Goal: Task Accomplishment & Management: Manage account settings

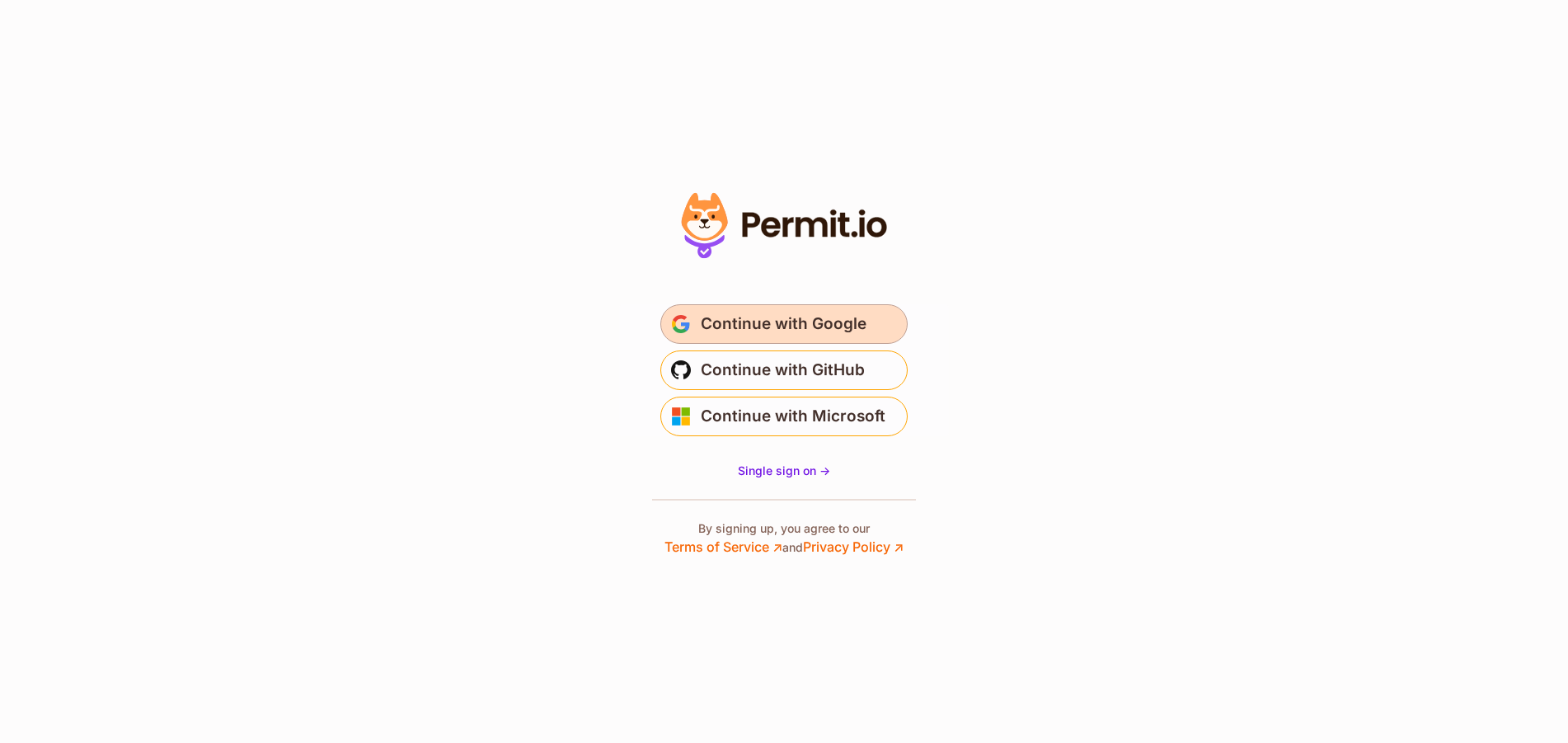
click at [789, 331] on span "Continue with Google" at bounding box center [784, 324] width 166 height 26
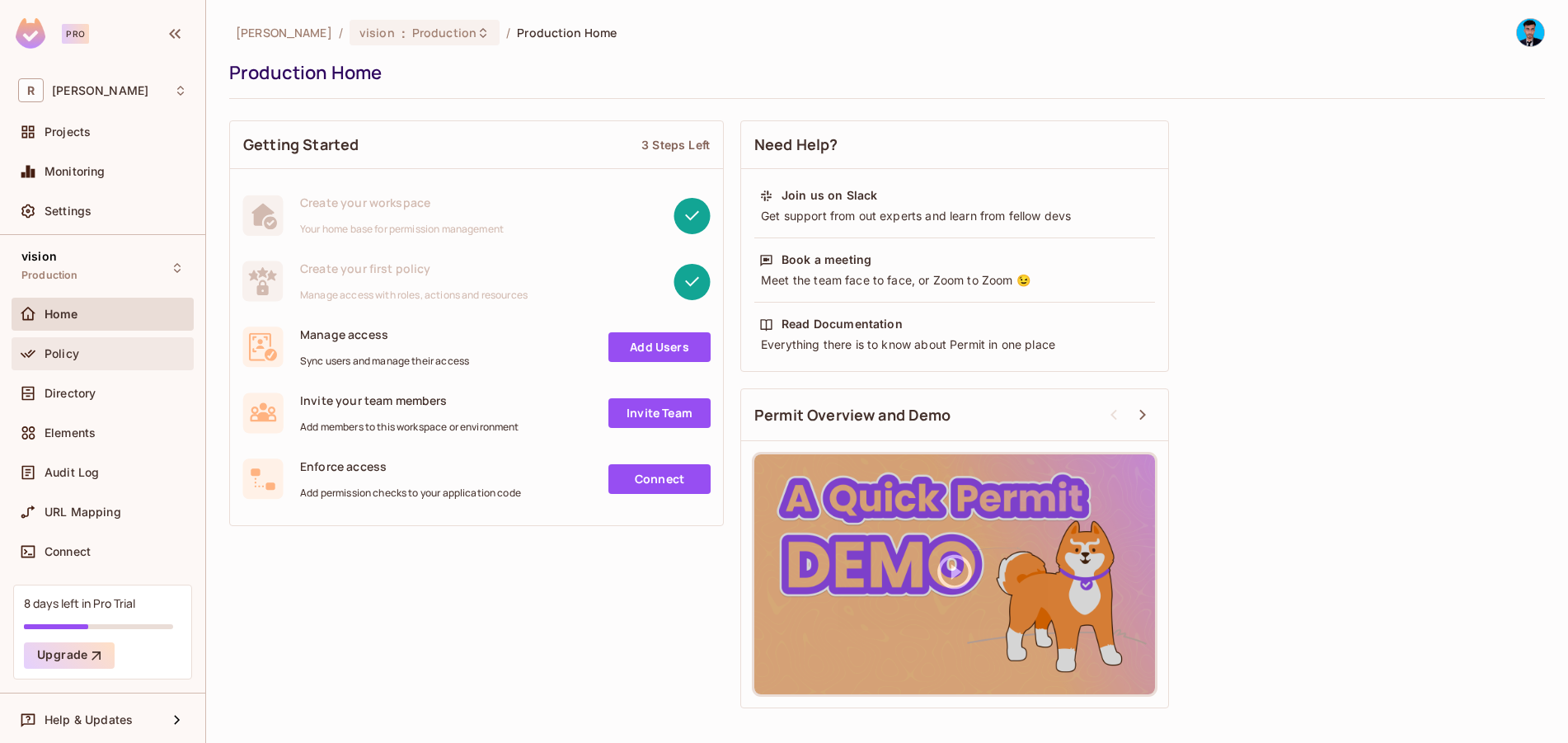
click at [103, 338] on div "Policy" at bounding box center [102, 354] width 182 height 33
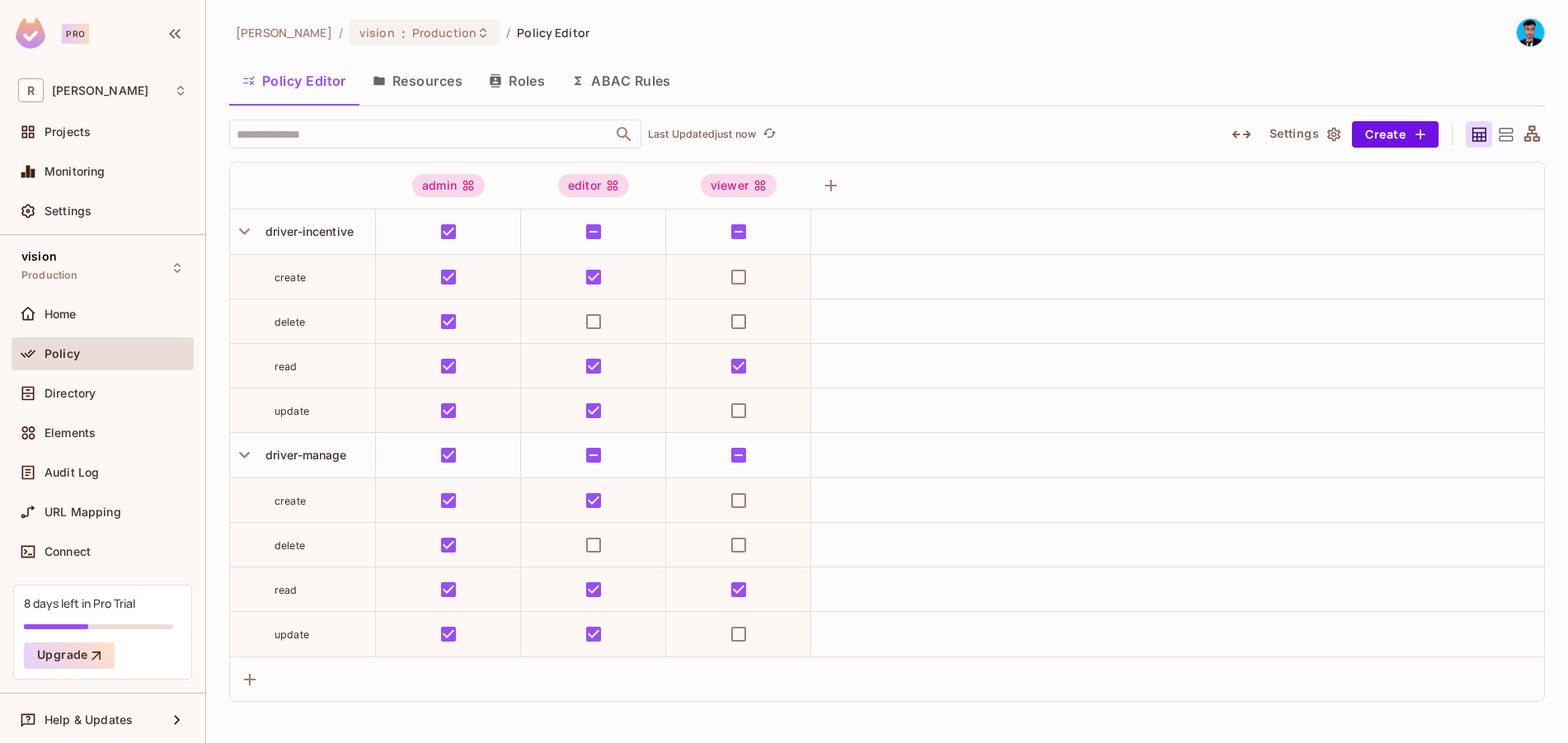
click at [412, 72] on button "Resources" at bounding box center [418, 81] width 117 height 41
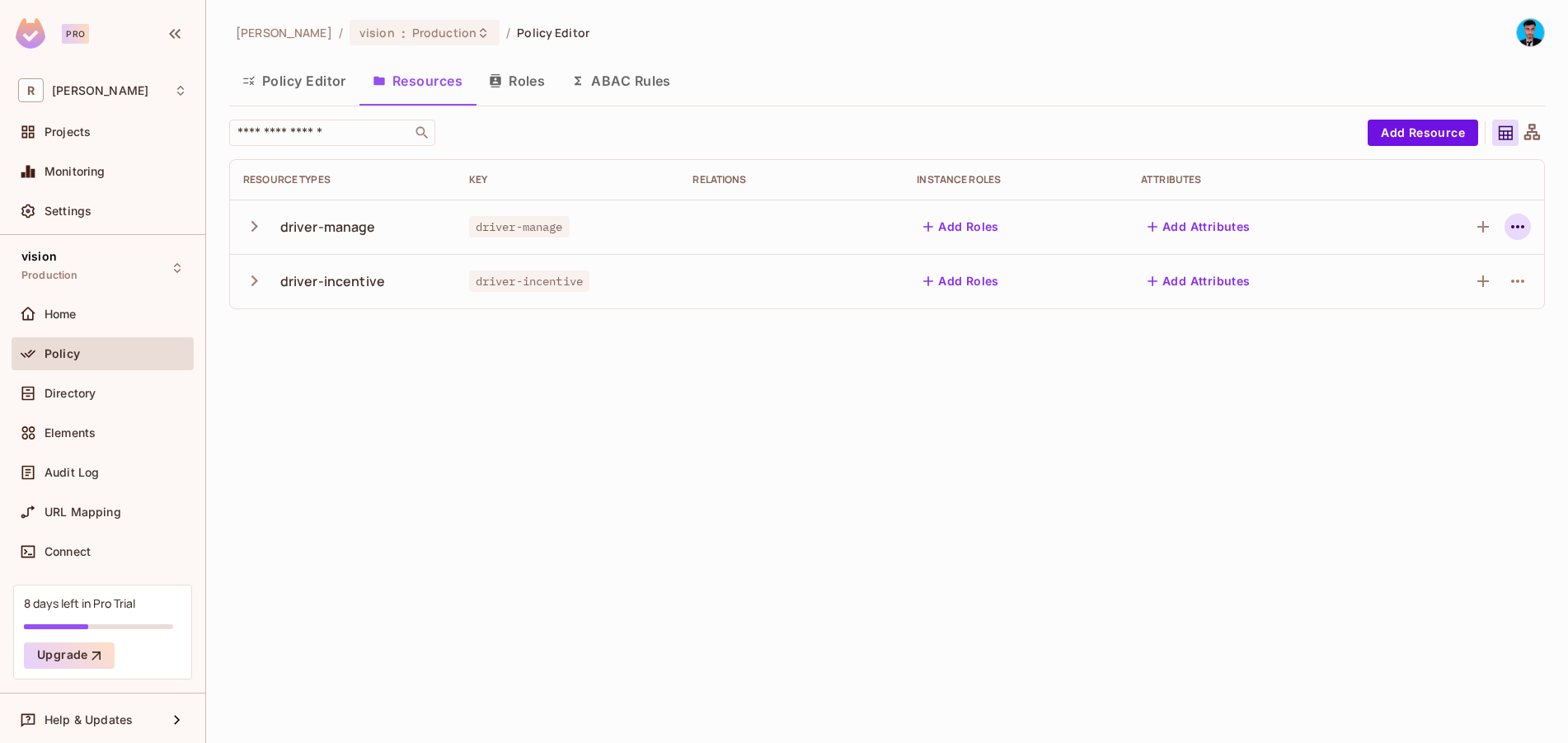
click at [1513, 226] on icon "button" at bounding box center [1518, 227] width 14 height 3
click at [1430, 328] on div "Delete Resource" at bounding box center [1453, 328] width 91 height 17
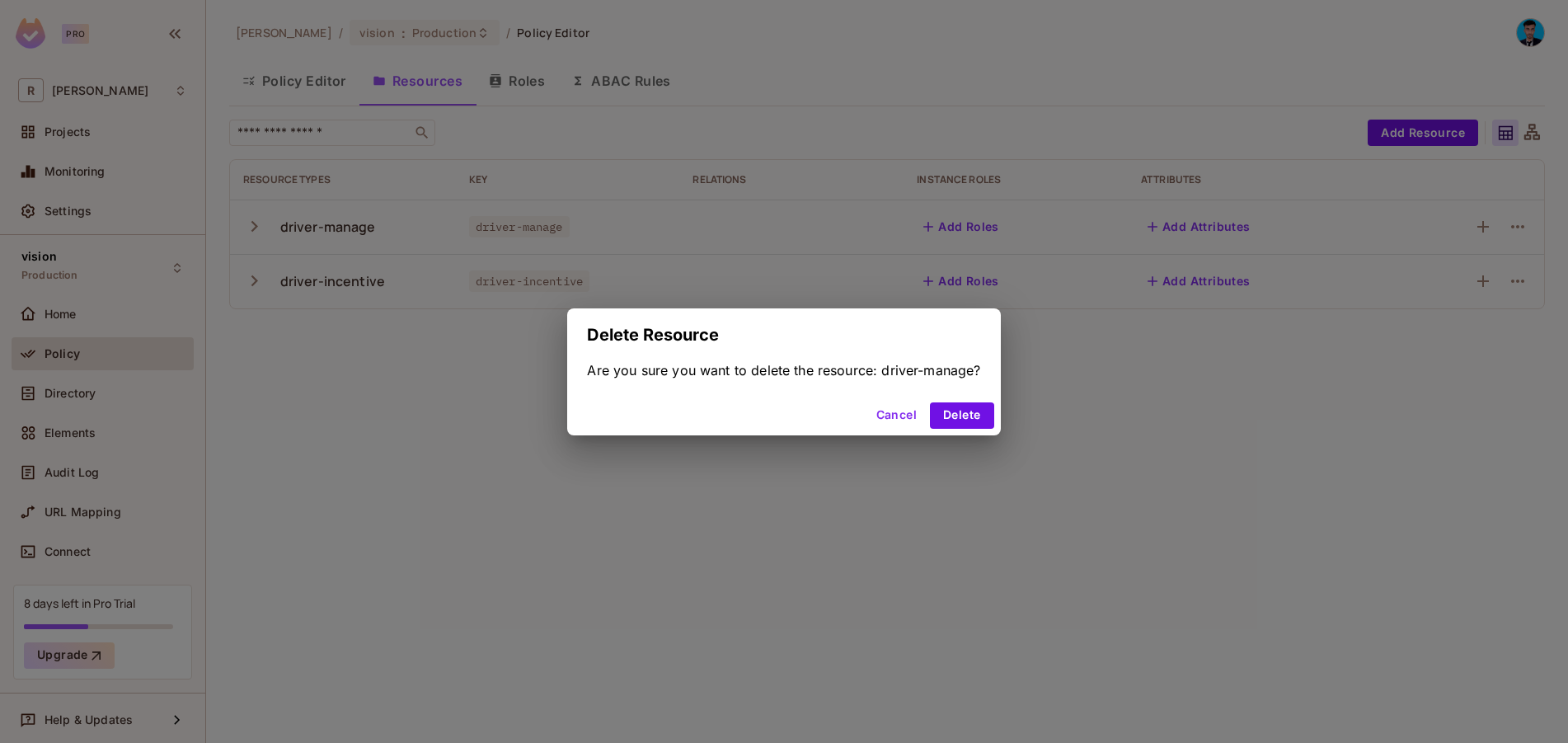
drag, startPoint x: 981, startPoint y: 407, endPoint x: 779, endPoint y: 628, distance: 299.4
click at [779, 628] on div "Delete Resource Are you sure you want to delete the resource: driver-manage? Ca…" at bounding box center [784, 372] width 1568 height 743
click at [985, 420] on button "Delete" at bounding box center [961, 415] width 63 height 26
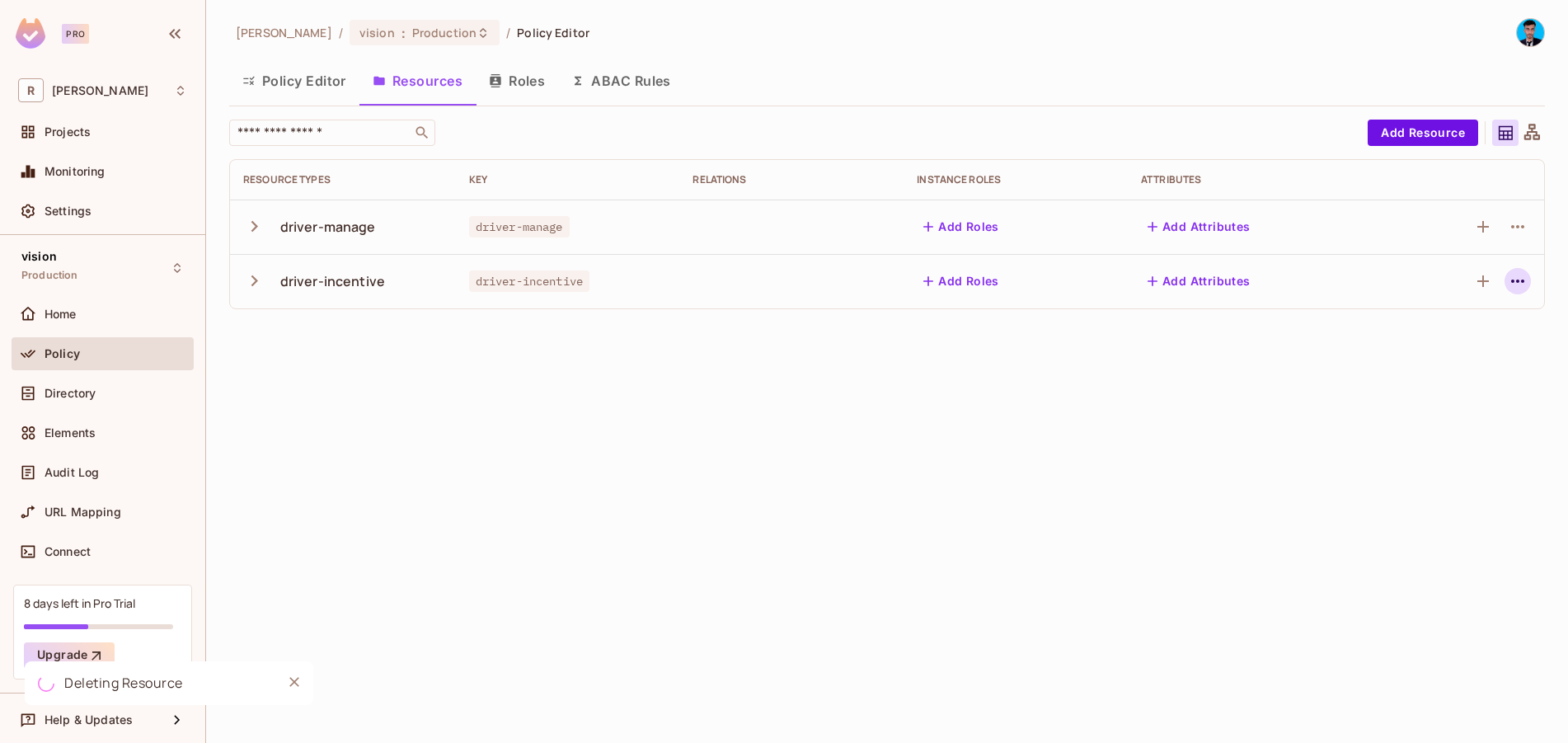
click at [1515, 292] on button "button" at bounding box center [1517, 281] width 26 height 26
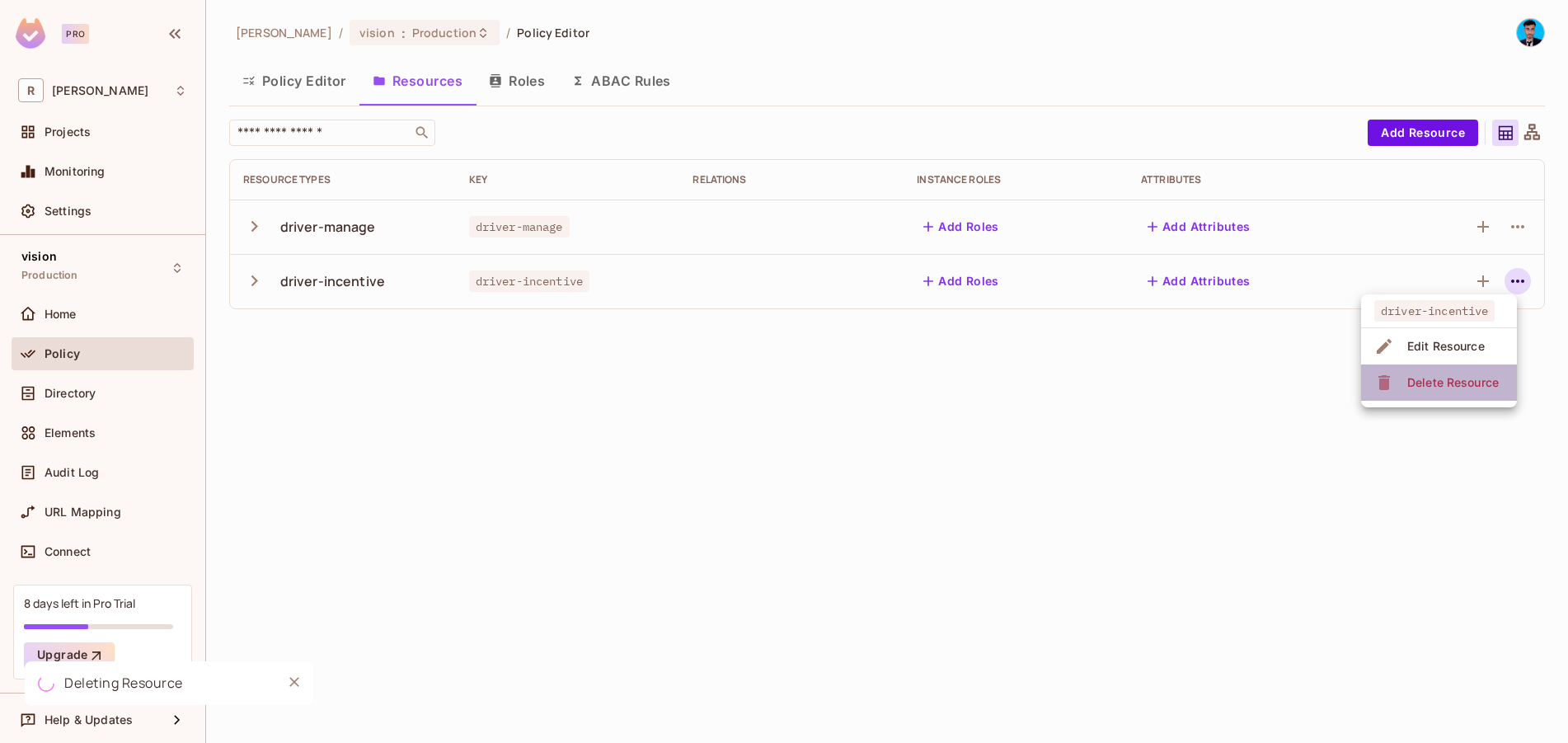
click at [1416, 391] on span "Delete Resource" at bounding box center [1453, 382] width 101 height 26
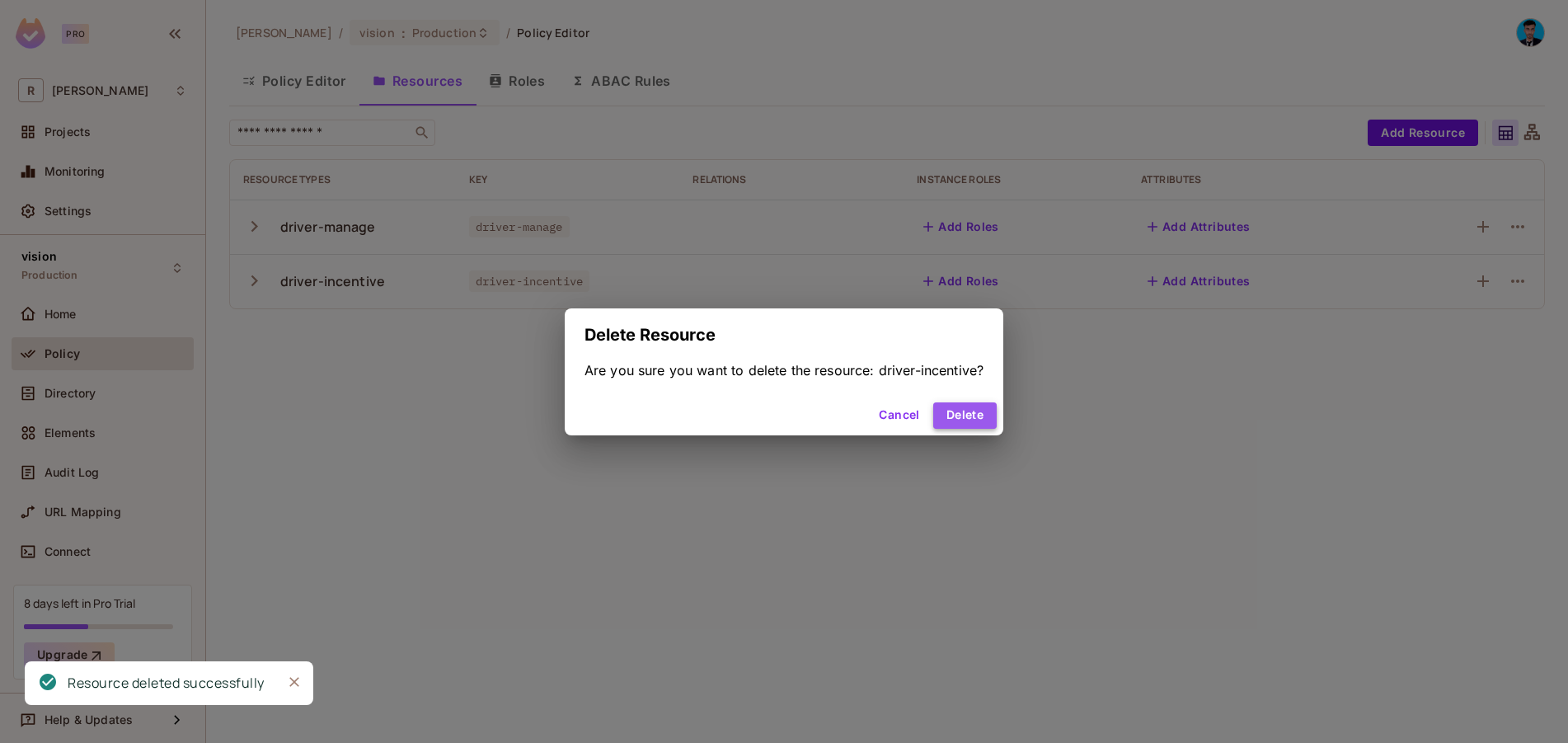
click at [975, 416] on button "Delete" at bounding box center [964, 415] width 63 height 26
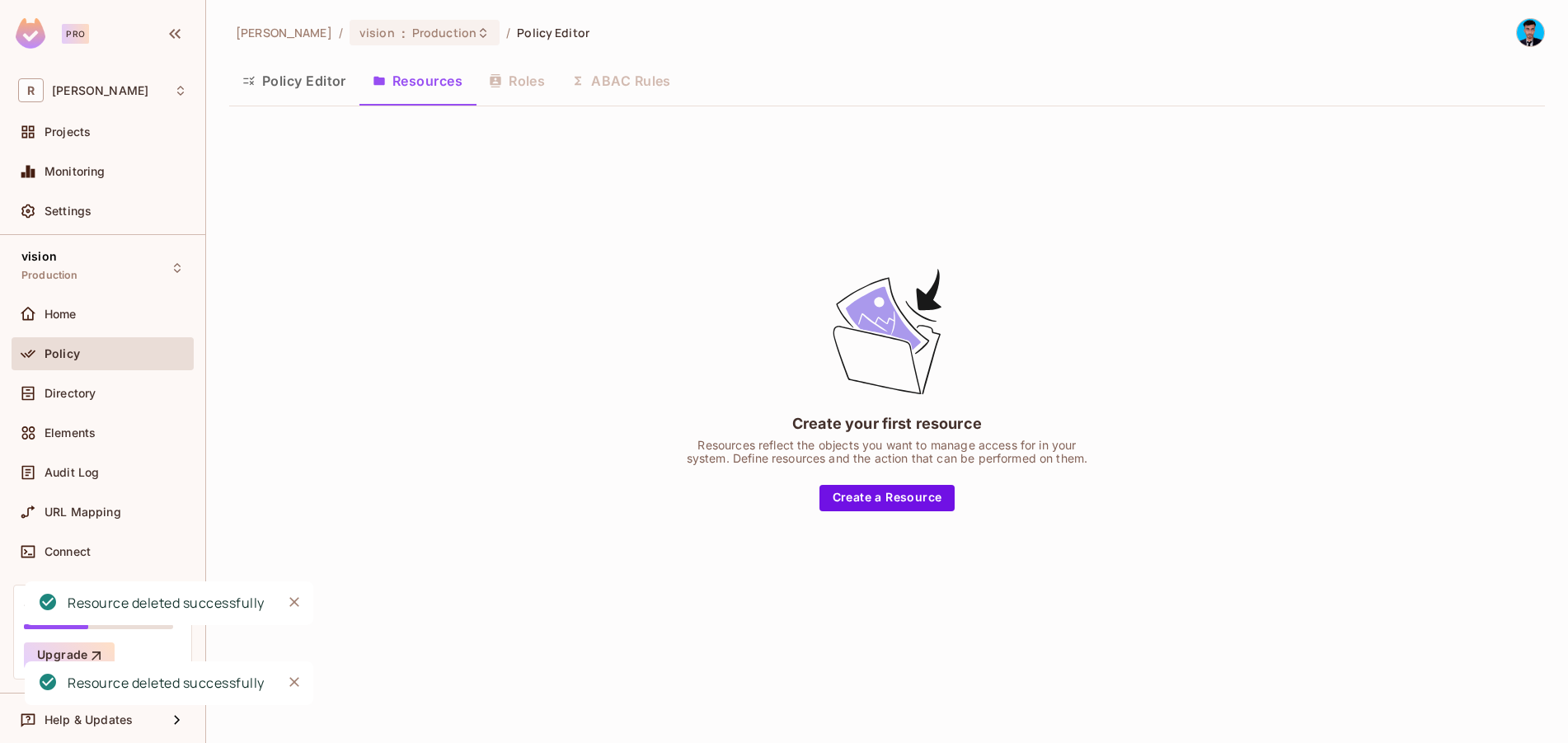
click at [345, 83] on button "Policy Editor" at bounding box center [295, 81] width 130 height 41
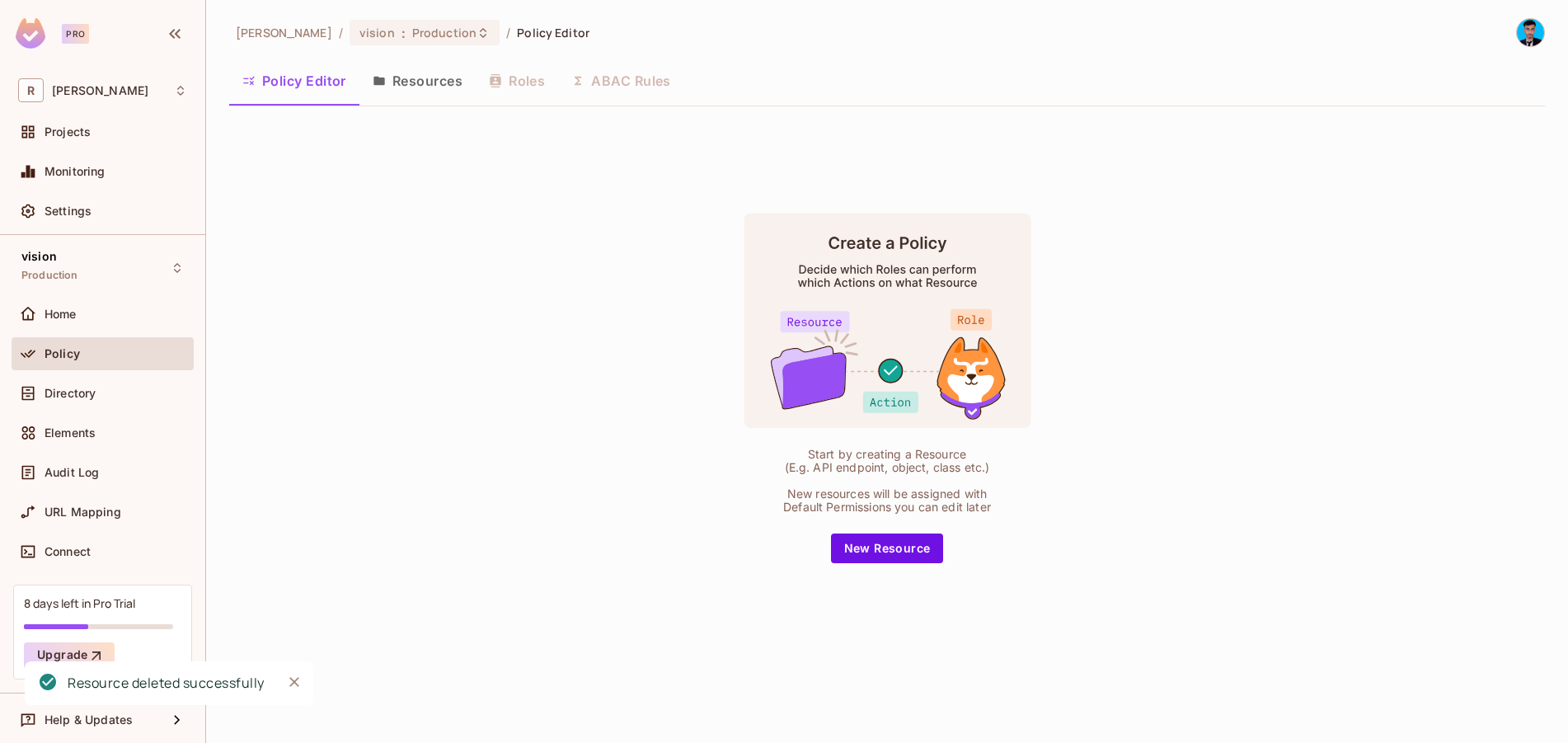
click at [448, 85] on button "Resources" at bounding box center [418, 81] width 117 height 41
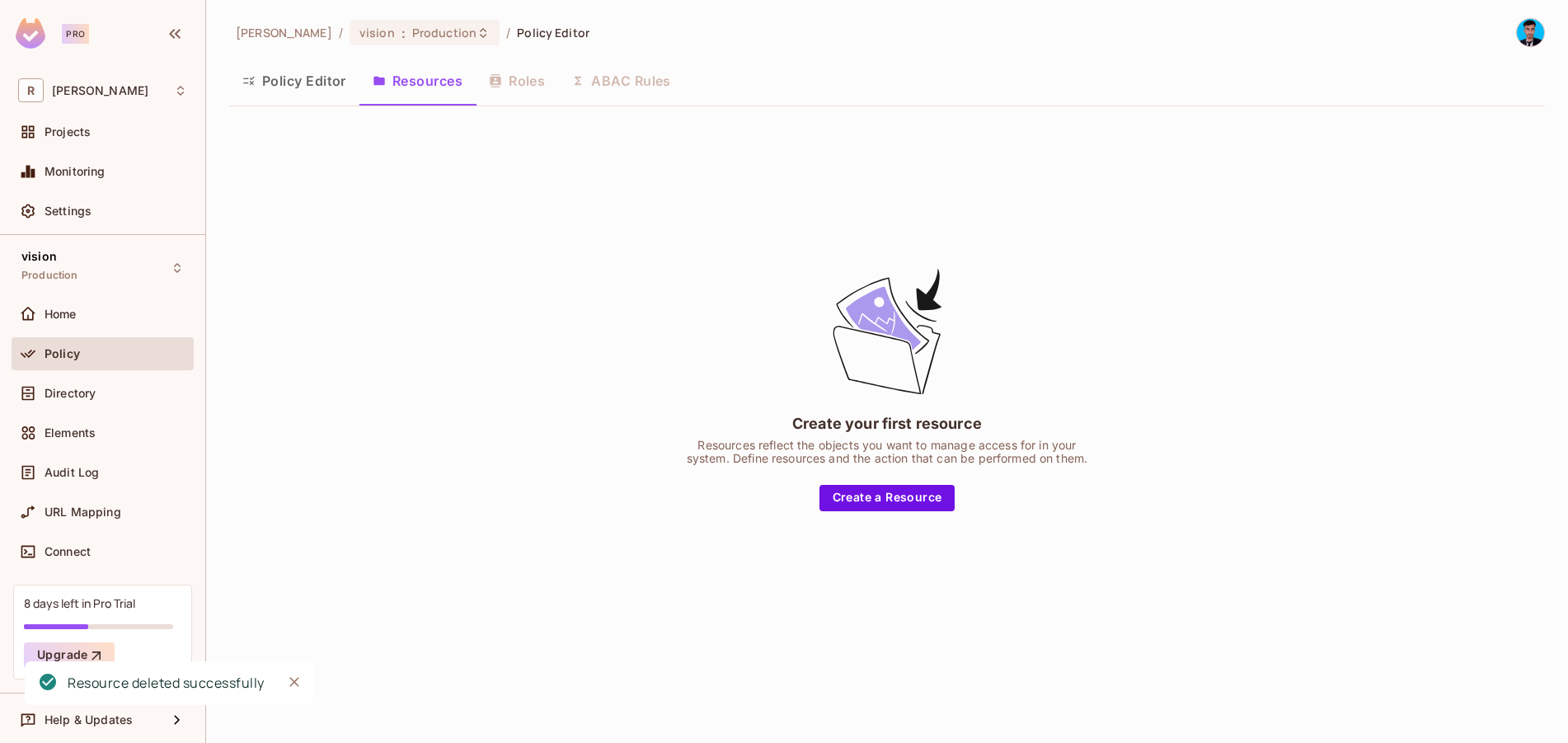
click at [536, 85] on div "Policy Editor Resources Roles ABAC Rules" at bounding box center [888, 81] width 1316 height 41
click at [497, 78] on div "Policy Editor Resources Roles ABAC Rules" at bounding box center [888, 81] width 1316 height 41
click at [1518, 35] on img at bounding box center [1531, 33] width 27 height 27
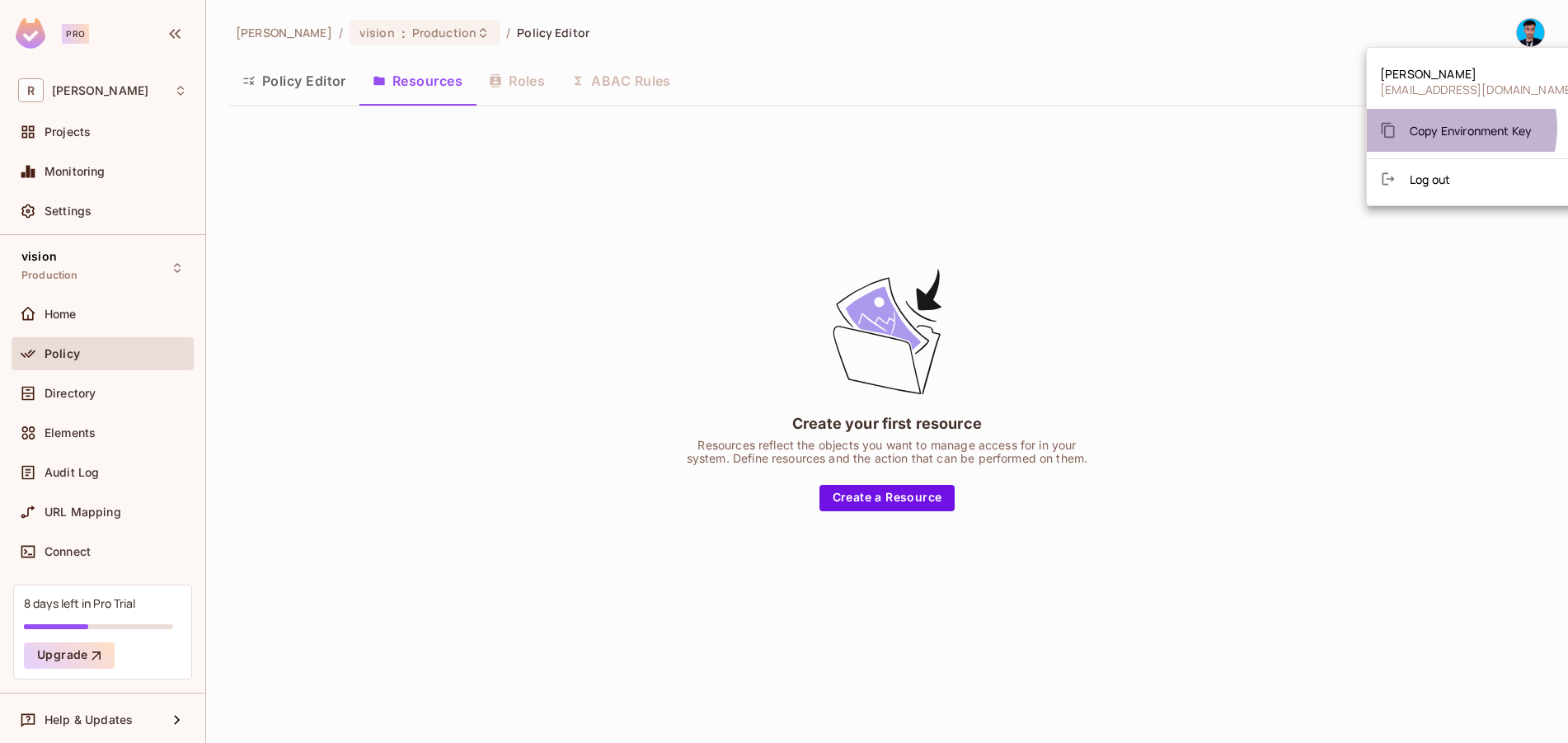
click at [1446, 127] on span "Copy Environment Key" at bounding box center [1472, 130] width 122 height 16
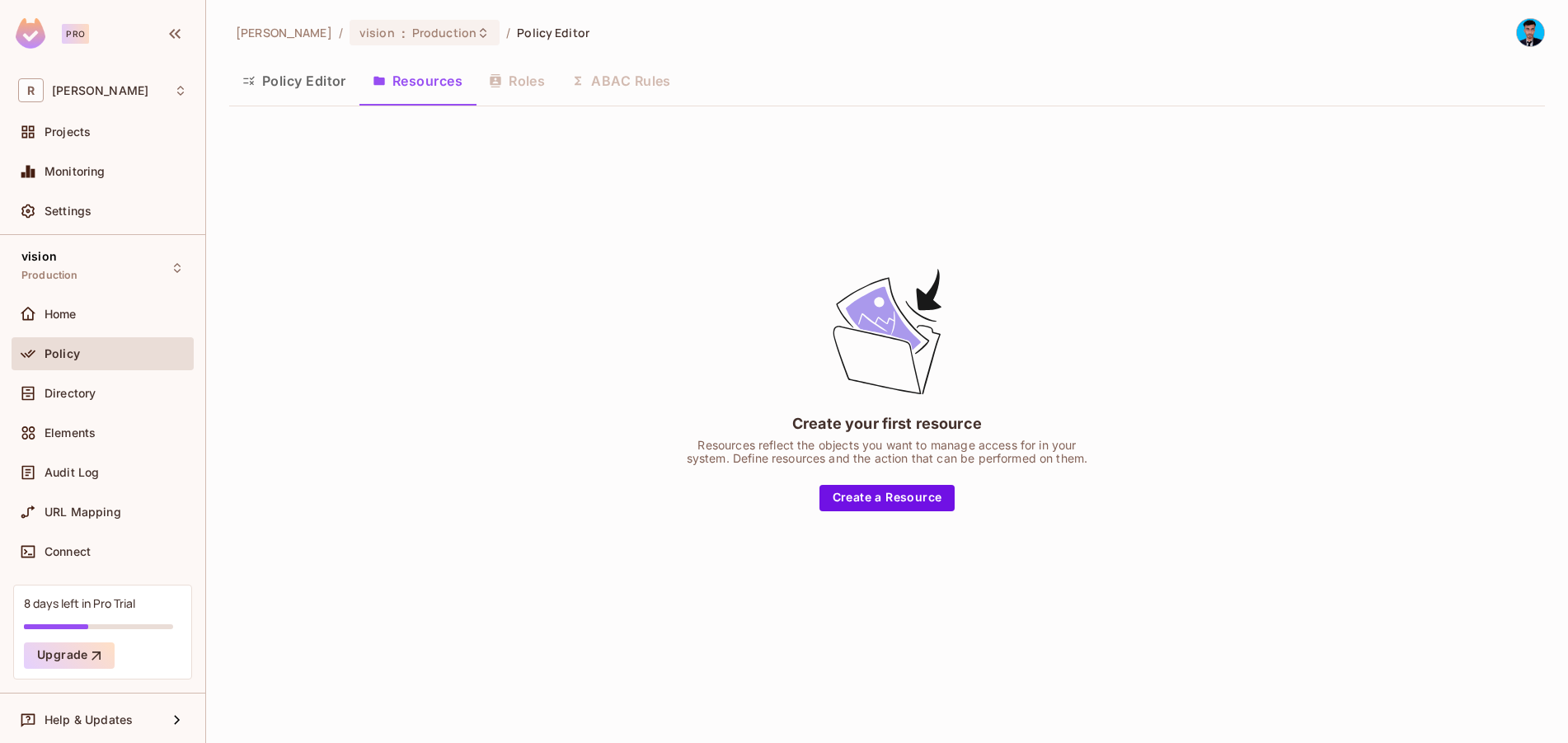
drag, startPoint x: 315, startPoint y: 108, endPoint x: 312, endPoint y: 97, distance: 11.4
click at [314, 108] on div "Rahaman / vision : Production / Policy Editor Policy Editor Resources Roles ABA…" at bounding box center [888, 337] width 1316 height 639
click at [312, 95] on button "Policy Editor" at bounding box center [295, 81] width 130 height 41
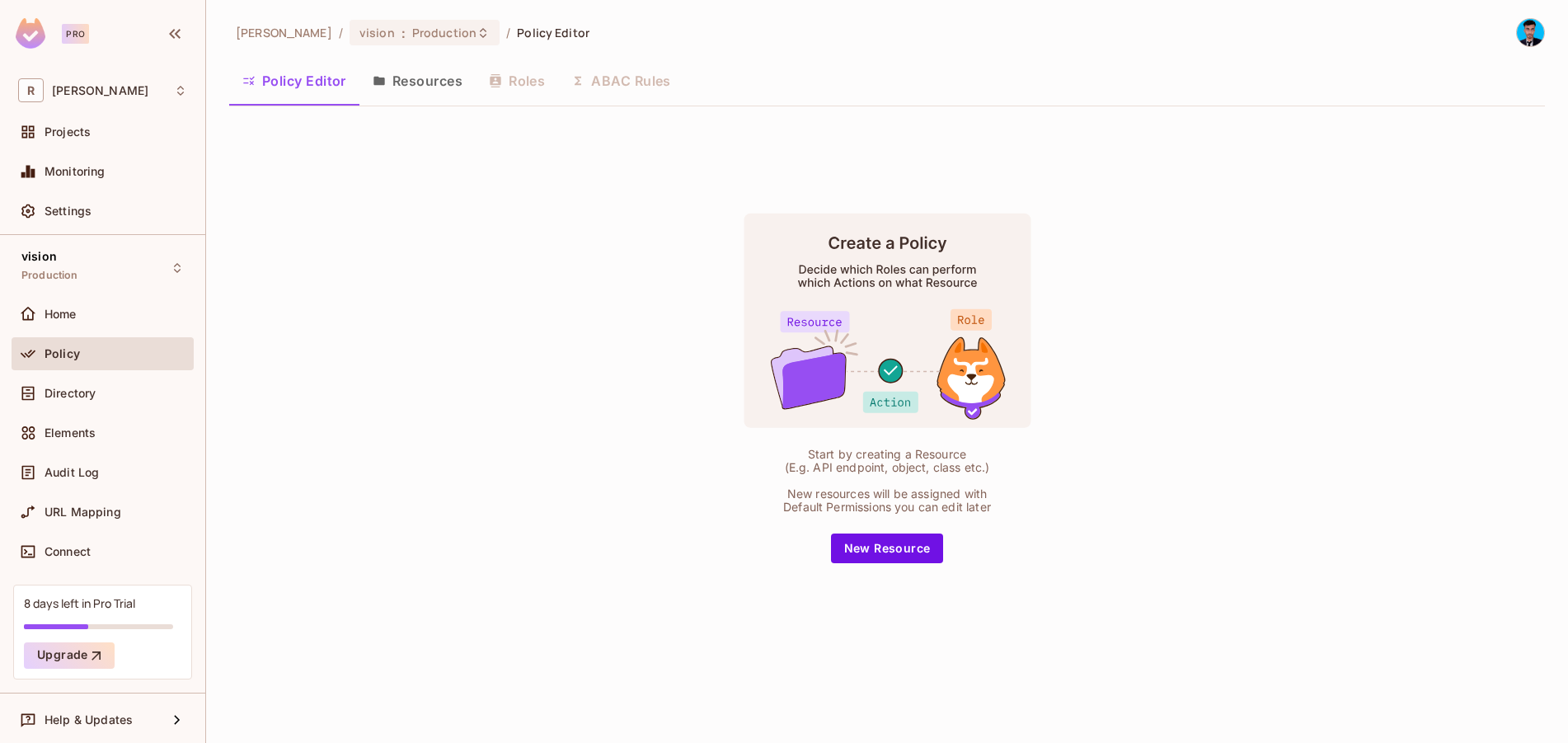
click at [413, 81] on button "Resources" at bounding box center [418, 81] width 117 height 41
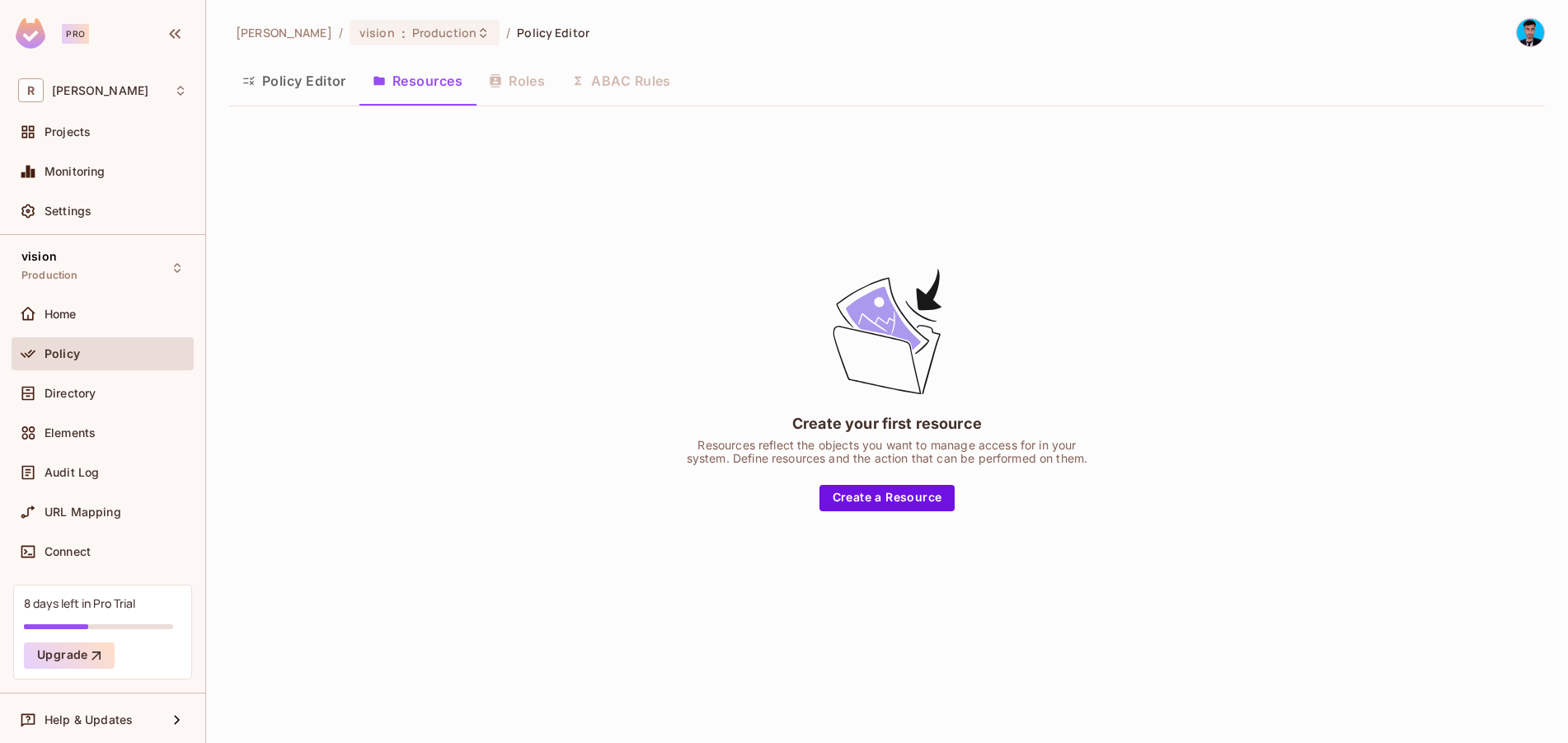
click at [506, 79] on div "Policy Editor Resources Roles ABAC Rules" at bounding box center [888, 81] width 1316 height 41
click at [624, 85] on div "Policy Editor Resources Roles ABAC Rules" at bounding box center [888, 81] width 1316 height 41
click at [533, 73] on div "Policy Editor Resources Roles ABAC Rules" at bounding box center [888, 81] width 1316 height 41
click at [296, 74] on button "Policy Editor" at bounding box center [295, 81] width 130 height 41
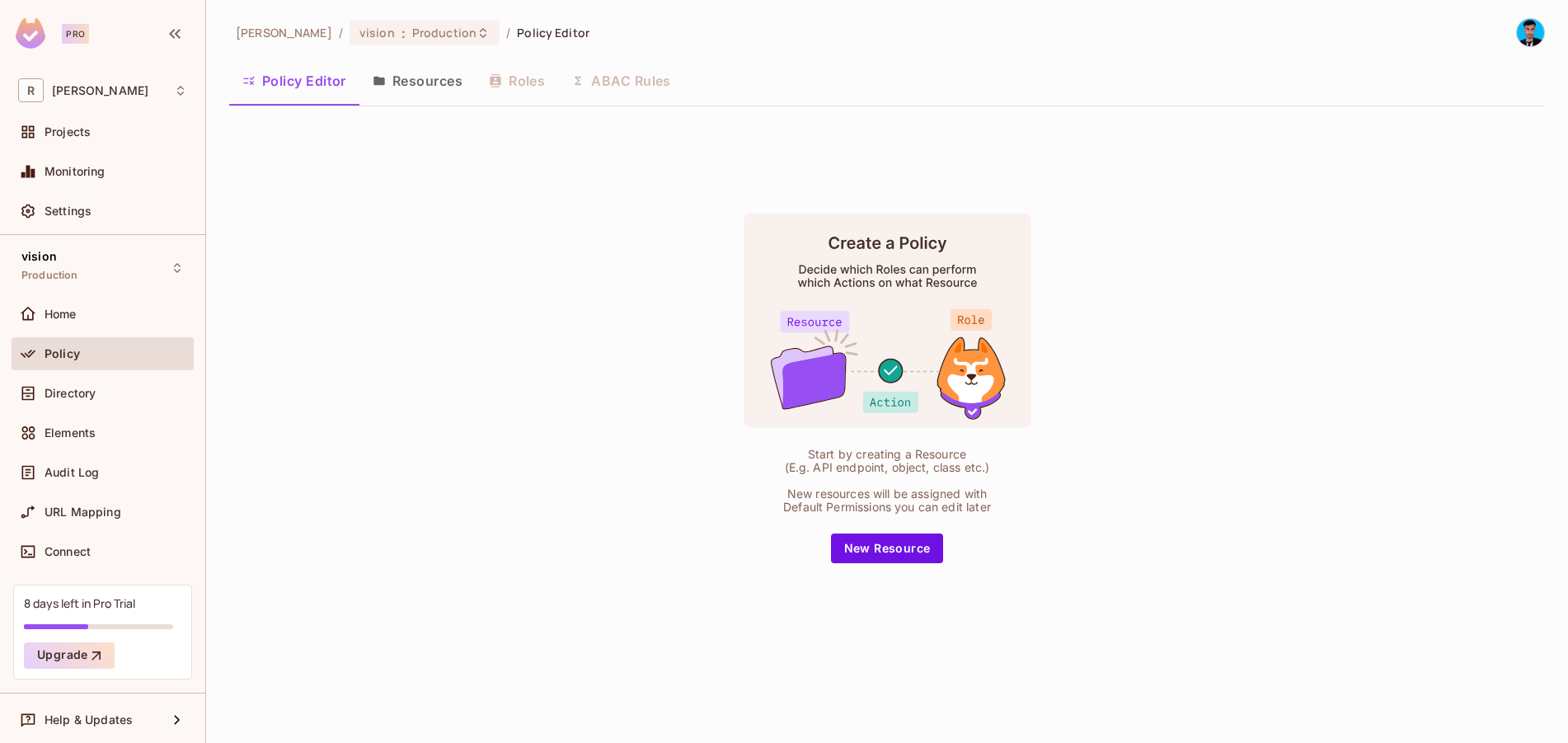
click at [432, 77] on button "Resources" at bounding box center [418, 81] width 117 height 41
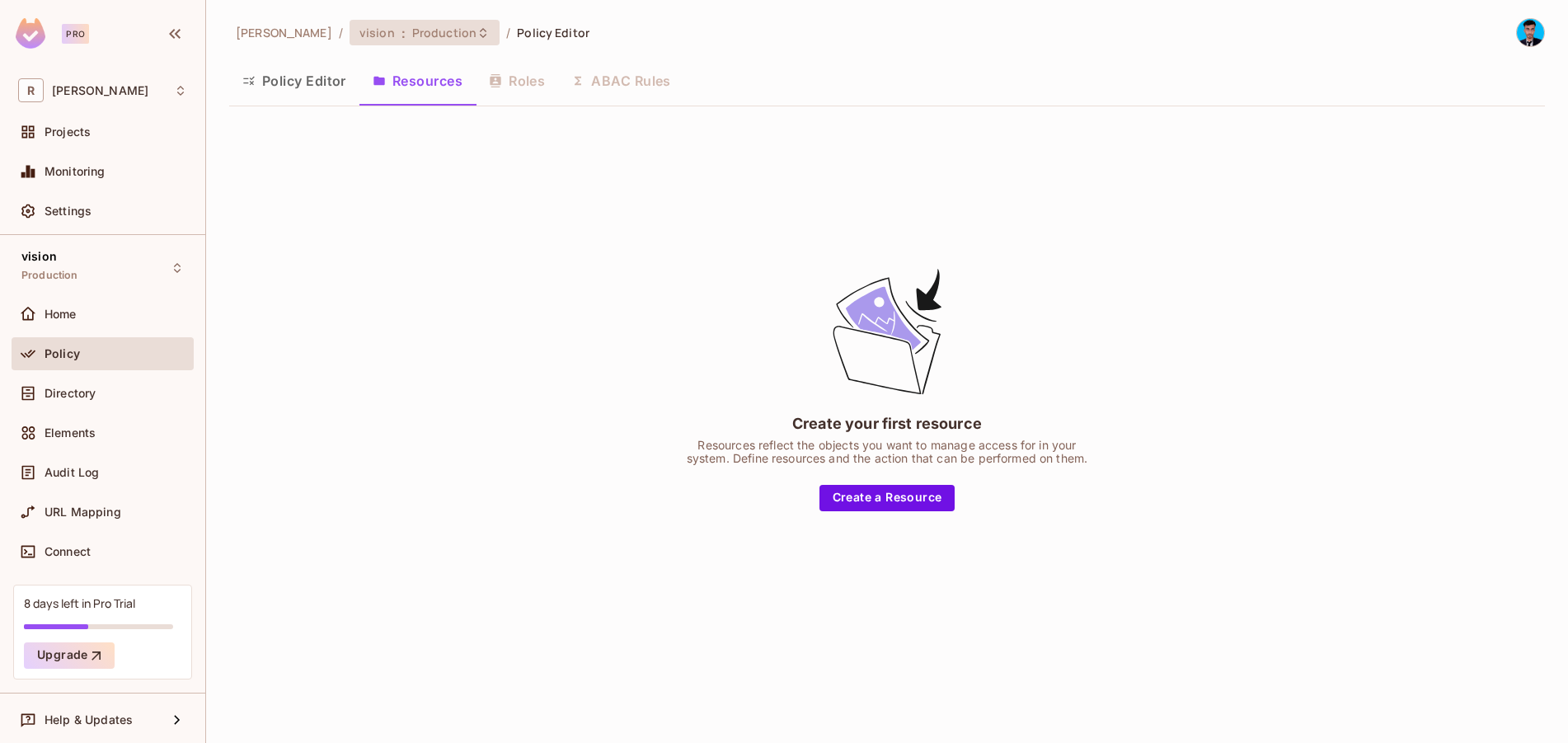
click at [435, 45] on div "vision : Production" at bounding box center [425, 32] width 150 height 25
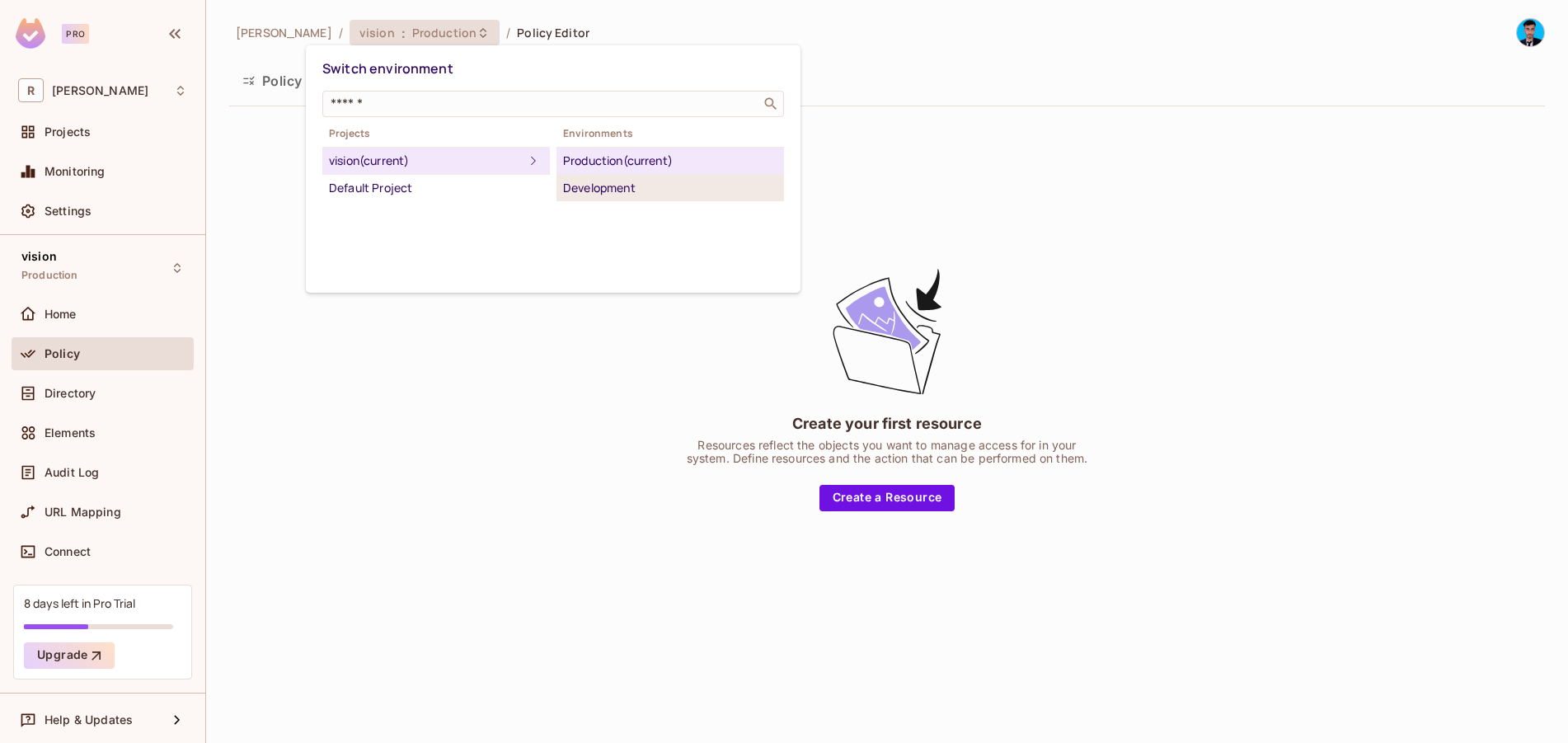
click at [605, 183] on div "Development" at bounding box center [670, 188] width 215 height 19
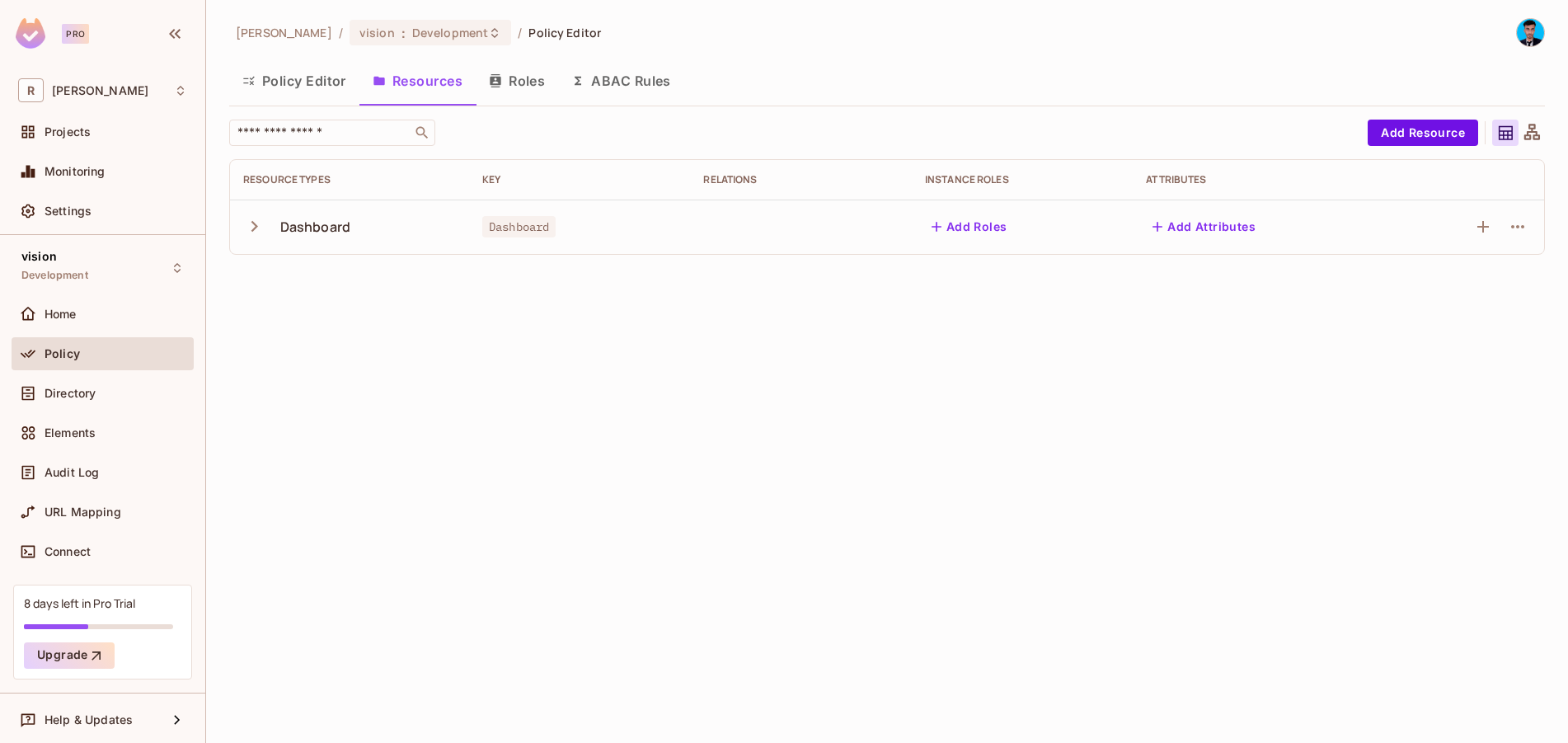
click at [319, 233] on div "Dashboard" at bounding box center [315, 227] width 70 height 18
click at [318, 225] on div "Dashboard" at bounding box center [315, 227] width 70 height 18
click at [248, 232] on icon "button" at bounding box center [254, 226] width 22 height 22
click at [312, 88] on button "Policy Editor" at bounding box center [295, 81] width 130 height 41
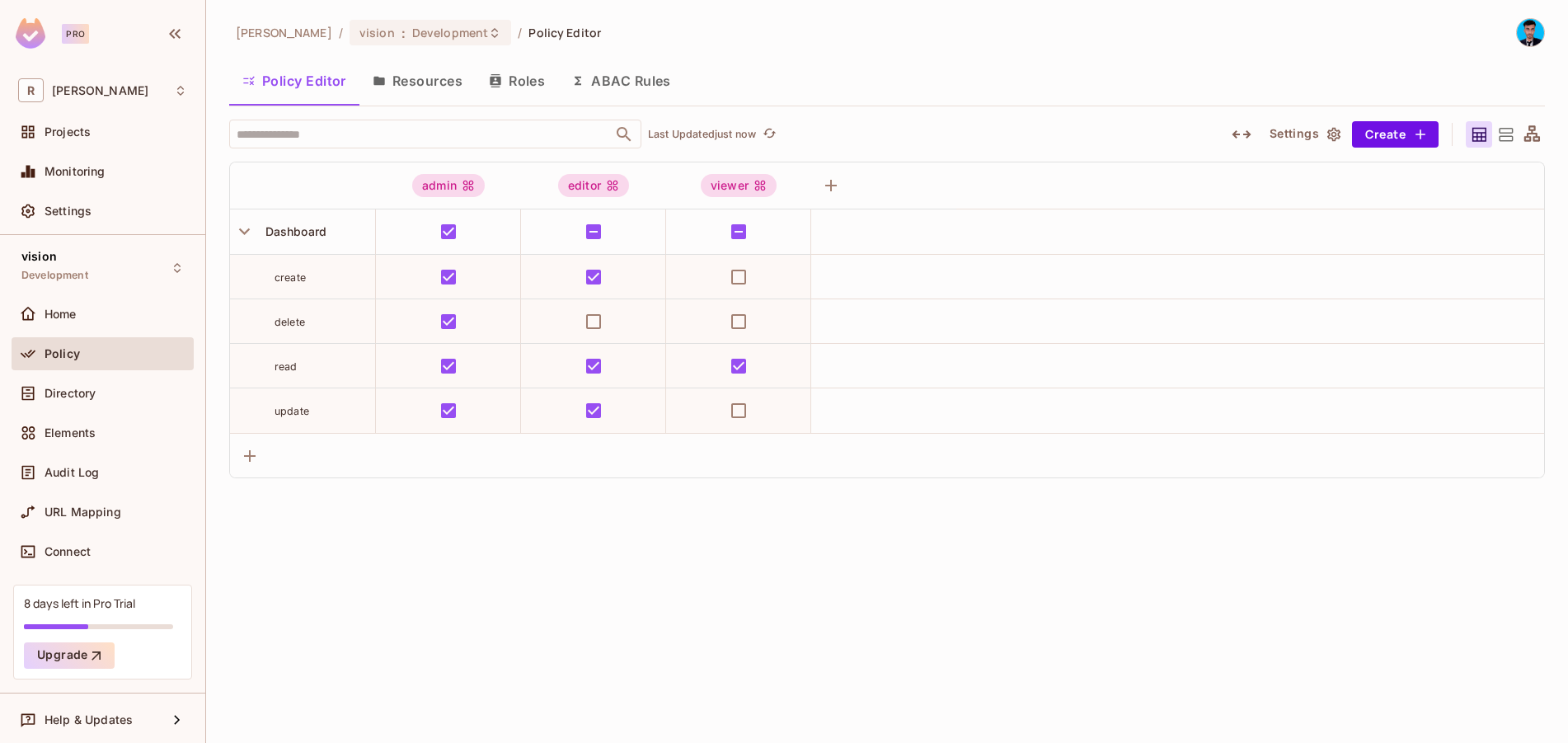
click at [518, 85] on button "Roles" at bounding box center [516, 81] width 83 height 41
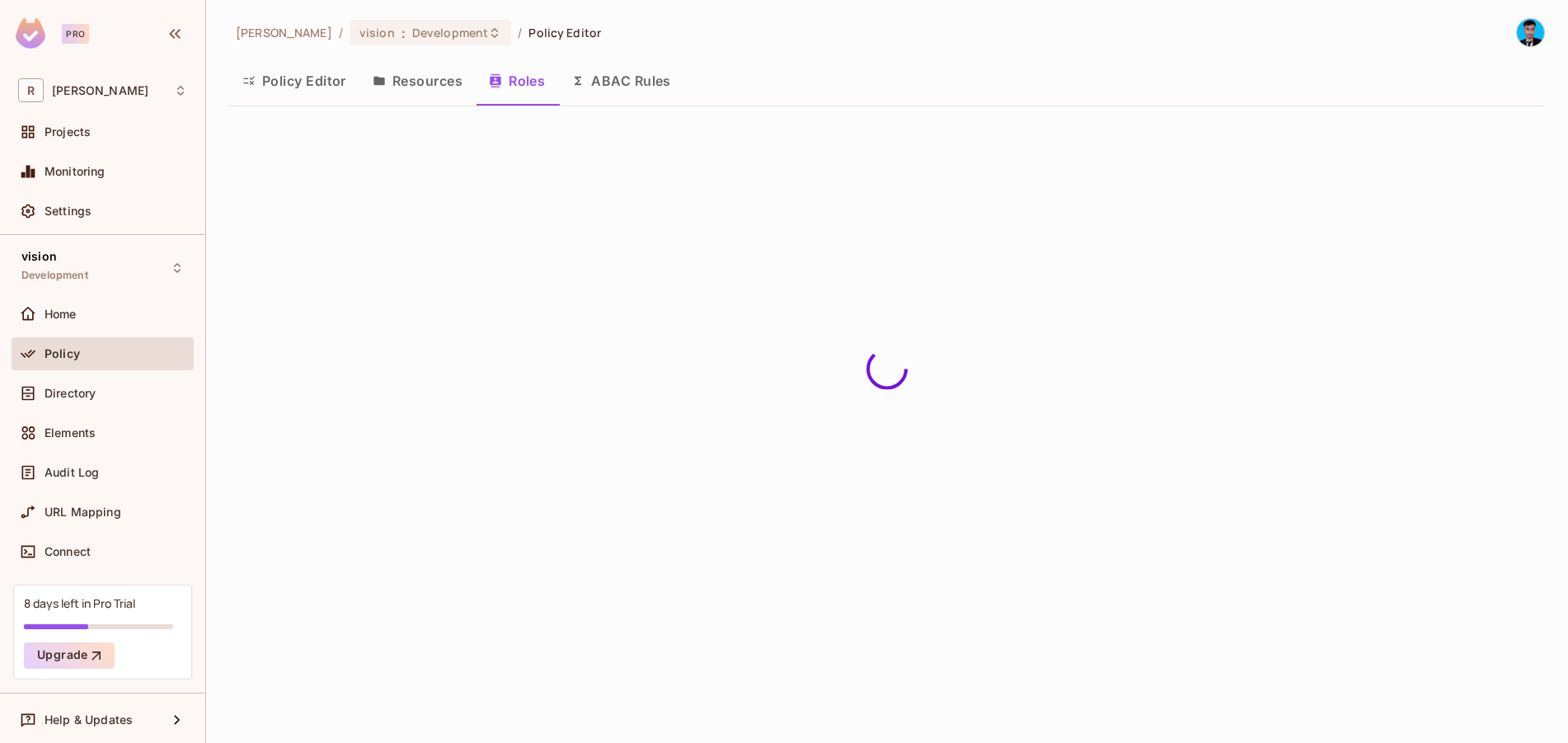
click at [398, 79] on button "Resources" at bounding box center [418, 81] width 117 height 41
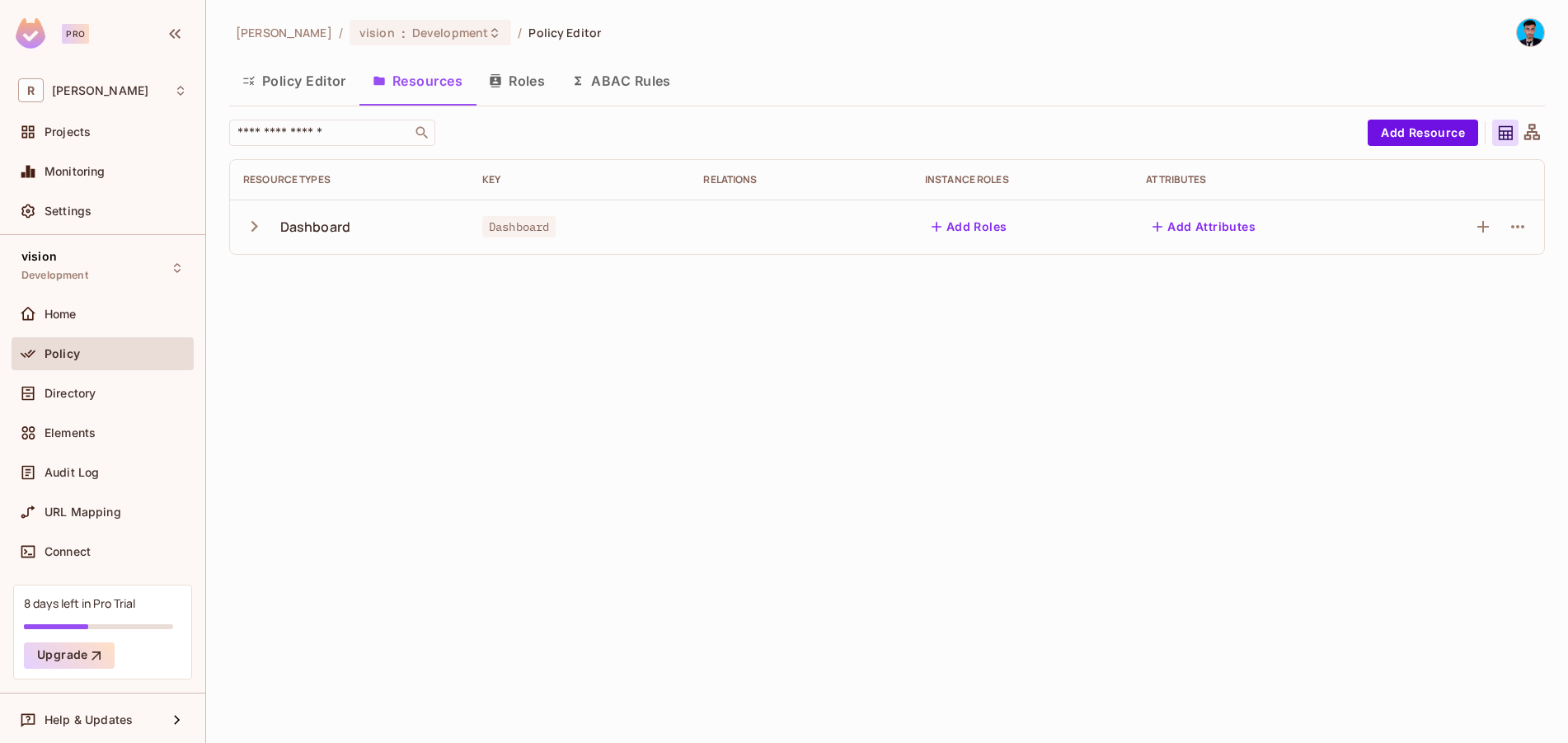
click at [253, 228] on icon "button" at bounding box center [254, 226] width 22 height 22
click at [1524, 33] on img at bounding box center [1531, 33] width 27 height 27
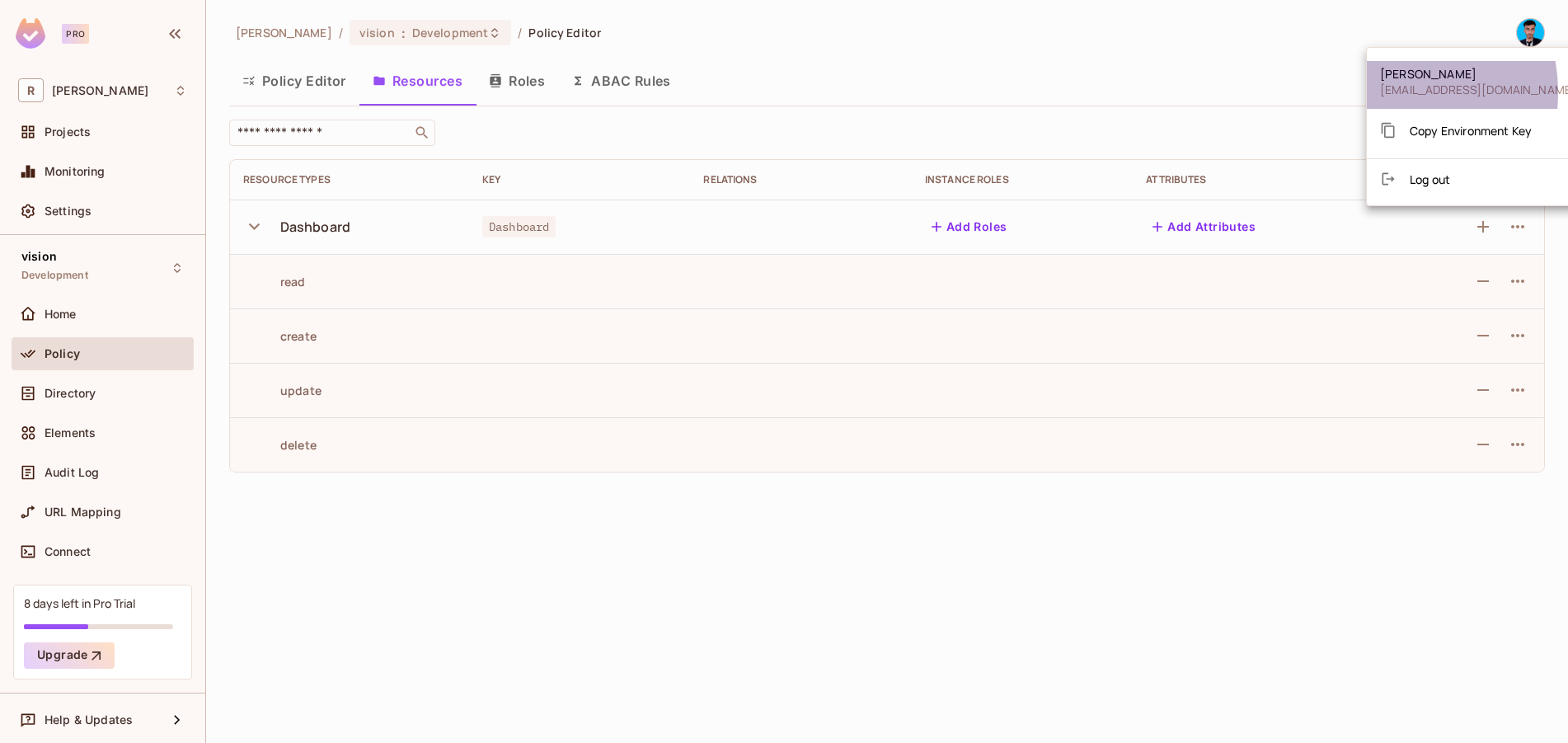
drag, startPoint x: 1380, startPoint y: 92, endPoint x: 1542, endPoint y: 90, distance: 162.0
click at [1542, 90] on li "[PERSON_NAME] [EMAIL_ADDRESS][DOMAIN_NAME]" at bounding box center [1478, 85] width 223 height 48
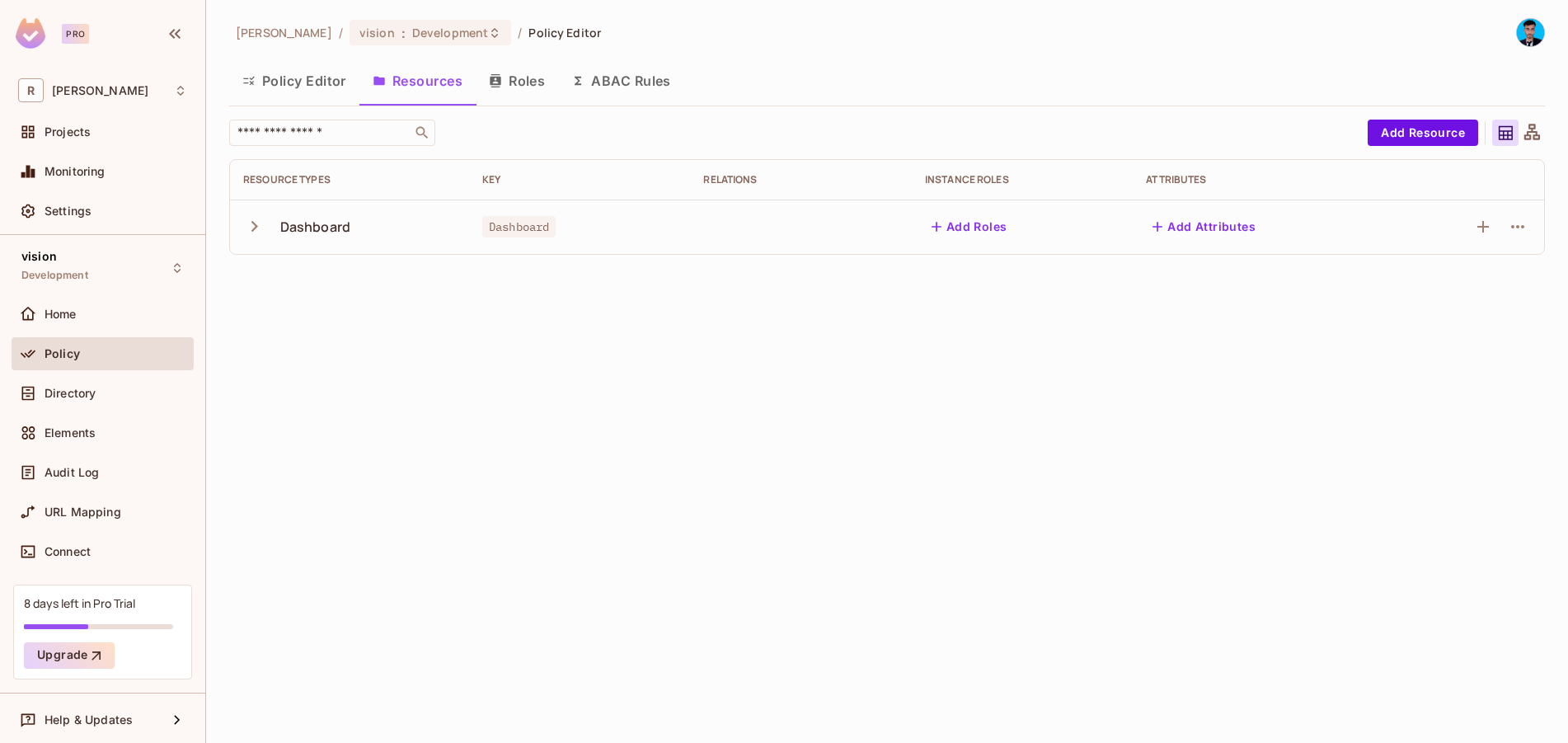
click at [269, 230] on button "button" at bounding box center [258, 227] width 29 height 35
click at [513, 98] on button "Roles" at bounding box center [516, 81] width 83 height 41
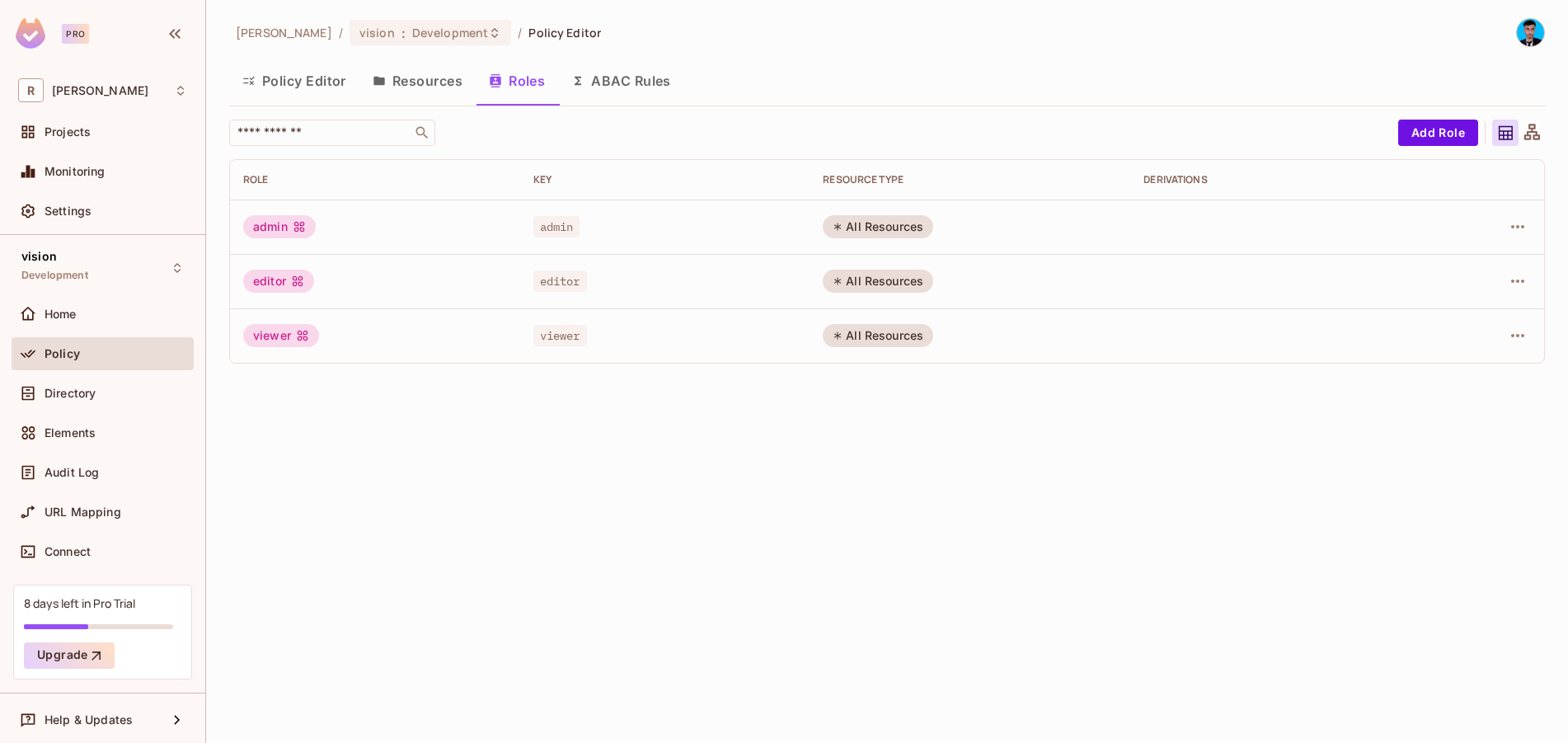
click at [638, 85] on button "ABAC Rules" at bounding box center [621, 81] width 126 height 41
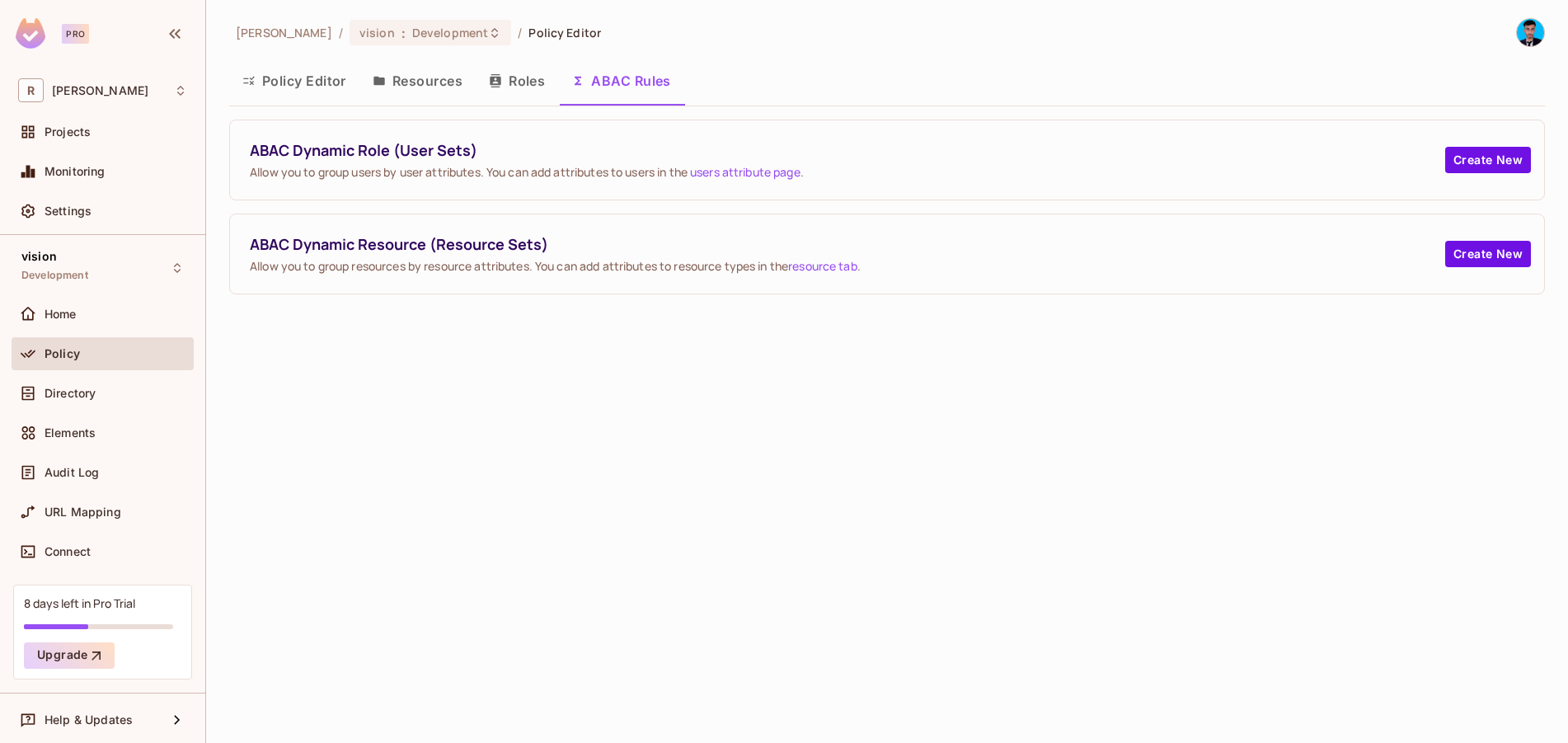
click at [515, 75] on button "Roles" at bounding box center [516, 81] width 83 height 41
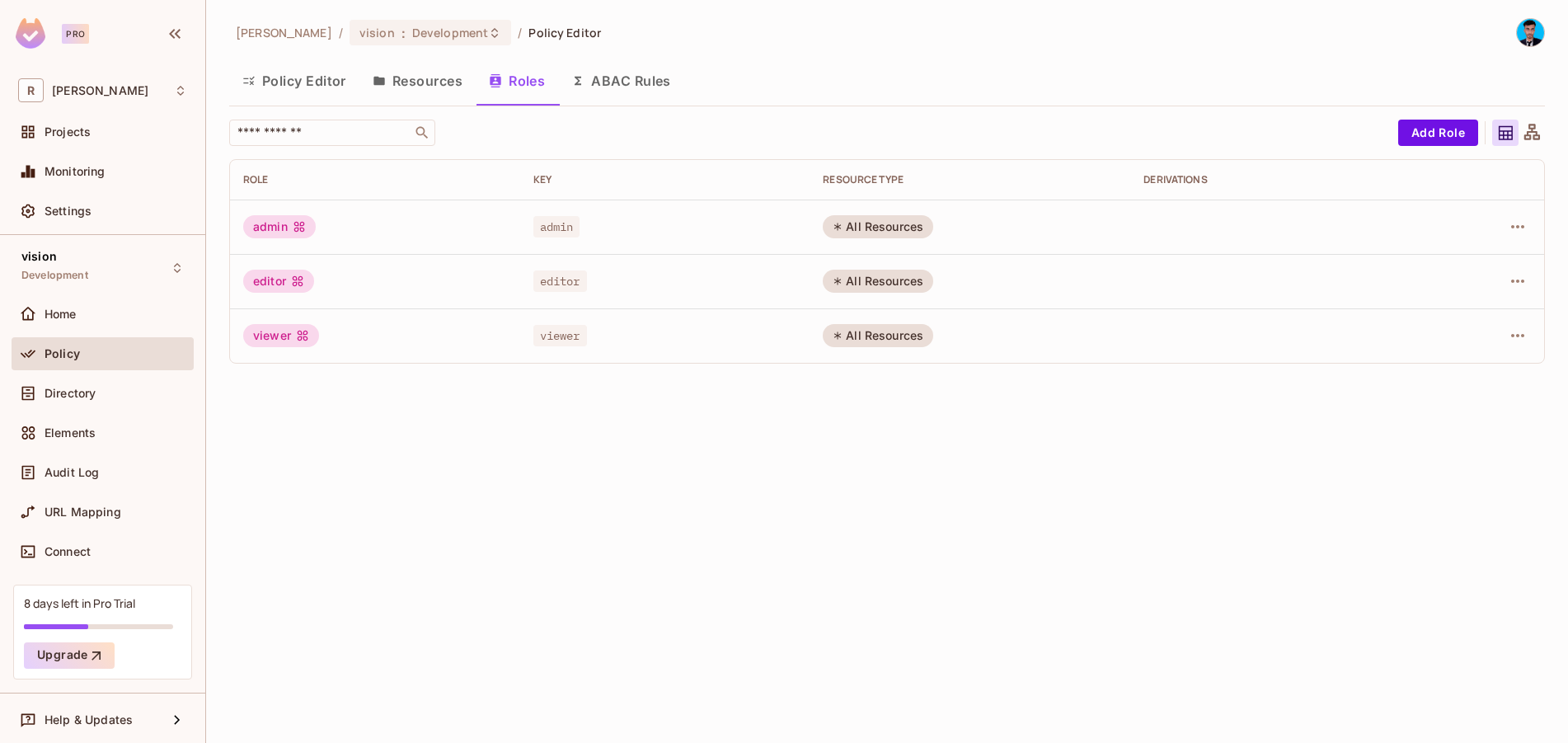
click at [408, 79] on button "Resources" at bounding box center [418, 81] width 117 height 41
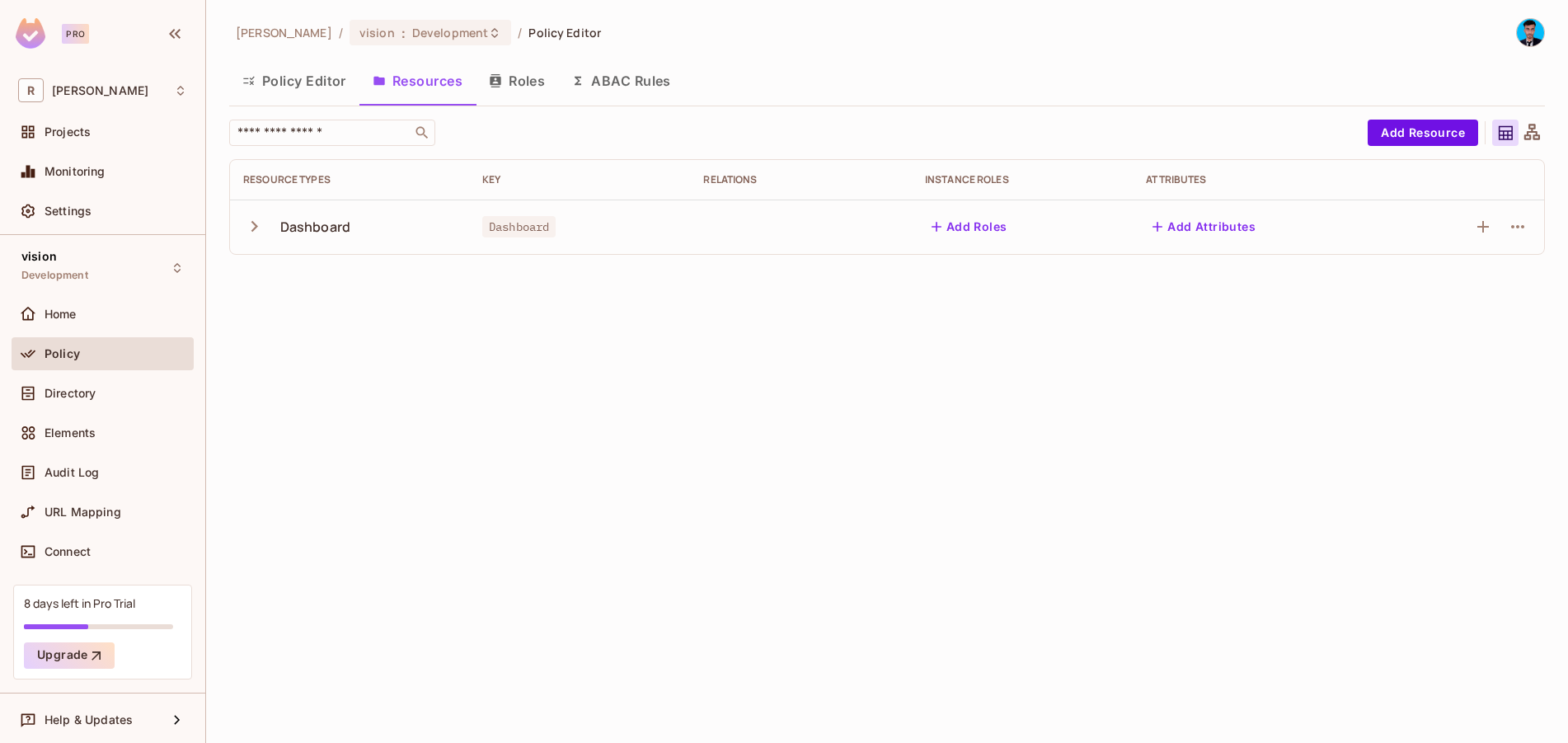
click at [311, 85] on button "Policy Editor" at bounding box center [295, 81] width 130 height 41
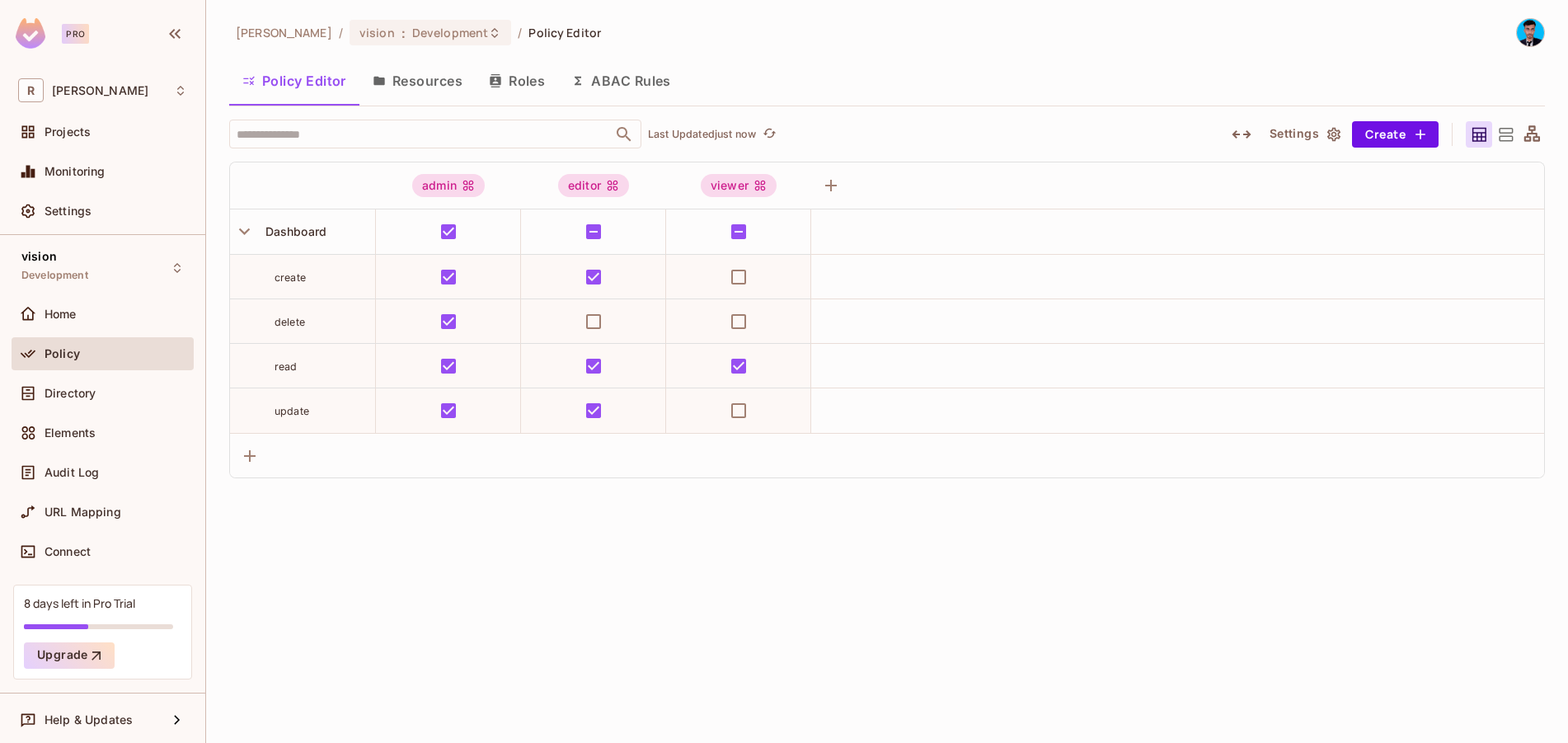
click at [621, 76] on button "ABAC Rules" at bounding box center [621, 81] width 126 height 41
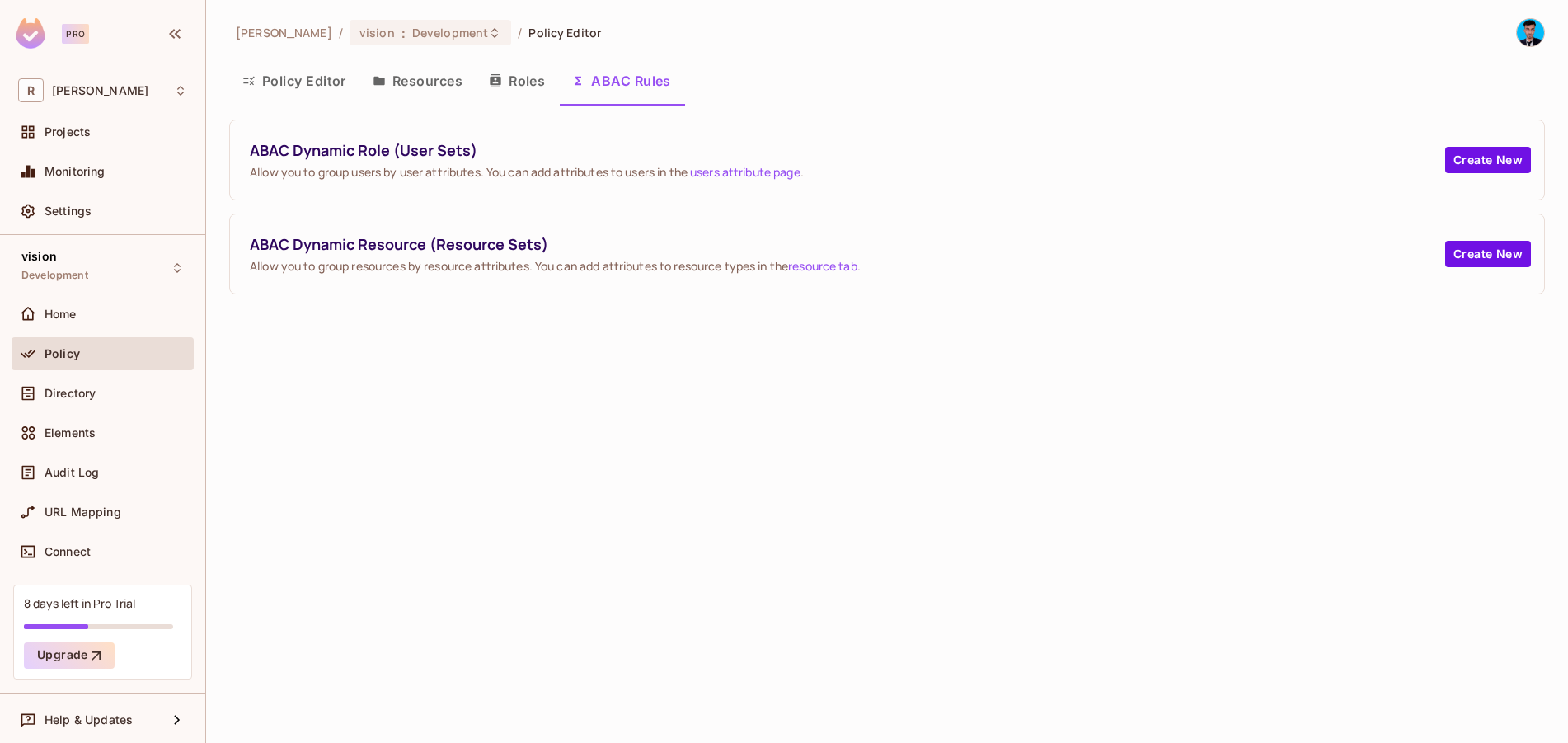
click at [519, 77] on button "Roles" at bounding box center [516, 81] width 83 height 41
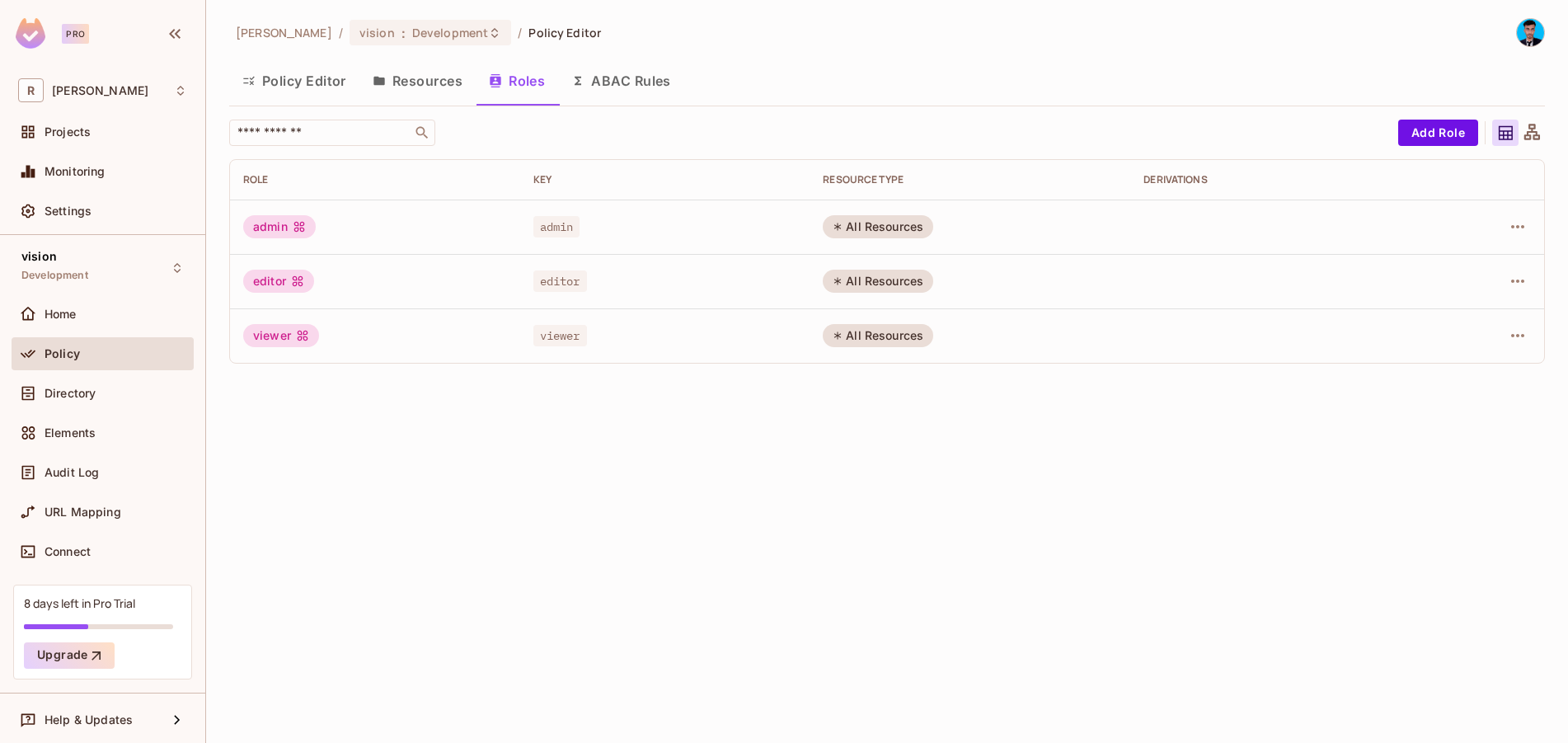
click at [434, 85] on button "Resources" at bounding box center [418, 81] width 117 height 41
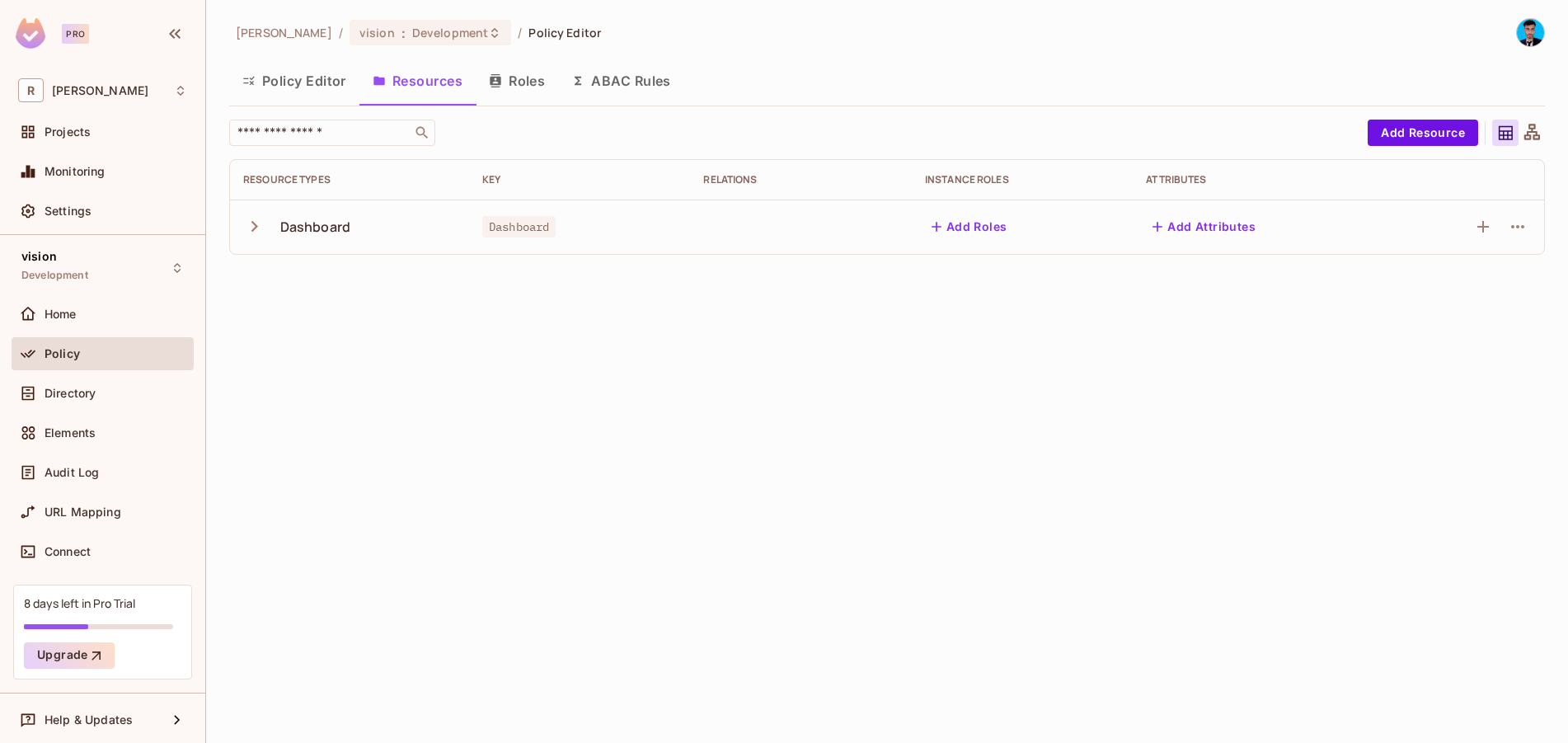
scroll to position [3, 0]
click at [90, 404] on div "Directory" at bounding box center [102, 391] width 182 height 33
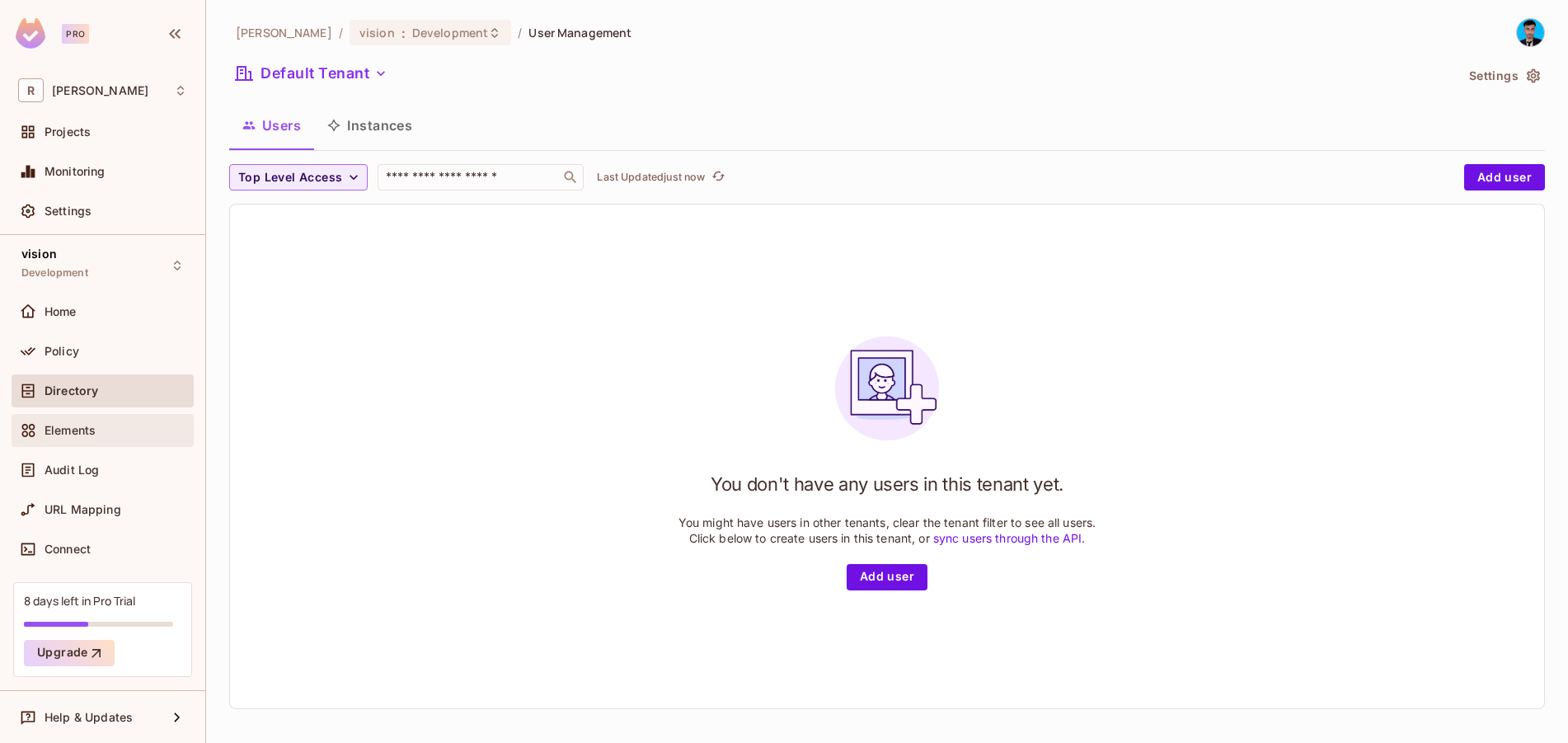
click at [80, 438] on div "Elements" at bounding box center [103, 431] width 169 height 19
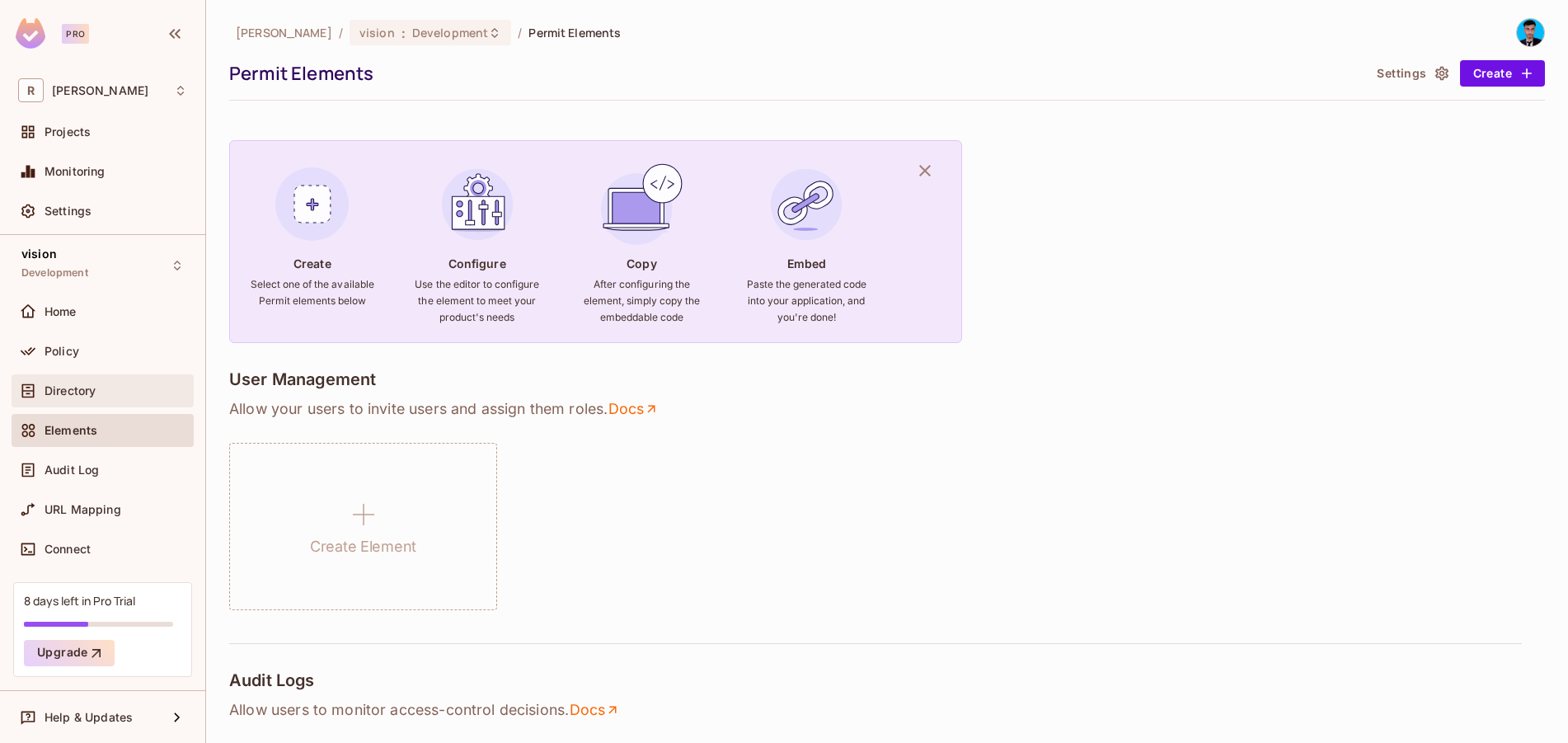
click at [81, 395] on span "Directory" at bounding box center [70, 391] width 52 height 14
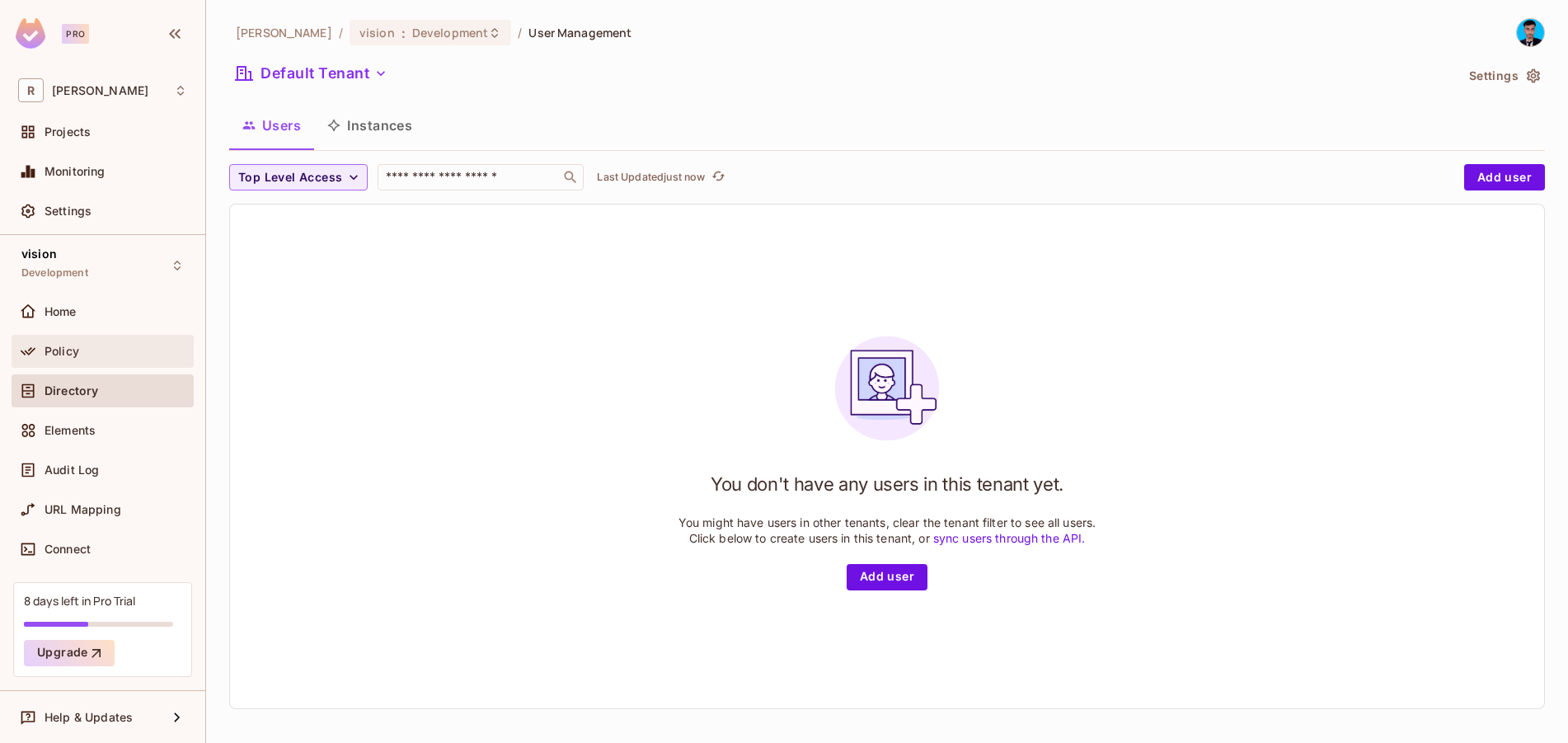
click at [80, 358] on div "Policy" at bounding box center [103, 351] width 169 height 19
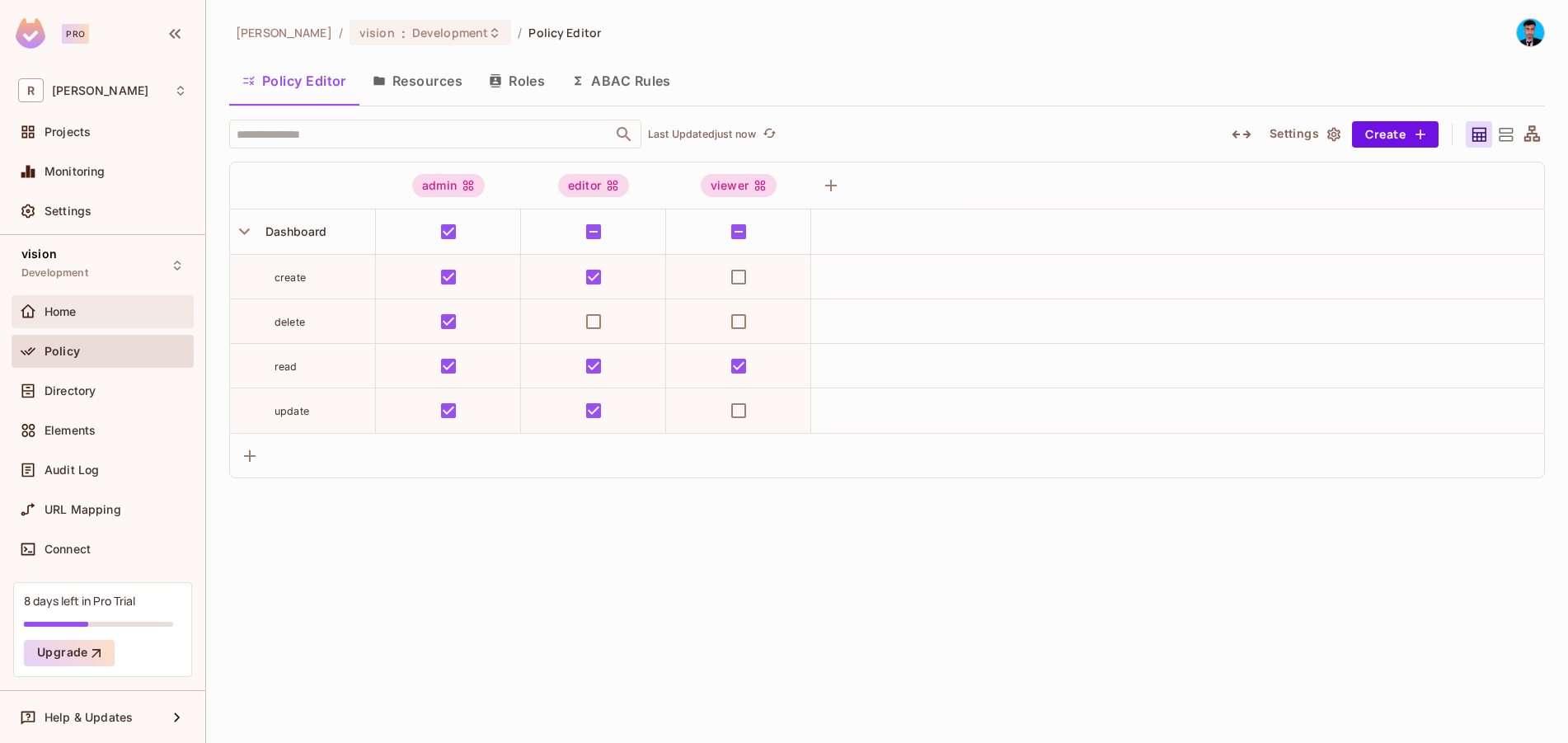
click at [77, 306] on span "Home" at bounding box center [60, 312] width 32 height 14
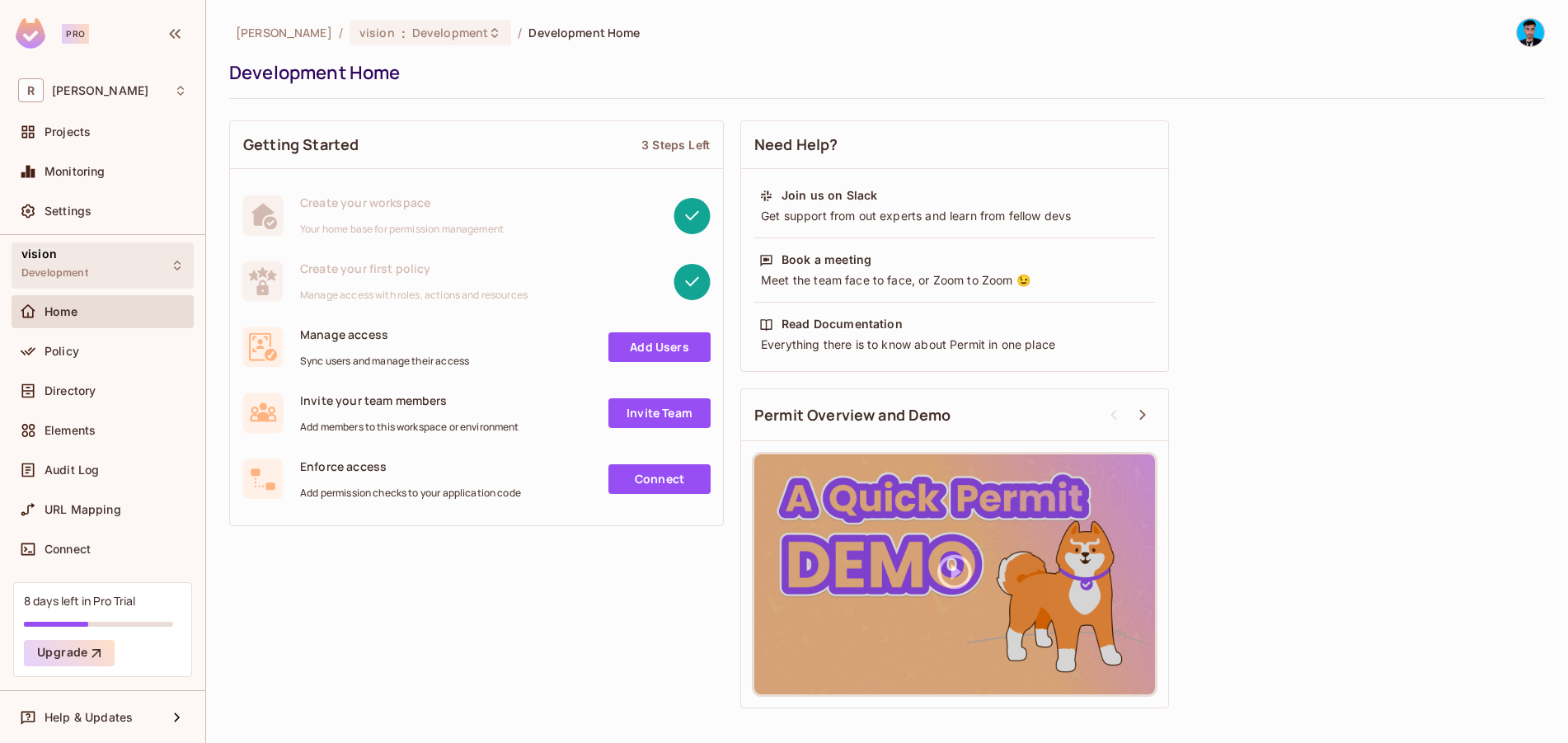
click at [150, 269] on div "vision Development" at bounding box center [102, 265] width 182 height 46
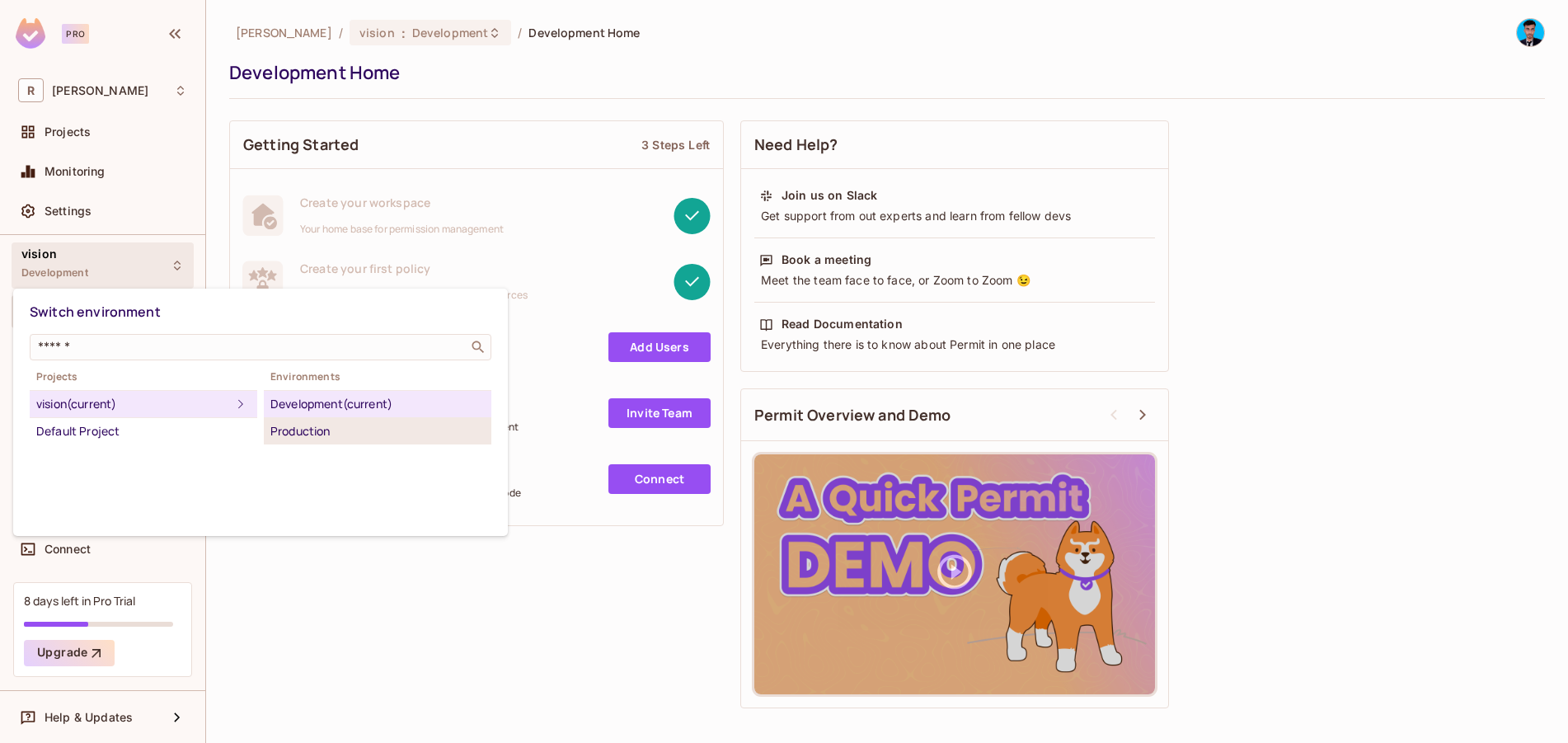
click at [307, 425] on div "Production" at bounding box center [377, 431] width 215 height 19
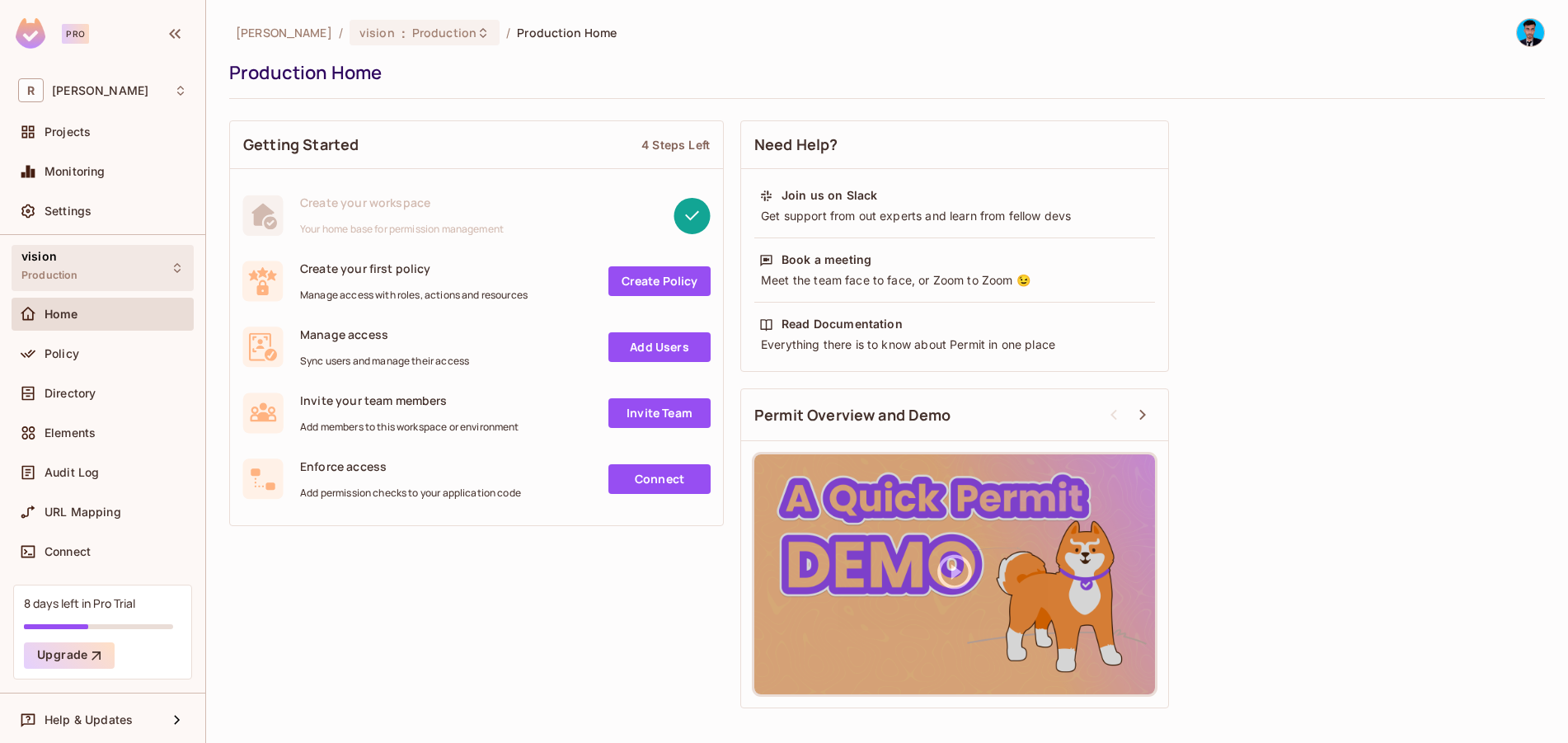
click at [172, 274] on div "vision Production" at bounding box center [102, 267] width 182 height 46
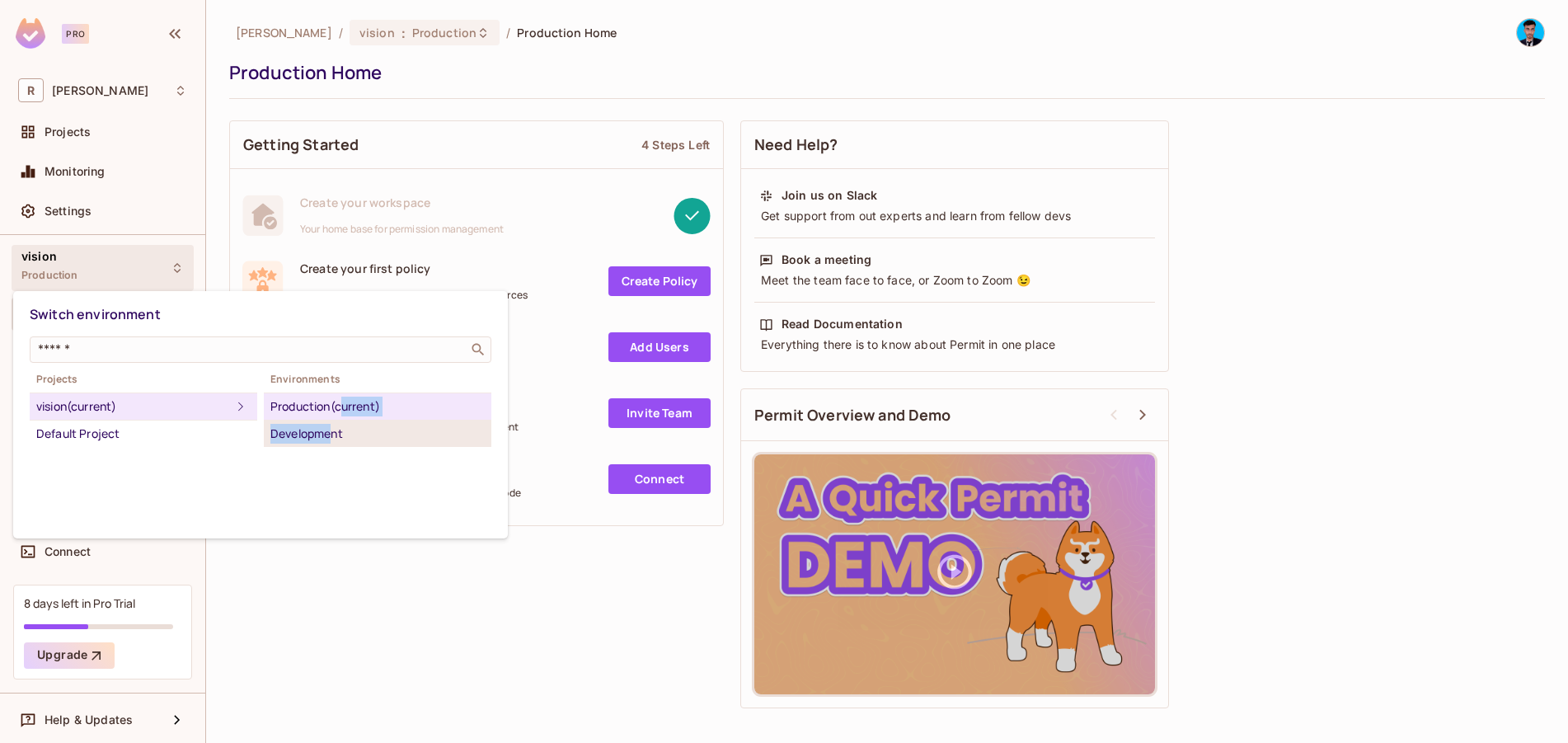
drag, startPoint x: 339, startPoint y: 410, endPoint x: 334, endPoint y: 431, distance: 21.6
click at [334, 431] on ul "Production (current) Development" at bounding box center [377, 420] width 227 height 54
click at [330, 435] on div "Development" at bounding box center [377, 434] width 215 height 19
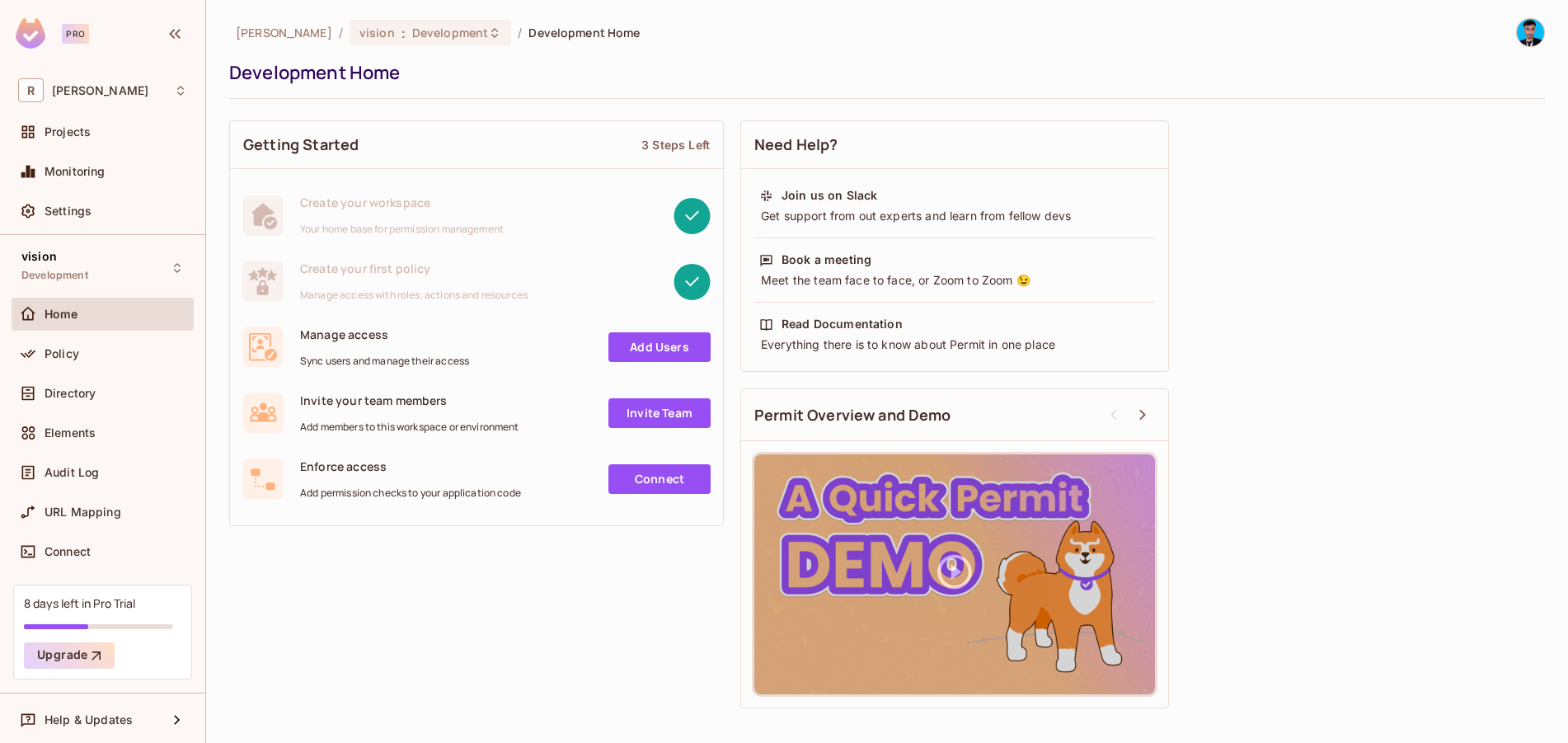
click at [1530, 33] on img at bounding box center [1531, 33] width 27 height 27
click at [1481, 128] on span "Copy Environment Key" at bounding box center [1472, 130] width 122 height 16
click at [1530, 46] on img at bounding box center [1531, 33] width 27 height 27
click at [343, 31] on div at bounding box center [784, 372] width 1568 height 743
click at [433, 30] on span "Development" at bounding box center [450, 32] width 76 height 16
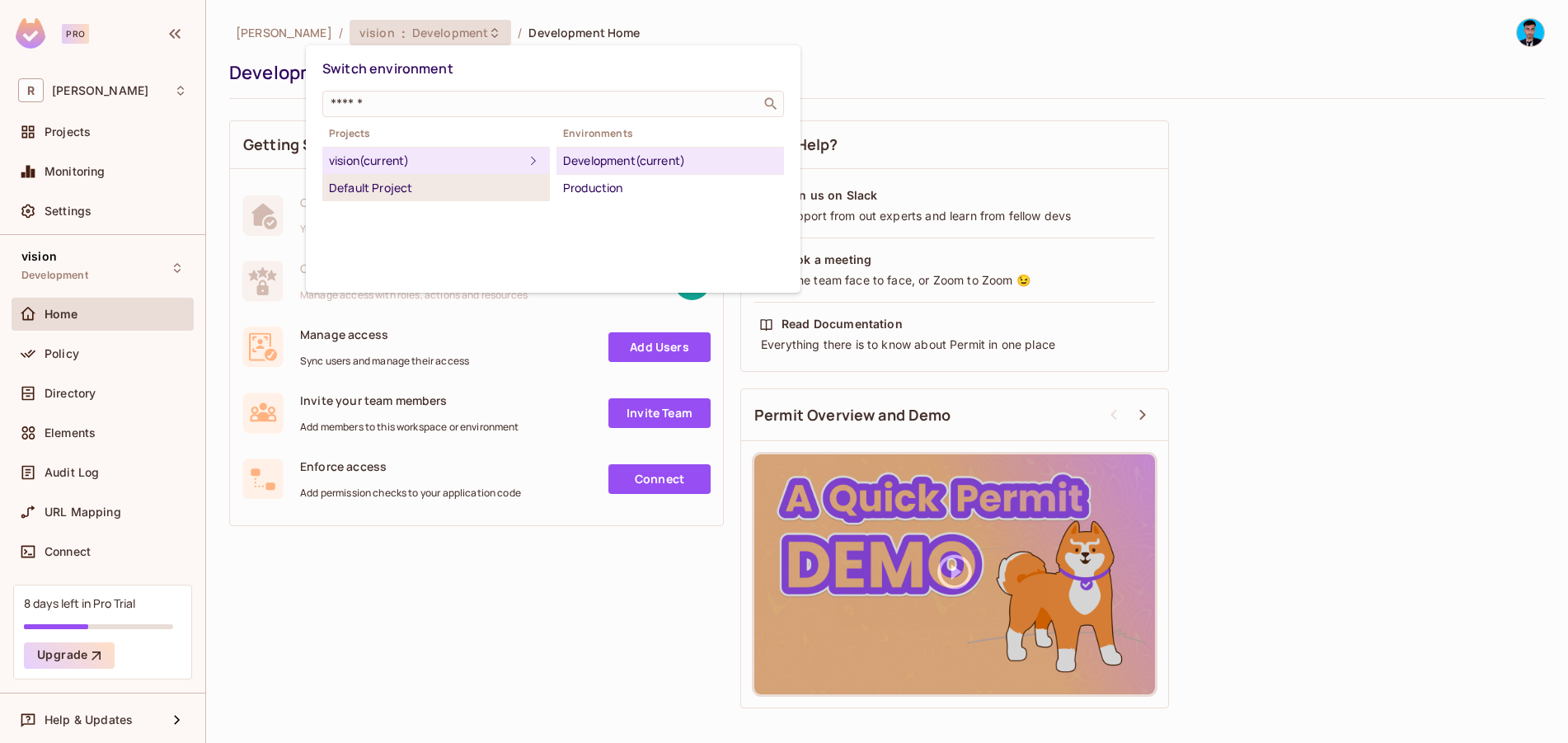
click at [381, 198] on li "Default Project" at bounding box center [436, 188] width 227 height 26
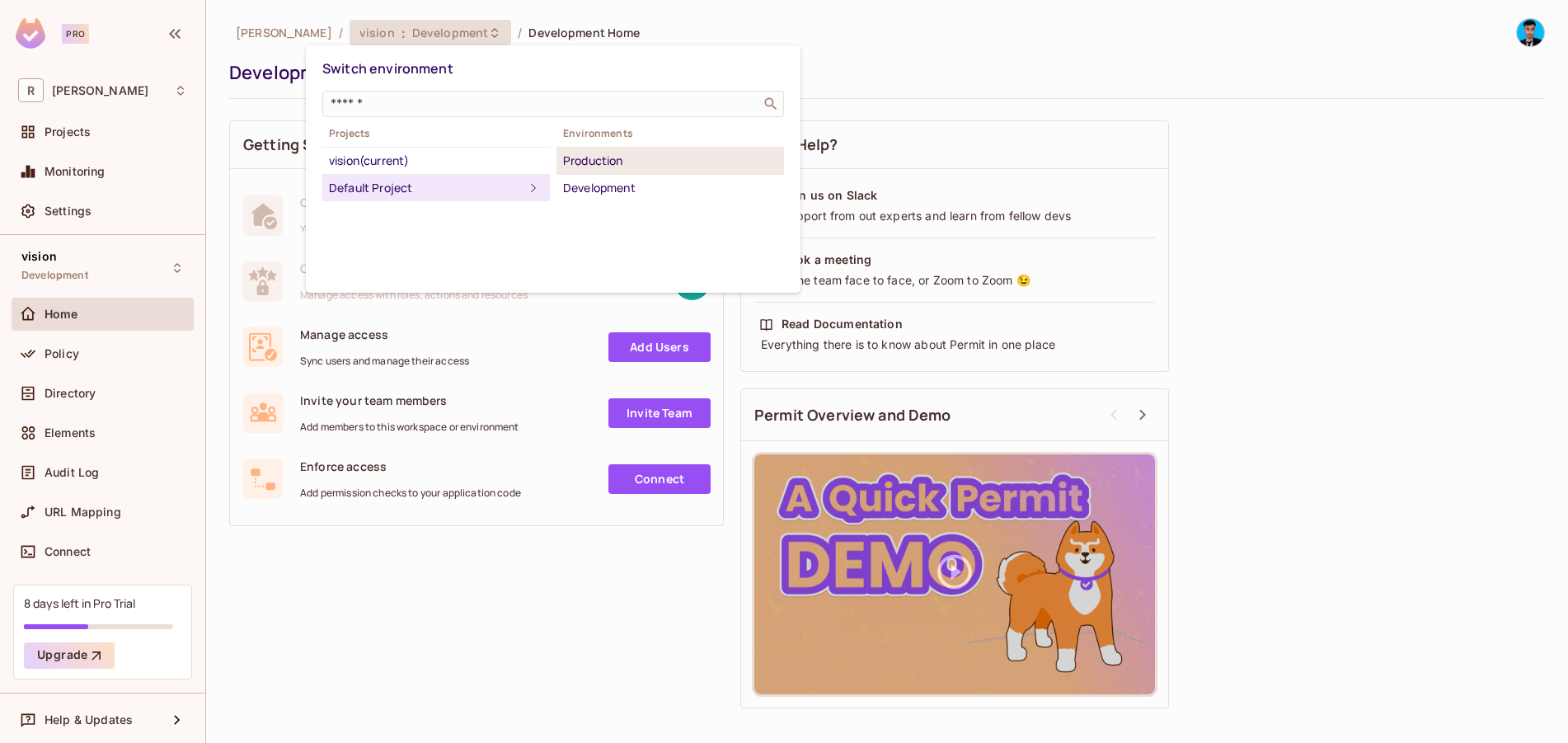
click at [580, 164] on div "Production" at bounding box center [670, 160] width 215 height 19
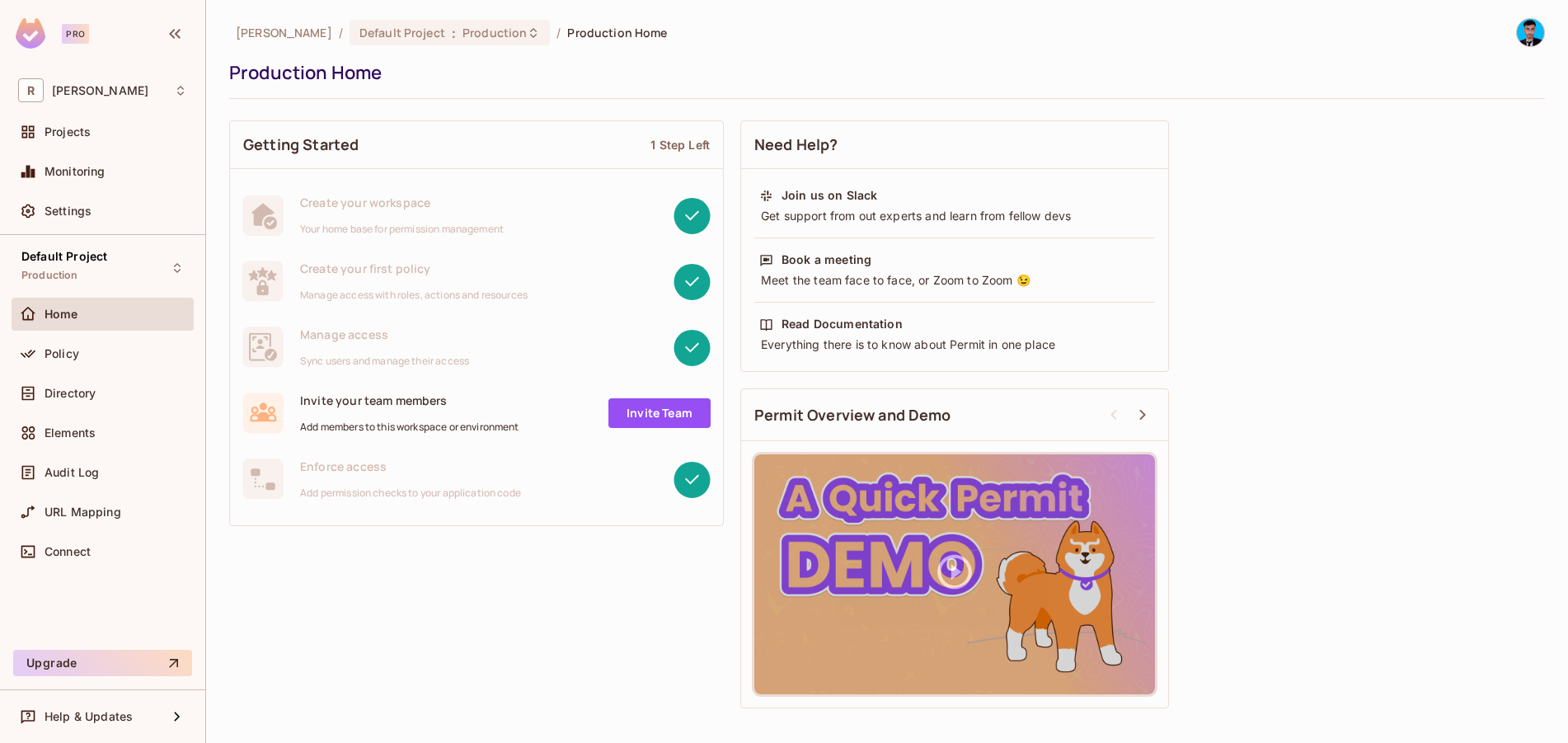
click at [1528, 42] on img at bounding box center [1531, 33] width 27 height 27
click at [1487, 135] on span "Copy Environment Key" at bounding box center [1472, 130] width 122 height 16
click at [574, 34] on span "Production Home" at bounding box center [617, 32] width 100 height 16
click at [474, 36] on span "Production" at bounding box center [495, 32] width 64 height 16
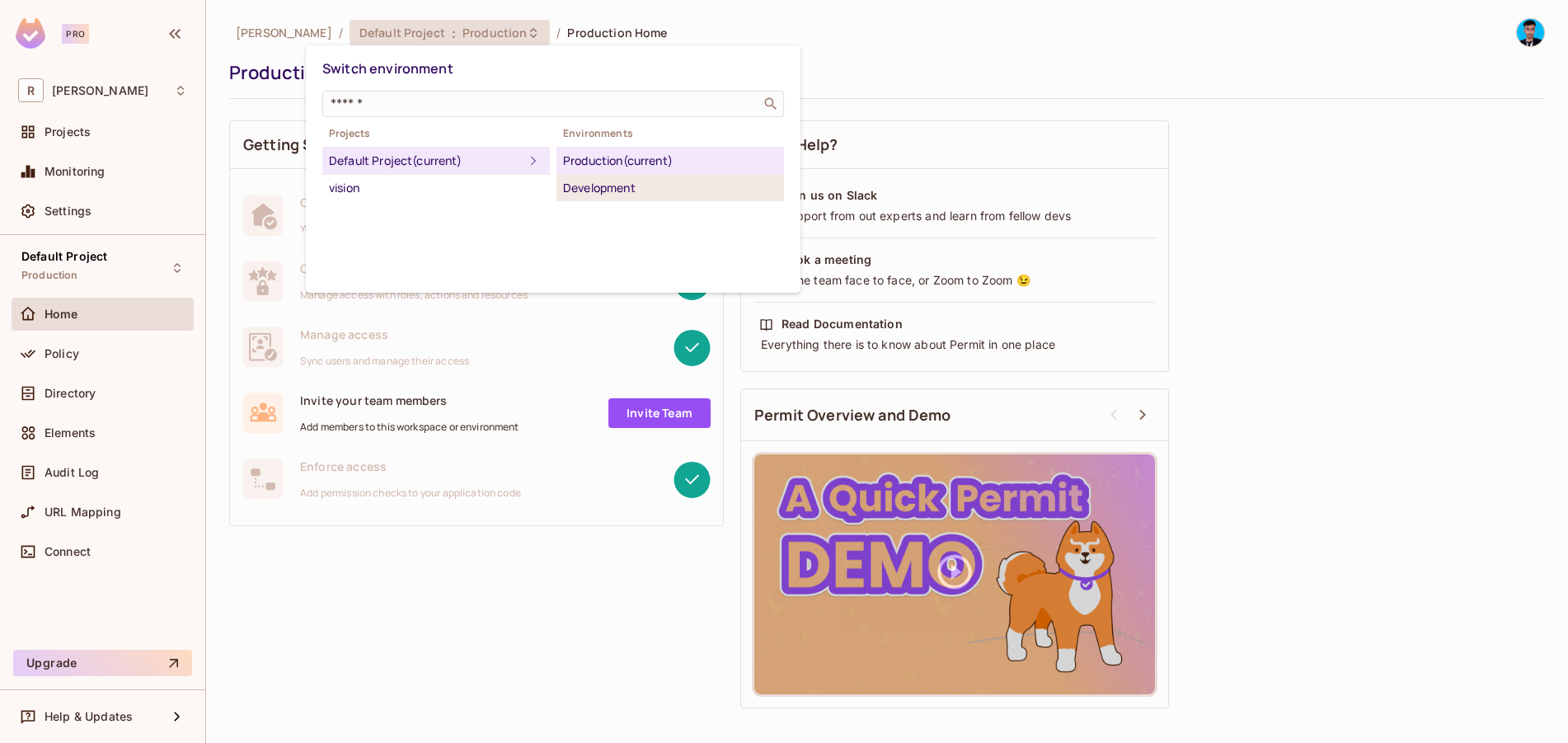
click at [603, 182] on div "Development" at bounding box center [670, 188] width 215 height 19
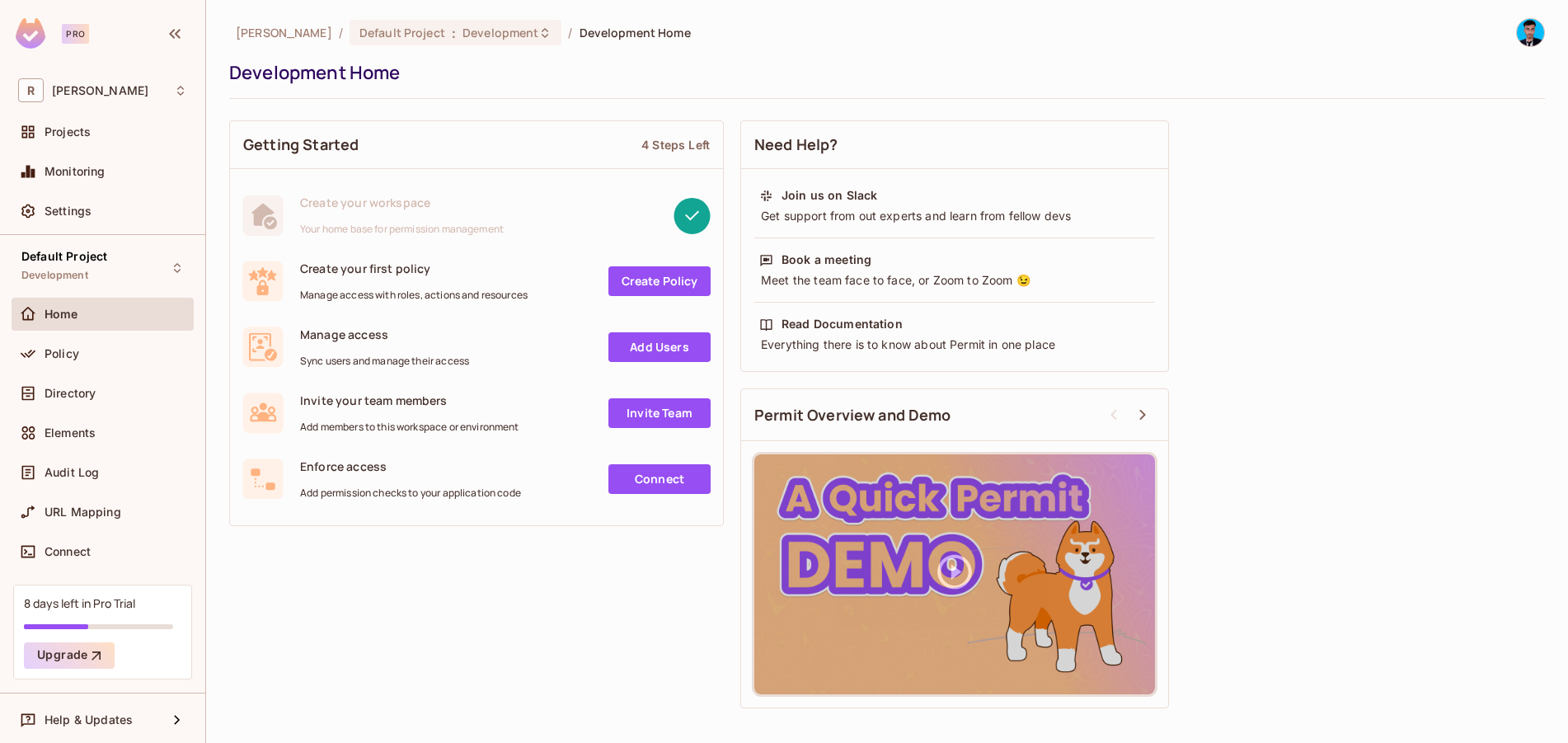
click at [579, 39] on span "Development Home" at bounding box center [635, 32] width 112 height 16
click at [85, 336] on div "Home" at bounding box center [102, 317] width 182 height 40
click at [79, 345] on div "Policy" at bounding box center [103, 354] width 169 height 19
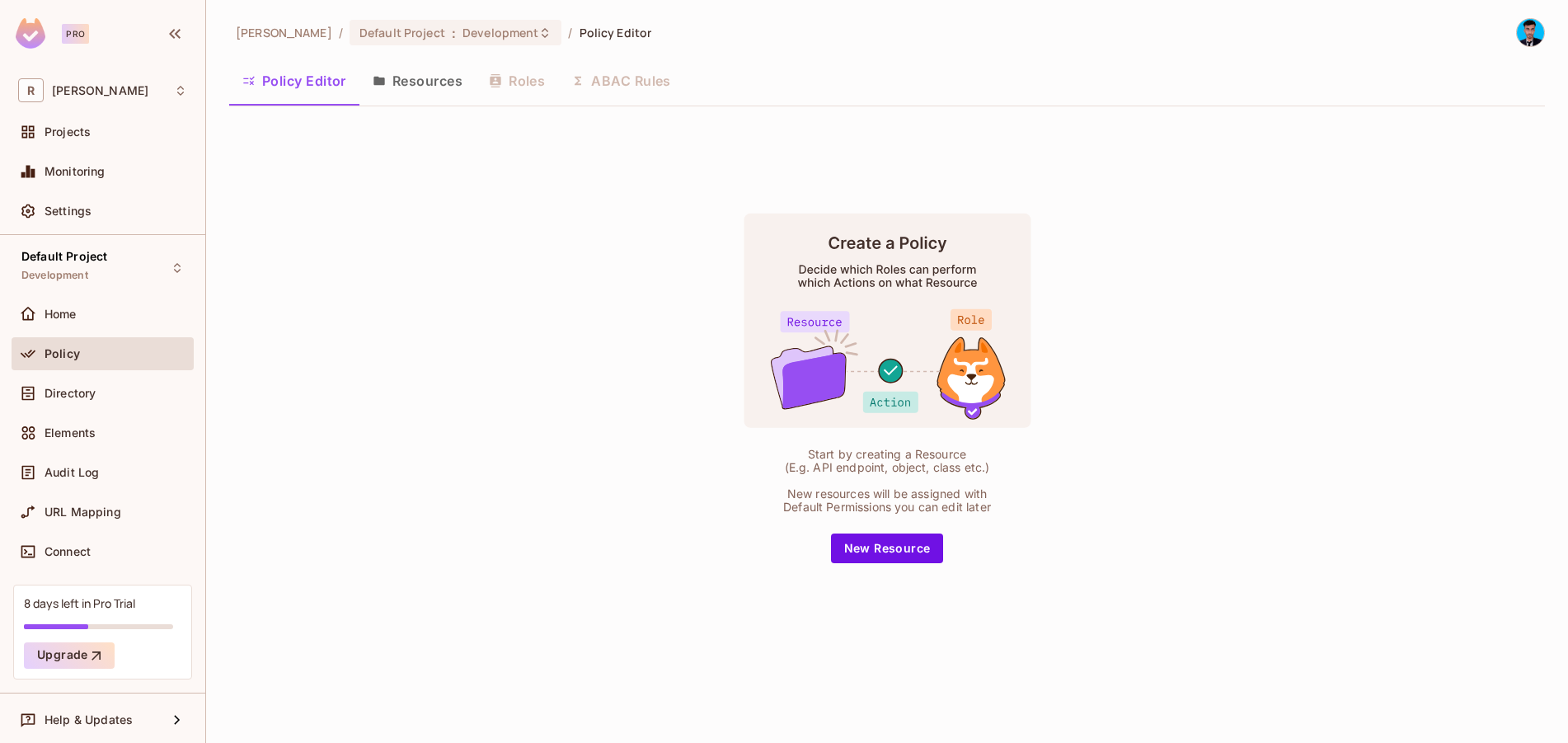
click at [433, 92] on button "Resources" at bounding box center [418, 81] width 117 height 41
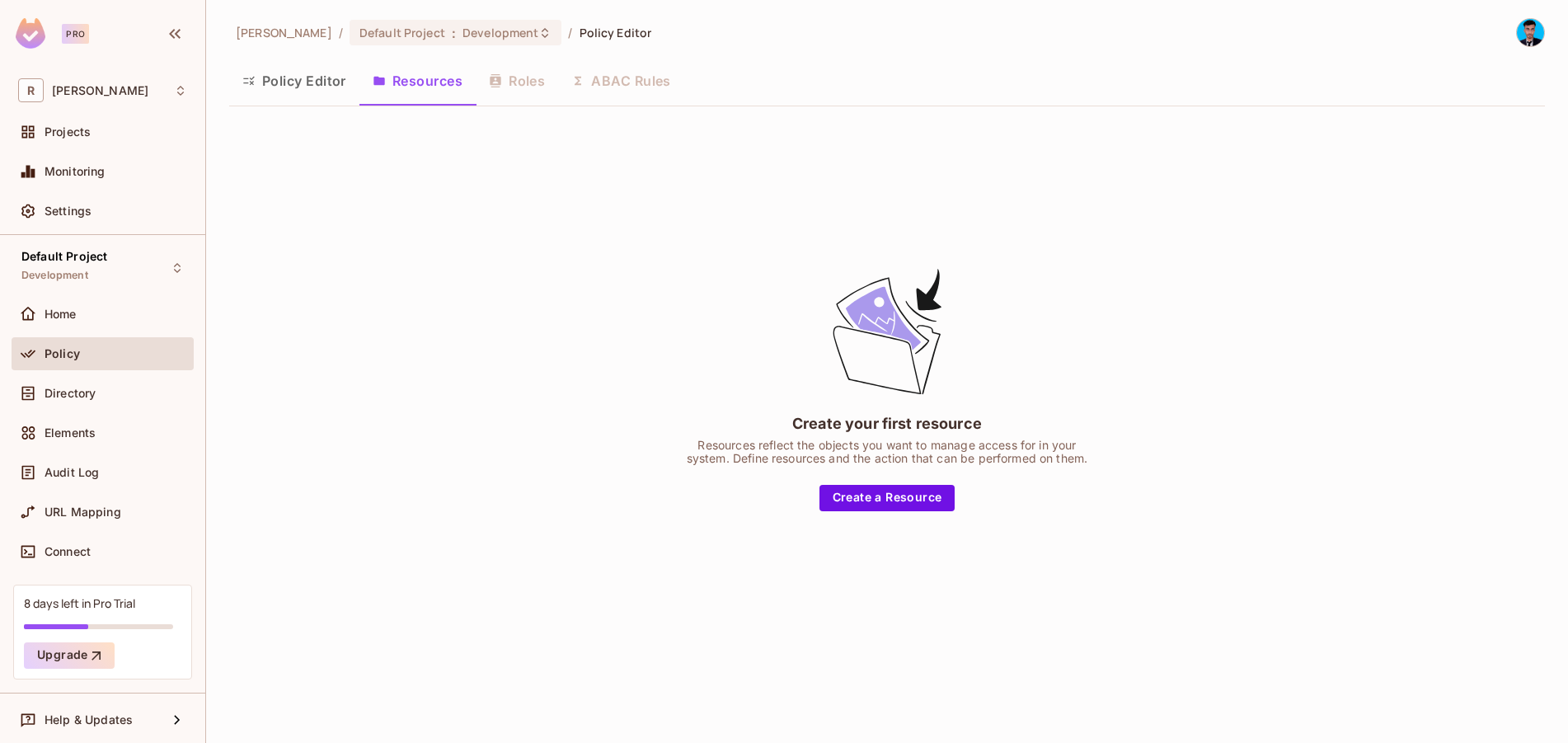
click at [530, 91] on div "Policy Editor Resources Roles ABAC Rules" at bounding box center [888, 81] width 1316 height 41
click at [557, 78] on div "Policy Editor Resources Roles ABAC Rules" at bounding box center [888, 81] width 1316 height 41
click at [273, 77] on button "Policy Editor" at bounding box center [295, 81] width 130 height 41
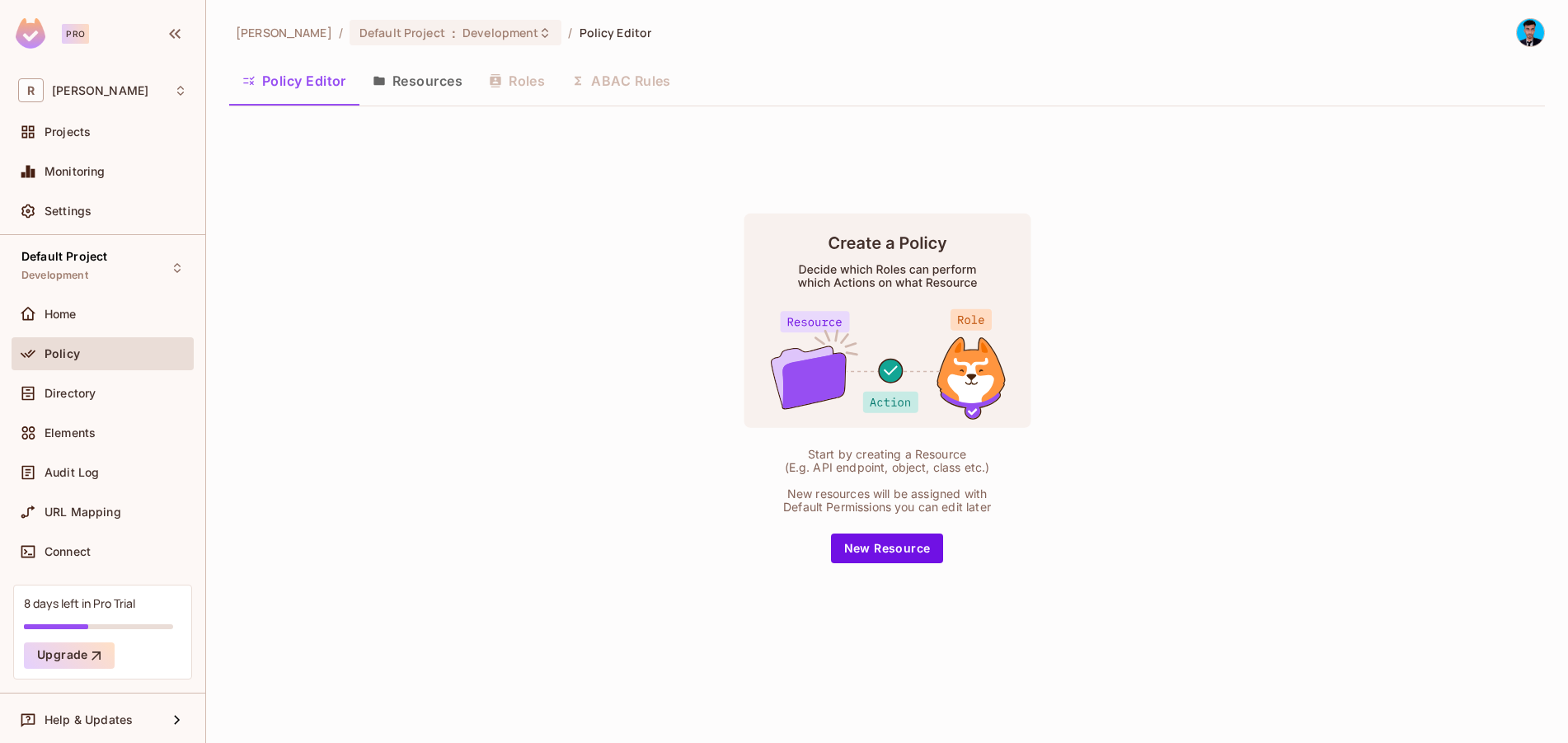
click at [421, 85] on button "Resources" at bounding box center [418, 81] width 117 height 41
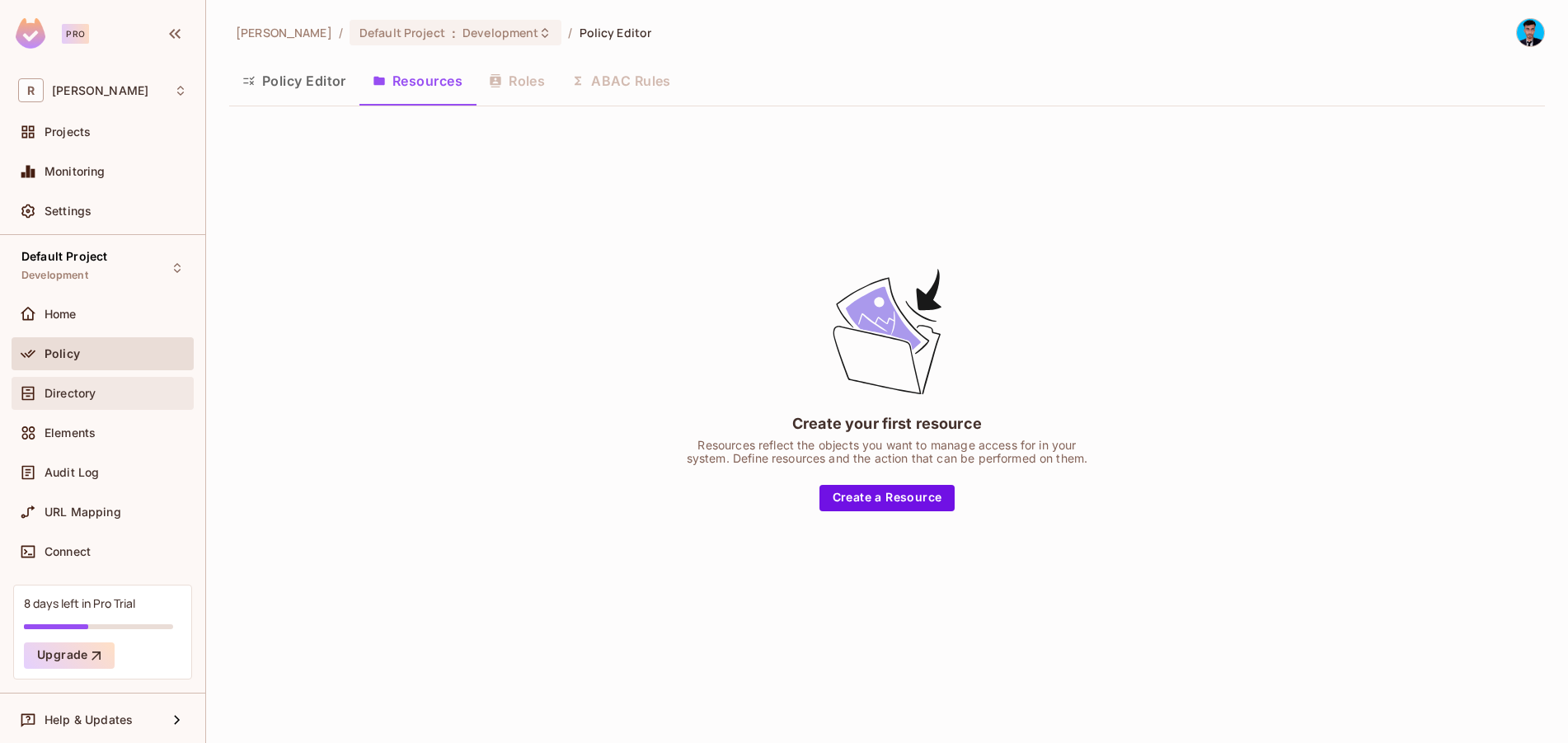
click at [87, 403] on div "Directory" at bounding box center [103, 393] width 169 height 19
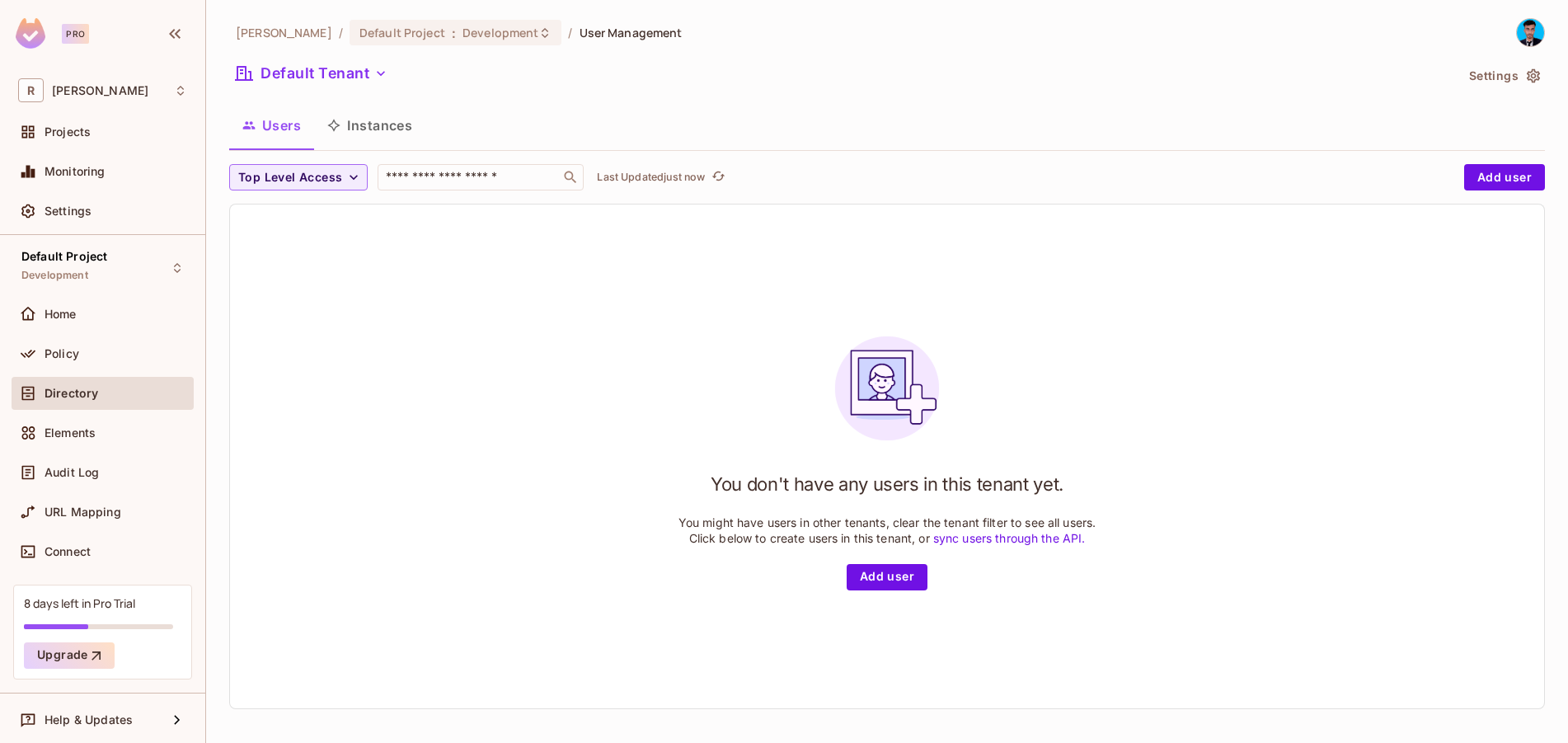
click at [579, 34] on span "User Management" at bounding box center [631, 32] width 103 height 16
click at [370, 128] on button "Instances" at bounding box center [369, 125] width 112 height 41
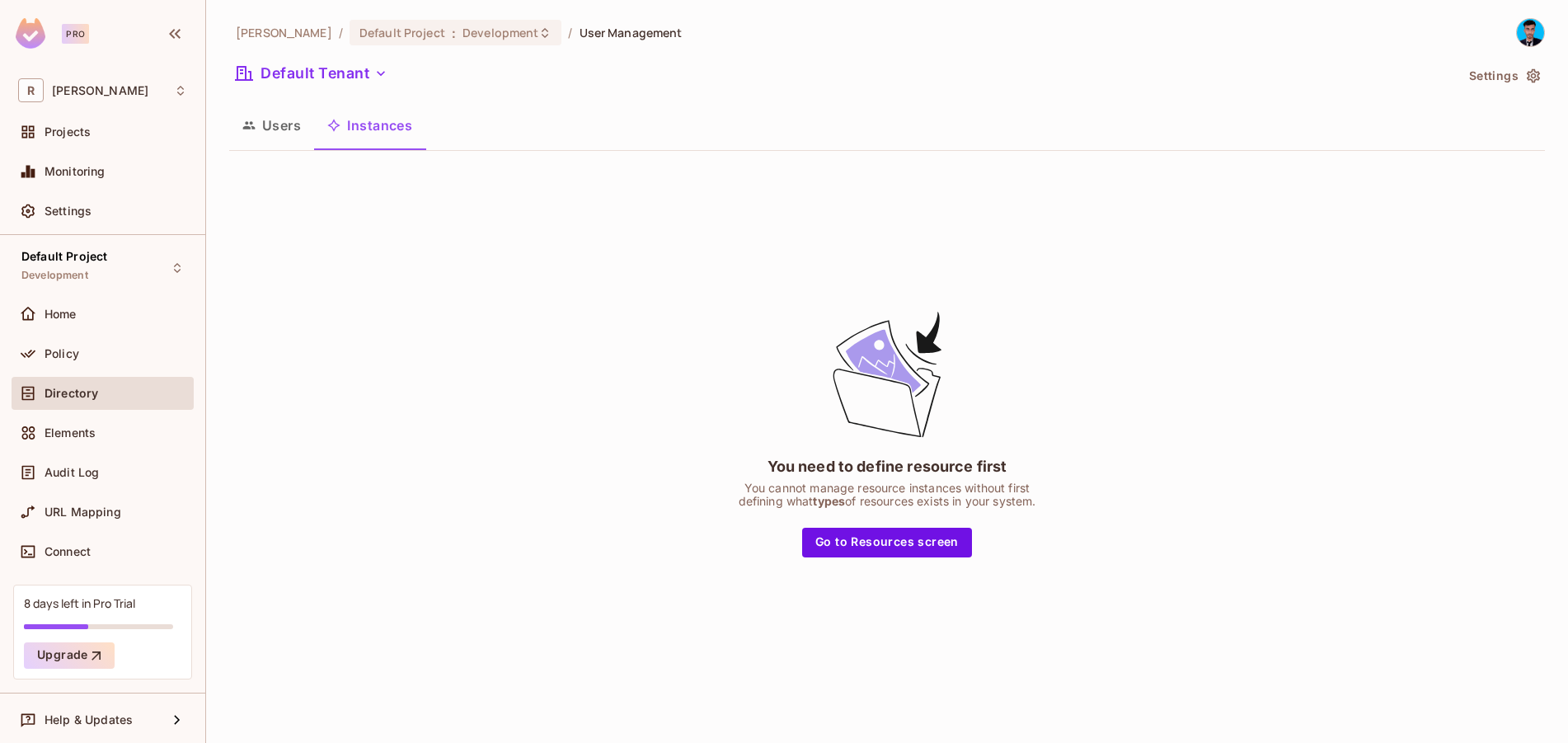
click at [285, 131] on button "Users" at bounding box center [271, 125] width 85 height 41
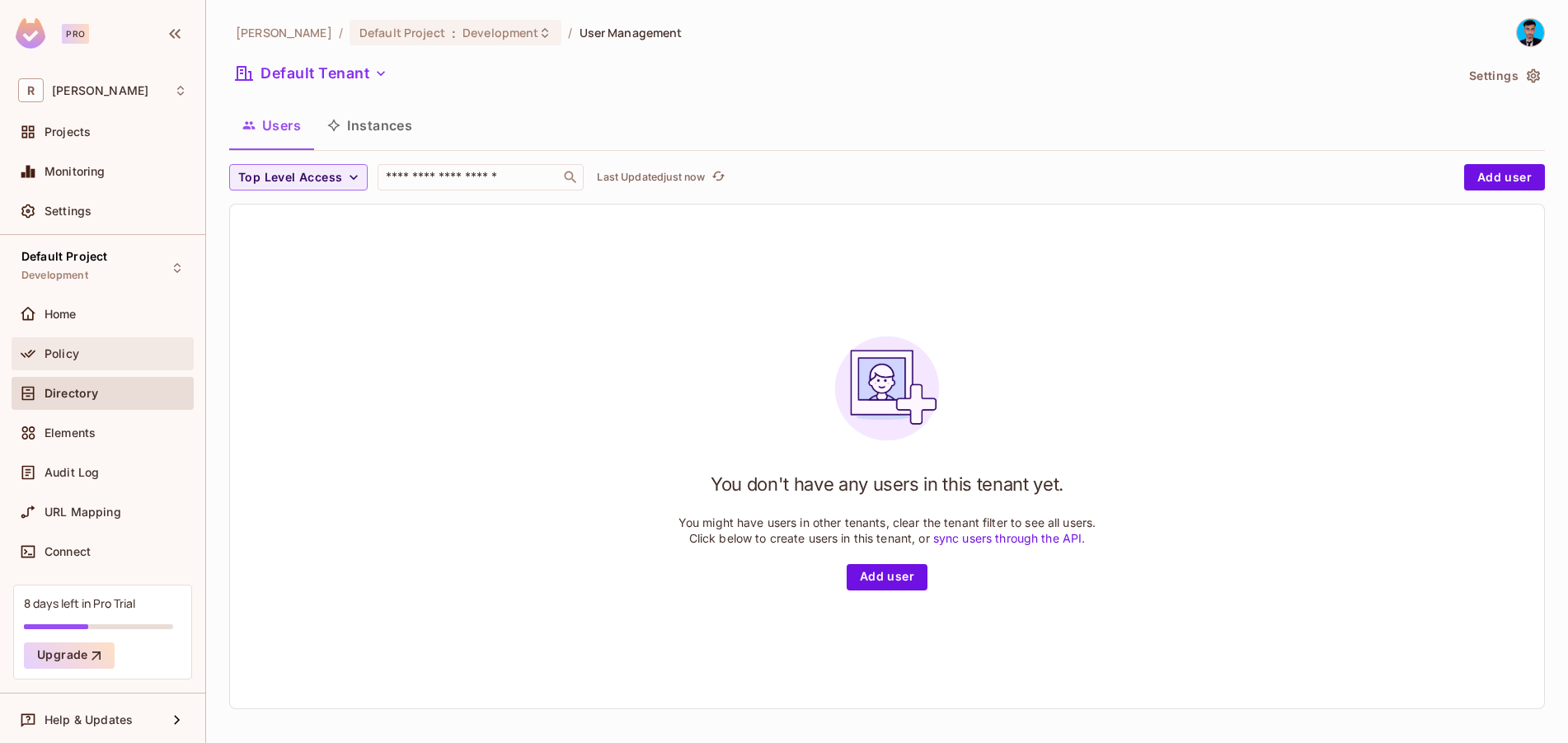
click at [102, 351] on div "Policy" at bounding box center [116, 354] width 143 height 14
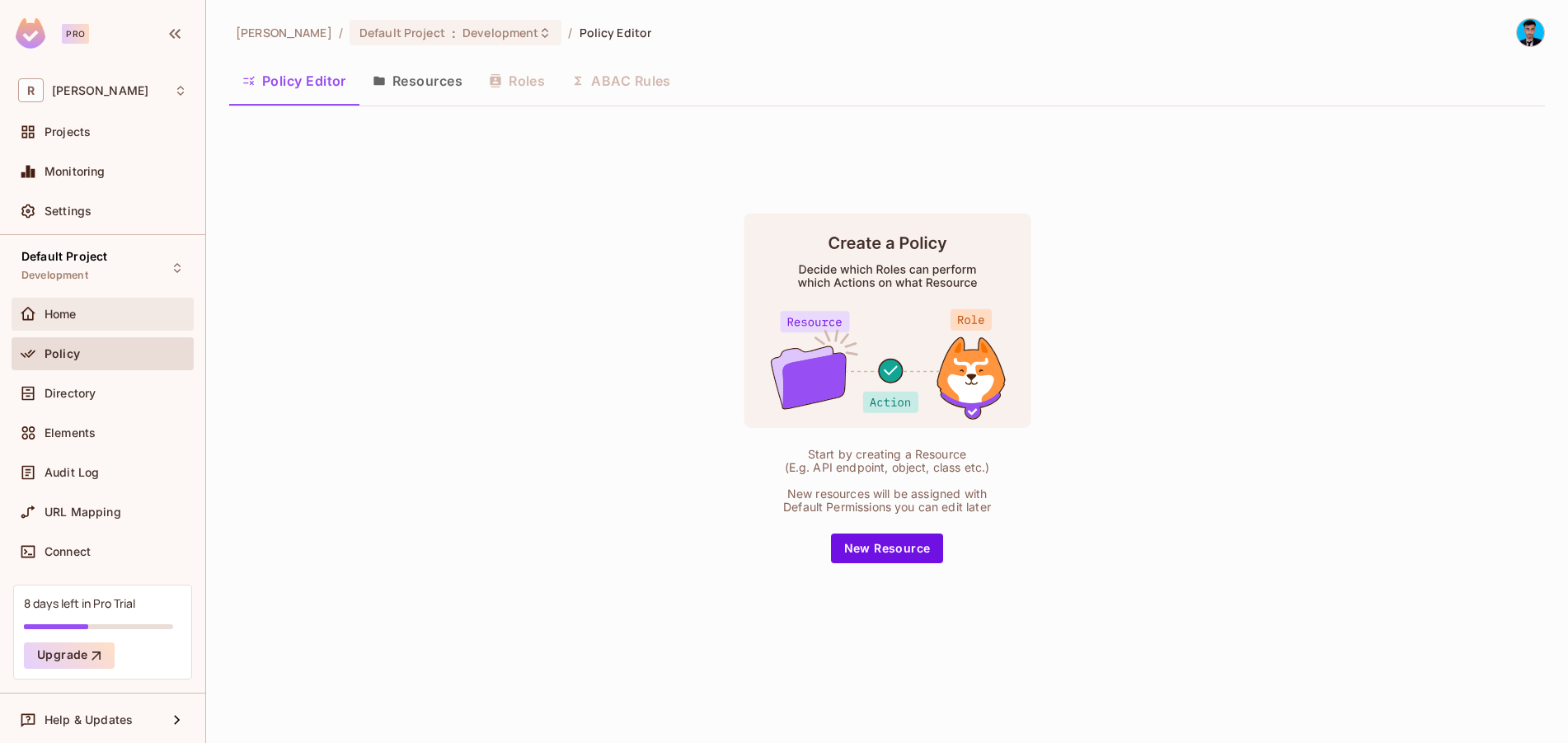
click at [70, 314] on span "Home" at bounding box center [60, 314] width 32 height 14
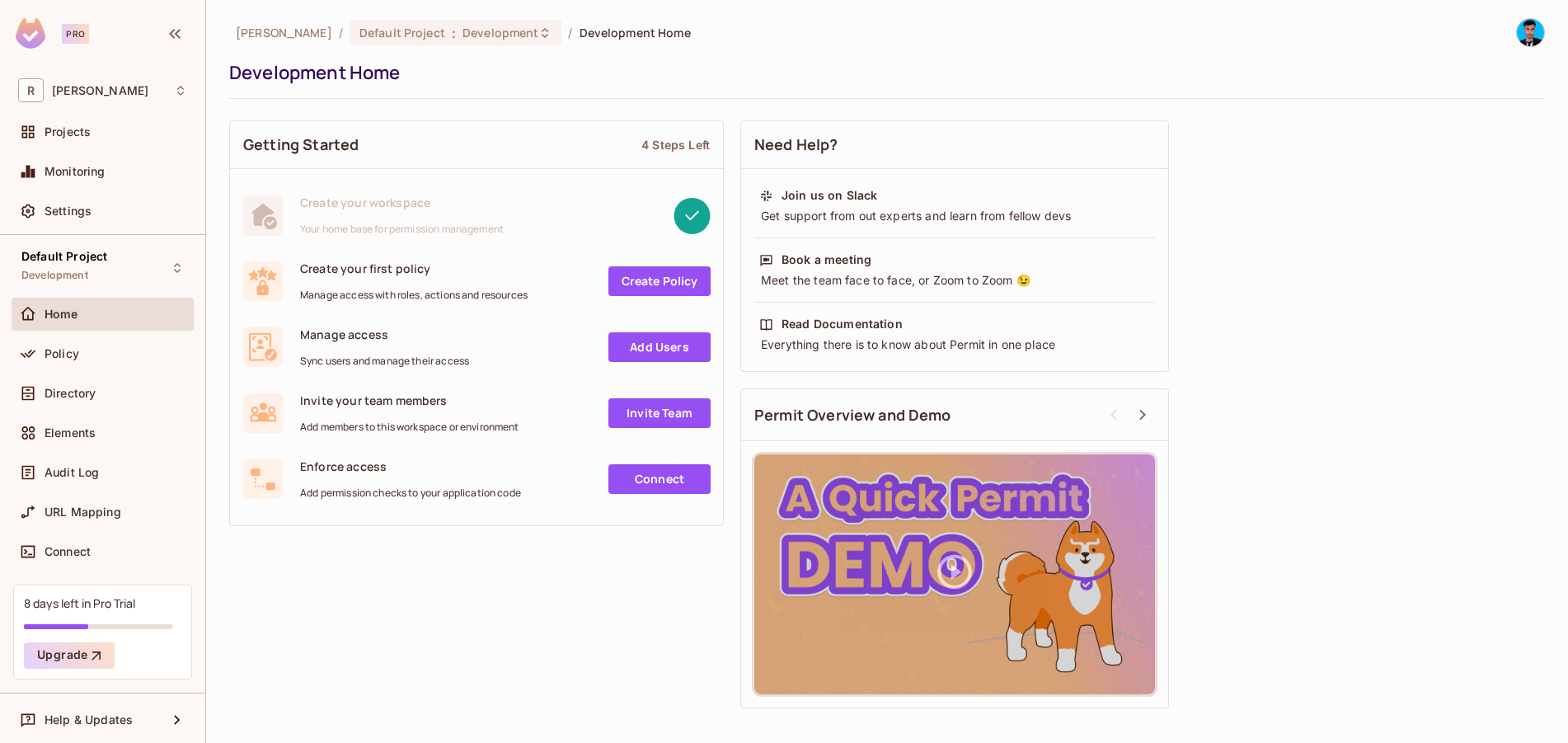
click at [645, 274] on link "Create Policy" at bounding box center [659, 281] width 102 height 30
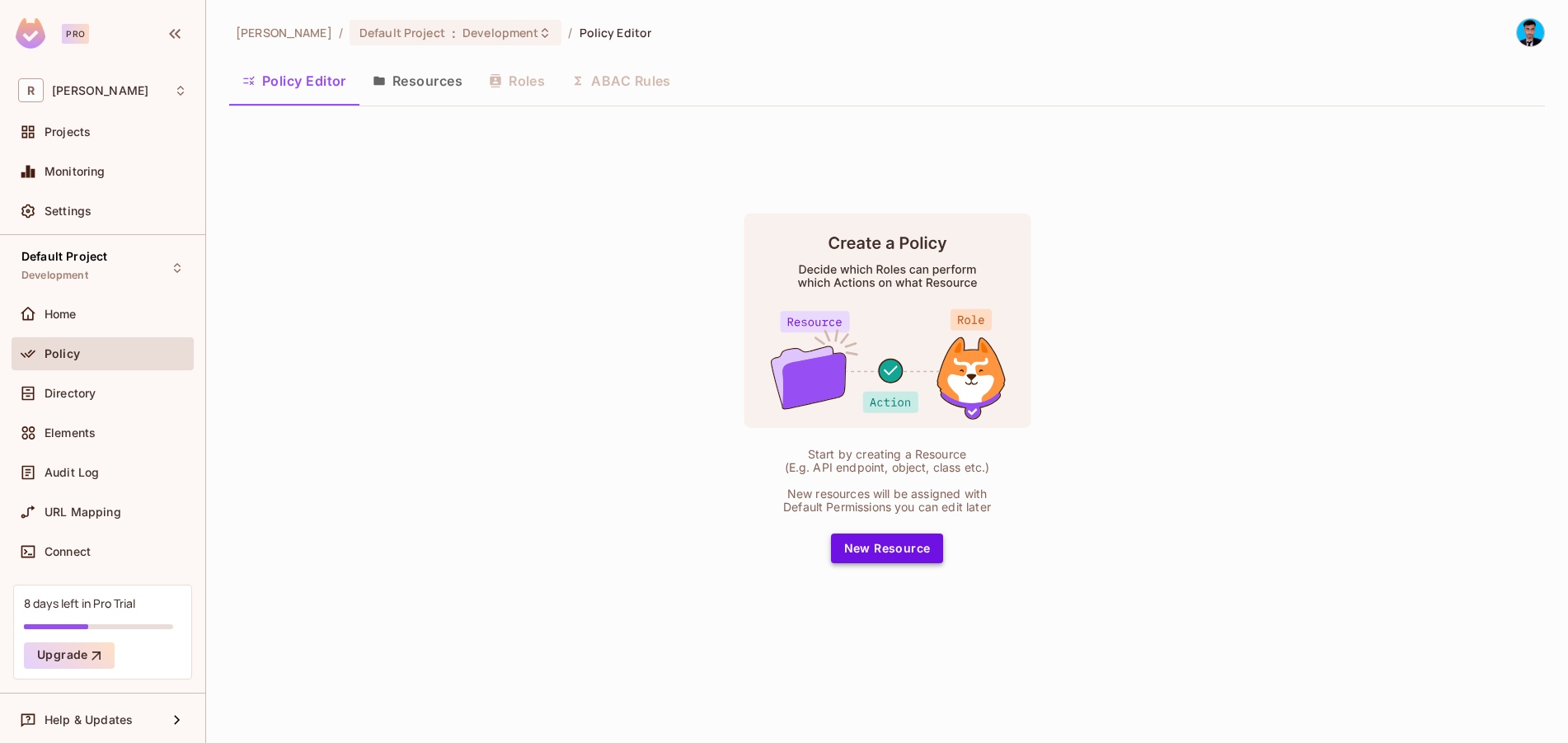
click at [855, 549] on button "New Resource" at bounding box center [888, 548] width 113 height 30
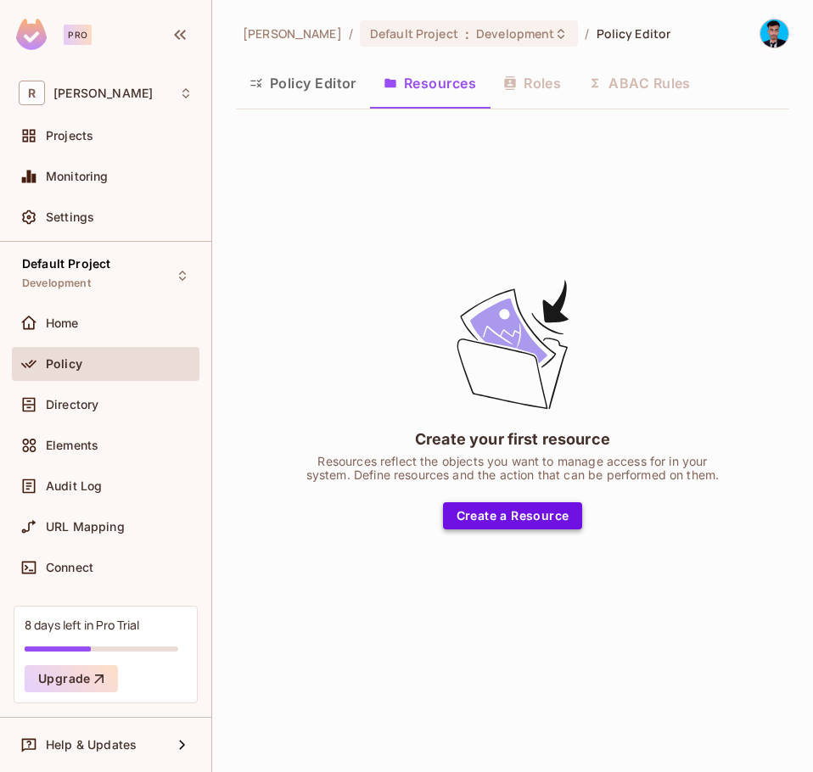
click at [500, 507] on button "Create a Resource" at bounding box center [513, 515] width 140 height 27
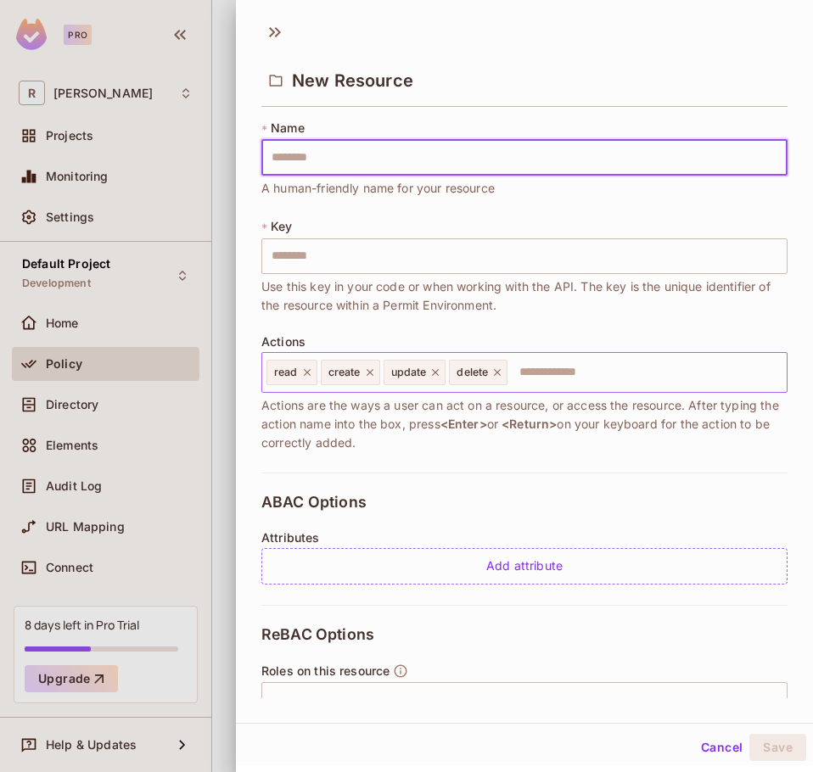
type input "*"
type input "**"
type input "***"
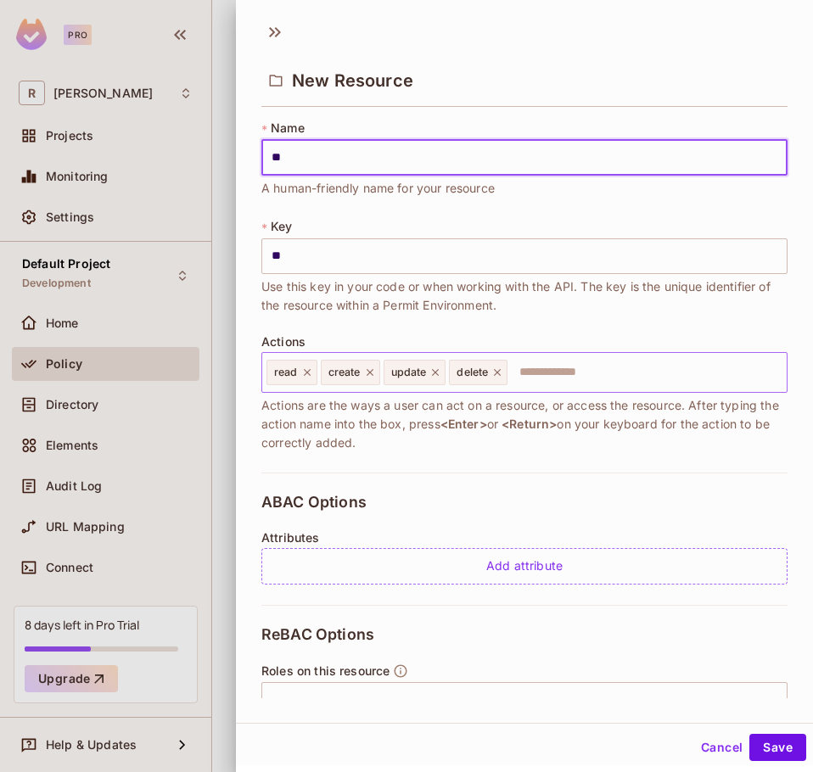
type input "***"
type input "****"
type input "***"
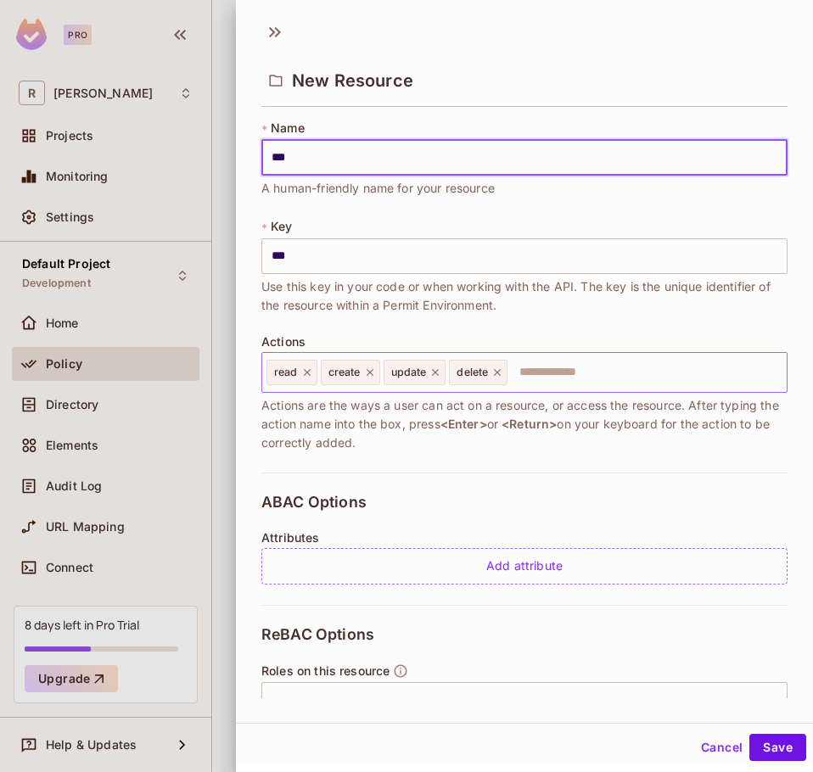
type input "**"
type input "***"
type input "****"
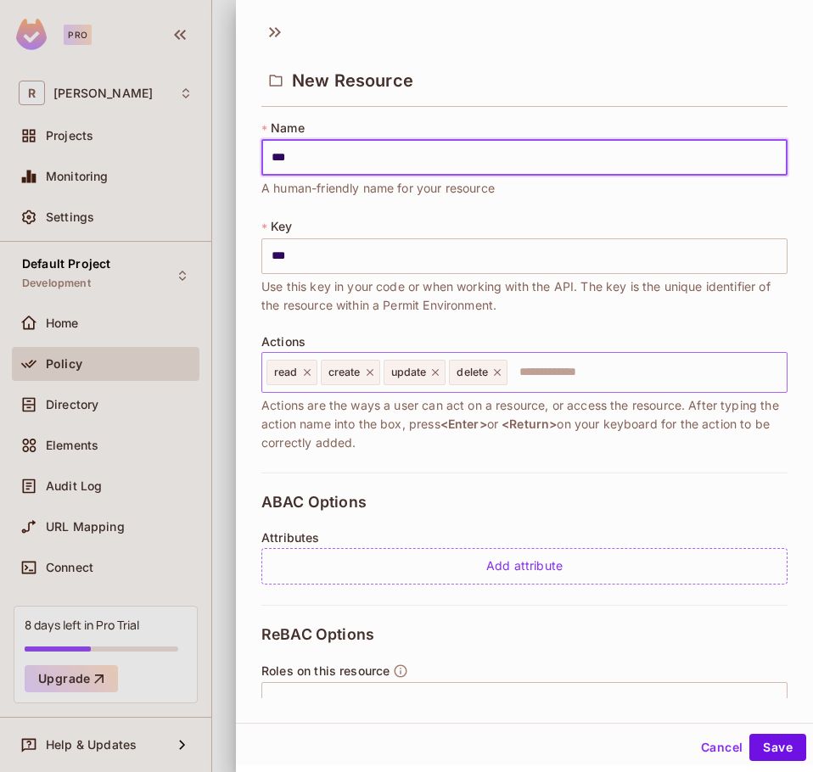
type input "****"
drag, startPoint x: 333, startPoint y: 150, endPoint x: 191, endPoint y: 134, distance: 143.4
click at [191, 134] on div "New Resource * Name **** ​ A human-friendly name for your resource * Key **** ​…" at bounding box center [406, 386] width 813 height 772
paste input "*****"
type input "*********"
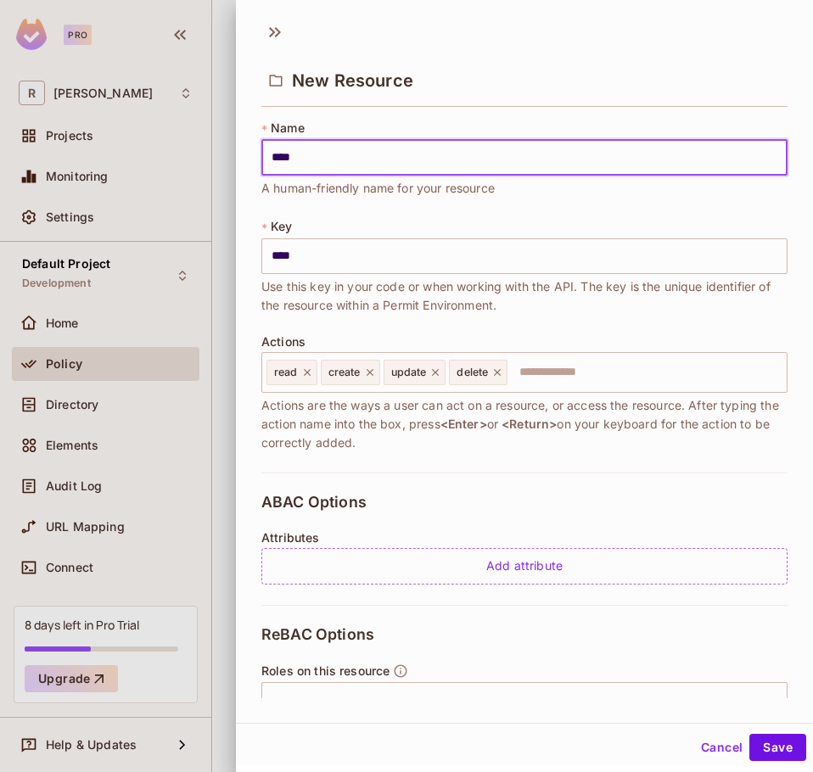
type input "*********"
click at [316, 218] on div "* Key ********* ​ Use this key in your code or when working with the API. The k…" at bounding box center [524, 266] width 526 height 97
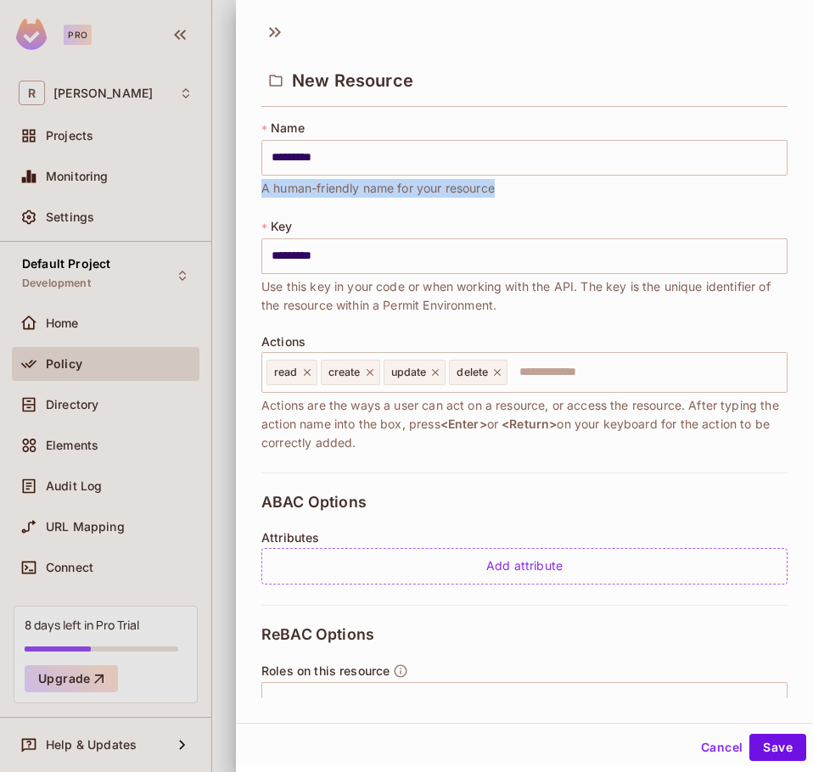
drag, startPoint x: 254, startPoint y: 190, endPoint x: 515, endPoint y: 196, distance: 261.3
click at [515, 196] on div "* Name ********* ​ A human-friendly name for your resource * Key ********* ​ Us…" at bounding box center [524, 405] width 577 height 585
click at [560, 219] on div "* Key ********* ​ Use this key in your code or when working with the API. The k…" at bounding box center [524, 266] width 526 height 97
click at [763, 743] on button "Save" at bounding box center [777, 747] width 57 height 27
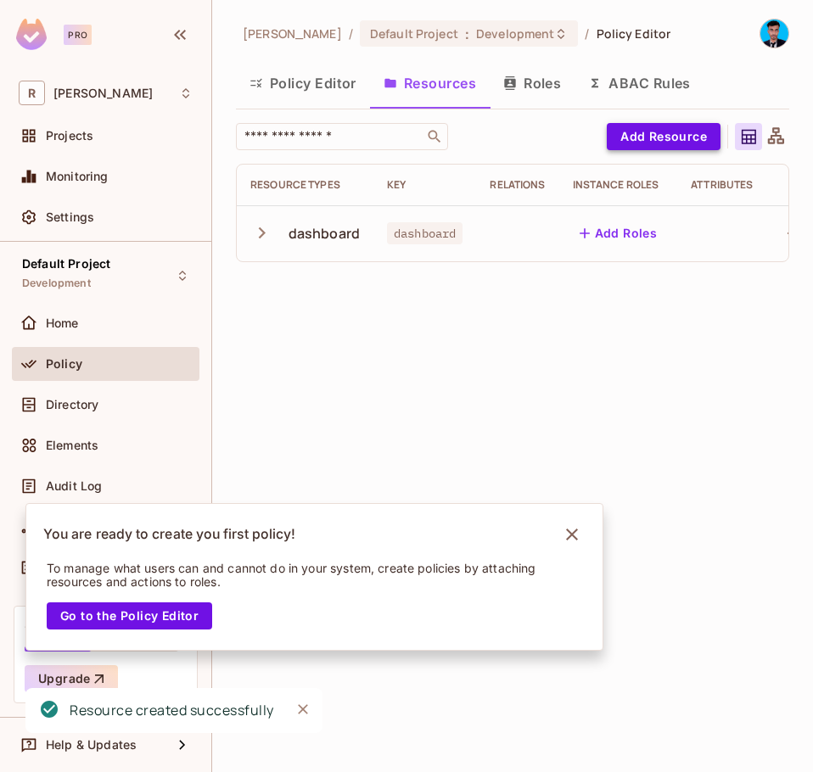
click at [631, 140] on button "Add Resource" at bounding box center [664, 136] width 114 height 27
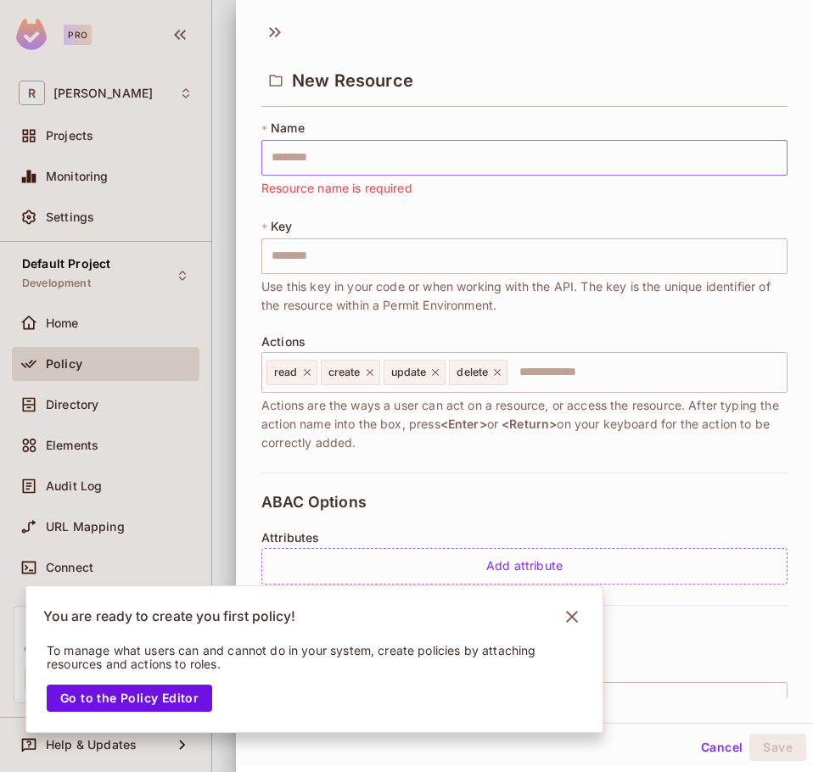
click at [361, 149] on input "text" at bounding box center [524, 158] width 526 height 36
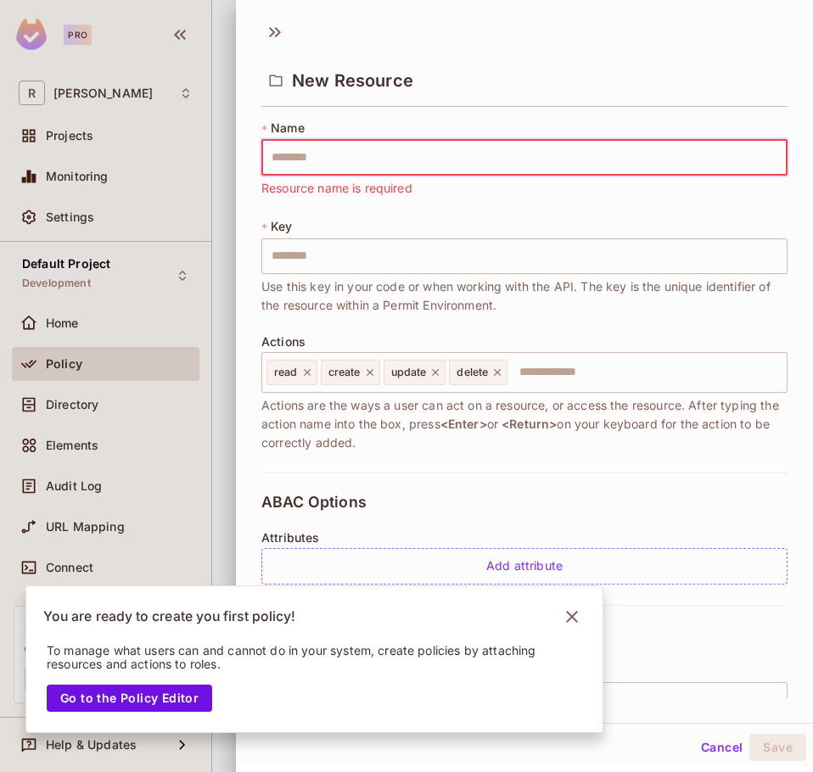
paste input "**********"
type input "**********"
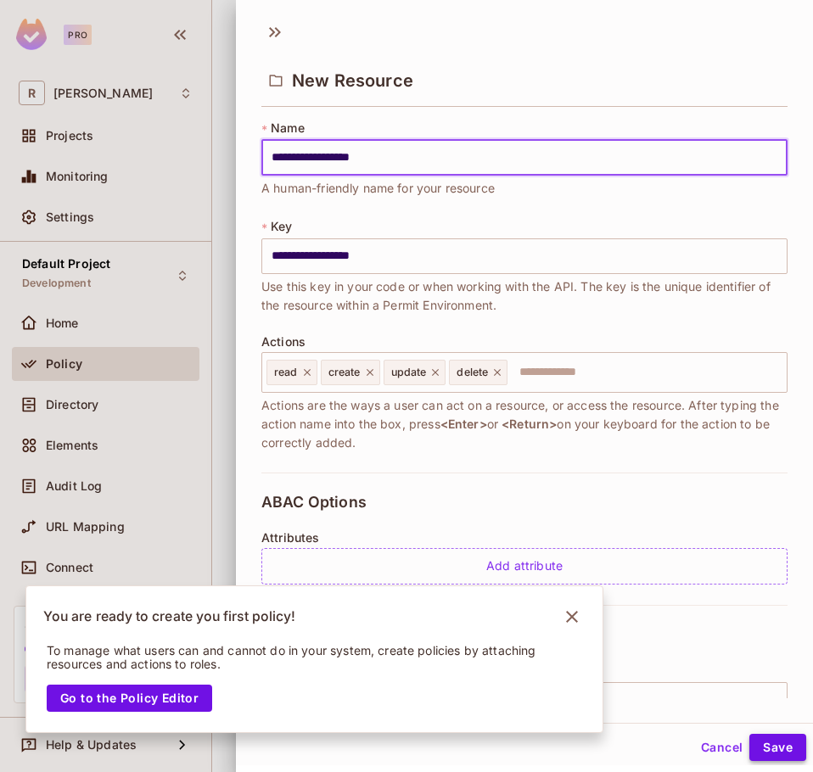
type input "**********"
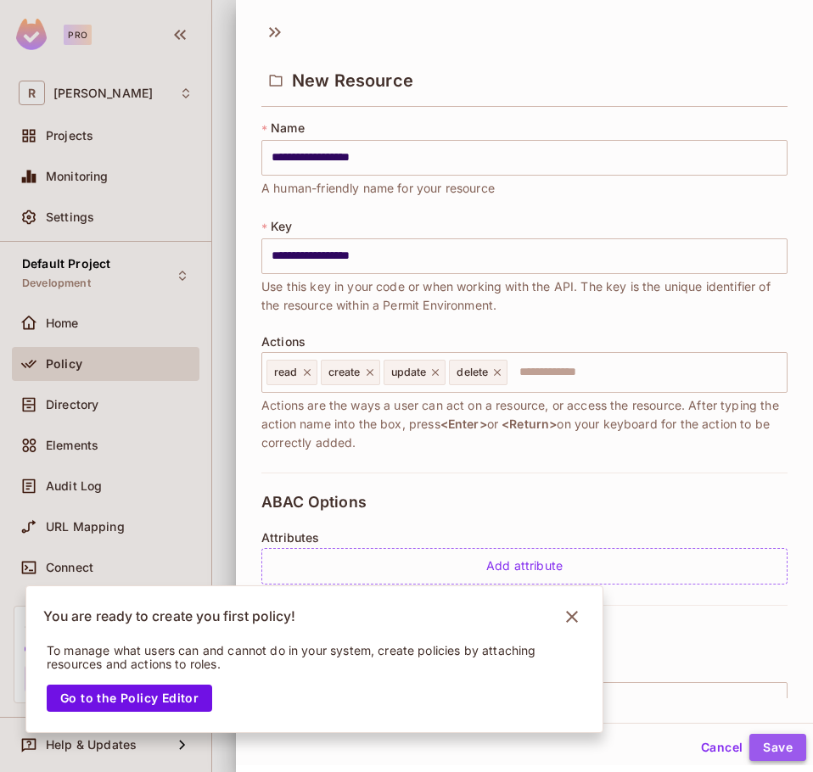
click at [755, 752] on button "Save" at bounding box center [777, 747] width 57 height 27
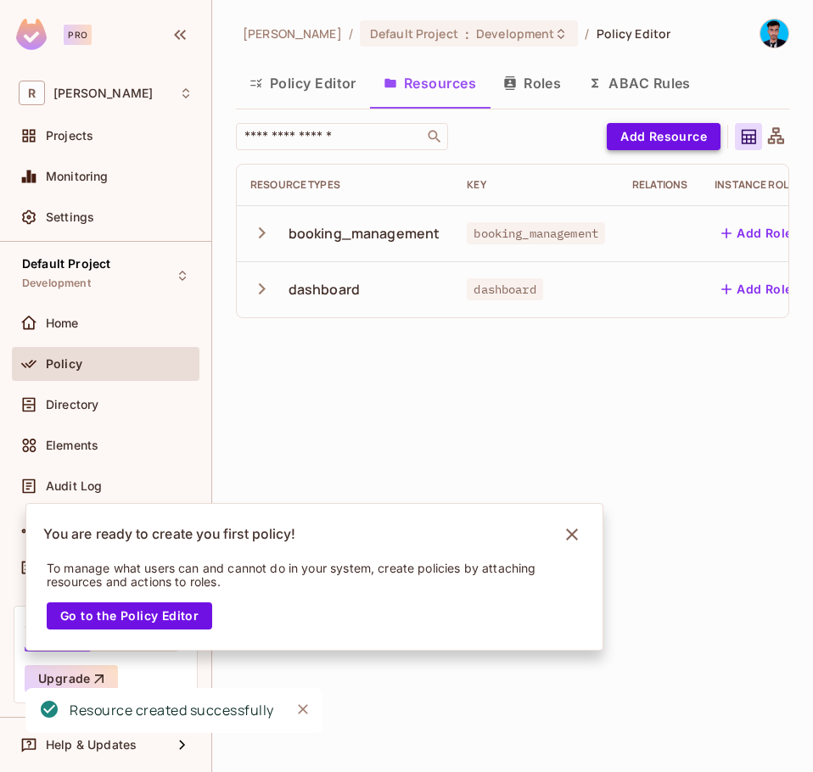
click at [652, 139] on button "Add Resource" at bounding box center [664, 136] width 114 height 27
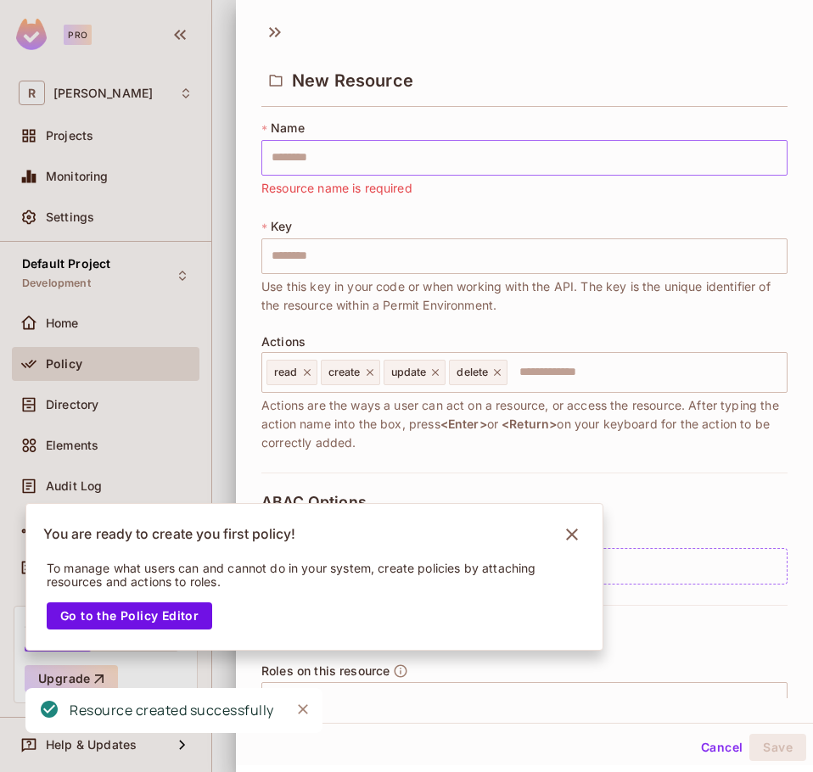
click at [372, 144] on input "text" at bounding box center [524, 158] width 526 height 36
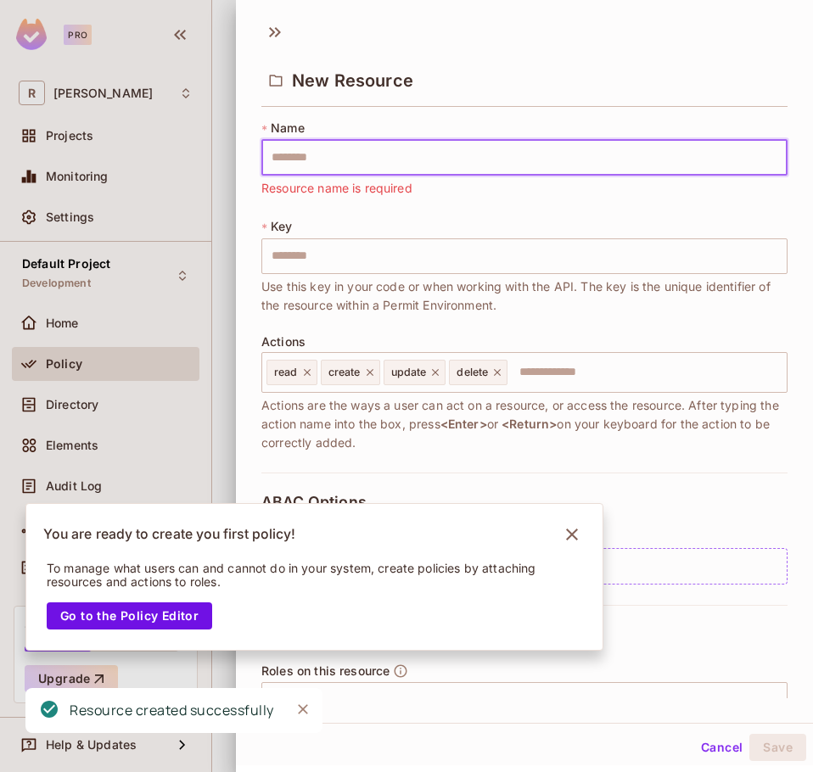
paste input "**********"
type input "**********"
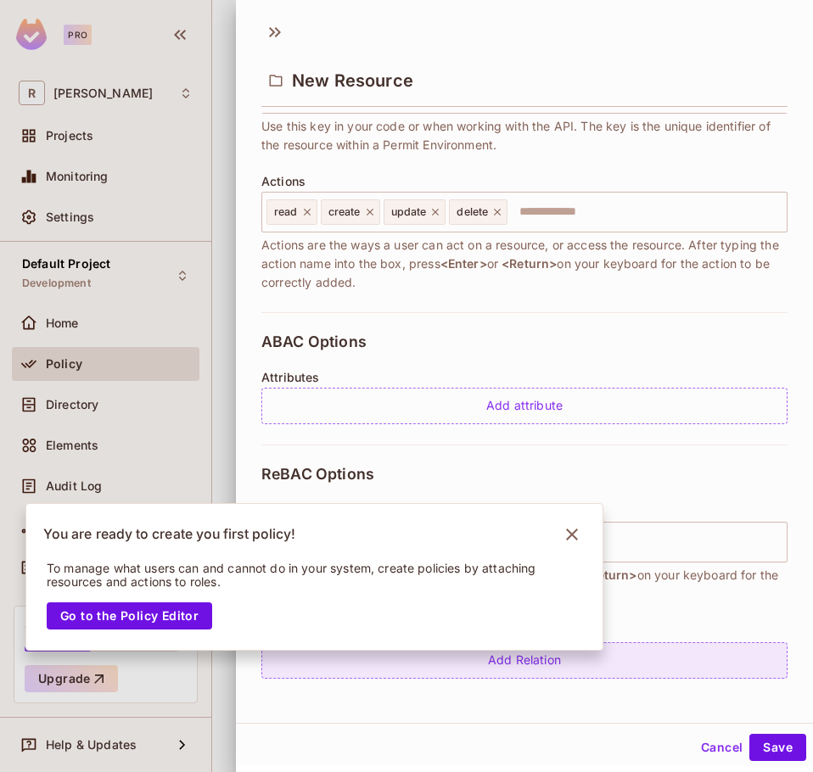
scroll to position [161, 0]
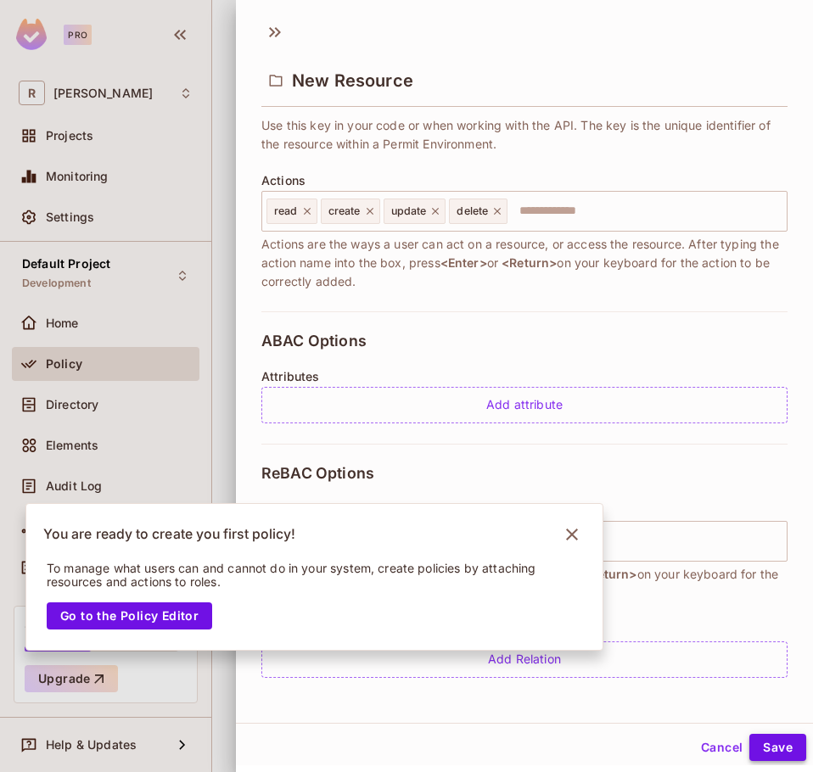
type input "**********"
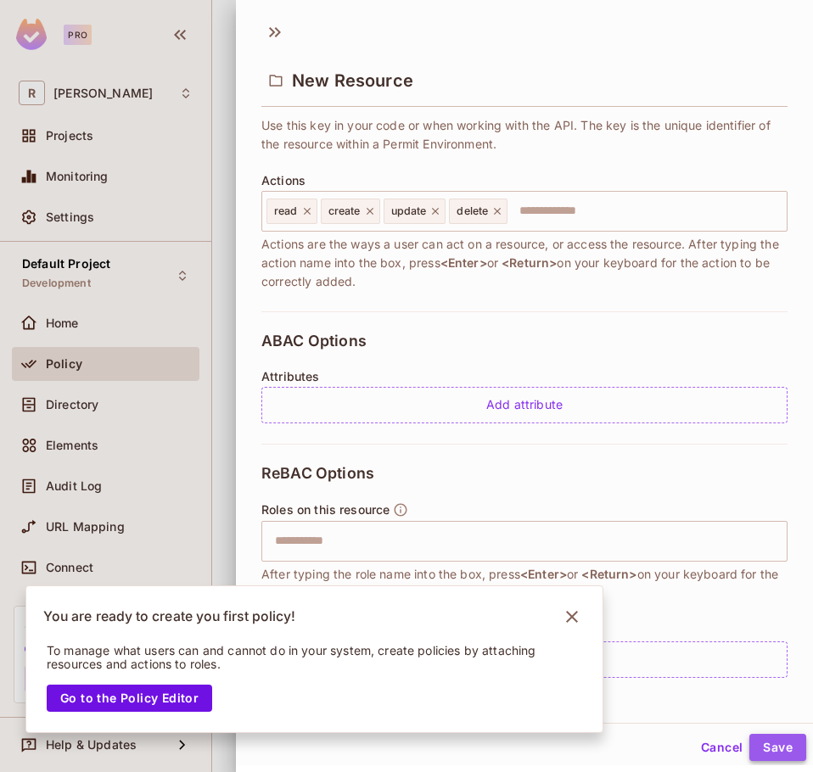
click at [757, 738] on button "Save" at bounding box center [777, 747] width 57 height 27
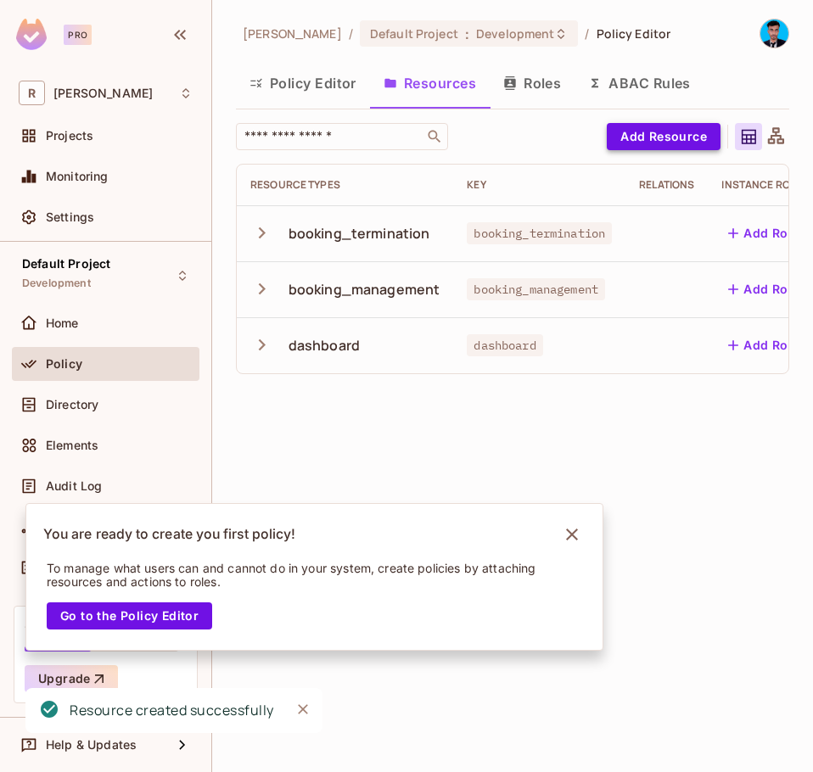
click at [674, 143] on button "Add Resource" at bounding box center [664, 136] width 114 height 27
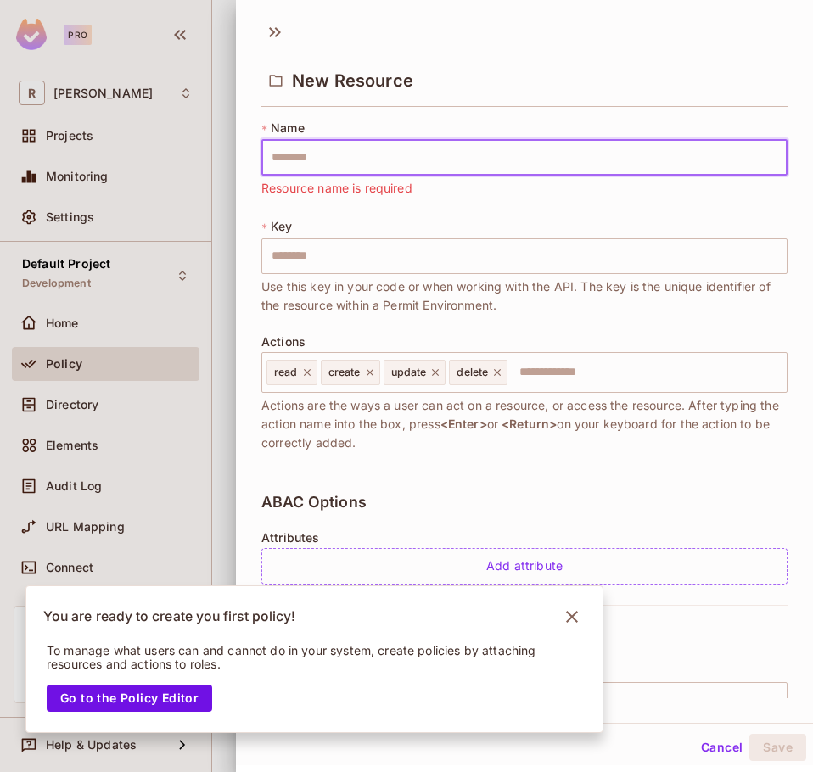
click at [394, 143] on input "text" at bounding box center [524, 158] width 526 height 36
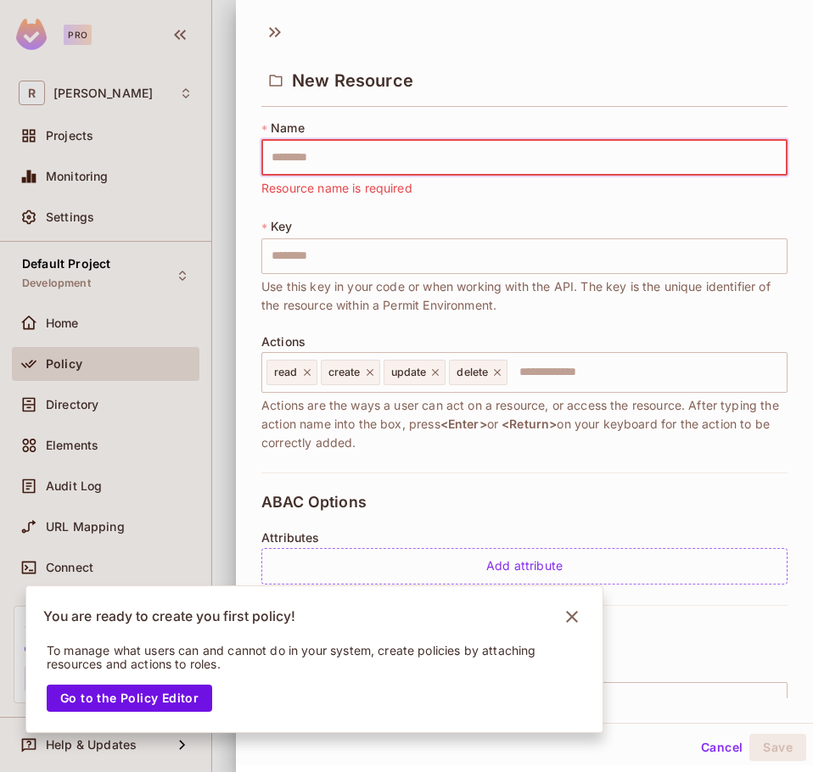
paste input "**********"
type input "**********"
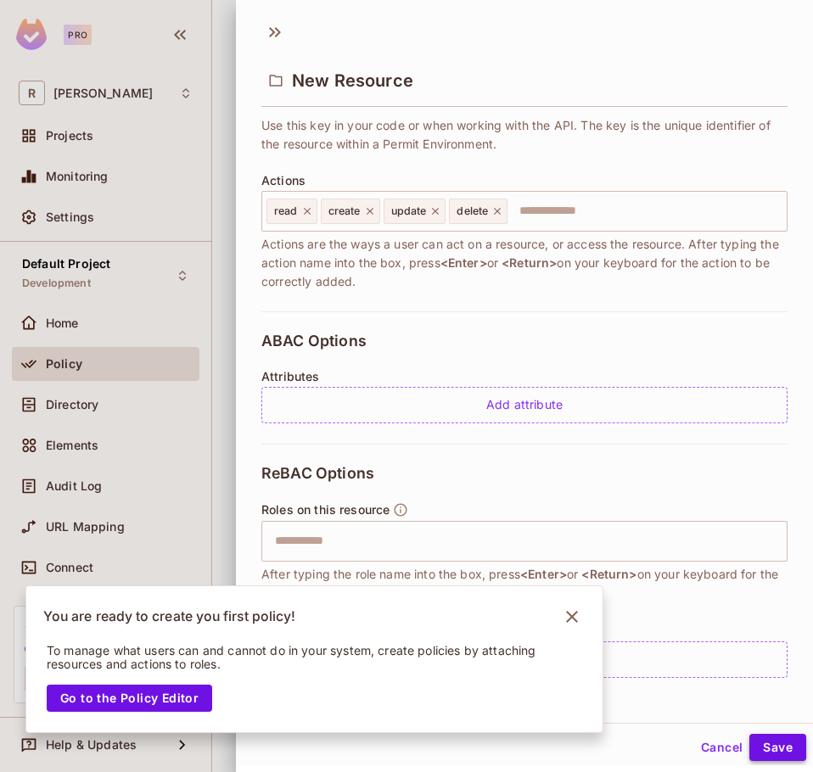
type input "**********"
click at [758, 739] on button "Save" at bounding box center [777, 747] width 57 height 27
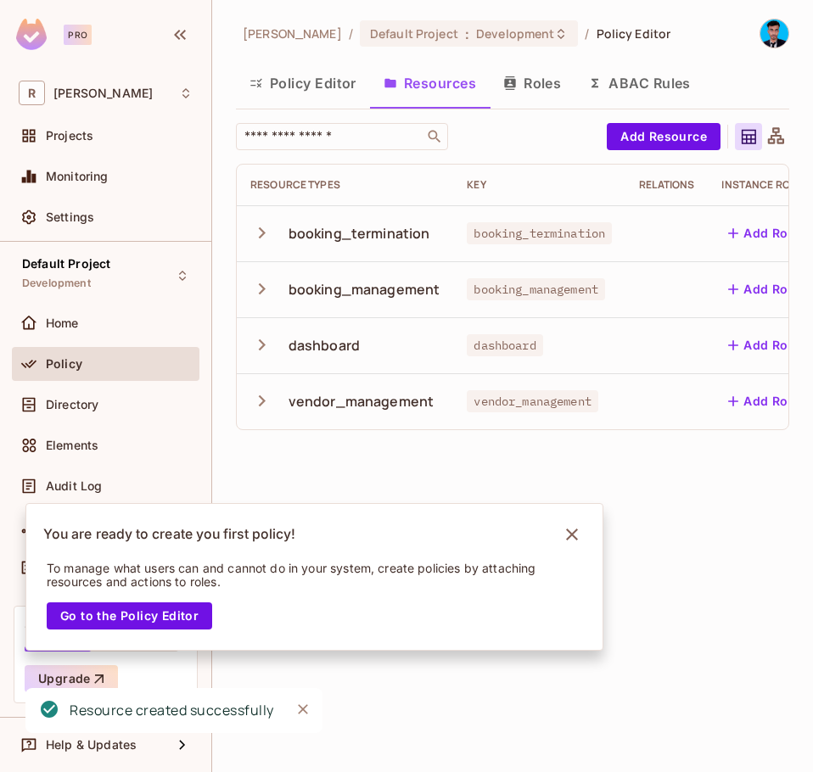
click at [657, 121] on div "Rahaman / Default Project : Development / Policy Editor Policy Editor Resources…" at bounding box center [512, 231] width 553 height 425
click at [654, 142] on button "Add Resource" at bounding box center [664, 136] width 114 height 27
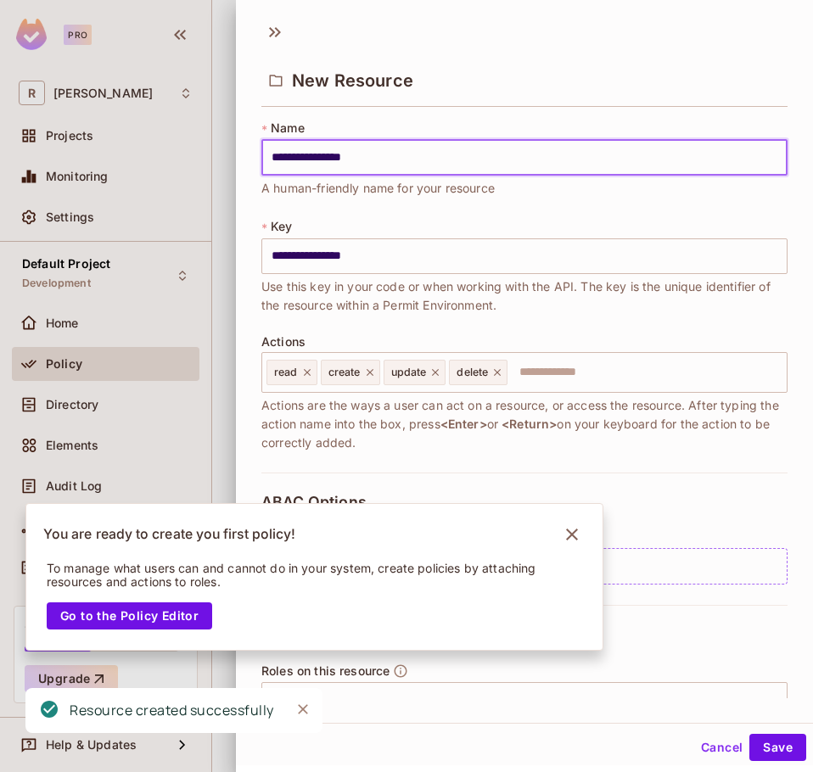
type input "**********"
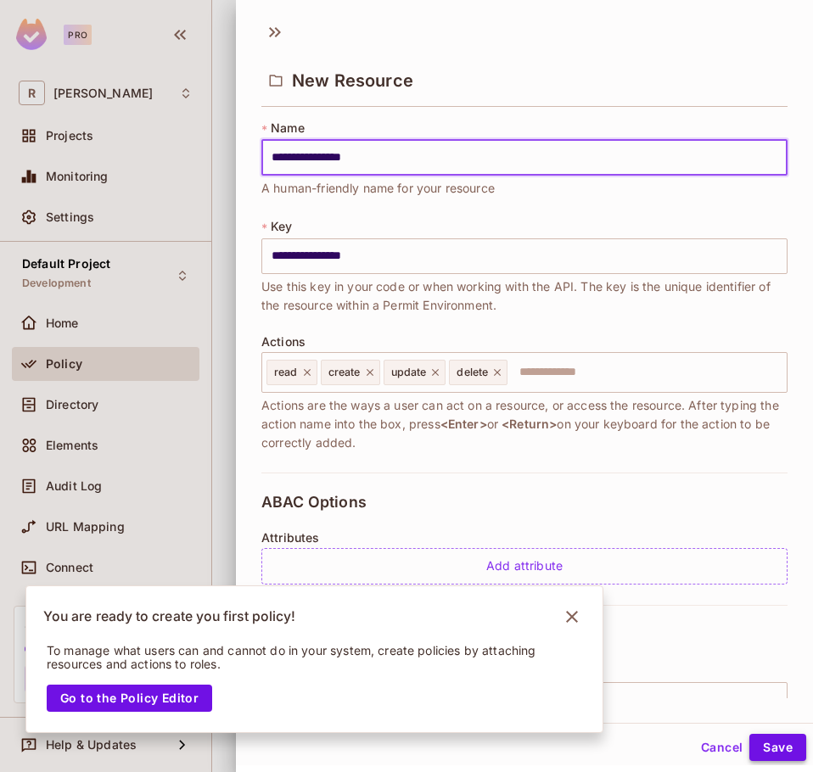
type input "**********"
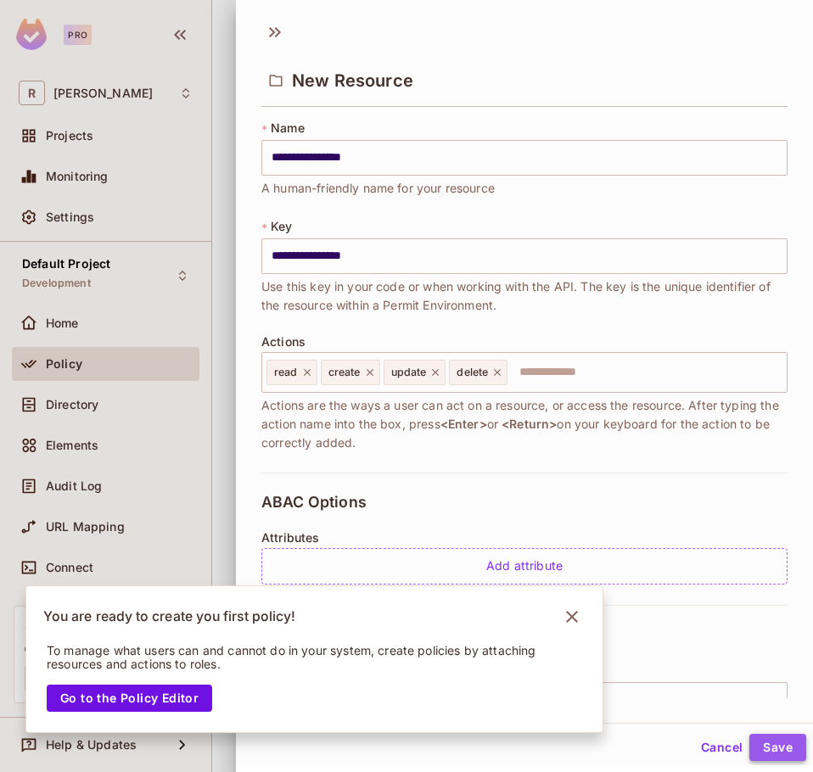
click at [758, 743] on button "Save" at bounding box center [777, 747] width 57 height 27
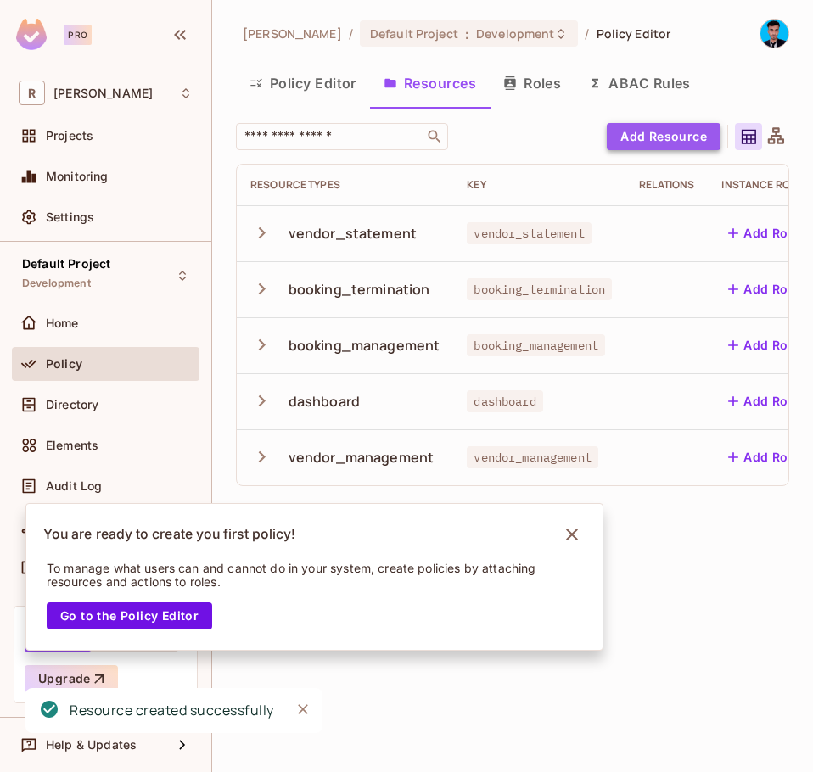
click at [639, 136] on button "Add Resource" at bounding box center [664, 136] width 114 height 27
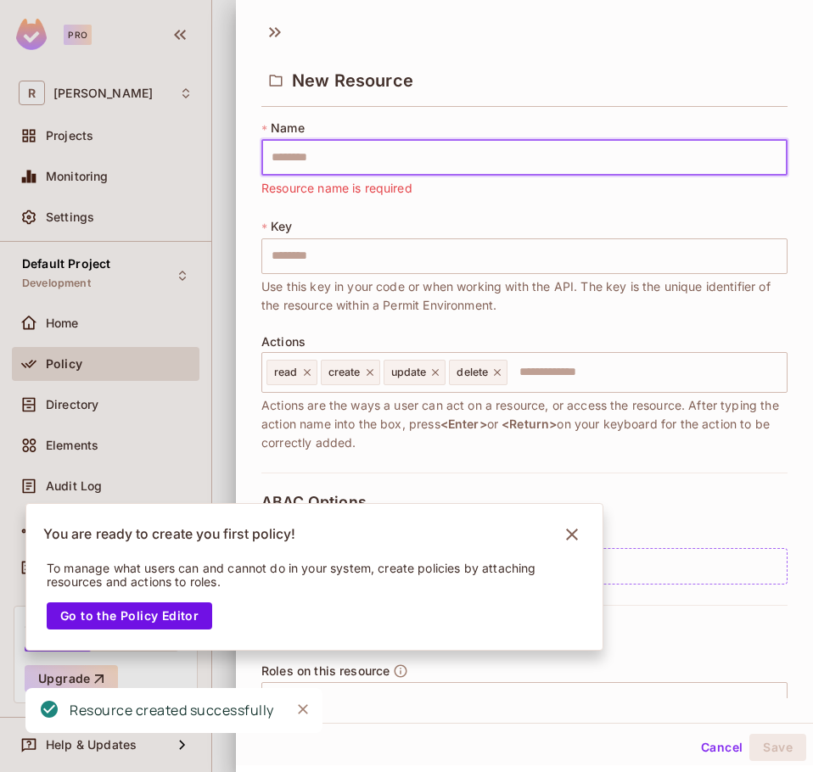
click at [332, 166] on input "text" at bounding box center [524, 158] width 526 height 36
paste input "**********"
type input "**********"
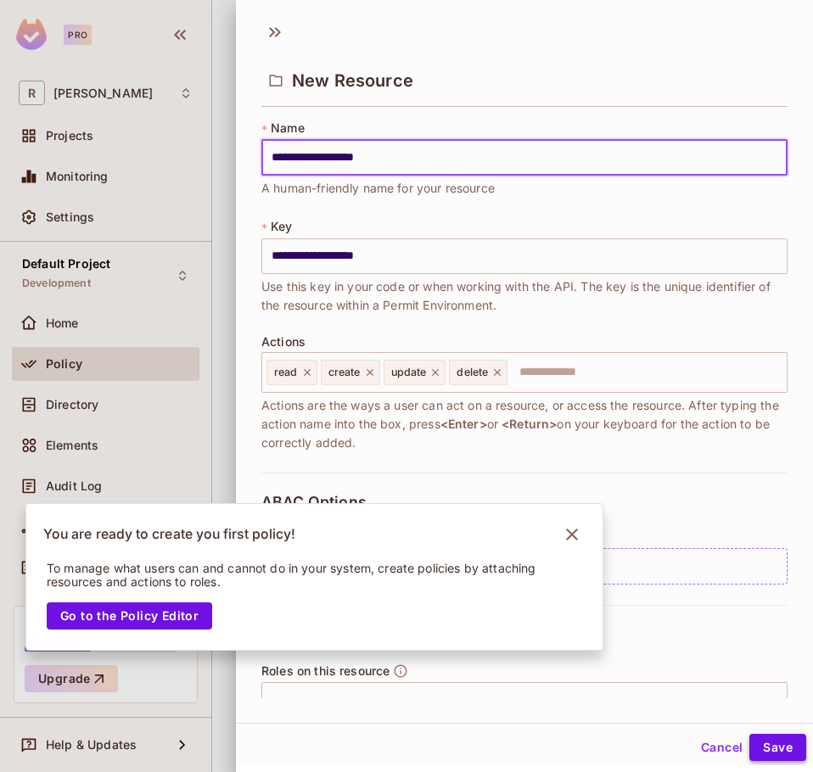
type input "**********"
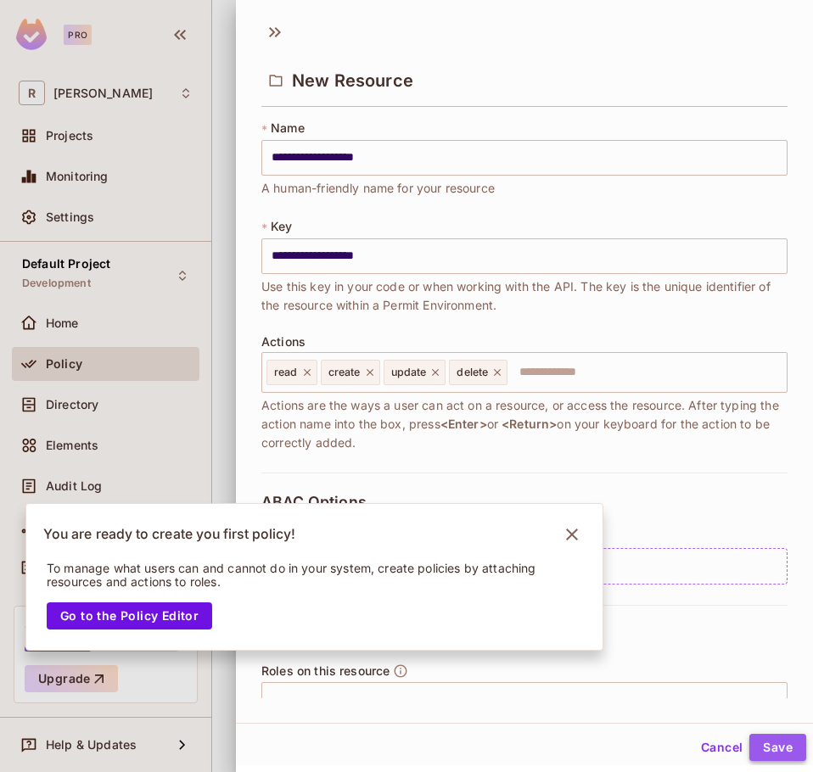
click at [760, 741] on button "Save" at bounding box center [777, 747] width 57 height 27
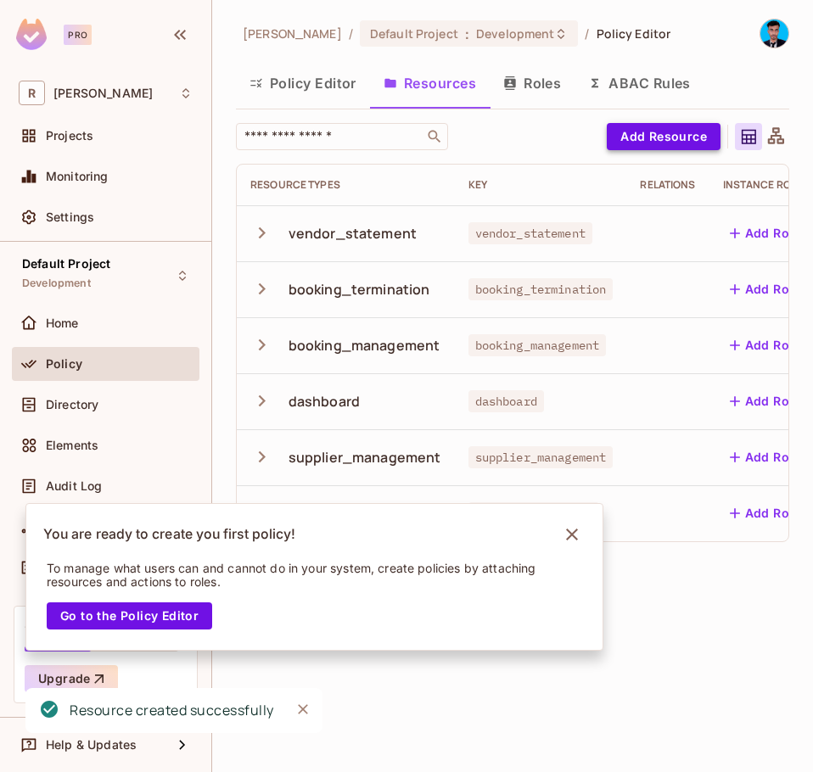
click at [635, 141] on button "Add Resource" at bounding box center [664, 136] width 114 height 27
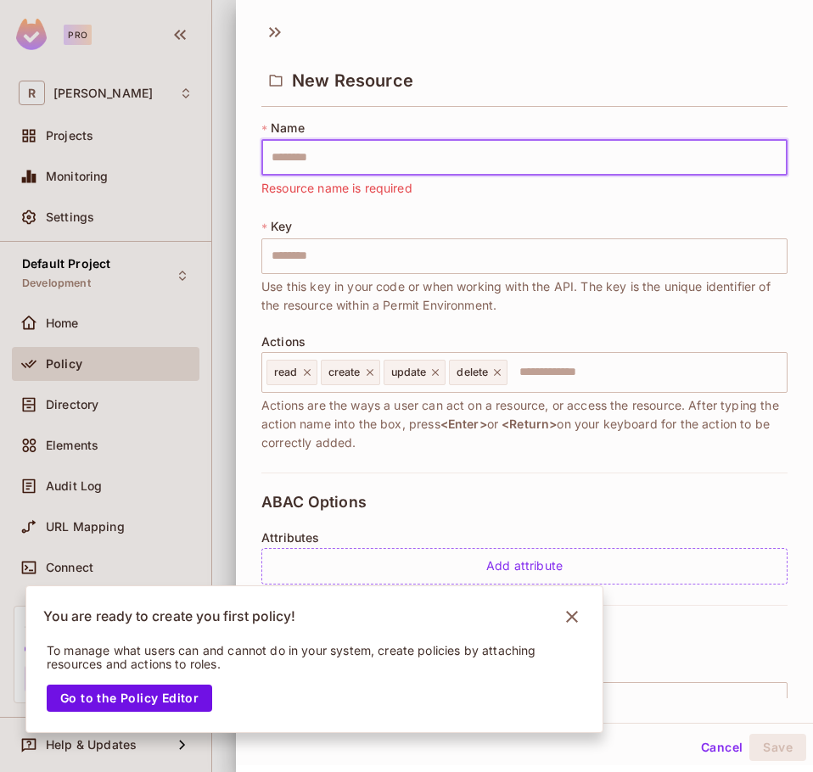
click at [374, 164] on input "text" at bounding box center [524, 158] width 526 height 36
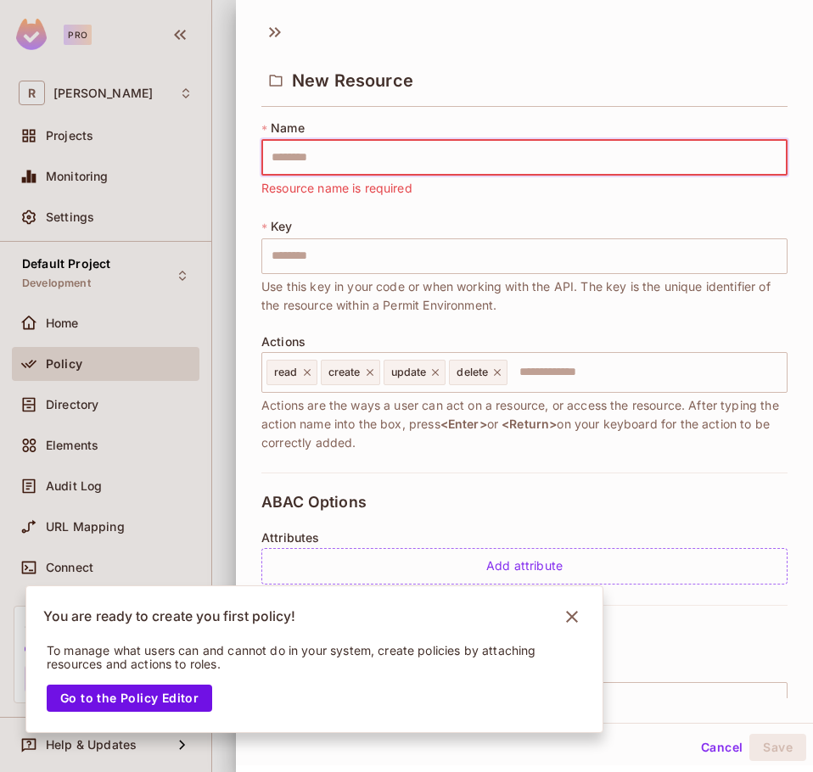
paste input "**********"
type input "**********"
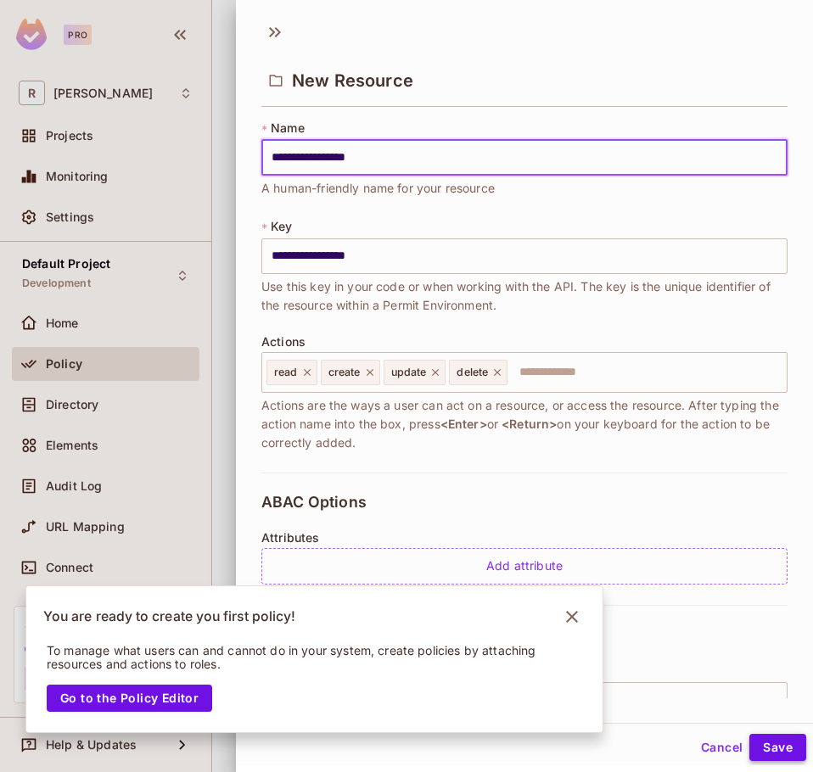
type input "**********"
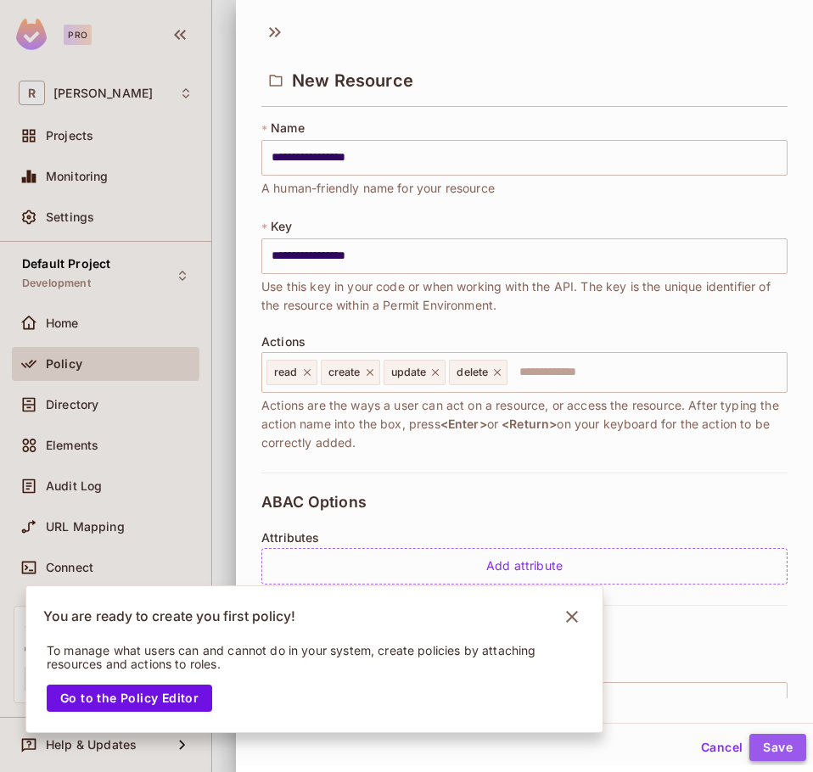
click at [765, 740] on button "Save" at bounding box center [777, 747] width 57 height 27
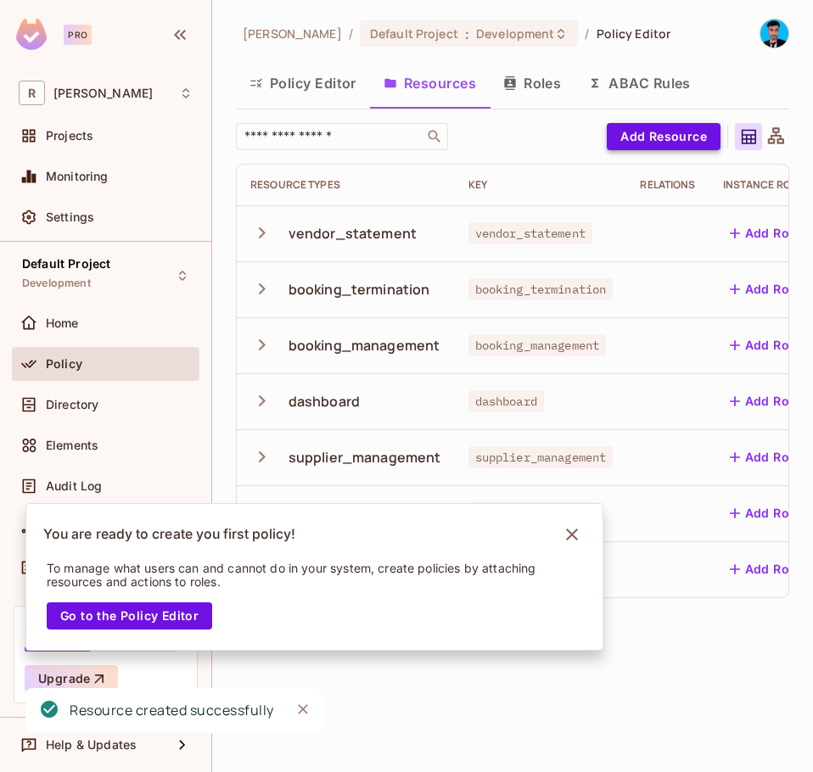
click at [659, 133] on button "Add Resource" at bounding box center [664, 136] width 114 height 27
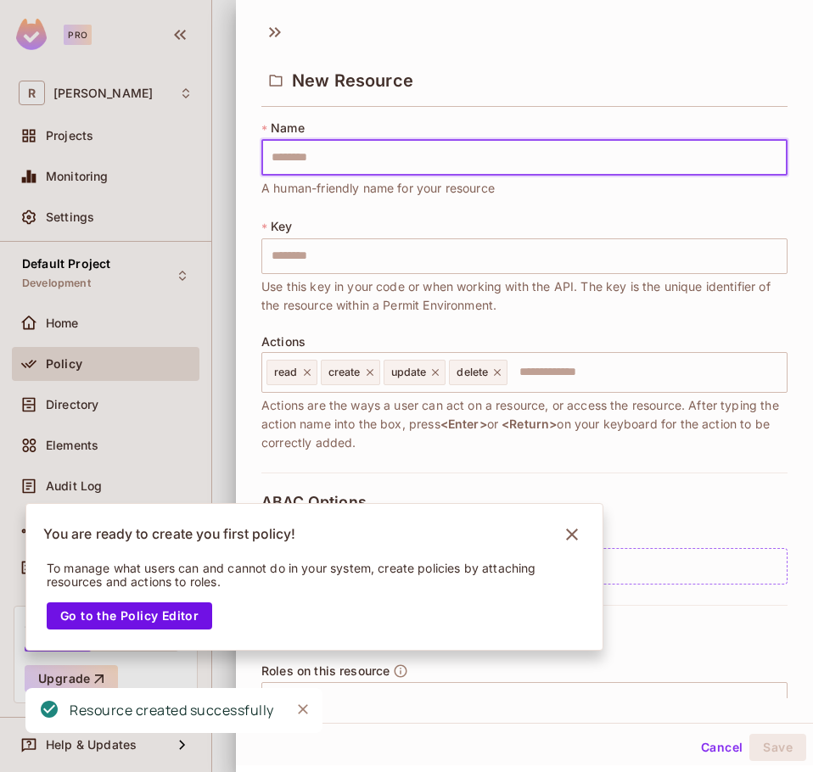
type input "**********"
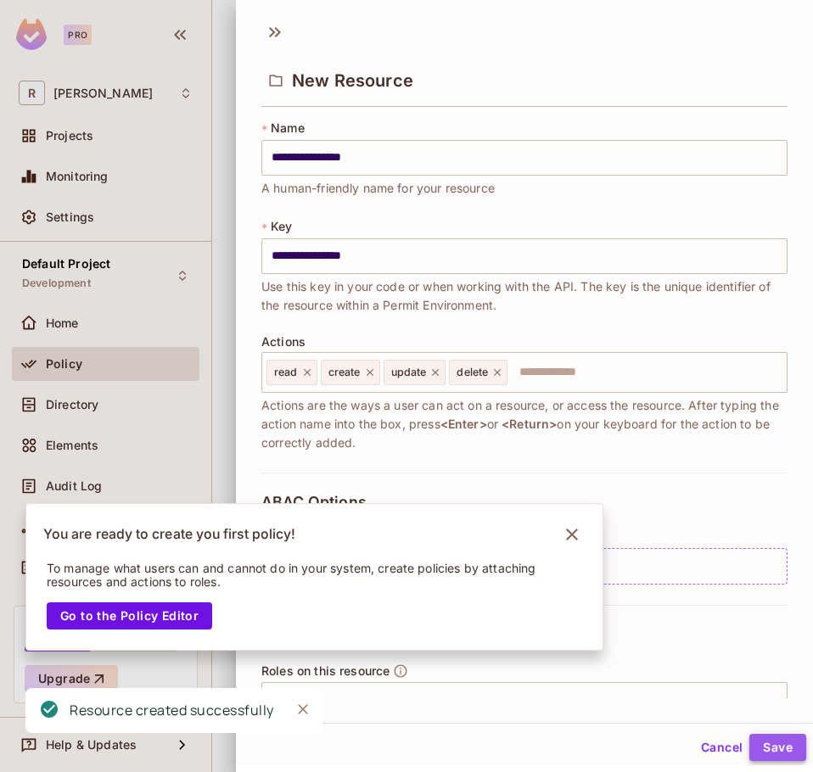
click at [753, 741] on button "Save" at bounding box center [777, 747] width 57 height 27
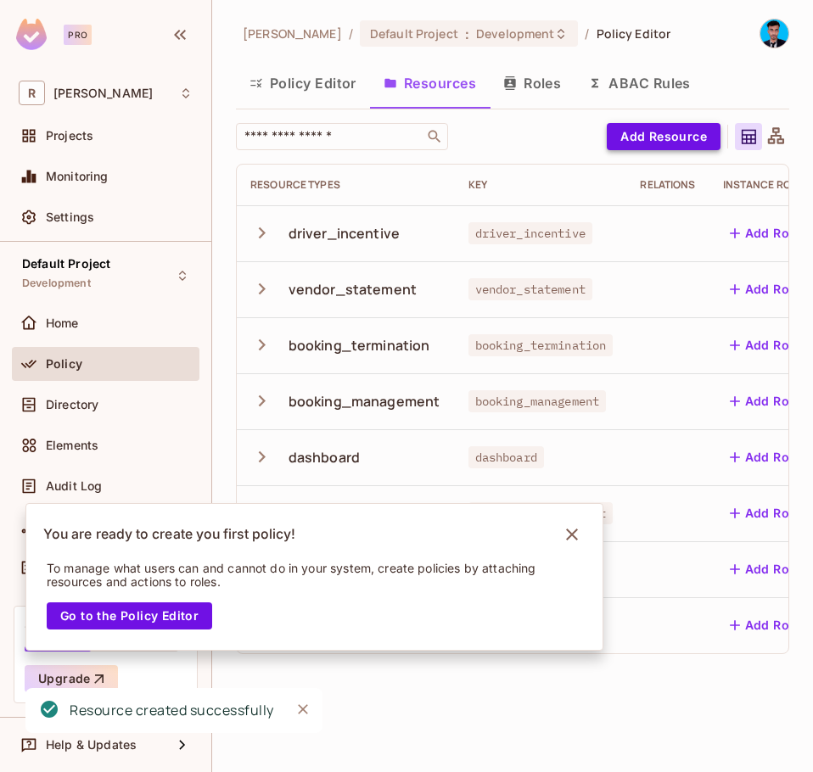
click at [664, 137] on button "Add Resource" at bounding box center [664, 136] width 114 height 27
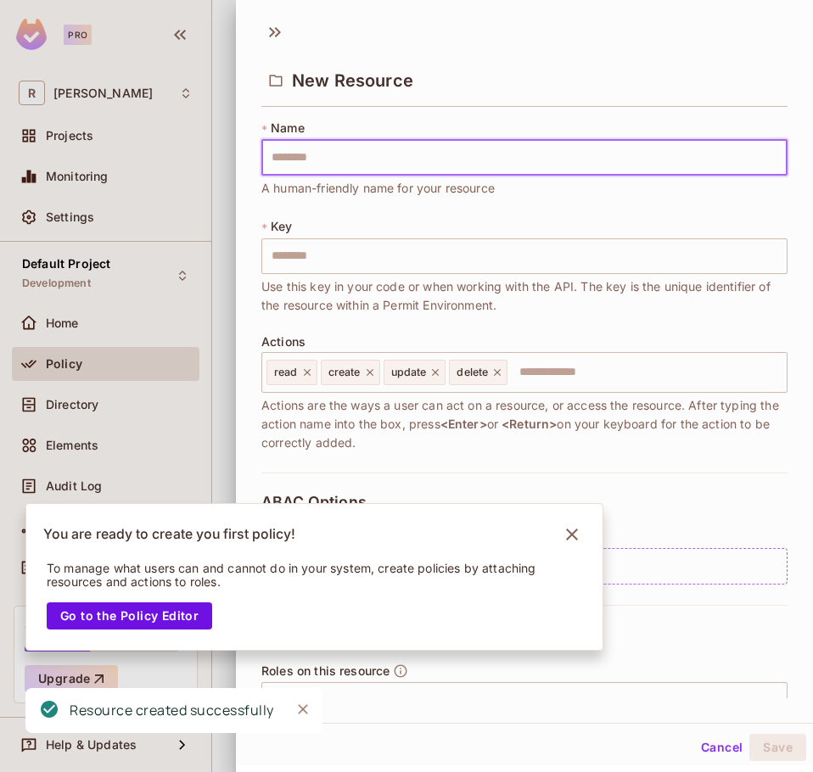
type input "**********"
click at [753, 743] on button "Save" at bounding box center [777, 747] width 57 height 27
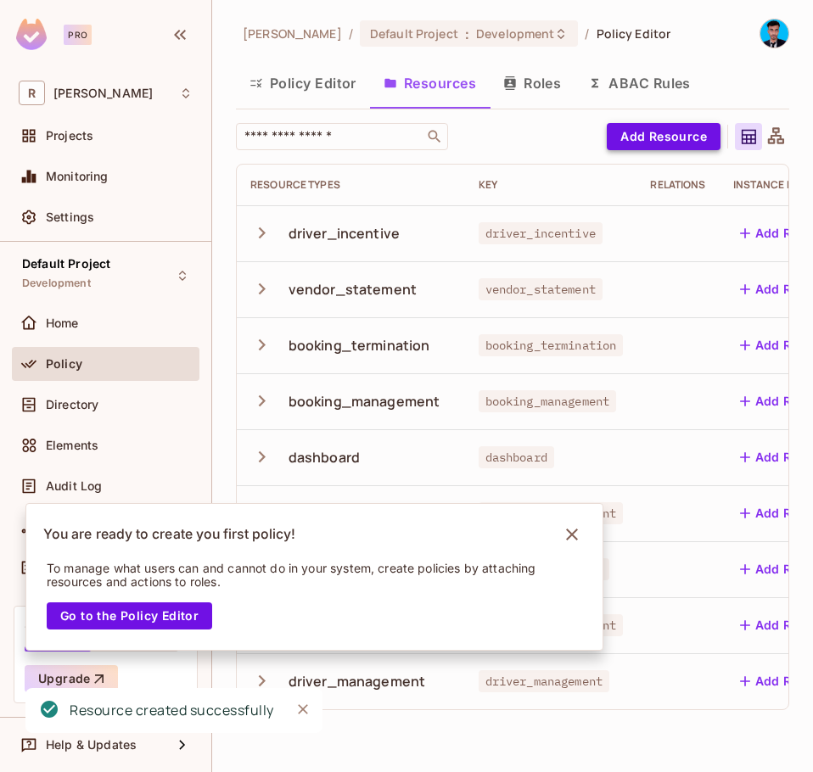
click at [649, 143] on button "Add Resource" at bounding box center [664, 136] width 114 height 27
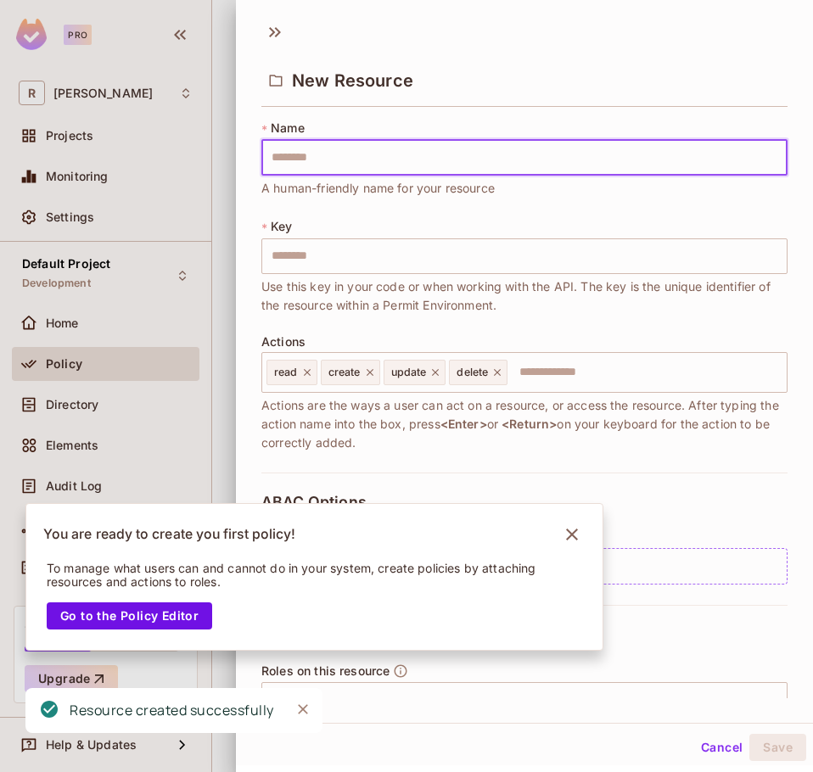
type input "**********"
click at [752, 747] on button "Save" at bounding box center [777, 747] width 57 height 27
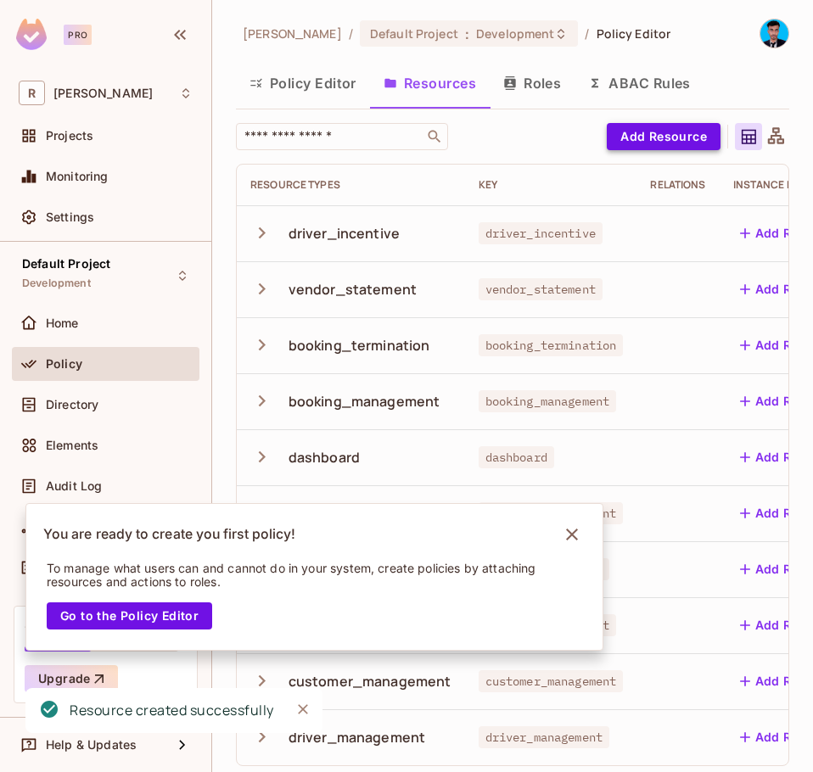
click at [622, 137] on button "Add Resource" at bounding box center [664, 136] width 114 height 27
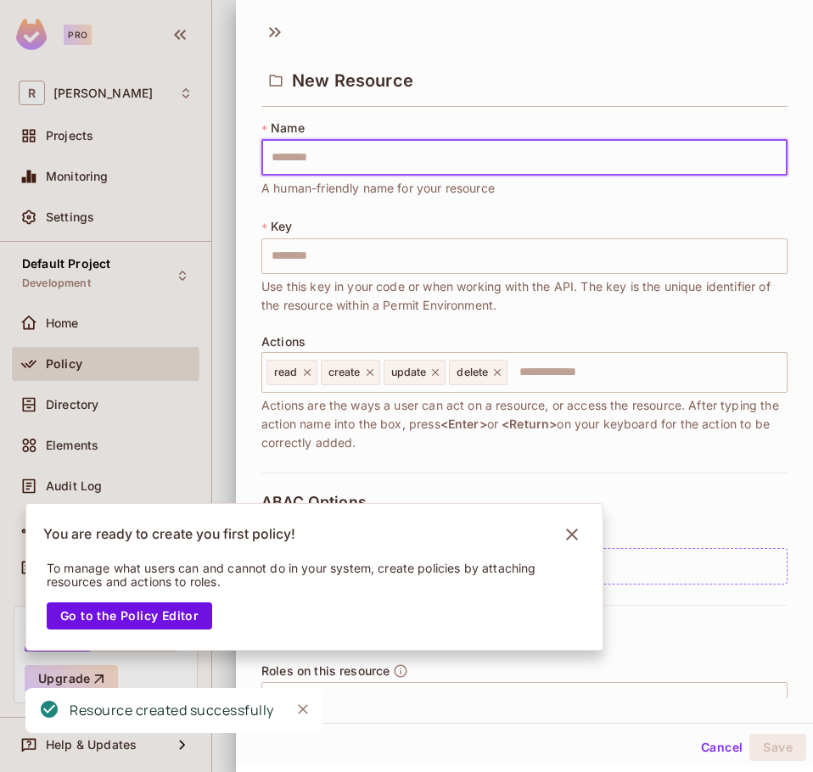
type input "**********"
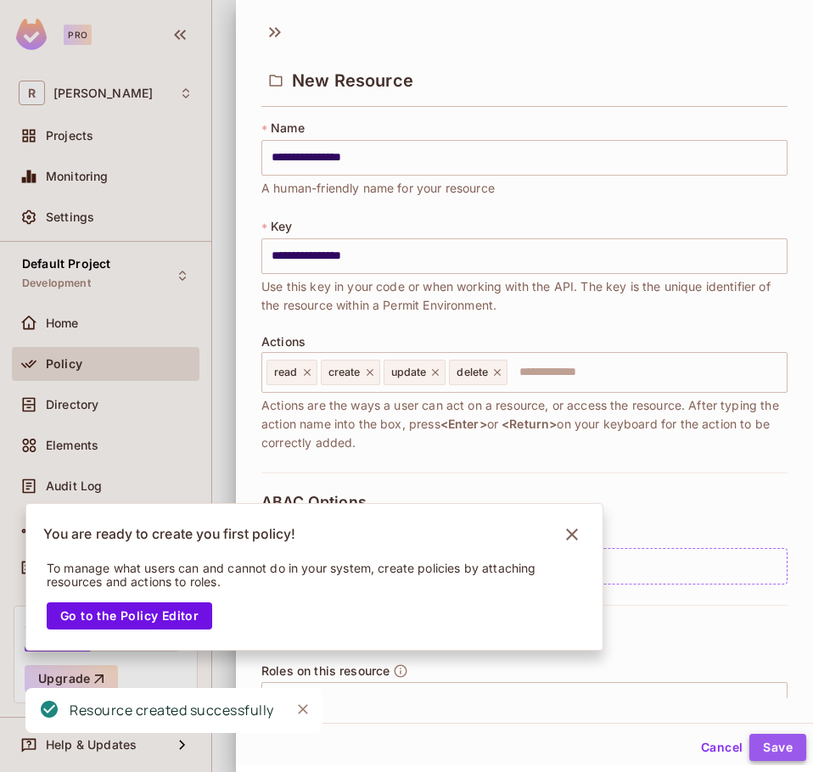
click at [763, 751] on button "Save" at bounding box center [777, 747] width 57 height 27
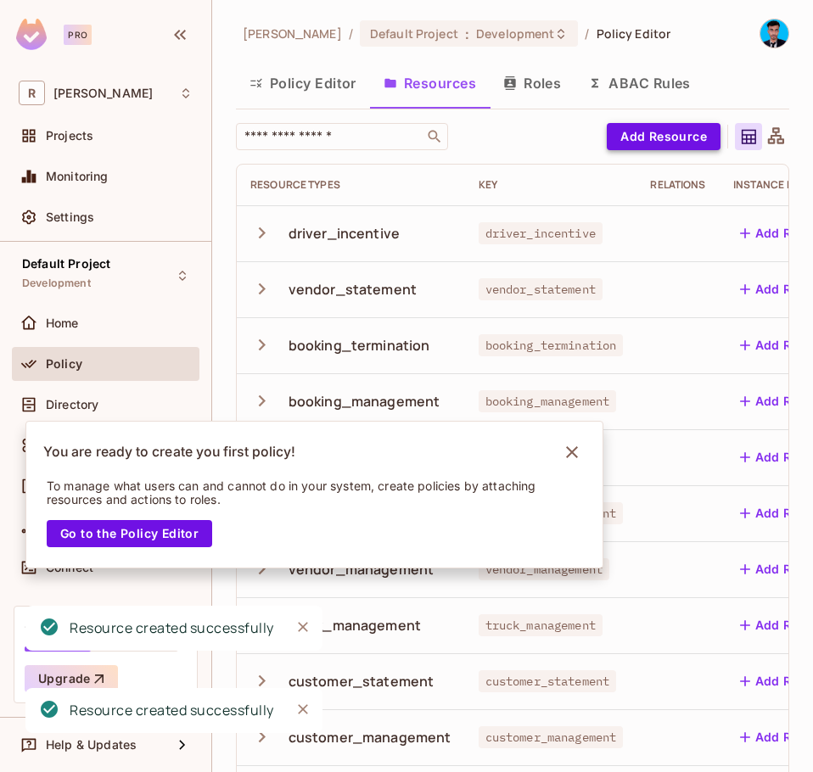
click at [635, 137] on button "Add Resource" at bounding box center [664, 136] width 114 height 27
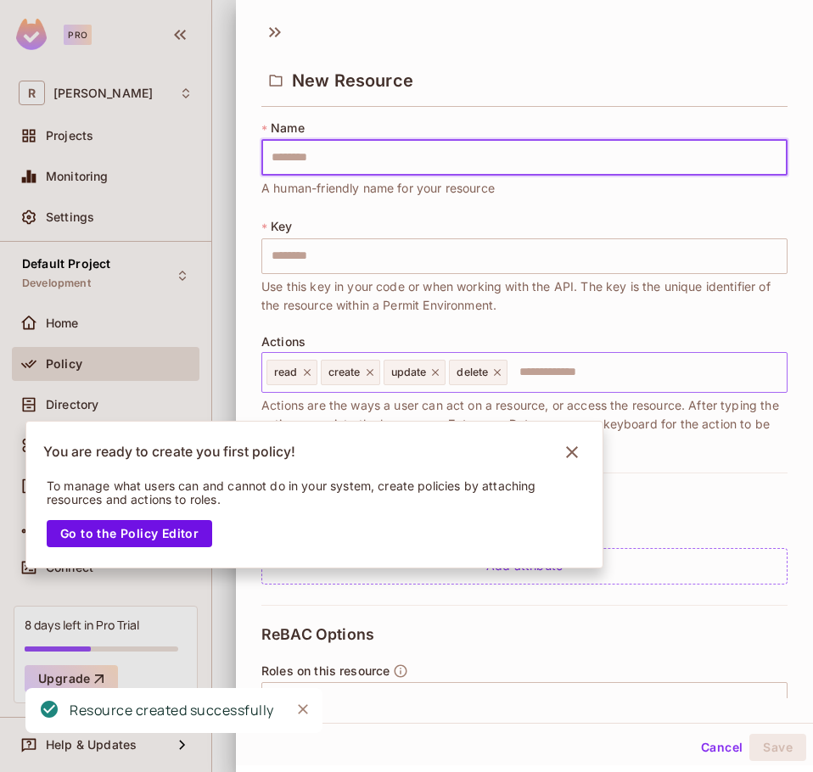
type input "**********"
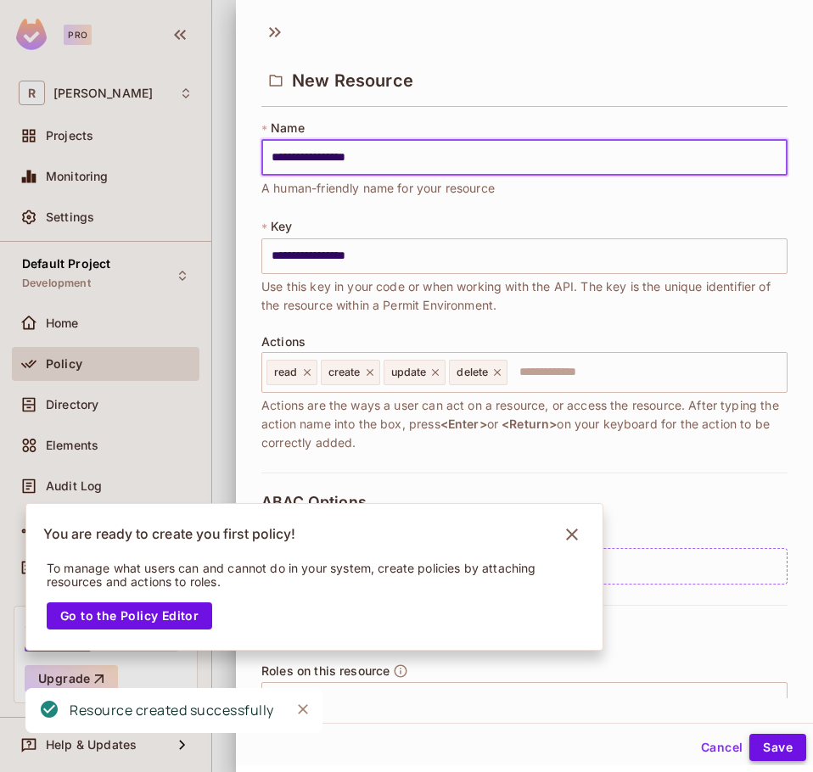
type input "**********"
click at [753, 744] on button "Save" at bounding box center [777, 747] width 57 height 27
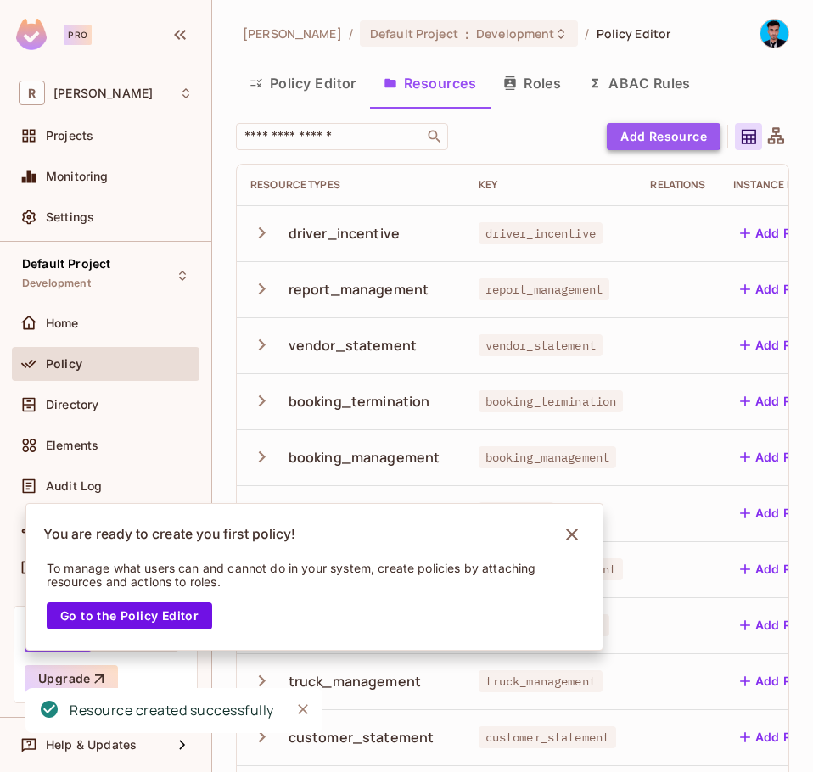
click at [610, 136] on button "Add Resource" at bounding box center [664, 136] width 114 height 27
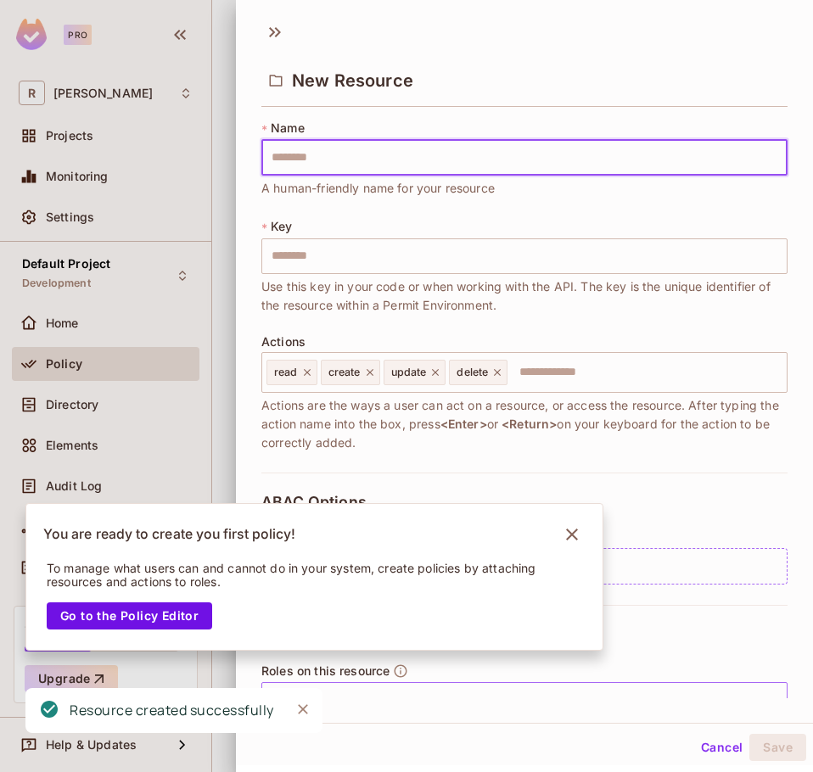
type input "**********"
click at [763, 741] on button "Save" at bounding box center [777, 747] width 57 height 27
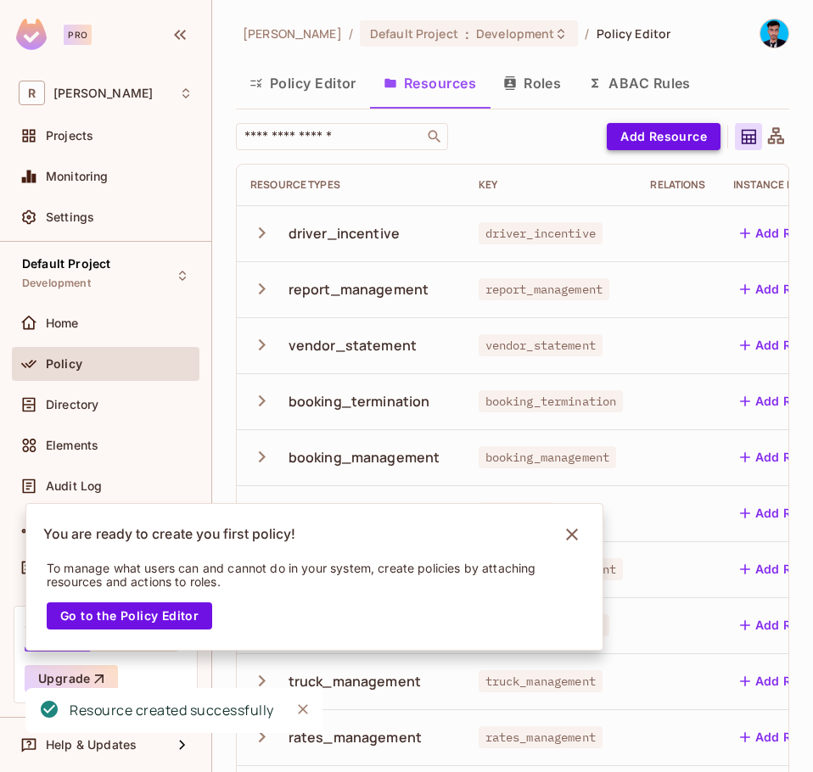
click at [607, 138] on button "Add Resource" at bounding box center [664, 136] width 114 height 27
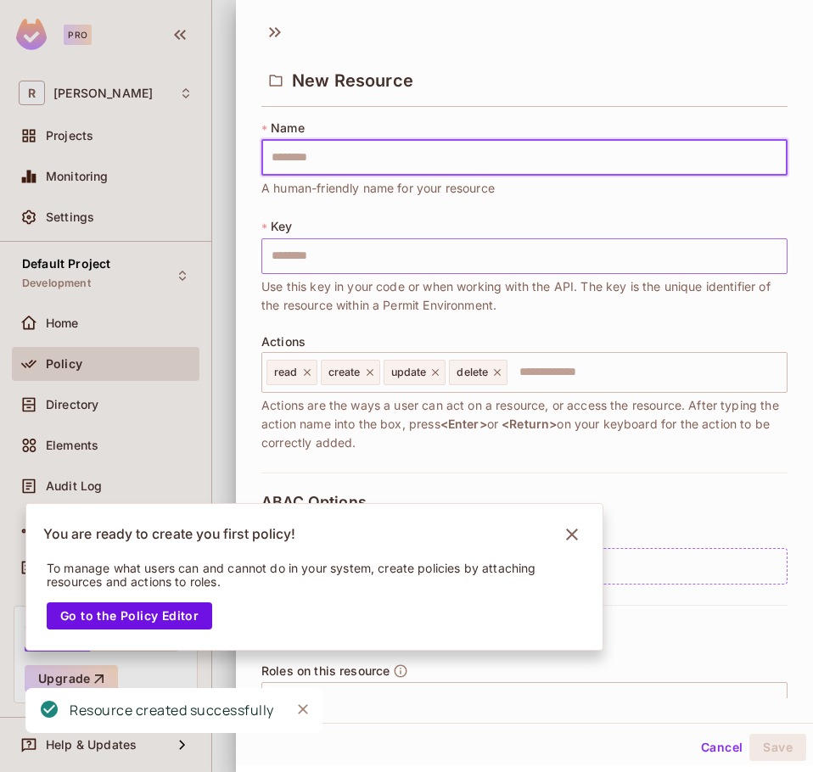
type input "**********"
click at [757, 752] on button "Save" at bounding box center [777, 747] width 57 height 27
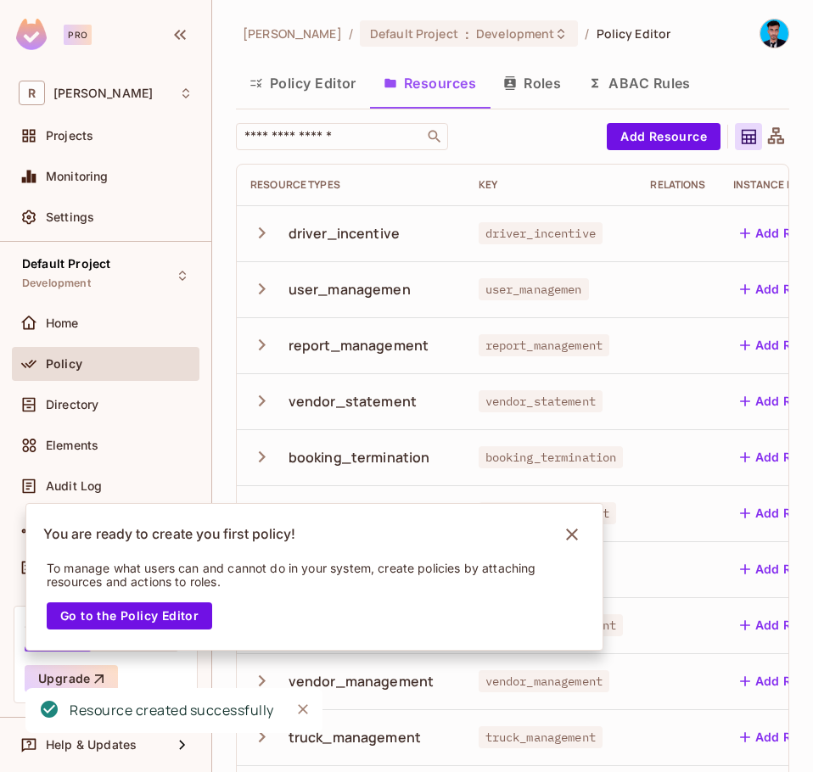
click at [612, 156] on div "​ Add Resource Resource Types Key Relations Instance roles Attributes driver_in…" at bounding box center [512, 556] width 553 height 867
click at [616, 148] on button "Add Resource" at bounding box center [664, 136] width 114 height 27
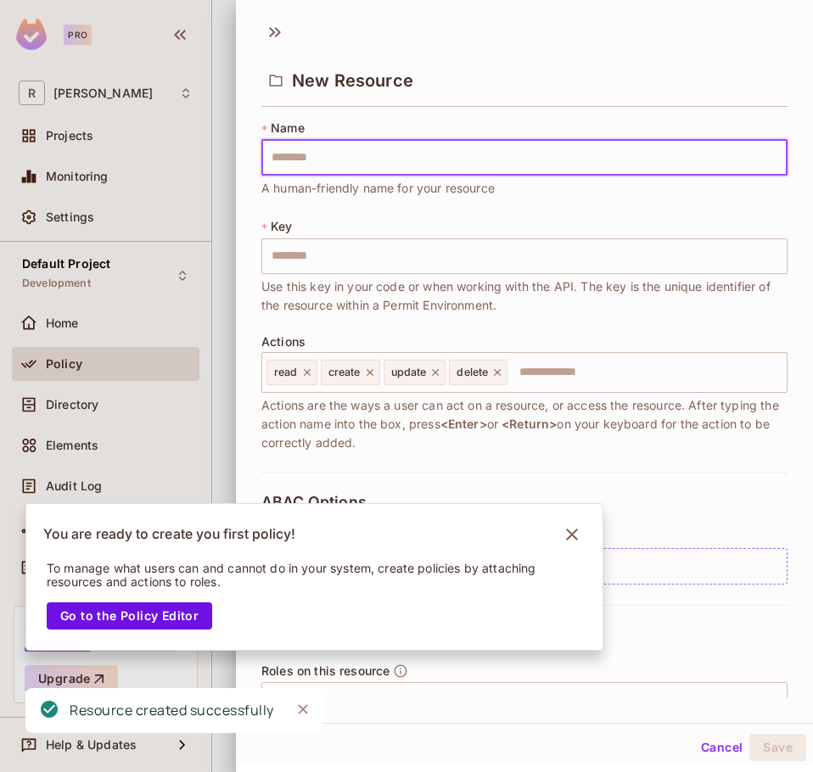
type input "**********"
click at [779, 745] on button "Save" at bounding box center [777, 747] width 57 height 27
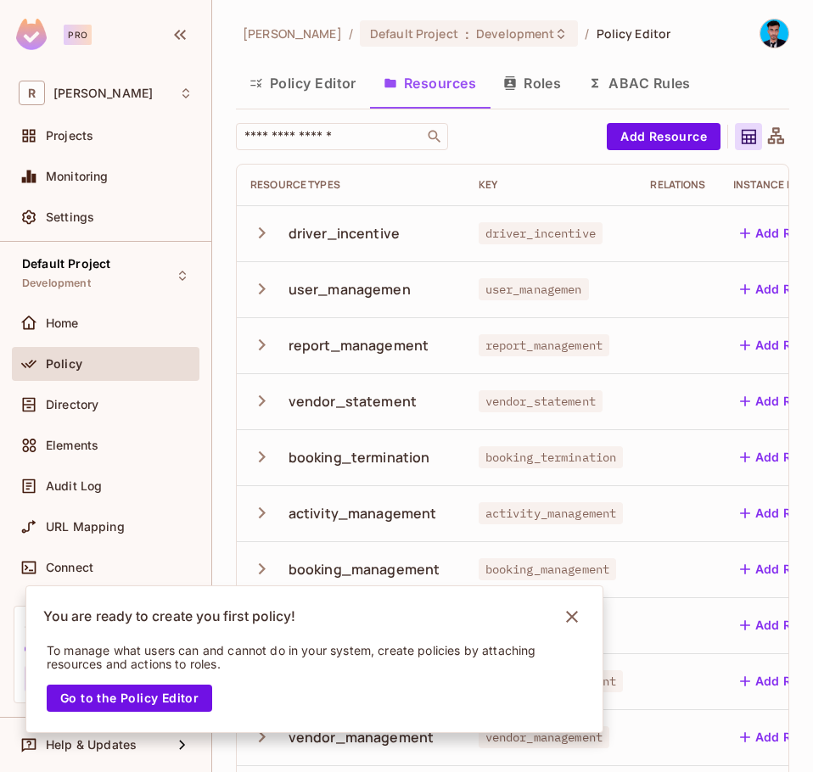
click at [544, 87] on button "Roles" at bounding box center [531, 83] width 85 height 42
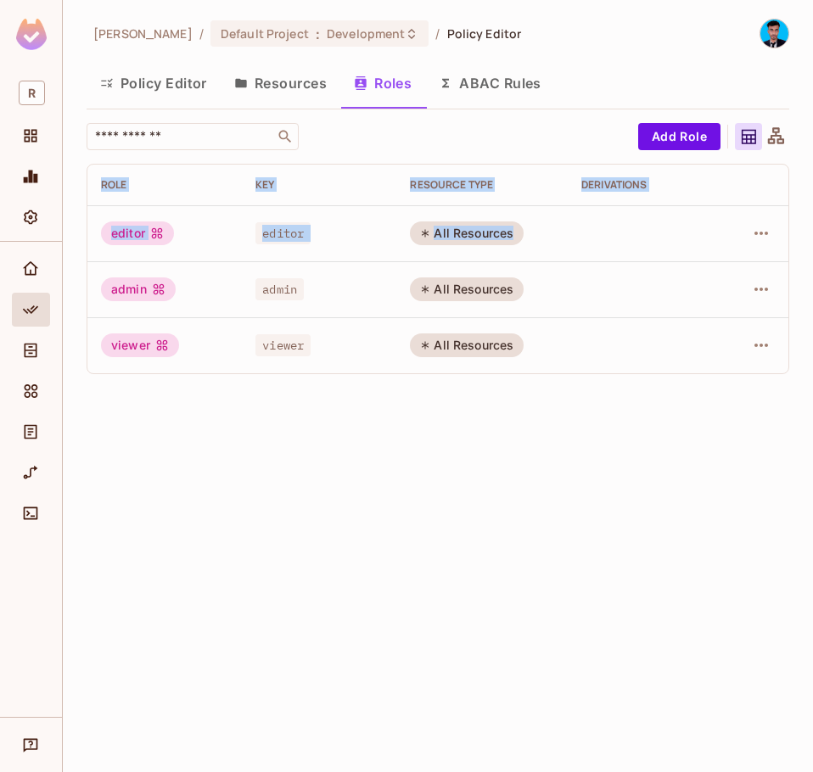
drag, startPoint x: 668, startPoint y: 118, endPoint x: 713, endPoint y: 258, distance: 147.3
click at [712, 258] on div "Rahaman / Default Project : Development / Policy Editor Policy Editor Resources…" at bounding box center [438, 203] width 702 height 369
click at [767, 237] on icon "button" at bounding box center [761, 233] width 20 height 20
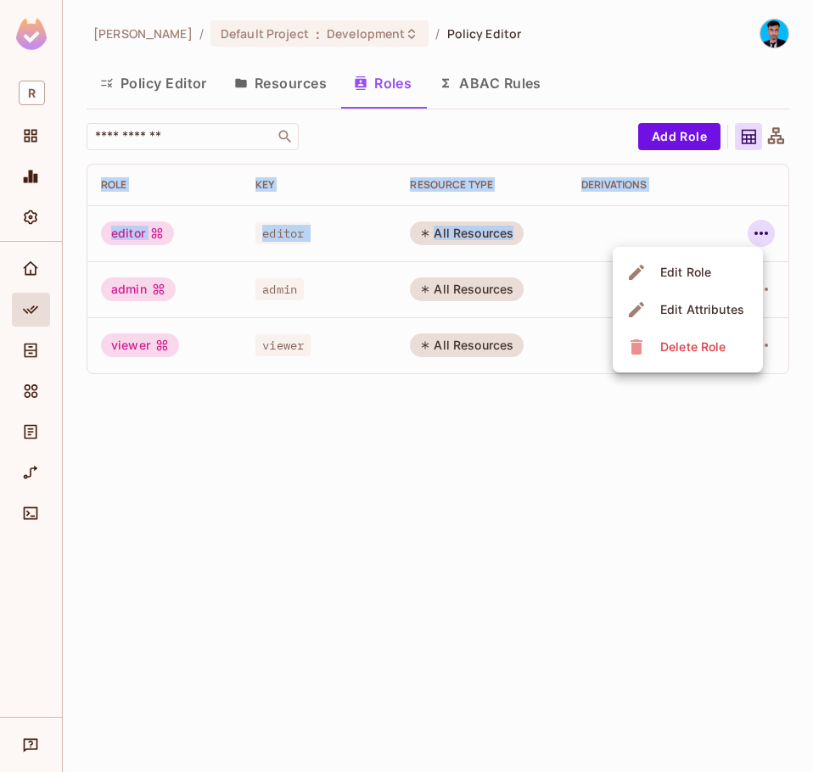
click at [679, 338] on div "Delete Role" at bounding box center [692, 346] width 65 height 17
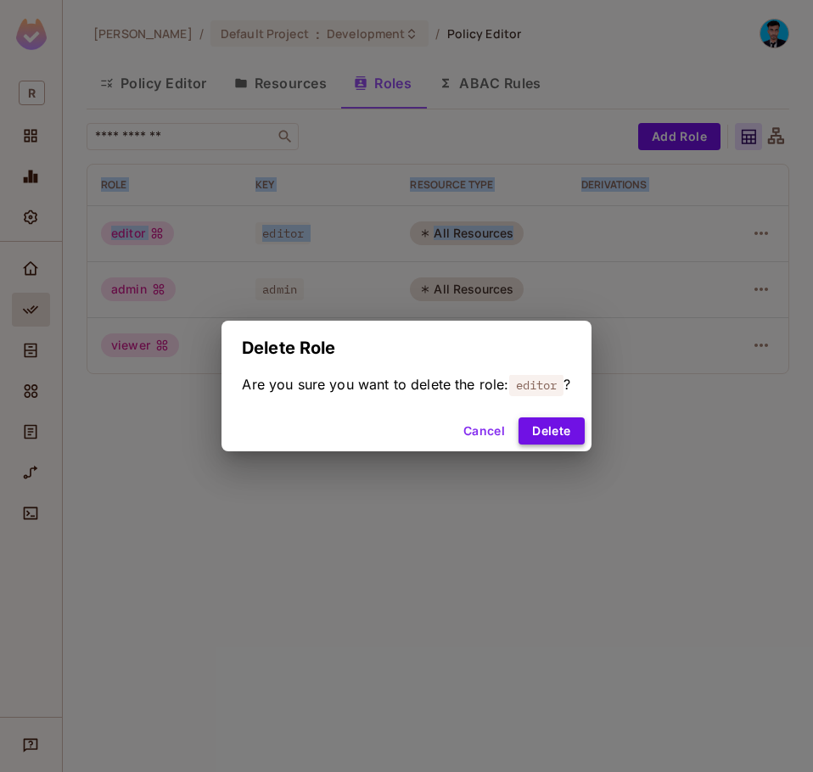
click at [552, 423] on button "Delete" at bounding box center [550, 430] width 65 height 27
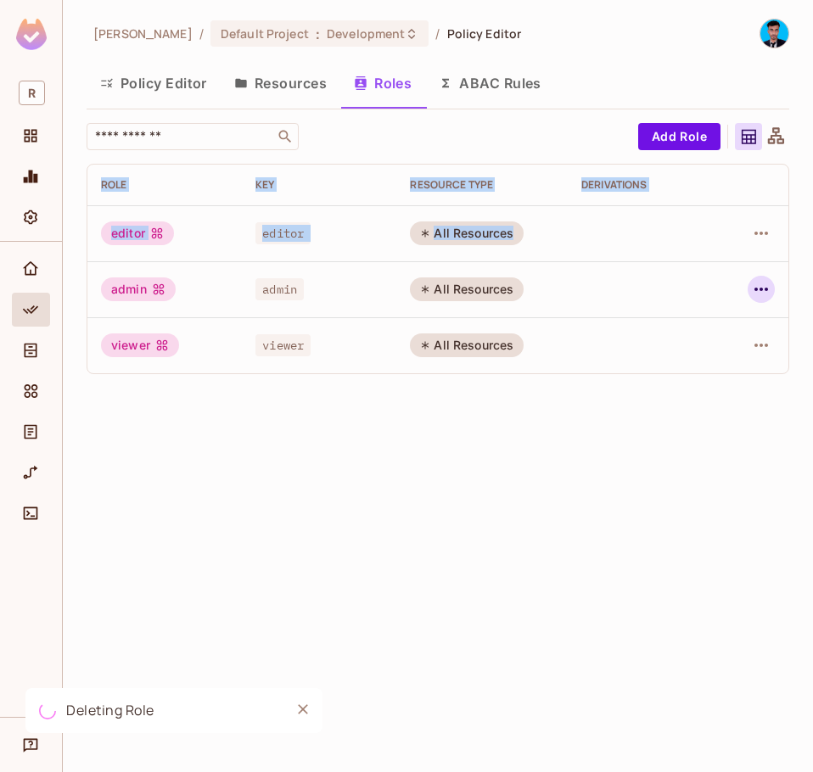
click at [757, 288] on icon "button" at bounding box center [761, 289] width 20 height 20
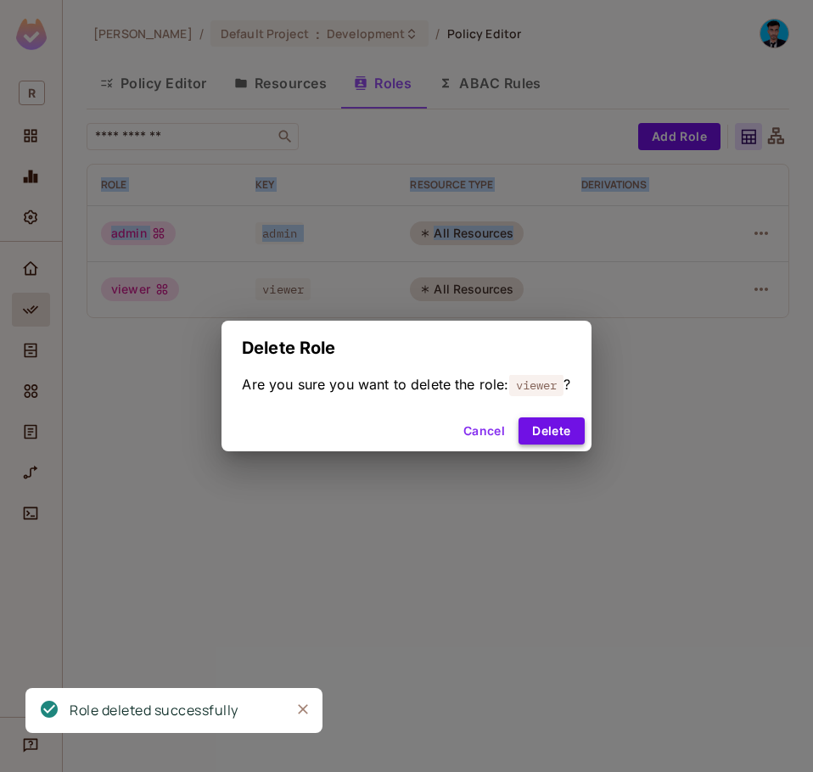
click at [562, 441] on button "Delete" at bounding box center [550, 430] width 65 height 27
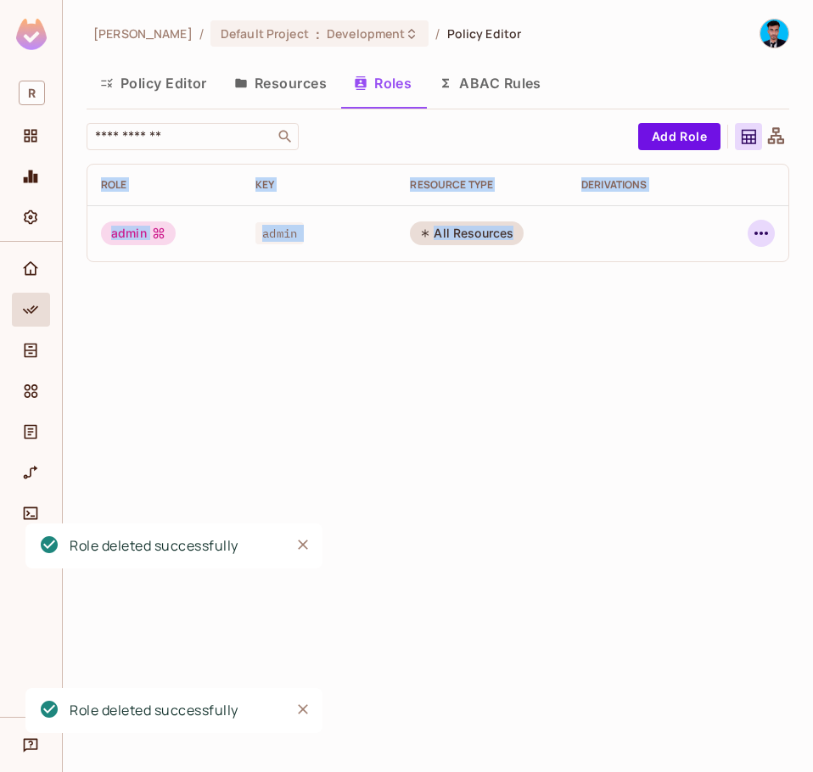
click at [765, 242] on icon "button" at bounding box center [761, 233] width 20 height 20
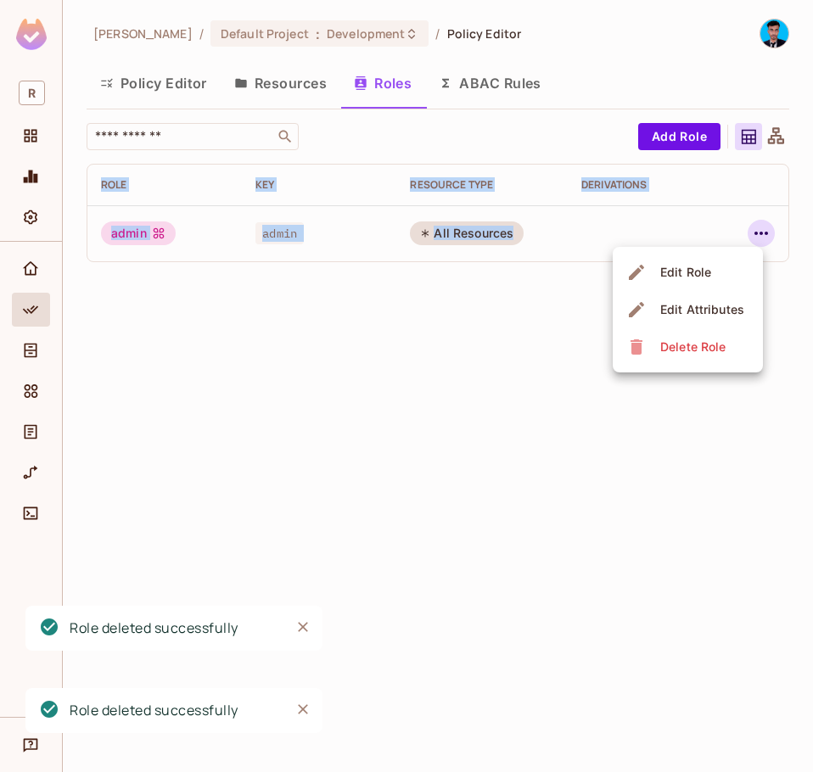
click at [681, 350] on div "Delete Role" at bounding box center [692, 346] width 65 height 17
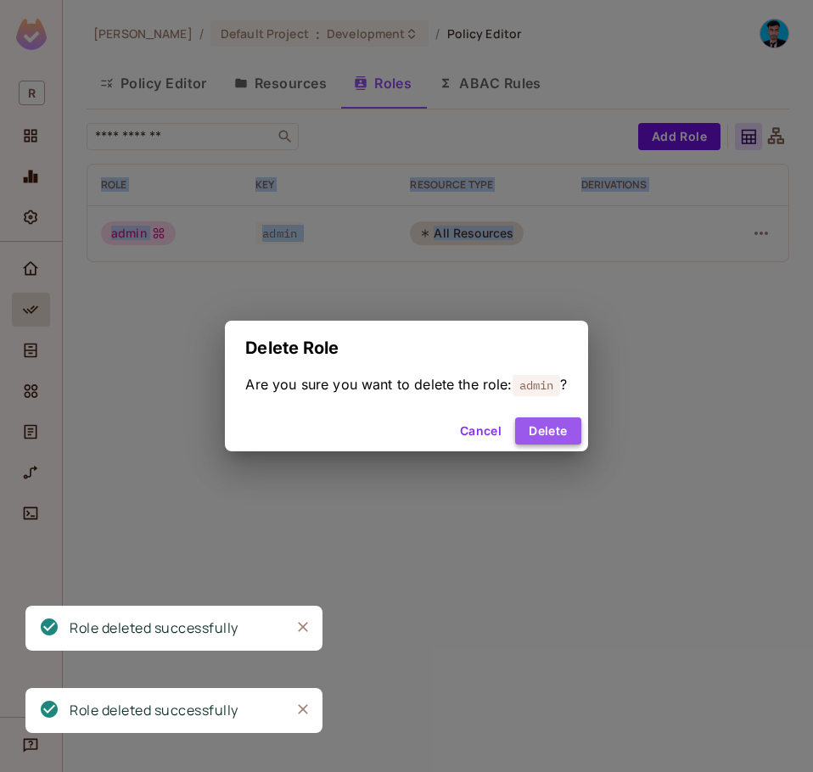
click at [553, 426] on button "Delete" at bounding box center [547, 430] width 65 height 27
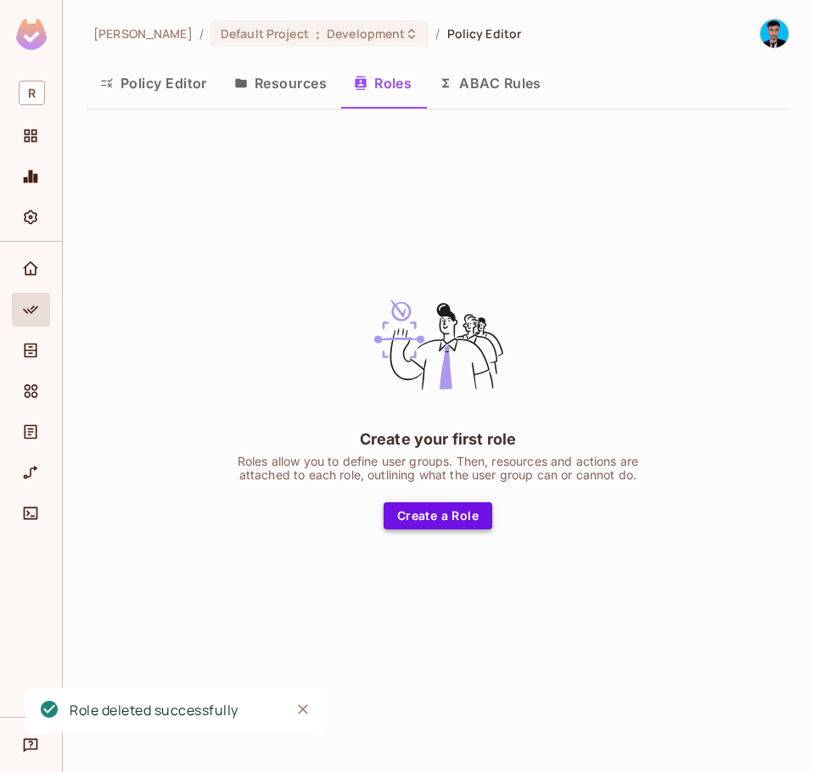
click at [439, 512] on button "Create a Role" at bounding box center [437, 515] width 109 height 27
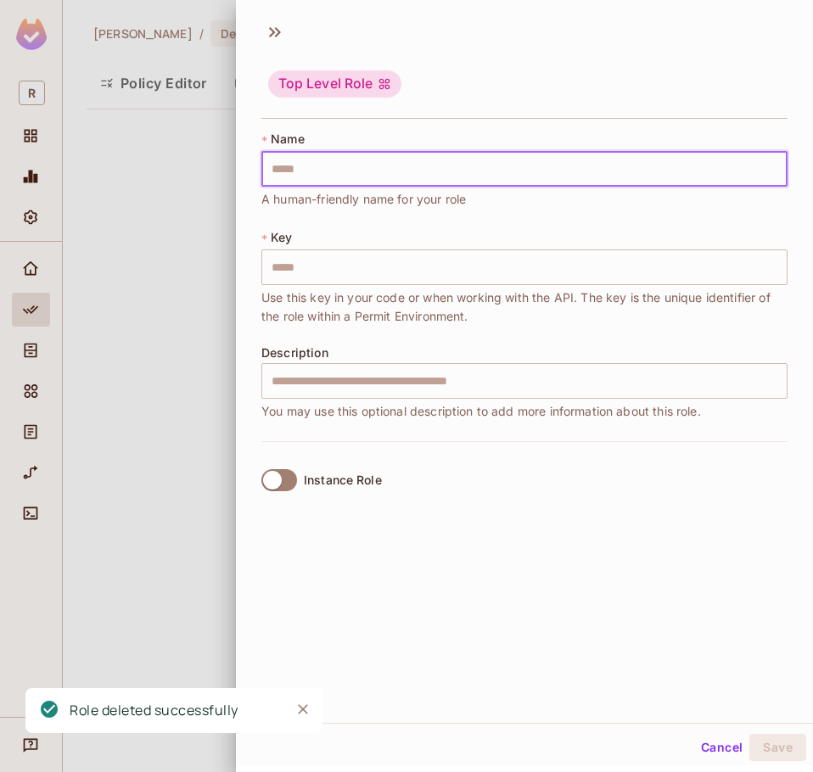
click at [316, 167] on input "text" at bounding box center [524, 169] width 526 height 36
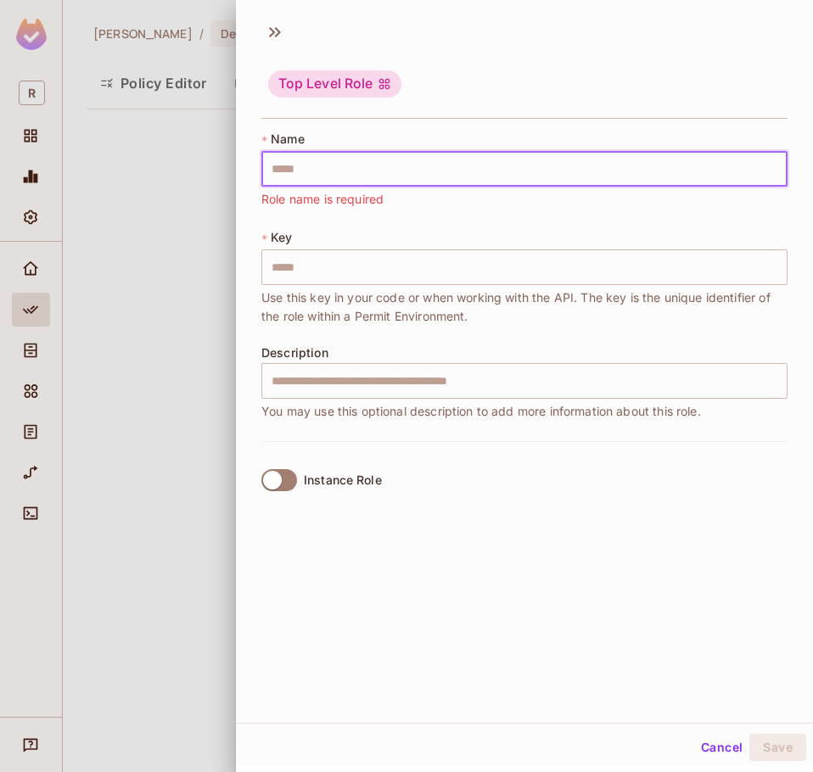
click at [371, 163] on input "text" at bounding box center [524, 169] width 526 height 36
drag, startPoint x: 338, startPoint y: 168, endPoint x: 359, endPoint y: 169, distance: 20.4
click at [338, 167] on input "text" at bounding box center [524, 169] width 526 height 36
paste input "**********"
type input "**********"
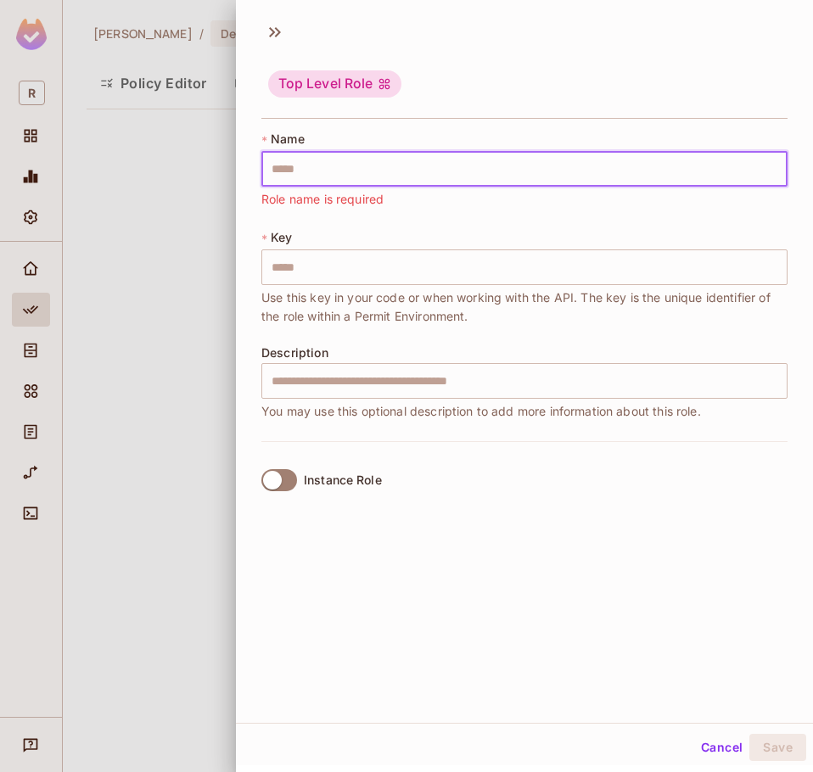
type input "**********"
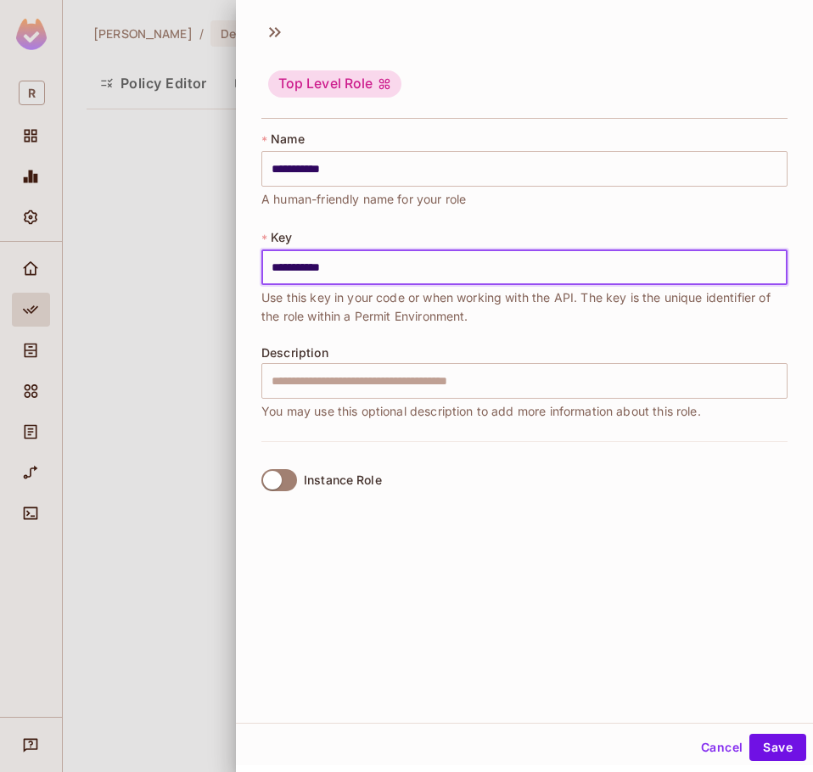
drag, startPoint x: 384, startPoint y: 266, endPoint x: 195, endPoint y: 260, distance: 189.3
click at [195, 260] on div "**********" at bounding box center [406, 386] width 813 height 772
paste input "text"
type input "**********"
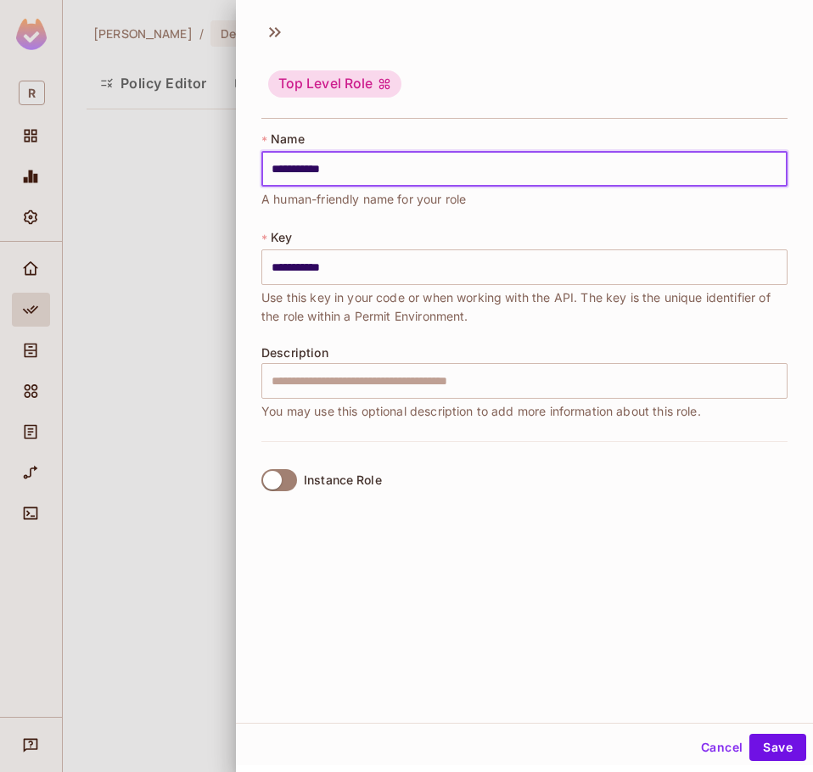
drag, startPoint x: 389, startPoint y: 159, endPoint x: 125, endPoint y: 148, distance: 264.9
click at [125, 148] on div "**********" at bounding box center [406, 386] width 813 height 772
paste input "text"
type input "**********"
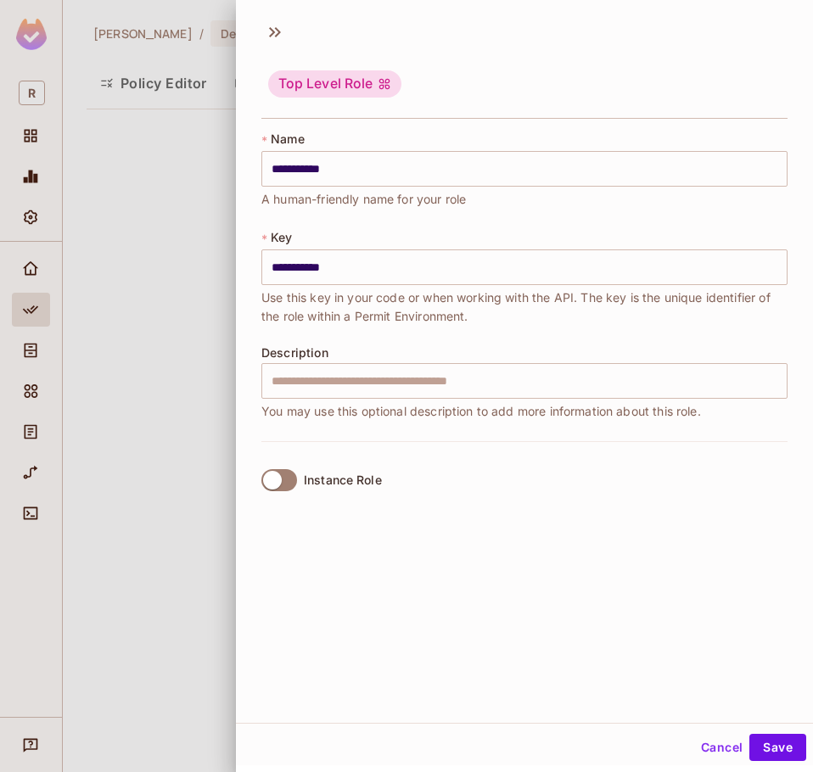
click at [489, 508] on div "Instance Role" at bounding box center [524, 479] width 526 height 77
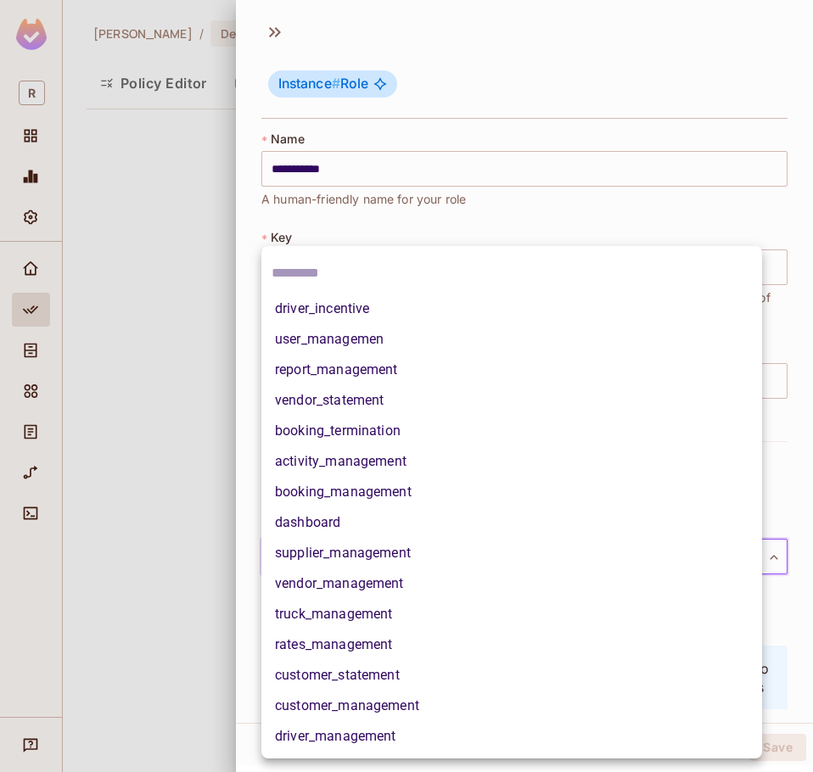
click at [365, 573] on body "**********" at bounding box center [406, 386] width 813 height 772
click at [183, 567] on div at bounding box center [406, 386] width 813 height 772
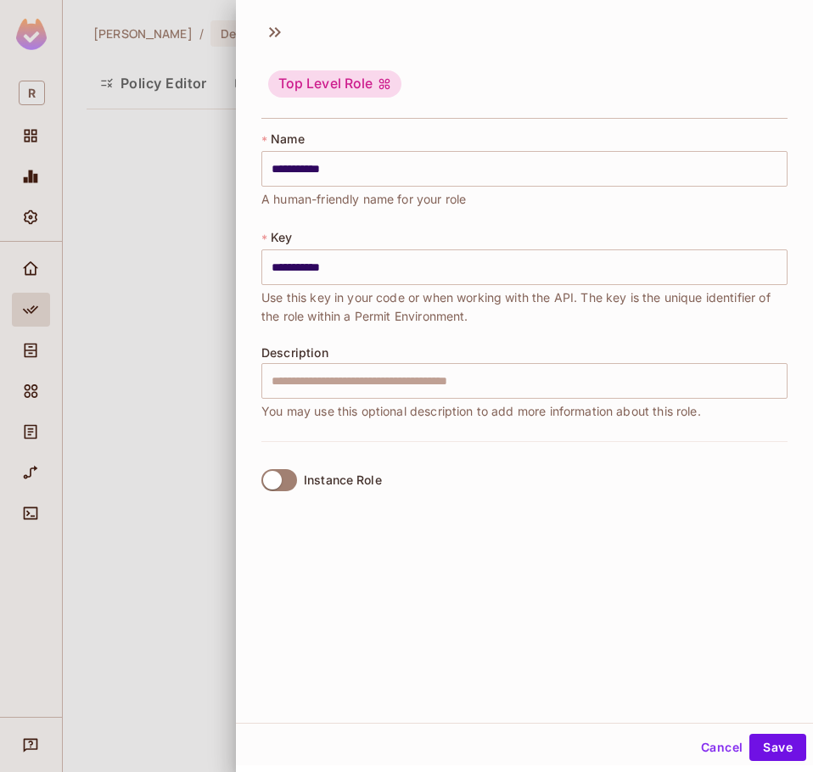
scroll to position [3, 0]
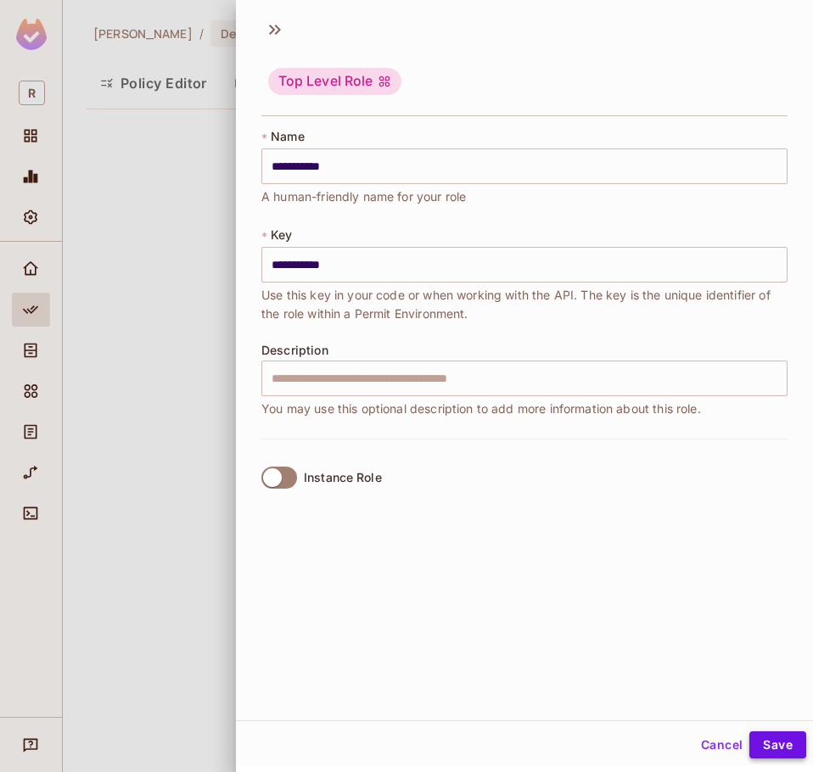
click at [758, 739] on button "Save" at bounding box center [777, 744] width 57 height 27
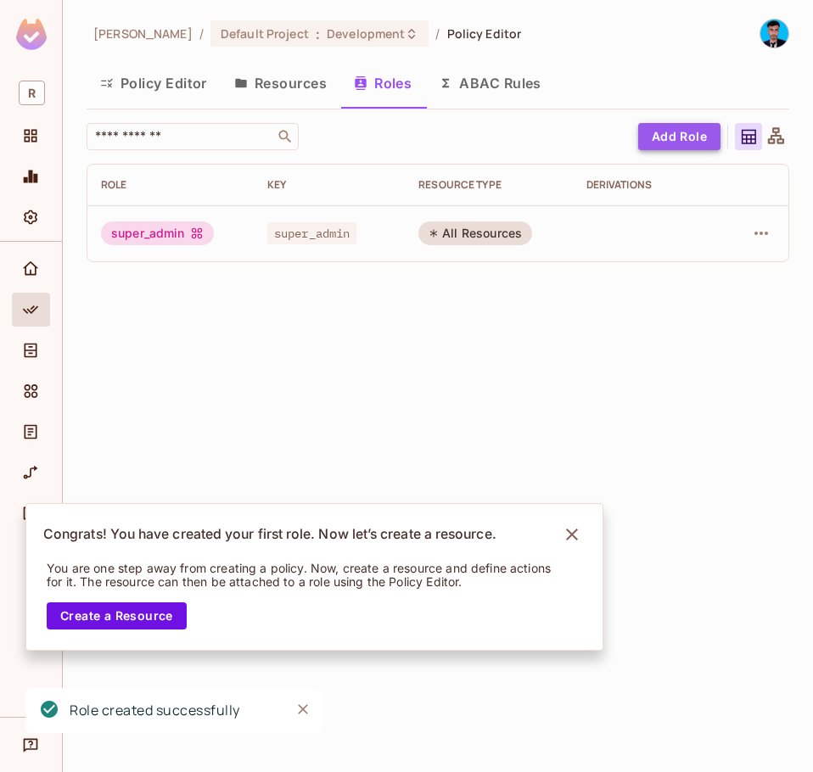
click at [665, 141] on button "Add Role" at bounding box center [679, 136] width 82 height 27
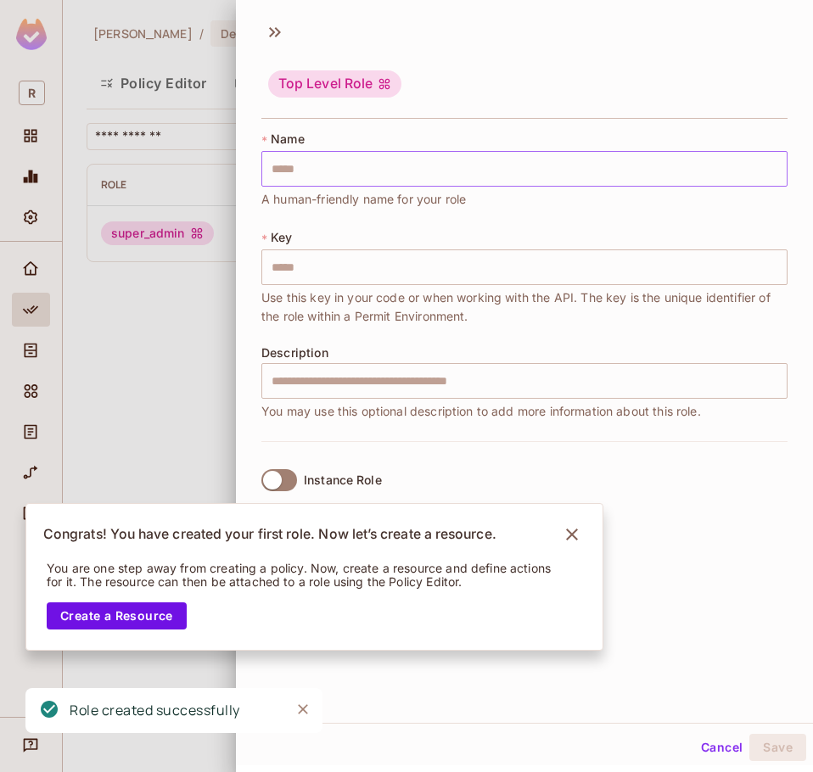
click at [317, 176] on input "text" at bounding box center [524, 169] width 526 height 36
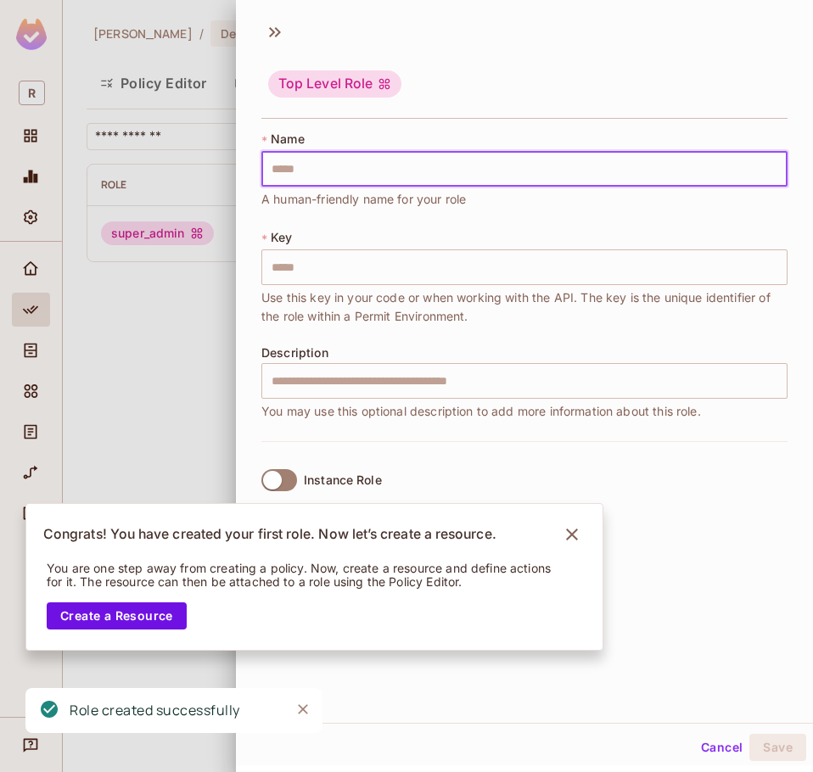
paste input "*****"
type input "*****"
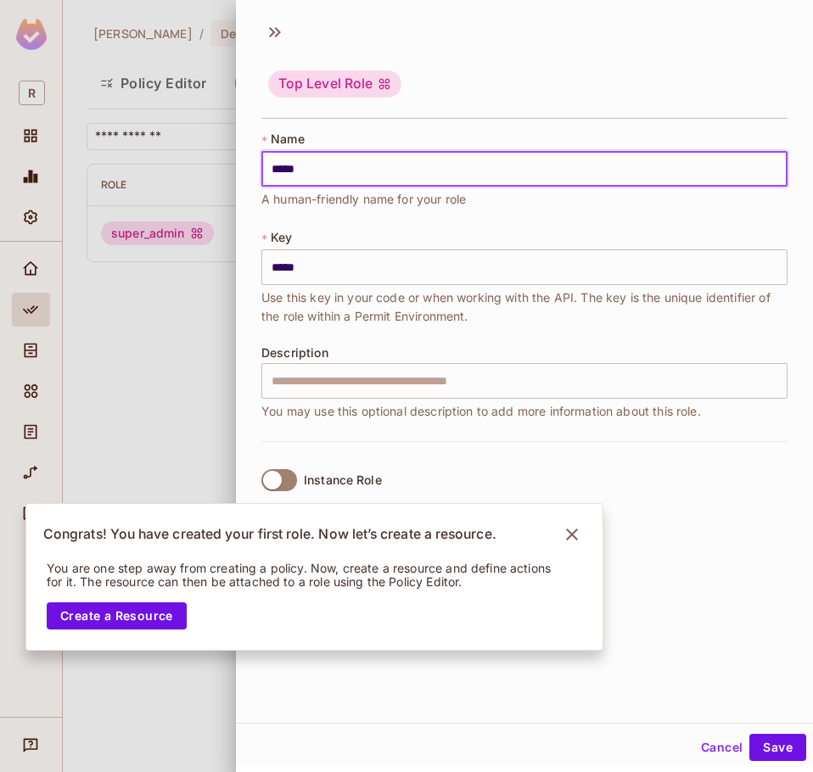
type input "*****"
click at [231, 378] on div at bounding box center [406, 386] width 813 height 772
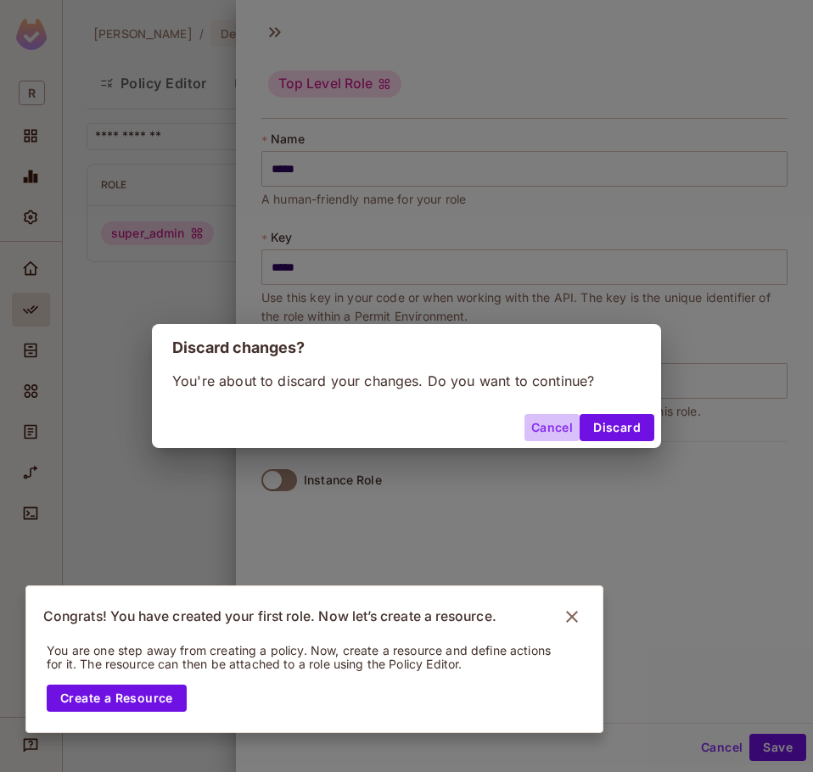
click at [551, 433] on button "Cancel" at bounding box center [551, 427] width 55 height 27
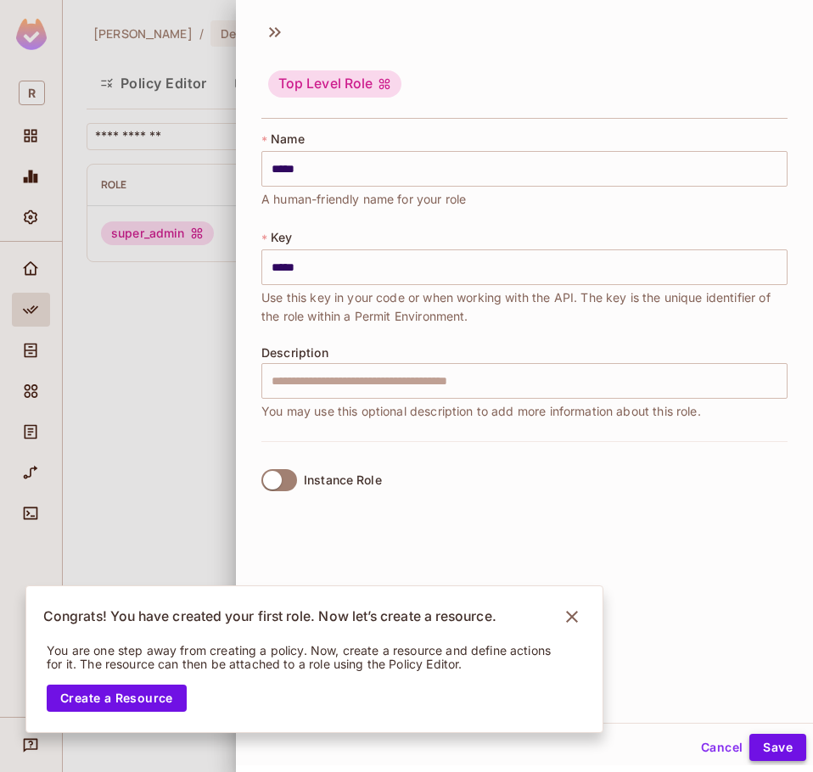
click at [763, 743] on button "Save" at bounding box center [777, 747] width 57 height 27
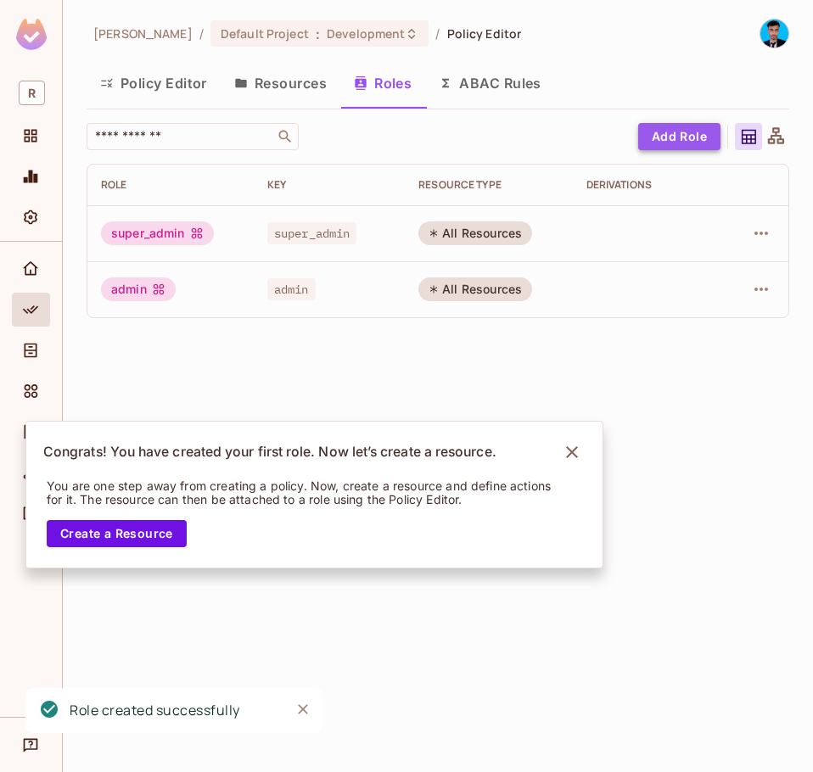
click at [665, 133] on button "Add Role" at bounding box center [679, 136] width 82 height 27
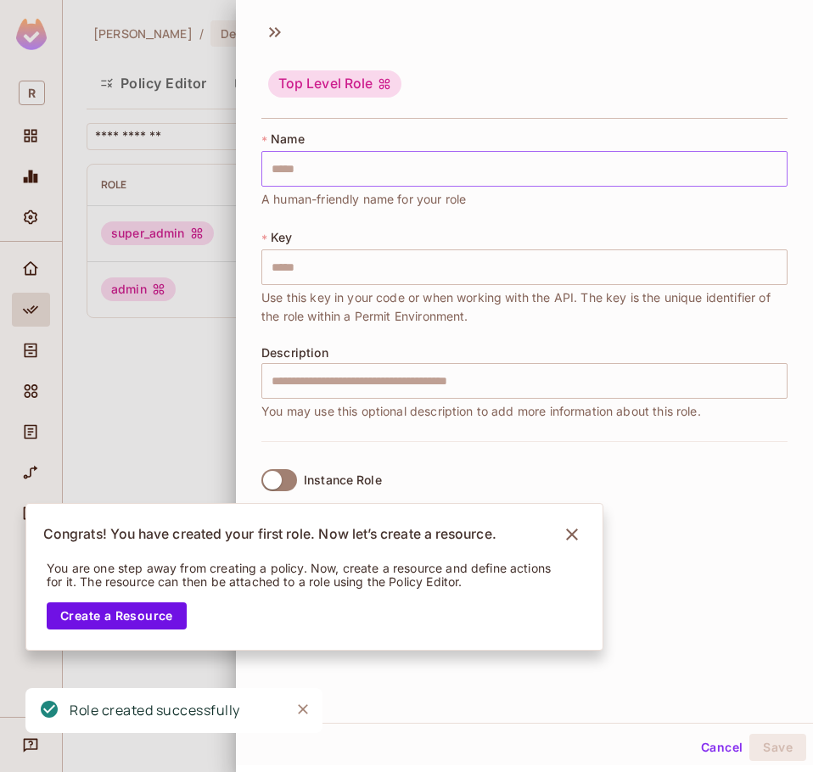
click at [354, 162] on input "text" at bounding box center [524, 169] width 526 height 36
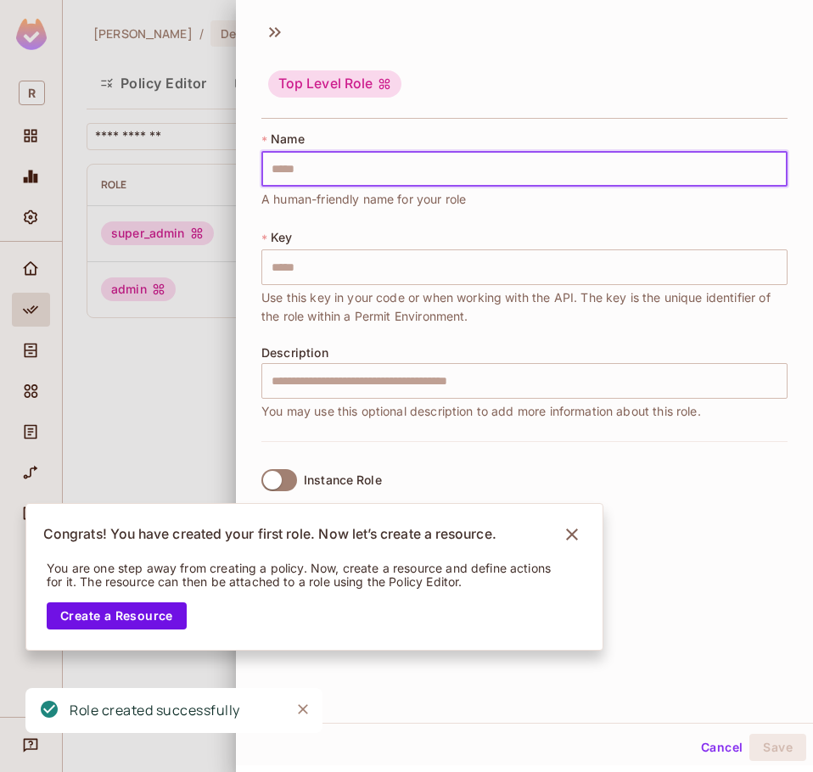
paste input "**********"
type input "**********"
click at [770, 741] on button "Save" at bounding box center [777, 747] width 57 height 27
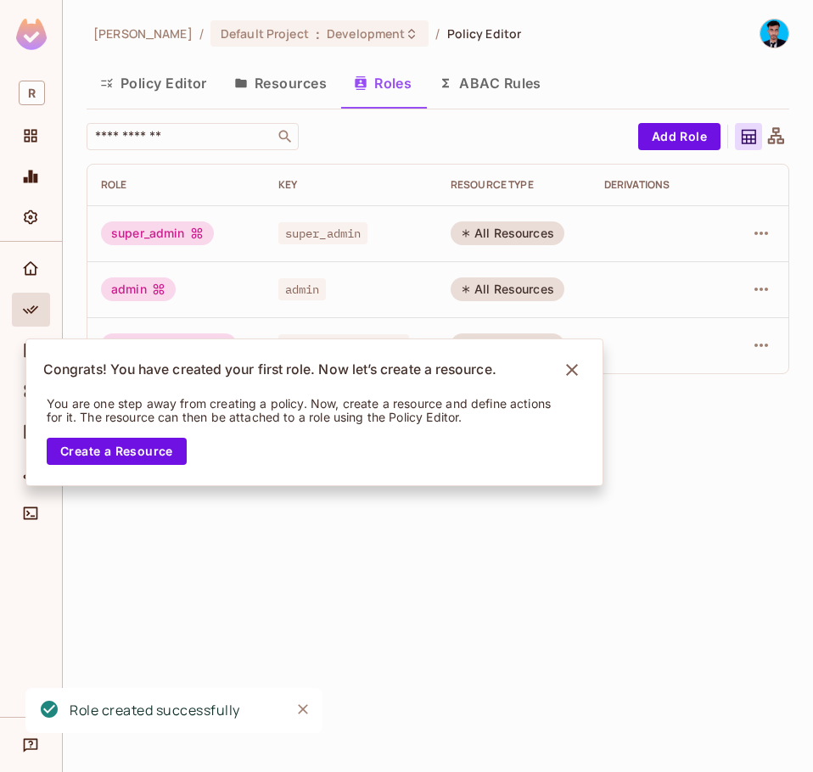
click at [694, 121] on div "Rahaman / Default Project : Development / Policy Editor Policy Editor Resources…" at bounding box center [438, 203] width 702 height 369
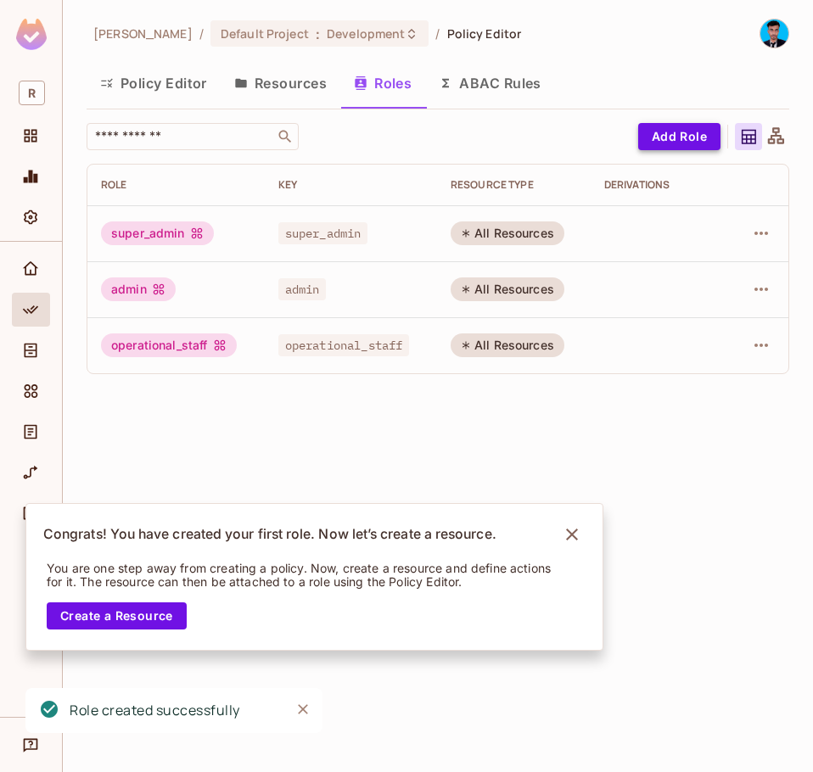
click at [684, 133] on button "Add Role" at bounding box center [679, 136] width 82 height 27
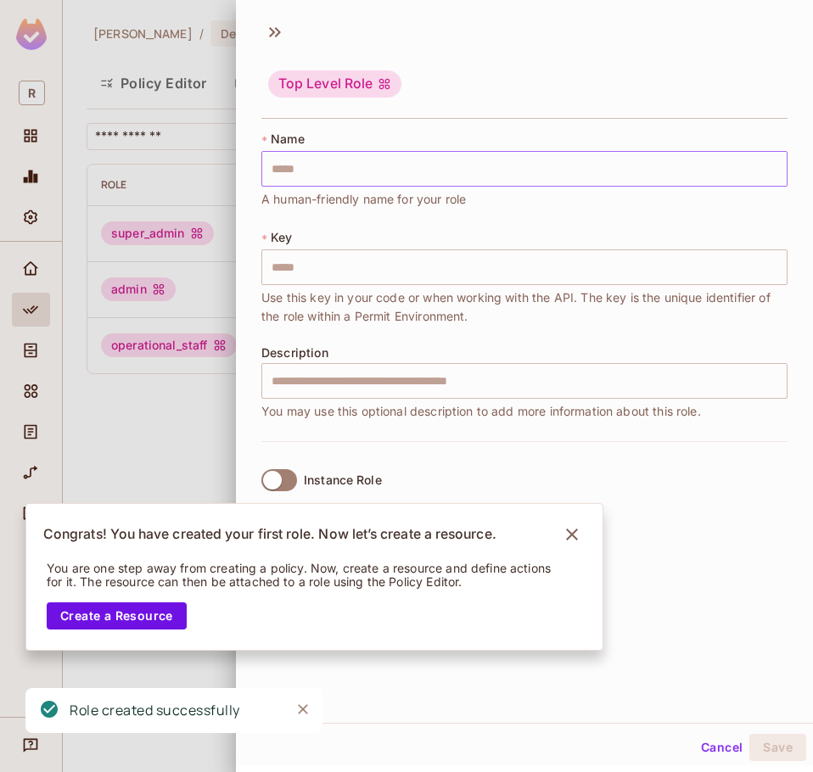
click at [441, 167] on input "text" at bounding box center [524, 169] width 526 height 36
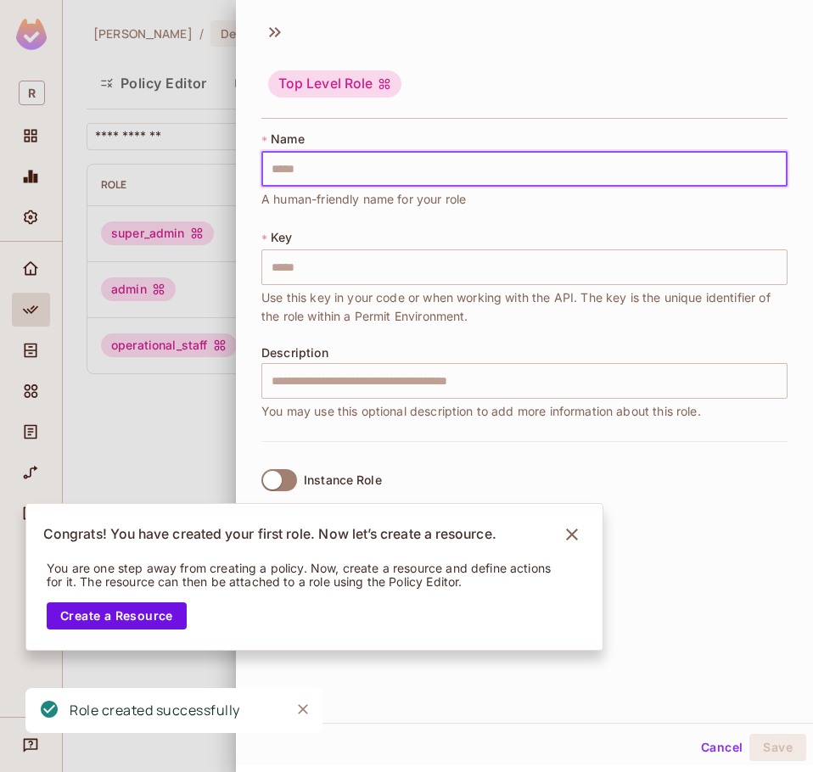
paste input "**********"
type input "**********"
click at [759, 750] on button "Save" at bounding box center [777, 747] width 57 height 27
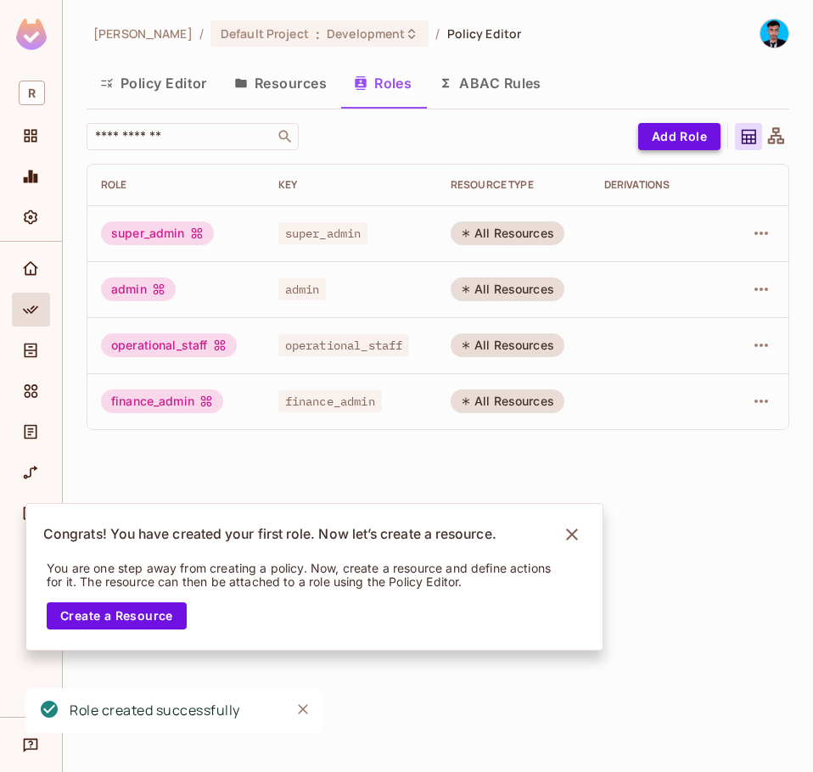
click at [668, 132] on button "Add Role" at bounding box center [679, 136] width 82 height 27
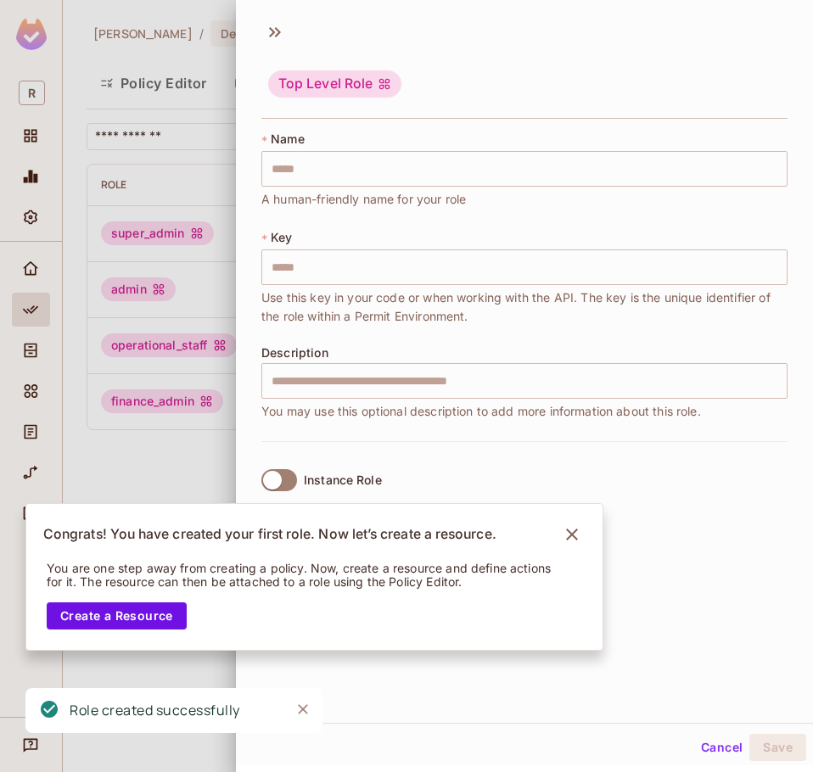
click at [478, 138] on div "* Name ​ A human-friendly name for your role" at bounding box center [524, 170] width 526 height 78
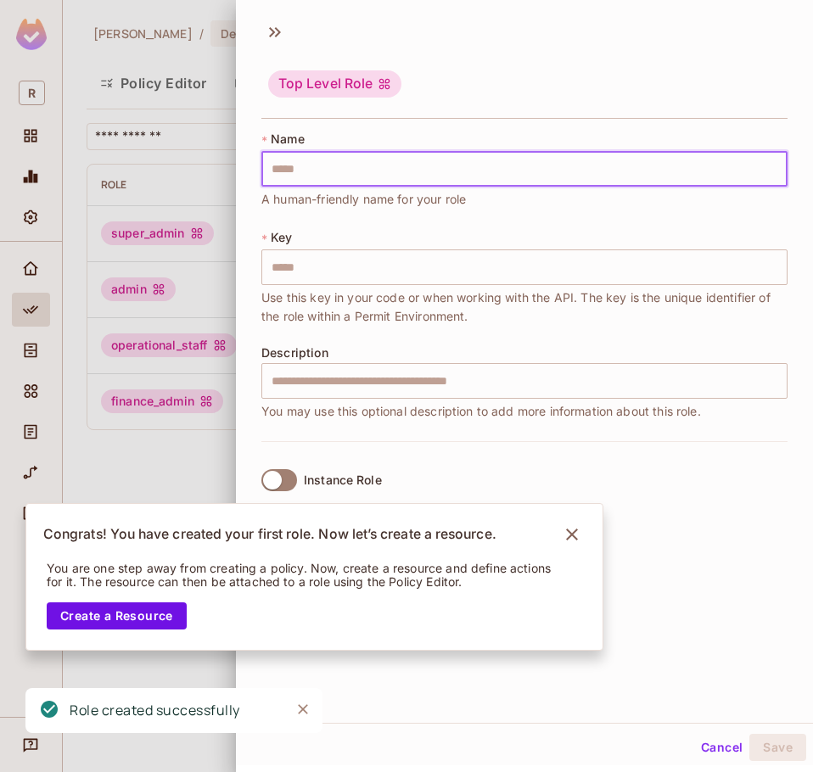
click at [443, 156] on input "text" at bounding box center [524, 169] width 526 height 36
paste input "**********"
type input "**********"
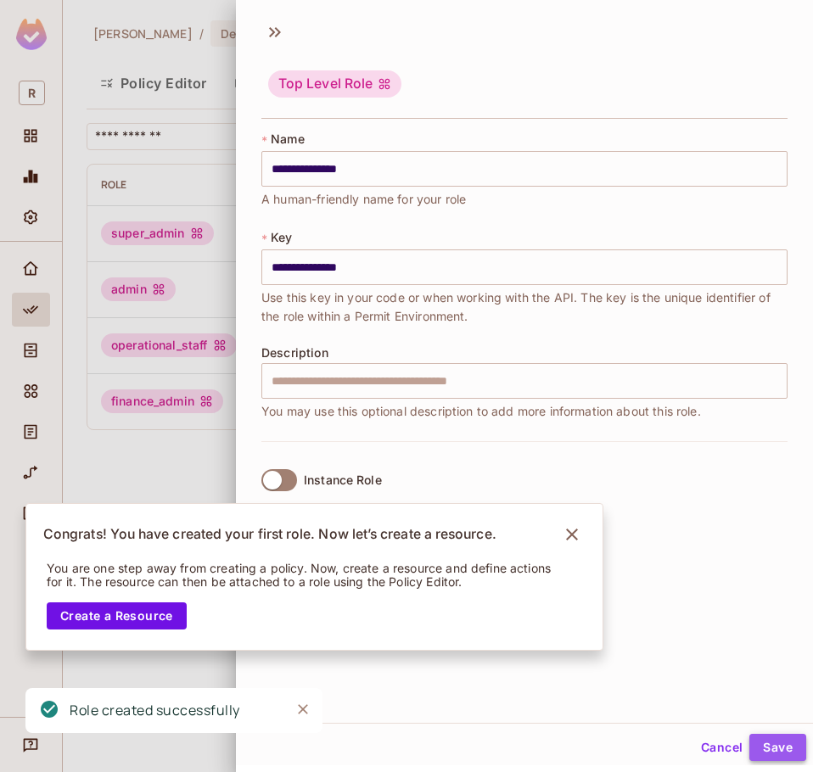
click at [752, 748] on button "Save" at bounding box center [777, 747] width 57 height 27
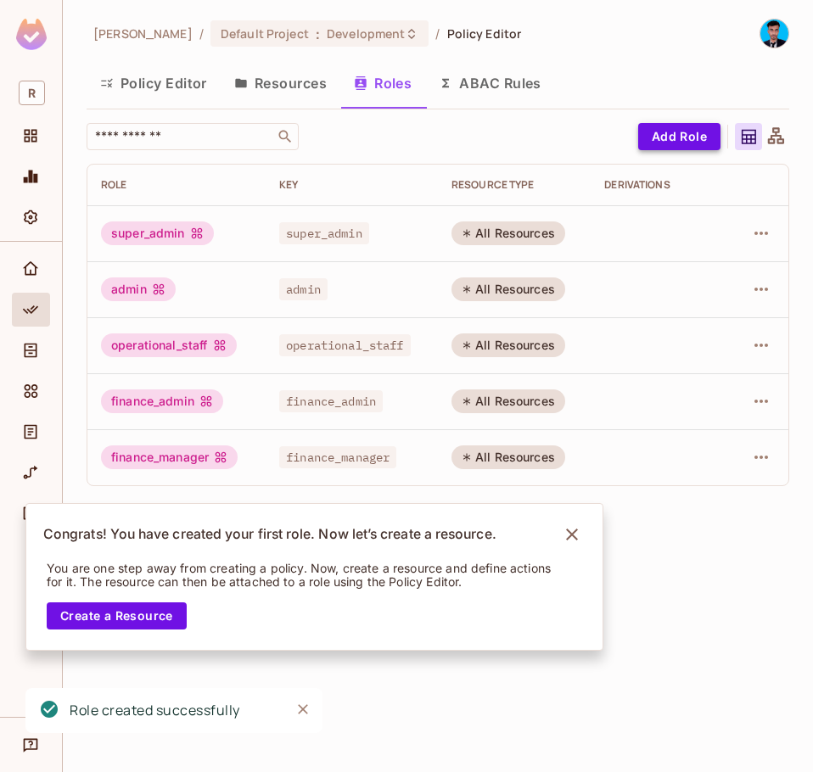
click at [657, 148] on button "Add Role" at bounding box center [679, 136] width 82 height 27
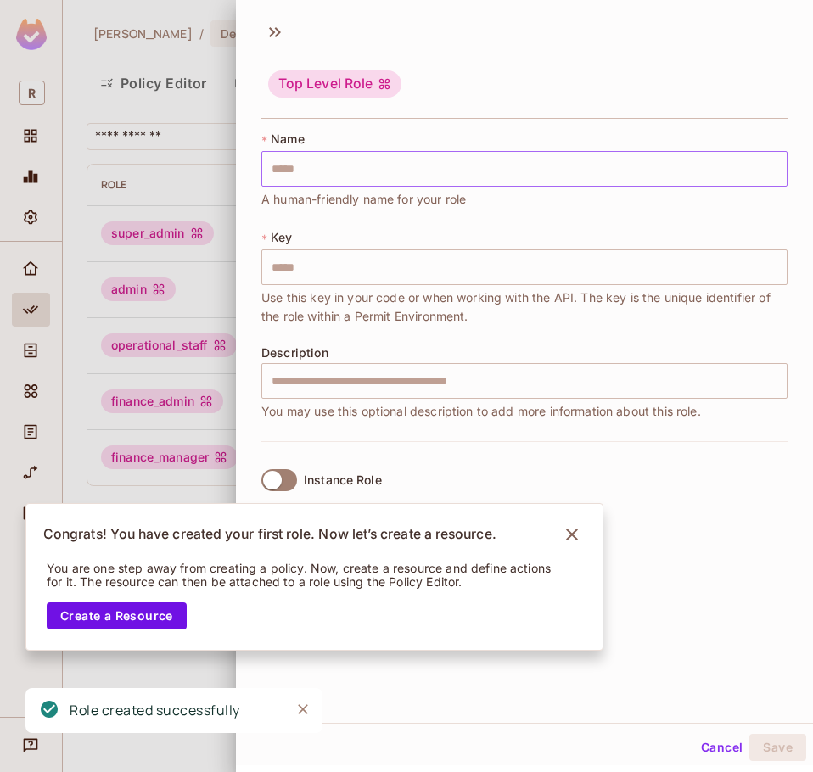
click at [454, 155] on input "text" at bounding box center [524, 169] width 526 height 36
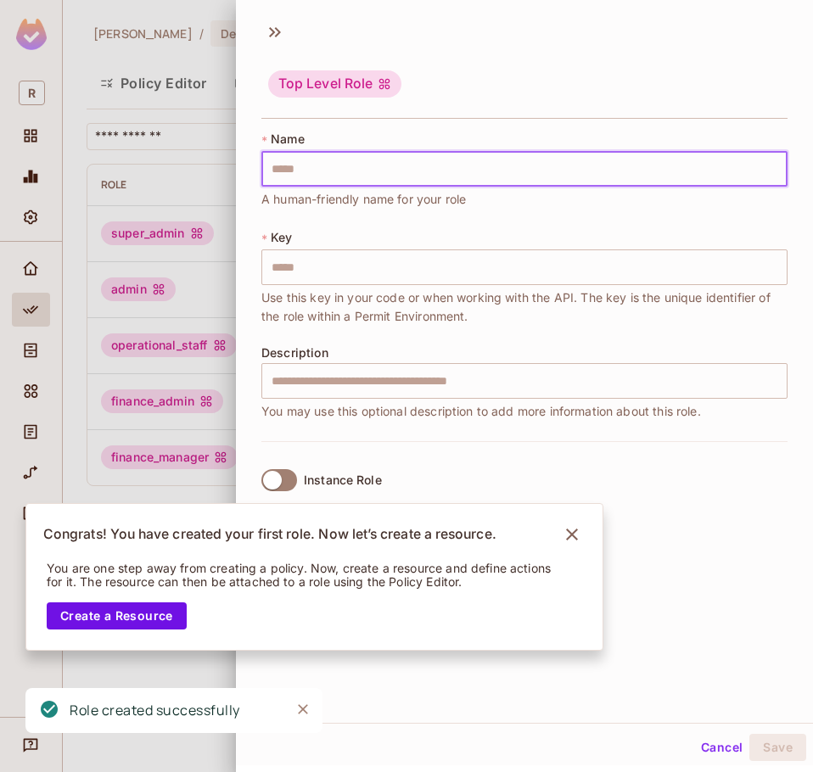
paste input "**********"
type input "**********"
click at [780, 746] on button "Save" at bounding box center [777, 747] width 57 height 27
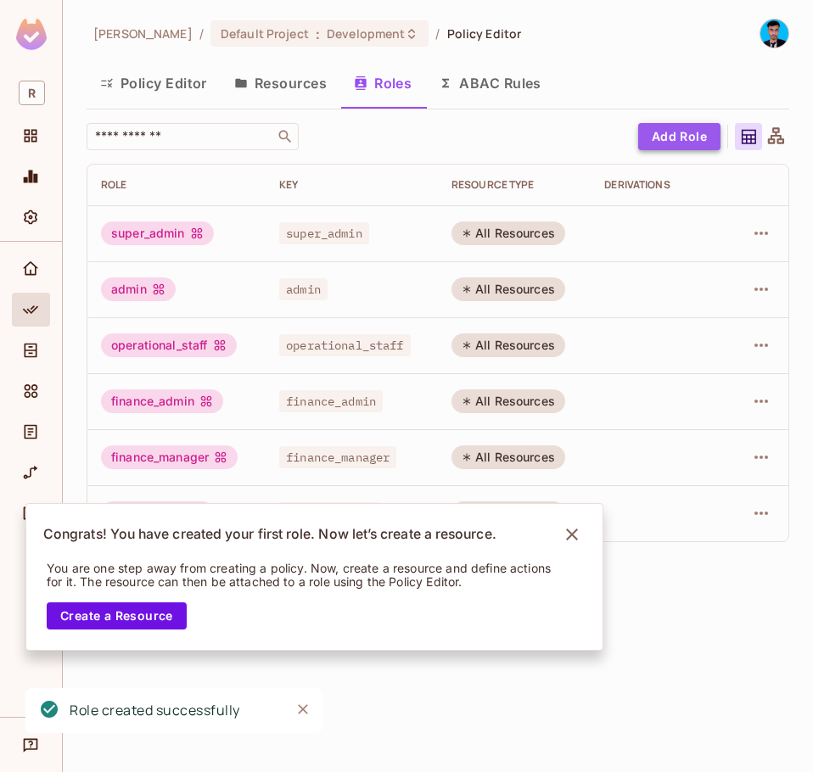
click at [657, 131] on button "Add Role" at bounding box center [679, 136] width 82 height 27
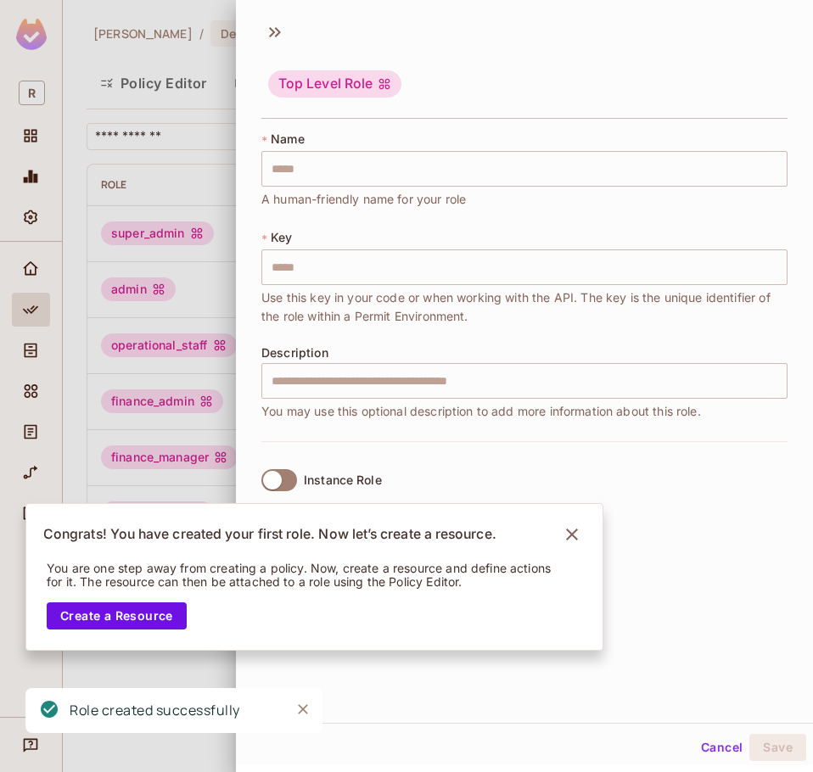
click at [493, 192] on div "* Name ​ A human-friendly name for your role" at bounding box center [524, 170] width 526 height 78
click at [495, 171] on input "text" at bounding box center [524, 169] width 526 height 36
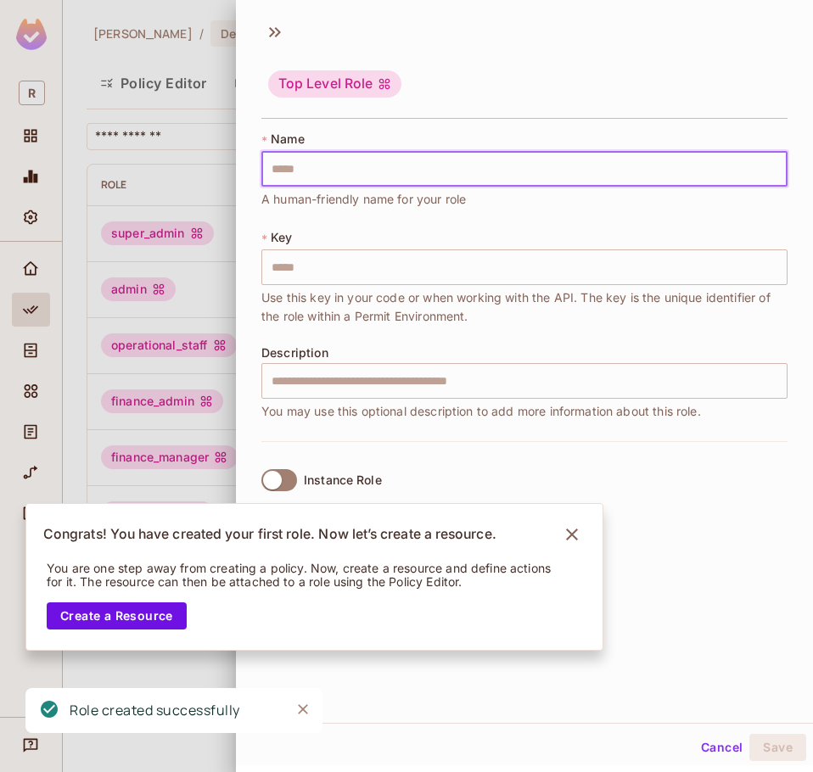
paste input "**********"
type input "**********"
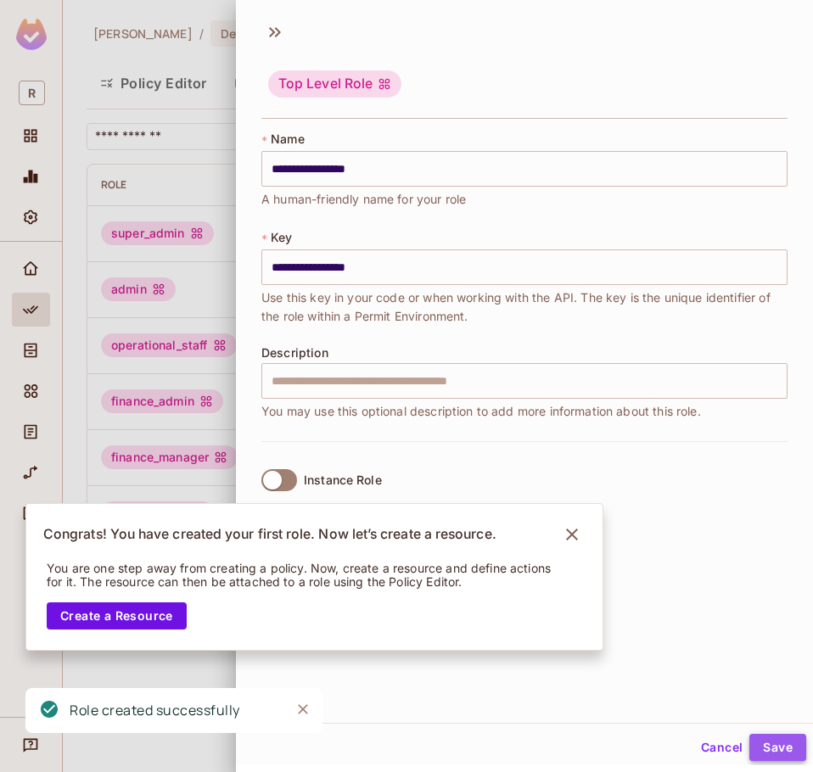
click at [760, 750] on button "Save" at bounding box center [777, 747] width 57 height 27
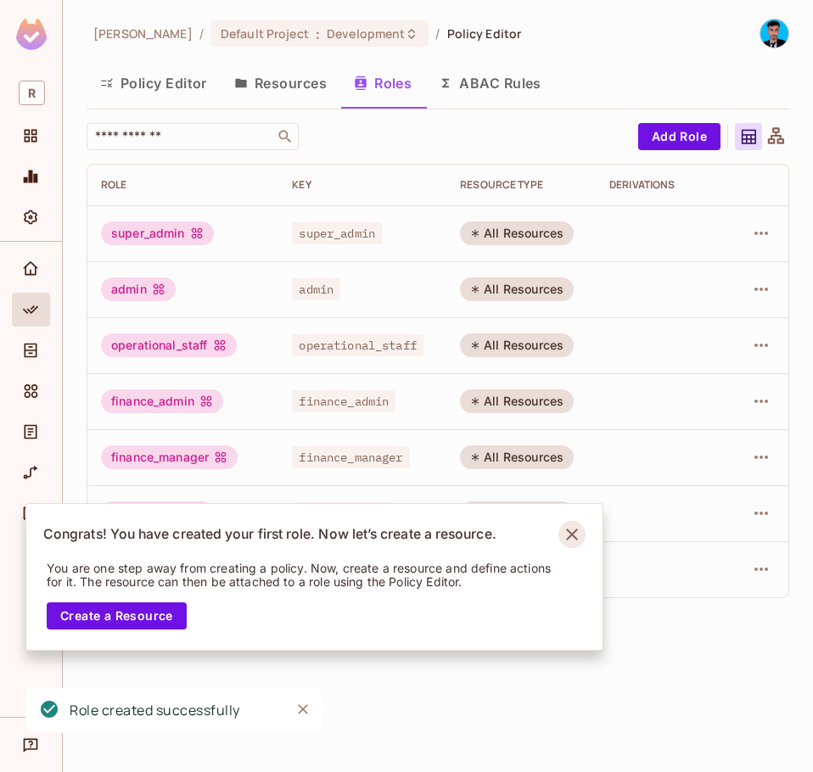
click at [571, 541] on icon "Notifications Alt+T" at bounding box center [571, 534] width 27 height 27
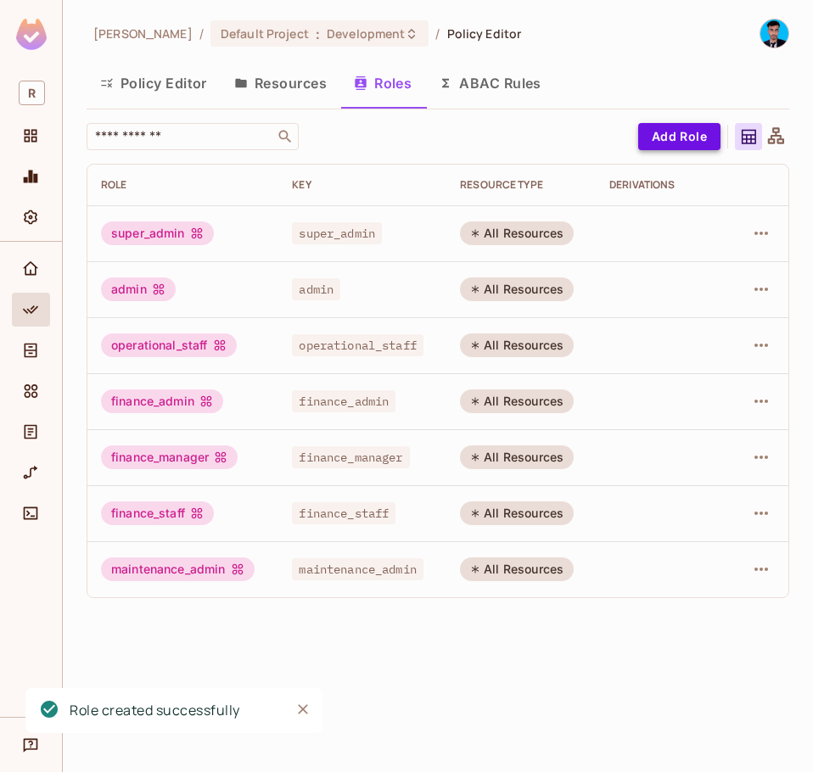
click at [685, 144] on button "Add Role" at bounding box center [679, 136] width 82 height 27
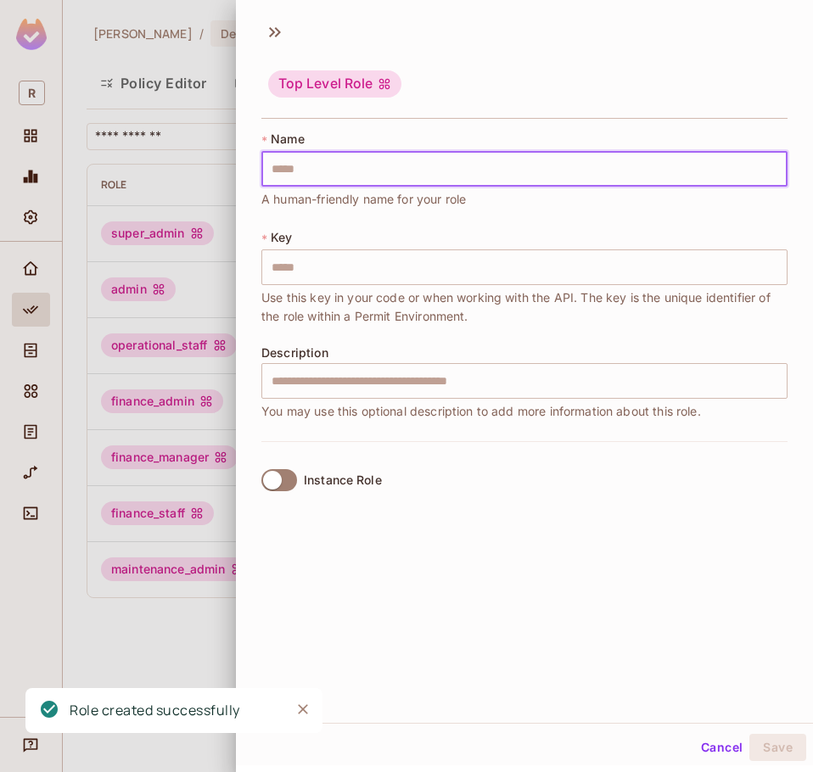
click at [443, 169] on input "text" at bounding box center [524, 169] width 526 height 36
paste input "**********"
type input "**********"
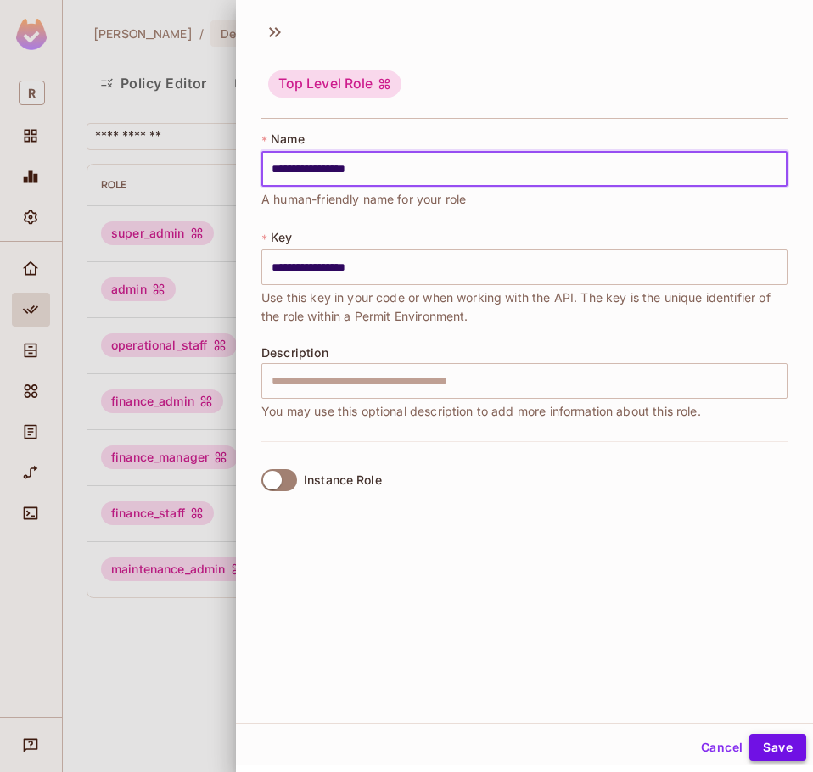
type input "**********"
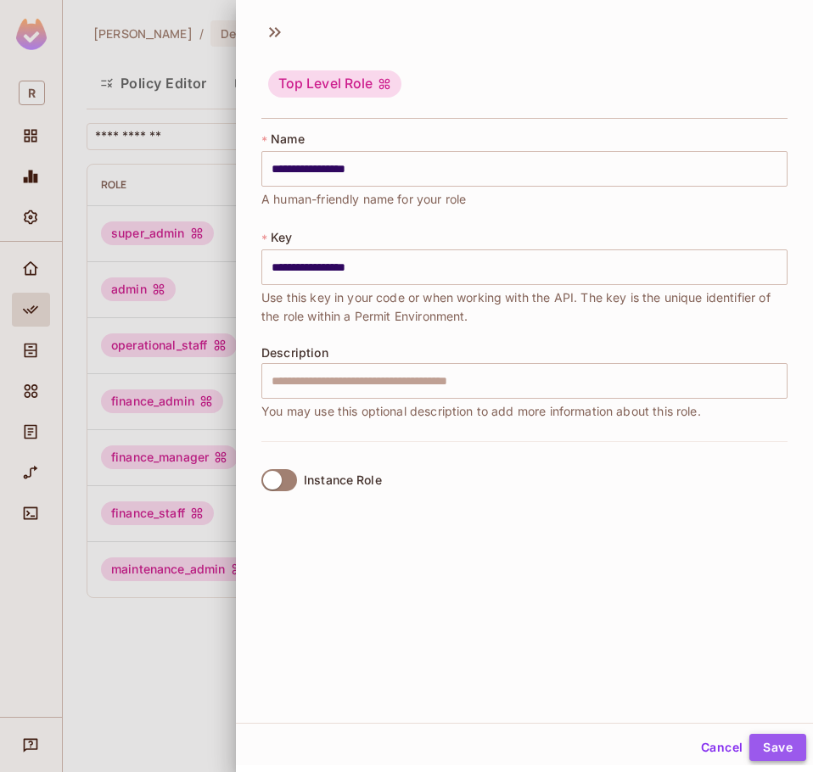
click at [766, 746] on button "Save" at bounding box center [777, 747] width 57 height 27
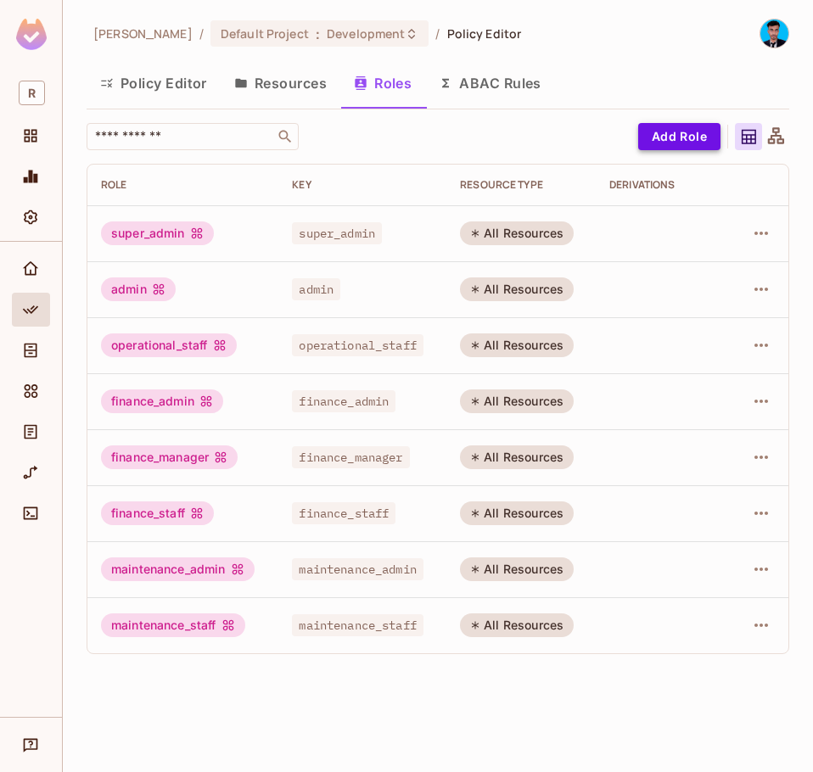
click at [657, 143] on button "Add Role" at bounding box center [679, 136] width 82 height 27
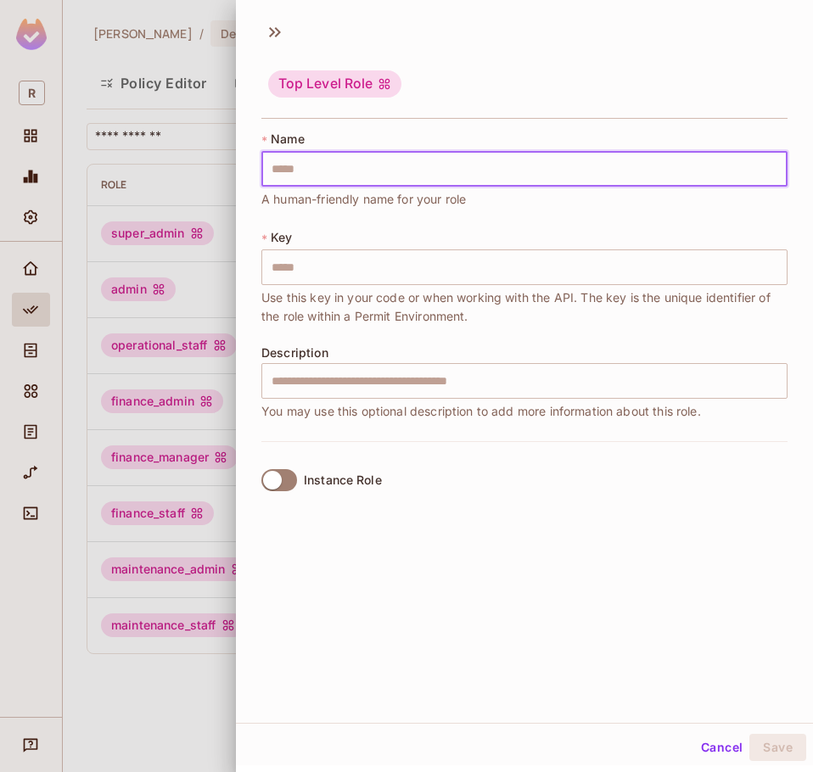
click at [316, 176] on input "text" at bounding box center [524, 169] width 526 height 36
paste input "*****"
type input "*****"
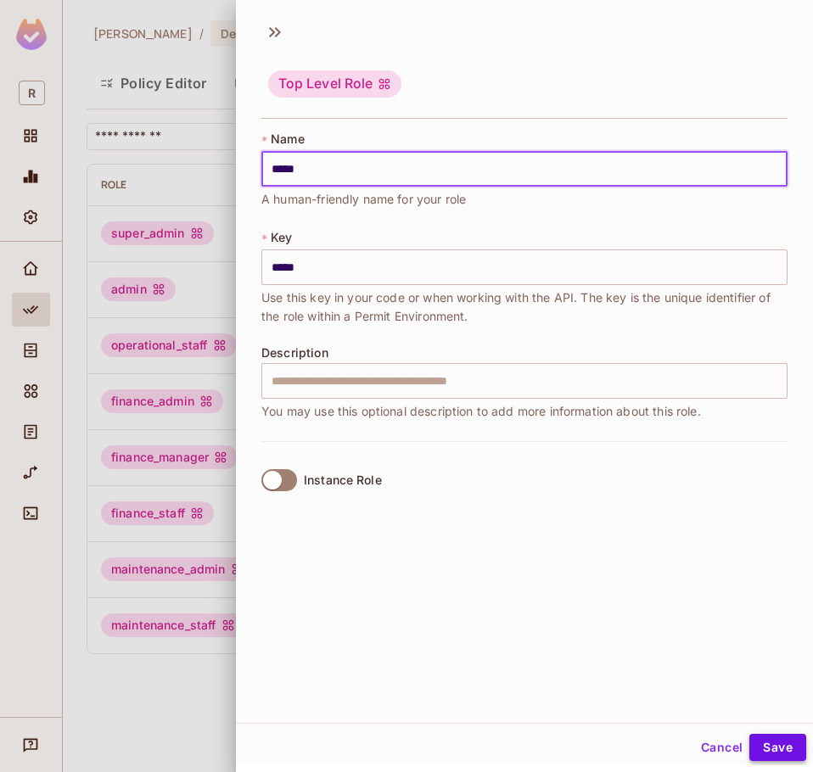
click at [753, 738] on button "Save" at bounding box center [777, 747] width 57 height 27
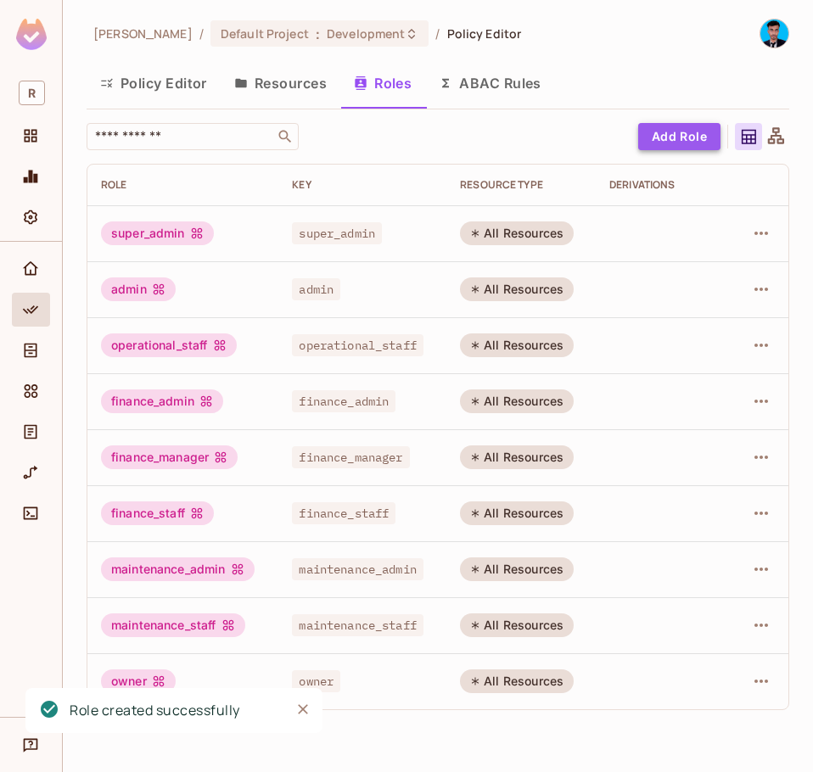
click at [667, 131] on button "Add Role" at bounding box center [679, 136] width 82 height 27
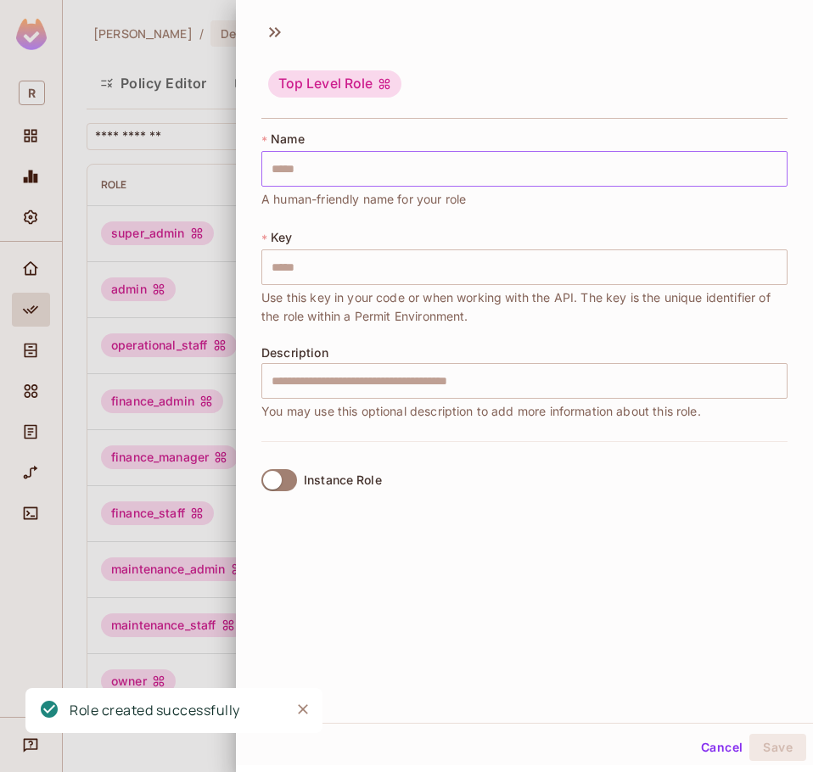
click at [335, 158] on input "text" at bounding box center [524, 169] width 526 height 36
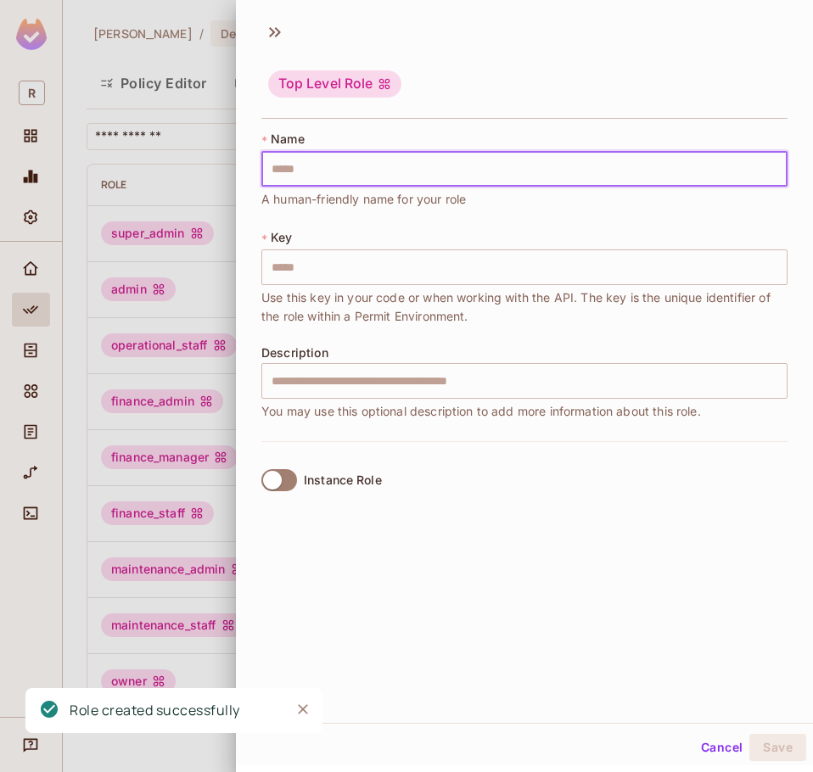
paste input "******"
type input "******"
click at [768, 748] on button "Save" at bounding box center [777, 747] width 57 height 27
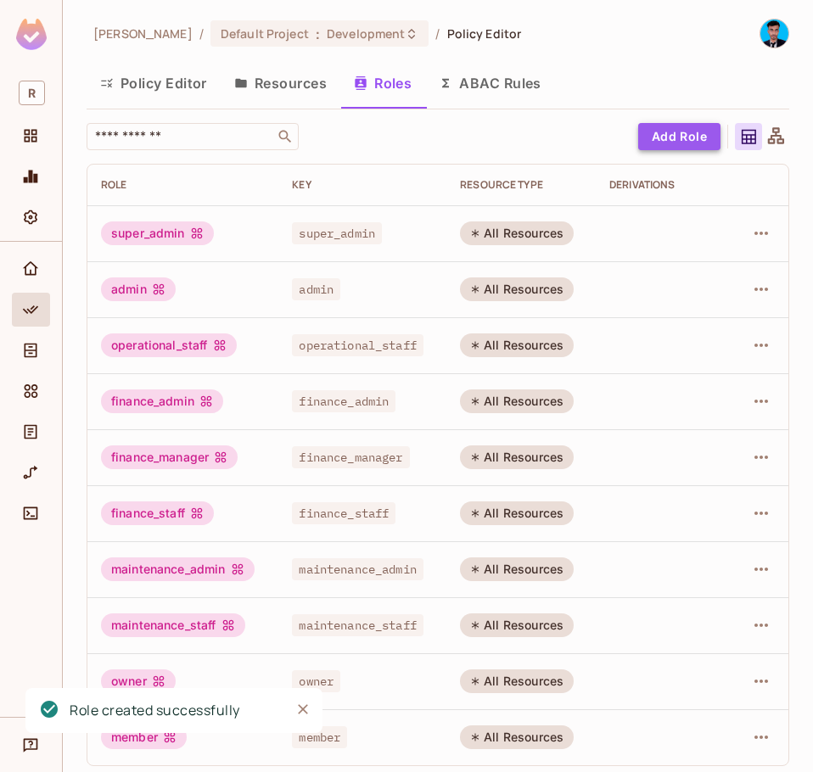
click at [672, 136] on button "Add Role" at bounding box center [679, 136] width 82 height 27
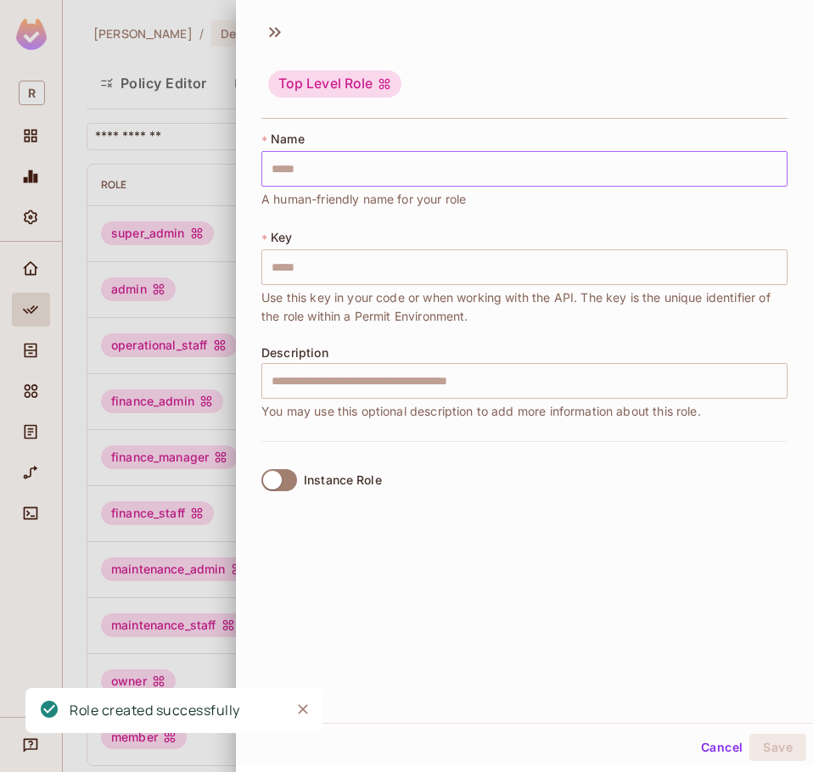
click at [302, 172] on input "text" at bounding box center [524, 169] width 526 height 36
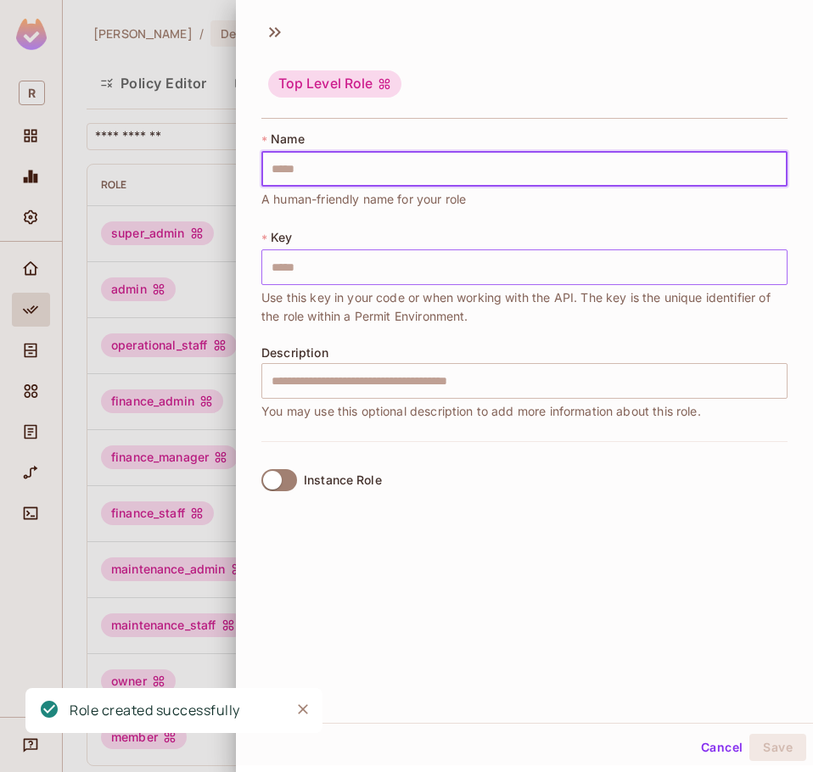
paste input "****"
type input "****"
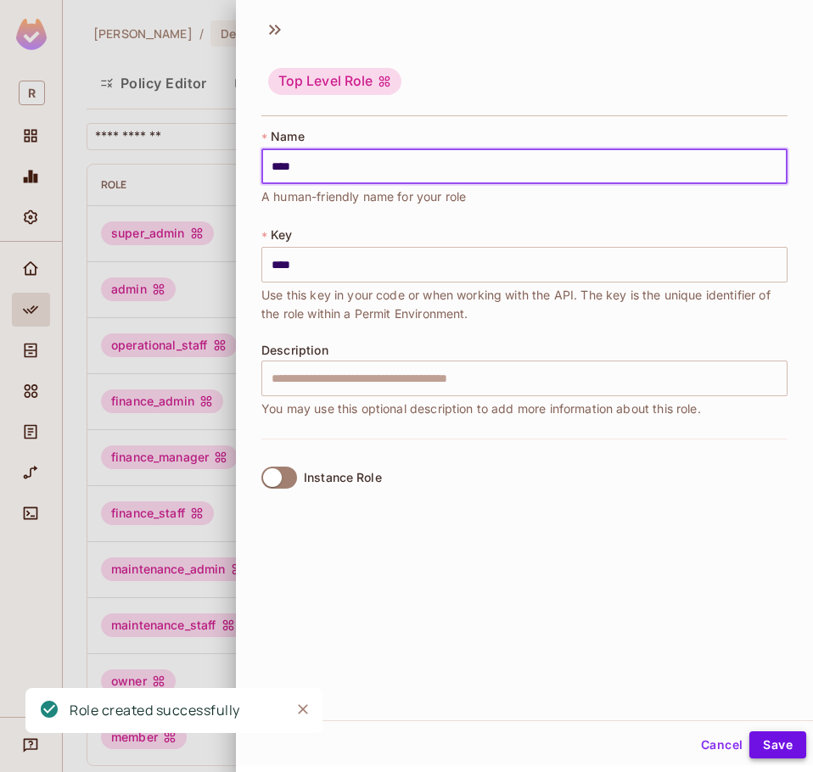
type input "****"
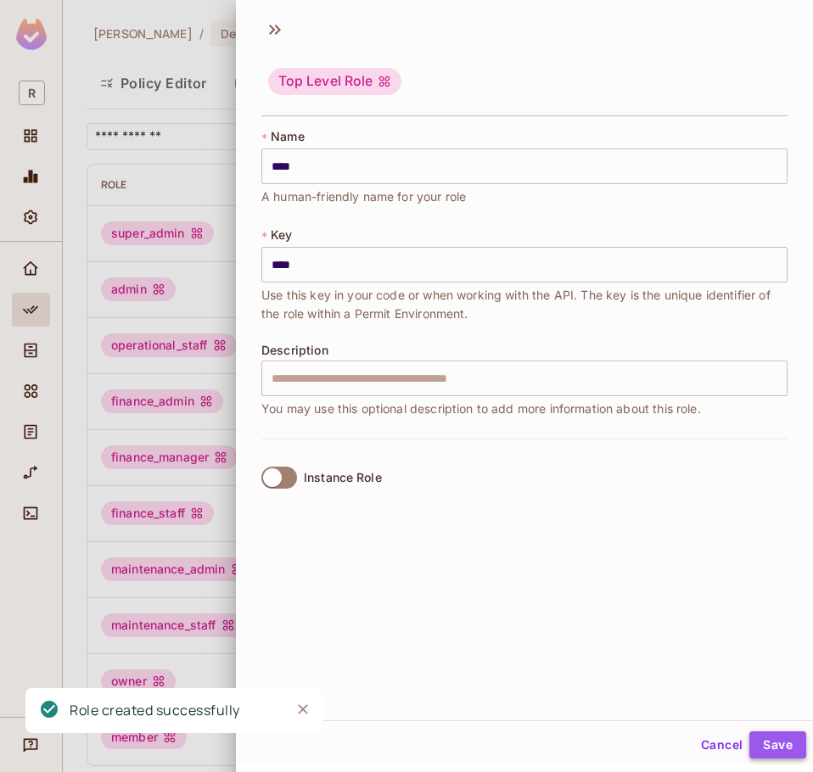
click at [764, 746] on button "Save" at bounding box center [777, 744] width 57 height 27
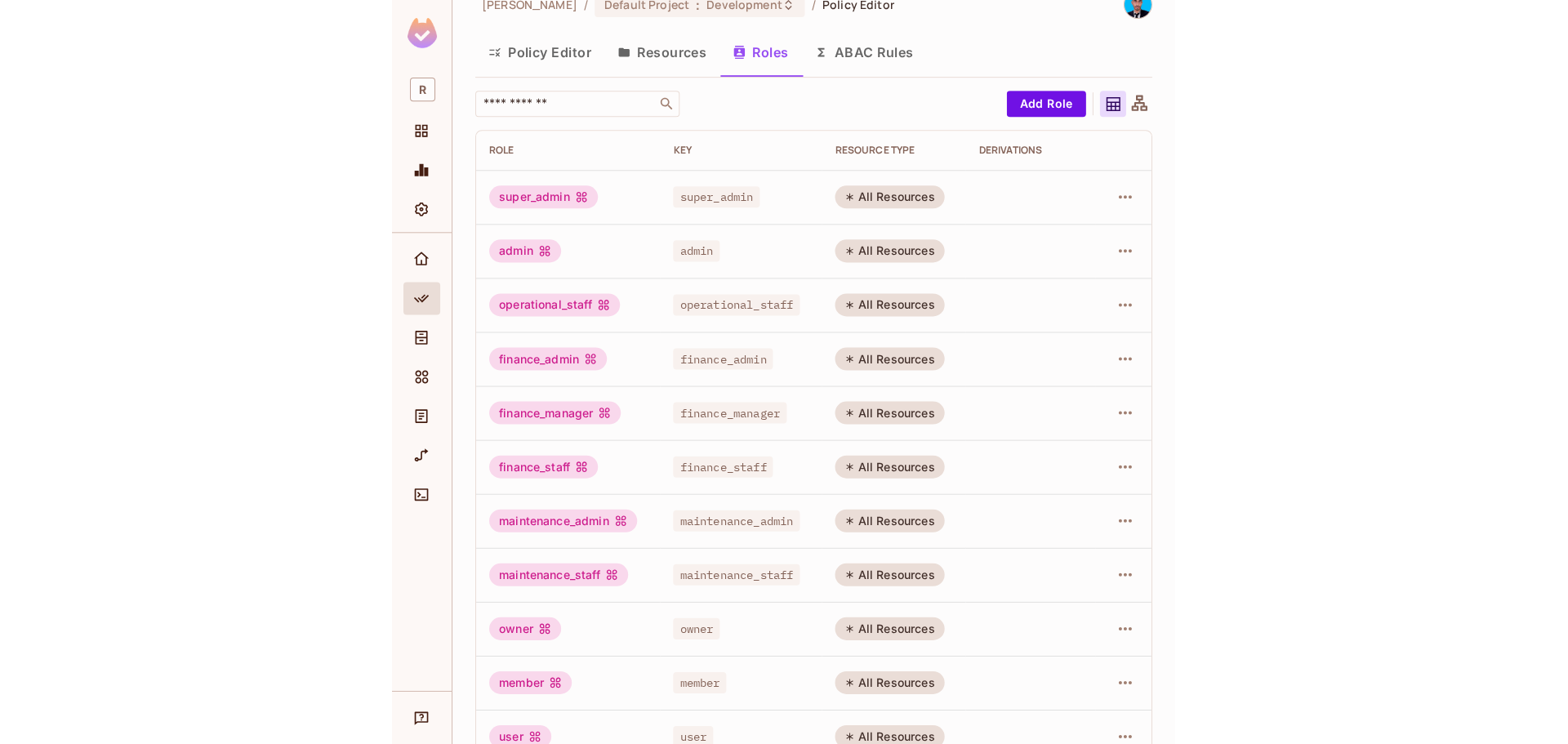
scroll to position [0, 0]
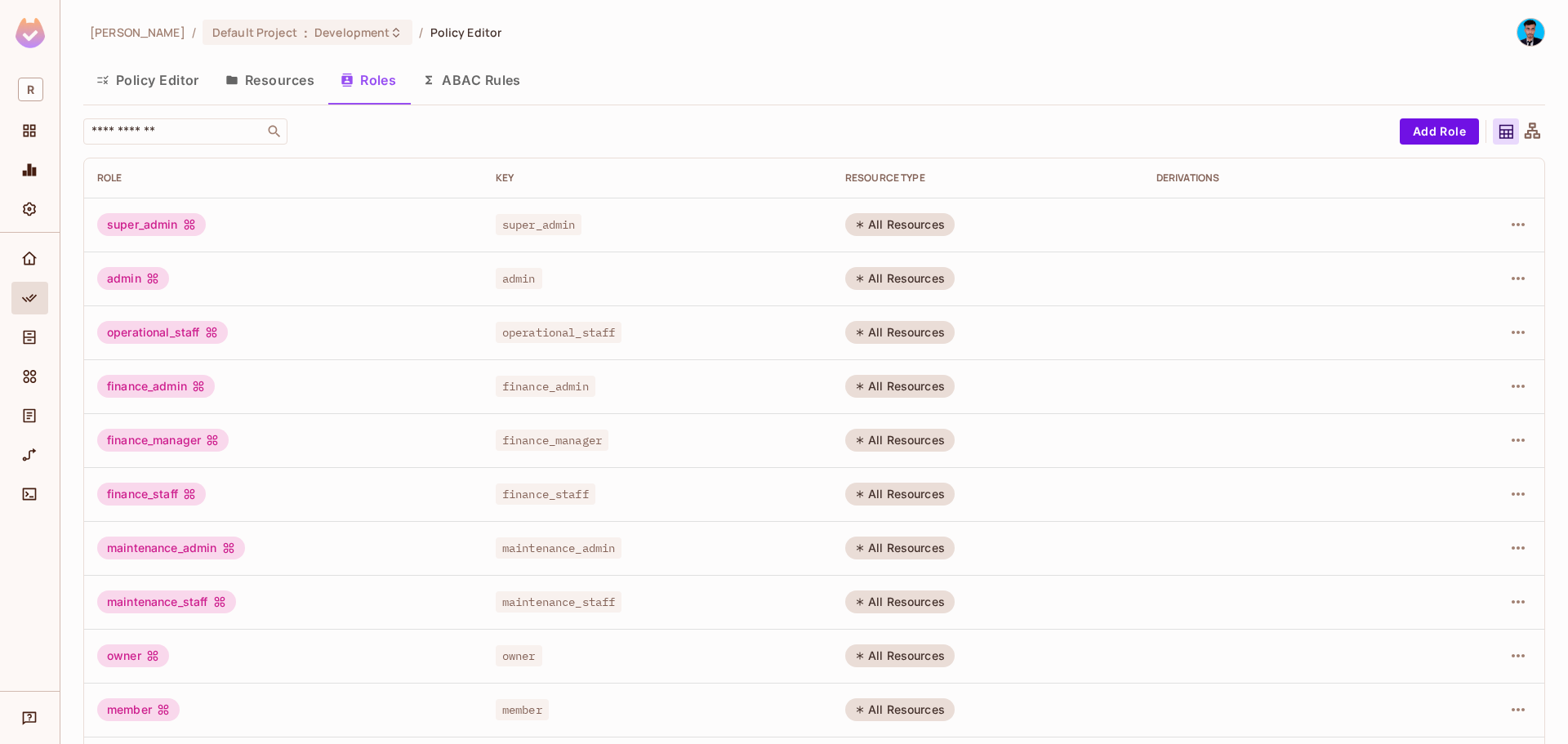
click at [270, 89] on button "Resources" at bounding box center [270, 80] width 116 height 40
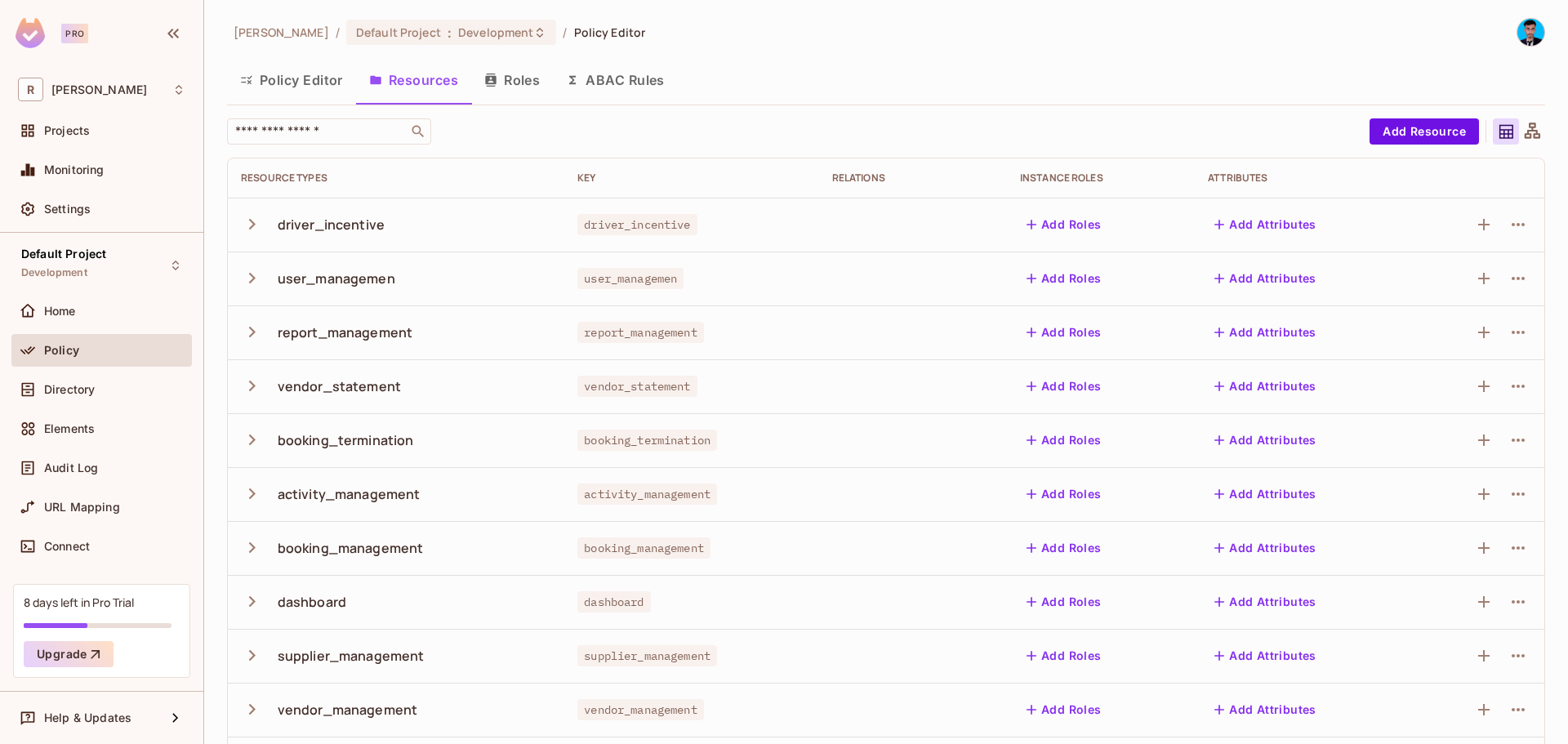
click at [330, 82] on button "Policy Editor" at bounding box center [292, 80] width 129 height 40
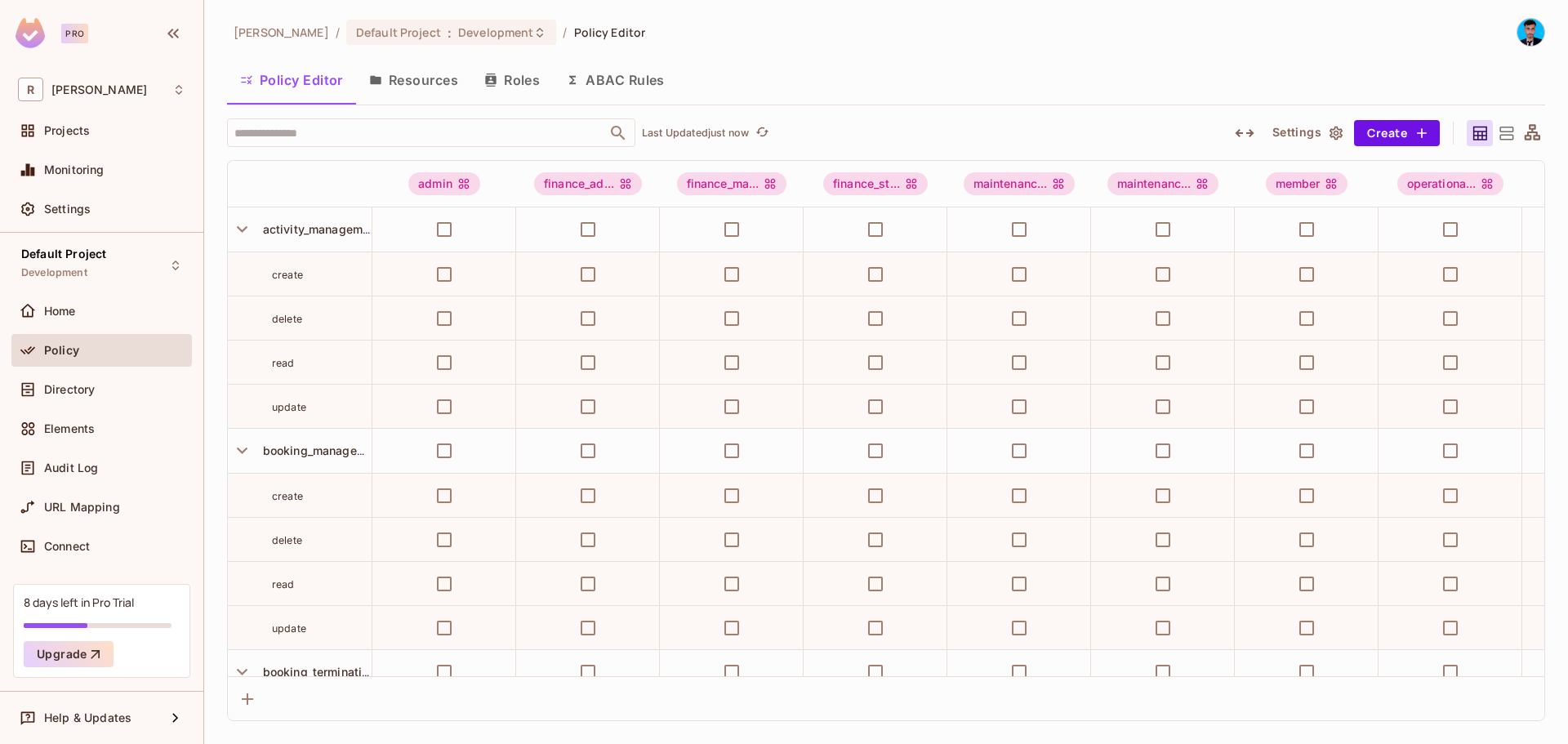
scroll to position [0, 67]
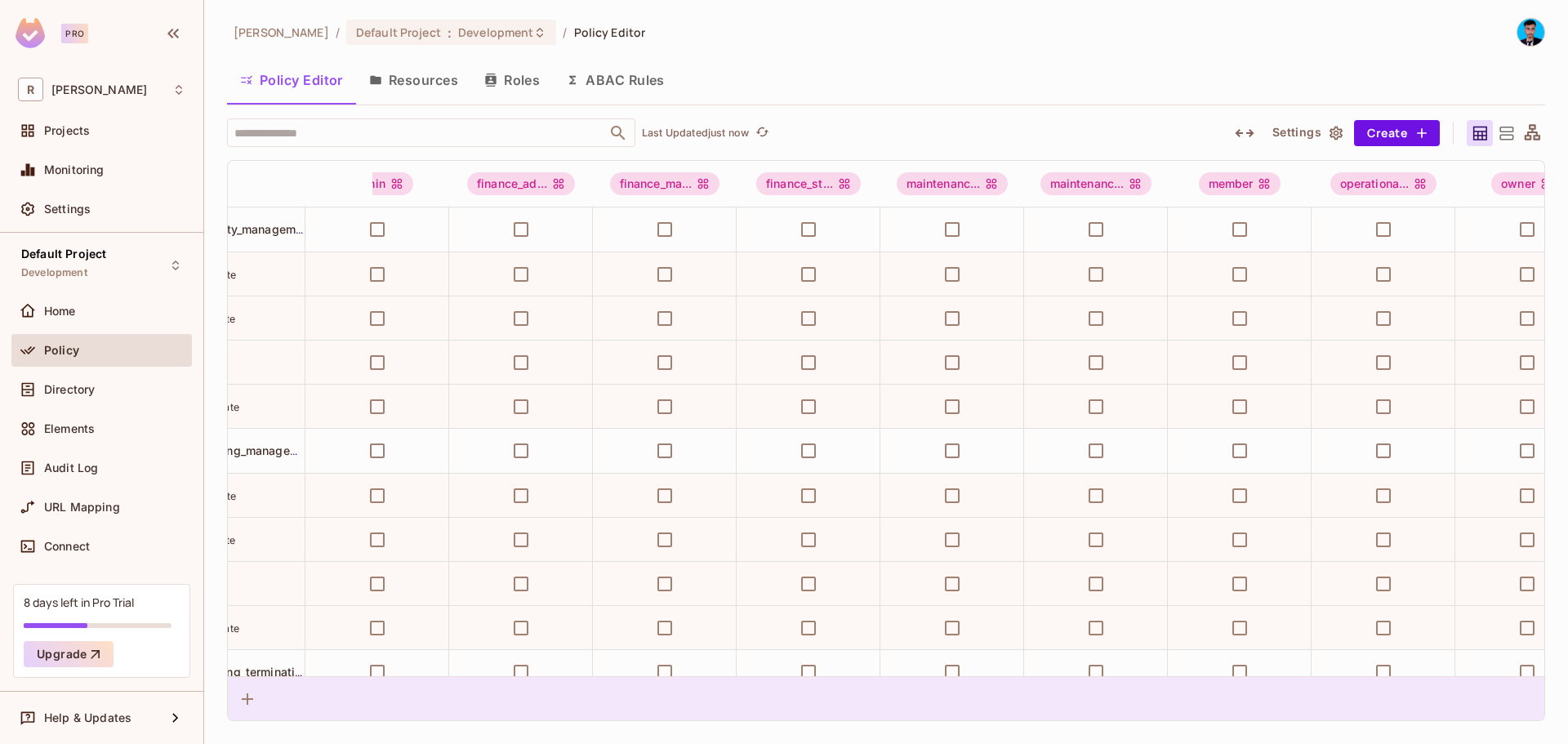
drag, startPoint x: 853, startPoint y: 677, endPoint x: 1102, endPoint y: 682, distance: 249.1
click at [1102, 682] on div at bounding box center [886, 698] width 1316 height 44
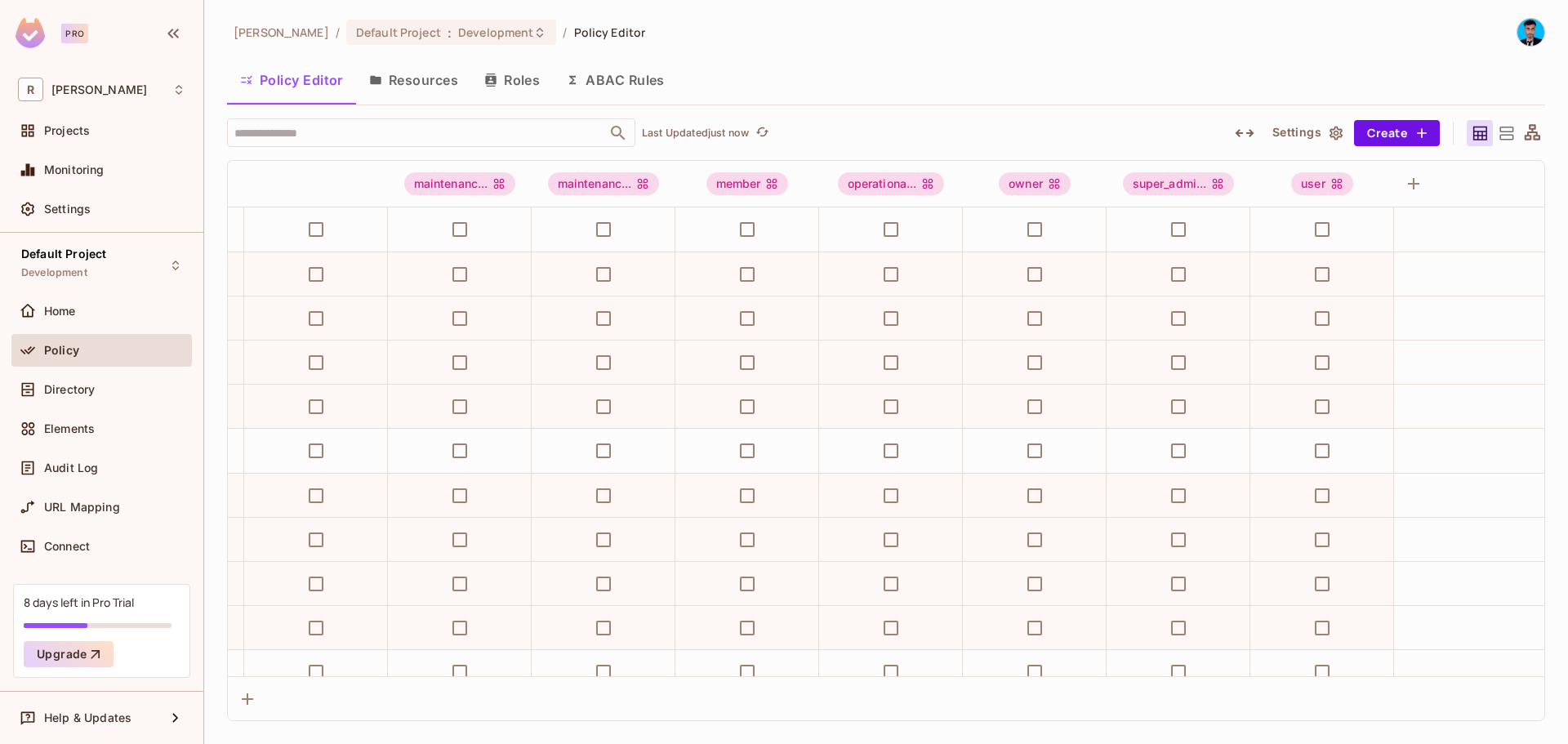
scroll to position [0, 0]
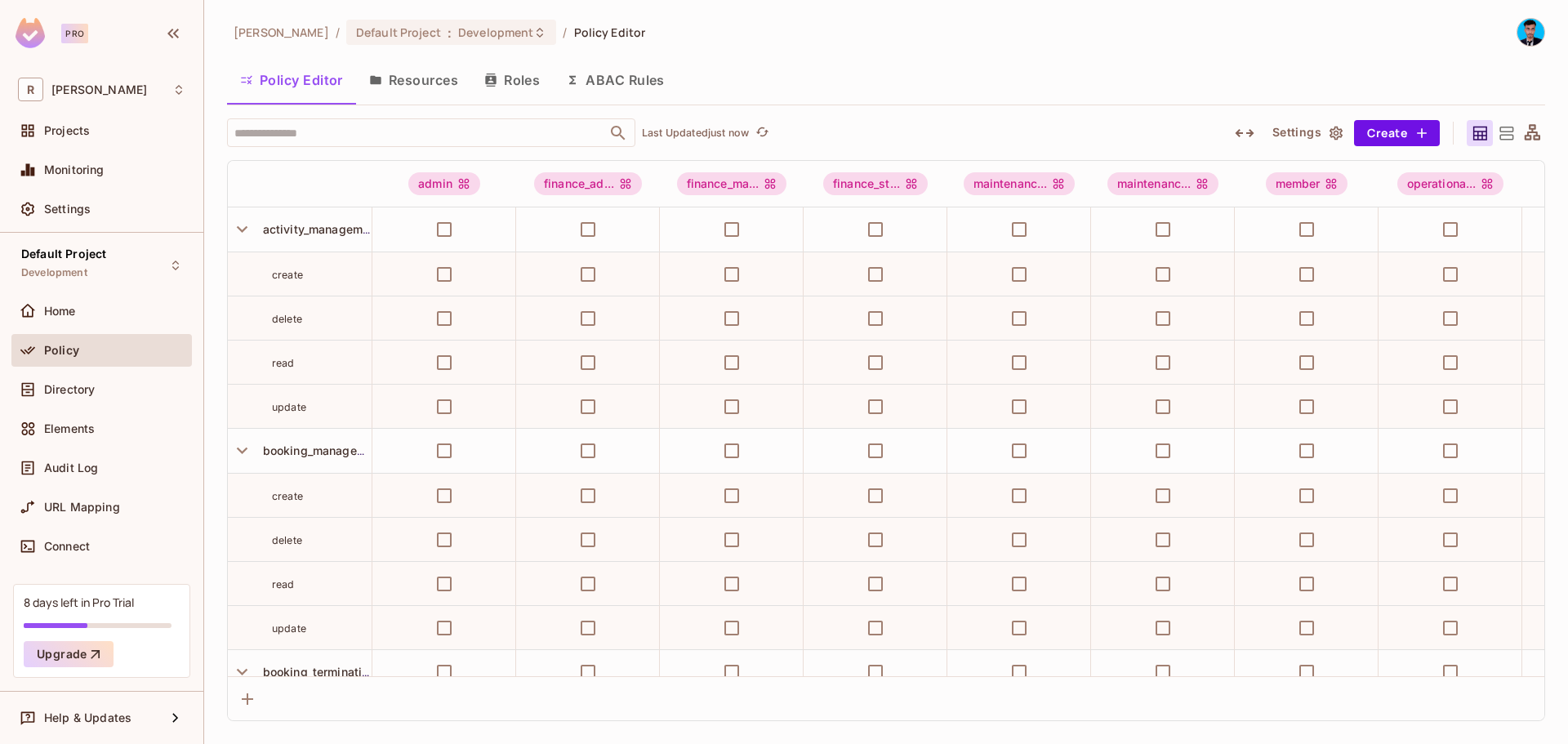
click at [1235, 134] on icon "button" at bounding box center [1245, 133] width 19 height 19
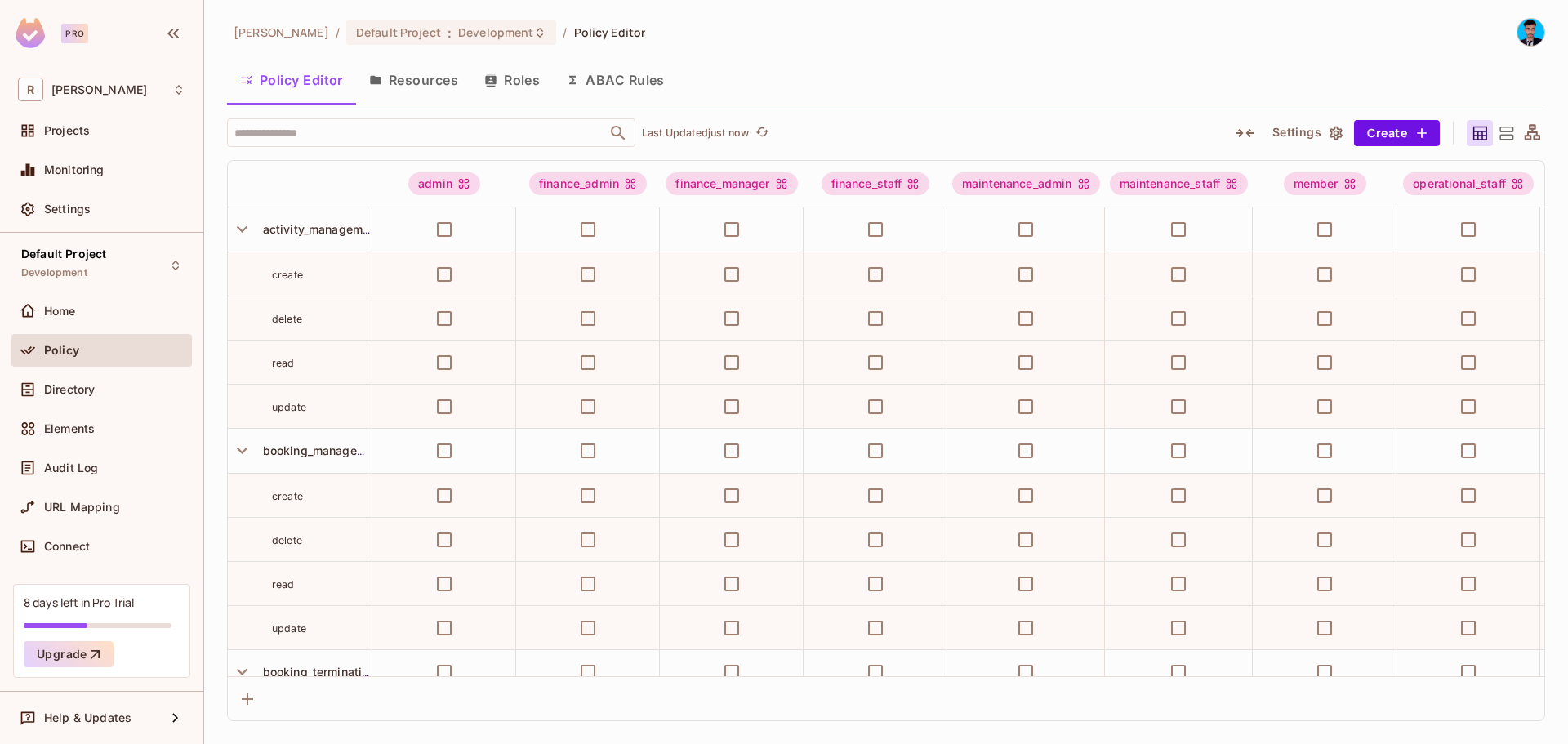
click at [1235, 134] on icon "button" at bounding box center [1245, 133] width 19 height 19
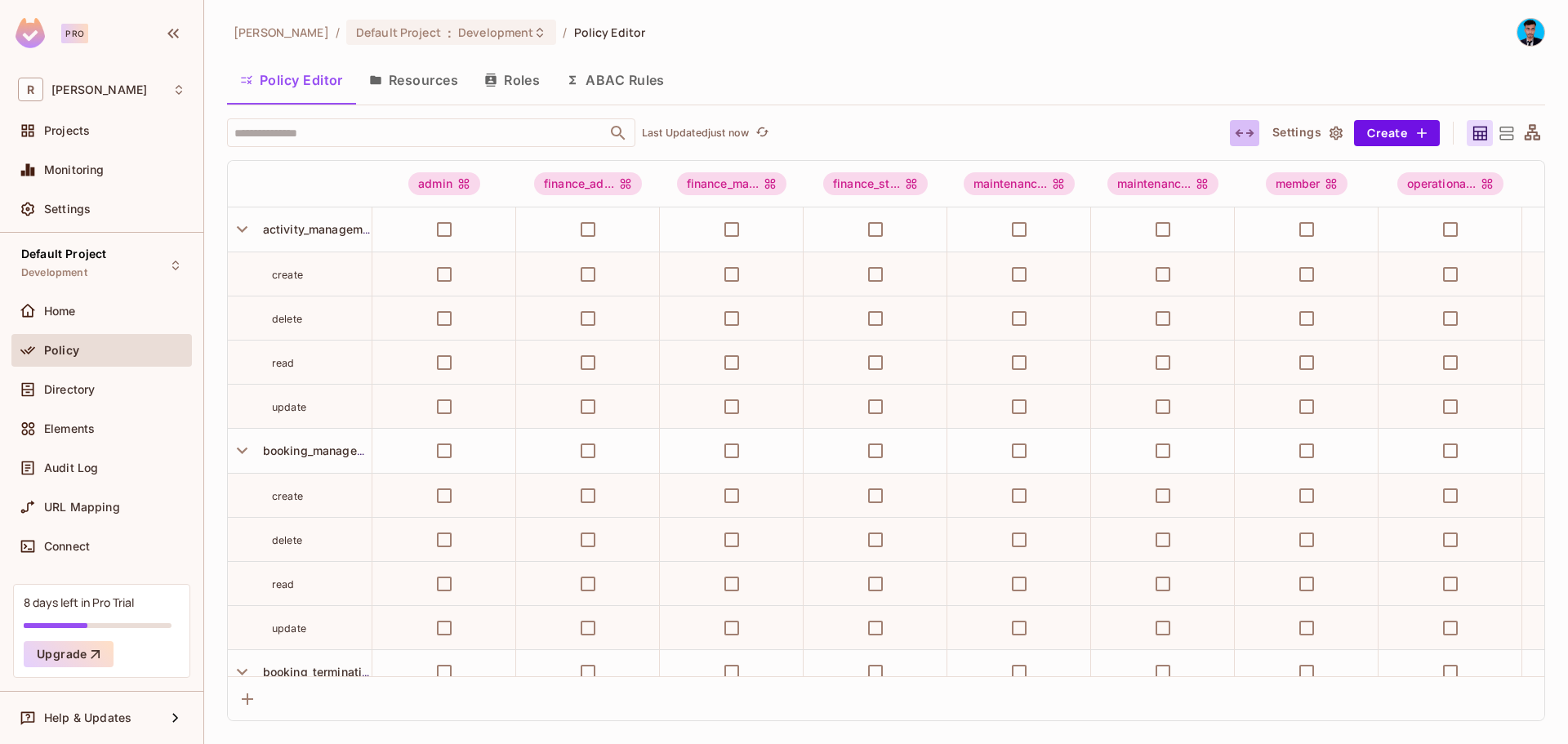
click at [1235, 134] on icon "button" at bounding box center [1245, 133] width 19 height 19
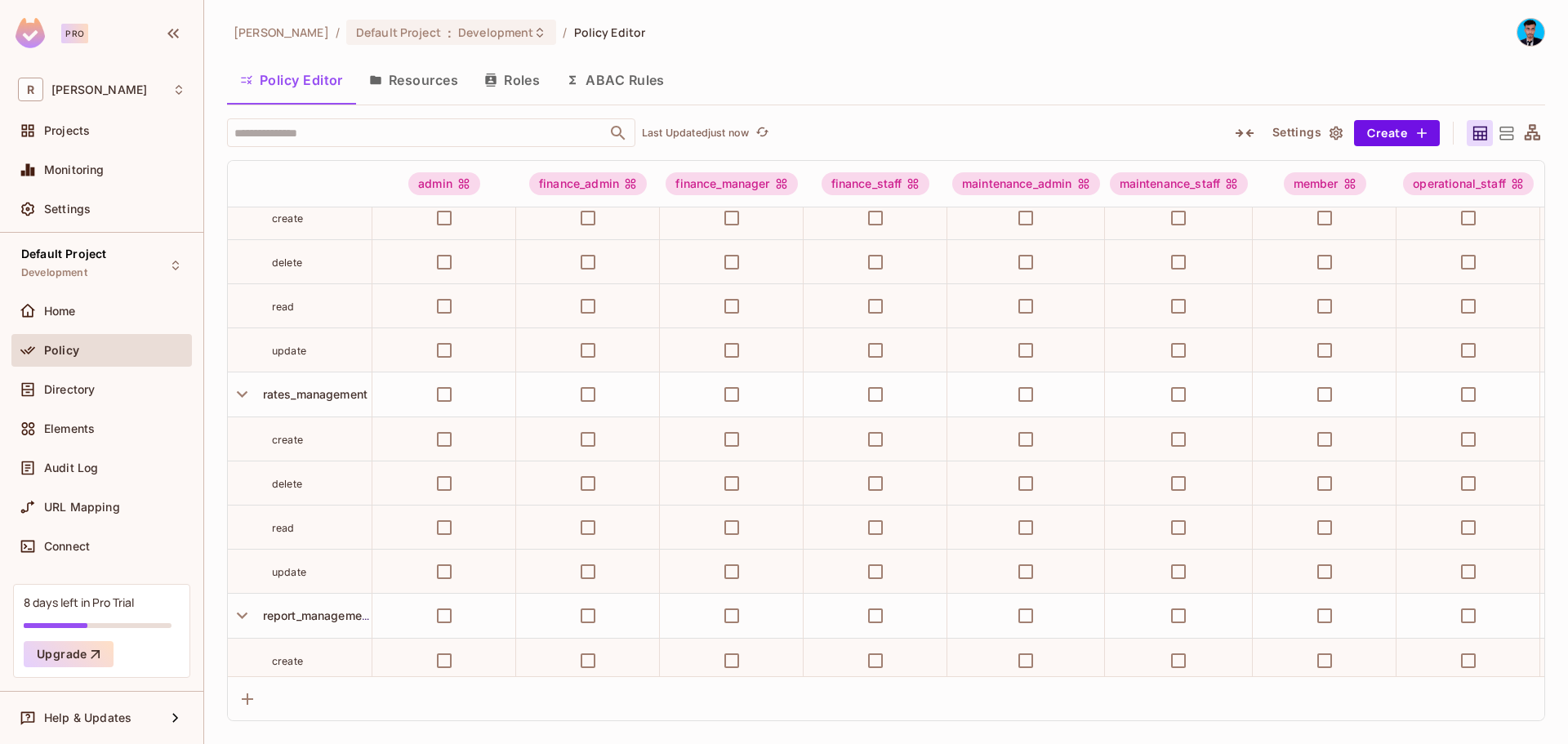
scroll to position [1393, 0]
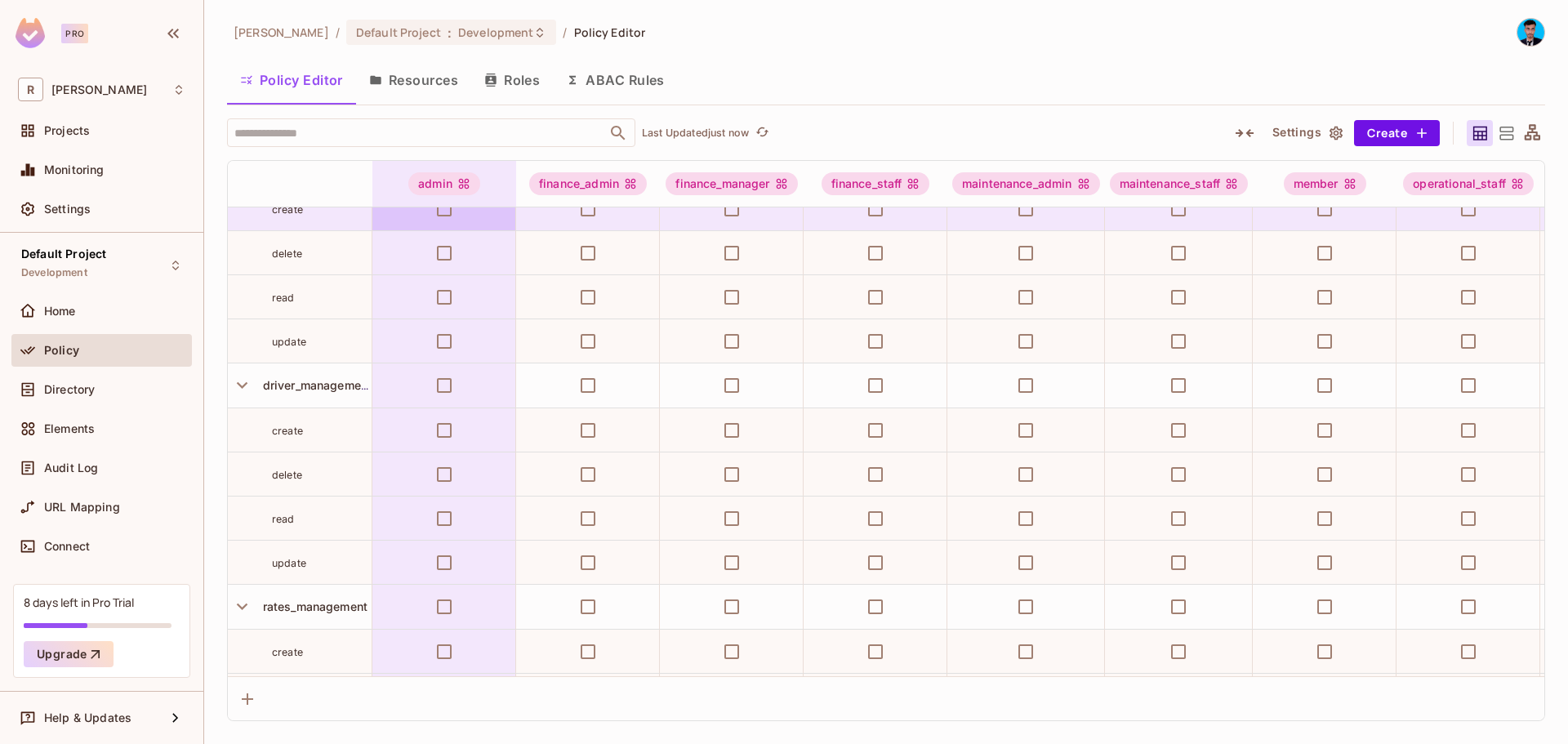
click at [373, 223] on td at bounding box center [444, 209] width 143 height 44
drag, startPoint x: 370, startPoint y: 213, endPoint x: 422, endPoint y: 214, distance: 52.0
click at [422, 214] on tr "create" at bounding box center [1191, 209] width 1926 height 44
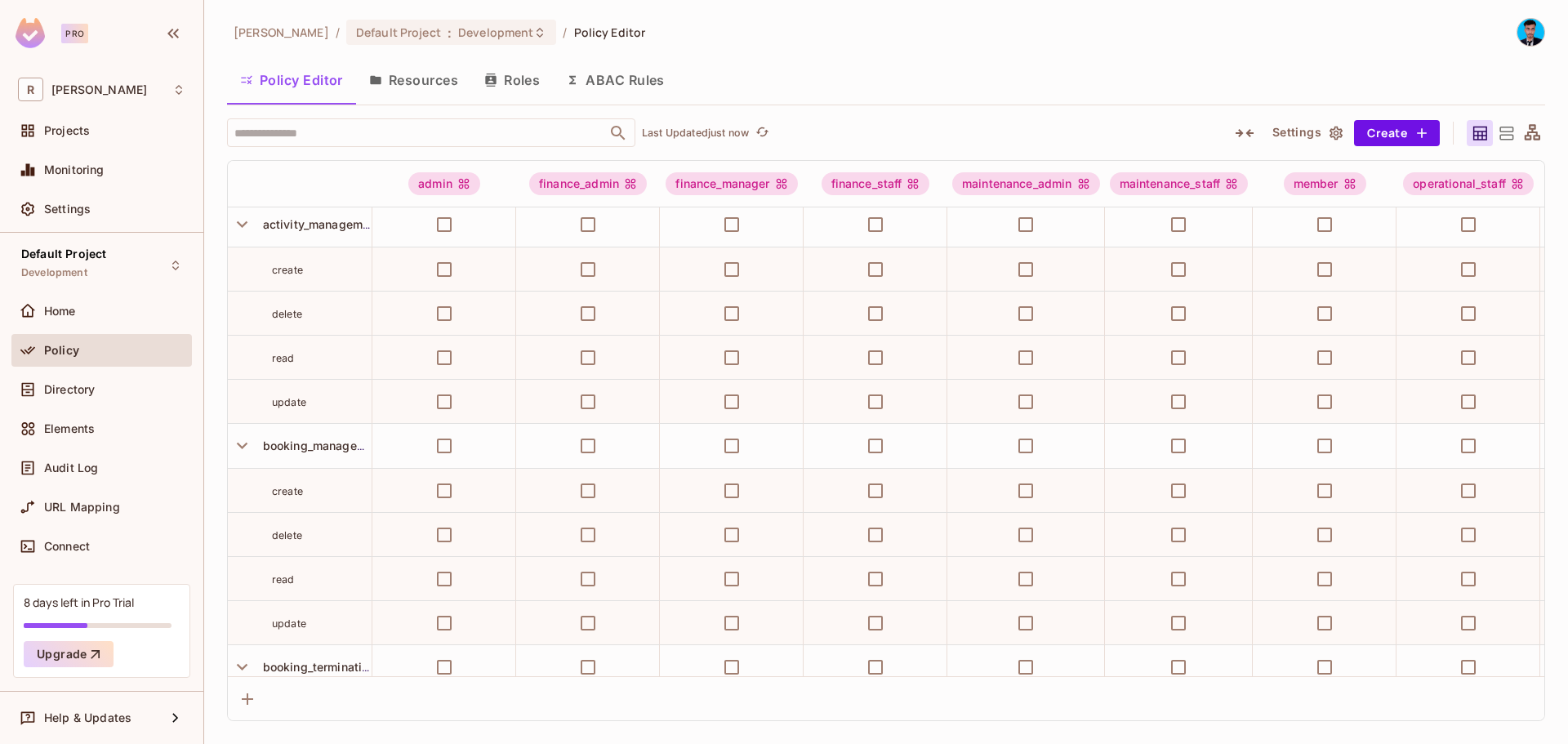
scroll to position [0, 0]
click at [1241, 140] on icon "button" at bounding box center [1245, 133] width 19 height 19
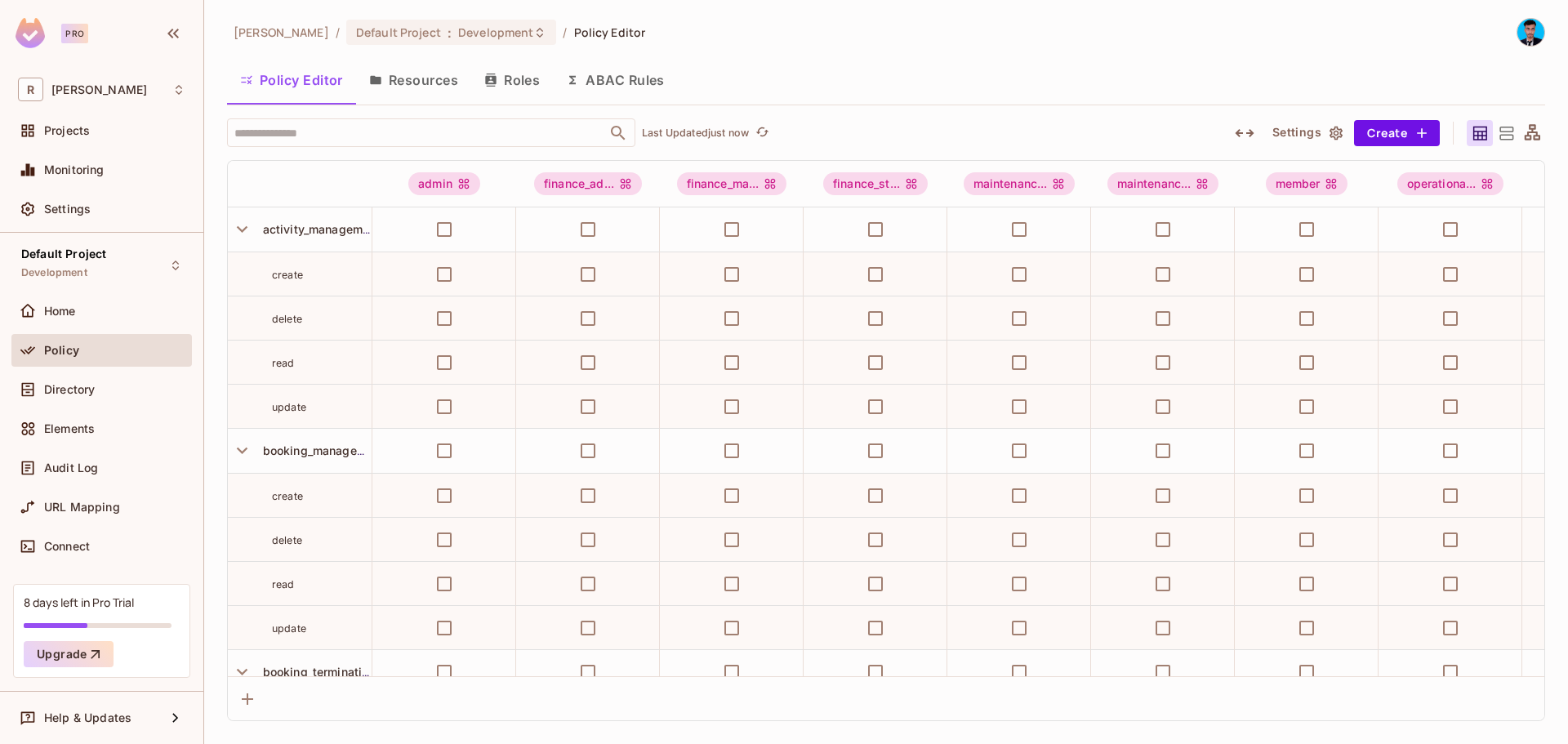
click at [1324, 132] on button "Settings" at bounding box center [1306, 133] width 82 height 26
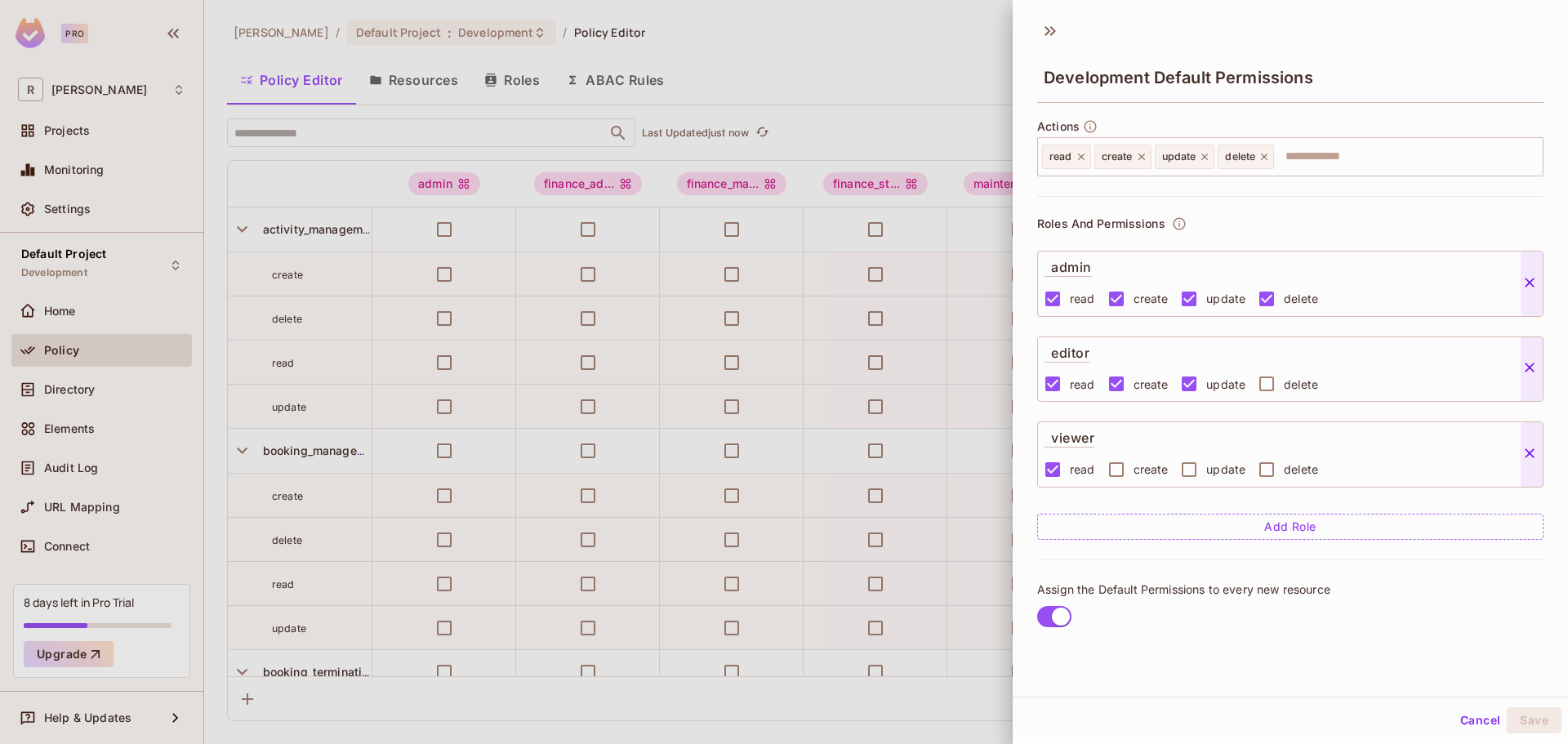
click at [810, 89] on div at bounding box center [784, 372] width 1568 height 744
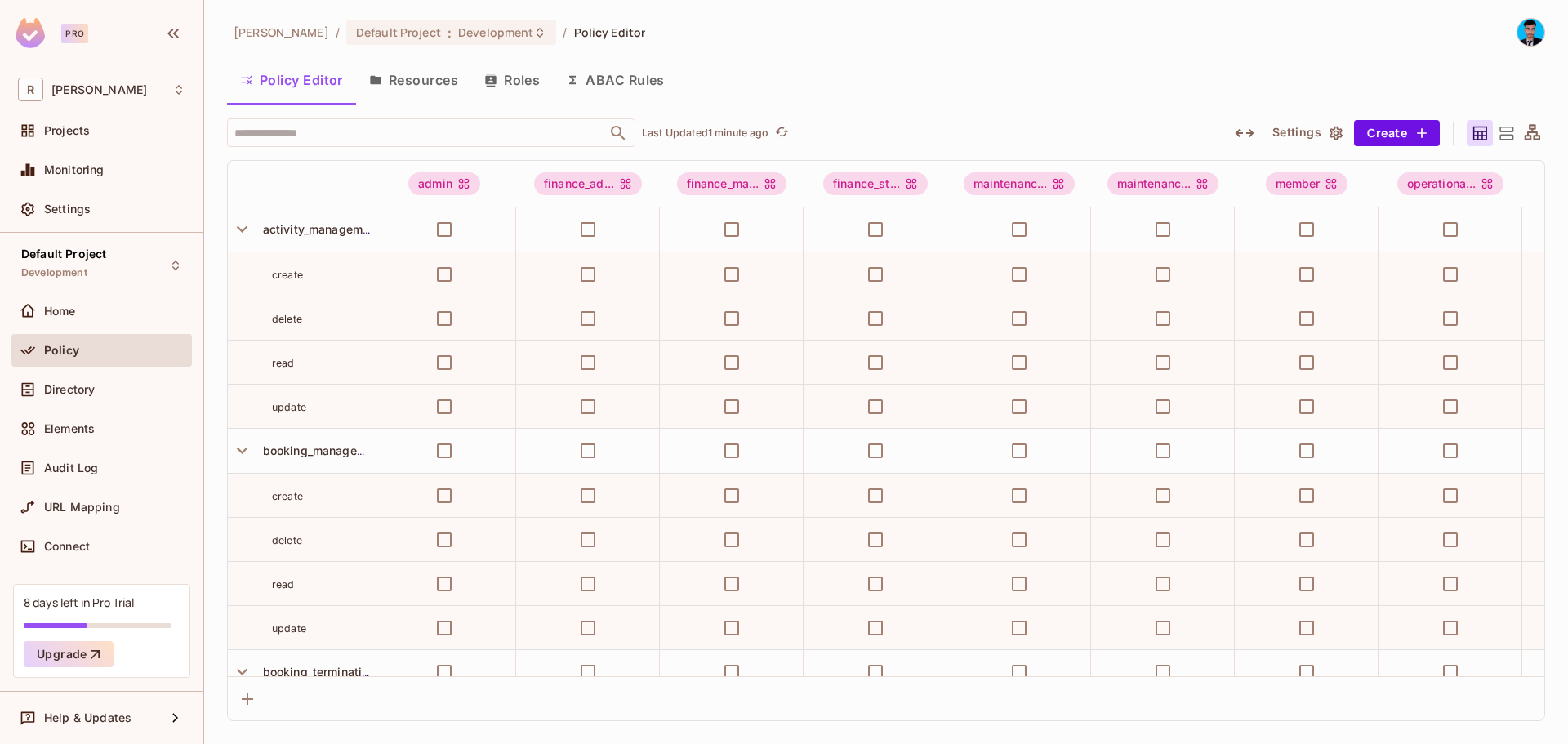
click at [1510, 138] on icon at bounding box center [1505, 133] width 20 height 20
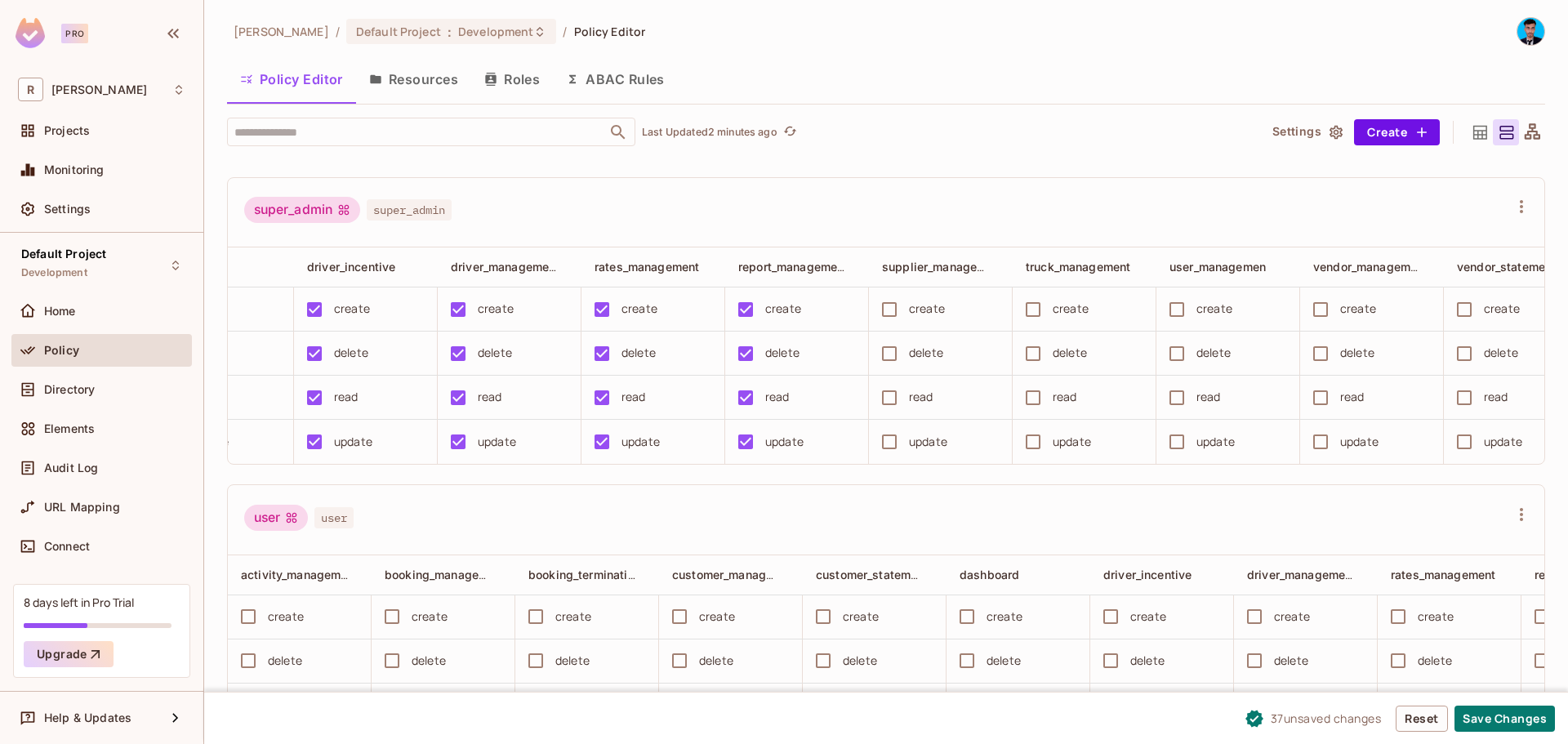
scroll to position [0, 812]
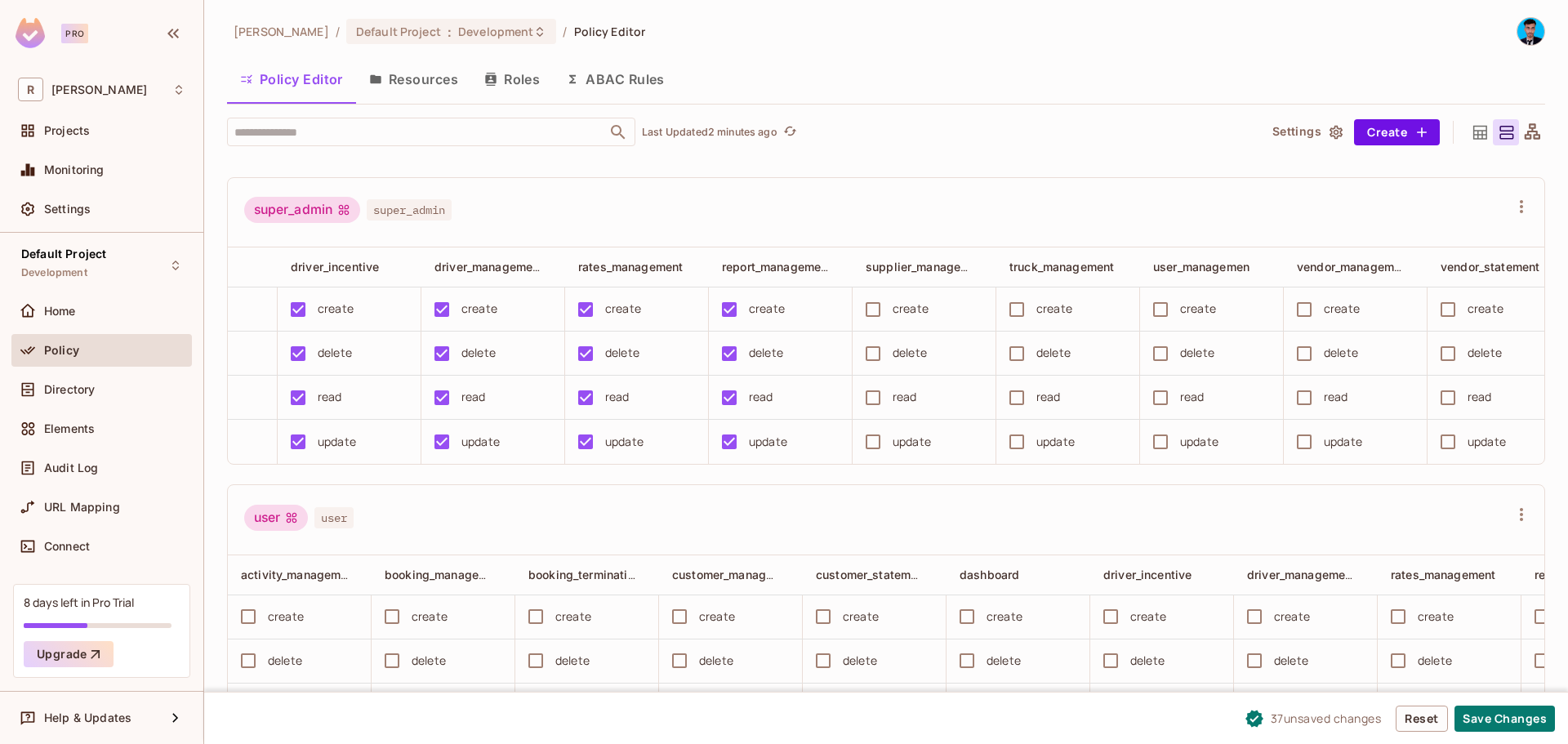
click at [906, 318] on div "create" at bounding box center [910, 308] width 36 height 18
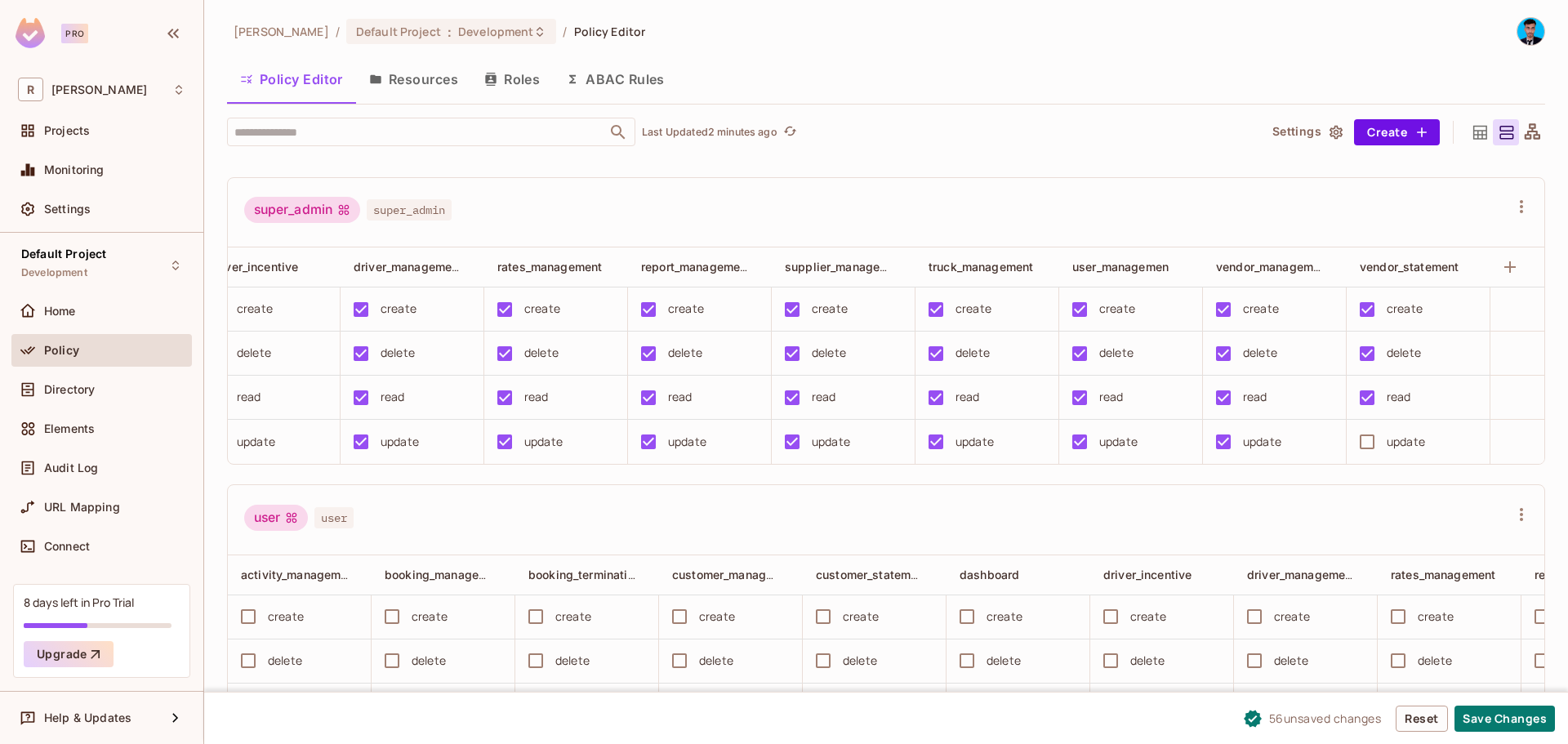
scroll to position [0, 921]
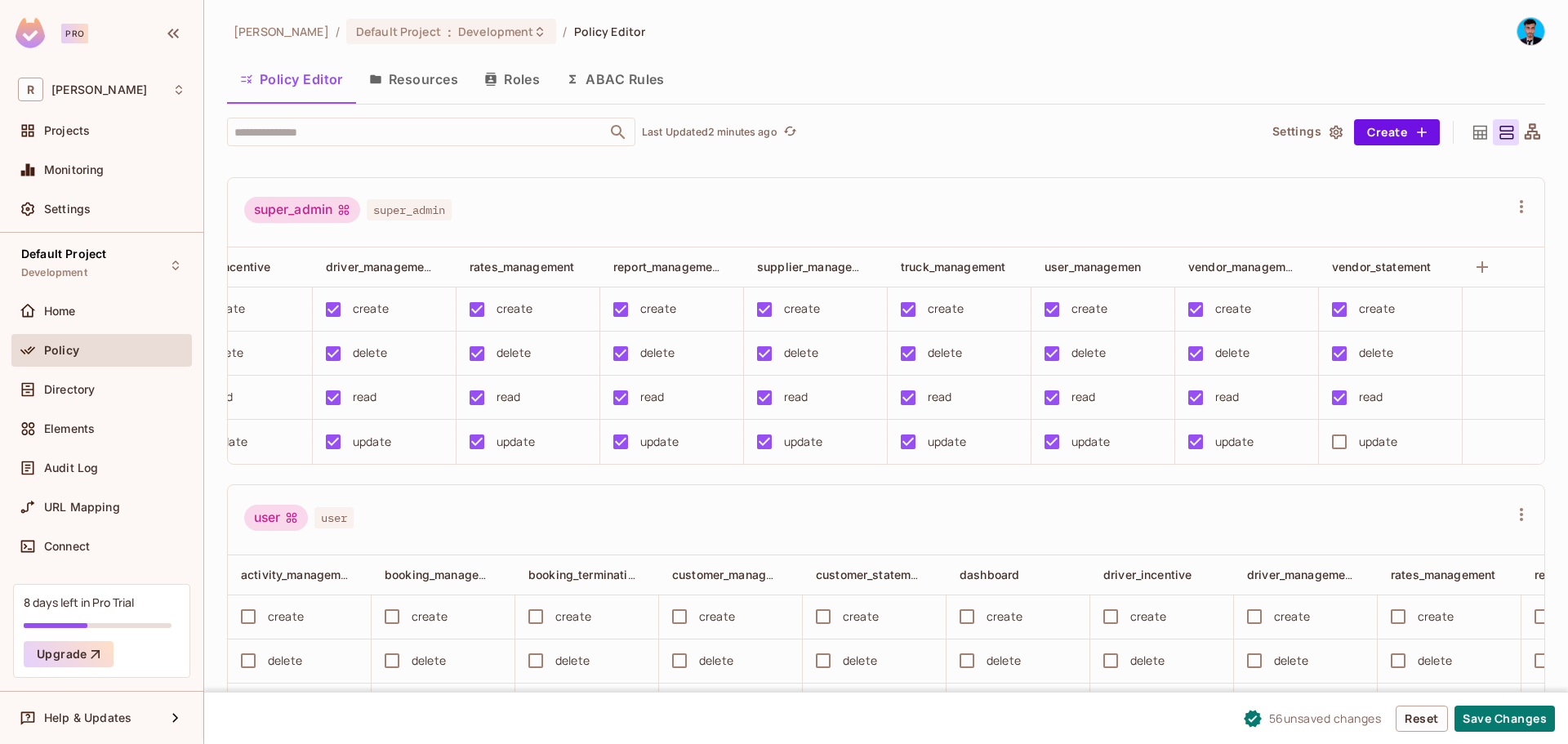
click at [1356, 459] on div "update" at bounding box center [1384, 442] width 126 height 35
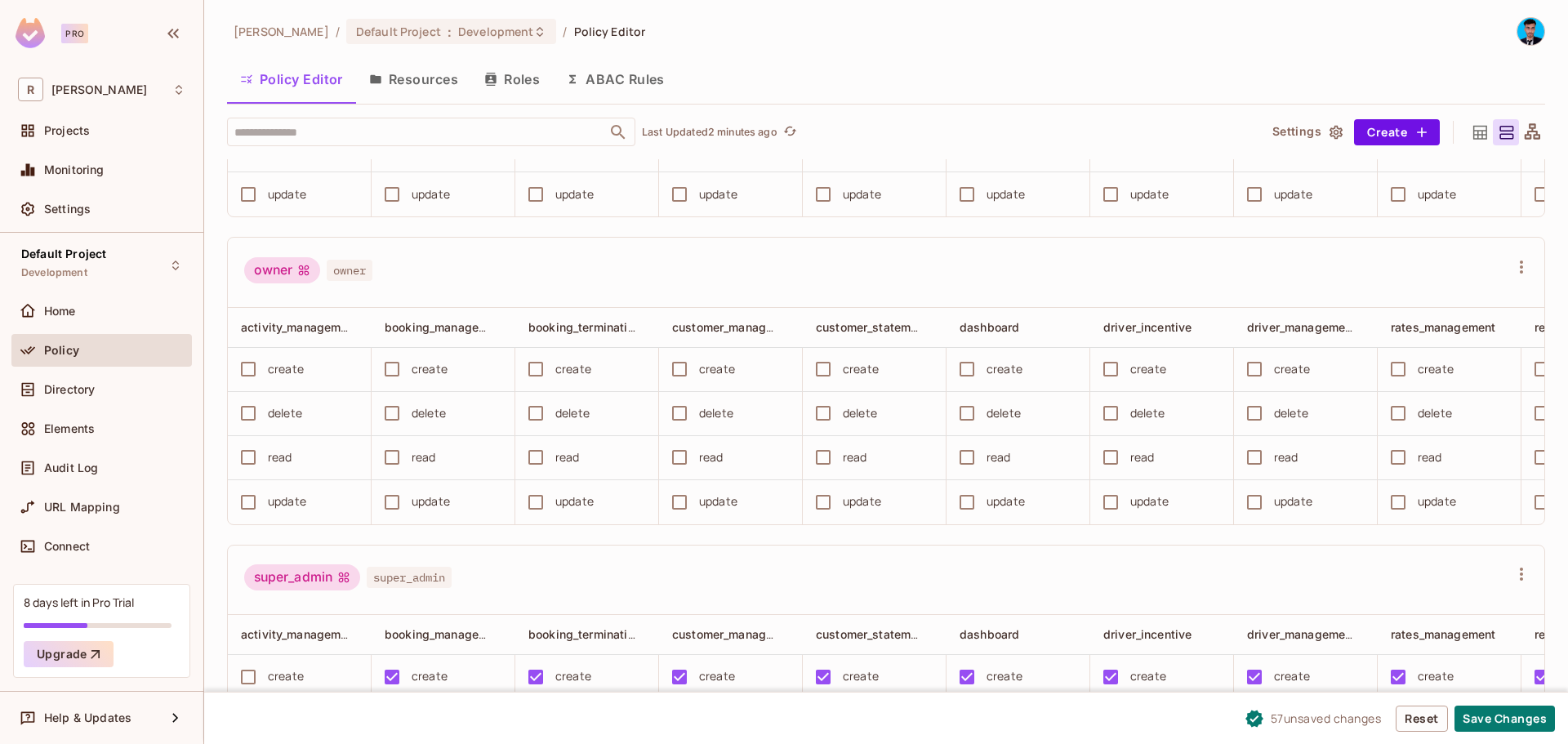
scroll to position [2912, 0]
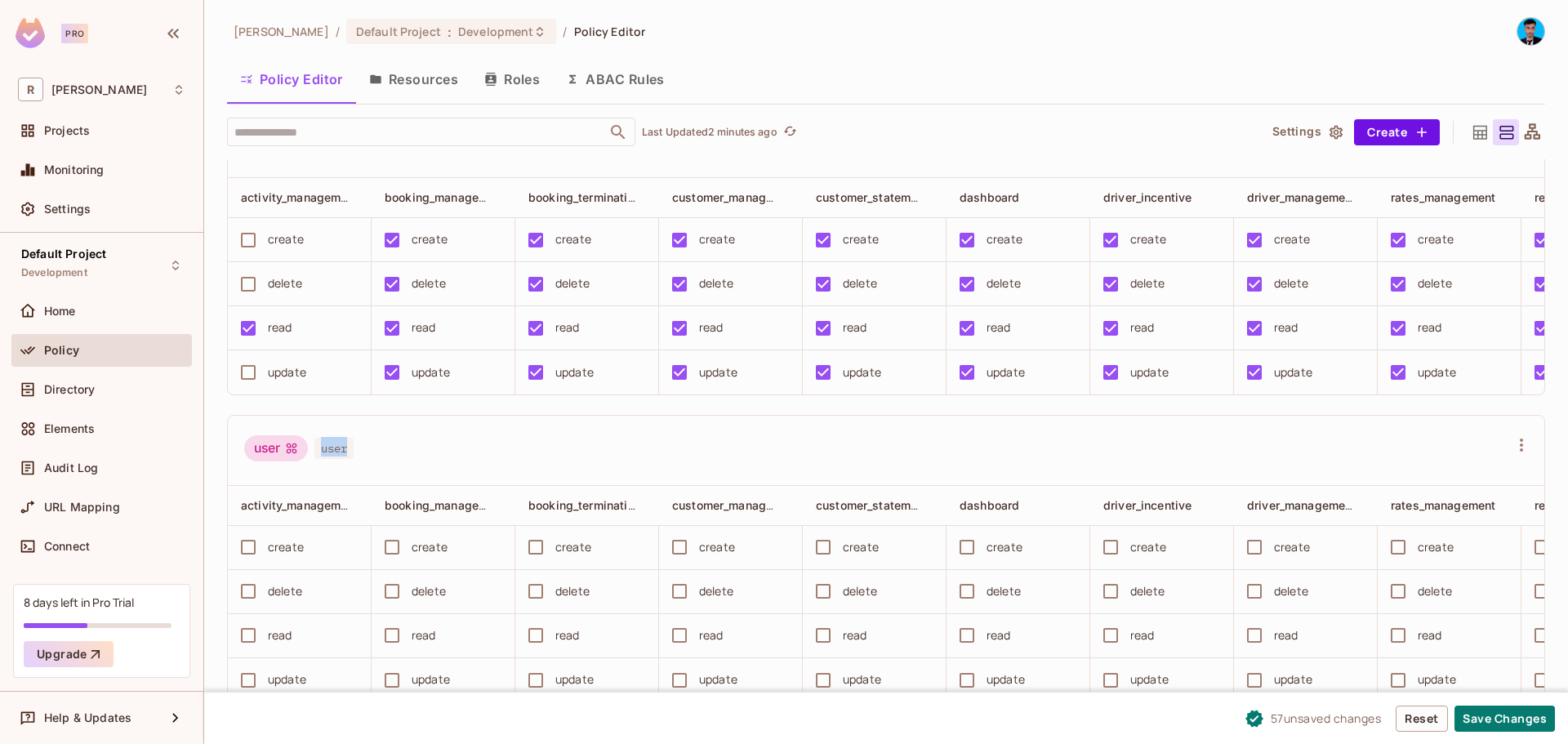
drag, startPoint x: 316, startPoint y: 417, endPoint x: 487, endPoint y: 418, distance: 171.0
click at [466, 435] on div "user user" at bounding box center [876, 450] width 1264 height 31
click at [773, 458] on div "user user" at bounding box center [886, 450] width 1316 height 70
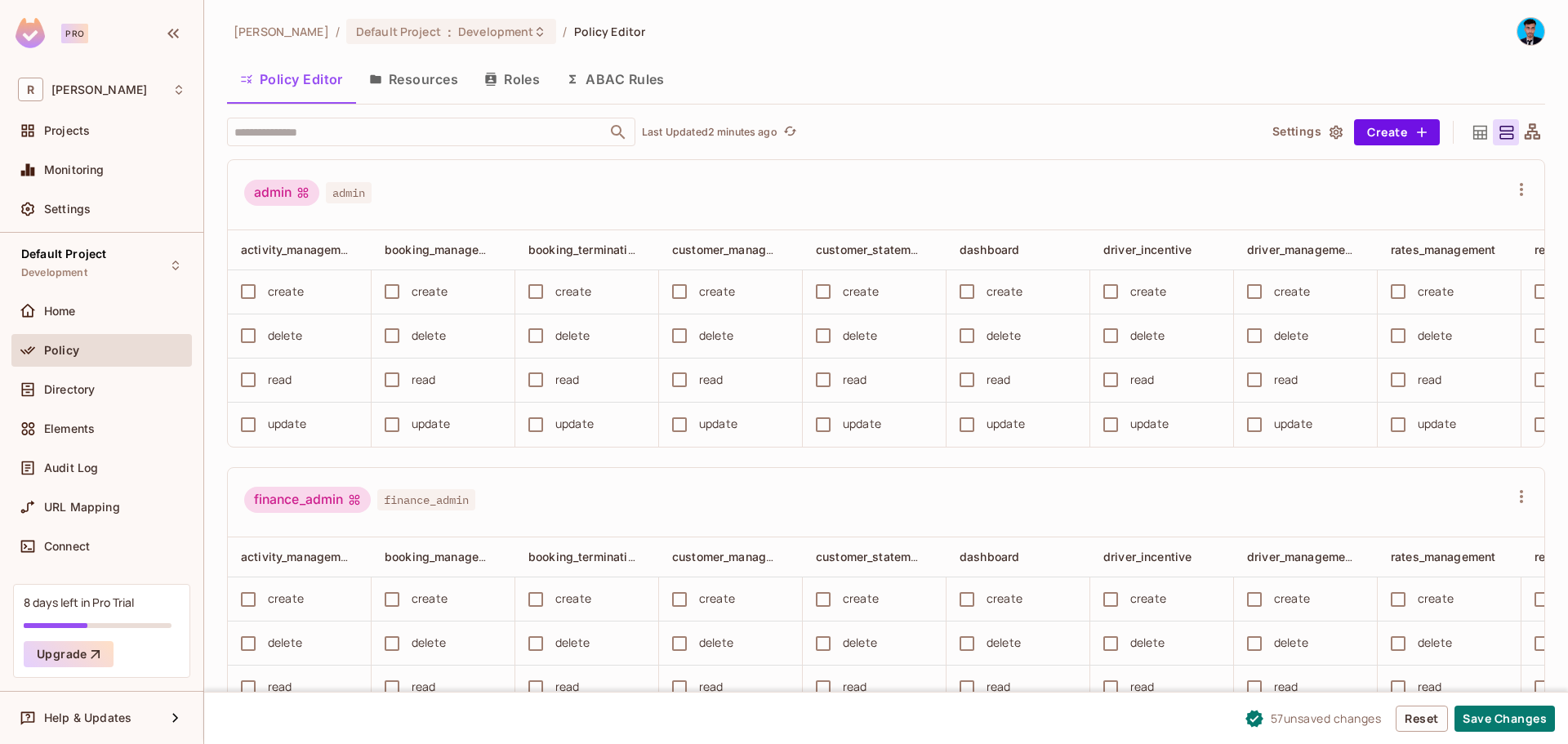
scroll to position [0, 0]
click at [676, 488] on div "finance_admin finance_admin" at bounding box center [886, 503] width 1316 height 70
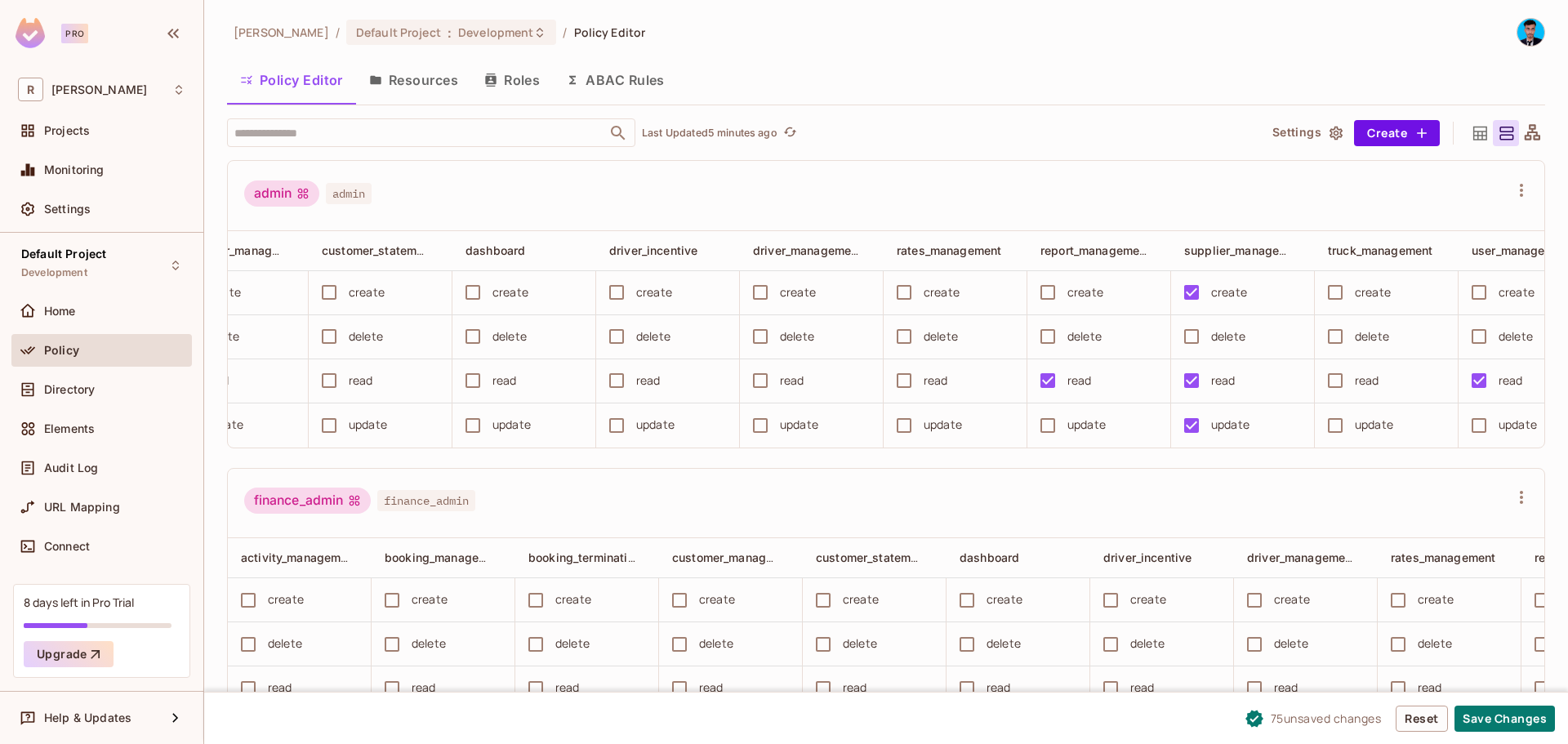
scroll to position [0, 394]
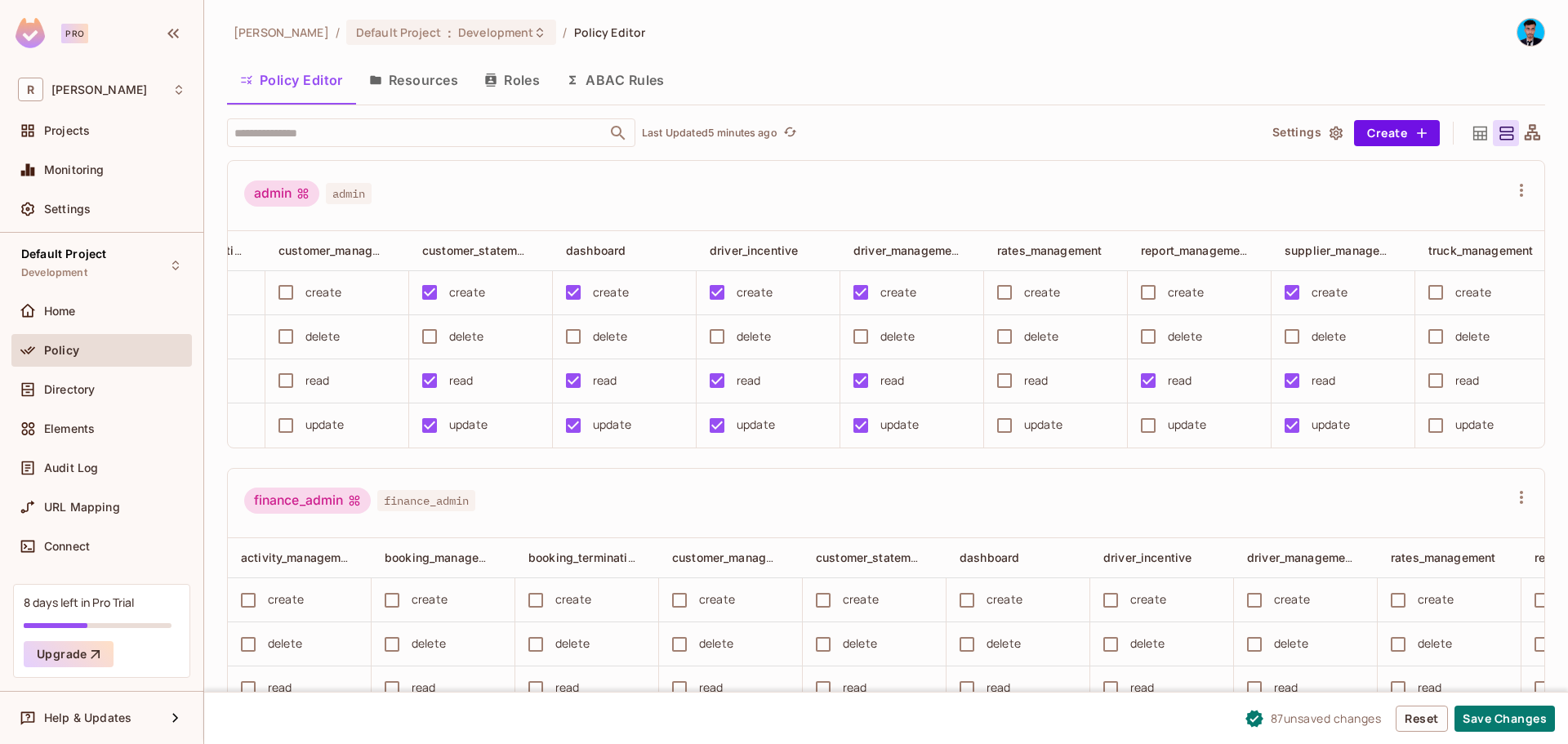
click at [304, 425] on div "update" at bounding box center [331, 425] width 126 height 35
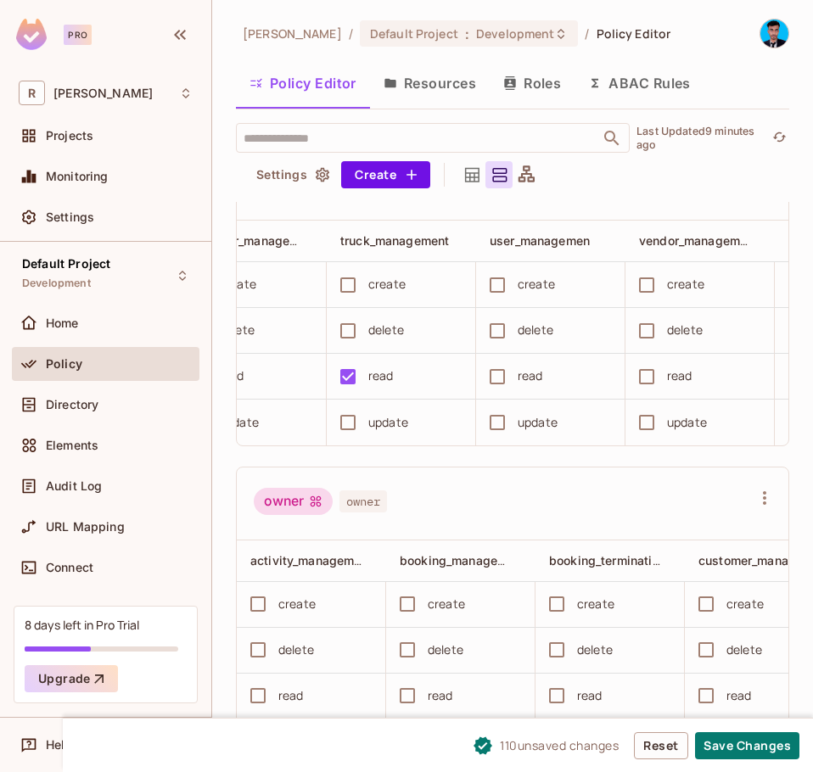
scroll to position [0, 1726]
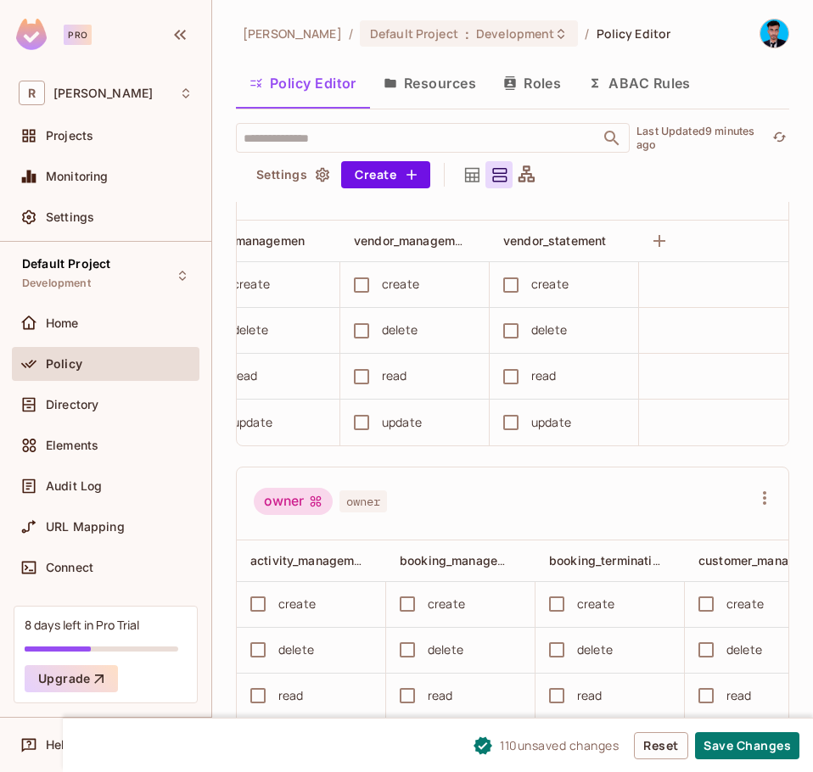
click at [344, 394] on div "read" at bounding box center [409, 377] width 131 height 36
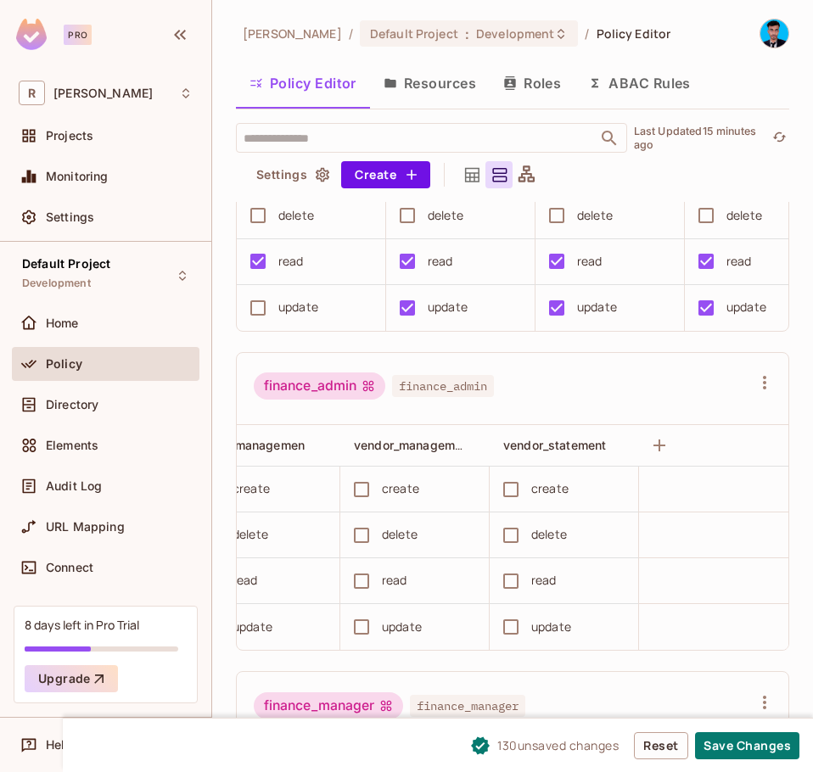
click at [382, 498] on div "create" at bounding box center [400, 488] width 37 height 19
click at [489, 650] on td "update" at bounding box center [563, 627] width 149 height 46
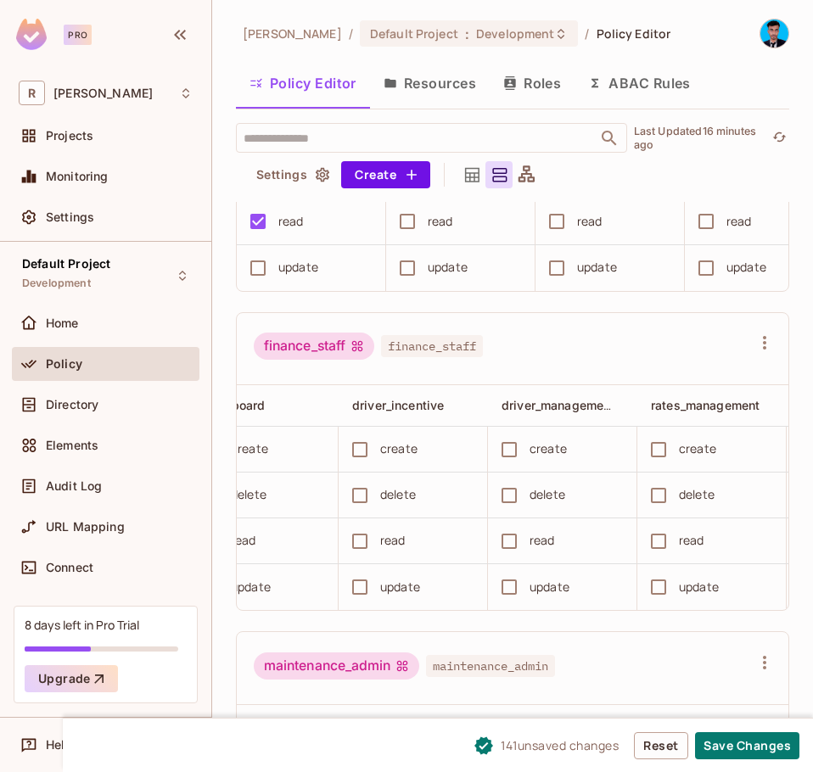
scroll to position [0, 769]
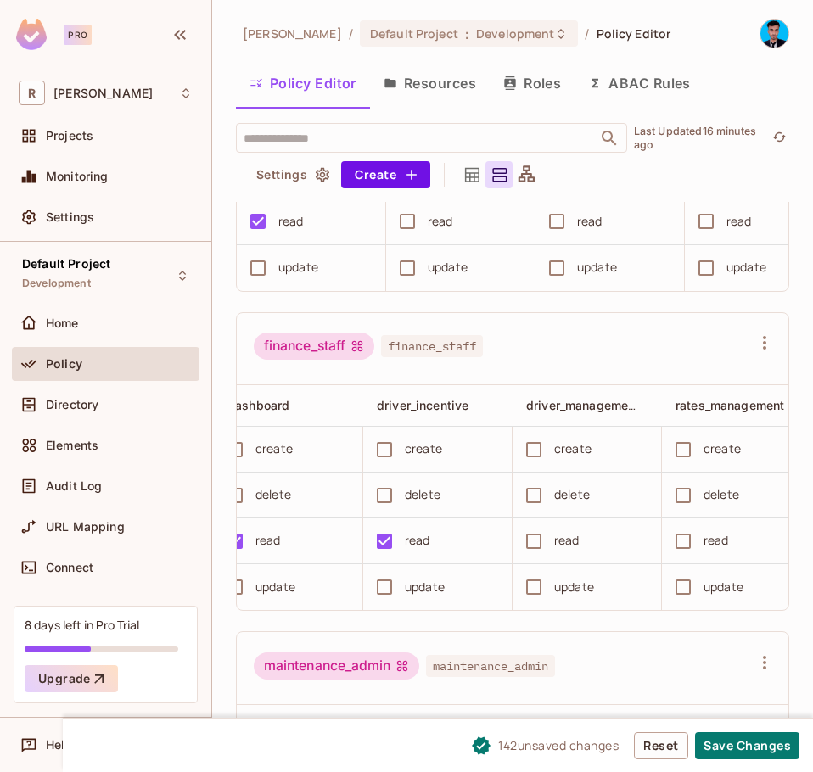
drag, startPoint x: 474, startPoint y: 647, endPoint x: 454, endPoint y: 647, distance: 20.4
click at [454, 610] on td "update" at bounding box center [437, 587] width 149 height 46
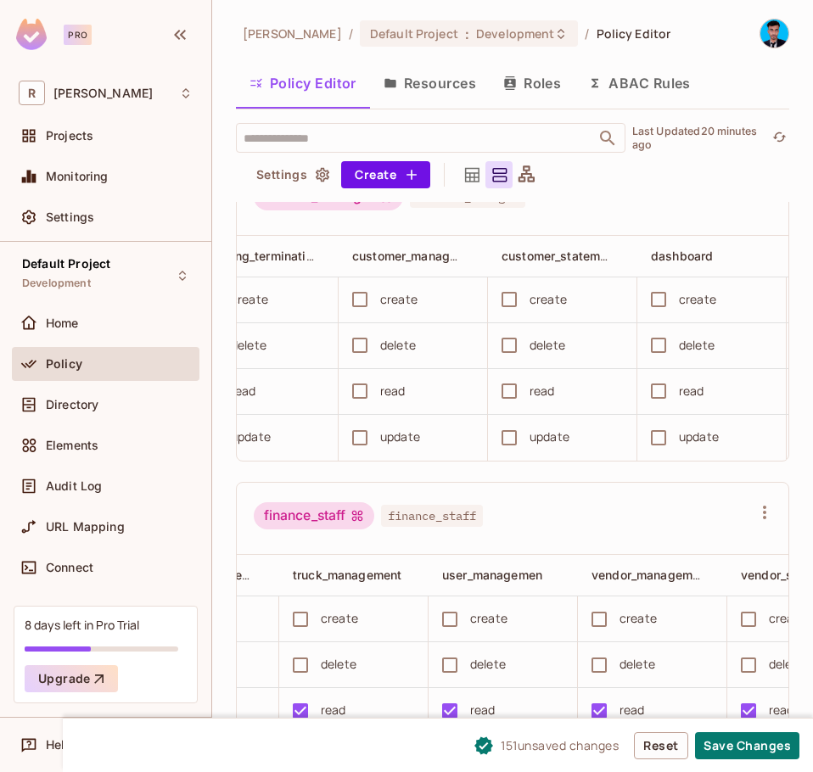
scroll to position [0, 367]
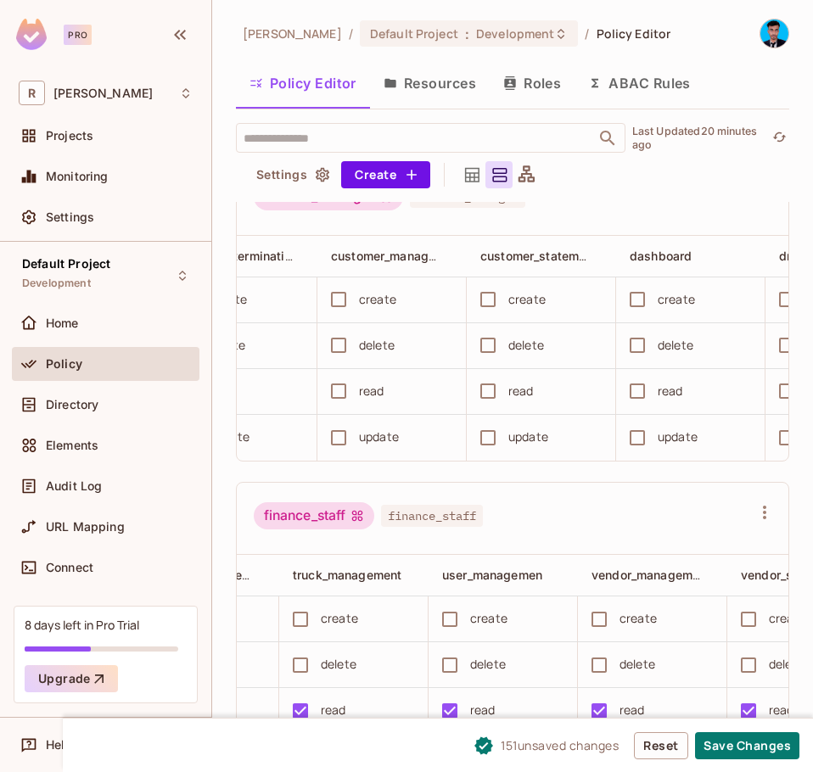
click at [366, 309] on div "create" at bounding box center [377, 299] width 37 height 19
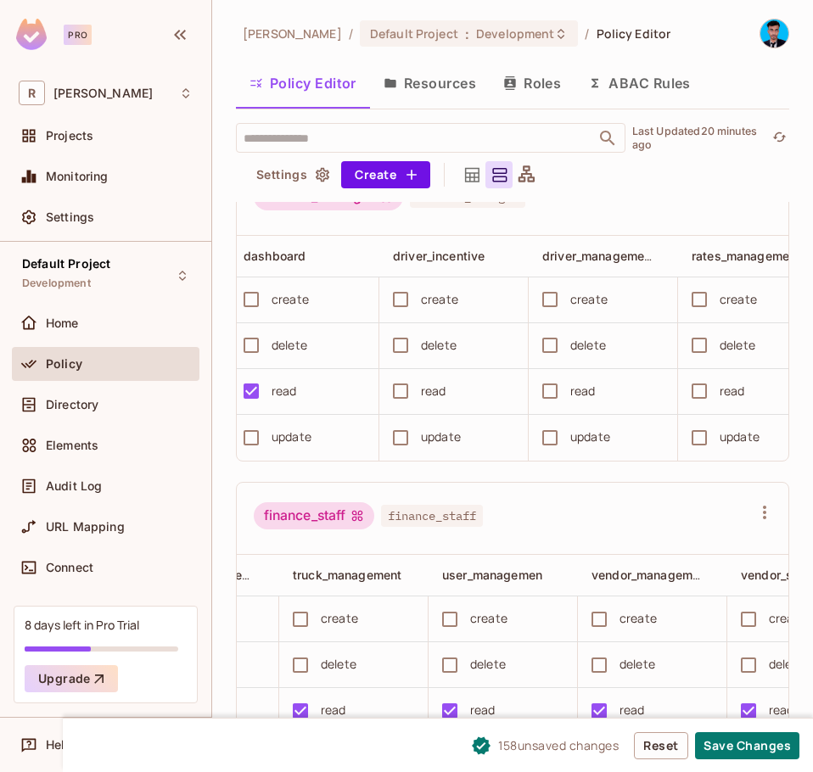
scroll to position [0, 774]
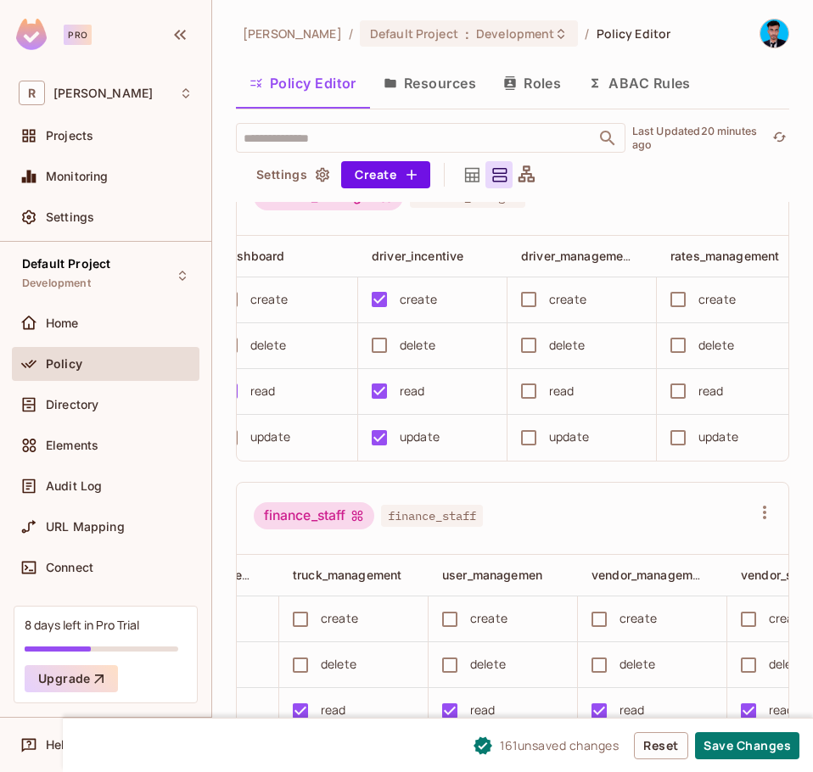
drag, startPoint x: 453, startPoint y: 484, endPoint x: 481, endPoint y: 481, distance: 28.1
click at [481, 461] on td "update" at bounding box center [432, 438] width 149 height 46
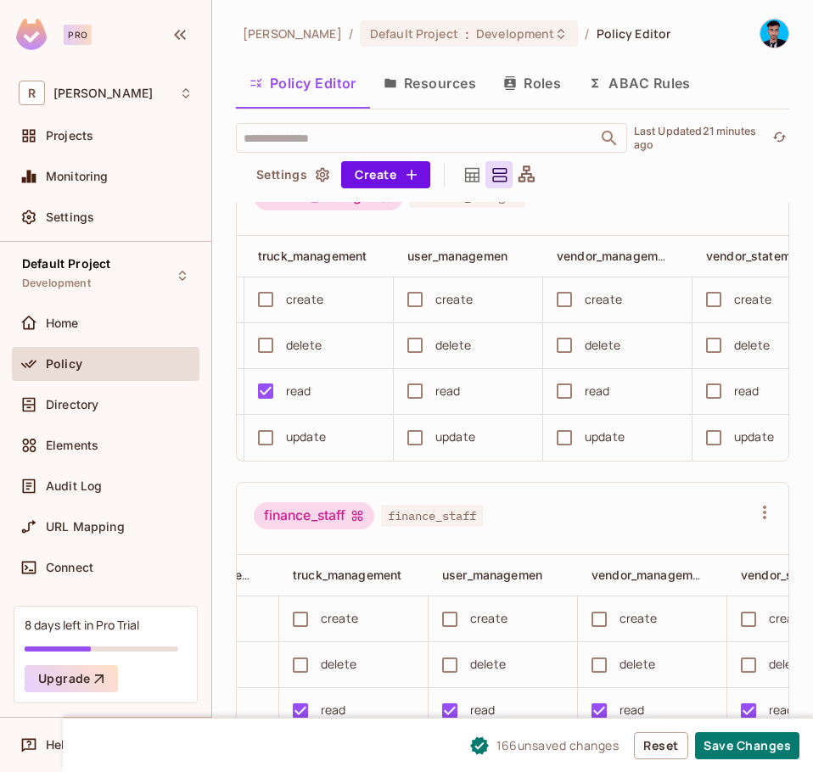
scroll to position [0, 1726]
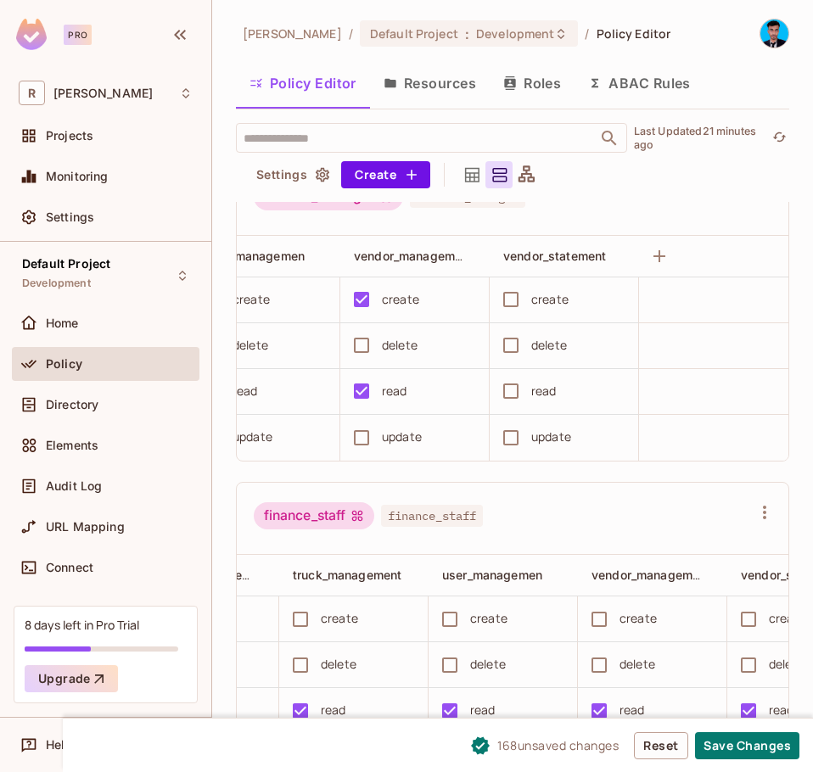
click at [340, 444] on td "update" at bounding box center [414, 438] width 149 height 46
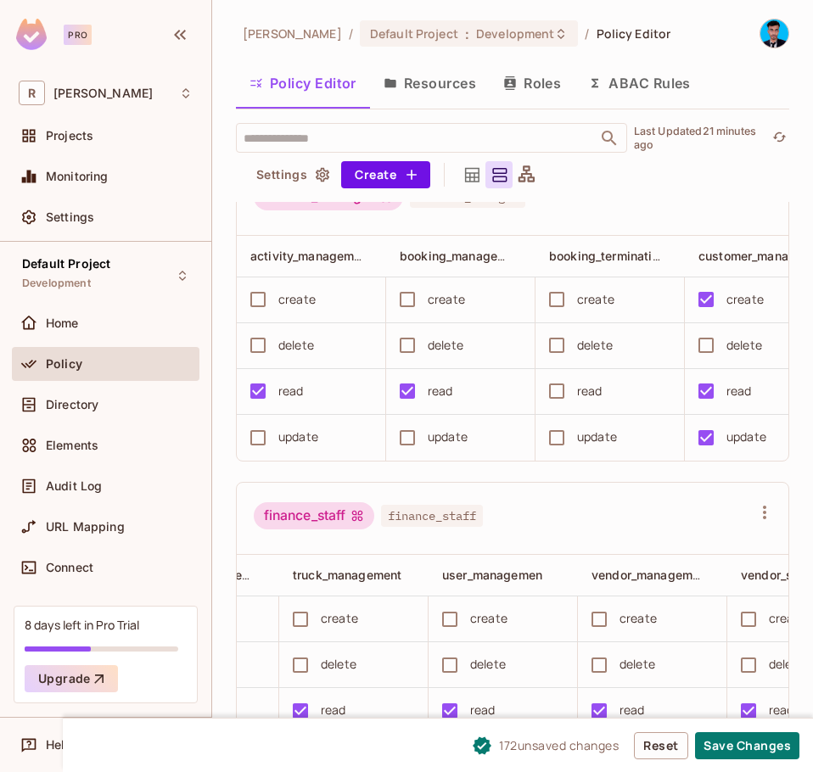
scroll to position [594, 0]
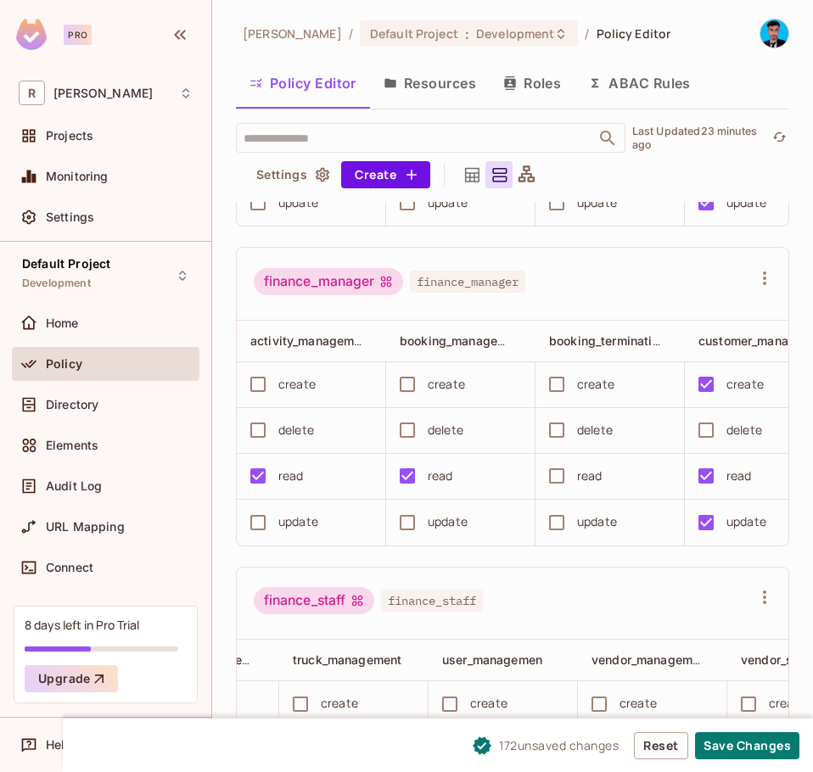
click at [605, 298] on div "finance_manager finance_manager" at bounding box center [502, 284] width 497 height 32
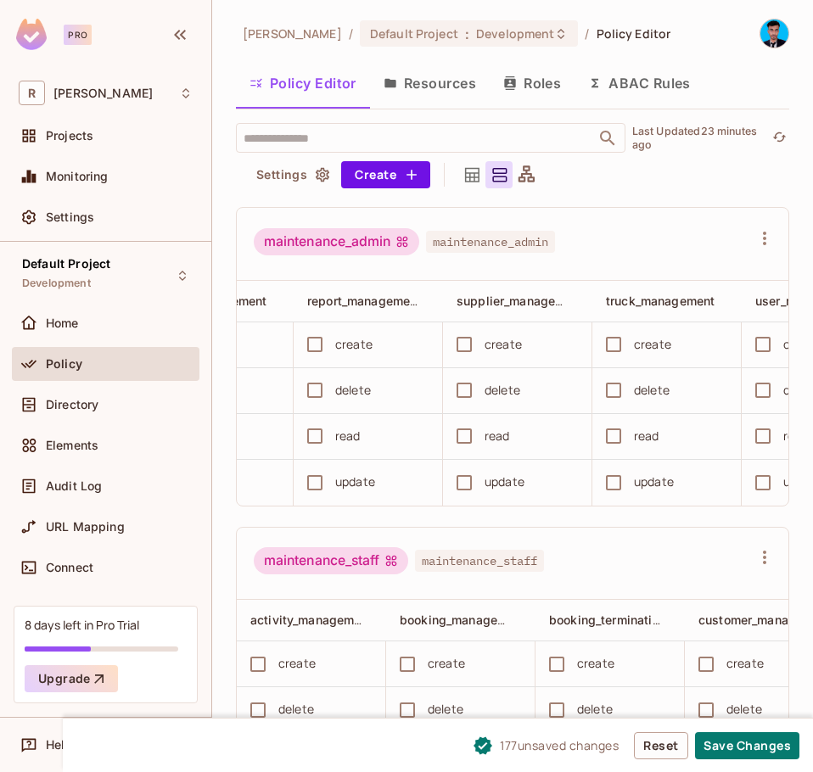
scroll to position [0, 1317]
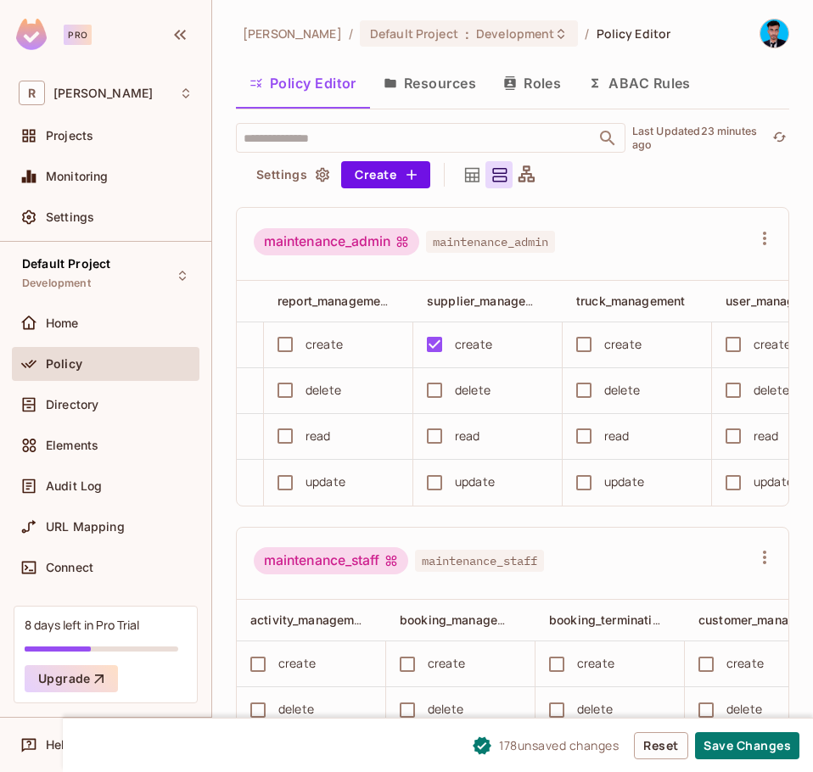
click at [429, 506] on td "update" at bounding box center [487, 483] width 149 height 46
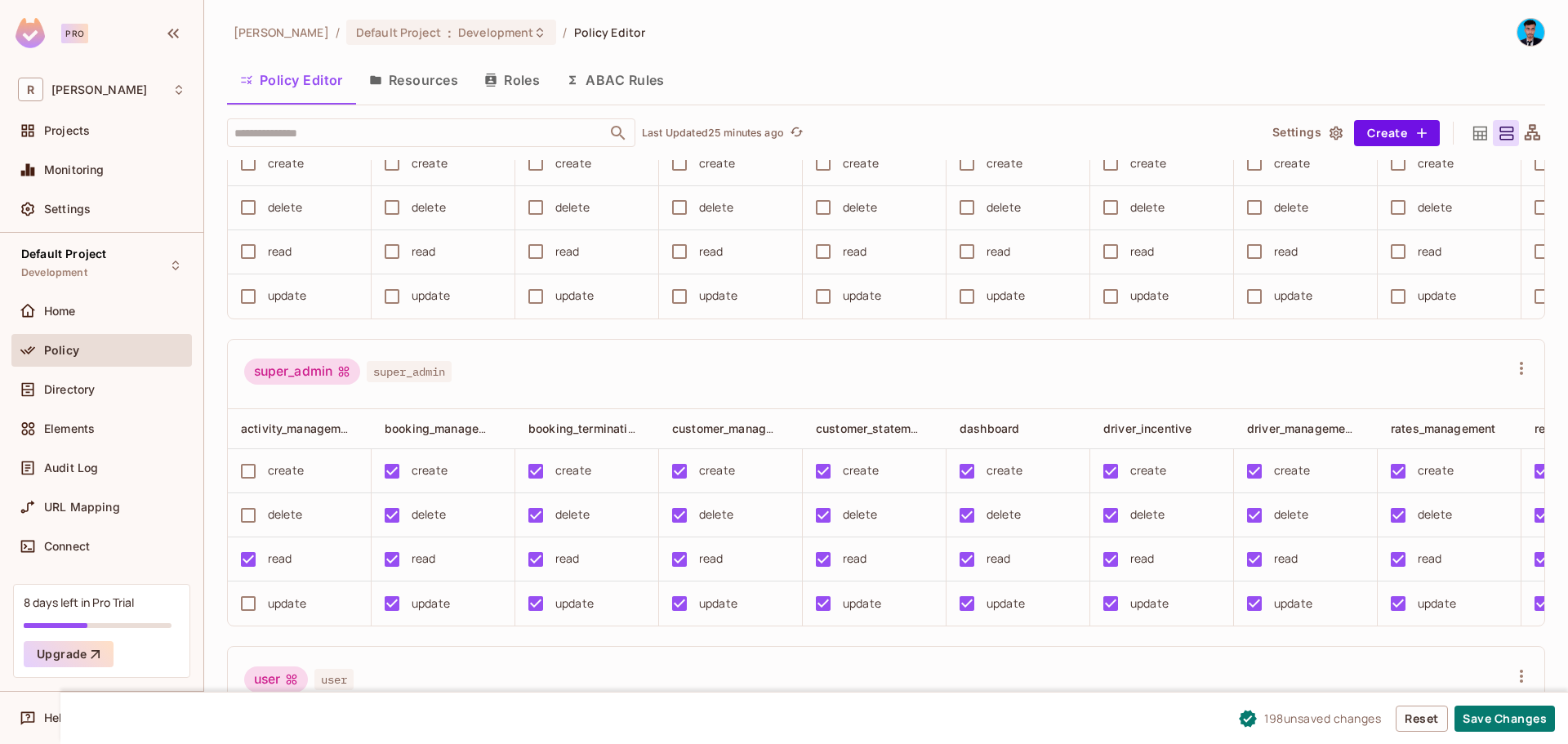
scroll to position [53, 0]
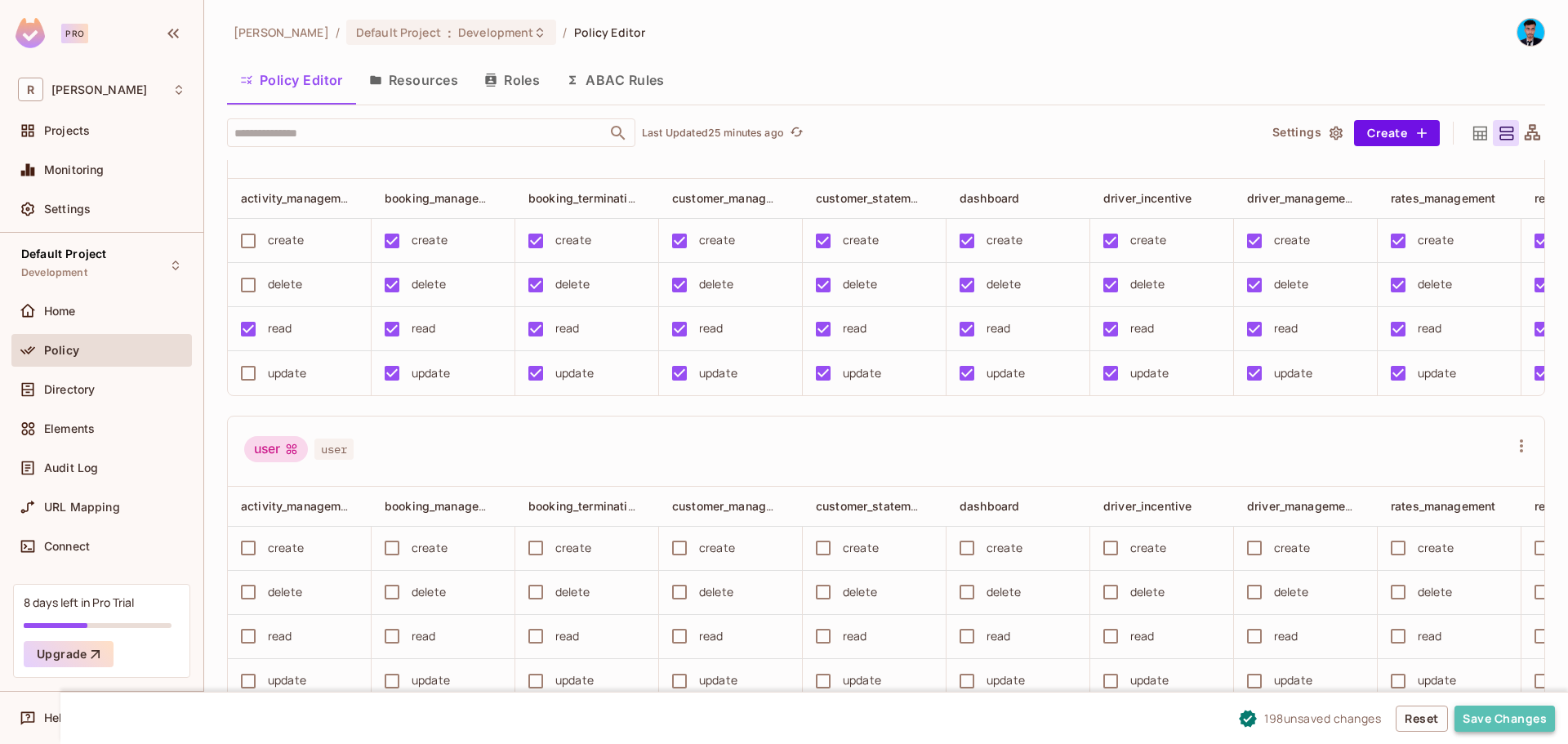
click at [1477, 709] on button "Save Changes" at bounding box center [1504, 718] width 100 height 26
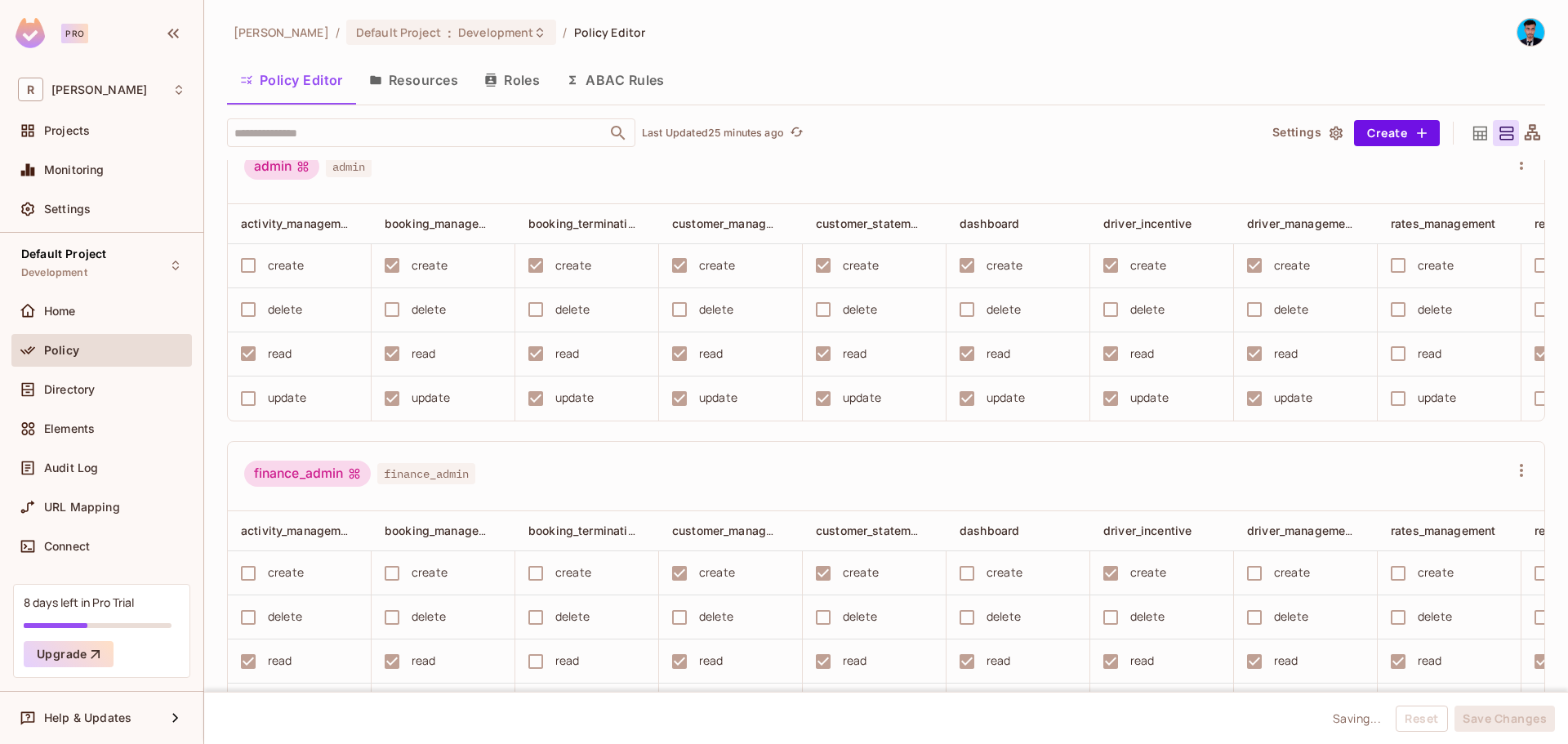
scroll to position [0, 0]
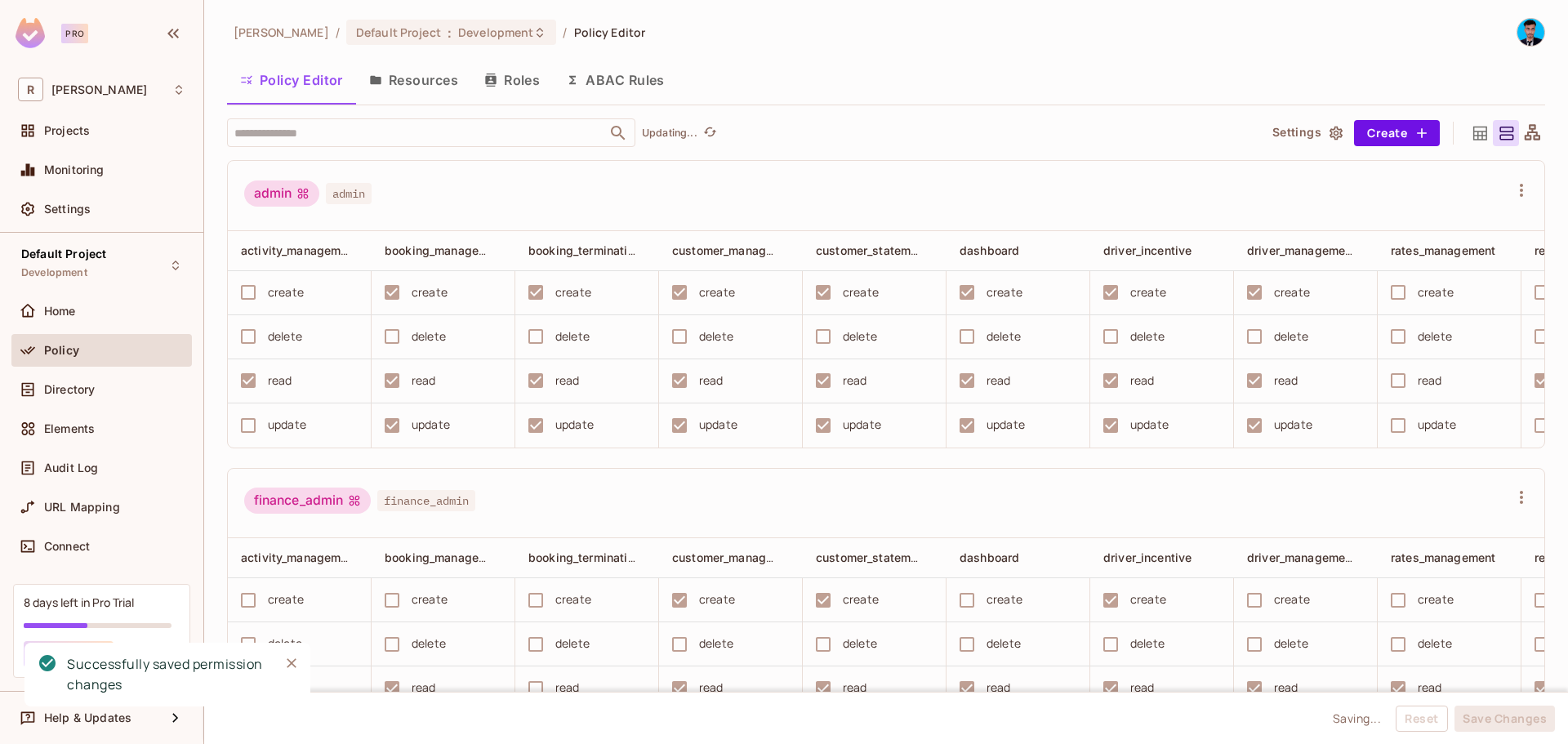
click at [415, 70] on button "Resources" at bounding box center [414, 80] width 116 height 40
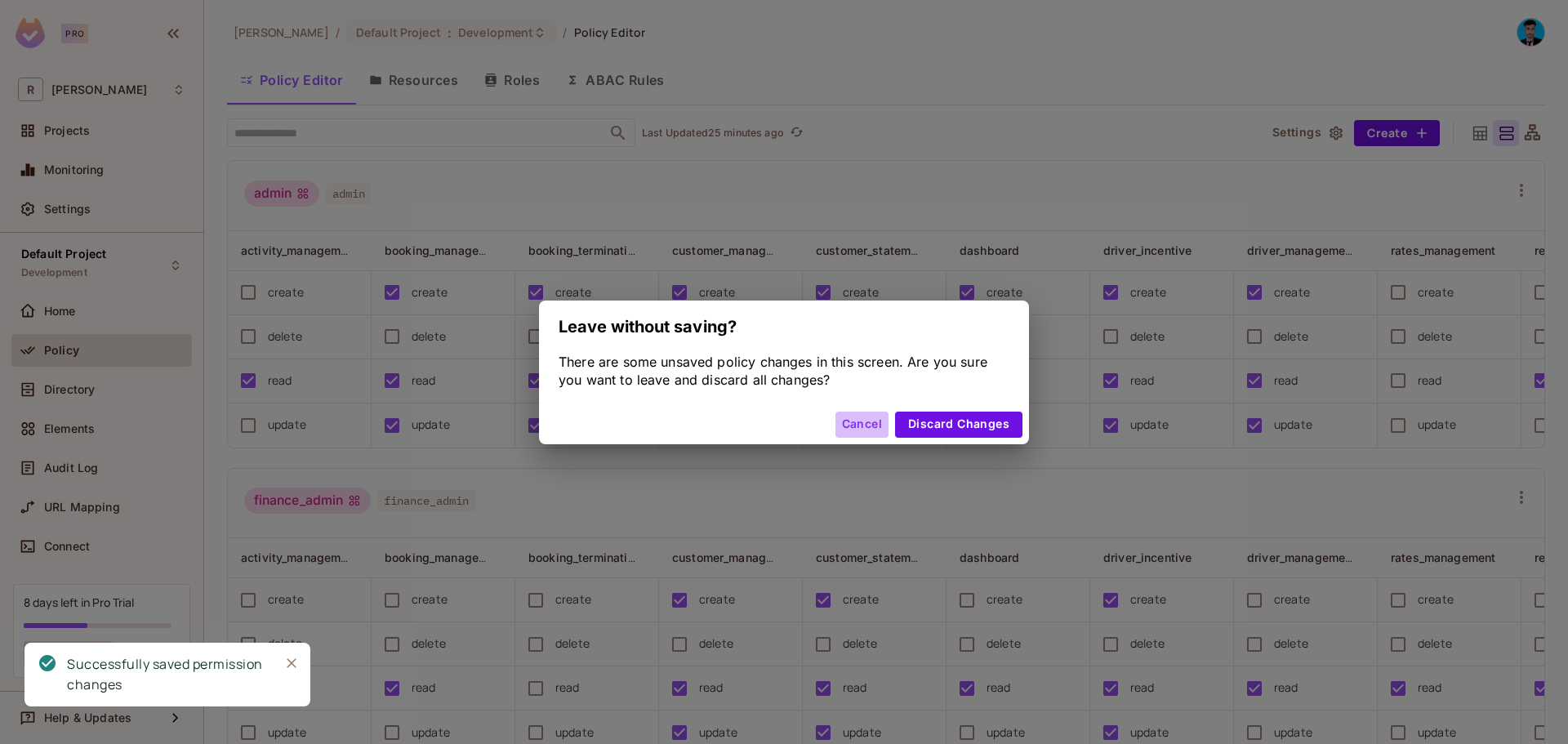
click at [861, 433] on button "Cancel" at bounding box center [861, 424] width 53 height 26
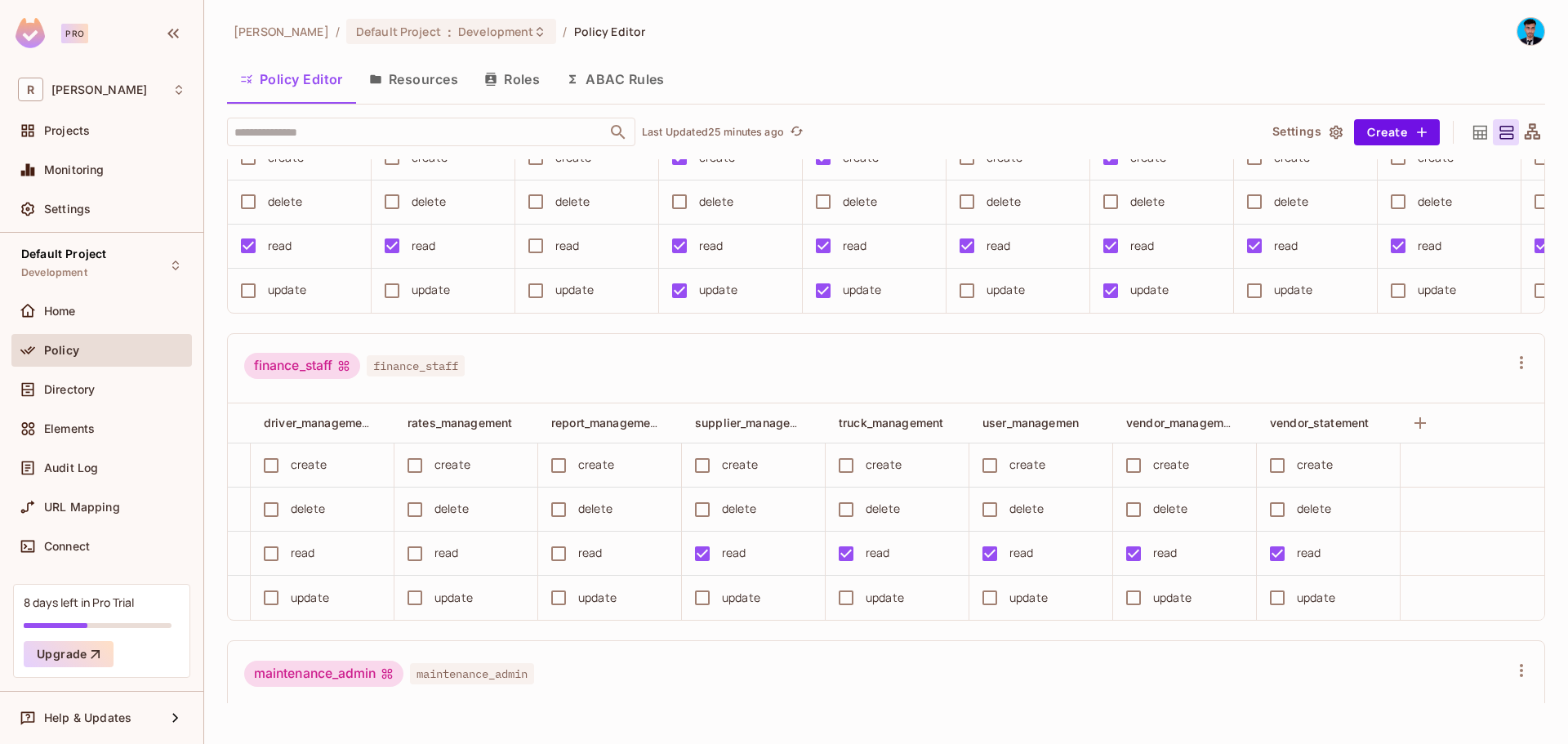
scroll to position [299, 0]
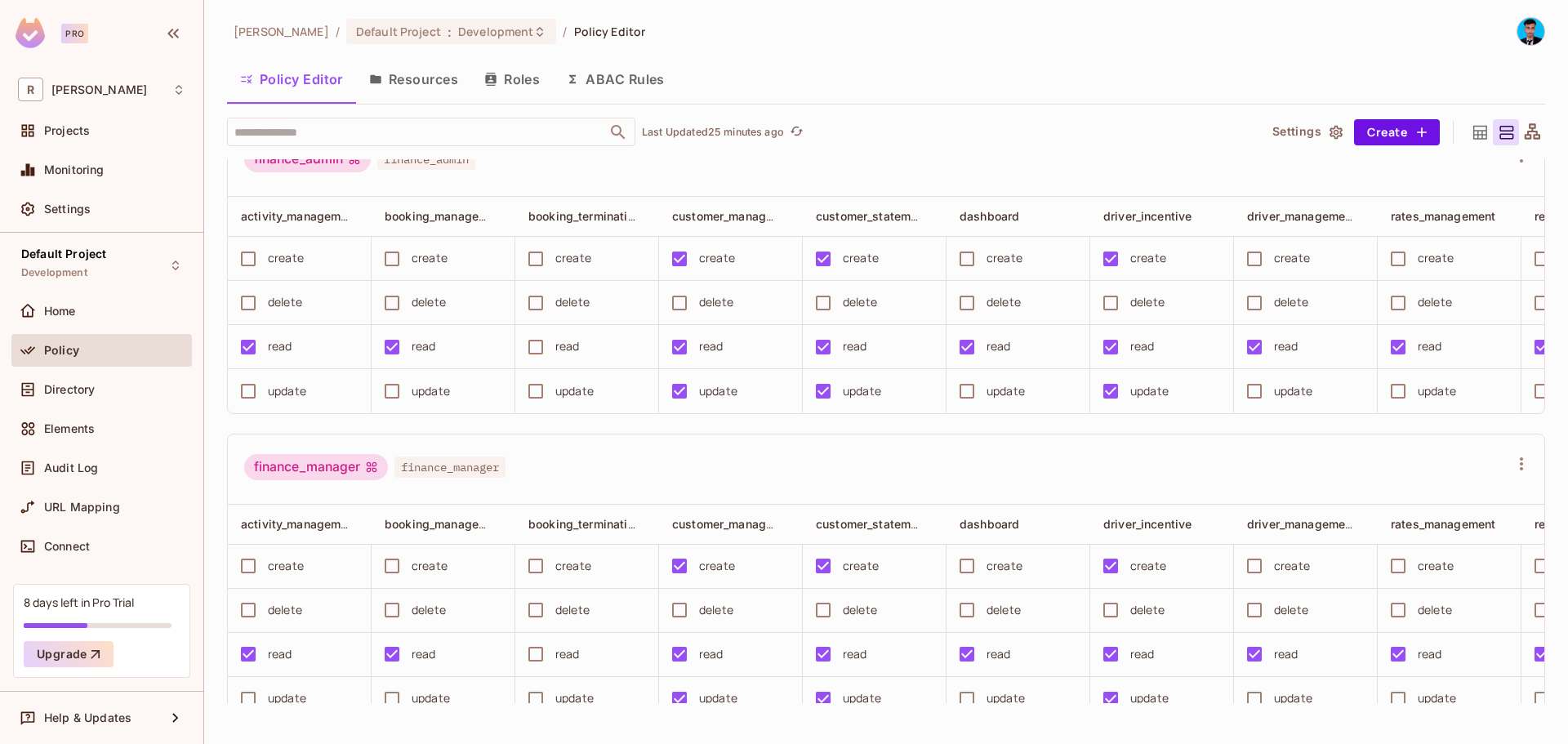
click at [421, 77] on button "Resources" at bounding box center [414, 79] width 116 height 40
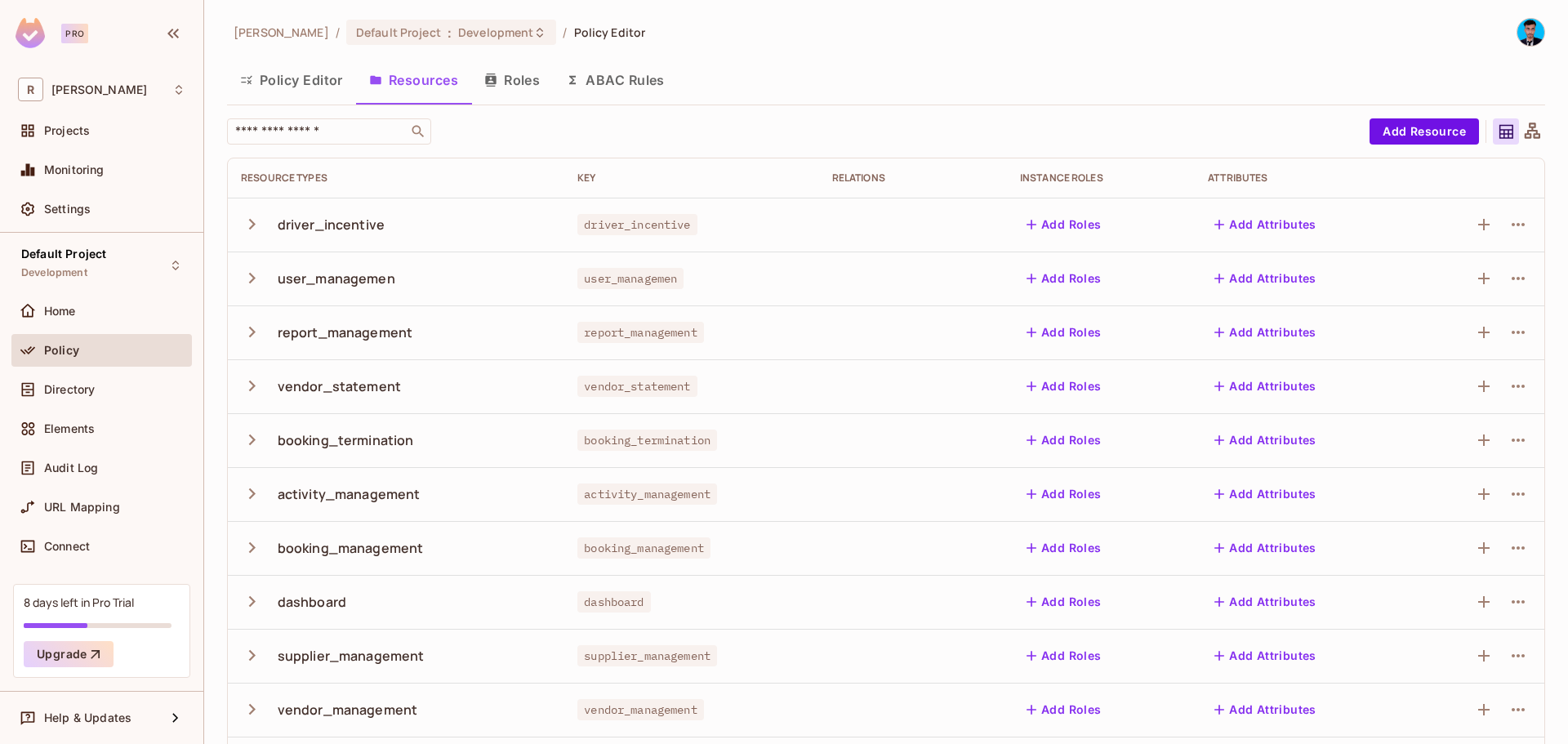
click at [521, 77] on button "Roles" at bounding box center [511, 80] width 82 height 40
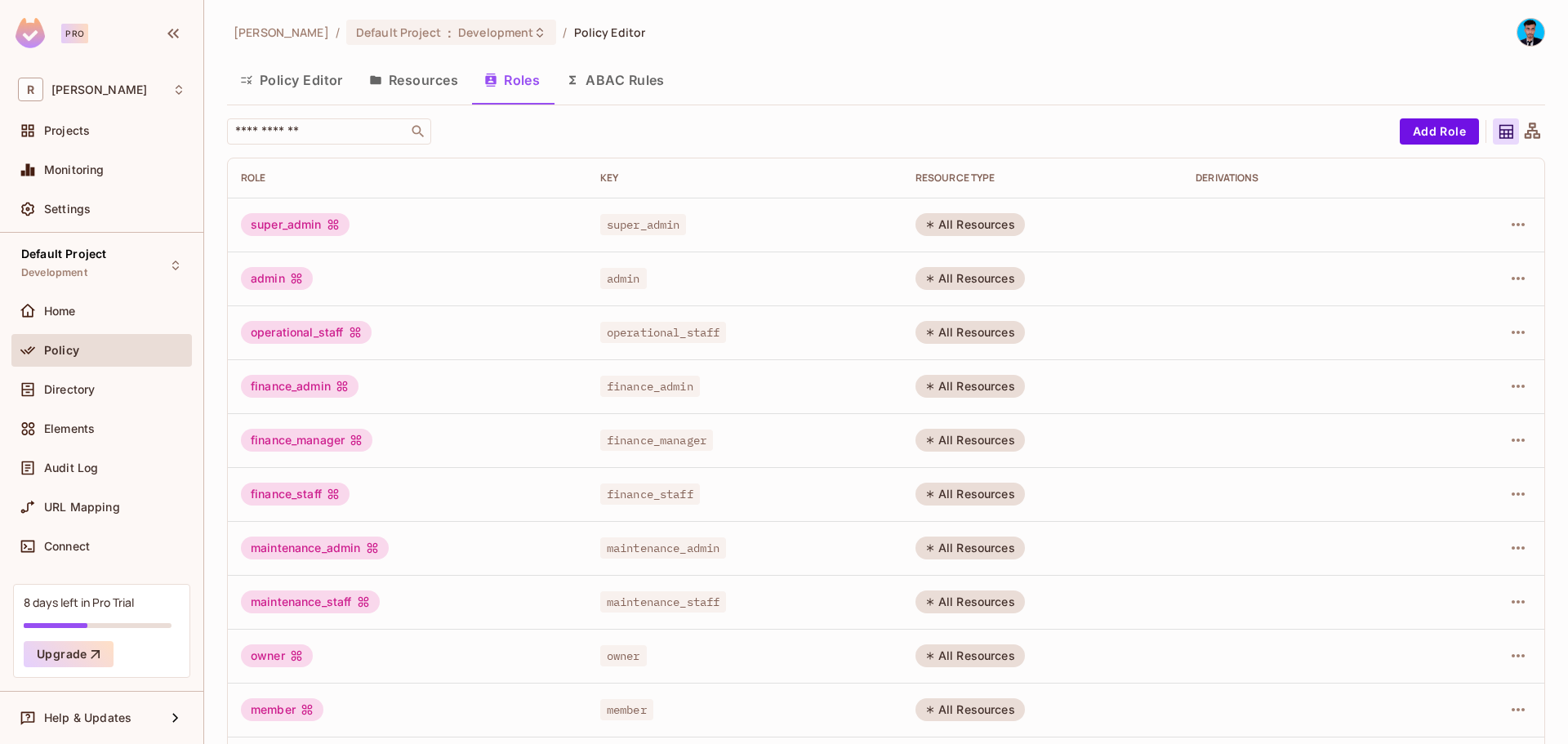
scroll to position [61, 0]
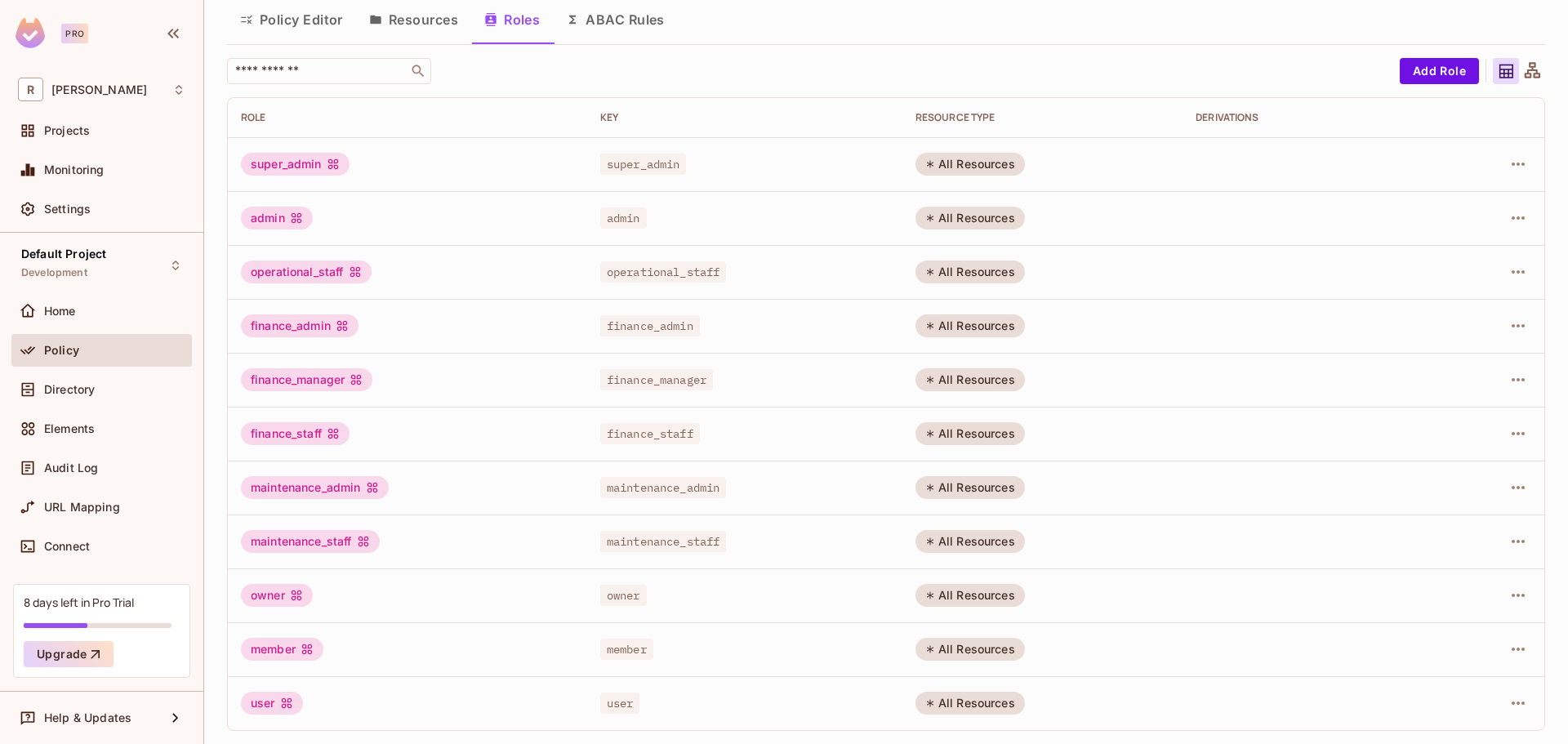
click at [624, 34] on button "ABAC Rules" at bounding box center [615, 19] width 125 height 40
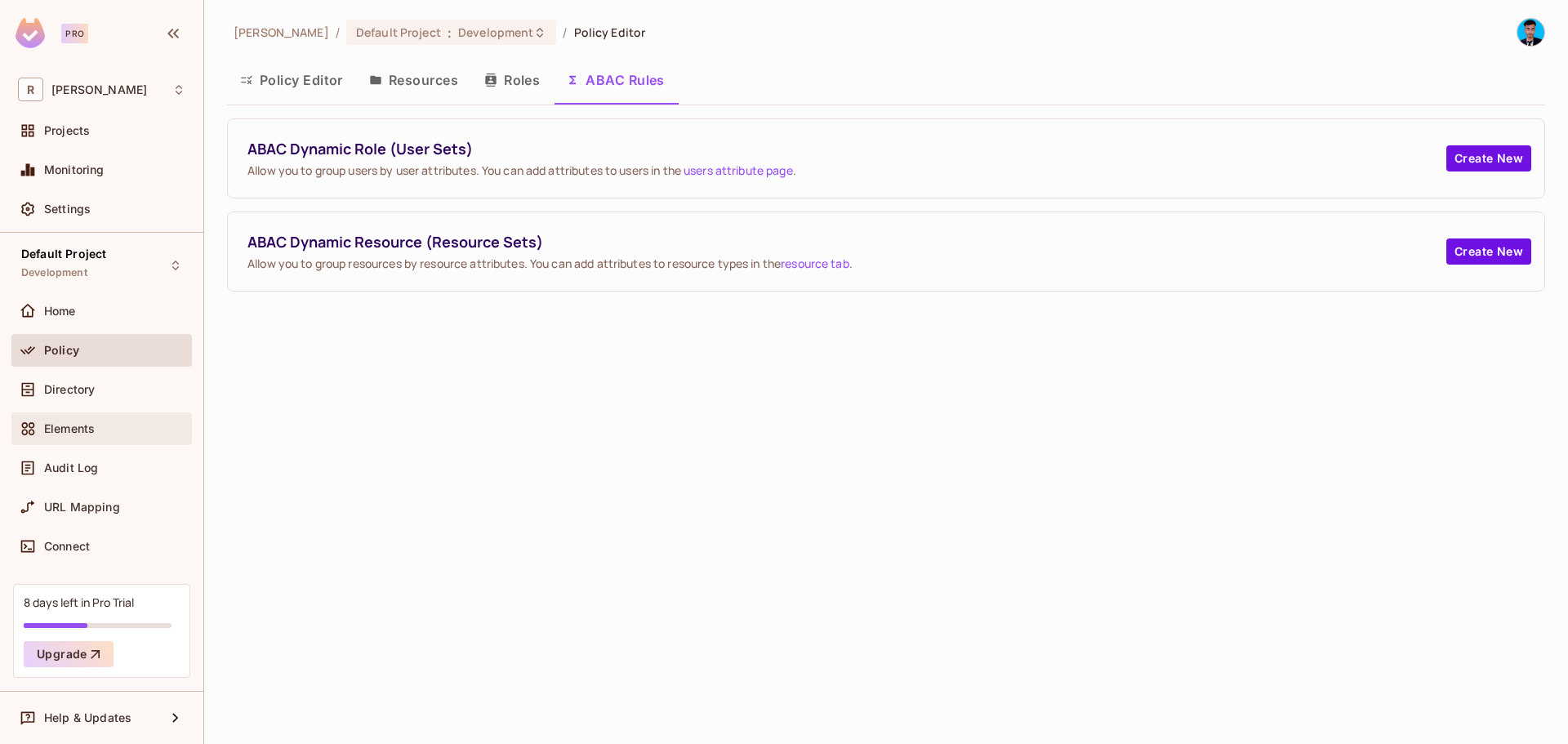
click at [104, 427] on div "Elements" at bounding box center [115, 429] width 141 height 13
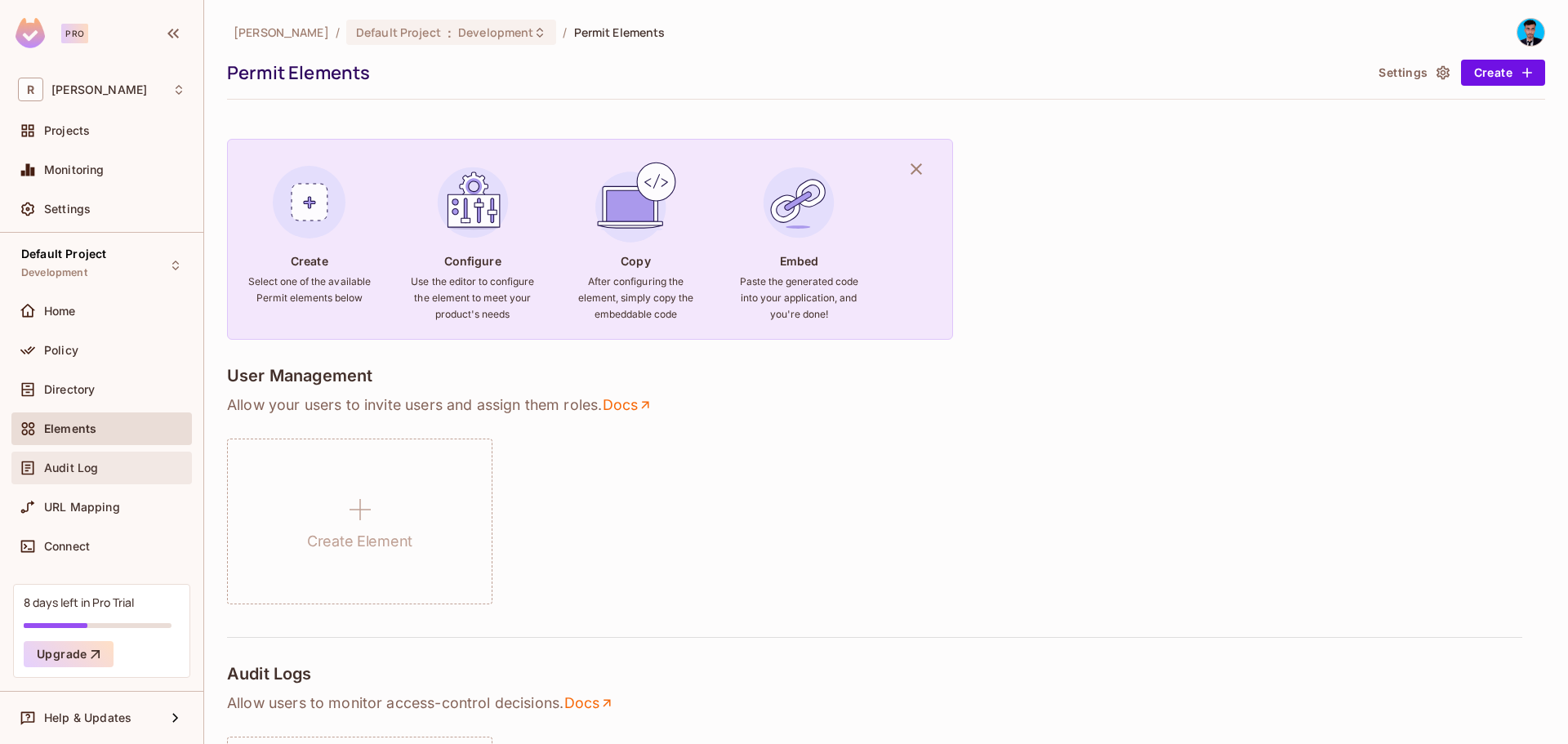
click at [94, 465] on span "Audit Log" at bounding box center [71, 468] width 54 height 13
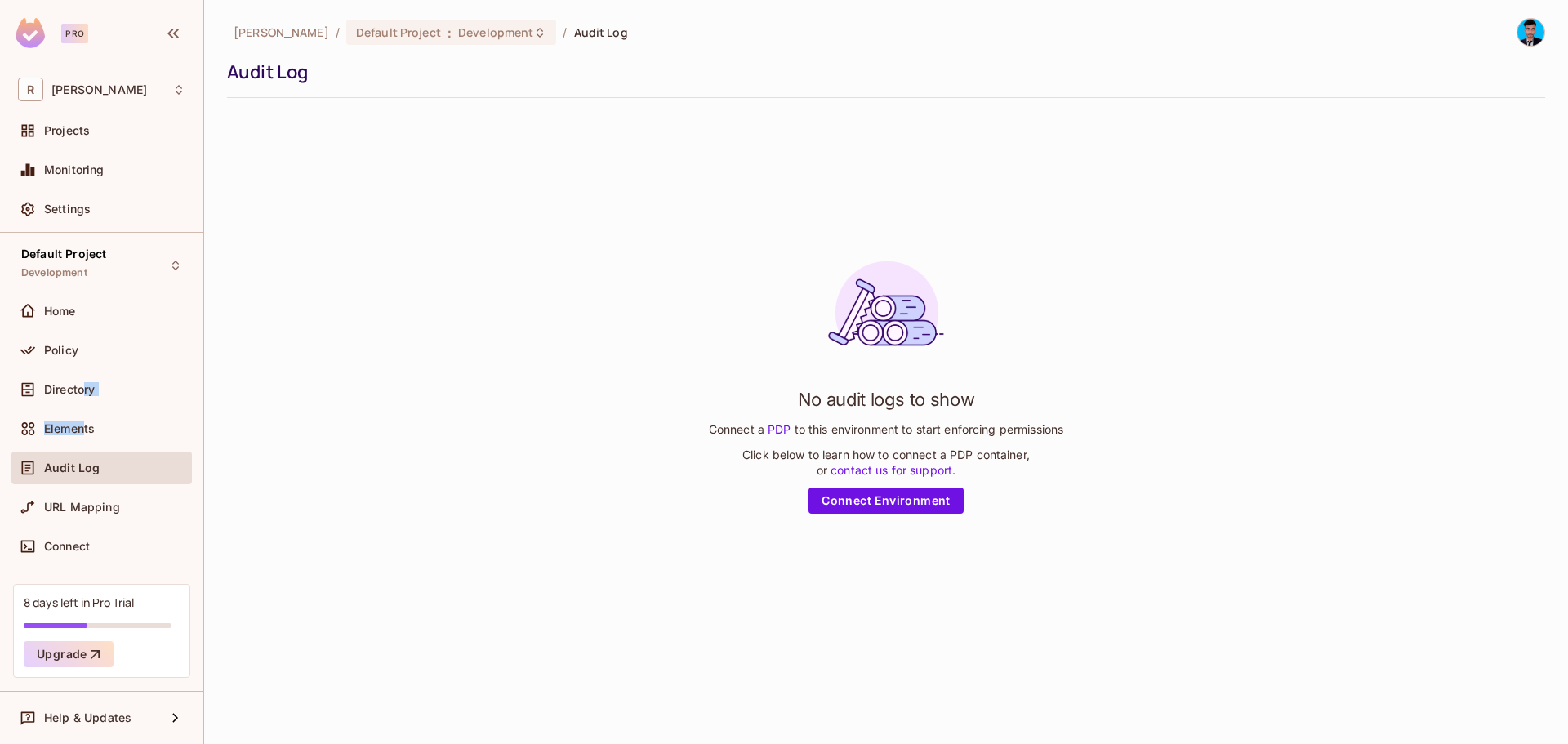
click at [84, 411] on div "Home Policy Directory Elements Audit Log URL Mapping Connect" at bounding box center [101, 431] width 180 height 274
click at [860, 514] on div "No audit logs to show Connect a PDP to this environment to start enforcing perm…" at bounding box center [886, 380] width 1318 height 540
click at [863, 502] on link "Connect Environment" at bounding box center [886, 500] width 155 height 26
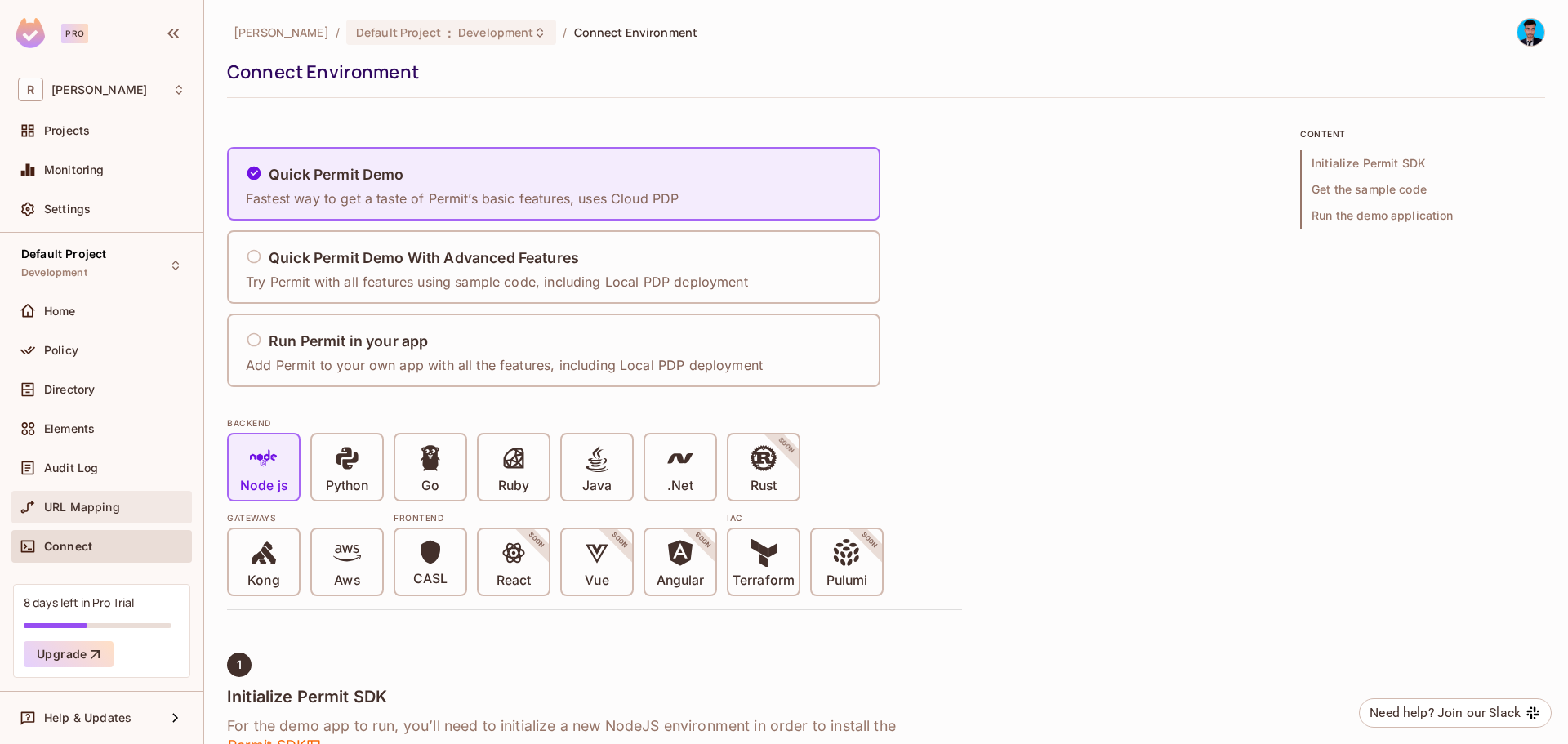
click at [89, 507] on span "URL Mapping" at bounding box center [82, 507] width 76 height 13
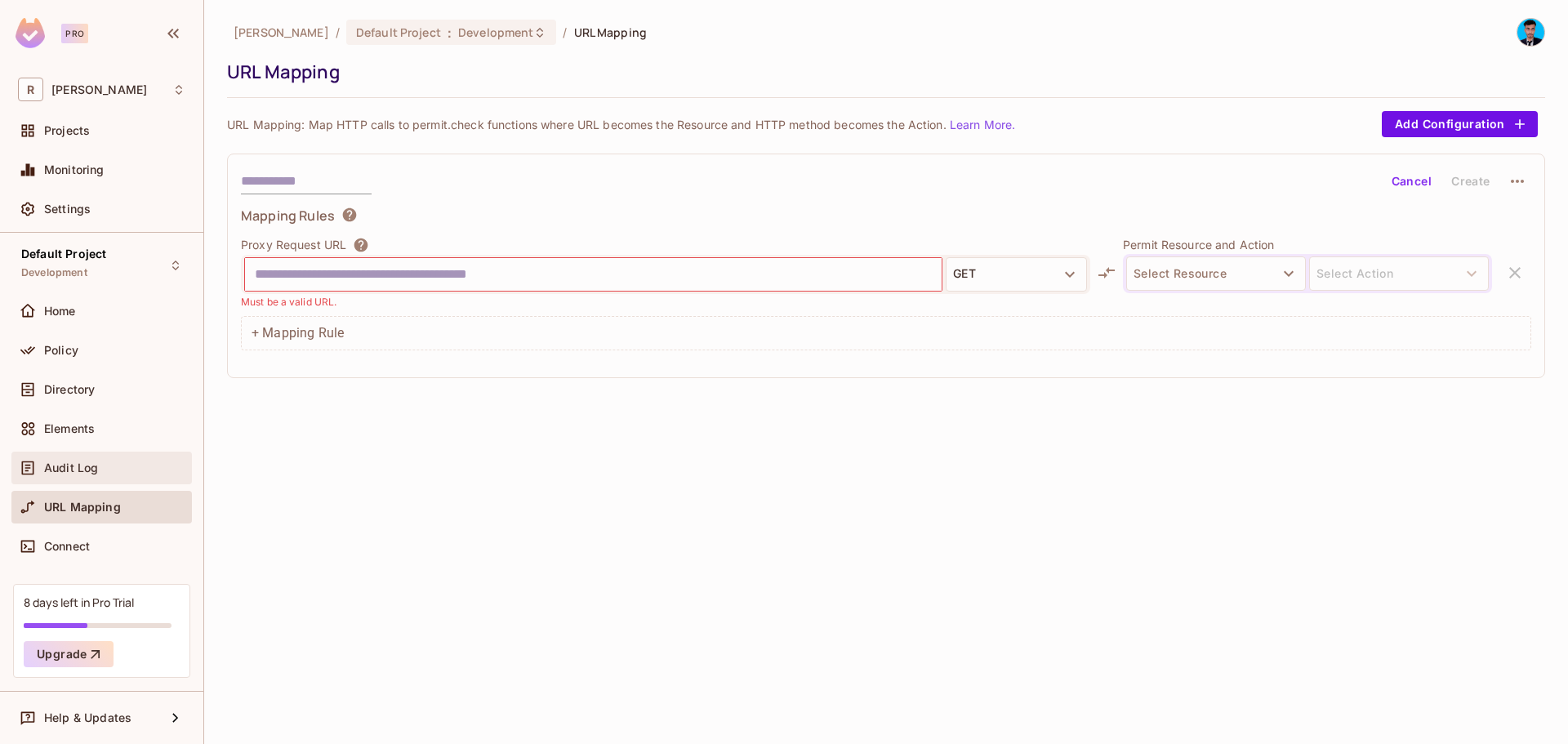
click at [70, 478] on div "Audit Log" at bounding box center [101, 468] width 180 height 33
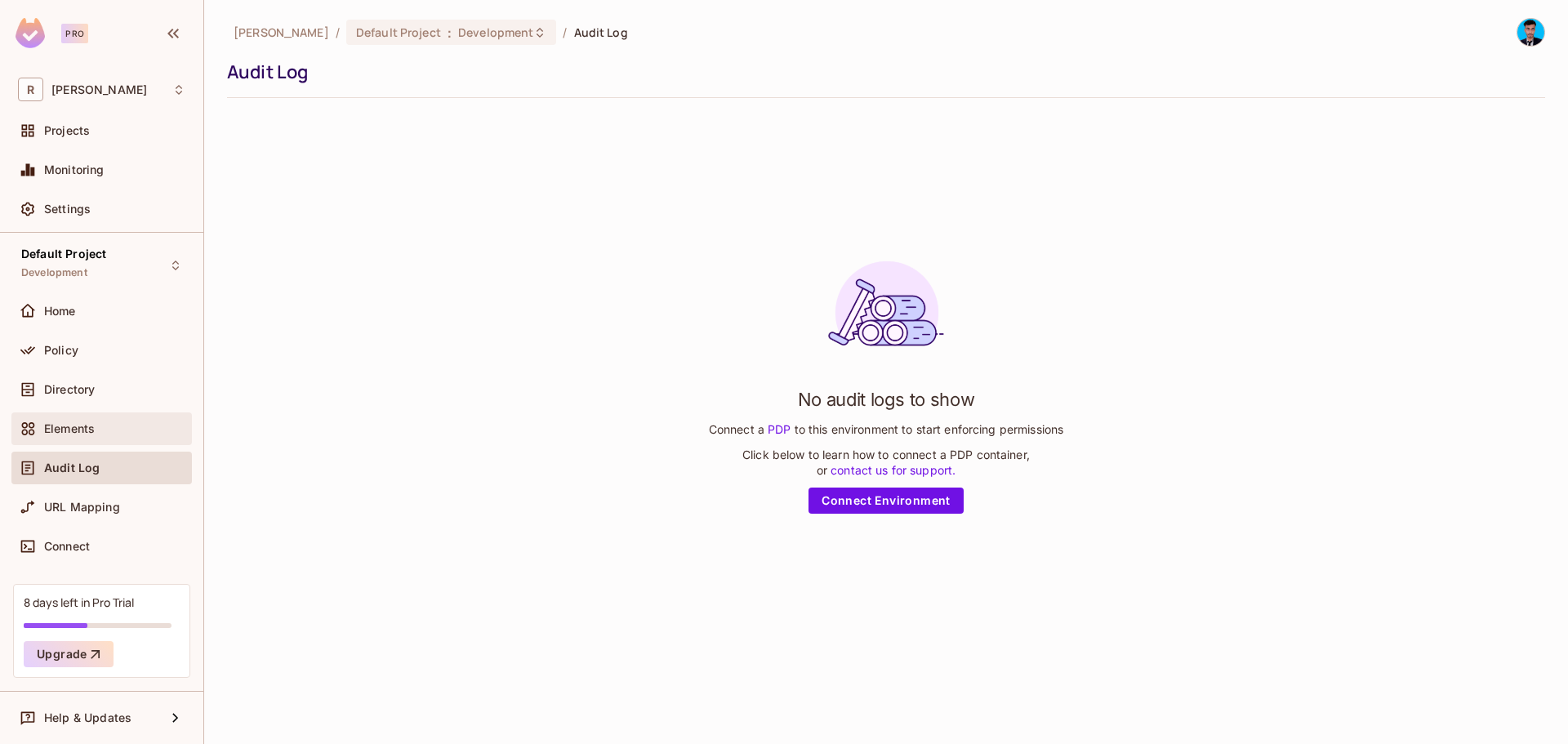
click at [67, 443] on div "Elements" at bounding box center [101, 428] width 180 height 33
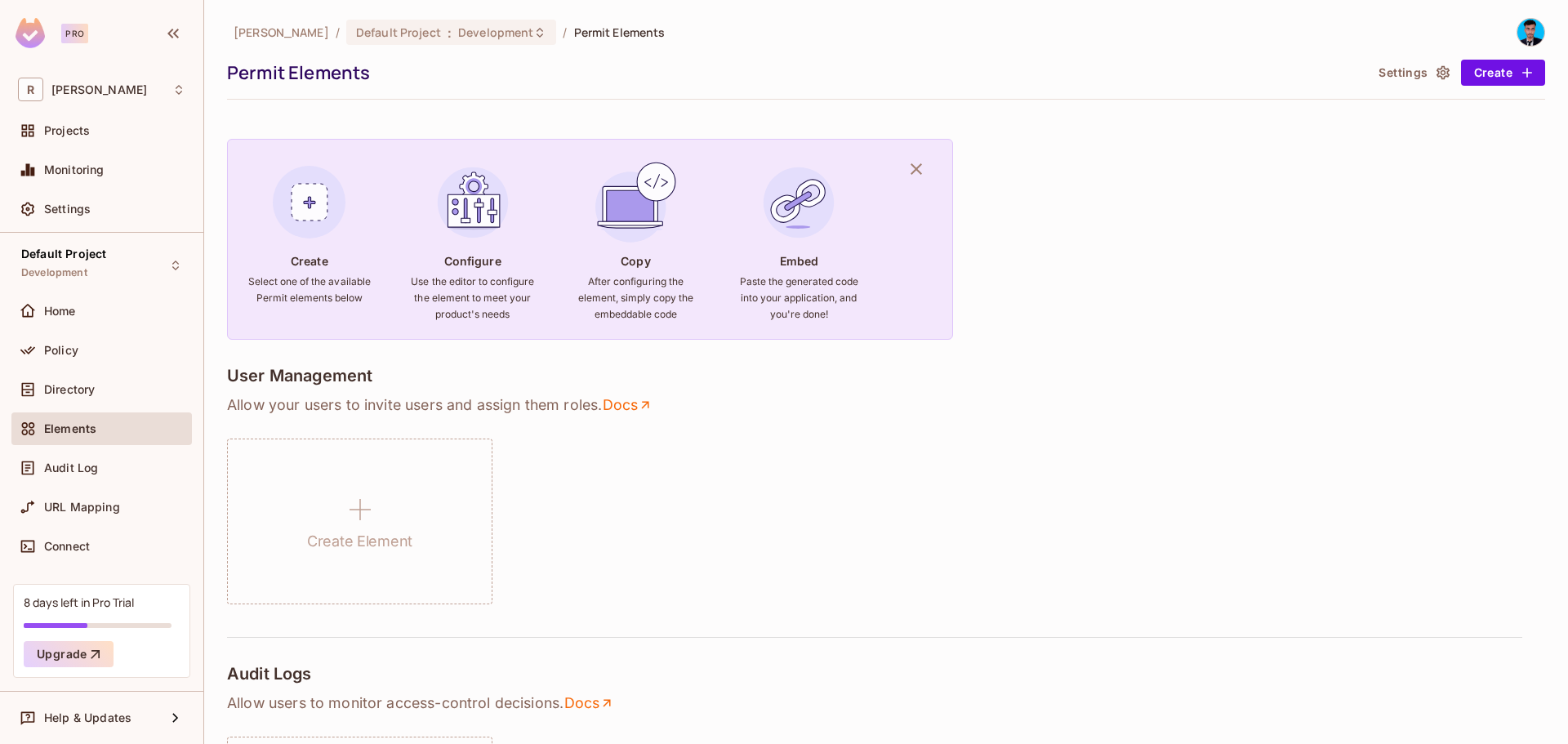
click at [79, 409] on div "Directory" at bounding box center [101, 393] width 180 height 39
click at [79, 398] on div "Directory" at bounding box center [102, 389] width 167 height 19
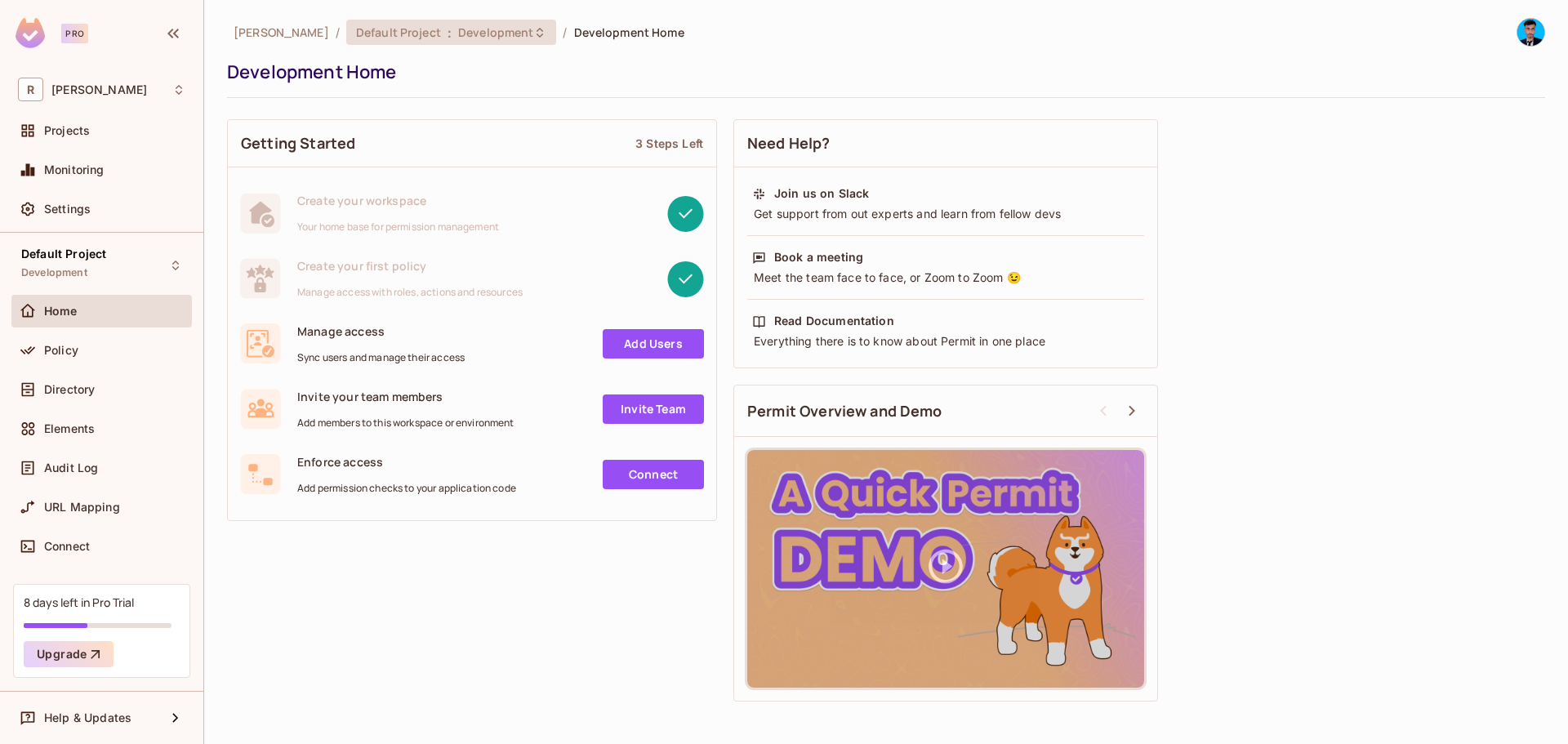
click at [461, 36] on span "Development" at bounding box center [496, 32] width 75 height 15
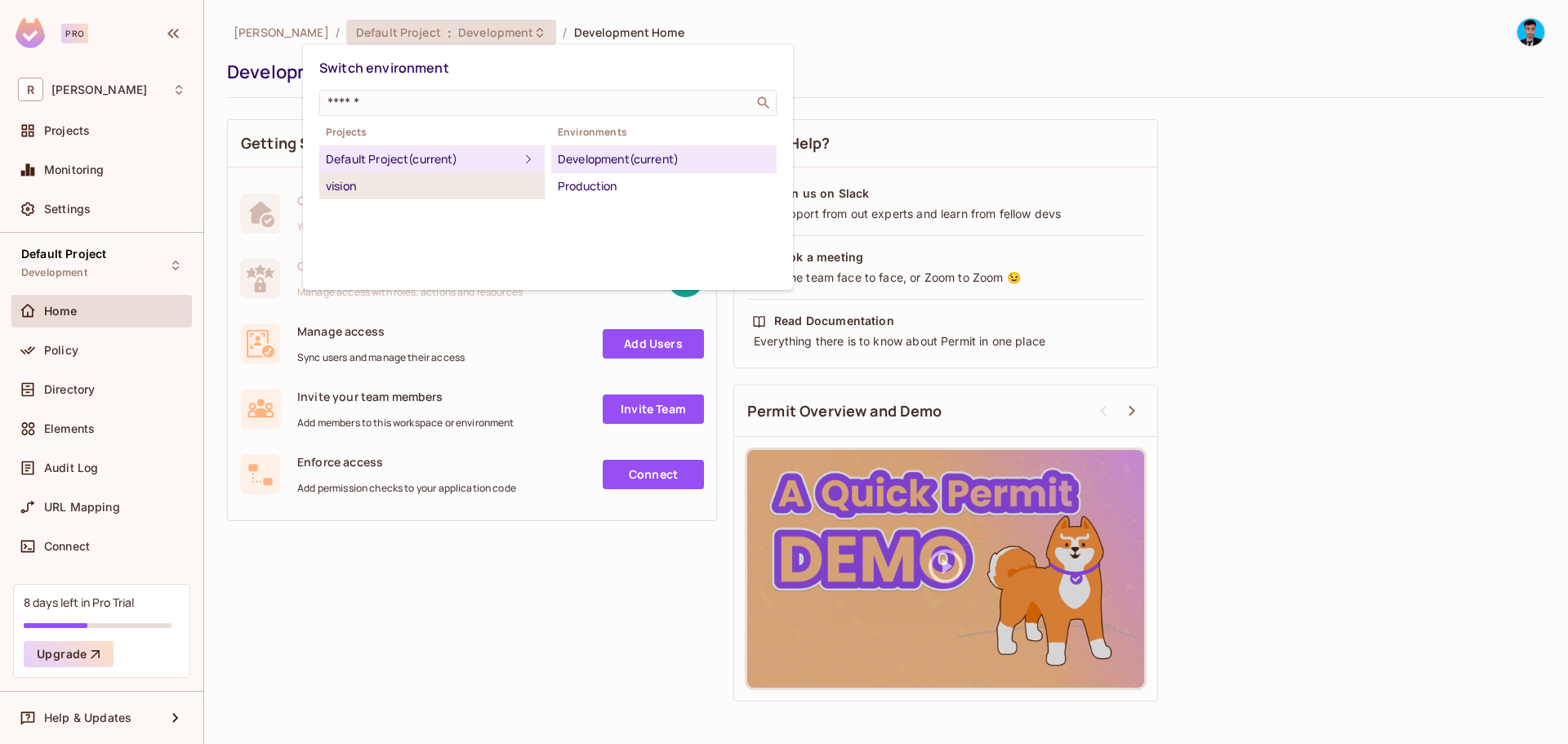
click at [413, 180] on div "vision" at bounding box center [431, 186] width 213 height 19
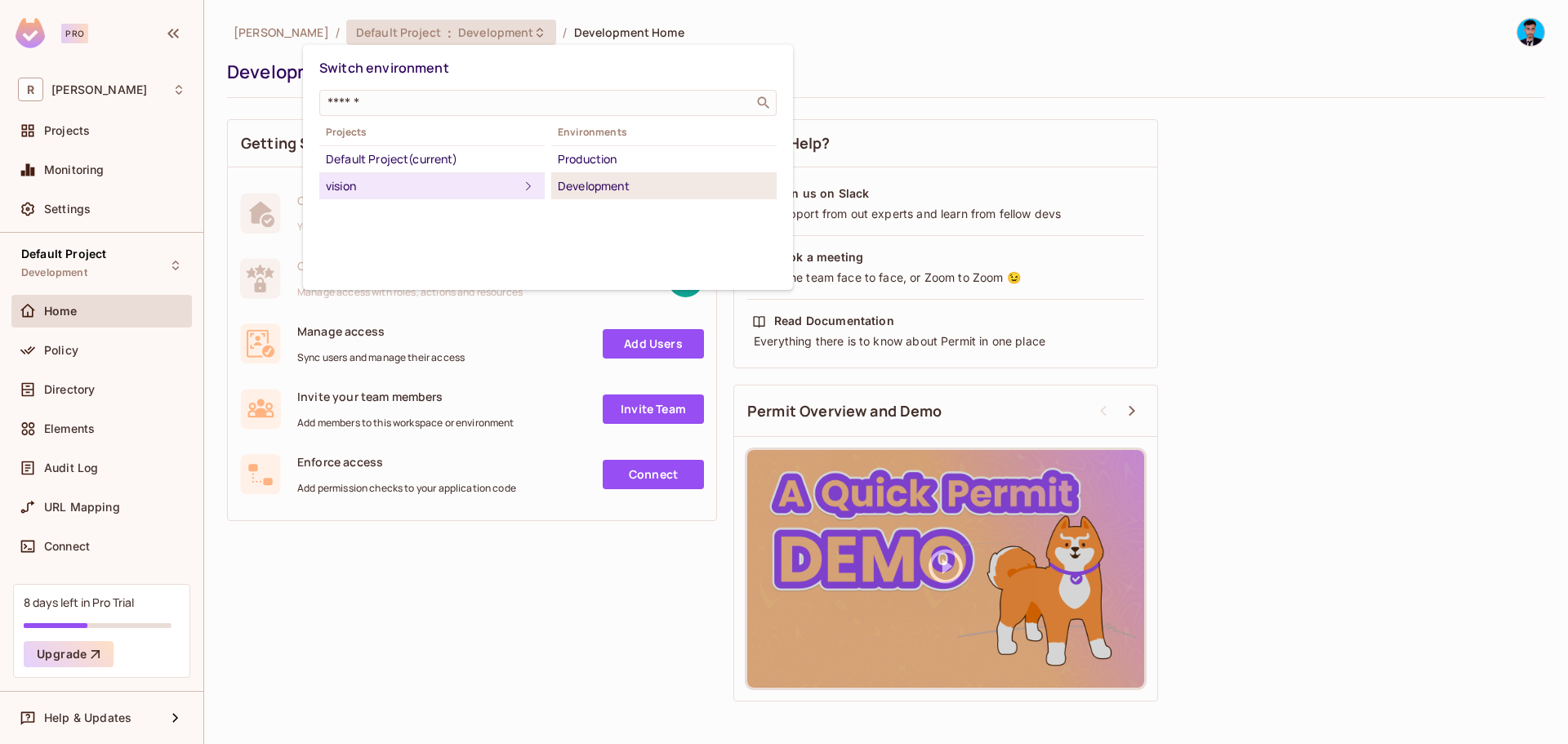
click at [591, 187] on div "Development" at bounding box center [663, 186] width 213 height 19
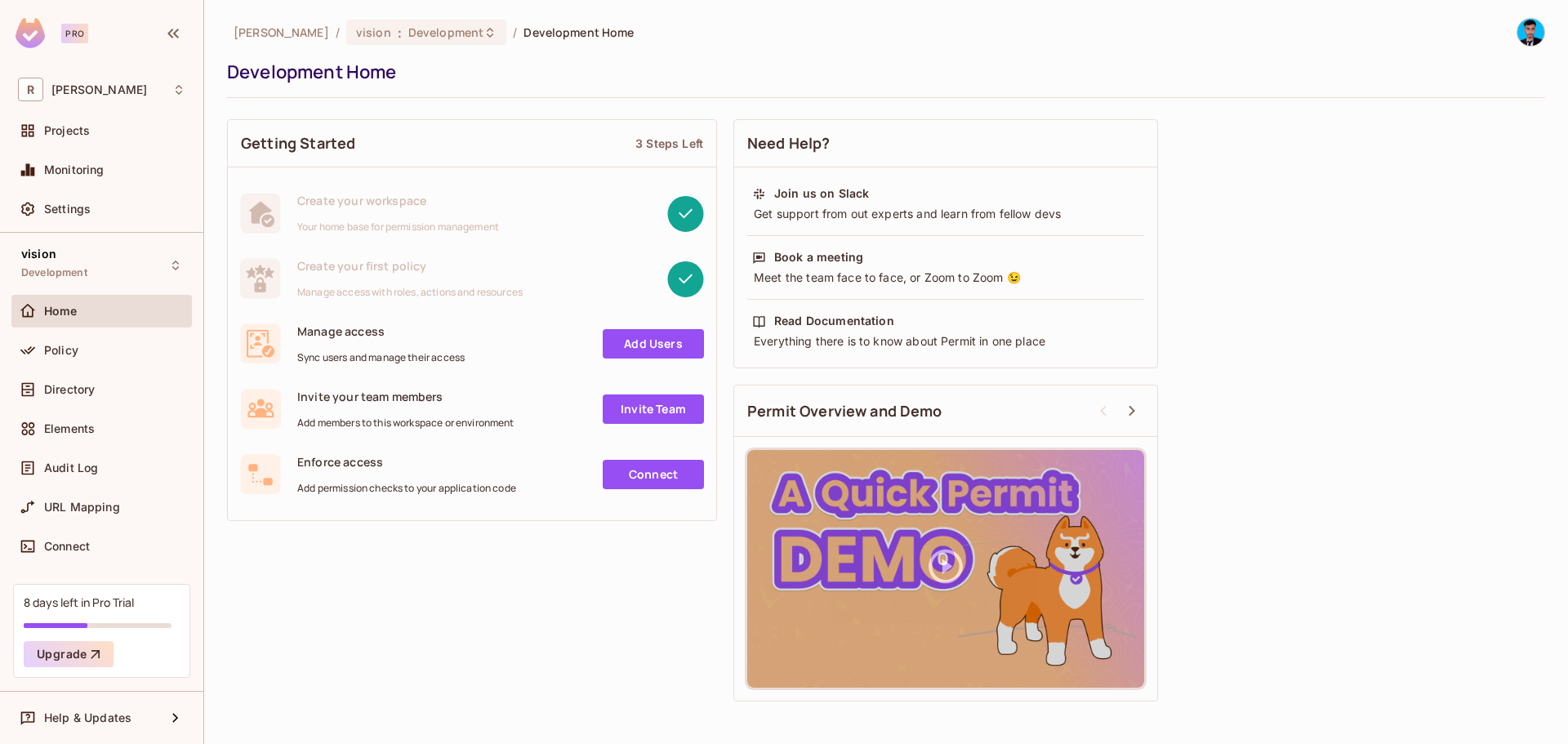
click at [284, 595] on div "Getting Started 3 Steps Left Create your workspace Your home base for permissio…" at bounding box center [886, 410] width 1318 height 599
click at [94, 345] on div "Policy" at bounding box center [115, 350] width 141 height 13
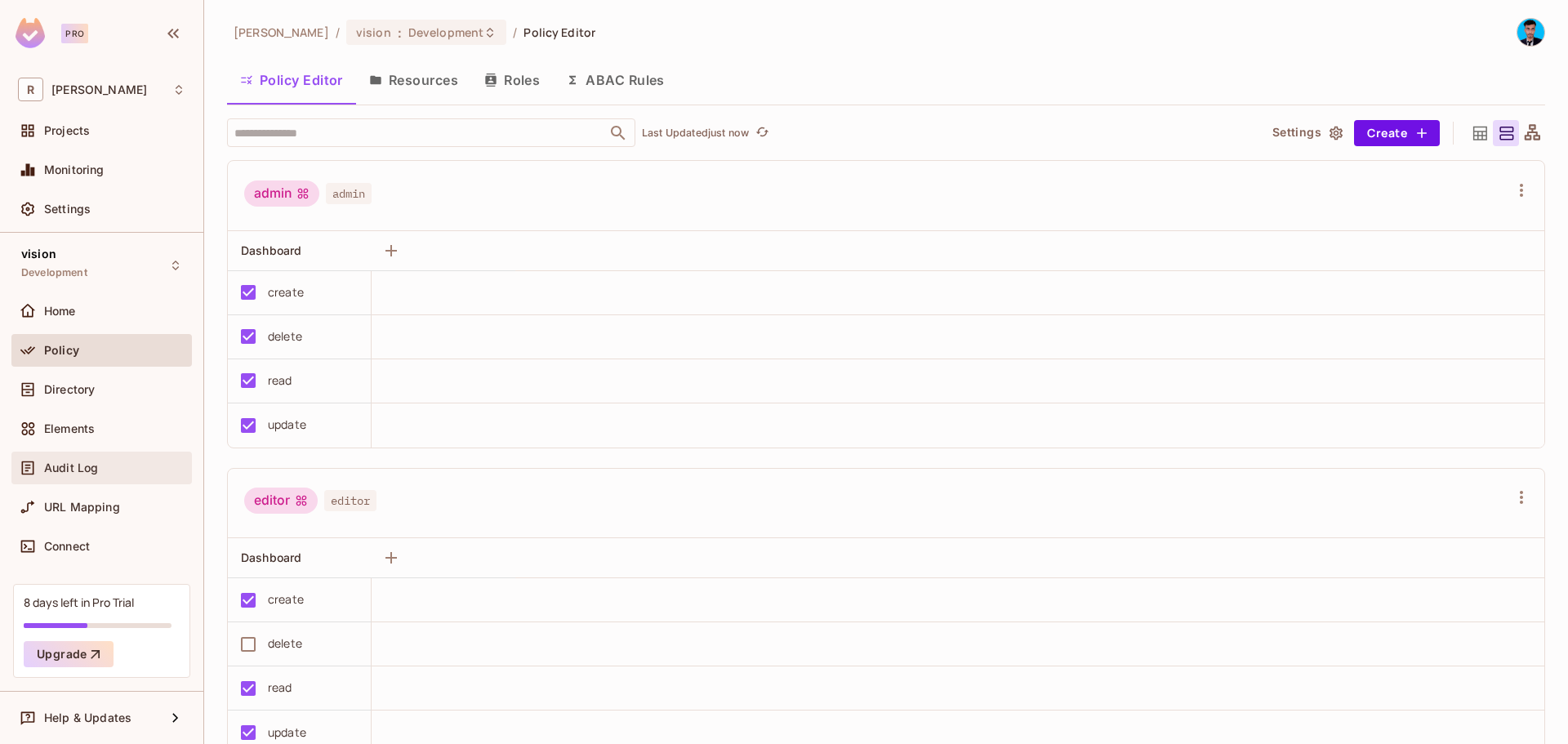
click at [73, 460] on div "Audit Log" at bounding box center [102, 468] width 167 height 19
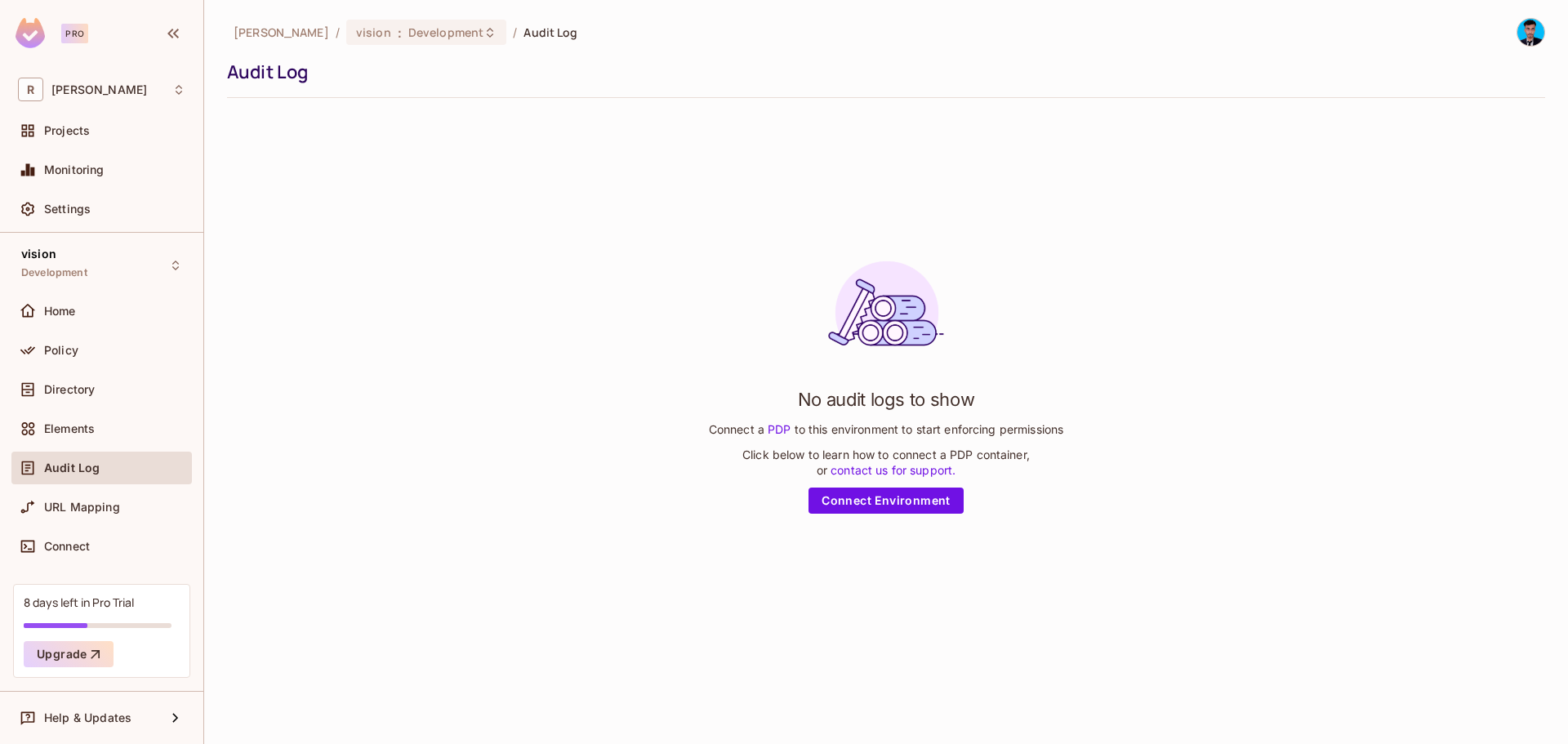
click at [295, 88] on div "[PERSON_NAME] / vision : Development / Audit Log Audit Log" at bounding box center [886, 58] width 1318 height 80
click at [524, 33] on span "Audit Log" at bounding box center [551, 32] width 54 height 15
click at [892, 510] on link "Connect Environment" at bounding box center [886, 500] width 155 height 26
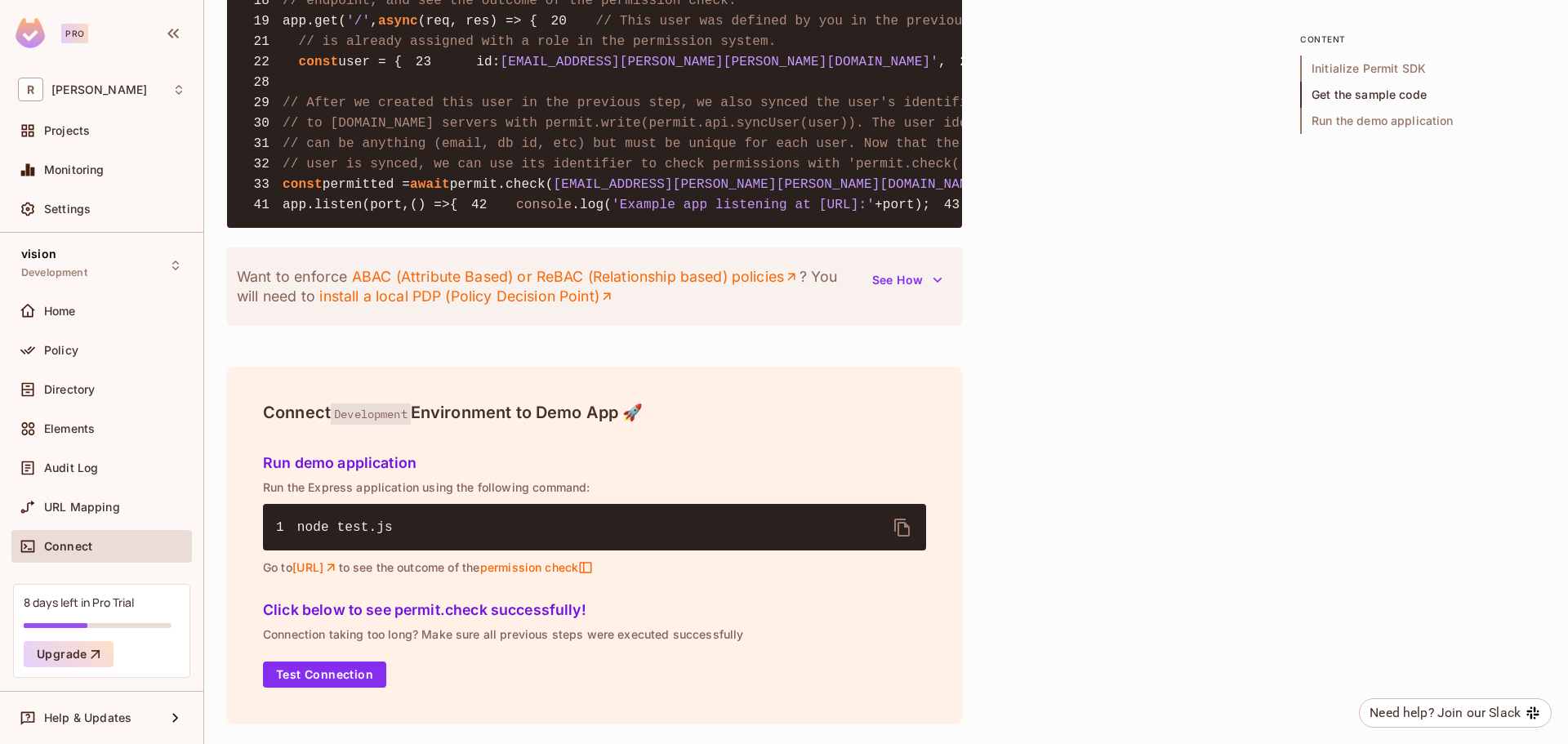
scroll to position [1956, 0]
click at [336, 678] on button "Test Connection" at bounding box center [324, 674] width 123 height 26
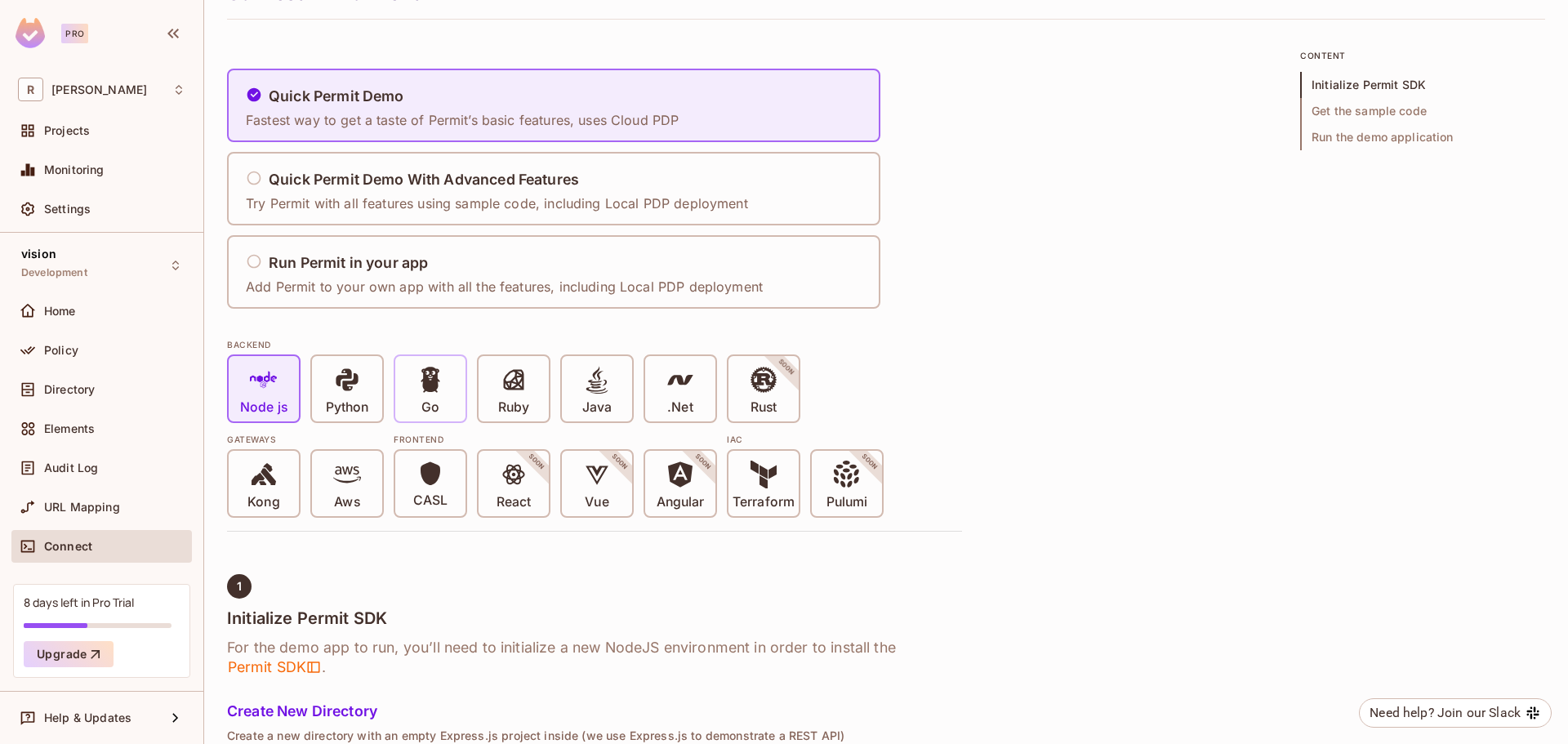
scroll to position [0, 0]
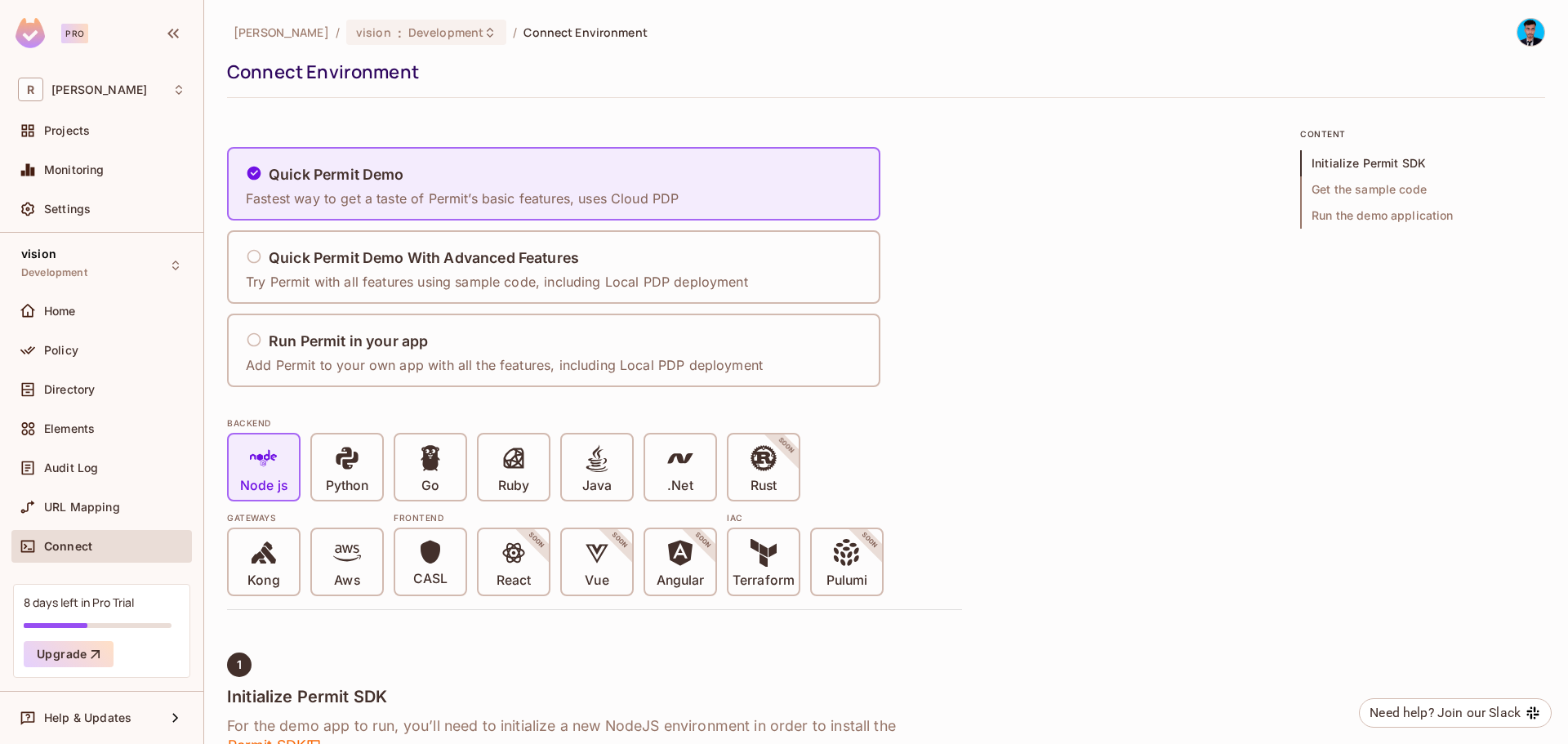
click at [1535, 36] on div "[PERSON_NAME] / vision : Development / Connect Environment Connect Environment …" at bounding box center [886, 372] width 1364 height 744
click at [1517, 36] on img at bounding box center [1530, 33] width 27 height 27
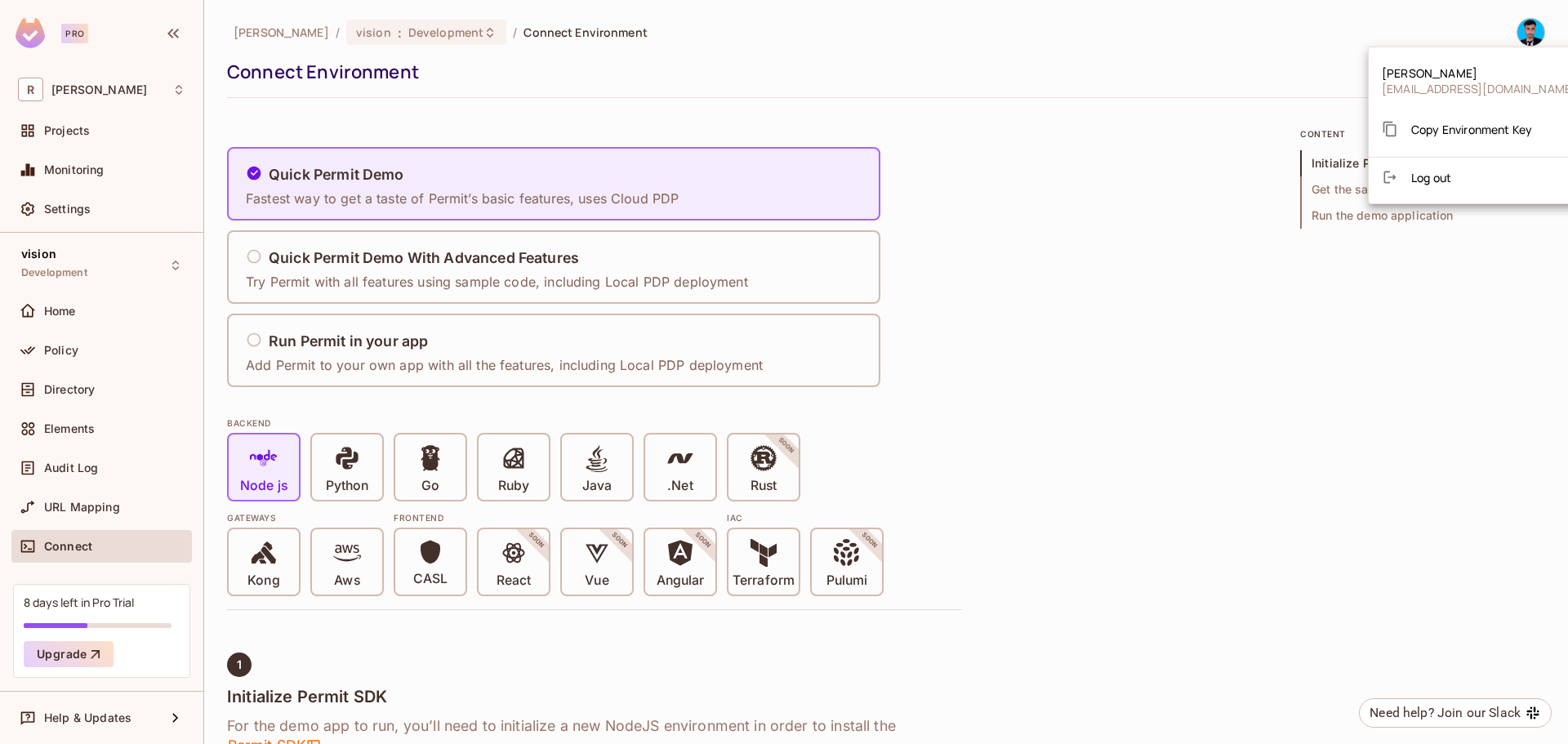
click at [1478, 130] on span "Copy Environment Key" at bounding box center [1472, 129] width 121 height 15
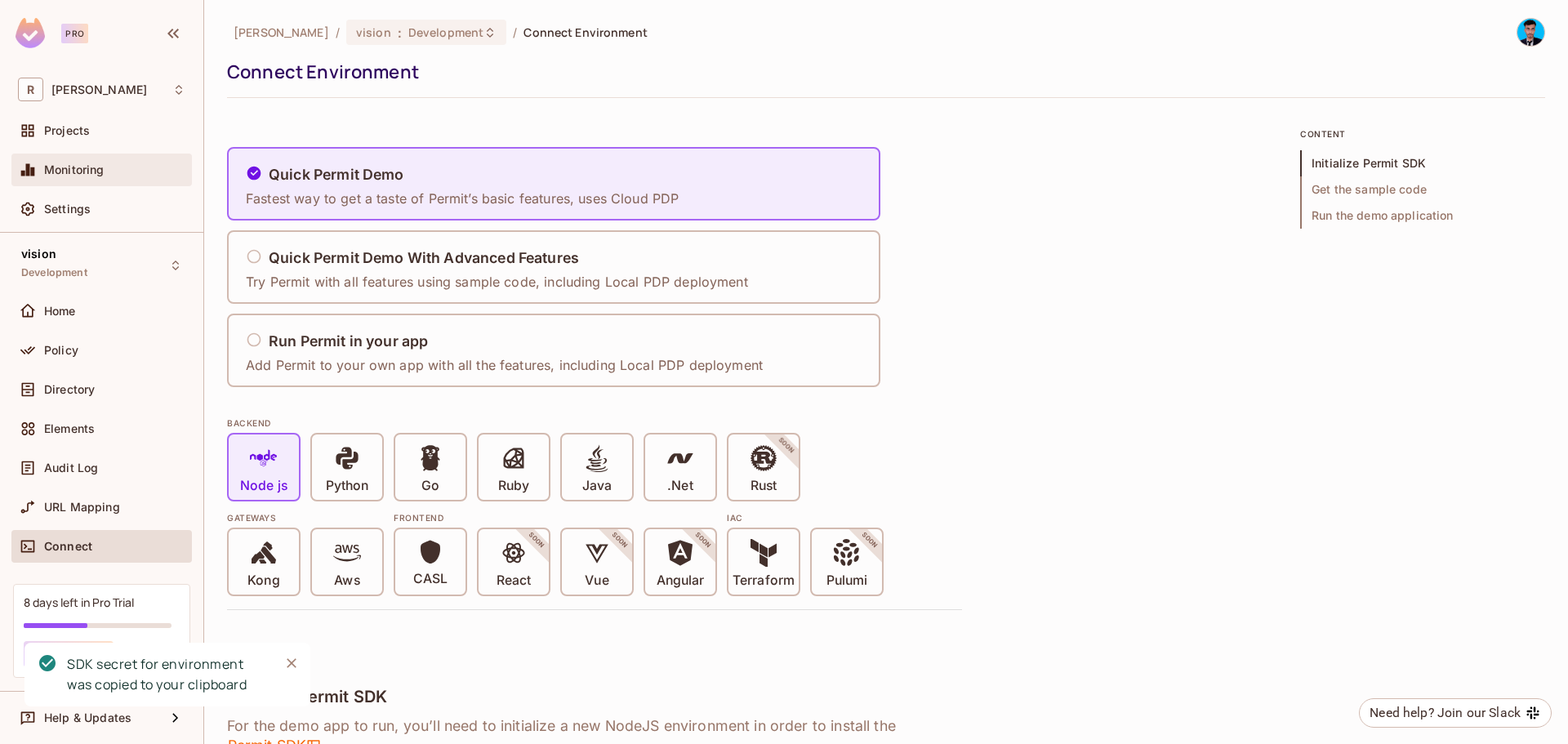
click at [86, 165] on span "Monitoring" at bounding box center [74, 170] width 61 height 13
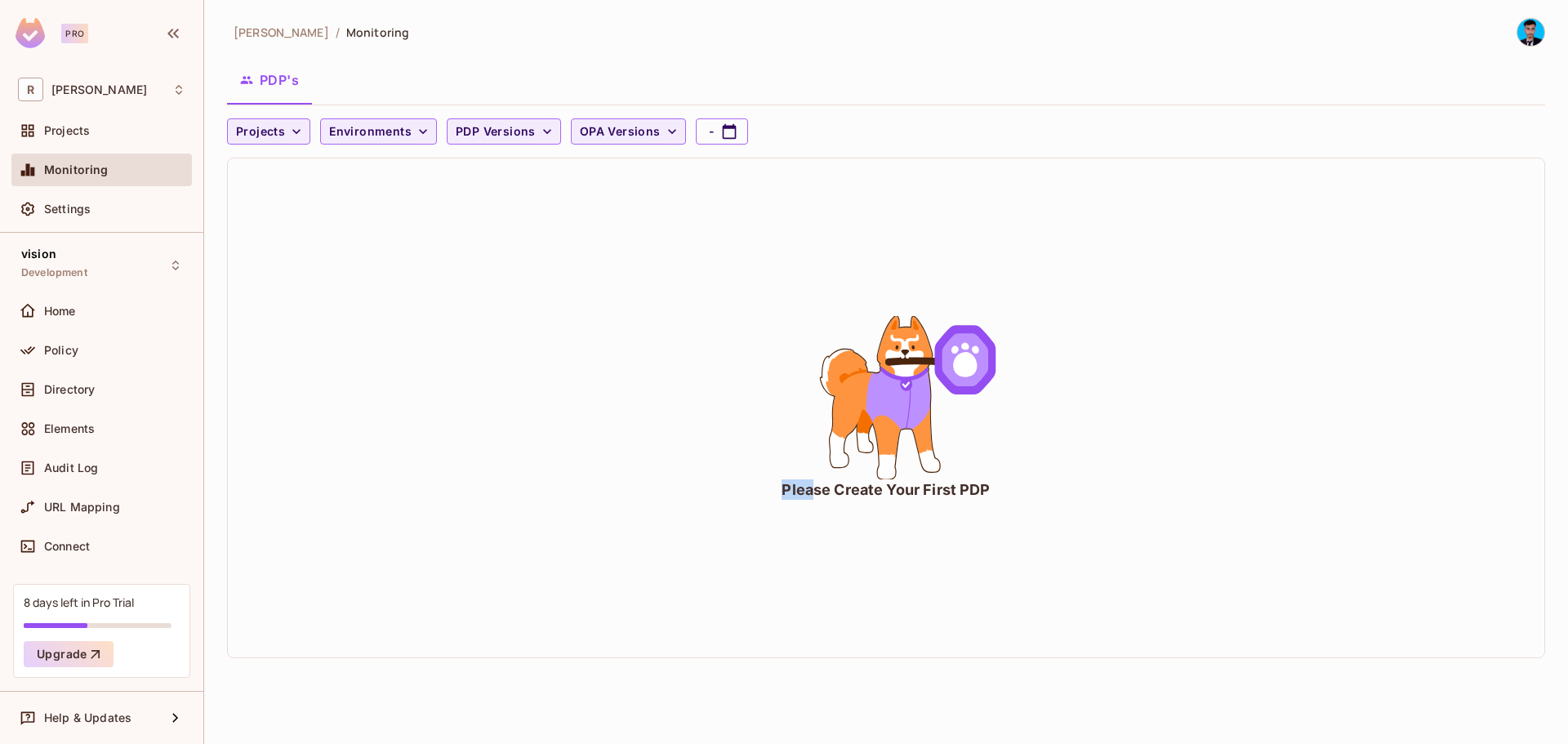
drag, startPoint x: 810, startPoint y: 483, endPoint x: 1099, endPoint y: 503, distance: 289.7
click at [1067, 484] on div "Please Create Your First PDP" at bounding box center [886, 408] width 1316 height 499
click at [1112, 508] on div "Please Create Your First PDP" at bounding box center [886, 408] width 1316 height 499
click at [284, 132] on button "Projects" at bounding box center [269, 131] width 84 height 26
click at [282, 207] on span "vision" at bounding box center [280, 204] width 81 height 15
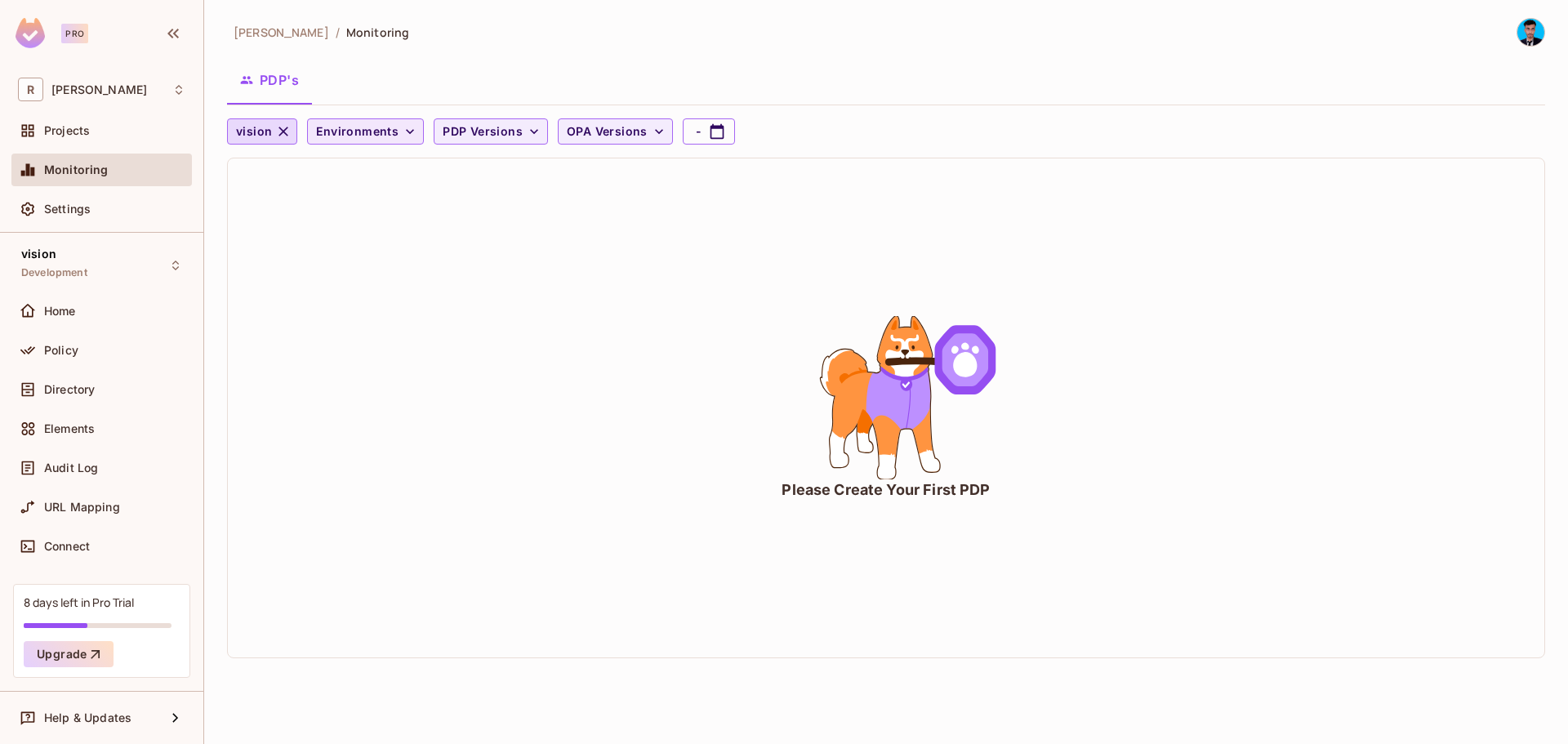
click at [374, 128] on span "Environments" at bounding box center [357, 131] width 83 height 20
click at [394, 167] on li "Development" at bounding box center [355, 168] width 98 height 35
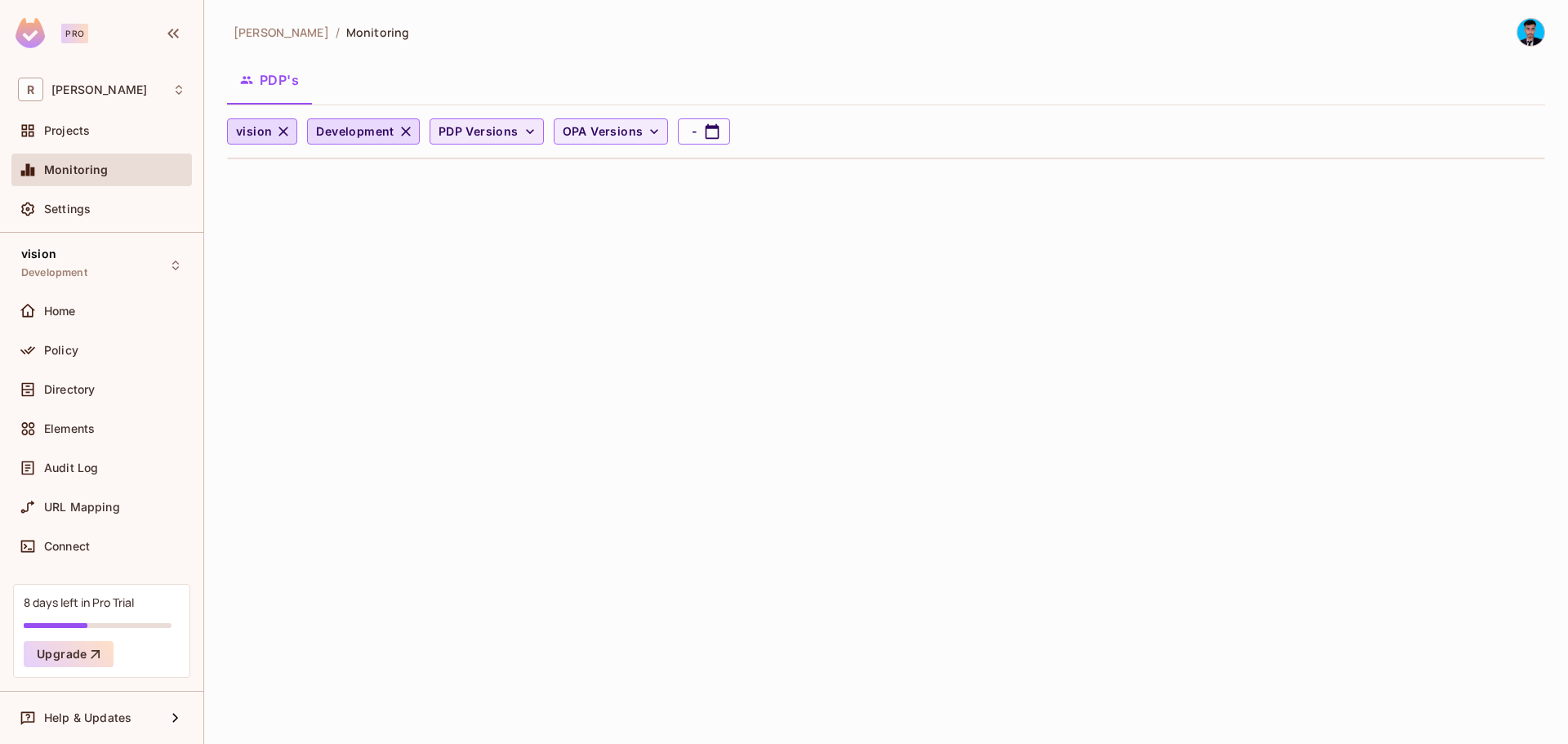
click at [494, 137] on span "PDP Versions" at bounding box center [478, 131] width 80 height 20
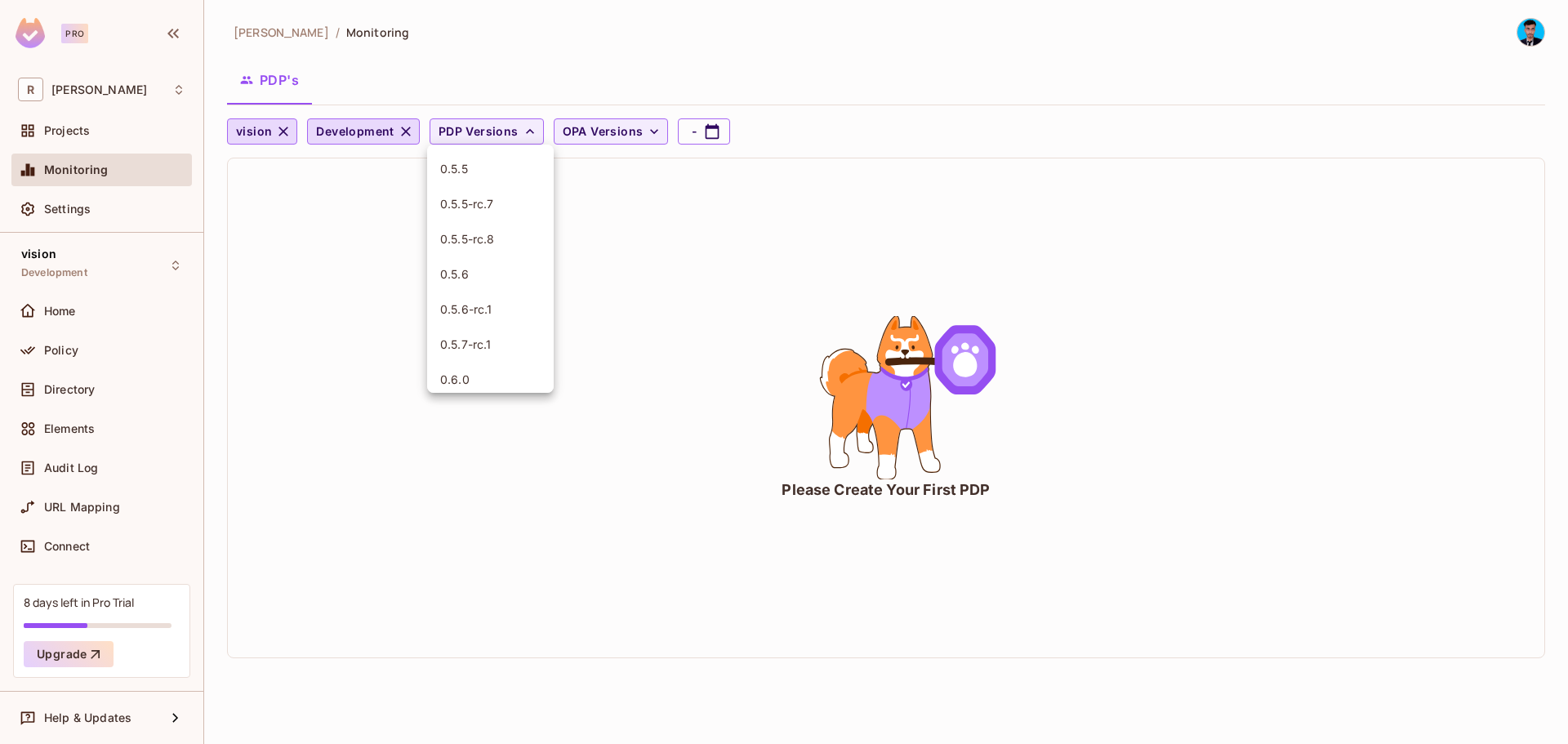
click at [459, 174] on span "0.5.5" at bounding box center [490, 168] width 100 height 15
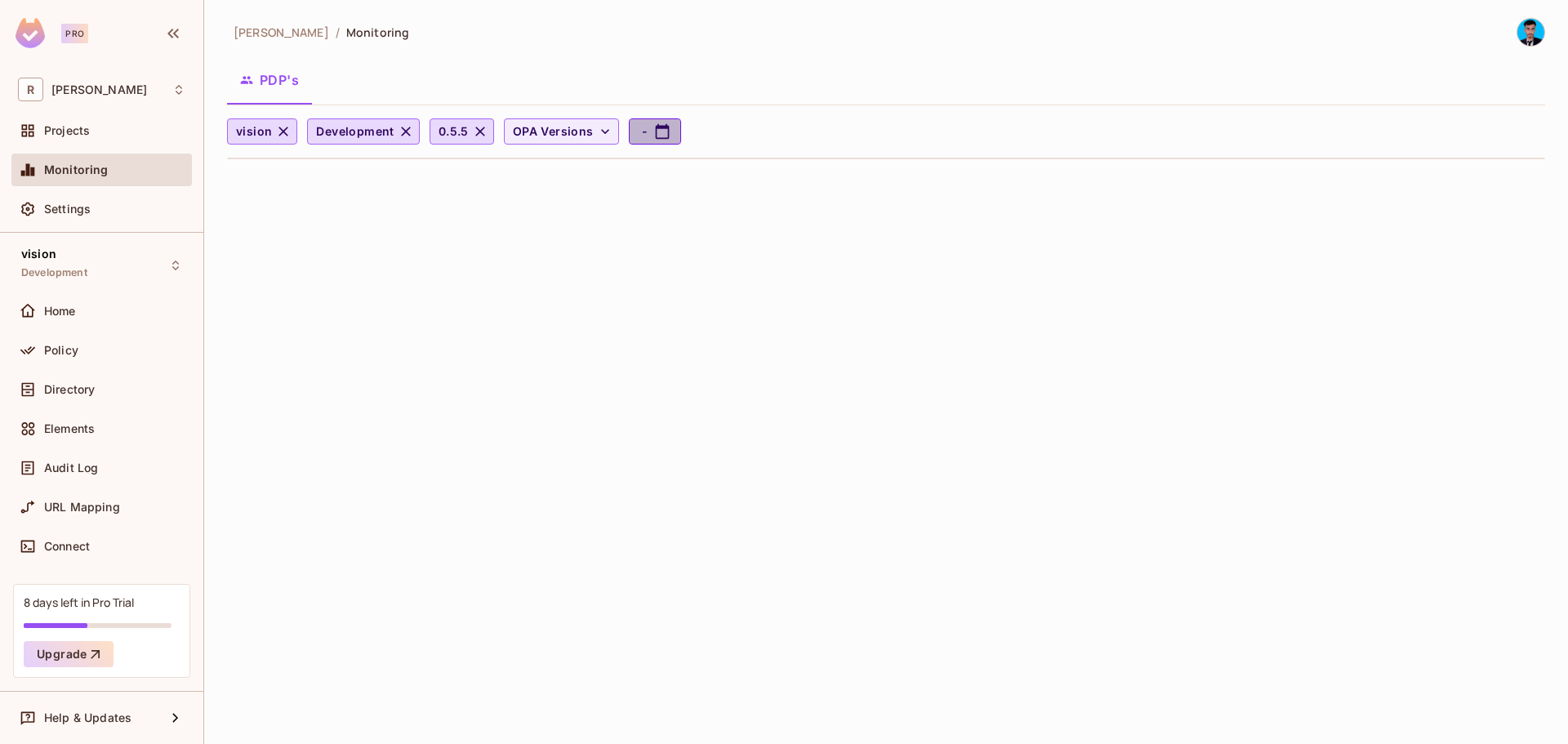
click at [643, 121] on button "-" at bounding box center [655, 131] width 52 height 26
select select "*"
select select "****"
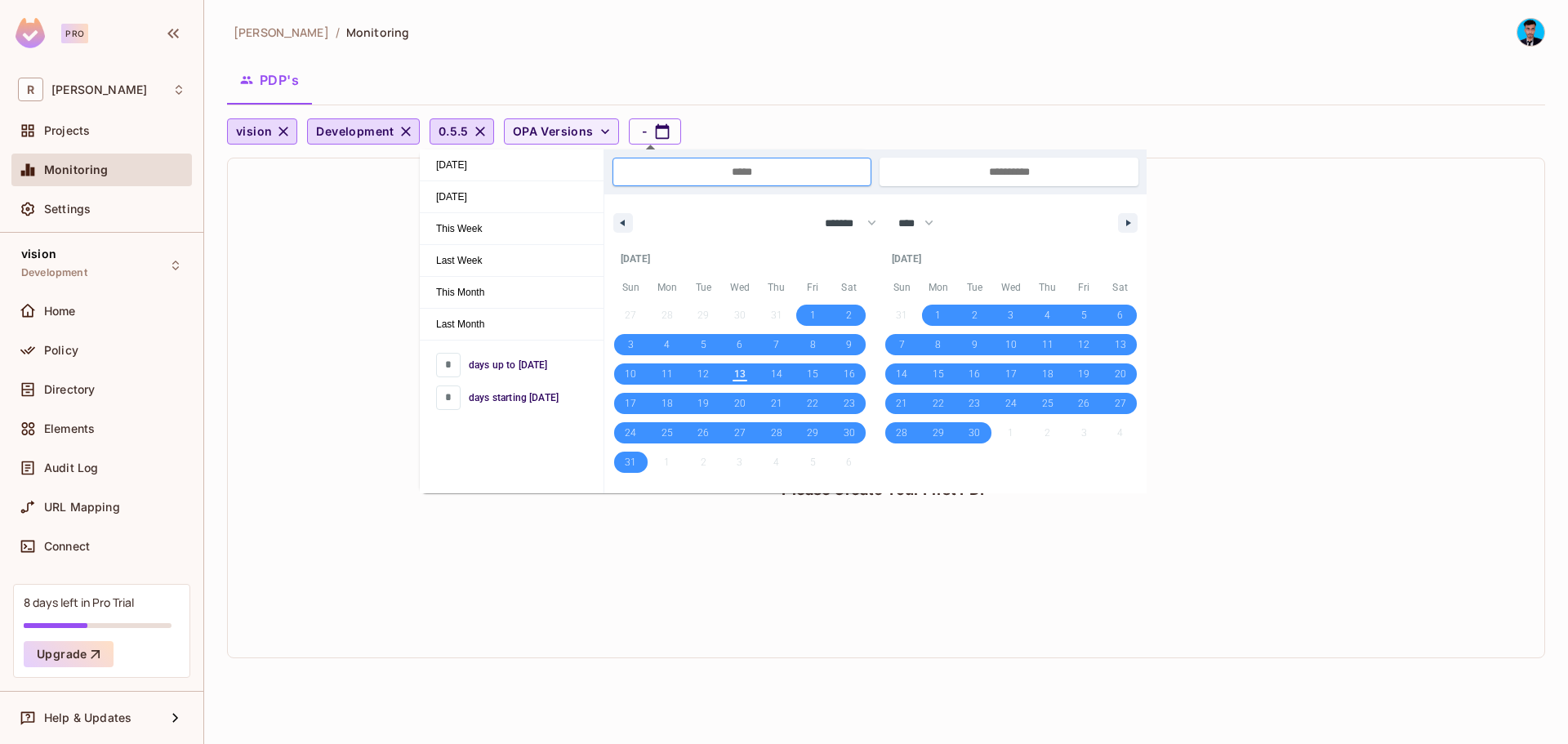
click at [347, 505] on div "Please Create Your First PDP" at bounding box center [886, 408] width 1316 height 499
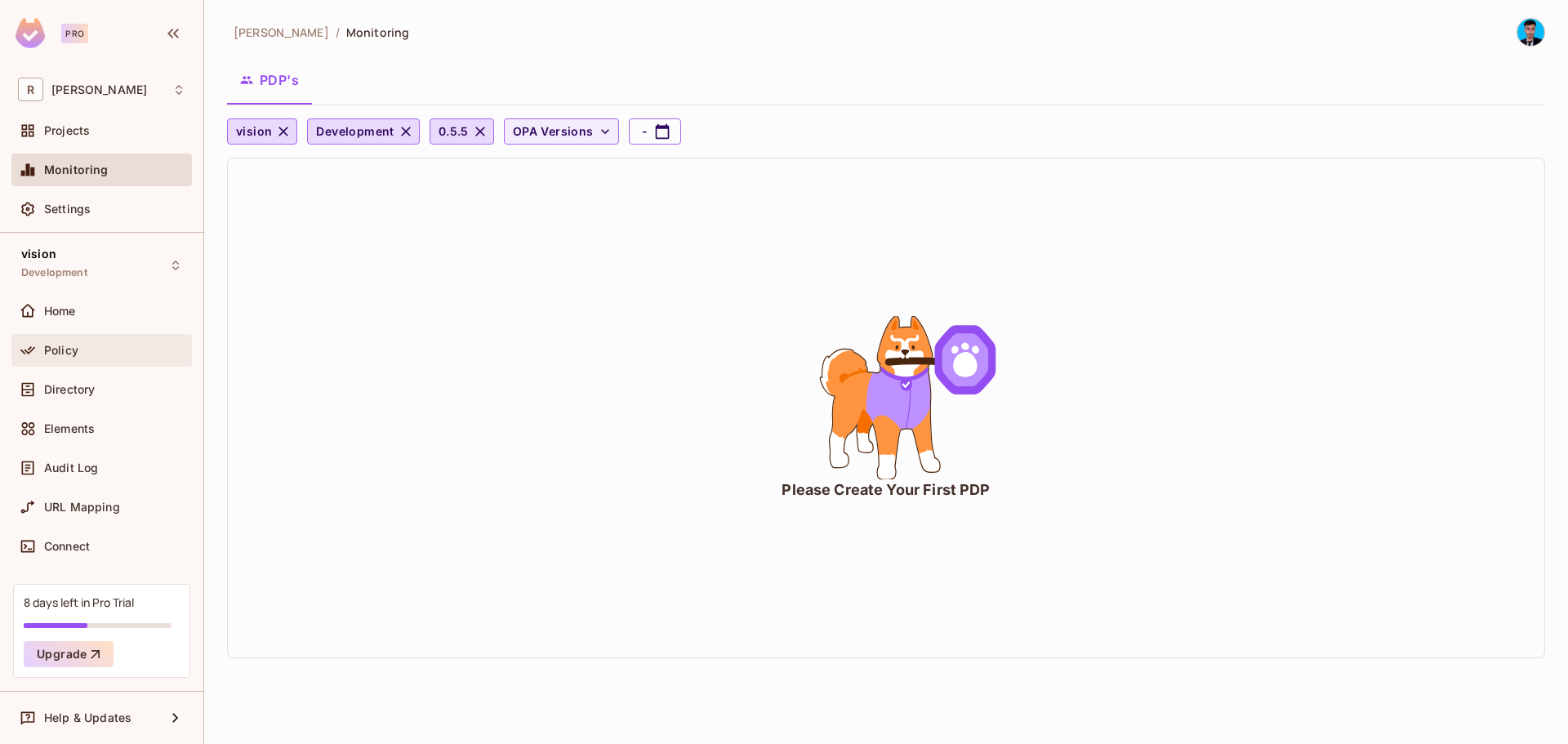
click at [87, 339] on div "Policy" at bounding box center [101, 350] width 180 height 33
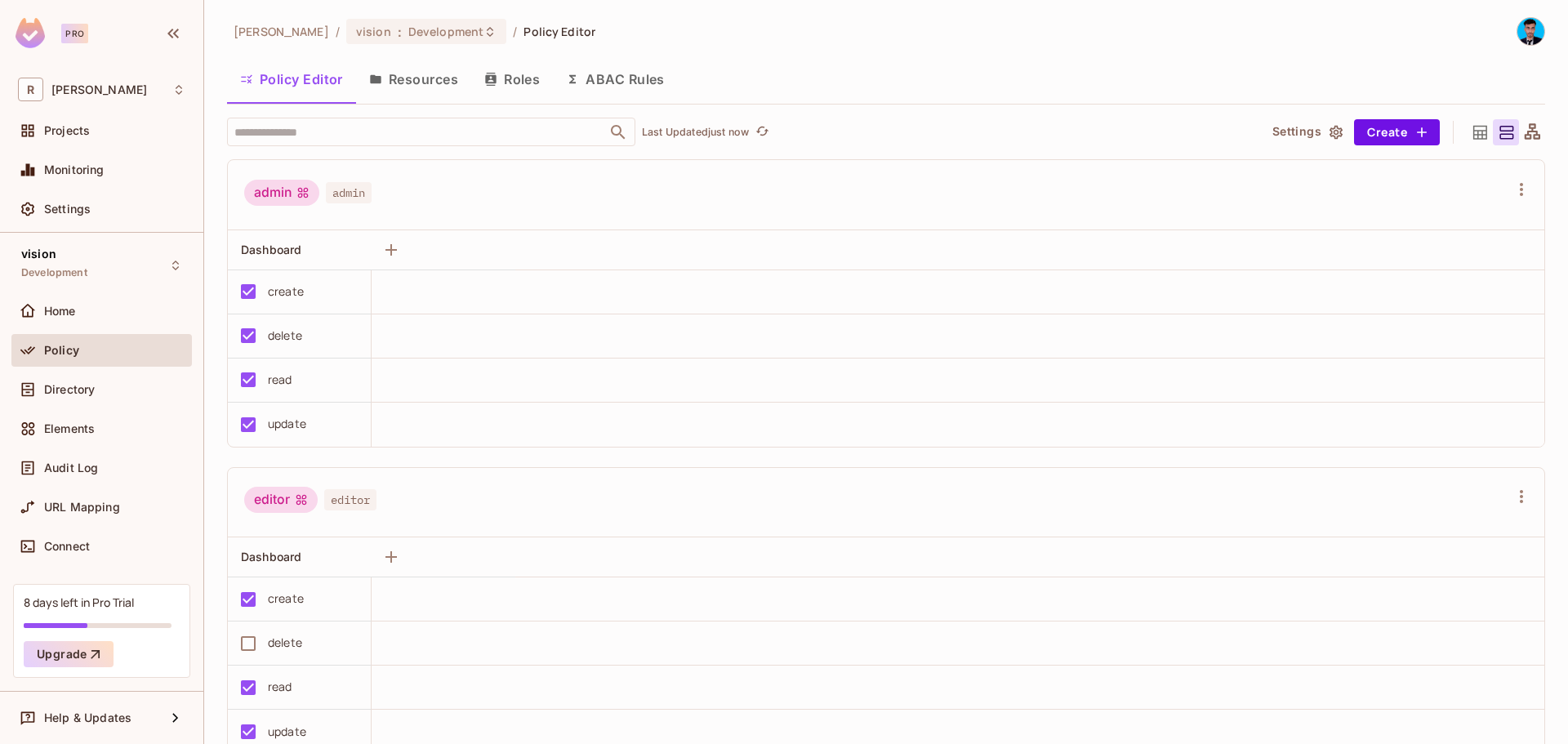
click at [404, 83] on button "Resources" at bounding box center [414, 79] width 116 height 40
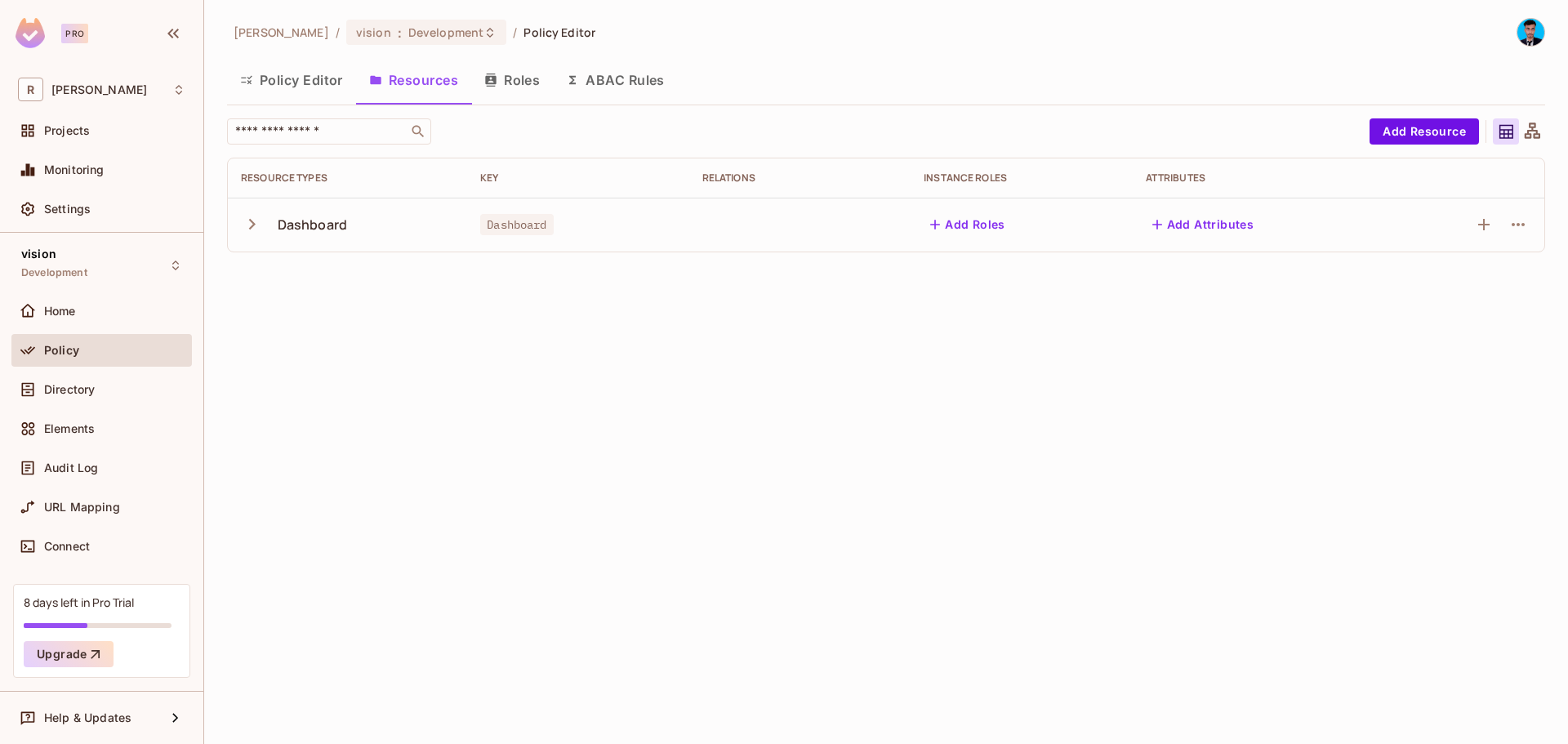
click at [540, 101] on div "Policy Editor Resources Roles ABAC Rules" at bounding box center [886, 82] width 1318 height 45
click at [503, 84] on button "Roles" at bounding box center [511, 80] width 82 height 40
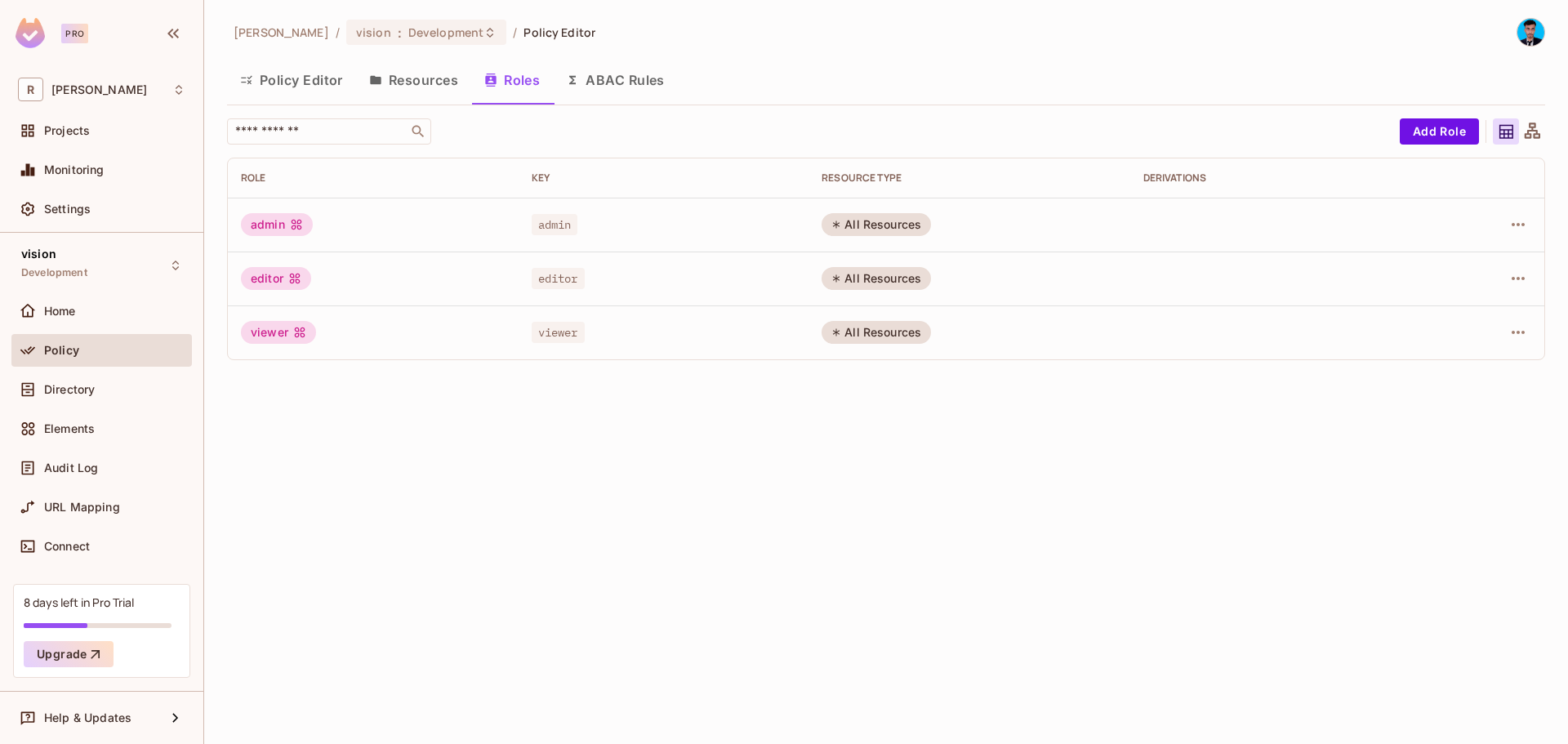
click at [298, 69] on button "Policy Editor" at bounding box center [292, 80] width 129 height 40
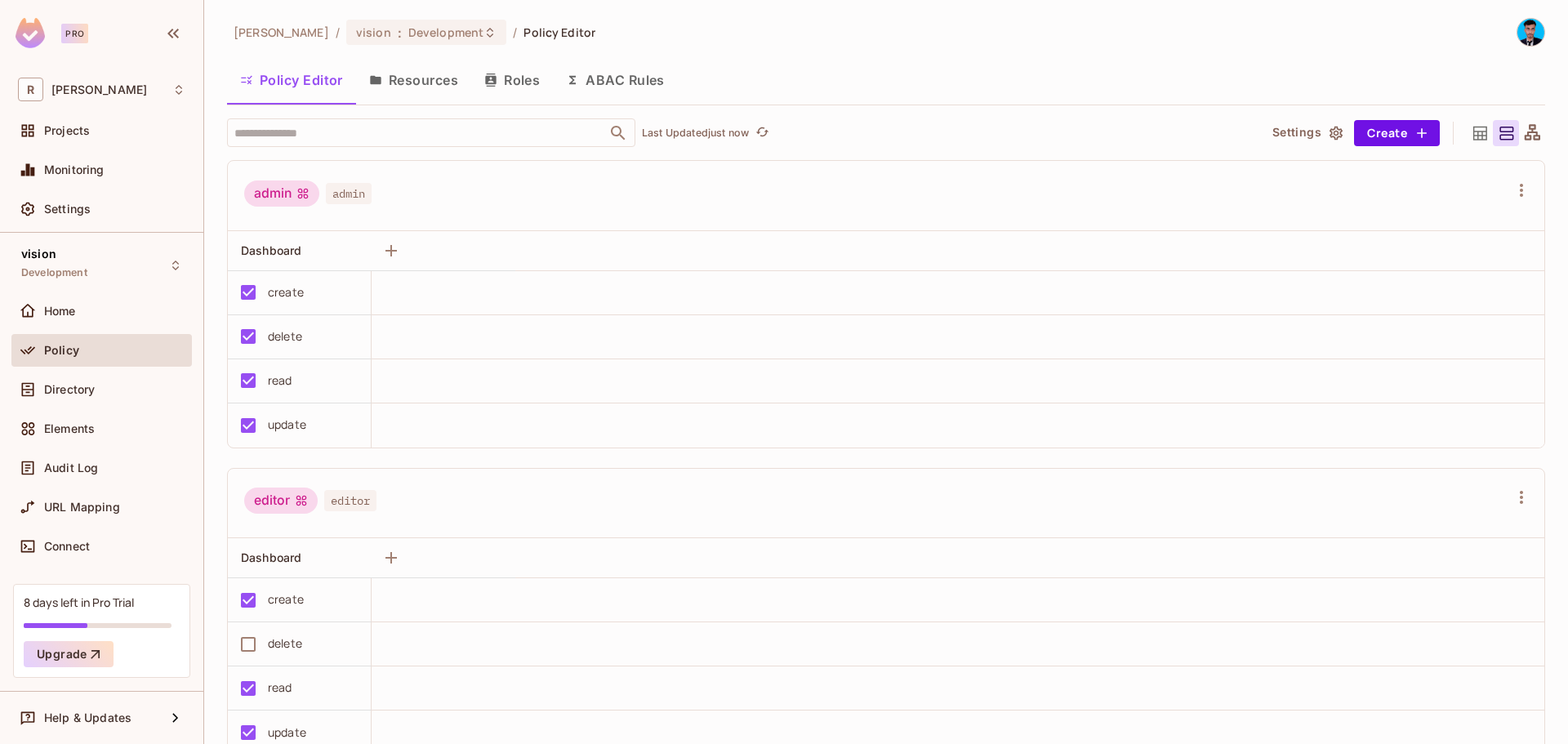
click at [391, 48] on div "Rahaman / vision : Development / Policy Editor Policy Editor Resources Roles AB…" at bounding box center [886, 381] width 1318 height 727
click at [422, 38] on span "Development" at bounding box center [446, 32] width 75 height 15
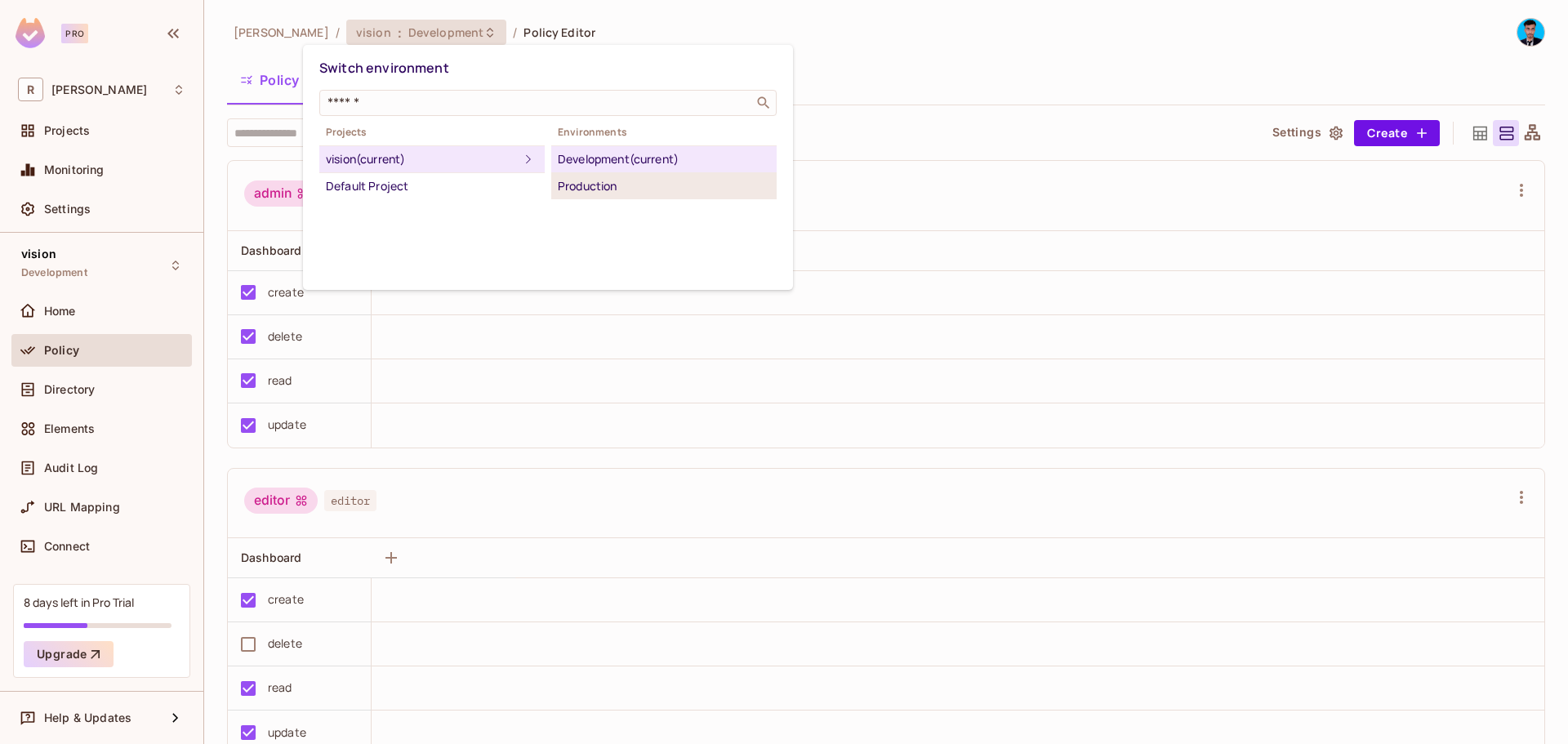
click at [610, 180] on div "Production" at bounding box center [663, 186] width 213 height 19
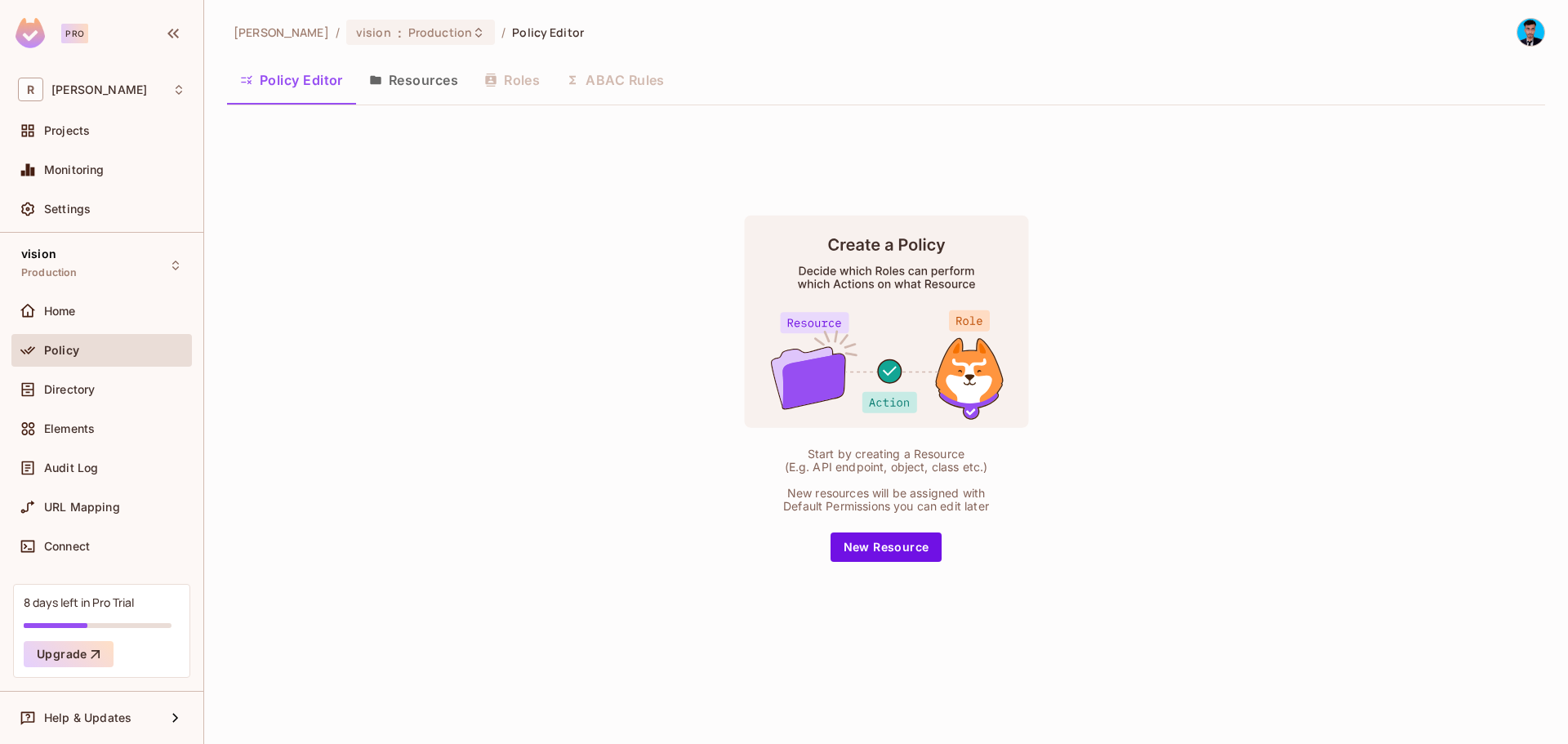
click at [512, 32] on span "Policy Editor" at bounding box center [548, 32] width 72 height 15
click at [472, 31] on icon at bounding box center [478, 33] width 13 height 13
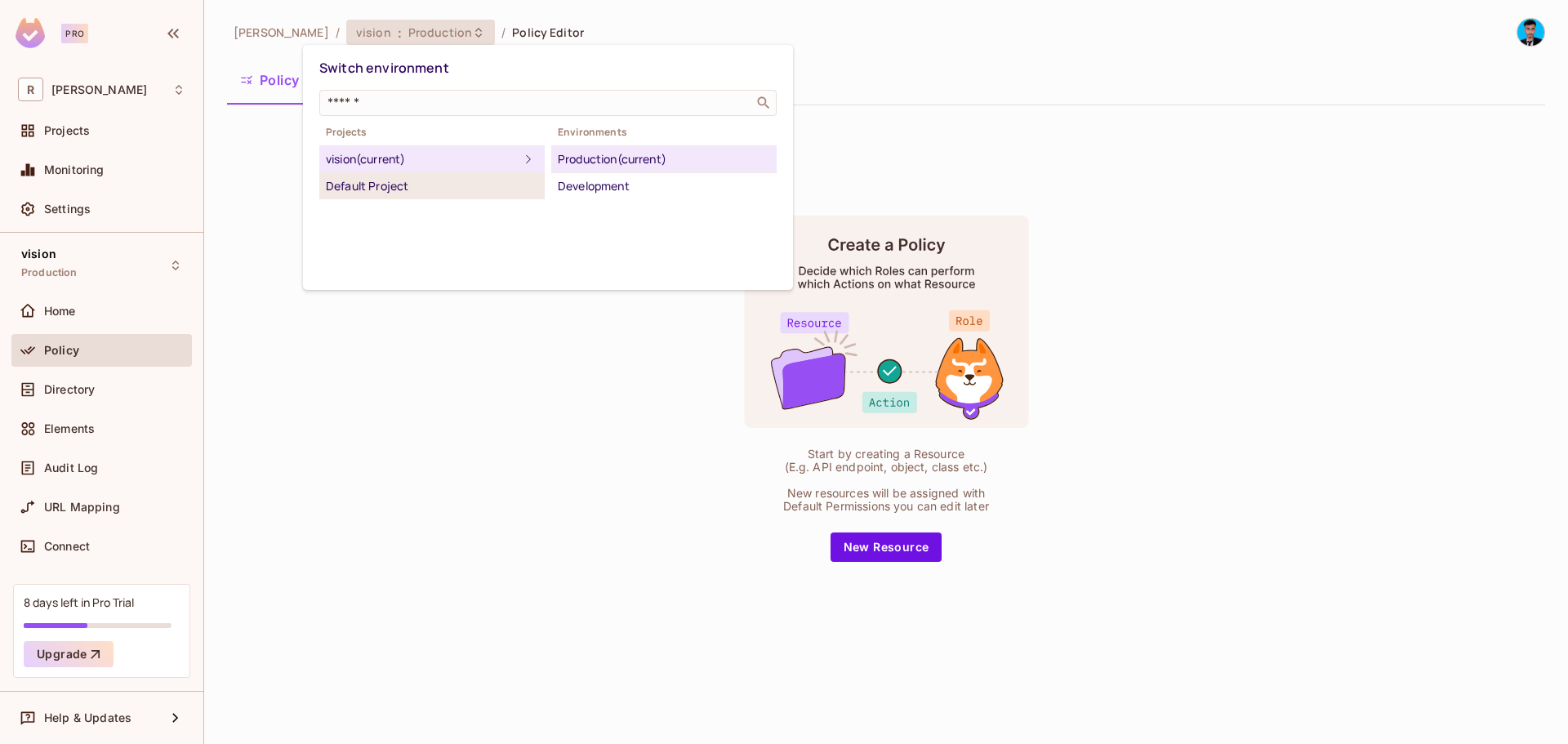
click at [400, 190] on div "Default Project" at bounding box center [431, 186] width 213 height 19
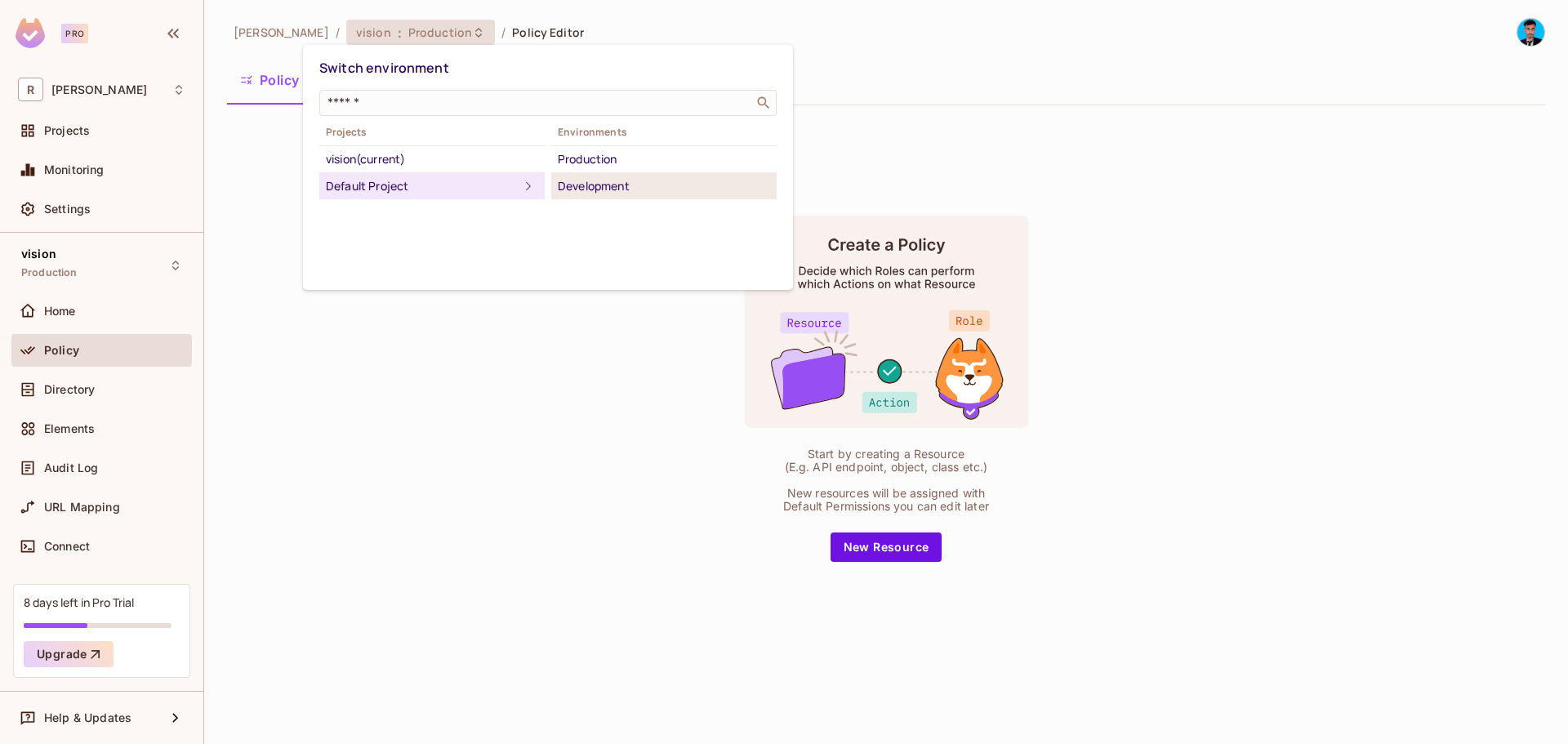
click at [585, 183] on div "Development" at bounding box center [663, 186] width 213 height 19
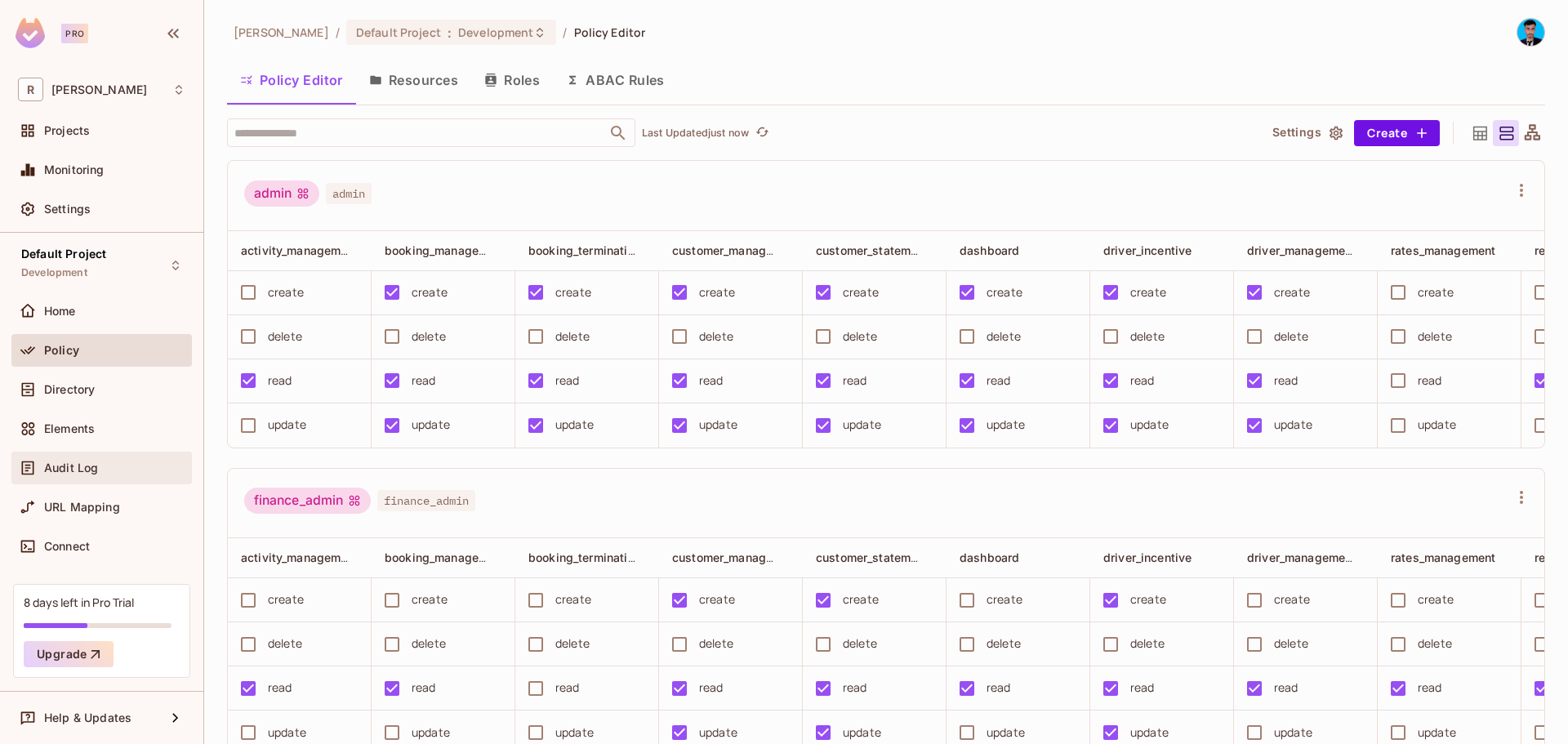
click at [94, 478] on div "Audit Log" at bounding box center [101, 468] width 180 height 33
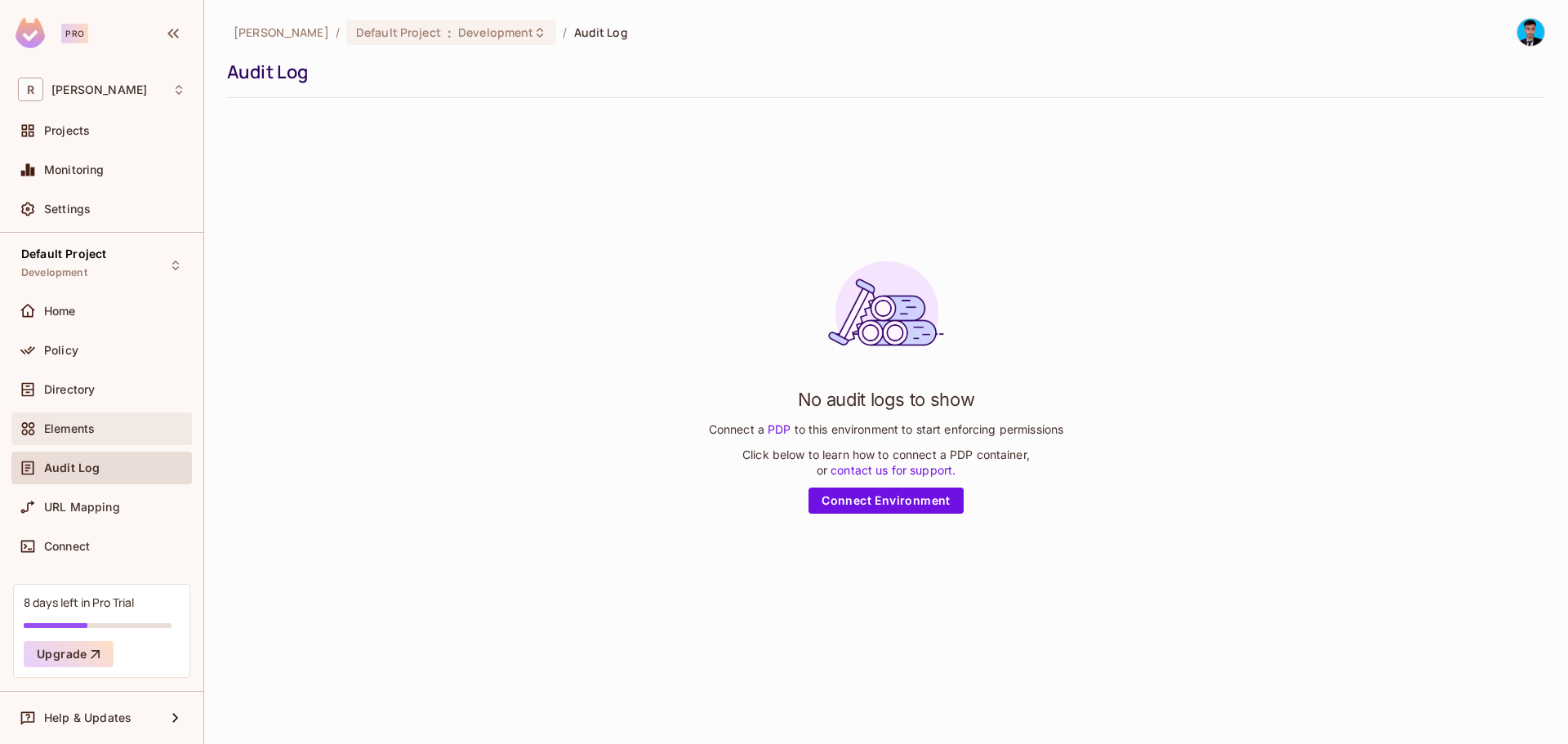
click at [92, 425] on span "Elements" at bounding box center [69, 429] width 51 height 13
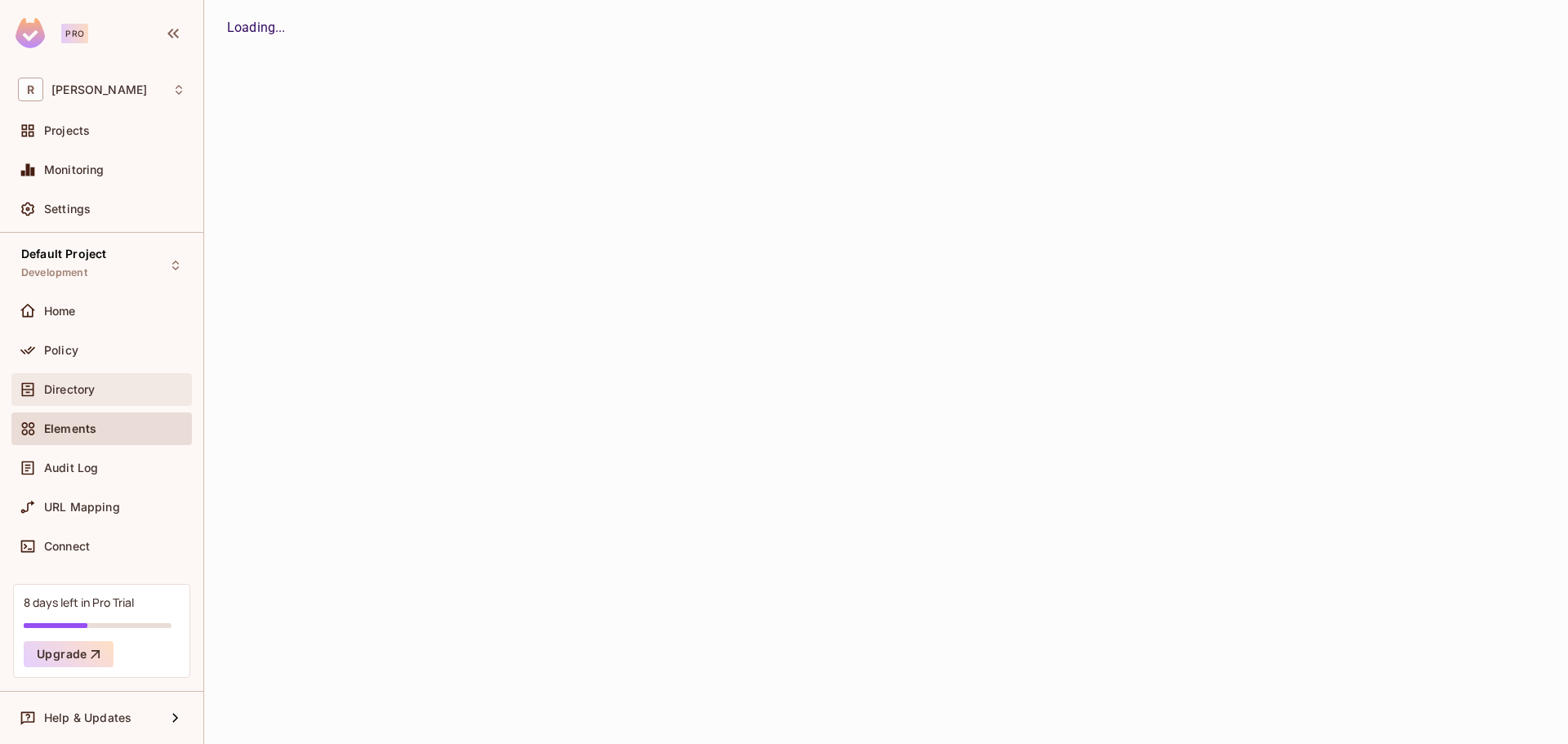
click at [90, 390] on span "Directory" at bounding box center [69, 390] width 51 height 13
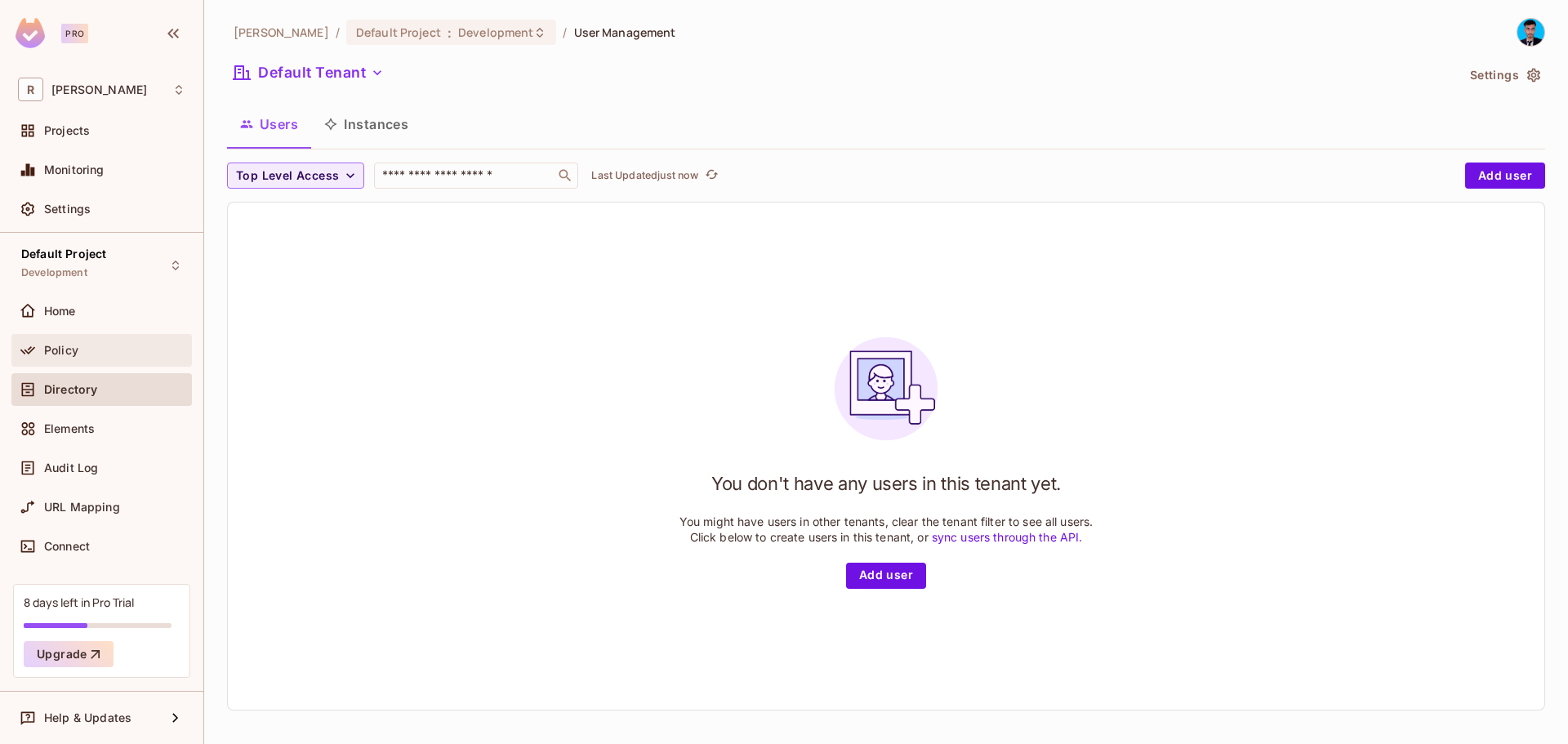
click at [108, 338] on div "Policy" at bounding box center [101, 350] width 180 height 33
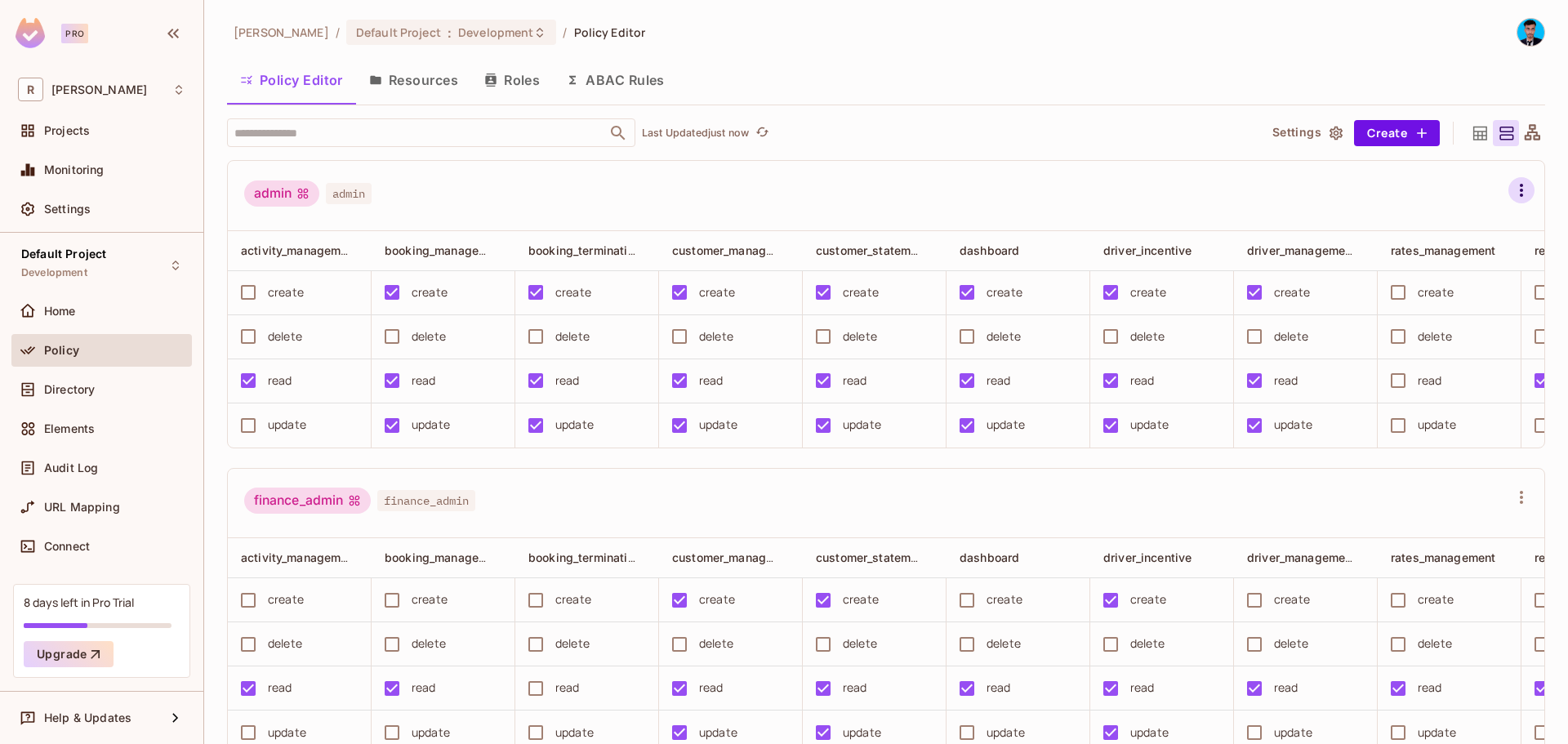
click at [1511, 197] on icon "button" at bounding box center [1521, 190] width 19 height 19
click at [1478, 183] on div at bounding box center [784, 372] width 1568 height 744
click at [1526, 123] on icon at bounding box center [1531, 133] width 20 height 20
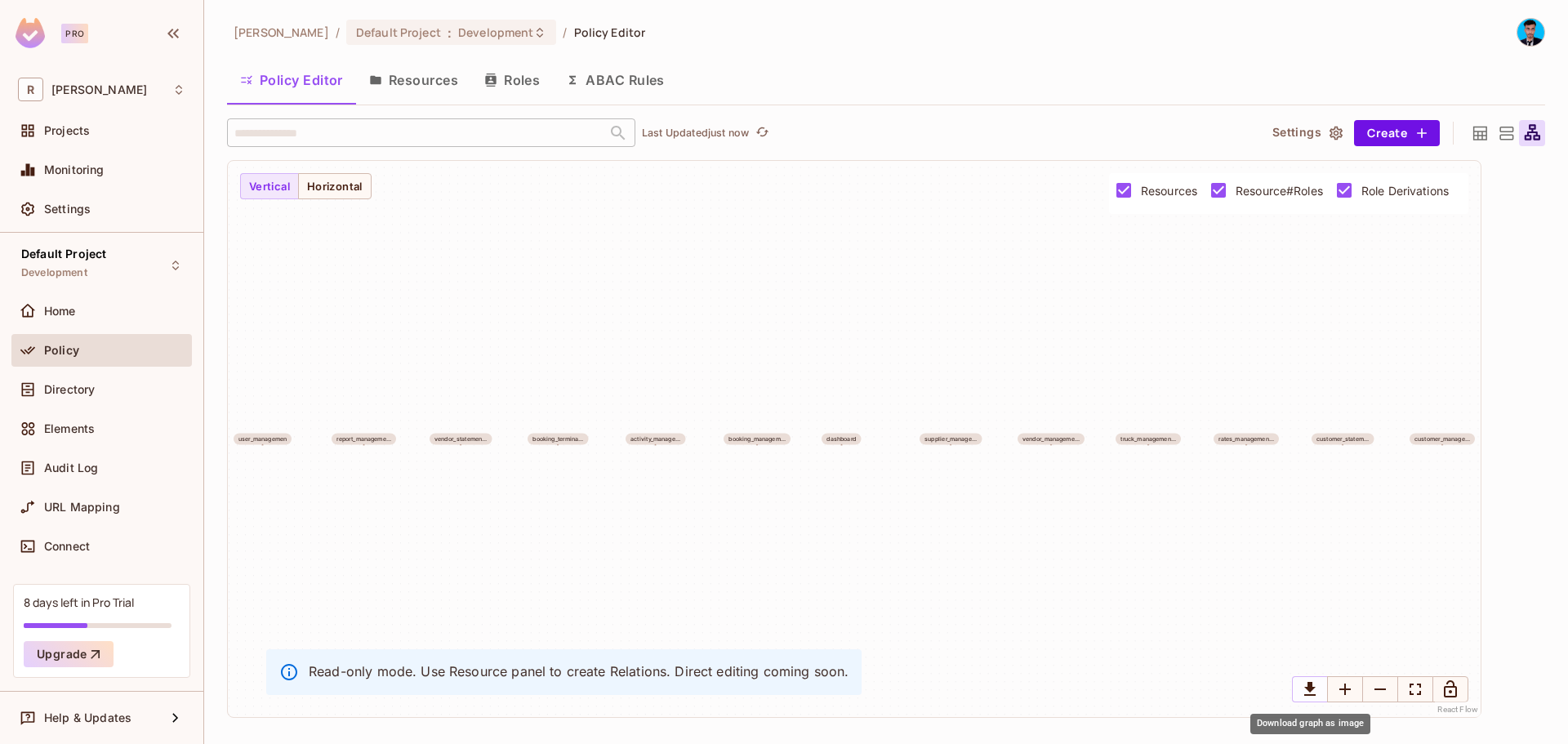
click at [1310, 682] on icon "Download graph as image" at bounding box center [1310, 688] width 12 height 13
click at [337, 200] on div "driver_incentiv... user_managemen report_manageme... vendor_statemen... booking…" at bounding box center [854, 439] width 1252 height 556
click at [337, 194] on button "Horizontal" at bounding box center [335, 186] width 73 height 26
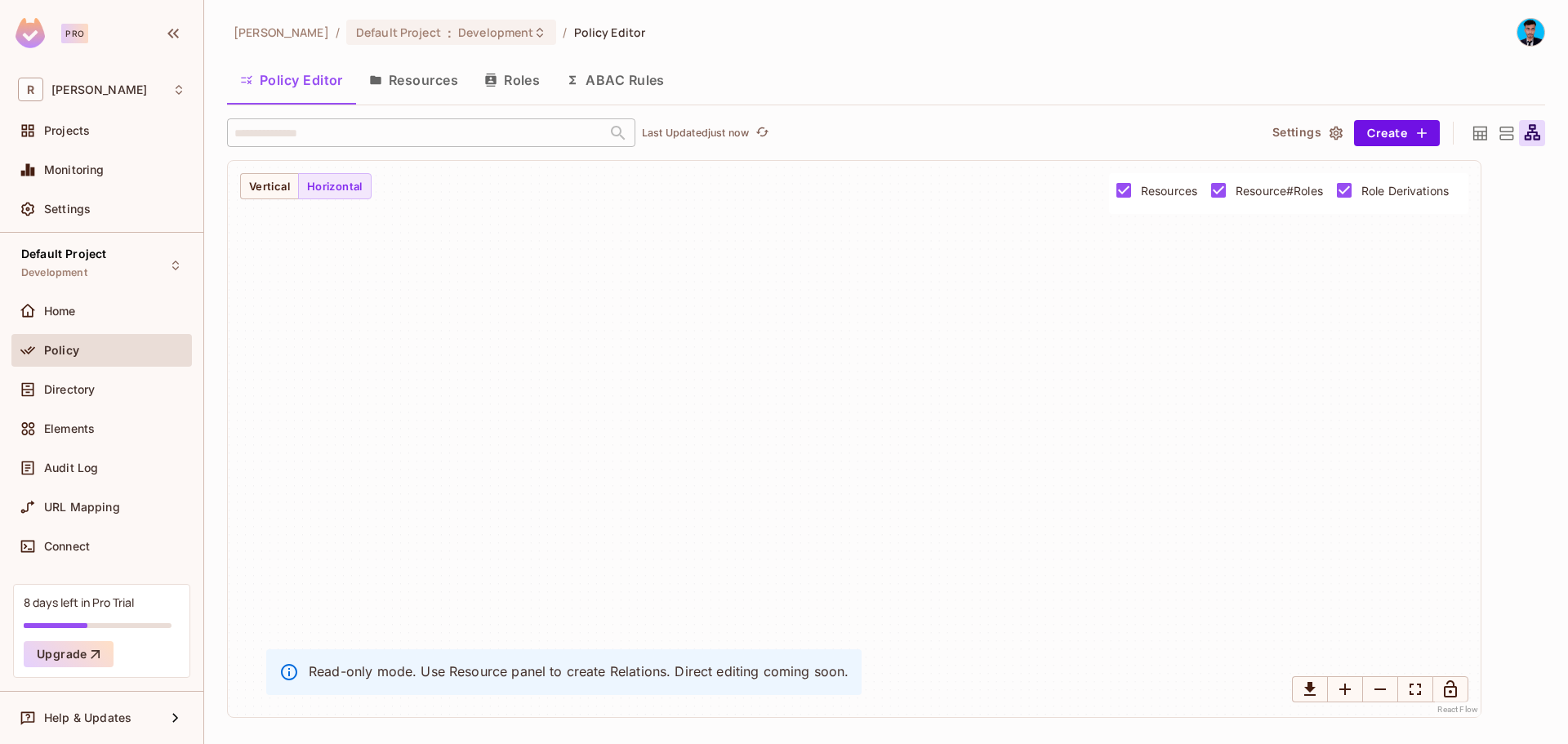
click at [292, 204] on div "driver_incentiv... user_managemen report_manageme... vendor_statemen... booking…" at bounding box center [854, 439] width 1252 height 556
click at [79, 308] on div "Home" at bounding box center [115, 311] width 141 height 13
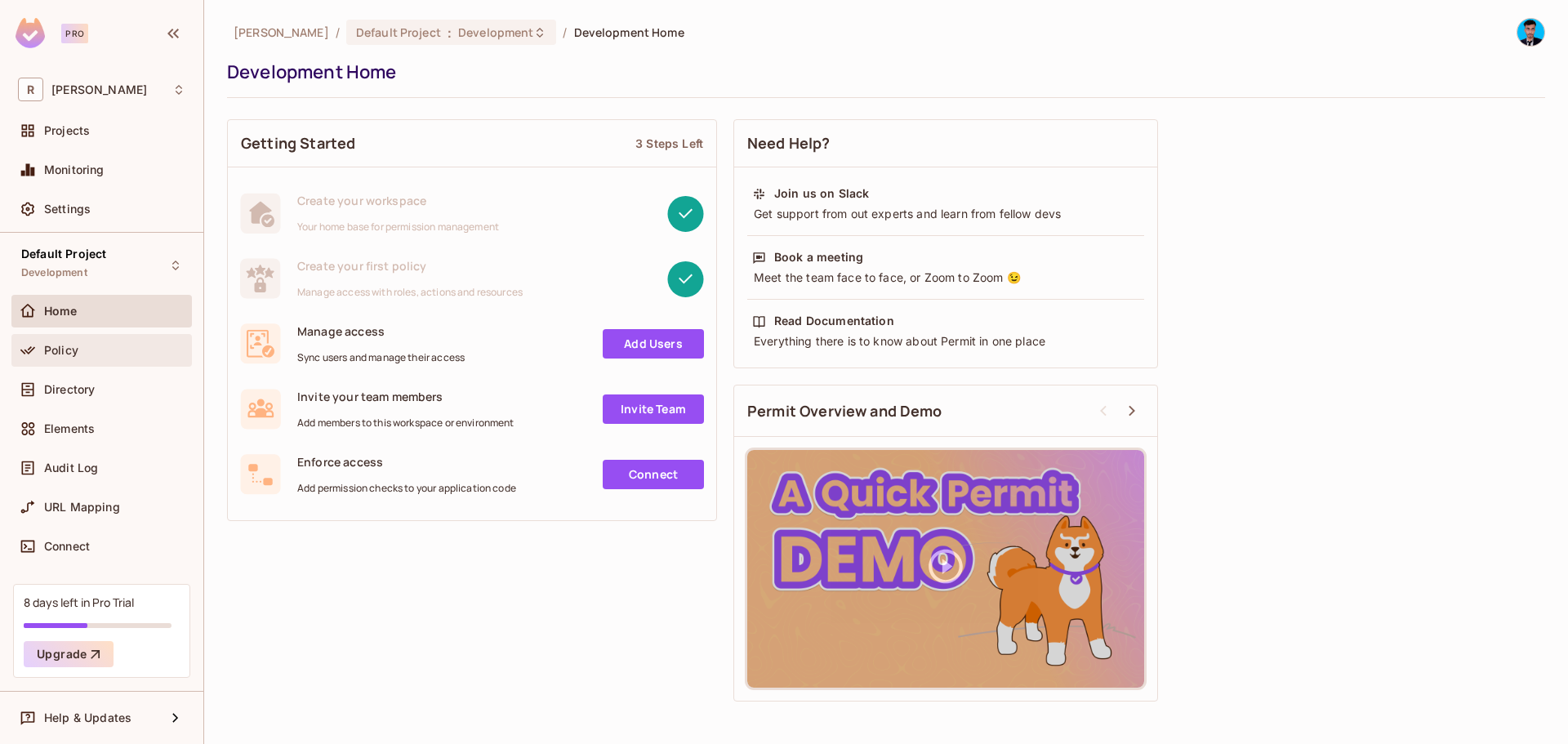
click at [89, 362] on div "Policy" at bounding box center [101, 350] width 180 height 33
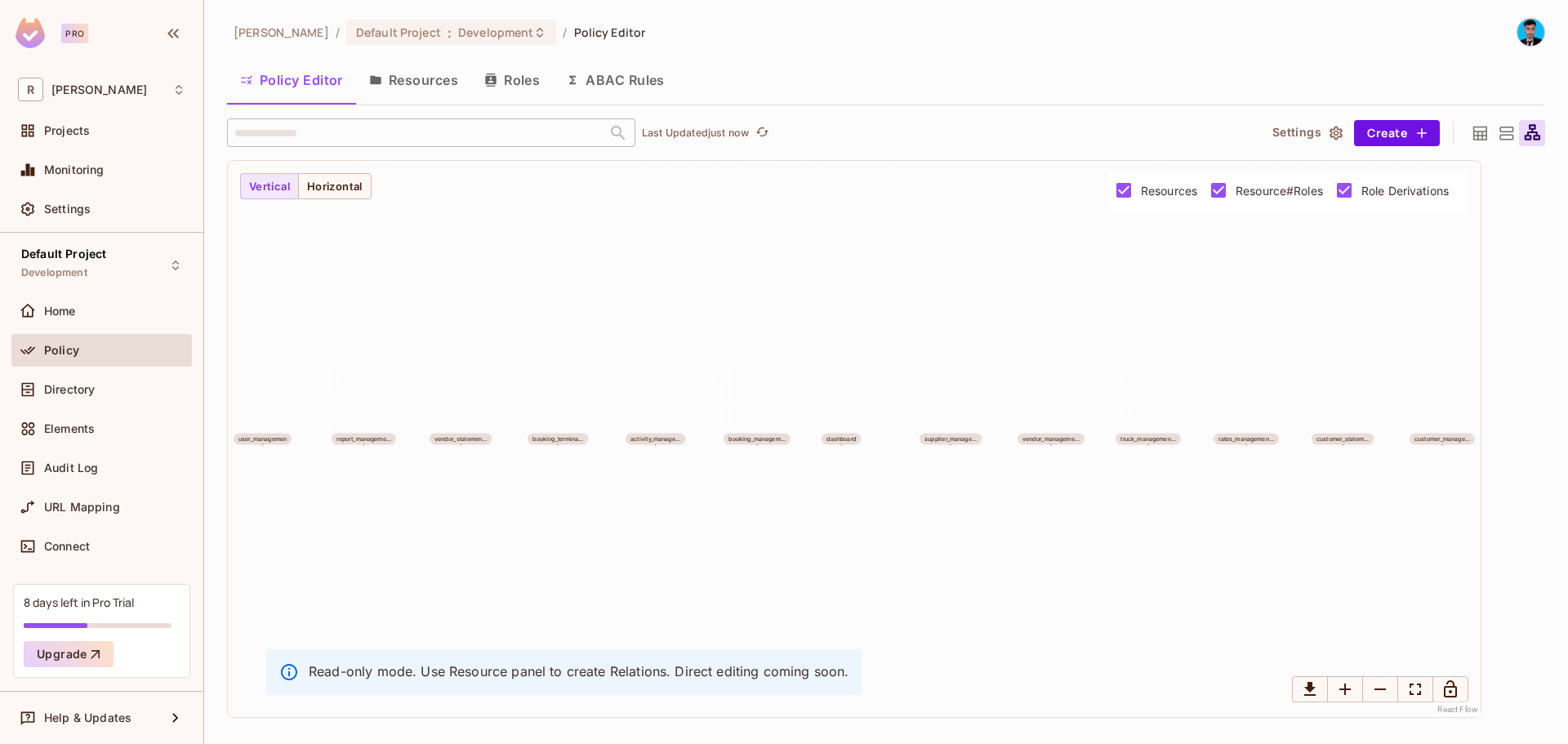
click at [412, 93] on button "Resources" at bounding box center [414, 80] width 116 height 40
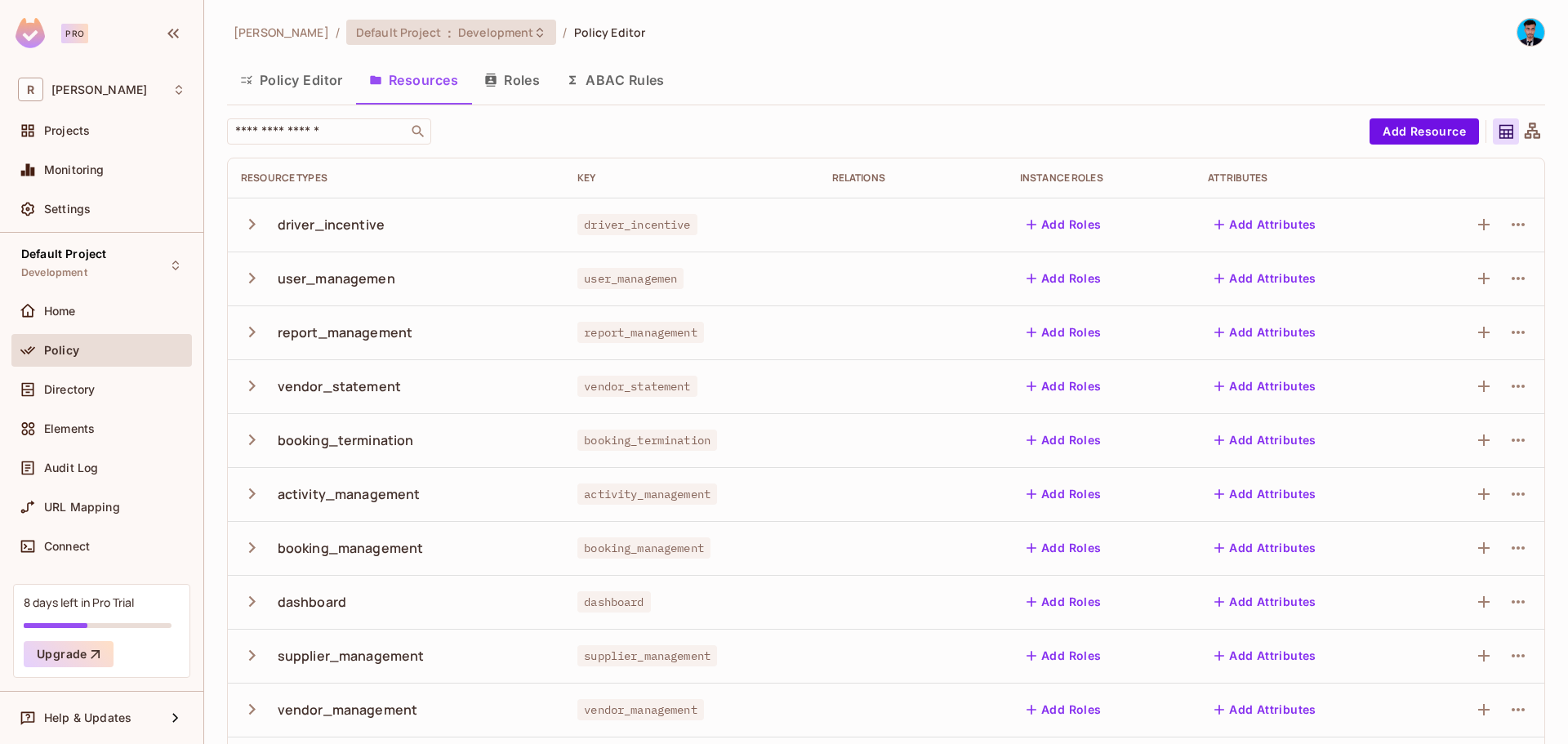
click at [533, 35] on icon at bounding box center [540, 33] width 13 height 13
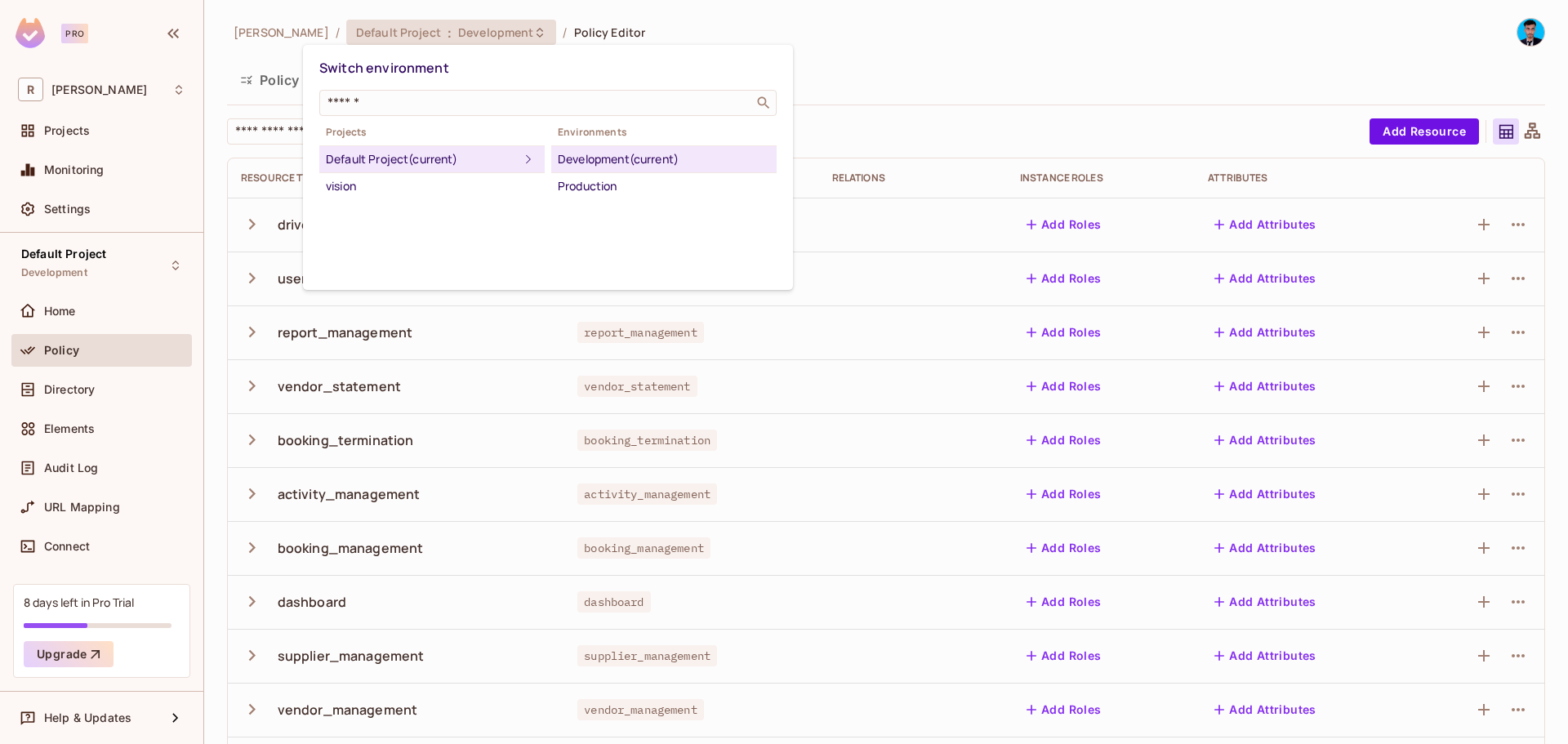
click at [889, 72] on div at bounding box center [784, 372] width 1568 height 744
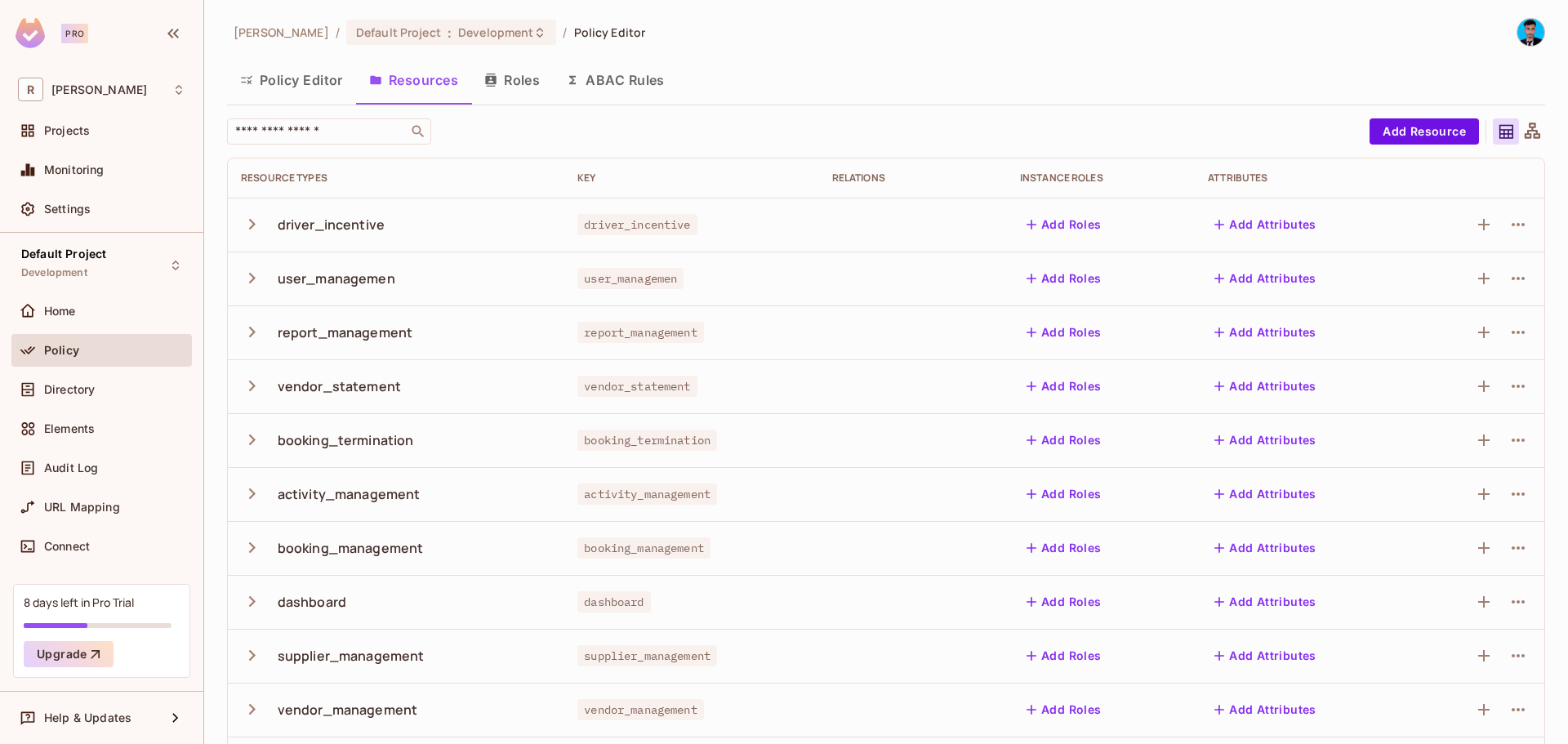
click at [501, 94] on button "Roles" at bounding box center [511, 80] width 82 height 40
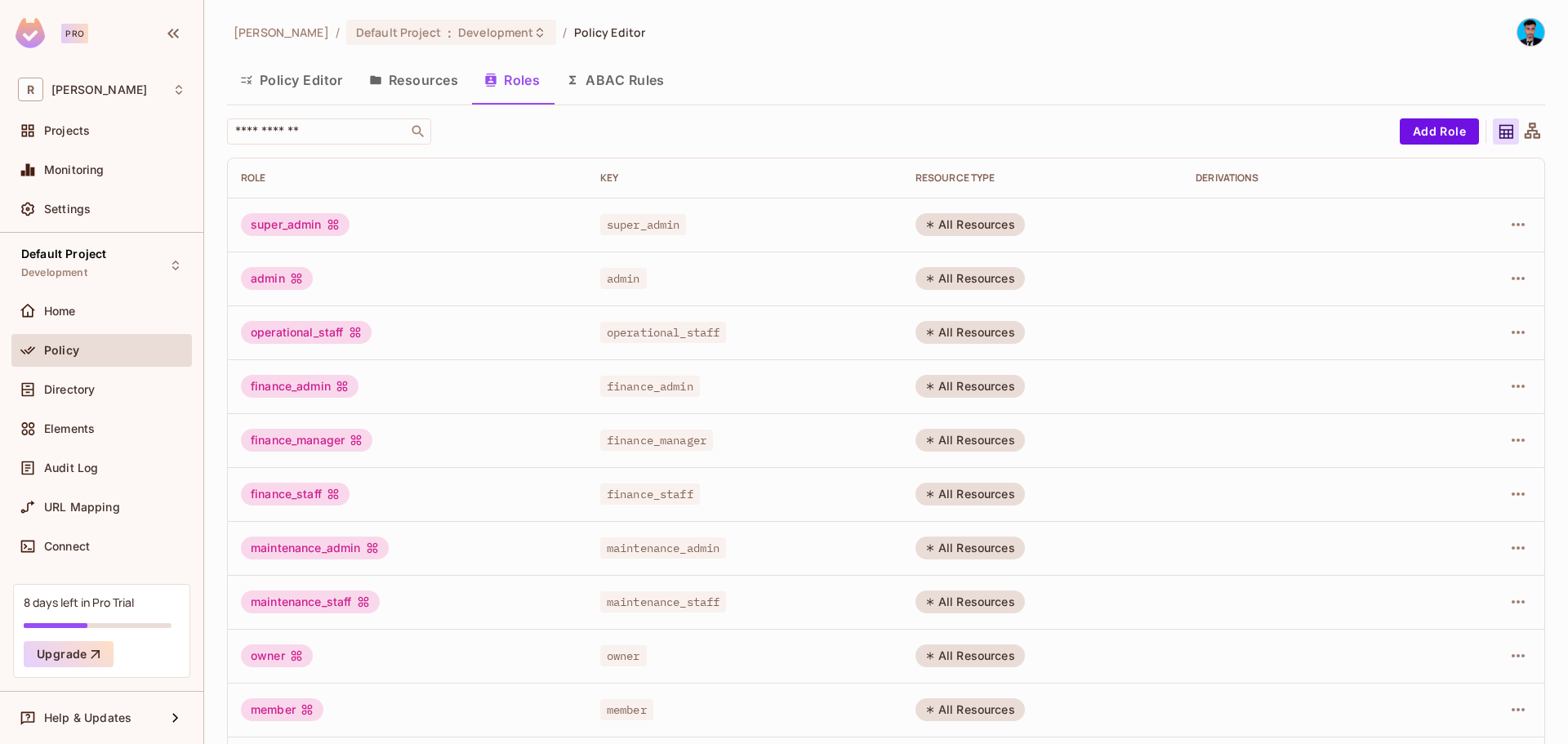
click at [1516, 46] on div at bounding box center [1530, 33] width 29 height 29
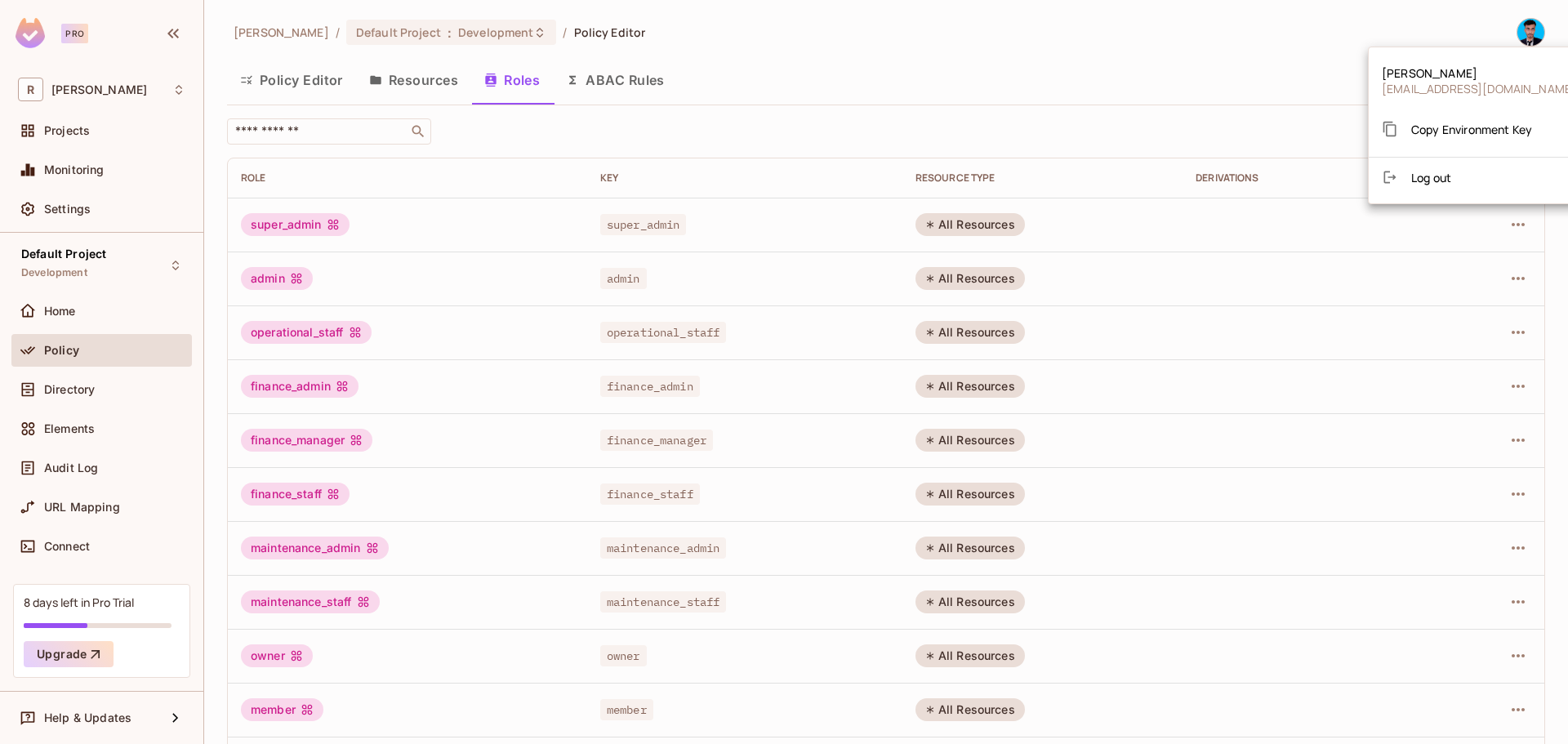
click at [1463, 121] on span "Copy Environment Key" at bounding box center [1472, 129] width 121 height 15
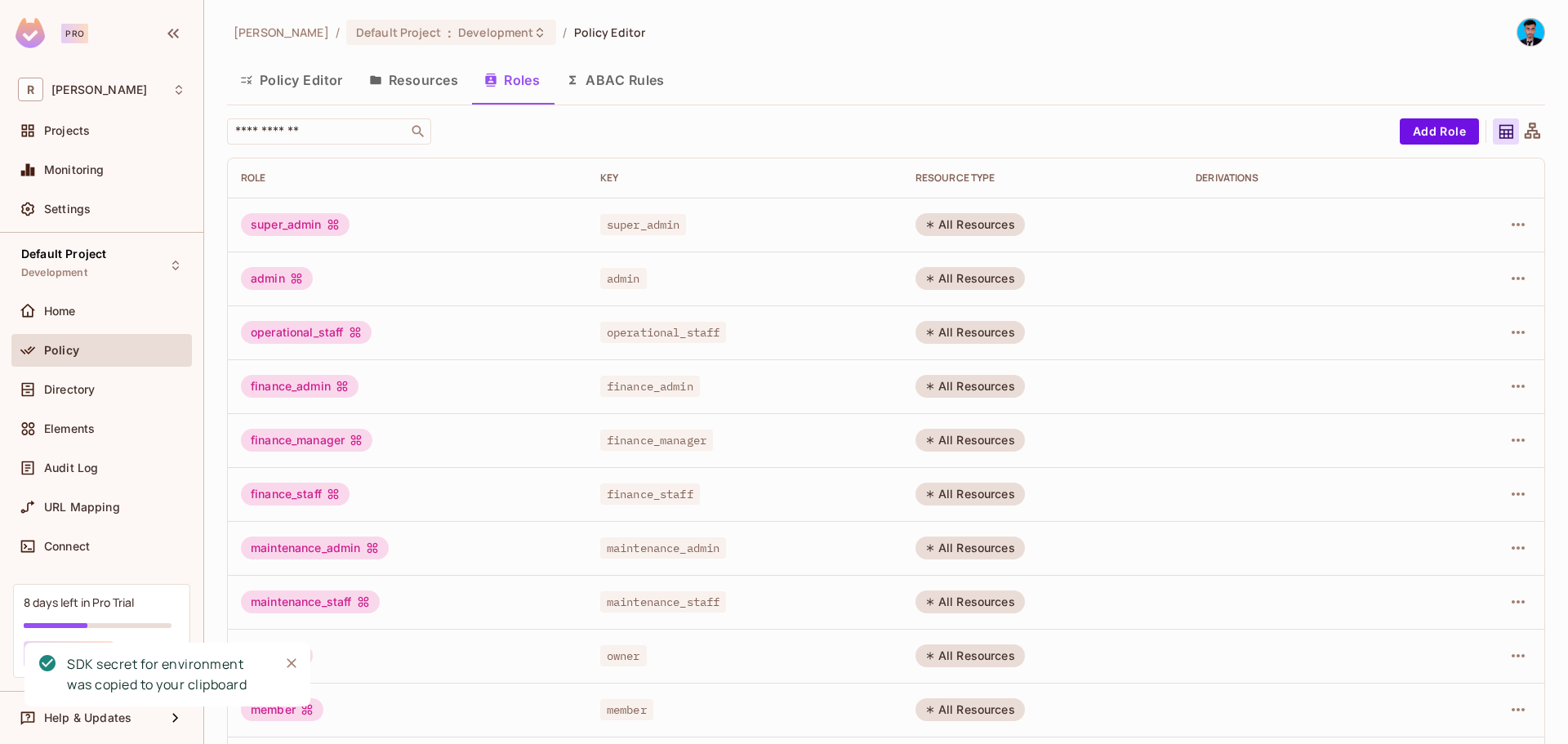
click at [1520, 27] on img at bounding box center [1530, 33] width 27 height 27
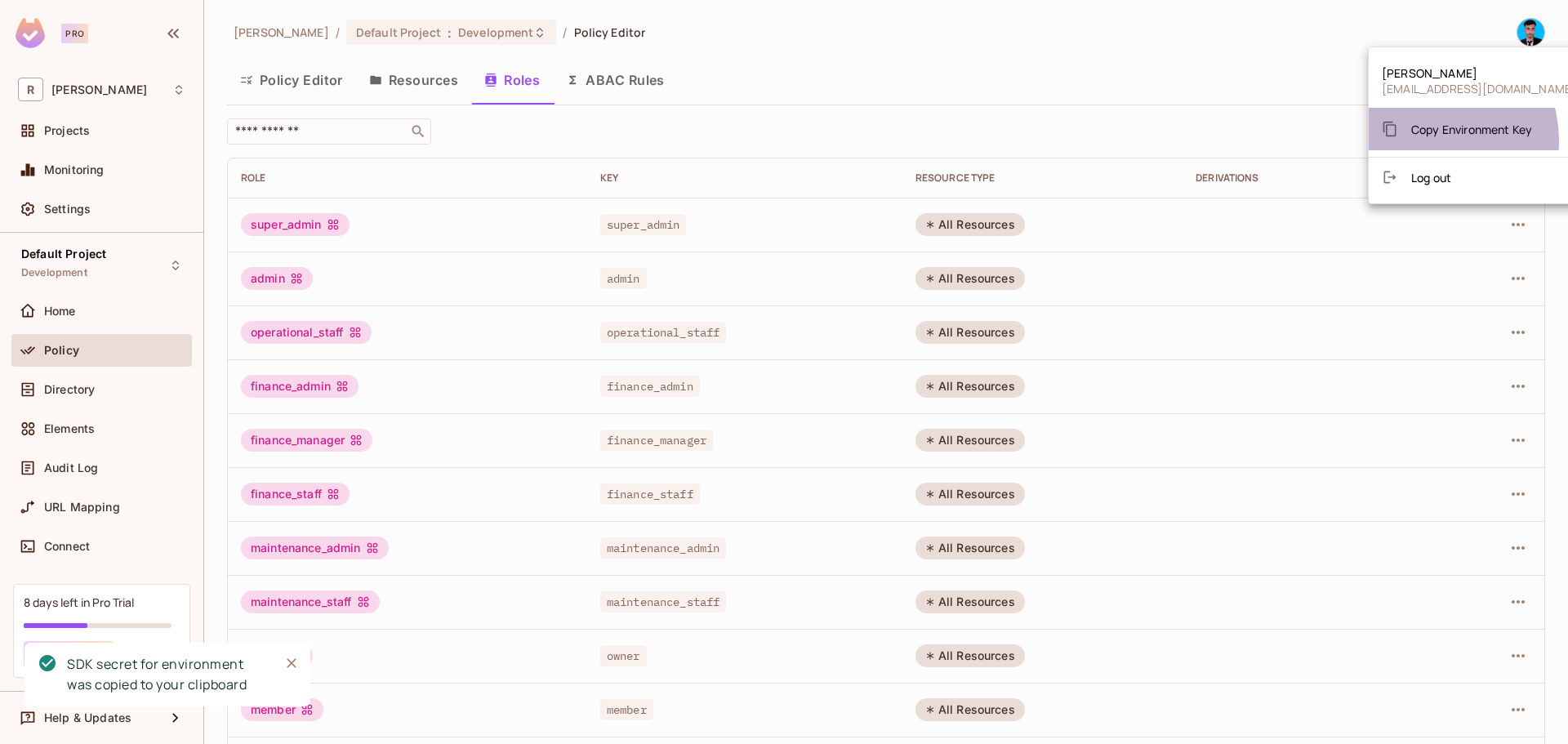
click at [1426, 141] on div "Copy Environment Key" at bounding box center [1456, 129] width 150 height 33
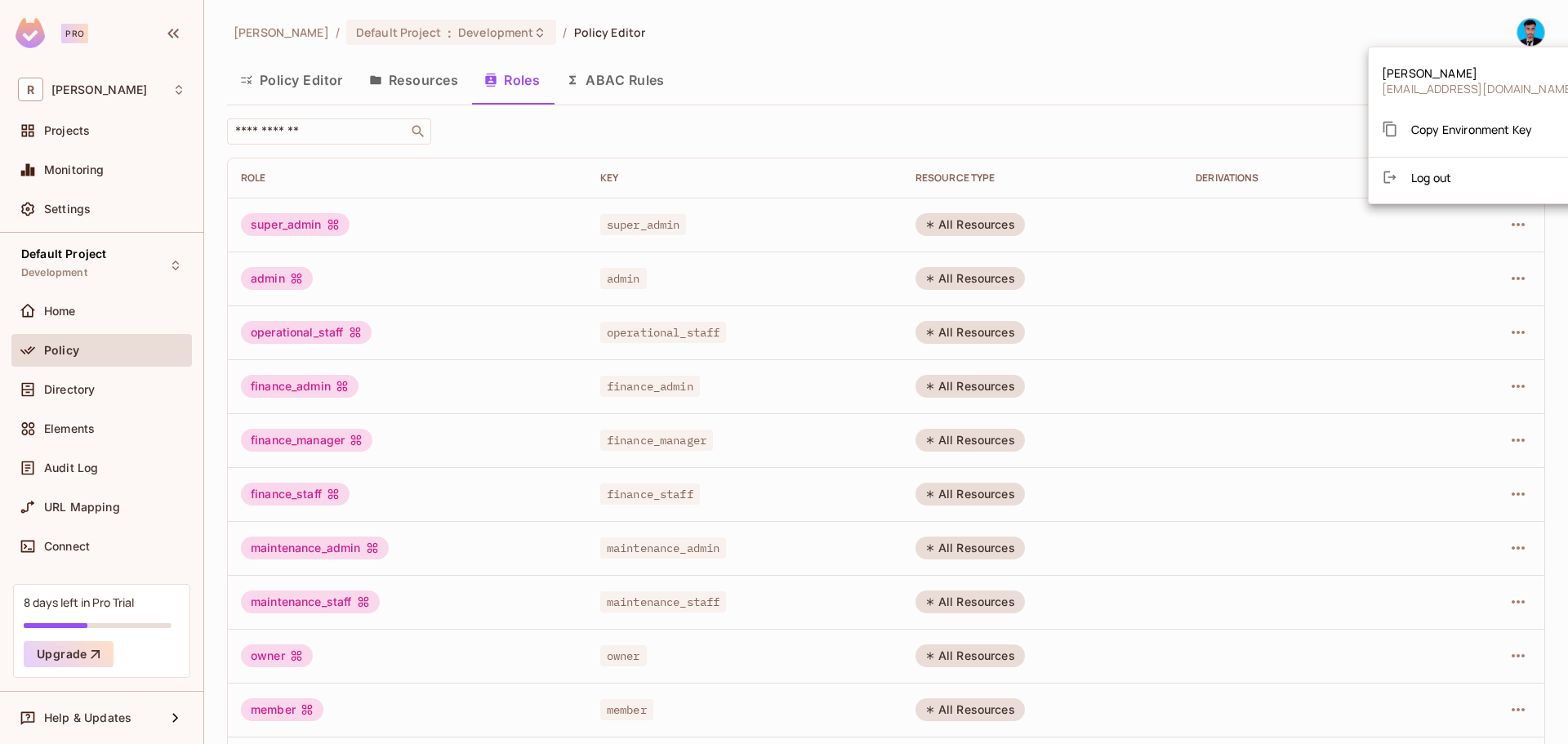
click at [909, 79] on div at bounding box center [784, 372] width 1568 height 744
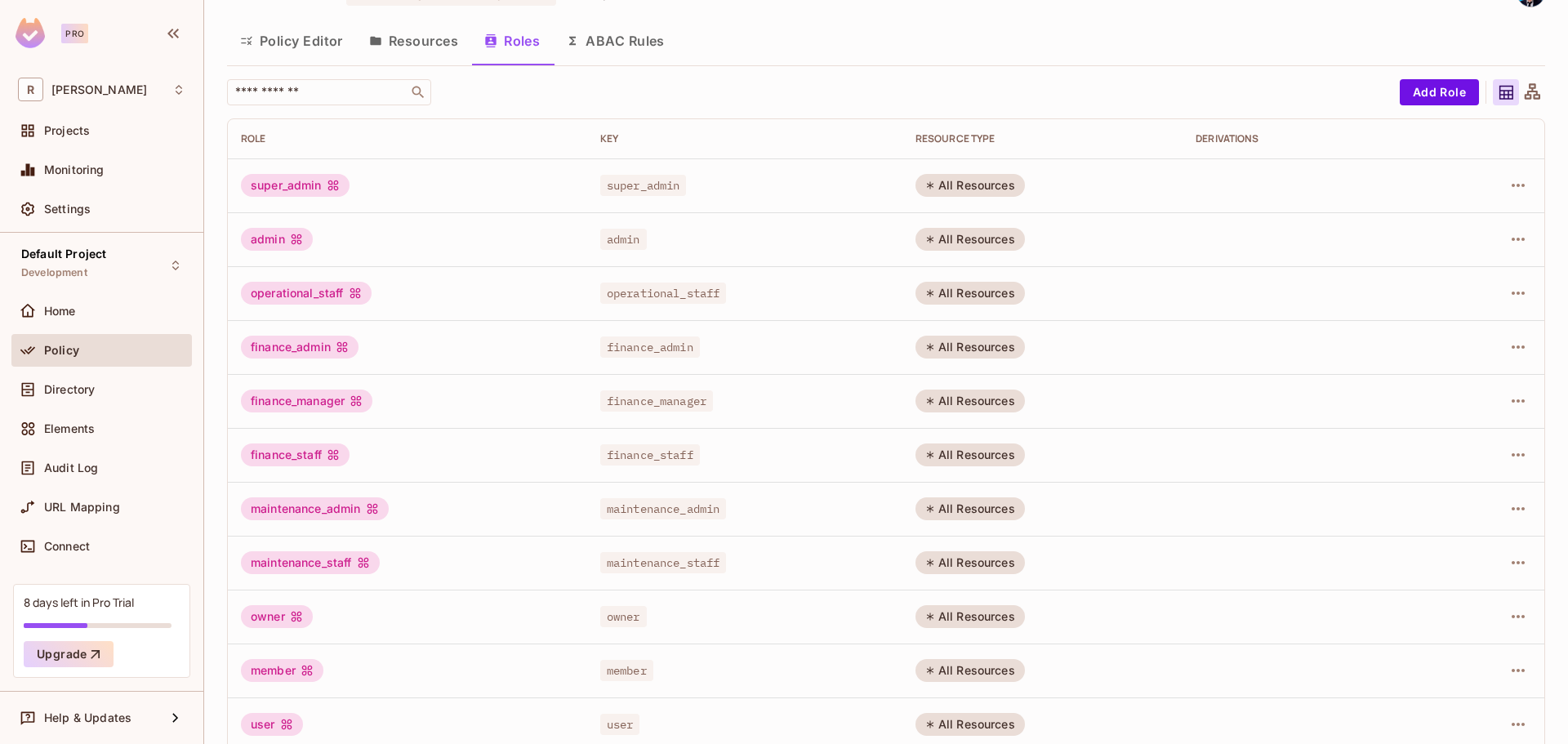
scroll to position [61, 0]
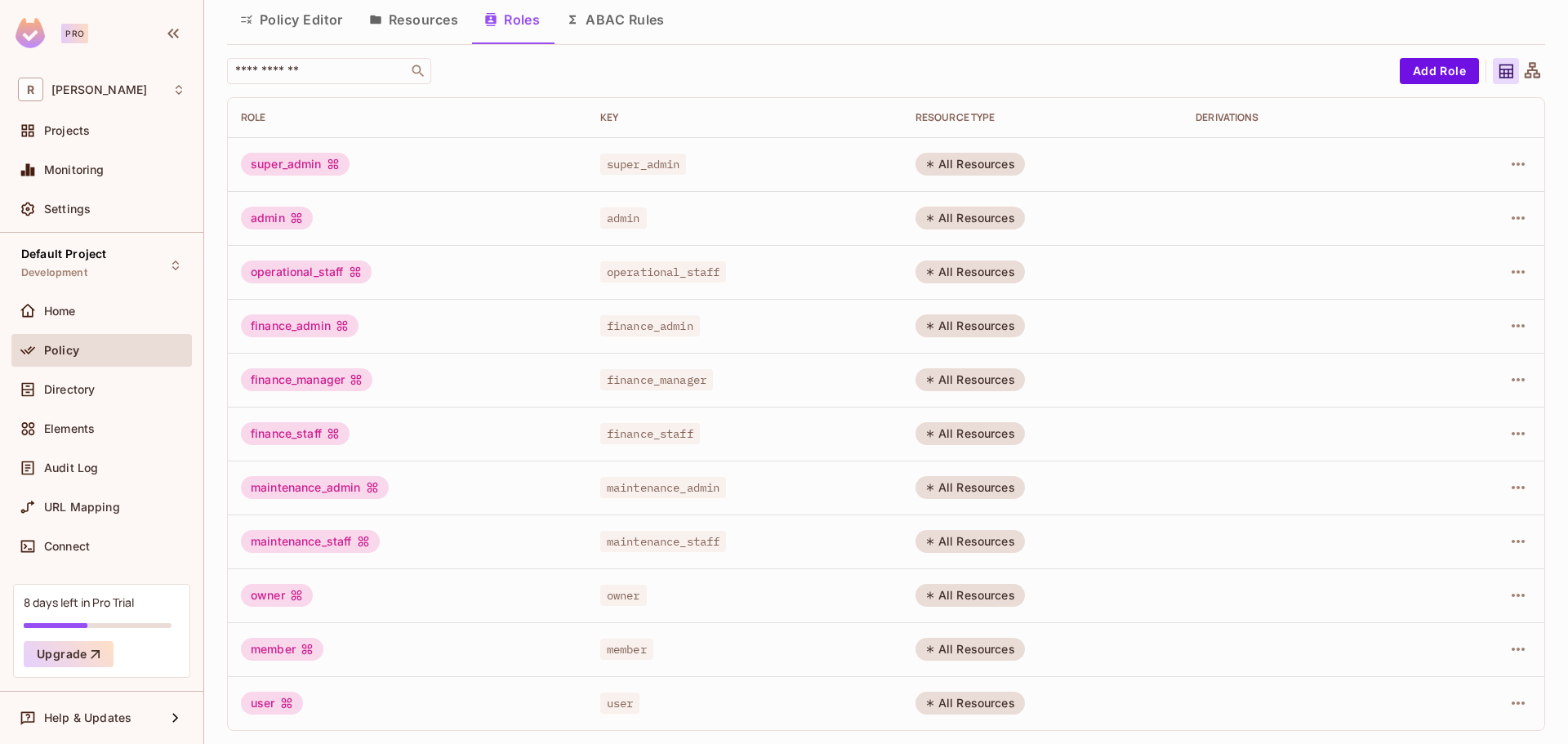
click at [77, 448] on div "Elements" at bounding box center [101, 431] width 180 height 39
click at [72, 433] on span "Elements" at bounding box center [69, 429] width 51 height 13
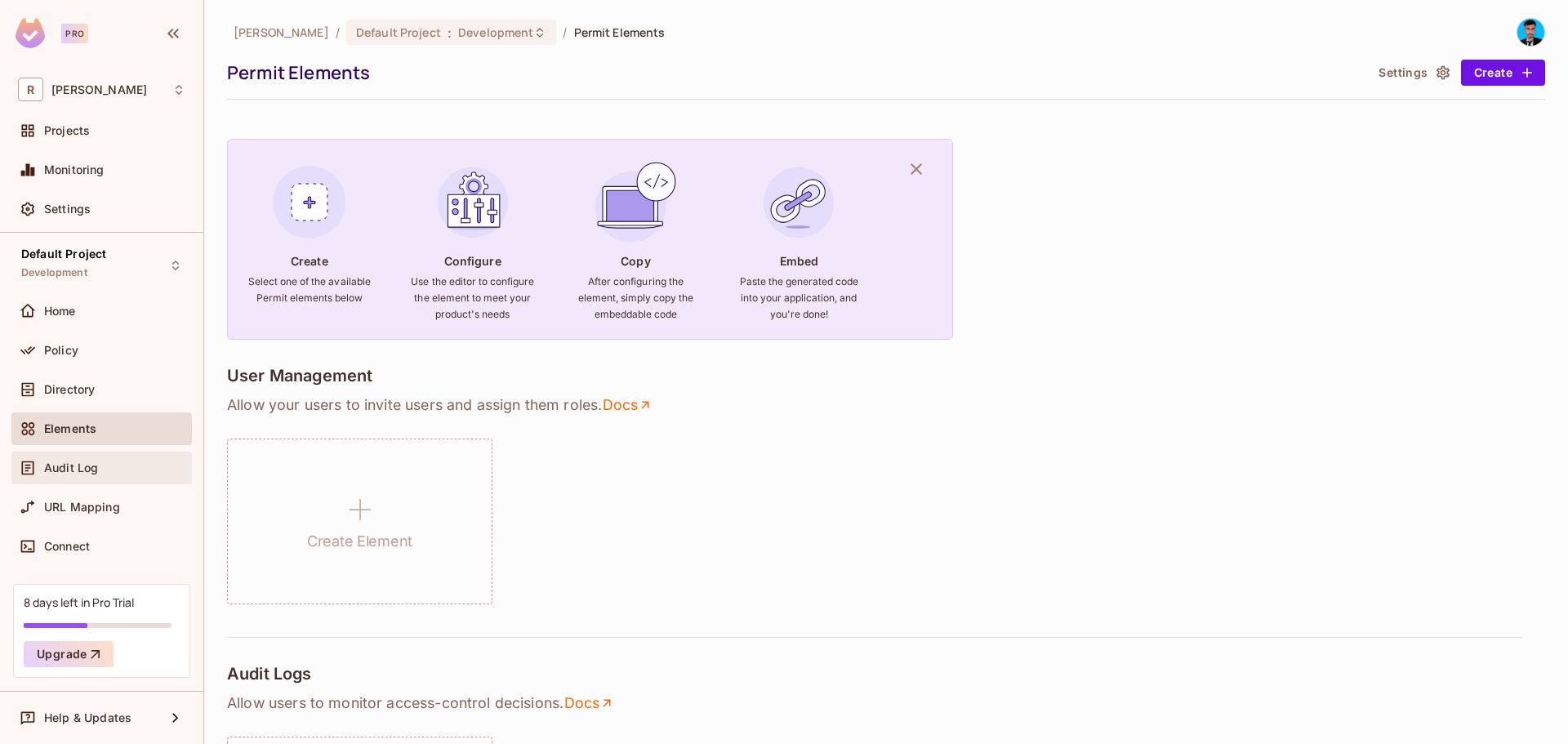
click at [84, 471] on span "Audit Log" at bounding box center [71, 468] width 54 height 13
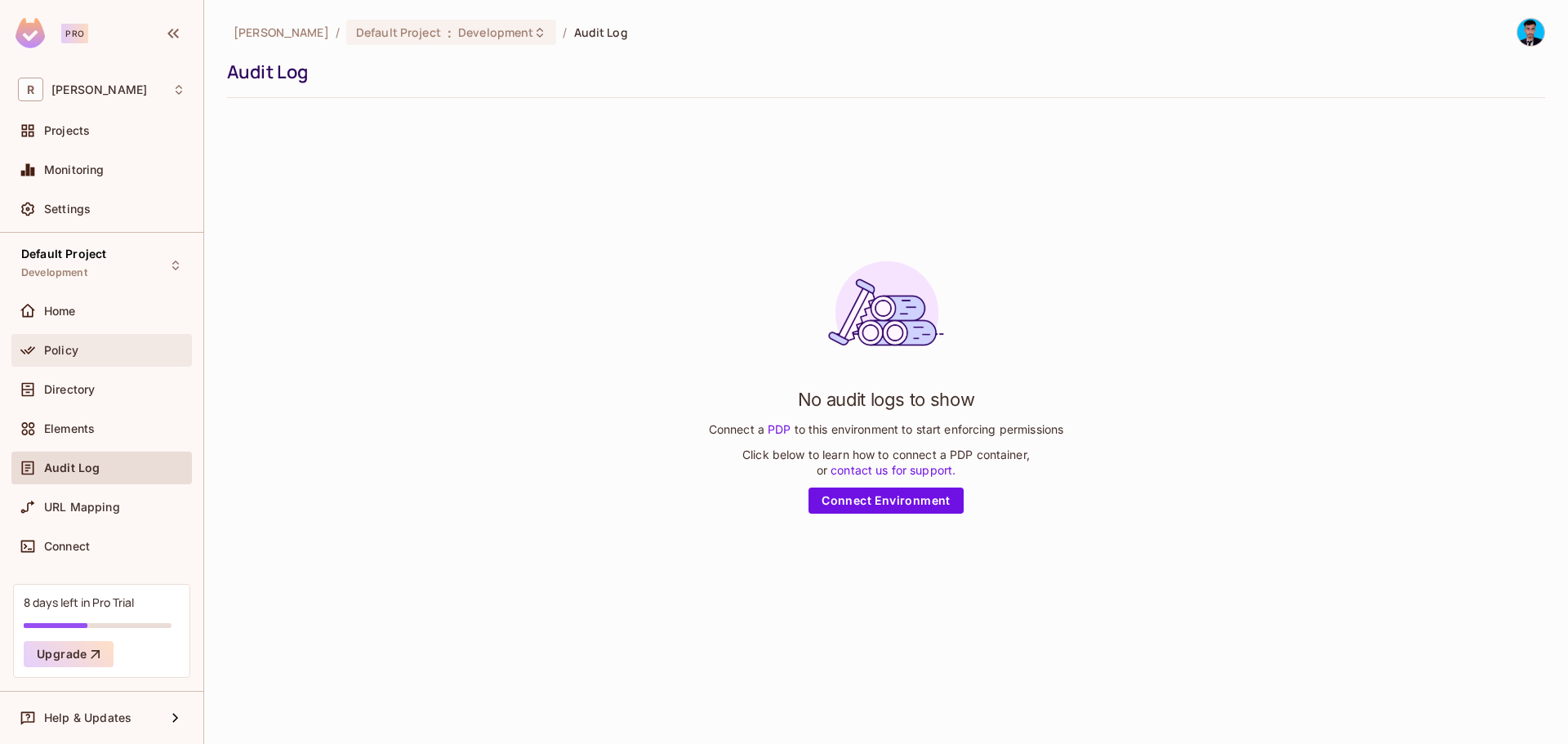
click at [79, 349] on div "Policy" at bounding box center [115, 350] width 141 height 13
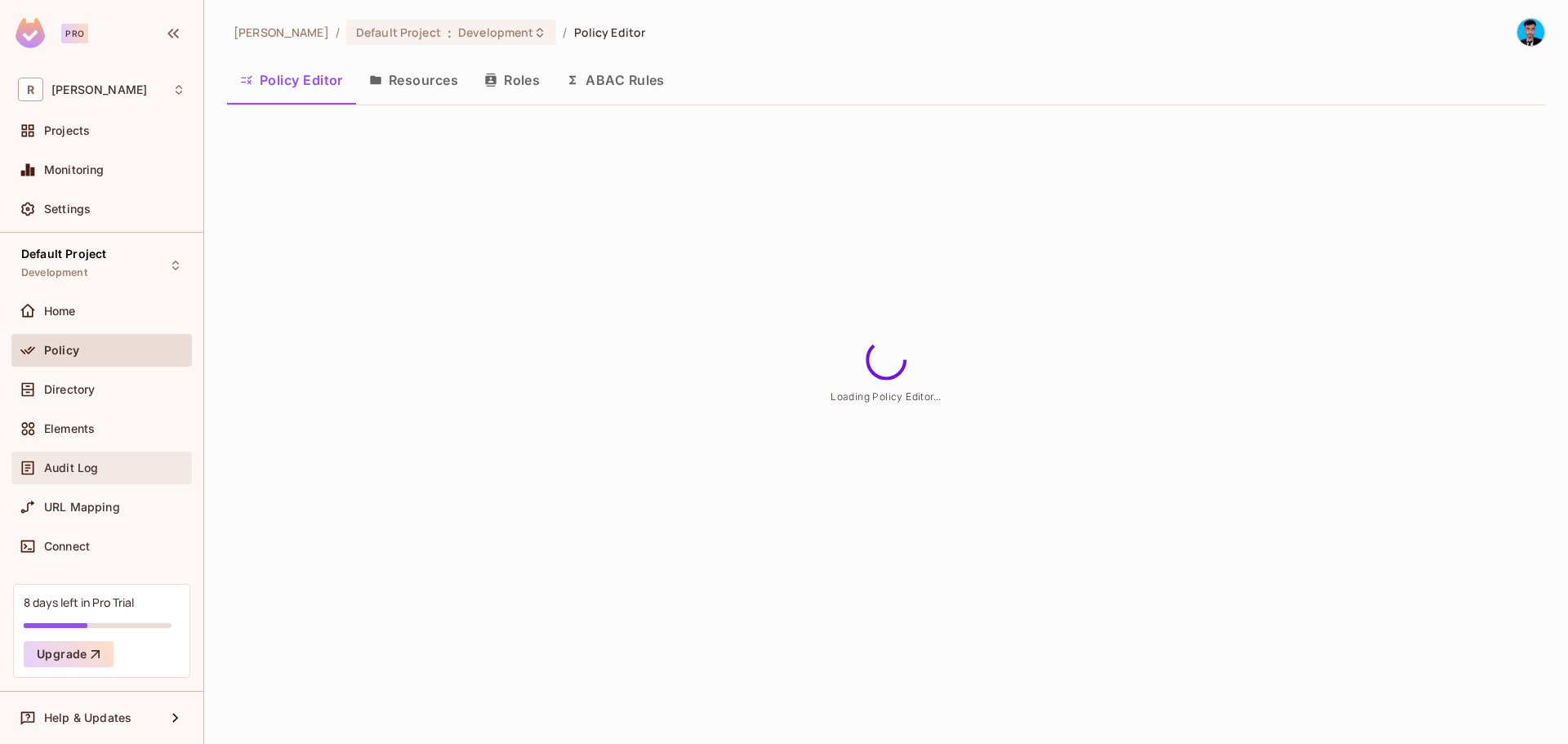
click at [97, 478] on div "Audit Log" at bounding box center [101, 468] width 180 height 33
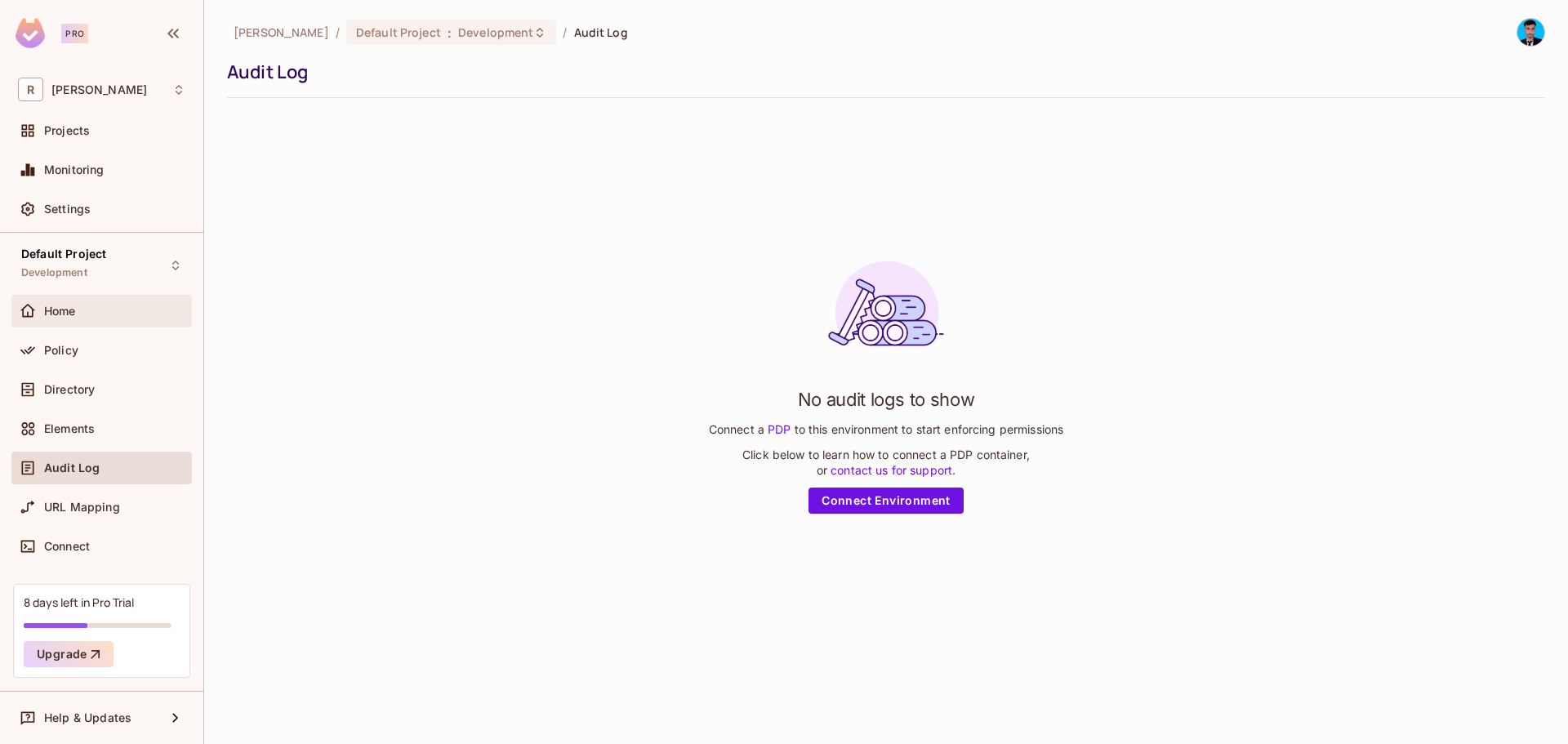
click at [62, 323] on div "Home" at bounding box center [101, 311] width 180 height 33
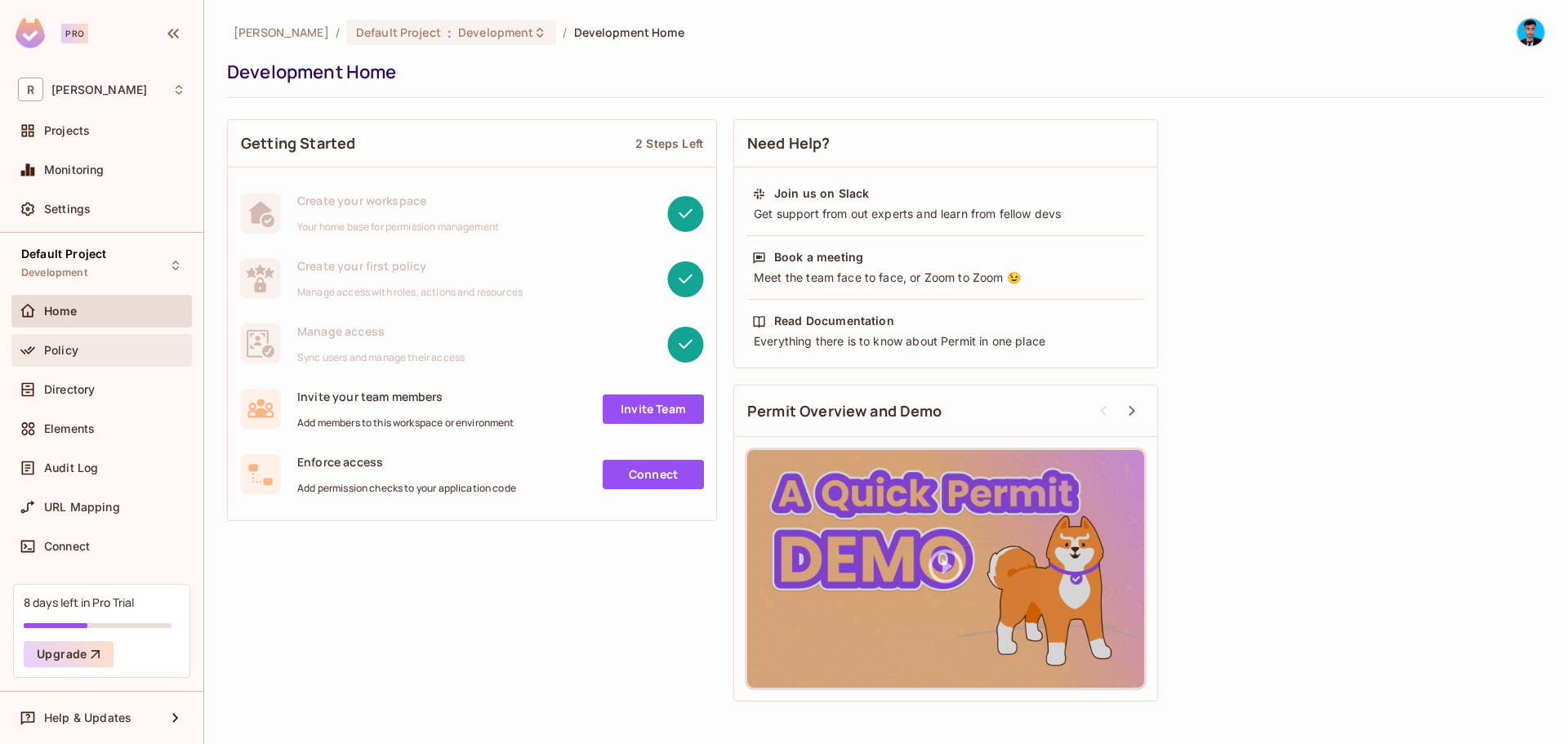
click at [78, 334] on div "Policy" at bounding box center [101, 350] width 180 height 33
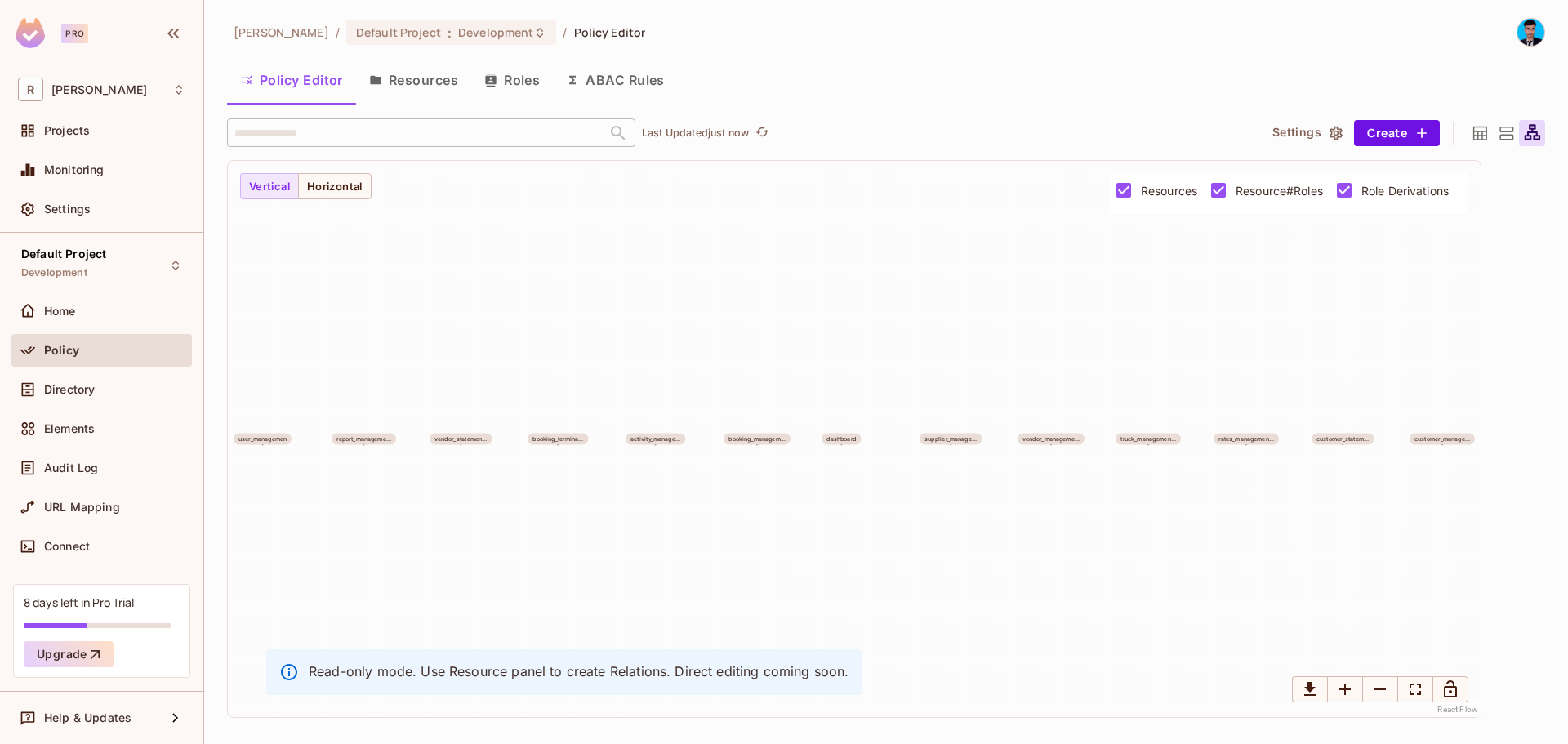
click at [423, 81] on button "Resources" at bounding box center [414, 80] width 116 height 40
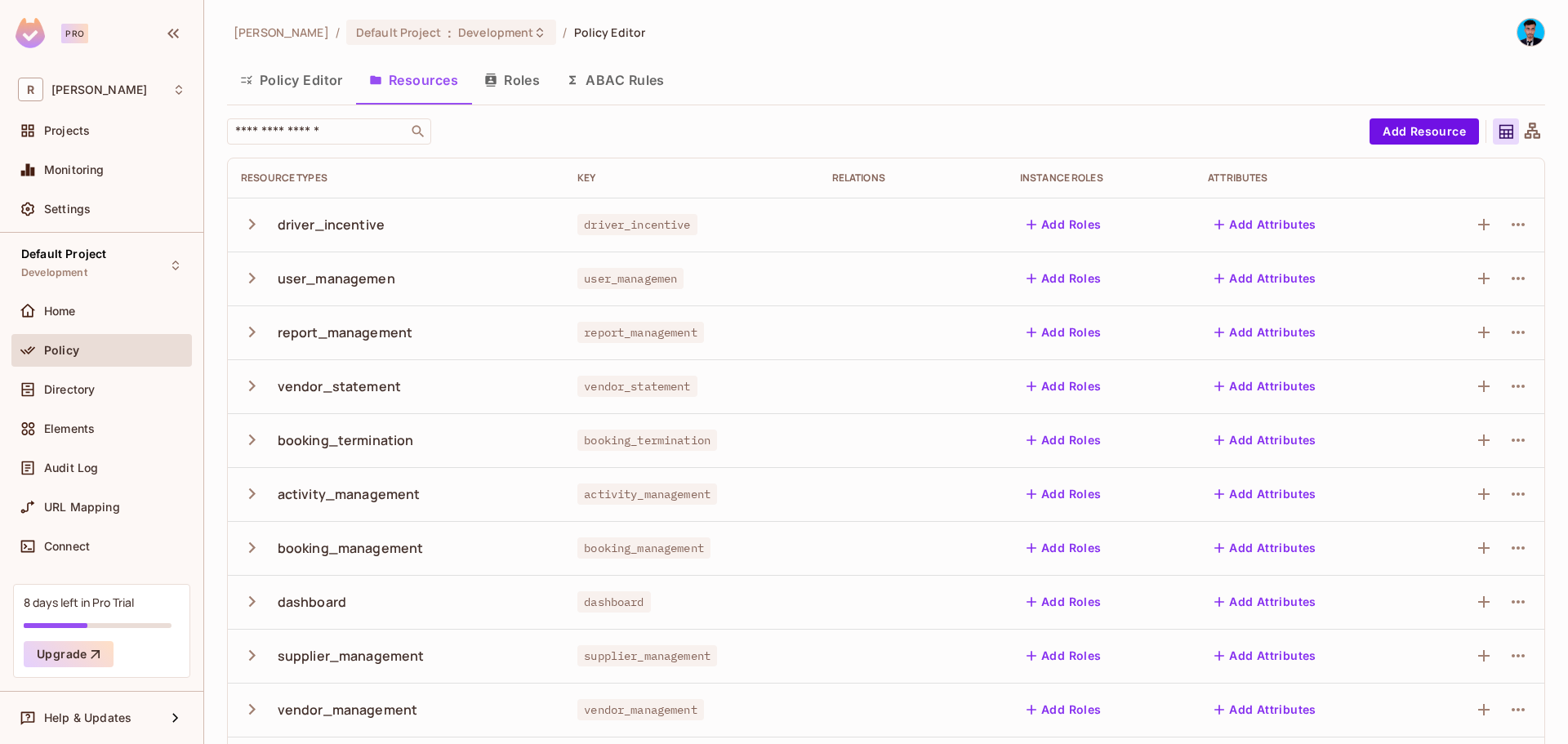
click at [528, 86] on button "Roles" at bounding box center [511, 80] width 82 height 40
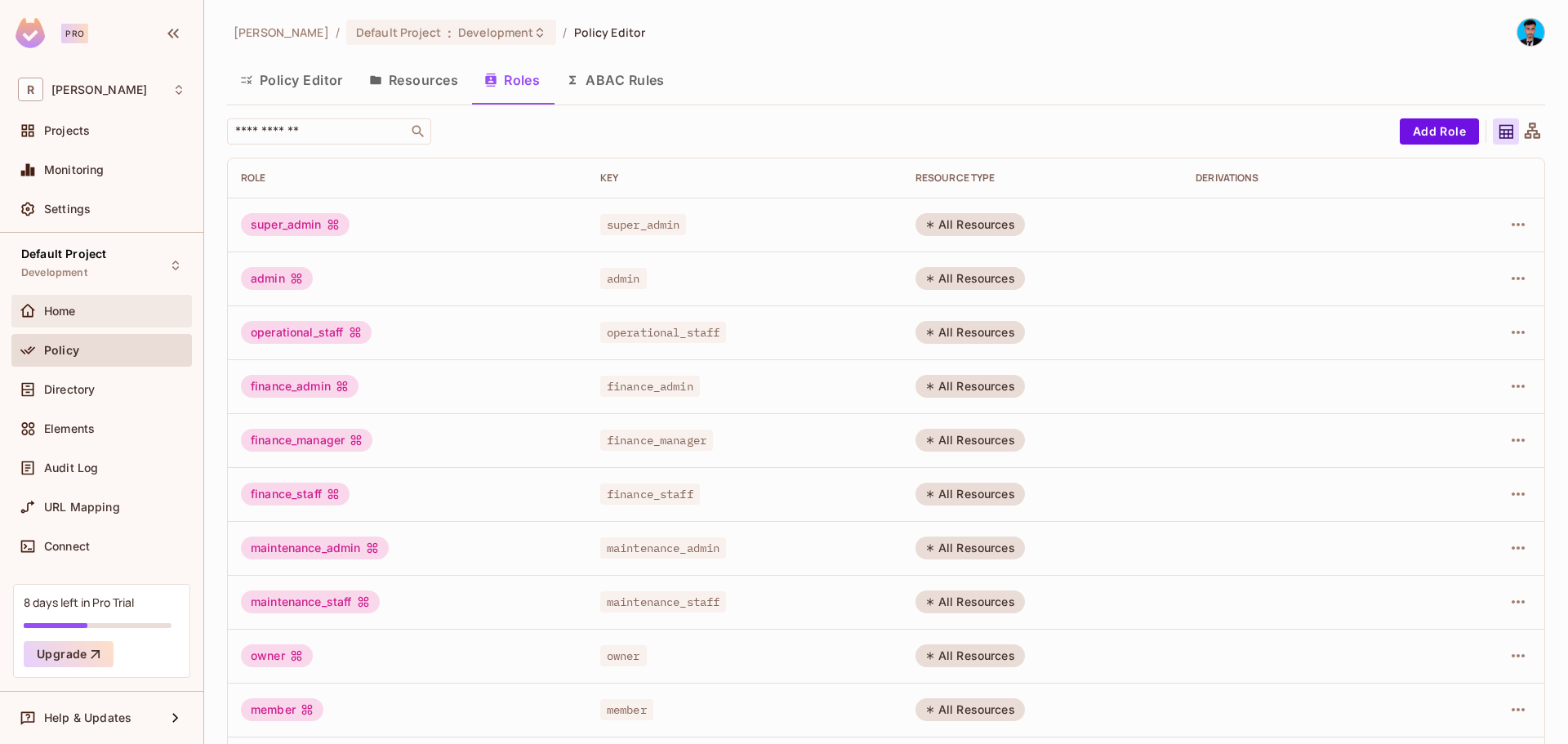
click at [86, 304] on div "Home" at bounding box center [115, 311] width 141 height 13
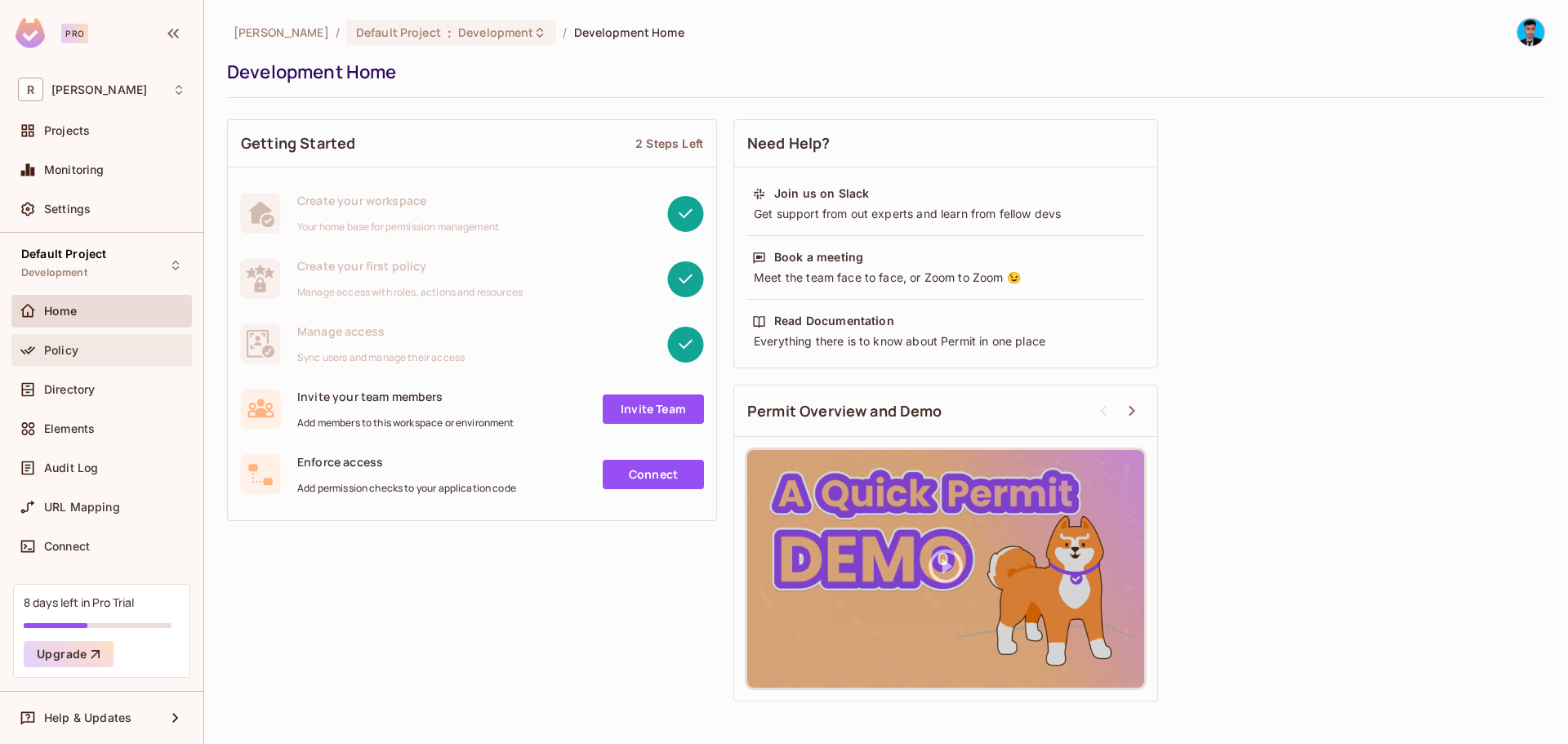
click at [82, 355] on div "Policy" at bounding box center [115, 350] width 141 height 13
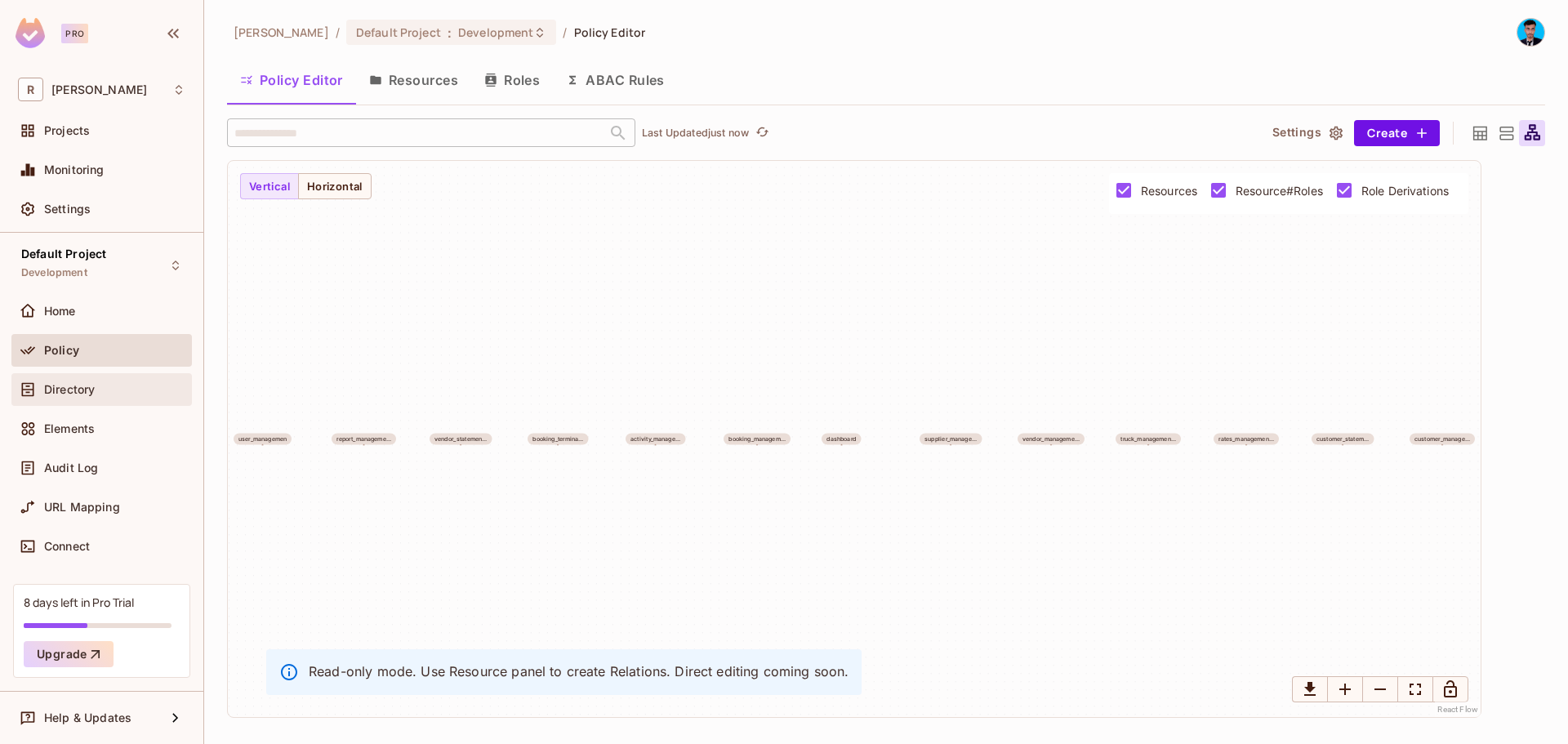
click at [87, 395] on span "Directory" at bounding box center [69, 390] width 51 height 13
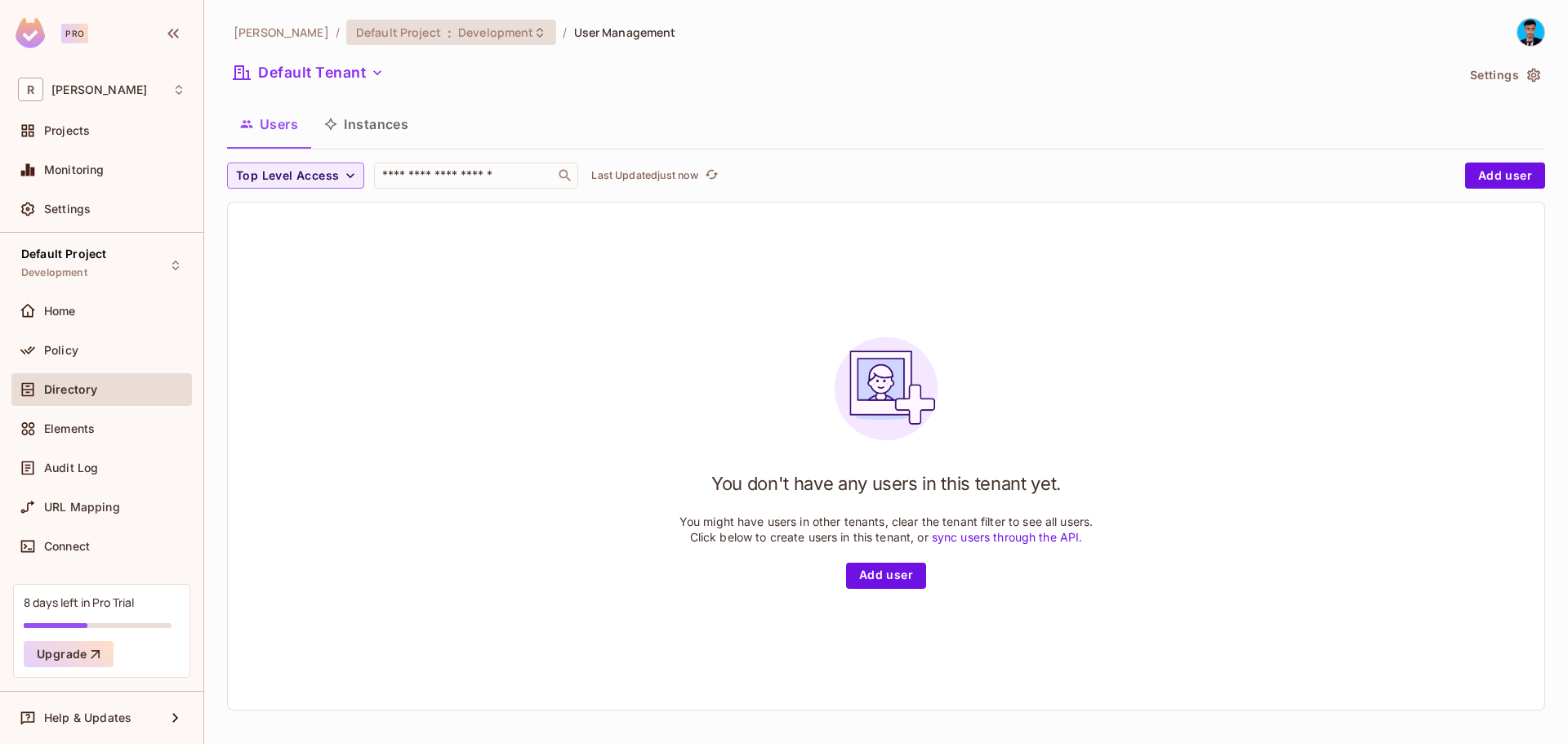
click at [533, 38] on icon at bounding box center [540, 33] width 13 height 13
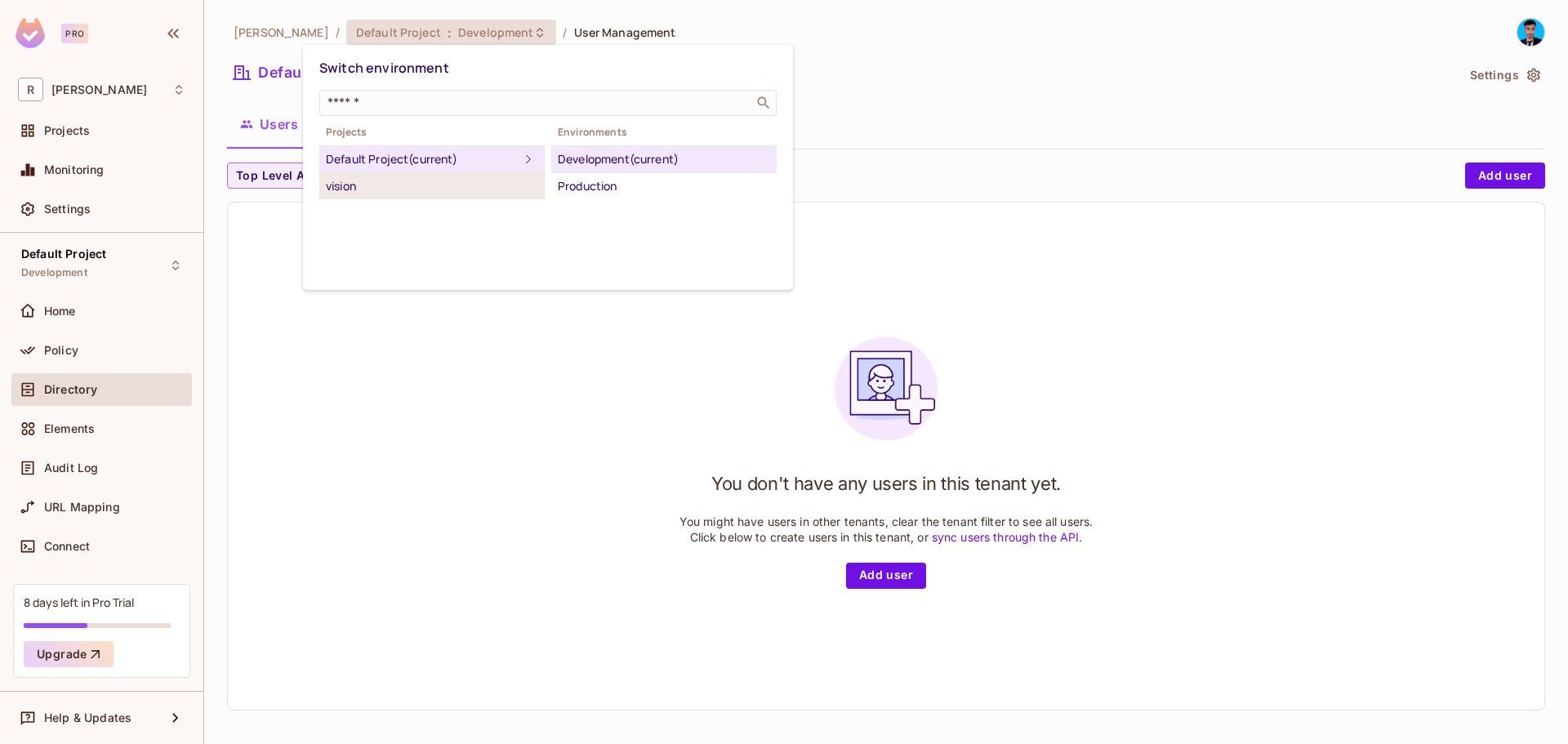
click at [396, 189] on div "vision" at bounding box center [431, 186] width 213 height 19
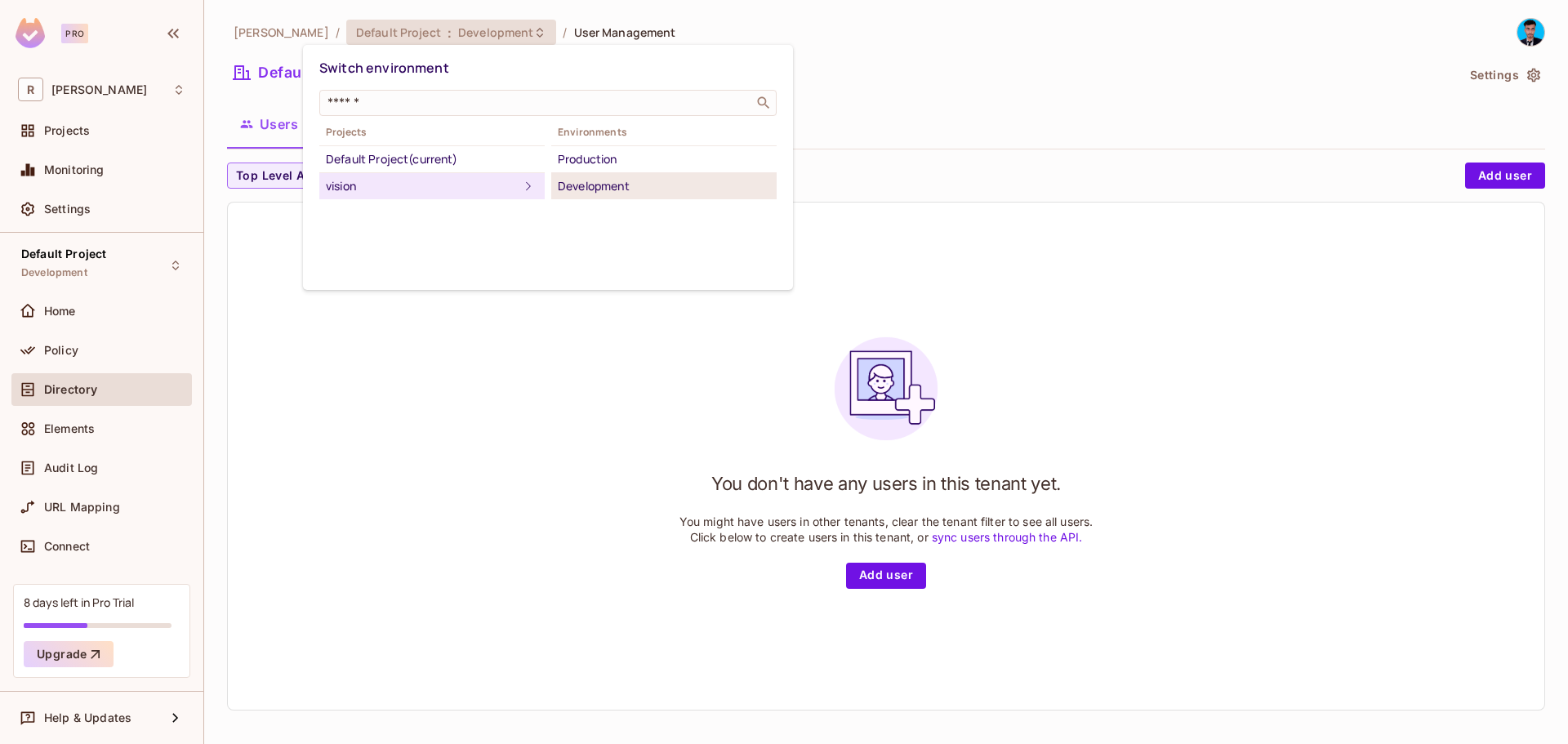
click at [605, 184] on div "Development" at bounding box center [663, 186] width 213 height 19
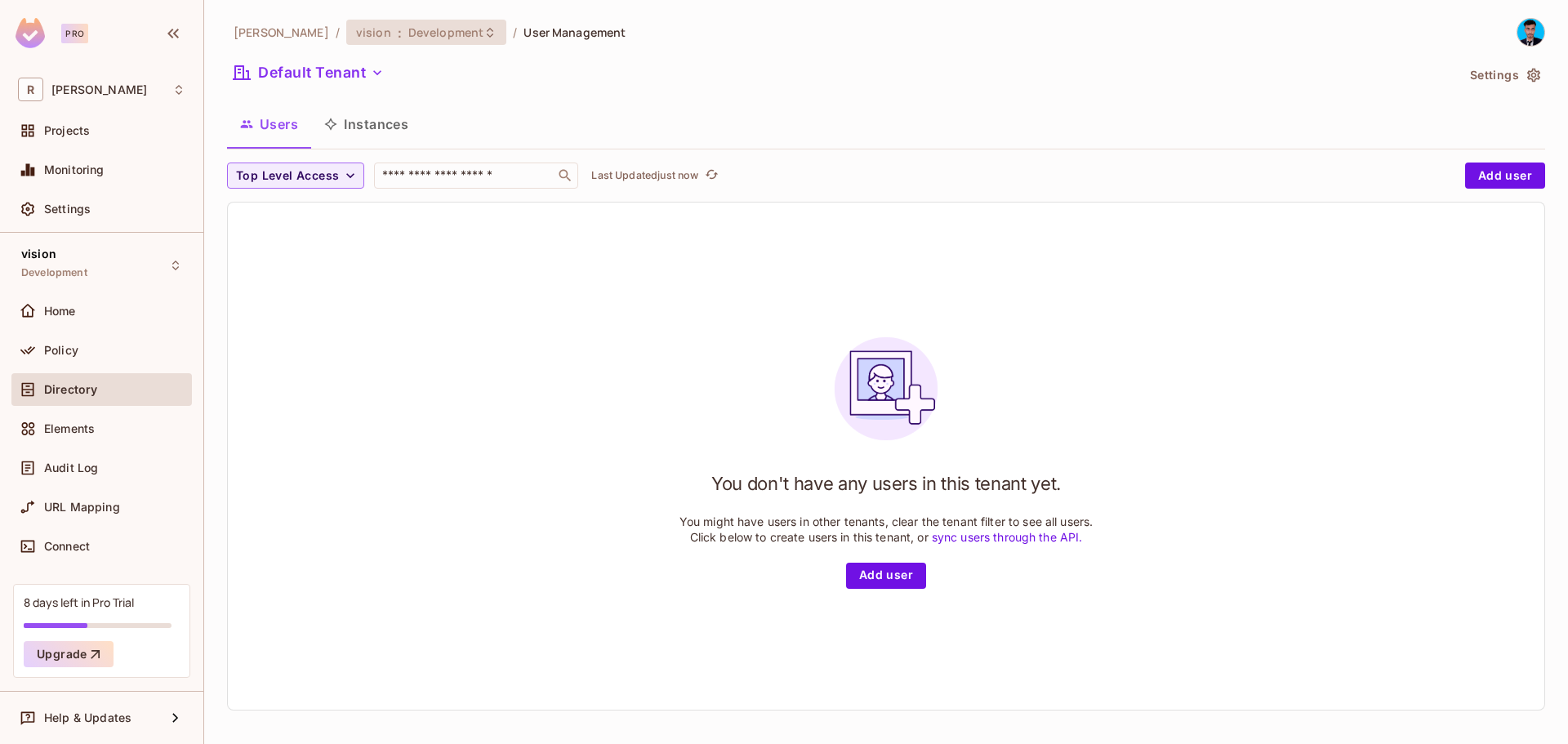
click at [483, 35] on icon at bounding box center [490, 33] width 13 height 13
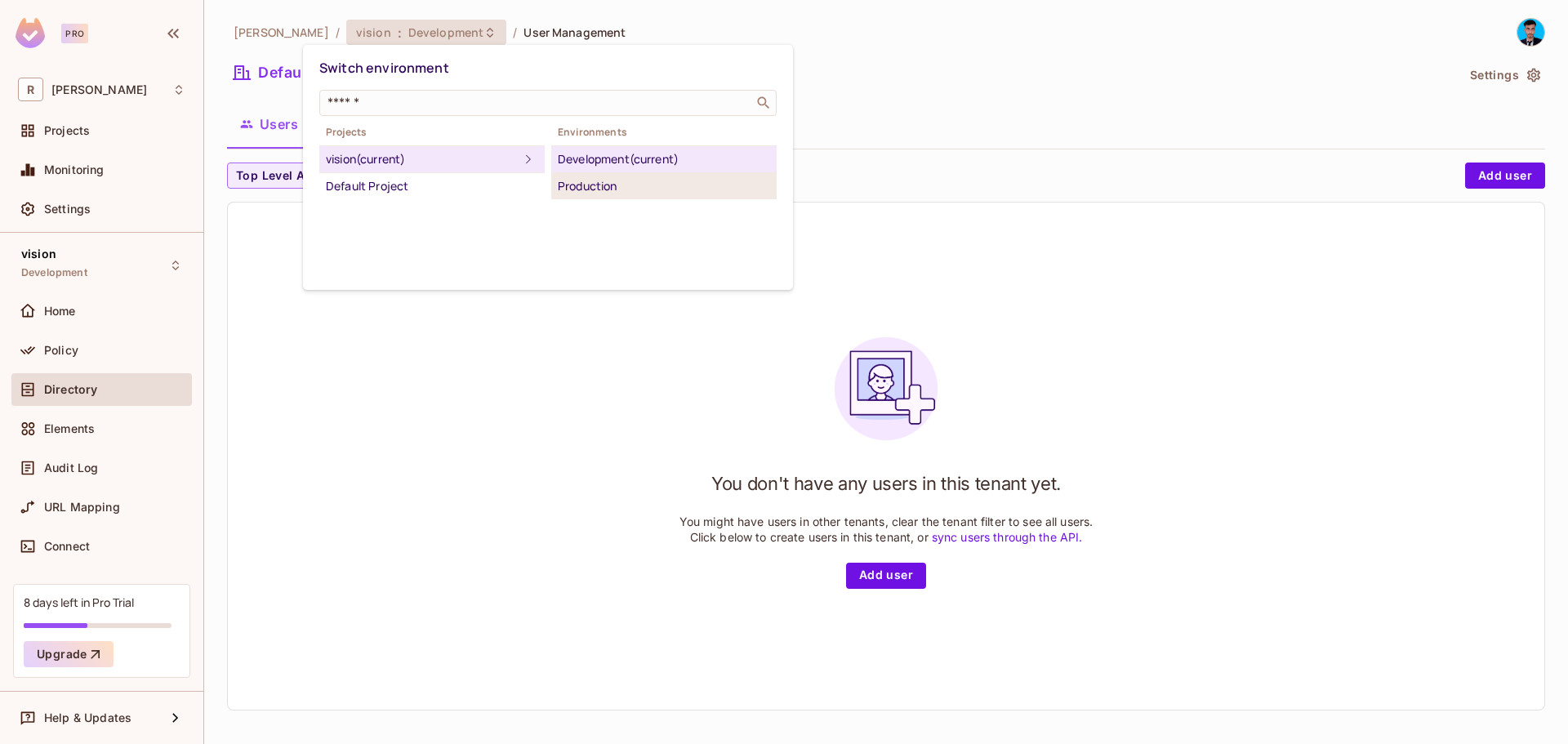
click at [579, 187] on div "Production" at bounding box center [663, 186] width 213 height 19
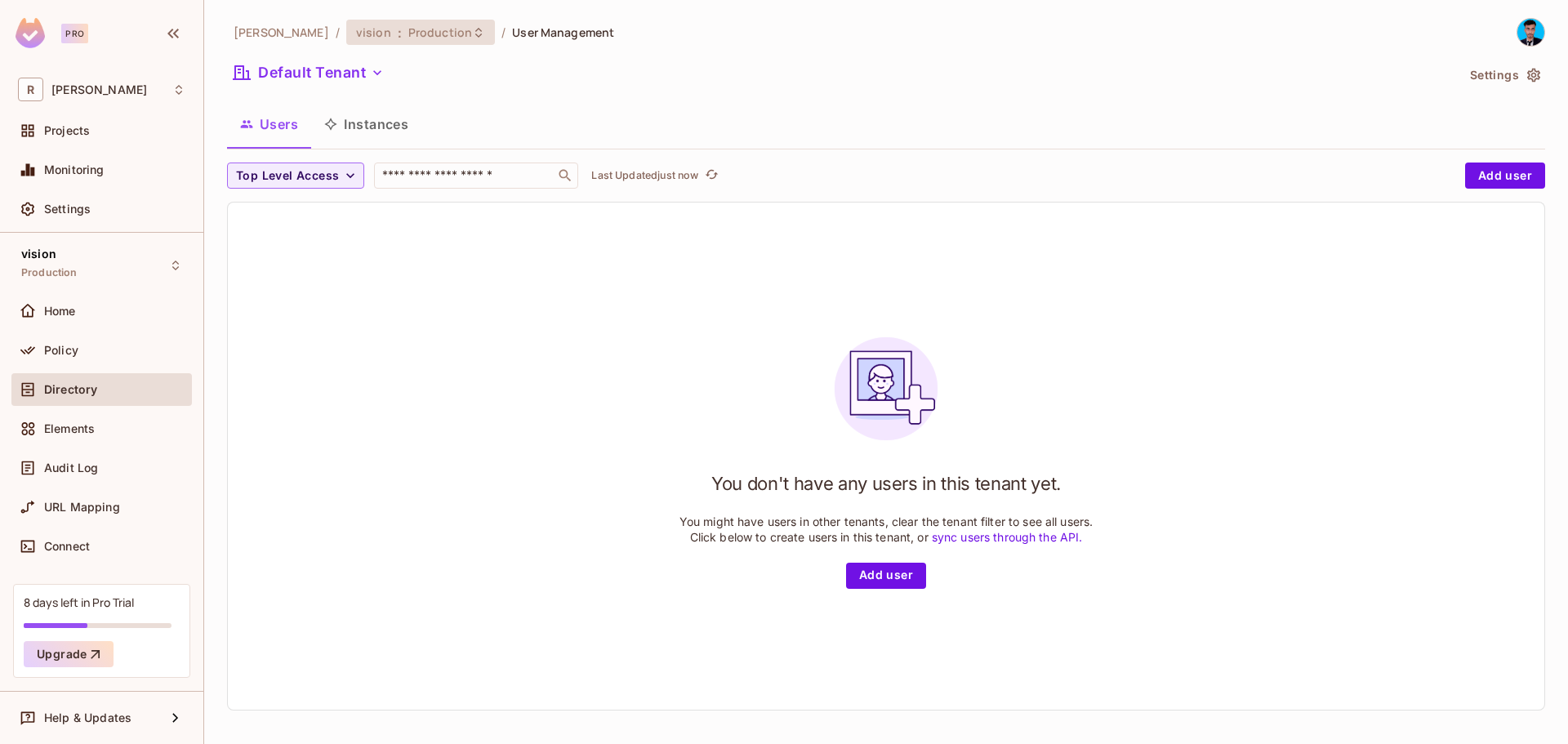
click at [428, 40] on div "vision : Production" at bounding box center [421, 32] width 148 height 25
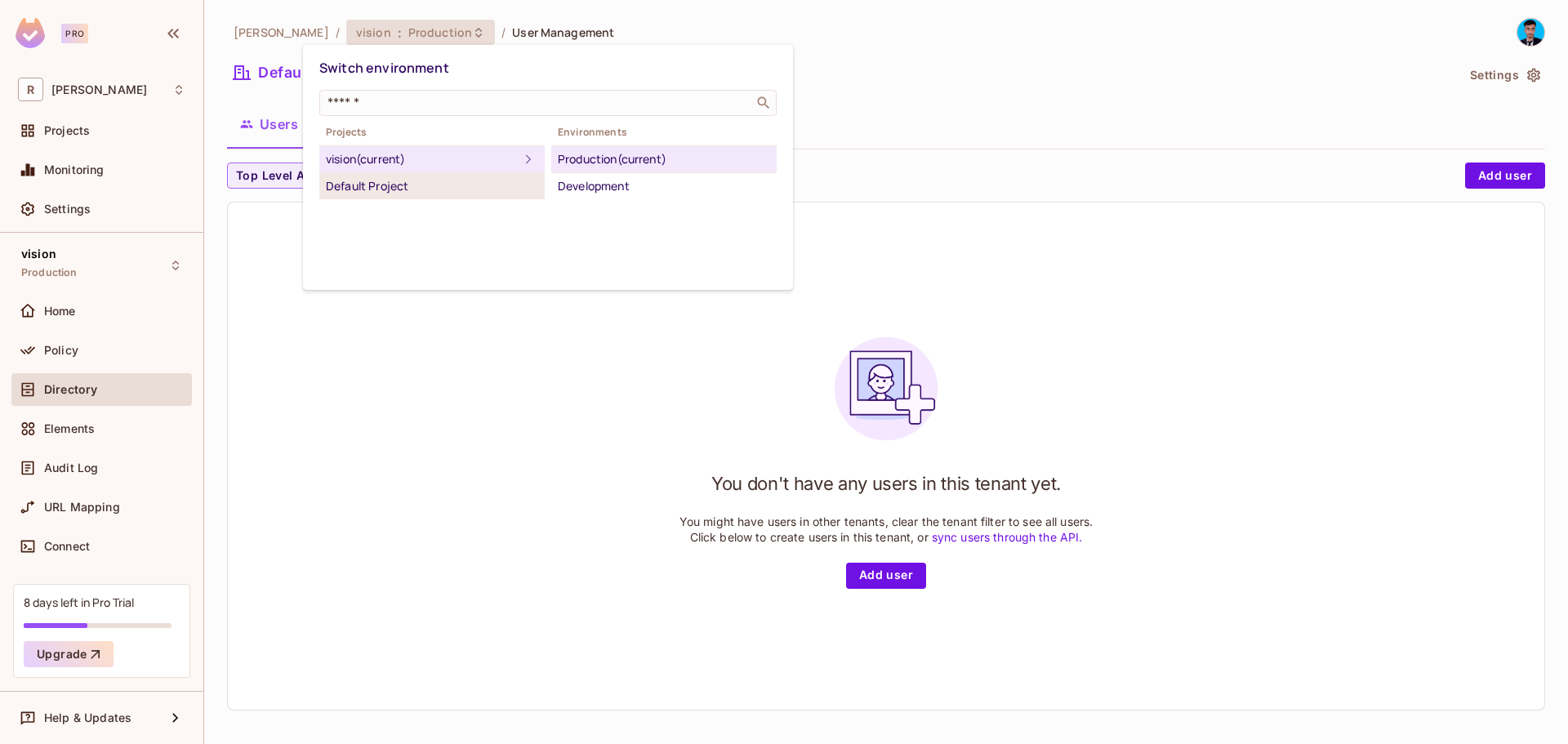
click at [373, 194] on div "Default Project" at bounding box center [431, 186] width 213 height 19
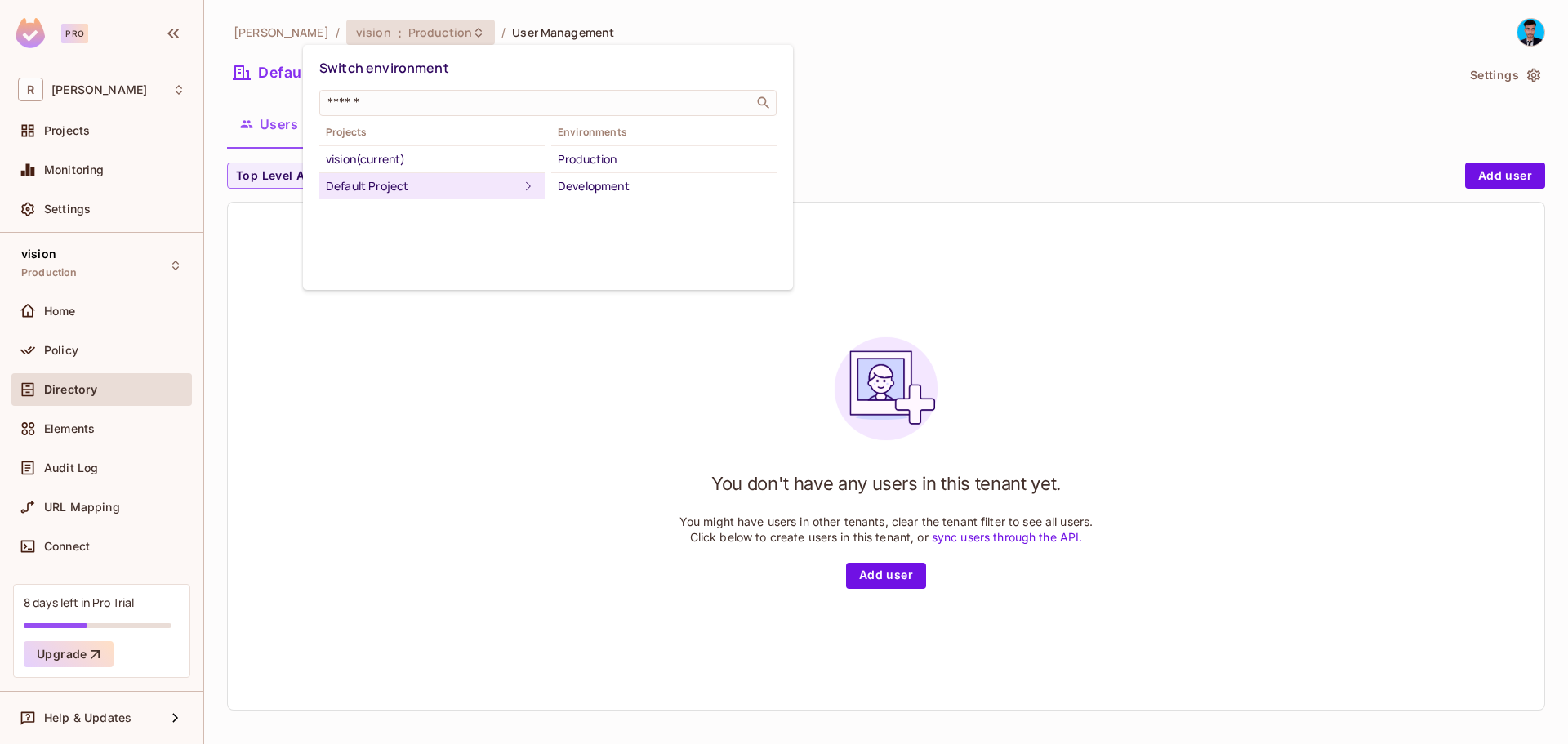
click at [373, 191] on div "Default Project" at bounding box center [422, 186] width 193 height 19
click at [608, 185] on div "Development" at bounding box center [663, 186] width 213 height 19
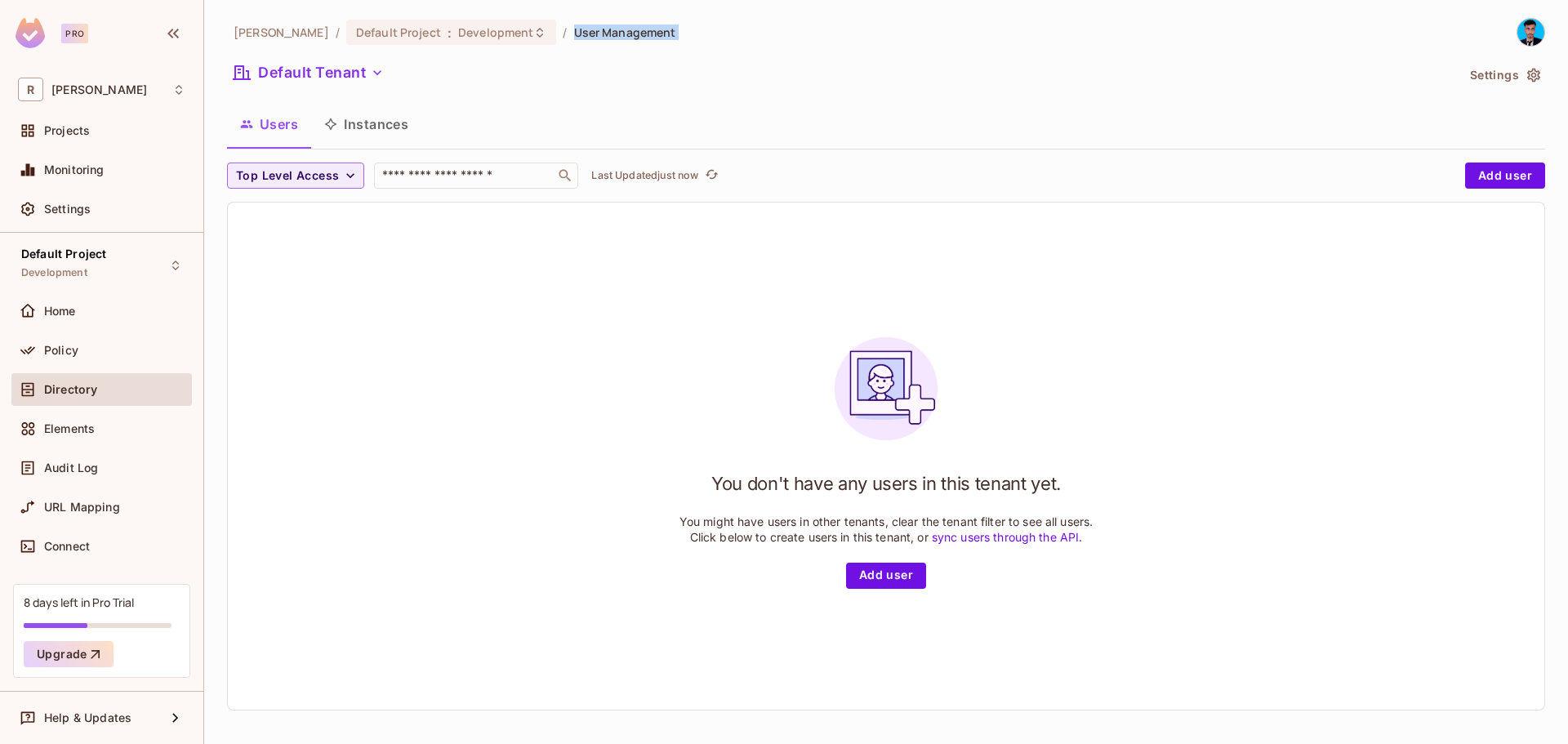
drag, startPoint x: 489, startPoint y: 38, endPoint x: 468, endPoint y: 143, distance: 107.1
click at [468, 143] on div "[PERSON_NAME] / Default Project : Development / User Management Default Tenant …" at bounding box center [886, 371] width 1318 height 706
click at [390, 123] on button "Instances" at bounding box center [366, 124] width 111 height 40
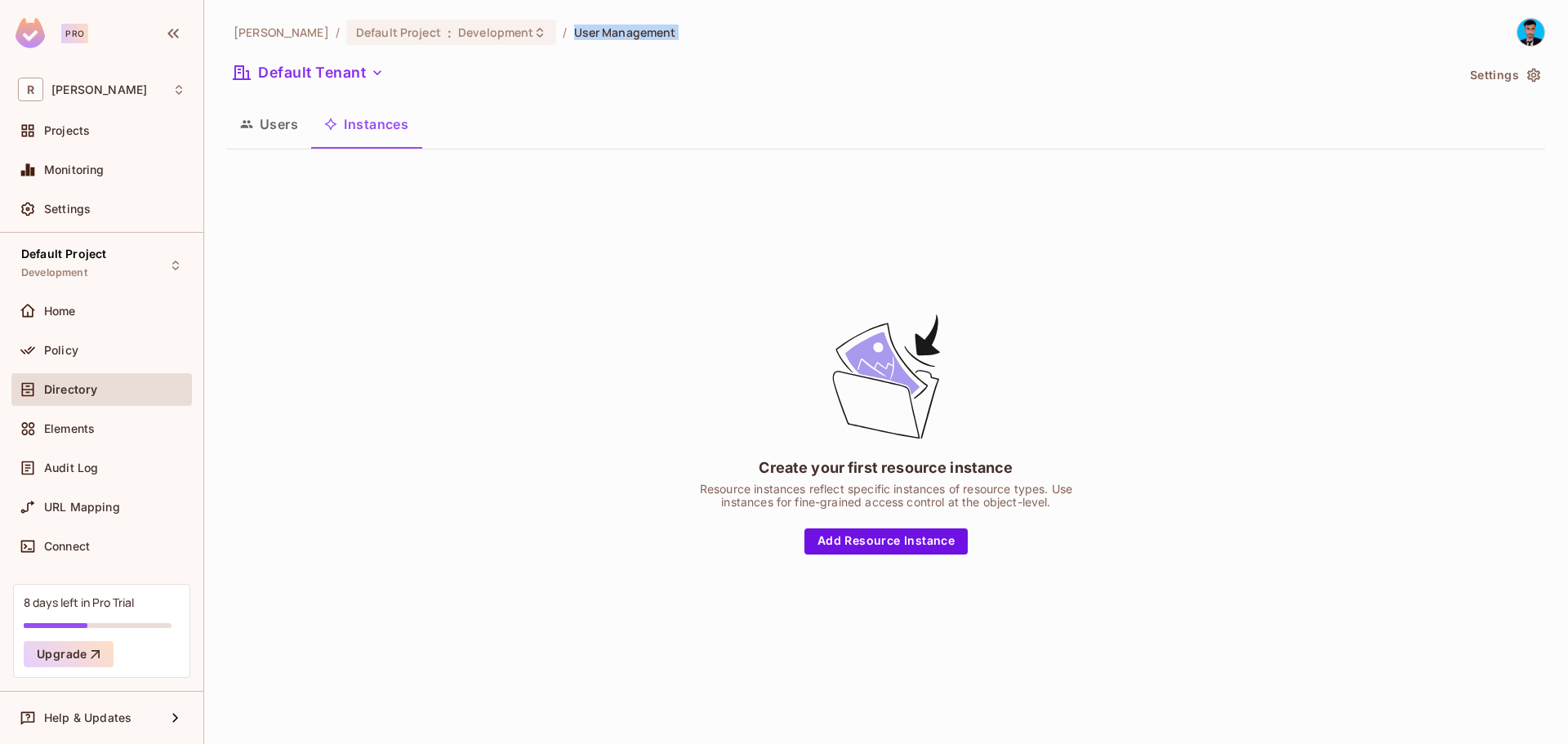
click at [272, 120] on button "Users" at bounding box center [269, 124] width 84 height 40
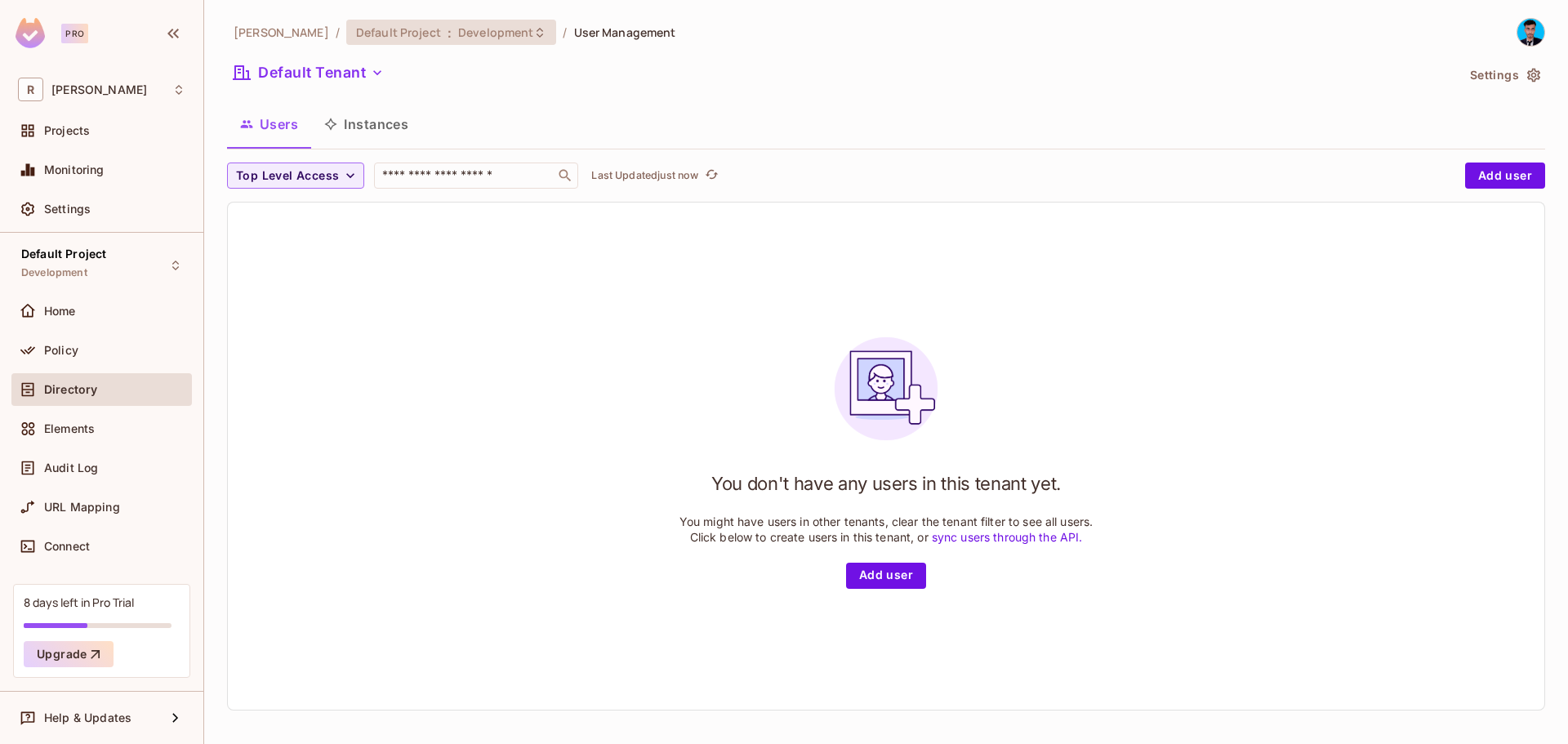
click at [475, 32] on span "Development" at bounding box center [496, 32] width 75 height 15
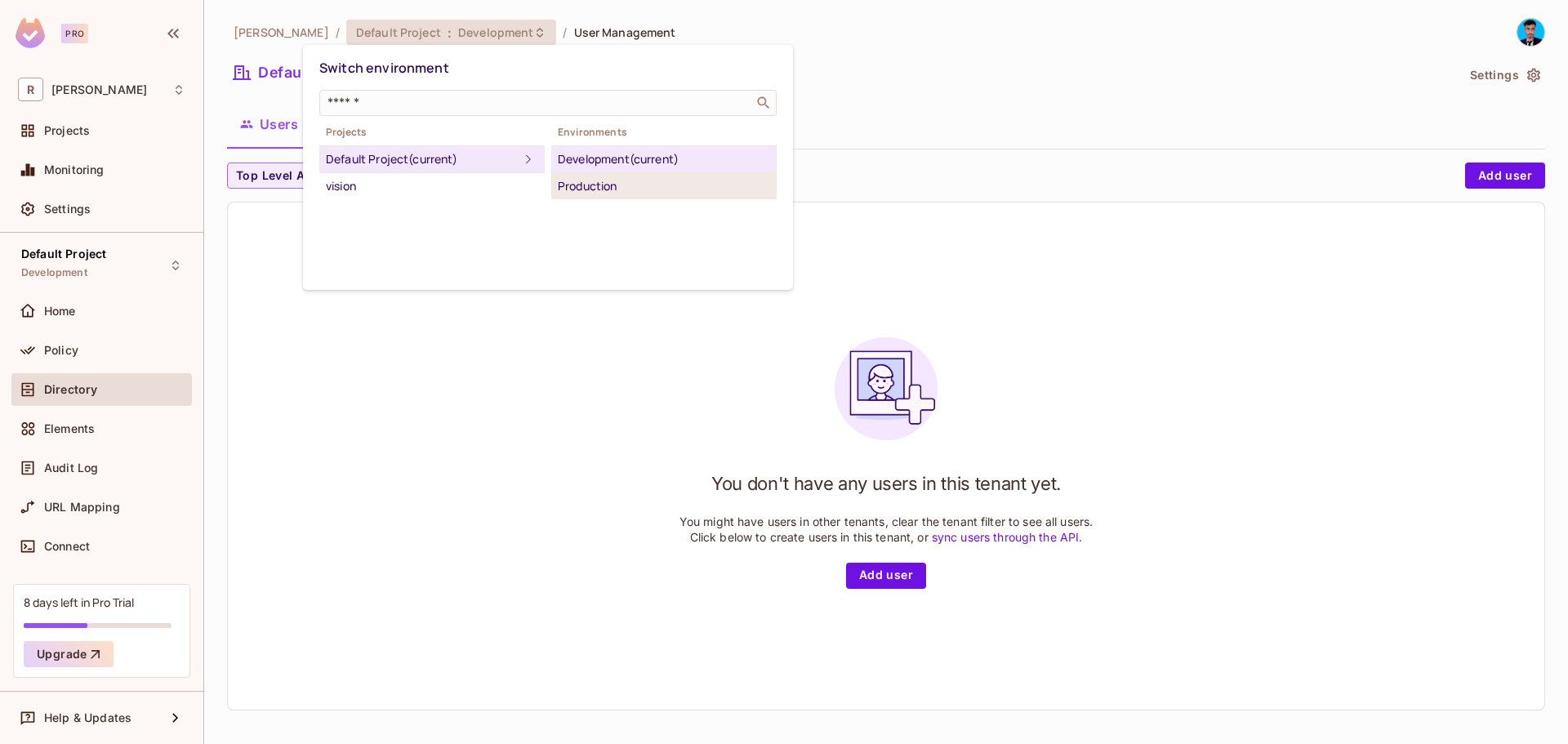
click at [594, 182] on div "Production" at bounding box center [663, 186] width 213 height 19
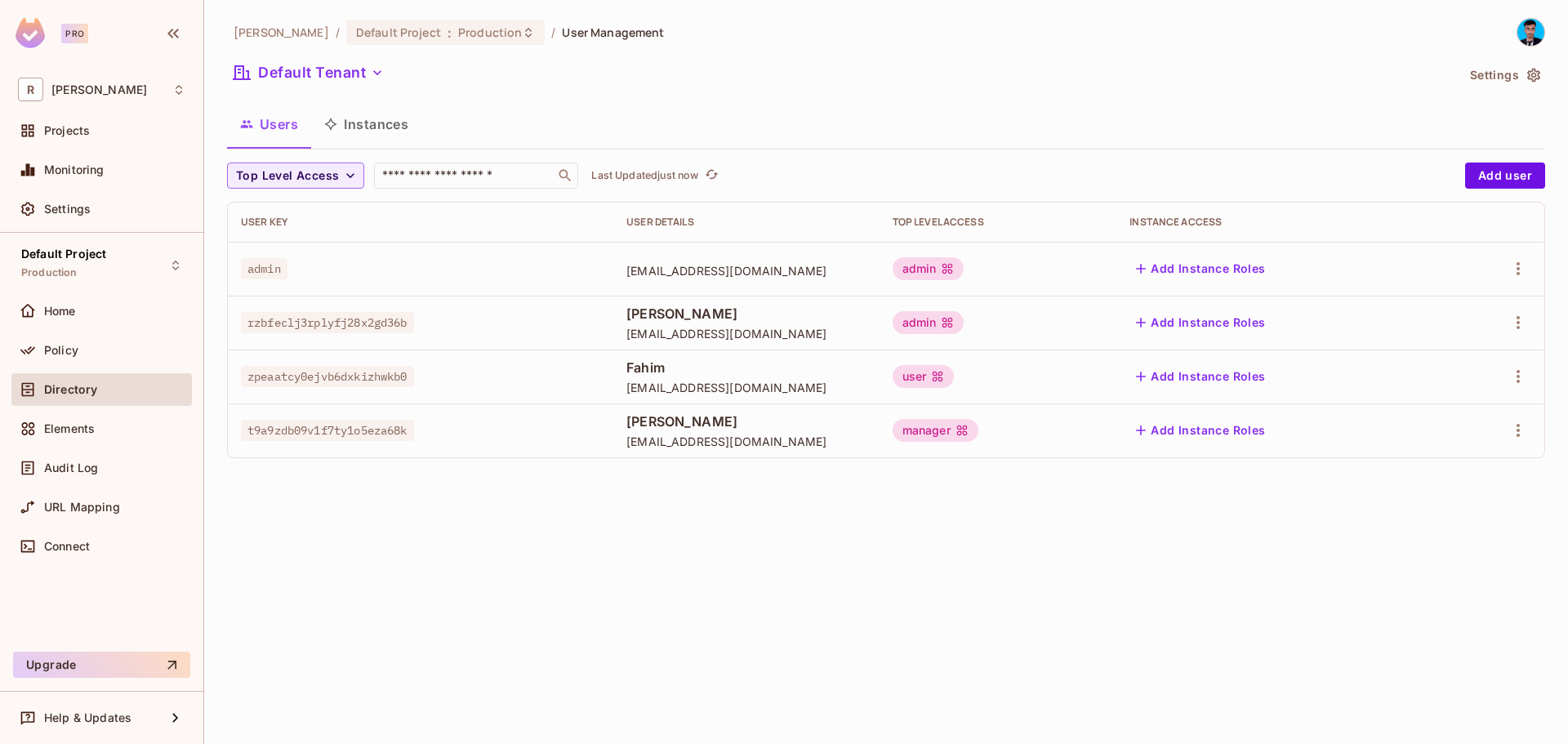
click at [627, 416] on span "[PERSON_NAME]" at bounding box center [746, 421] width 240 height 18
click at [675, 352] on td "Fahim [EMAIL_ADDRESS][DOMAIN_NAME]" at bounding box center [746, 376] width 267 height 54
click at [675, 349] on td "Fahim [EMAIL_ADDRESS][DOMAIN_NAME]" at bounding box center [746, 376] width 267 height 54
click at [671, 345] on td "[PERSON_NAME] [EMAIL_ADDRESS][DOMAIN_NAME]" at bounding box center [746, 322] width 267 height 54
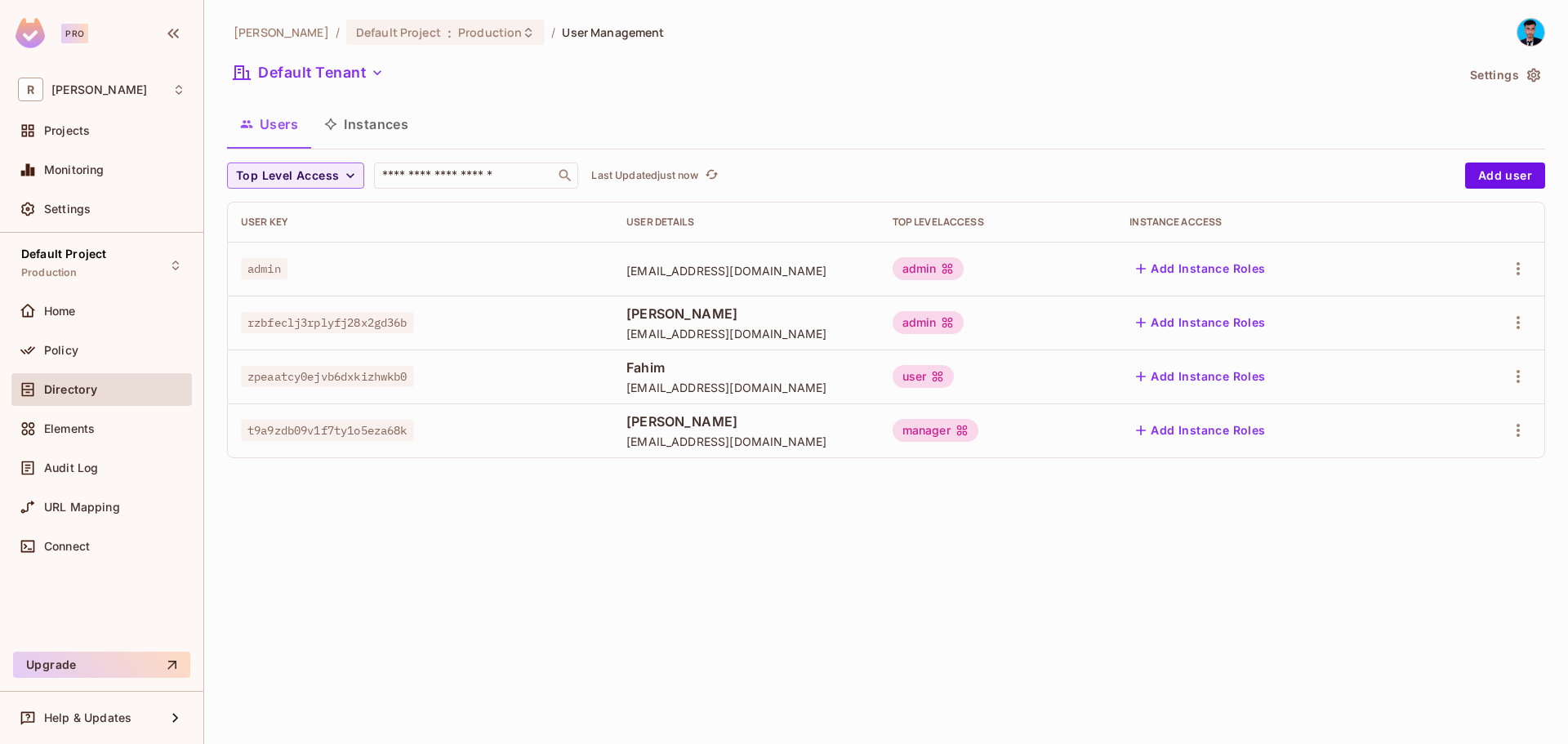
drag, startPoint x: 655, startPoint y: 336, endPoint x: 646, endPoint y: 328, distance: 12.0
click at [651, 332] on span "[EMAIL_ADDRESS][DOMAIN_NAME]" at bounding box center [746, 333] width 240 height 15
click at [645, 328] on span "[EMAIL_ADDRESS][DOMAIN_NAME]" at bounding box center [746, 333] width 240 height 15
click at [637, 406] on td "[PERSON_NAME] [EMAIL_ADDRESS][DOMAIN_NAME]" at bounding box center [746, 430] width 267 height 54
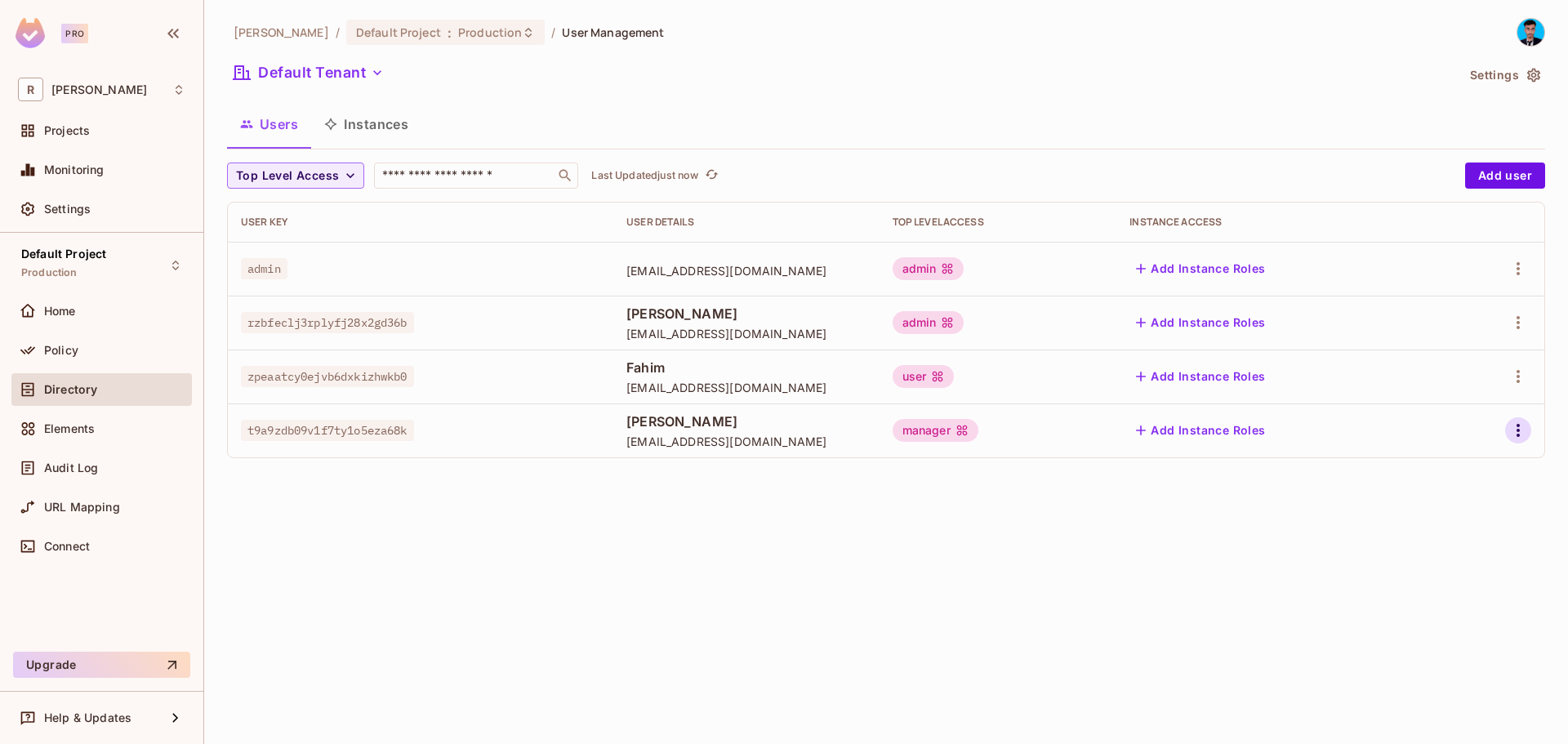
click at [1511, 421] on icon "button" at bounding box center [1518, 430] width 19 height 19
click at [1425, 537] on div "Delete User" at bounding box center [1452, 539] width 64 height 16
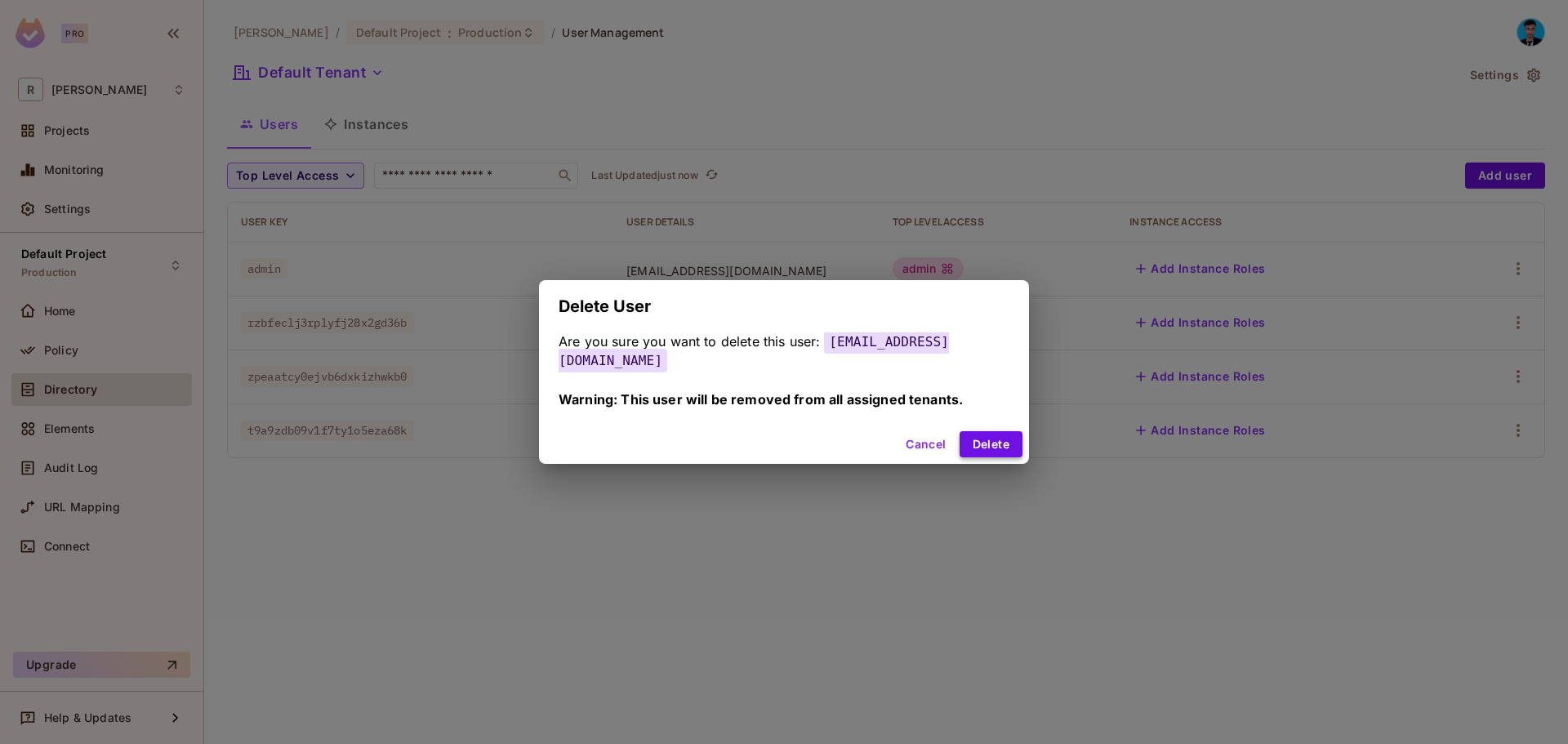
click at [992, 444] on button "Delete" at bounding box center [990, 444] width 63 height 26
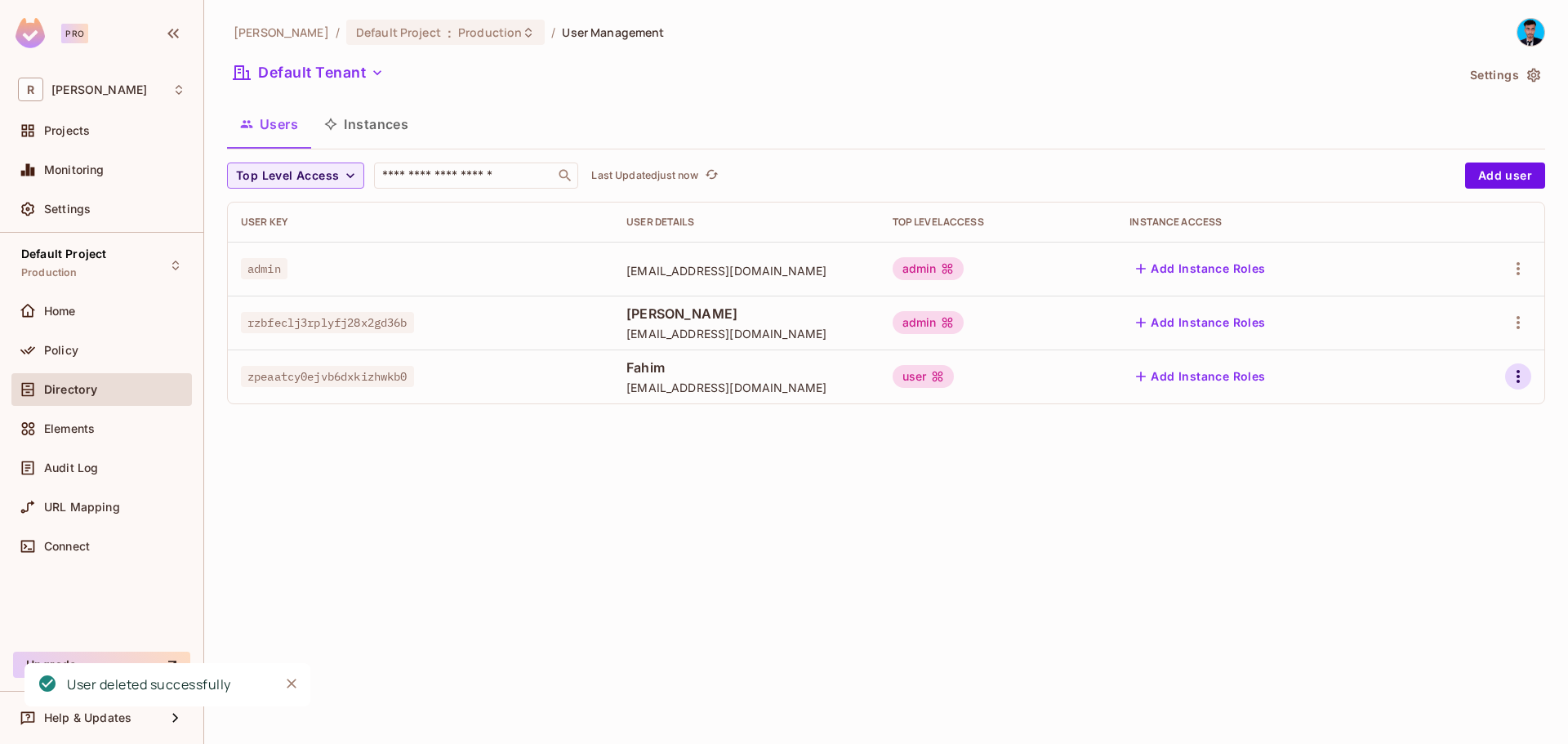
click at [1526, 373] on button "button" at bounding box center [1517, 375] width 26 height 26
click at [1513, 374] on div at bounding box center [784, 372] width 1568 height 744
click at [1503, 378] on div at bounding box center [1493, 375] width 75 height 26
click at [1499, 377] on div at bounding box center [1493, 375] width 75 height 26
click at [1510, 368] on icon "button" at bounding box center [1518, 376] width 19 height 19
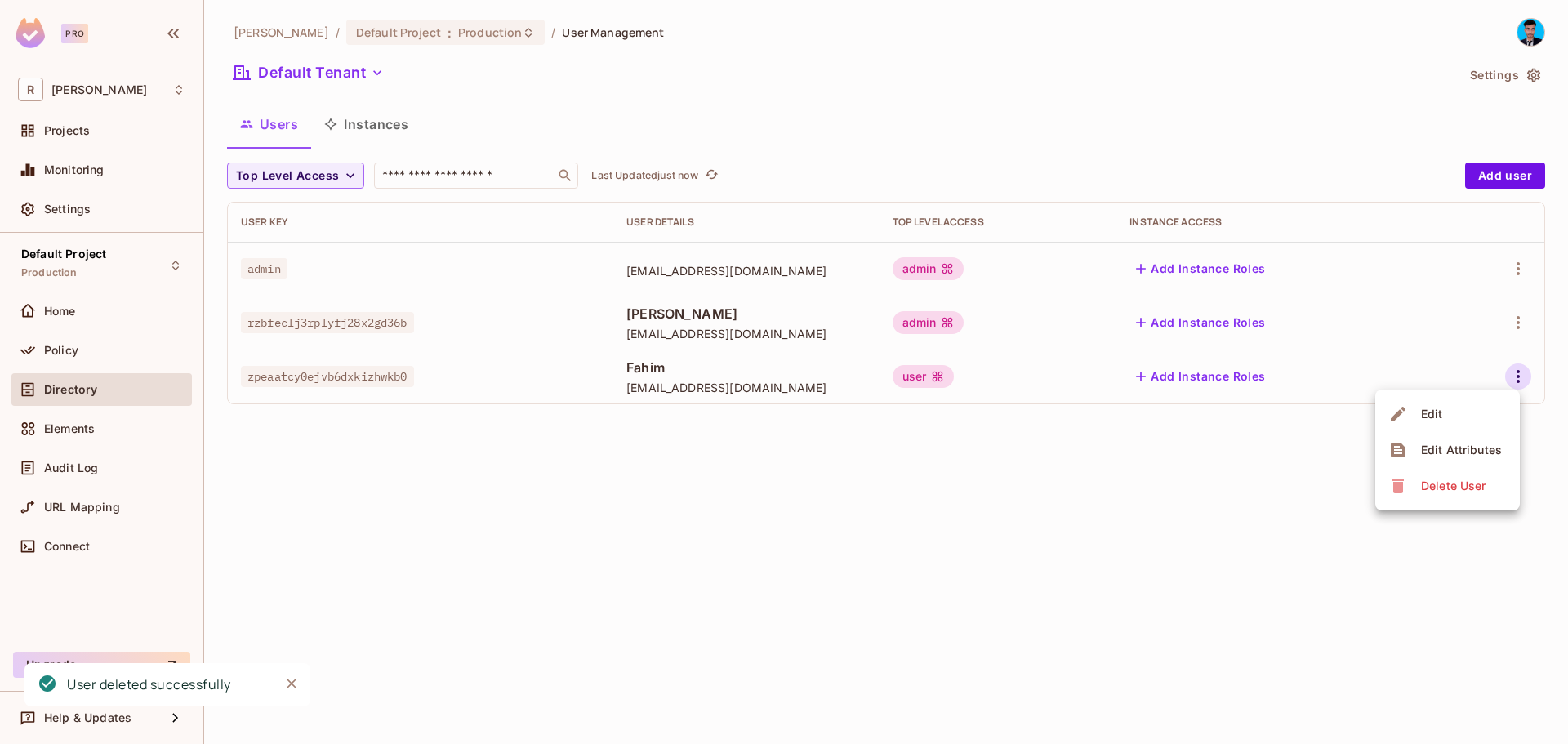
click at [1416, 486] on span "Delete User" at bounding box center [1452, 485] width 74 height 26
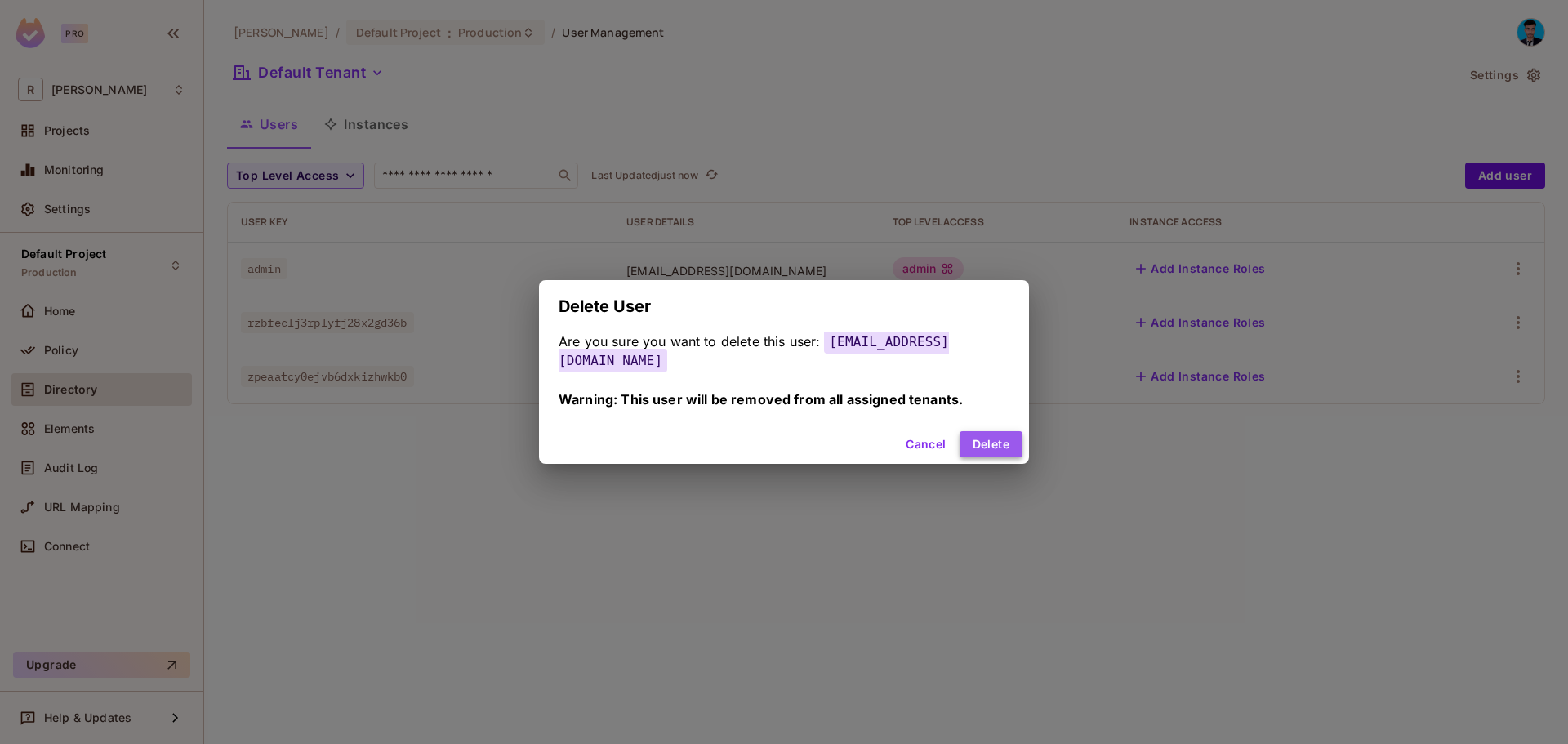
click at [987, 437] on button "Delete" at bounding box center [990, 444] width 63 height 26
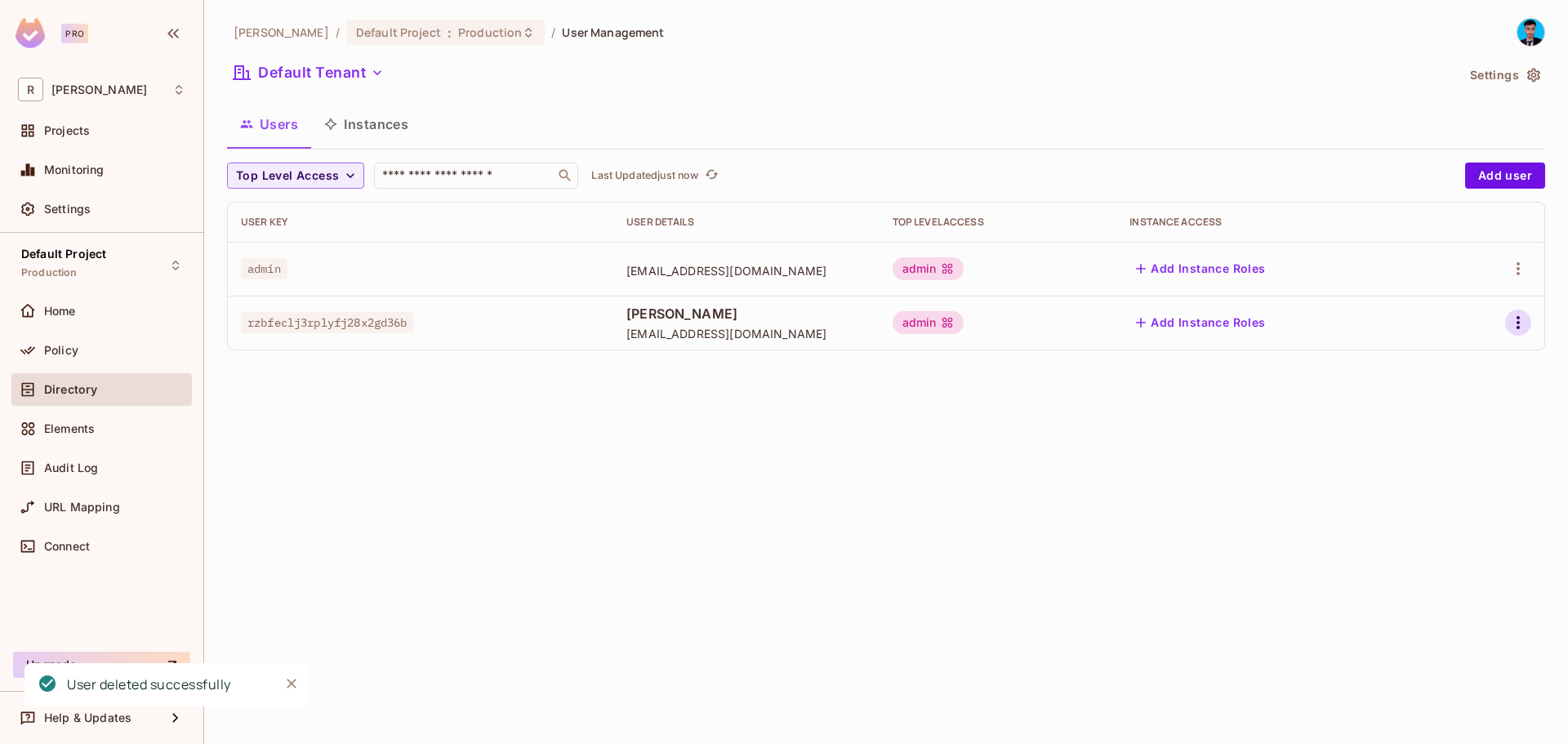
click at [1511, 324] on icon "button" at bounding box center [1518, 322] width 19 height 19
click at [1399, 423] on icon at bounding box center [1398, 432] width 19 height 19
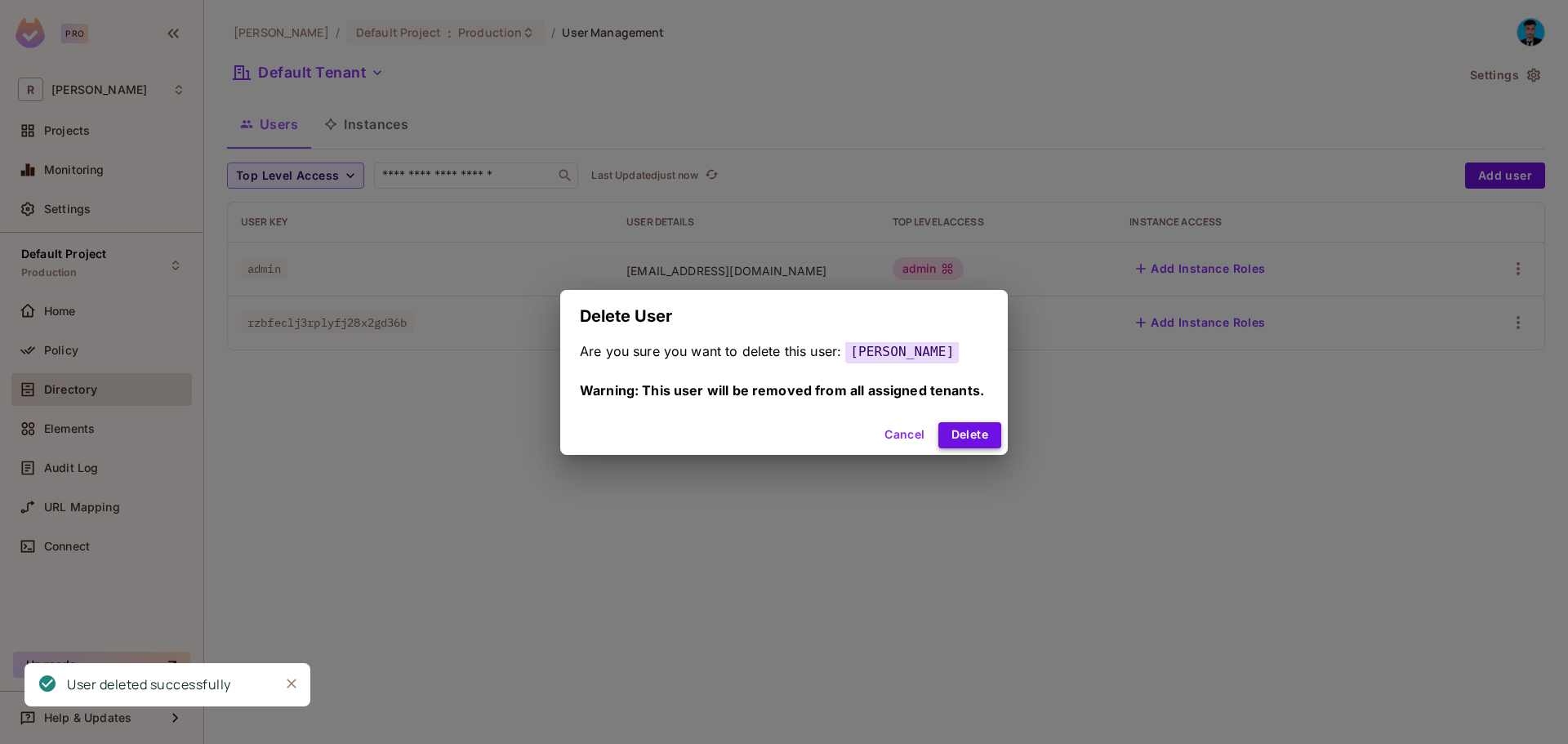
click at [976, 435] on button "Delete" at bounding box center [969, 435] width 63 height 26
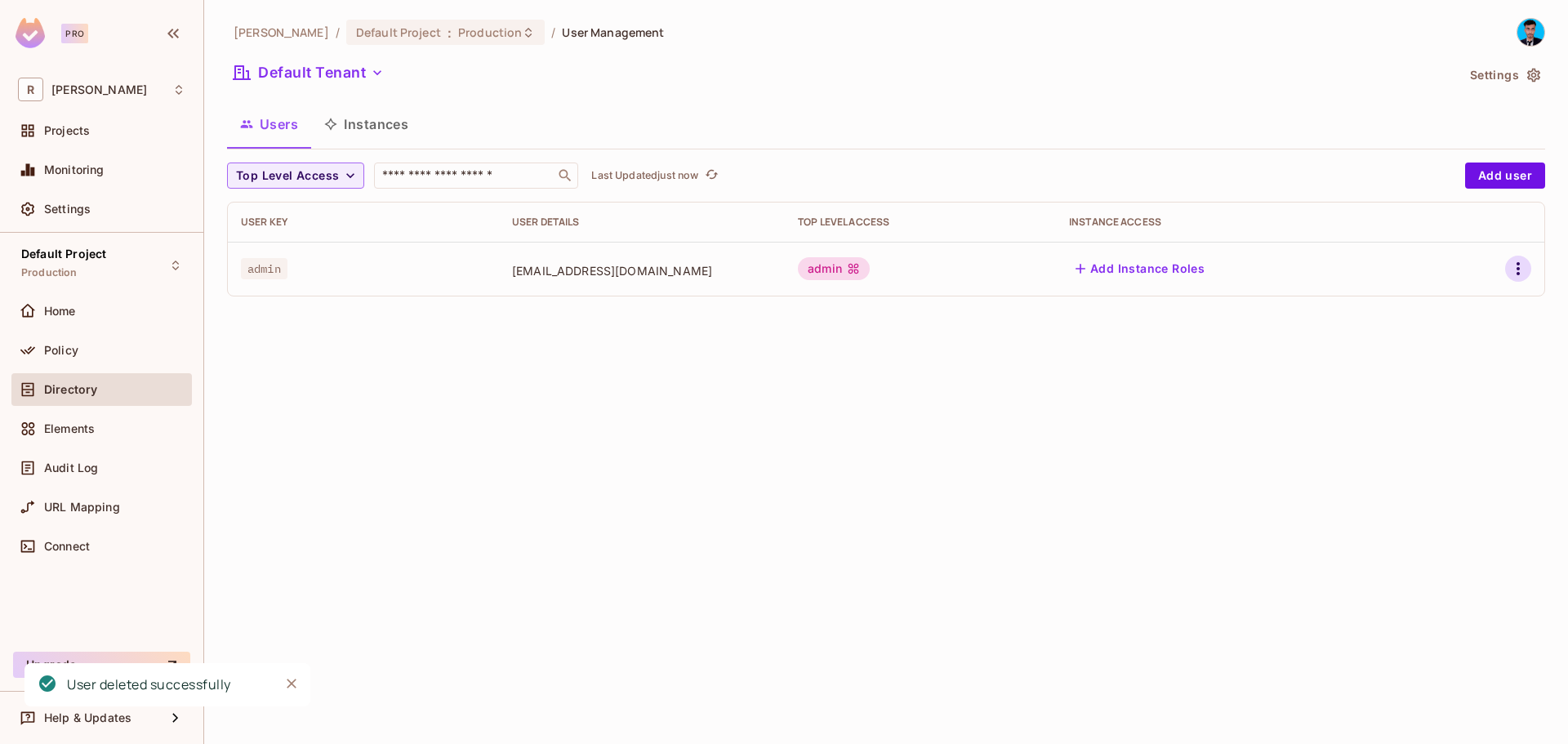
click at [1523, 269] on icon "button" at bounding box center [1518, 269] width 19 height 19
click at [1396, 372] on icon at bounding box center [1398, 377] width 12 height 14
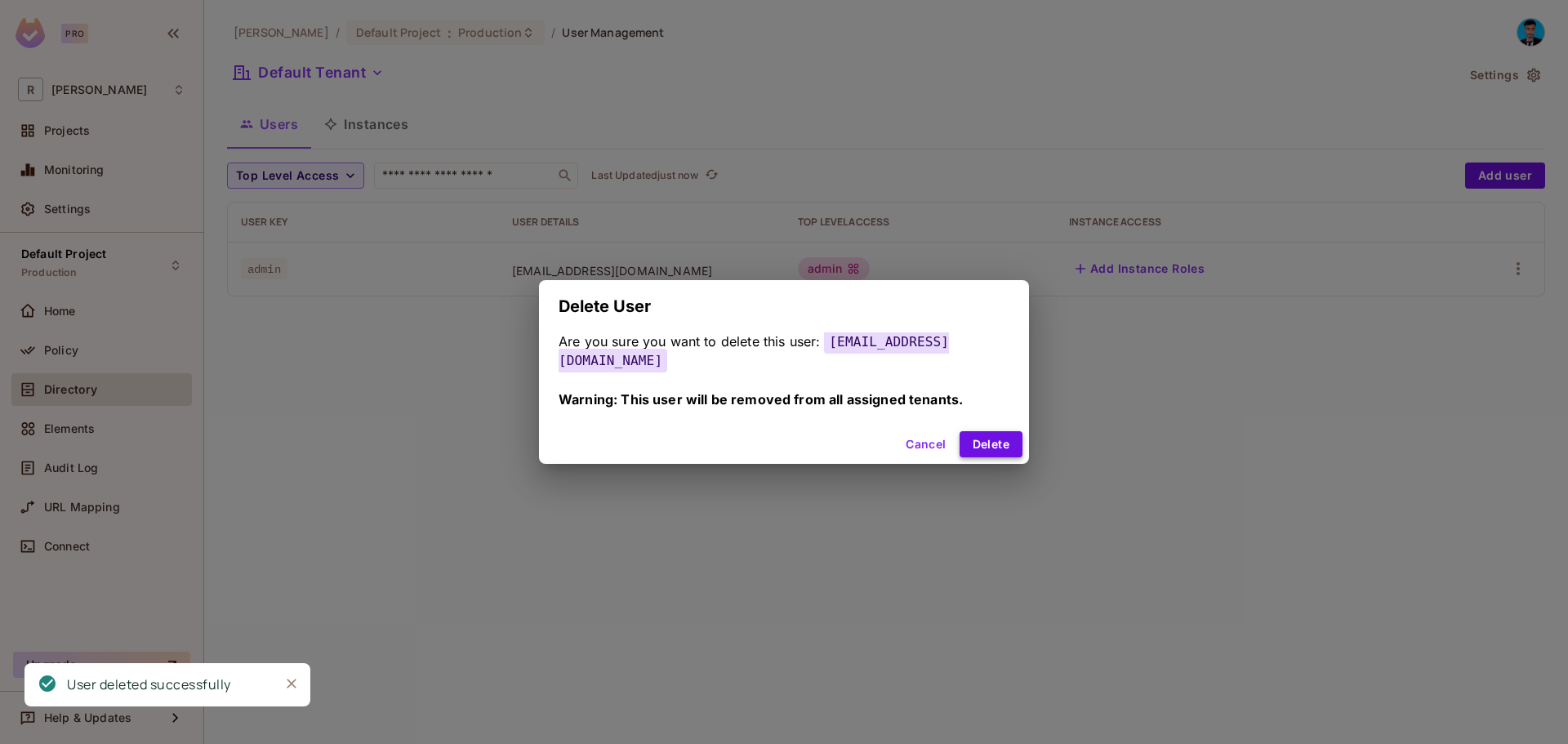
click at [965, 443] on button "Delete" at bounding box center [990, 444] width 63 height 26
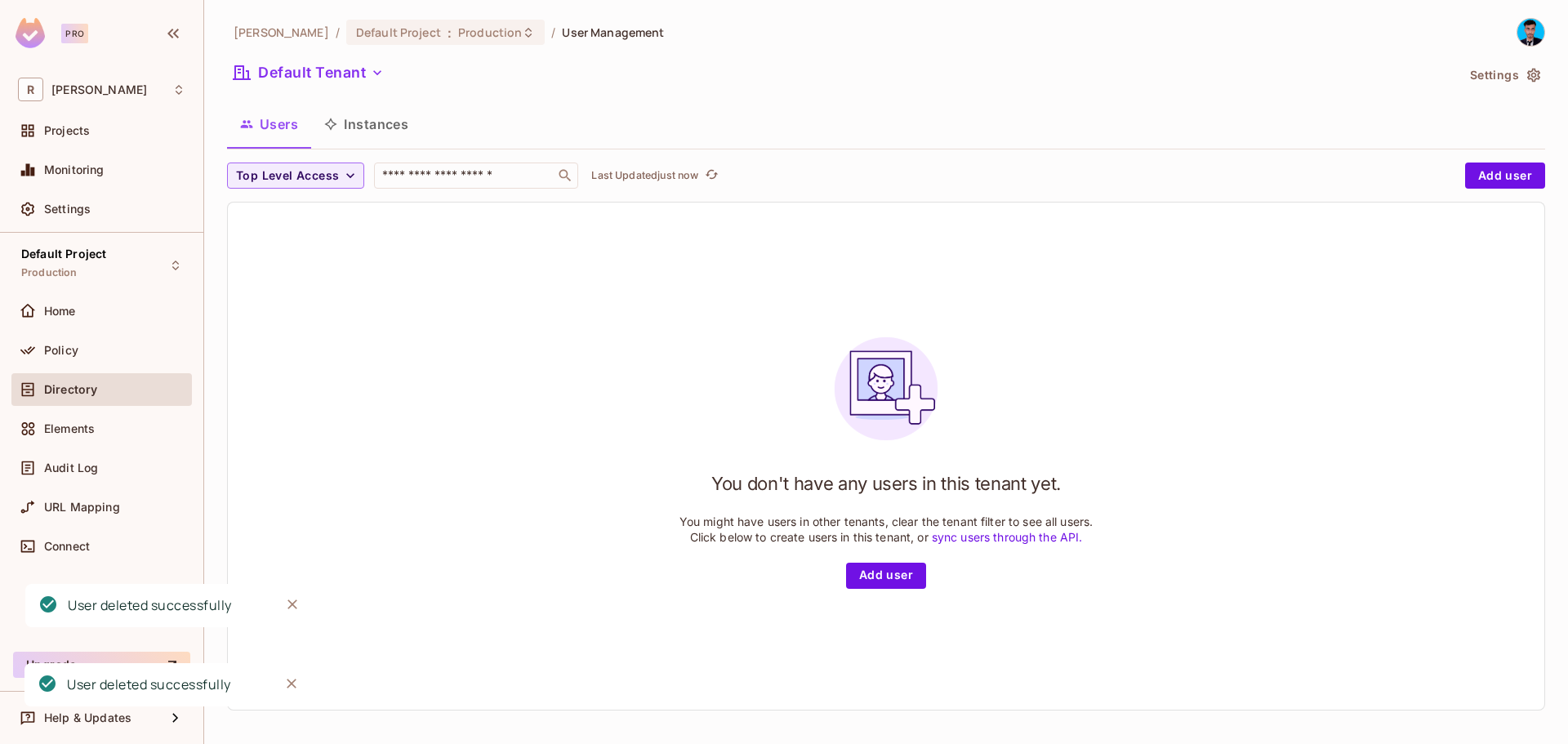
click at [562, 38] on span "User Management" at bounding box center [613, 32] width 102 height 15
click at [458, 36] on span "Production" at bounding box center [490, 32] width 64 height 15
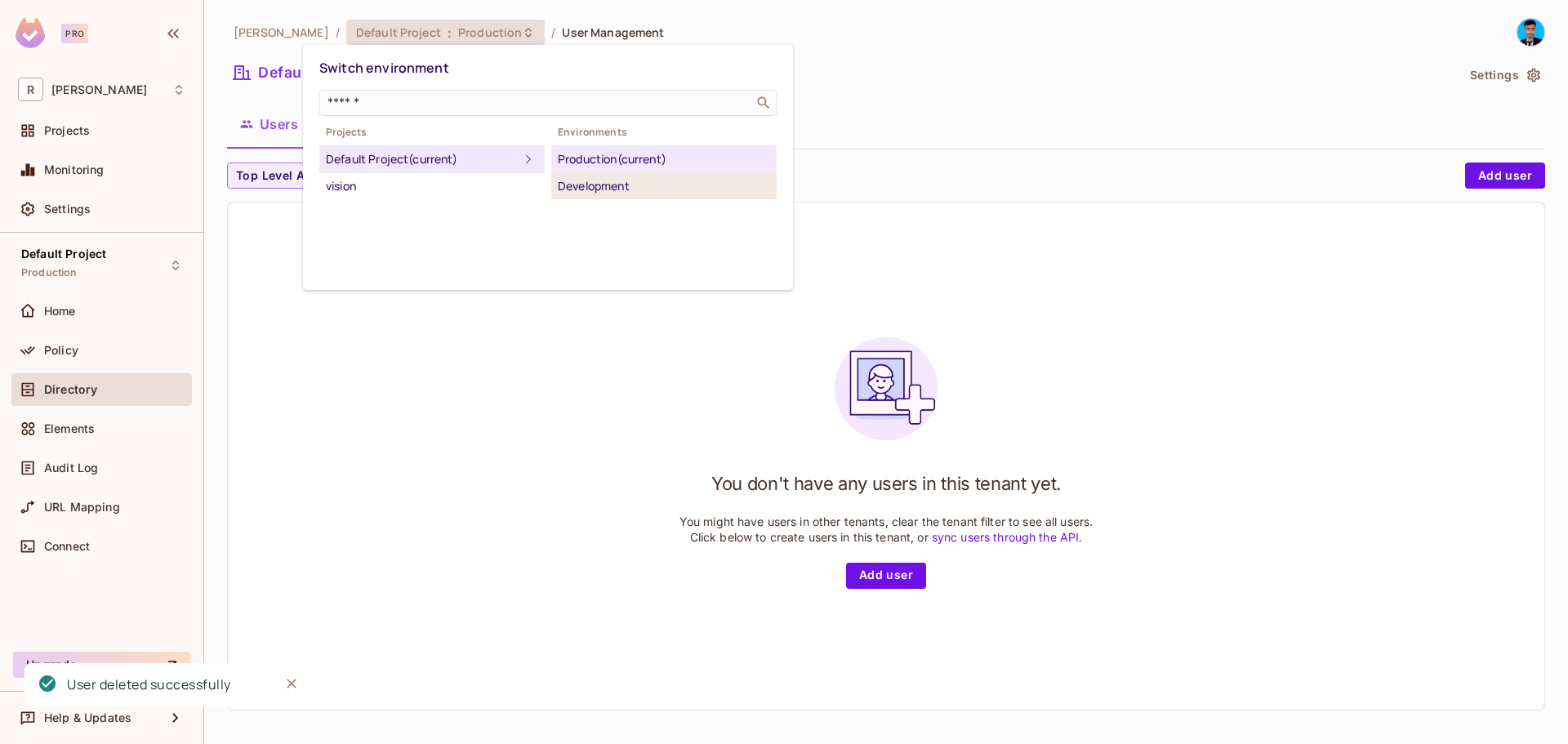
click at [598, 182] on div "Development" at bounding box center [663, 186] width 213 height 19
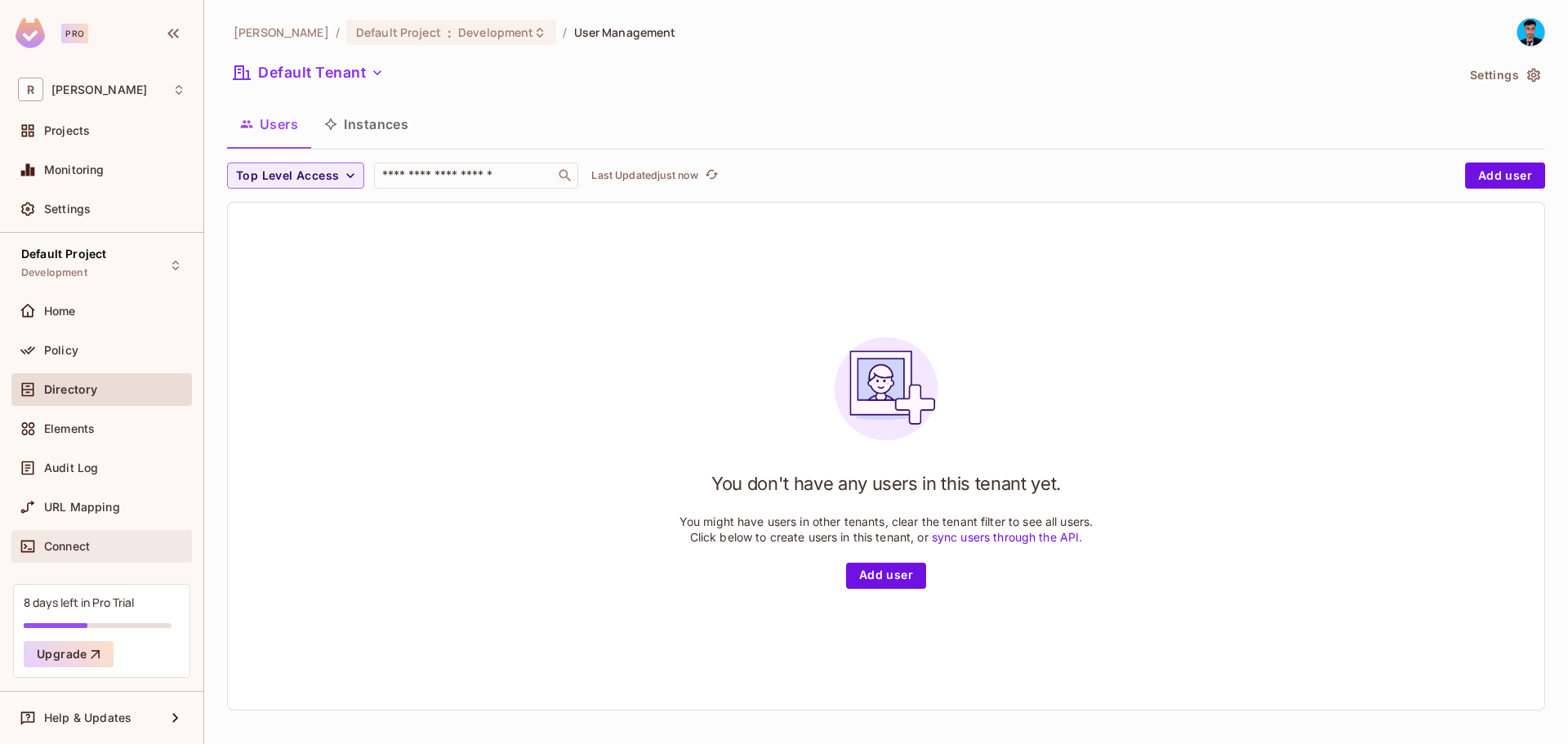
click at [111, 530] on div "Connect" at bounding box center [101, 547] width 180 height 33
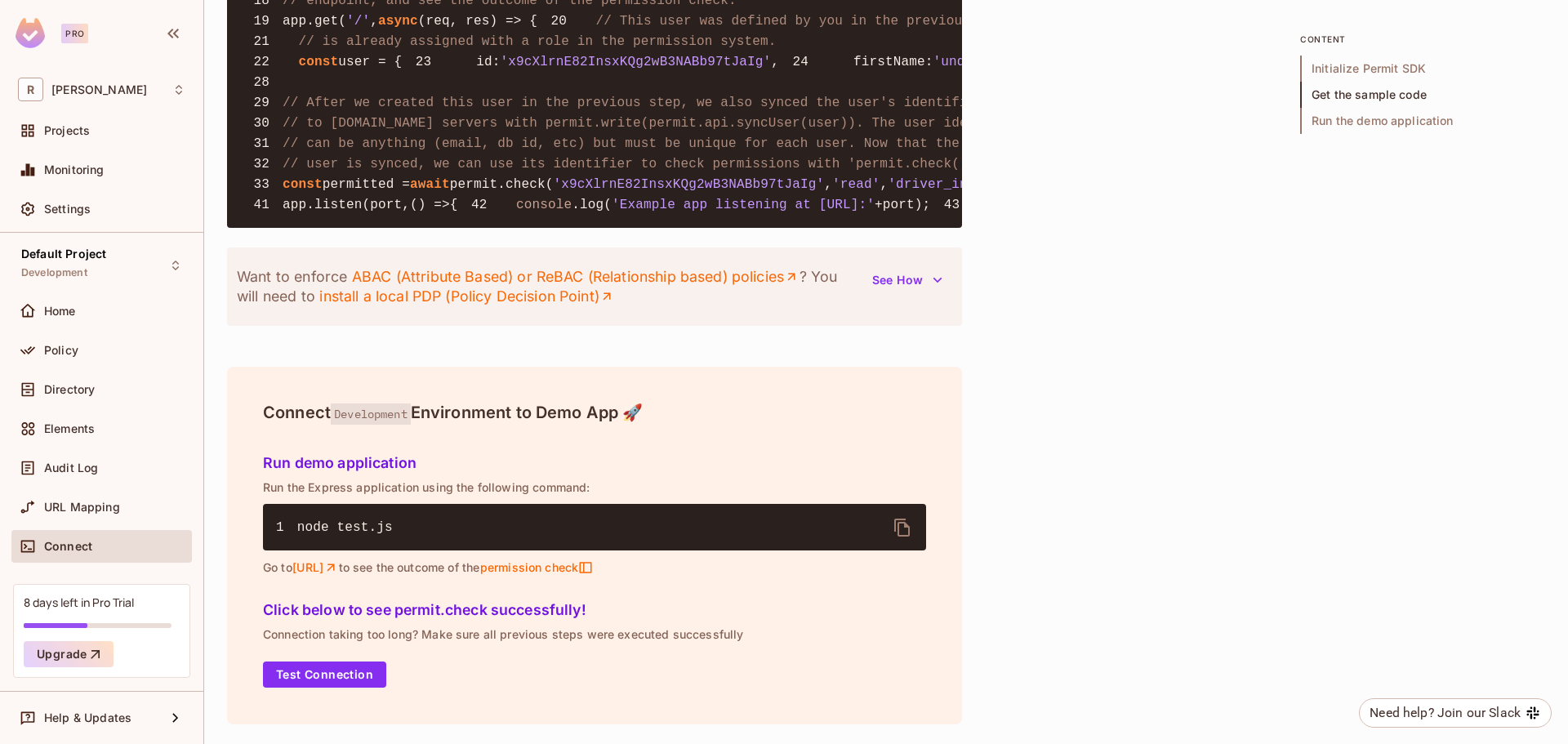
scroll to position [1956, 0]
click at [296, 680] on button "Test Connection" at bounding box center [324, 674] width 123 height 26
click at [73, 360] on div "Policy" at bounding box center [101, 350] width 180 height 33
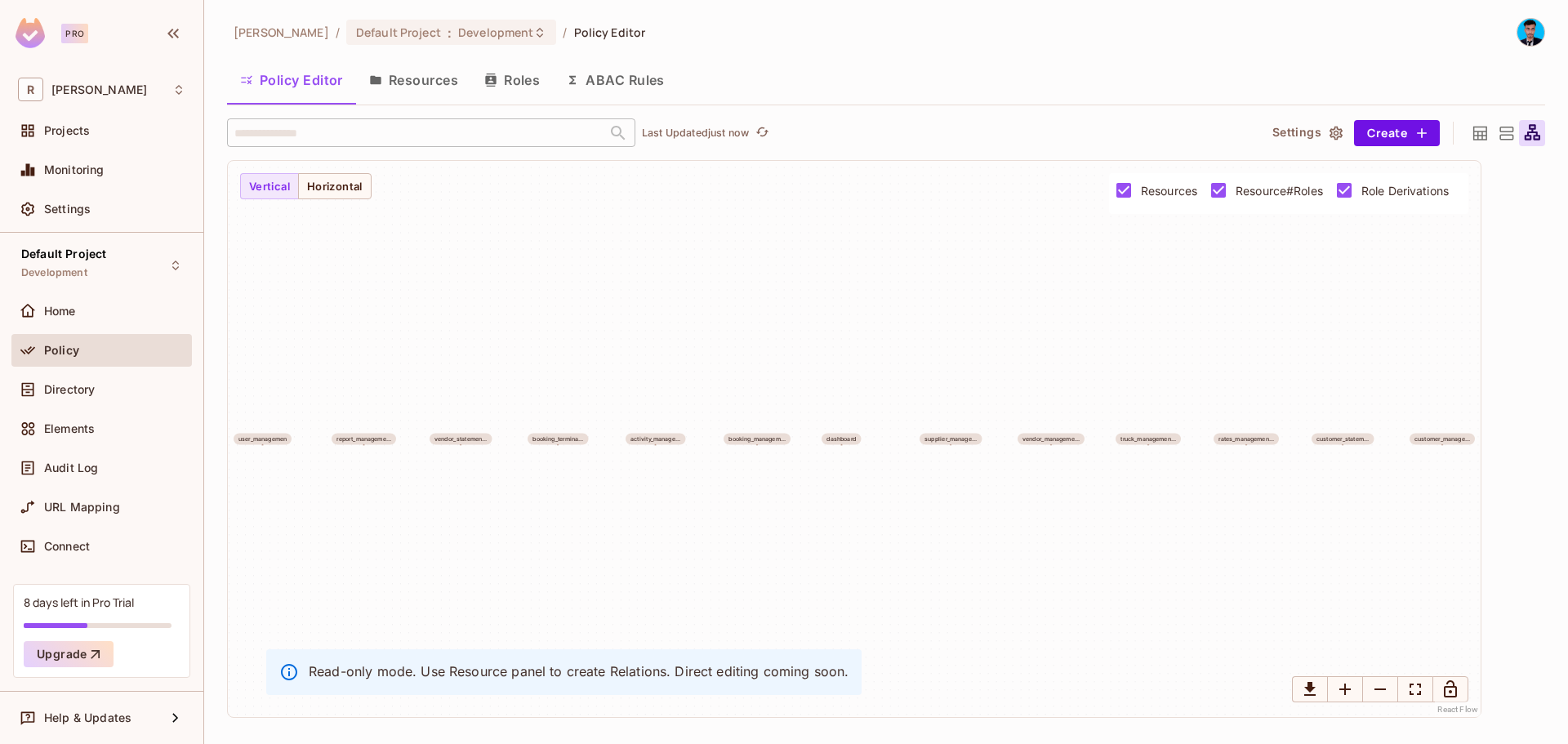
click at [423, 91] on button "Resources" at bounding box center [414, 80] width 116 height 40
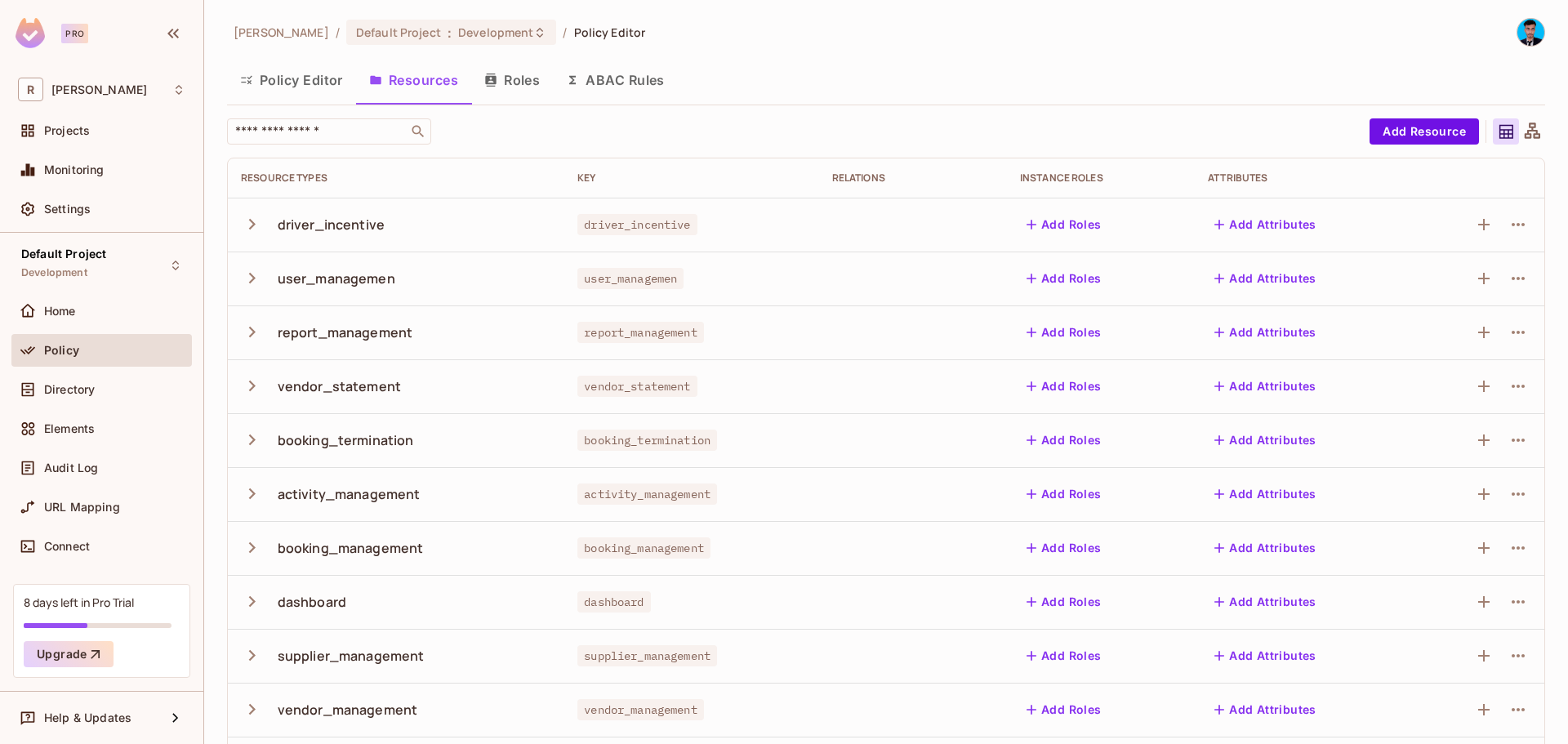
click at [1517, 33] on img at bounding box center [1530, 33] width 27 height 27
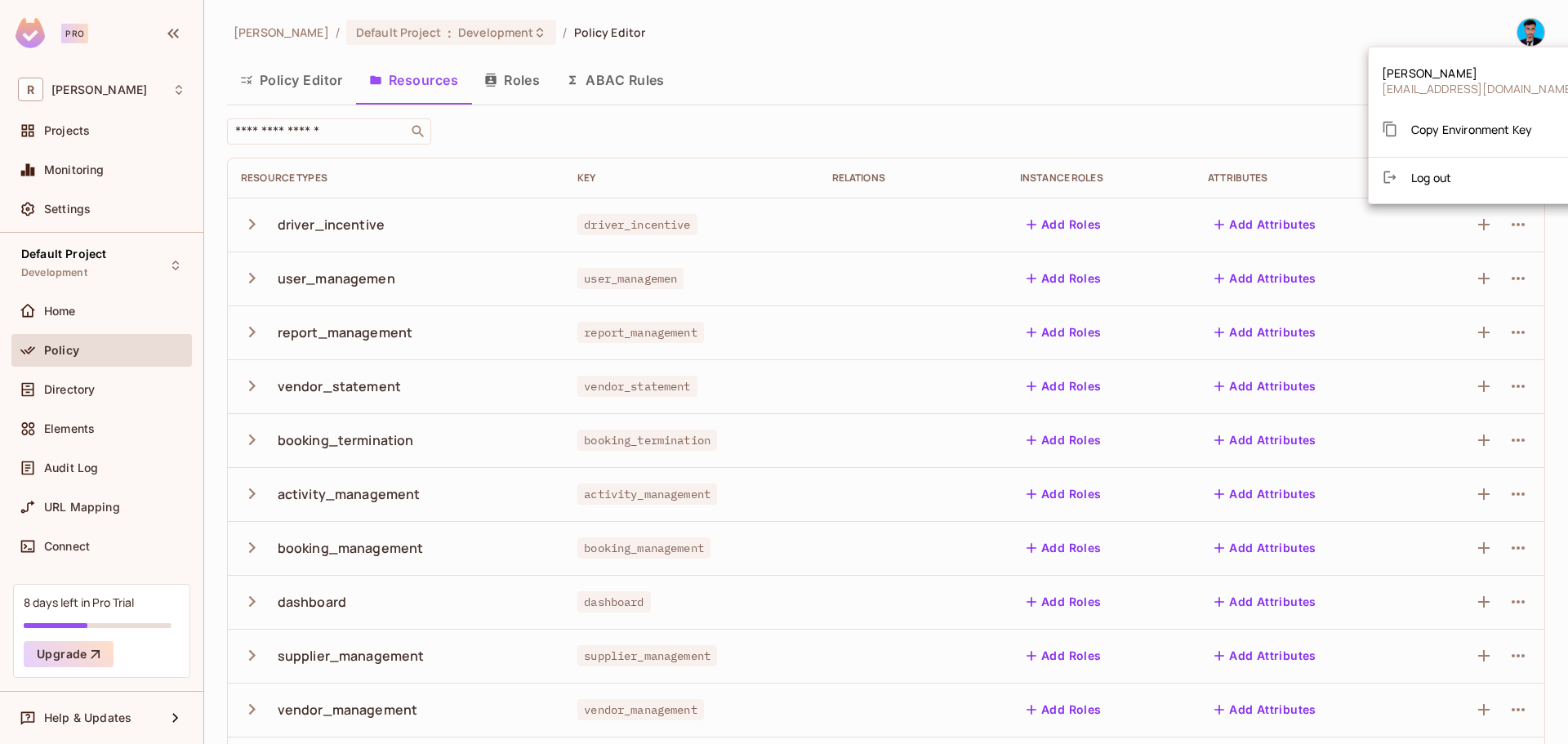
click at [1466, 131] on span "Copy Environment Key" at bounding box center [1472, 129] width 121 height 15
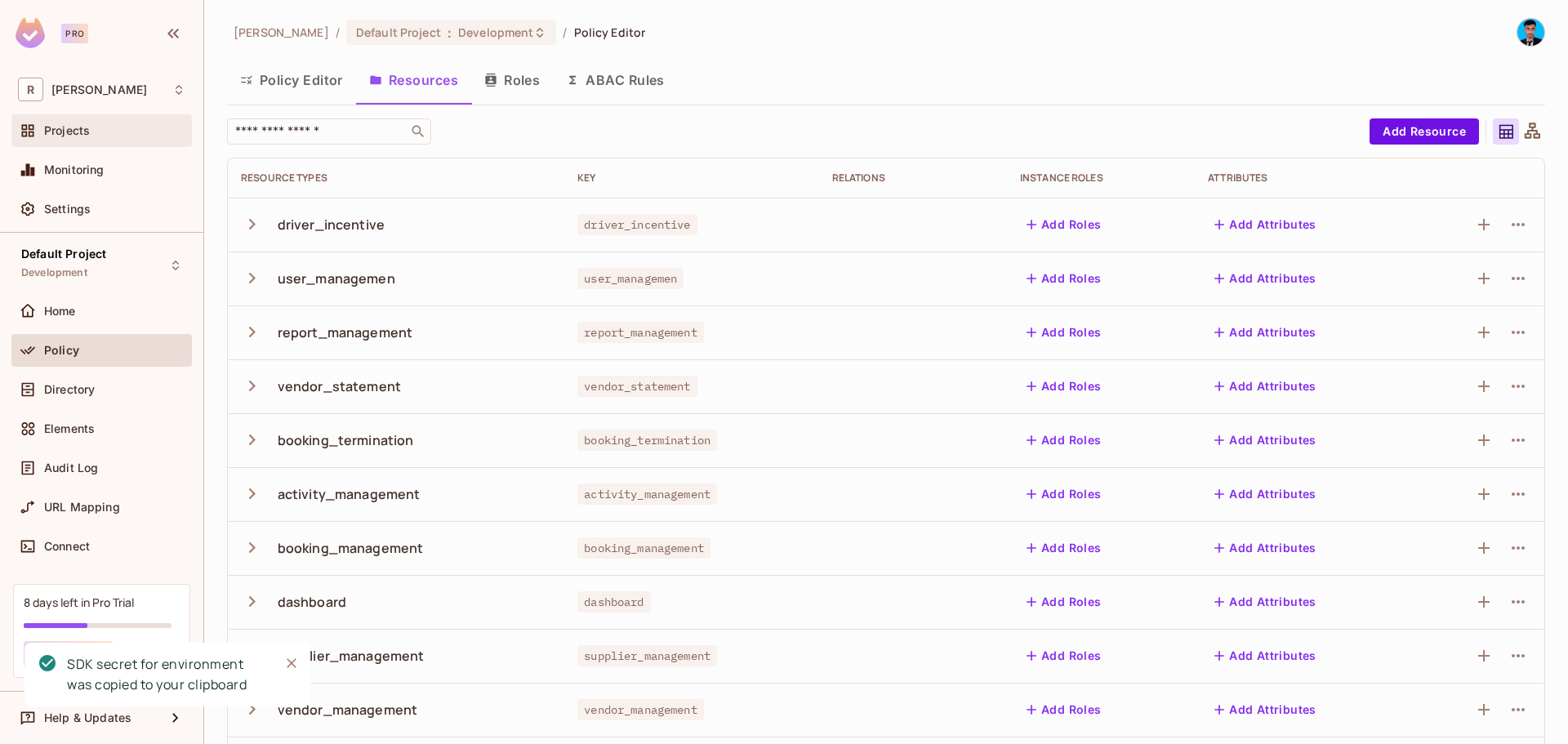
click at [51, 128] on span "Projects" at bounding box center [67, 131] width 46 height 13
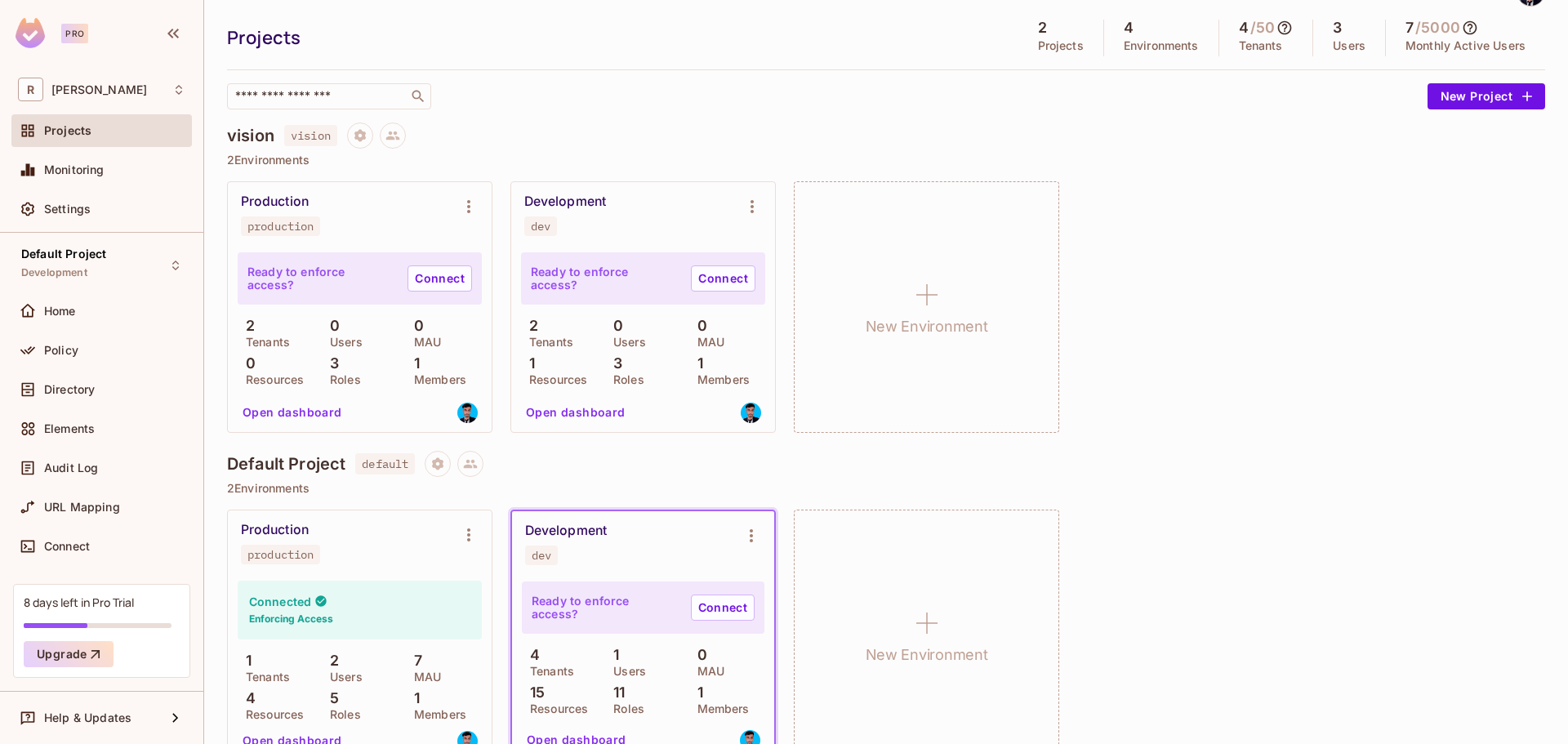
scroll to position [75, 0]
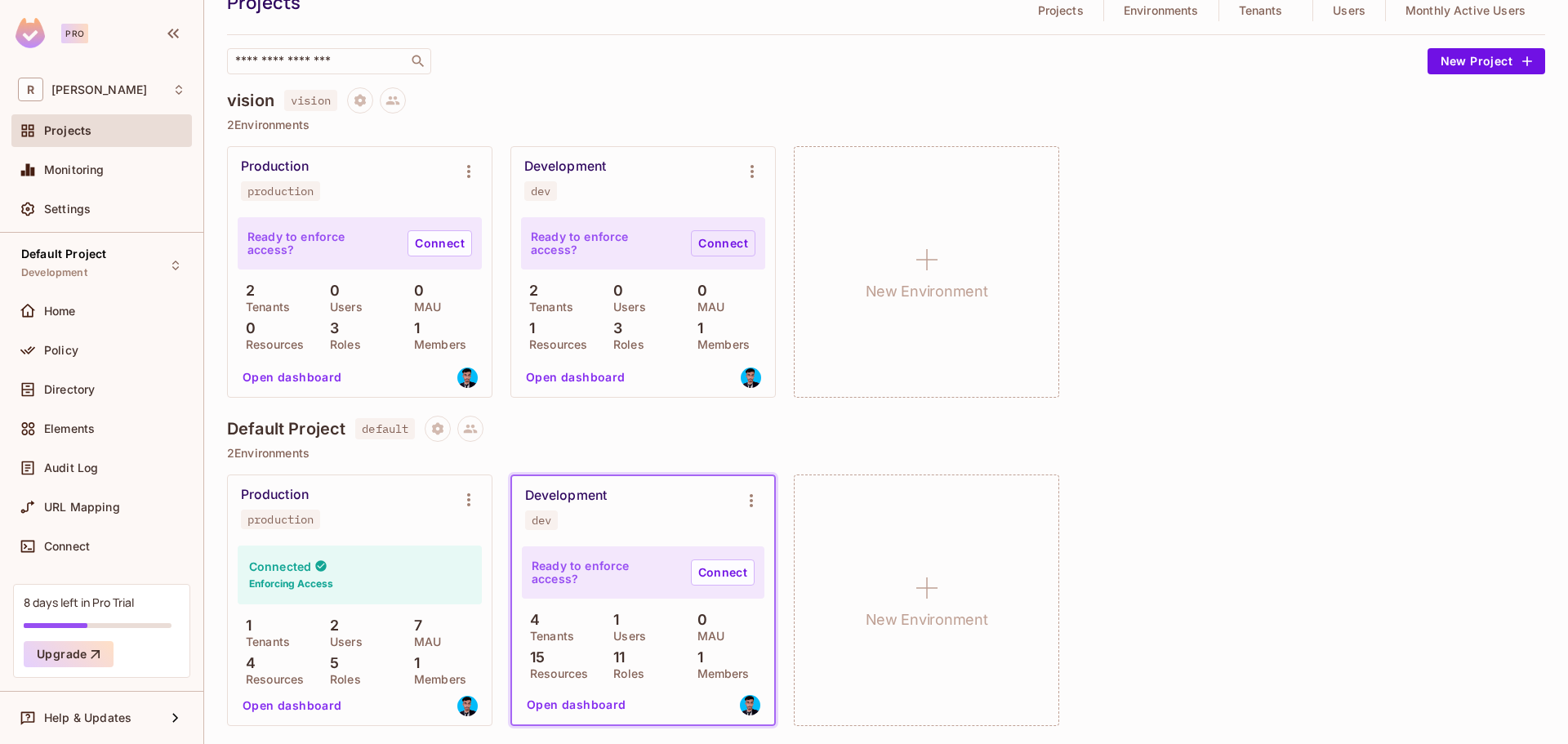
click at [721, 241] on link "Connect" at bounding box center [723, 243] width 64 height 26
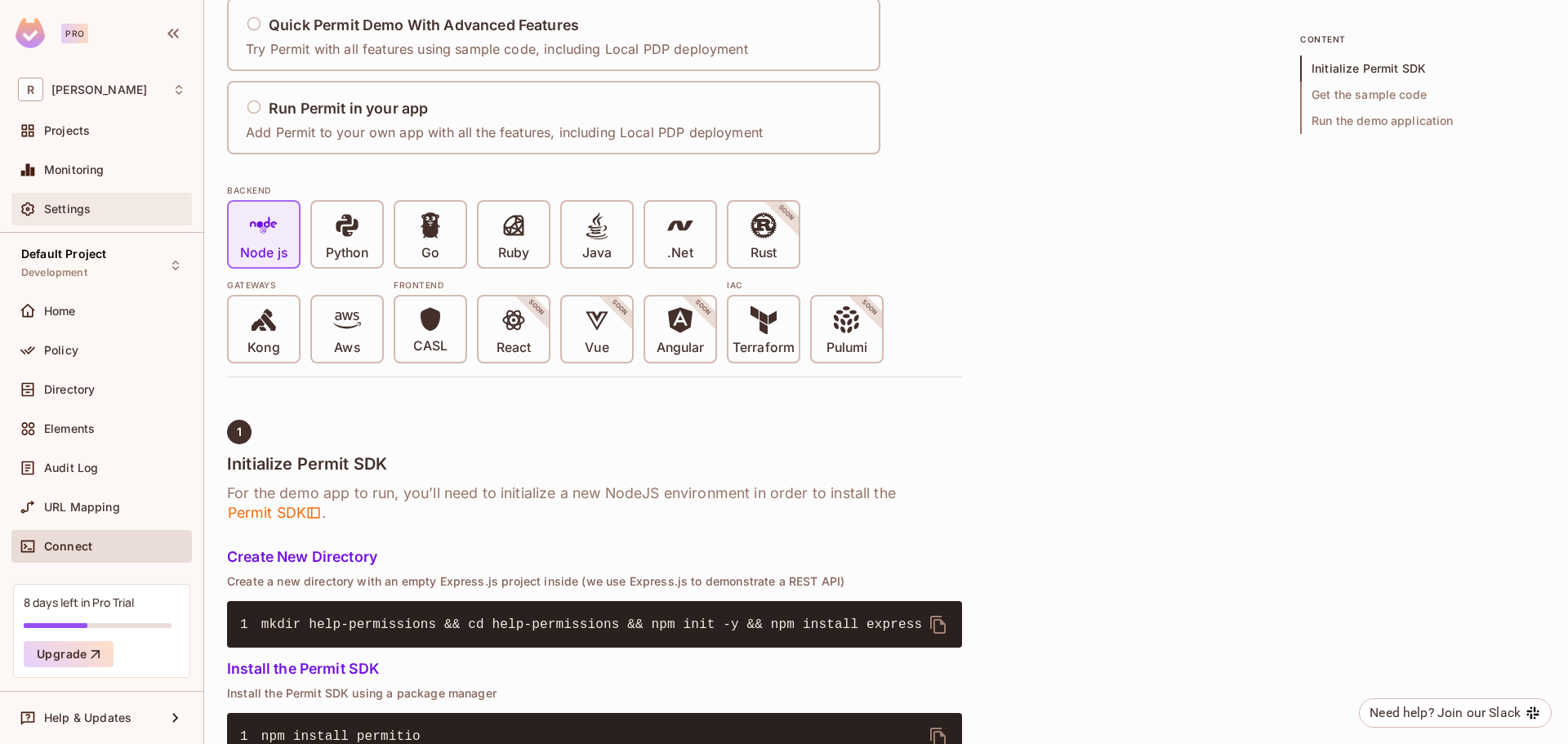
scroll to position [164, 0]
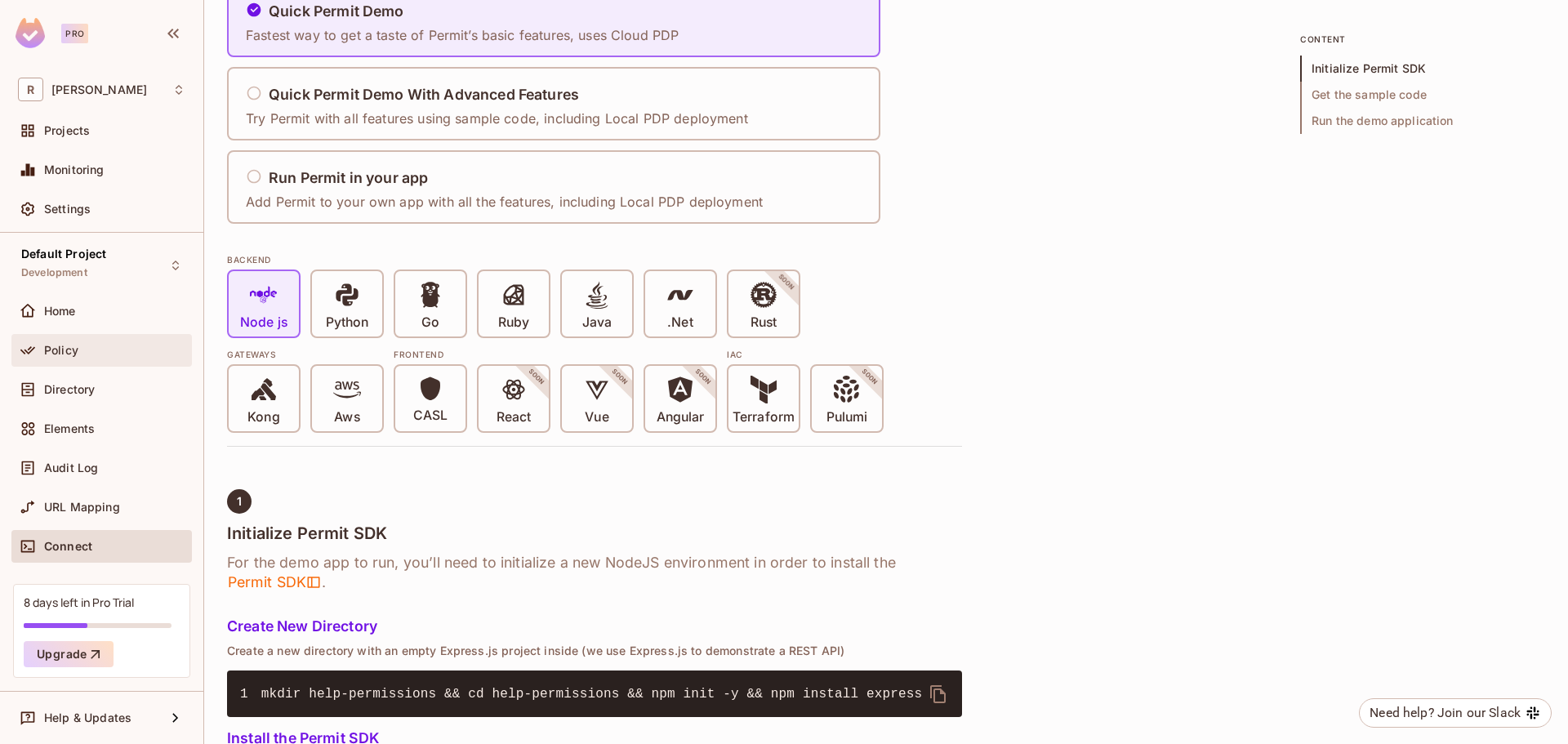
click at [72, 358] on div "Policy" at bounding box center [102, 350] width 167 height 19
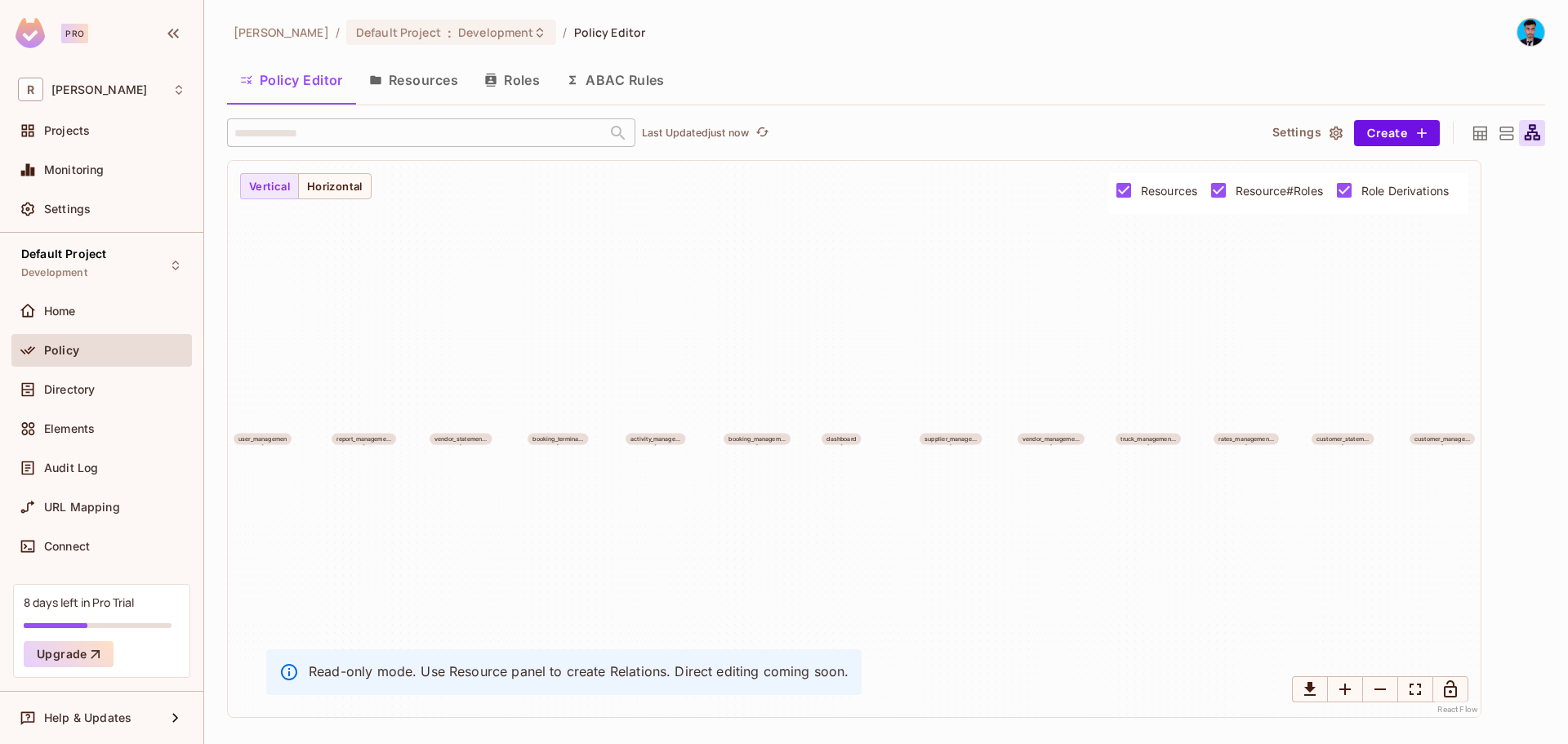
click at [1484, 127] on icon at bounding box center [1479, 133] width 20 height 20
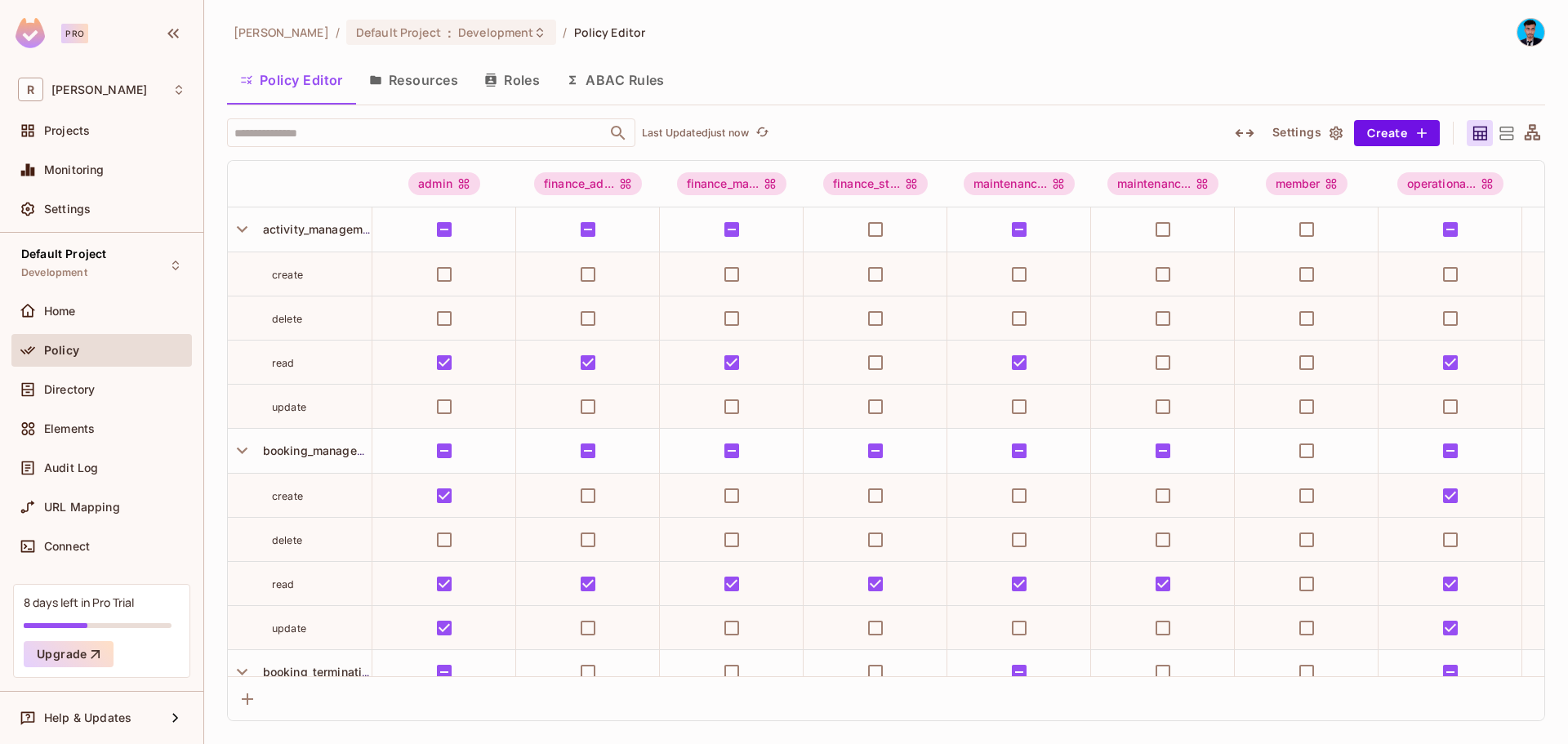
click at [417, 79] on button "Resources" at bounding box center [414, 80] width 116 height 40
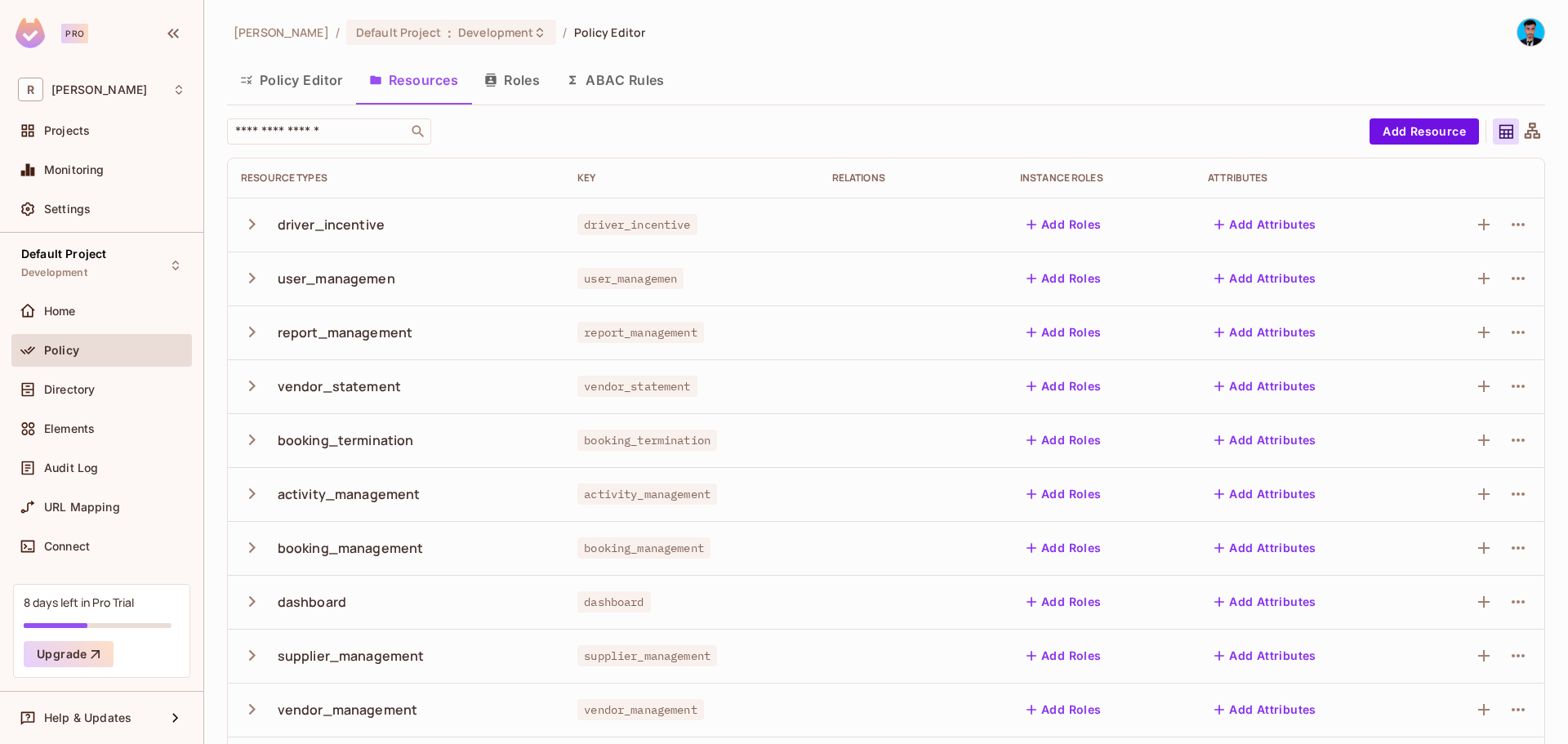
click at [503, 84] on button "Roles" at bounding box center [511, 80] width 82 height 40
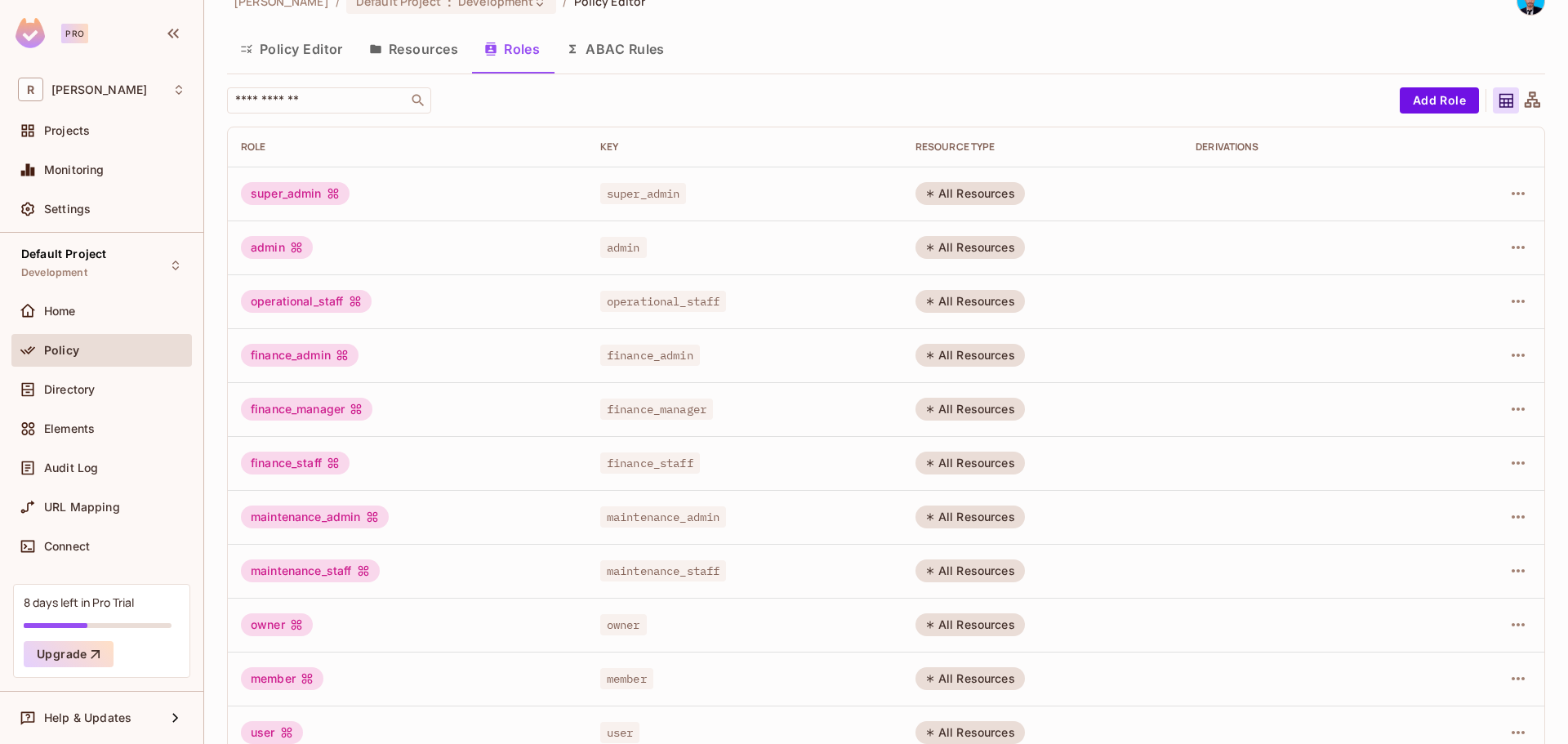
scroll to position [61, 0]
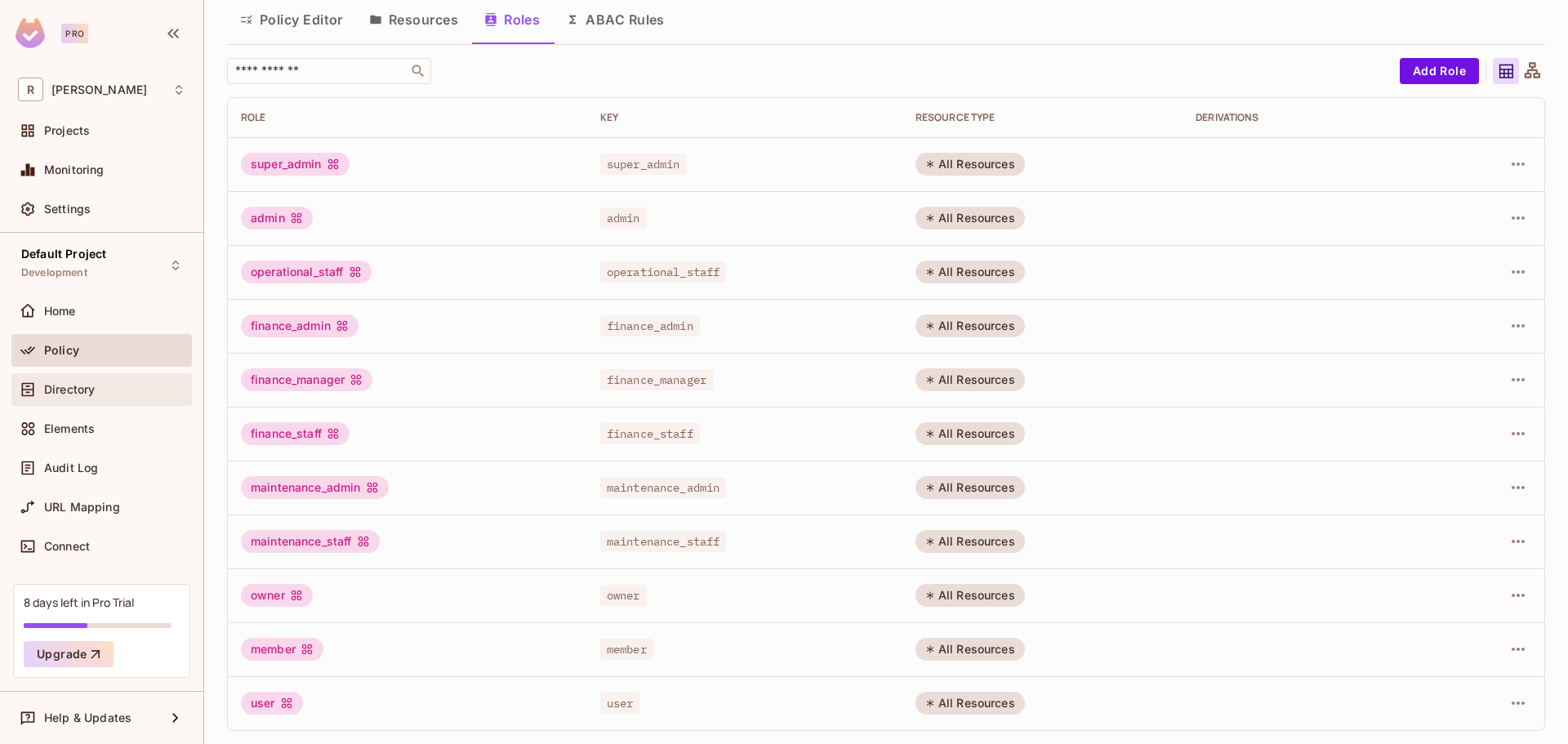
click at [56, 394] on span "Directory" at bounding box center [69, 390] width 51 height 13
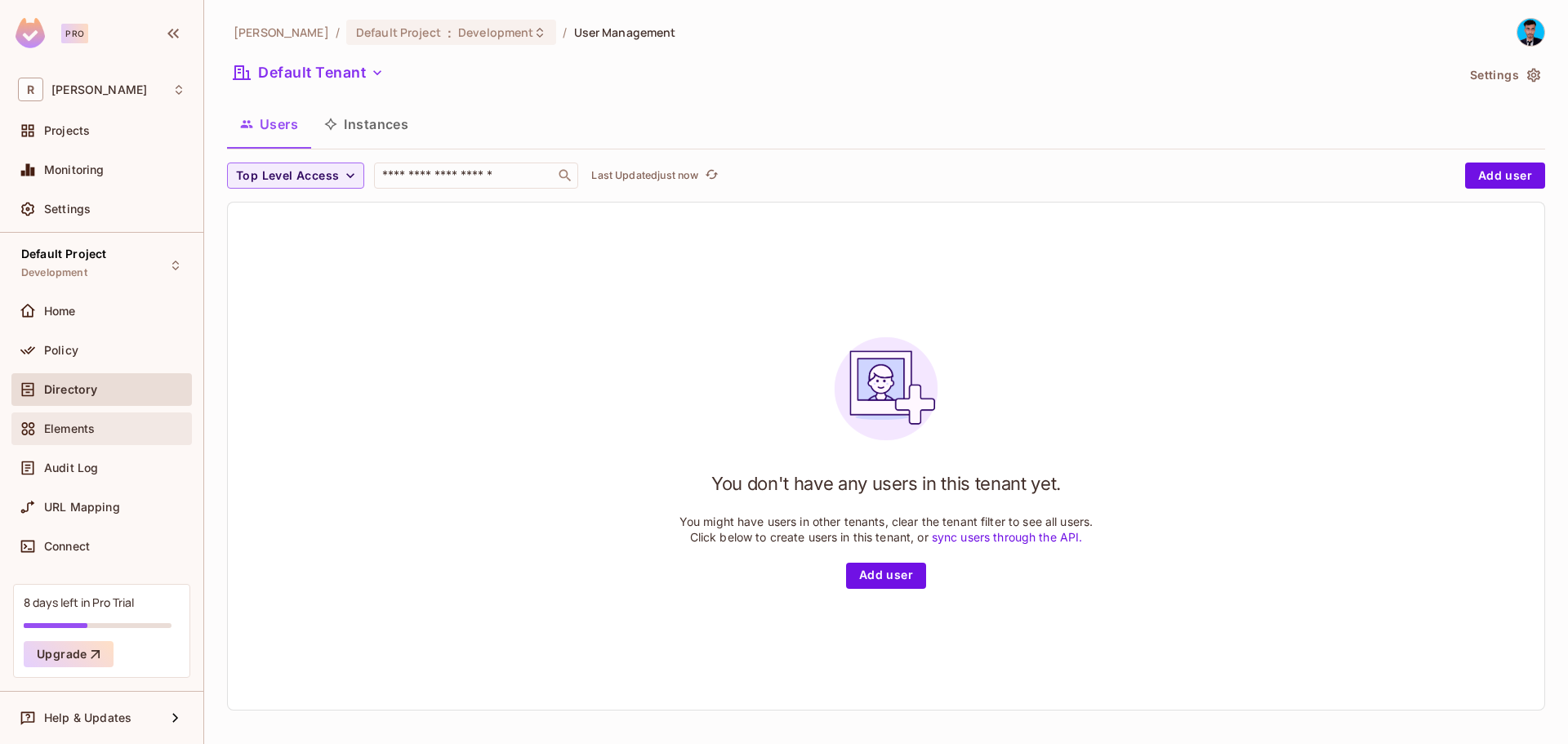
click at [61, 438] on div "Elements" at bounding box center [102, 428] width 167 height 19
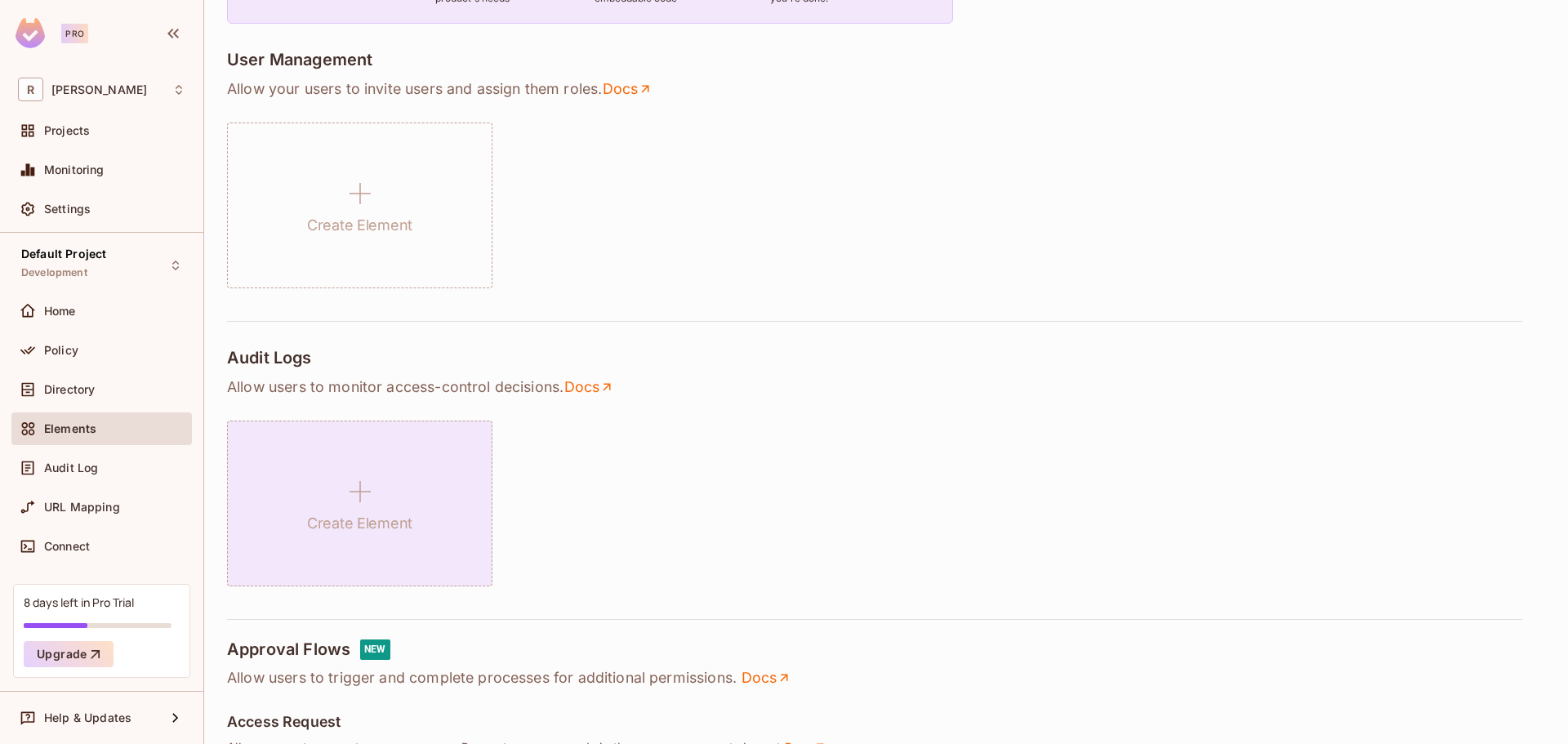
scroll to position [326, 0]
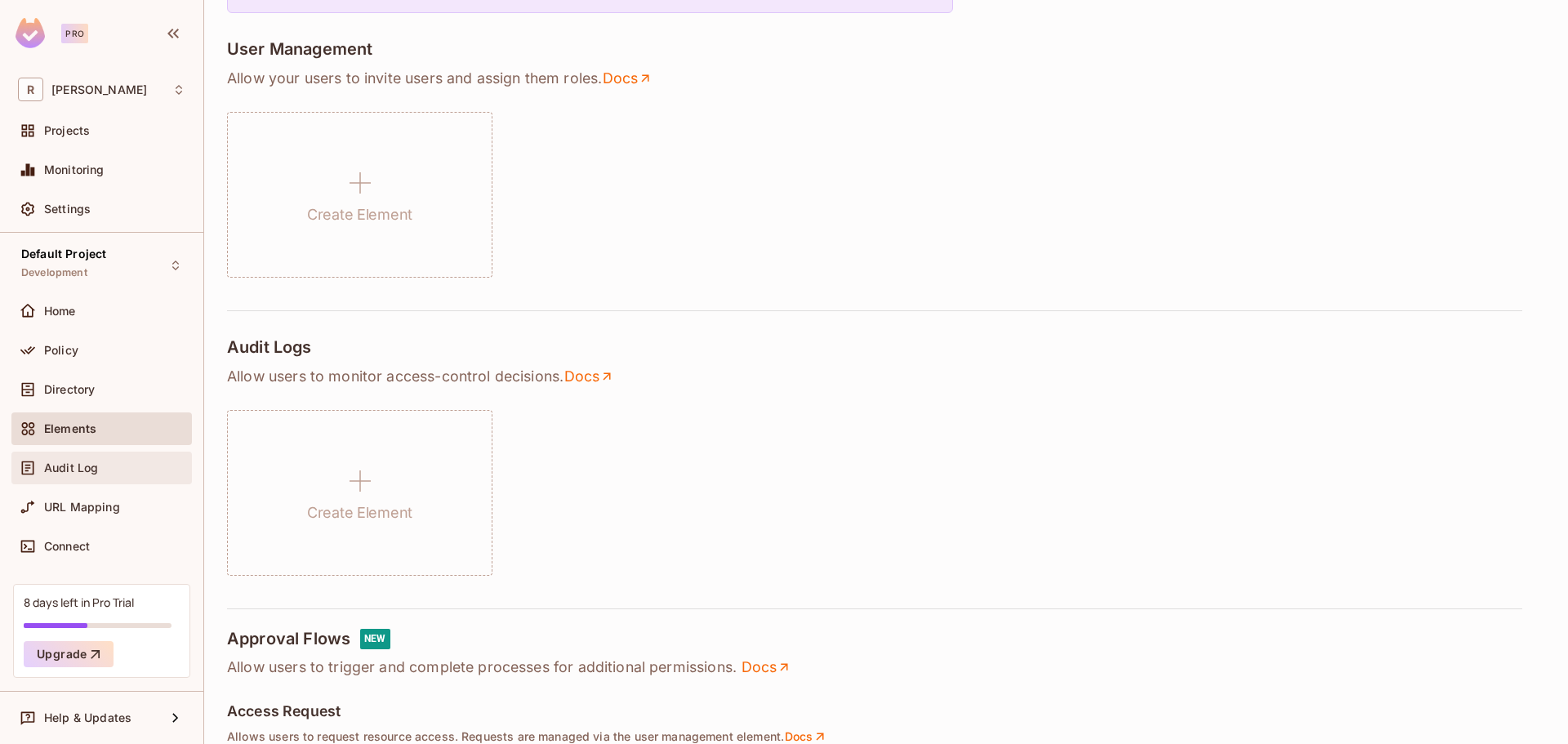
click at [116, 467] on div "Audit Log" at bounding box center [115, 468] width 141 height 13
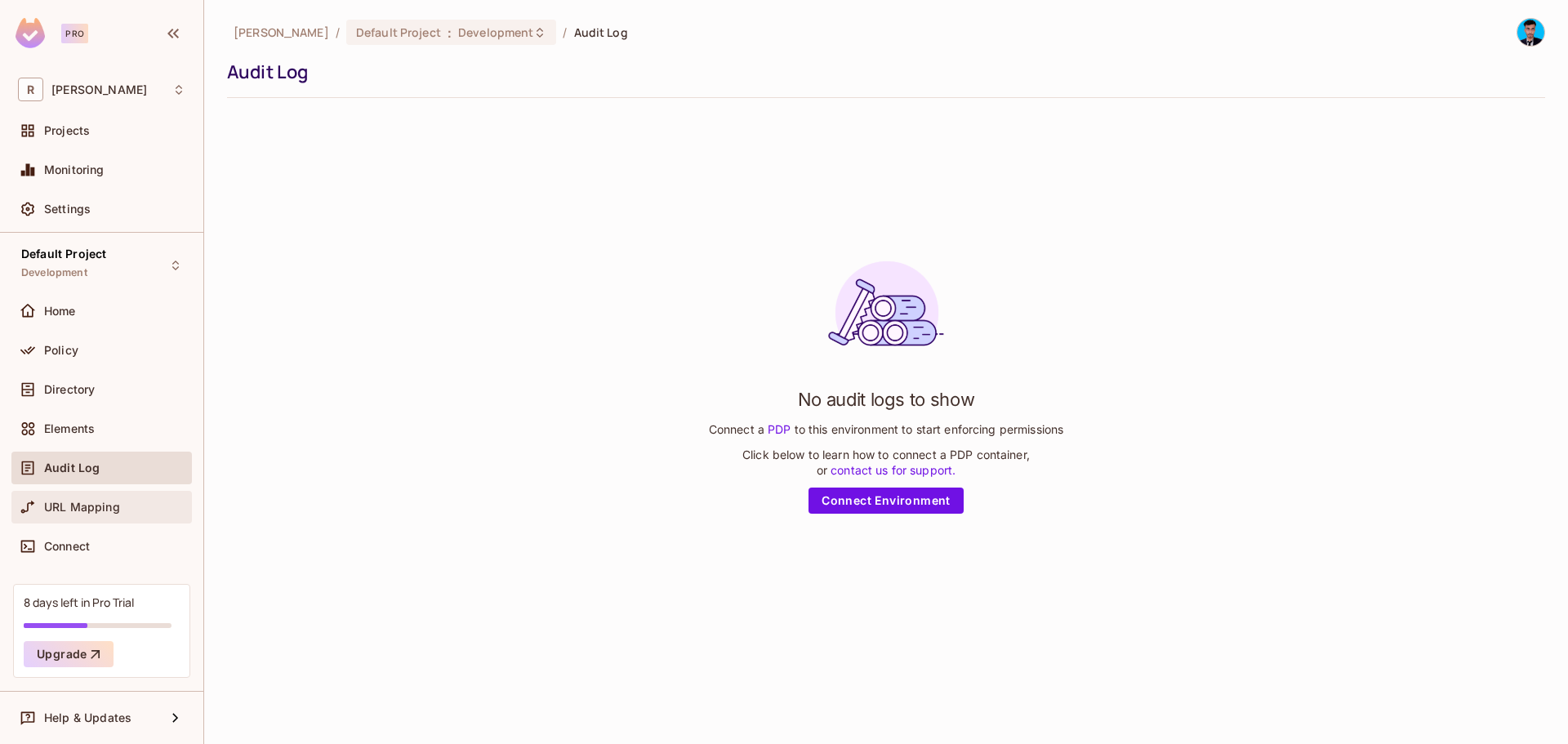
click at [101, 516] on div "URL Mapping" at bounding box center [102, 507] width 167 height 19
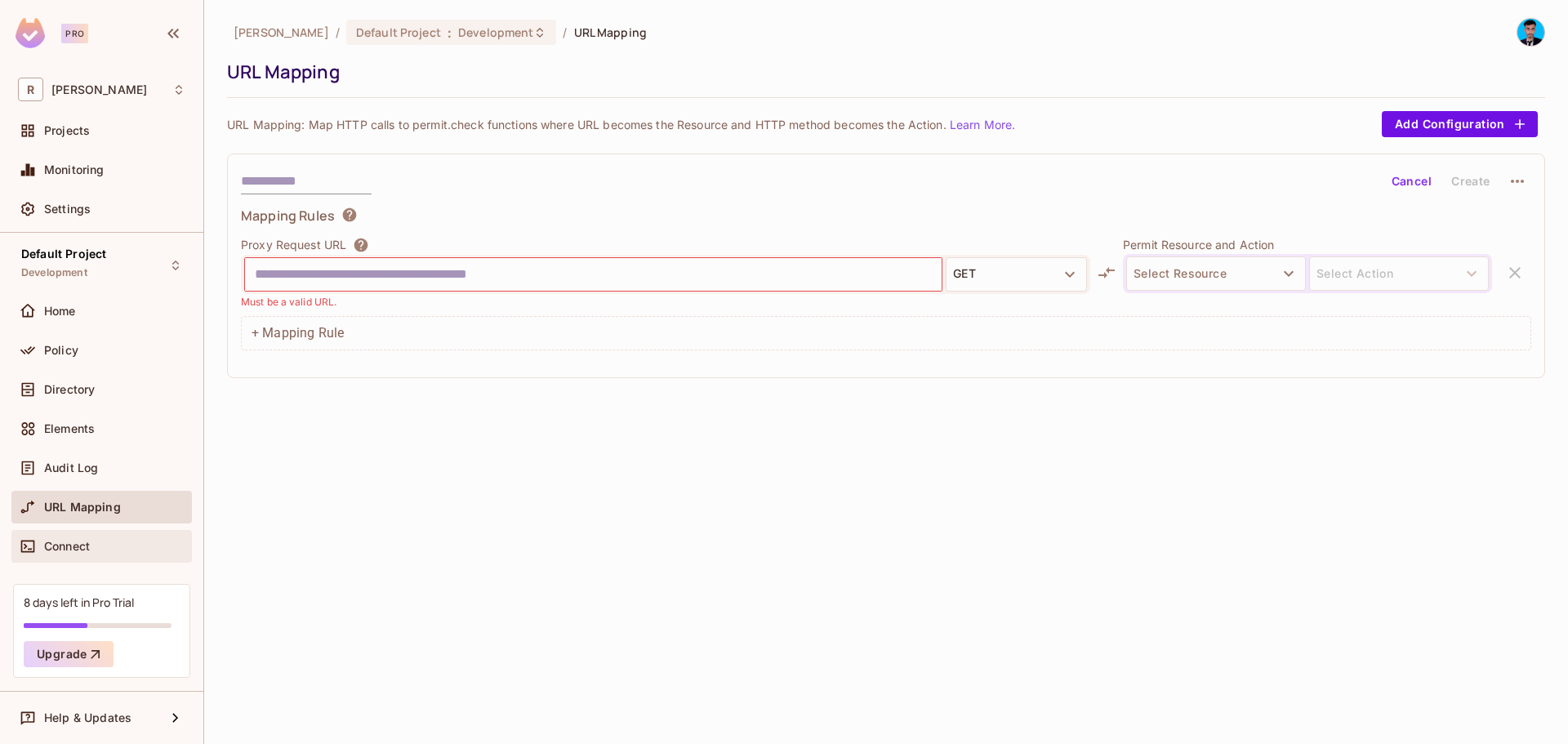
click at [62, 544] on span "Connect" at bounding box center [67, 547] width 46 height 13
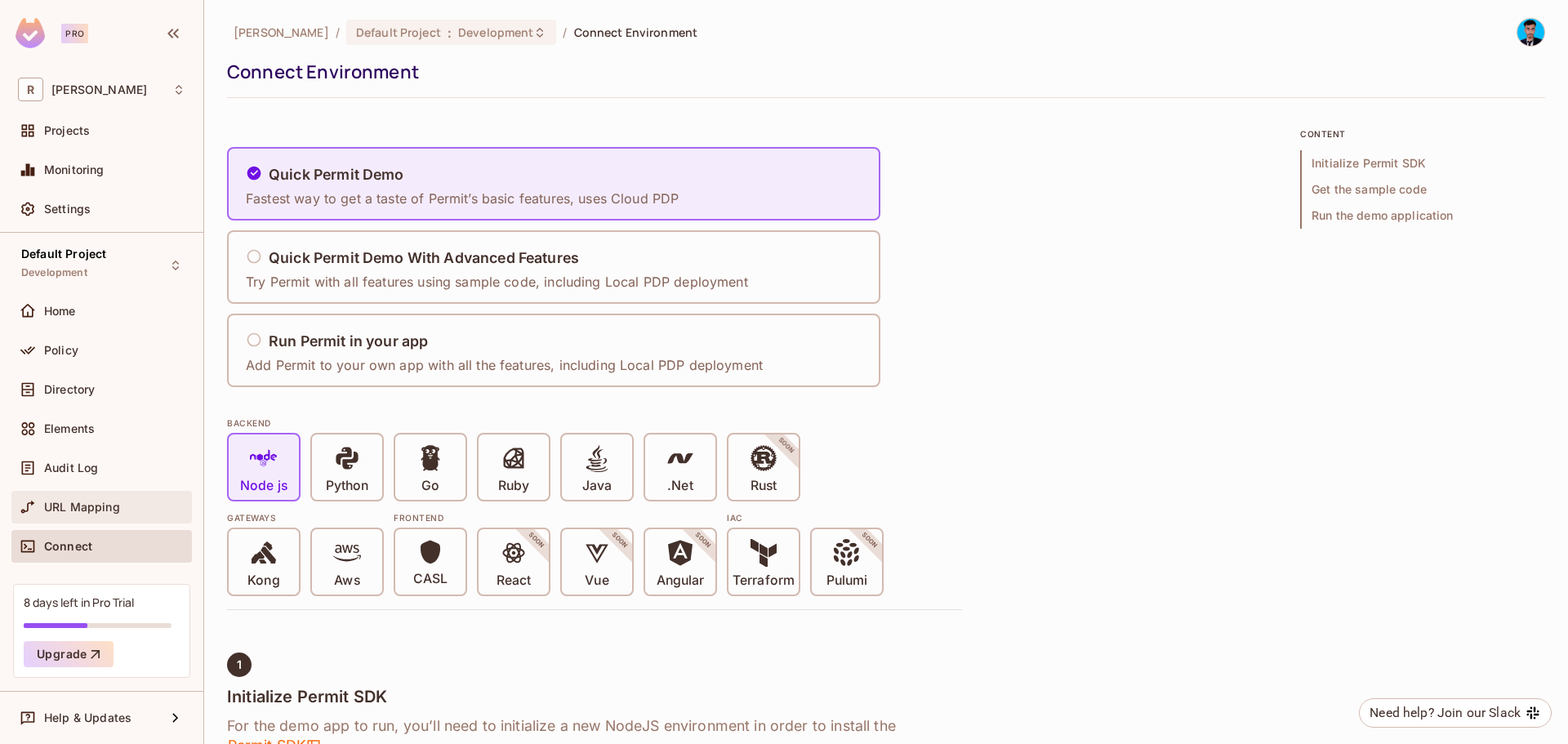
click at [84, 505] on span "URL Mapping" at bounding box center [82, 507] width 76 height 13
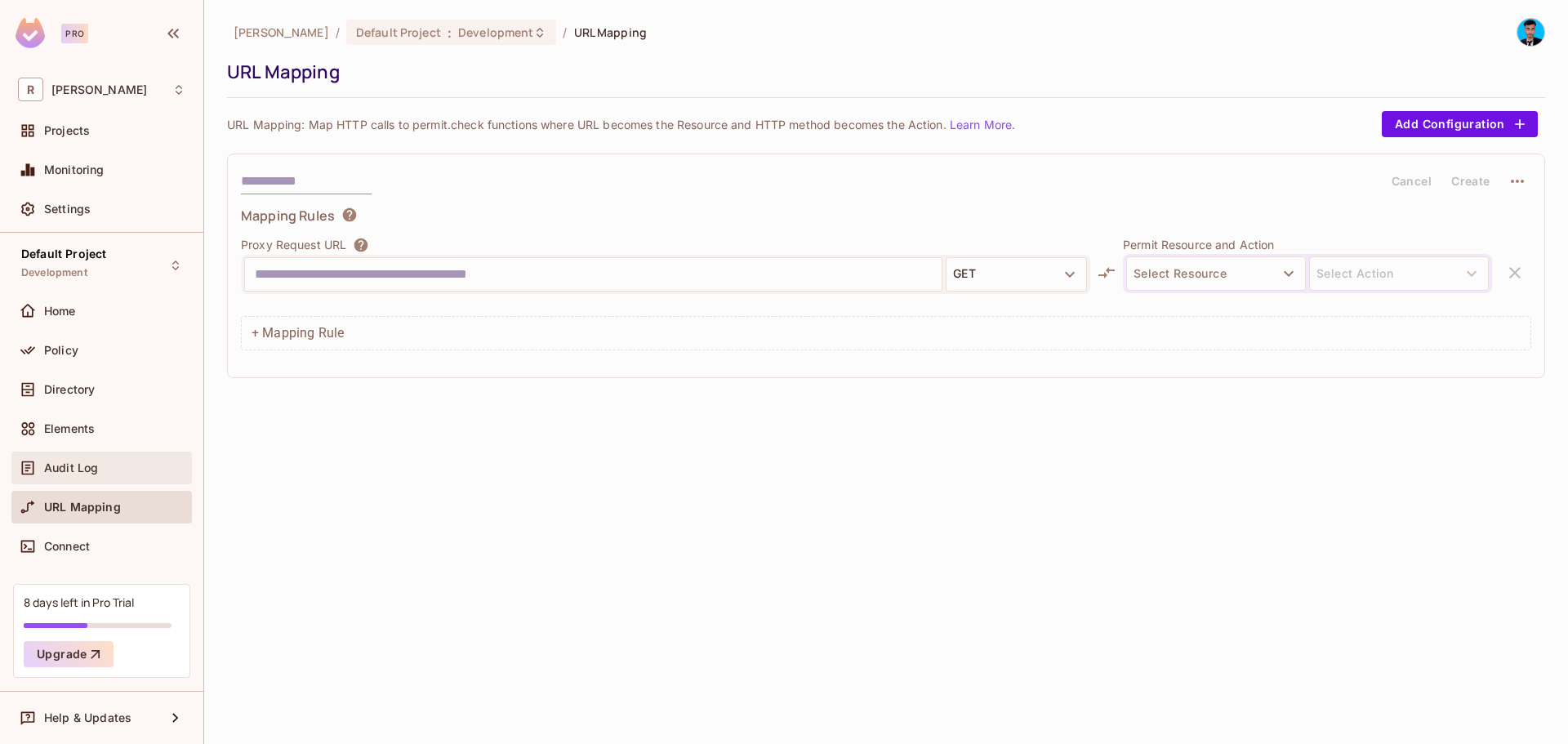
click at [69, 466] on span "Audit Log" at bounding box center [71, 468] width 54 height 13
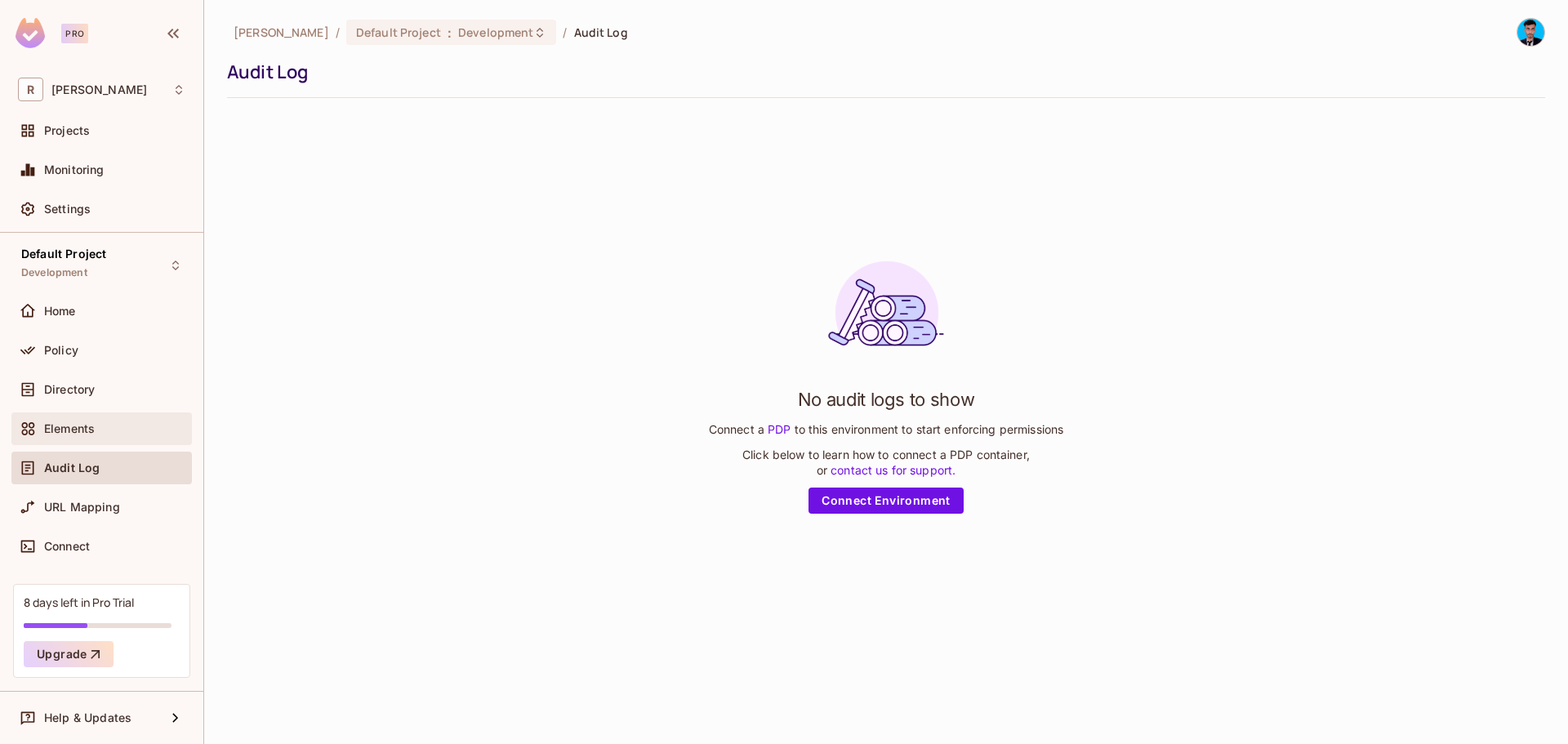
click at [68, 439] on div "Elements" at bounding box center [101, 428] width 180 height 33
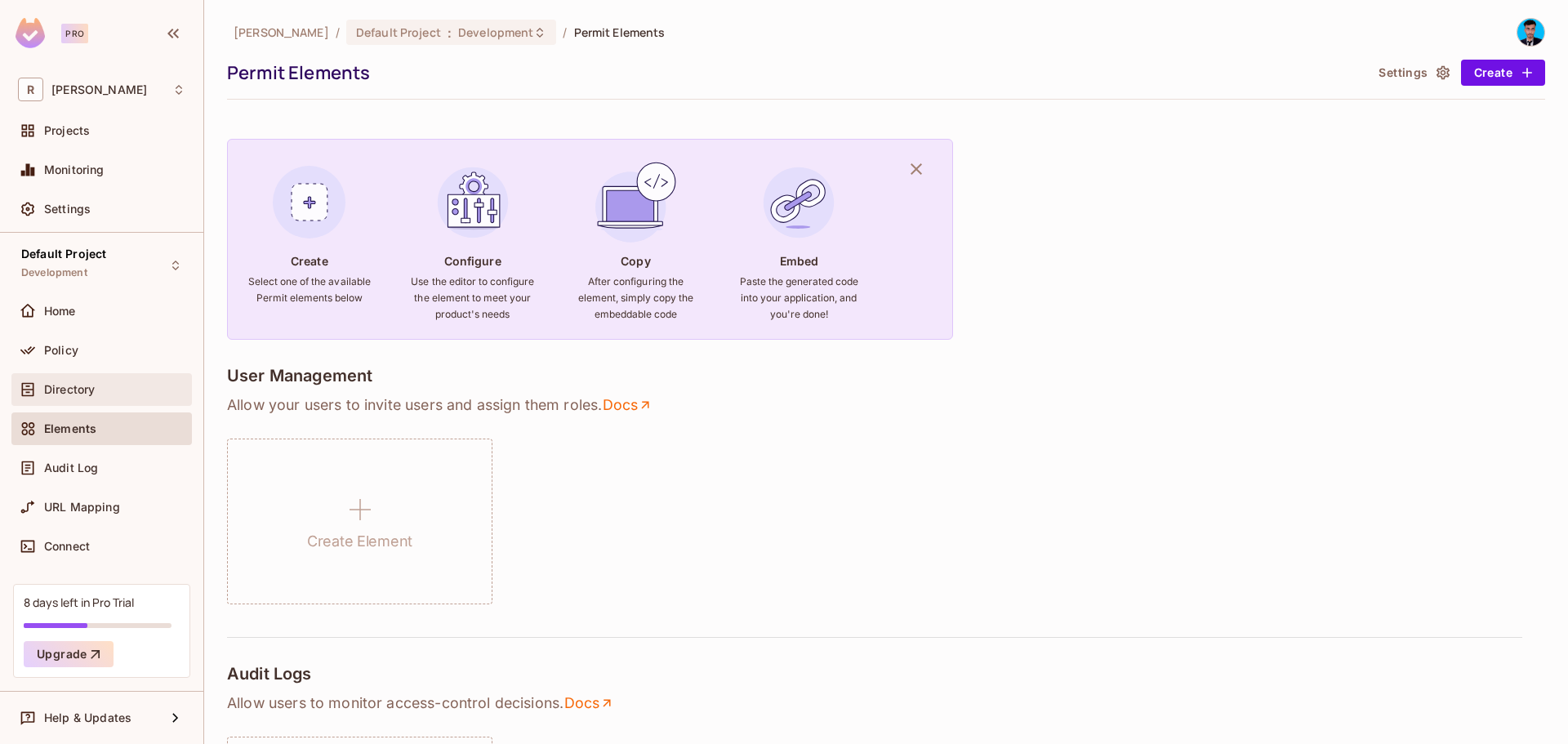
click at [74, 392] on span "Directory" at bounding box center [69, 390] width 51 height 13
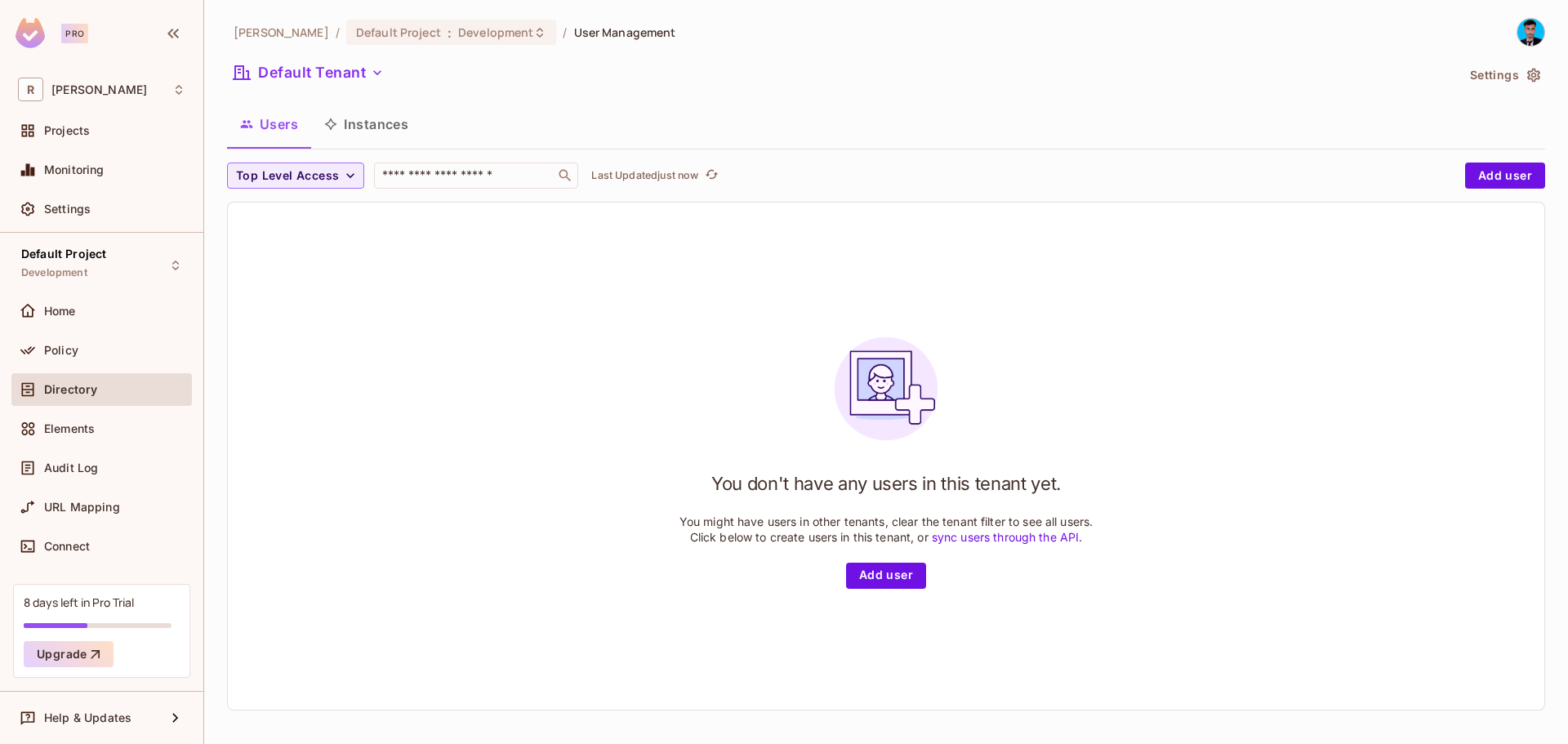
click at [75, 368] on div "Policy" at bounding box center [101, 353] width 180 height 39
click at [93, 198] on div "Settings" at bounding box center [101, 209] width 180 height 33
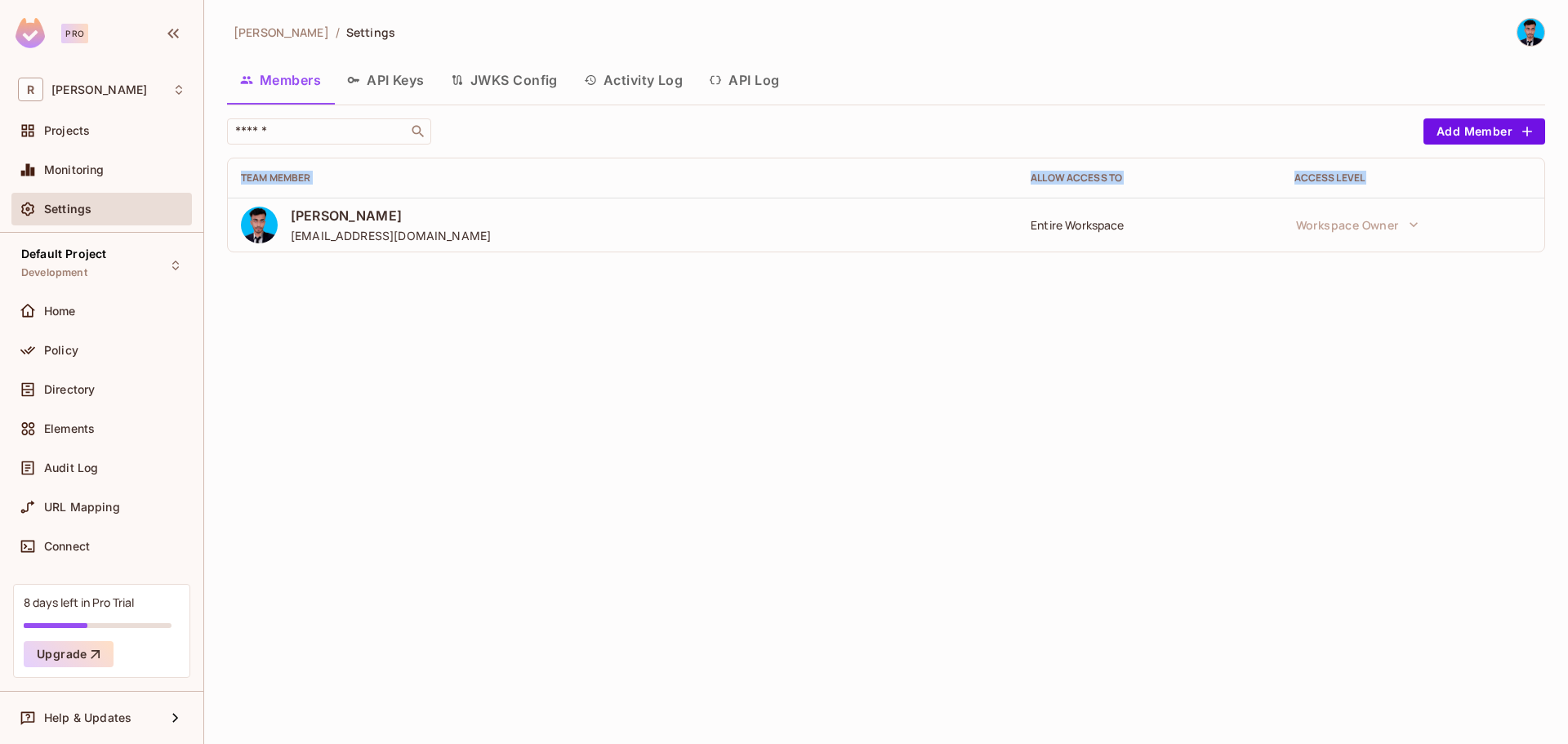
drag, startPoint x: 289, startPoint y: 207, endPoint x: 553, endPoint y: 372, distance: 311.3
click at [471, 320] on div "Rahaman / Settings Members API Keys JWKS Config Activity Log API Log ​ Add Memb…" at bounding box center [886, 372] width 1364 height 744
click at [560, 372] on div "Rahaman / Settings Members API Keys JWKS Config Activity Log API Log ​ Add Memb…" at bounding box center [886, 372] width 1364 height 744
click at [369, 84] on button "API Keys" at bounding box center [386, 80] width 104 height 40
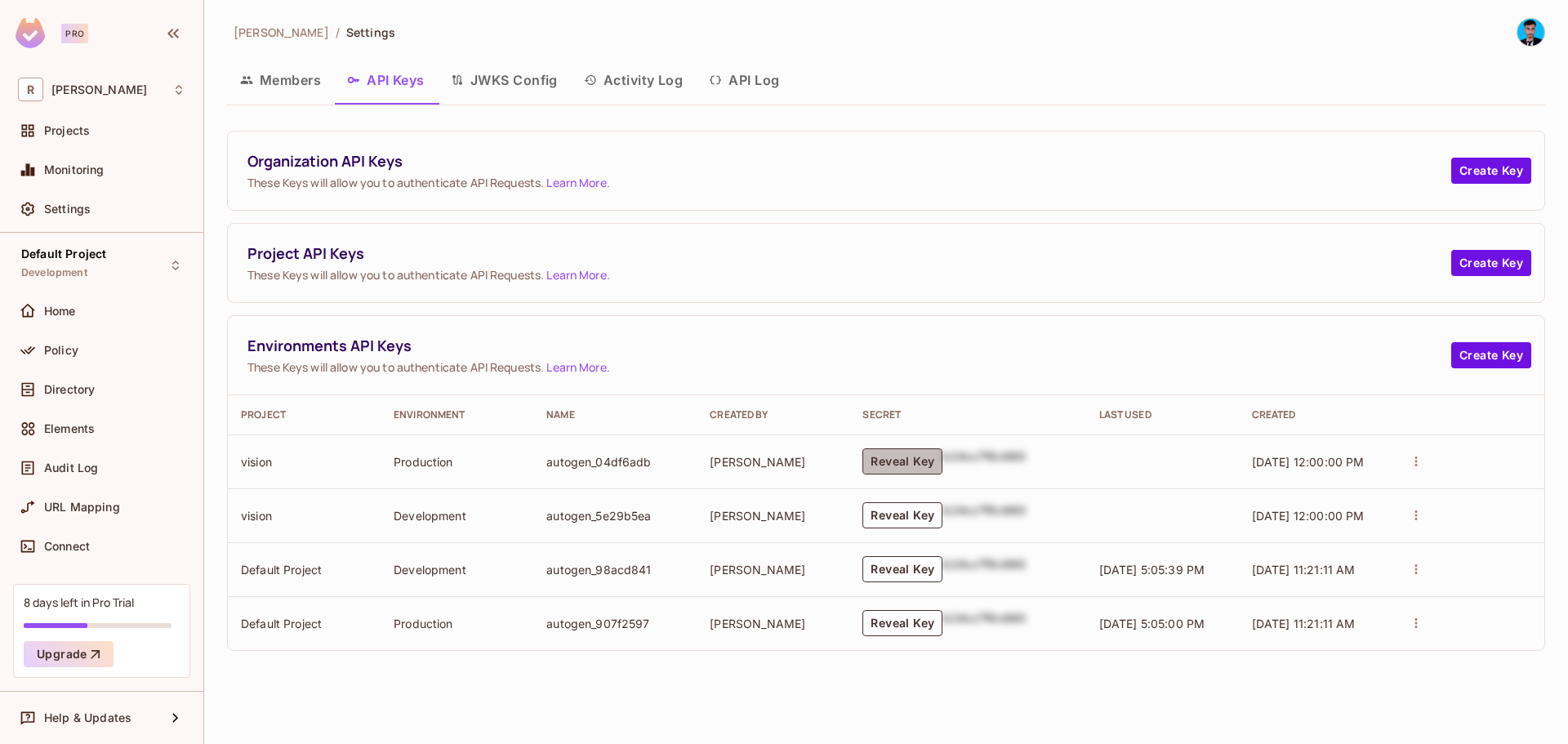
click at [913, 456] on button "Reveal Key" at bounding box center [902, 461] width 80 height 26
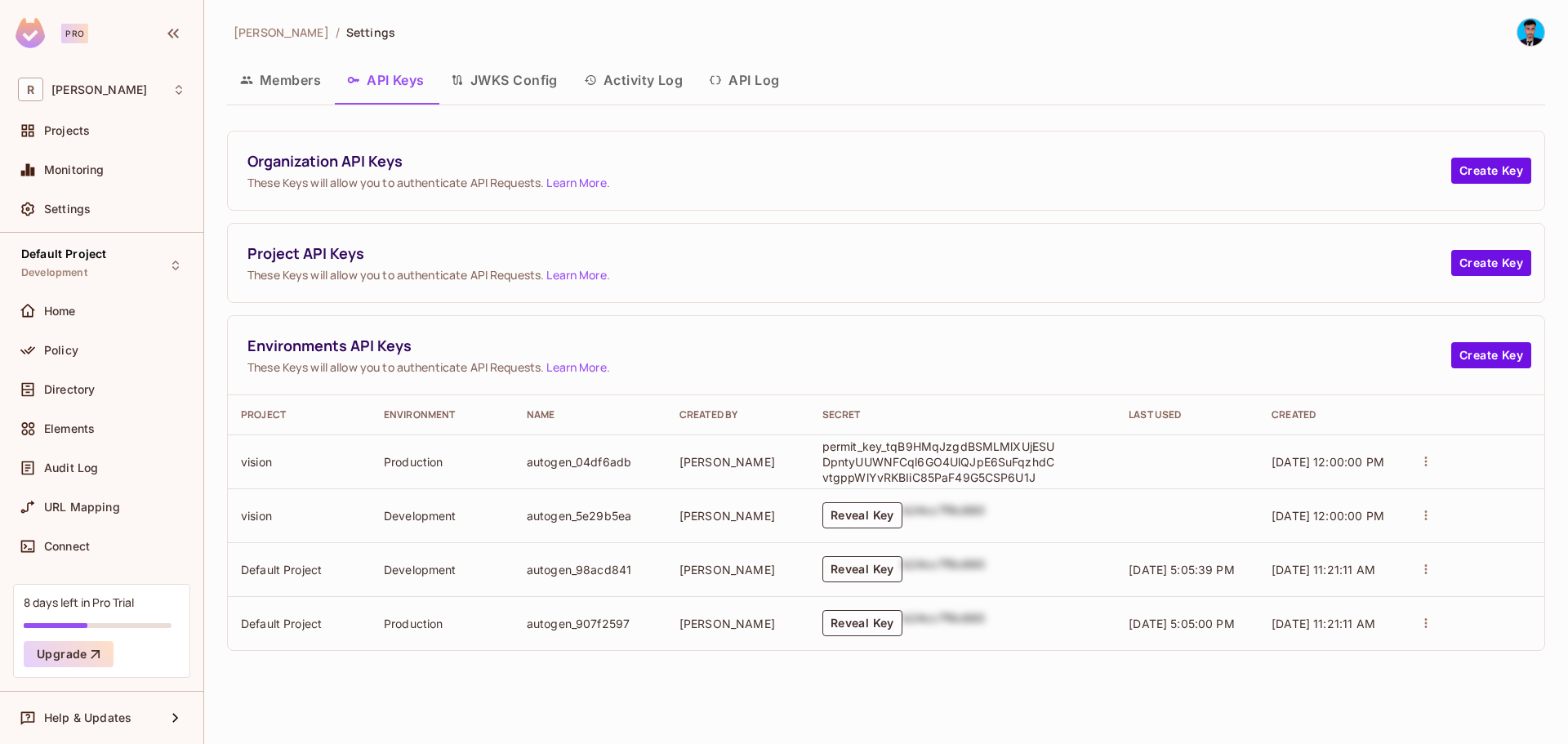
click at [861, 558] on button "Reveal Key" at bounding box center [861, 569] width 80 height 26
drag, startPoint x: 1035, startPoint y: 581, endPoint x: 1018, endPoint y: 575, distance: 18.0
click at [1018, 575] on p "permit_key_wQSMsZyEB2x3u0gezzrmWOPMaWMhnELx2e1LDVjTzW8NEHGxp4xH9PCfmgoiLFIB3YfB…" at bounding box center [940, 569] width 237 height 46
click at [1056, 585] on p "permit_key_wQSMsZyEB2x3u0gezzrmWOPMaWMhnELx2e1LDVjTzW8NEHGxp4xH9PCfmgoiLFIB3YfB…" at bounding box center [940, 569] width 237 height 46
drag, startPoint x: 1056, startPoint y: 585, endPoint x: 815, endPoint y: 557, distance: 242.6
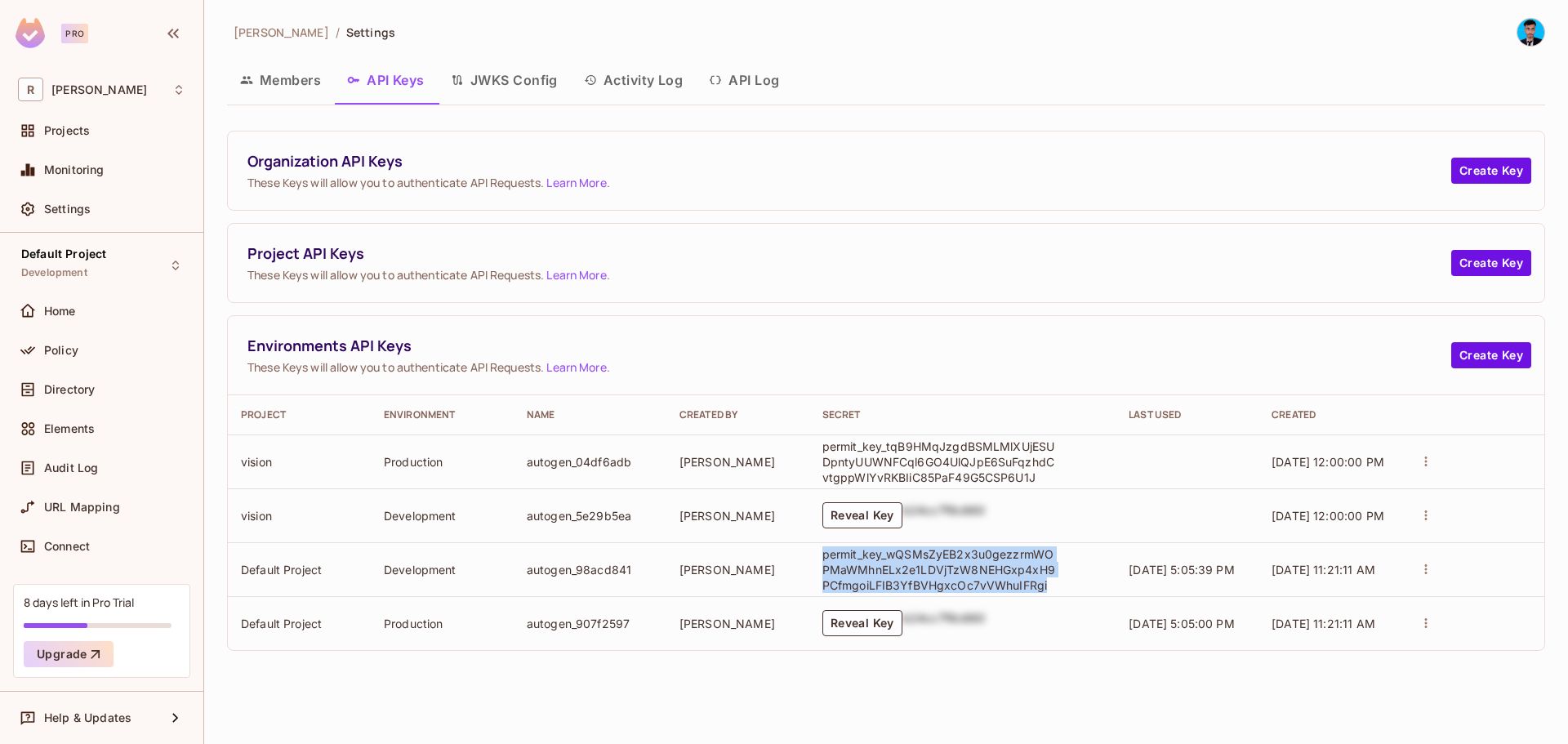
click at [815, 557] on td "permit_key_wQSMsZyEB2x3u0gezzrmWOPMaWMhnELx2e1LDVjTzW8NEHGxp4xH9PCfmgoiLFIB3YfB…" at bounding box center [963, 569] width 306 height 54
copy p "permit_key_wQSMsZyEB2x3u0gezzrmWOPMaWMhnELx2e1LDVjTzW8NEHGxp4xH9PCfmgoiLFIB3YfB…"
click at [437, 686] on div "Rahaman / Settings Members API Keys JWKS Config Activity Log API Log Organizati…" at bounding box center [886, 372] width 1364 height 744
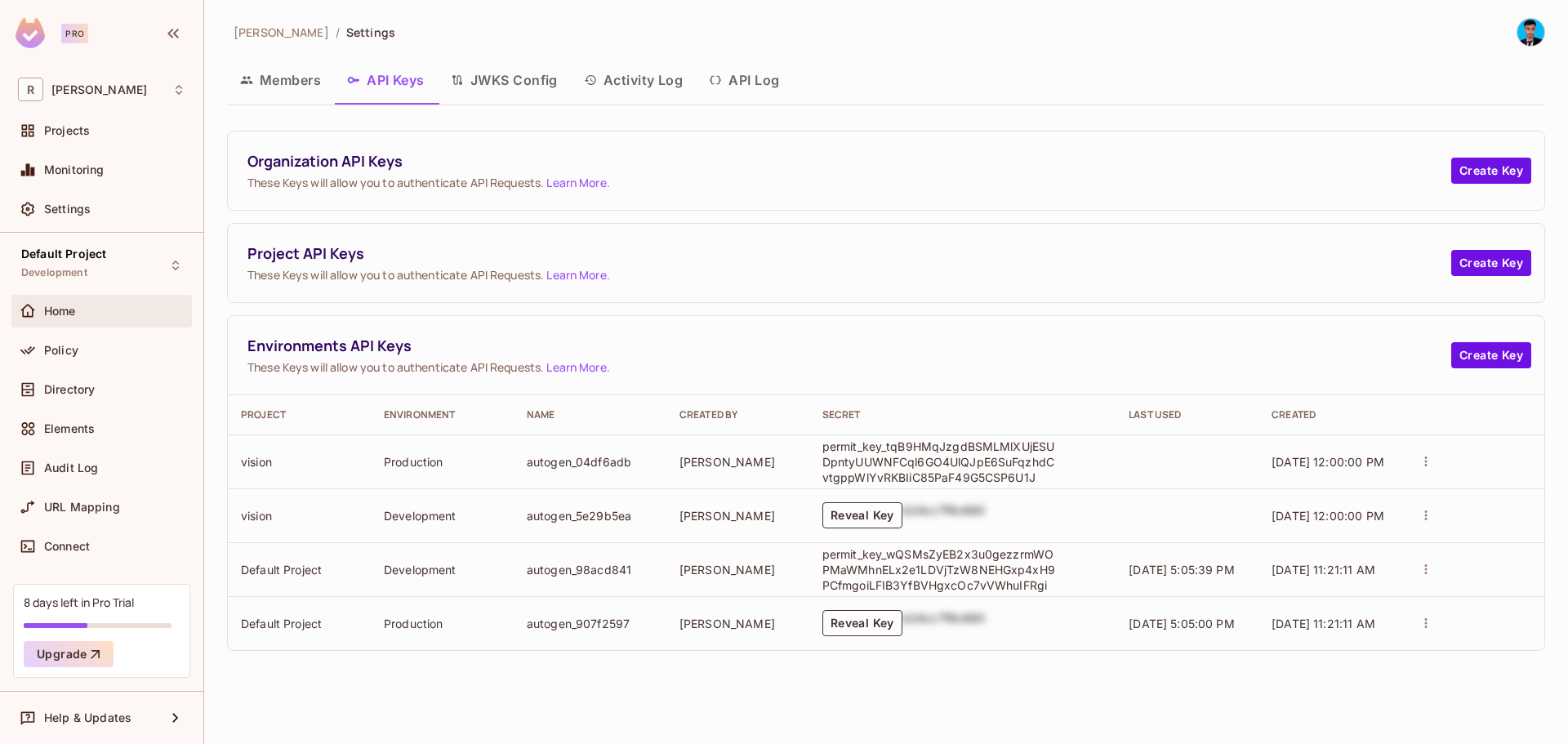
click at [89, 321] on div "Home" at bounding box center [101, 311] width 180 height 33
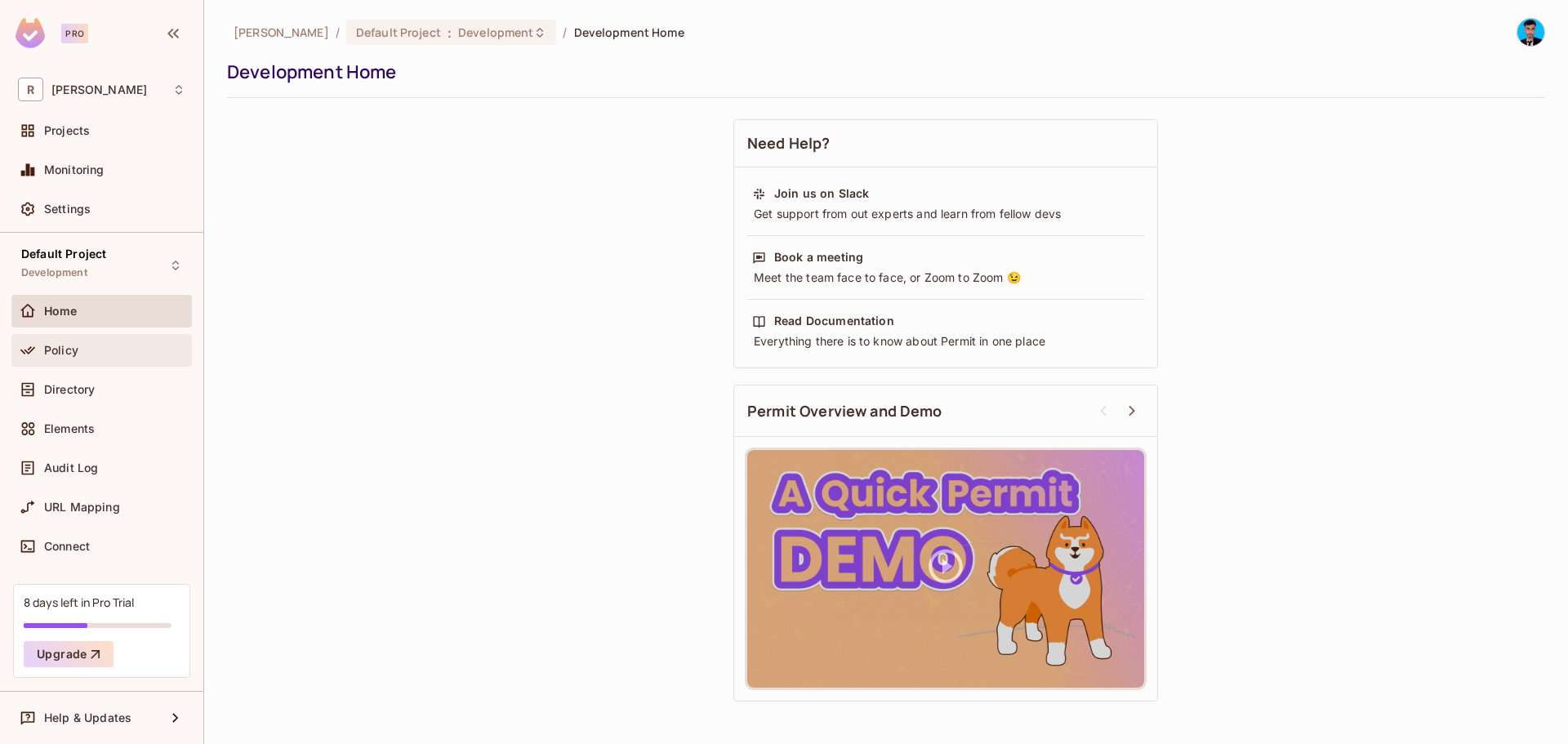
click at [75, 352] on span "Policy" at bounding box center [62, 350] width 35 height 13
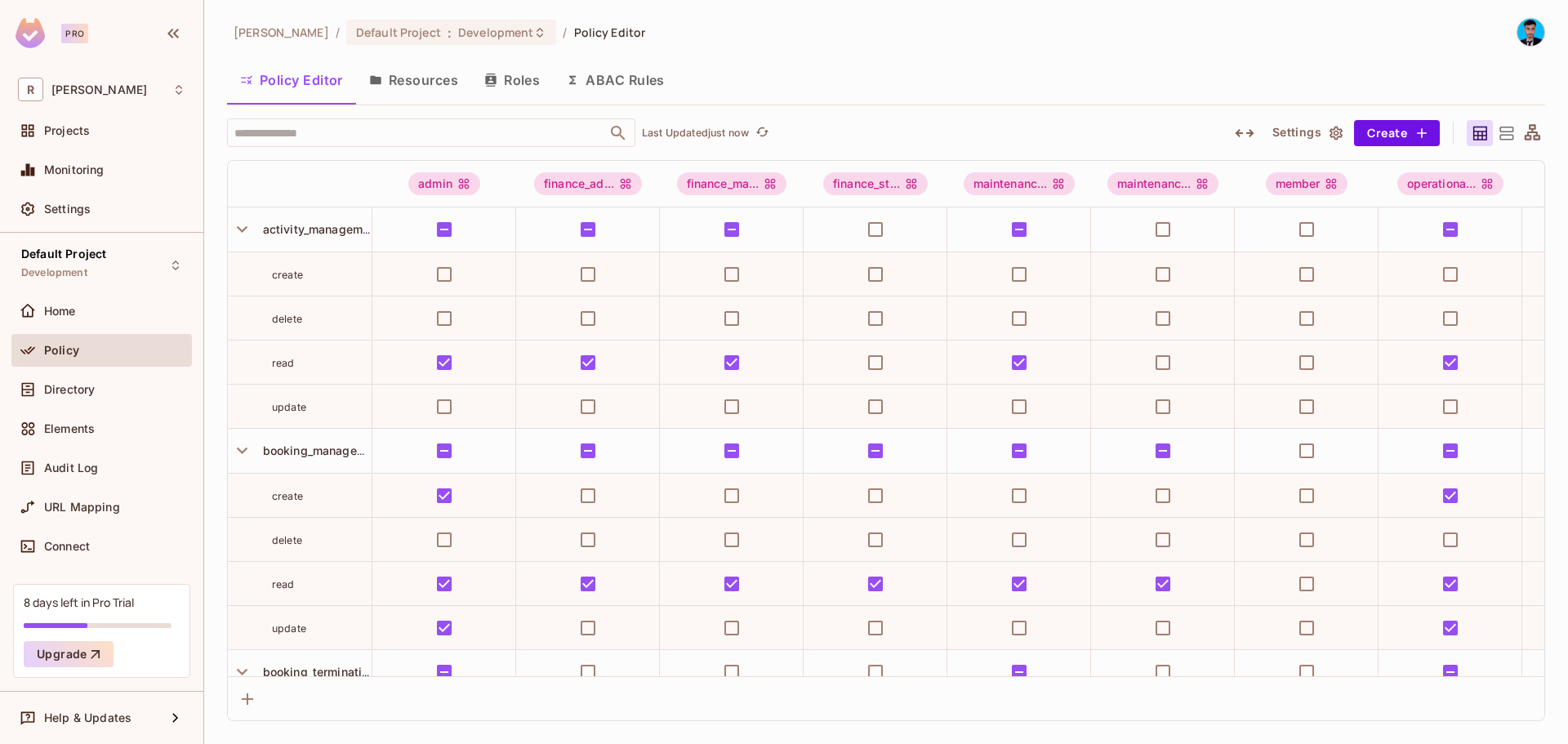
click at [393, 72] on button "Resources" at bounding box center [414, 80] width 116 height 40
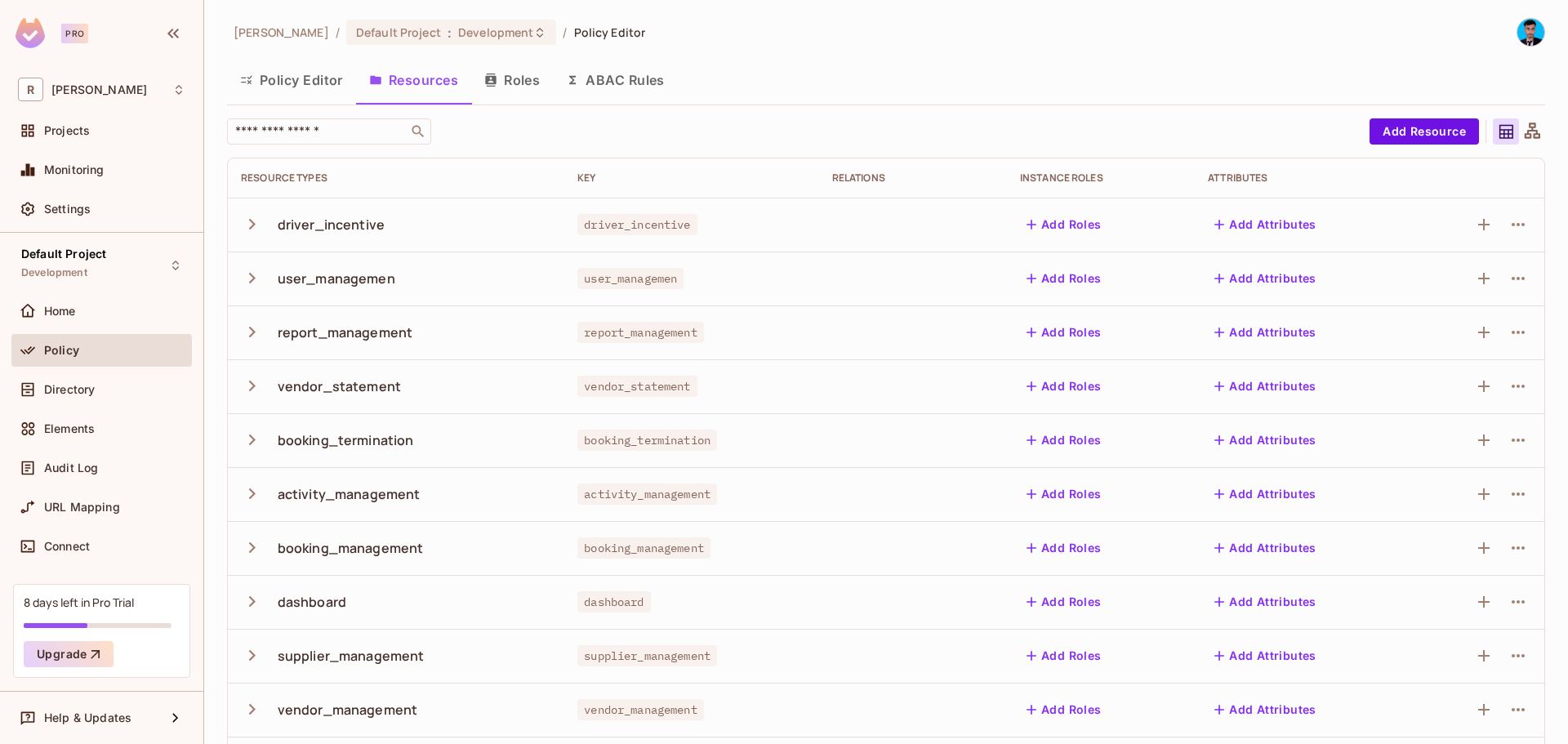
click at [524, 94] on button "Roles" at bounding box center [511, 80] width 82 height 40
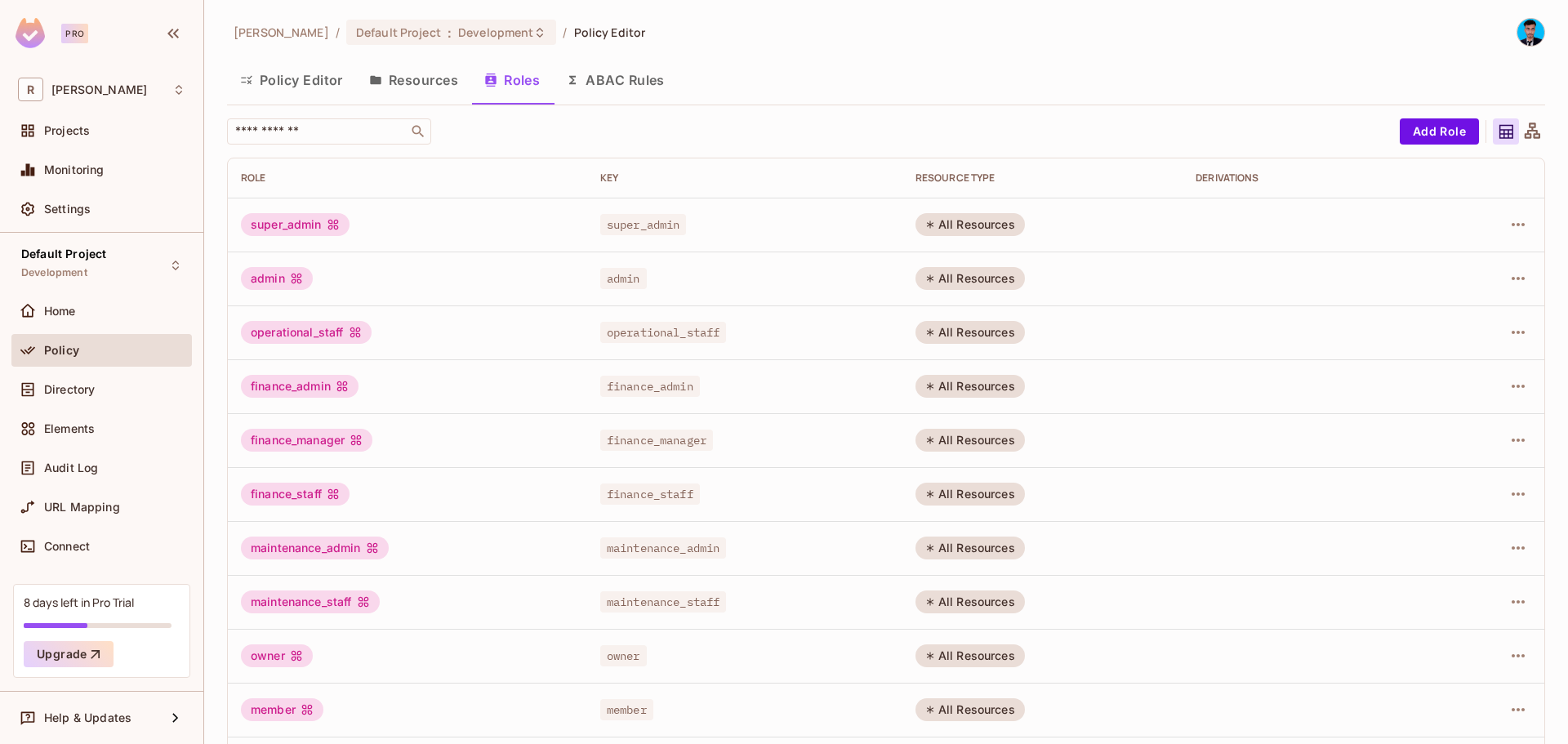
click at [632, 68] on button "ABAC Rules" at bounding box center [615, 80] width 125 height 40
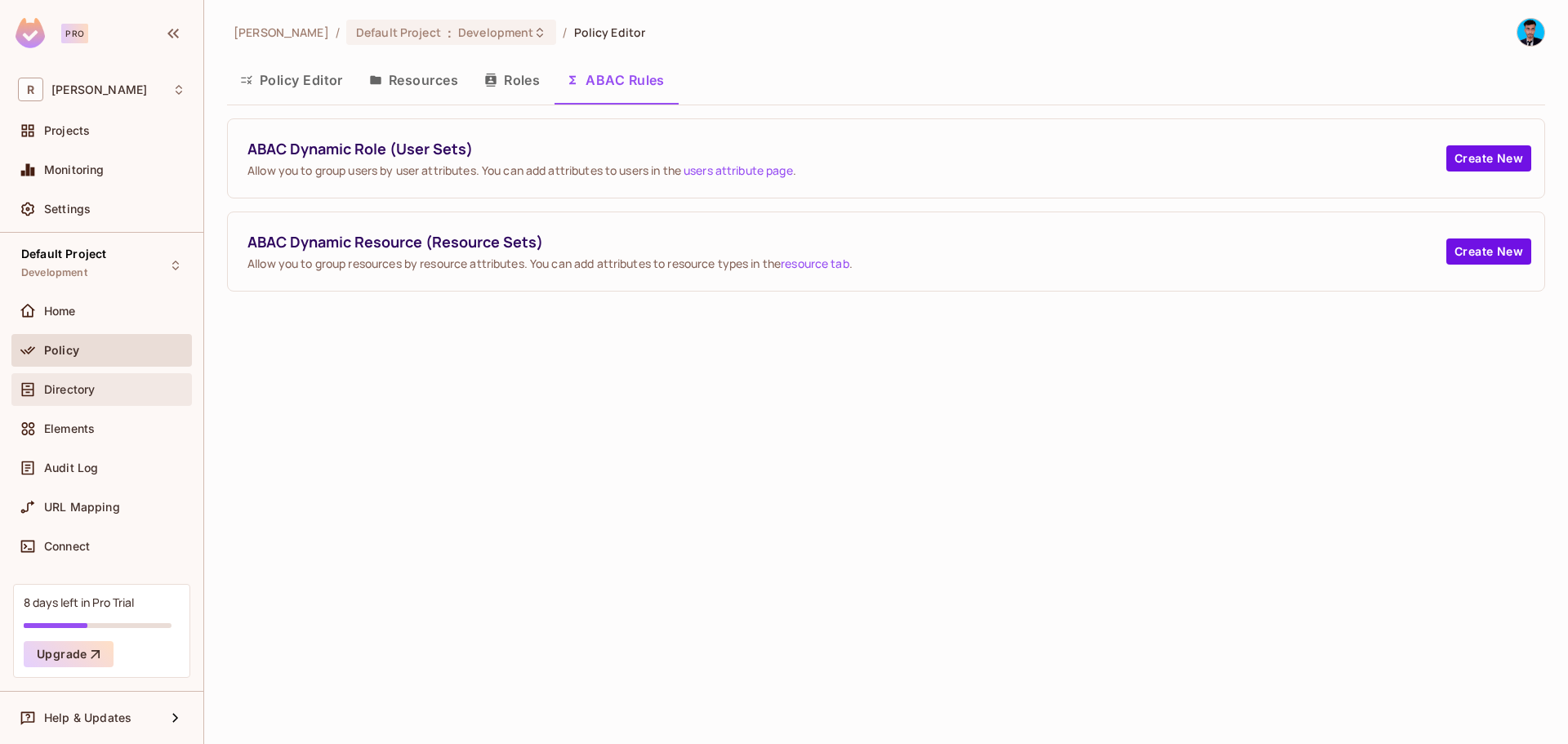
click at [60, 399] on div "Directory" at bounding box center [101, 390] width 180 height 33
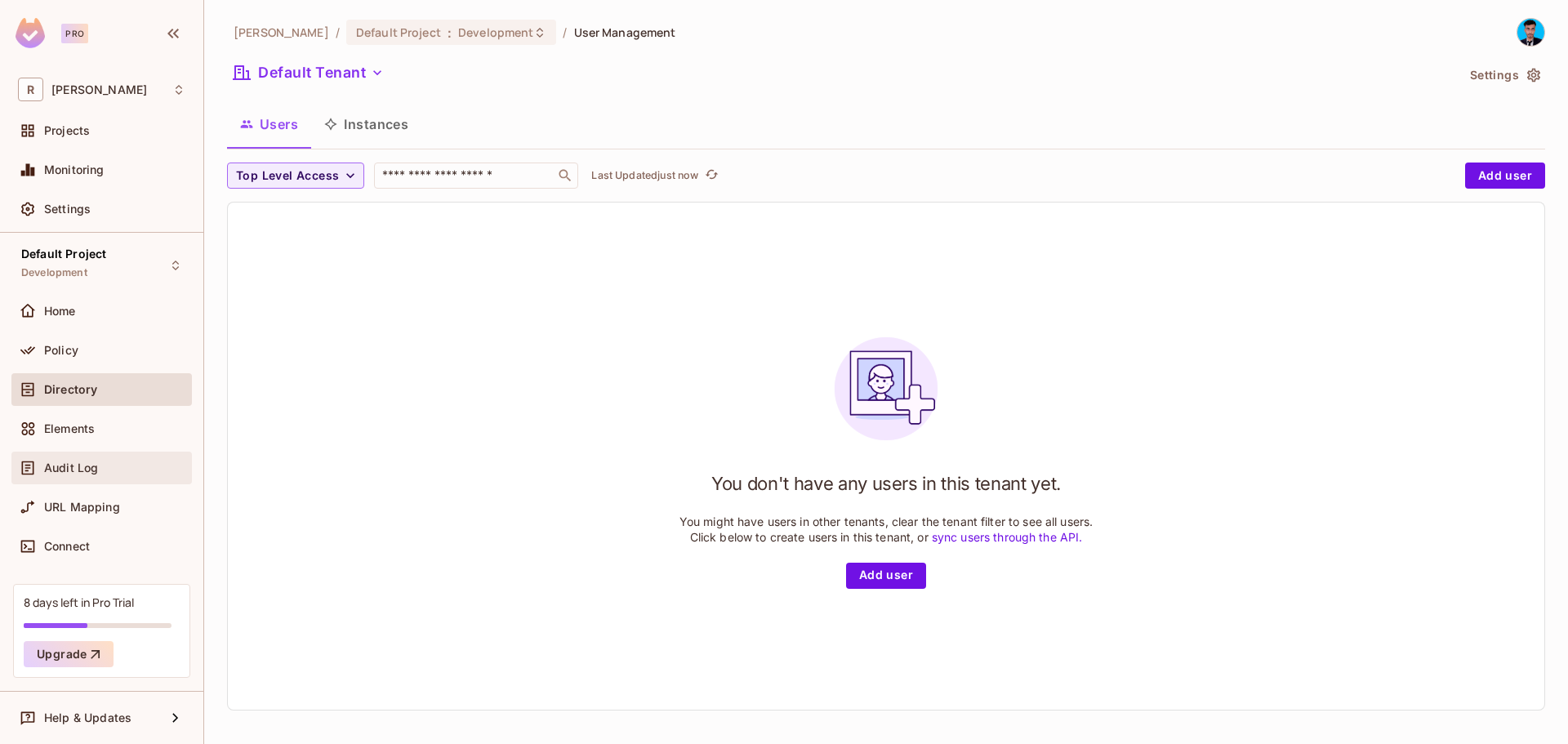
click at [71, 451] on div "Audit Log" at bounding box center [101, 468] width 180 height 33
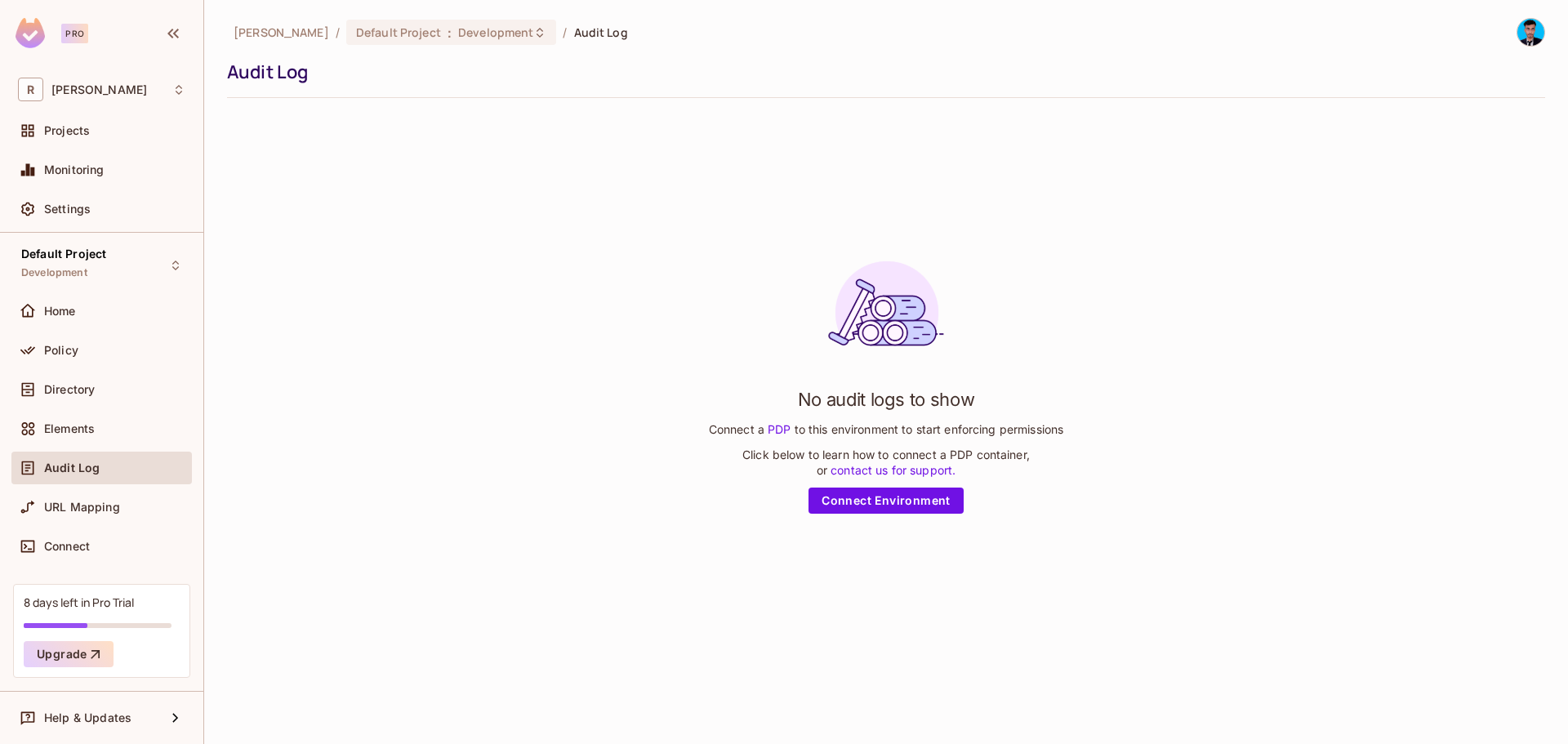
click at [70, 411] on div "Directory" at bounding box center [101, 393] width 180 height 39
click at [61, 425] on span "Elements" at bounding box center [69, 429] width 51 height 13
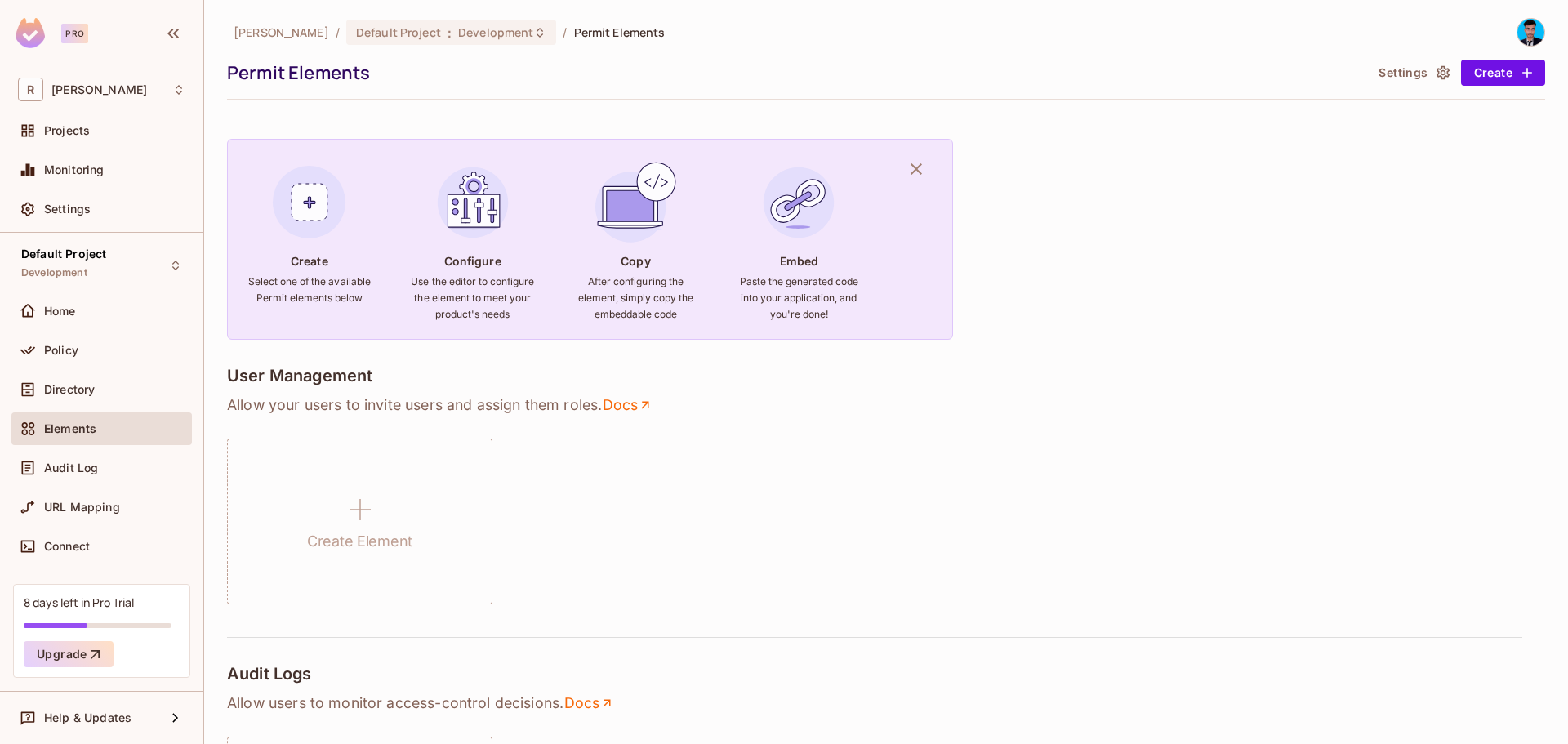
click at [72, 442] on div "Elements" at bounding box center [101, 428] width 180 height 33
click at [75, 458] on div "Audit Log" at bounding box center [102, 468] width 167 height 19
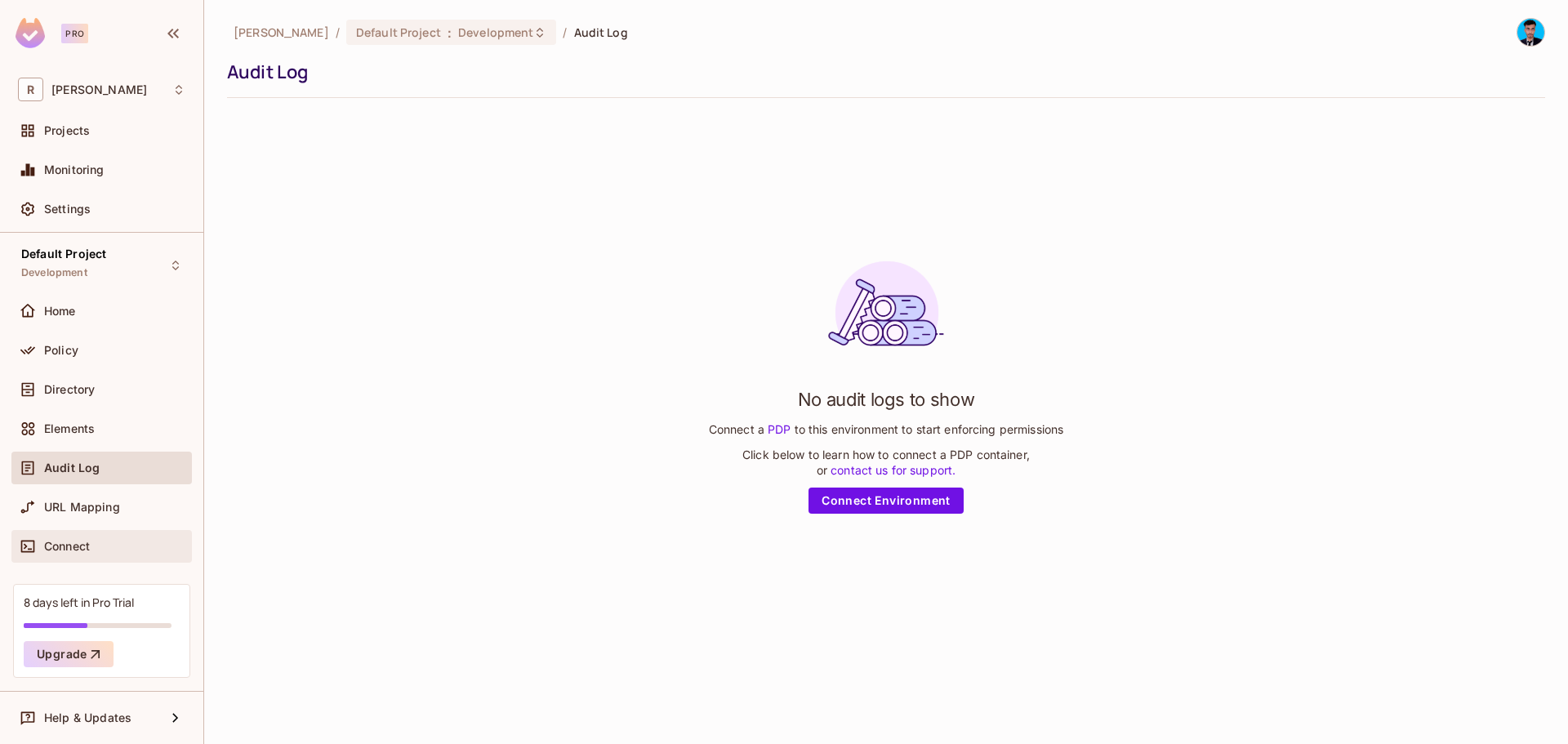
click at [78, 547] on span "Connect" at bounding box center [67, 547] width 46 height 13
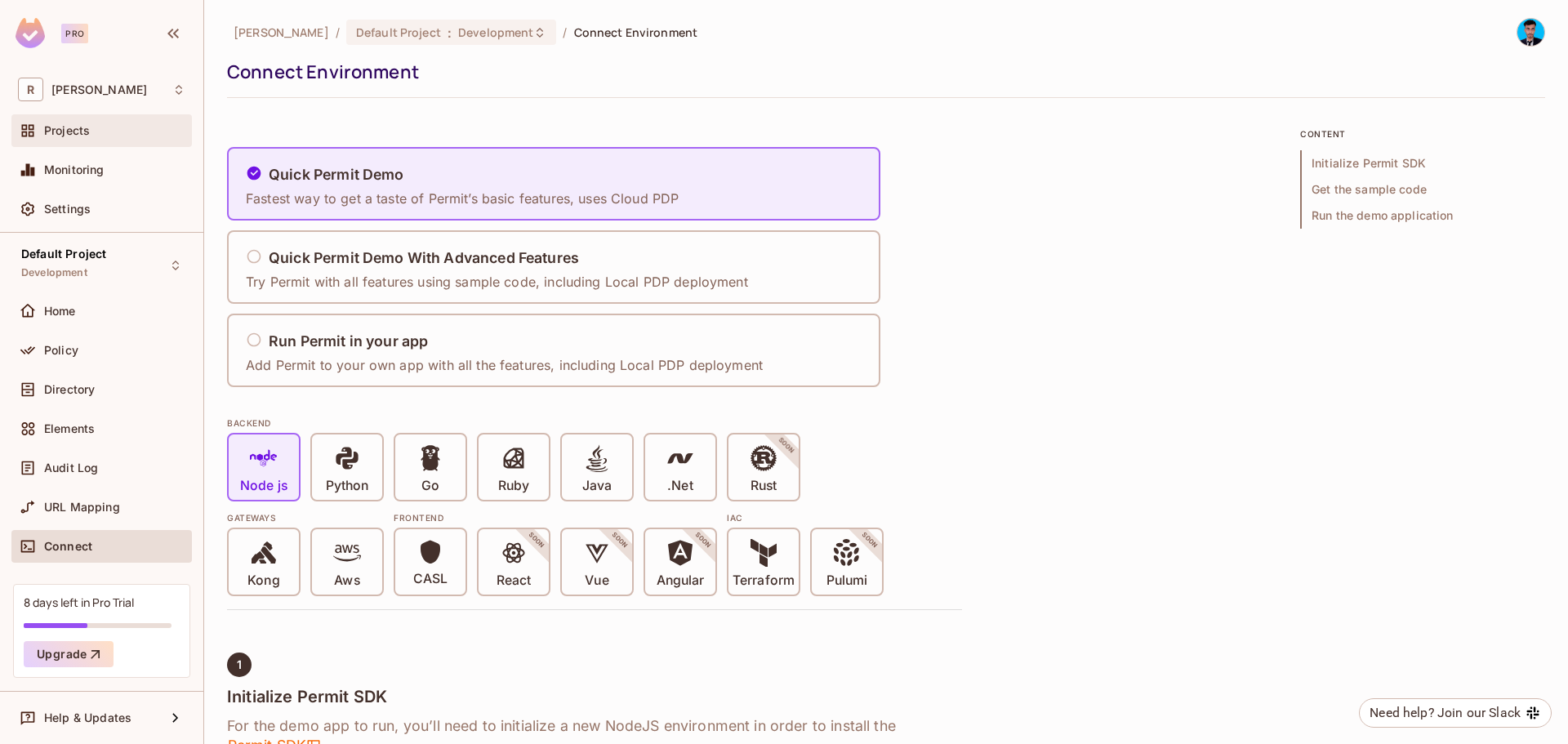
click at [101, 121] on div "Projects" at bounding box center [102, 131] width 167 height 19
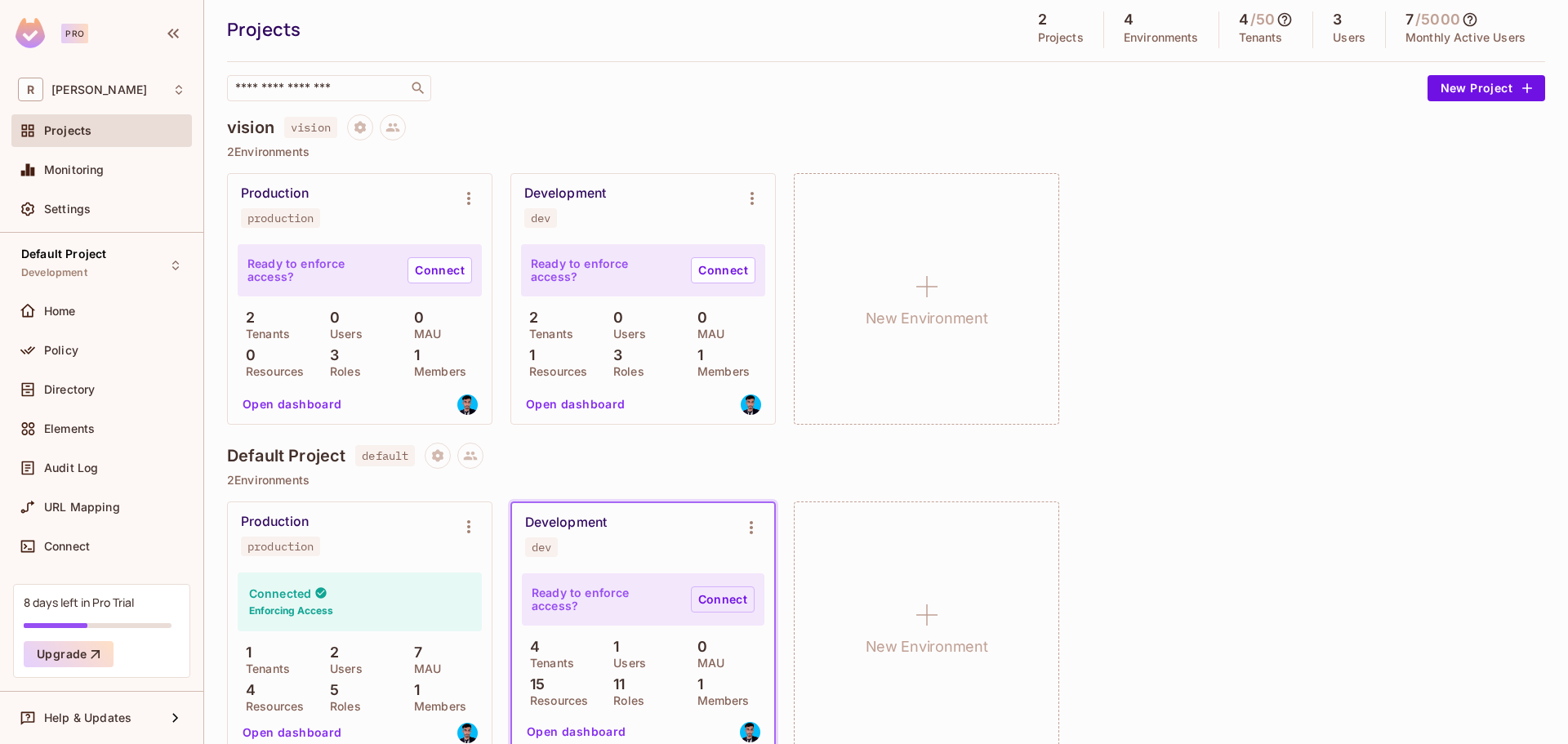
scroll to position [75, 0]
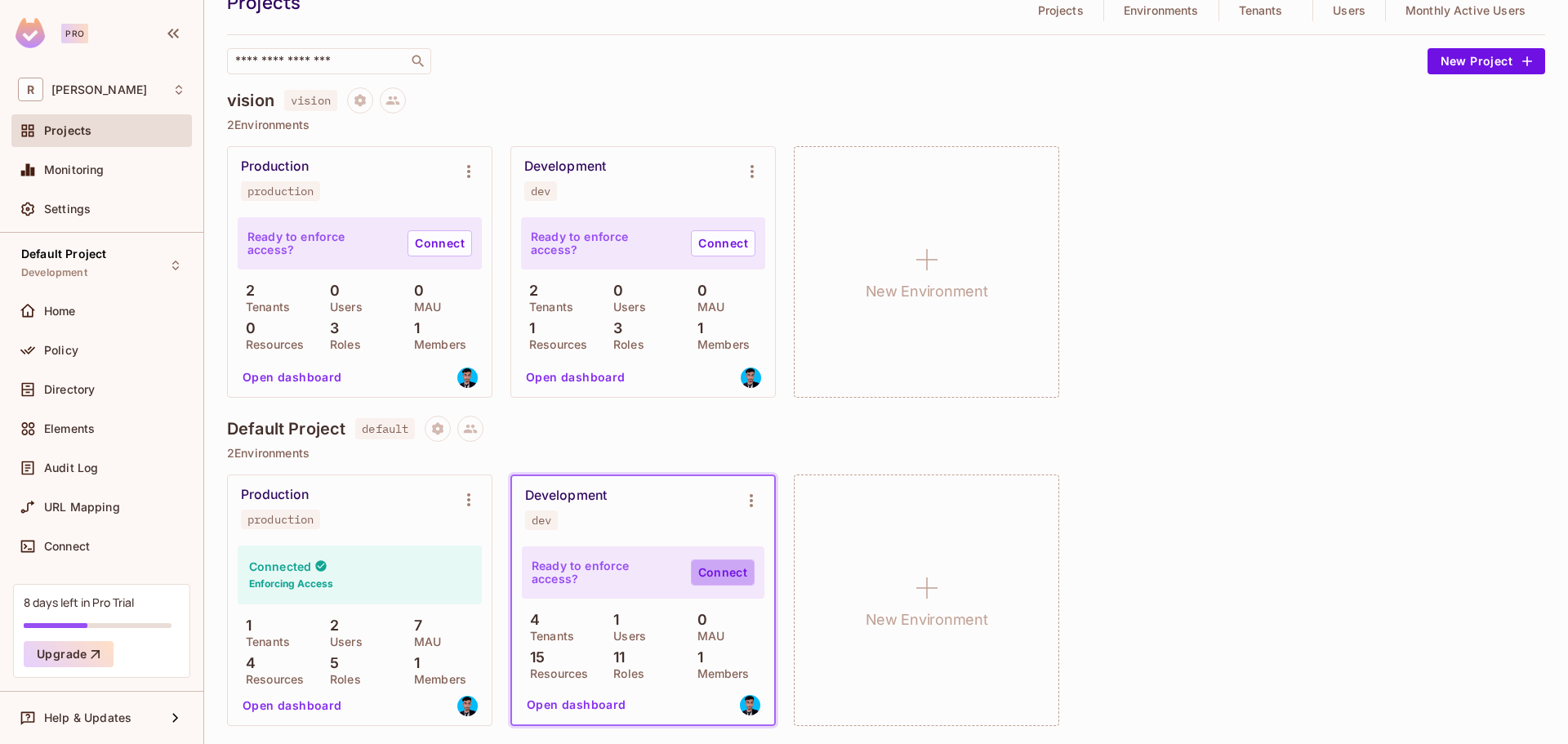
click at [711, 578] on link "Connect" at bounding box center [723, 572] width 64 height 26
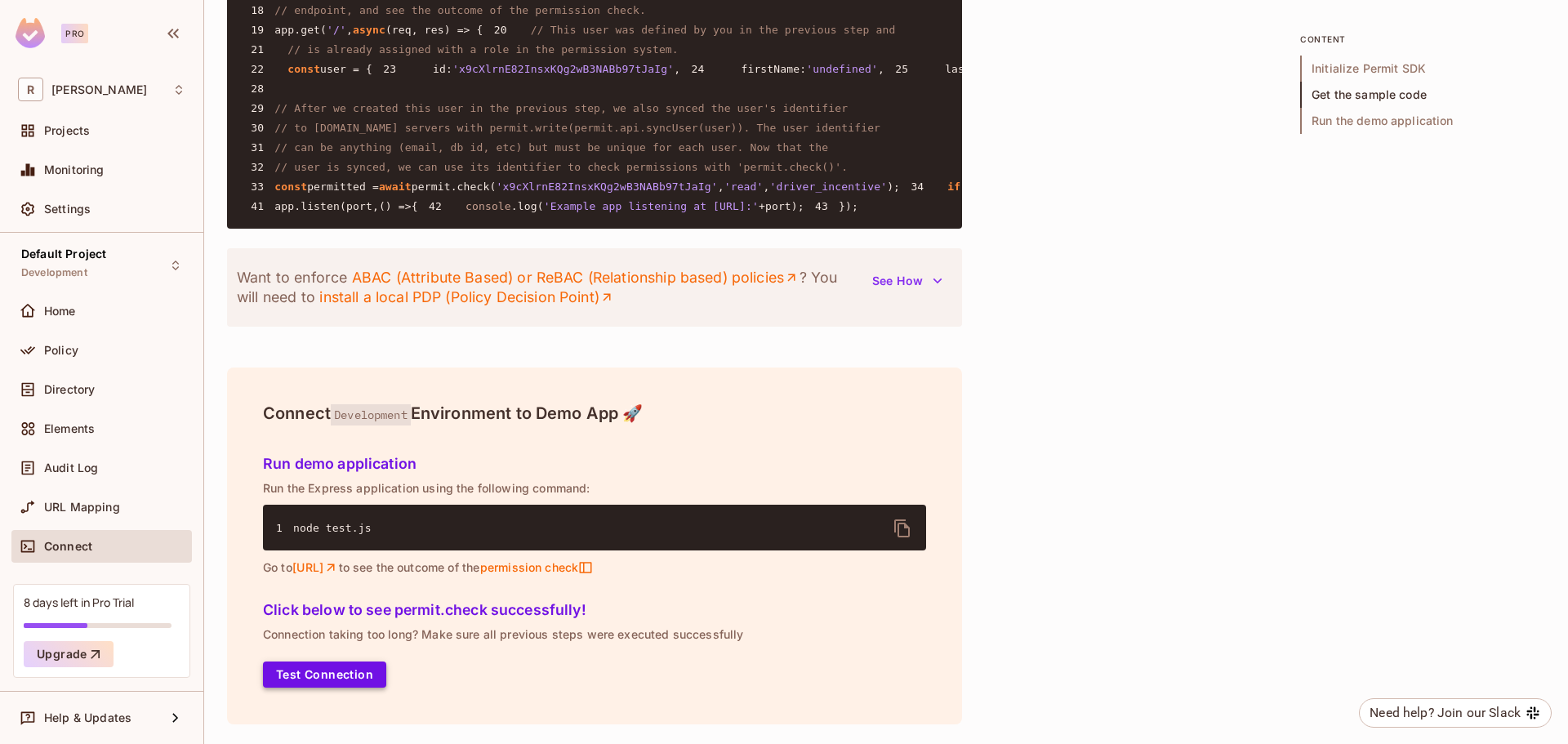
scroll to position [1944, 0]
click at [337, 672] on button "Test Connection" at bounding box center [324, 674] width 123 height 26
click at [85, 178] on div "Monitoring" at bounding box center [102, 169] width 167 height 19
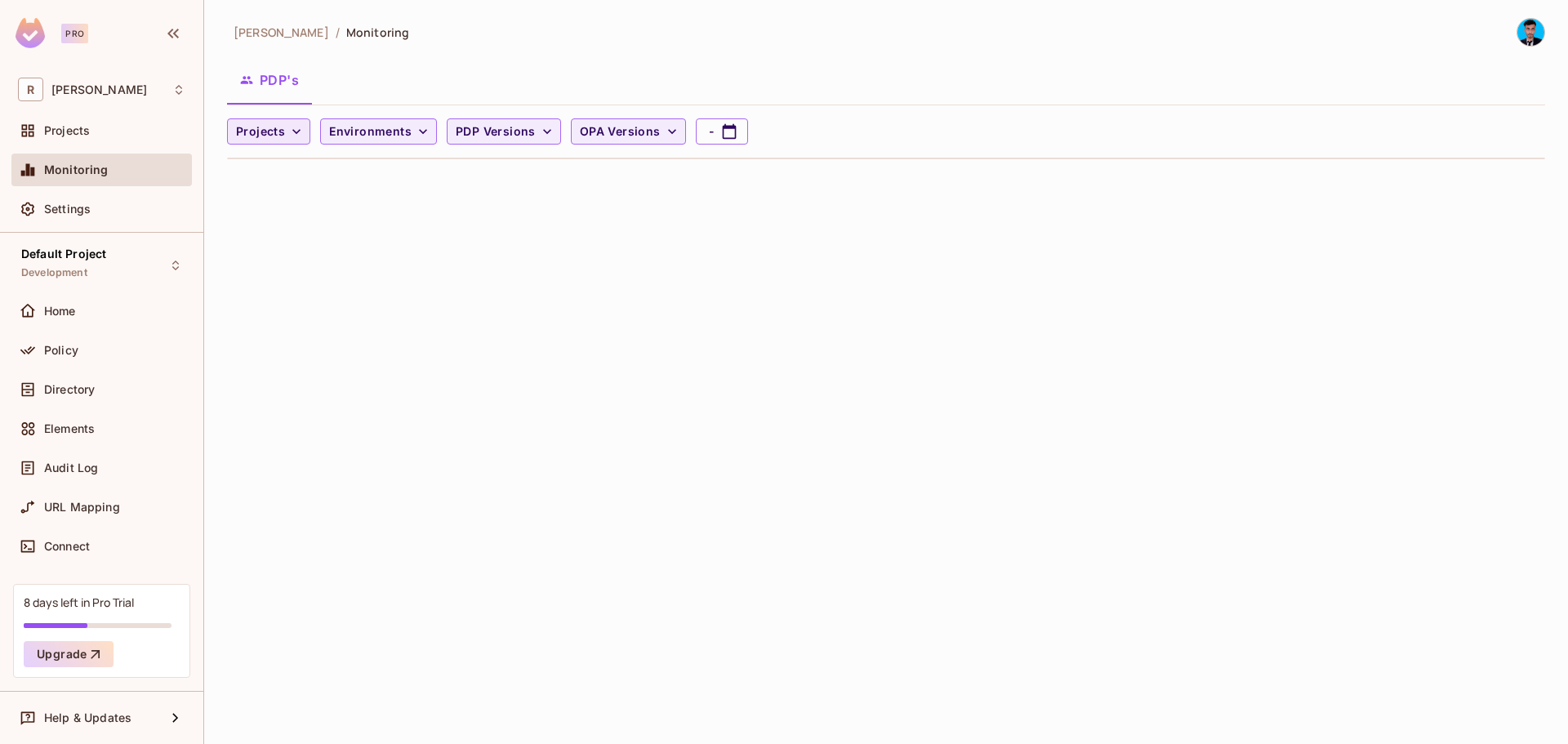
click at [265, 140] on span "Projects" at bounding box center [260, 131] width 49 height 20
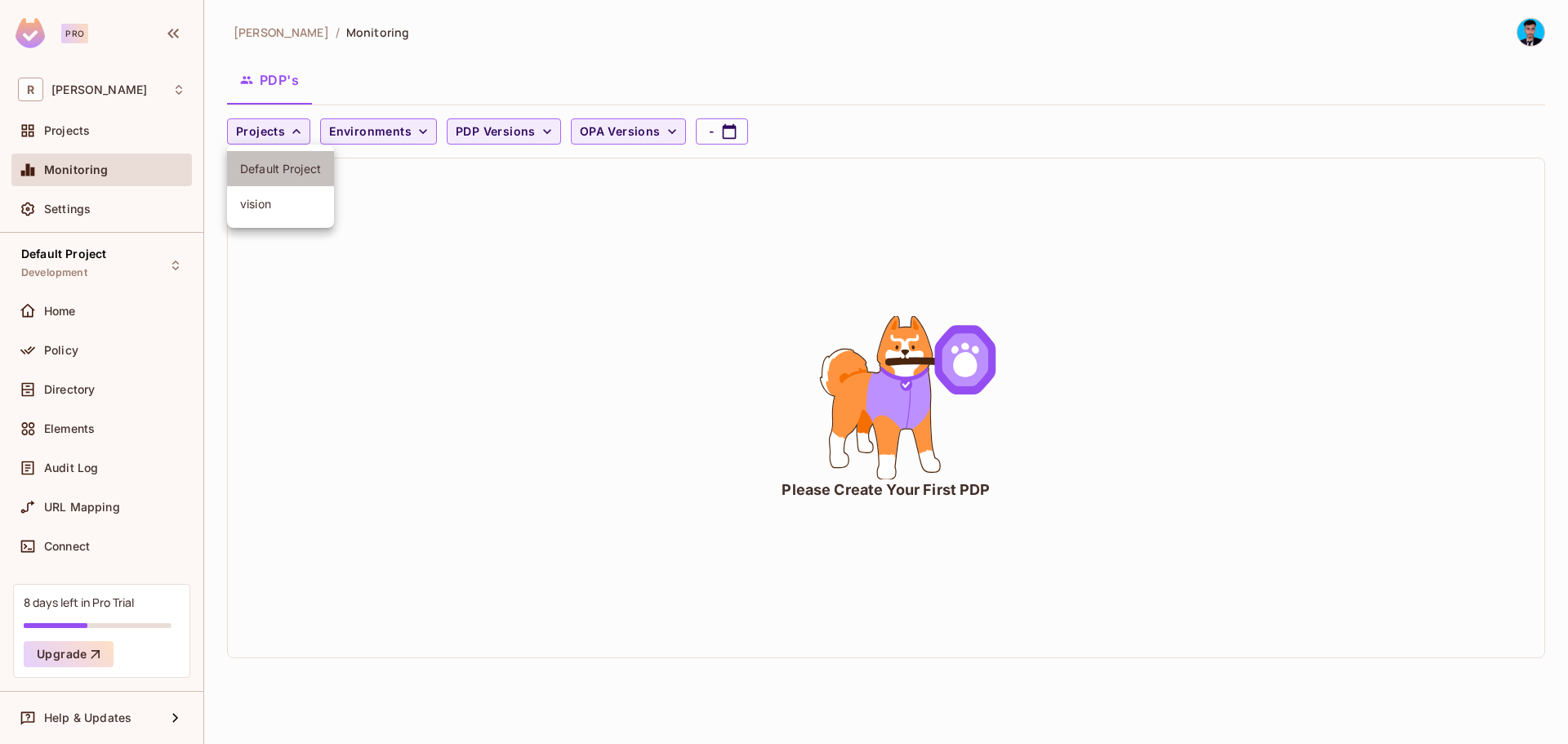
click at [281, 181] on li "Default Project" at bounding box center [280, 168] width 107 height 35
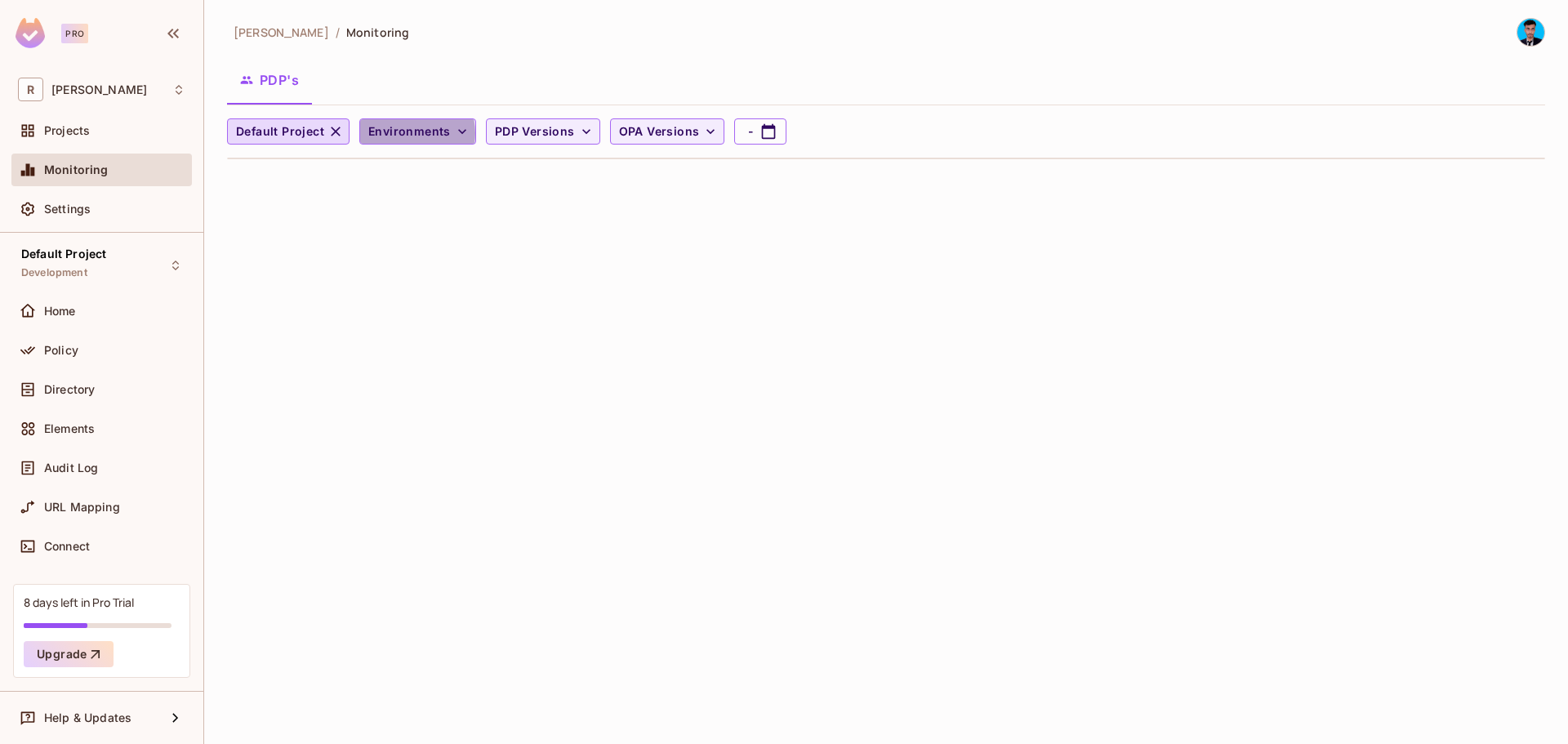
click at [408, 133] on span "Environments" at bounding box center [410, 131] width 83 height 20
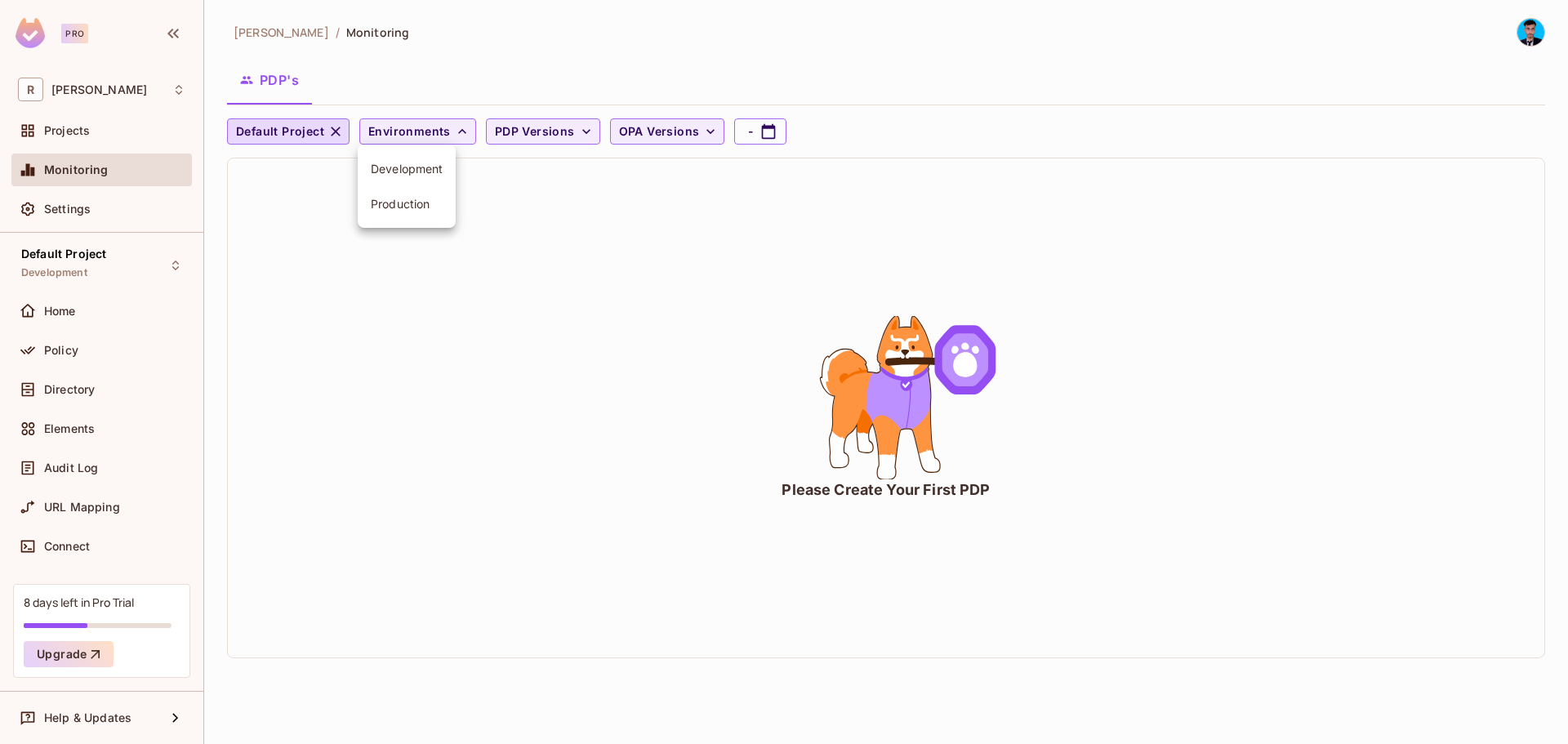
click at [424, 181] on li "Development" at bounding box center [407, 168] width 98 height 35
click at [507, 126] on span "PDP Versions" at bounding box center [529, 131] width 80 height 20
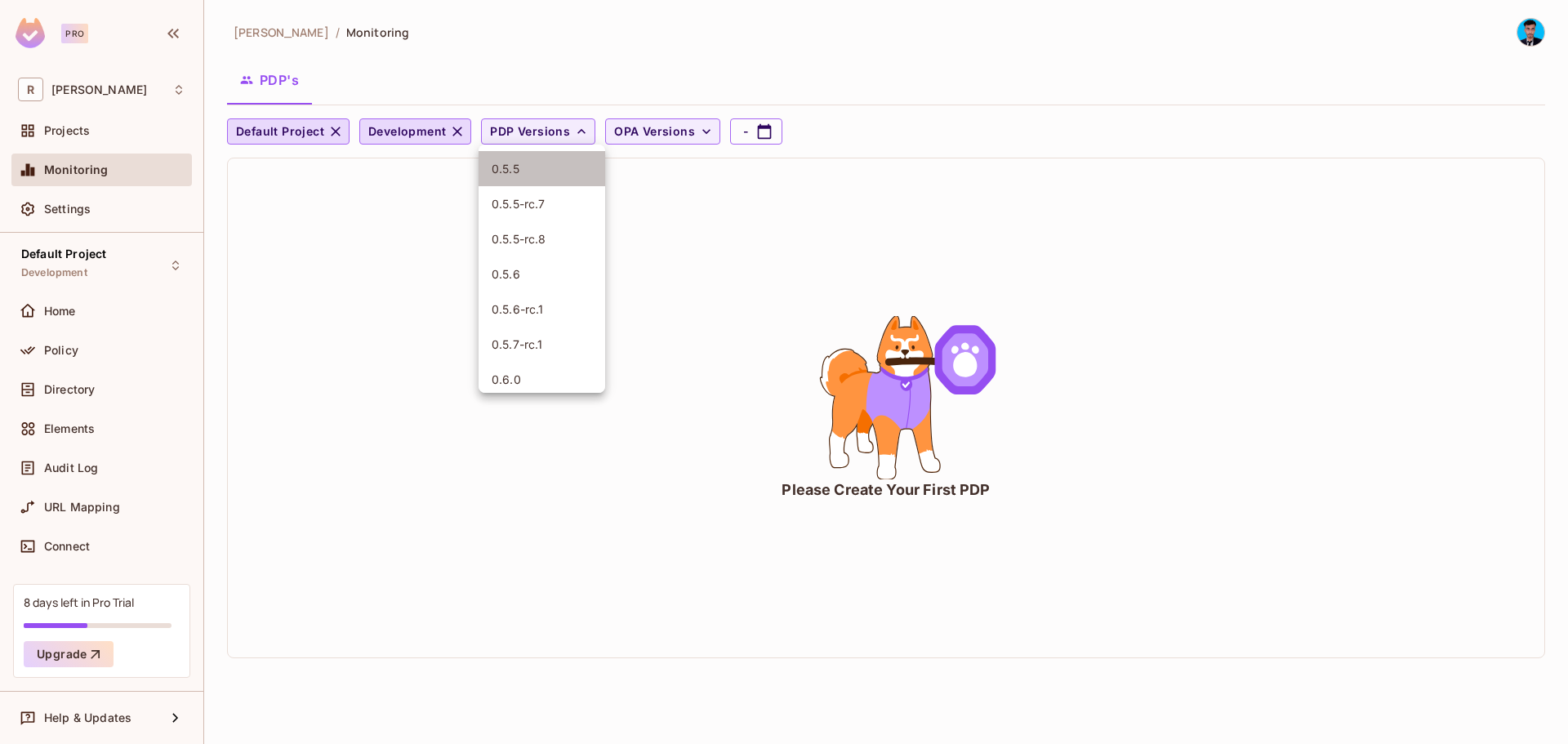
click at [519, 167] on span "0.5.5" at bounding box center [542, 168] width 100 height 15
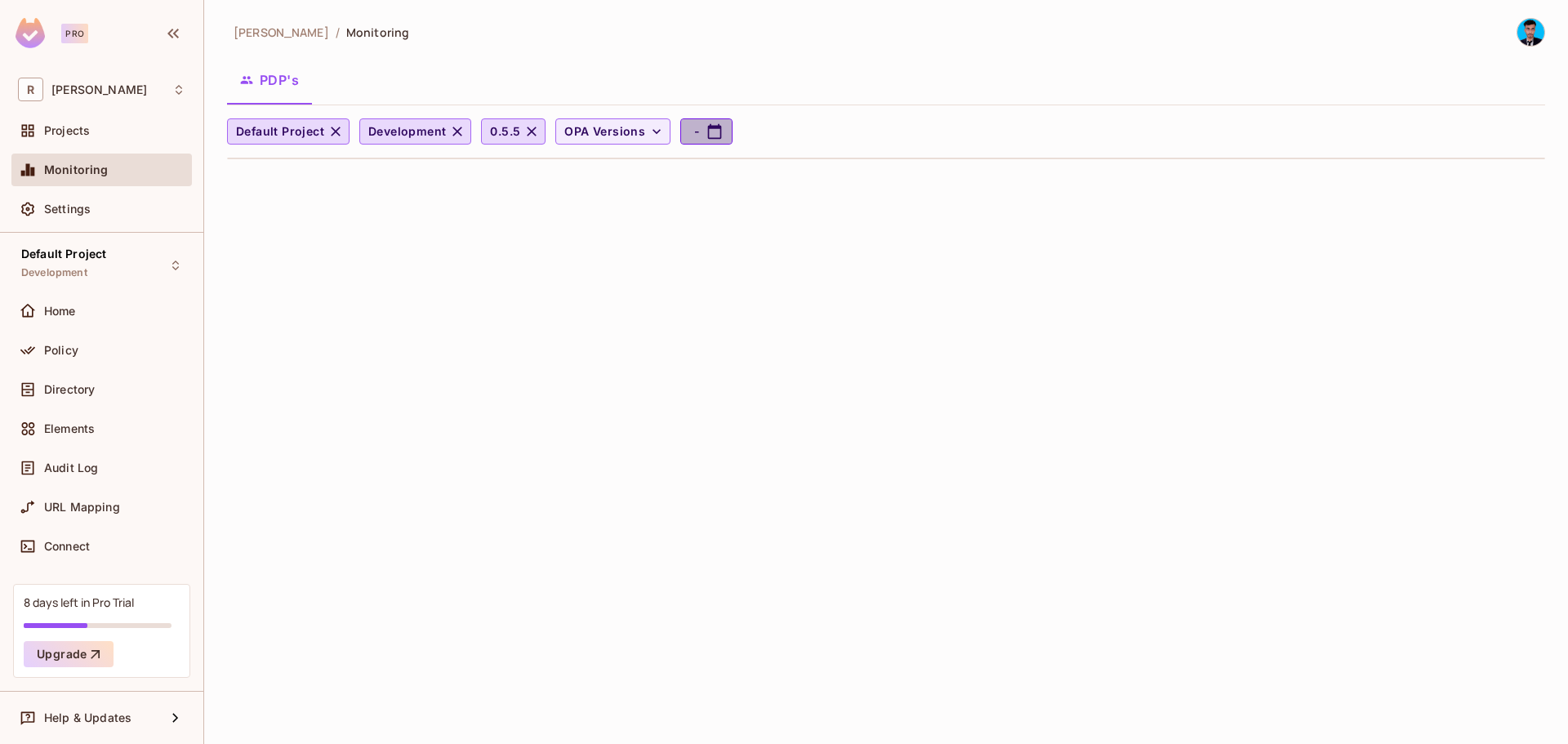
click at [712, 138] on icon "button" at bounding box center [714, 131] width 16 height 16
select select "*"
select select "****"
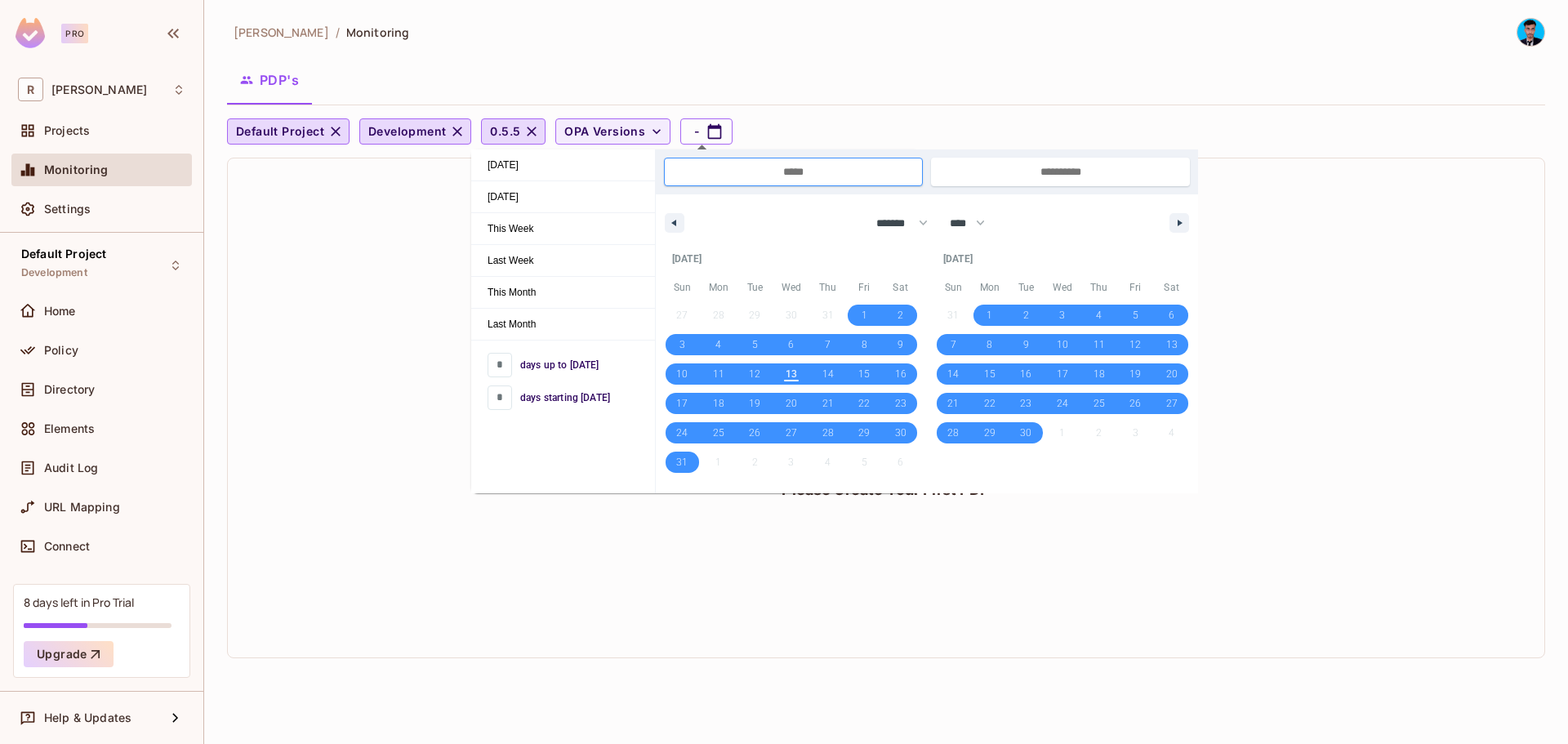
click at [641, 620] on div "Please Create Your First PDP" at bounding box center [886, 408] width 1316 height 499
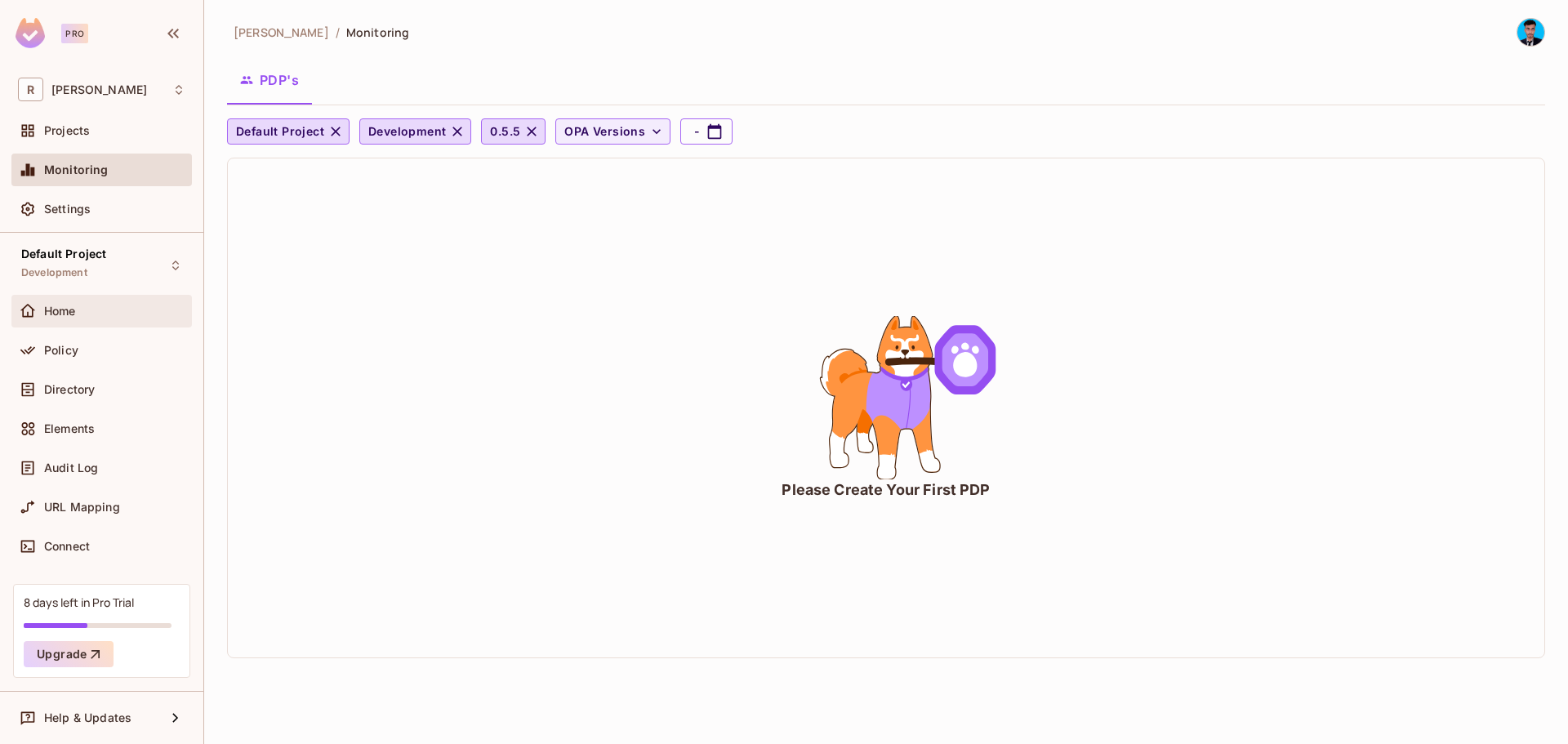
click at [70, 312] on span "Home" at bounding box center [60, 311] width 32 height 13
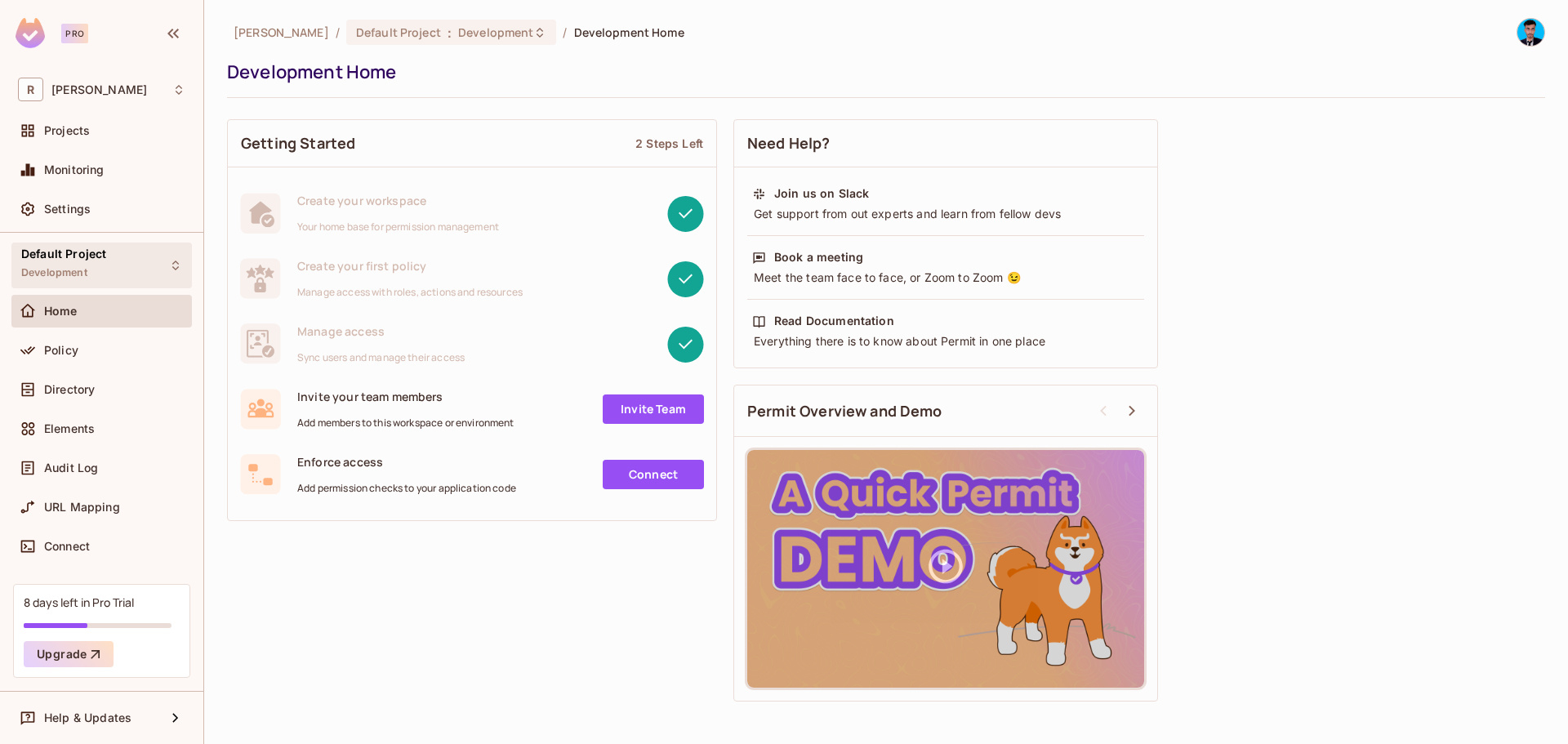
click at [78, 264] on div "Default Project Development" at bounding box center [64, 265] width 85 height 35
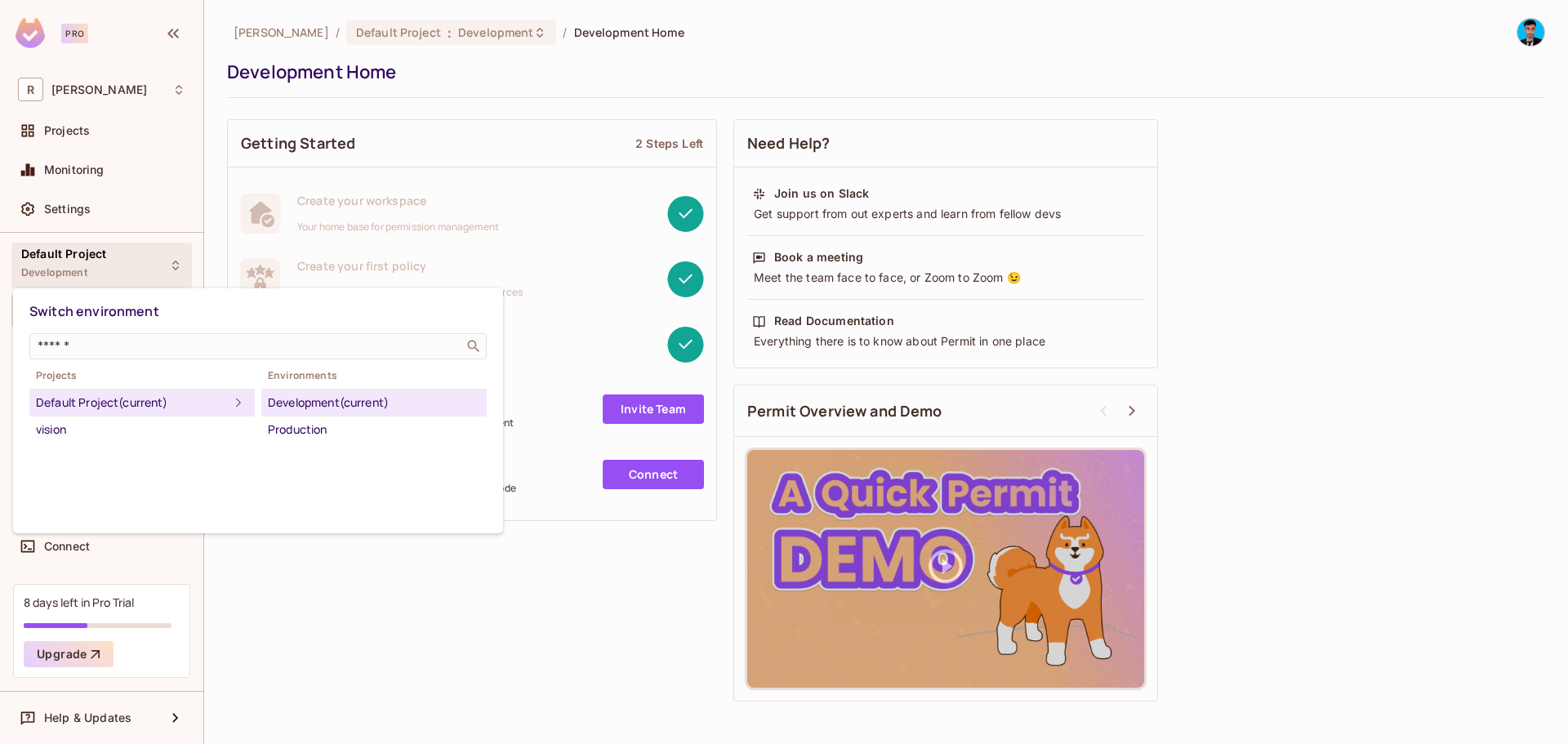
click at [425, 634] on div at bounding box center [784, 372] width 1568 height 744
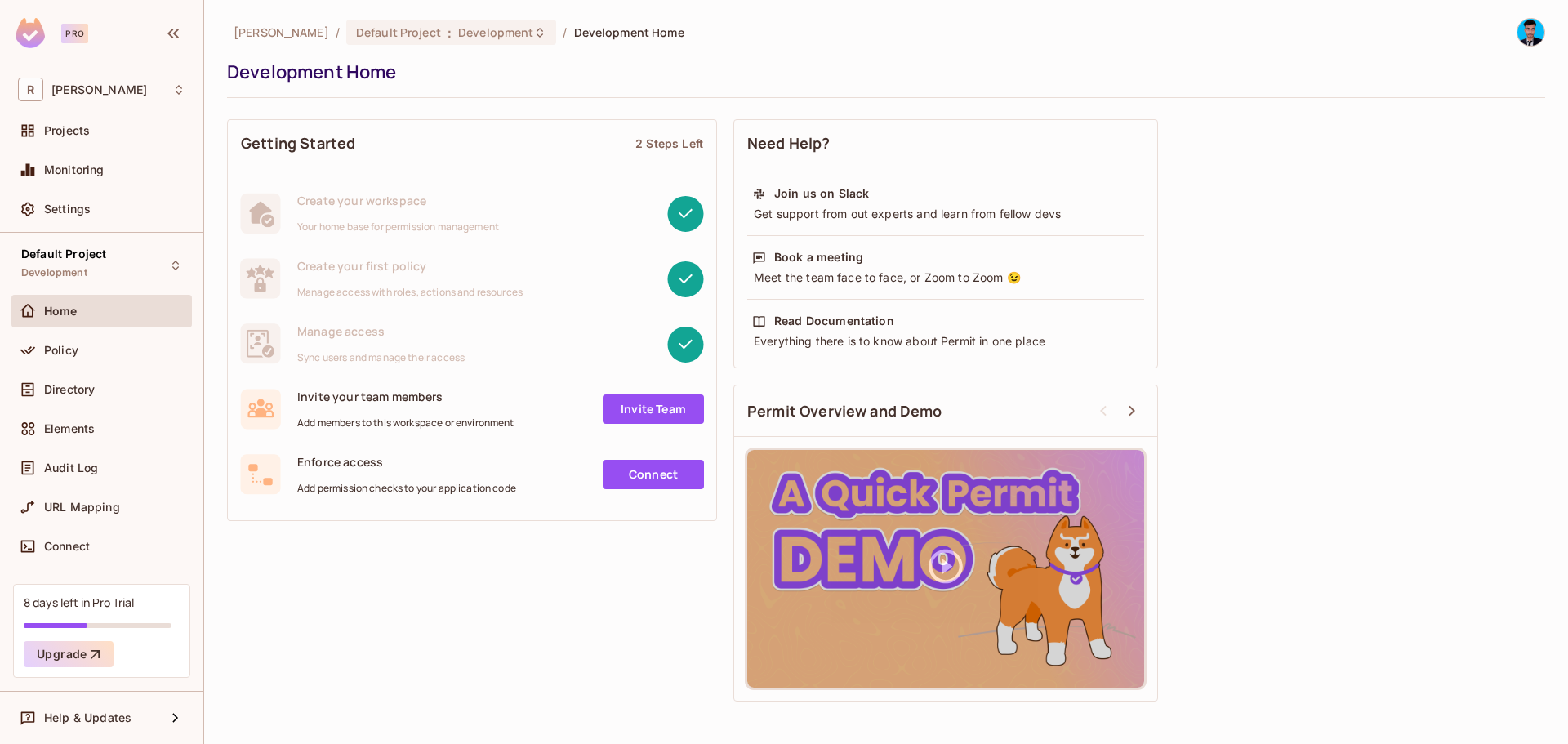
click at [662, 483] on link "Connect" at bounding box center [653, 475] width 101 height 30
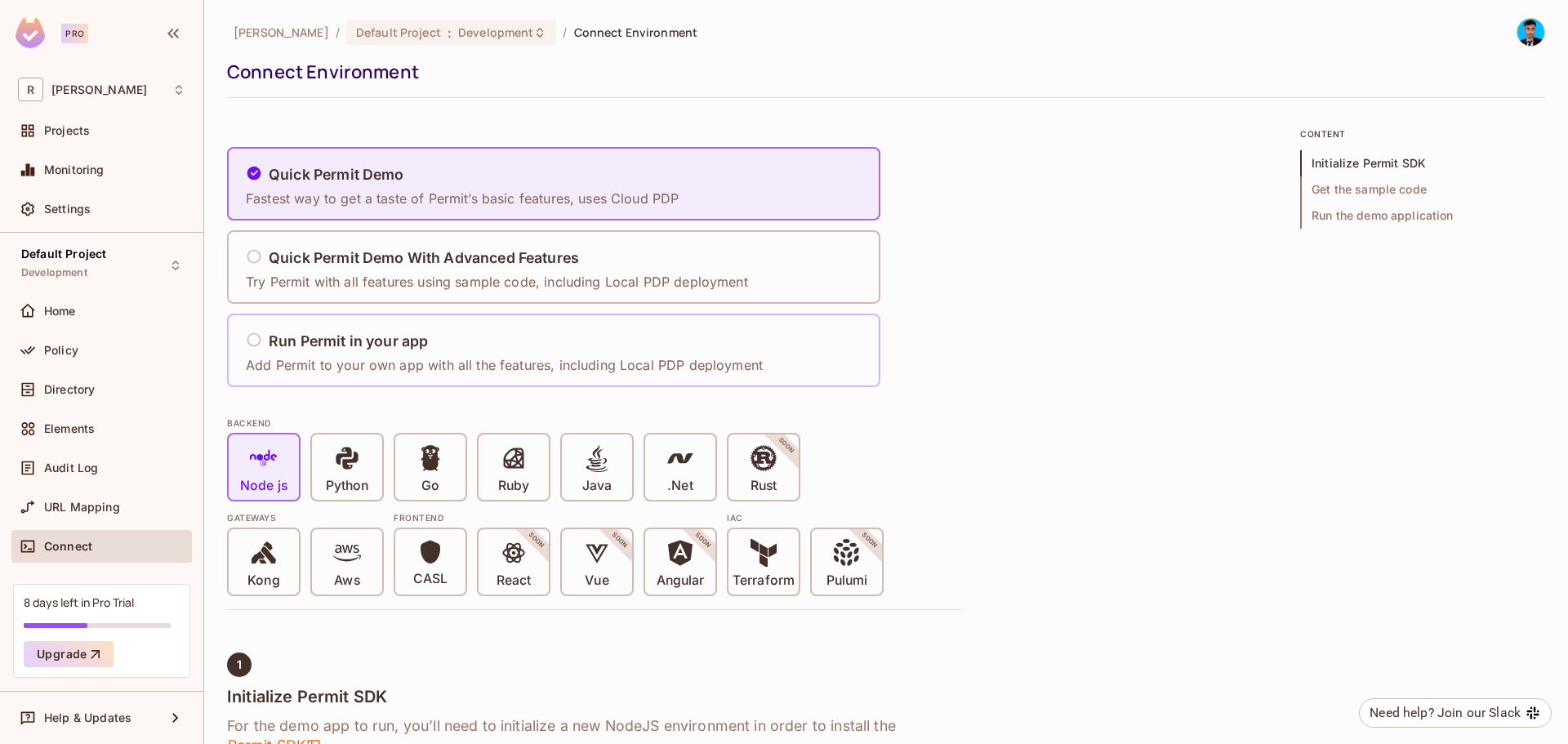
click at [309, 337] on h5 "Run Permit in your app" at bounding box center [347, 341] width 159 height 16
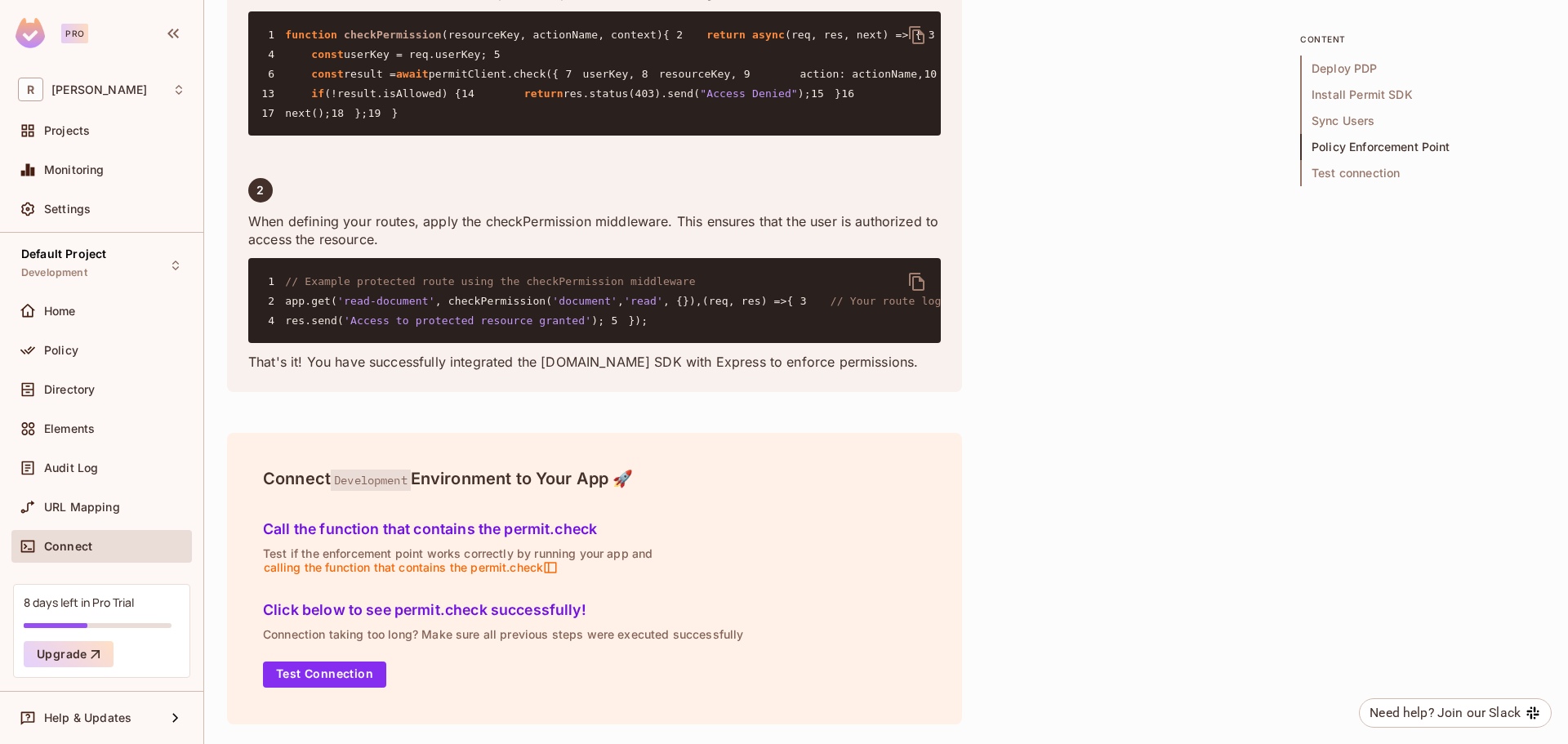
scroll to position [3374, 0]
click at [319, 677] on button "Test Connection" at bounding box center [324, 674] width 123 height 26
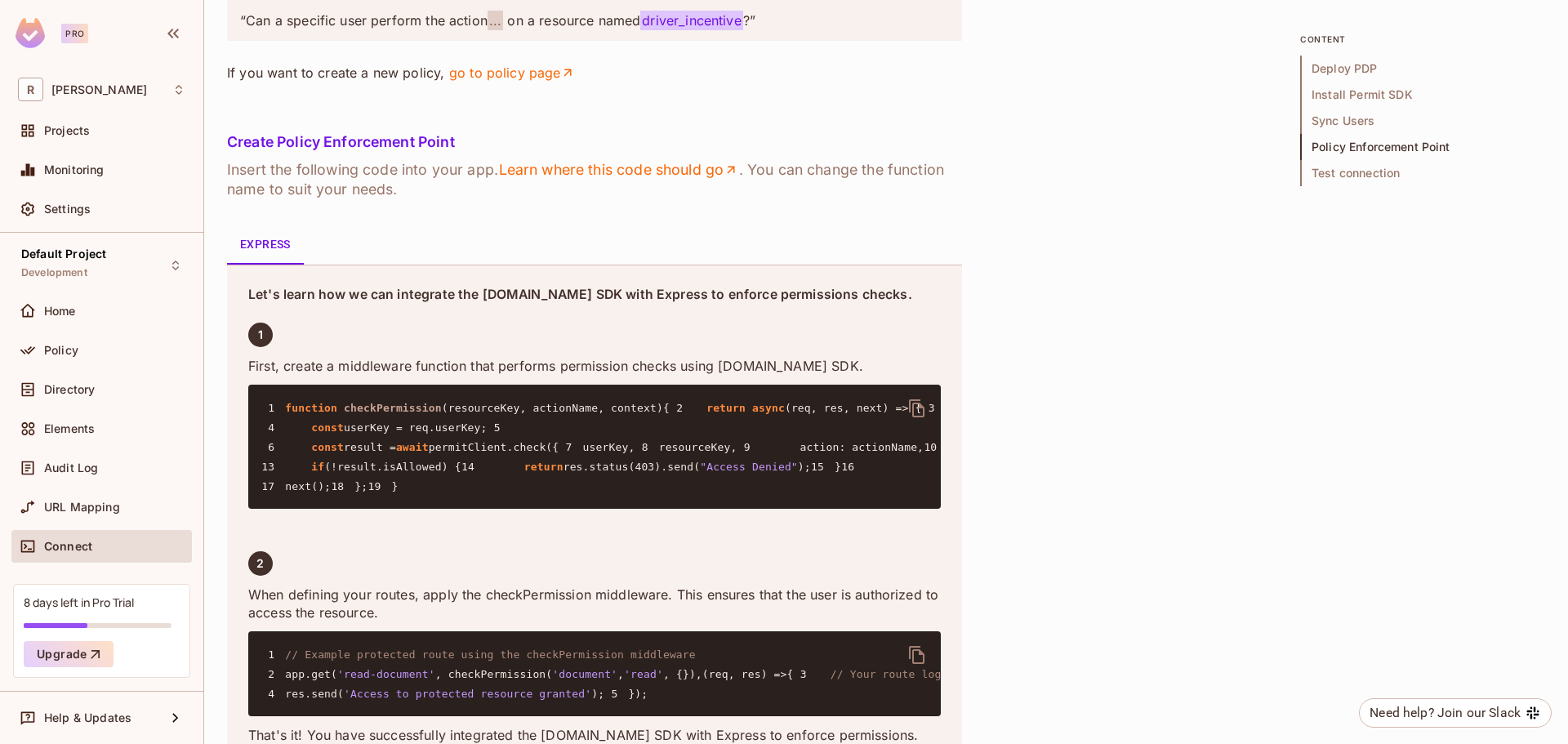
scroll to position [2313, 0]
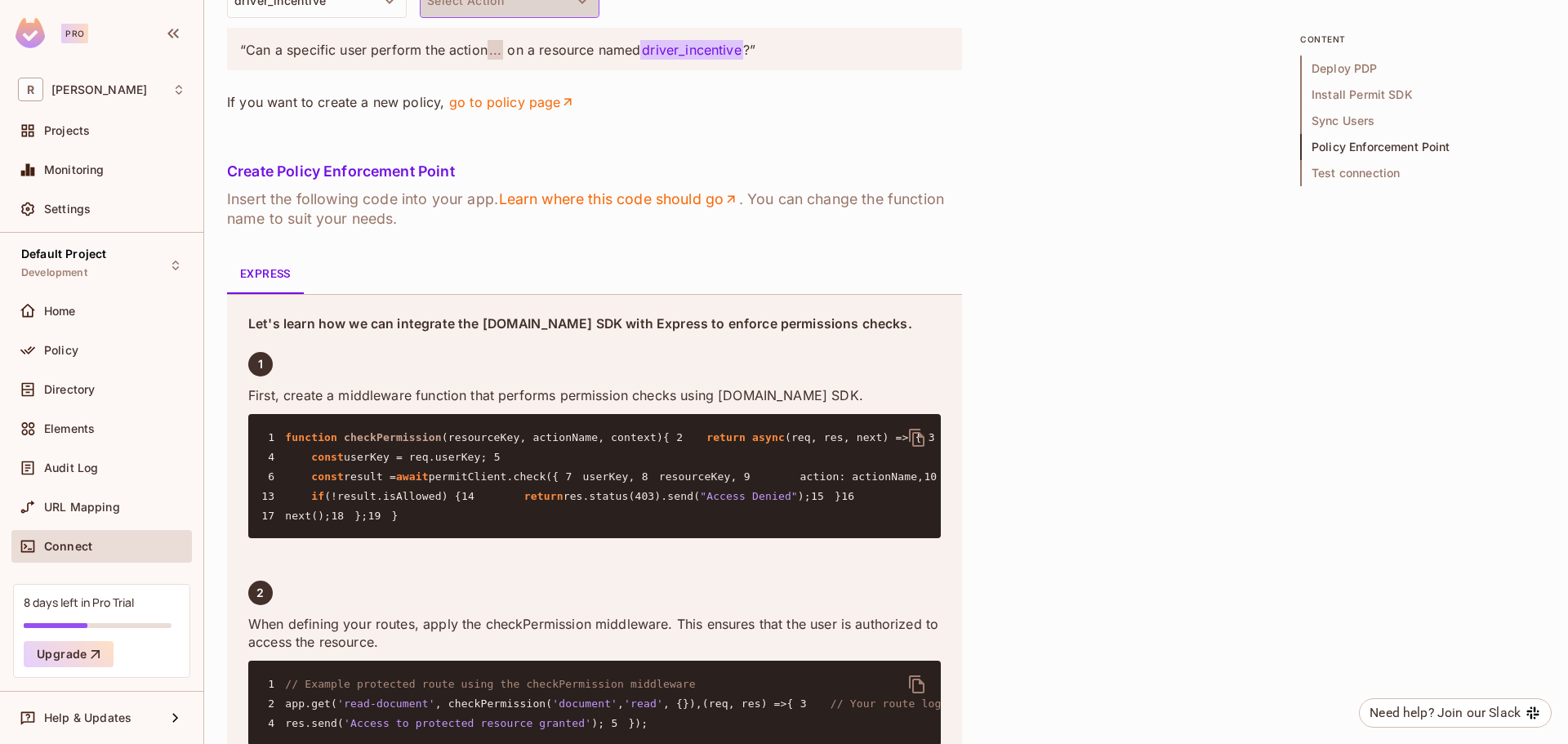
click at [454, 18] on button "Select Action" at bounding box center [509, 1] width 180 height 35
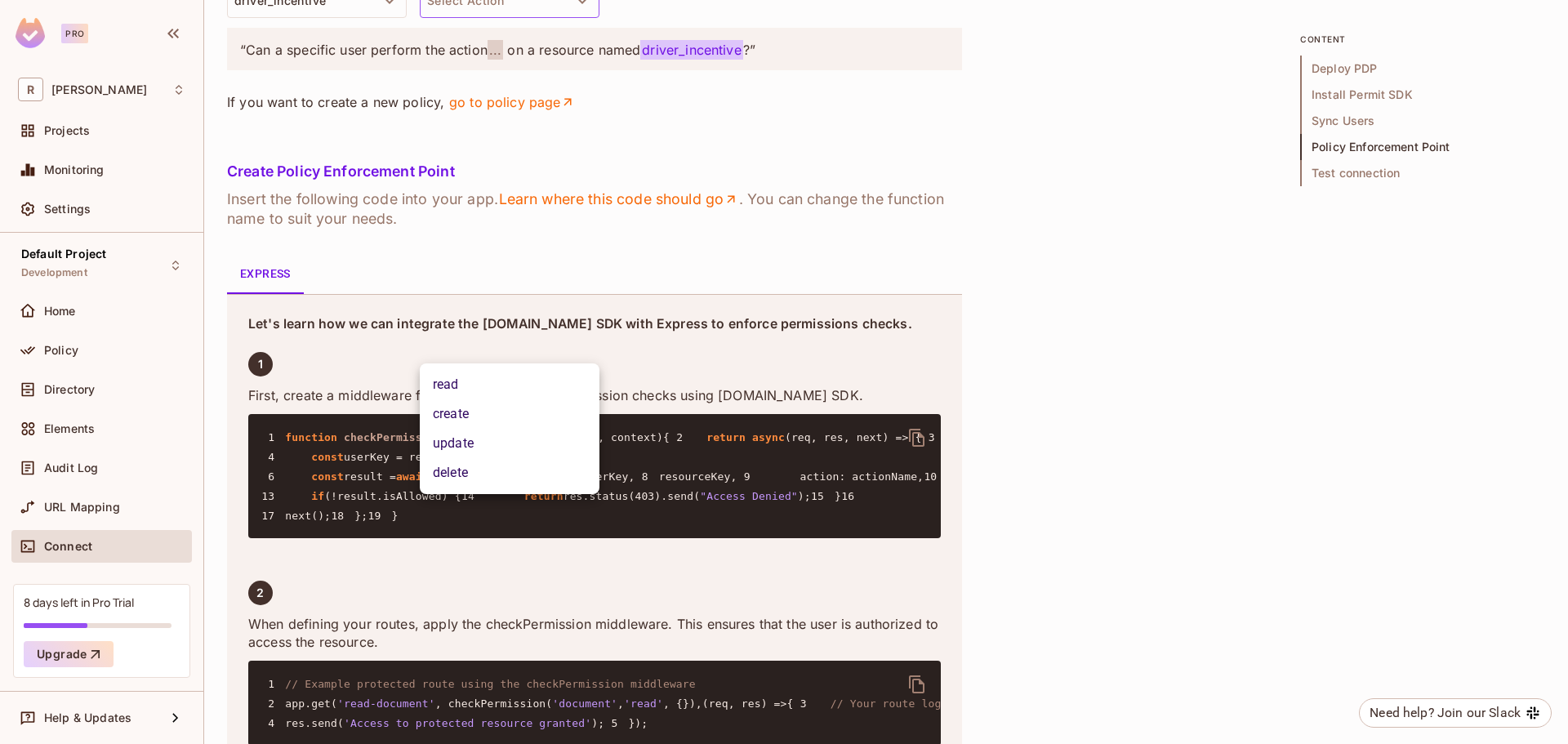
click at [324, 346] on div at bounding box center [784, 372] width 1568 height 744
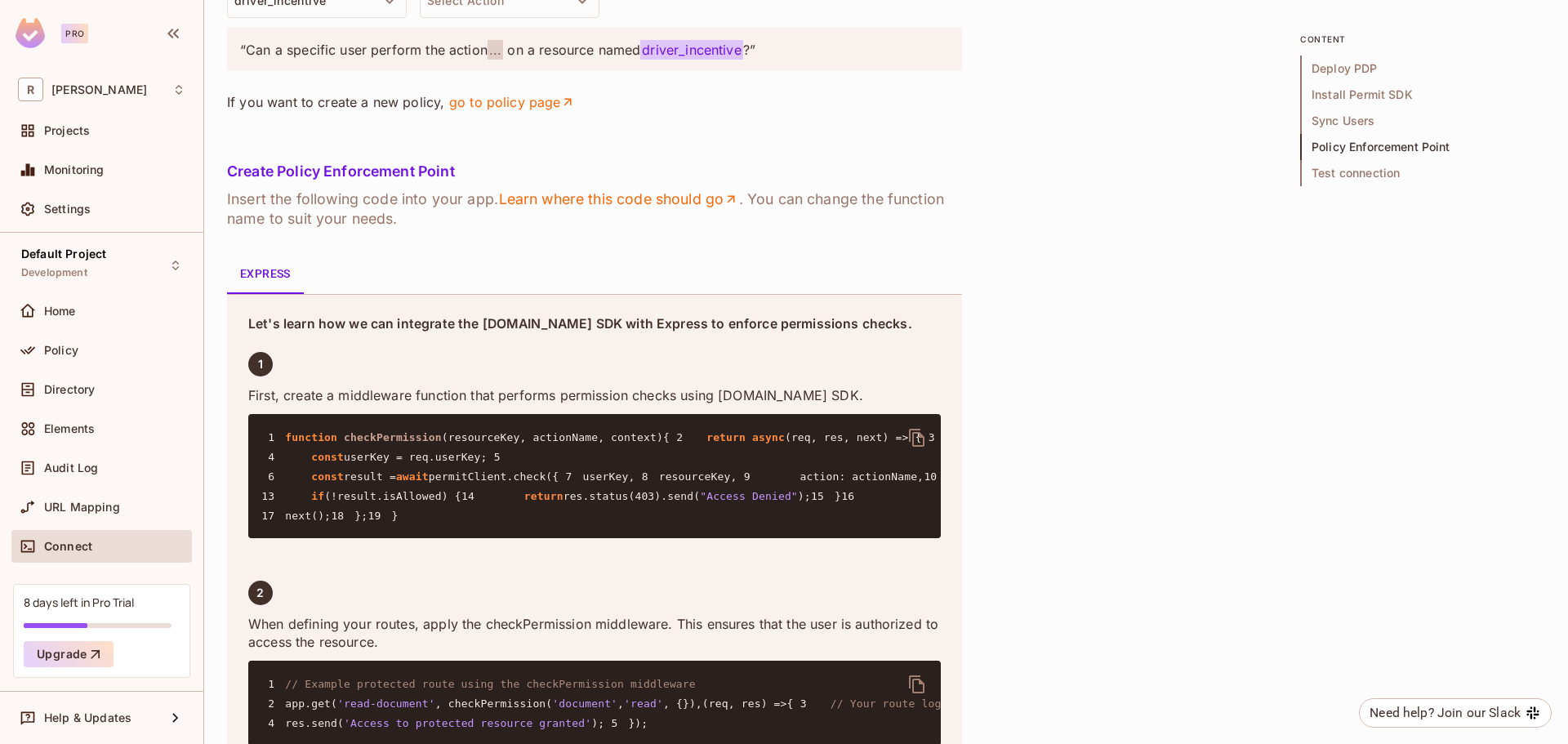
click at [324, 346] on body "Pro R Rahaman Projects Monitoring Settings Default Project Development Home Pol…" at bounding box center [784, 372] width 1568 height 744
click at [344, 18] on button "driver_incentive" at bounding box center [317, 1] width 180 height 35
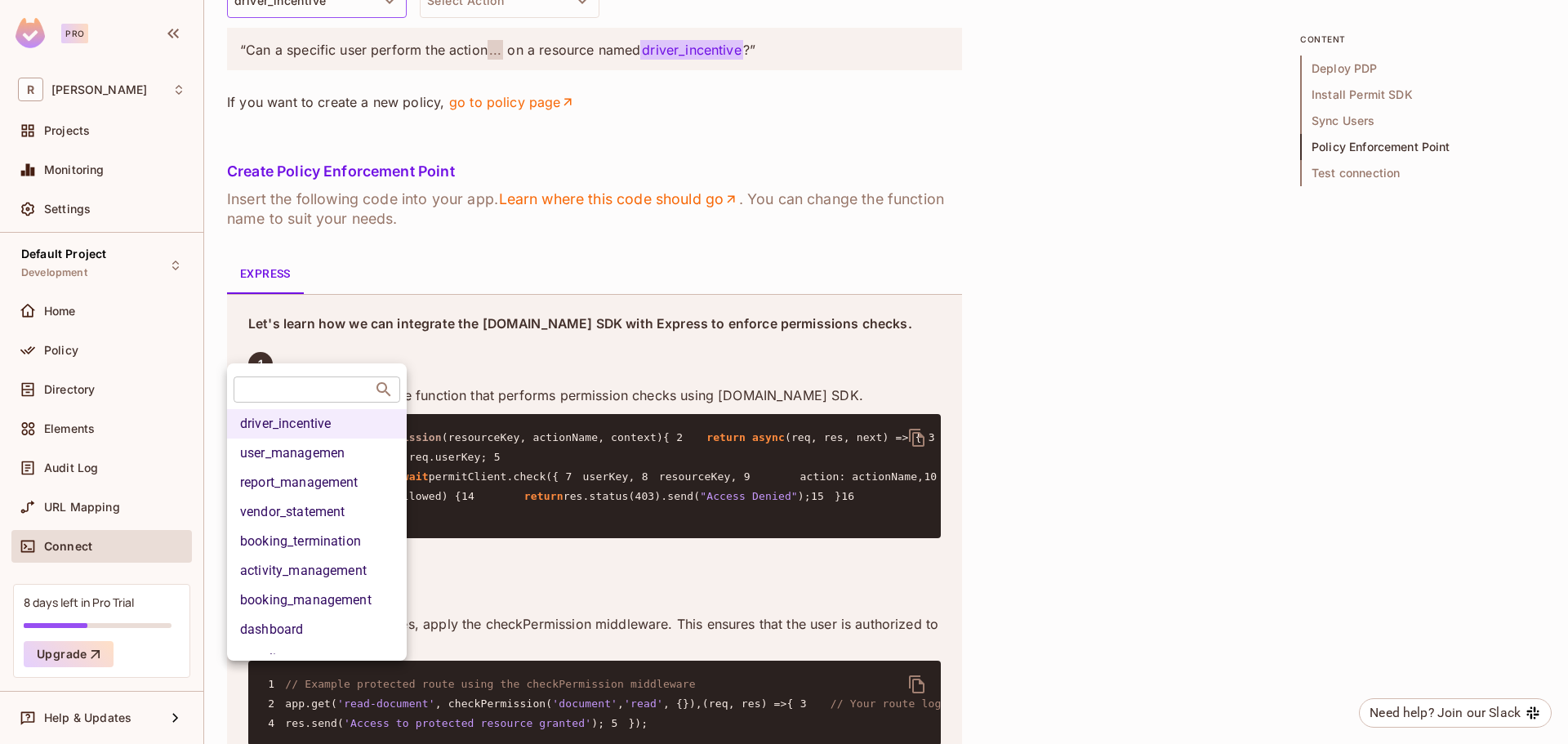
click at [469, 346] on div at bounding box center [784, 372] width 1568 height 744
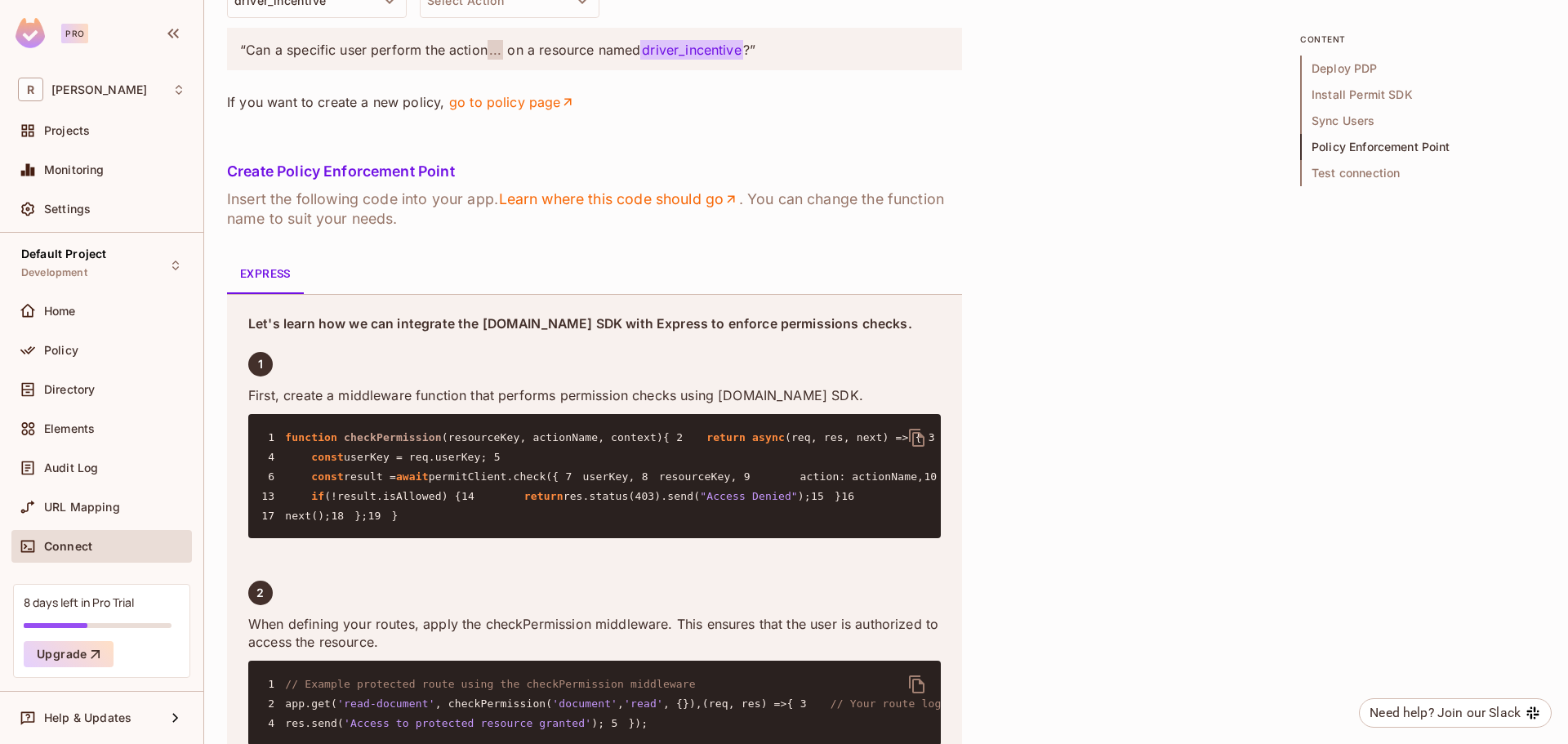
click at [528, 348] on body "Pro R Rahaman Projects Monitoring Settings Default Project Development Home Pol…" at bounding box center [784, 372] width 1568 height 744
click at [574, 11] on icon "button" at bounding box center [582, 1] width 19 height 19
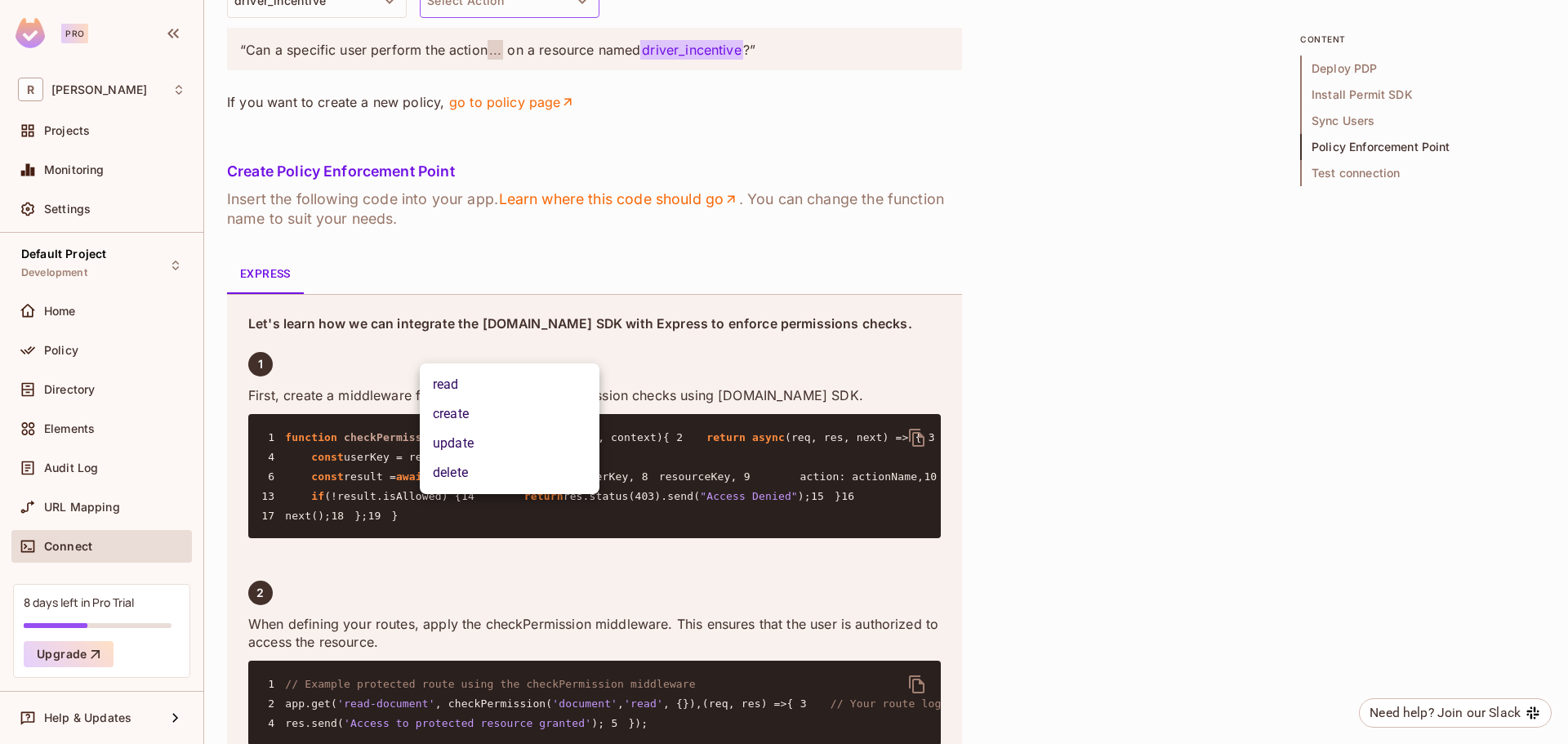
click at [525, 381] on li "read" at bounding box center [509, 384] width 180 height 30
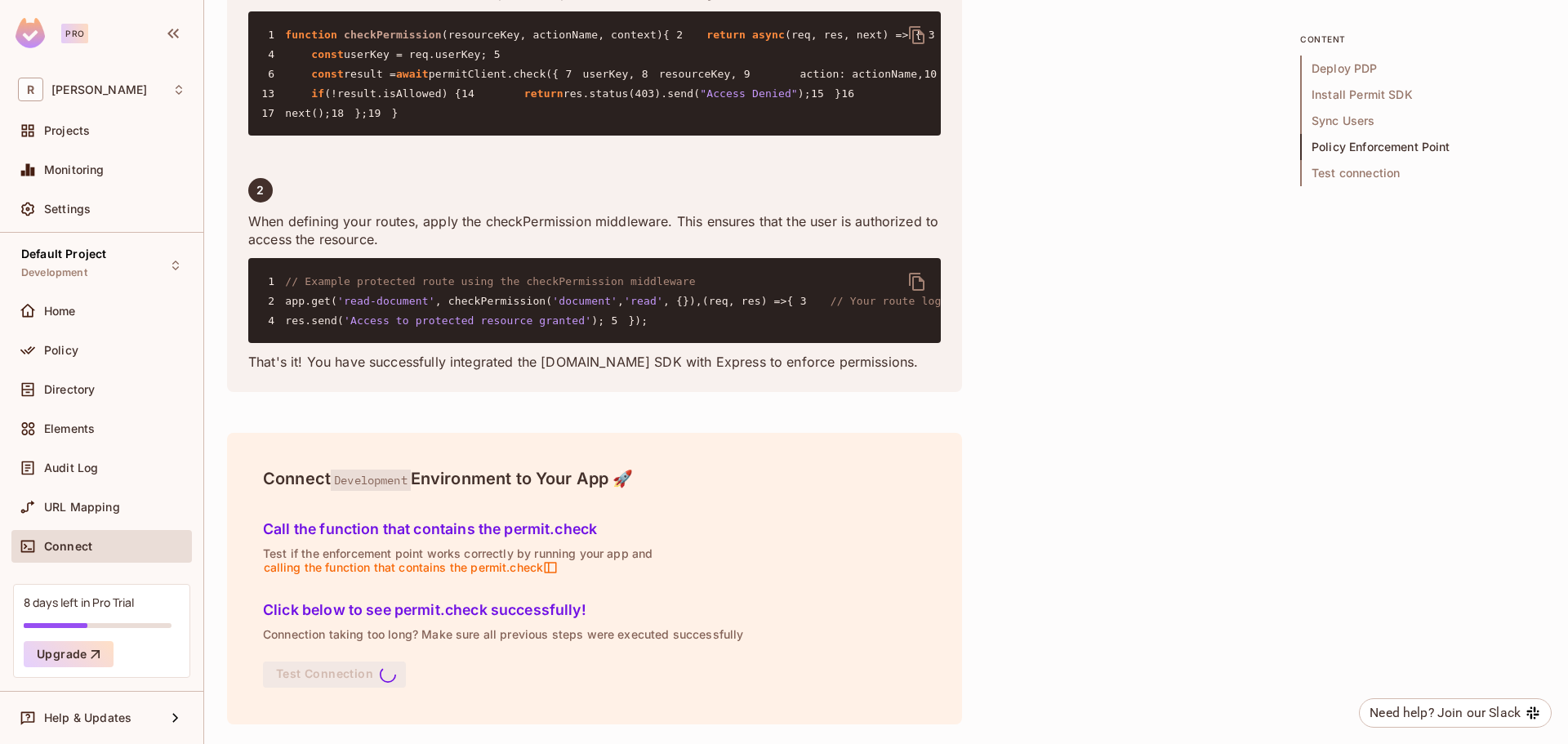
scroll to position [3374, 0]
click at [100, 519] on div "URL Mapping" at bounding box center [101, 507] width 180 height 33
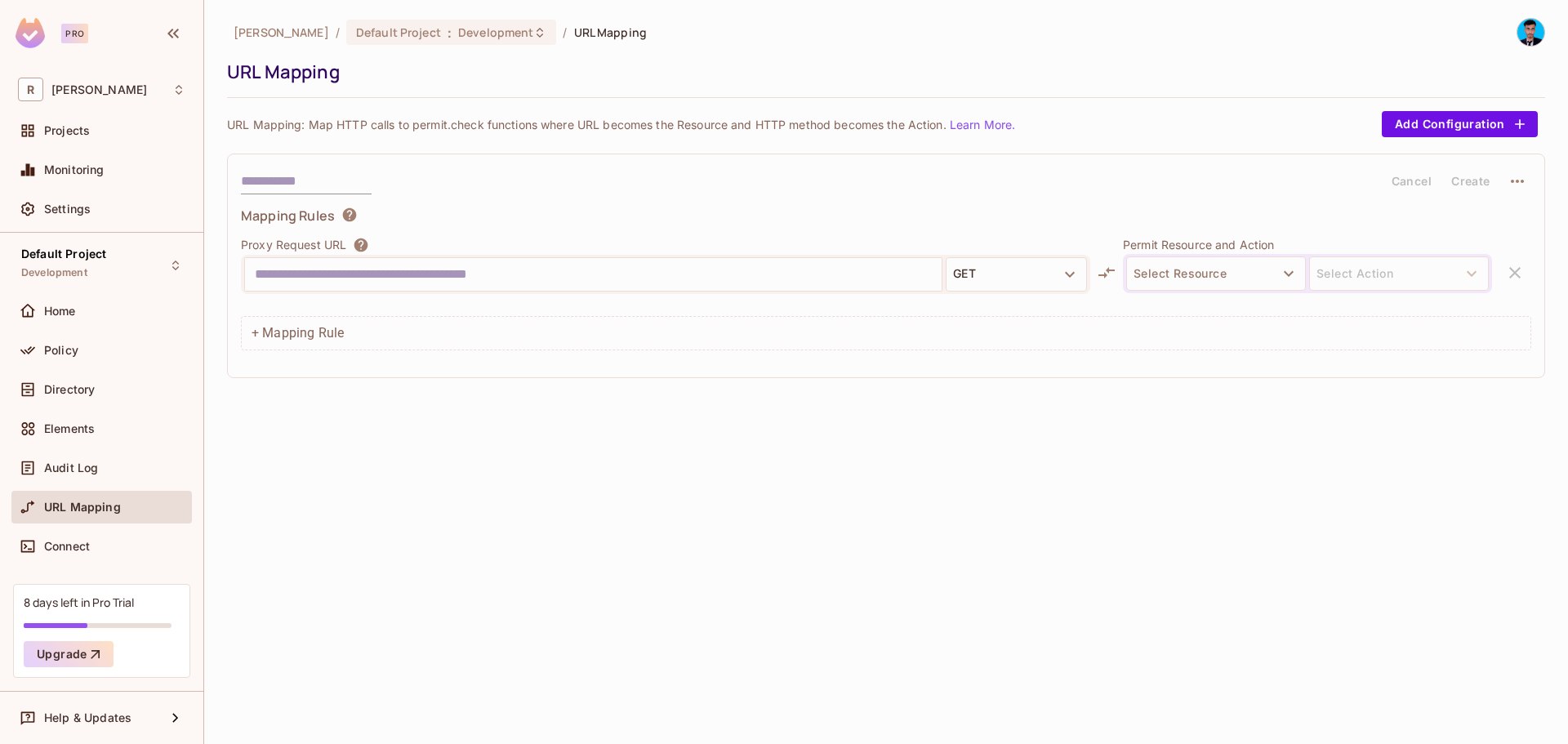
click at [81, 498] on div "URL Mapping" at bounding box center [102, 507] width 167 height 19
click at [89, 473] on span "Audit Log" at bounding box center [71, 468] width 54 height 13
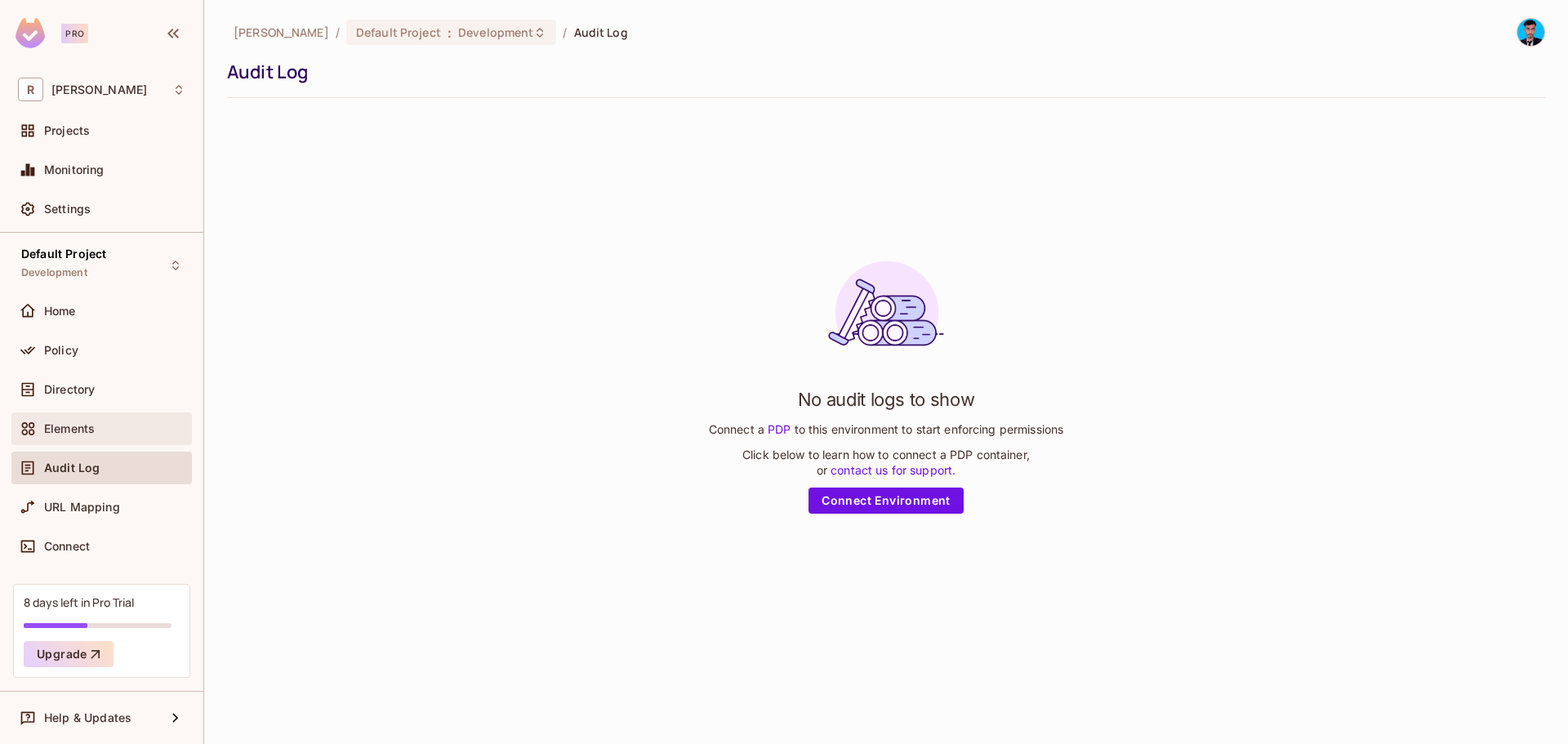
click at [84, 425] on span "Elements" at bounding box center [69, 429] width 51 height 13
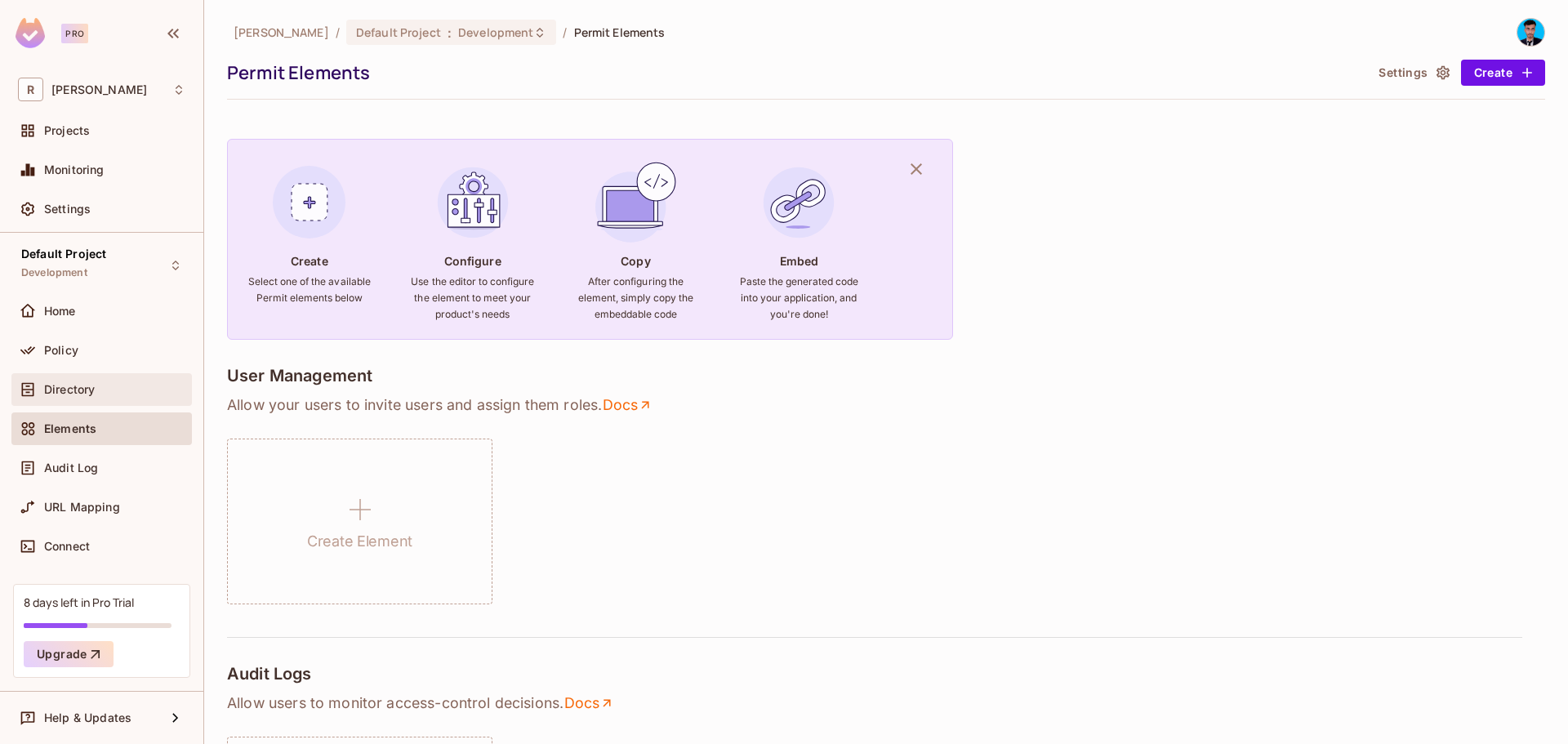
click at [89, 385] on span "Directory" at bounding box center [69, 390] width 51 height 13
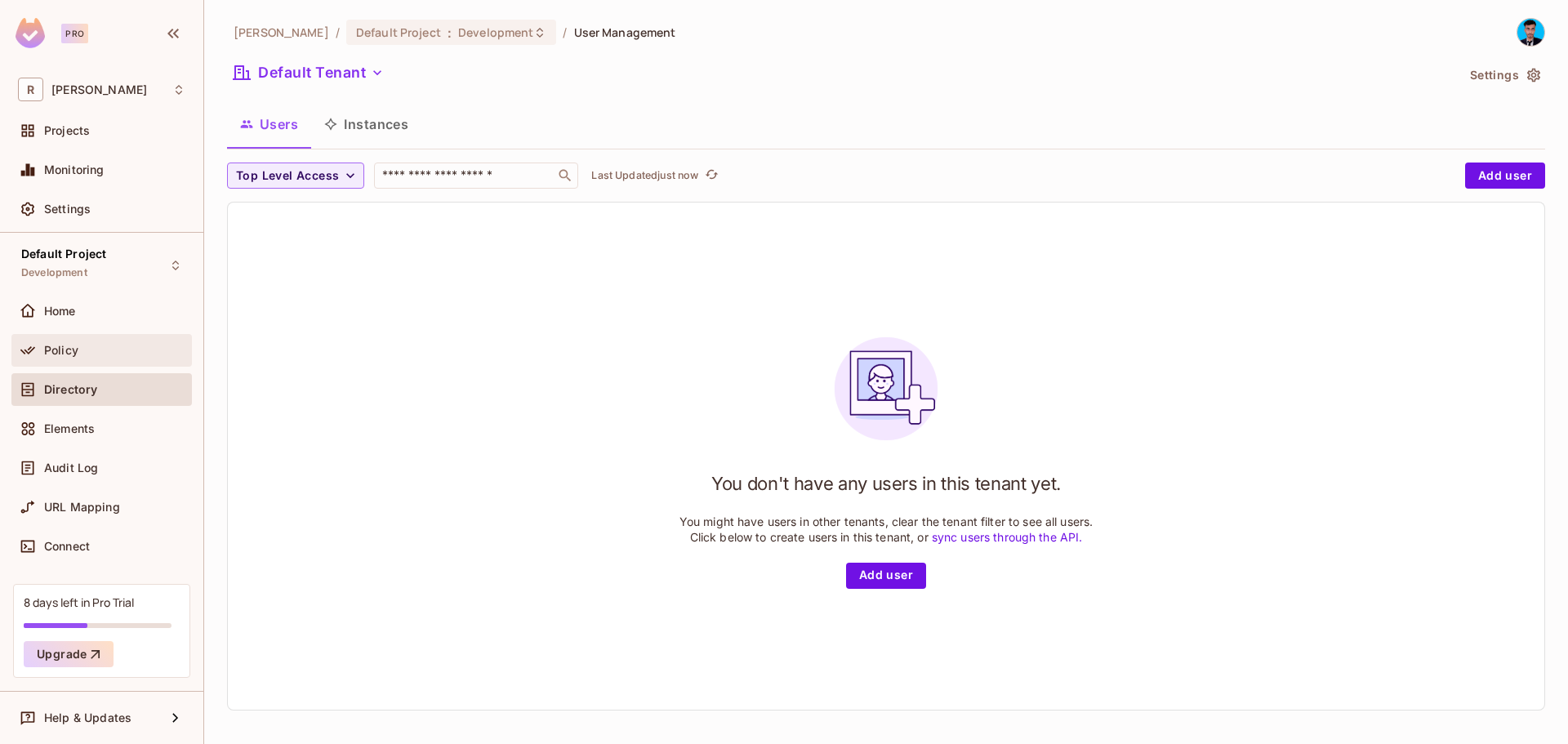
click at [69, 360] on div "Policy" at bounding box center [101, 350] width 180 height 33
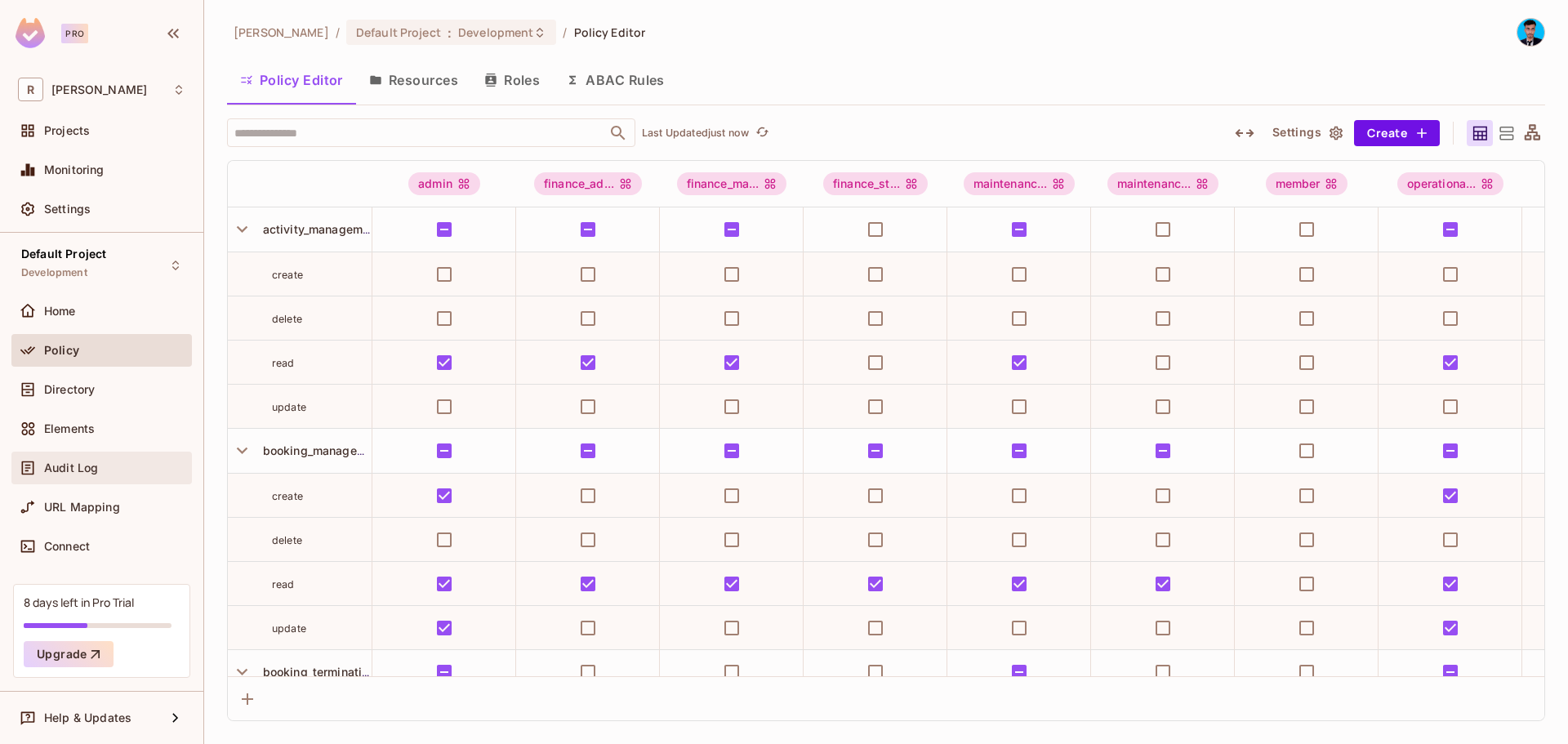
click at [81, 476] on div "Audit Log" at bounding box center [102, 468] width 167 height 19
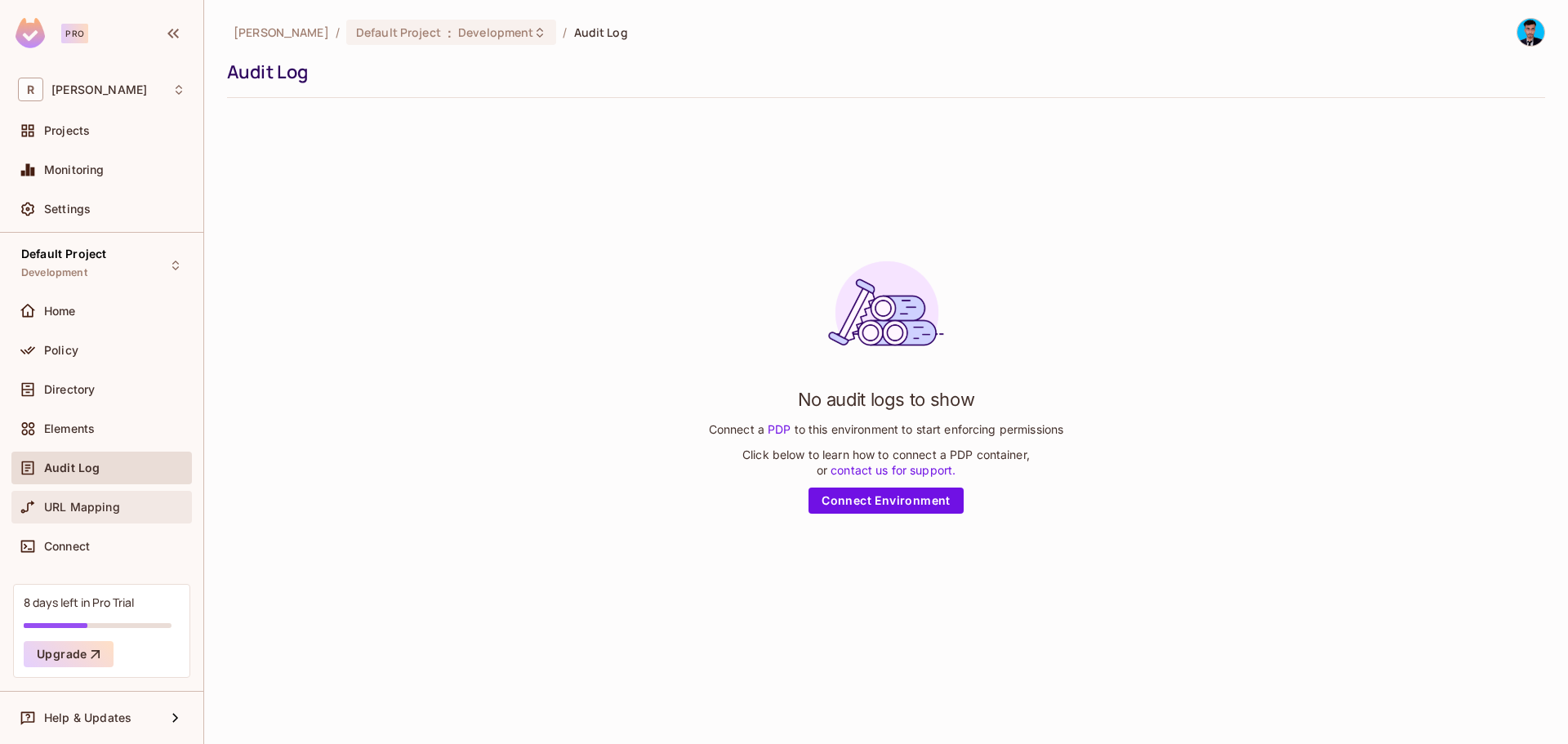
click at [79, 502] on span "URL Mapping" at bounding box center [82, 507] width 76 height 13
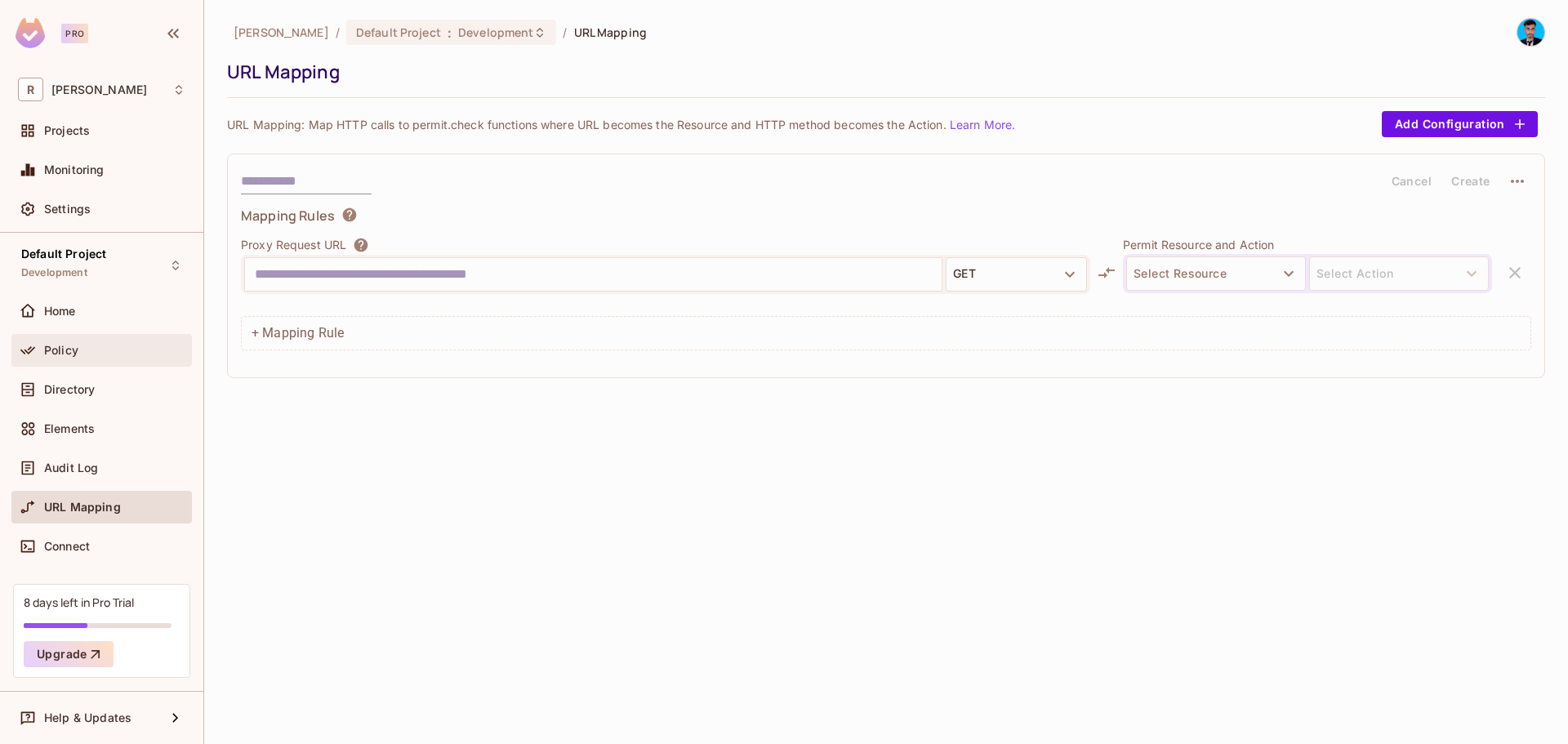
click at [71, 349] on span "Policy" at bounding box center [62, 350] width 35 height 13
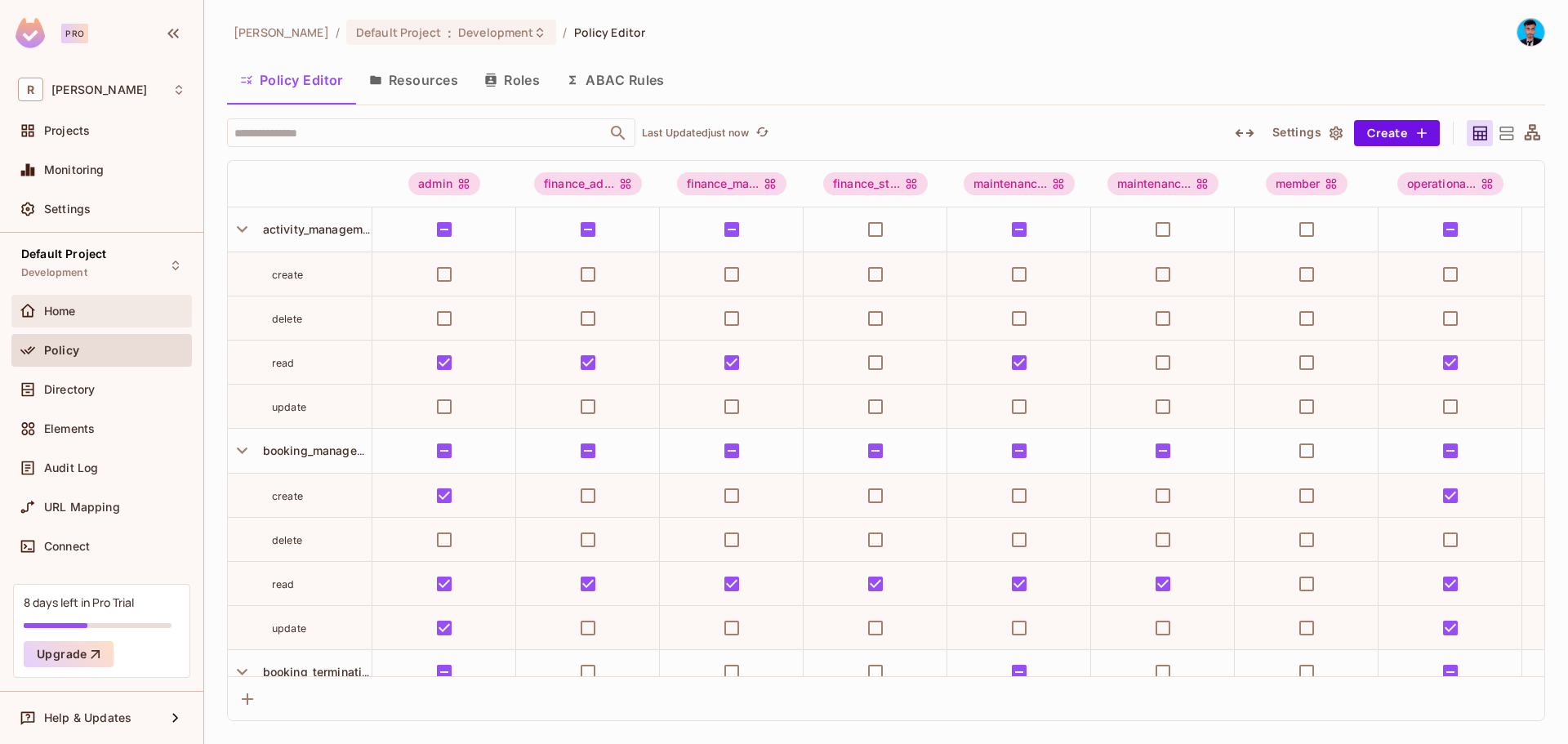
click at [71, 306] on span "Home" at bounding box center [60, 311] width 32 height 13
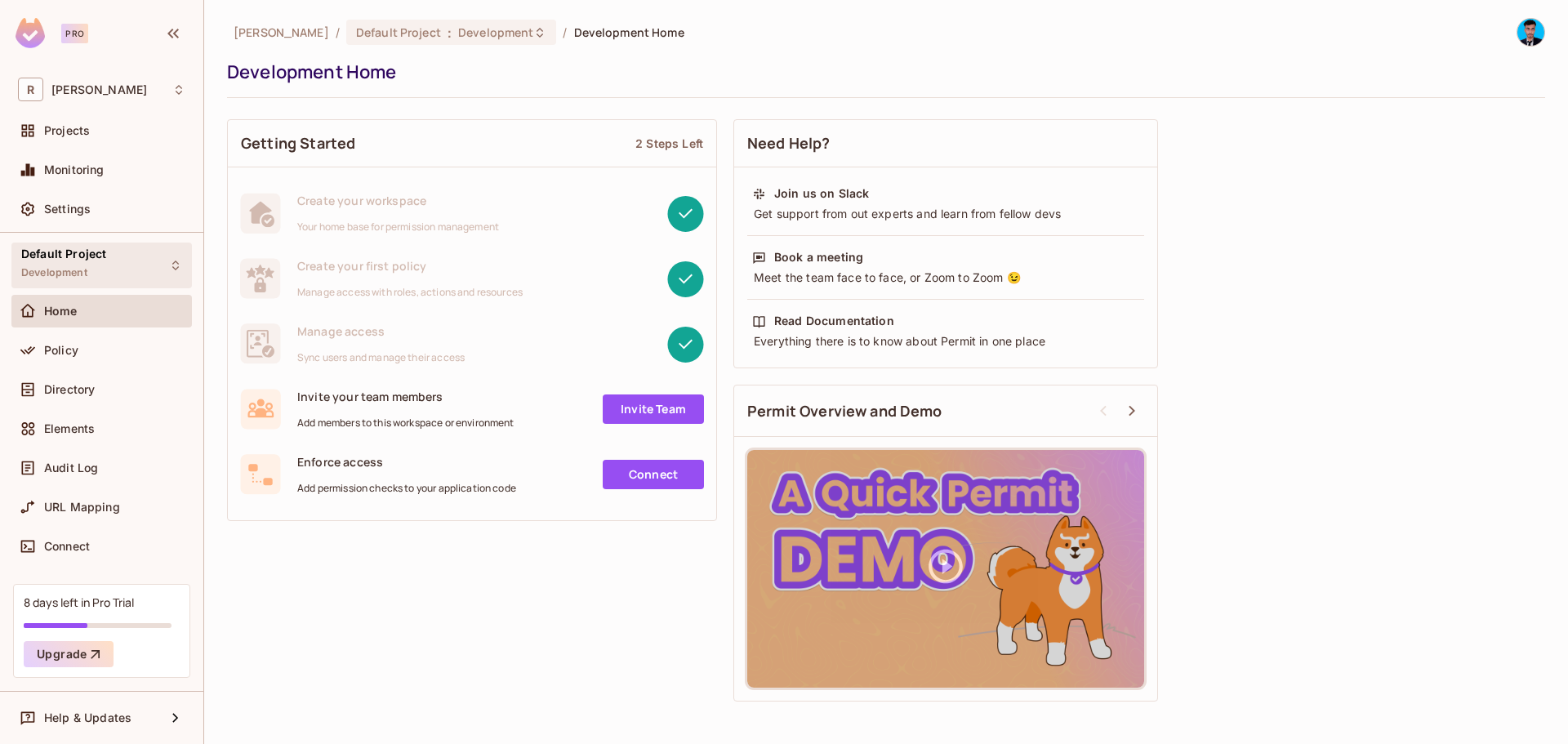
click at [131, 265] on div "Default Project Development" at bounding box center [101, 265] width 180 height 45
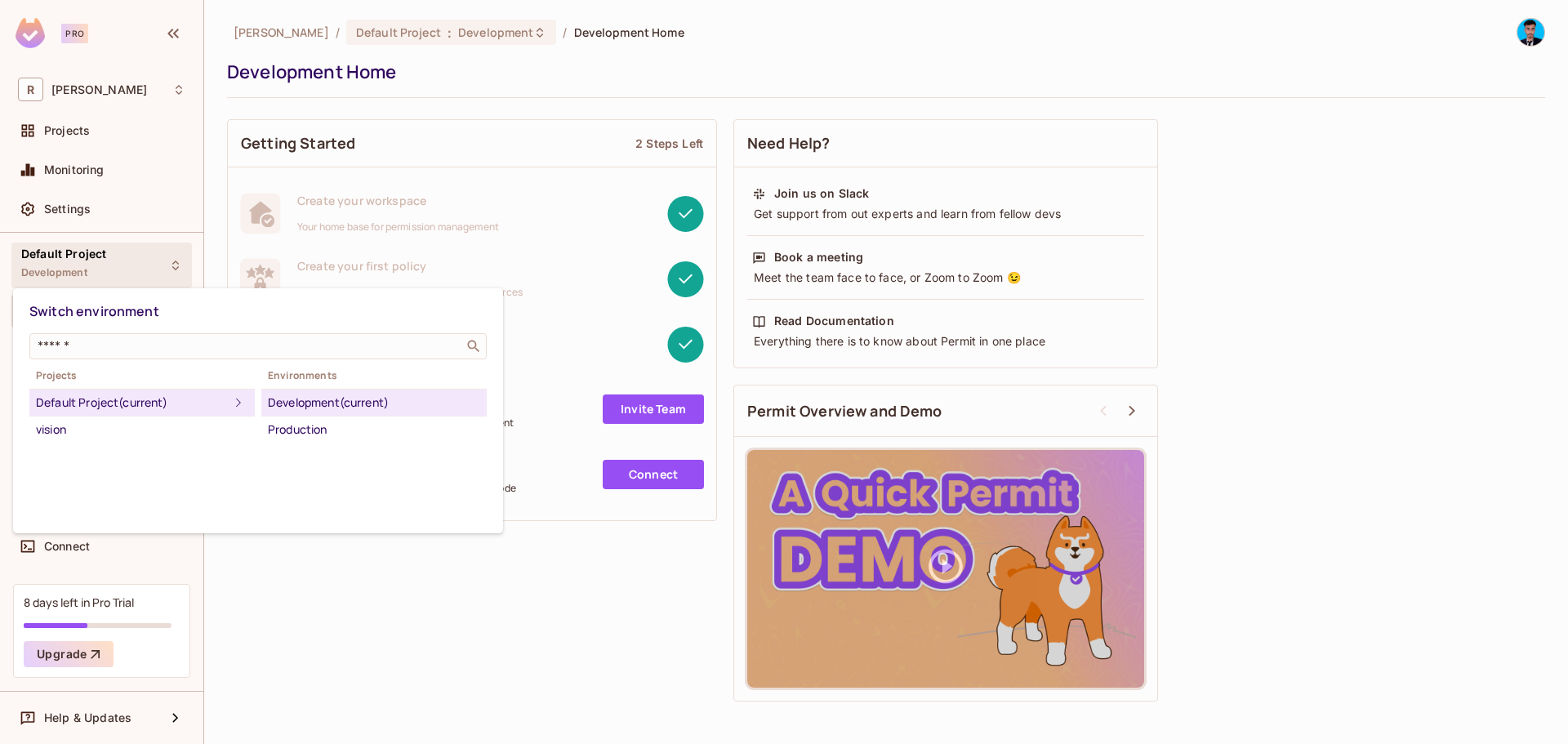
click at [328, 165] on div at bounding box center [784, 372] width 1568 height 744
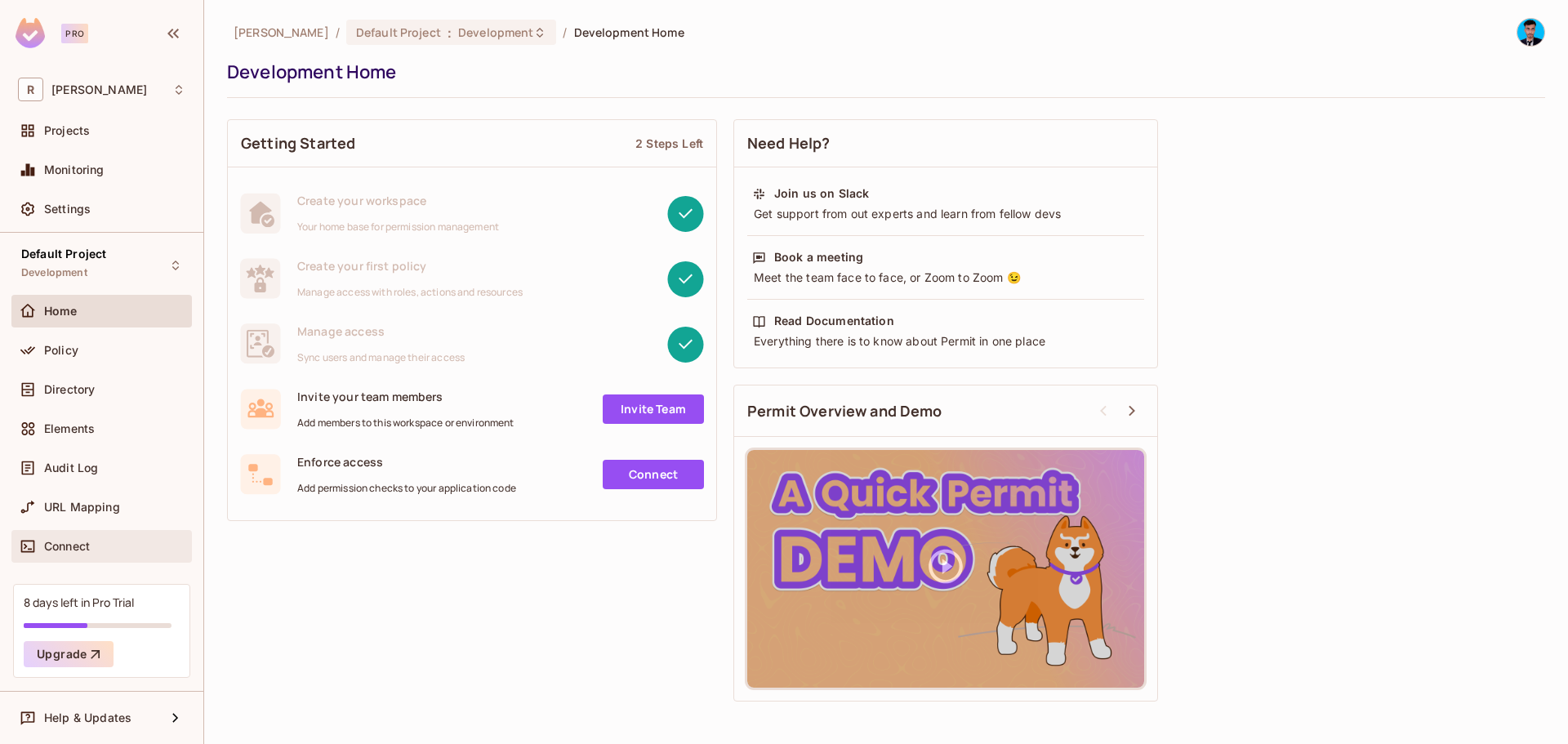
click at [72, 541] on span "Connect" at bounding box center [67, 547] width 46 height 13
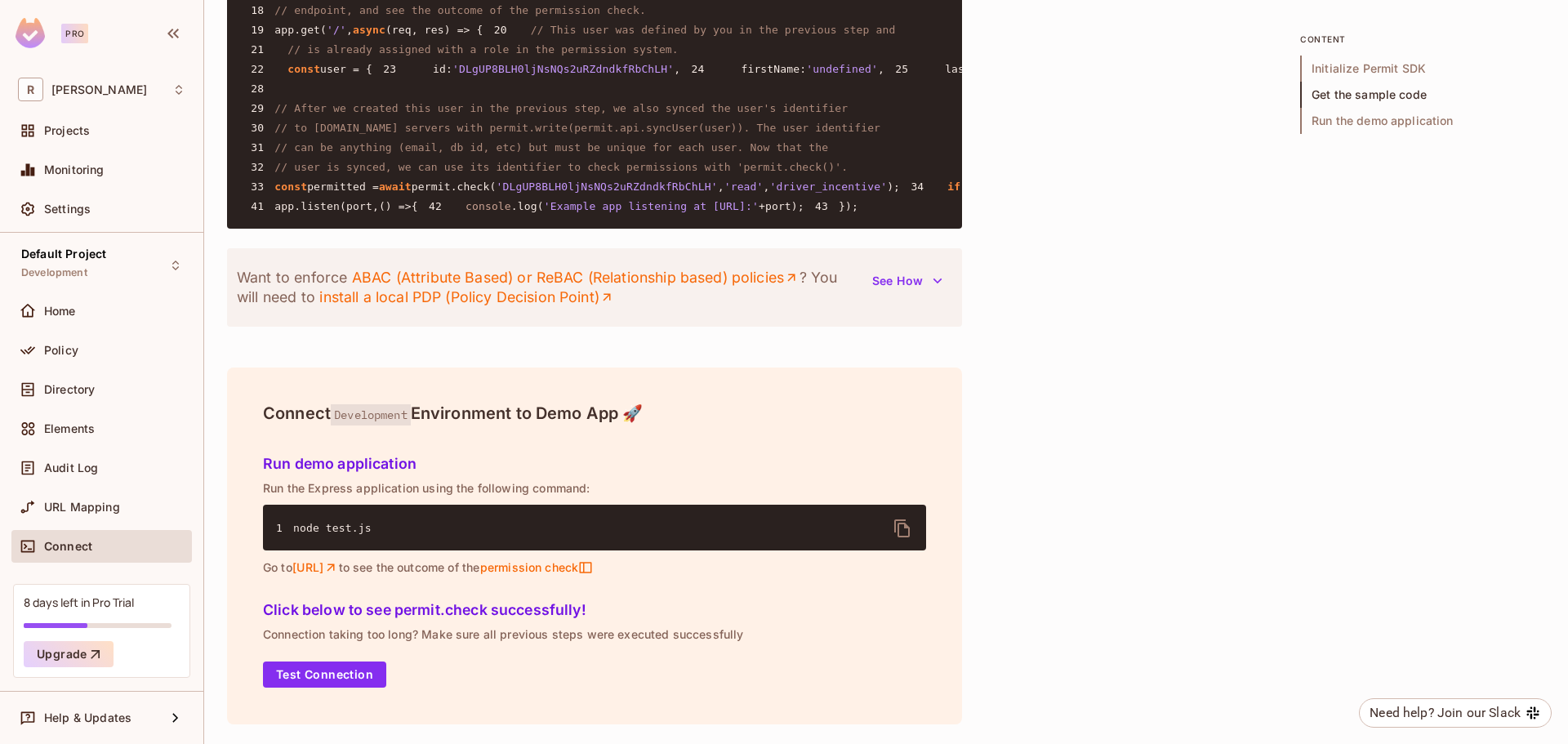
scroll to position [1944, 0]
click at [335, 670] on button "Test Connection" at bounding box center [324, 674] width 123 height 26
click at [176, 28] on icon "button" at bounding box center [173, 34] width 19 height 19
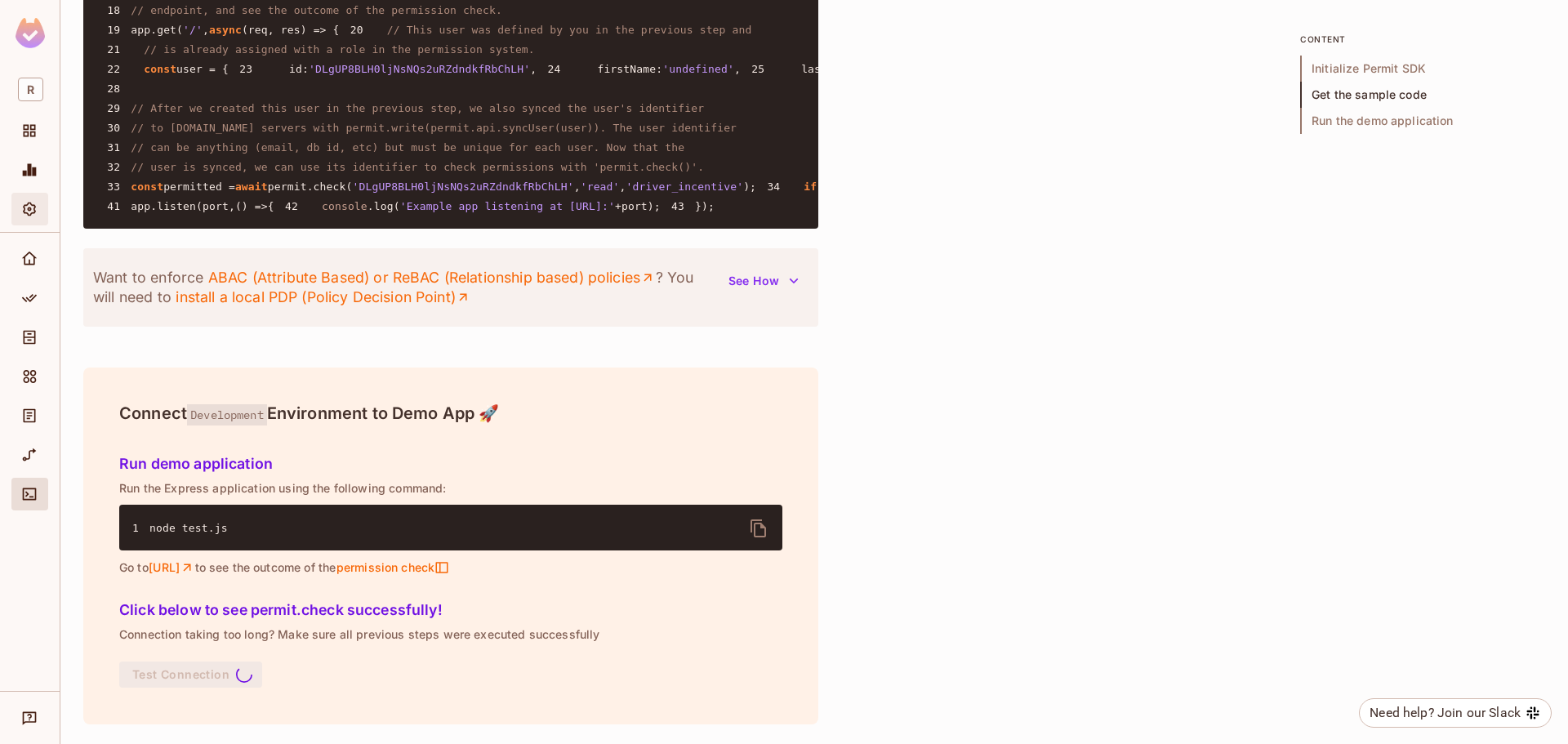
scroll to position [1617, 0]
click at [24, 88] on span "R" at bounding box center [31, 90] width 25 height 24
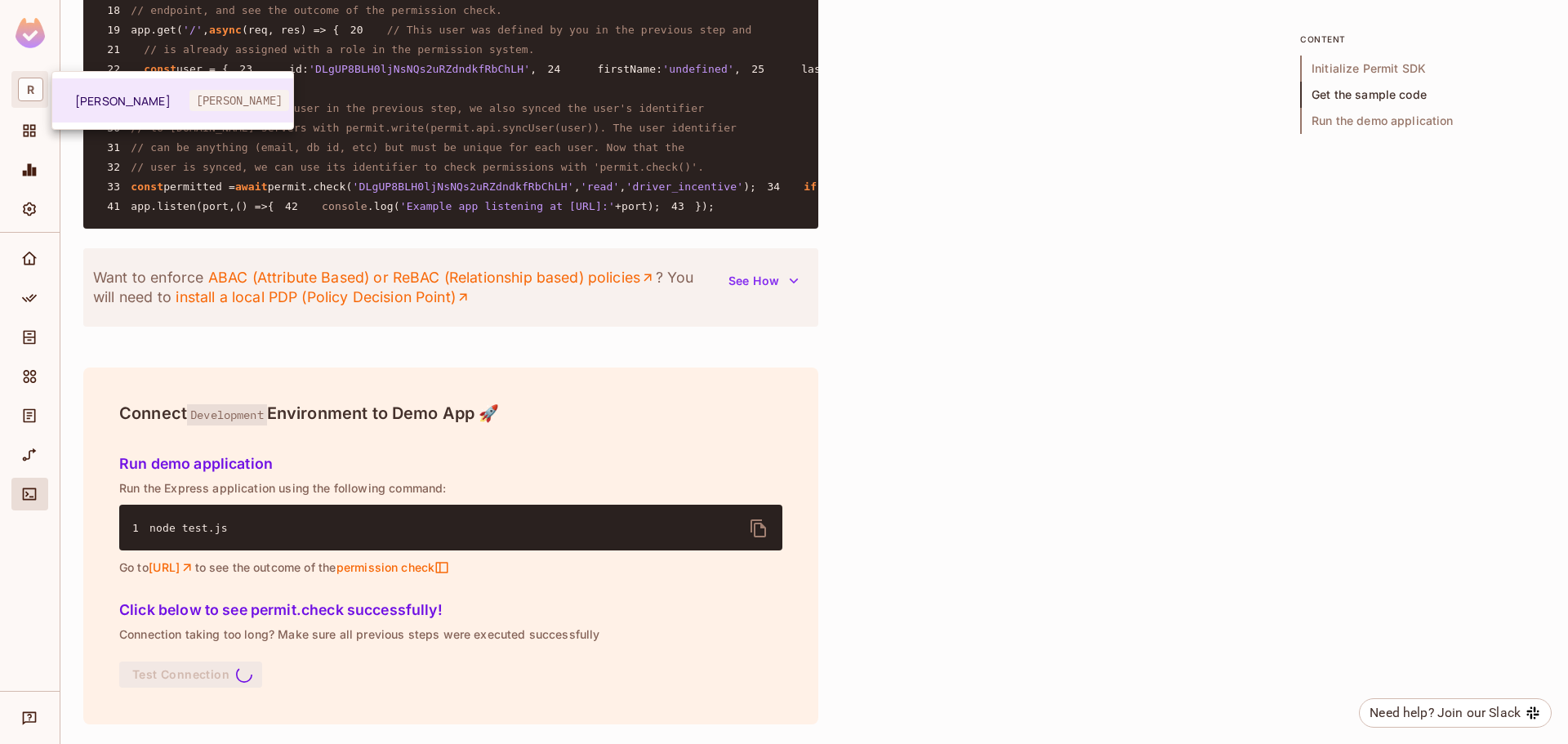
click at [35, 33] on div at bounding box center [784, 372] width 1568 height 744
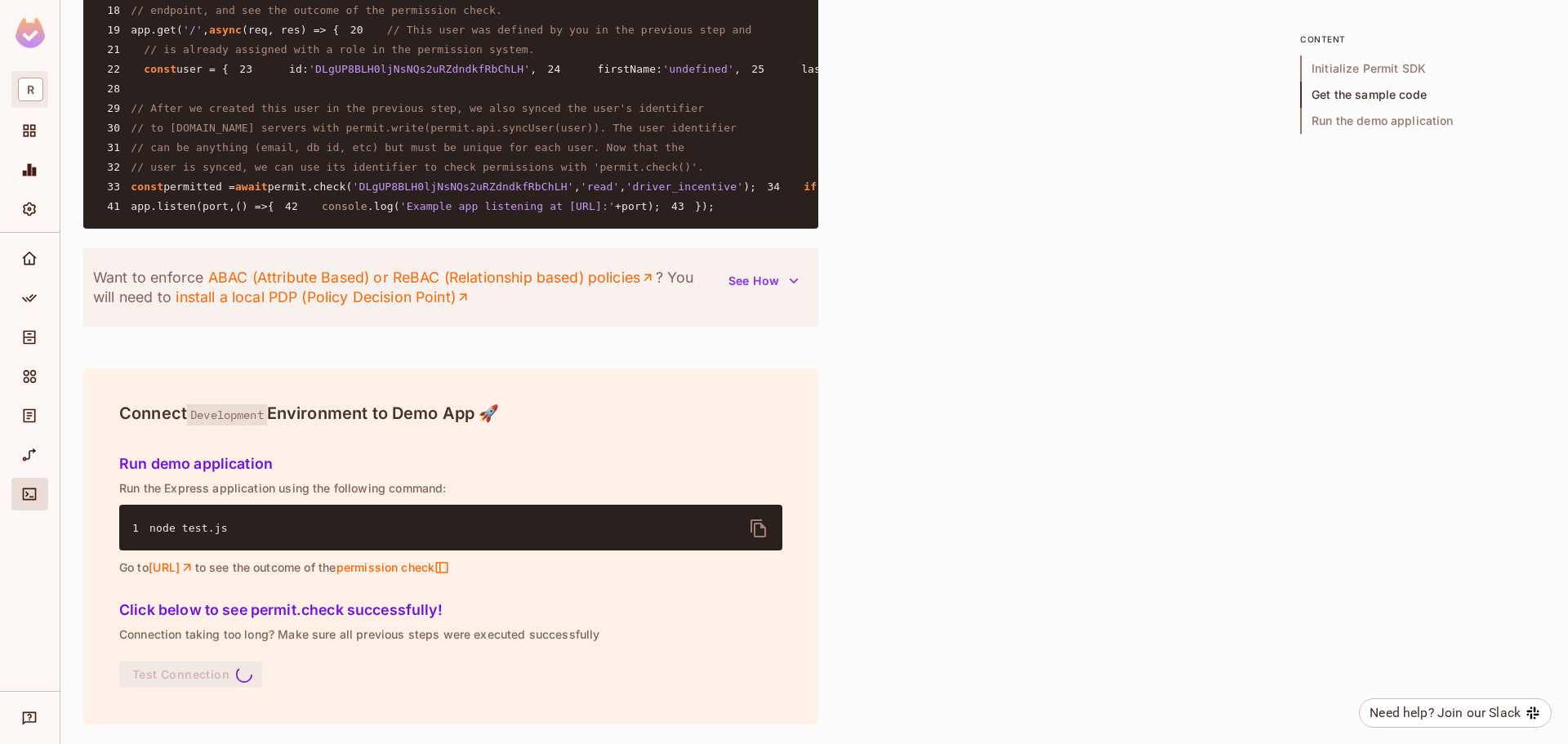
click at [35, 94] on span "R" at bounding box center [31, 90] width 25 height 24
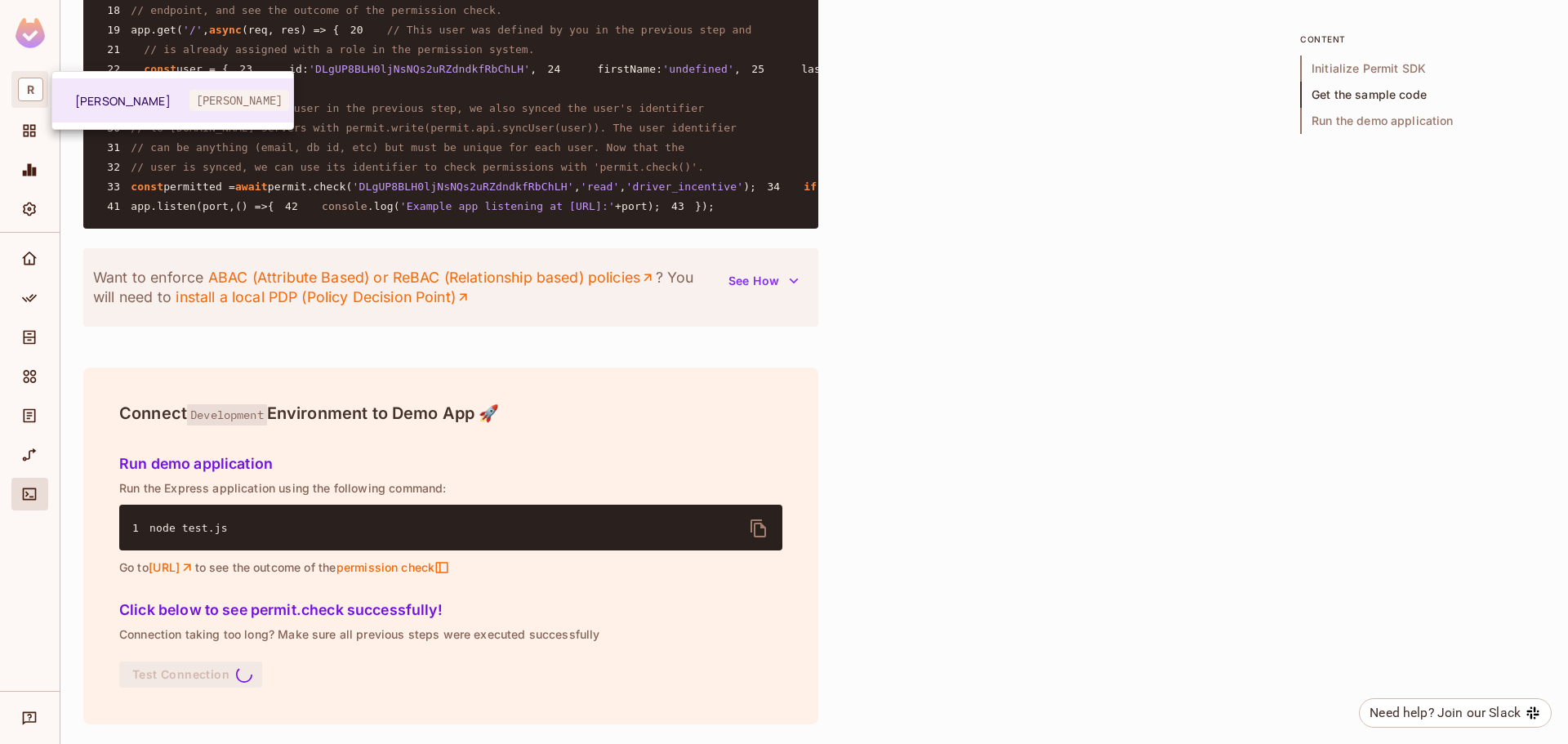
drag, startPoint x: 27, startPoint y: 127, endPoint x: 27, endPoint y: 137, distance: 10.0
click at [27, 128] on div at bounding box center [784, 372] width 1568 height 744
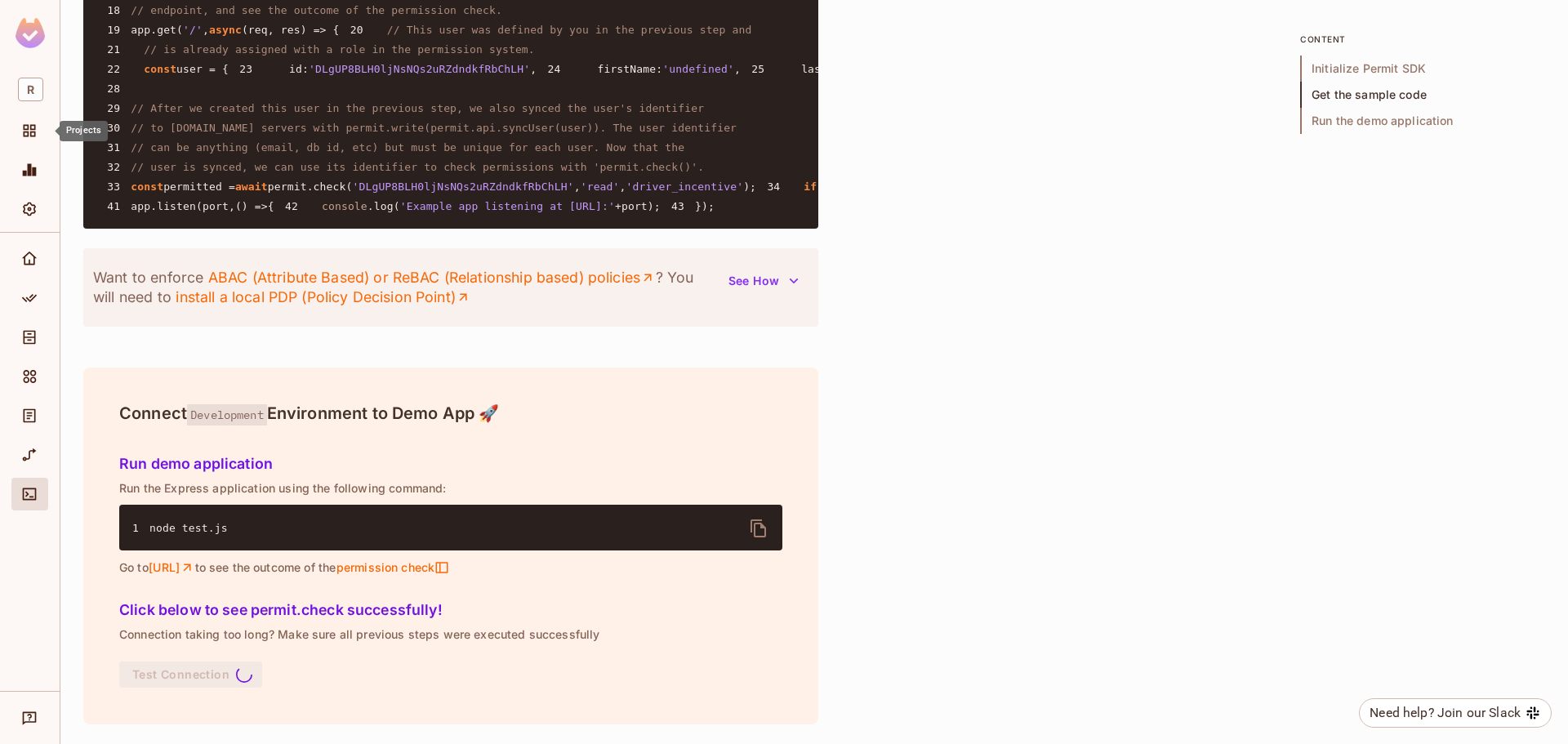
click at [27, 141] on span "Projects" at bounding box center [29, 131] width 19 height 19
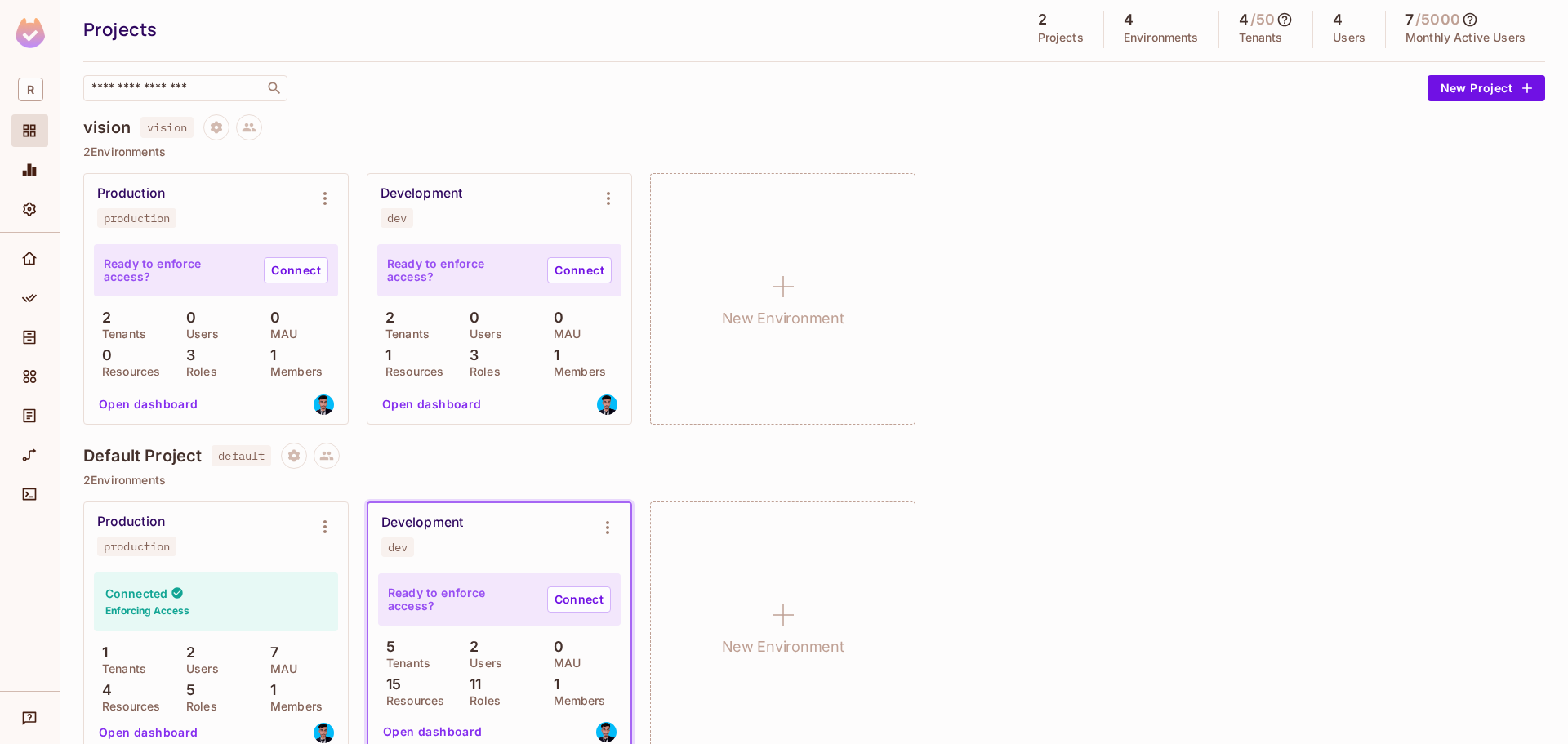
scroll to position [75, 0]
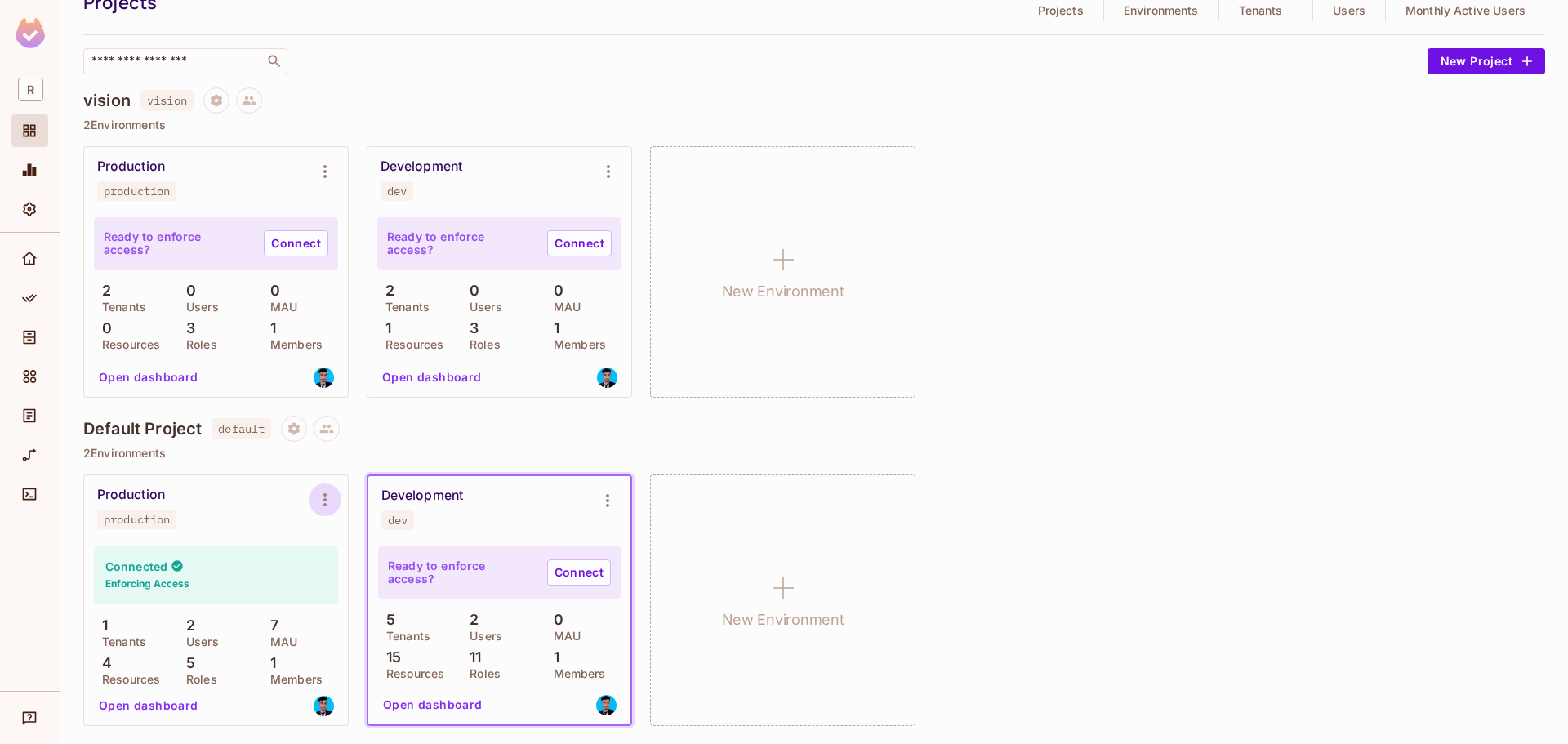
click at [321, 498] on icon "Environment settings" at bounding box center [324, 500] width 19 height 19
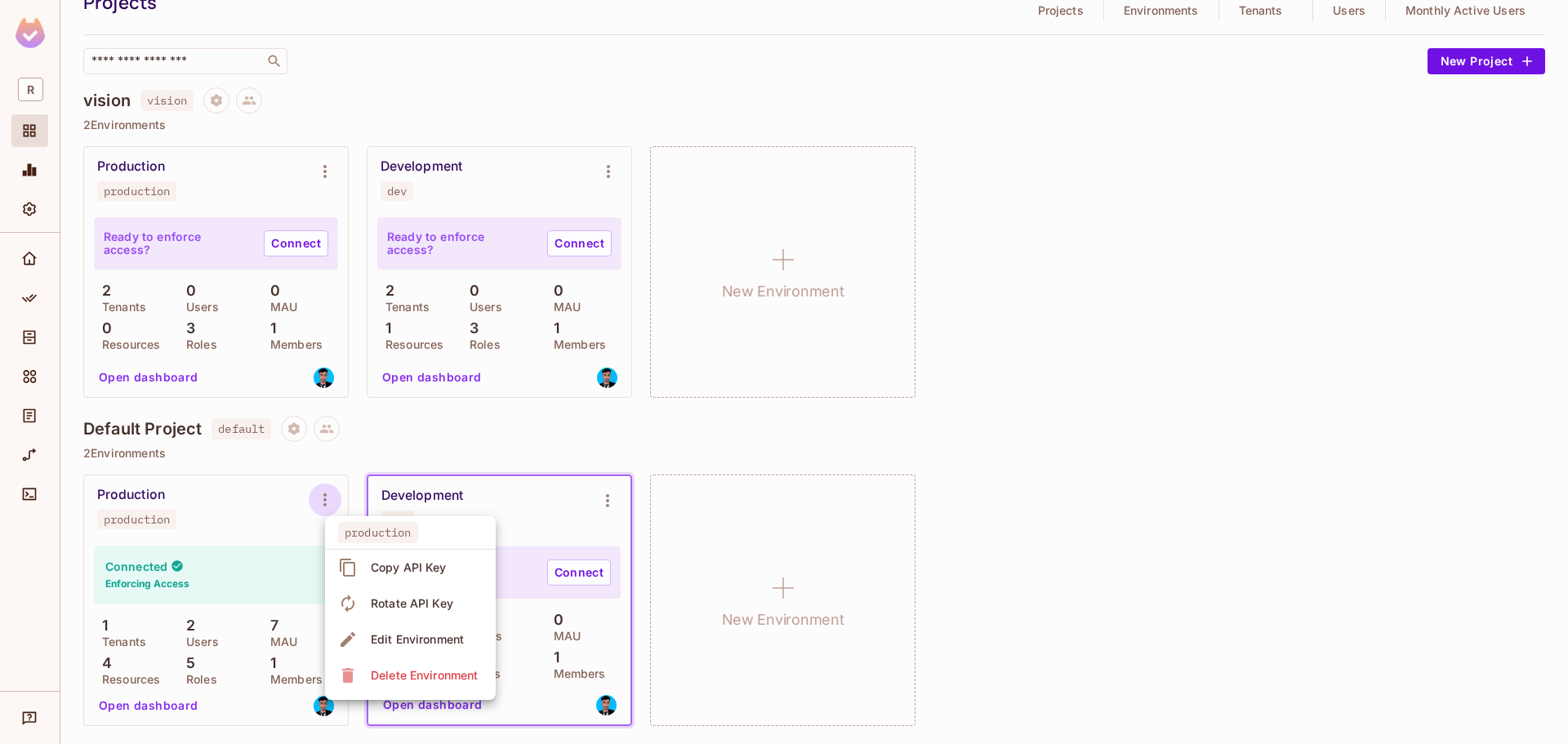
click at [173, 665] on div at bounding box center [784, 372] width 1568 height 744
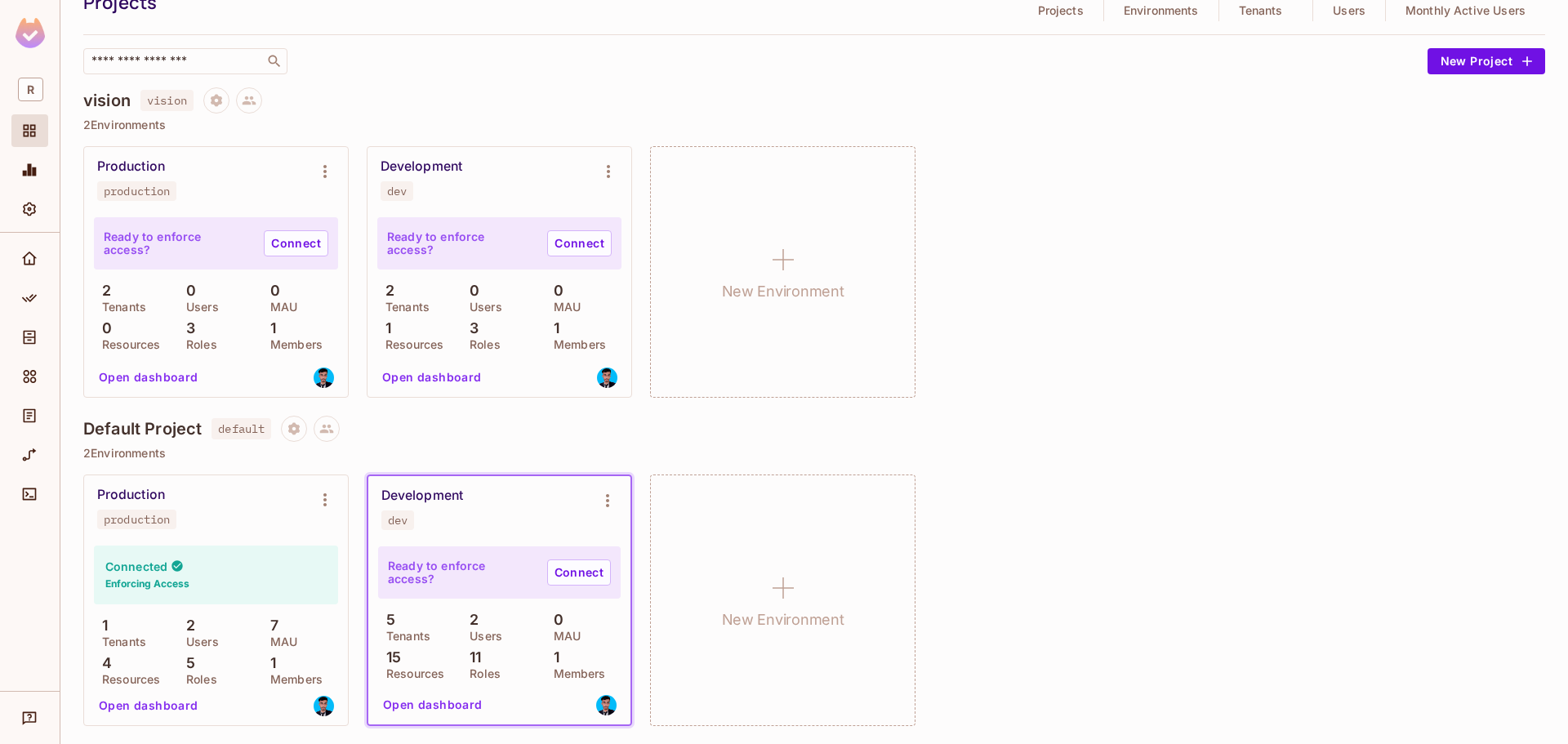
click at [568, 672] on p "Members" at bounding box center [576, 674] width 61 height 13
click at [434, 698] on button "Open dashboard" at bounding box center [432, 704] width 113 height 26
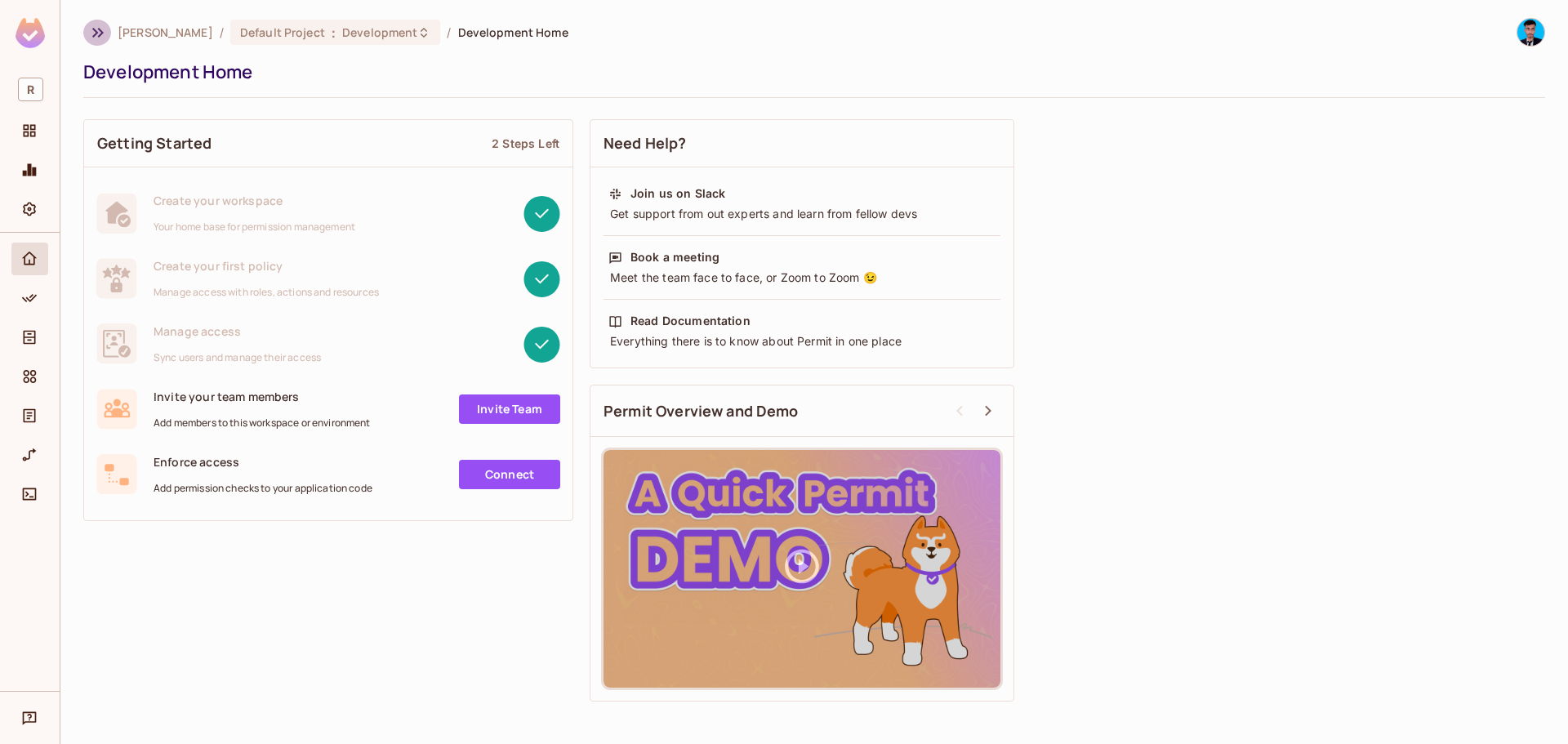
click at [95, 32] on icon "button" at bounding box center [98, 33] width 19 height 19
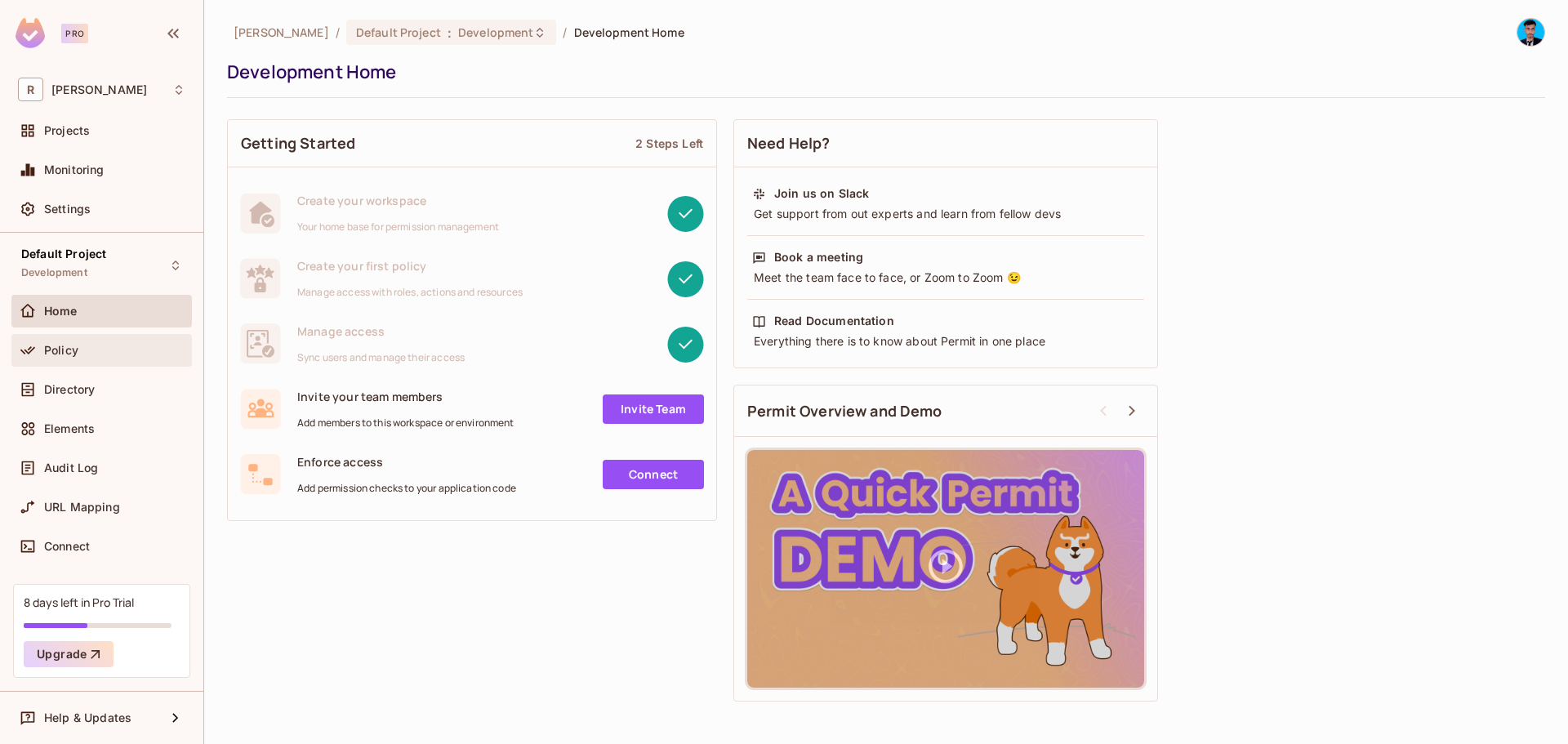
click at [93, 358] on div "Policy" at bounding box center [102, 350] width 167 height 19
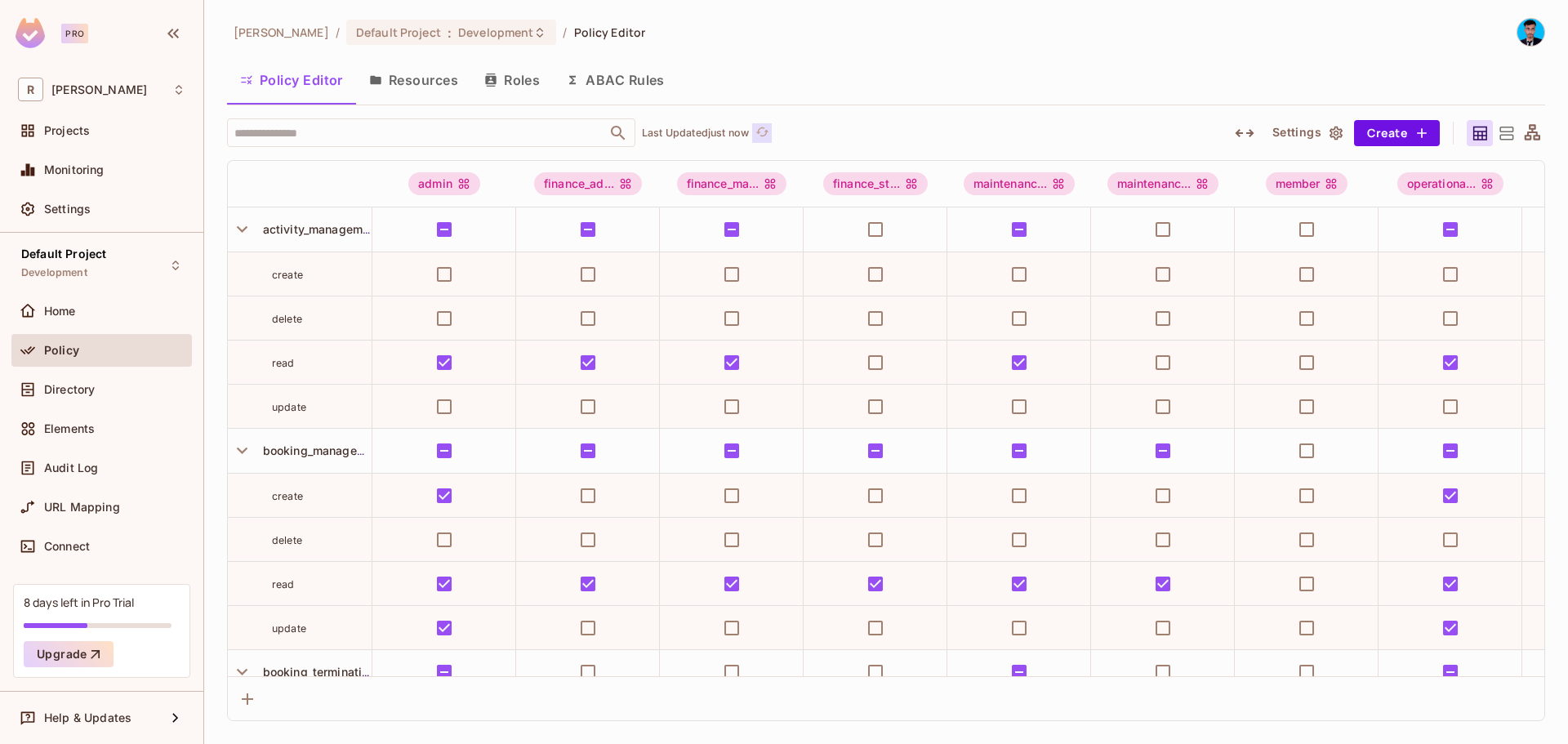
click at [764, 133] on icon "refresh" at bounding box center [762, 132] width 13 height 13
click at [105, 509] on span "URL Mapping" at bounding box center [82, 507] width 76 height 13
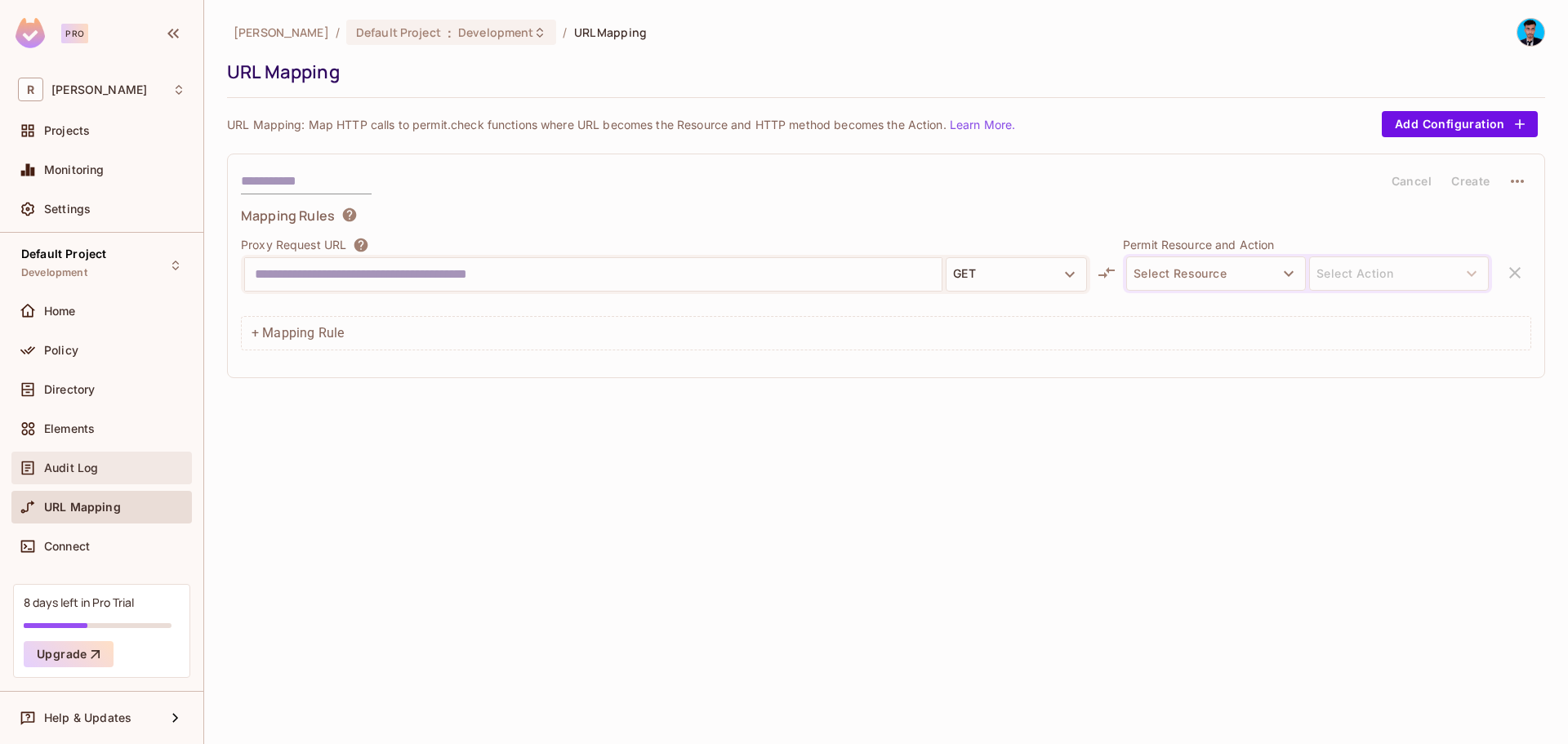
click at [92, 467] on span "Audit Log" at bounding box center [71, 468] width 54 height 13
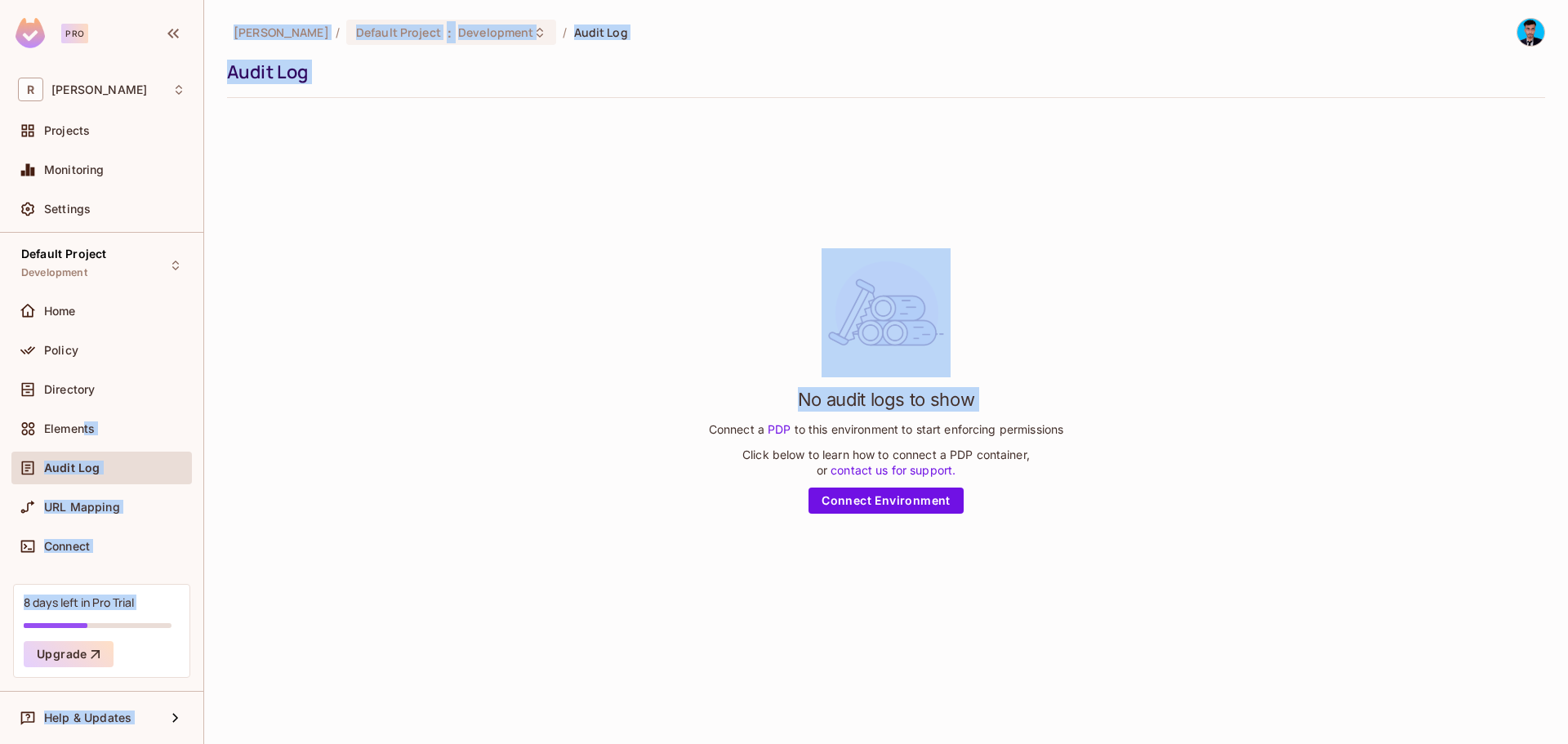
drag, startPoint x: 87, startPoint y: 439, endPoint x: 669, endPoint y: 499, distance: 585.1
click at [489, 482] on div "Pro R Rahaman Projects Monitoring Settings Default Project Development Home Pol…" at bounding box center [784, 372] width 1568 height 744
click at [889, 500] on link "Connect Environment" at bounding box center [886, 500] width 155 height 26
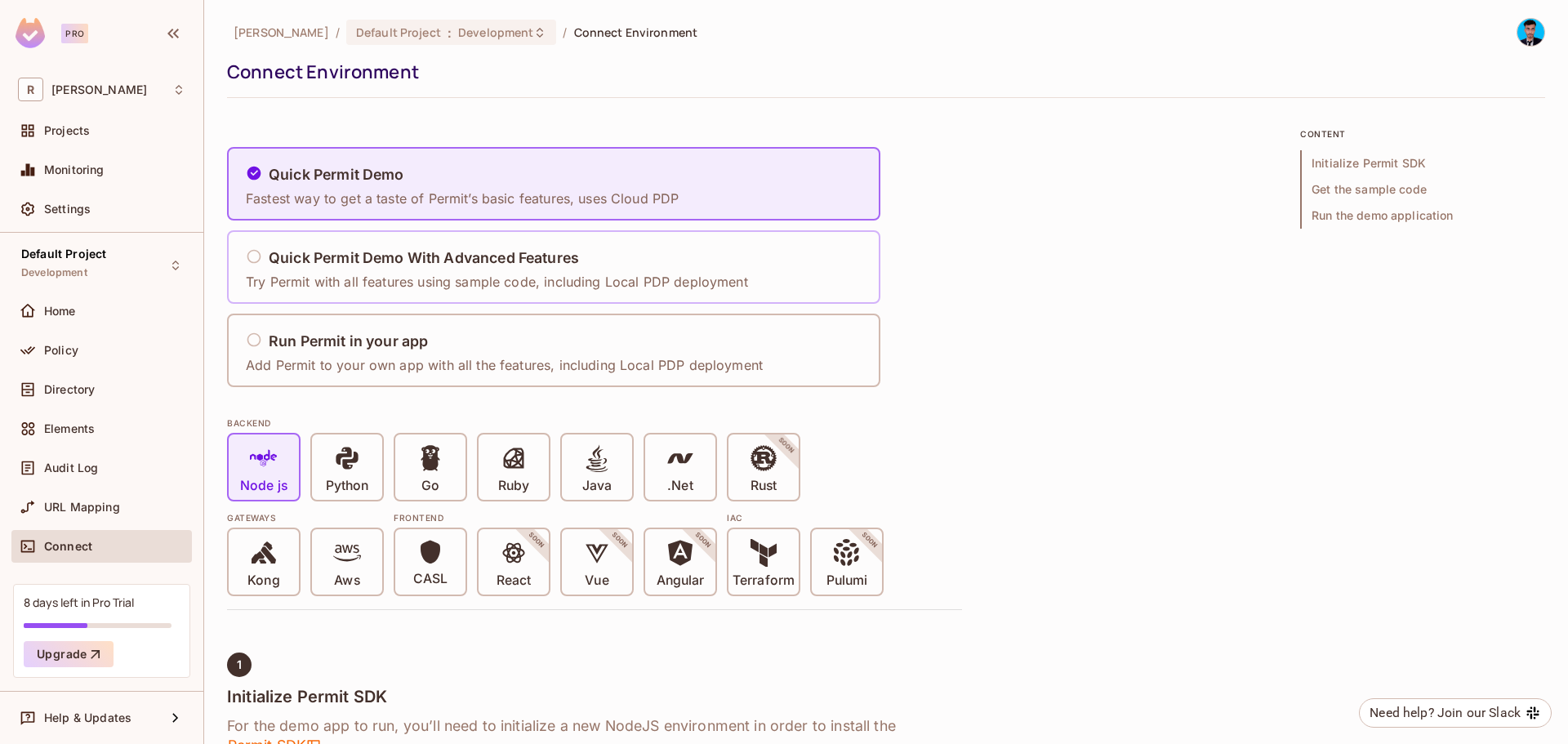
click at [527, 286] on p "Try Permit with all features using sample code, including Local PDP deployment" at bounding box center [497, 281] width 502 height 18
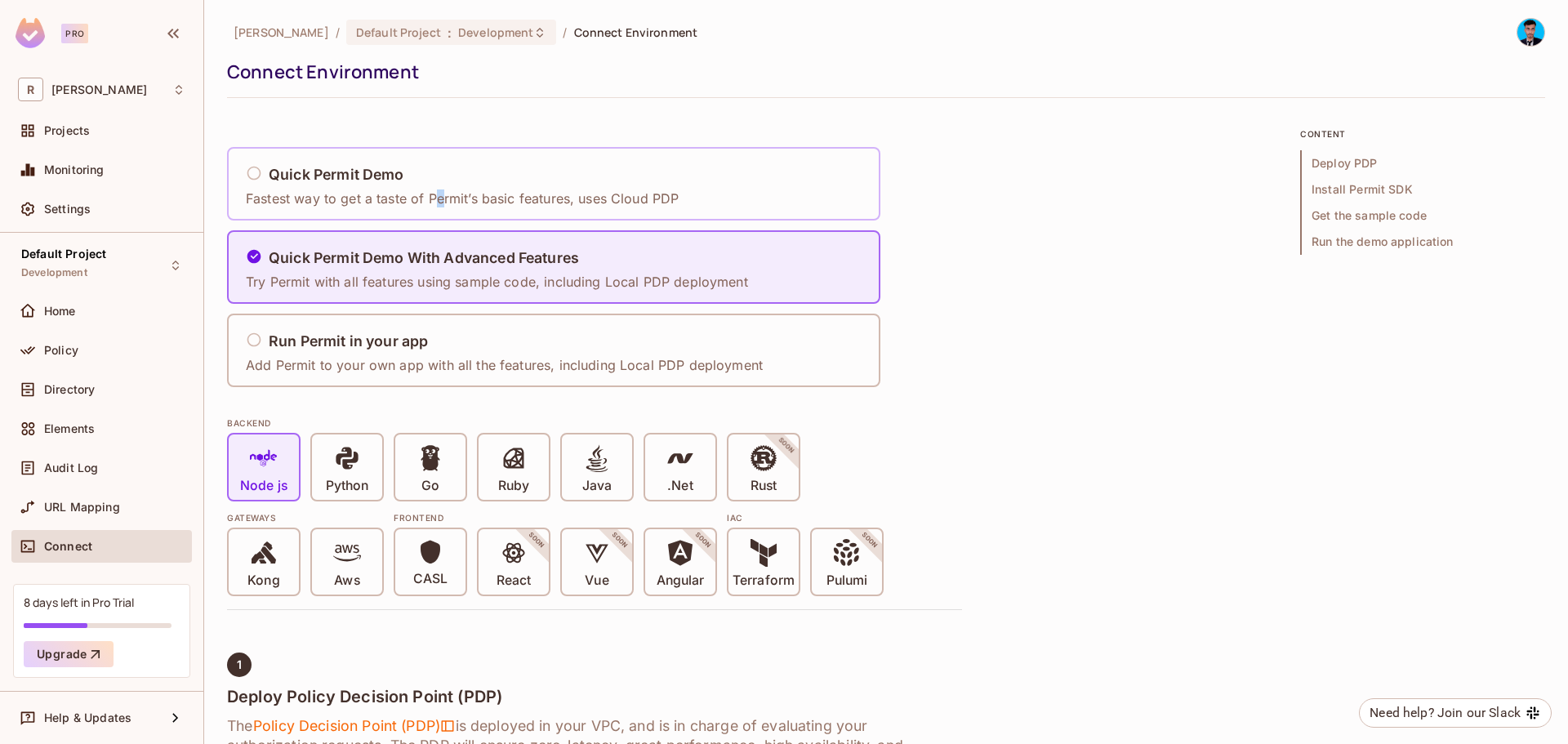
click at [440, 195] on p "Fastest way to get a taste of Permit’s basic features, uses Cloud PDP" at bounding box center [462, 198] width 433 height 18
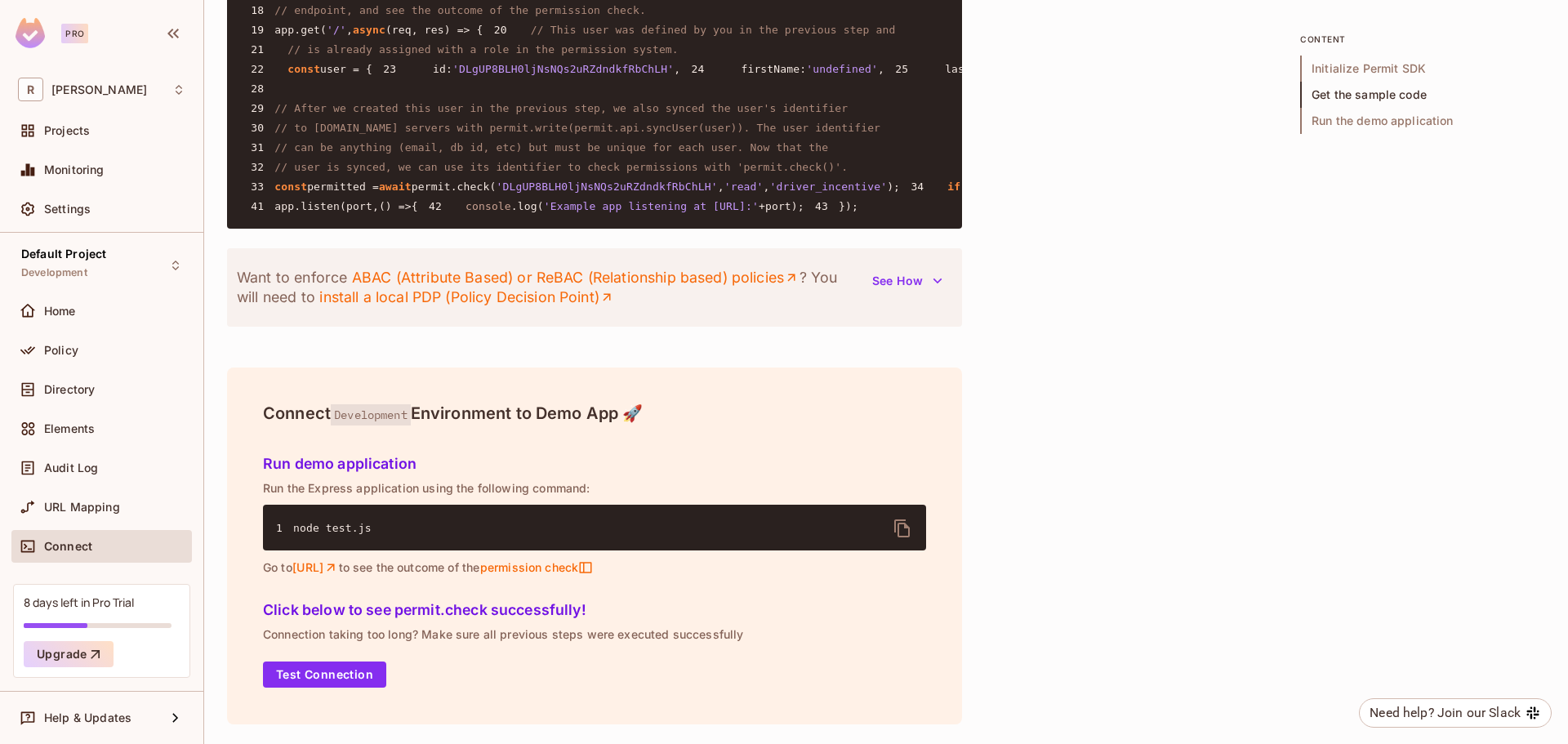
scroll to position [1944, 0]
click at [321, 663] on button "Test Connection" at bounding box center [324, 674] width 123 height 26
click at [339, 574] on link "http://localhost:4000" at bounding box center [316, 567] width 46 height 14
click at [89, 504] on span "URL Mapping" at bounding box center [82, 507] width 76 height 13
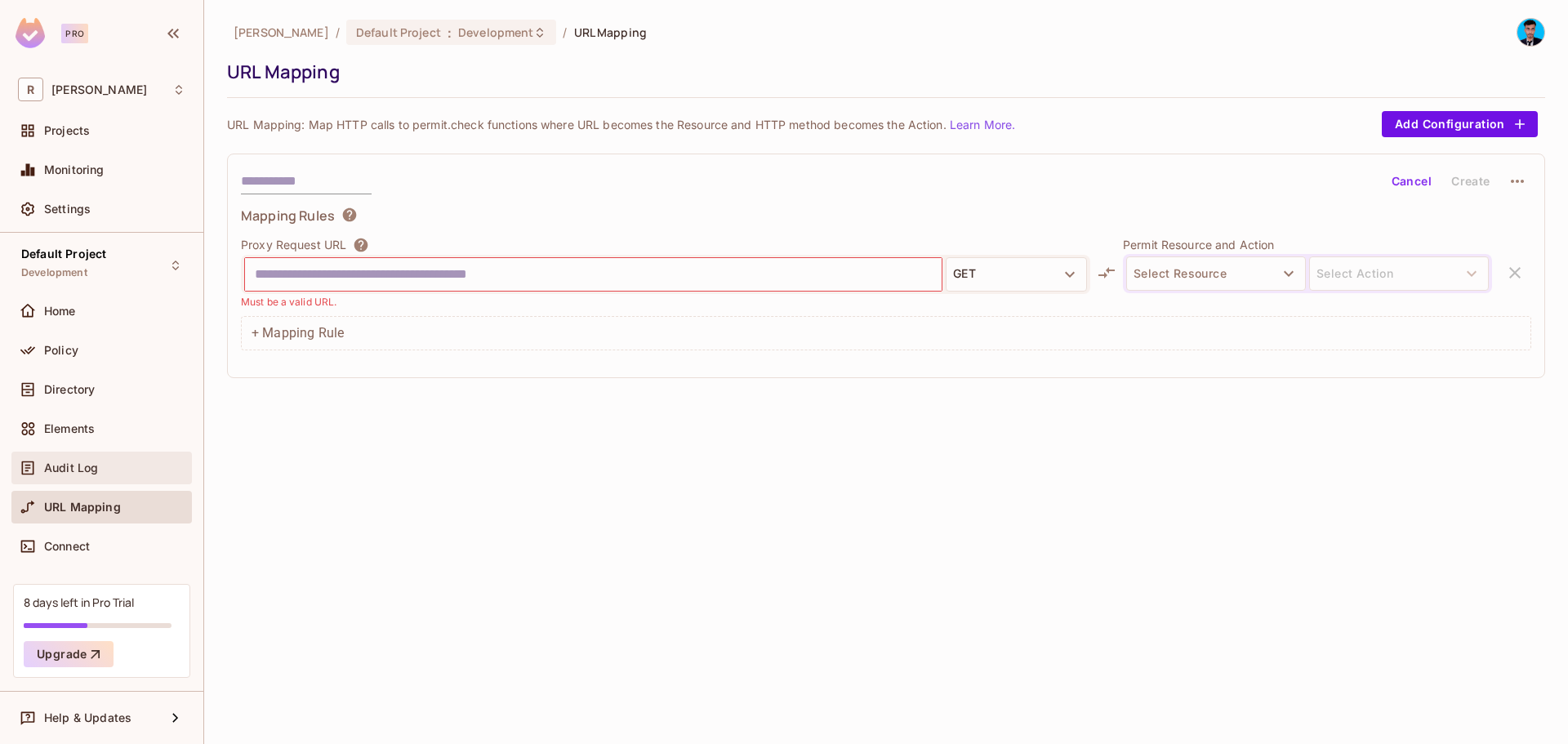
click at [78, 476] on div "Audit Log" at bounding box center [102, 468] width 167 height 19
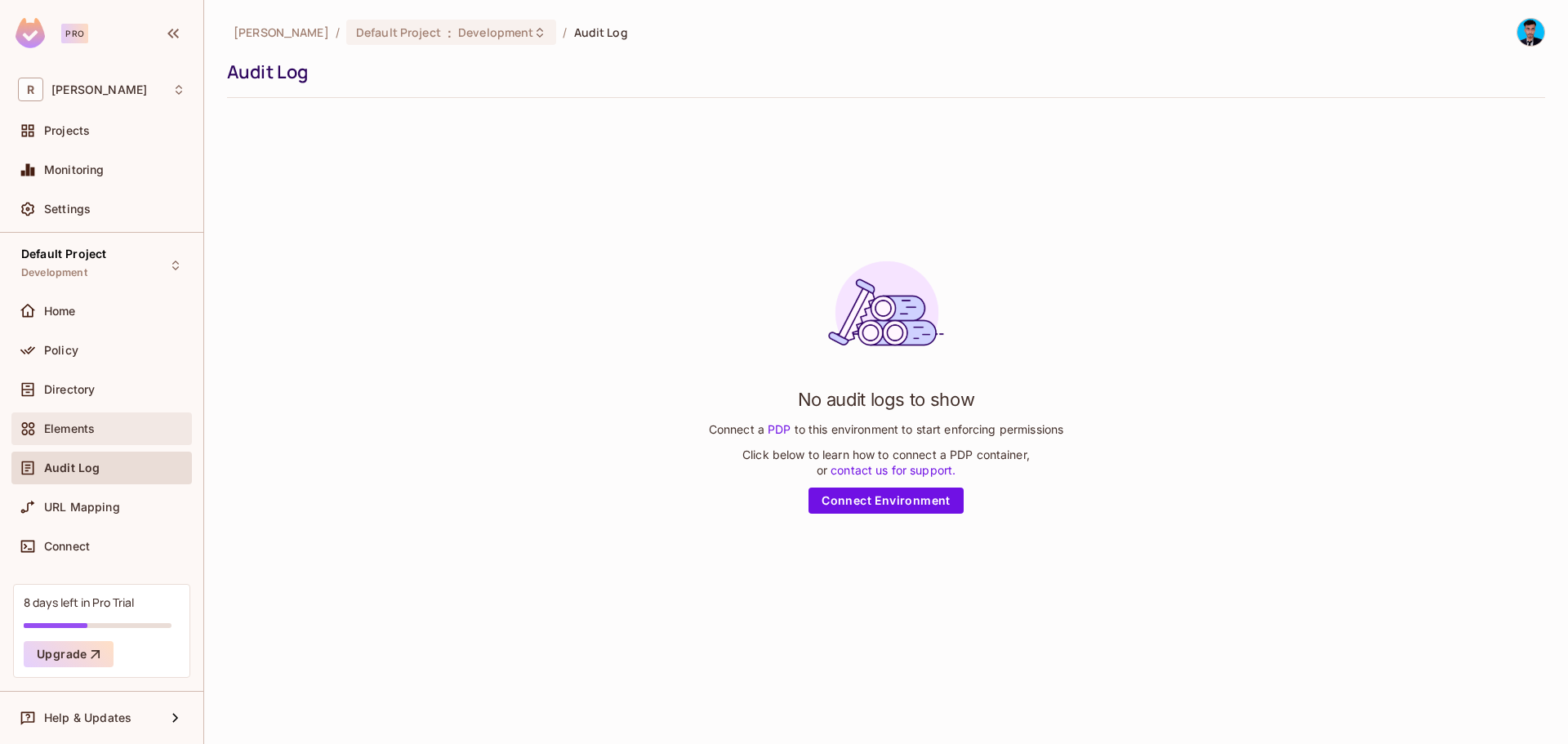
click at [98, 433] on div "Elements" at bounding box center [115, 429] width 141 height 13
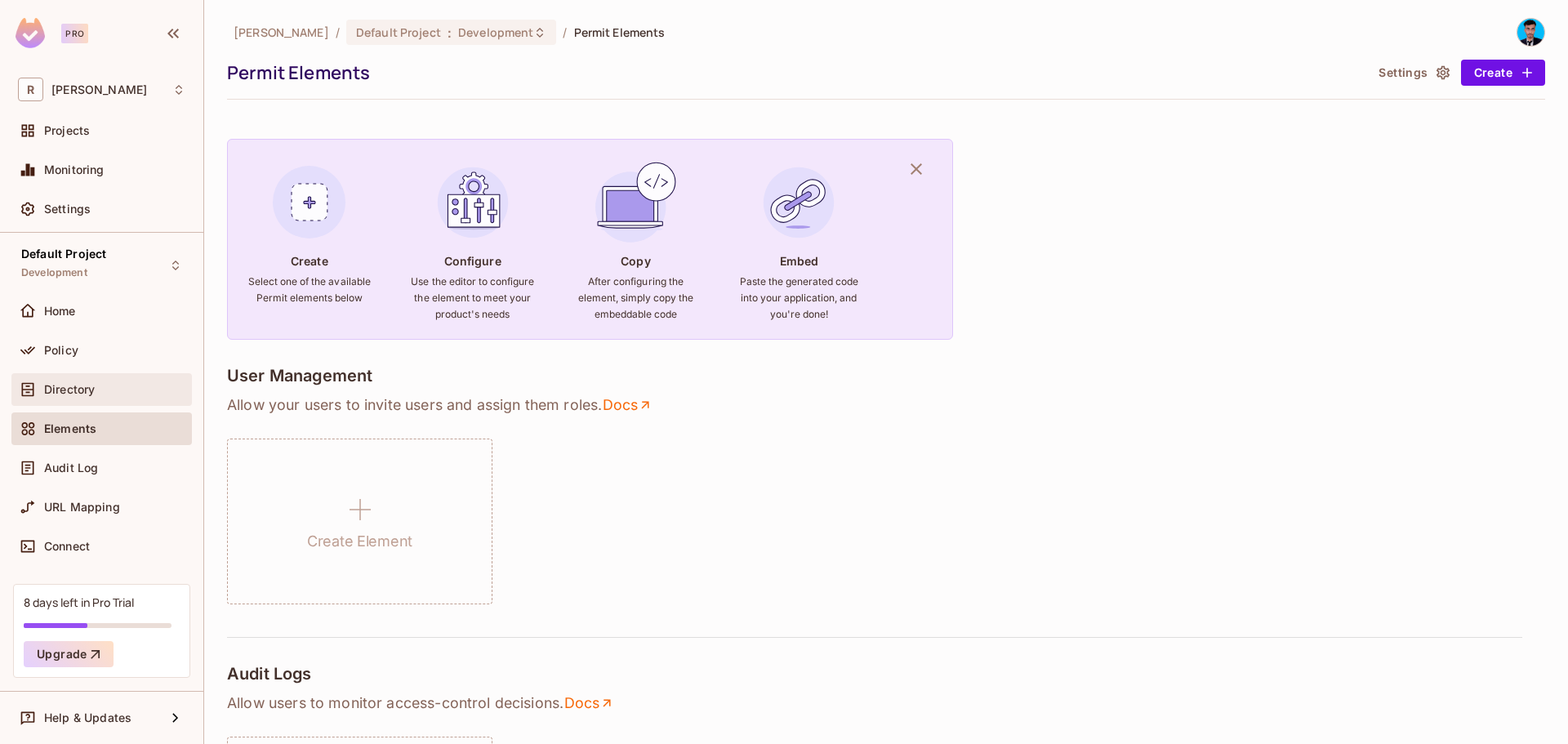
click at [101, 390] on div "Directory" at bounding box center [115, 390] width 141 height 13
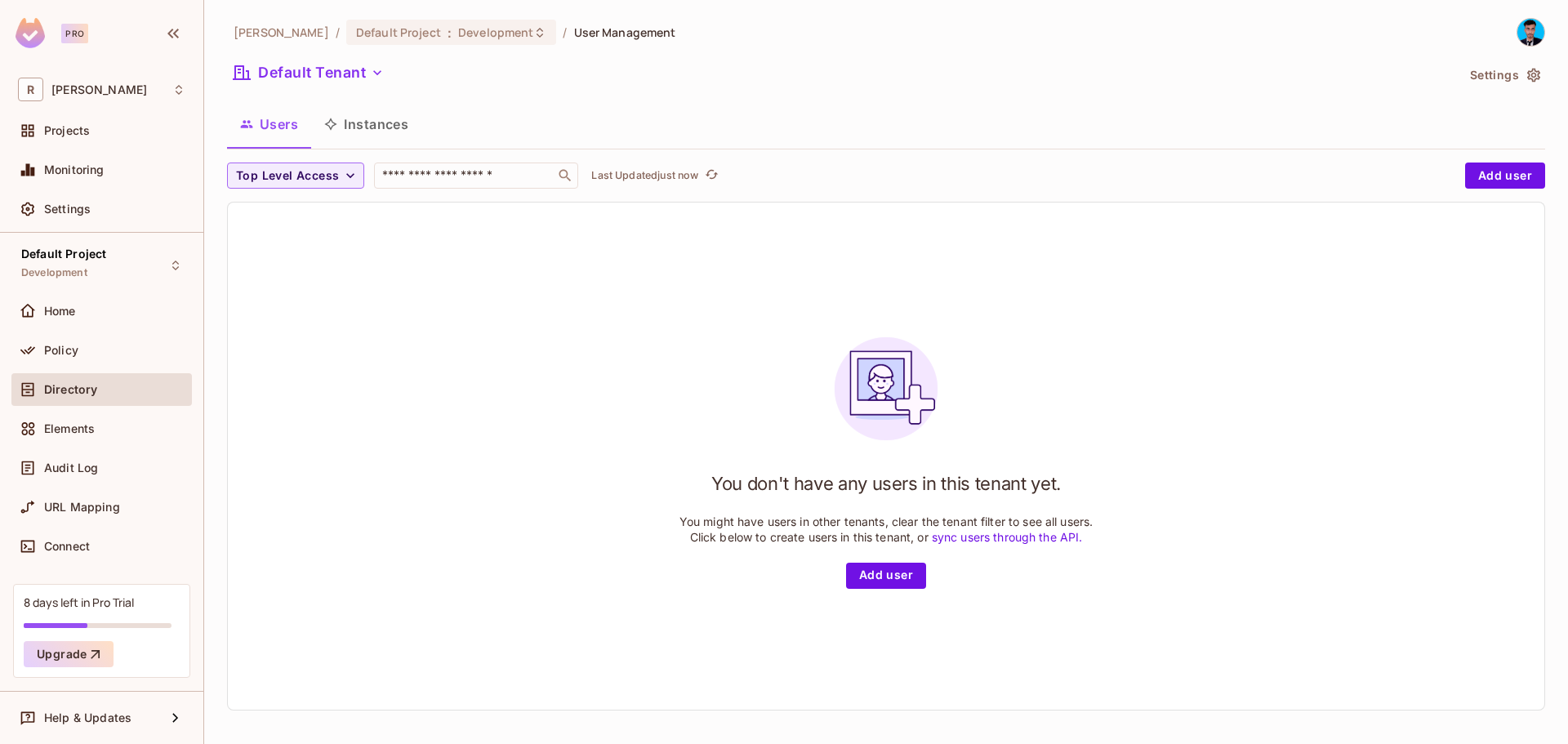
click at [1526, 71] on icon "button" at bounding box center [1533, 75] width 16 height 16
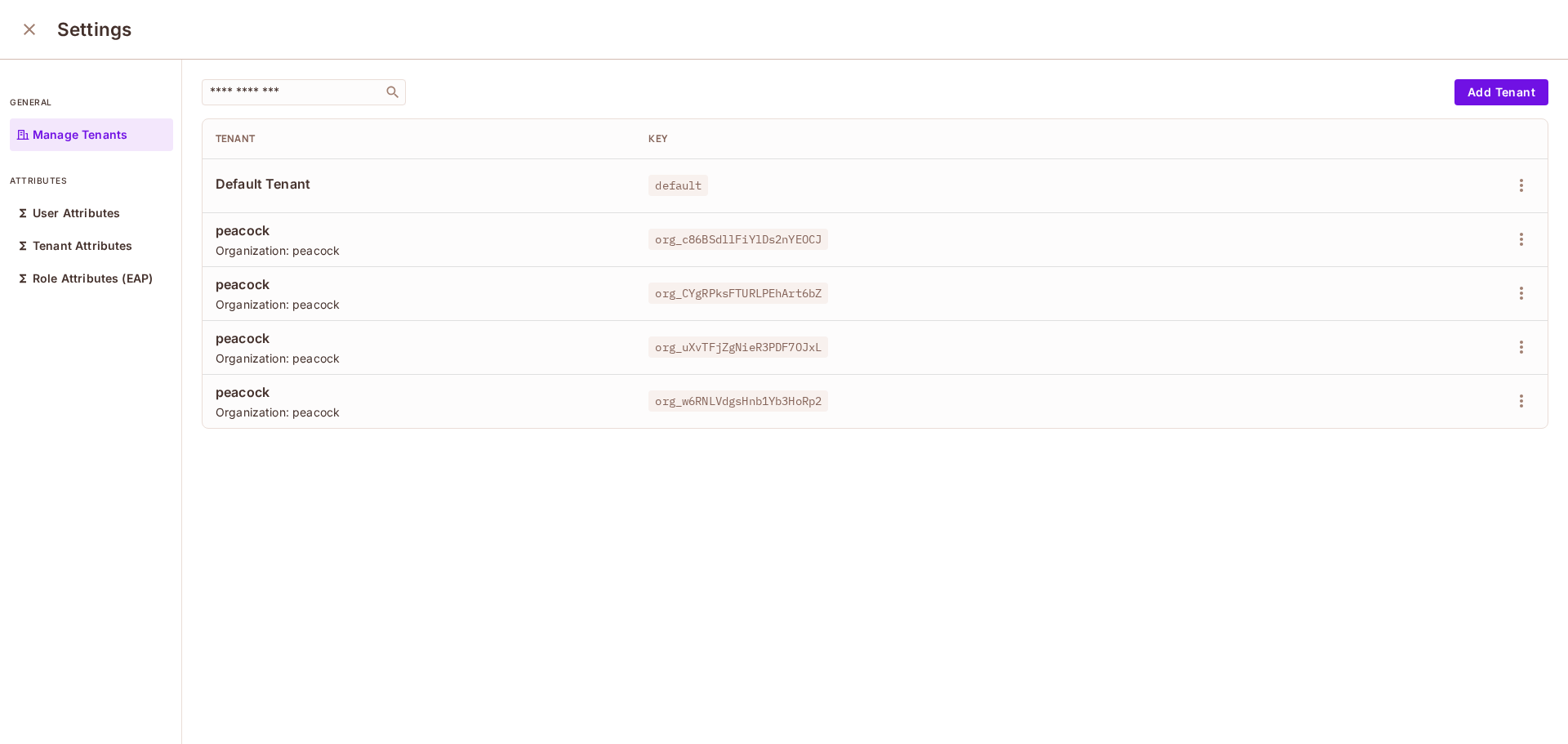
drag, startPoint x: 450, startPoint y: 444, endPoint x: 295, endPoint y: 416, distance: 157.5
click at [450, 444] on div "​ Add Tenant Tenant Key Default Tenant default peacock Organization: peacock or…" at bounding box center [875, 402] width 1386 height 686
click at [274, 409] on span "Organization: peacock" at bounding box center [419, 412] width 406 height 15
click at [90, 221] on div "User Attributes" at bounding box center [91, 213] width 164 height 33
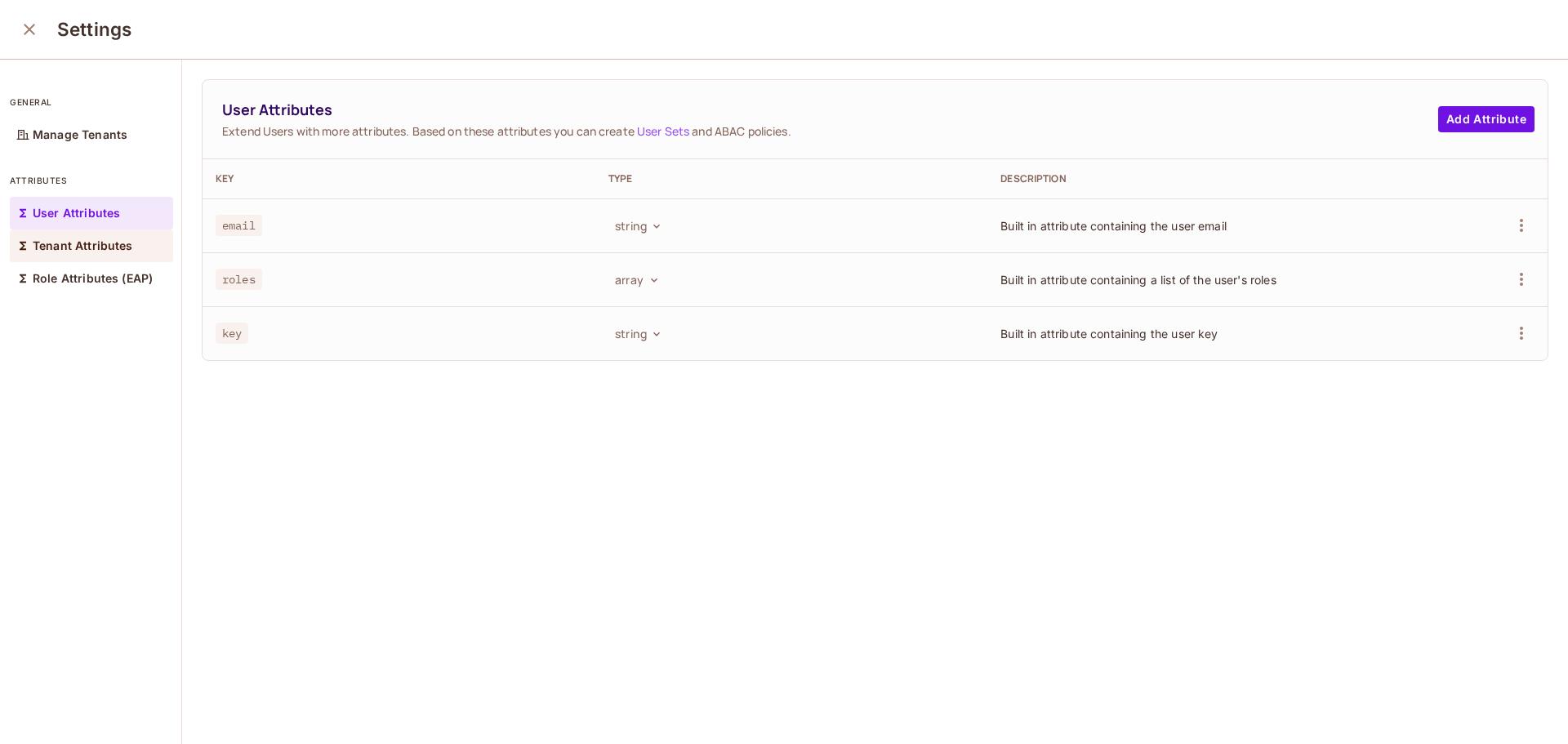
click at [109, 246] on p "Tenant Attributes" at bounding box center [83, 246] width 100 height 13
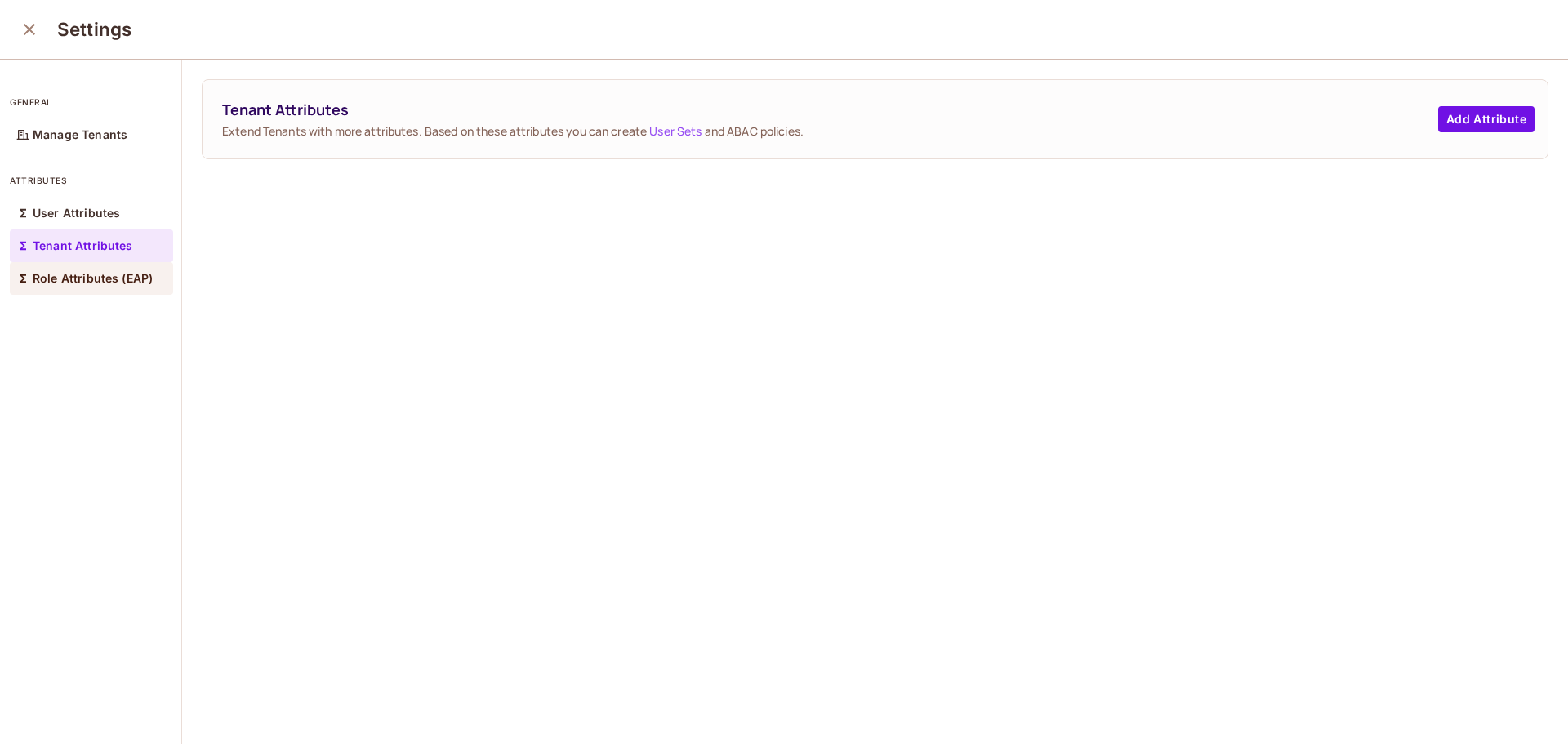
click at [108, 277] on p "Role Attributes (EAP)" at bounding box center [92, 278] width 120 height 13
click at [97, 224] on div "User Attributes" at bounding box center [91, 213] width 164 height 33
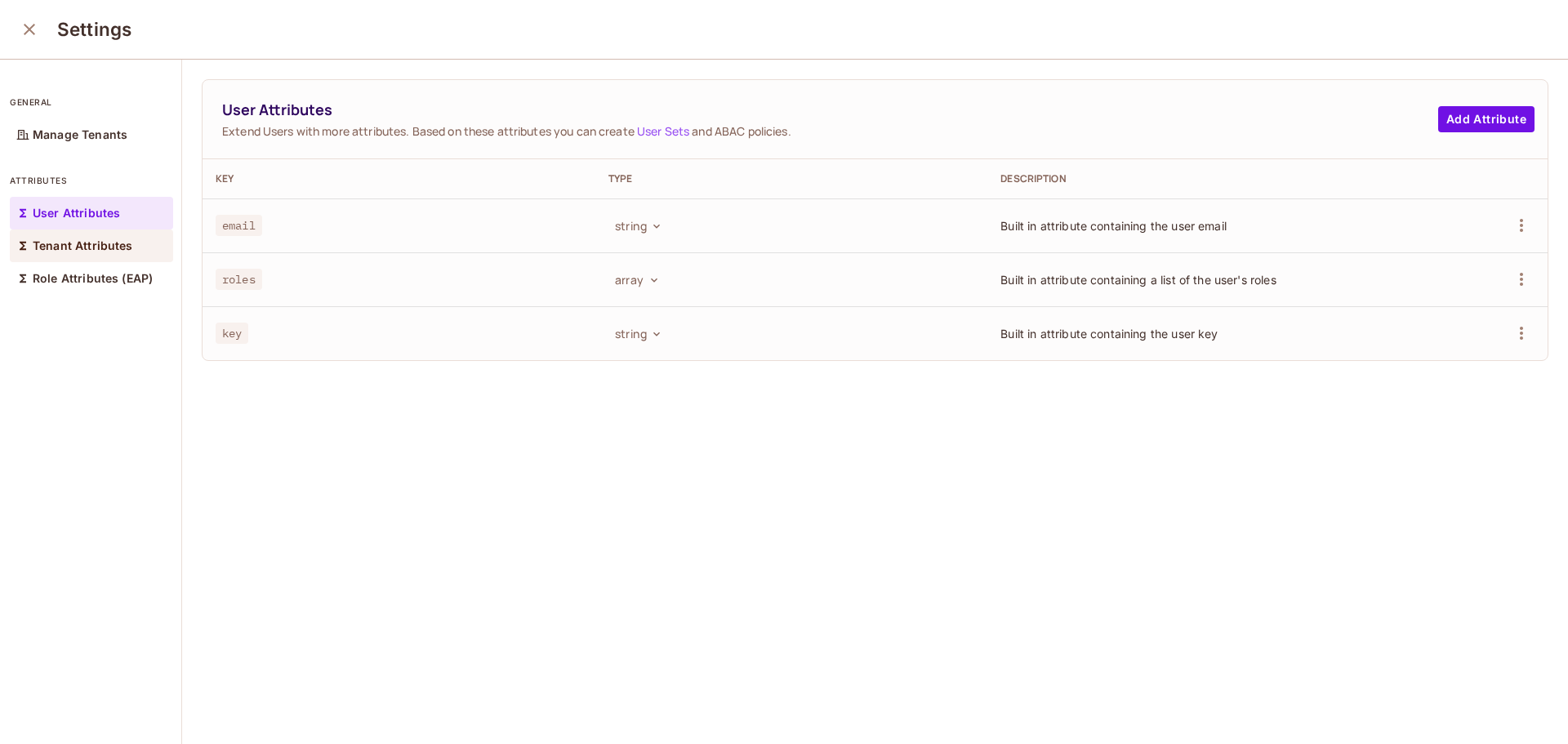
click at [89, 253] on div "Tenant Attributes" at bounding box center [91, 245] width 164 height 33
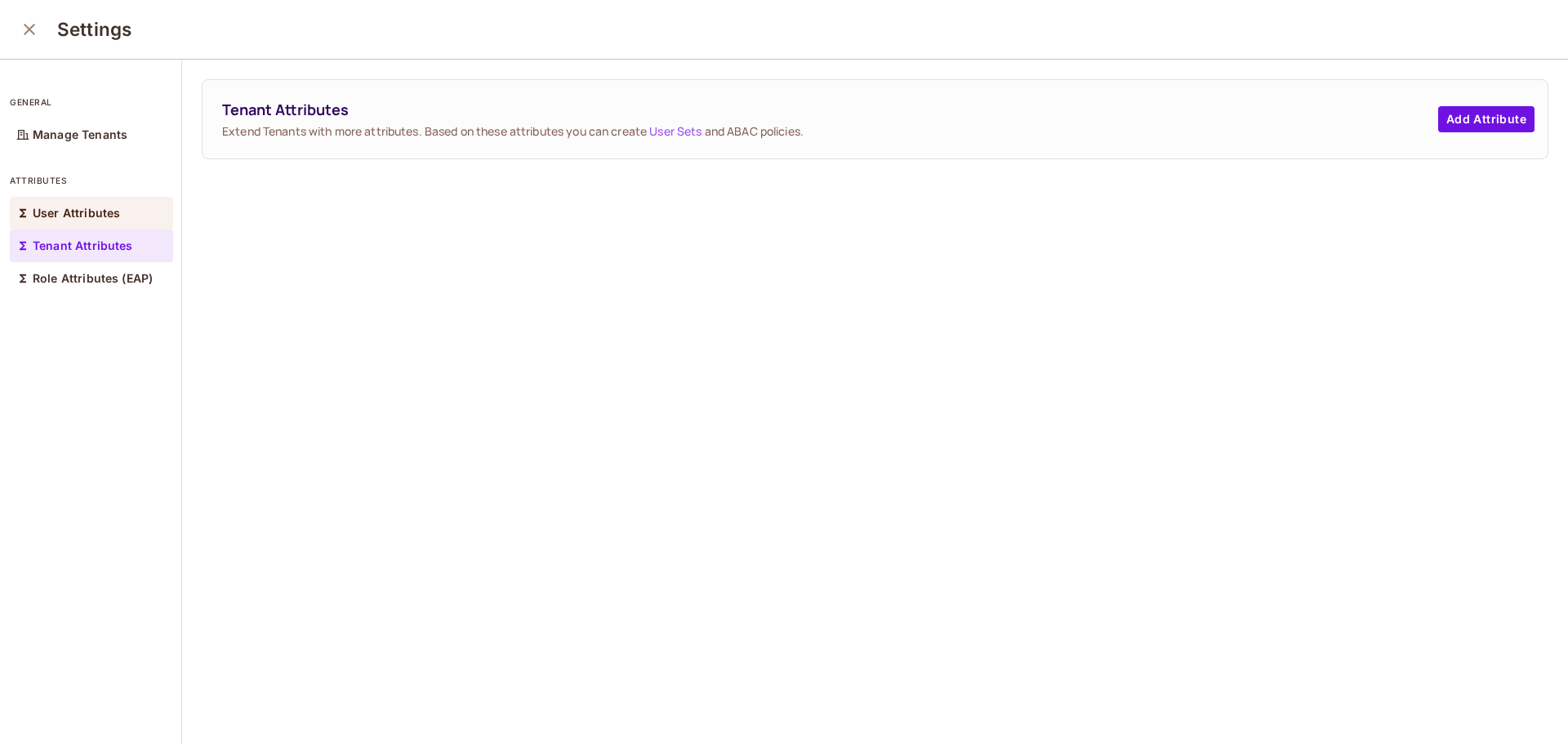
click at [94, 220] on div "User Attributes" at bounding box center [91, 213] width 164 height 33
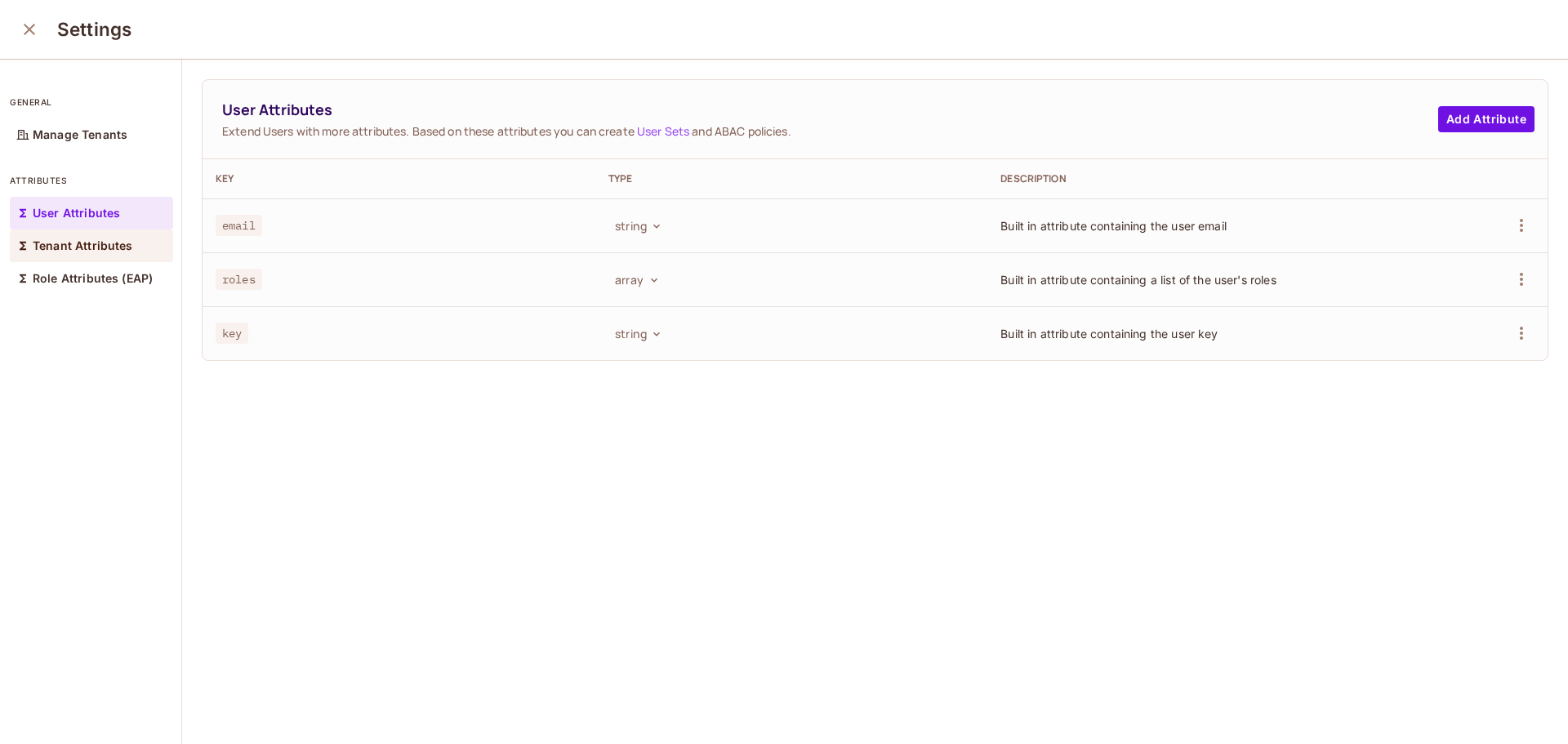
click at [86, 250] on p "Tenant Attributes" at bounding box center [83, 246] width 100 height 13
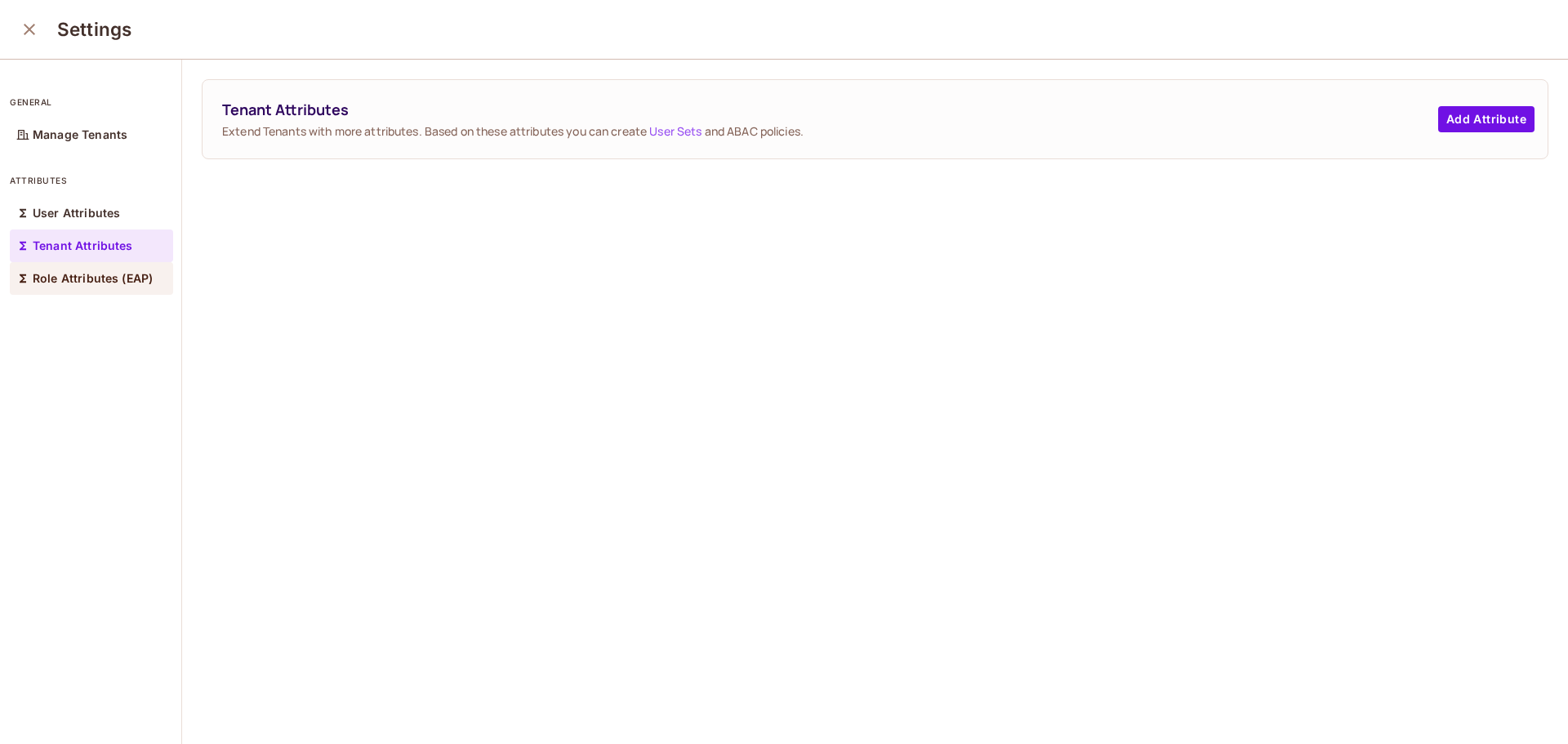
click at [86, 271] on p "Role Attributes (EAP)" at bounding box center [92, 278] width 120 height 13
click at [86, 210] on p "User Attributes" at bounding box center [76, 214] width 88 height 13
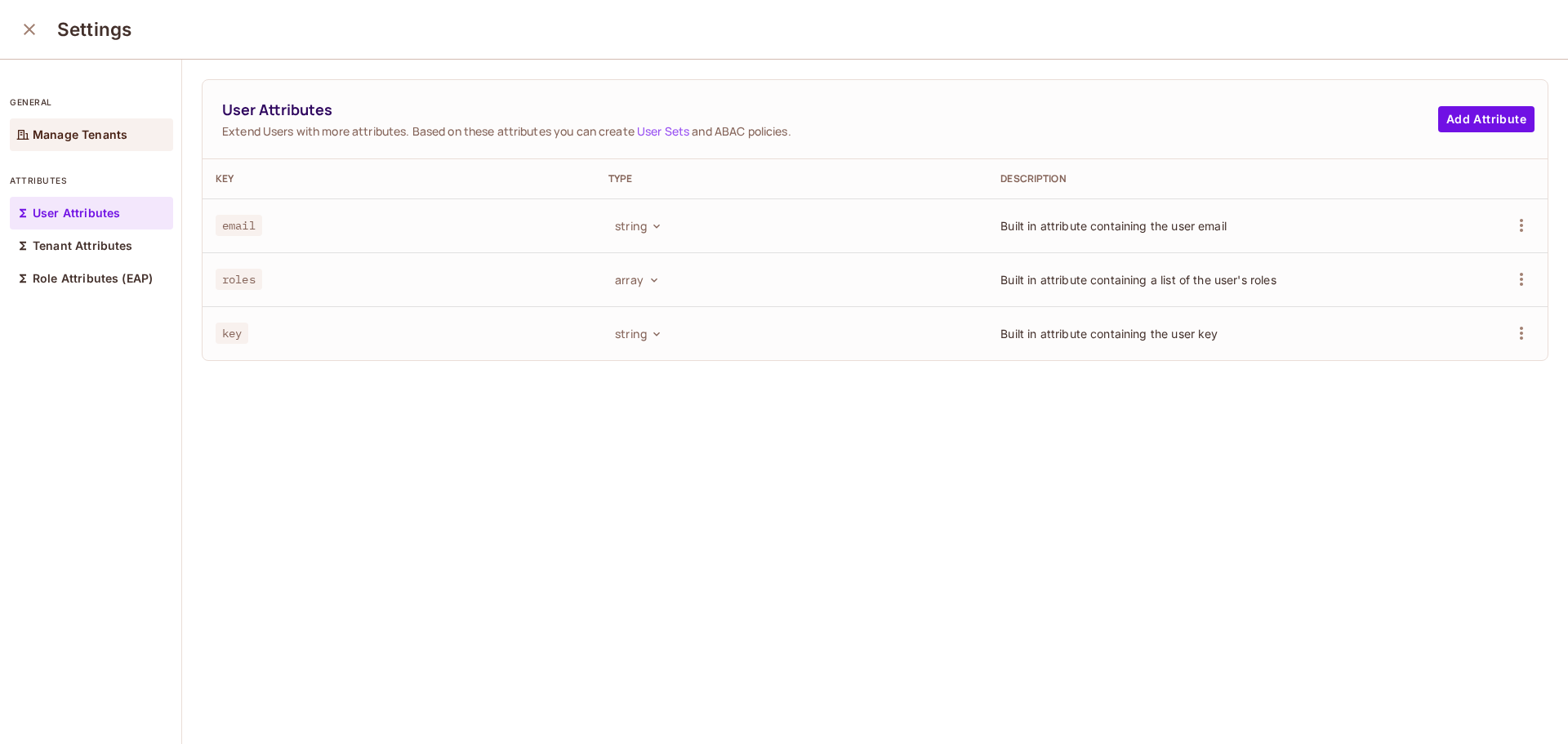
click at [89, 138] on p "Manage Tenants" at bounding box center [80, 135] width 94 height 13
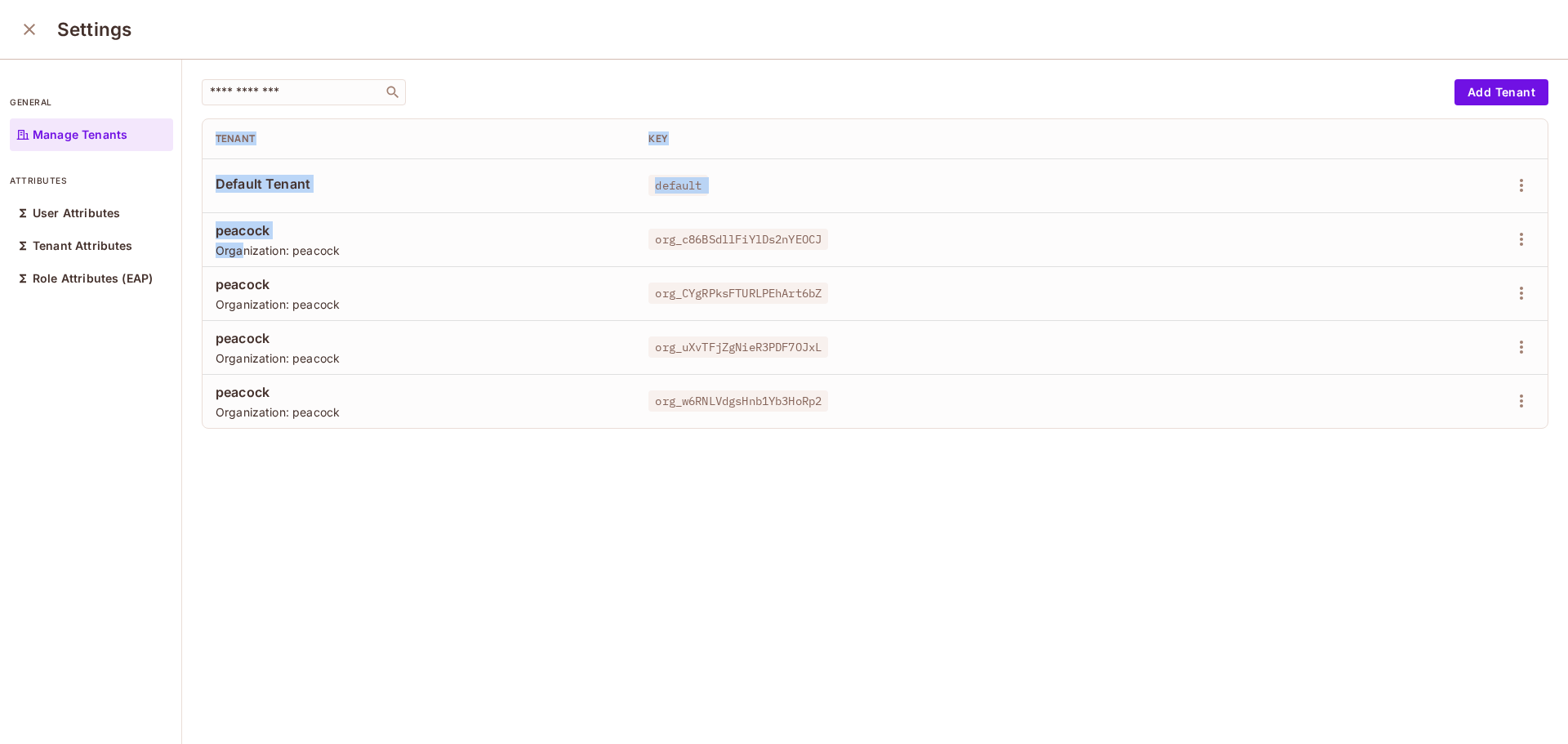
drag, startPoint x: 240, startPoint y: 256, endPoint x: 385, endPoint y: 431, distance: 227.3
click at [385, 431] on div "​ Add Tenant Tenant Key Default Tenant default peacock Organization: peacock or…" at bounding box center [875, 402] width 1386 height 686
click at [584, 453] on div "​ Add Tenant Tenant Key Default Tenant default peacock Organization: peacock or…" at bounding box center [875, 402] width 1386 height 686
drag, startPoint x: 668, startPoint y: 416, endPoint x: 990, endPoint y: 409, distance: 322.1
click at [990, 409] on td "org_w6RNLVdgsHnb1Yb3HoRp2" at bounding box center [998, 401] width 727 height 54
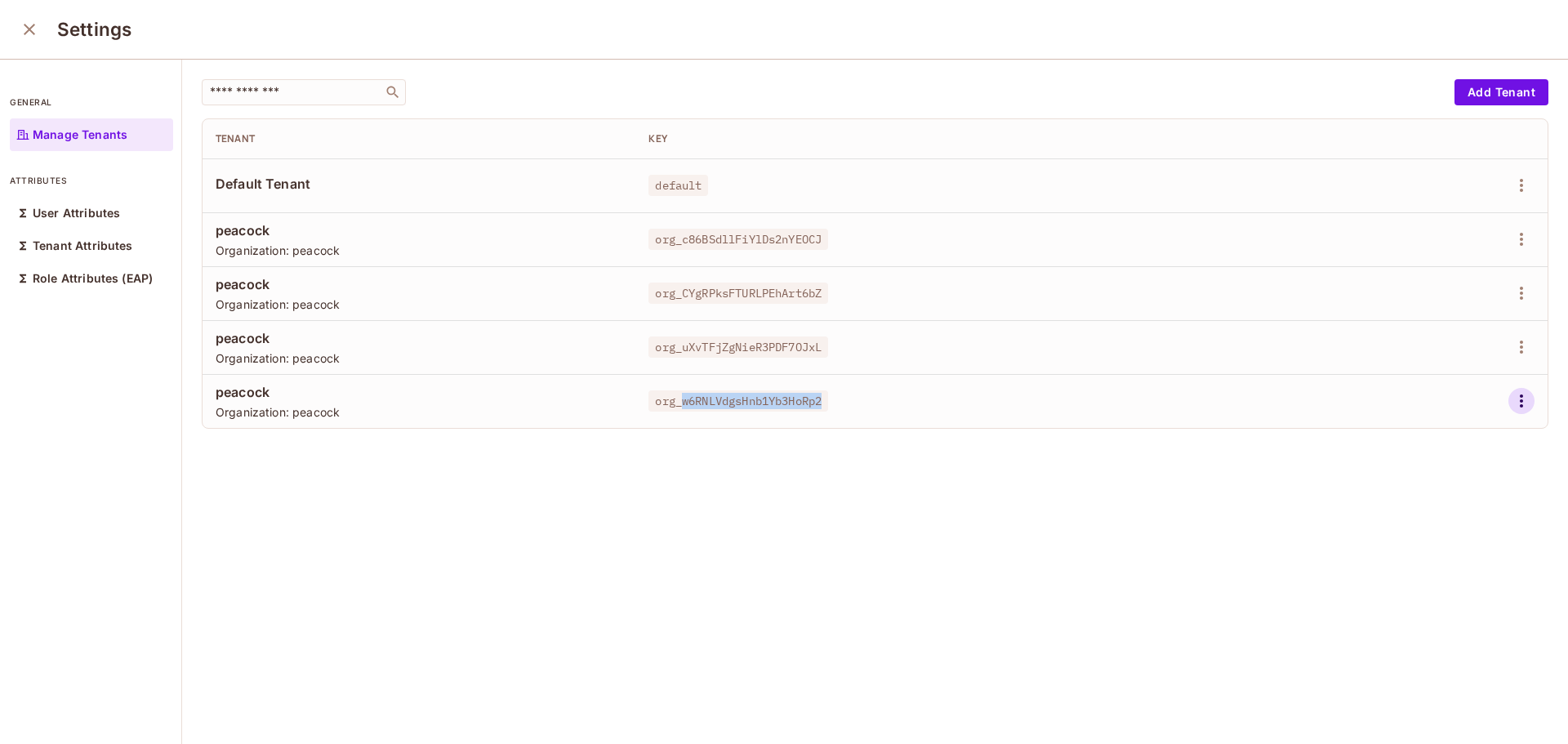
click at [1511, 400] on icon "button" at bounding box center [1521, 400] width 19 height 19
drag, startPoint x: 645, startPoint y: 394, endPoint x: 154, endPoint y: 398, distance: 491.0
click at [629, 394] on div at bounding box center [784, 372] width 1568 height 744
drag, startPoint x: 131, startPoint y: 377, endPoint x: 104, endPoint y: 304, distance: 77.8
click at [65, 99] on p "general" at bounding box center [91, 102] width 164 height 13
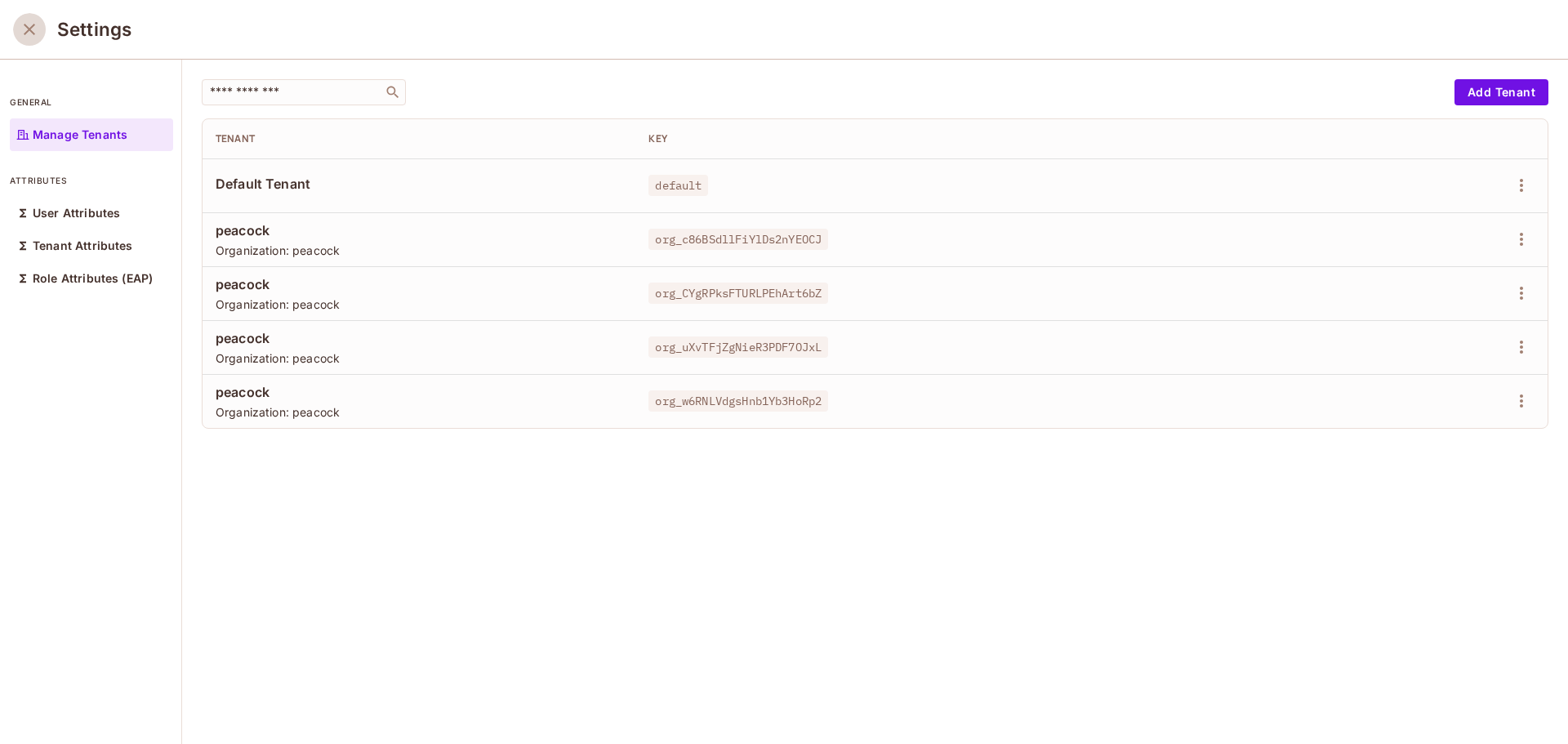
click at [20, 35] on icon "close" at bounding box center [29, 29] width 19 height 19
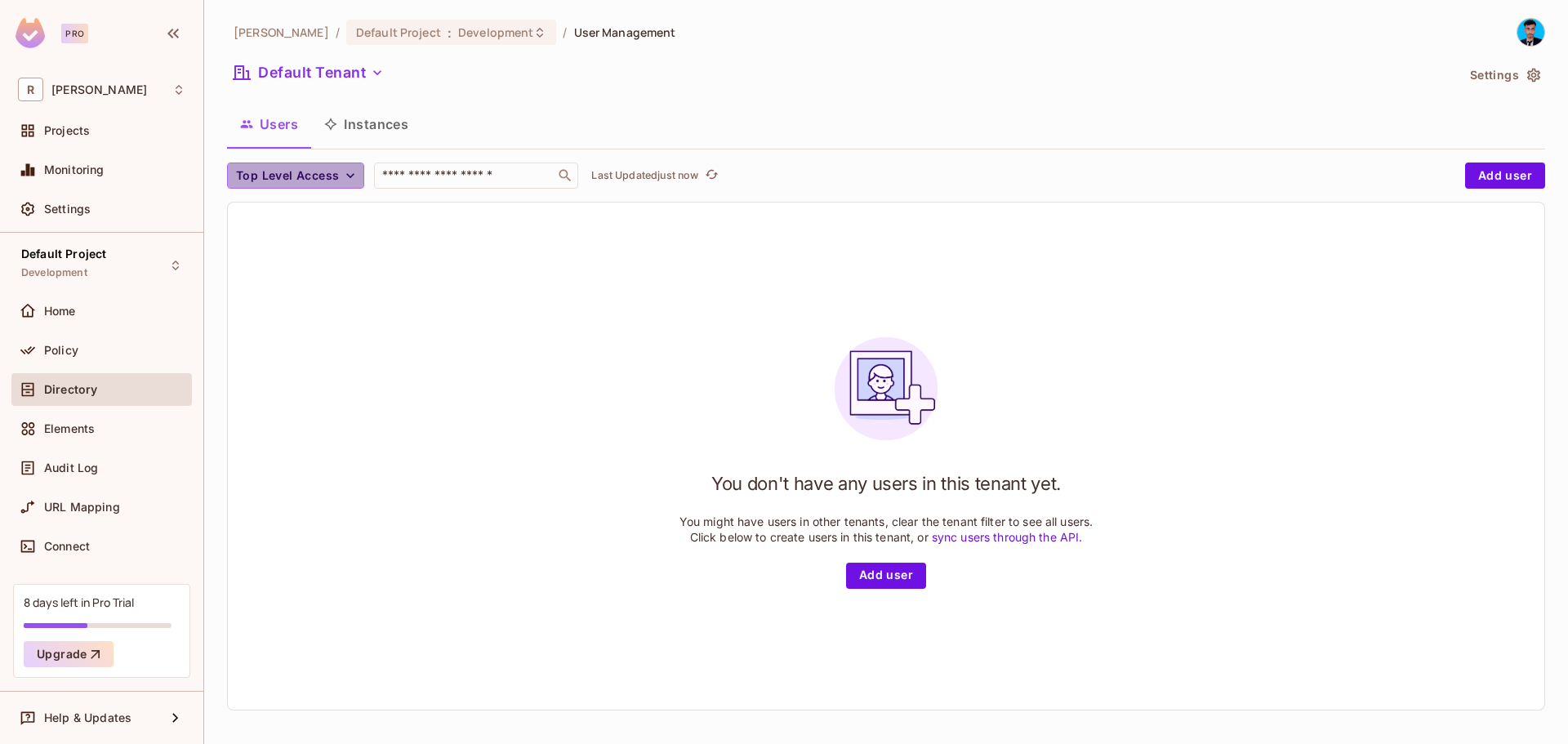
click at [336, 175] on span "Top Level Access" at bounding box center [287, 175] width 103 height 20
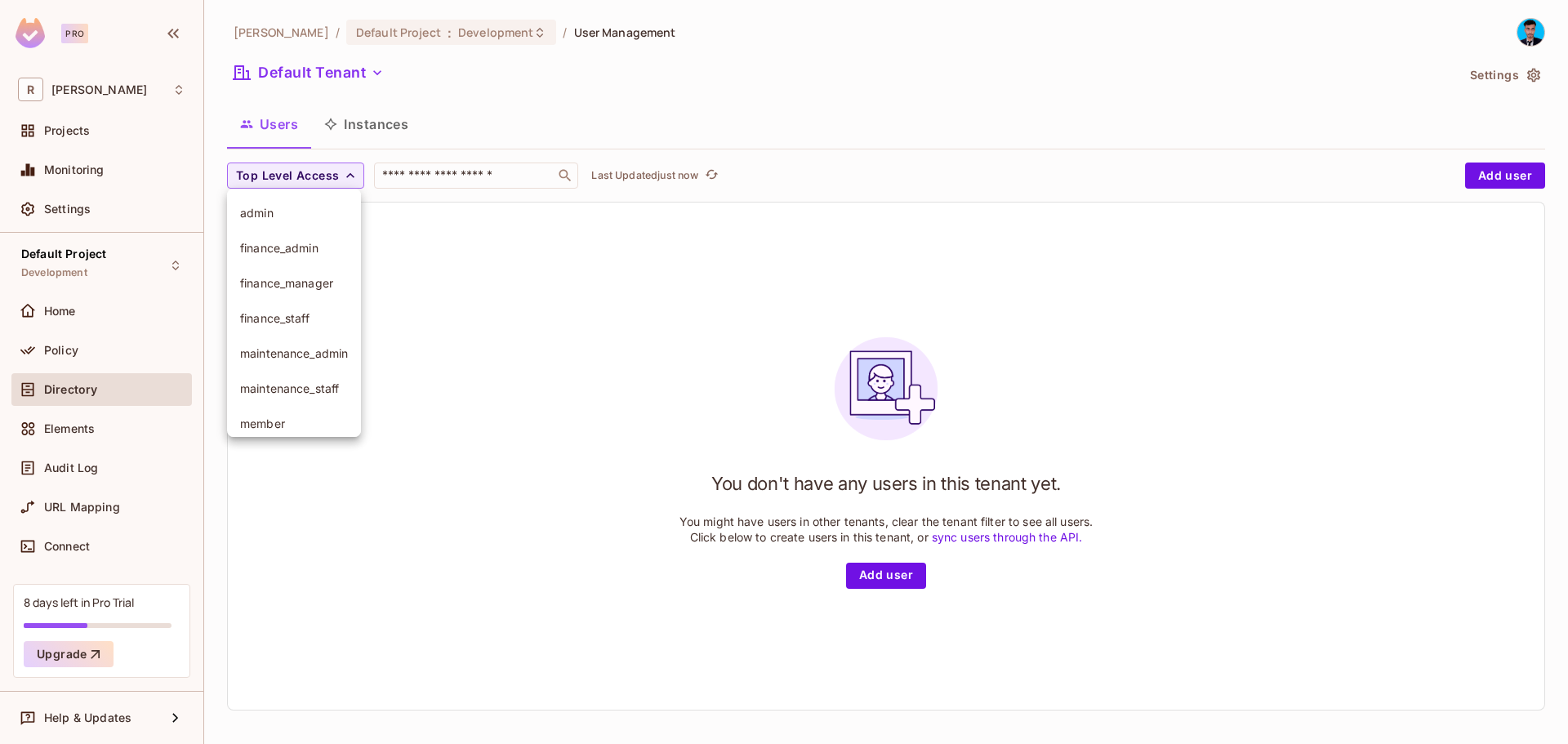
click at [359, 121] on div at bounding box center [784, 372] width 1568 height 744
click at [364, 123] on button "Instances" at bounding box center [366, 124] width 111 height 40
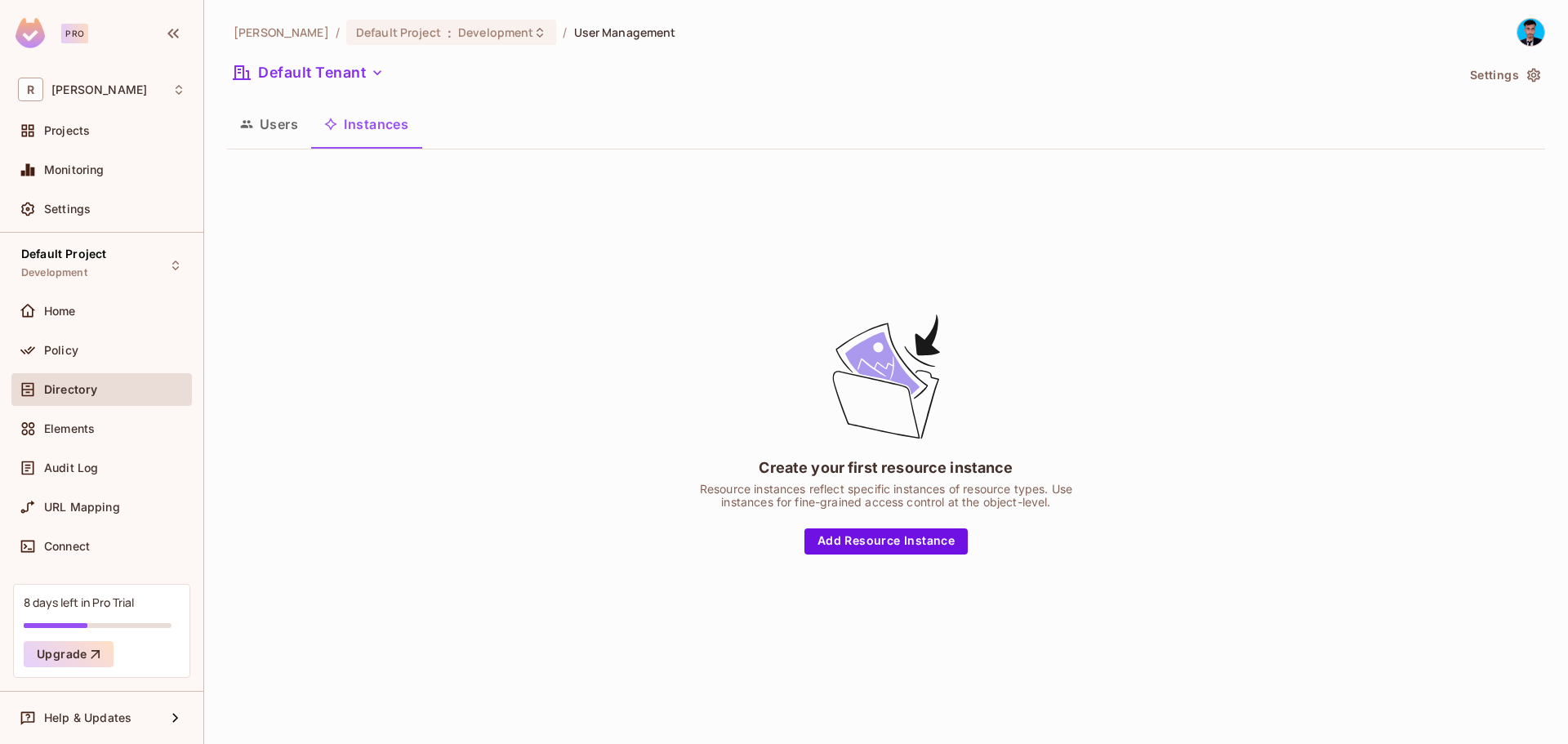
click at [287, 126] on button "Users" at bounding box center [269, 124] width 84 height 40
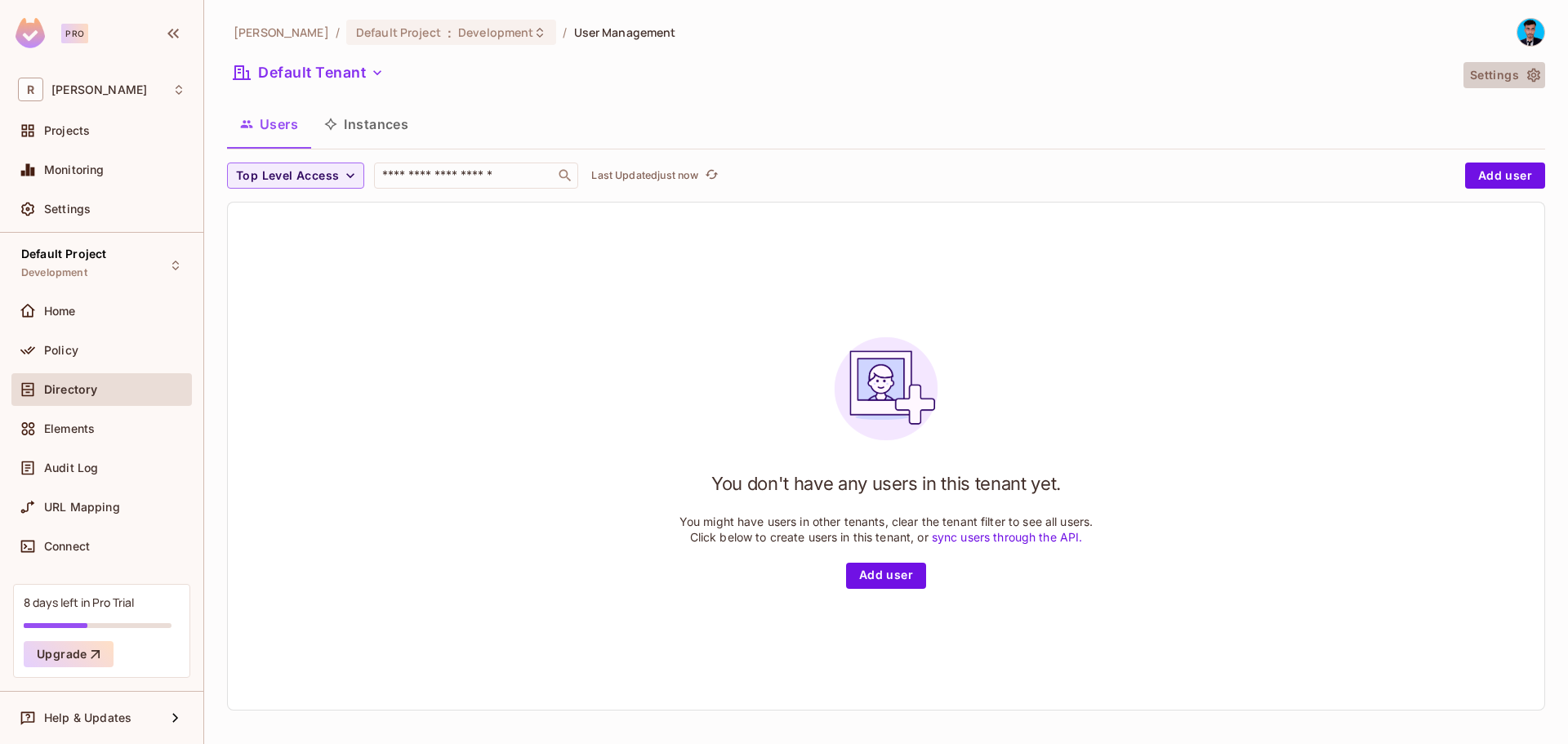
drag, startPoint x: 1521, startPoint y: 74, endPoint x: 776, endPoint y: 115, distance: 746.1
click at [783, 115] on div "Rahaman / Default Project : Development / User Management Default Tenant Settin…" at bounding box center [886, 371] width 1318 height 706
click at [362, 73] on button "Default Tenant" at bounding box center [309, 72] width 164 height 26
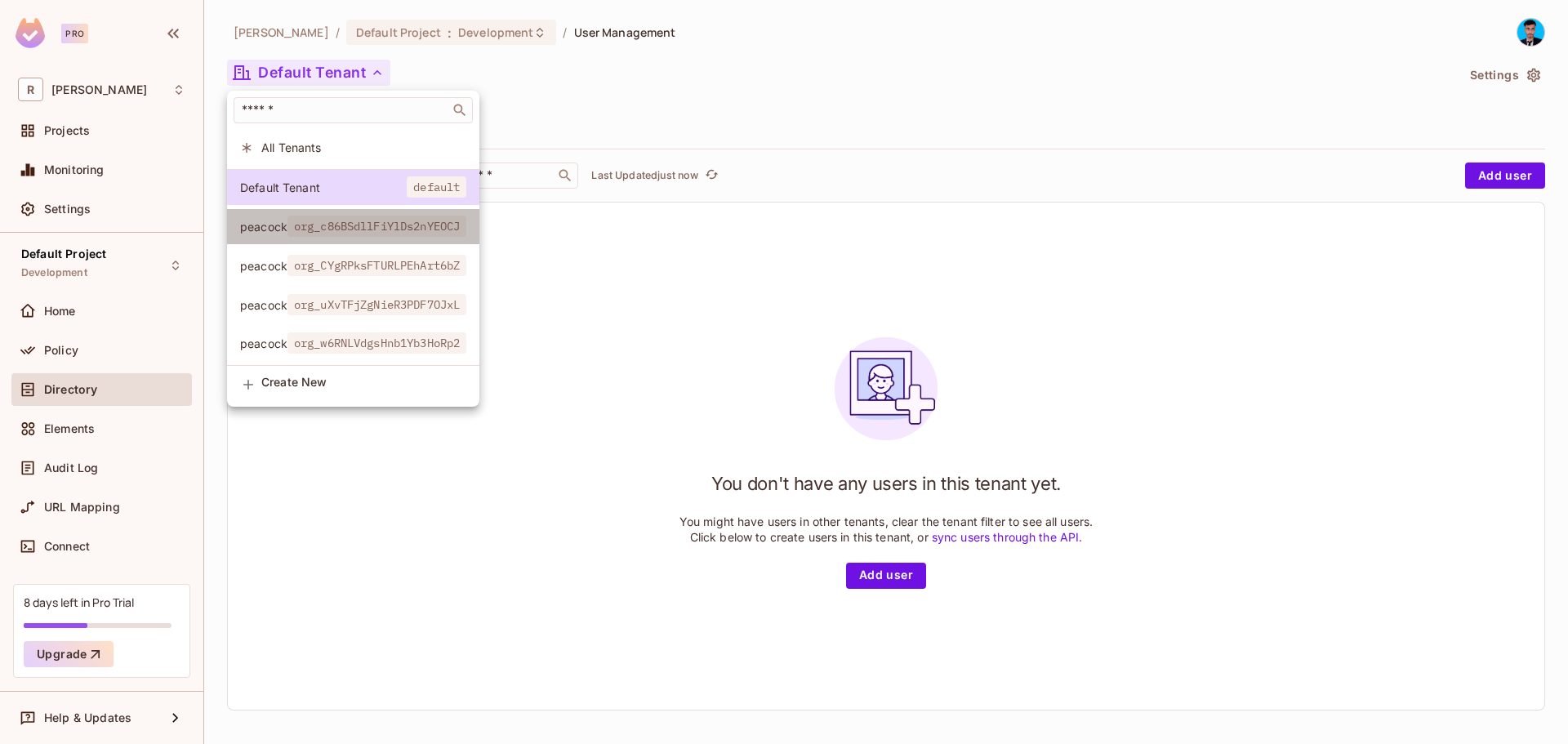
click at [331, 240] on li "peacock org_c86BSdllFiYlDs2nYEOCJ" at bounding box center [353, 226] width 252 height 35
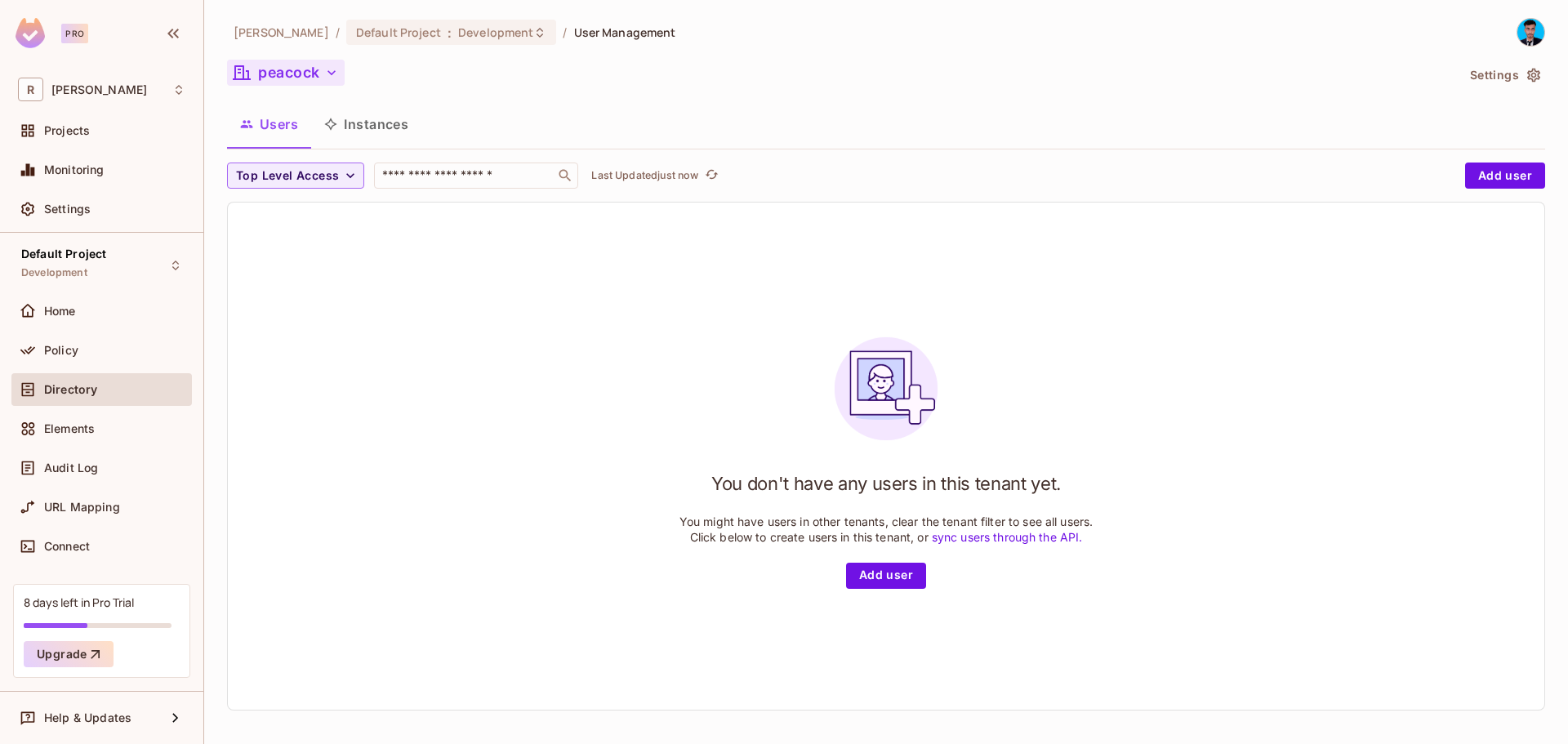
click at [305, 76] on button "peacock" at bounding box center [286, 72] width 117 height 26
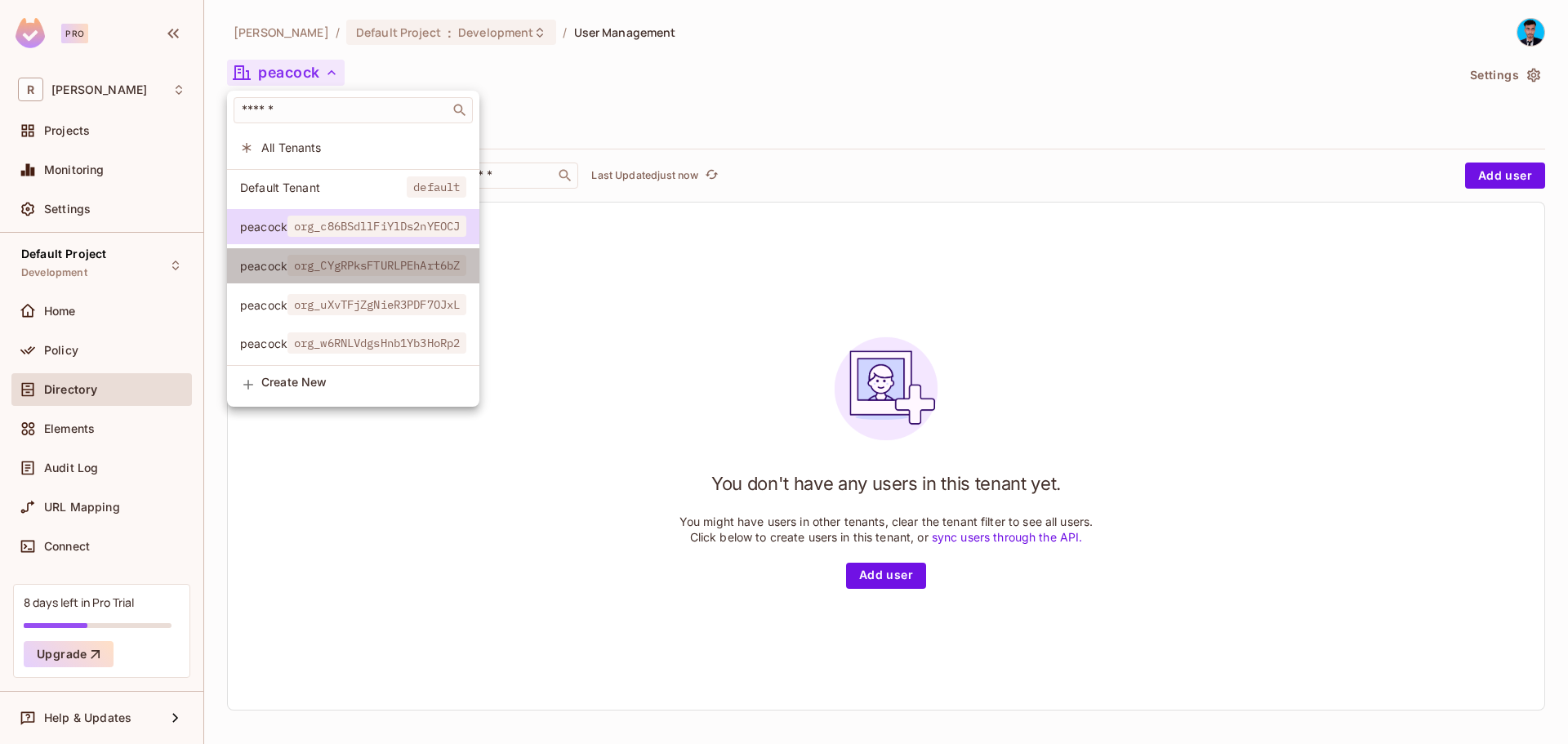
click at [311, 269] on span "org_CYgRPksFTURLPEhArt6bZ" at bounding box center [377, 266] width 179 height 21
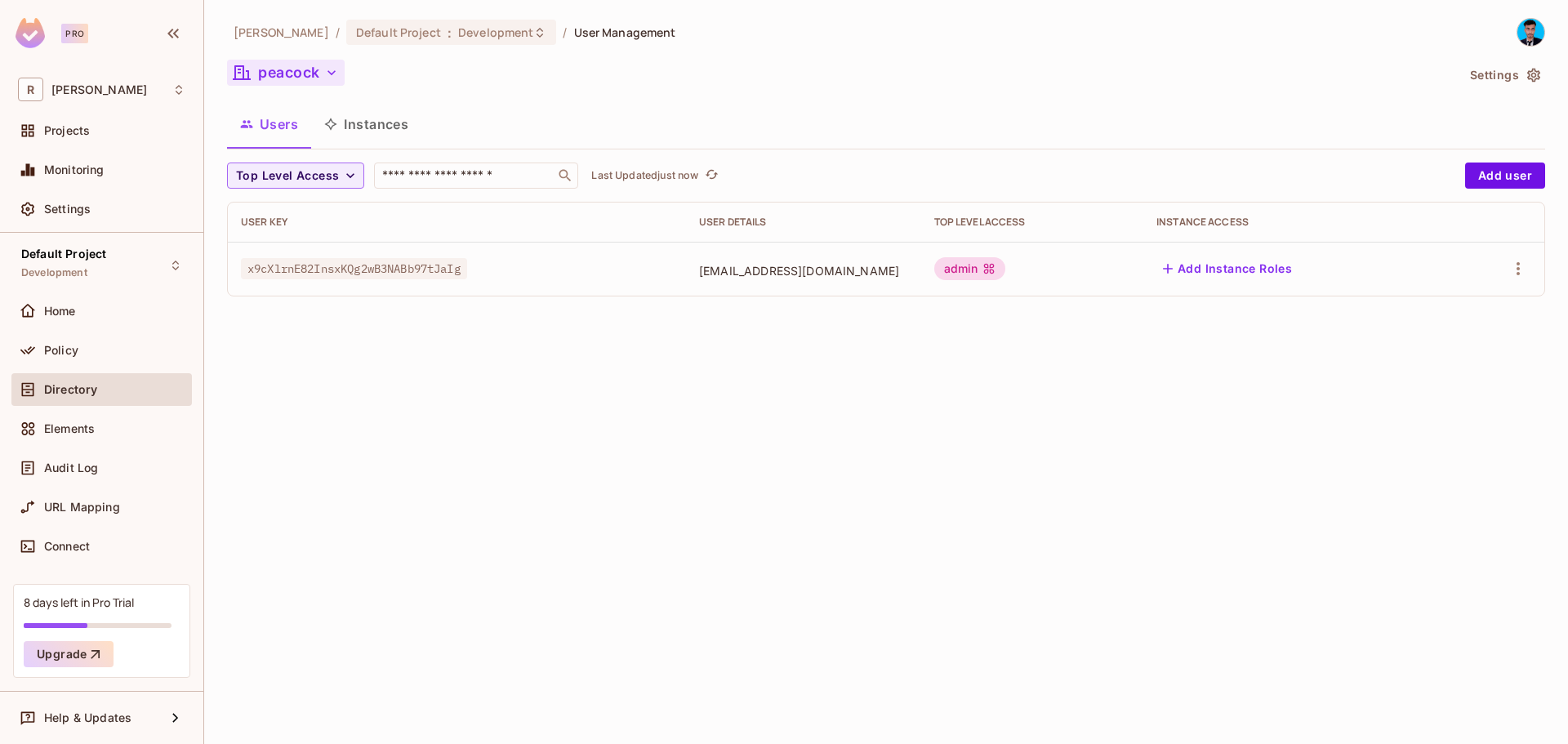
click at [317, 85] on button "peacock" at bounding box center [286, 72] width 117 height 26
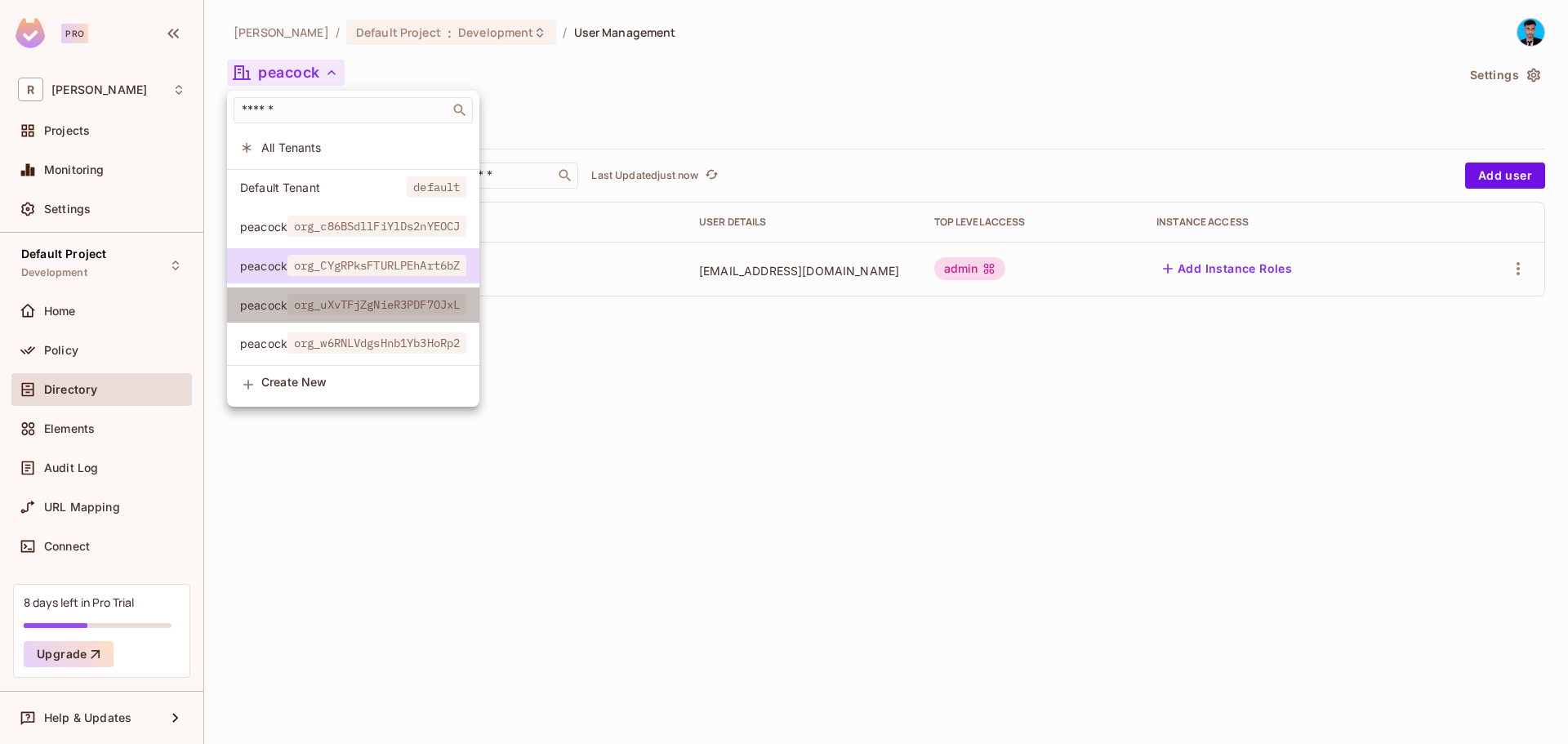
click at [321, 315] on span "org_uXvTFjZgNieR3PDF7OJxL" at bounding box center [377, 304] width 179 height 21
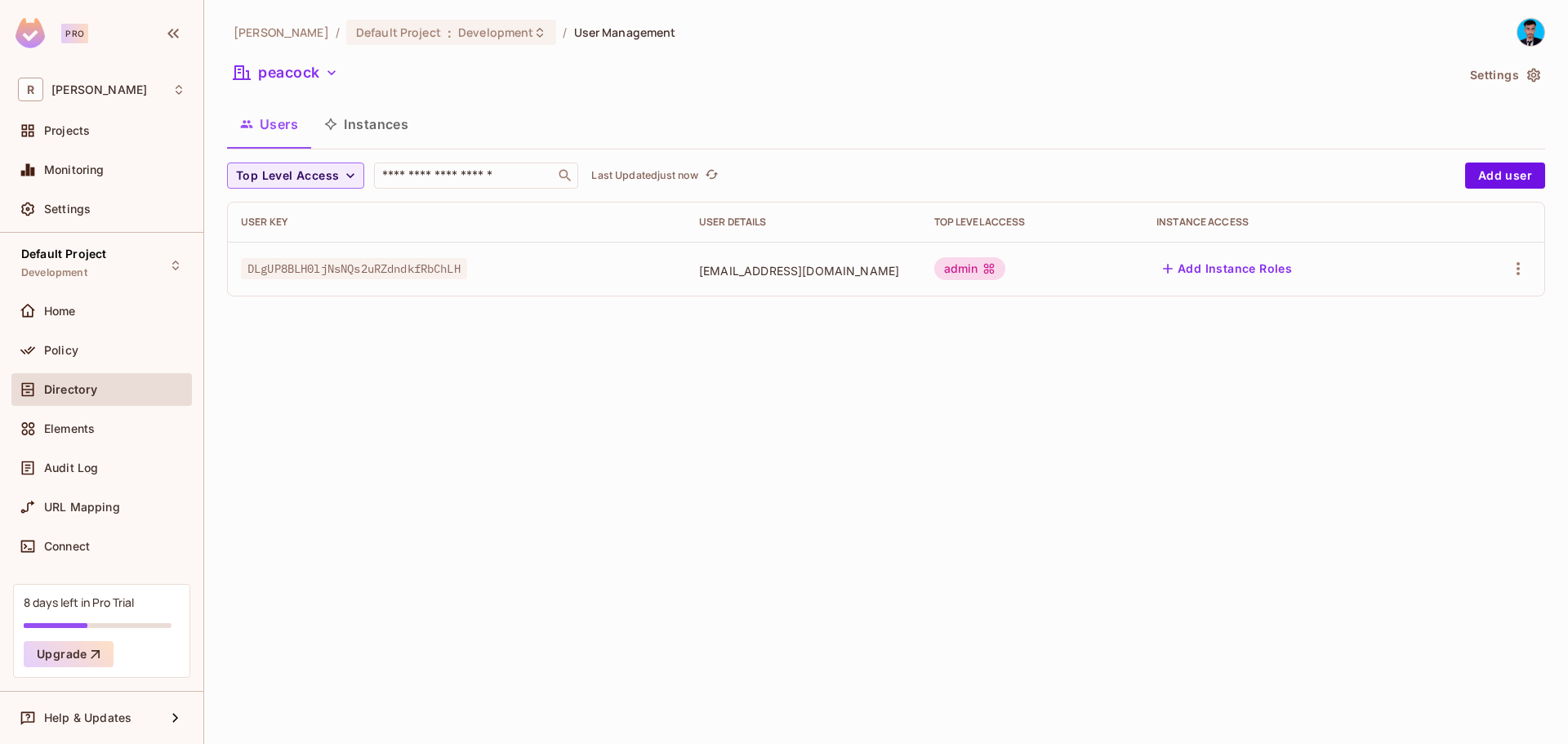
click at [296, 93] on div "Rahaman / Default Project : Development / User Management peacock Settings User…" at bounding box center [886, 164] width 1318 height 292
click at [296, 74] on button "peacock" at bounding box center [286, 72] width 117 height 26
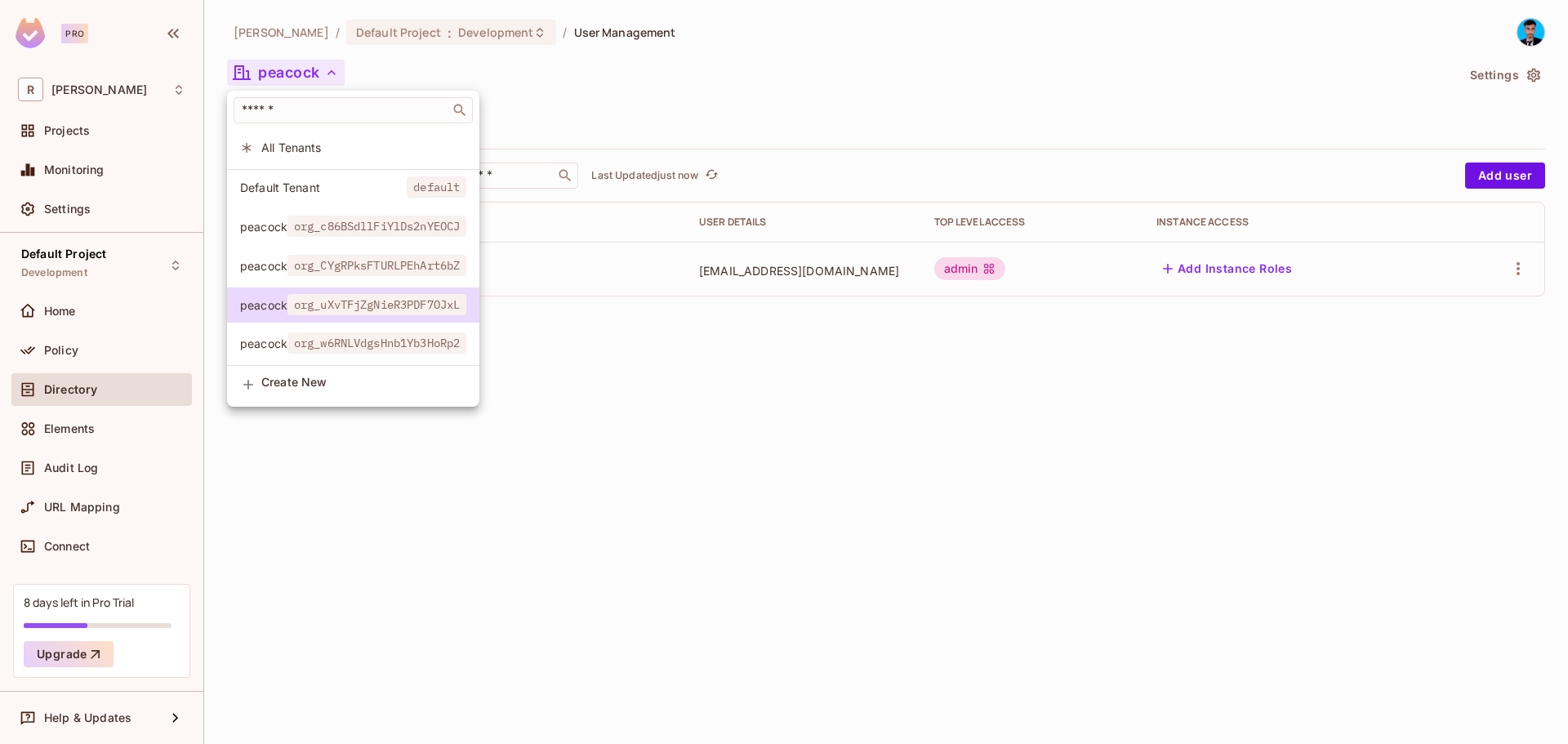
click at [328, 349] on span "org_w6RNLVdgsHnb1Yb3HoRp2" at bounding box center [377, 343] width 179 height 21
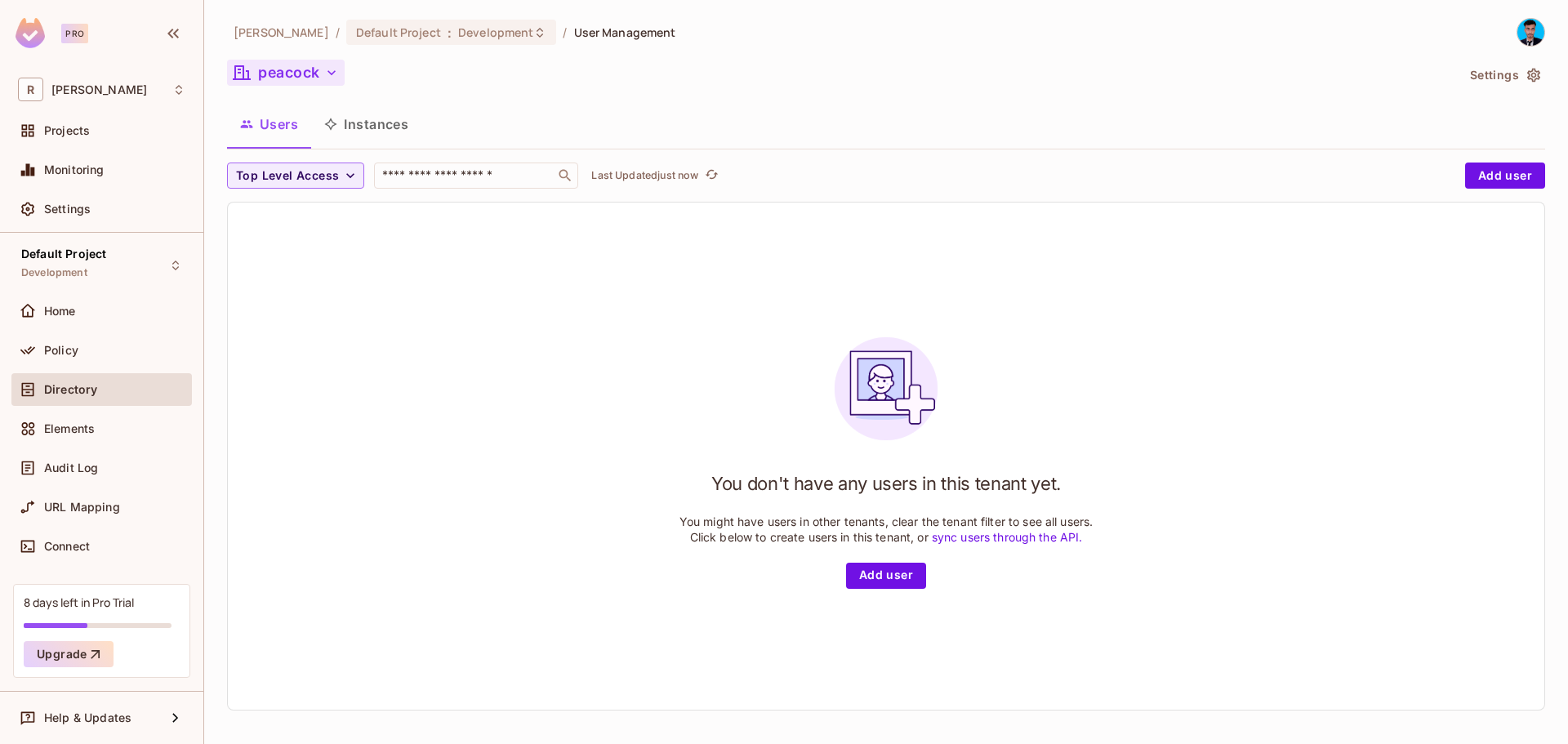
click at [318, 71] on button "peacock" at bounding box center [286, 72] width 117 height 26
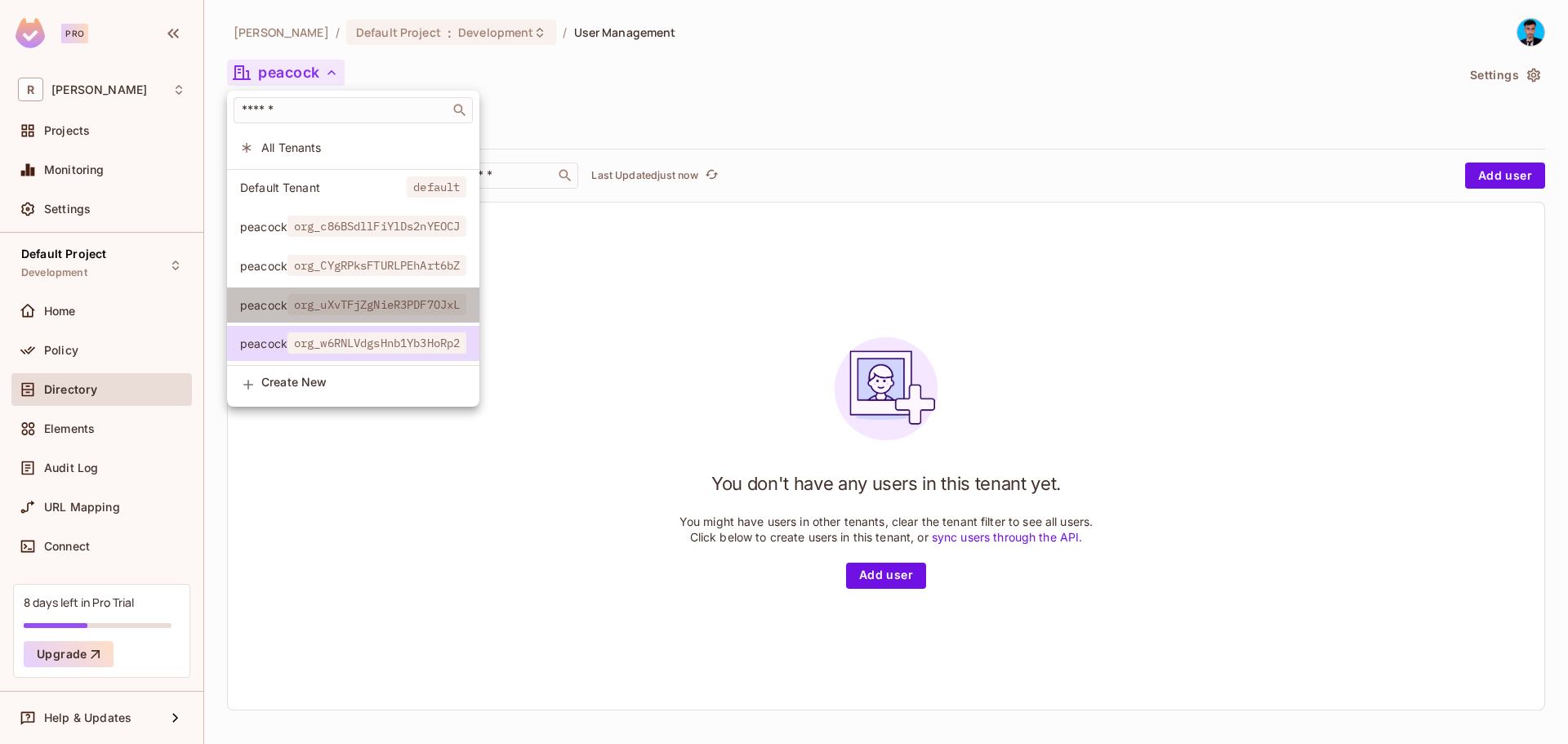
click at [355, 310] on span "org_uXvTFjZgNieR3PDF7OJxL" at bounding box center [377, 304] width 179 height 21
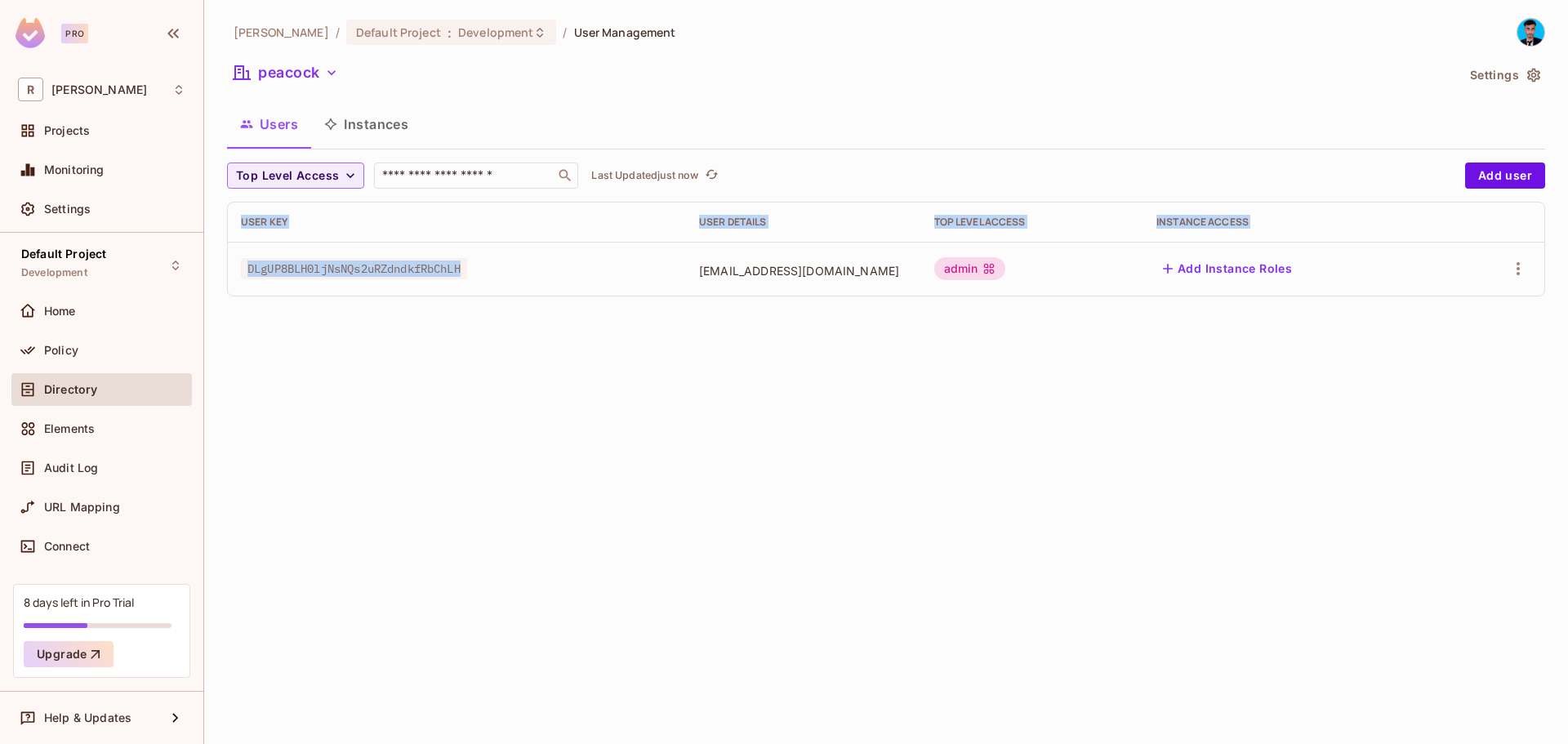
drag, startPoint x: 491, startPoint y: 288, endPoint x: 1465, endPoint y: 282, distance: 974.0
click at [1465, 282] on tr "DLgUP8BLH0ljNsNQs2uRZdndkfRbChLH rahamanfrontned@gmail.com admin Add Instance R…" at bounding box center [886, 269] width 1316 height 54
click at [383, 277] on span "DLgUP8BLH0ljNsNQs2uRZdndkfRbChLH" at bounding box center [353, 269] width 226 height 21
drag, startPoint x: 231, startPoint y: 269, endPoint x: 1115, endPoint y: 256, distance: 884.1
click at [1115, 256] on tr "DLgUP8BLH0ljNsNQs2uRZdndkfRbChLH rahamanfrontned@gmail.com admin Add Instance R…" at bounding box center [886, 269] width 1316 height 54
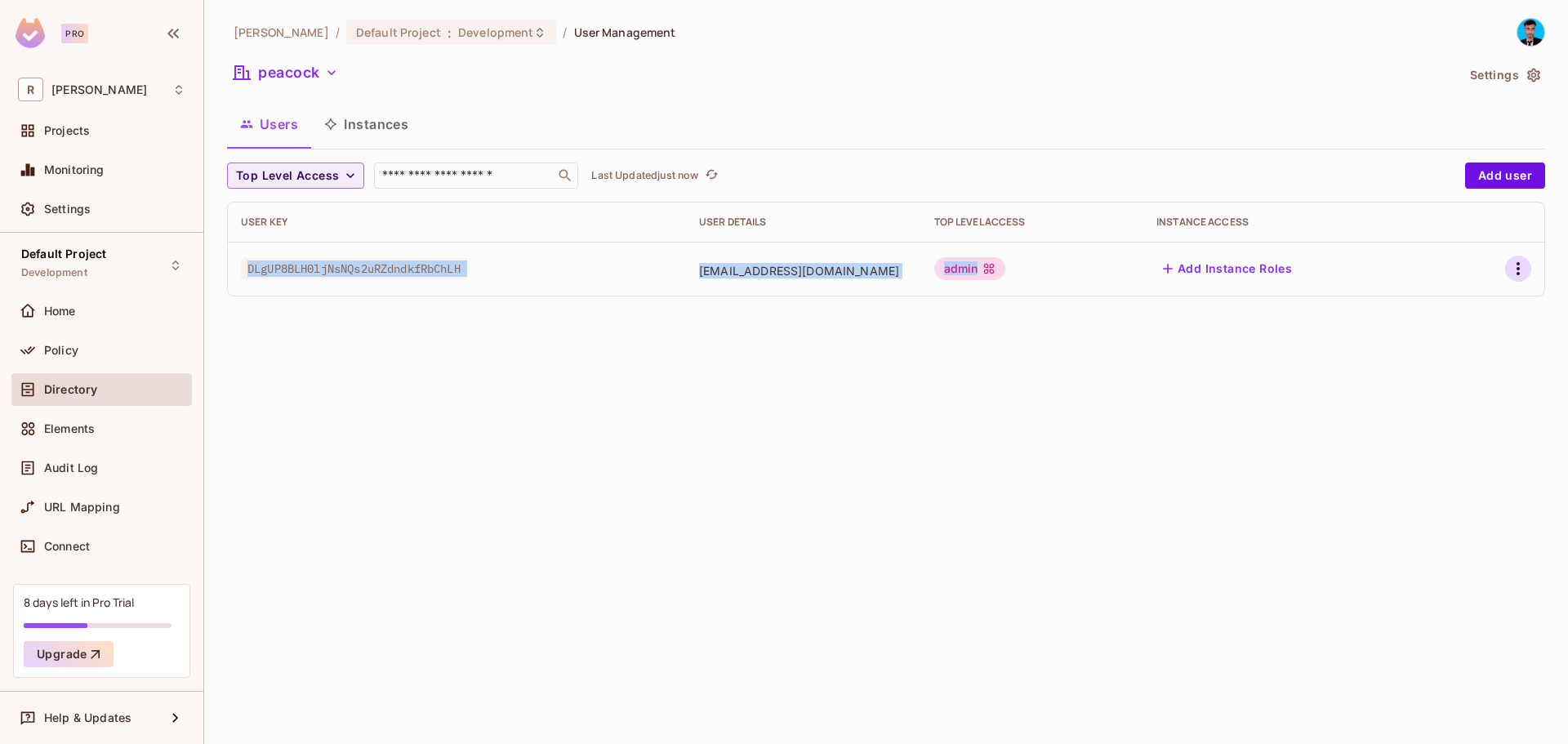
click at [1521, 271] on icon "button" at bounding box center [1518, 269] width 19 height 19
click at [1435, 372] on div "Delete User" at bounding box center [1452, 377] width 64 height 16
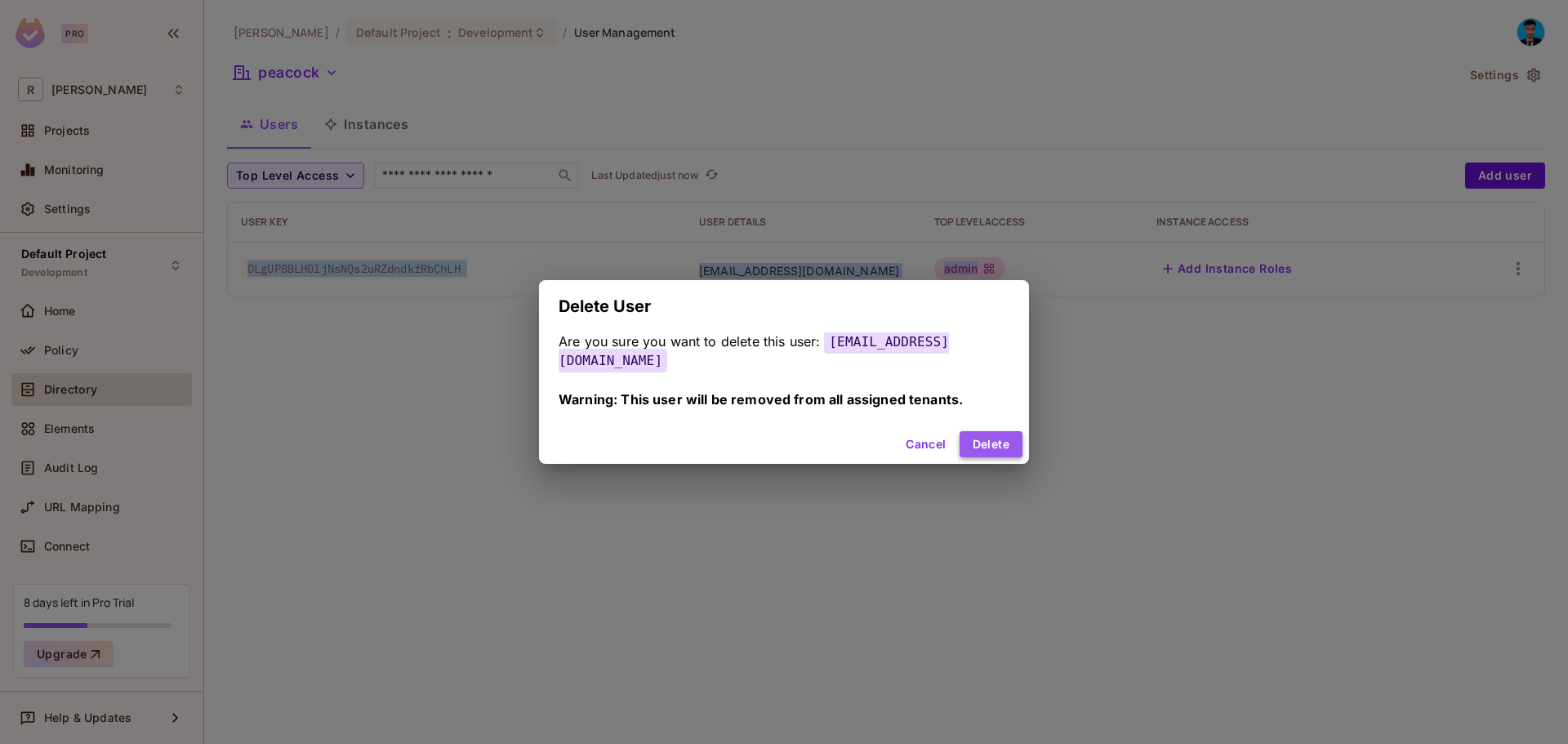
click at [984, 437] on button "Delete" at bounding box center [990, 444] width 63 height 26
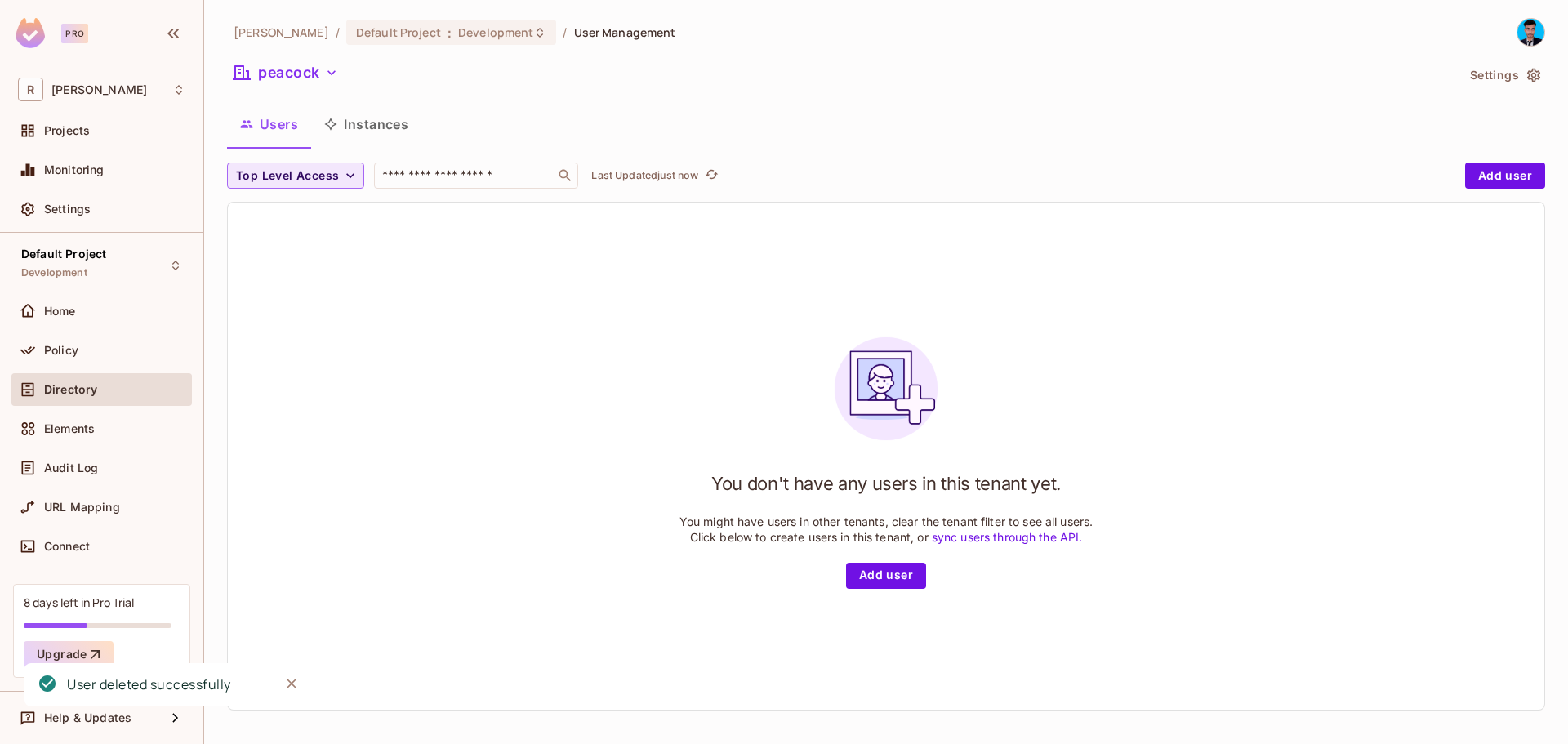
click at [282, 174] on span "Top Level Access" at bounding box center [287, 175] width 103 height 20
click at [516, 291] on div at bounding box center [784, 372] width 1568 height 744
click at [304, 82] on button "peacock" at bounding box center [286, 72] width 117 height 26
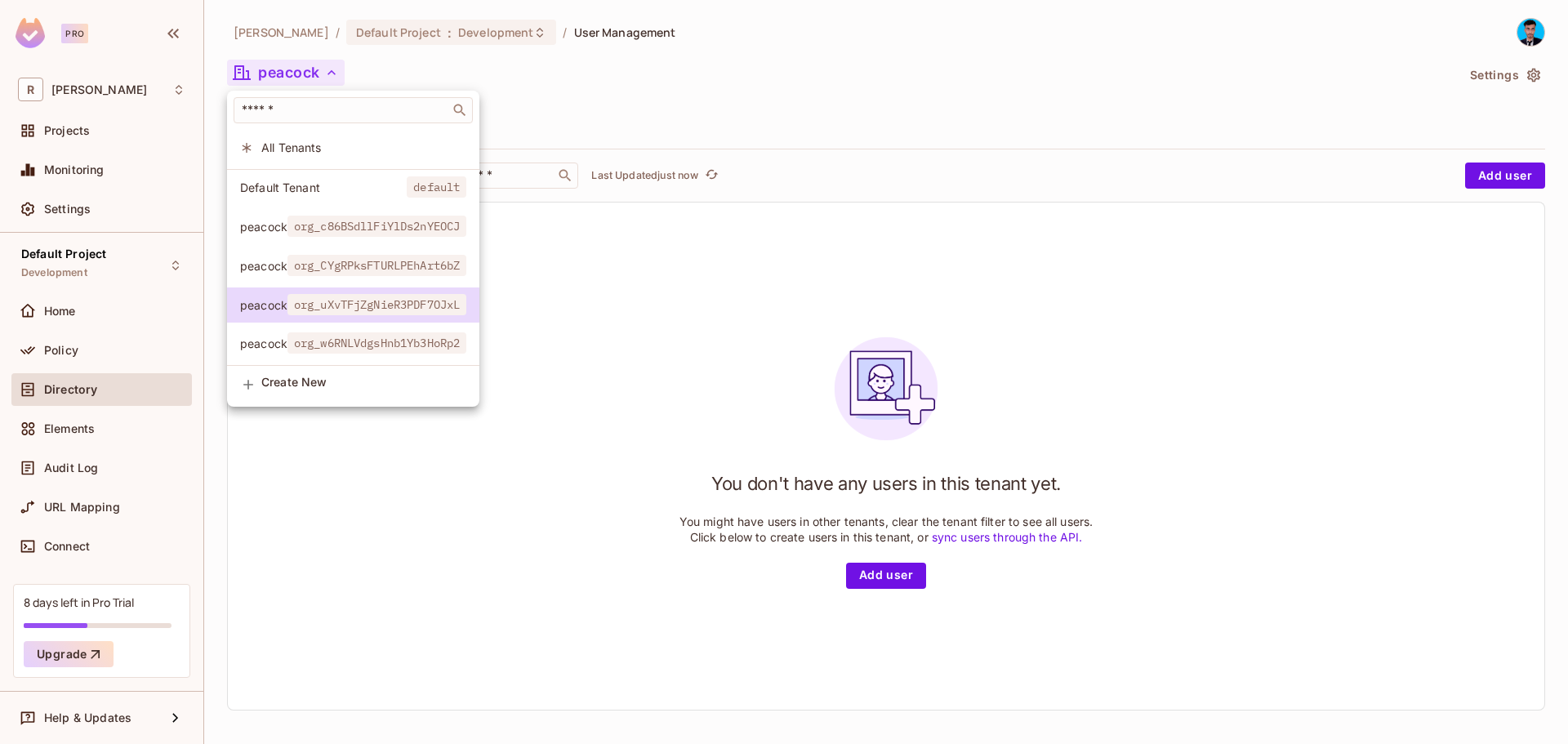
click at [1506, 70] on div at bounding box center [784, 372] width 1568 height 744
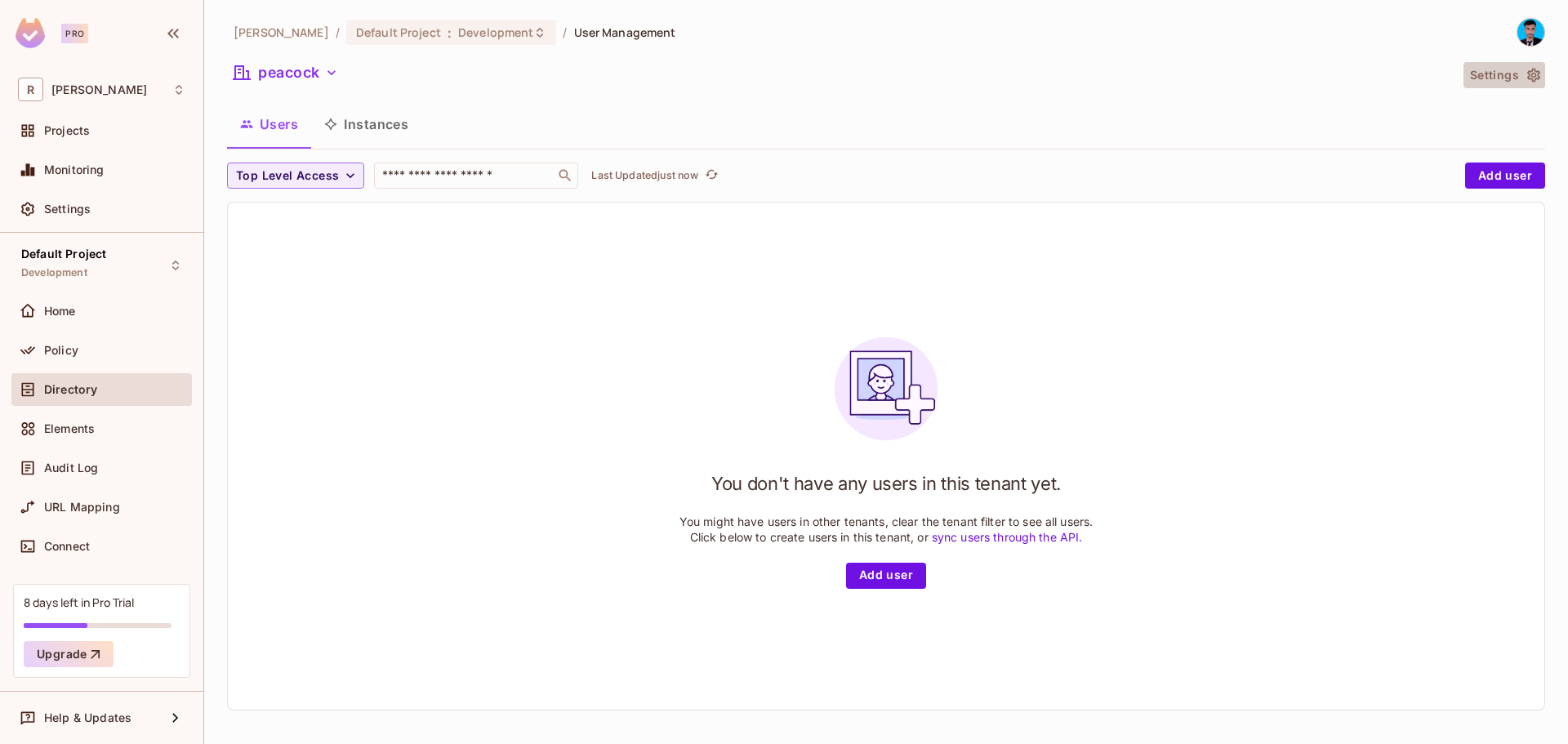
click at [1527, 82] on icon "button" at bounding box center [1533, 75] width 13 height 13
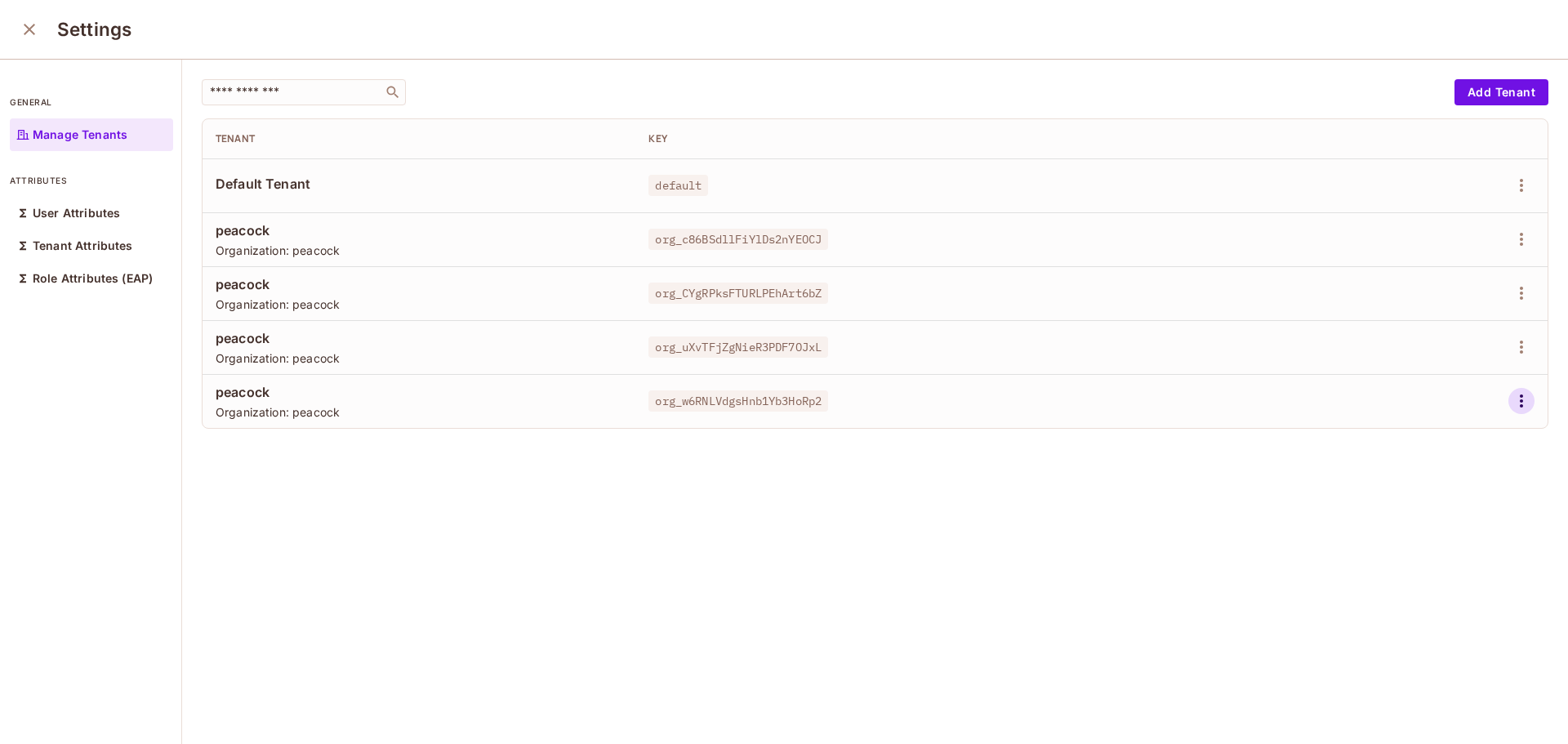
click at [1511, 394] on icon "button" at bounding box center [1521, 400] width 19 height 19
click at [1416, 519] on span "Delete Tenant" at bounding box center [1438, 510] width 87 height 26
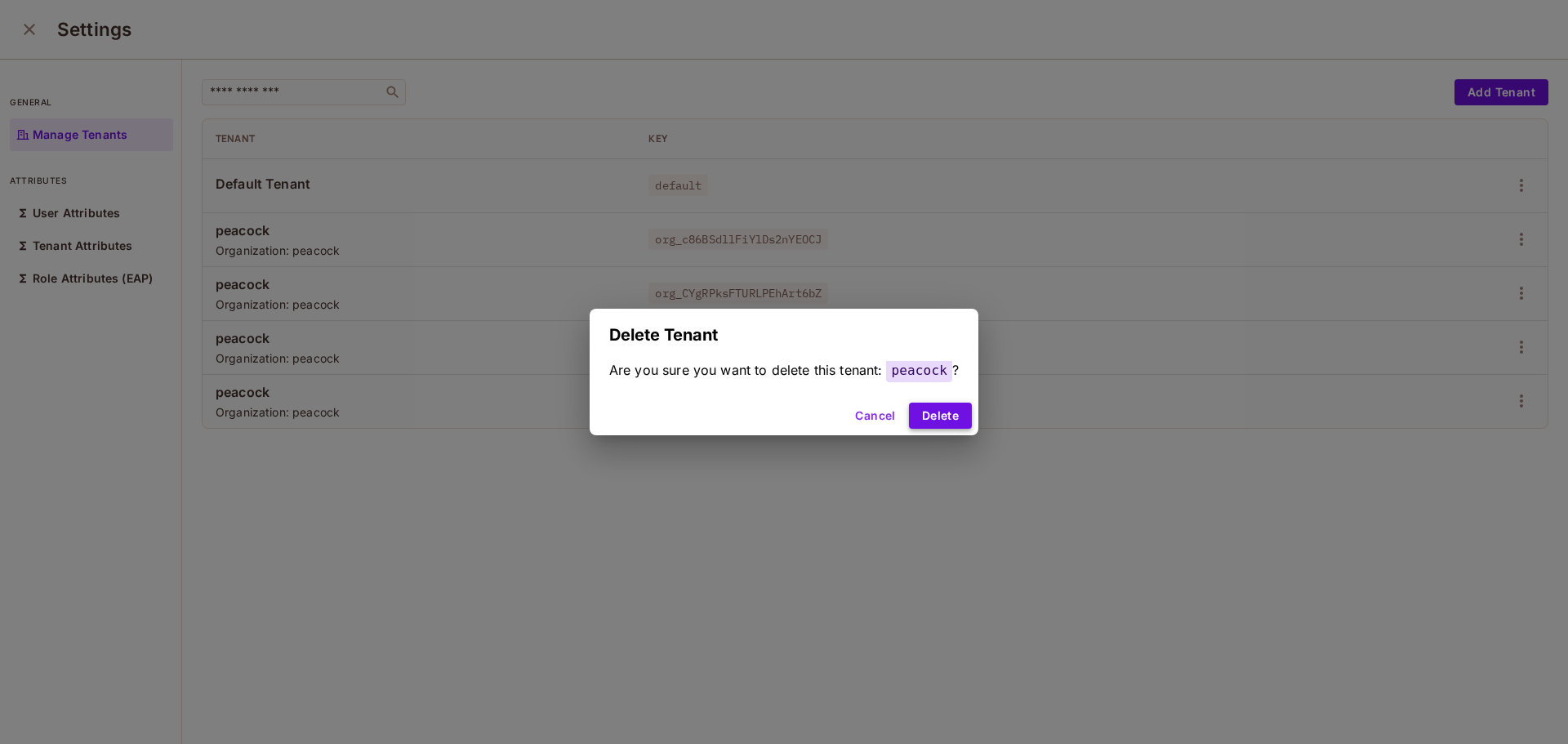
click at [948, 419] on button "Delete" at bounding box center [939, 415] width 63 height 26
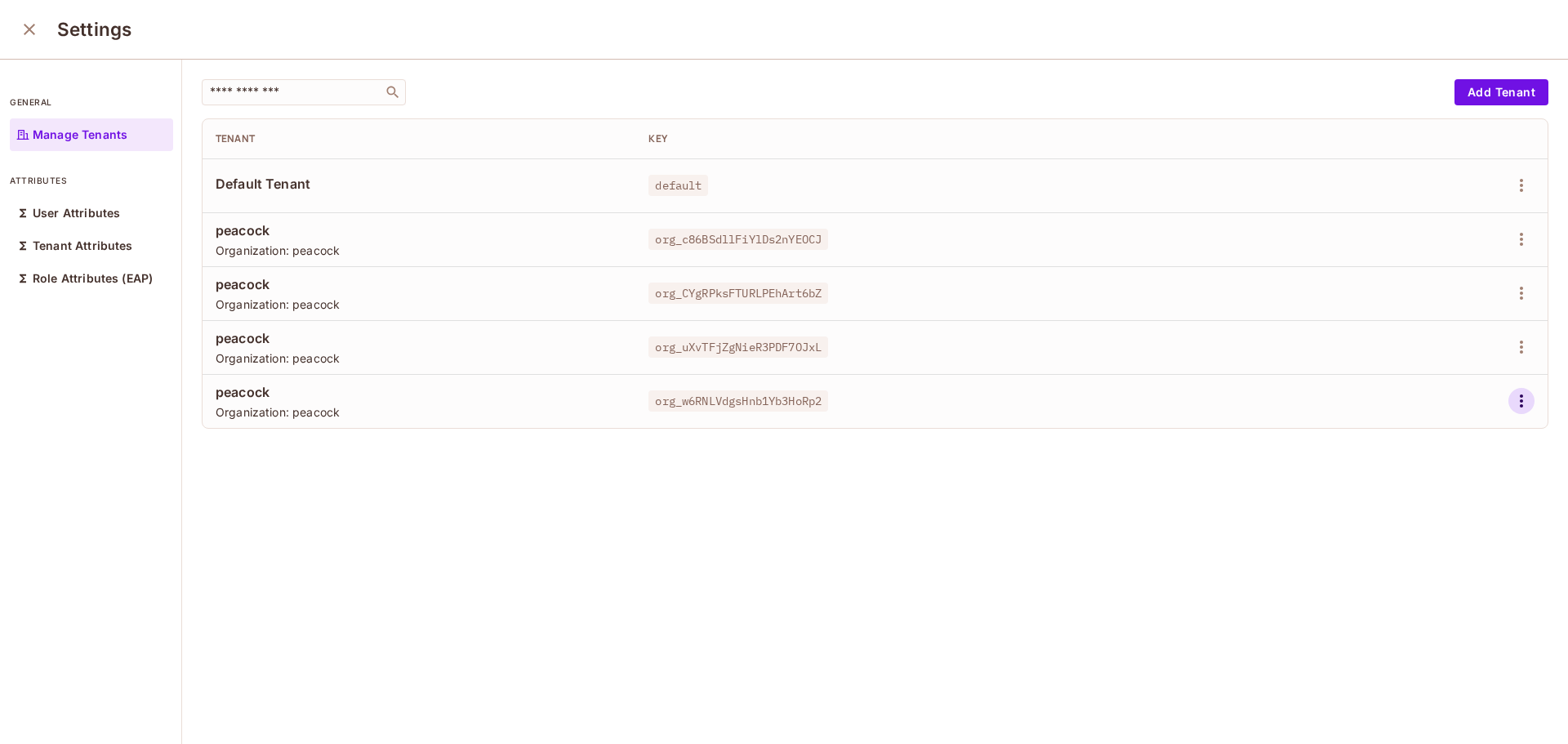
click at [1511, 394] on icon "button" at bounding box center [1521, 400] width 19 height 19
click at [1511, 343] on icon "button" at bounding box center [1521, 346] width 19 height 19
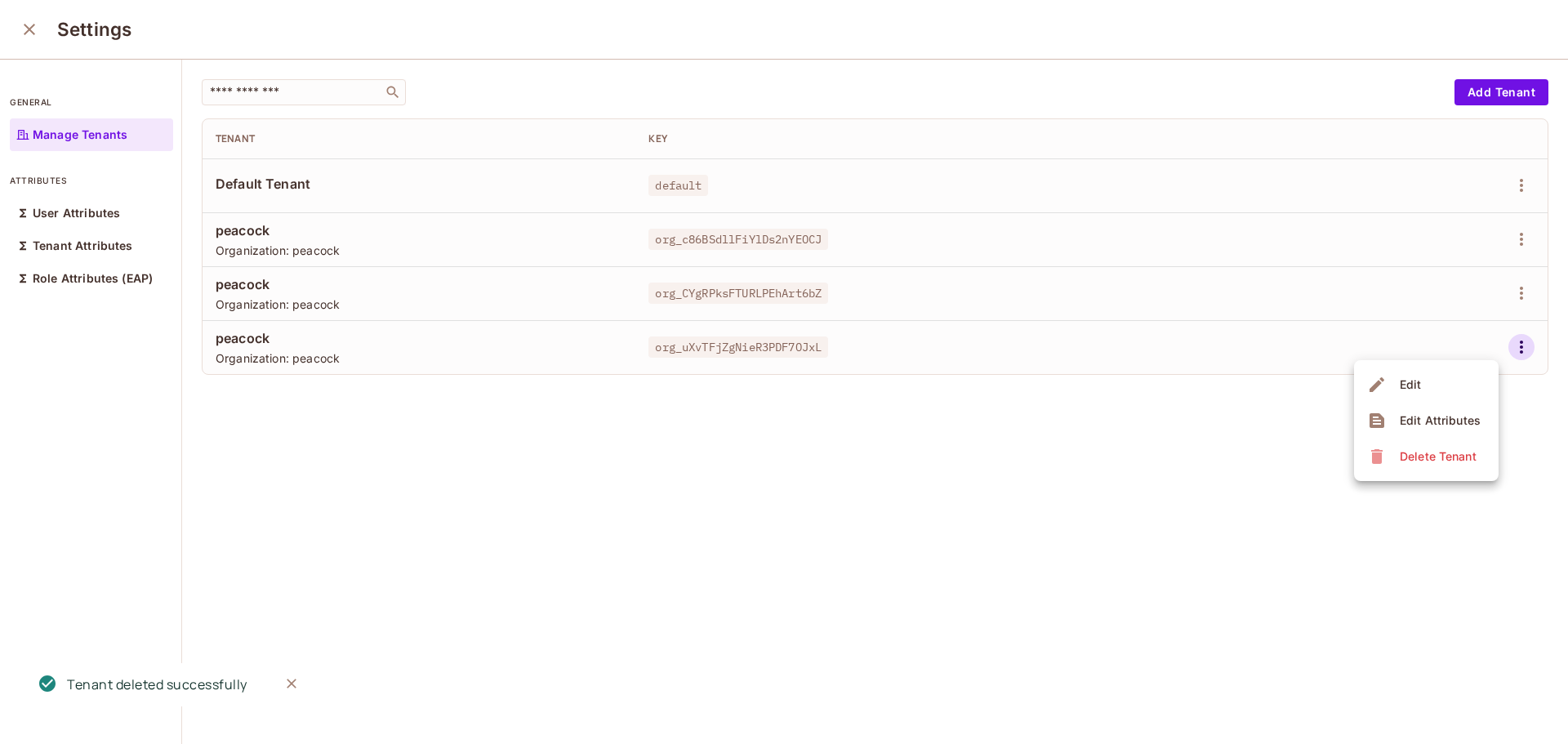
click at [1414, 455] on div "Delete Tenant" at bounding box center [1438, 456] width 77 height 16
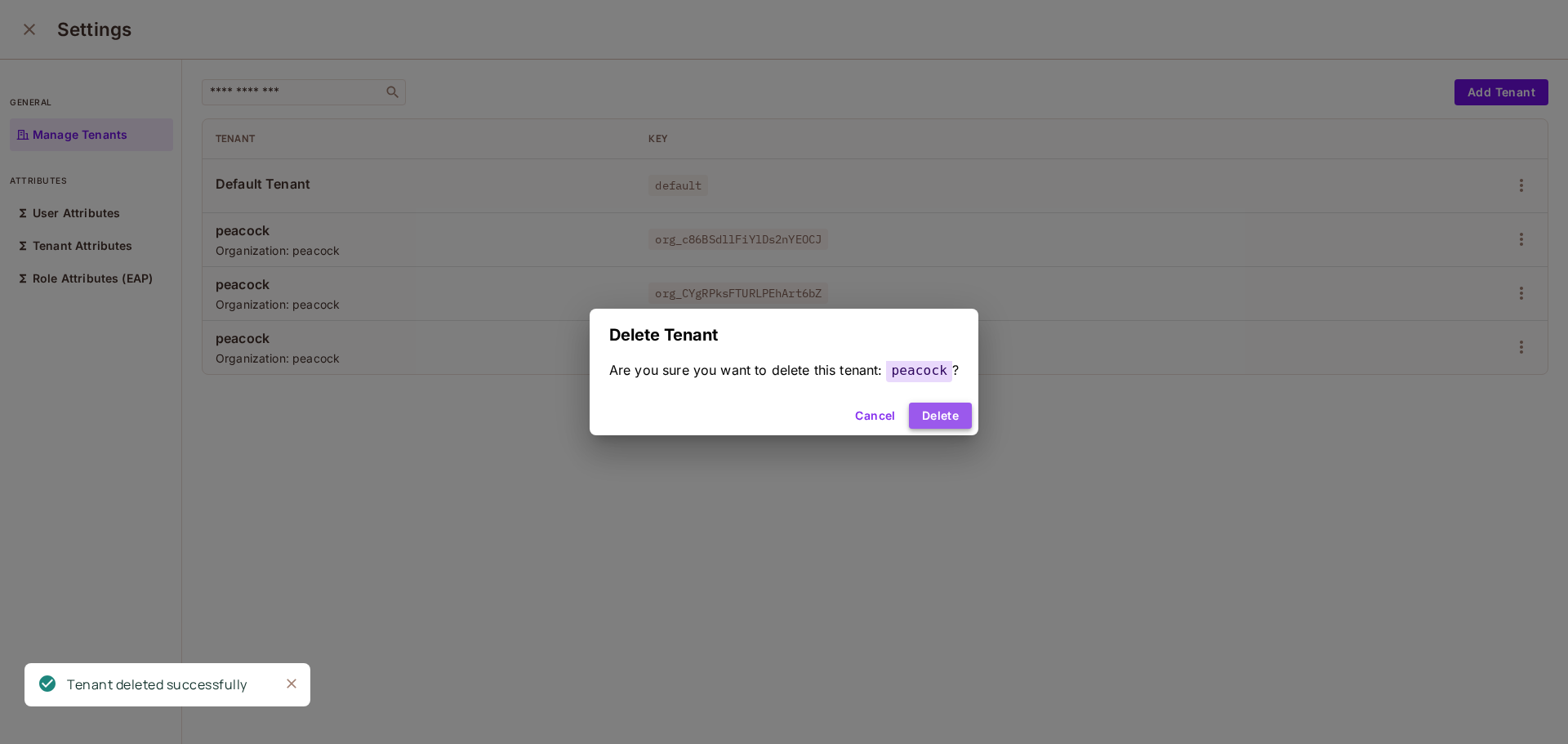
click at [951, 414] on button "Delete" at bounding box center [939, 415] width 63 height 26
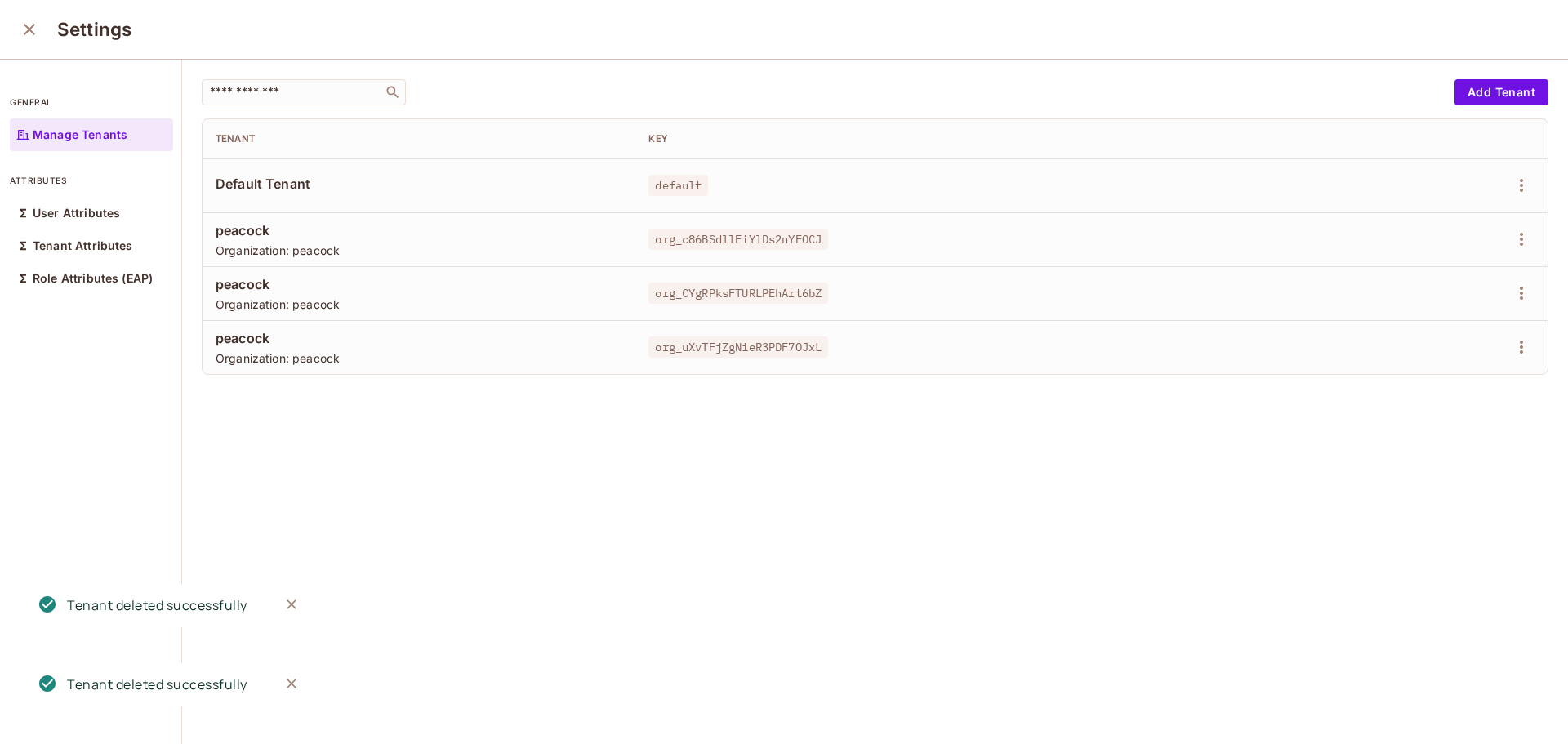
click at [1494, 339] on div "​ Add Tenant Tenant Key Default Tenant default peacock Organization: peacock or…" at bounding box center [875, 402] width 1386 height 686
click at [1511, 293] on icon "button" at bounding box center [1521, 293] width 19 height 19
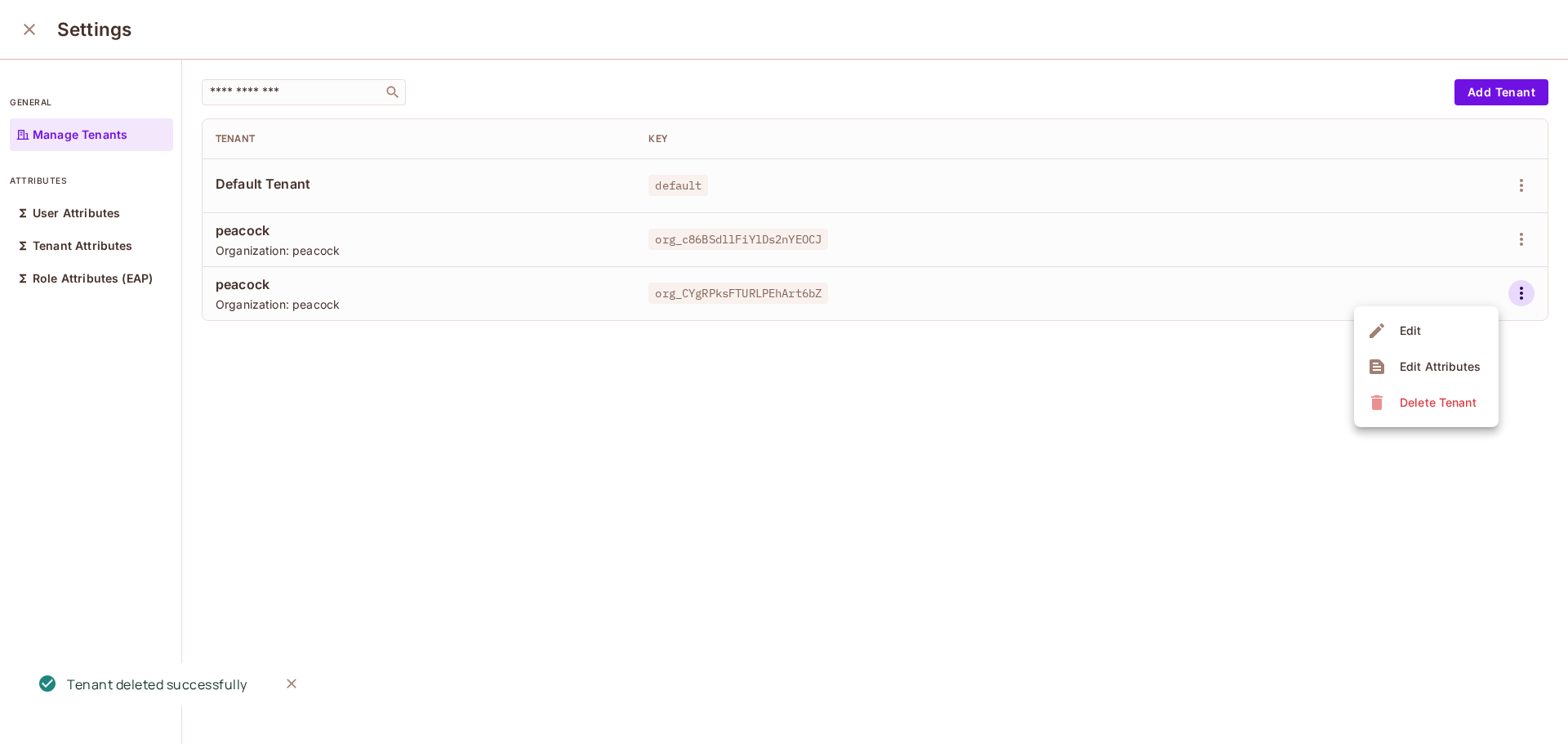
click at [1413, 407] on div "Delete Tenant" at bounding box center [1438, 402] width 77 height 16
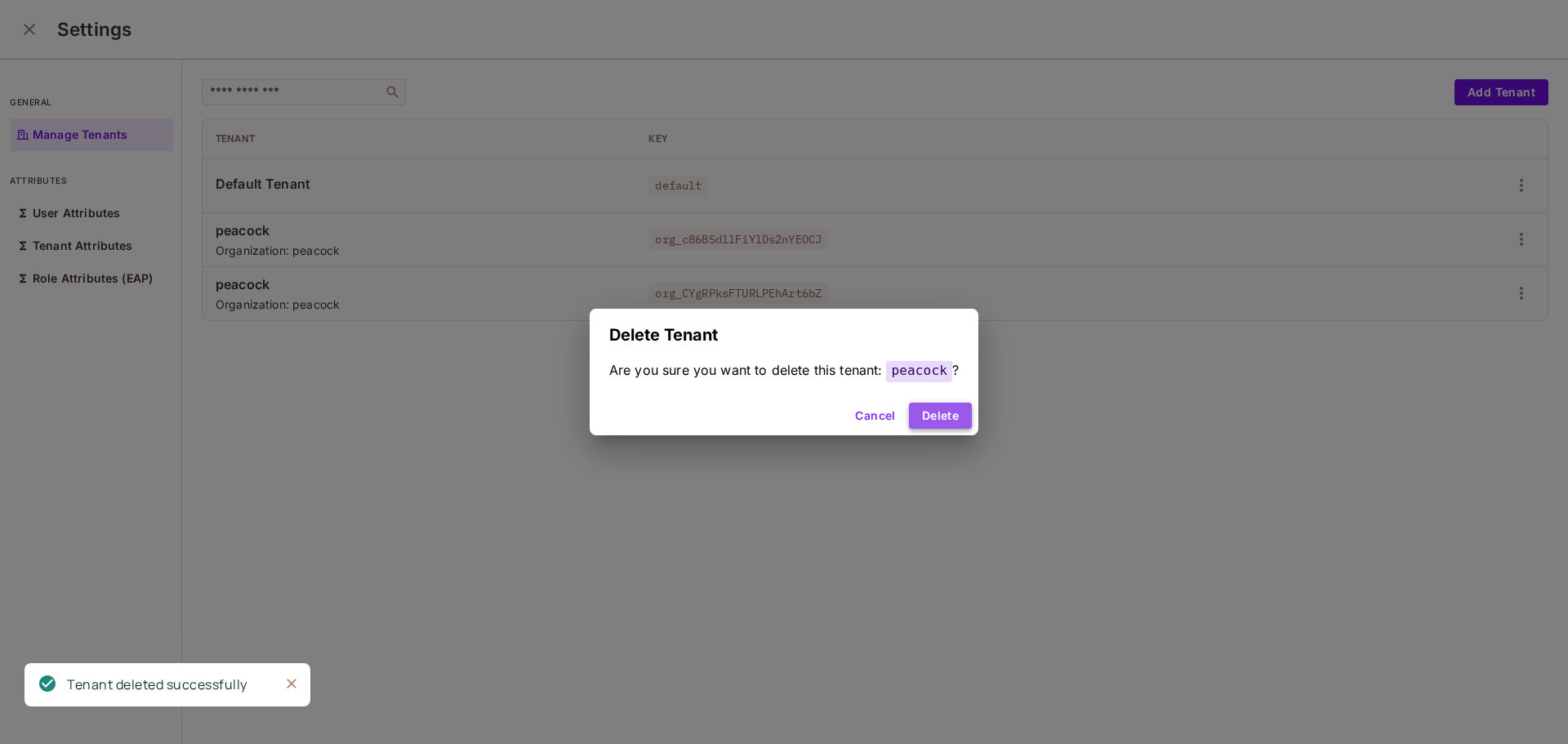
click at [943, 424] on button "Delete" at bounding box center [939, 415] width 63 height 26
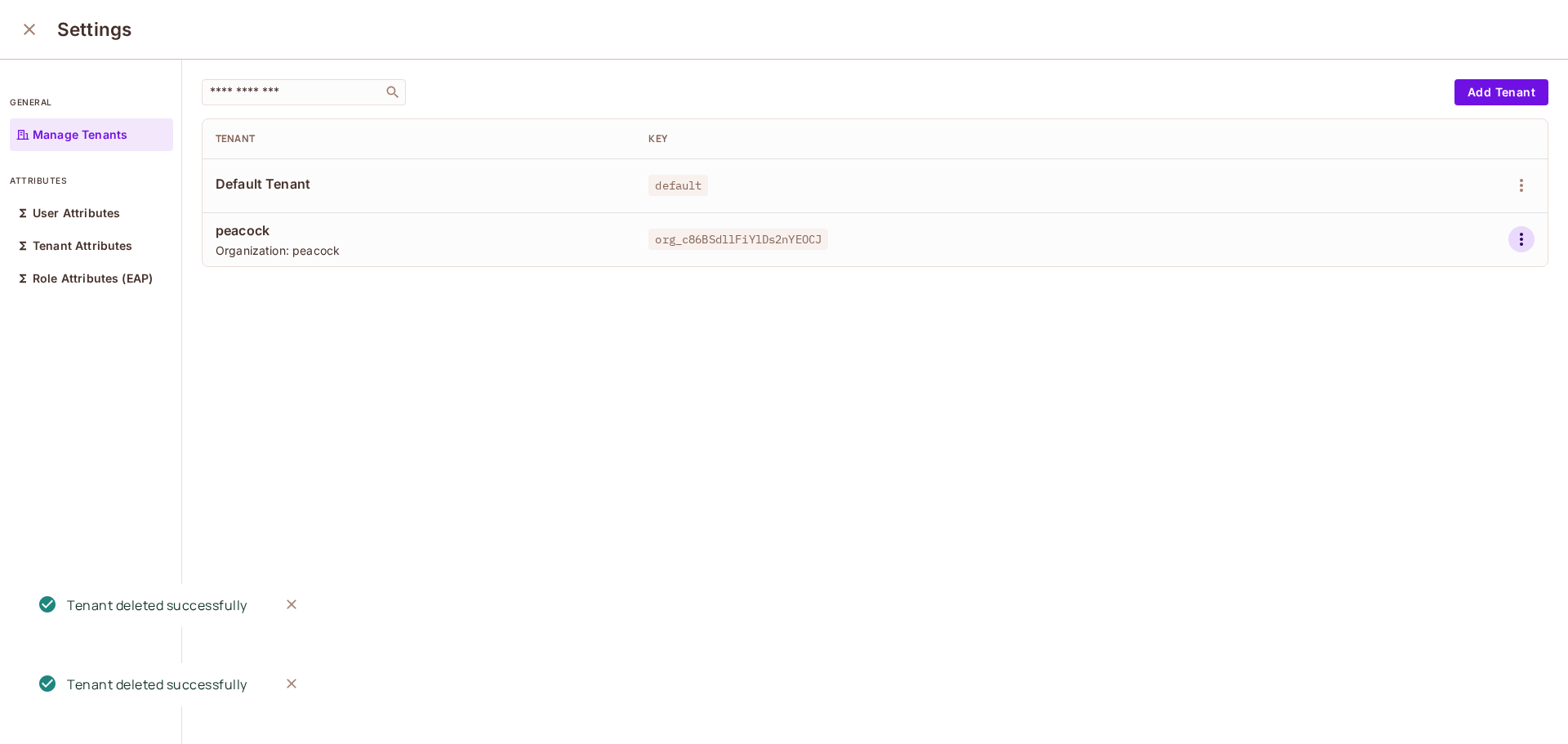
click at [1511, 243] on icon "button" at bounding box center [1521, 239] width 19 height 19
click at [1402, 340] on span "Delete Tenant" at bounding box center [1438, 348] width 87 height 26
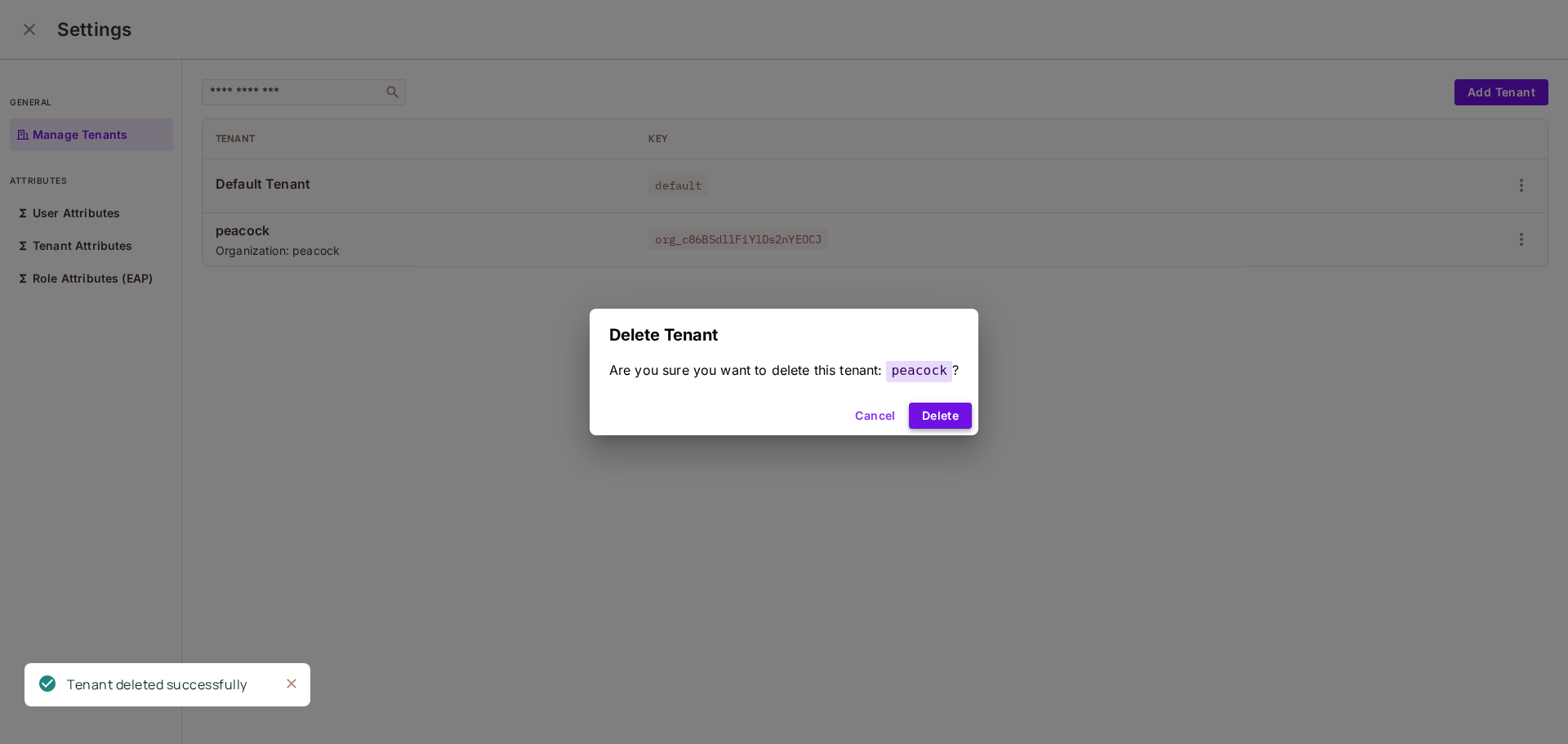
click at [934, 417] on button "Delete" at bounding box center [939, 415] width 63 height 26
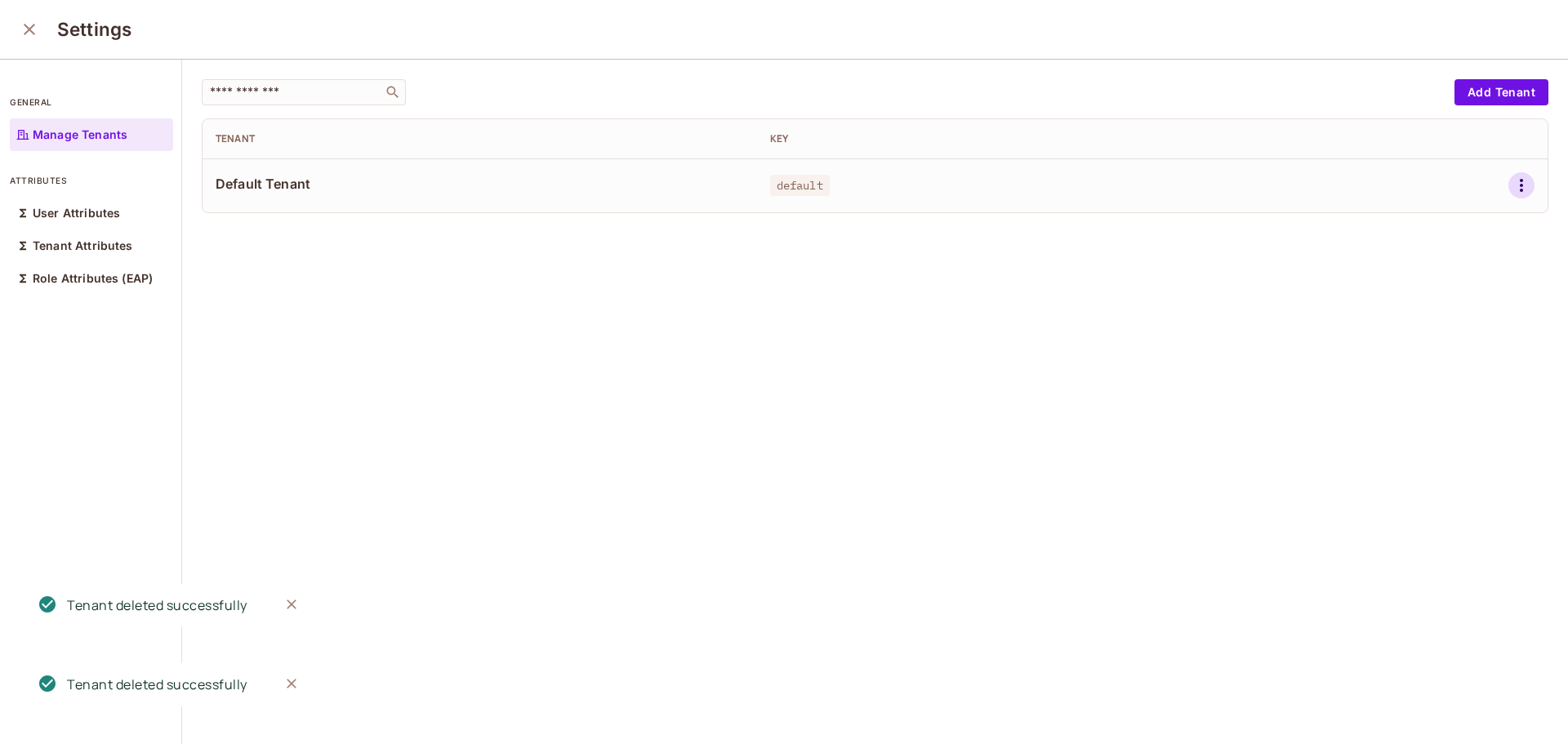
click at [1511, 187] on icon "button" at bounding box center [1521, 185] width 19 height 19
click at [1380, 291] on icon at bounding box center [1376, 295] width 12 height 14
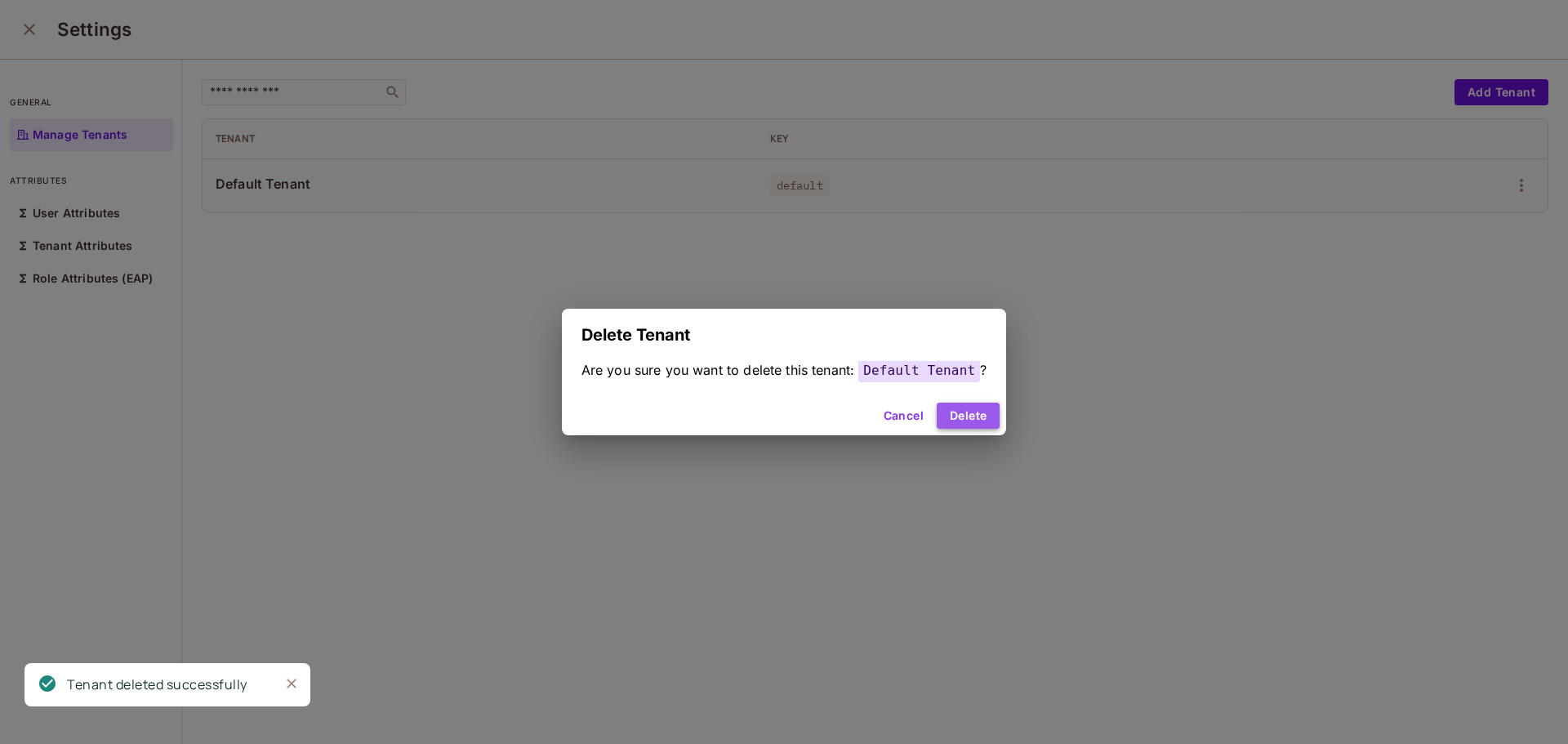
click at [980, 413] on button "Delete" at bounding box center [967, 415] width 63 height 26
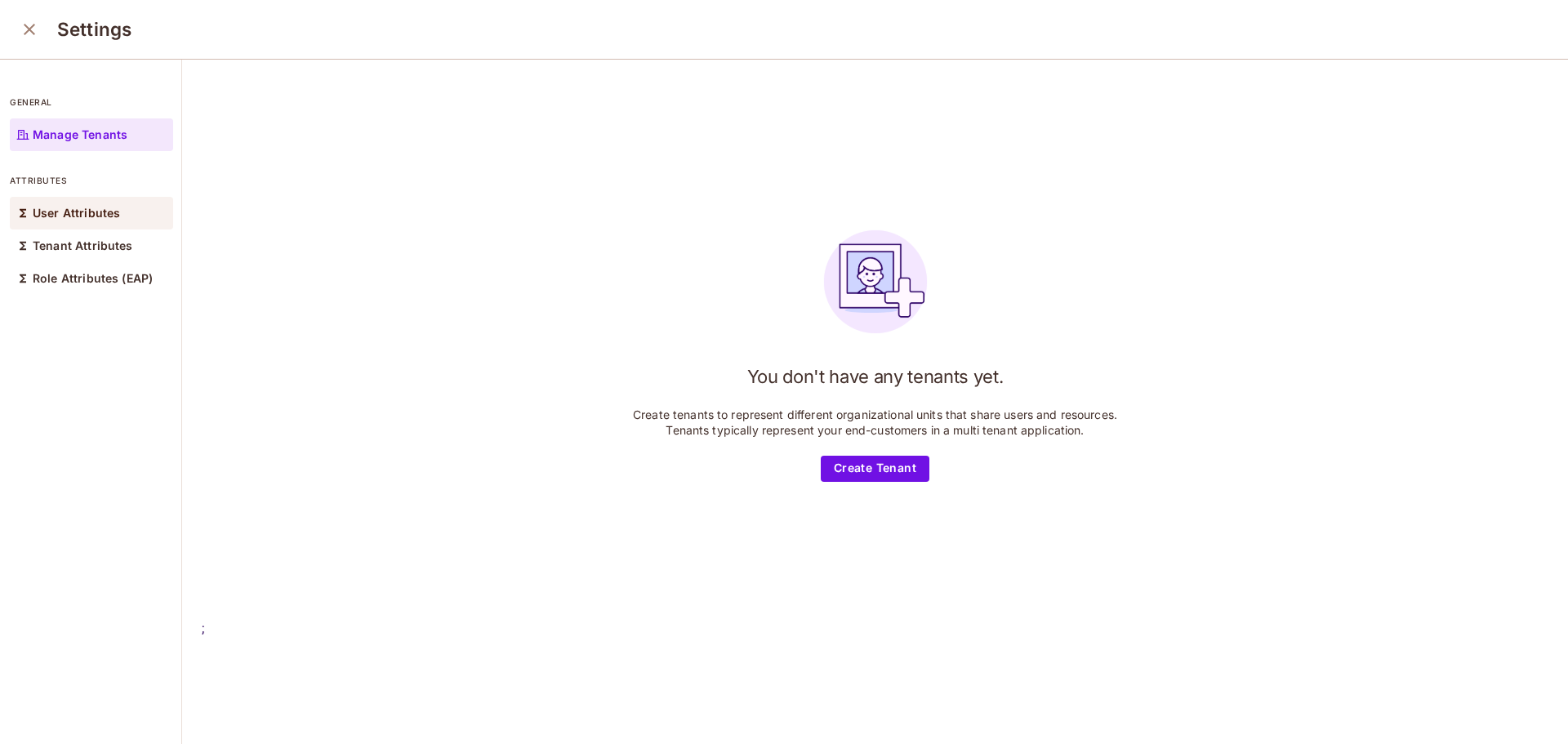
click at [86, 209] on p "User Attributes" at bounding box center [76, 214] width 88 height 13
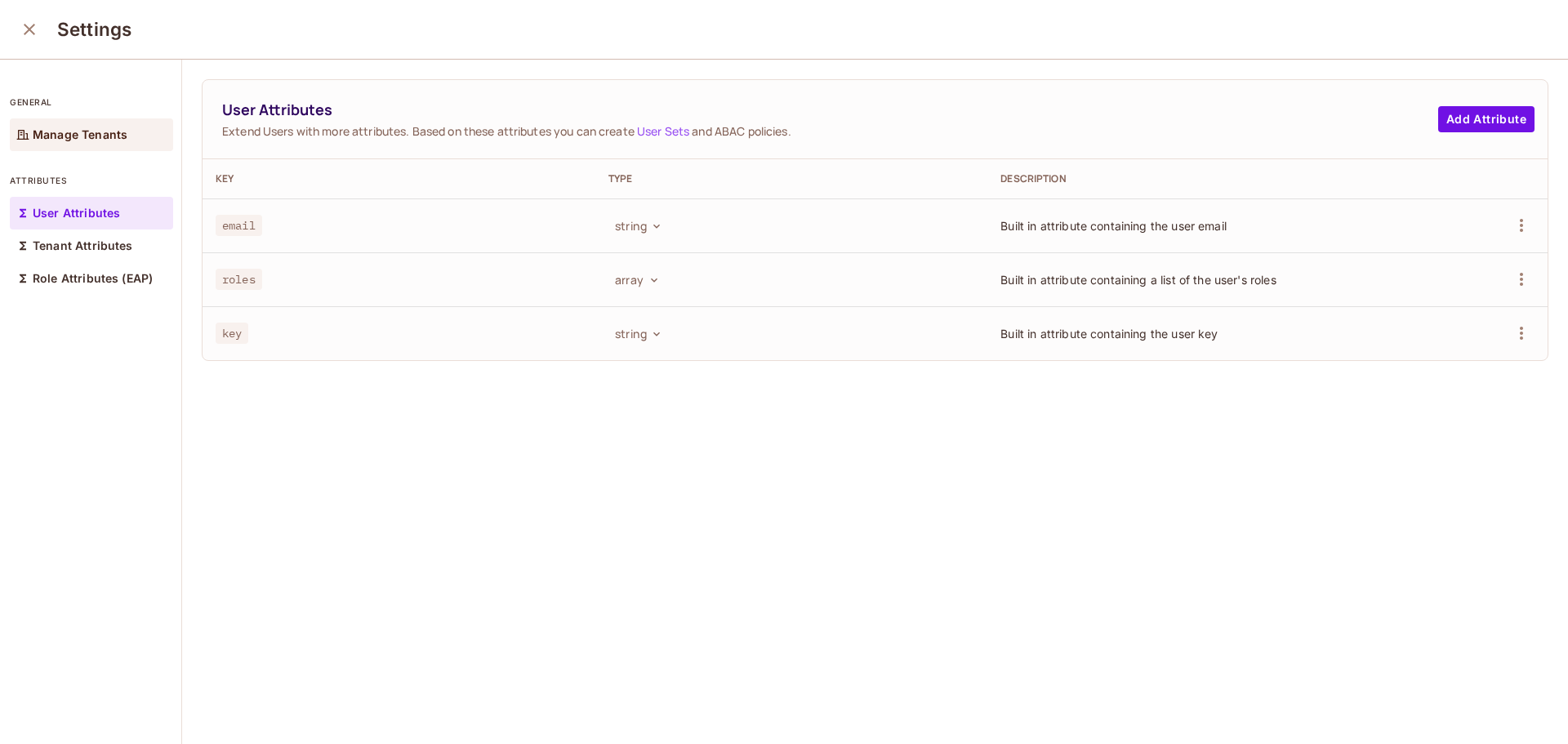
click at [101, 141] on div "Manage Tenants" at bounding box center [91, 135] width 164 height 33
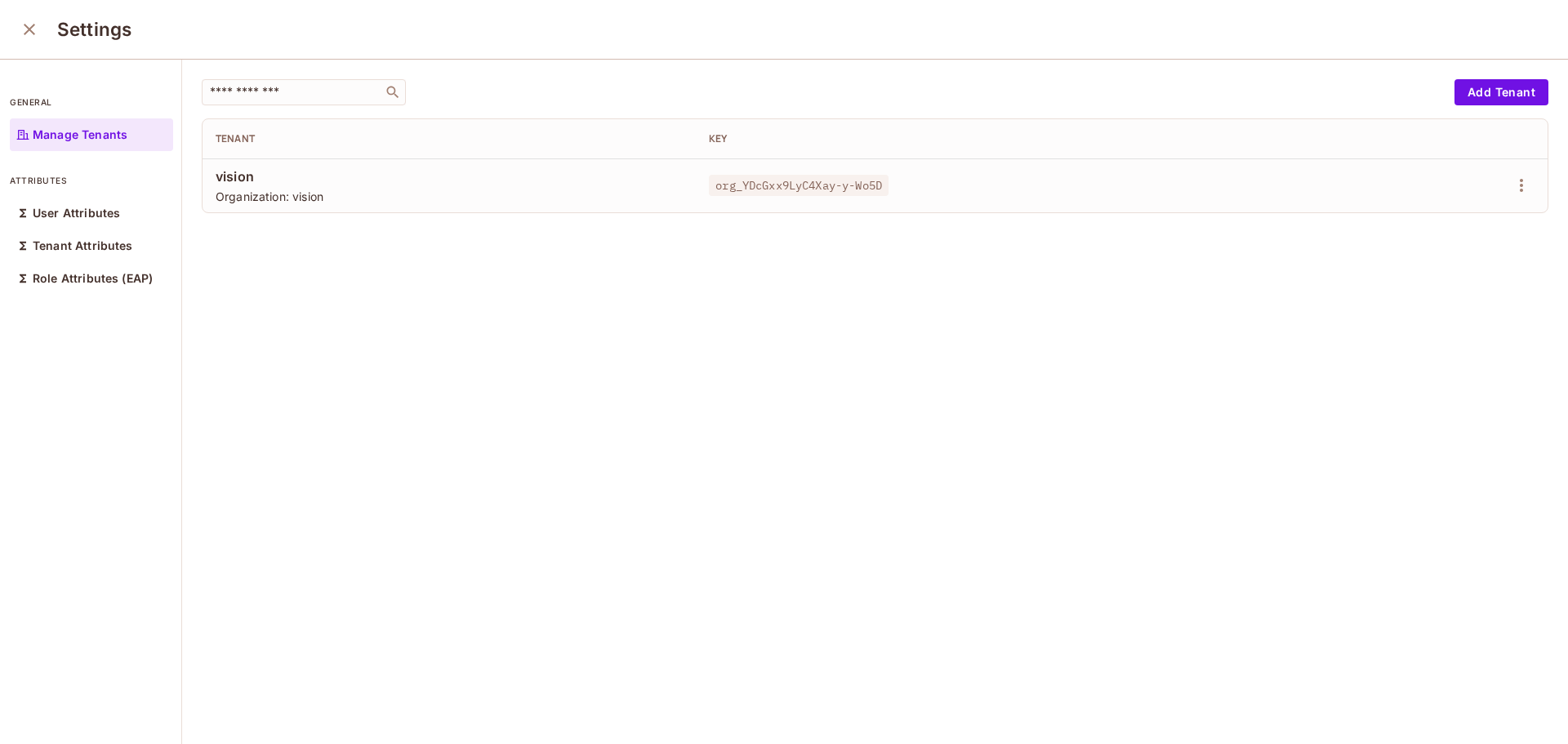
click at [304, 199] on span "Organization: vision" at bounding box center [449, 196] width 467 height 15
click at [889, 189] on div "org_YDcGxx9LyC4Xay-y-Wo5D" at bounding box center [1015, 185] width 615 height 16
click at [24, 34] on icon "close" at bounding box center [29, 29] width 19 height 19
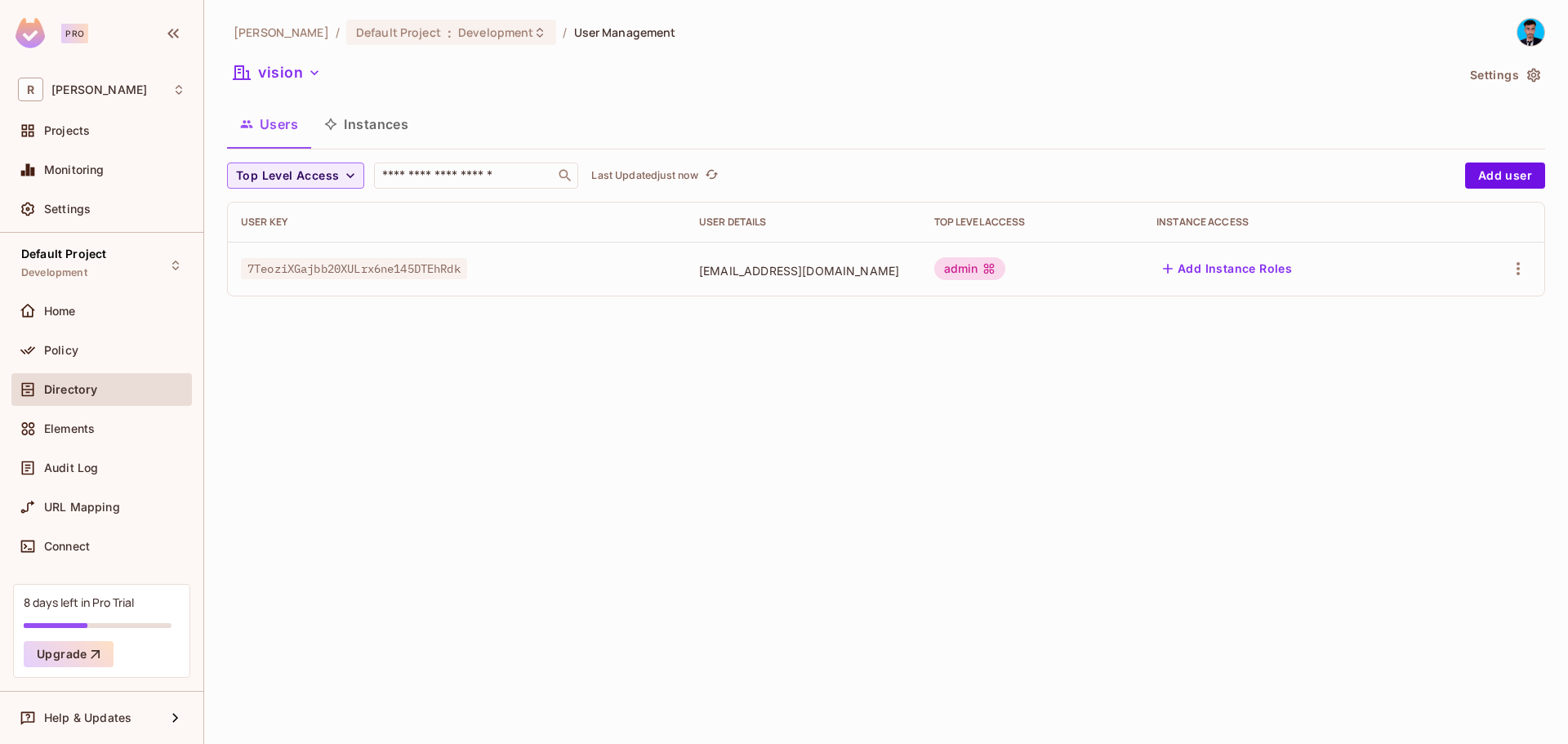
drag, startPoint x: 626, startPoint y: 277, endPoint x: 934, endPoint y: 272, distance: 308.0
click at [934, 272] on tr "7TeoziXGajbb20XULrx6ne145DTEhRdk mostafizurrahaman0401@gmail.com admin Add Inst…" at bounding box center [886, 269] width 1316 height 54
click at [938, 350] on div "Rahaman / Default Project : Development / User Management vision Settings Users…" at bounding box center [886, 372] width 1364 height 744
click at [1006, 269] on div "admin" at bounding box center [969, 269] width 72 height 23
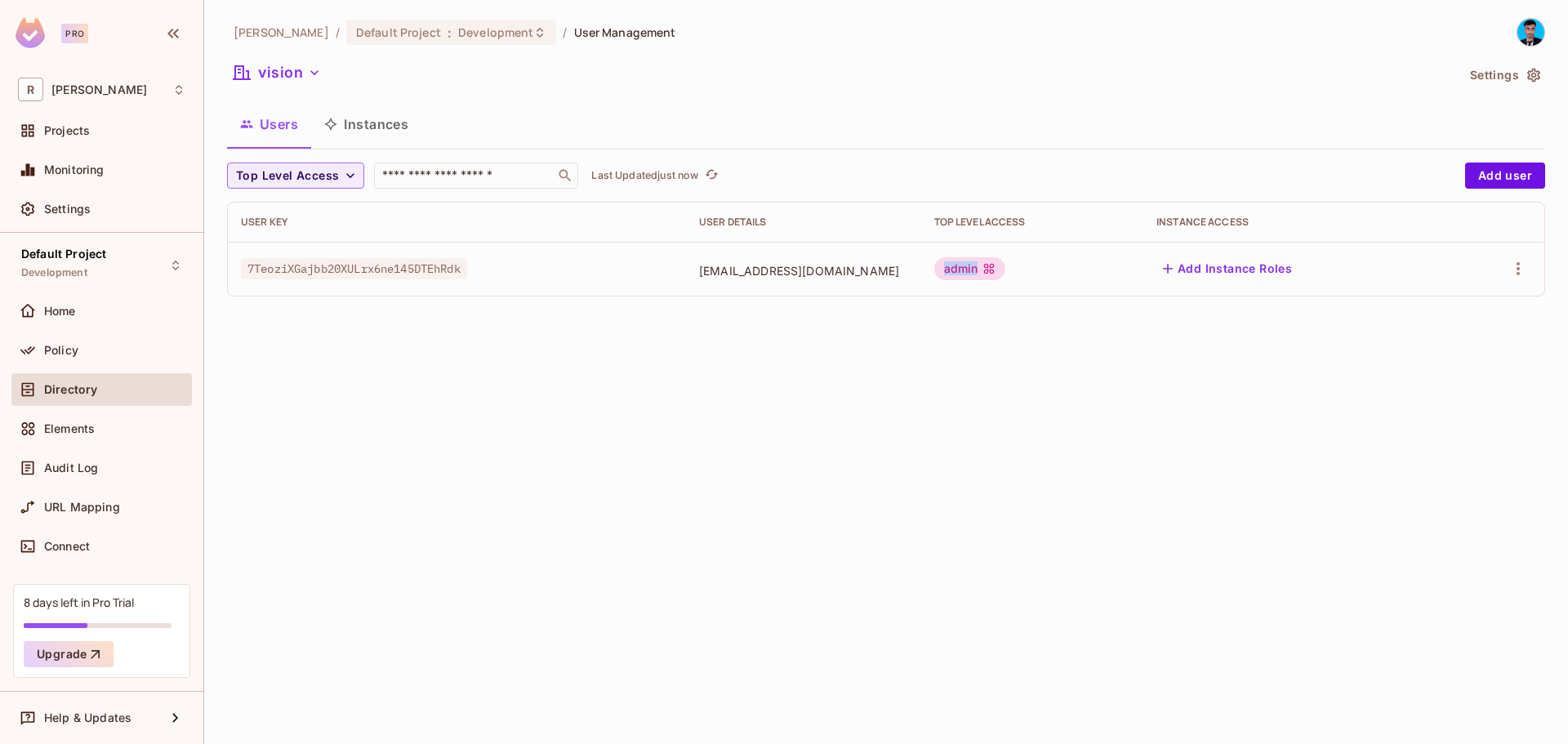
click at [1084, 274] on body "Pro R Rahaman Projects Monitoring Settings Default Project Development Home Pol…" at bounding box center [784, 372] width 1568 height 744
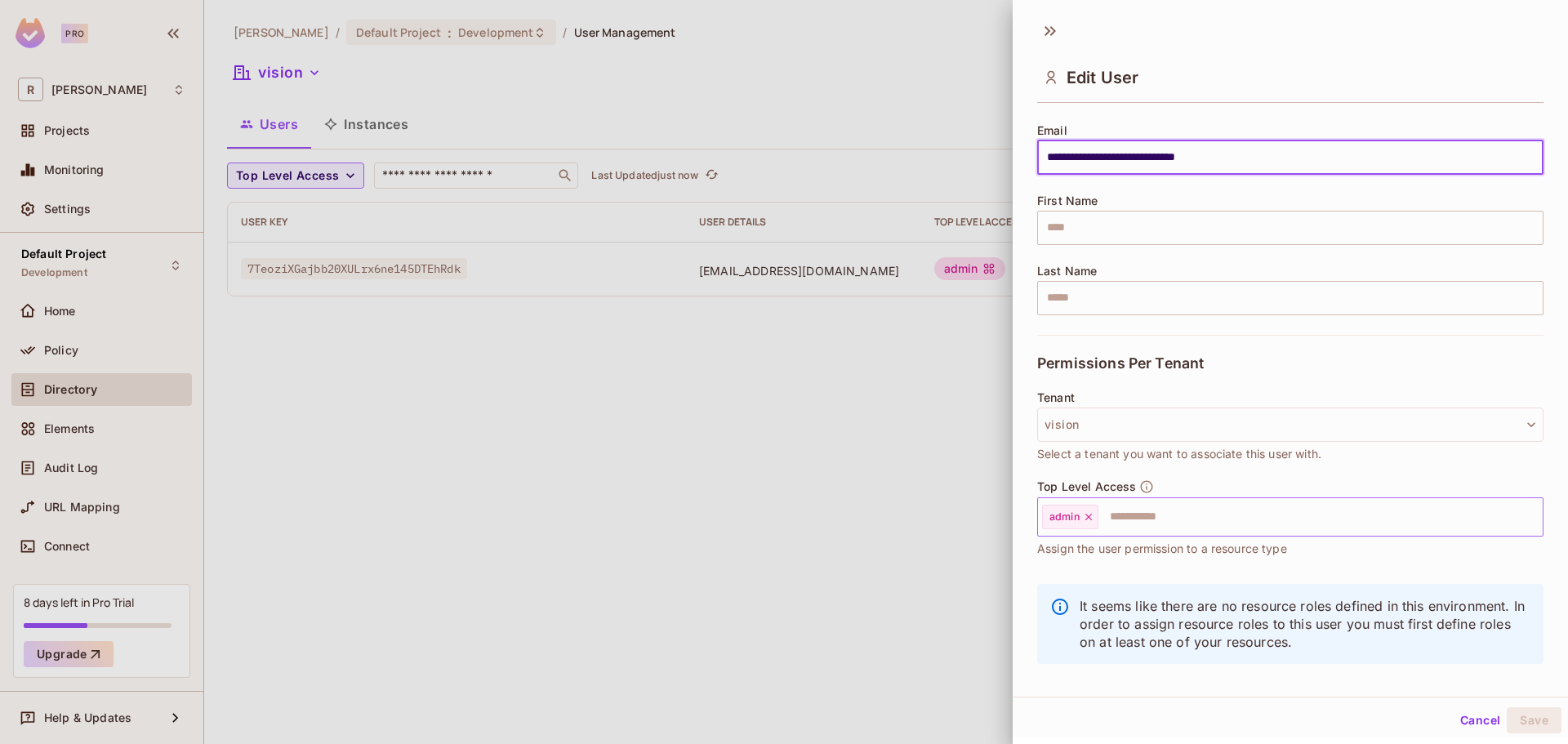
scroll to position [139, 0]
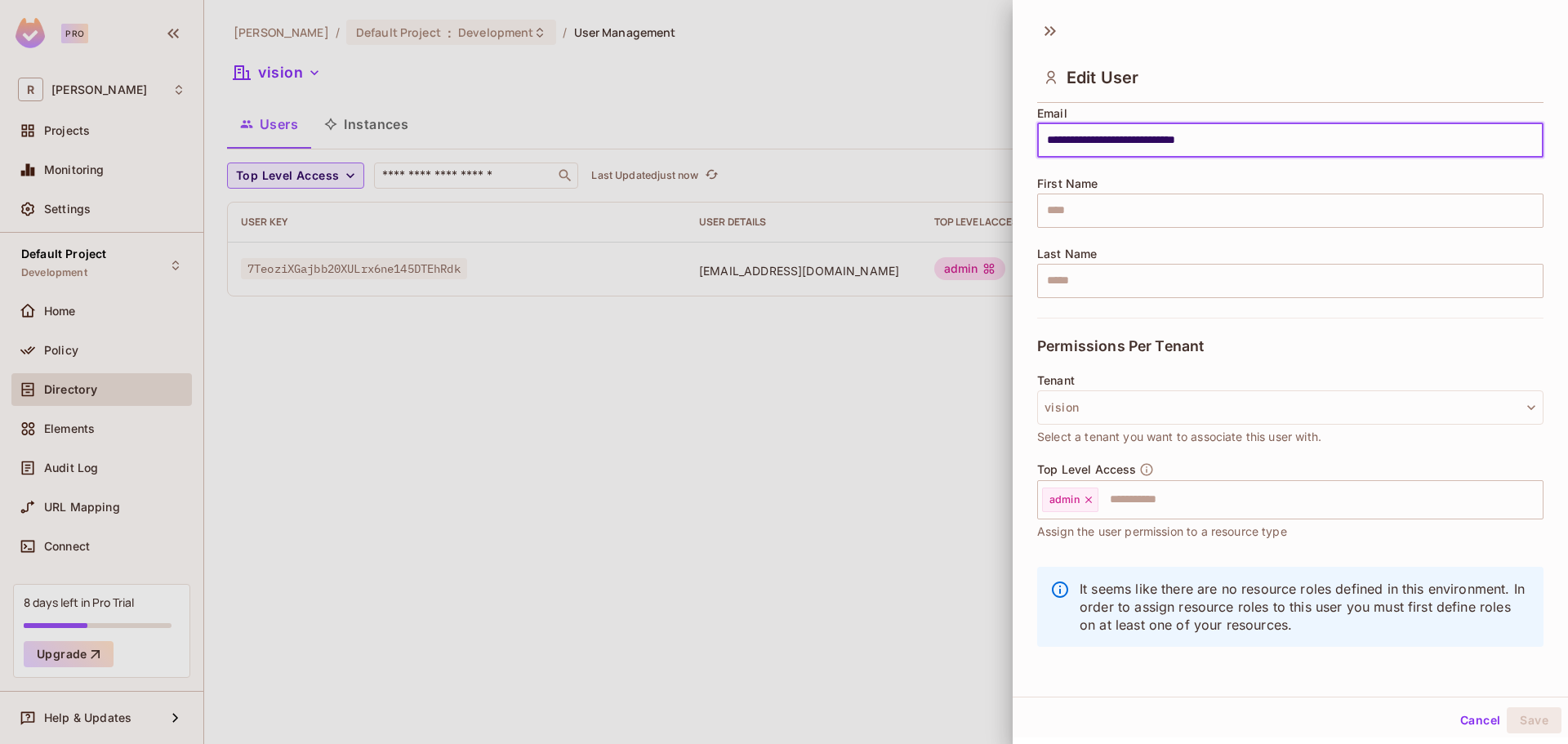
click at [1459, 729] on button "Cancel" at bounding box center [1479, 720] width 53 height 26
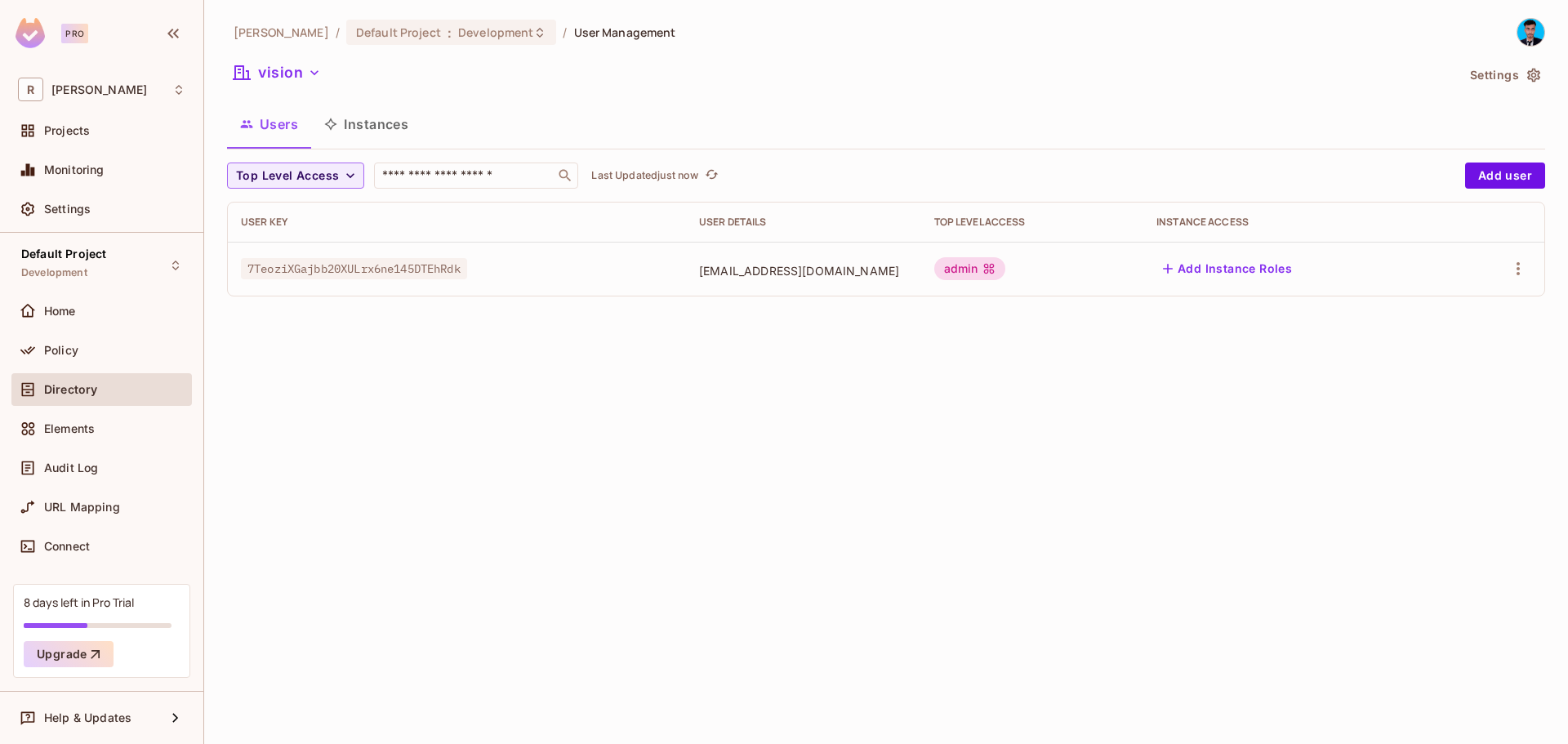
click at [384, 508] on div "Rahaman / Default Project : Development / User Management vision Settings Users…" at bounding box center [886, 372] width 1364 height 744
click at [73, 323] on div "Home" at bounding box center [101, 311] width 180 height 33
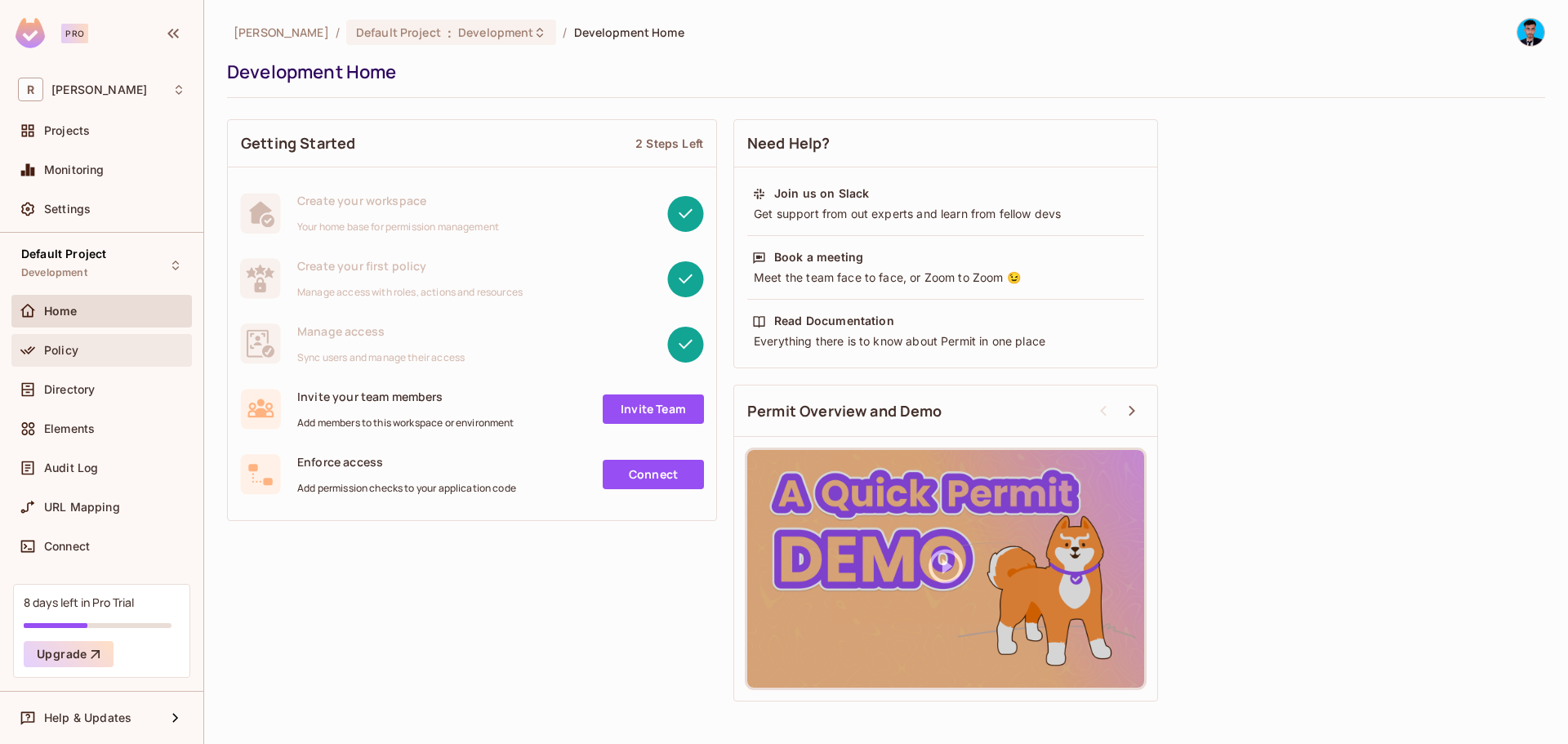
click at [81, 344] on div "Policy" at bounding box center [115, 350] width 141 height 13
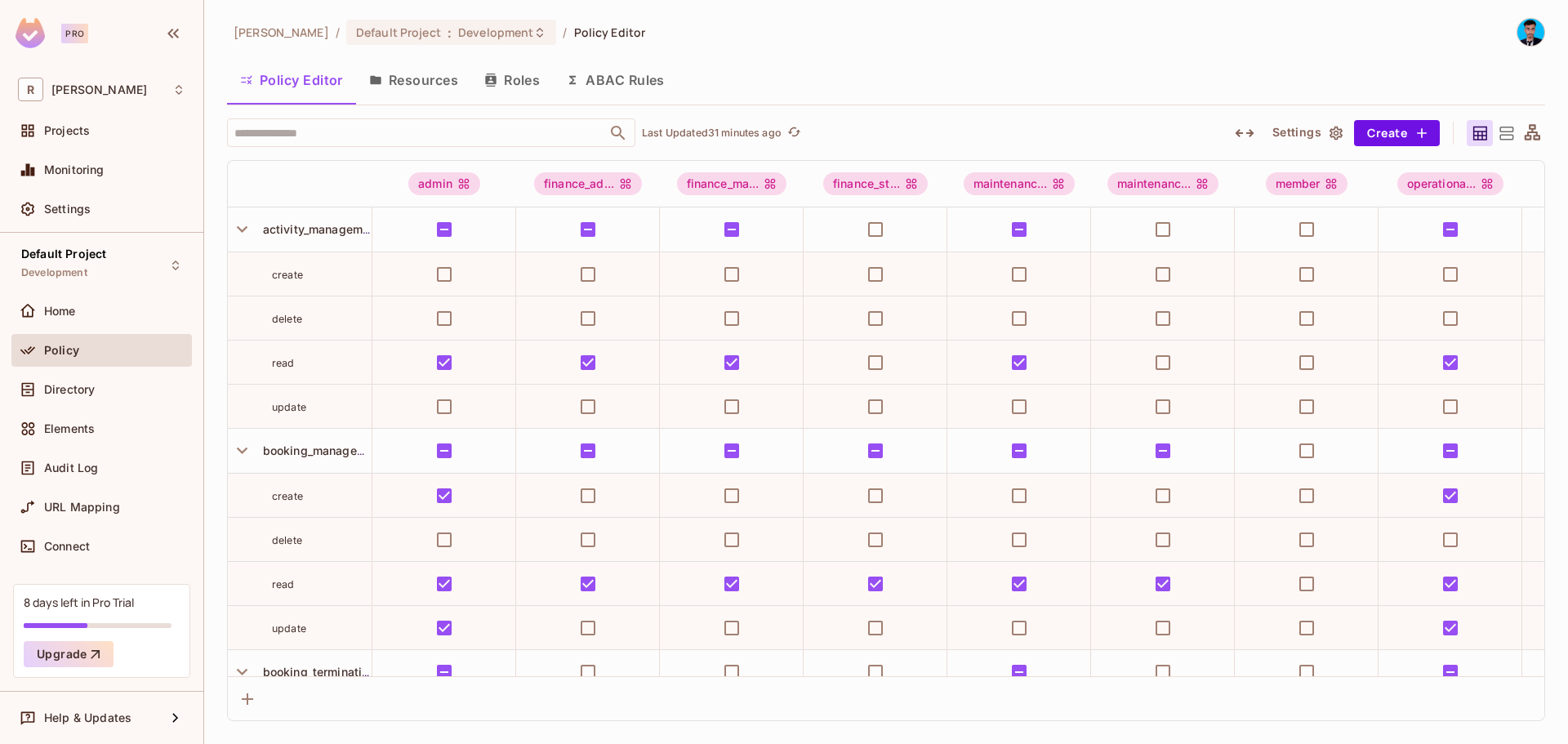
click at [1498, 142] on div at bounding box center [1505, 133] width 26 height 26
click at [1519, 133] on div at bounding box center [1531, 133] width 26 height 26
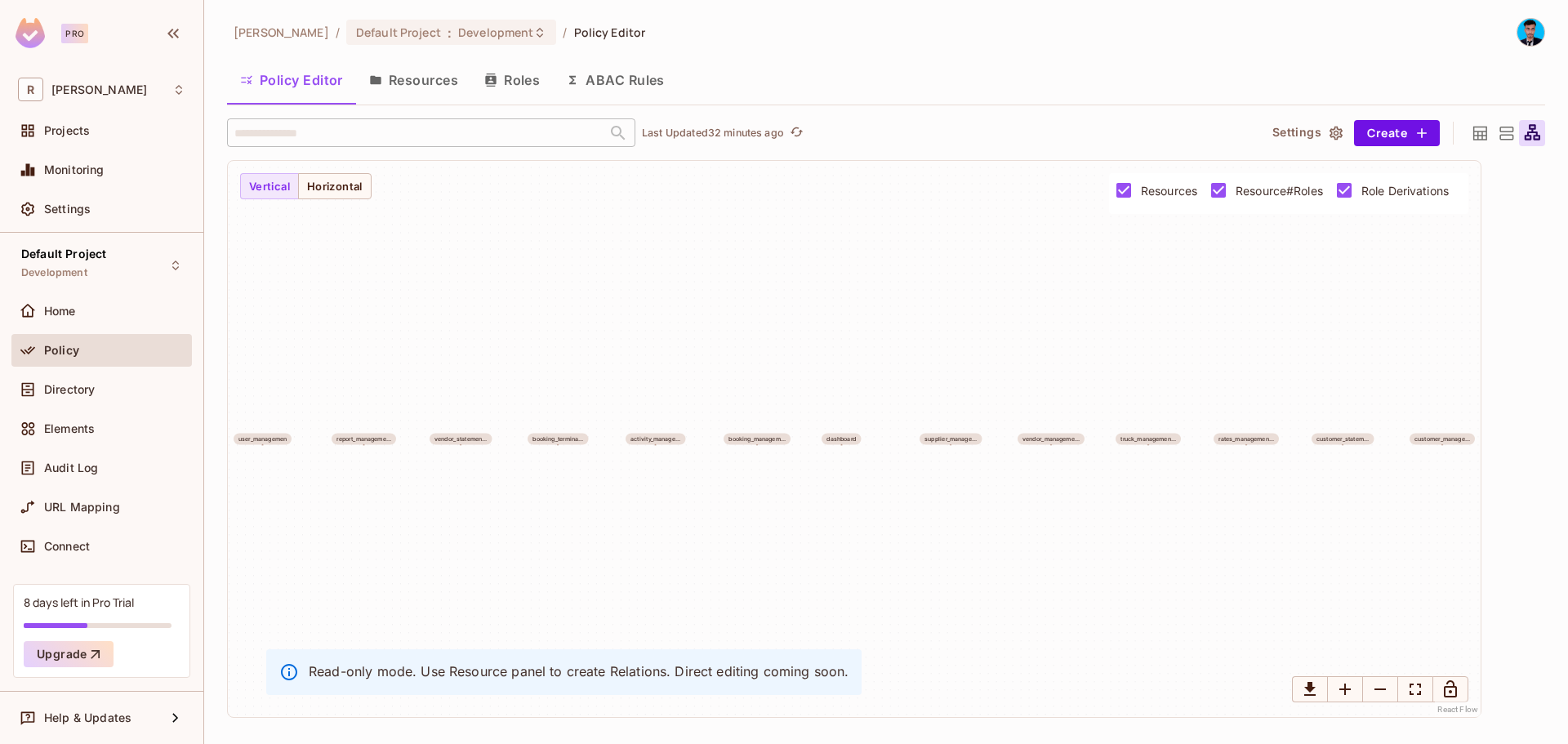
click at [1504, 139] on icon at bounding box center [1505, 133] width 13 height 13
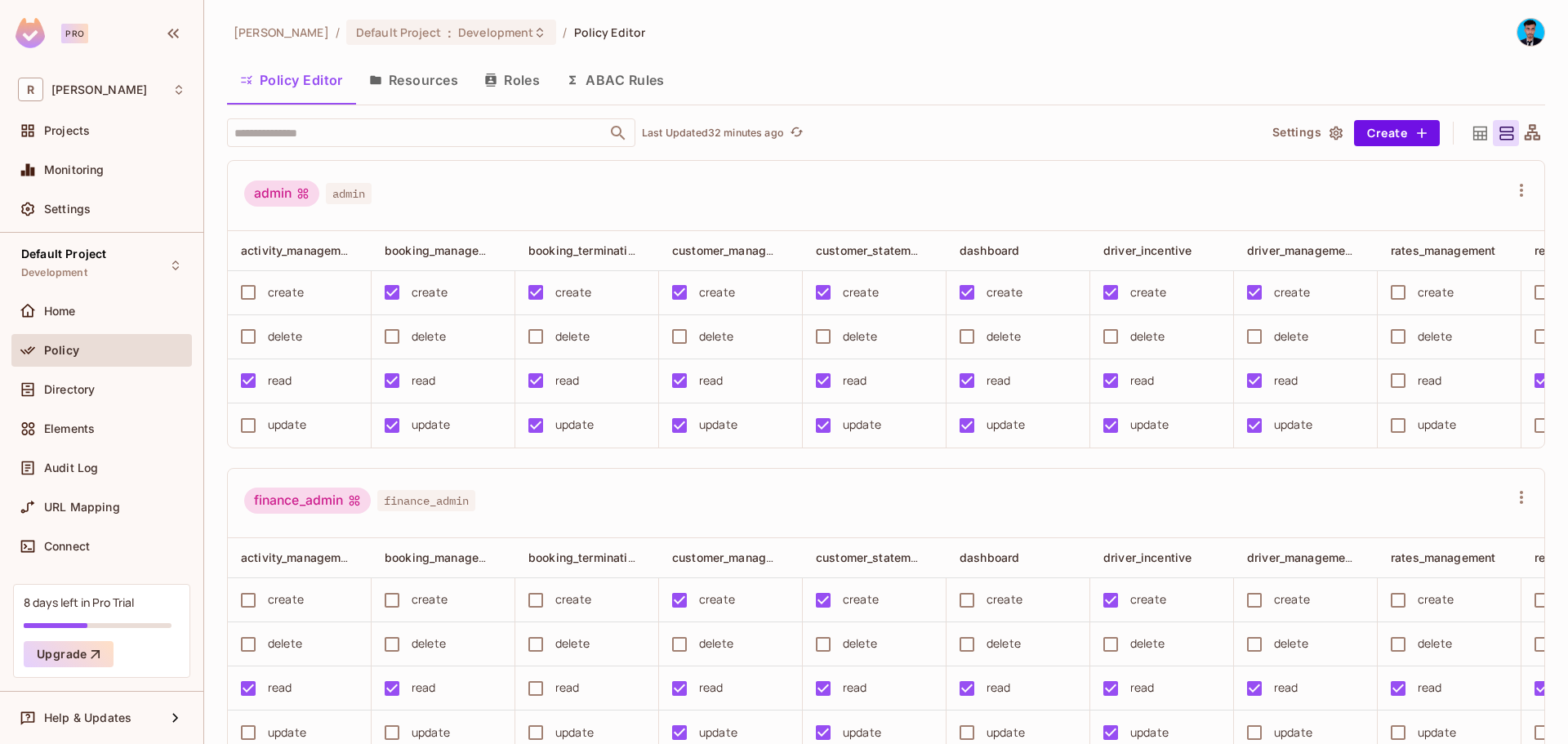
click at [410, 85] on button "Resources" at bounding box center [414, 80] width 116 height 40
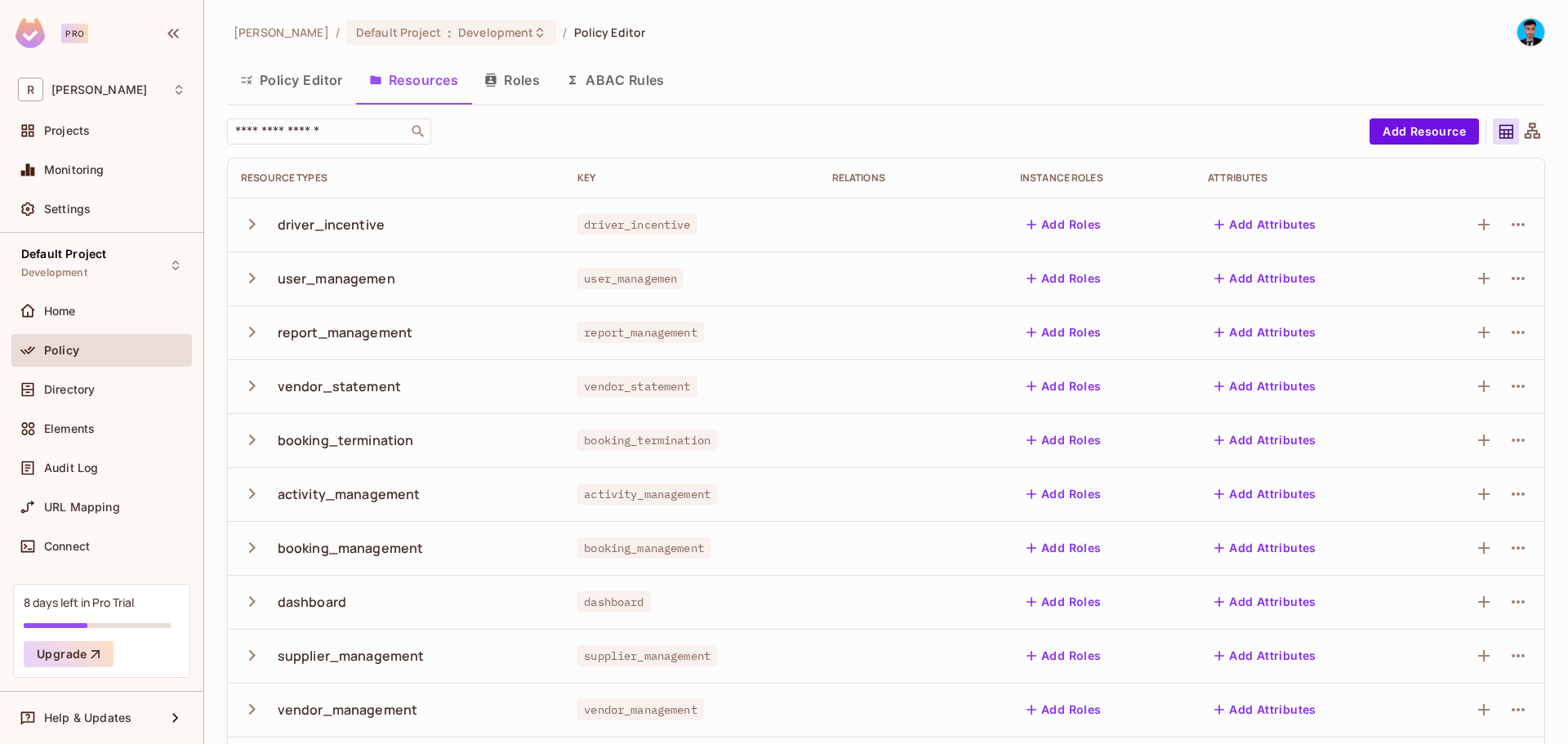
click at [322, 99] on button "Policy Editor" at bounding box center [292, 80] width 129 height 40
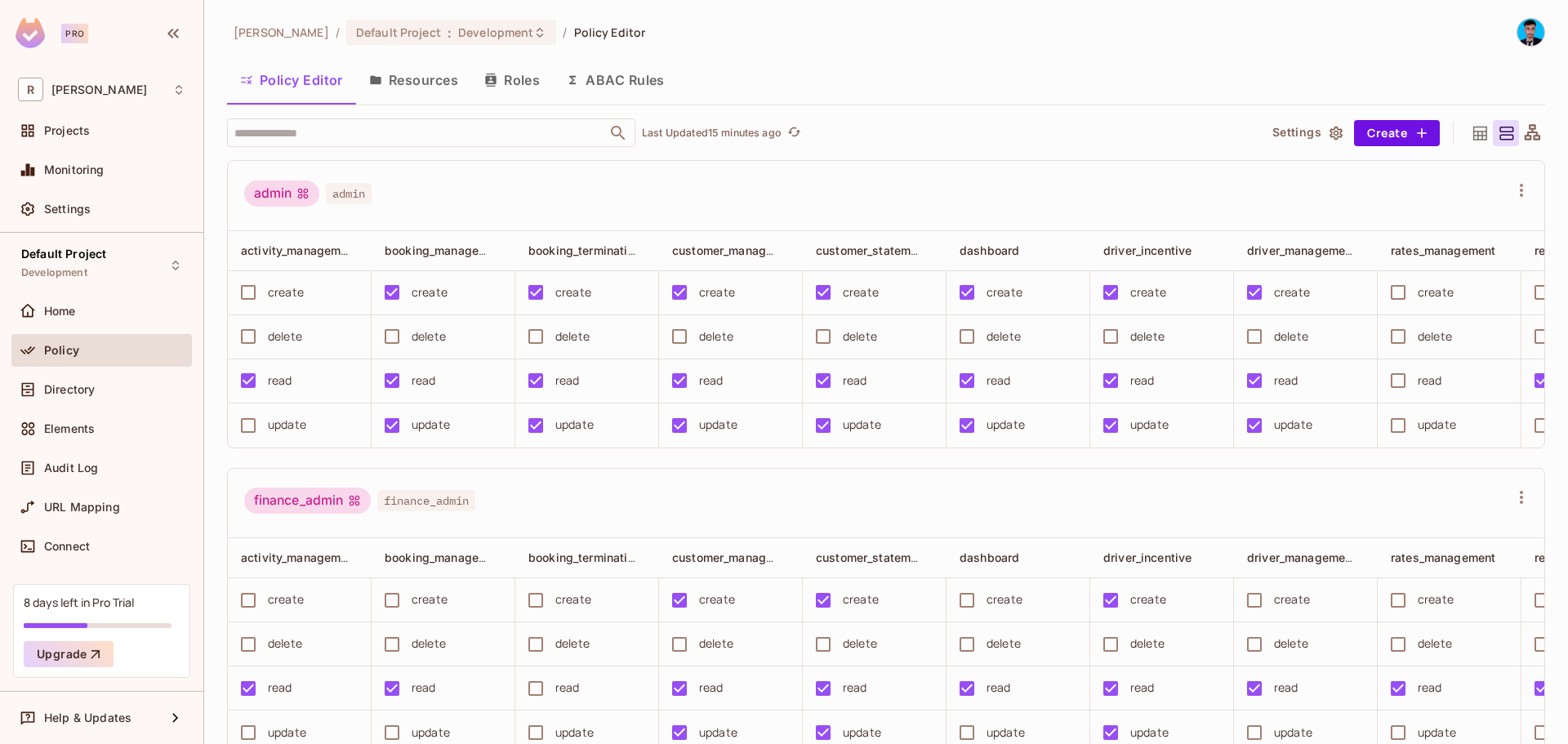
click at [423, 77] on button "Resources" at bounding box center [414, 80] width 116 height 40
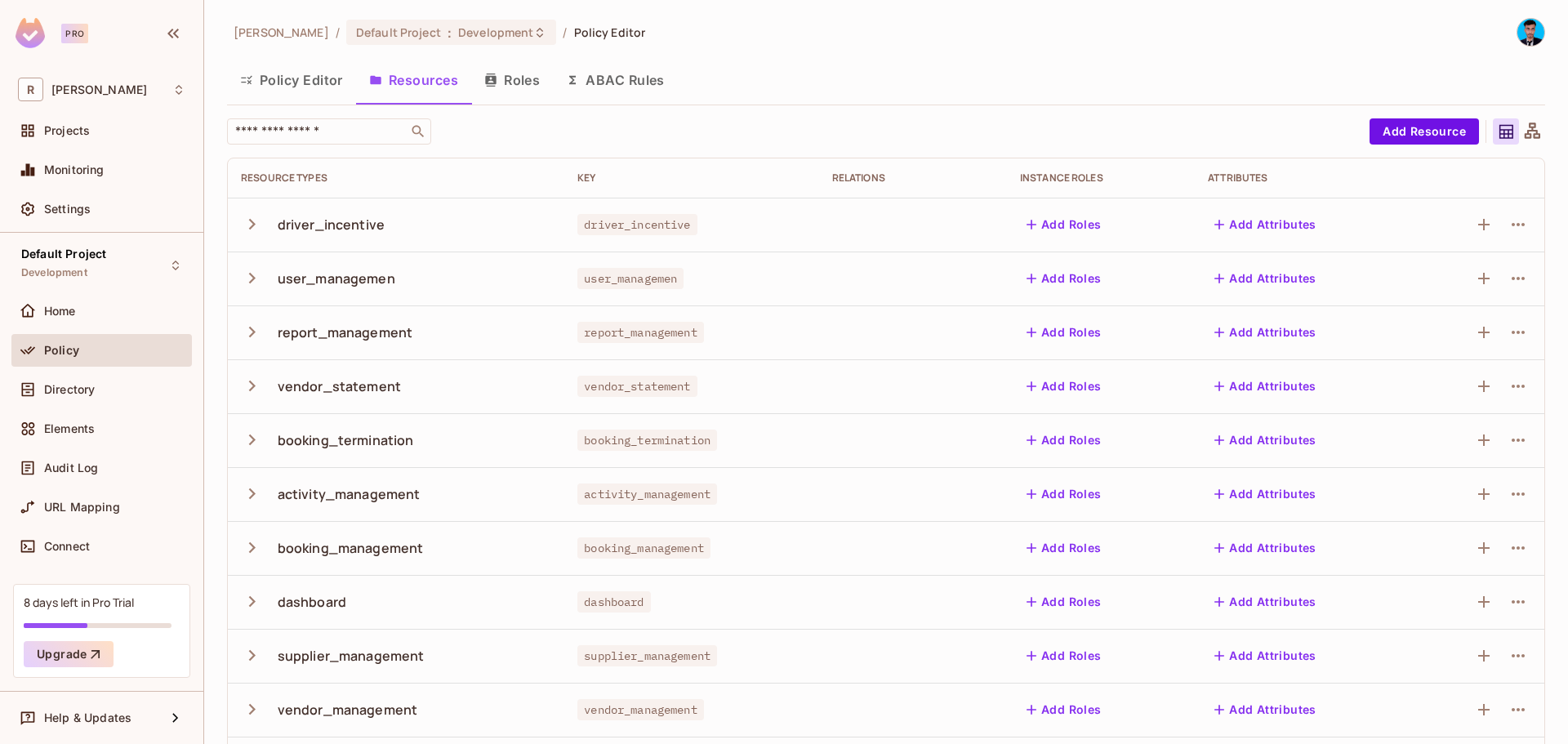
click at [250, 223] on icon "button" at bounding box center [251, 223] width 22 height 22
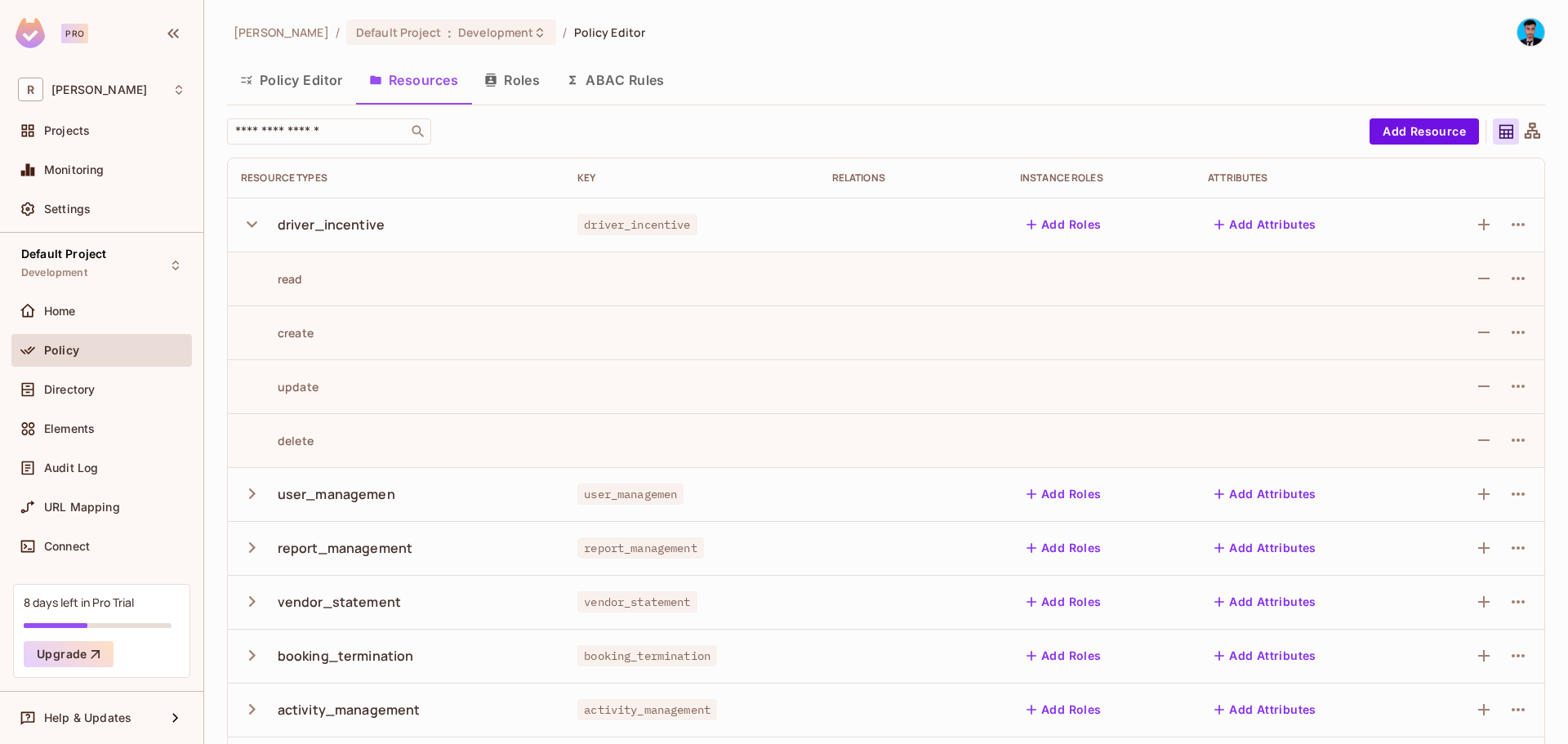
click at [250, 223] on icon "button" at bounding box center [251, 223] width 22 height 22
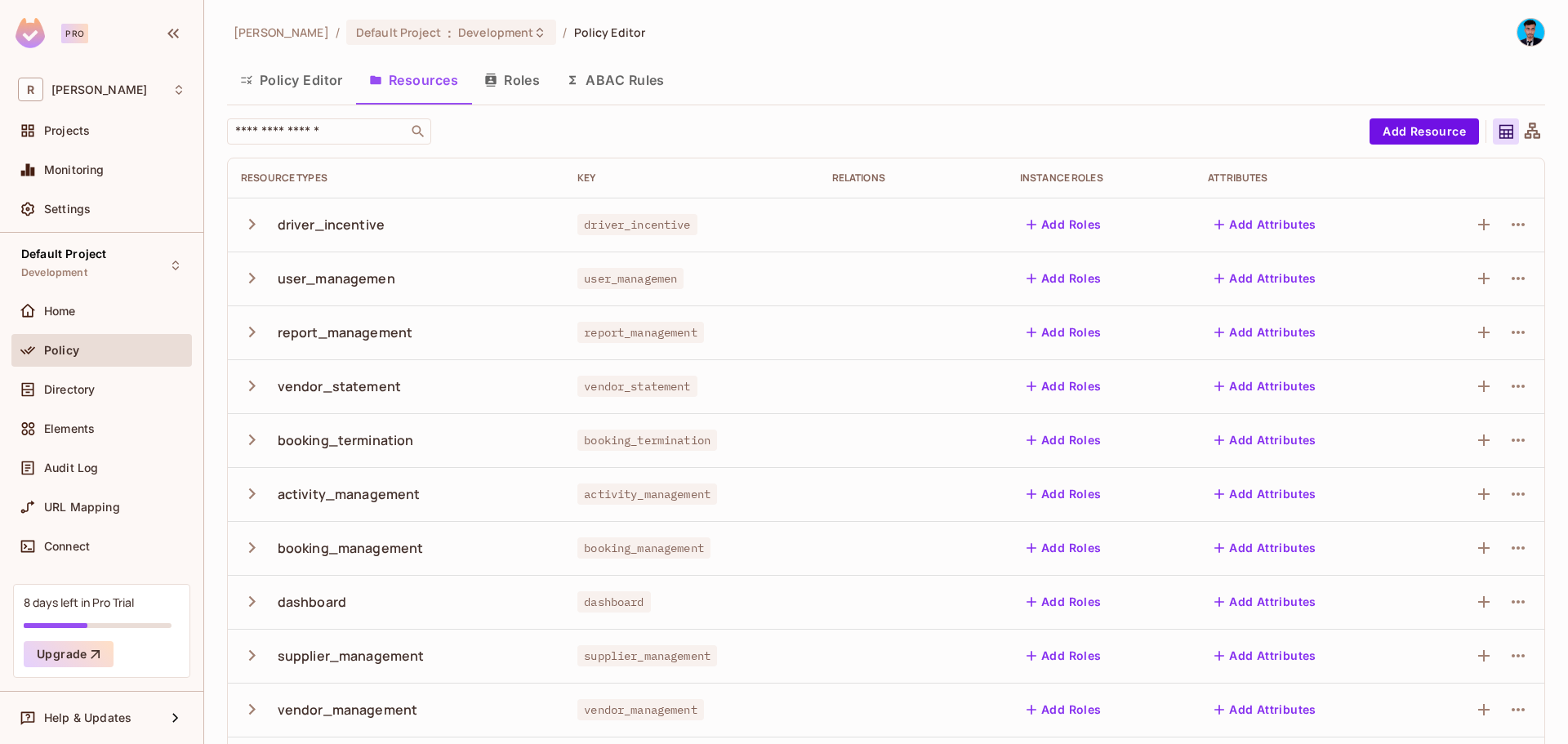
click at [523, 80] on button "Roles" at bounding box center [511, 80] width 82 height 40
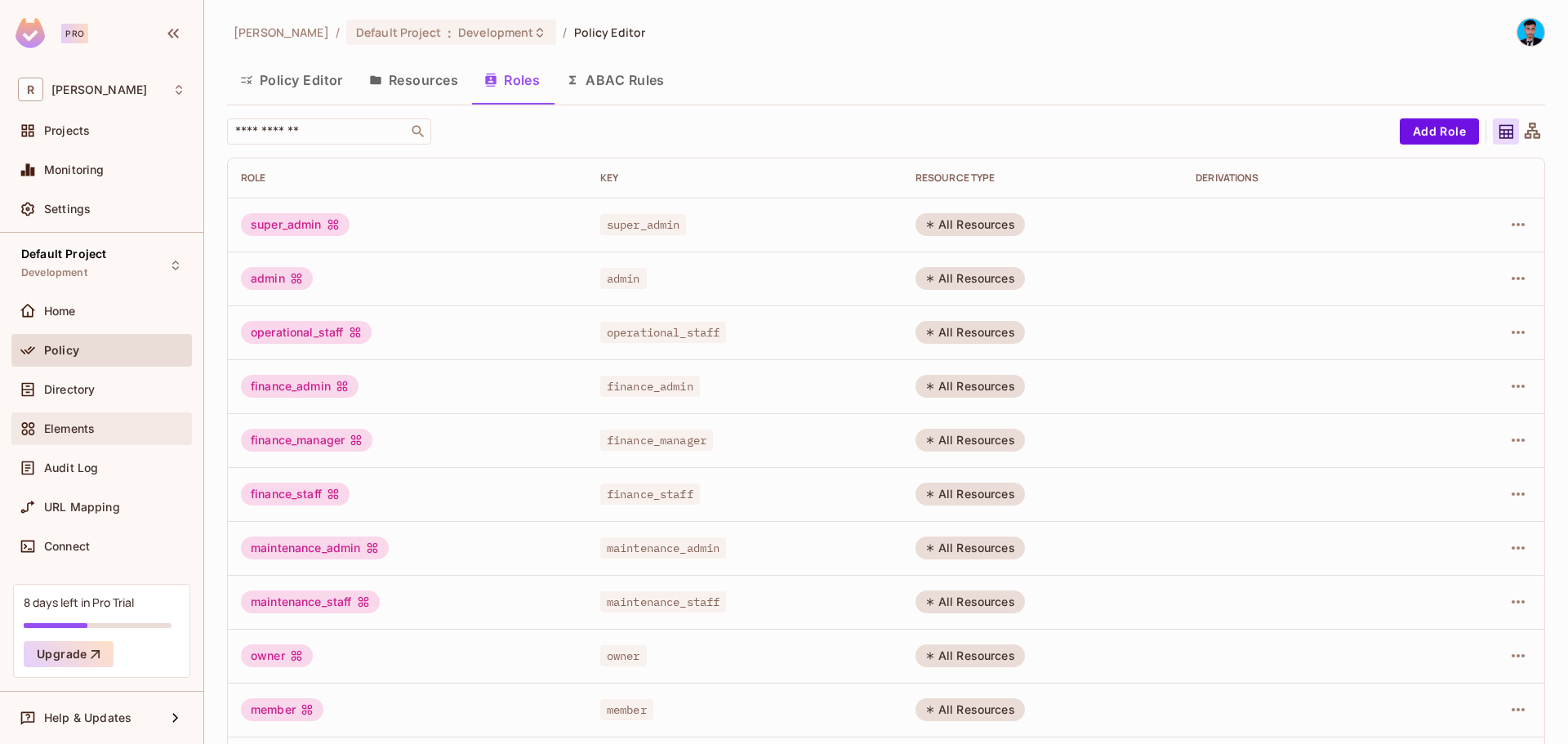
click at [105, 424] on div "Elements" at bounding box center [115, 429] width 141 height 13
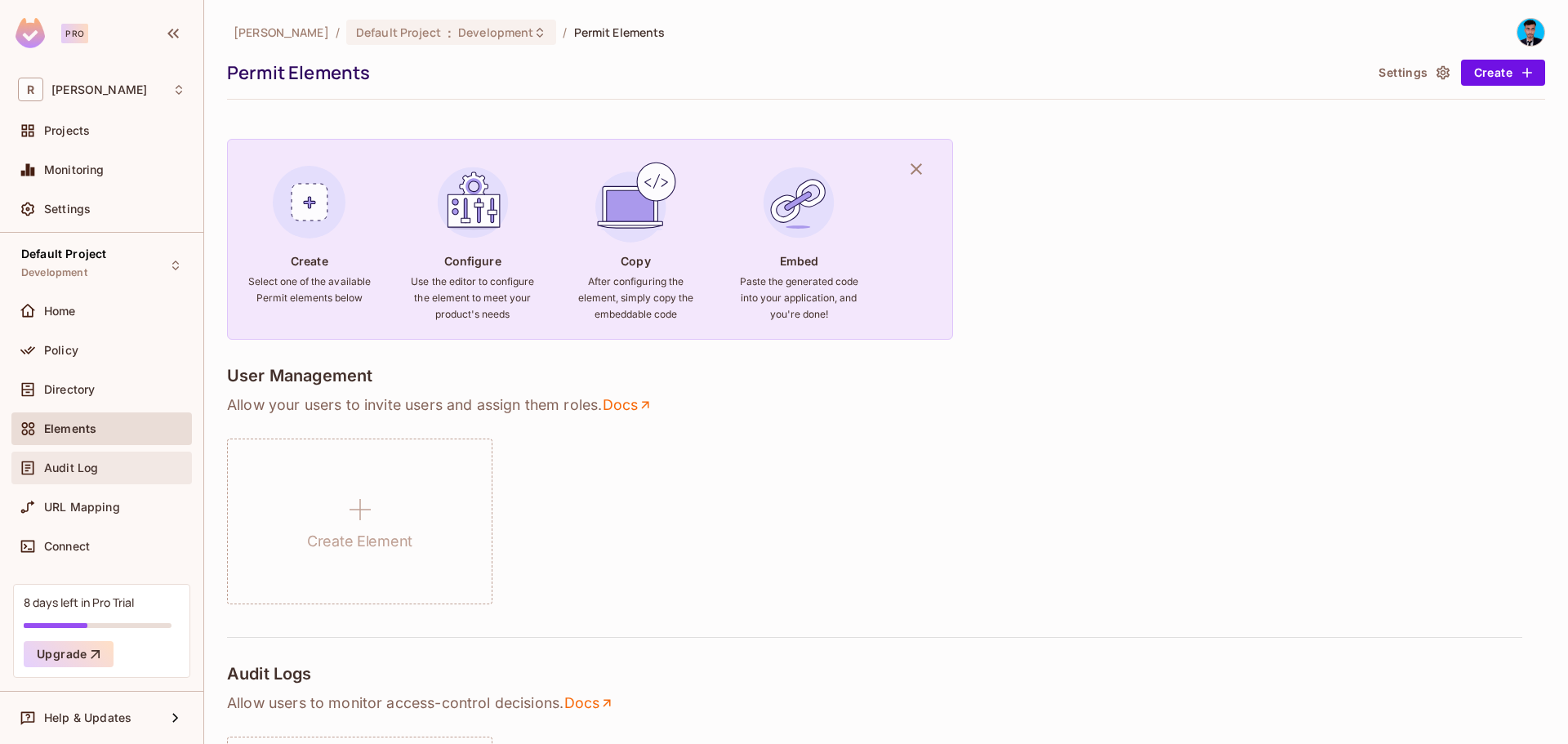
click at [89, 469] on span "Audit Log" at bounding box center [71, 468] width 54 height 13
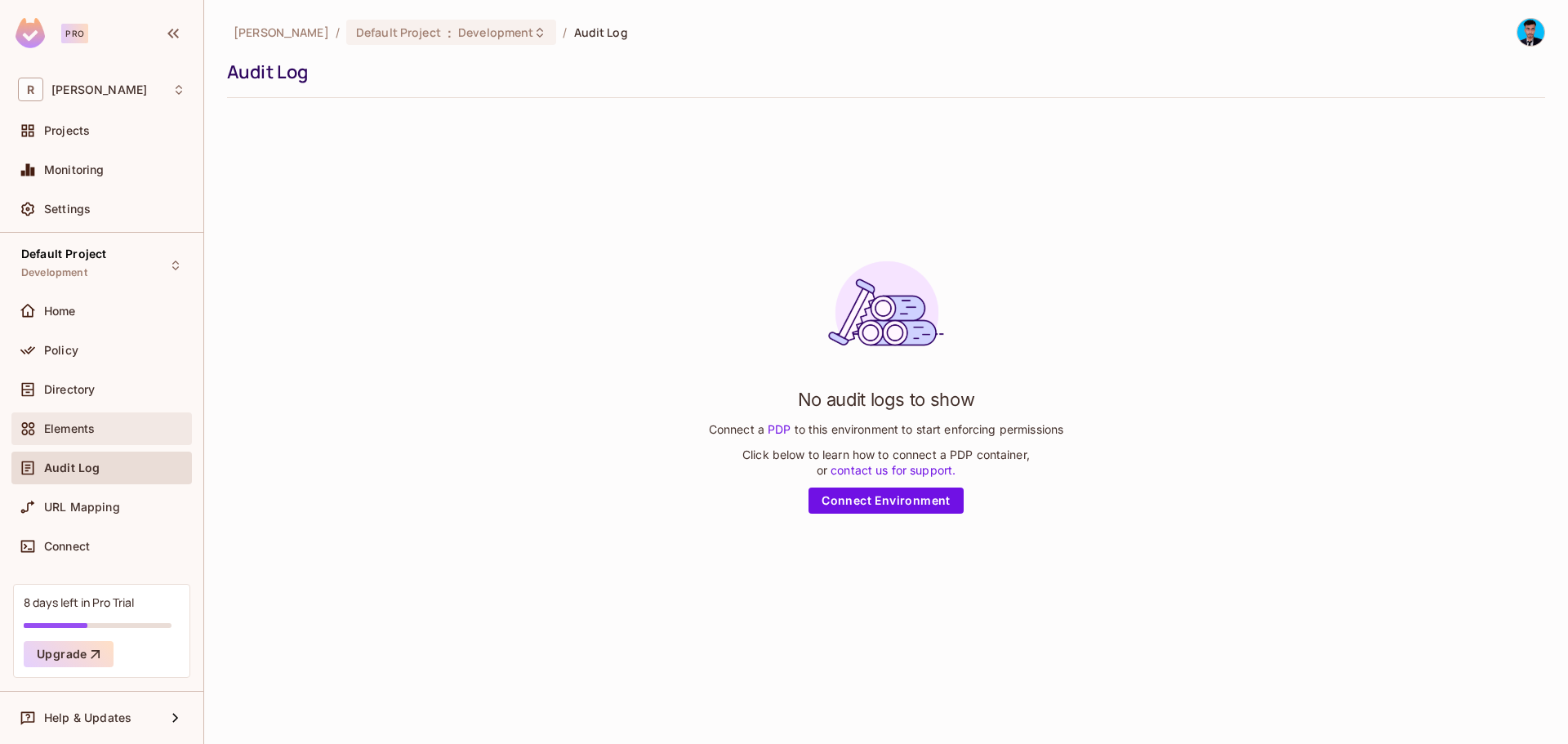
click at [85, 429] on span "Elements" at bounding box center [69, 429] width 51 height 13
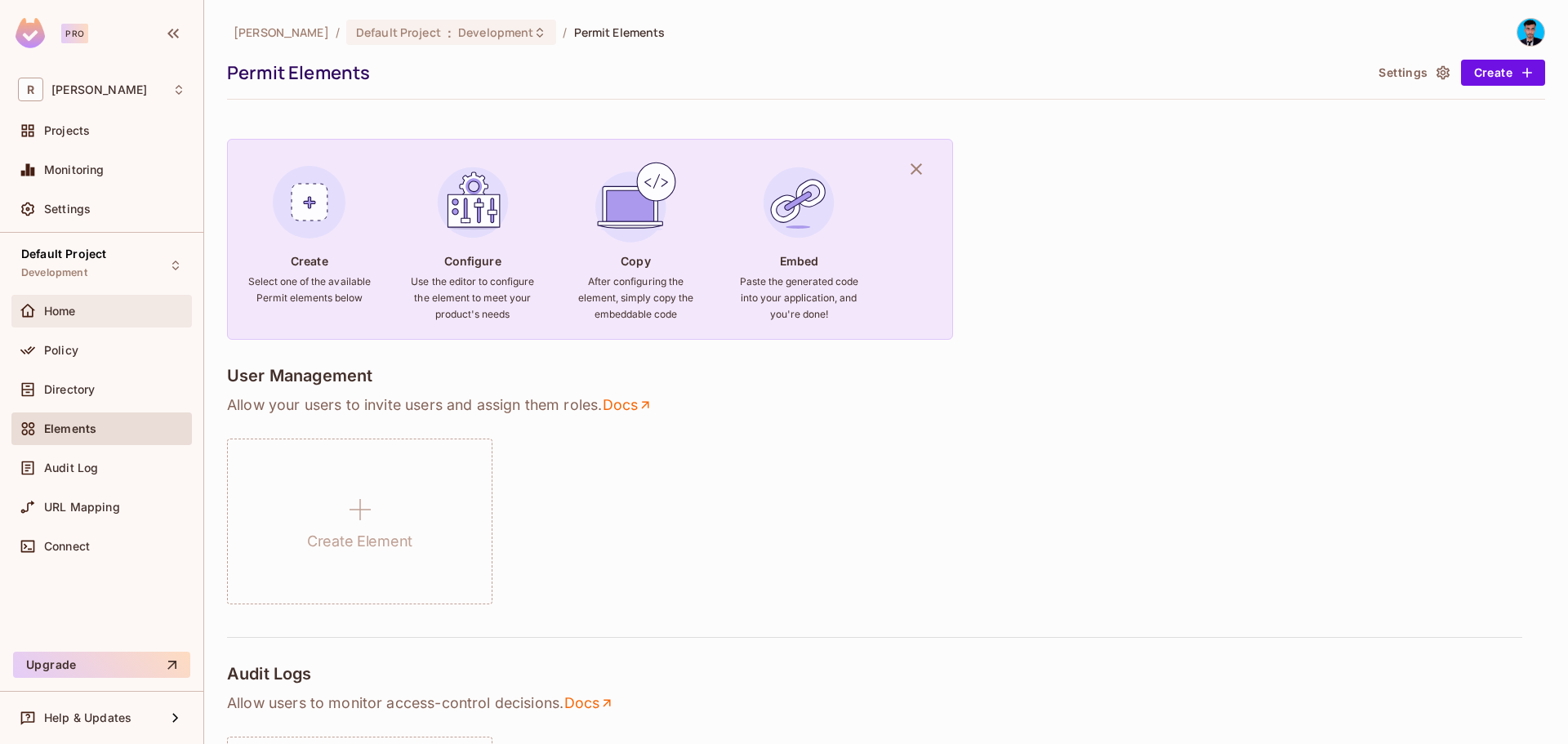
click at [78, 315] on div "Home" at bounding box center [115, 311] width 141 height 13
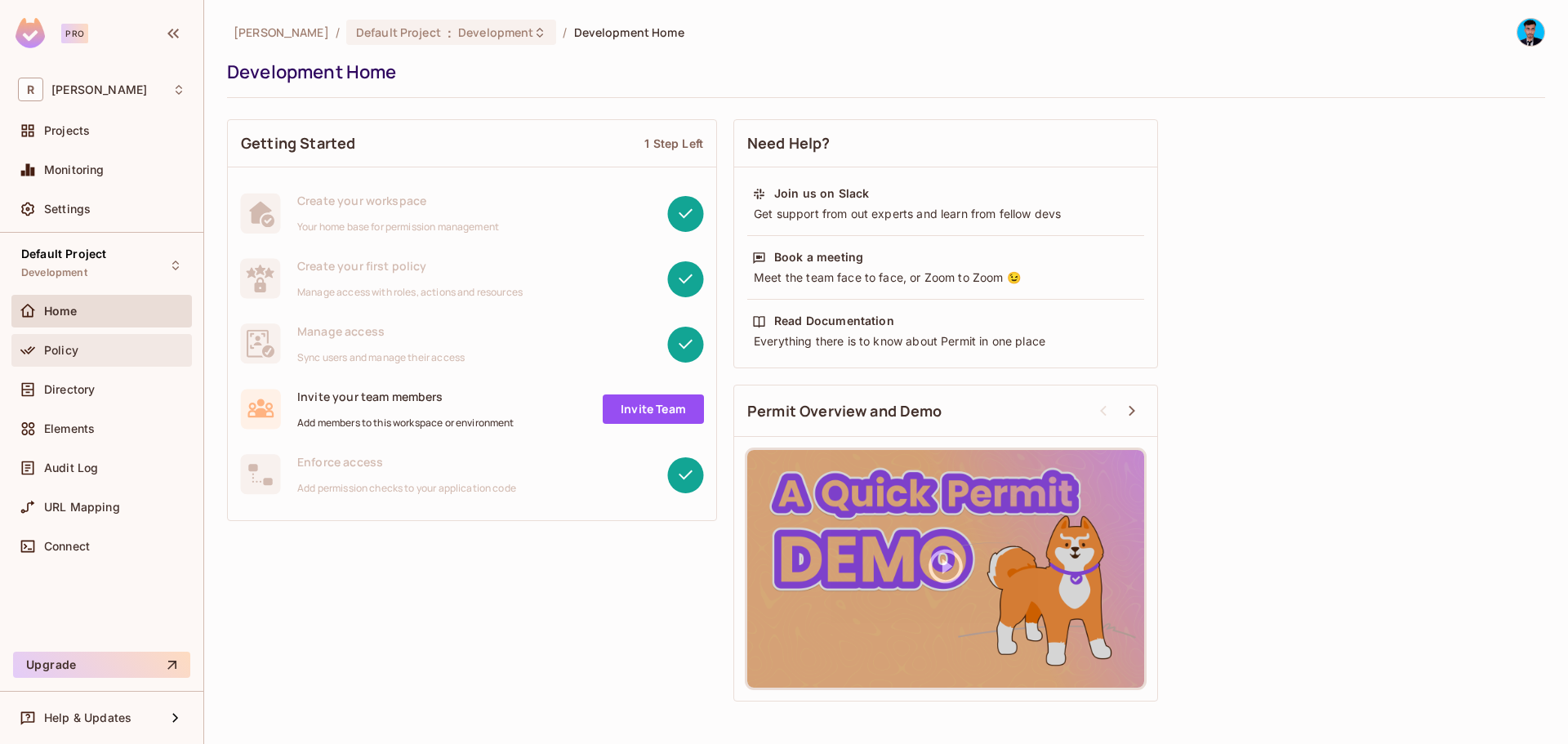
click at [78, 348] on span "Policy" at bounding box center [62, 350] width 35 height 13
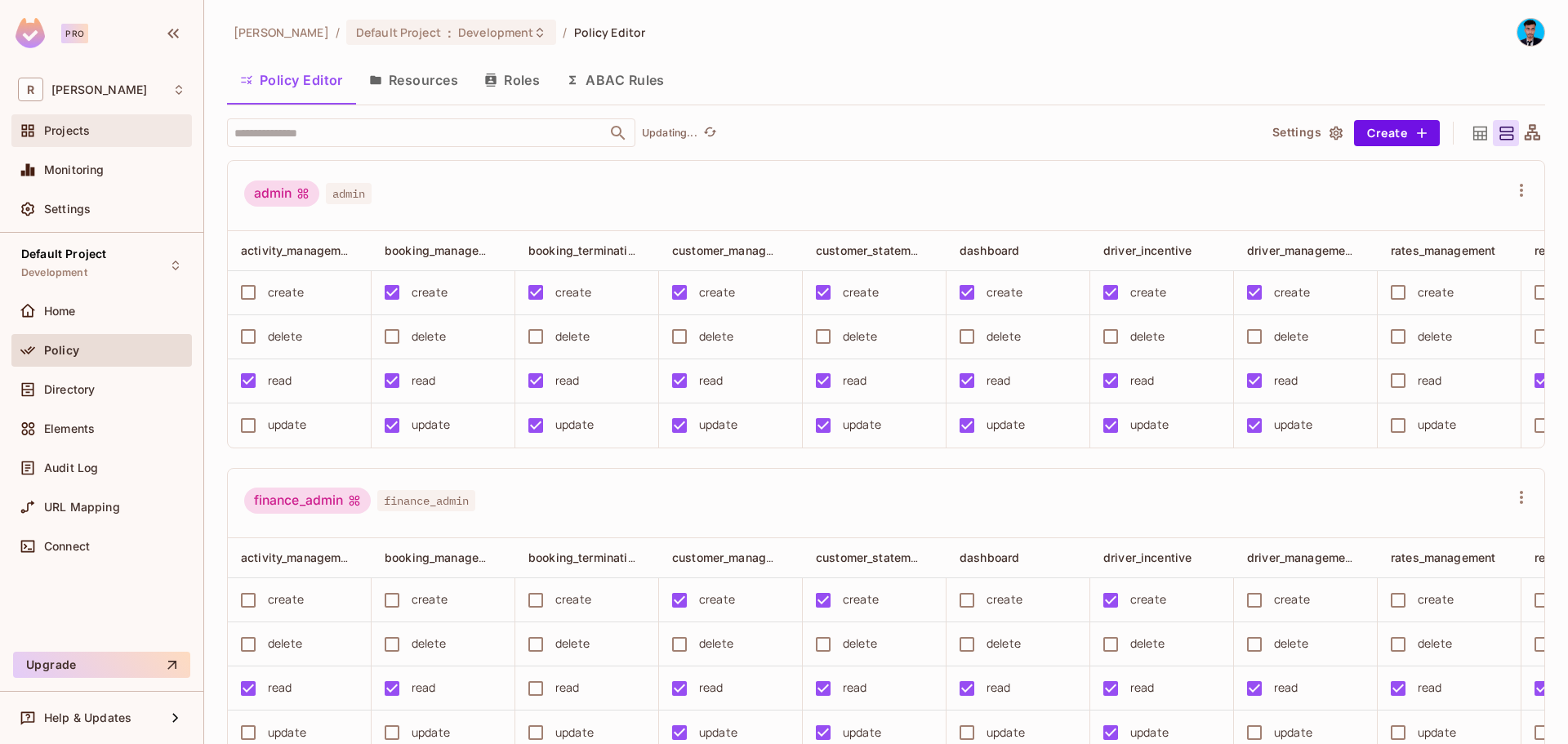
click at [78, 127] on span "Projects" at bounding box center [67, 131] width 46 height 13
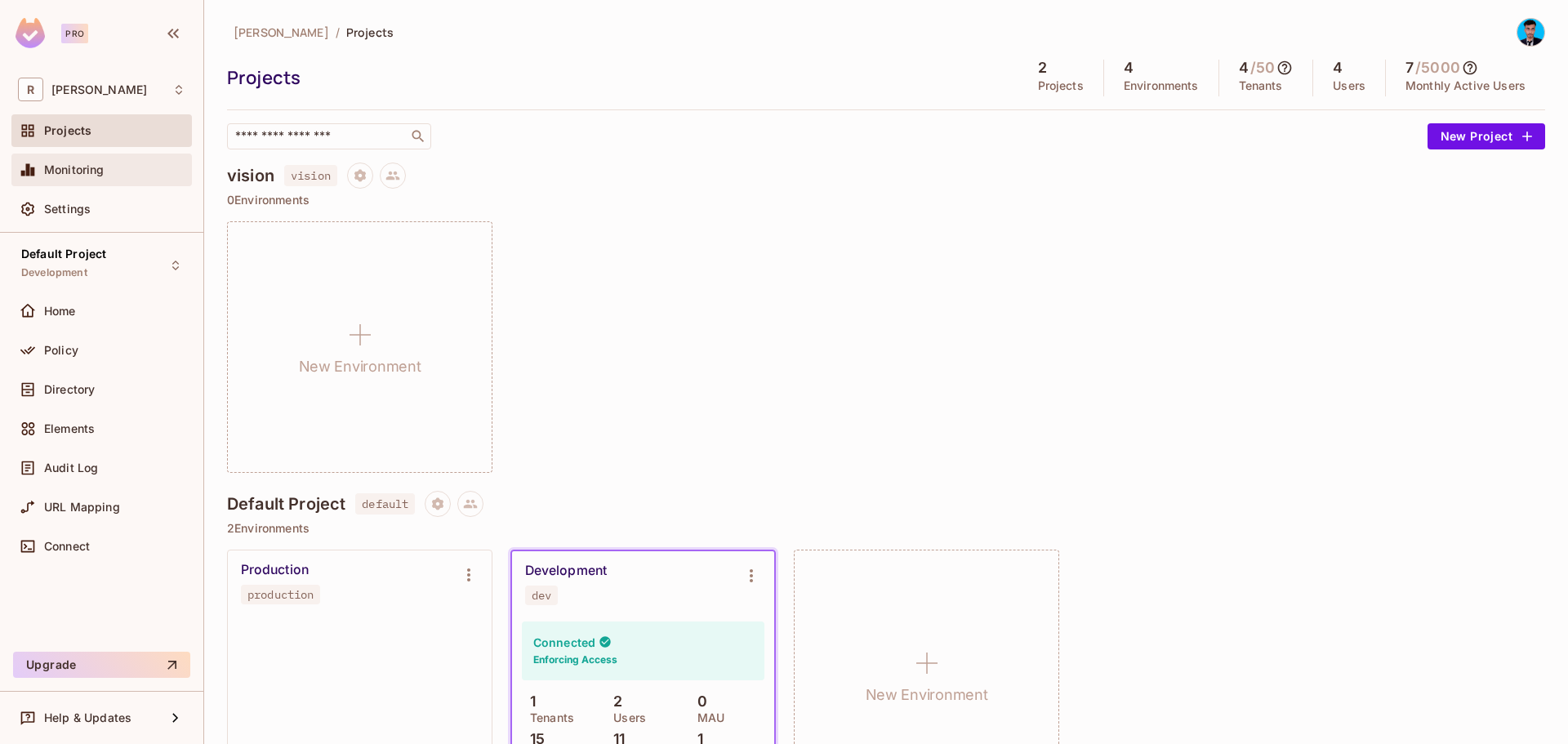
click at [90, 178] on div "Monitoring" at bounding box center [102, 169] width 167 height 19
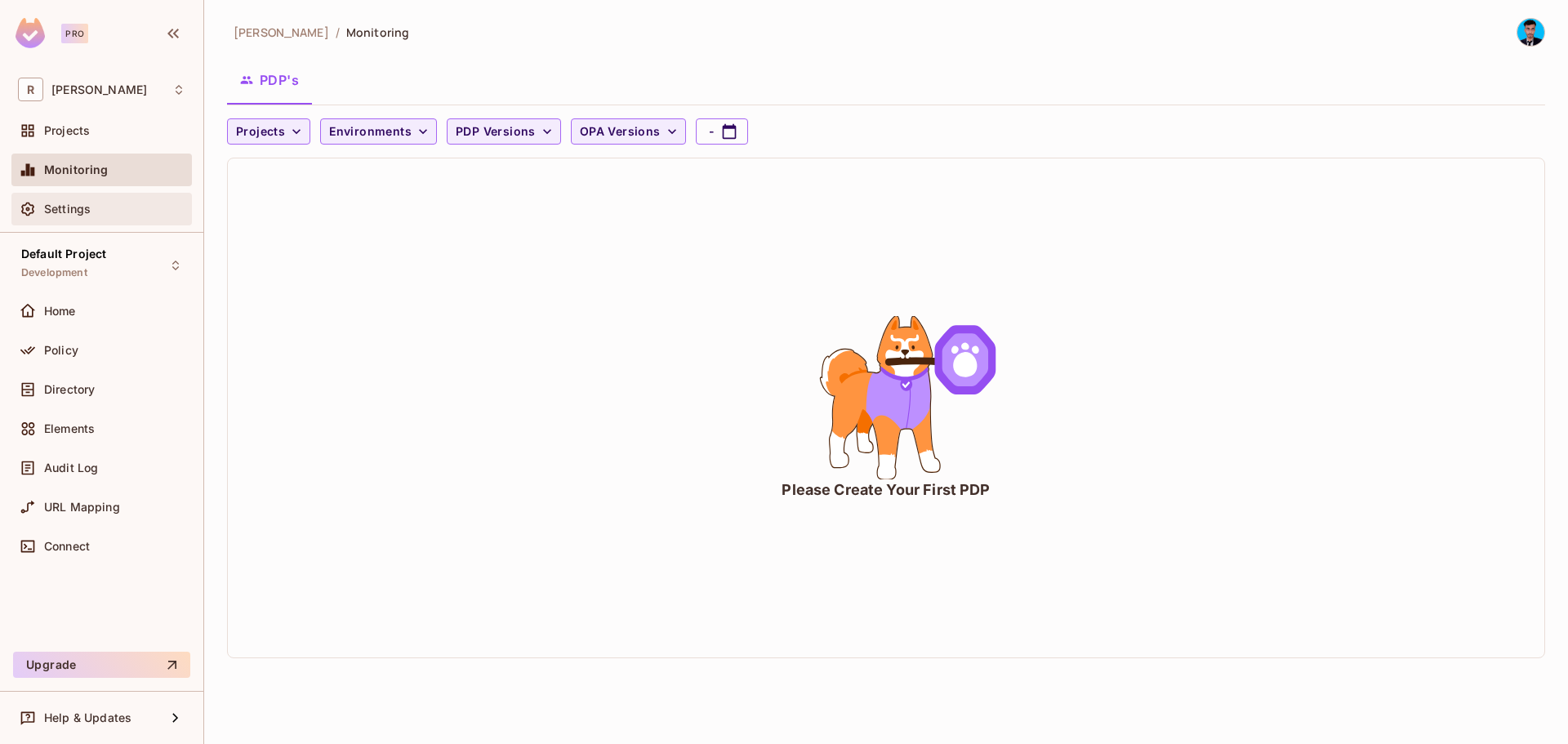
click at [94, 201] on div "Settings" at bounding box center [102, 209] width 167 height 19
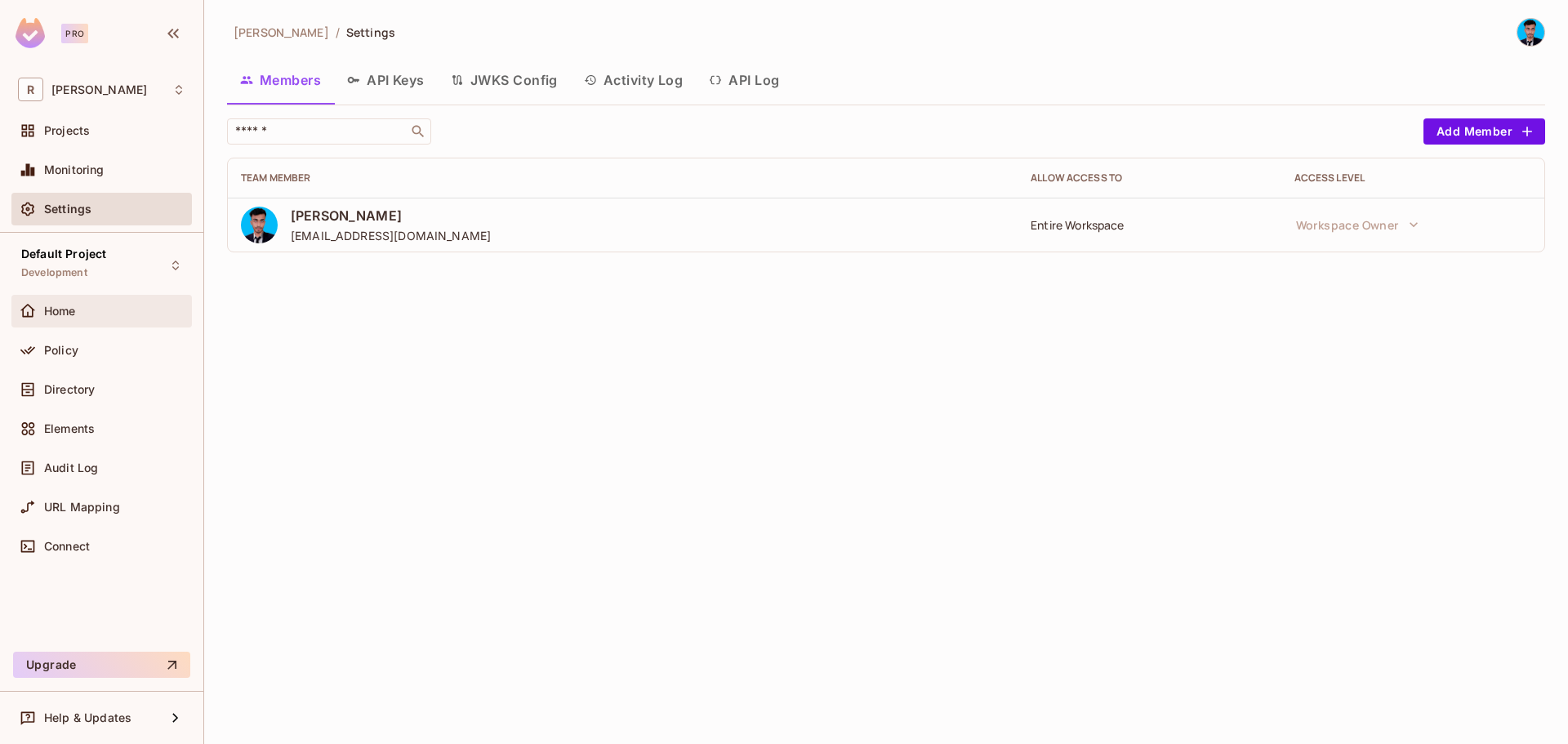
click at [92, 299] on div "Home" at bounding box center [101, 311] width 180 height 33
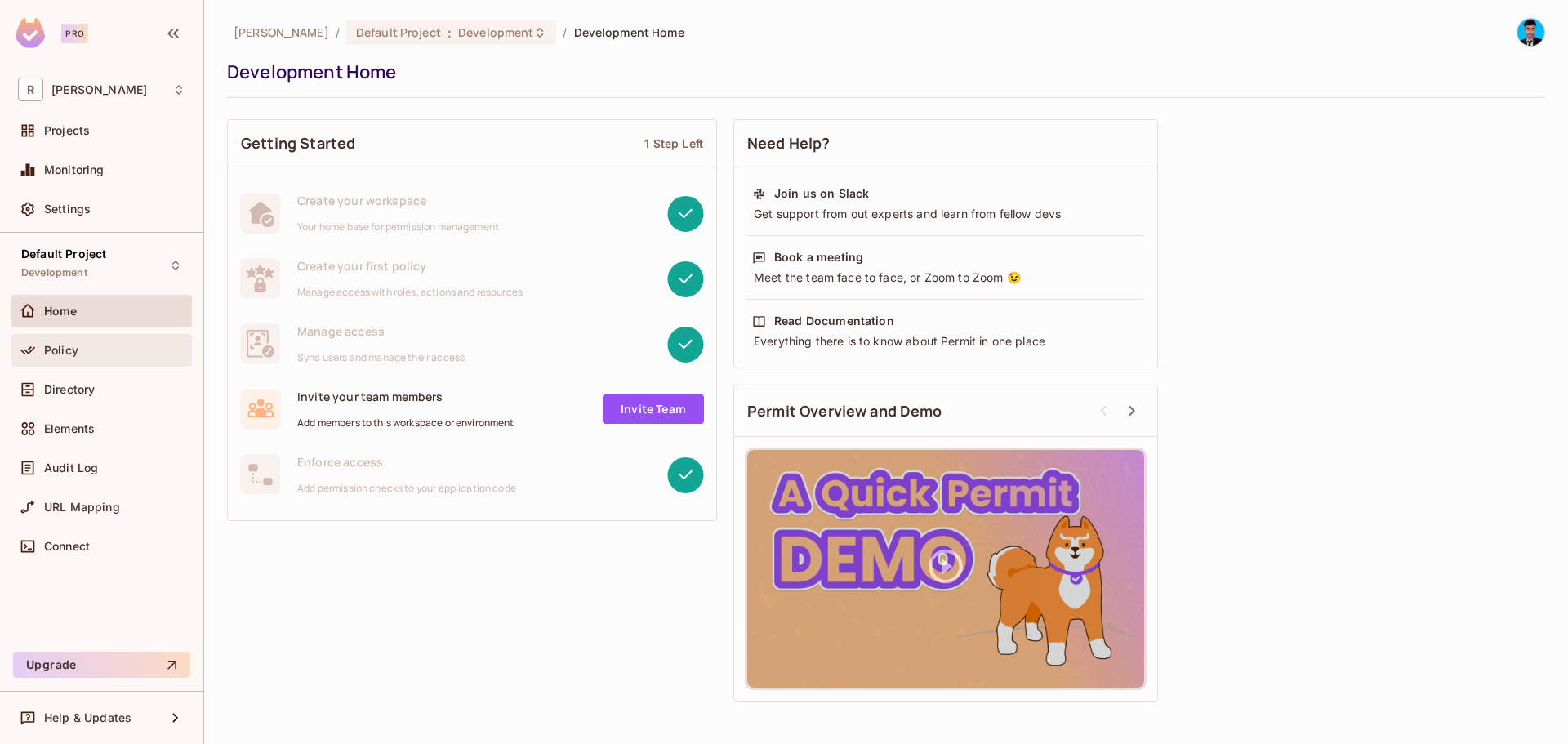
click at [90, 357] on div "Policy" at bounding box center [102, 350] width 167 height 19
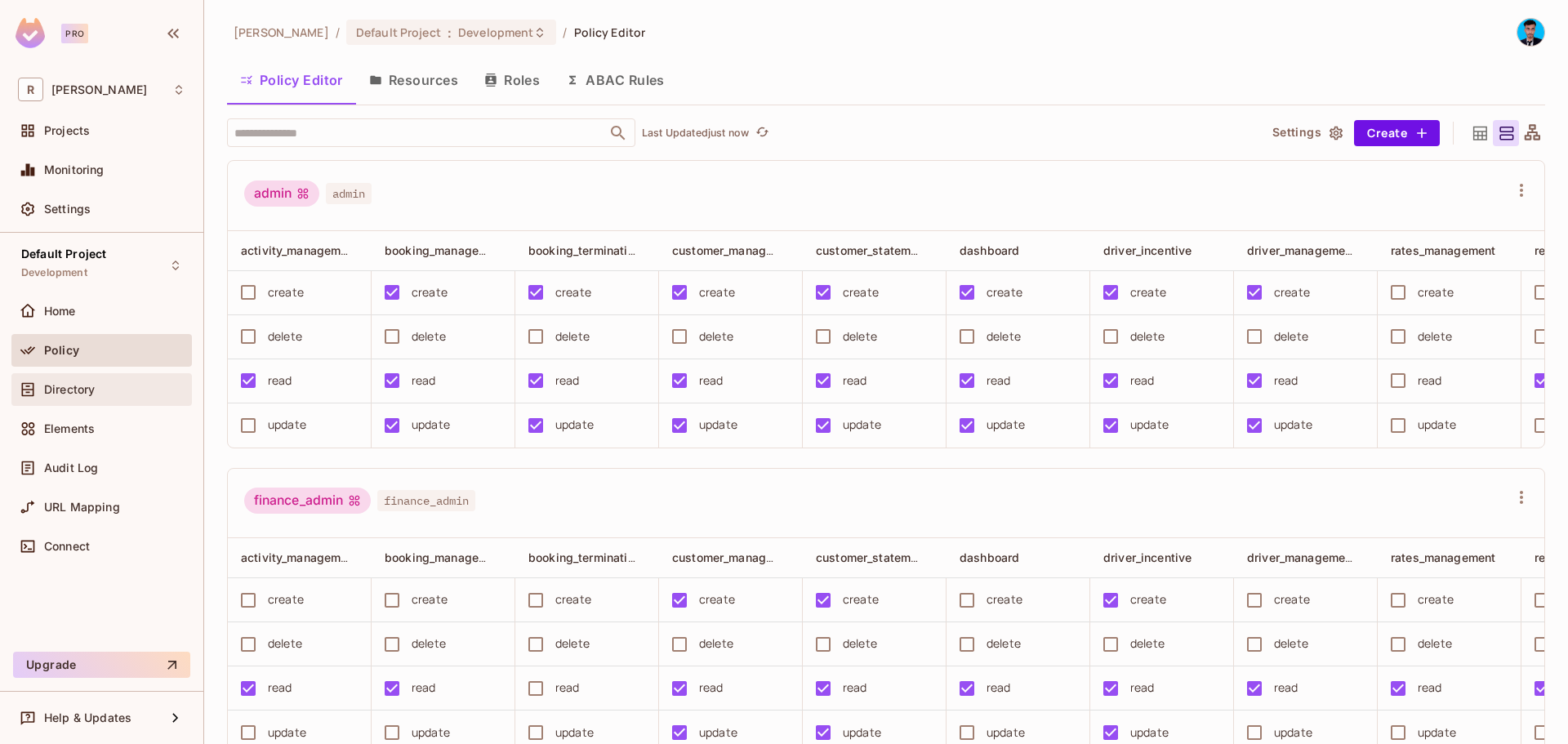
click at [76, 391] on span "Directory" at bounding box center [69, 390] width 51 height 13
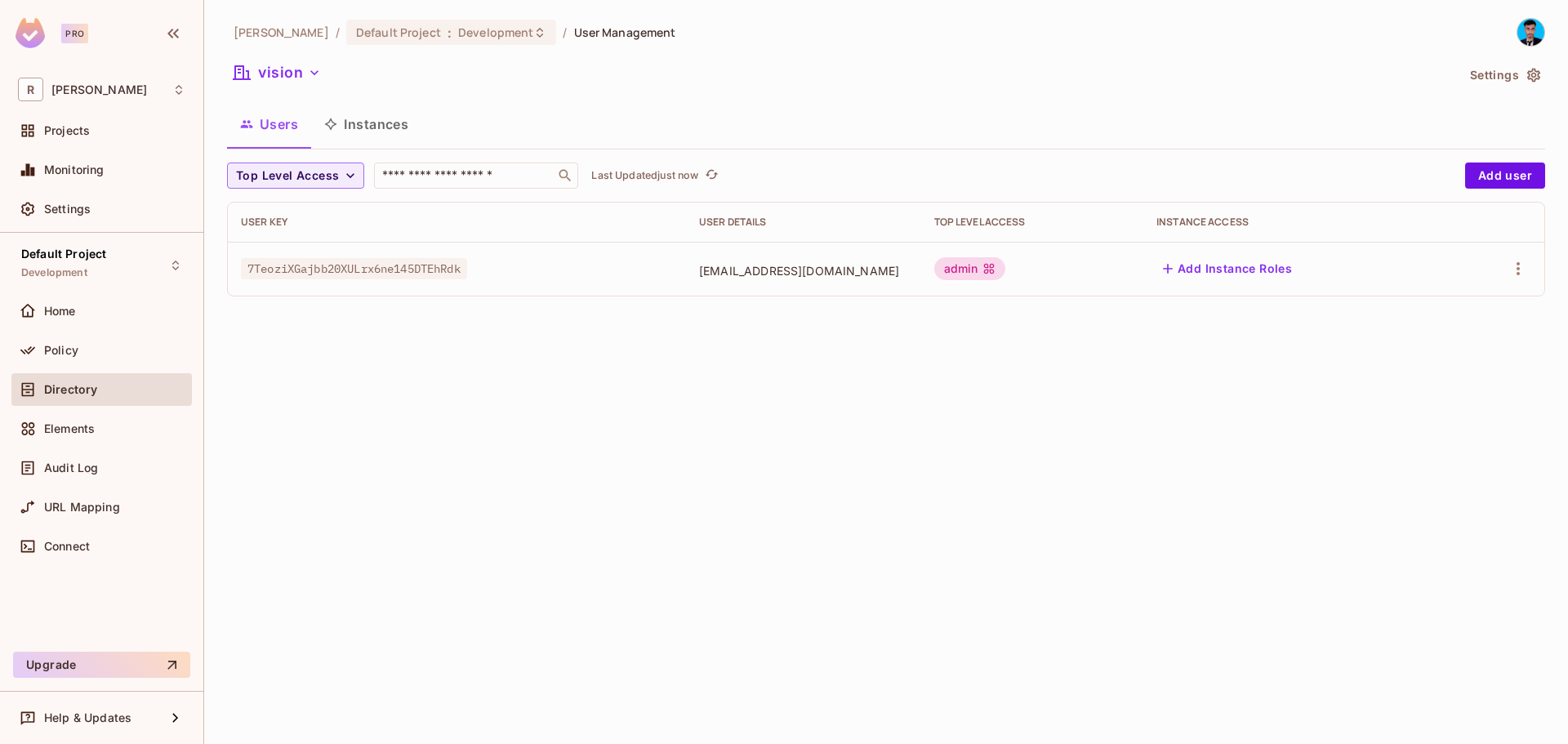
click at [298, 273] on span "7TeoziXGajbb20XULrx6ne145DTEhRdk" at bounding box center [353, 269] width 226 height 21
click at [296, 271] on span "7TeoziXGajbb20XULrx6ne145DTEhRdk" at bounding box center [353, 269] width 226 height 21
click at [241, 263] on span "7TeoziXGajbb20XULrx6ne145DTEhRdk" at bounding box center [353, 269] width 226 height 21
click at [741, 276] on span "[EMAIL_ADDRESS][DOMAIN_NAME]" at bounding box center [803, 270] width 209 height 15
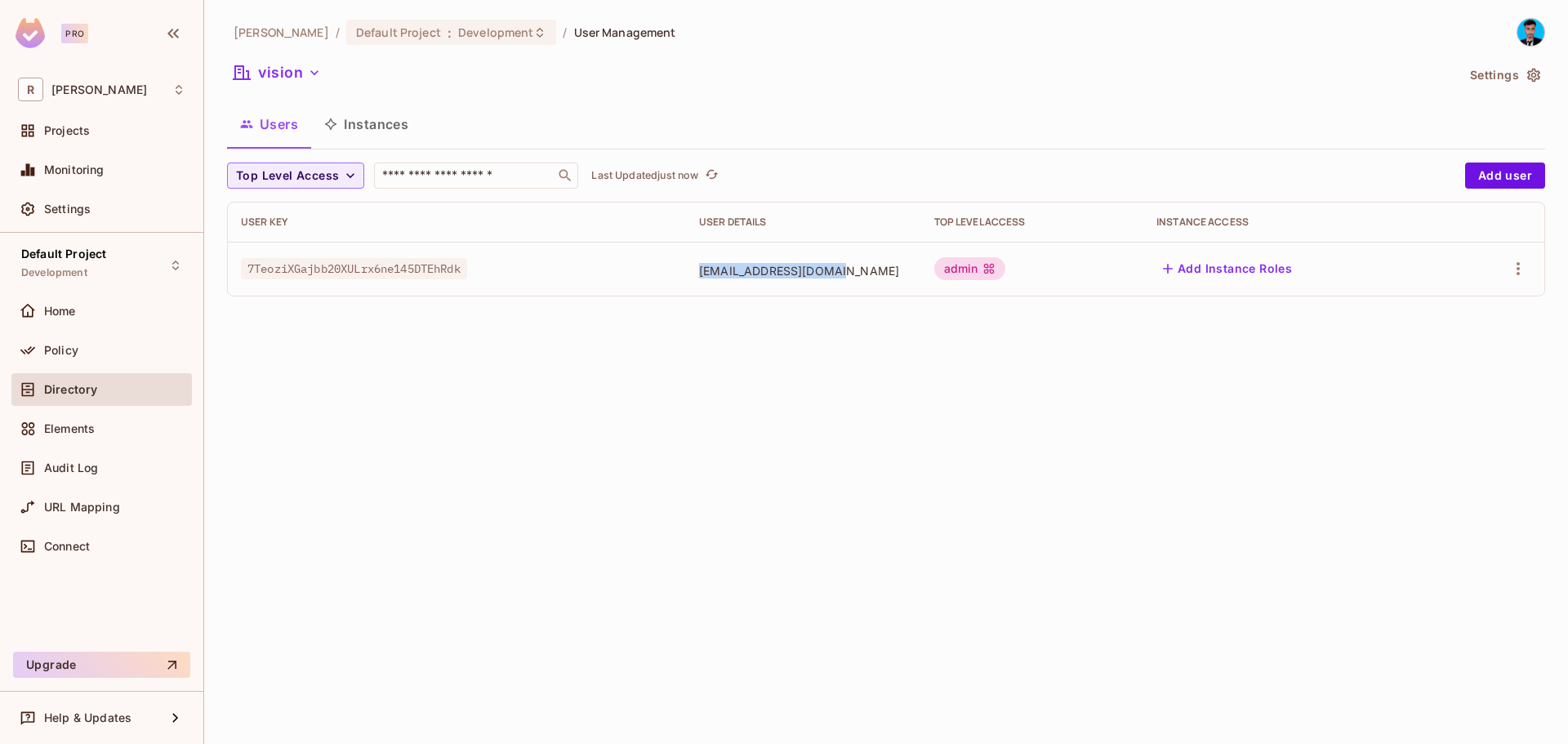
click at [741, 276] on span "[EMAIL_ADDRESS][DOMAIN_NAME]" at bounding box center [803, 270] width 209 height 15
click at [685, 182] on p "Last Updated just now" at bounding box center [644, 176] width 107 height 13
drag, startPoint x: 655, startPoint y: 272, endPoint x: 872, endPoint y: 288, distance: 217.6
click at [872, 288] on td "[EMAIL_ADDRESS][DOMAIN_NAME]" at bounding box center [804, 269] width 235 height 54
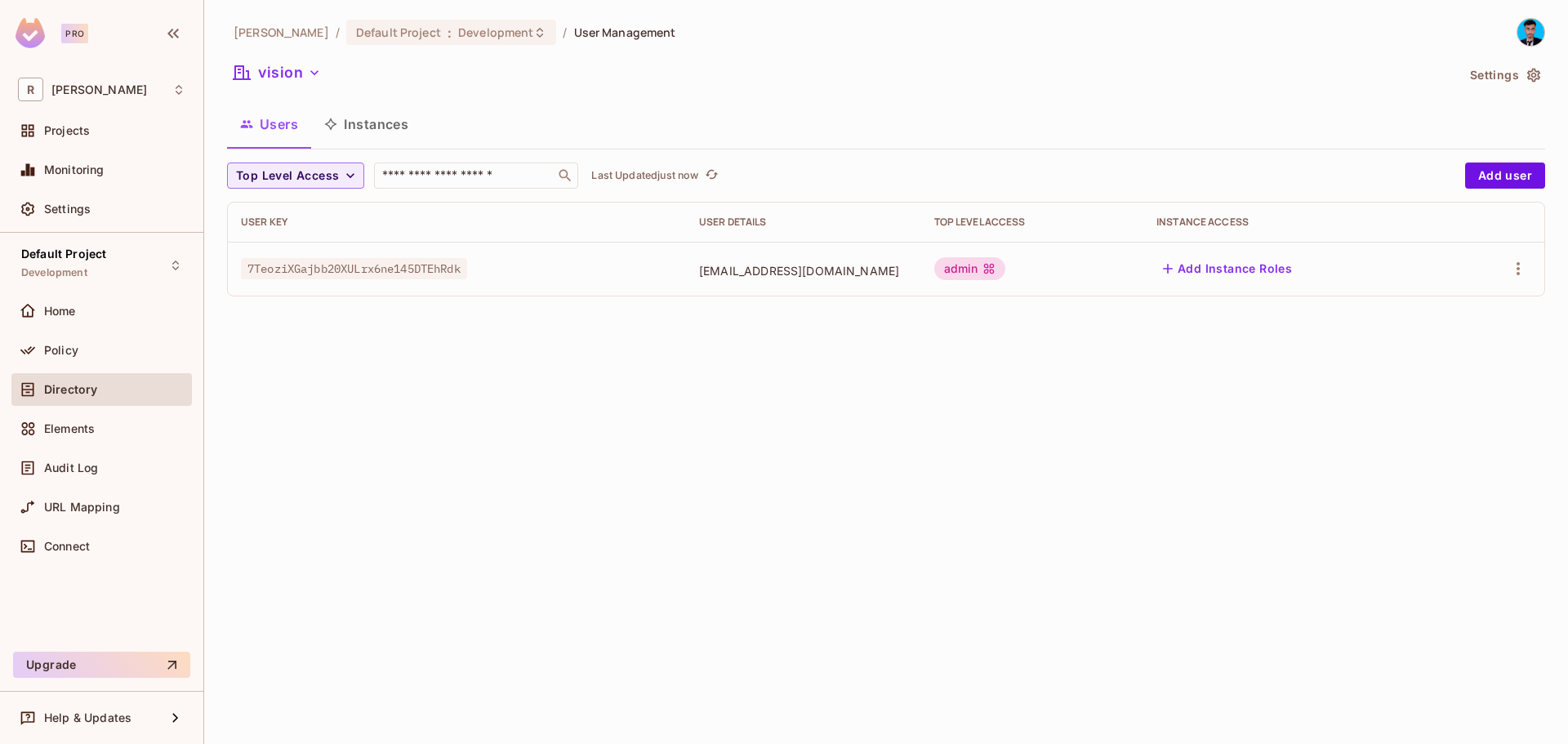
click at [929, 319] on div "Rahaman / Default Project : Development / User Management vision Settings Users…" at bounding box center [886, 372] width 1364 height 744
click at [1530, 264] on button "button" at bounding box center [1517, 269] width 26 height 26
click at [1443, 337] on div "Edit Attributes" at bounding box center [1461, 342] width 81 height 16
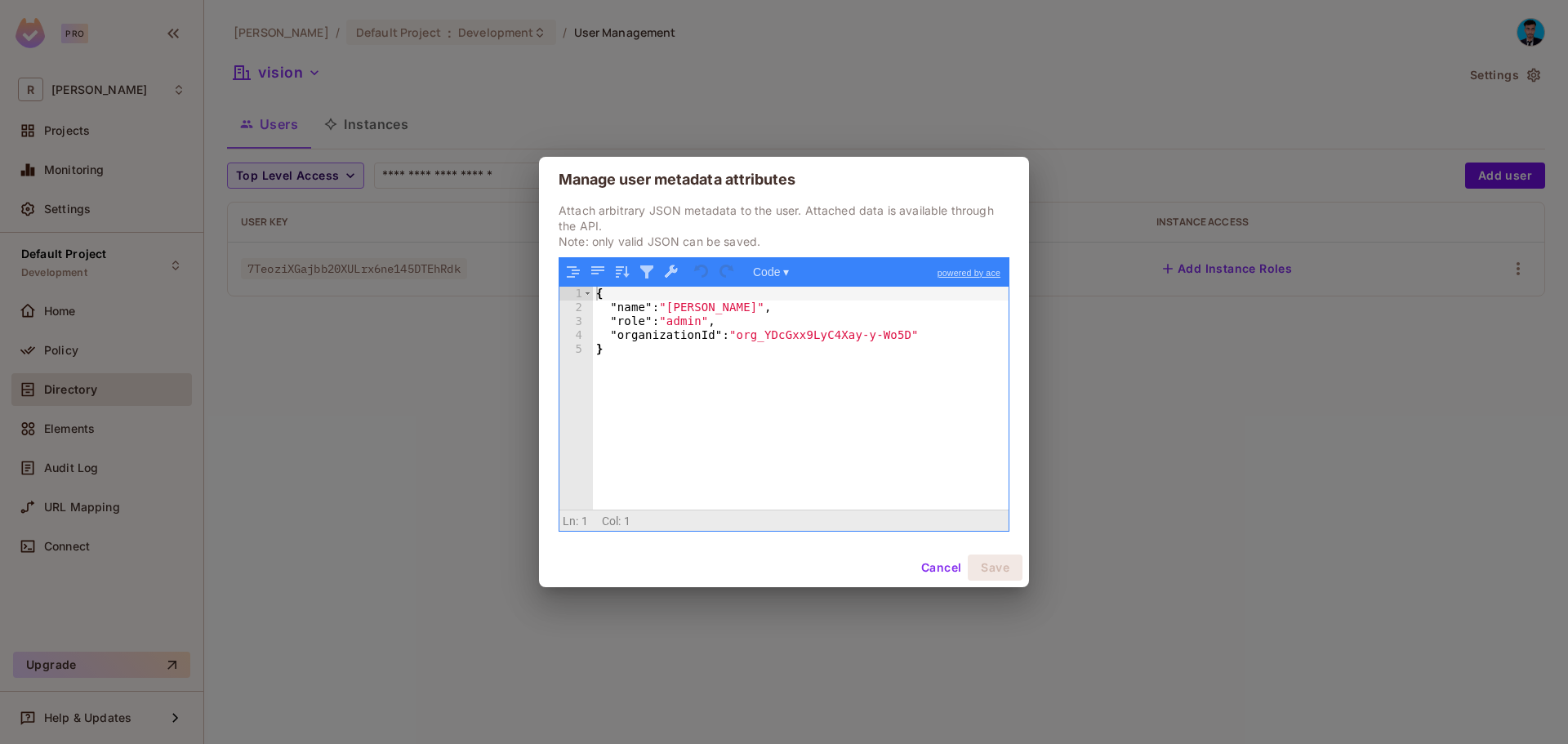
click at [937, 568] on button "Cancel" at bounding box center [940, 567] width 53 height 26
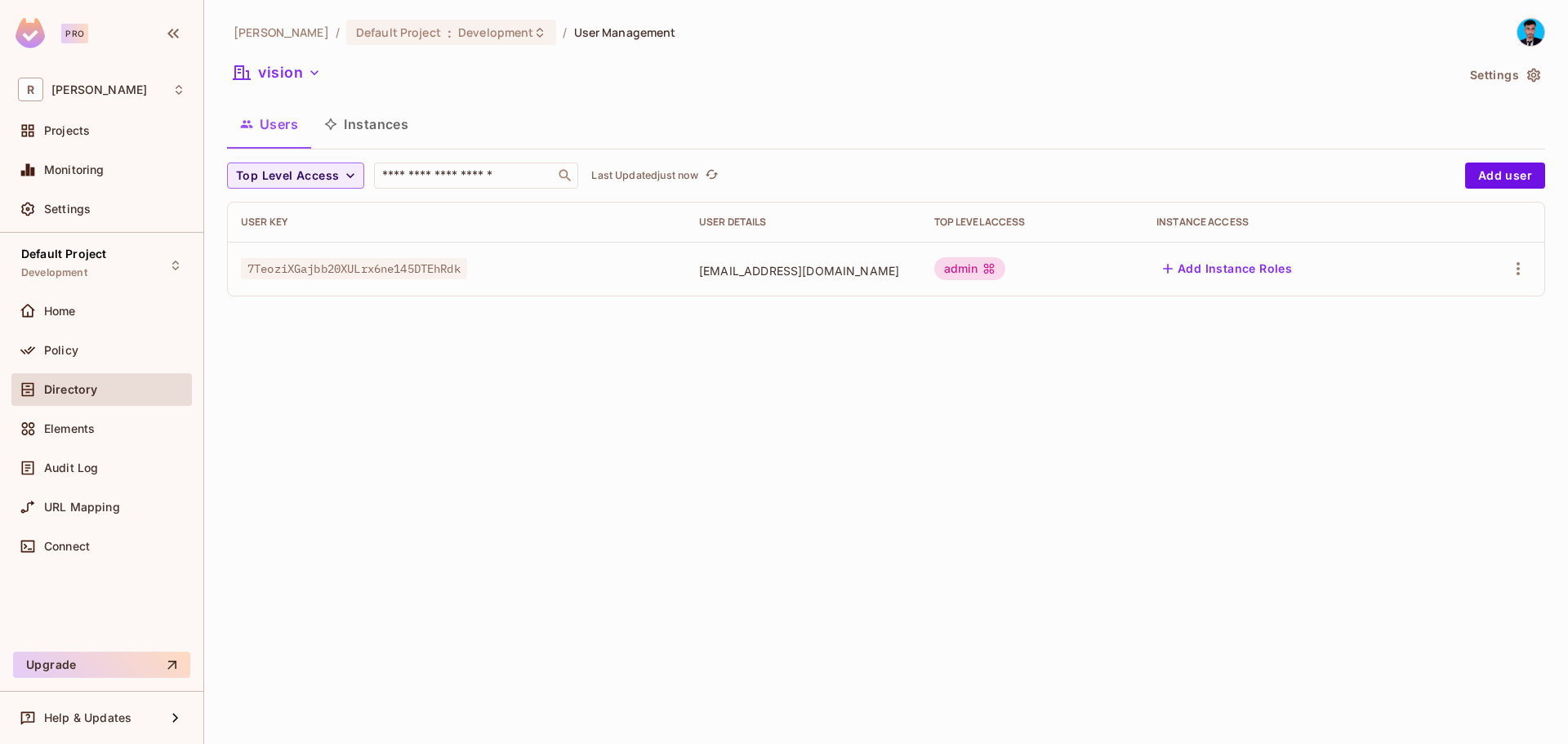
click at [640, 587] on div "Rahaman / Default Project : Development / User Management vision Settings Users…" at bounding box center [886, 372] width 1364 height 744
click at [1283, 273] on button "Add Instance Roles" at bounding box center [1227, 269] width 142 height 26
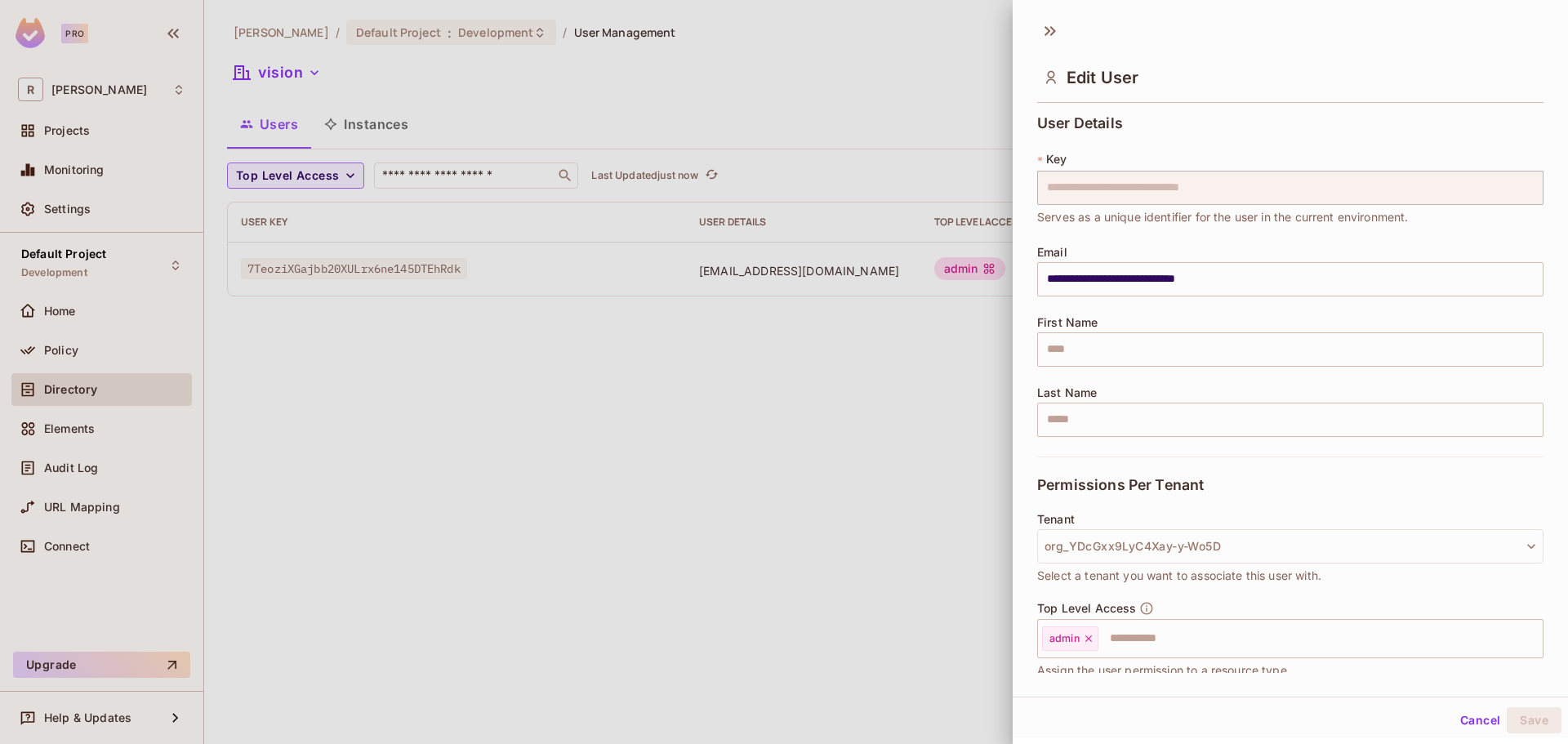
click at [1229, 271] on input "**********" at bounding box center [1290, 279] width 506 height 35
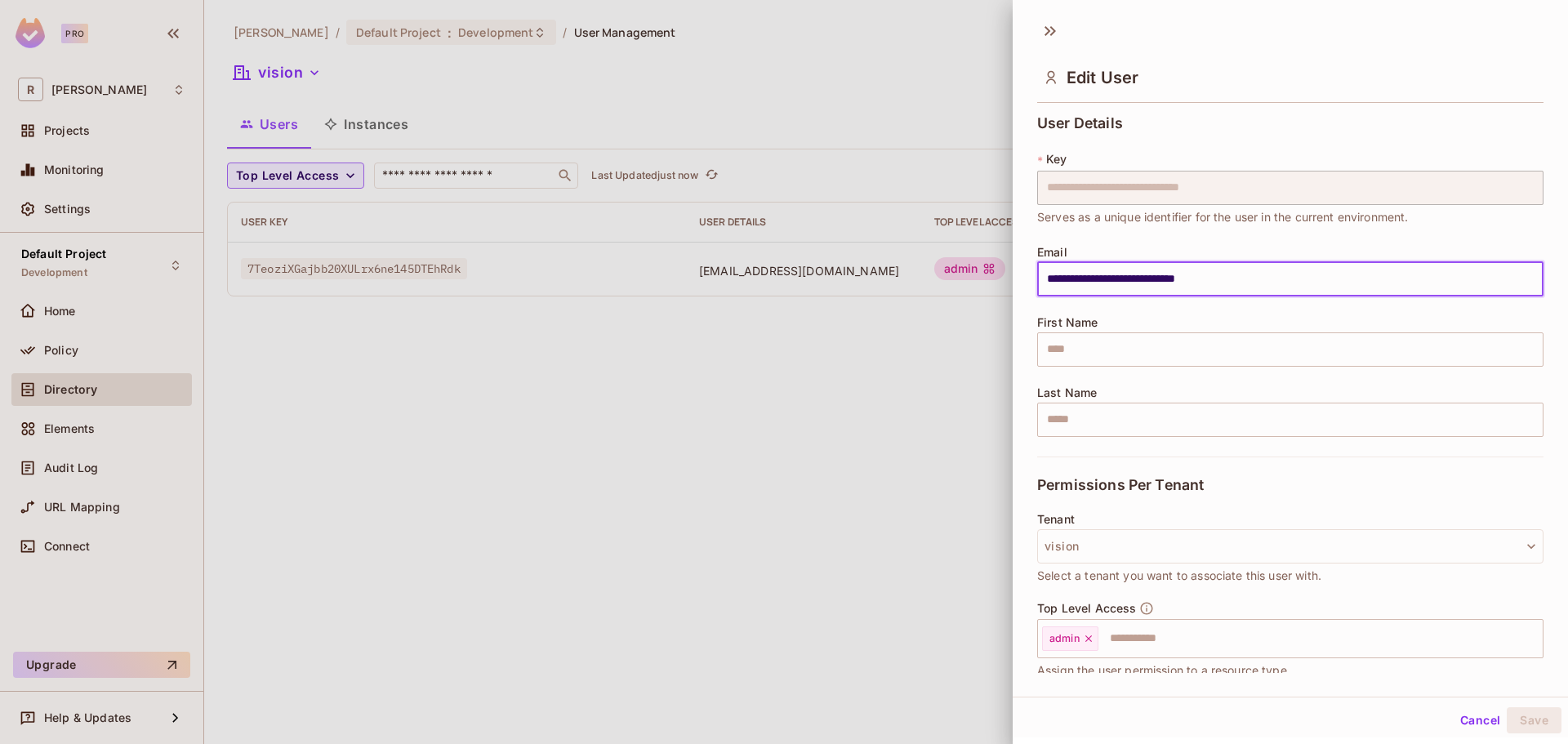
click at [891, 115] on div at bounding box center [784, 372] width 1568 height 744
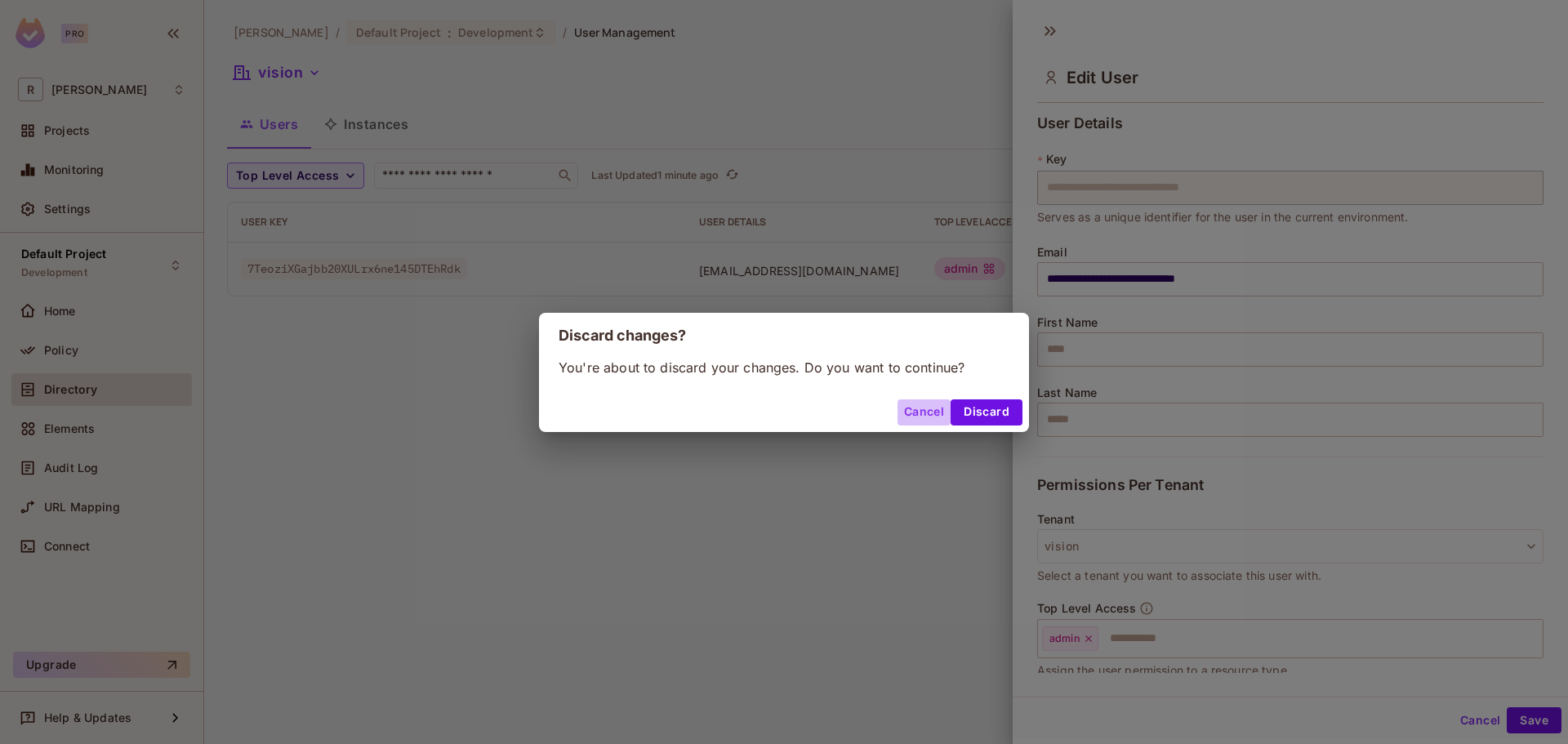
click at [926, 414] on button "Cancel" at bounding box center [923, 412] width 53 height 26
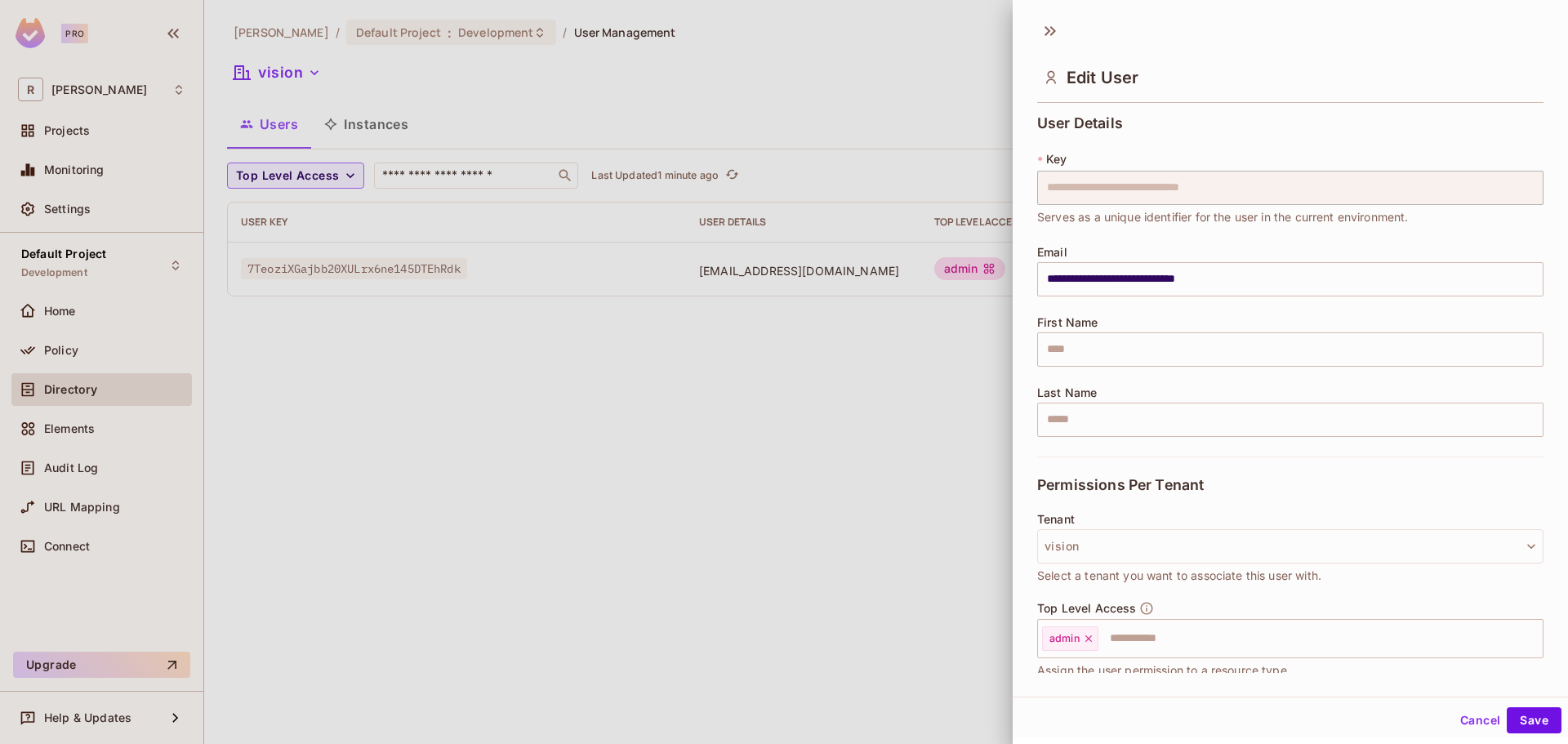
drag, startPoint x: 603, startPoint y: 292, endPoint x: 1069, endPoint y: 297, distance: 466.0
click at [1086, 295] on div "**********" at bounding box center [784, 372] width 1568 height 744
click at [1038, 31] on icon at bounding box center [1049, 31] width 26 height 26
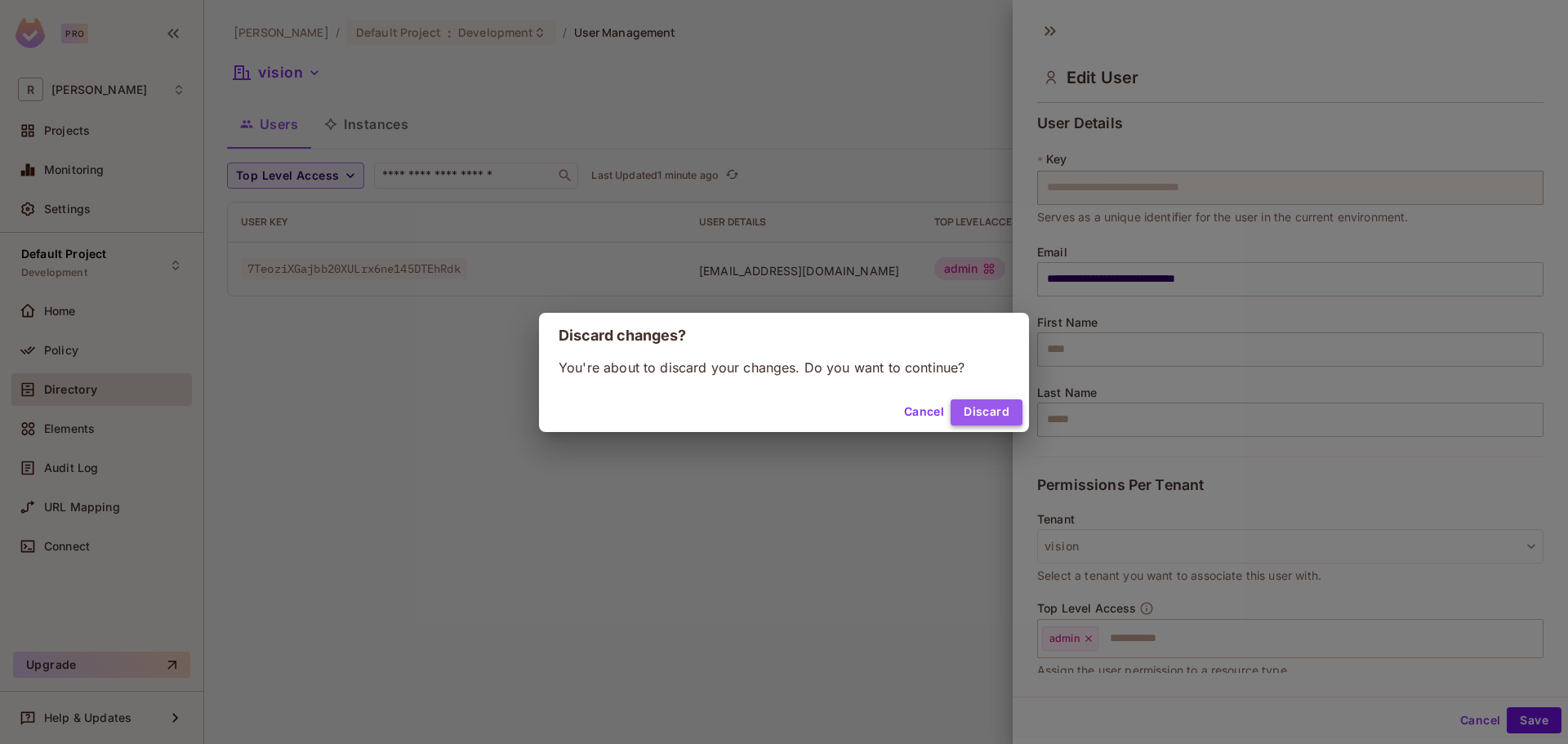
click at [988, 406] on button "Discard" at bounding box center [986, 412] width 72 height 26
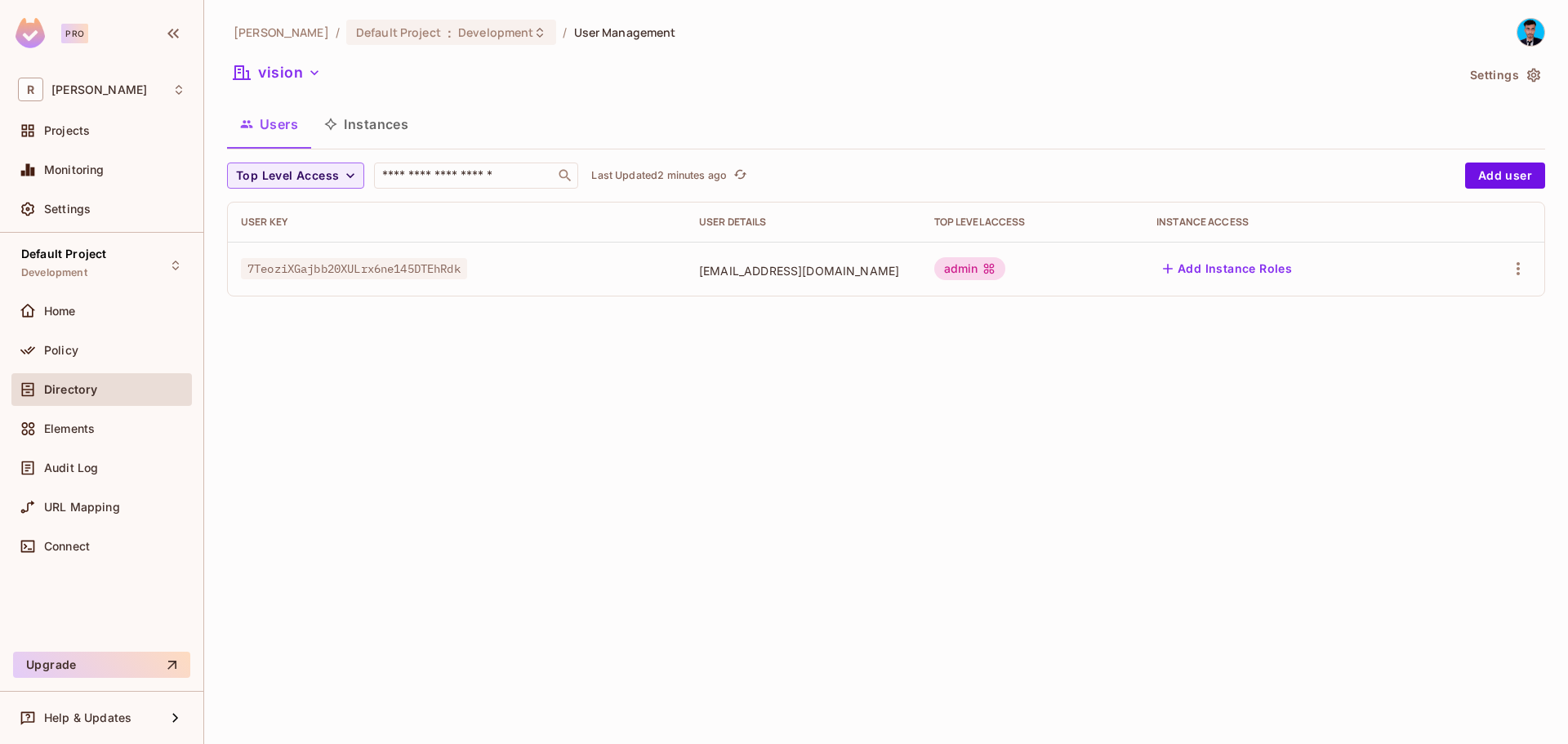
click at [1006, 265] on div "admin" at bounding box center [969, 269] width 72 height 23
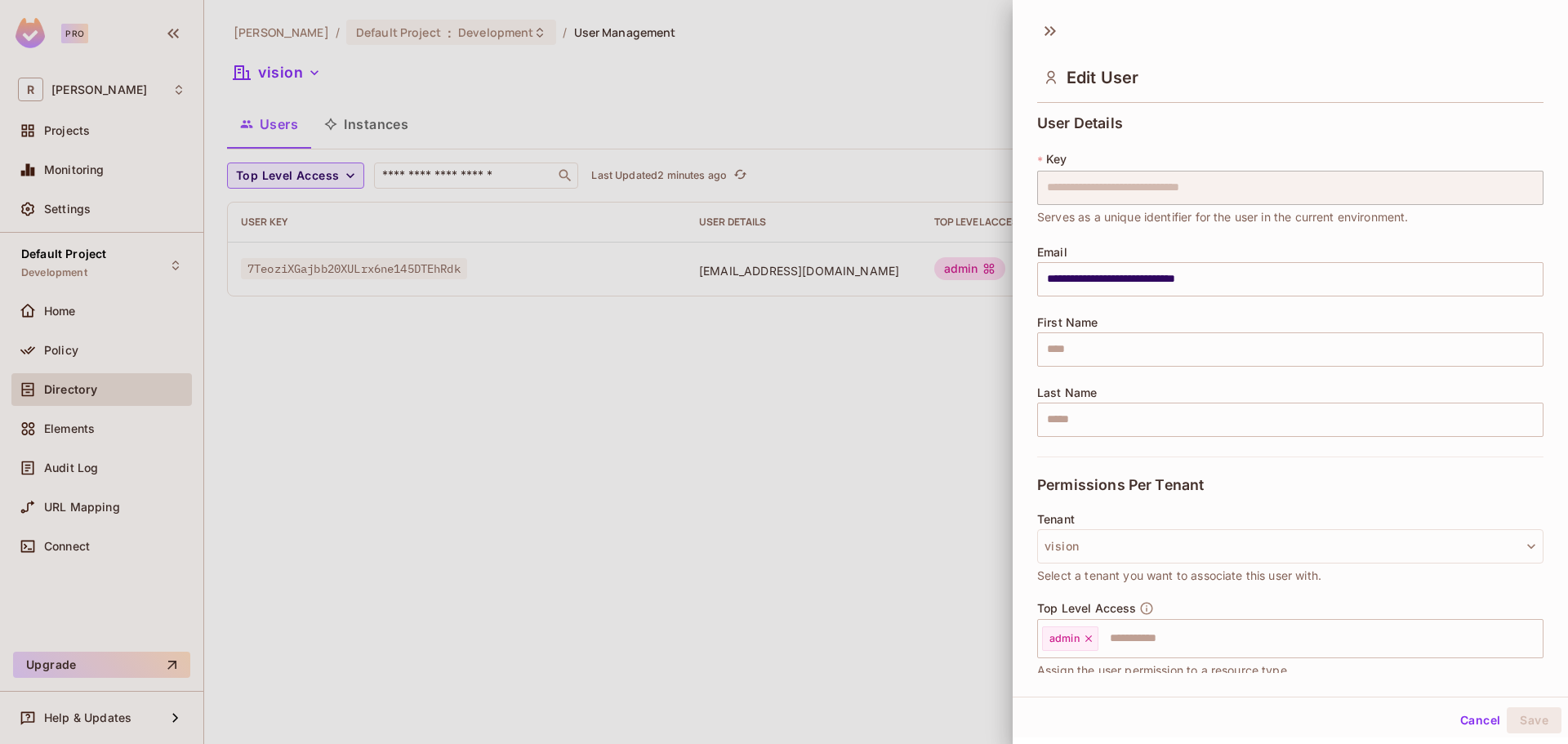
drag, startPoint x: 806, startPoint y: 278, endPoint x: 303, endPoint y: 253, distance: 503.6
click at [803, 277] on div at bounding box center [784, 372] width 1568 height 744
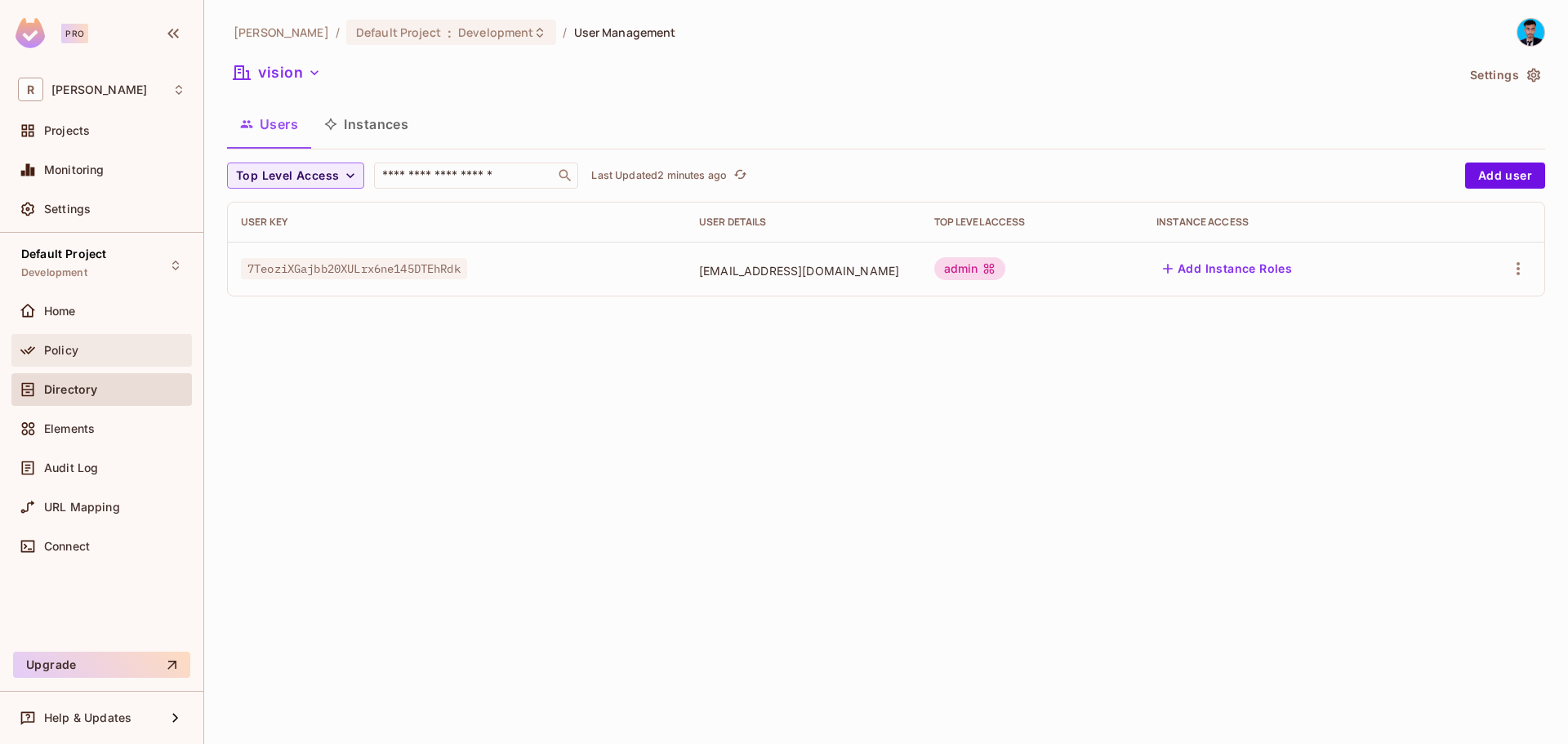
click at [70, 361] on div "Policy" at bounding box center [101, 350] width 180 height 33
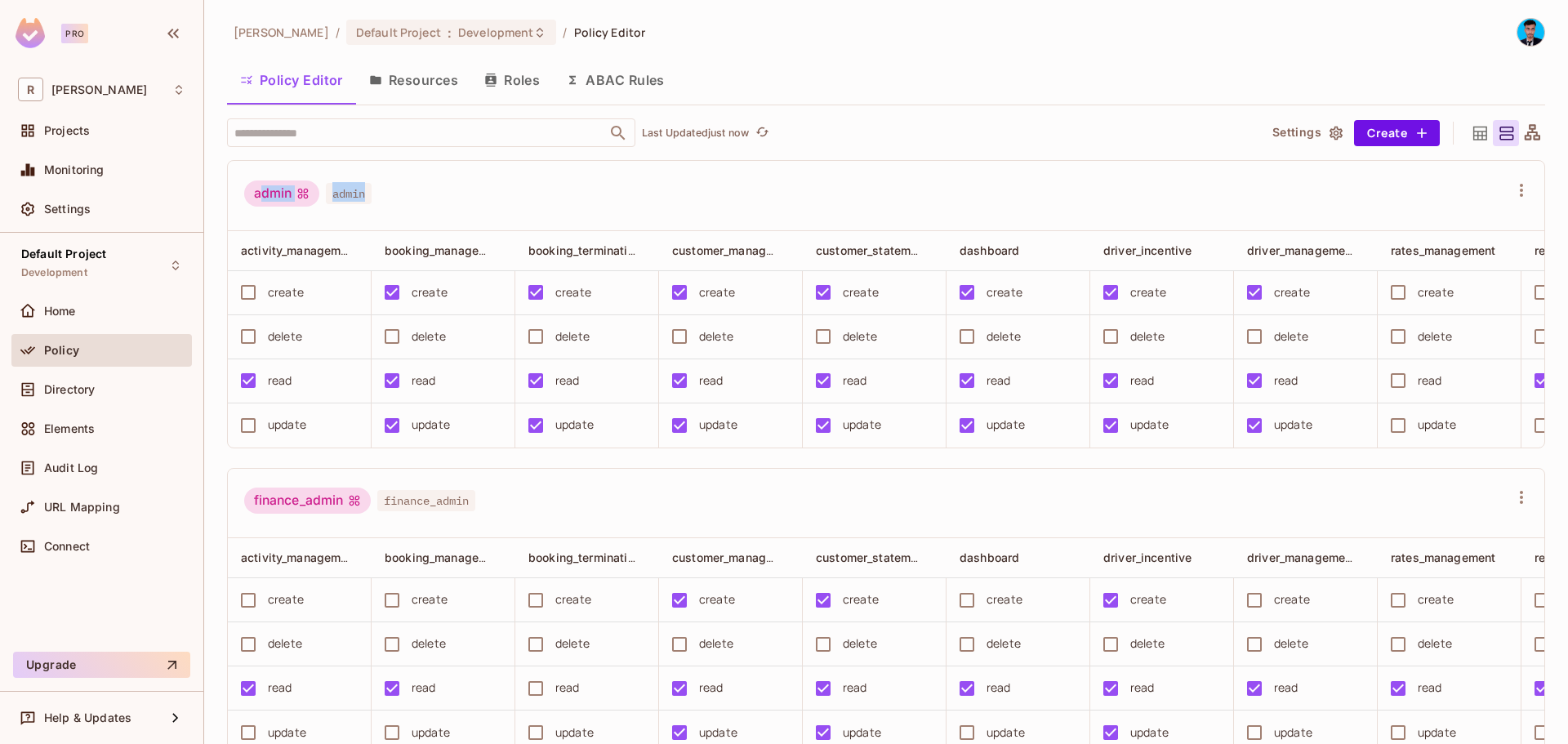
drag, startPoint x: 268, startPoint y: 192, endPoint x: 394, endPoint y: 191, distance: 126.0
click at [366, 192] on div "admin admin" at bounding box center [308, 195] width 127 height 31
click at [394, 191] on div "admin admin" at bounding box center [876, 195] width 1264 height 31
click at [620, 192] on div "admin admin" at bounding box center [876, 195] width 1264 height 31
click at [515, 84] on button "Roles" at bounding box center [511, 80] width 82 height 40
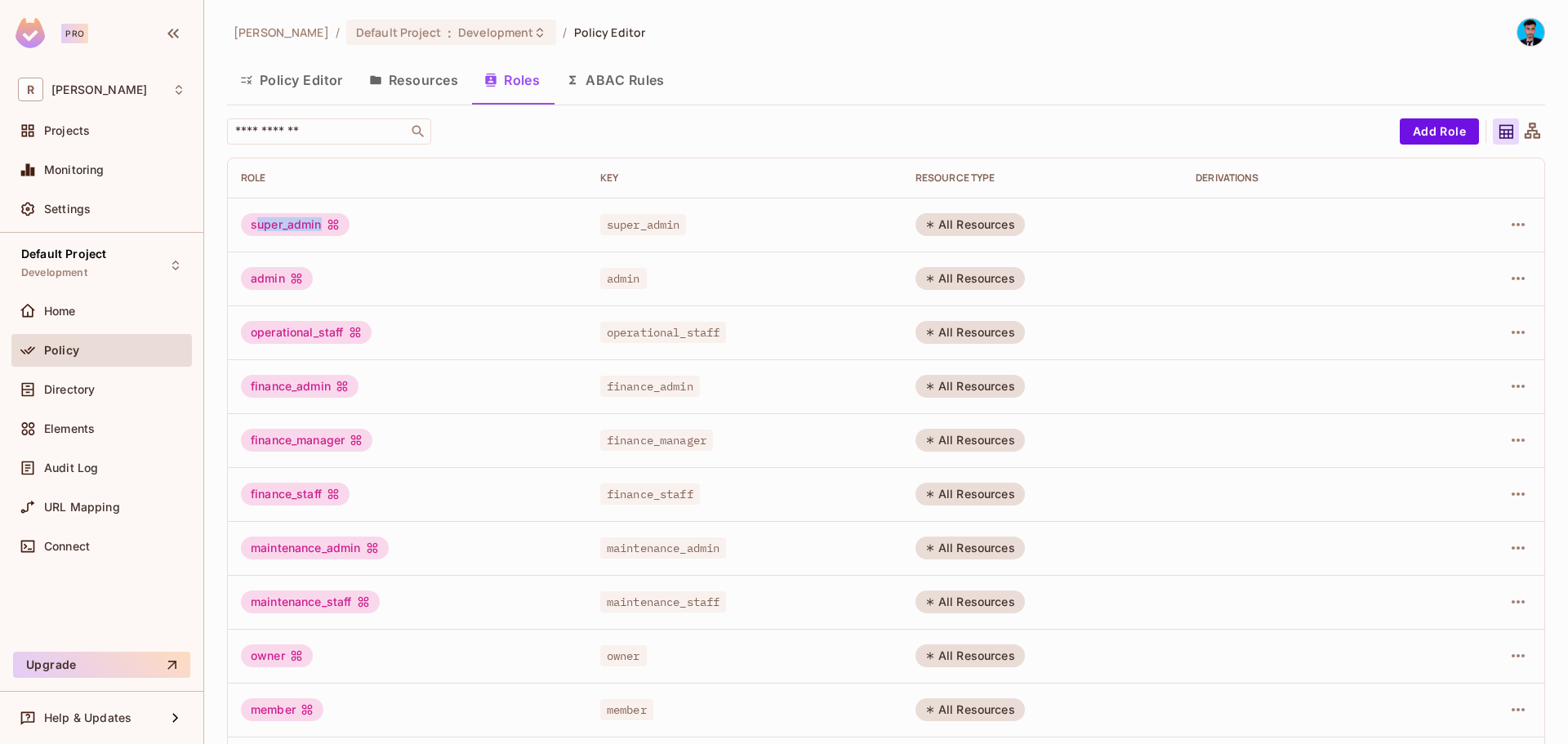
drag, startPoint x: 256, startPoint y: 227, endPoint x: 593, endPoint y: 228, distance: 337.0
click at [561, 227] on div "super_admin" at bounding box center [407, 224] width 333 height 23
click at [788, 245] on td "super_admin" at bounding box center [744, 224] width 315 height 54
drag, startPoint x: 596, startPoint y: 279, endPoint x: 666, endPoint y: 277, distance: 70.0
click at [666, 277] on div "admin" at bounding box center [744, 278] width 289 height 16
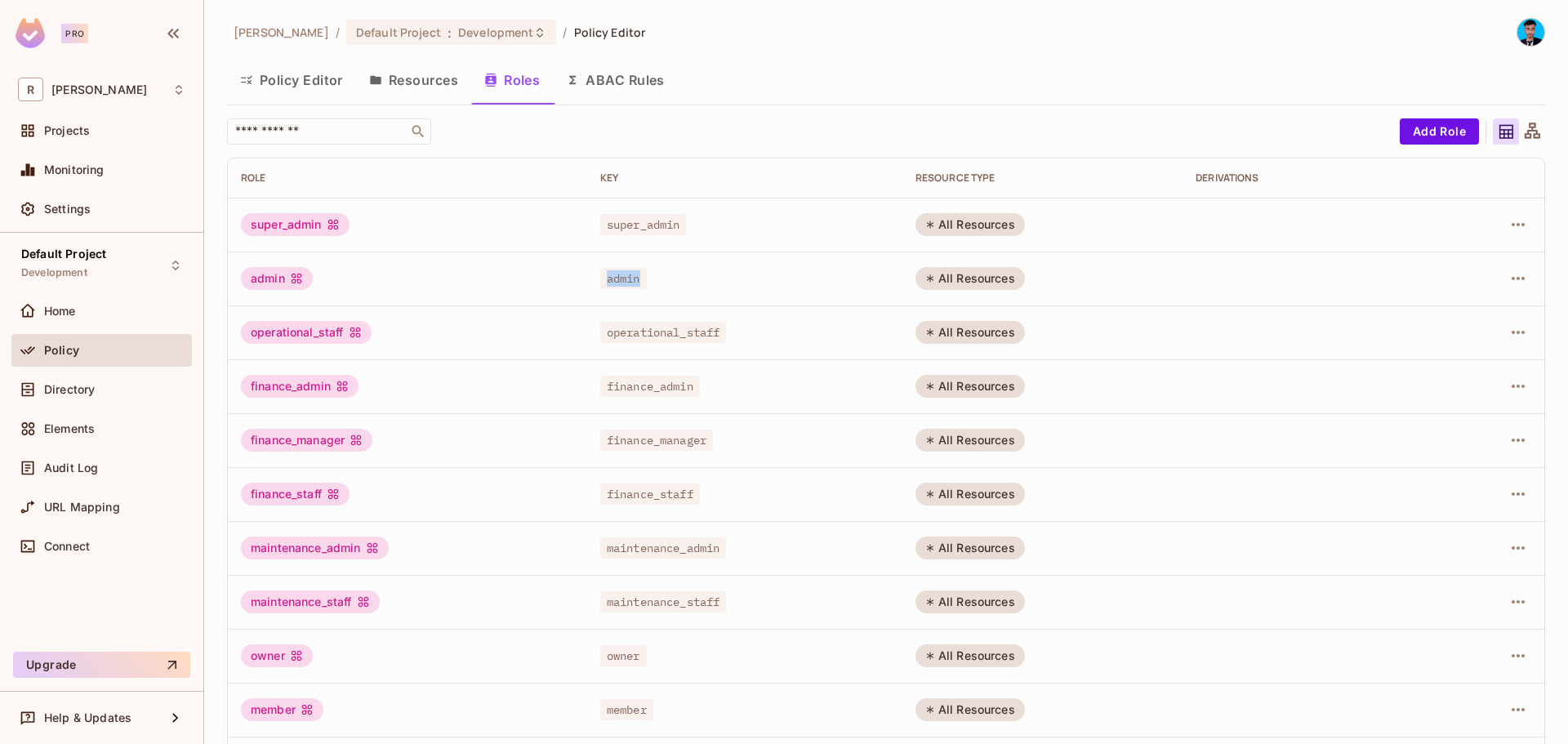
copy span "admin"
click at [41, 41] on img at bounding box center [30, 33] width 30 height 30
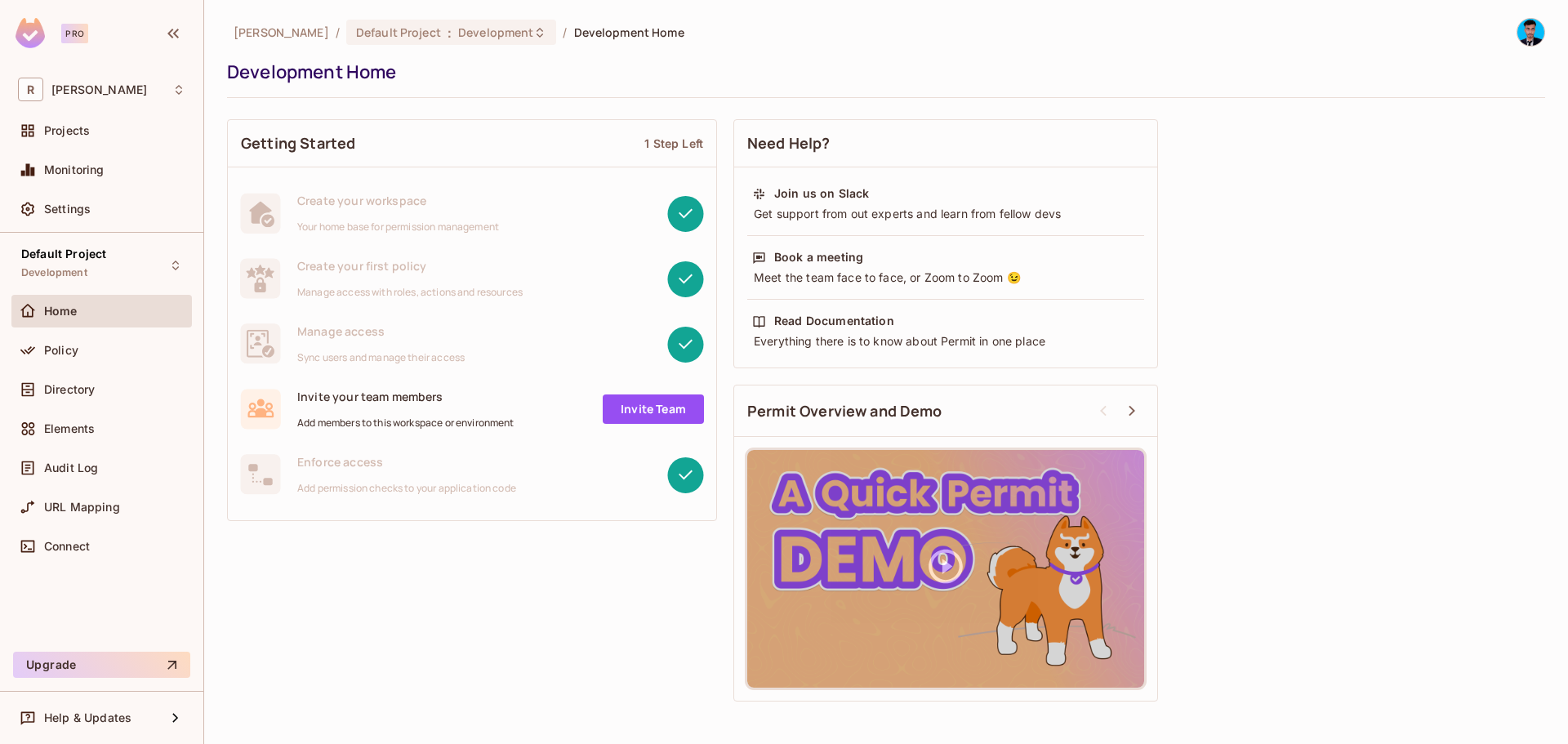
click at [26, 28] on img at bounding box center [30, 33] width 30 height 30
click at [73, 92] on span "[PERSON_NAME]" at bounding box center [98, 90] width 95 height 13
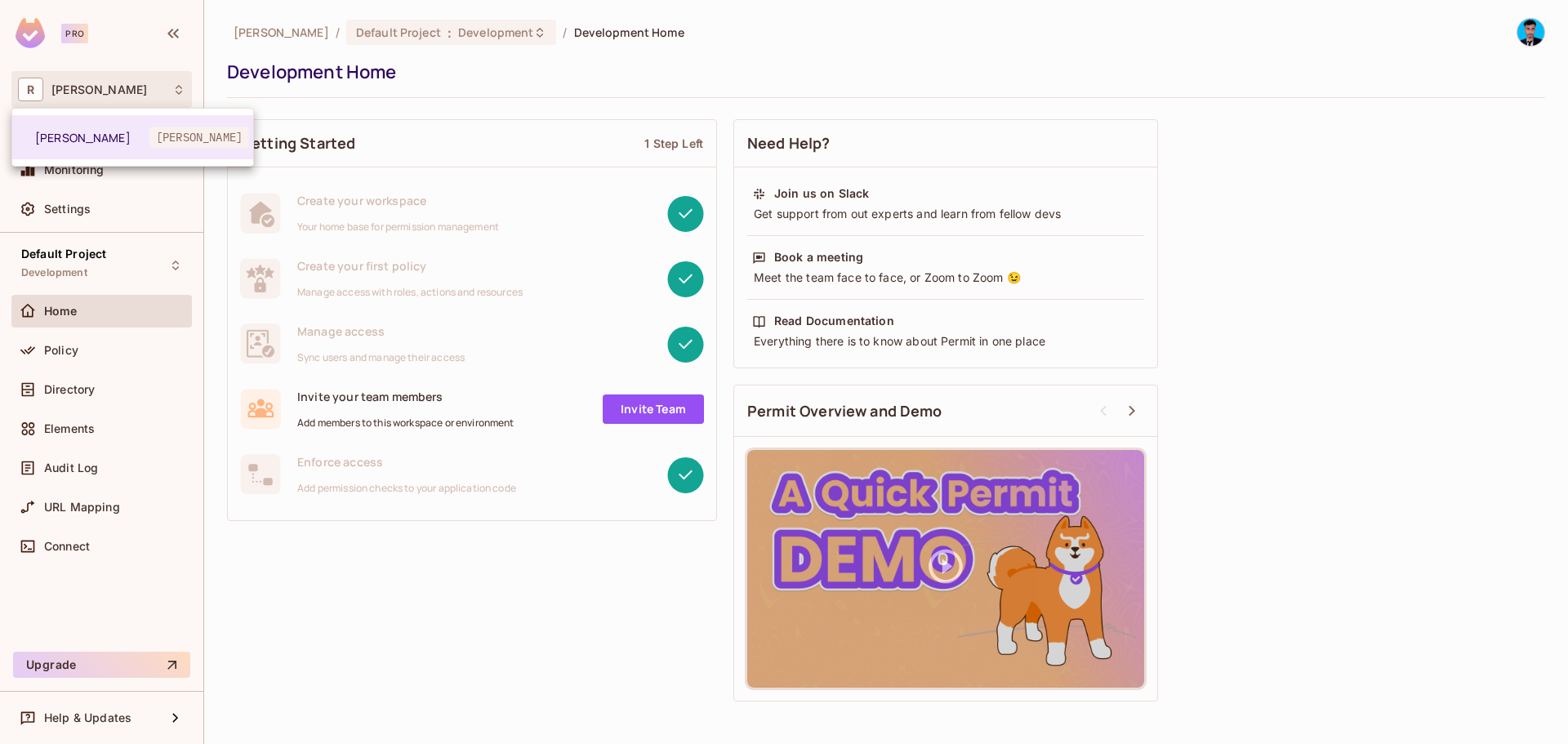
click at [1241, 62] on div at bounding box center [784, 372] width 1568 height 744
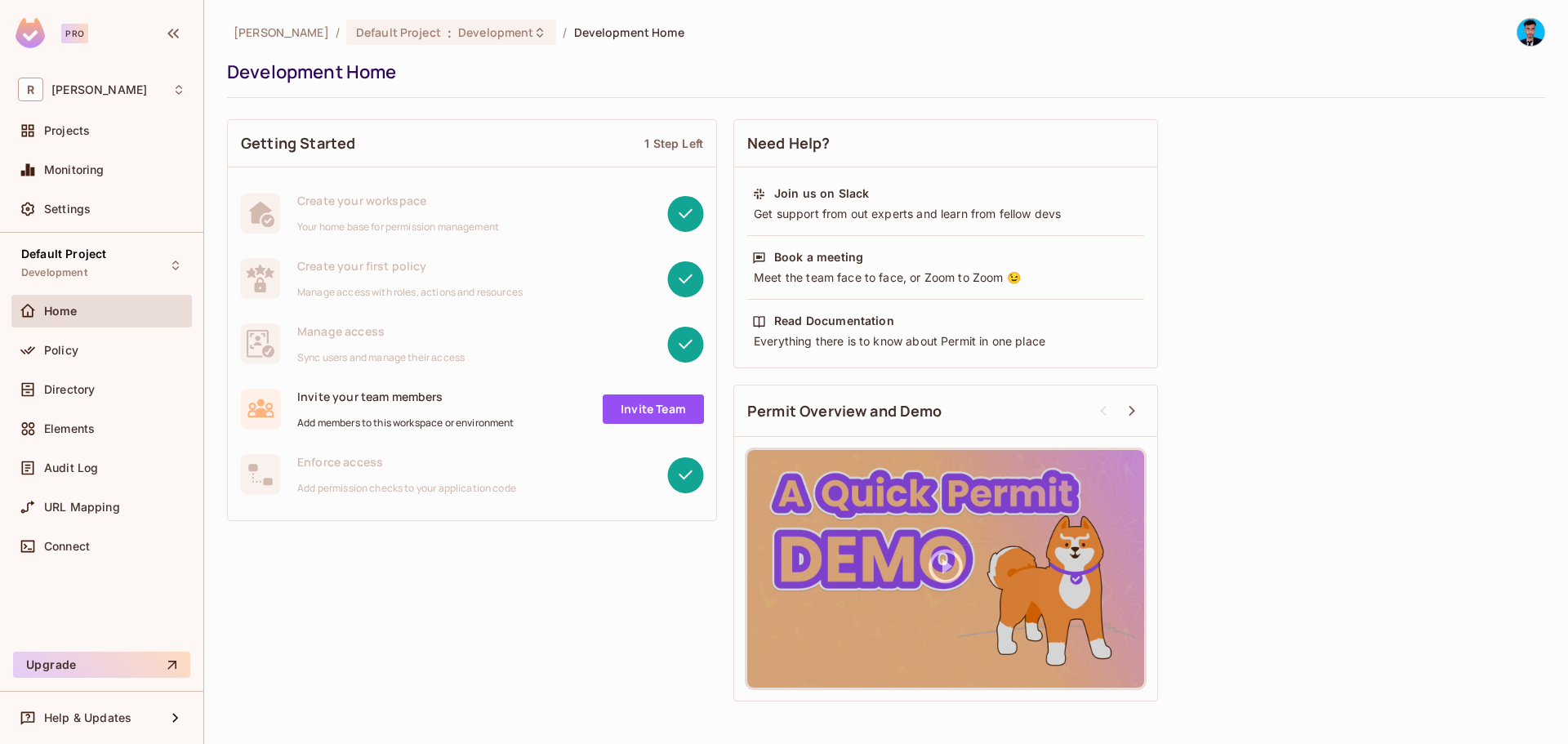
click at [1532, 26] on img at bounding box center [1530, 33] width 27 height 27
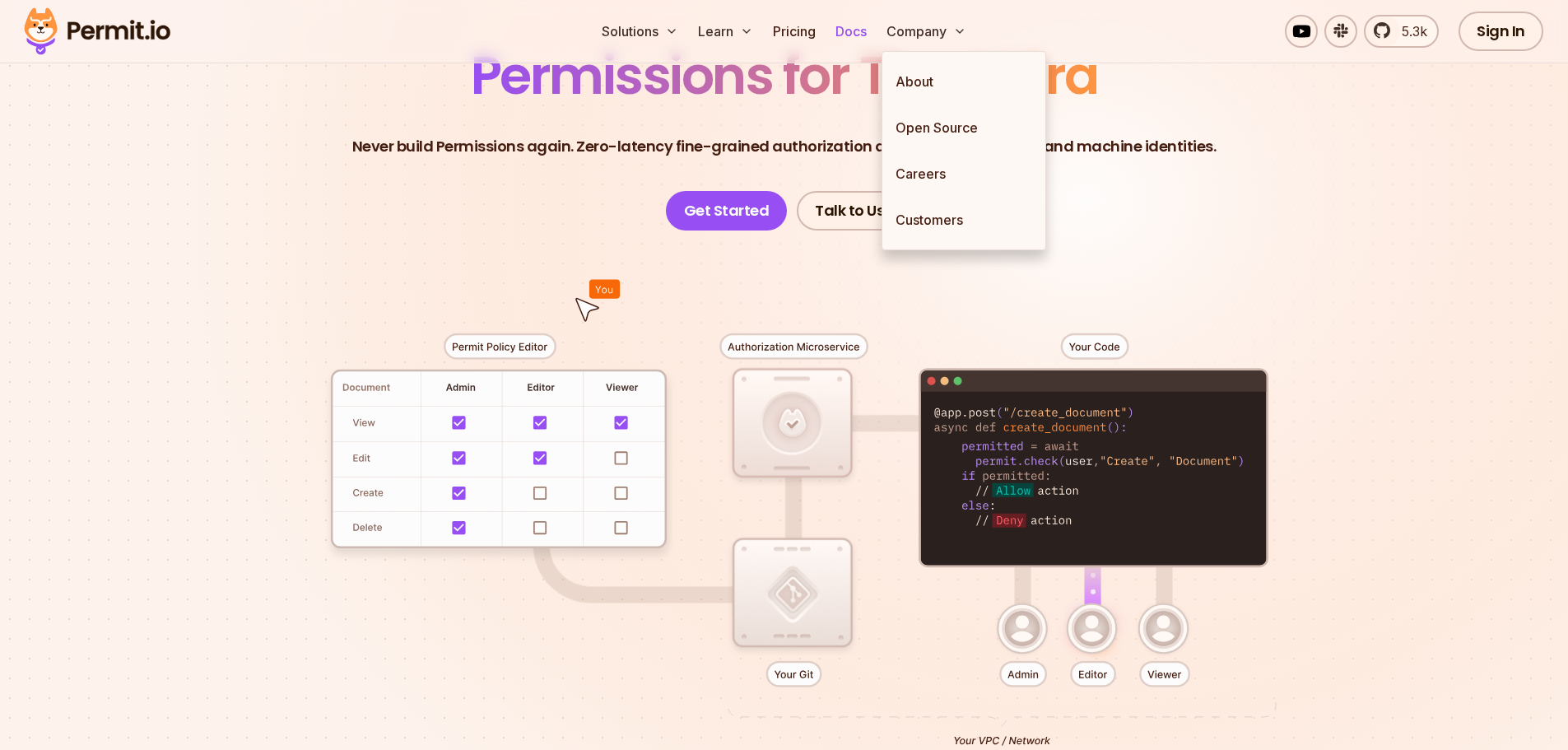
click at [846, 32] on link "Docs" at bounding box center [851, 31] width 45 height 33
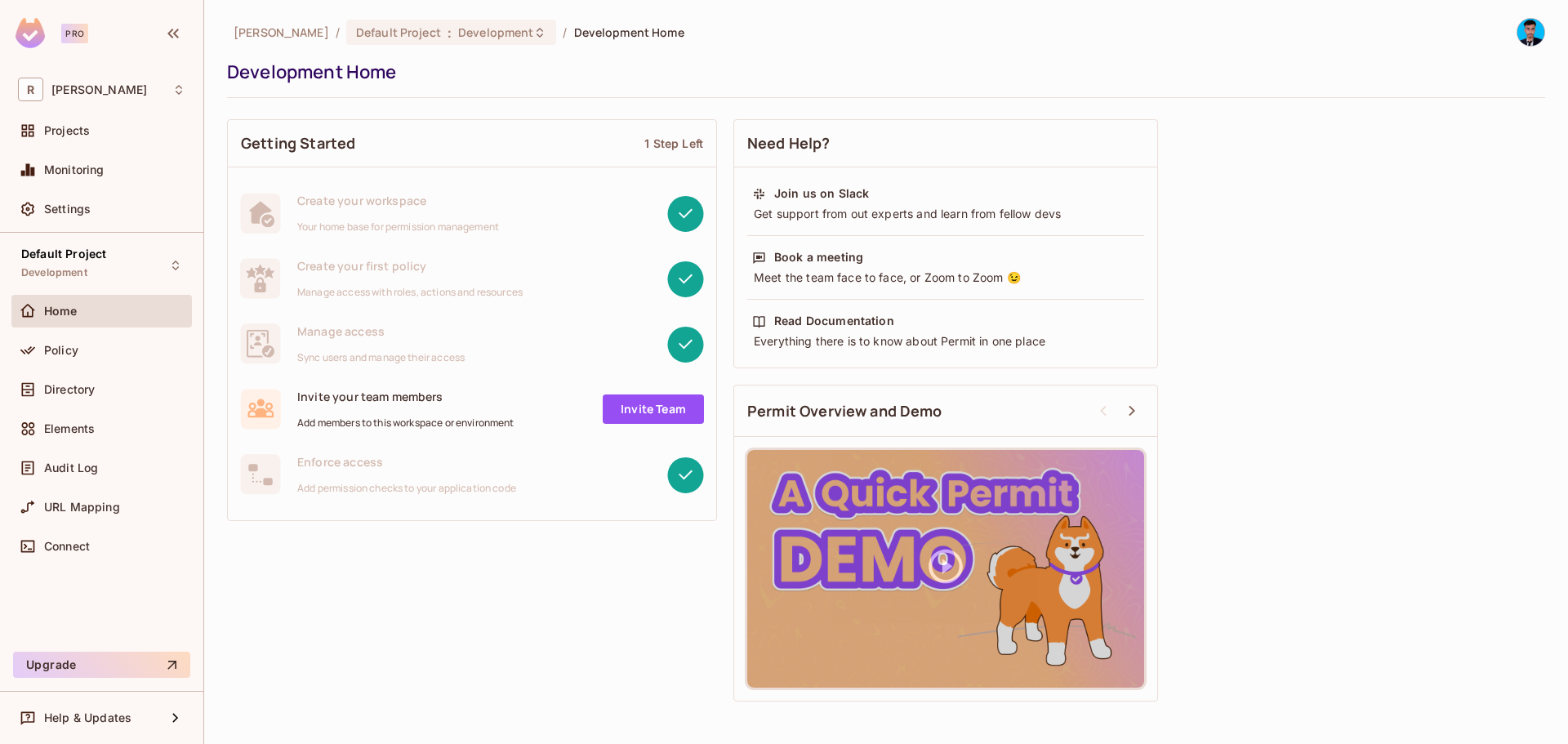
click at [589, 45] on div "[PERSON_NAME] / Default Project : Development / Development Home" at bounding box center [455, 33] width 457 height 29
click at [113, 348] on div "Policy" at bounding box center [115, 350] width 141 height 13
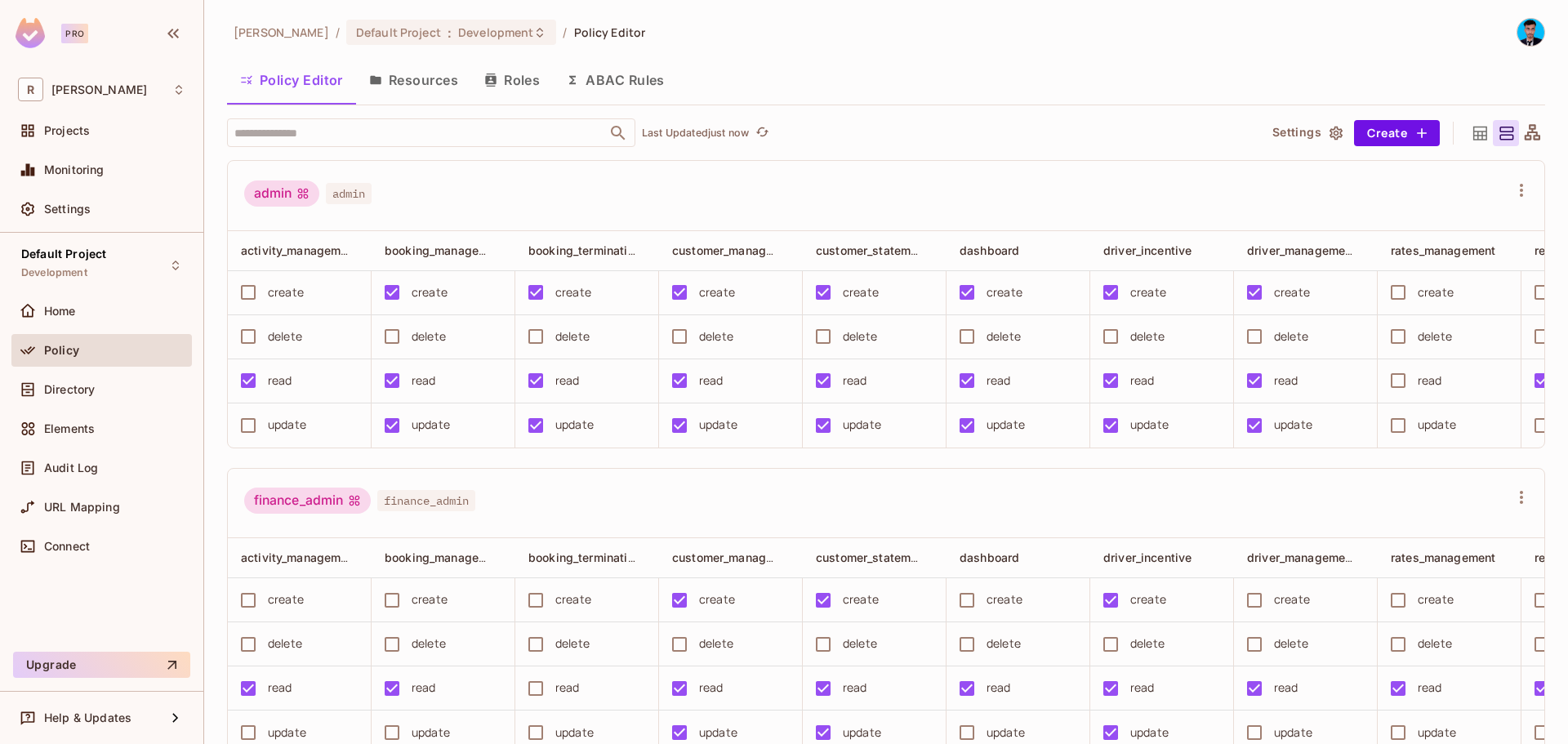
click at [1310, 134] on button "Settings" at bounding box center [1306, 133] width 82 height 26
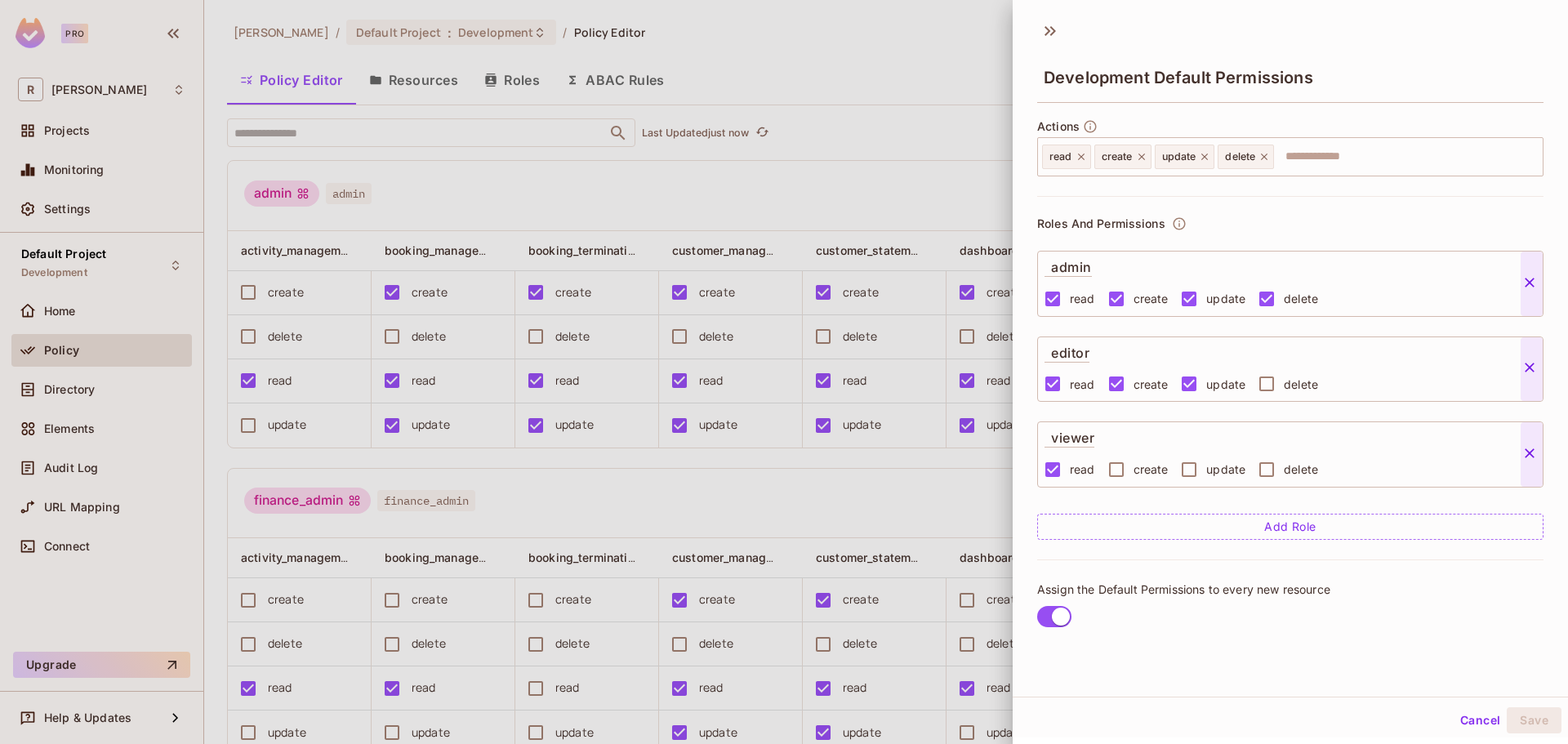
scroll to position [3, 0]
click at [1050, 25] on icon at bounding box center [1049, 28] width 26 height 26
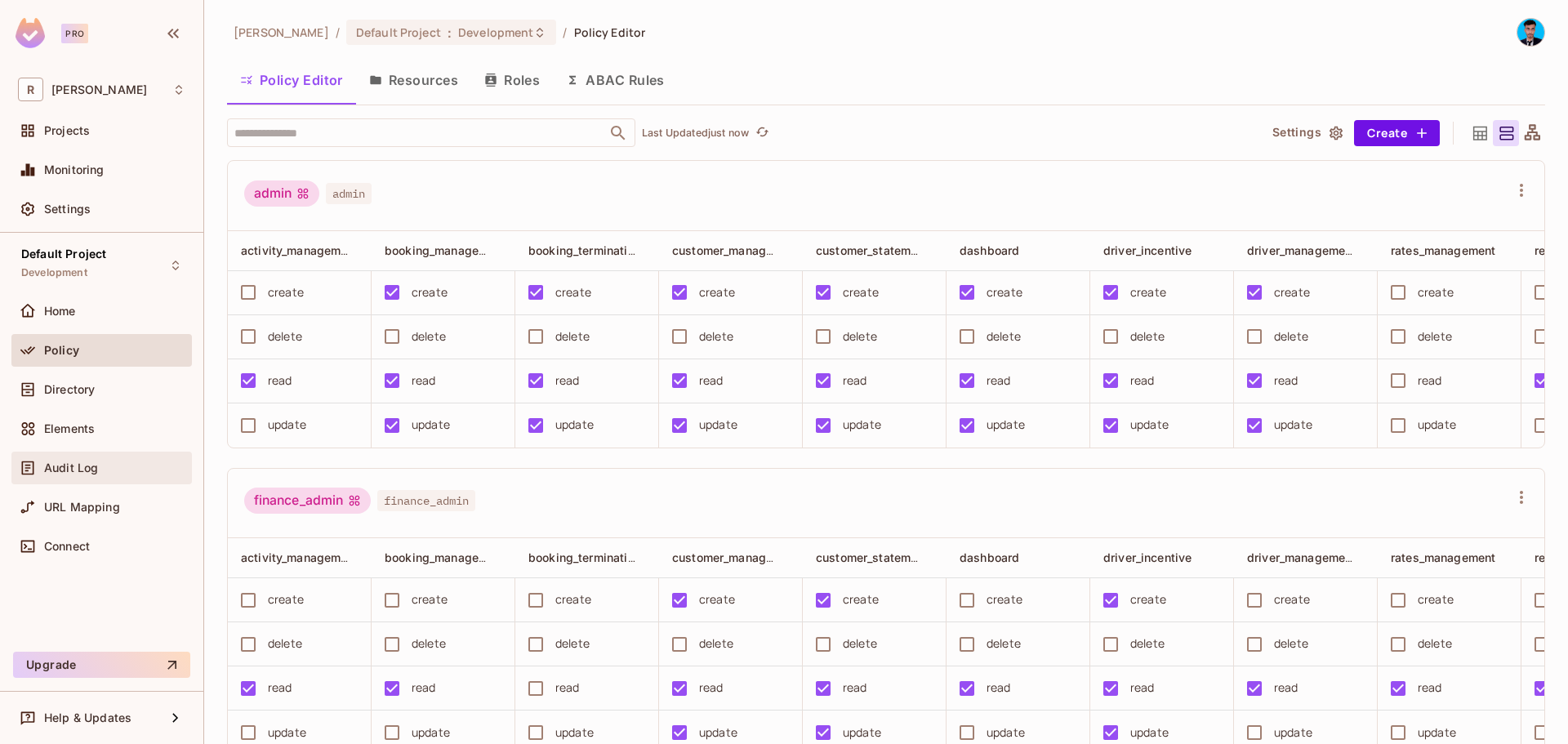
click at [83, 480] on div "Audit Log" at bounding box center [101, 468] width 180 height 33
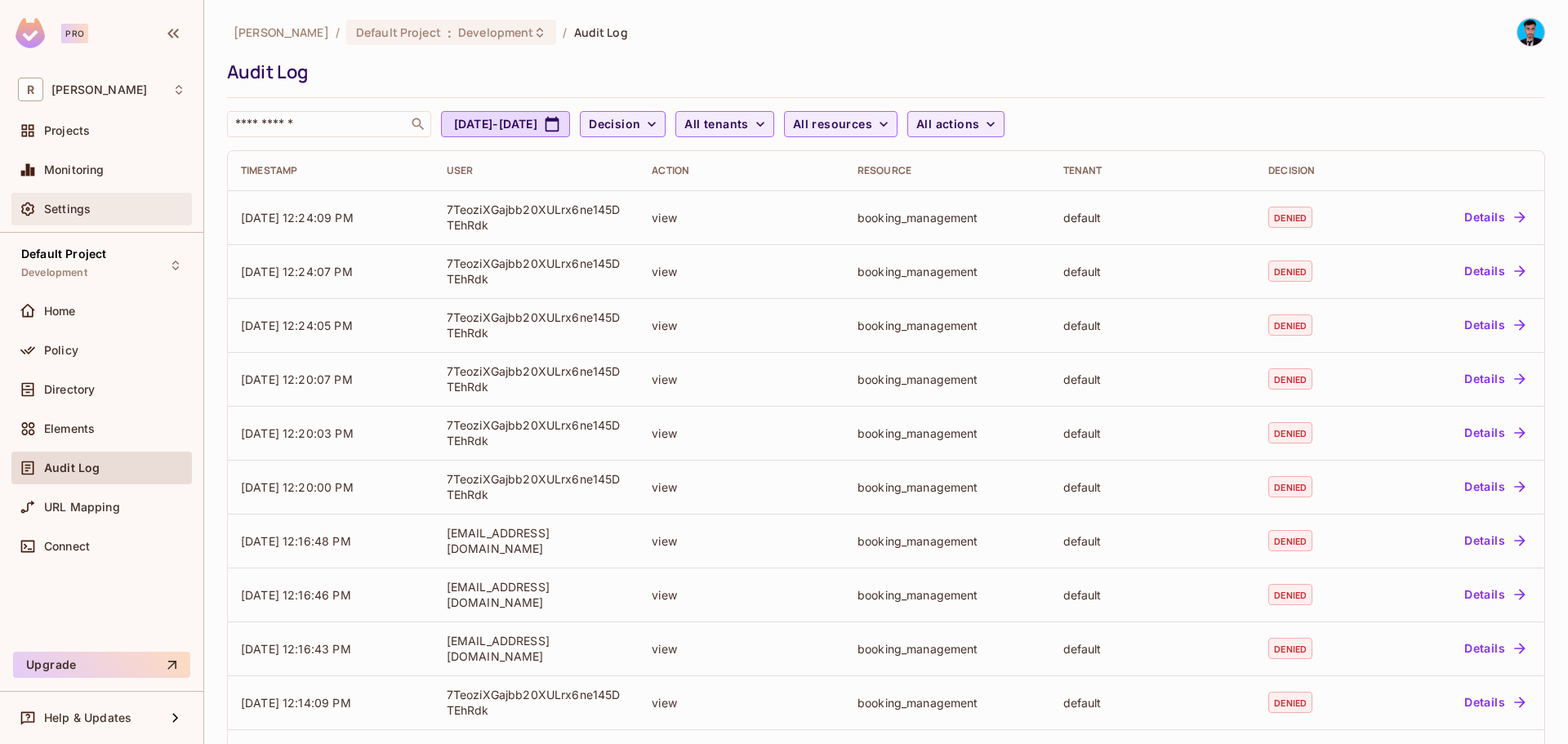
click at [64, 209] on span "Settings" at bounding box center [67, 209] width 46 height 13
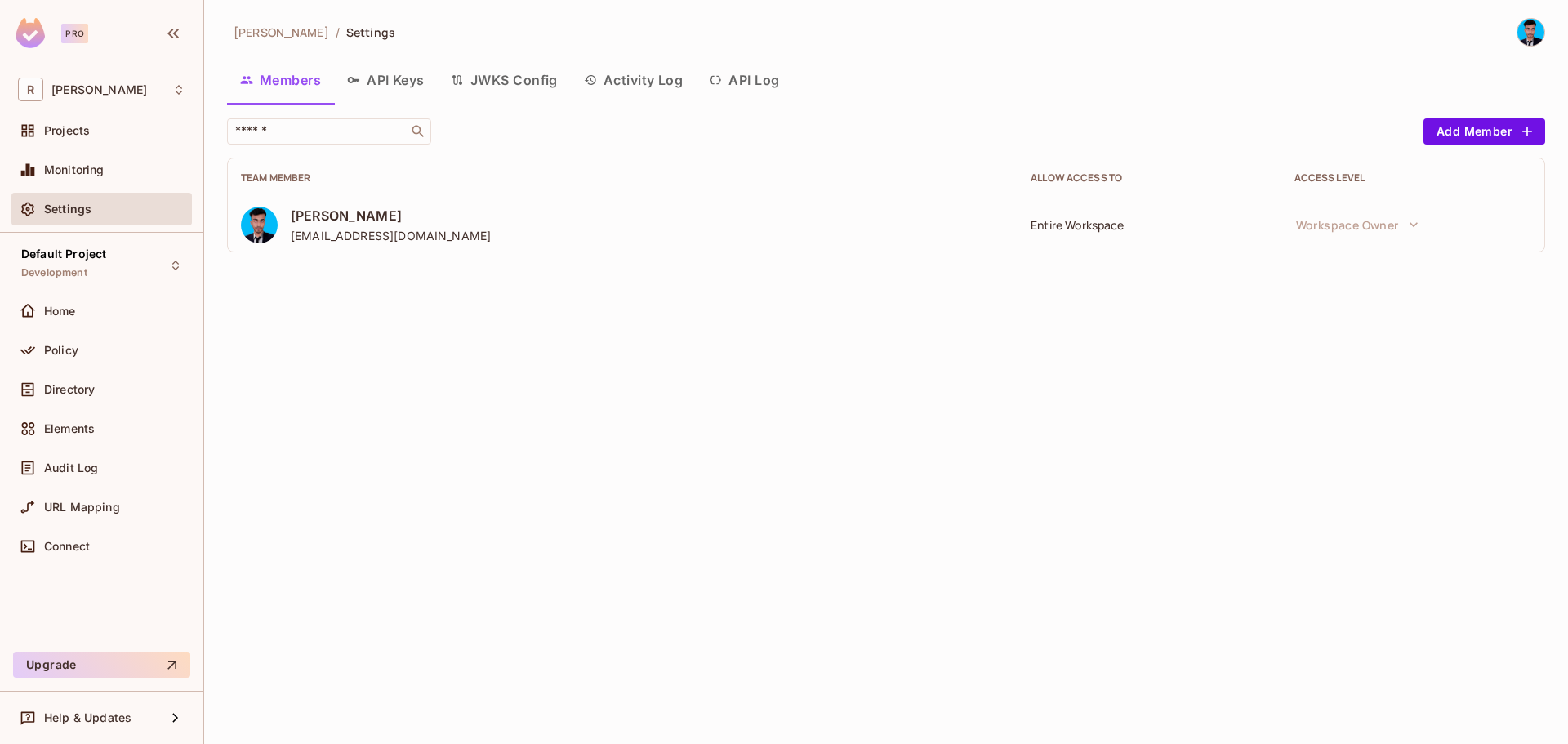
click at [497, 85] on button "JWKS Config" at bounding box center [504, 80] width 133 height 40
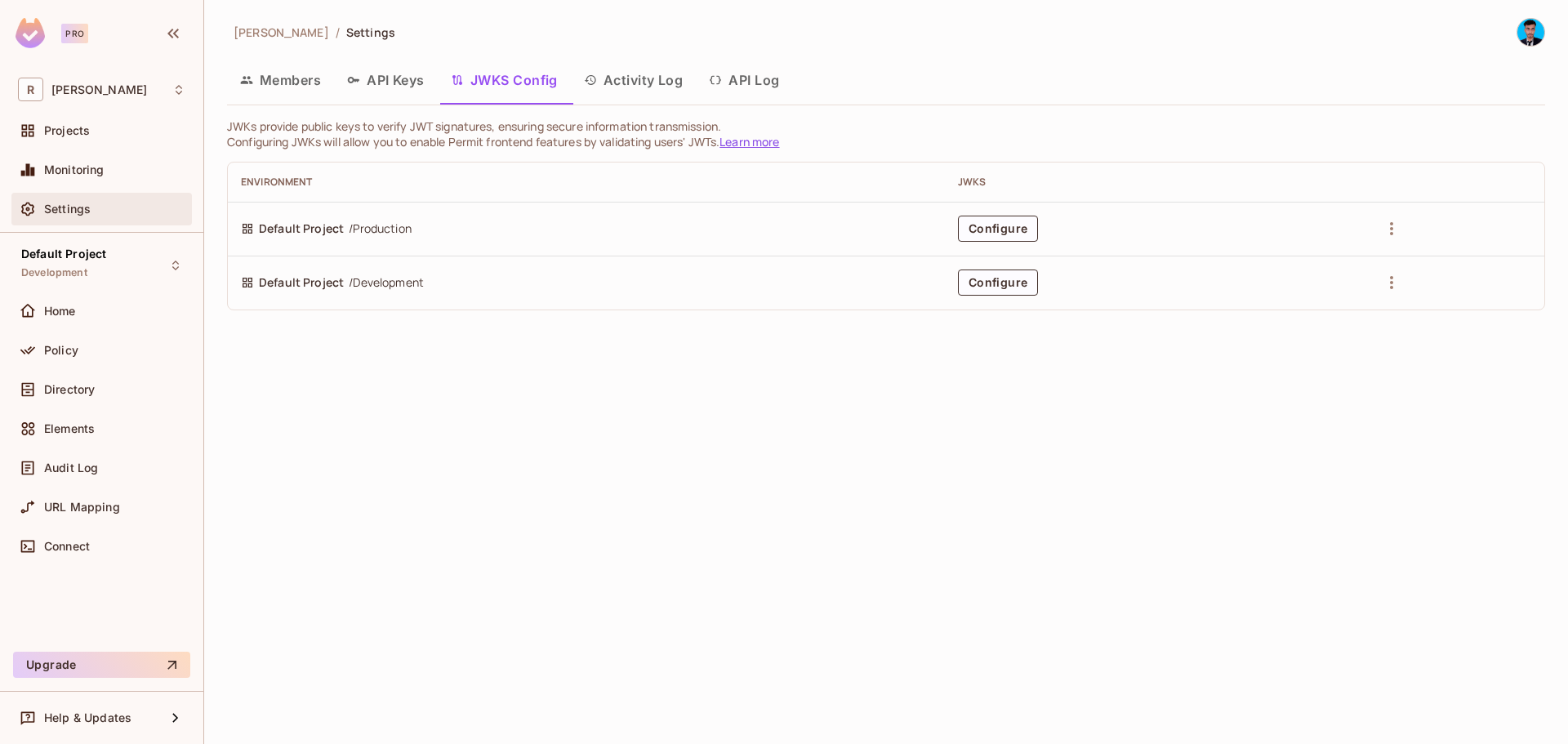
click at [93, 218] on div "Settings" at bounding box center [102, 209] width 167 height 19
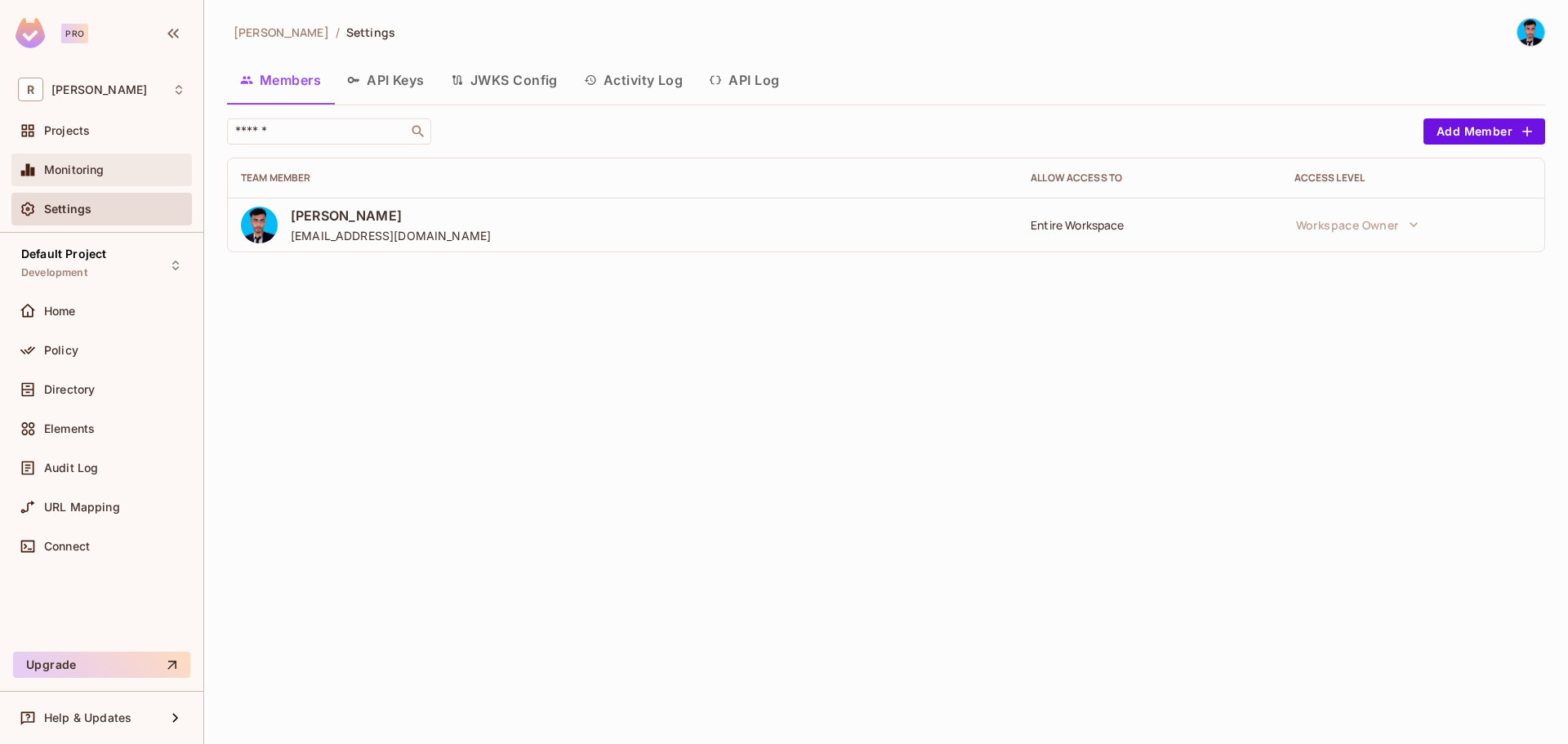
click at [89, 180] on div "Monitoring" at bounding box center [101, 169] width 180 height 33
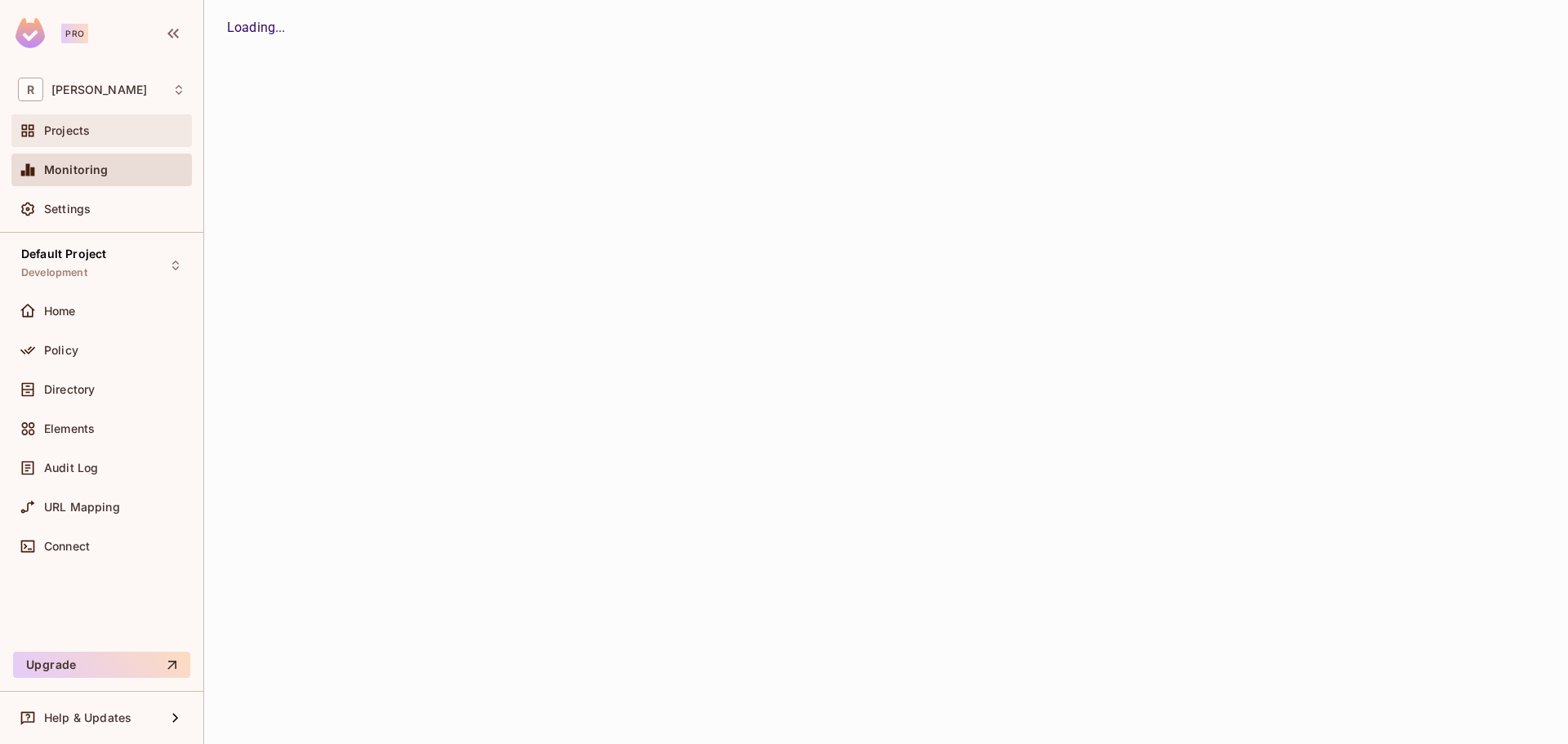
click at [85, 134] on span "Projects" at bounding box center [67, 131] width 46 height 13
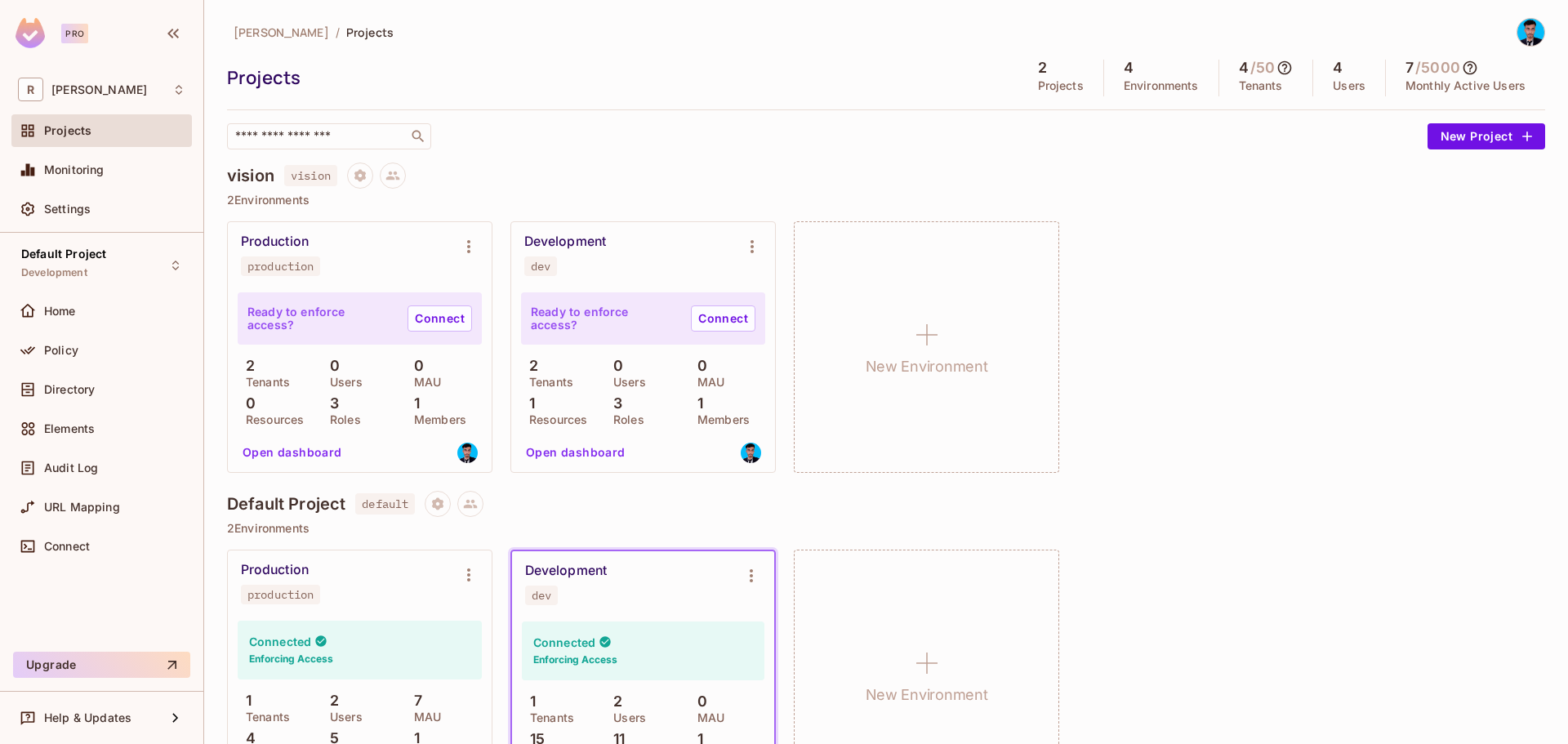
click at [1220, 78] on div "4 / 50 Tenants" at bounding box center [1266, 78] width 94 height 37
click at [1240, 80] on p "Tenants" at bounding box center [1261, 86] width 44 height 13
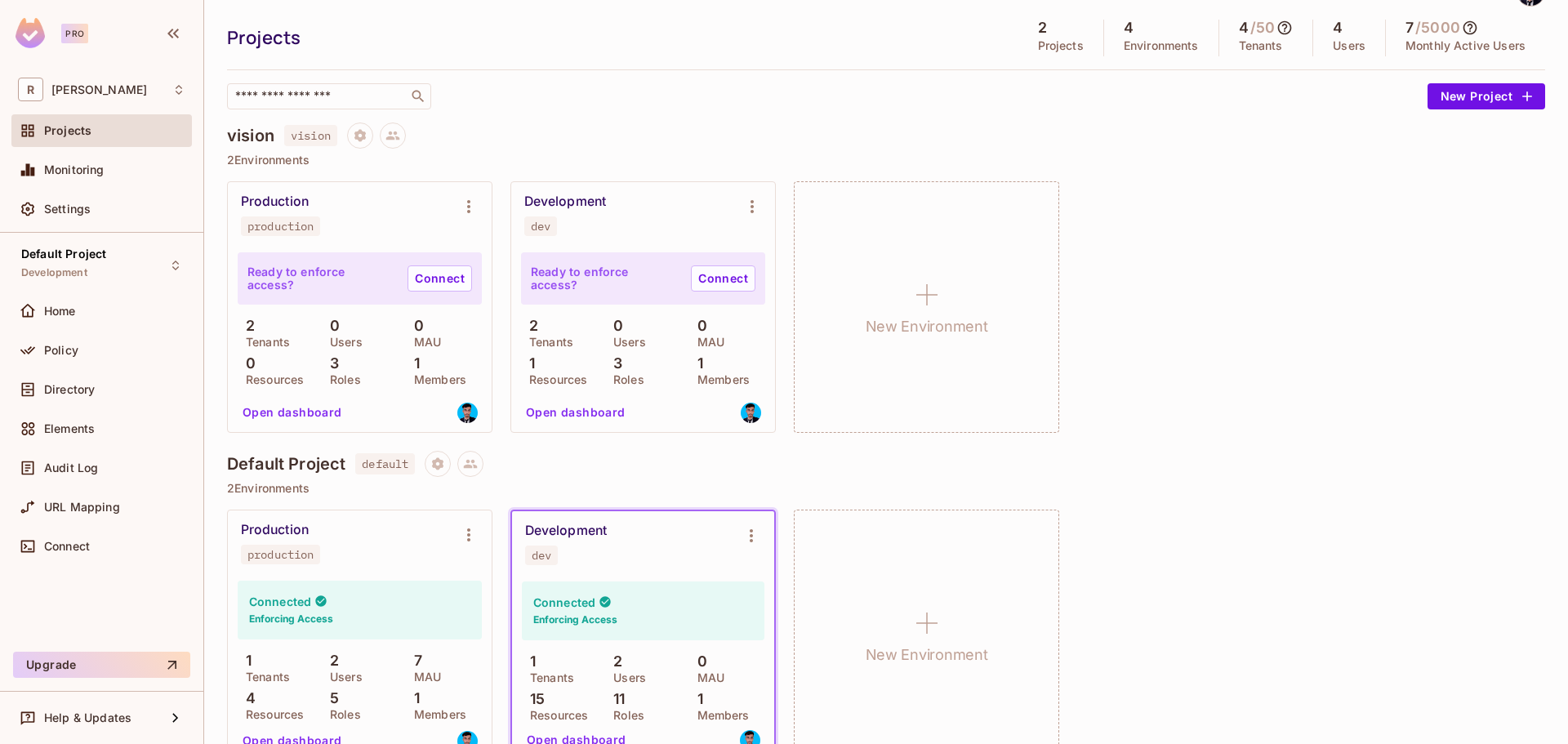
scroll to position [75, 0]
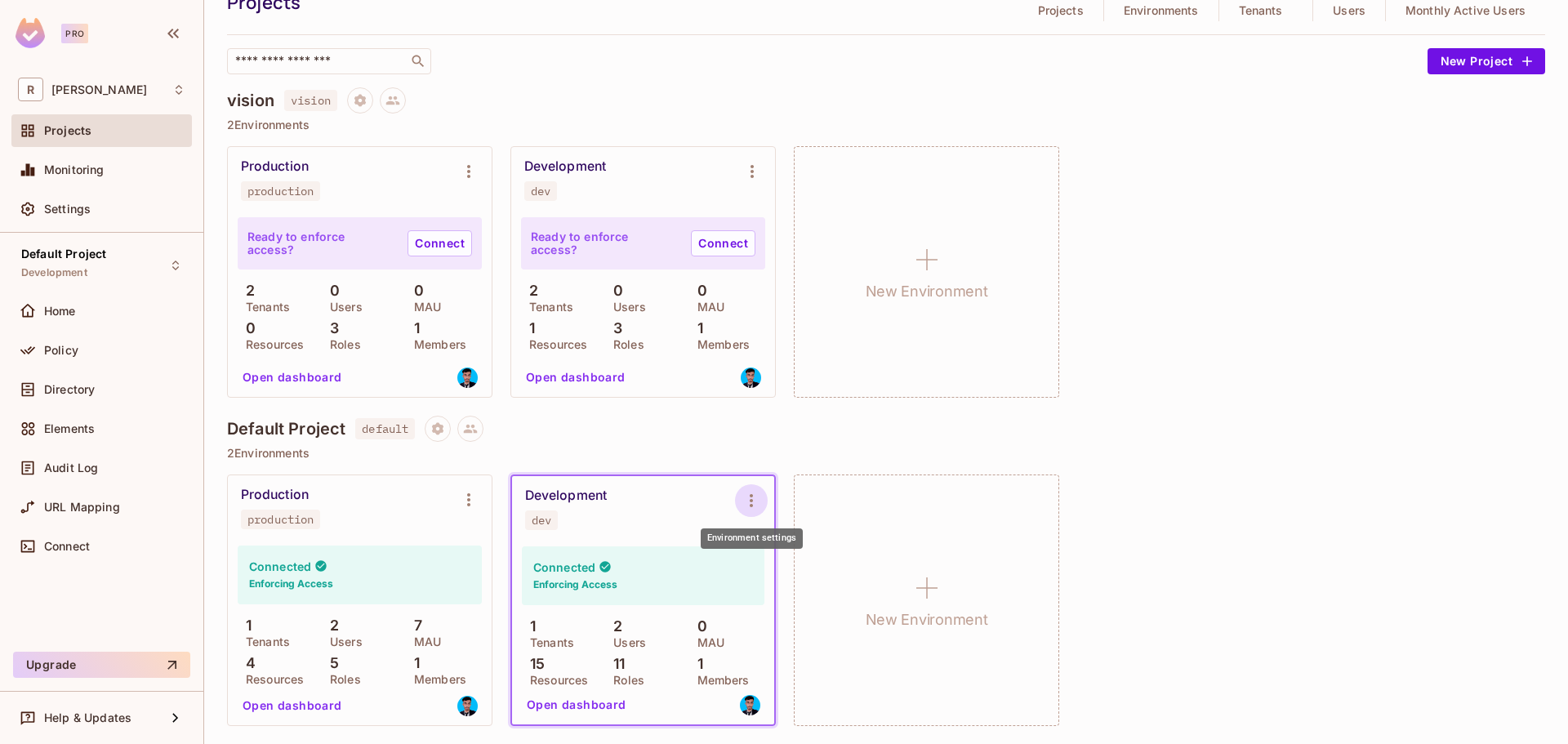
click at [758, 506] on icon "Environment settings" at bounding box center [751, 500] width 19 height 19
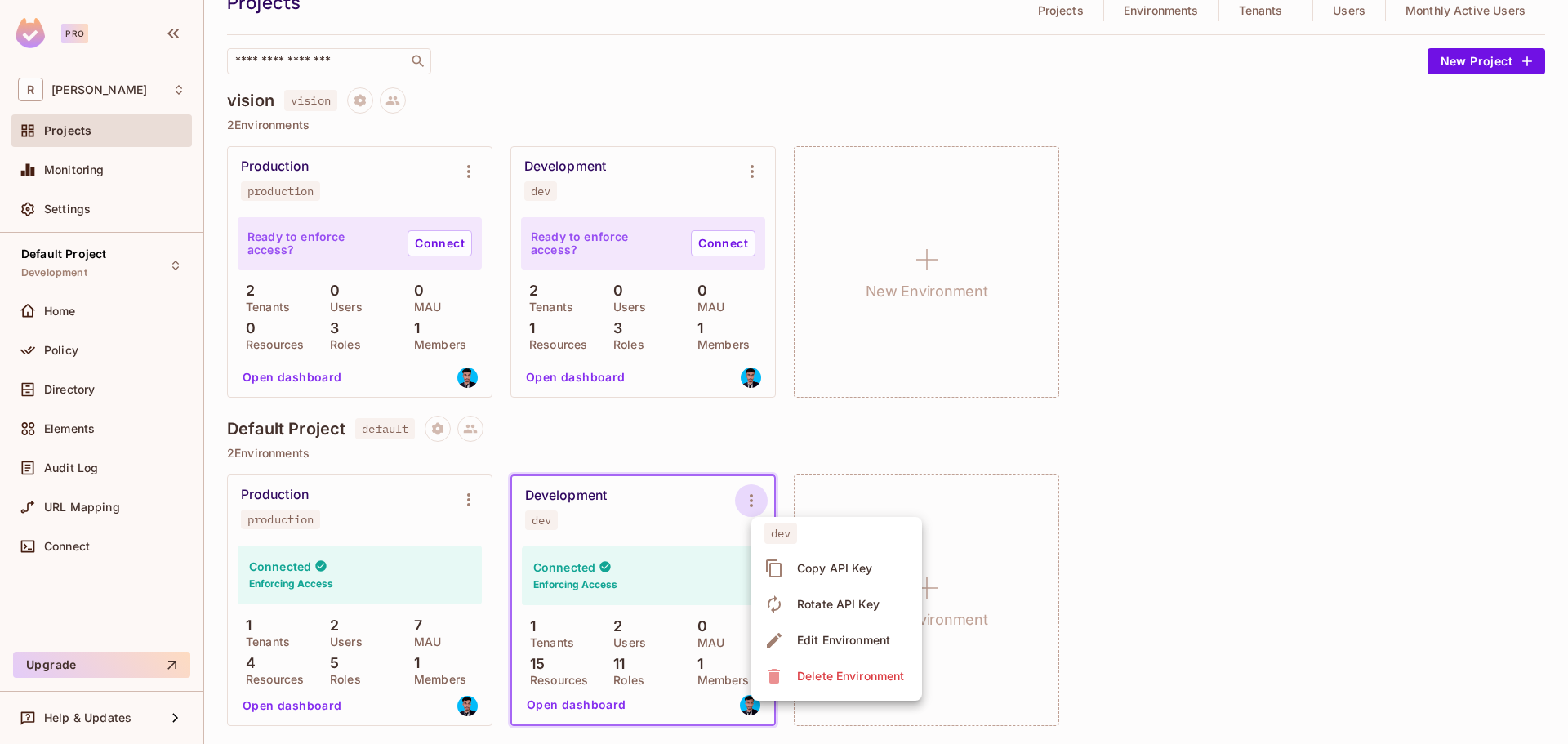
click at [670, 598] on div at bounding box center [784, 372] width 1568 height 744
click at [589, 696] on button "Open dashboard" at bounding box center [576, 704] width 113 height 26
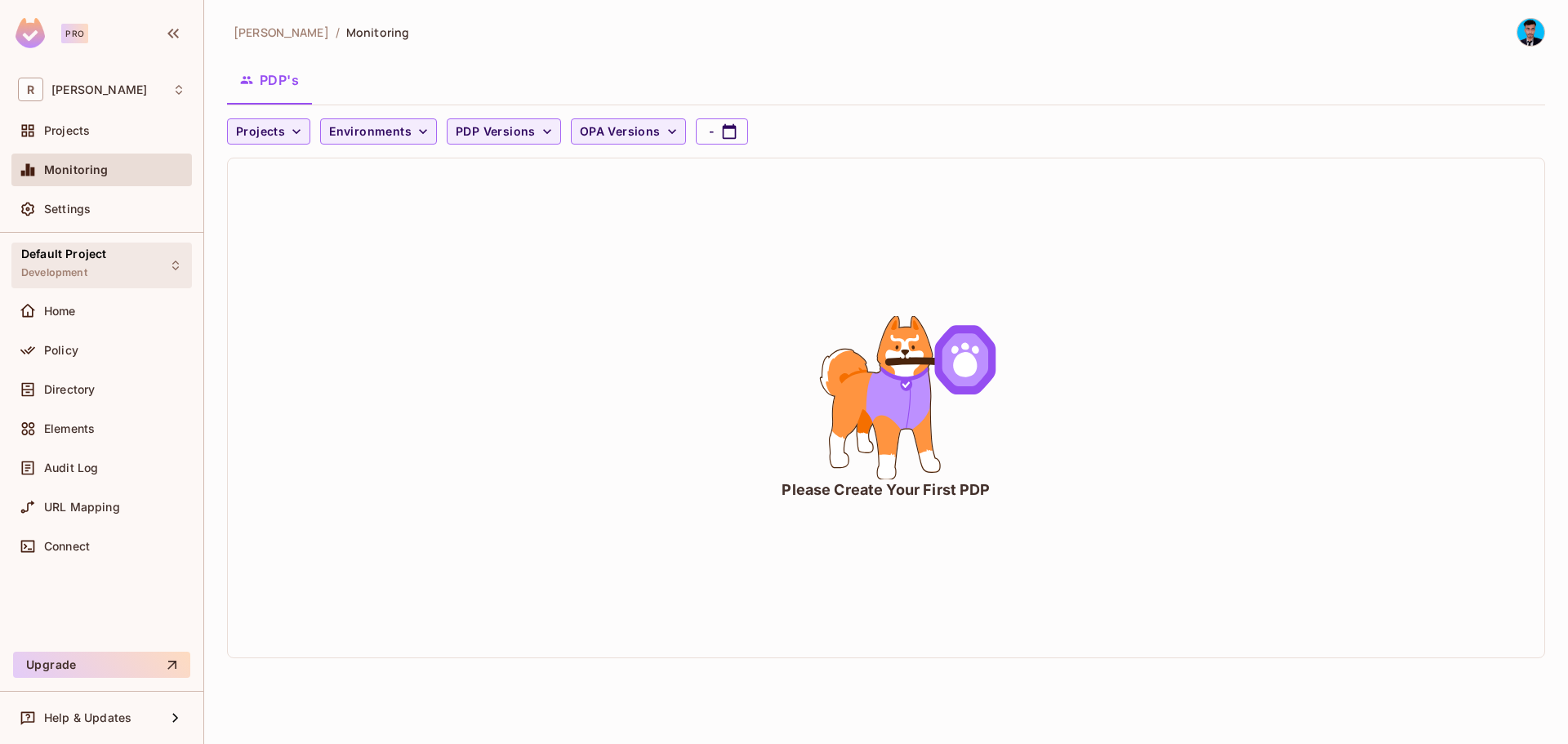
click at [148, 266] on div "Default Project Development" at bounding box center [101, 265] width 180 height 45
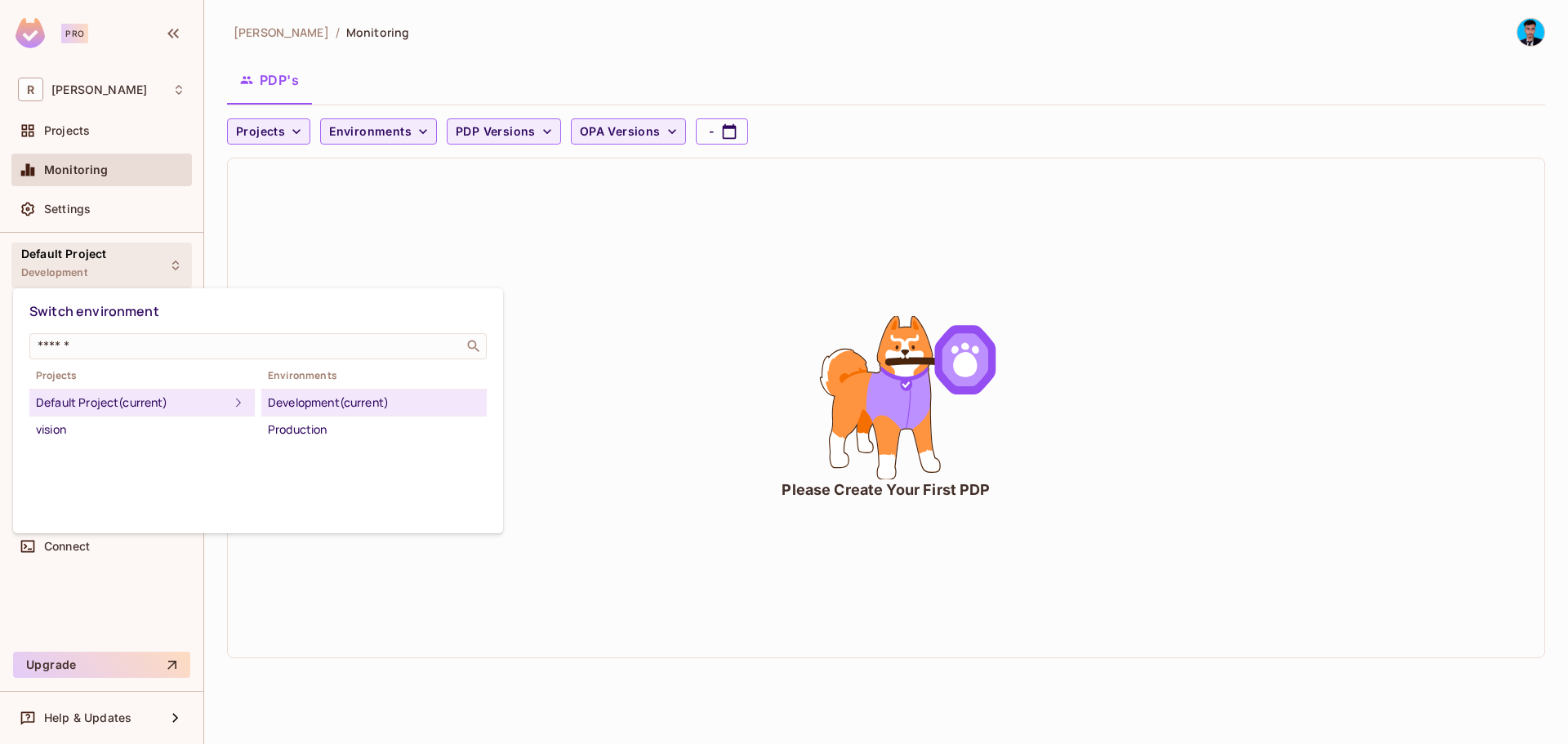
click at [958, 275] on div at bounding box center [784, 372] width 1568 height 744
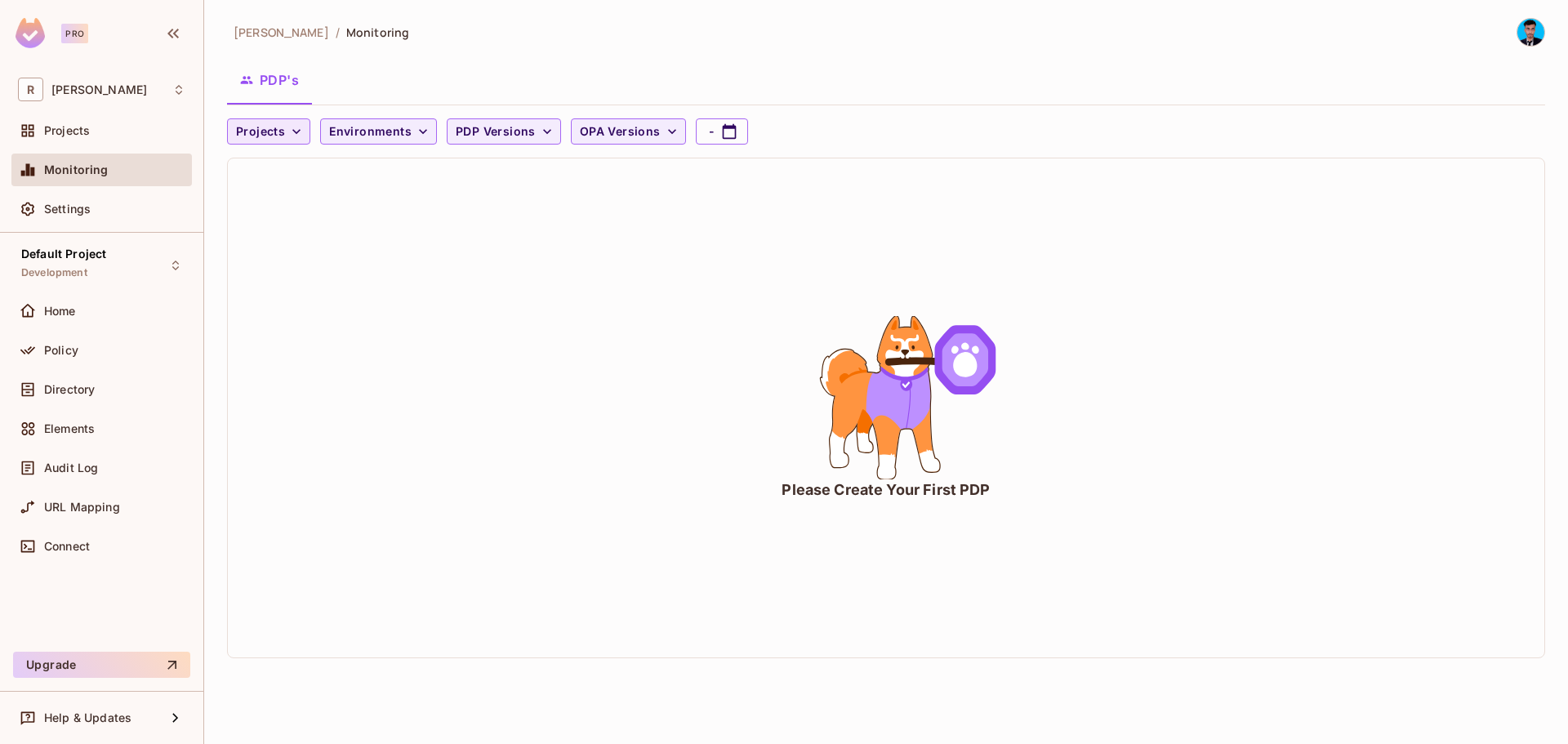
click at [274, 130] on span "Projects" at bounding box center [260, 131] width 49 height 20
click at [288, 218] on li "vision" at bounding box center [280, 203] width 107 height 35
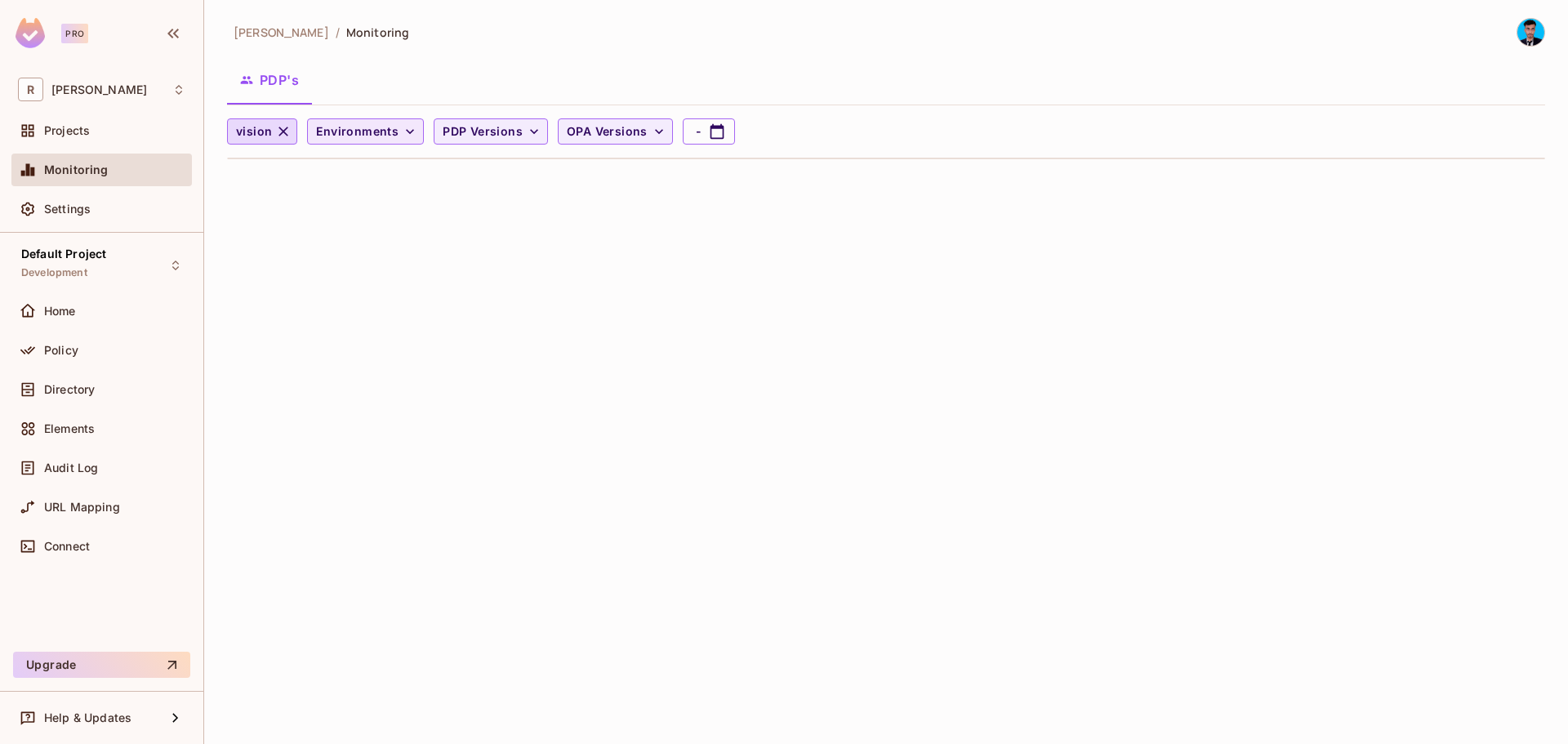
click at [373, 141] on span "Environments" at bounding box center [357, 131] width 83 height 20
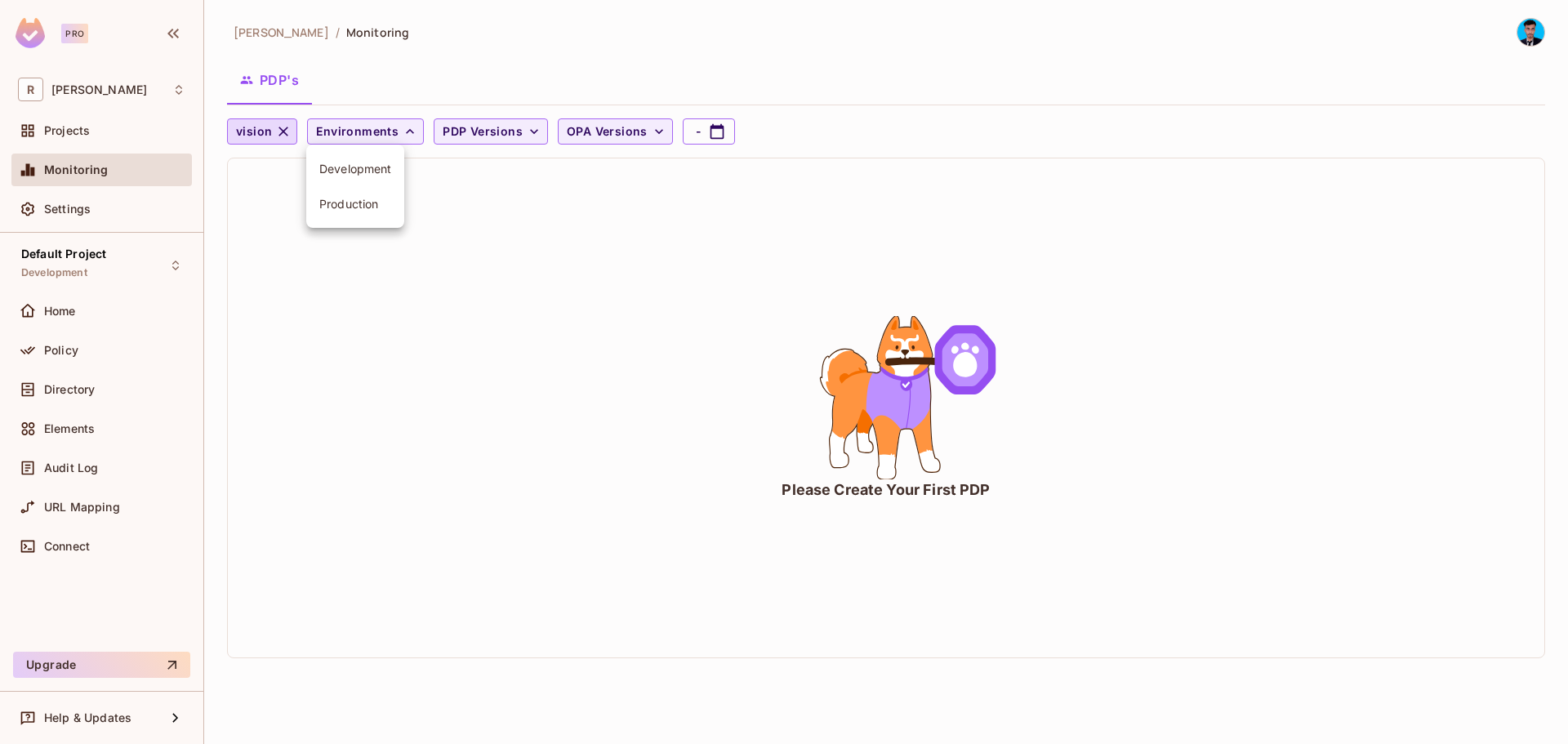
click at [632, 315] on div at bounding box center [784, 372] width 1568 height 744
click at [71, 314] on span "Home" at bounding box center [60, 311] width 32 height 13
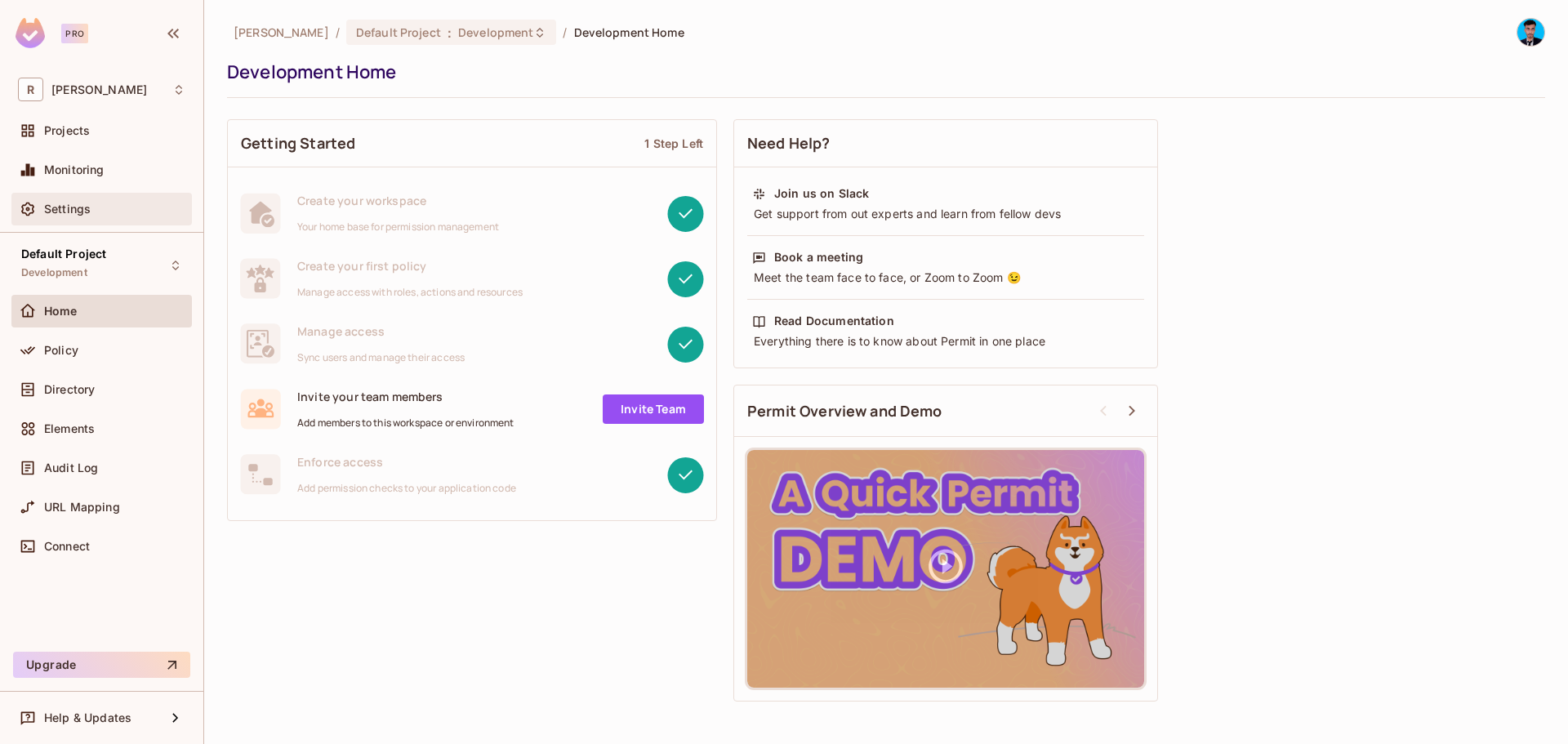
click at [92, 213] on div "Settings" at bounding box center [115, 209] width 141 height 13
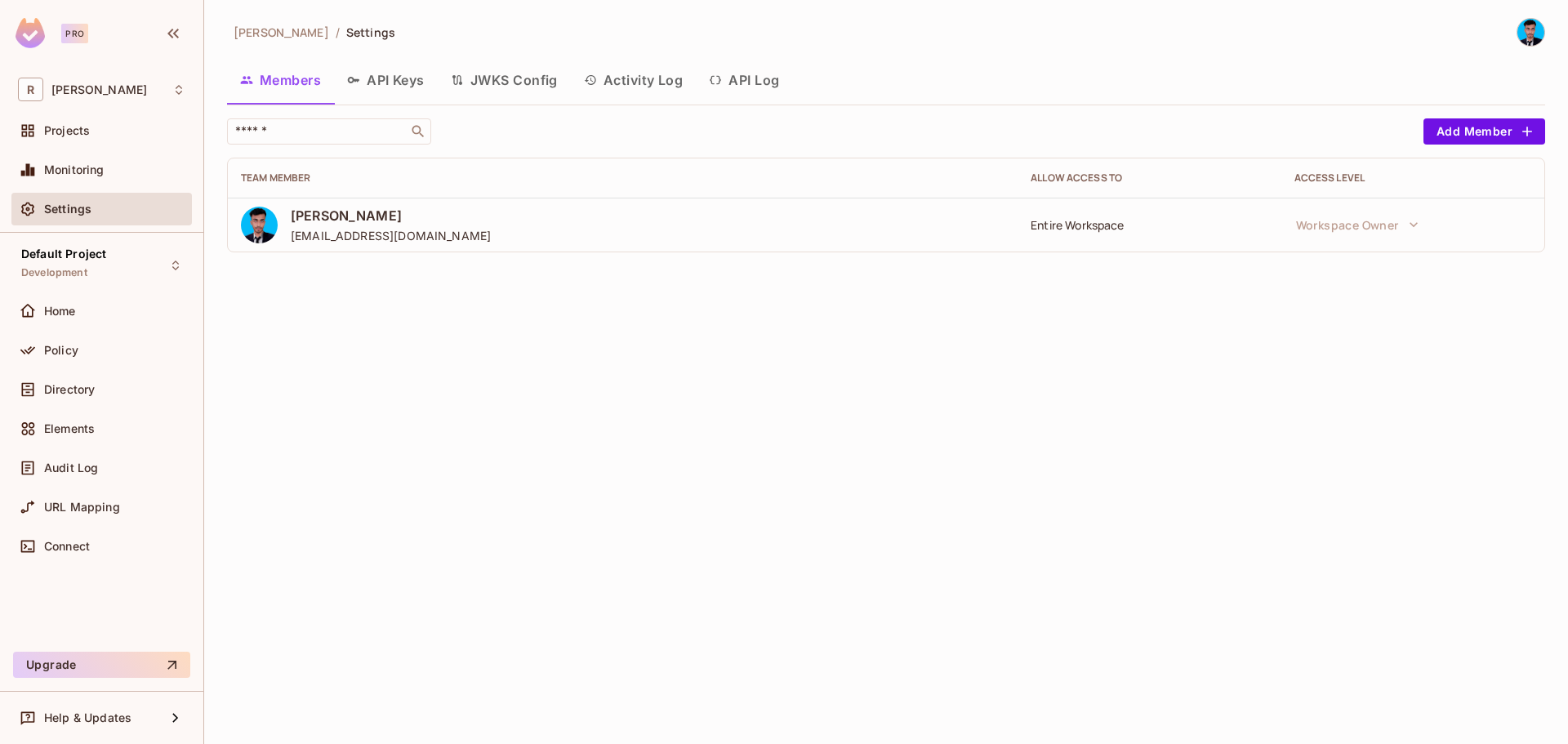
drag, startPoint x: 527, startPoint y: 222, endPoint x: 499, endPoint y: 194, distance: 39.6
click at [527, 222] on div "[PERSON_NAME] [EMAIL_ADDRESS][DOMAIN_NAME]" at bounding box center [622, 225] width 763 height 37
click at [78, 159] on div "Monitoring" at bounding box center [101, 169] width 180 height 33
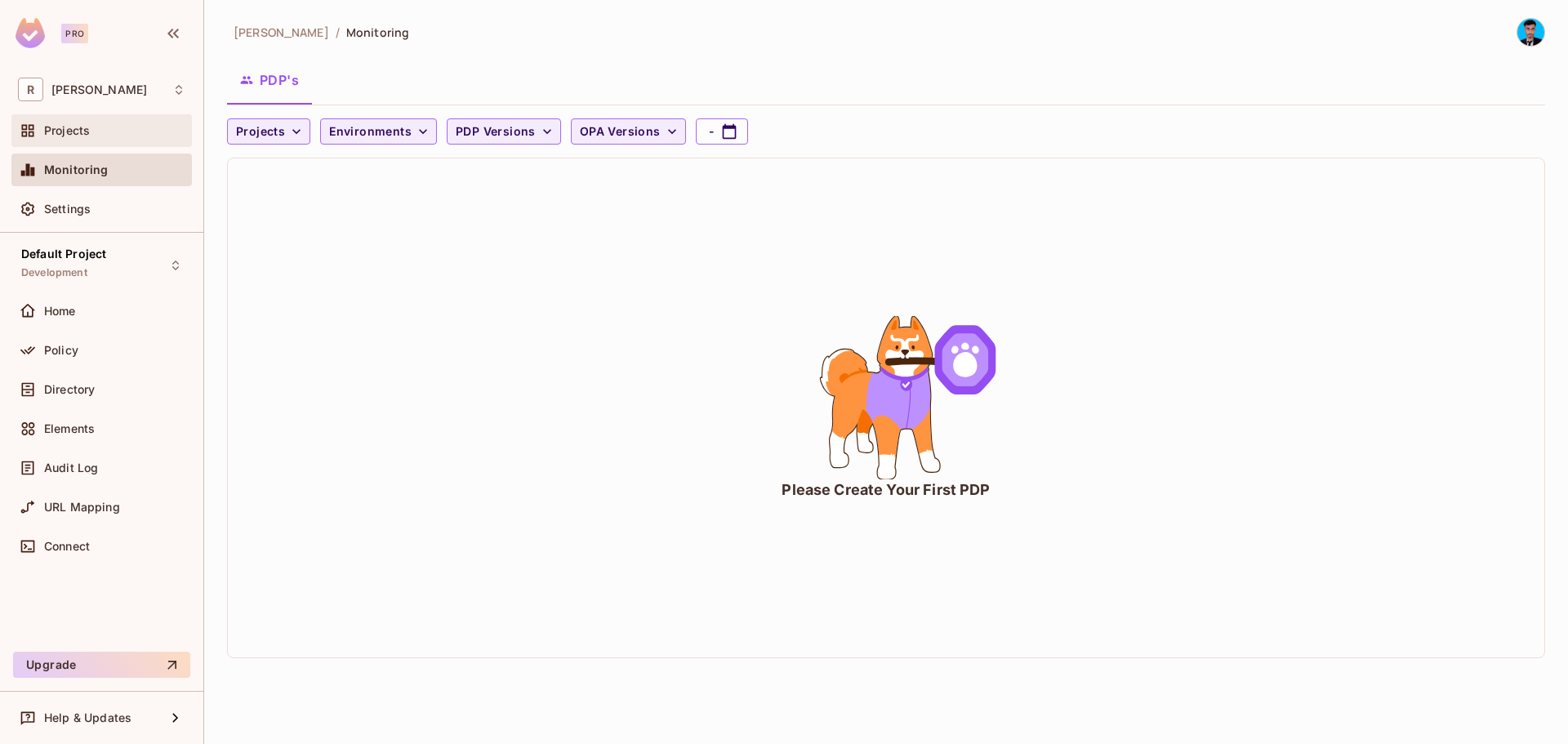
click at [74, 142] on div "Projects" at bounding box center [101, 131] width 180 height 33
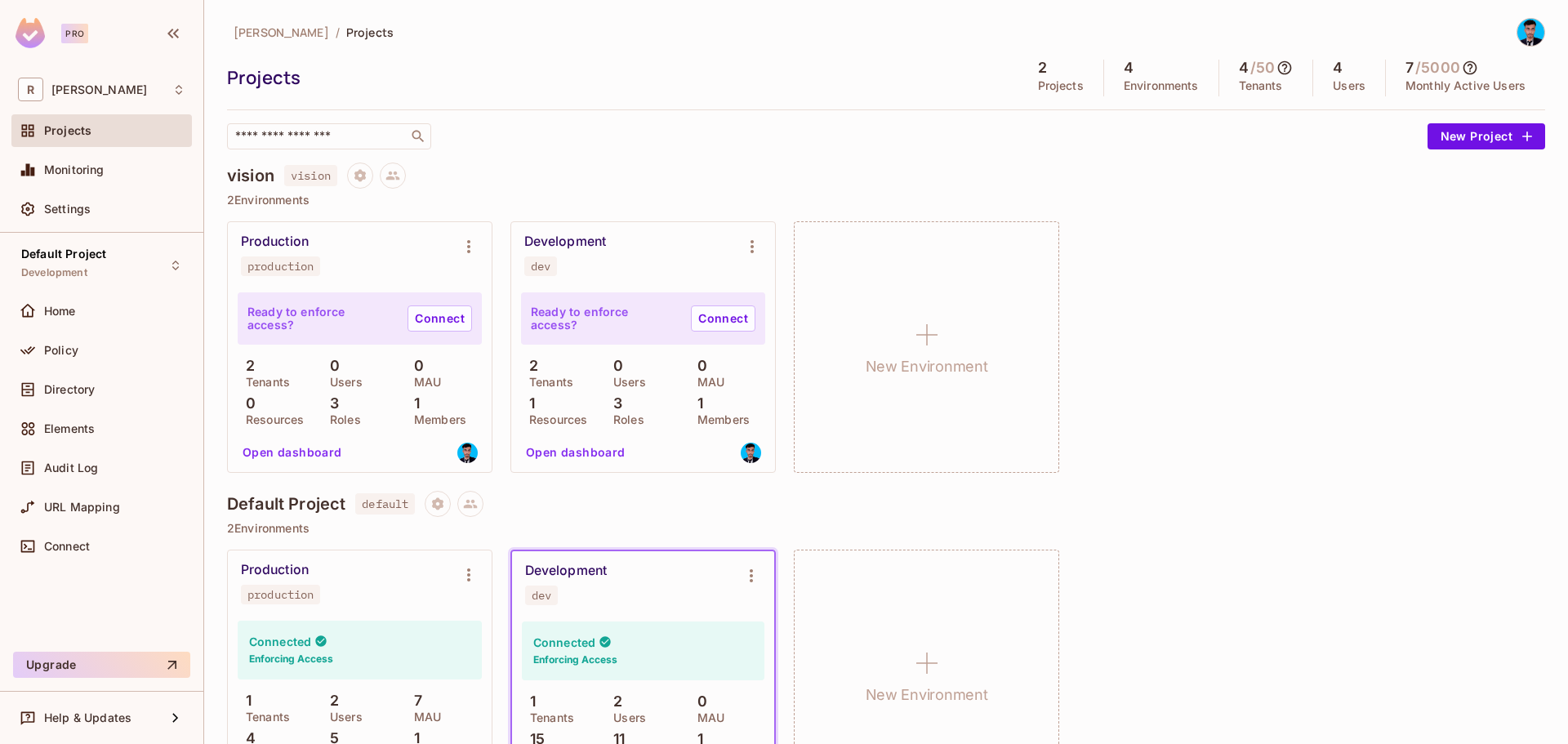
click at [1123, 88] on p "Environments" at bounding box center [1161, 86] width 75 height 13
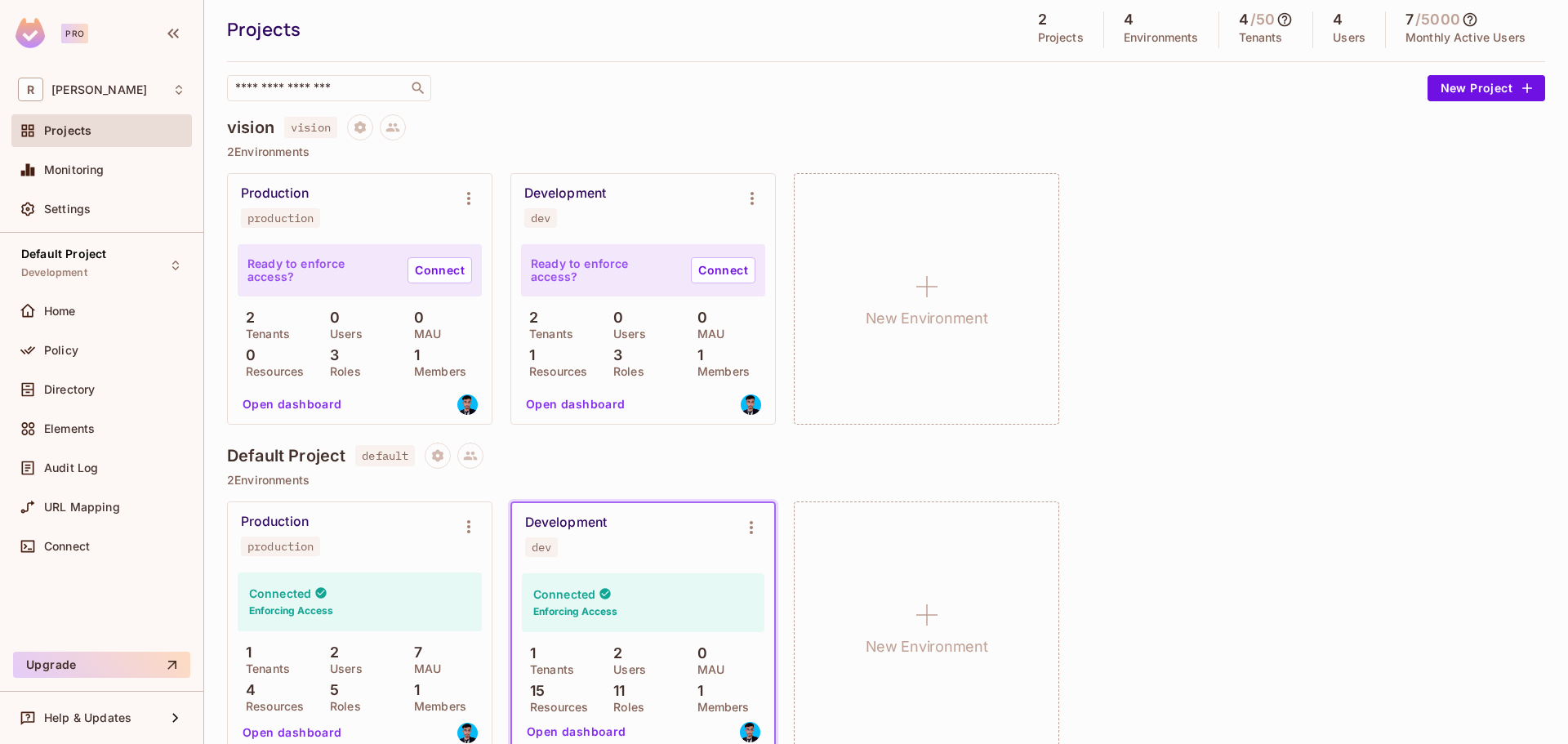
scroll to position [75, 0]
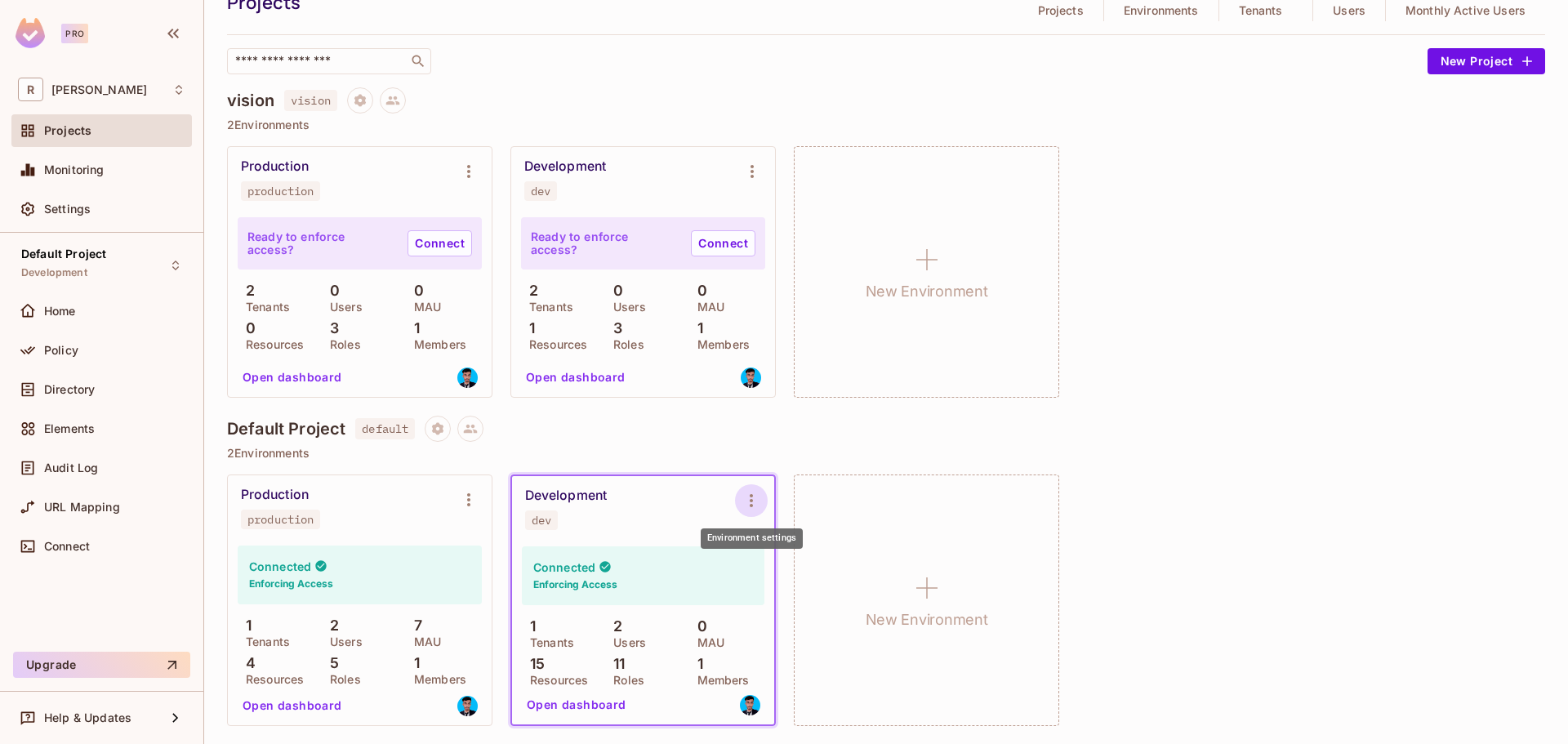
click at [756, 489] on button "Environment settings" at bounding box center [751, 500] width 33 height 33
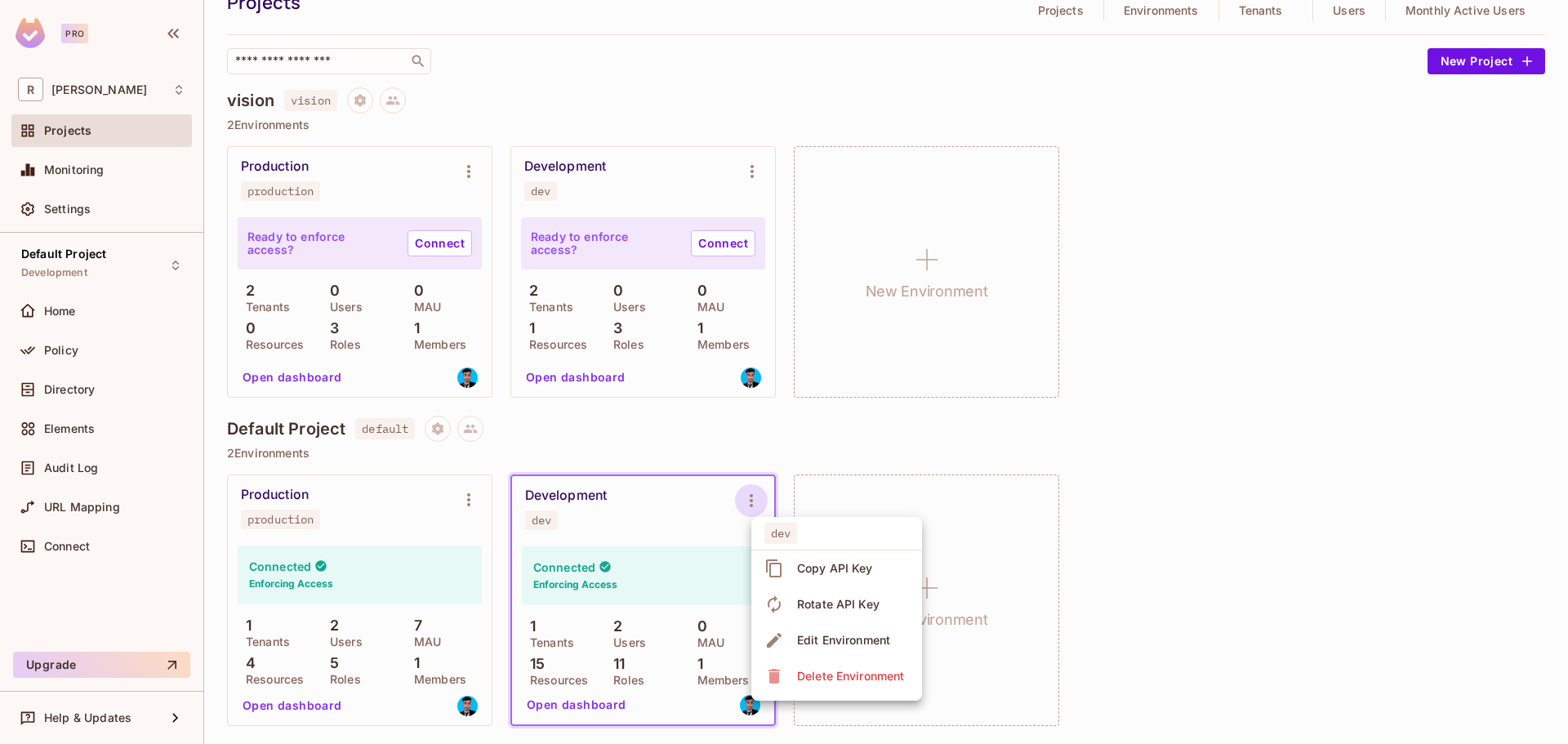
click at [55, 417] on div at bounding box center [784, 372] width 1568 height 744
click at [58, 434] on div "dev Copy API Key Rotate API Key Edit Environment Delete Environment" at bounding box center [784, 372] width 1568 height 744
click at [72, 488] on div "Audit Log" at bounding box center [101, 471] width 180 height 39
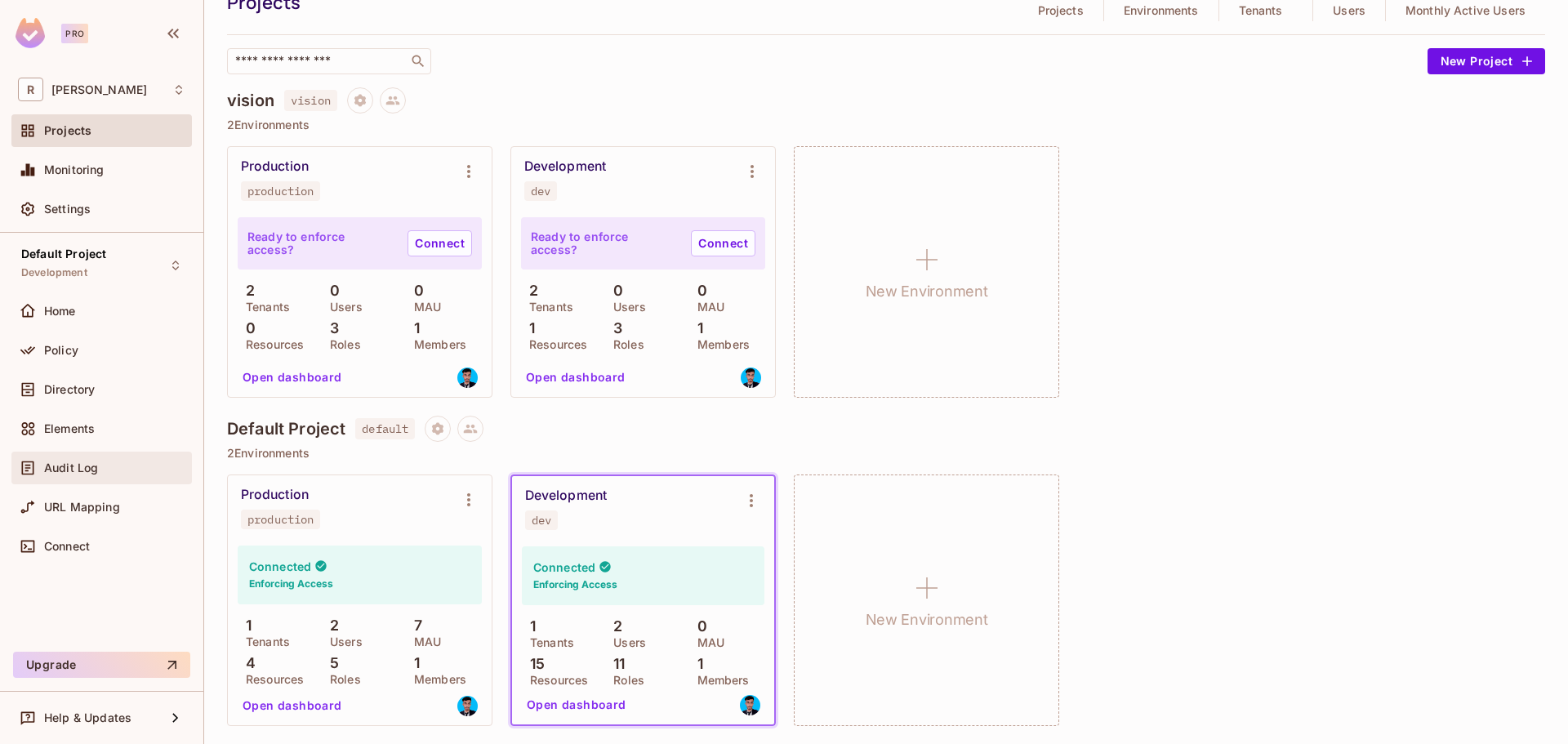
click at [68, 469] on span "Audit Log" at bounding box center [71, 468] width 54 height 13
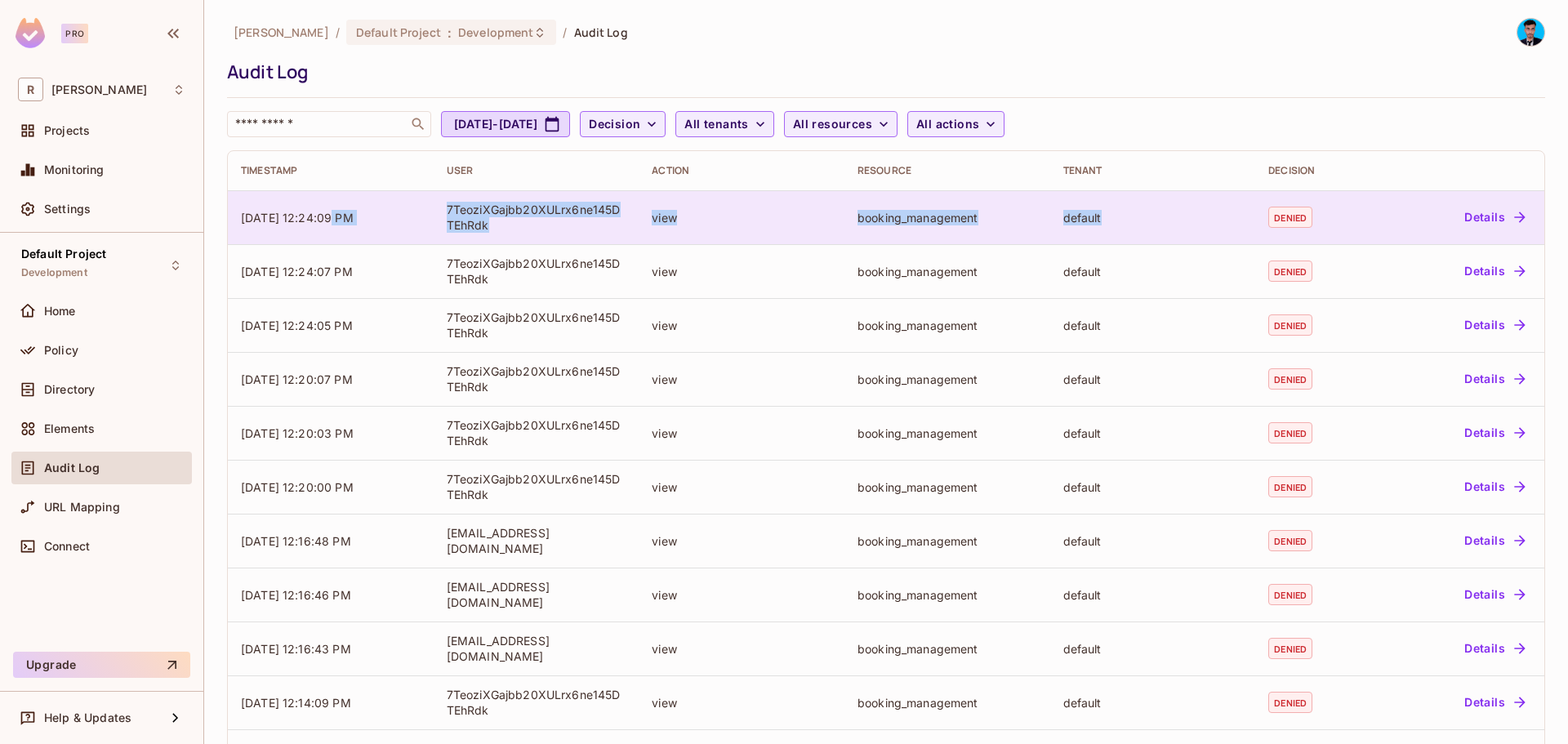
drag, startPoint x: 329, startPoint y: 234, endPoint x: 1121, endPoint y: 234, distance: 792.0
click at [1121, 234] on tr "[DATE] 12:24:09 PM 7TeoziXGajbb20XULrx6ne145DTEhRdk view booking_management def…" at bounding box center [886, 218] width 1316 height 54
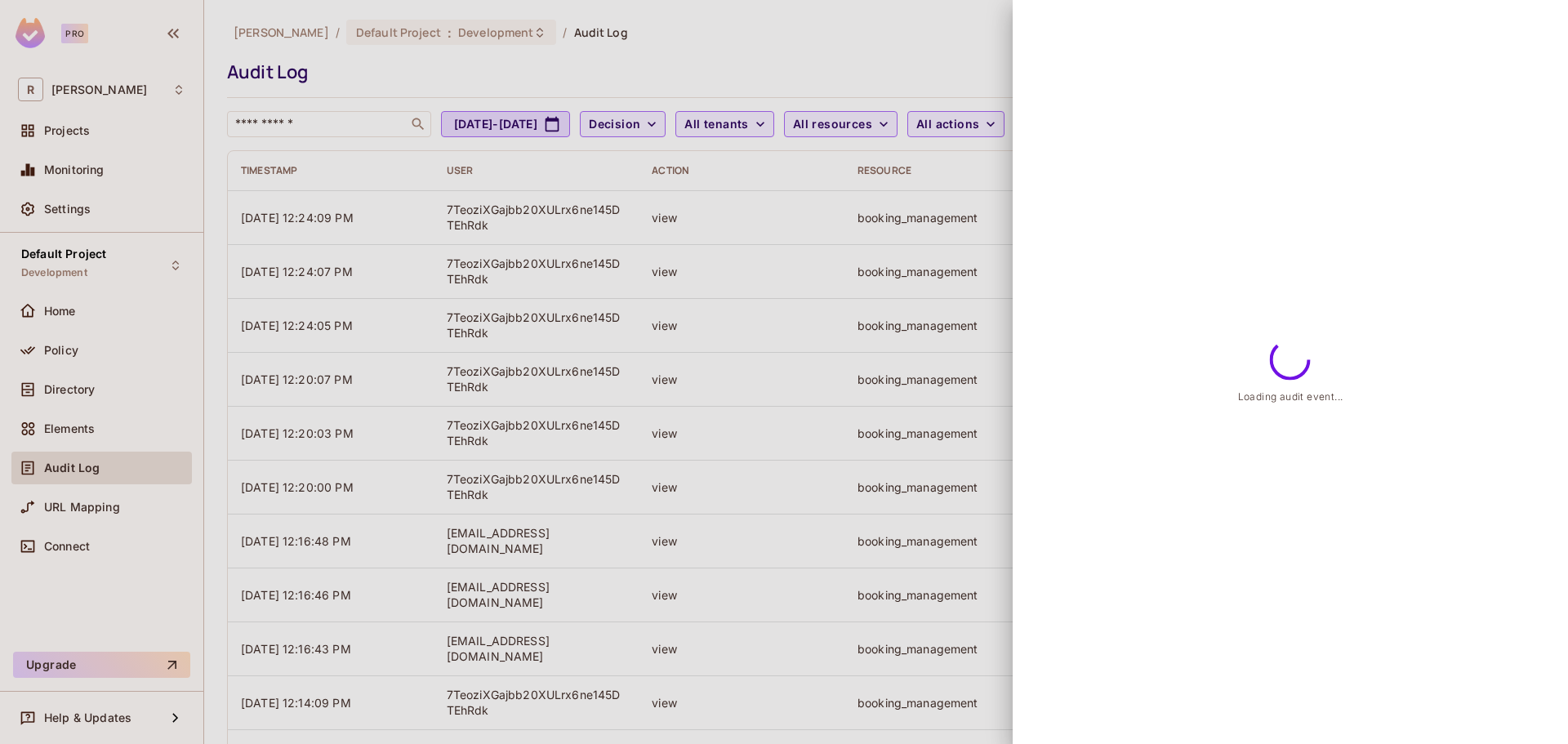
click at [1147, 266] on div "Loading audit event..." at bounding box center [1290, 372] width 555 height 744
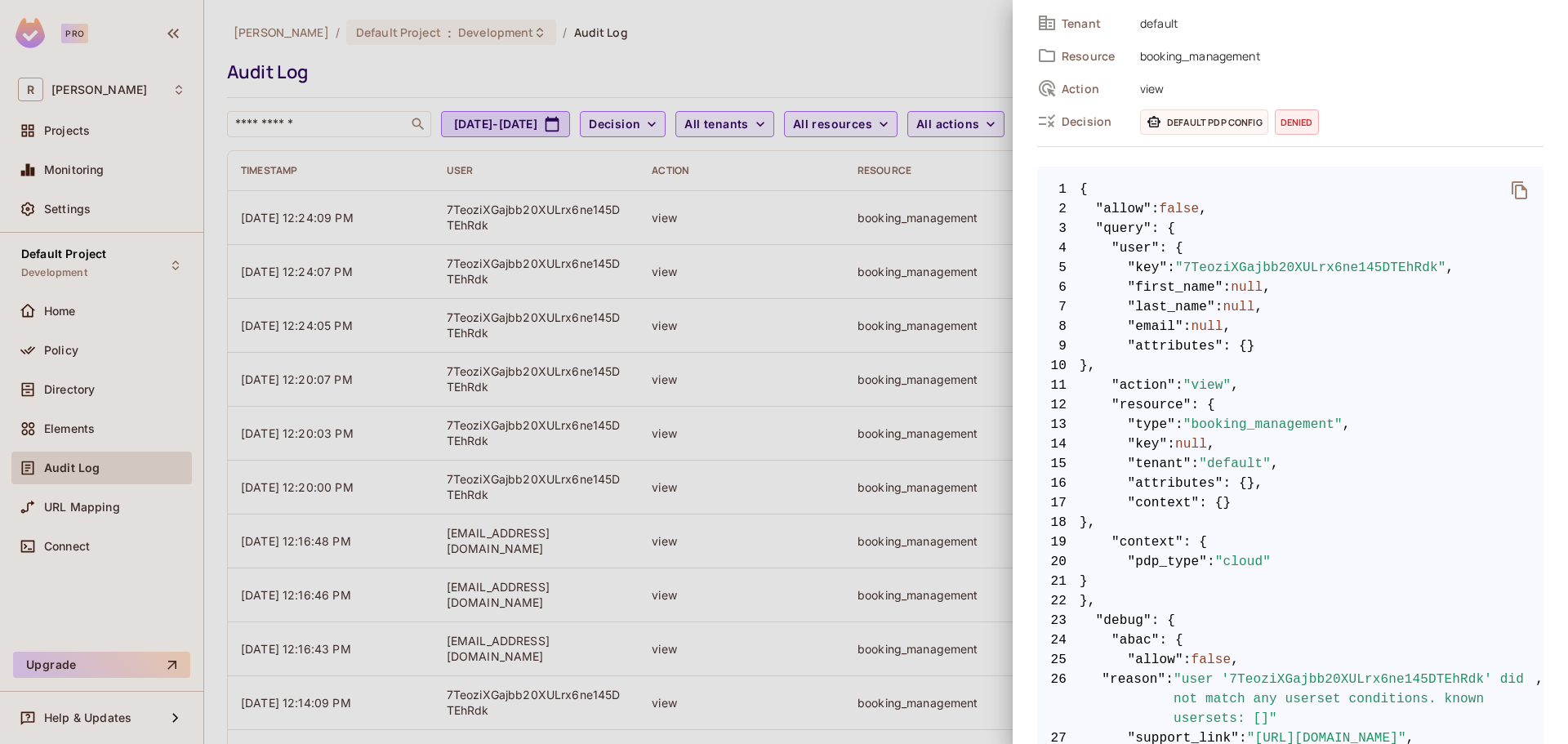
scroll to position [164, 0]
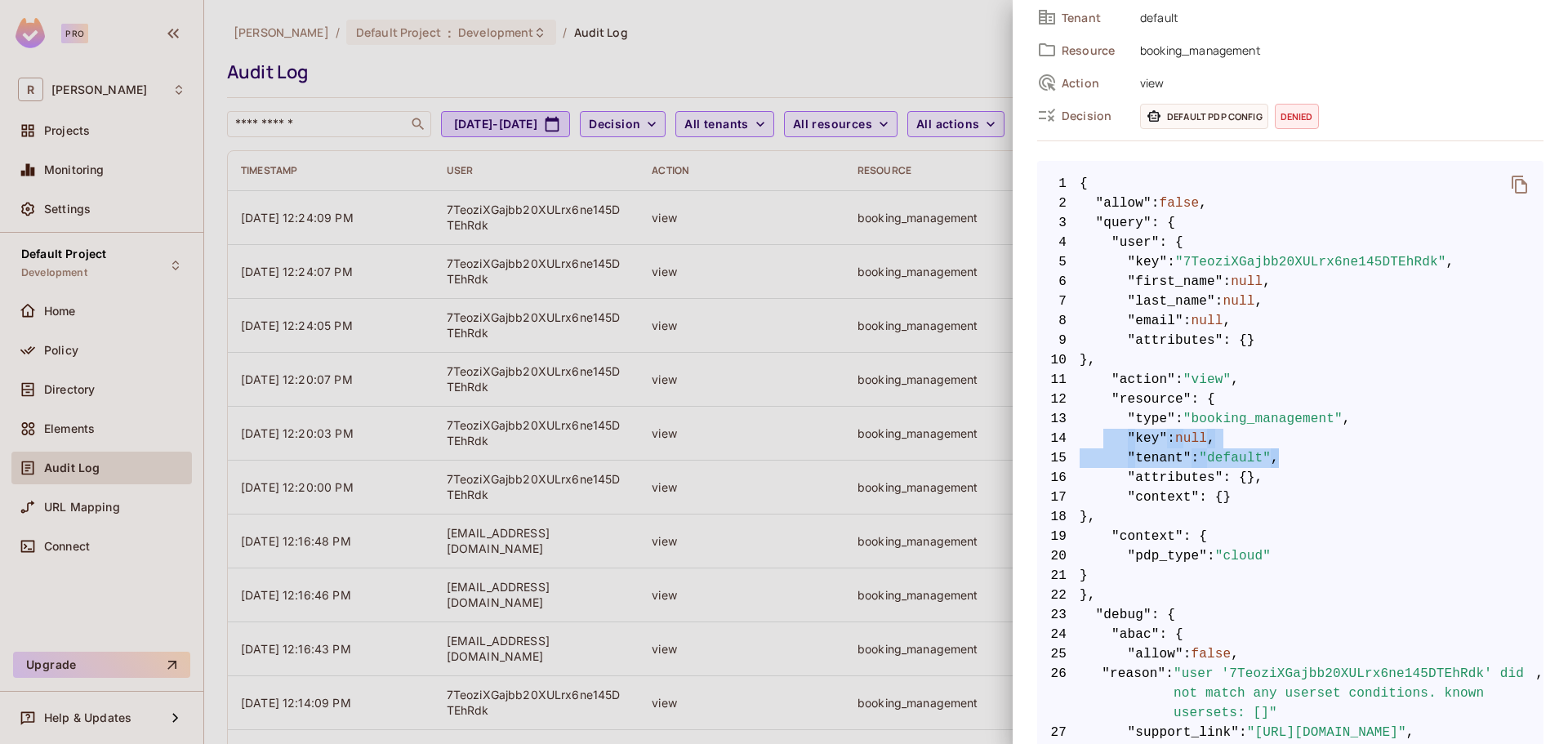
drag, startPoint x: 1102, startPoint y: 431, endPoint x: 1276, endPoint y: 458, distance: 176.1
click at [1332, 478] on span "16 "attributes" : {}," at bounding box center [1290, 477] width 506 height 19
click at [1232, 459] on span ""default"" at bounding box center [1234, 458] width 72 height 19
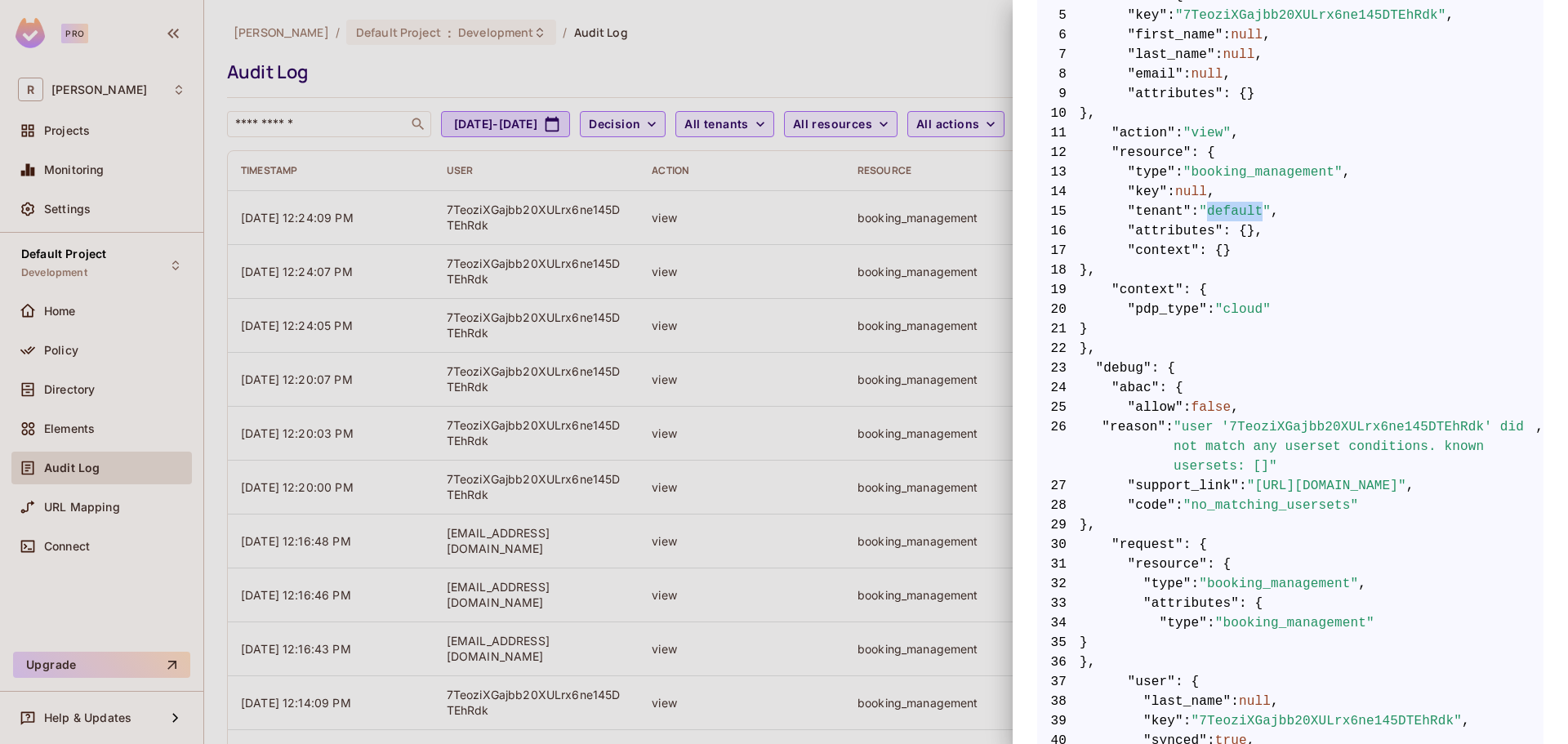
scroll to position [490, 0]
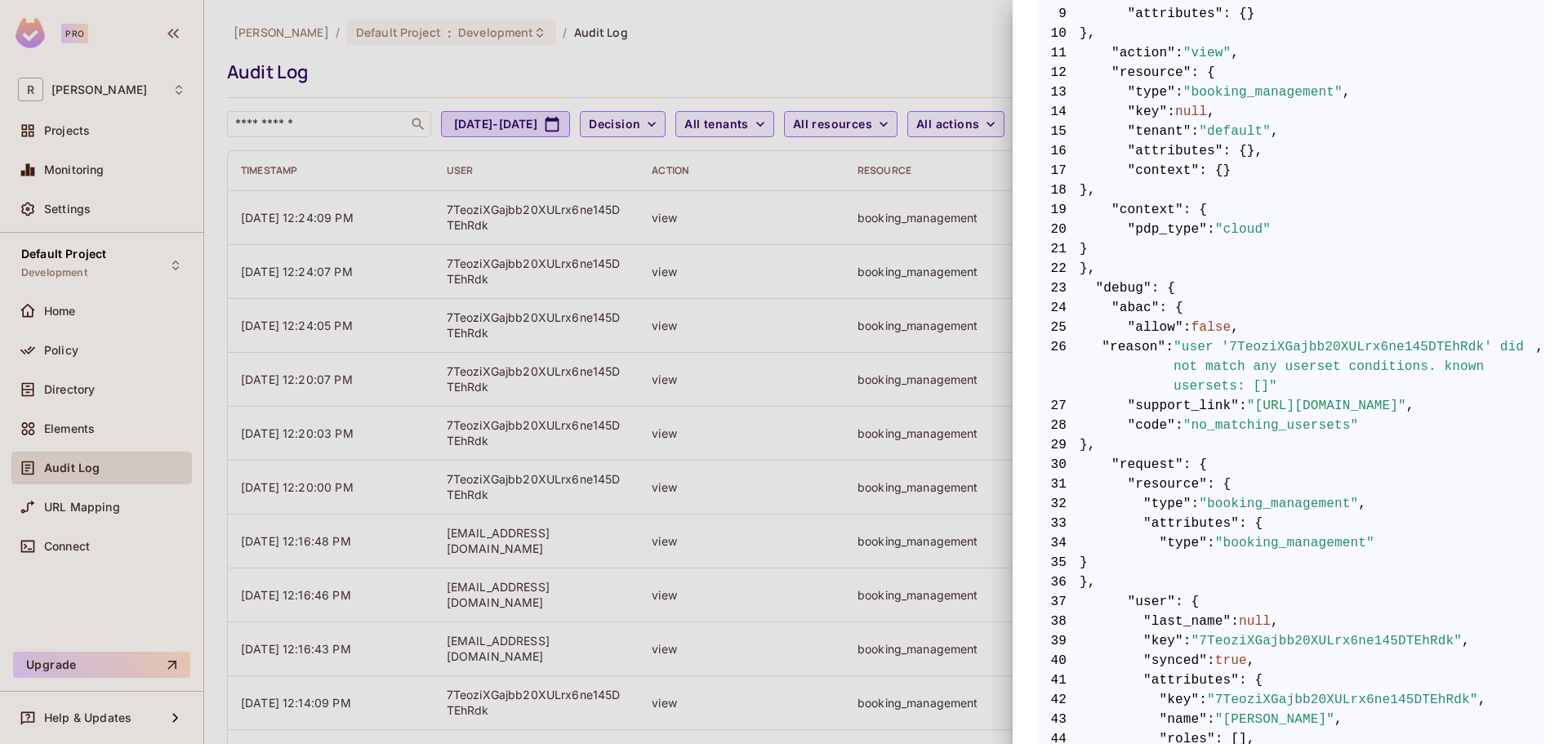
click at [811, 526] on div at bounding box center [784, 372] width 1568 height 744
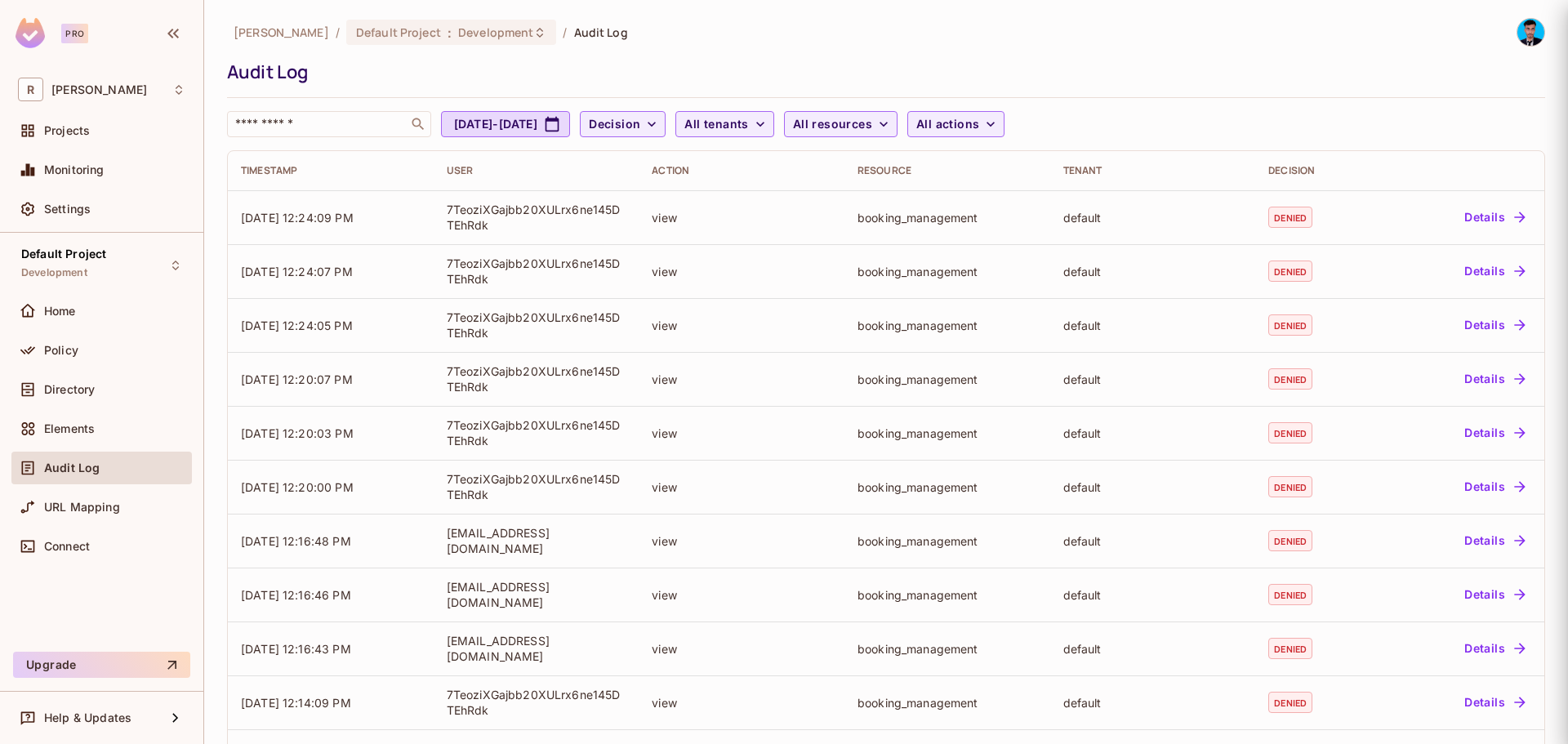
scroll to position [0, 0]
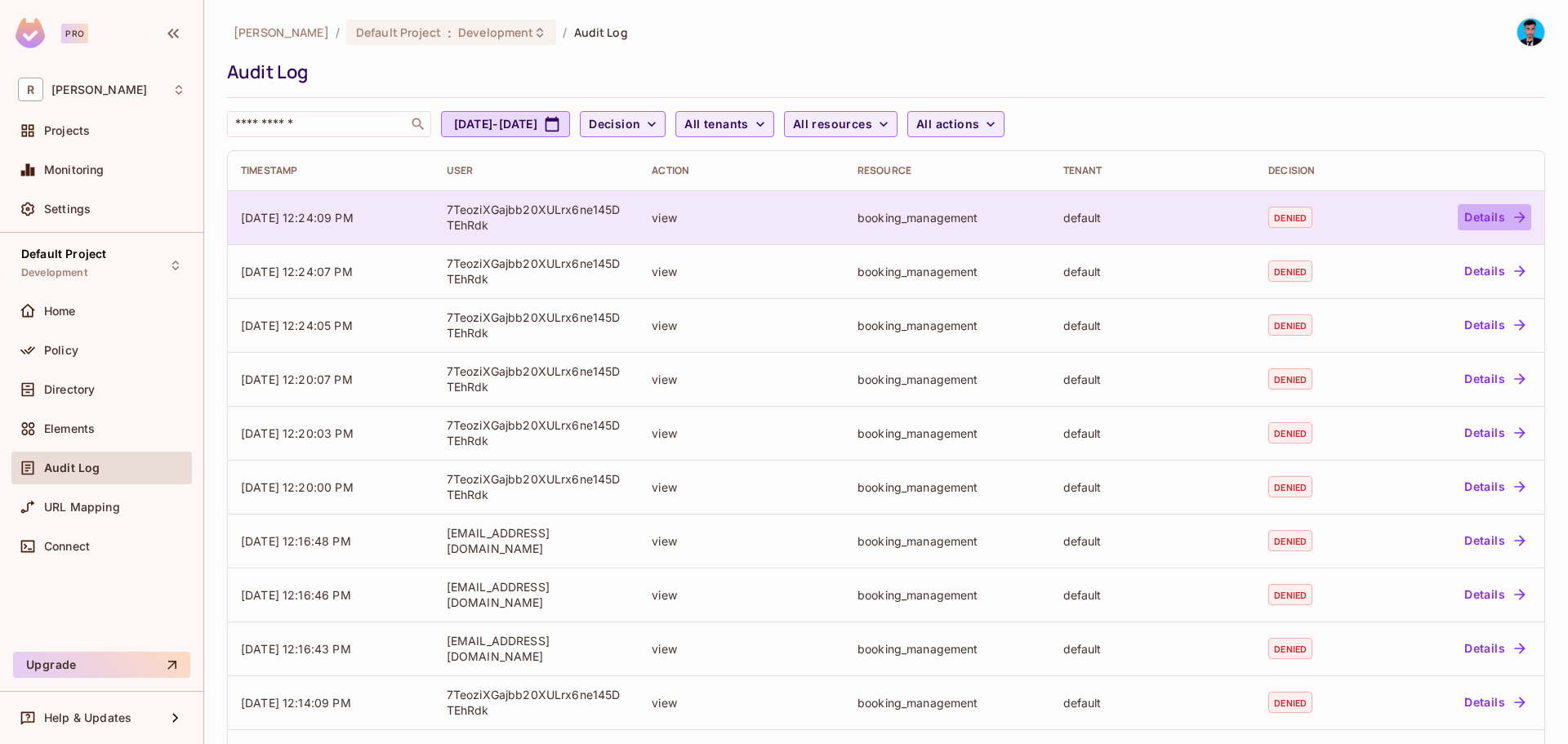
click at [1483, 214] on button "Details" at bounding box center [1494, 217] width 73 height 26
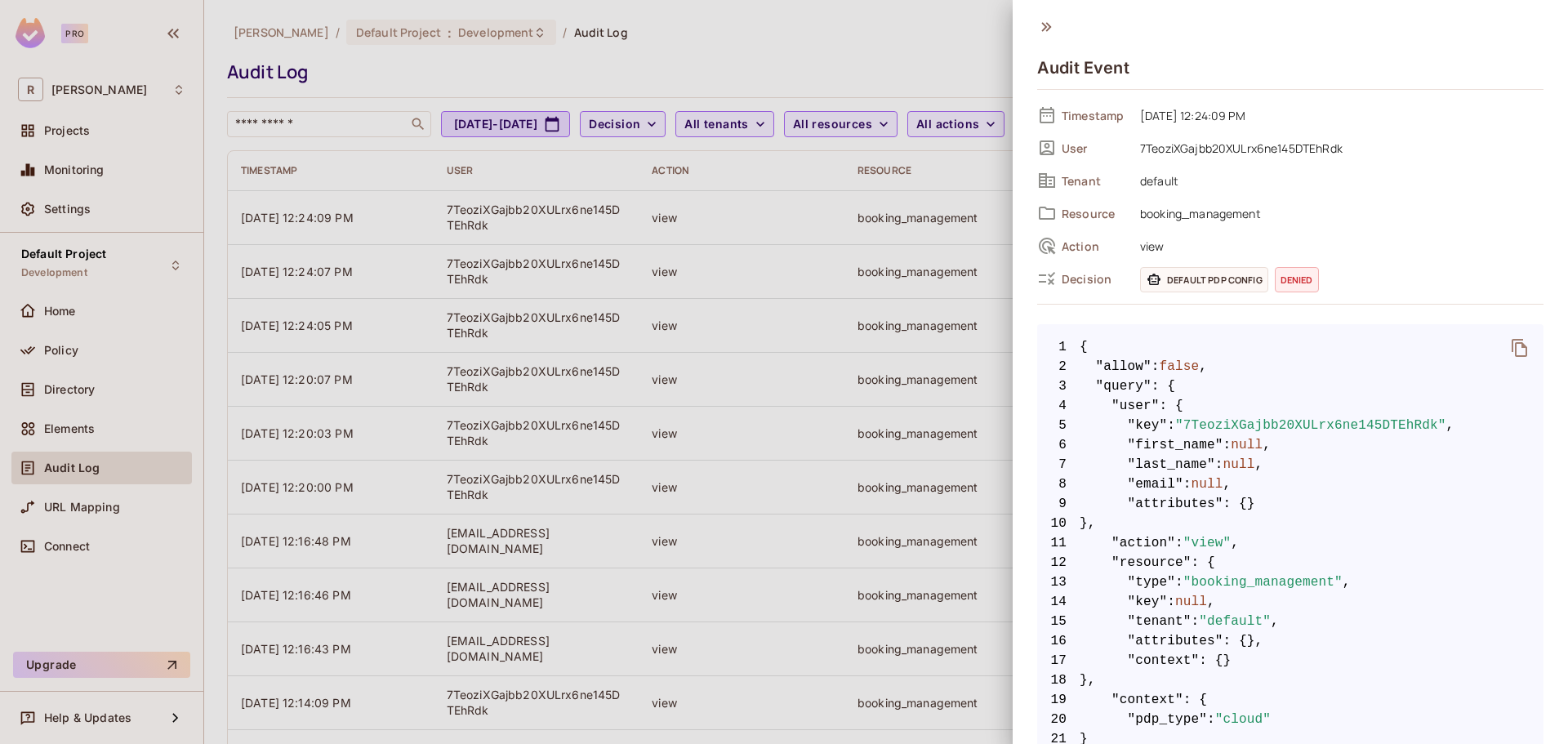
click at [1176, 186] on span "default" at bounding box center [1338, 180] width 412 height 19
click at [547, 233] on div at bounding box center [784, 372] width 1568 height 744
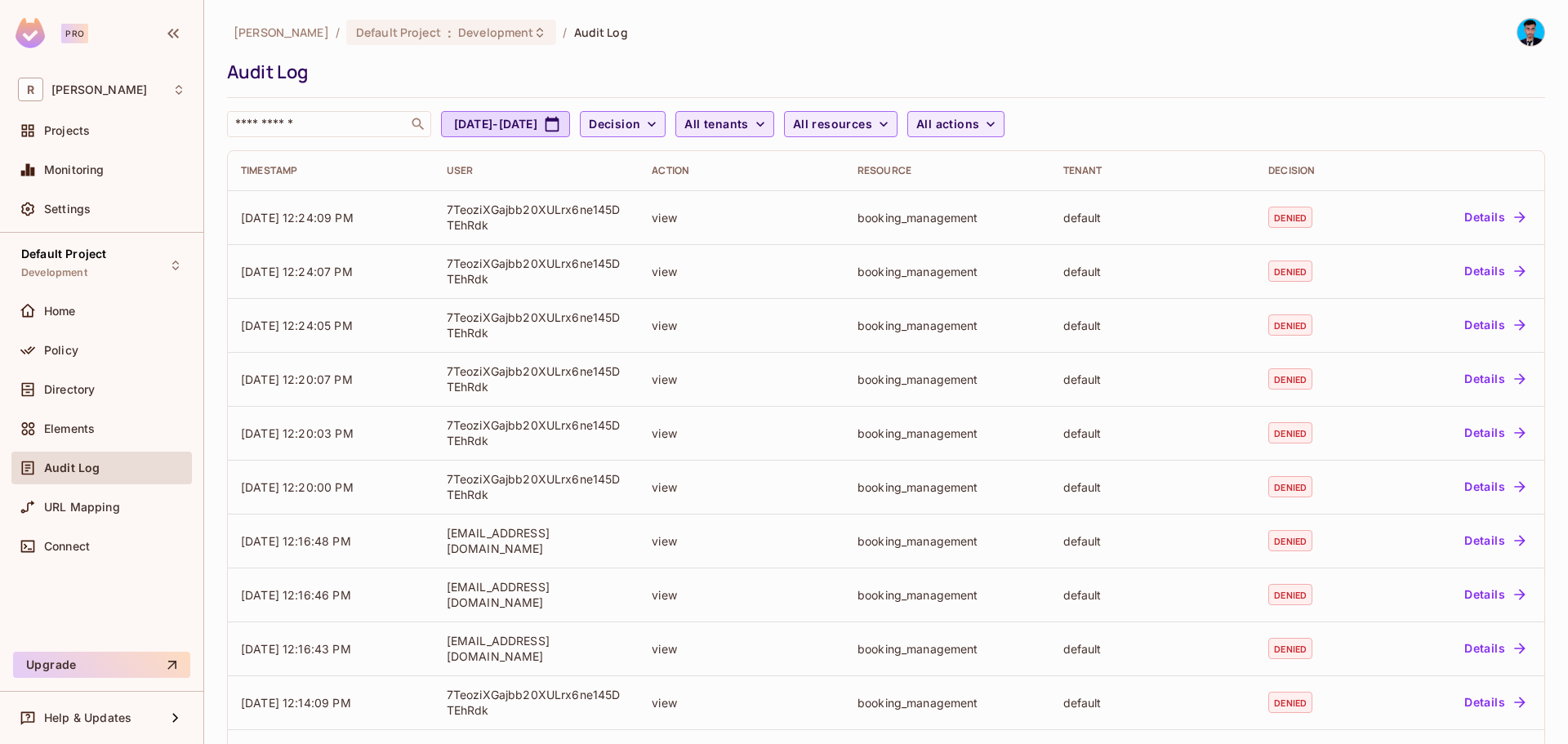
click at [748, 127] on span "All tenants" at bounding box center [716, 124] width 64 height 20
click at [672, 148] on div at bounding box center [784, 372] width 1568 height 744
click at [389, 140] on div "[PERSON_NAME] / Default Project : Development / Audit Log Audit Log ​ [DATE] - …" at bounding box center [886, 536] width 1318 height 1036
click at [385, 132] on input "text" at bounding box center [318, 123] width 171 height 16
click at [74, 201] on div "Settings" at bounding box center [102, 209] width 167 height 19
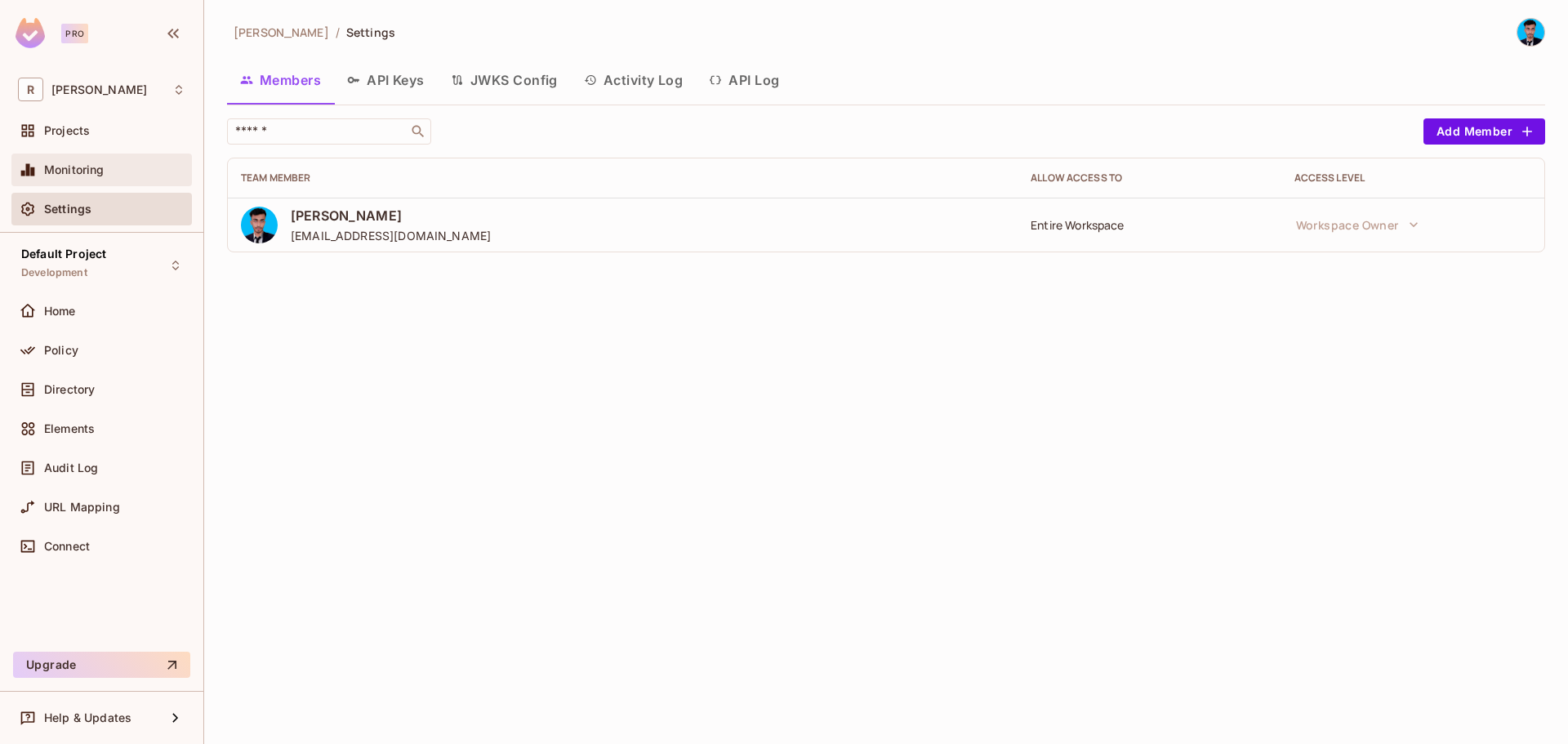
click at [75, 167] on span "Monitoring" at bounding box center [74, 170] width 61 height 13
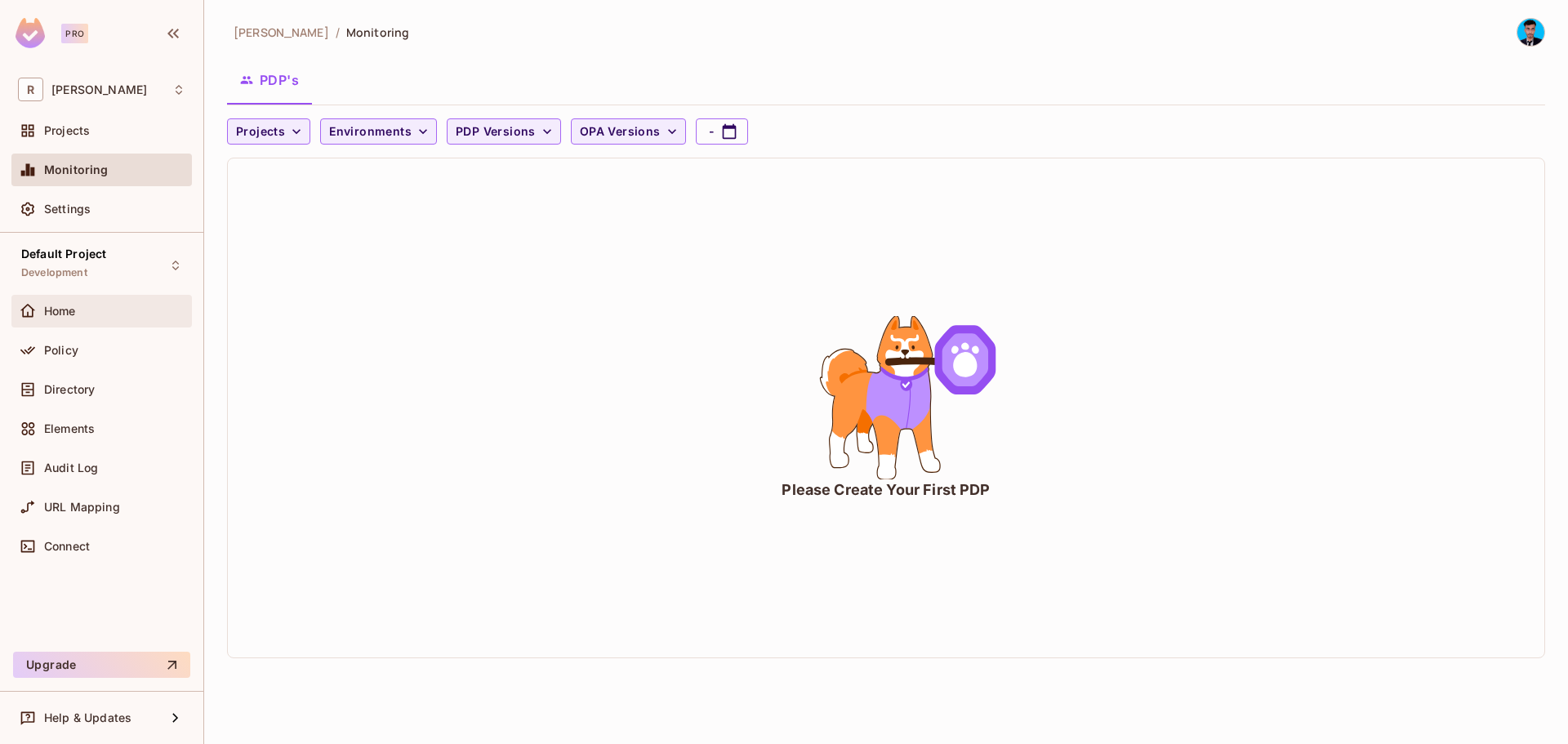
click at [88, 305] on div "Home" at bounding box center [115, 311] width 141 height 13
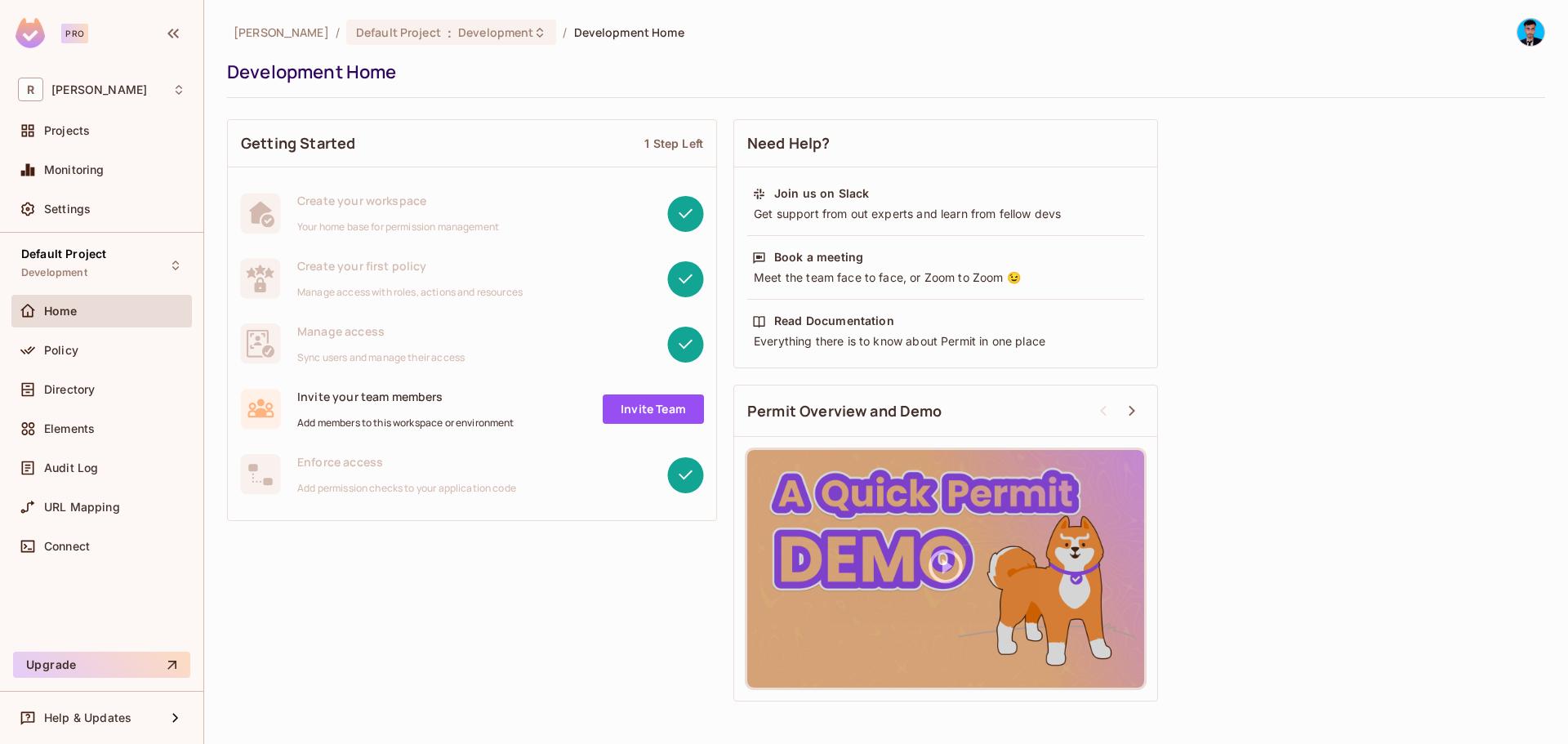
click at [72, 369] on div "Policy" at bounding box center [101, 353] width 180 height 39
click at [78, 353] on div "Policy" at bounding box center [115, 350] width 141 height 13
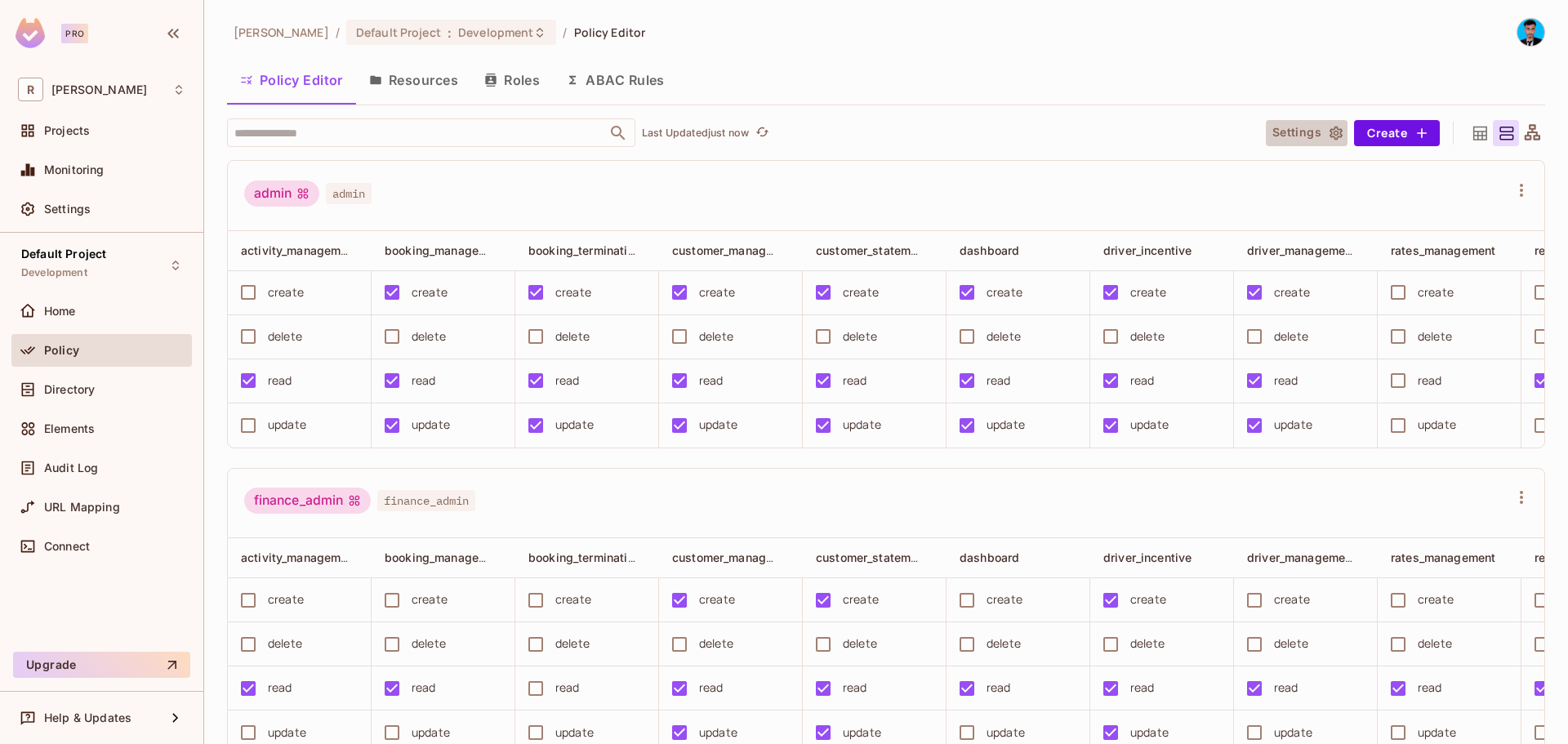
click at [1309, 141] on button "Settings" at bounding box center [1306, 133] width 82 height 26
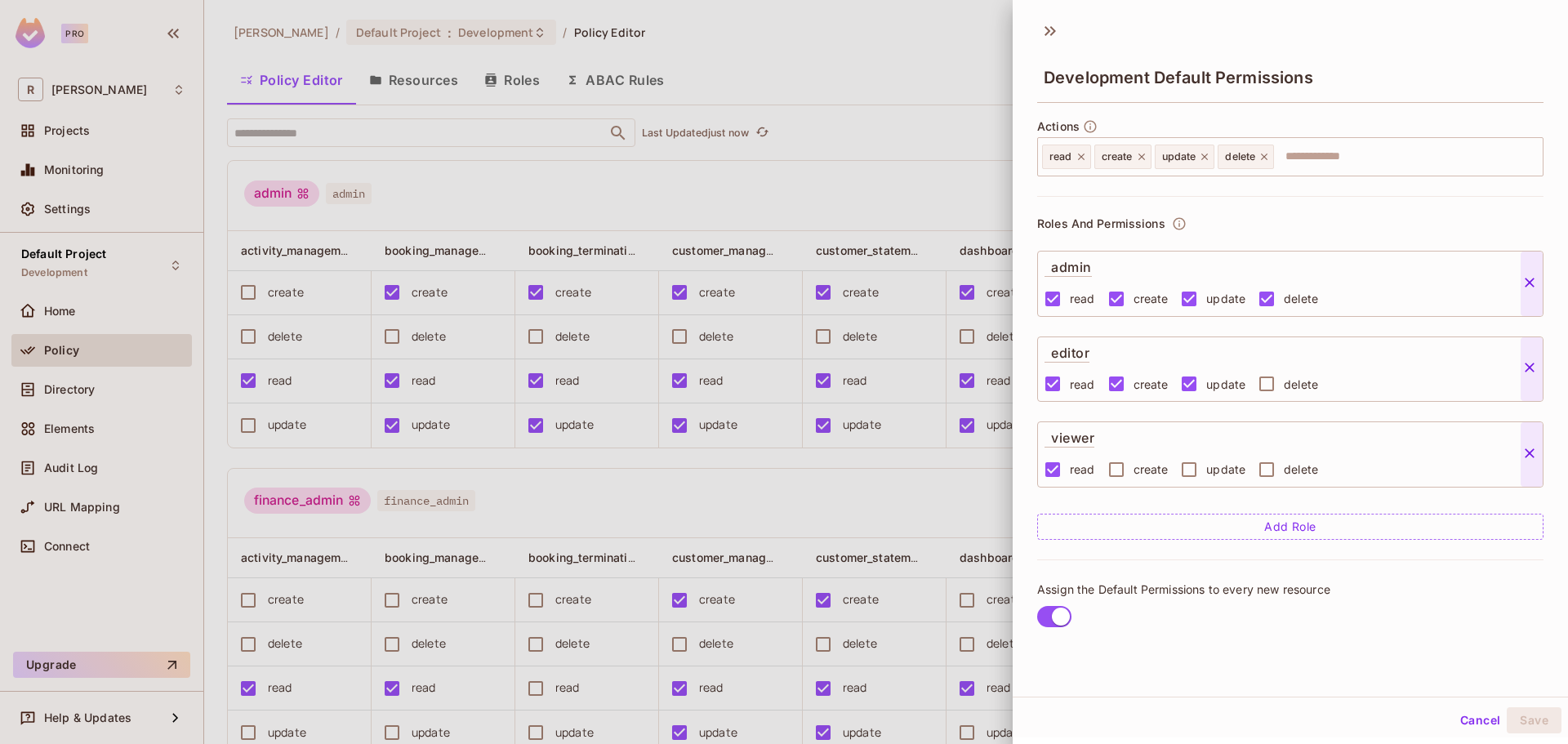
click at [824, 202] on div at bounding box center [784, 372] width 1568 height 744
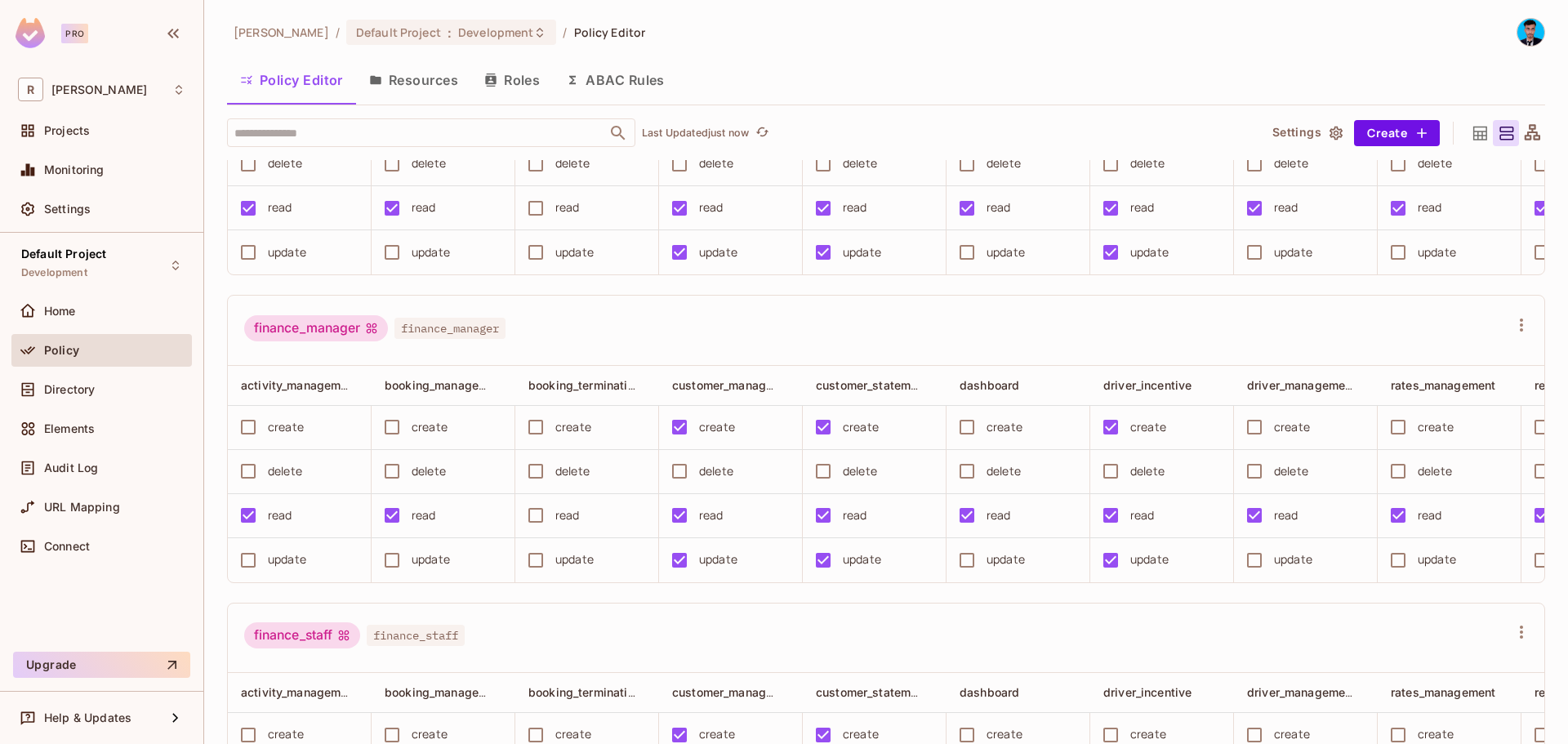
scroll to position [490, 0]
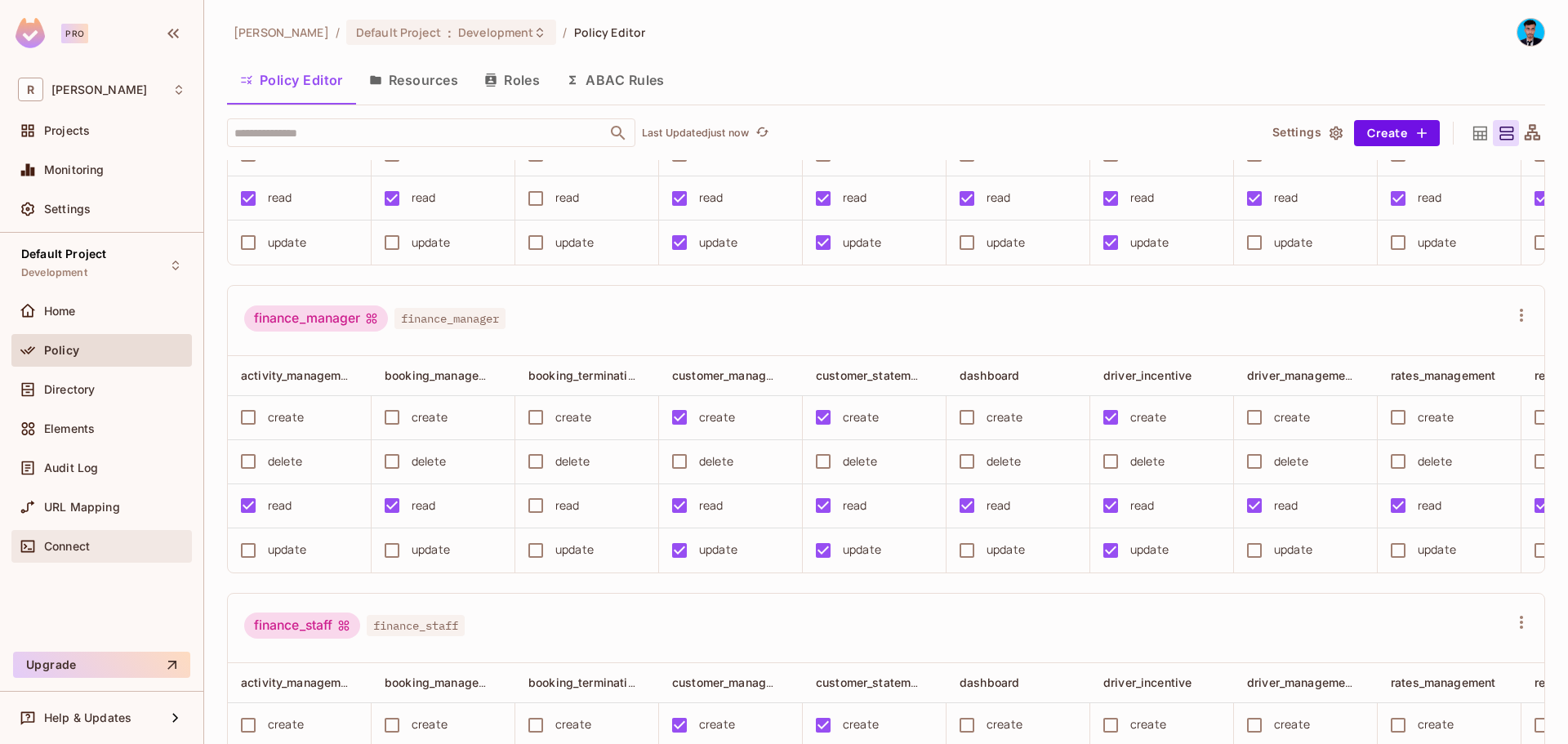
click at [83, 537] on div "Connect" at bounding box center [102, 546] width 167 height 19
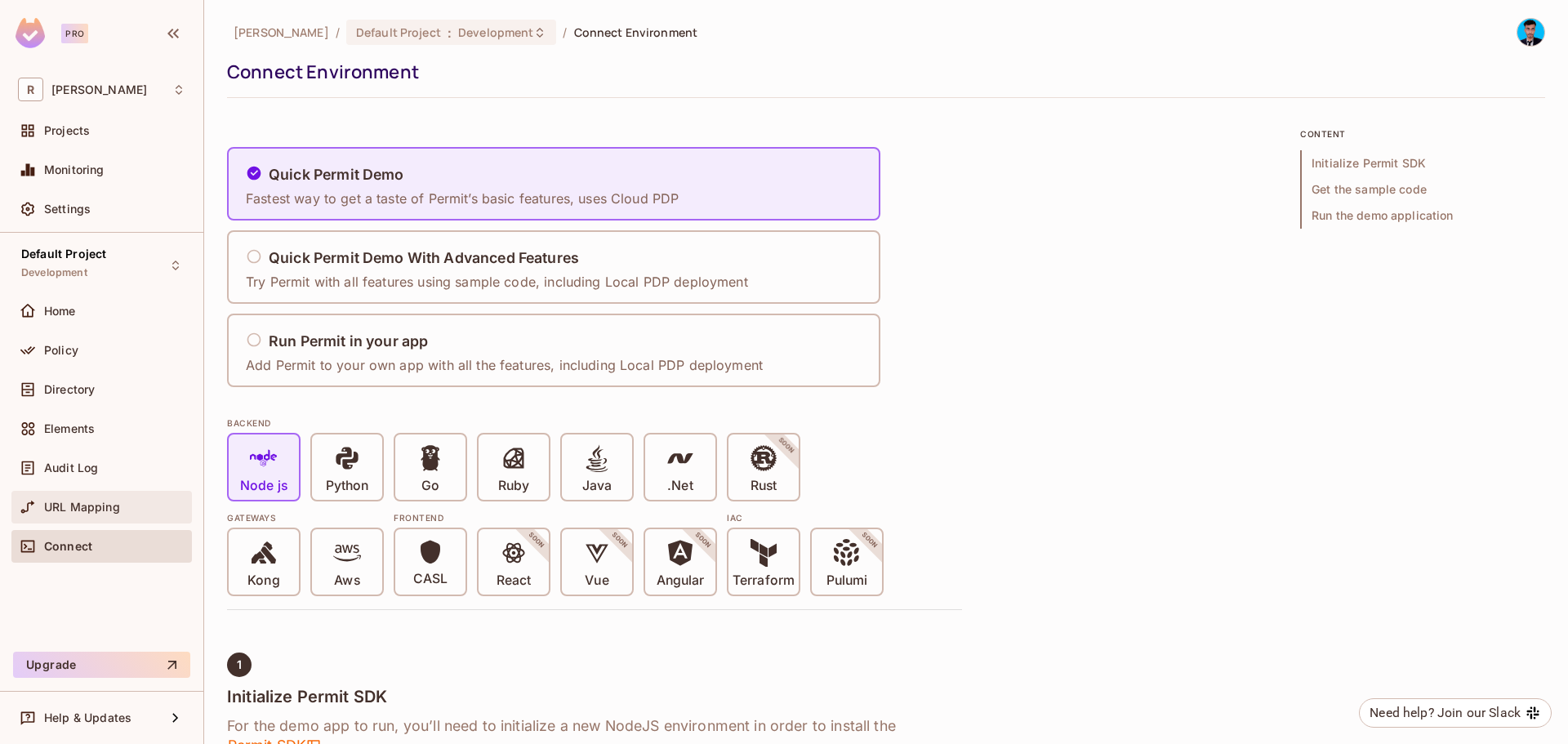
click at [78, 504] on span "URL Mapping" at bounding box center [82, 507] width 76 height 13
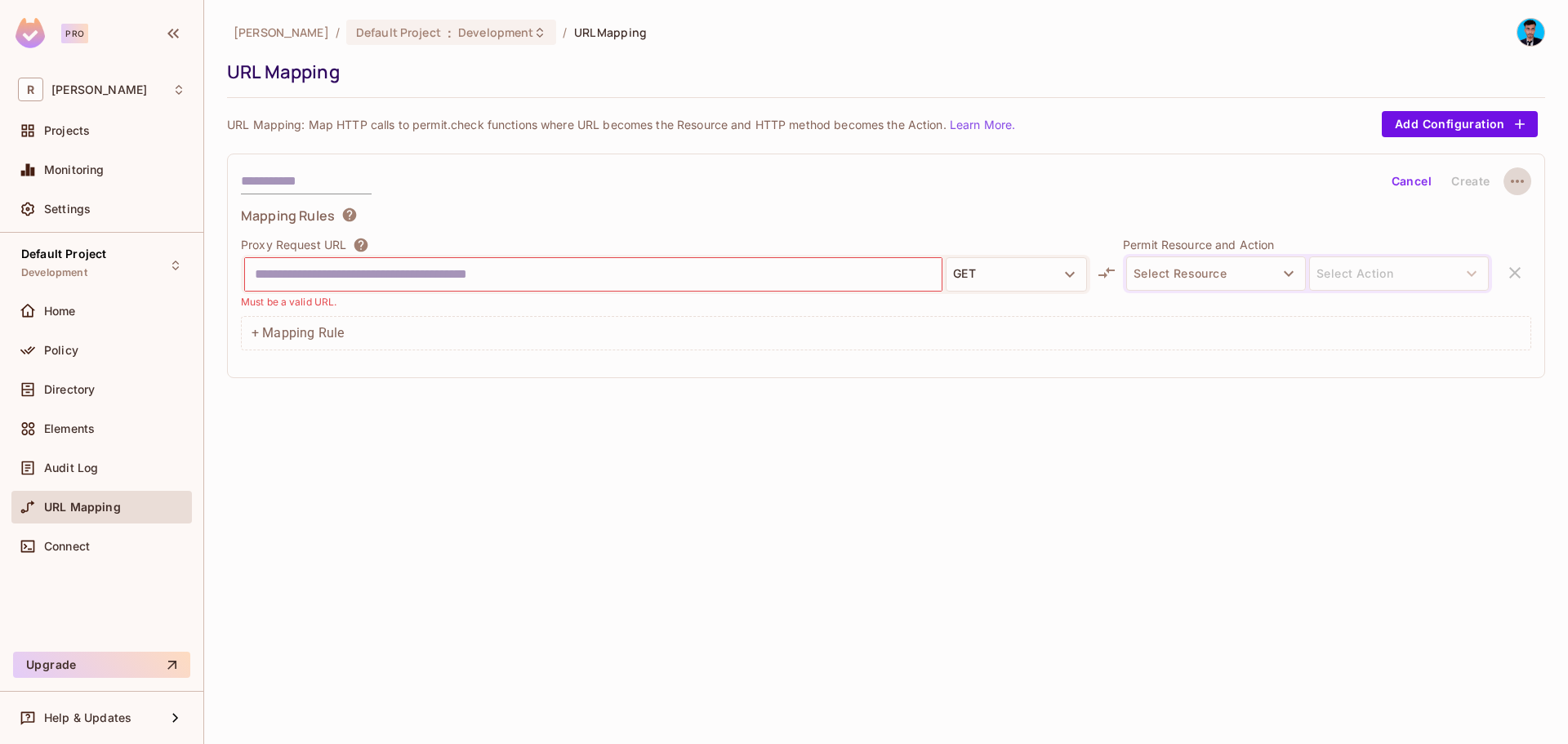
click at [1516, 179] on icon "button" at bounding box center [1517, 181] width 19 height 19
click at [510, 256] on div at bounding box center [784, 372] width 1568 height 744
click at [97, 458] on div "Audit Log" at bounding box center [102, 468] width 167 height 19
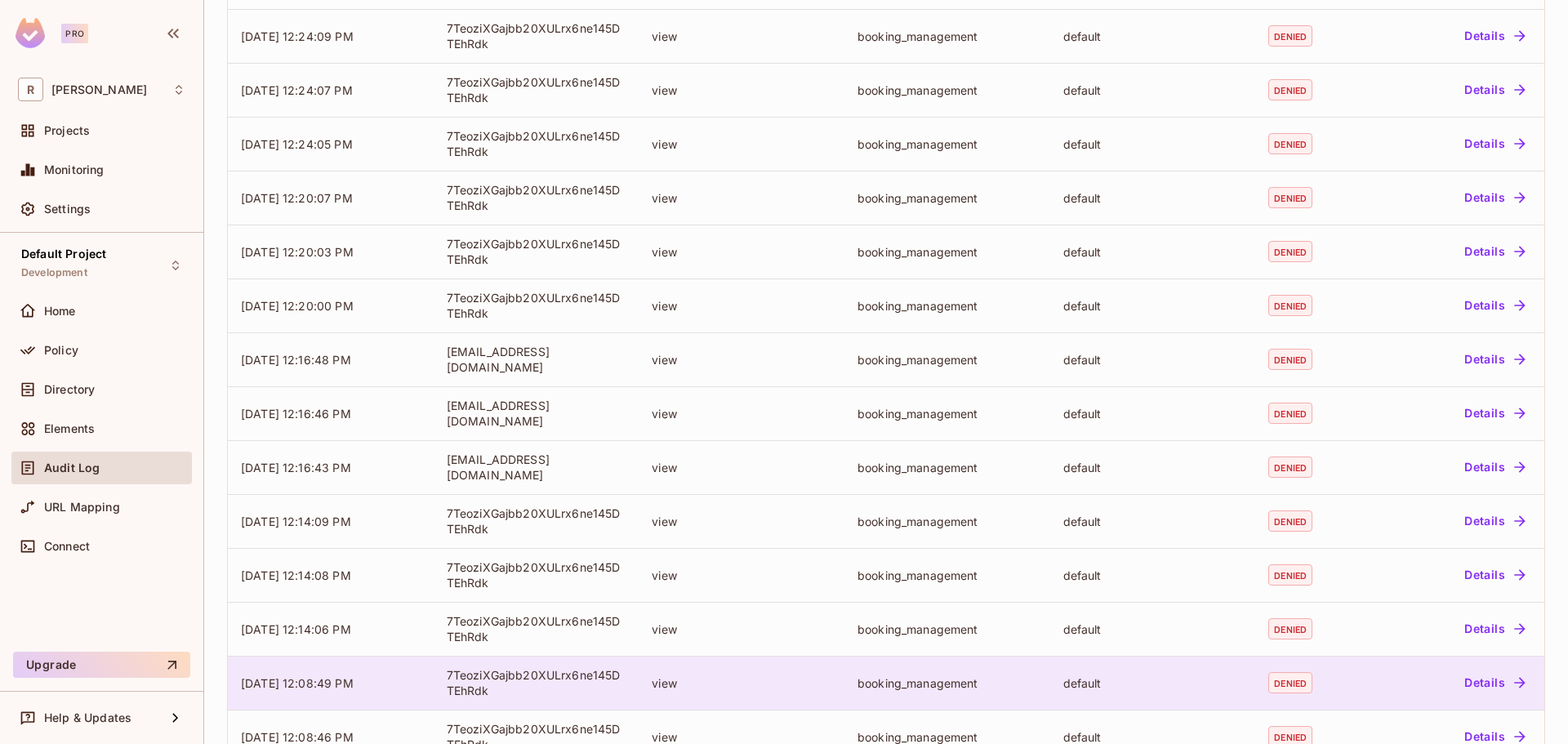
scroll to position [332, 0]
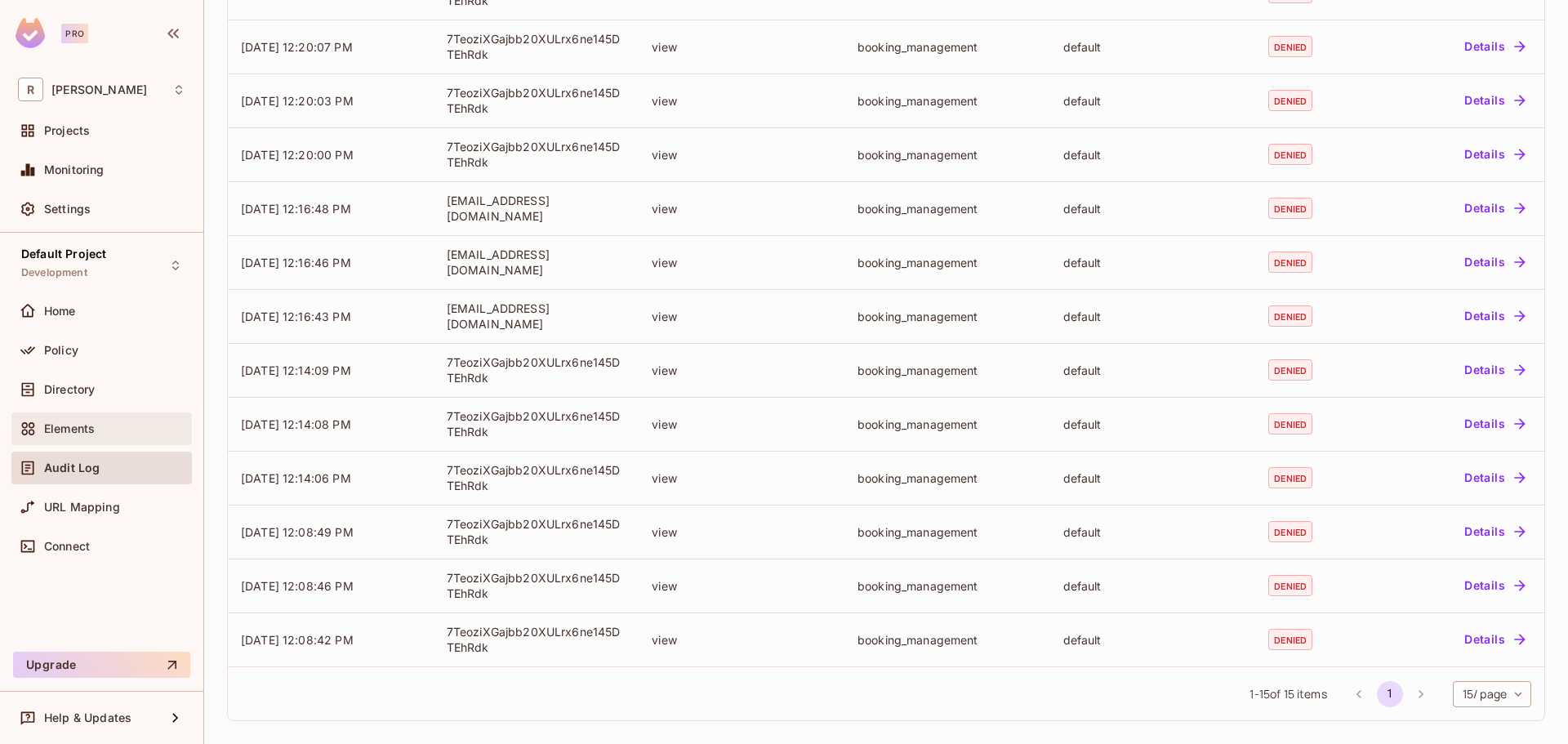
click at [77, 439] on div "Elements" at bounding box center [101, 428] width 180 height 33
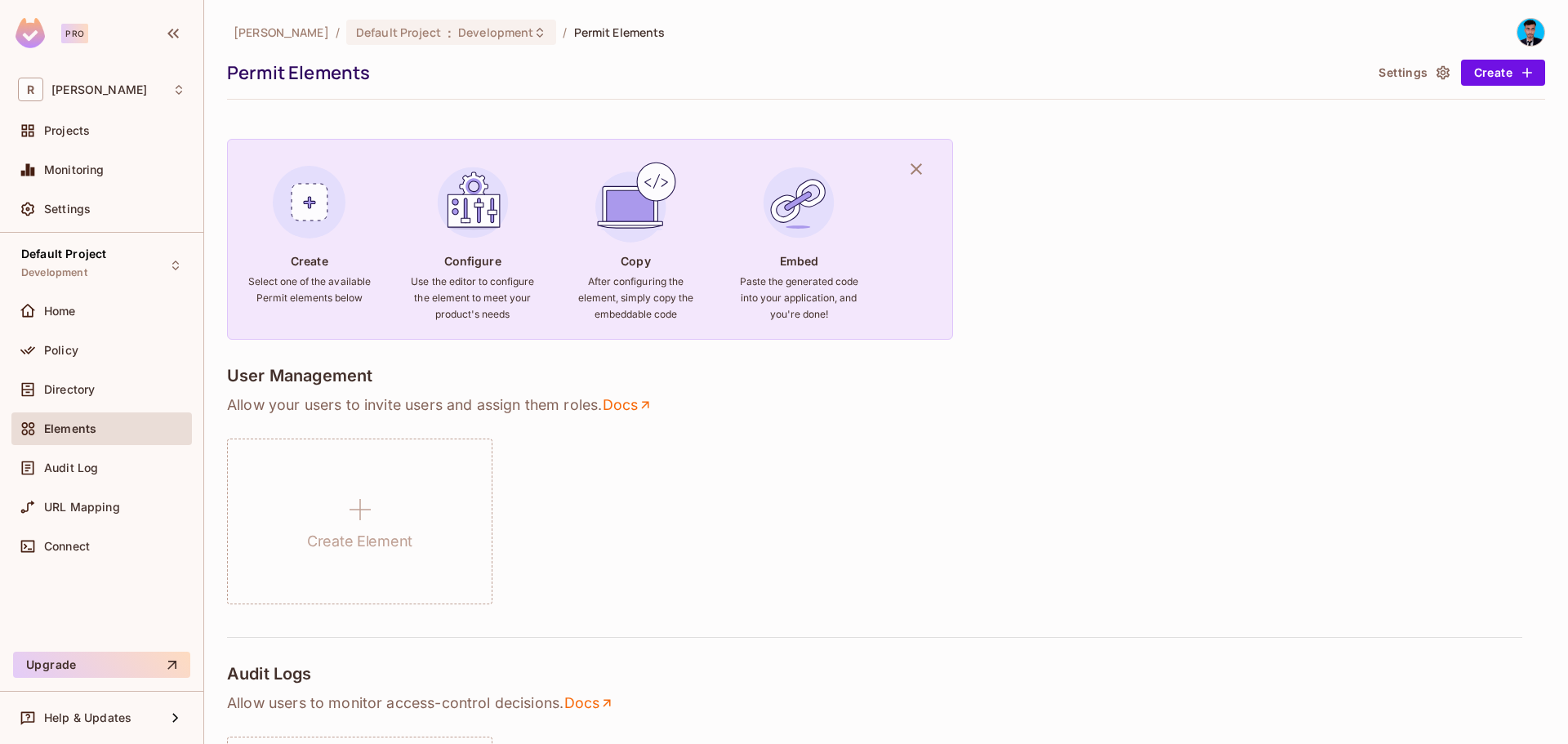
click at [1402, 73] on button "Settings" at bounding box center [1412, 72] width 82 height 26
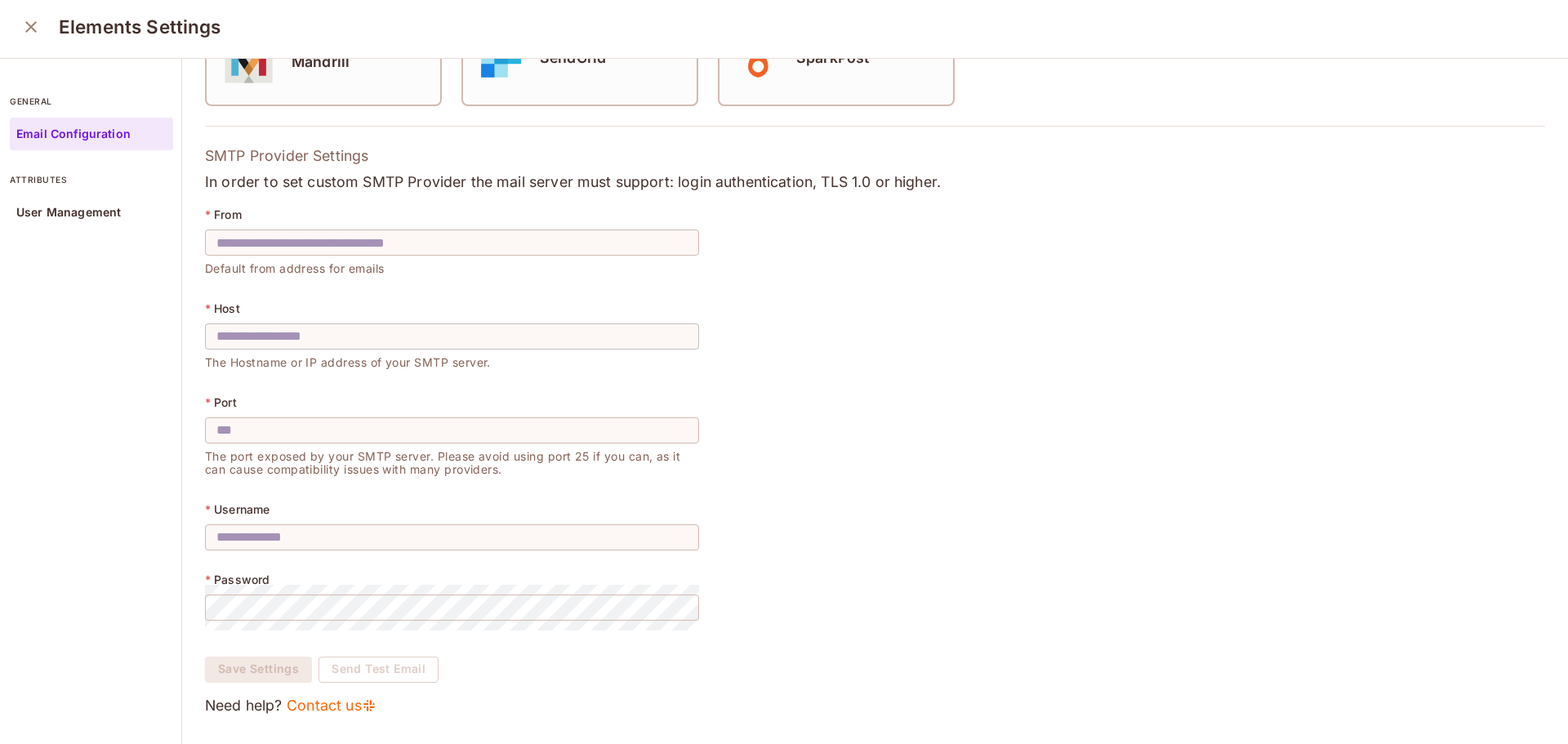
scroll to position [5, 0]
click at [92, 183] on p "attributes" at bounding box center [91, 179] width 164 height 13
click at [67, 215] on p "User Management" at bounding box center [68, 212] width 105 height 13
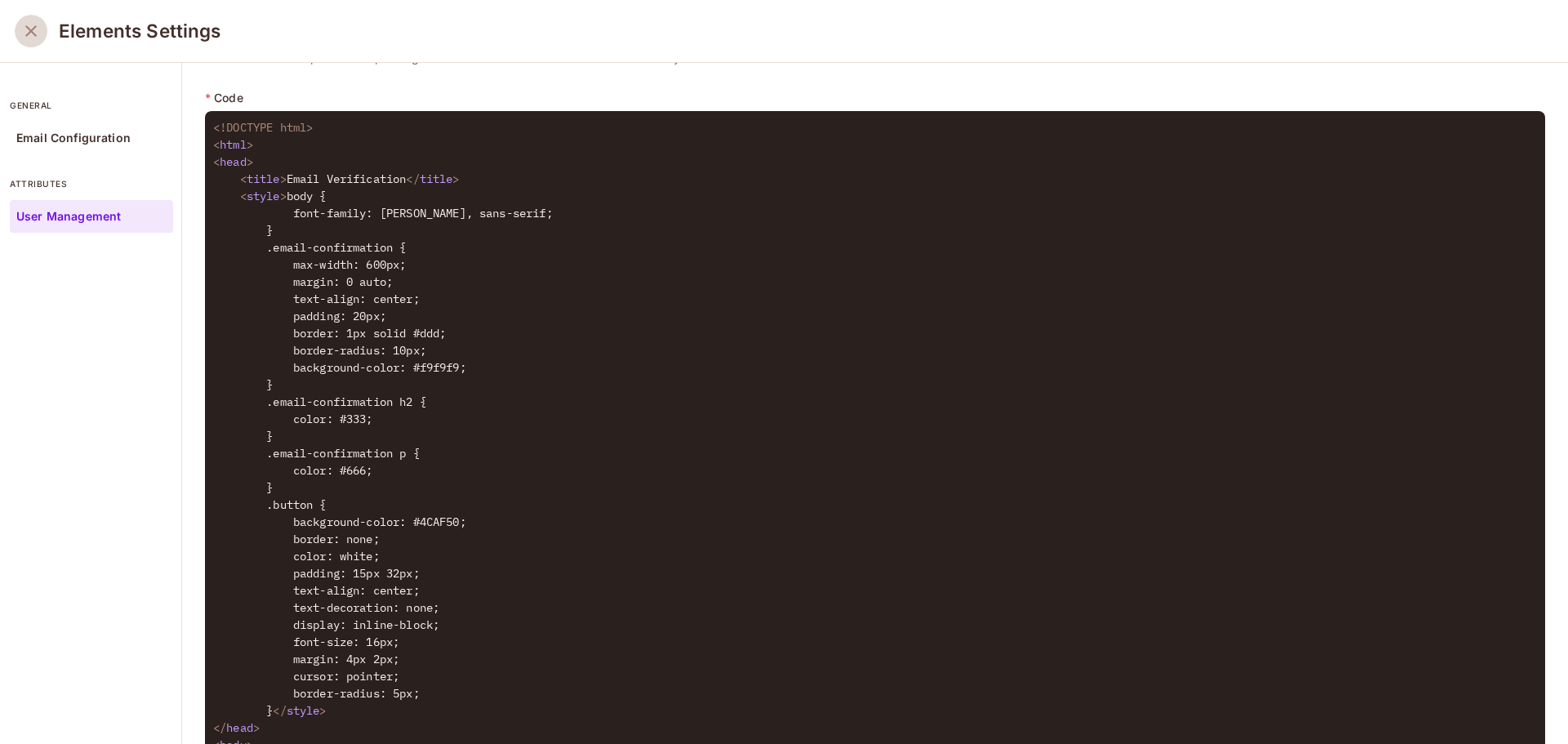
click at [34, 33] on icon "close" at bounding box center [31, 31] width 12 height 12
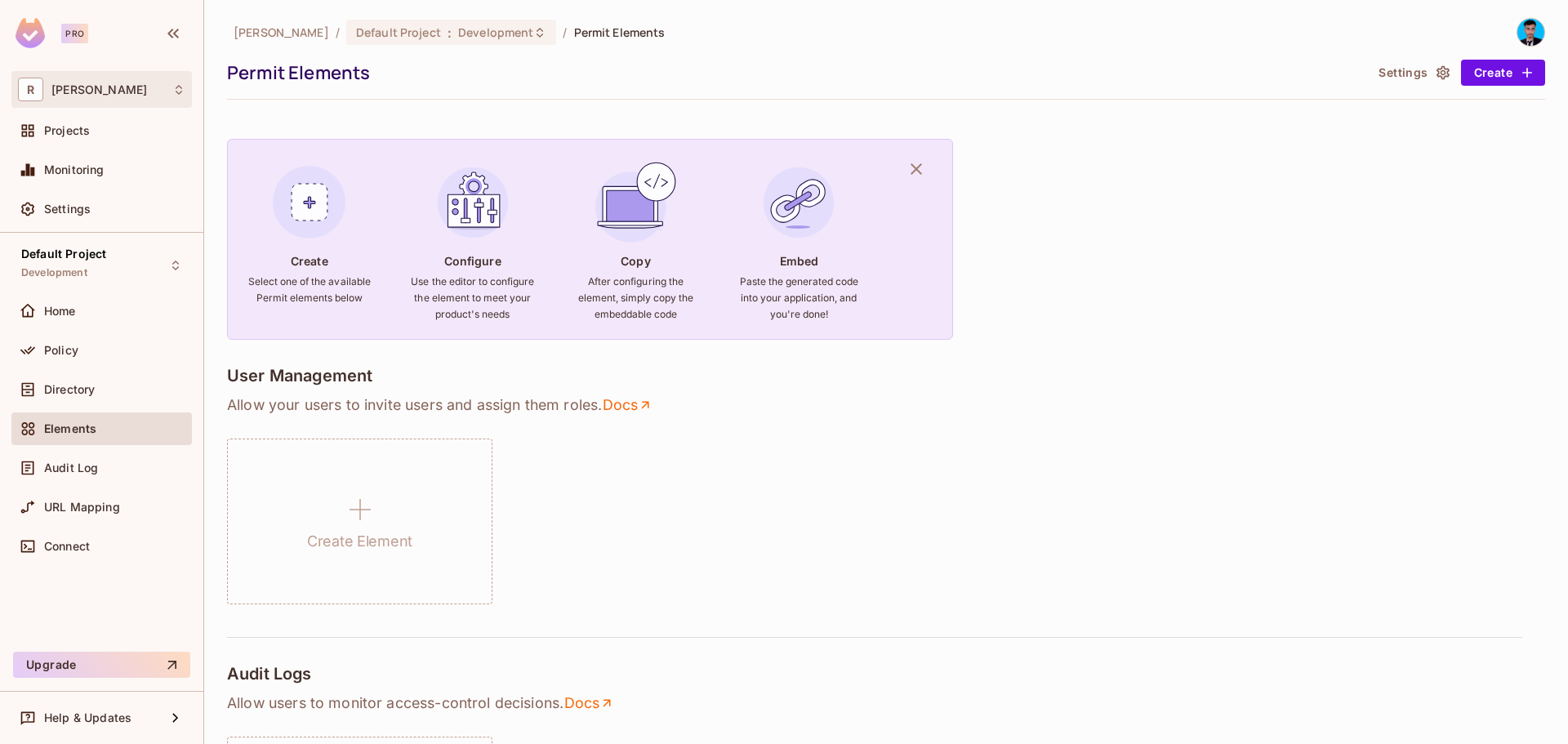
click at [92, 92] on span "[PERSON_NAME]" at bounding box center [98, 90] width 95 height 13
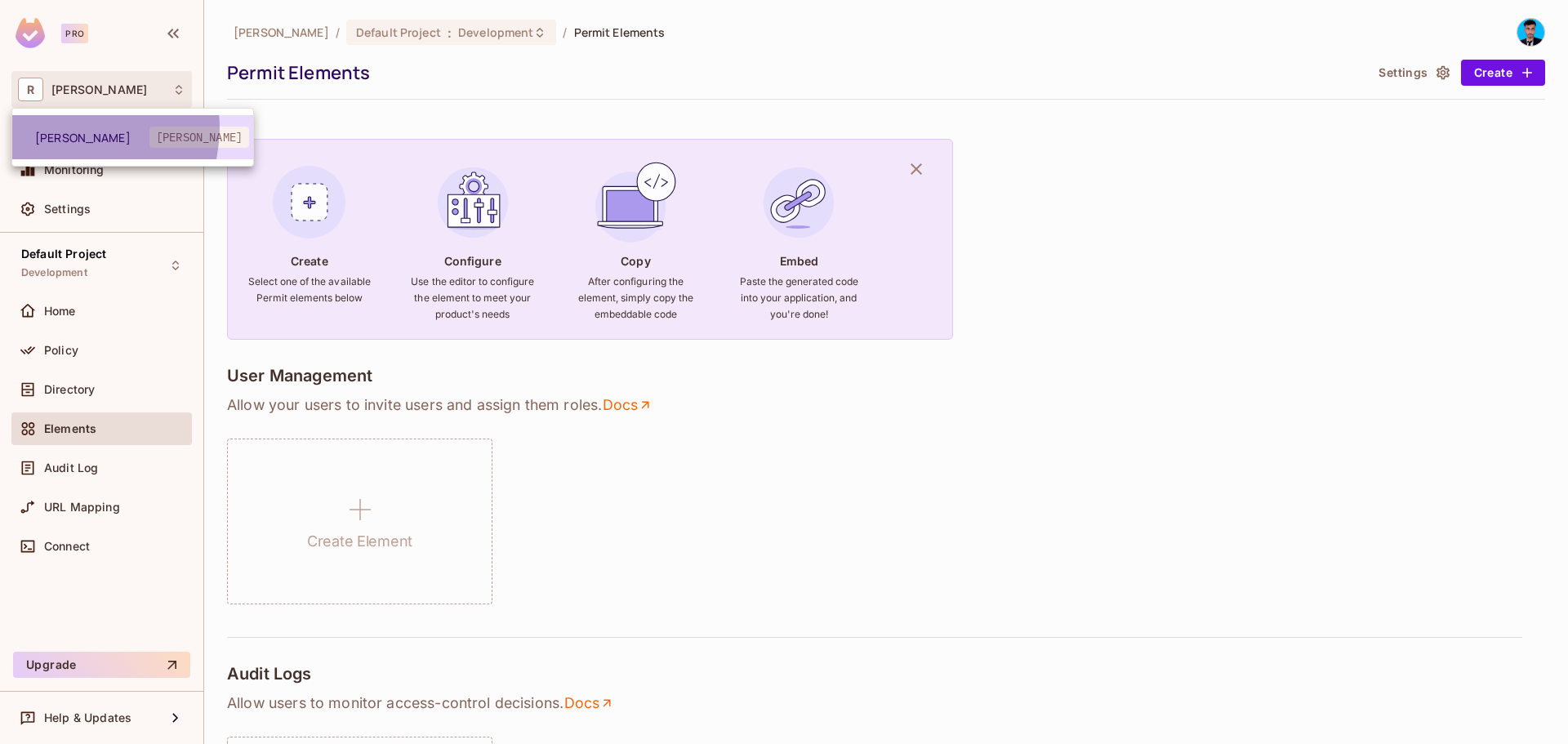
click at [78, 128] on li "[PERSON_NAME]" at bounding box center [133, 138] width 241 height 44
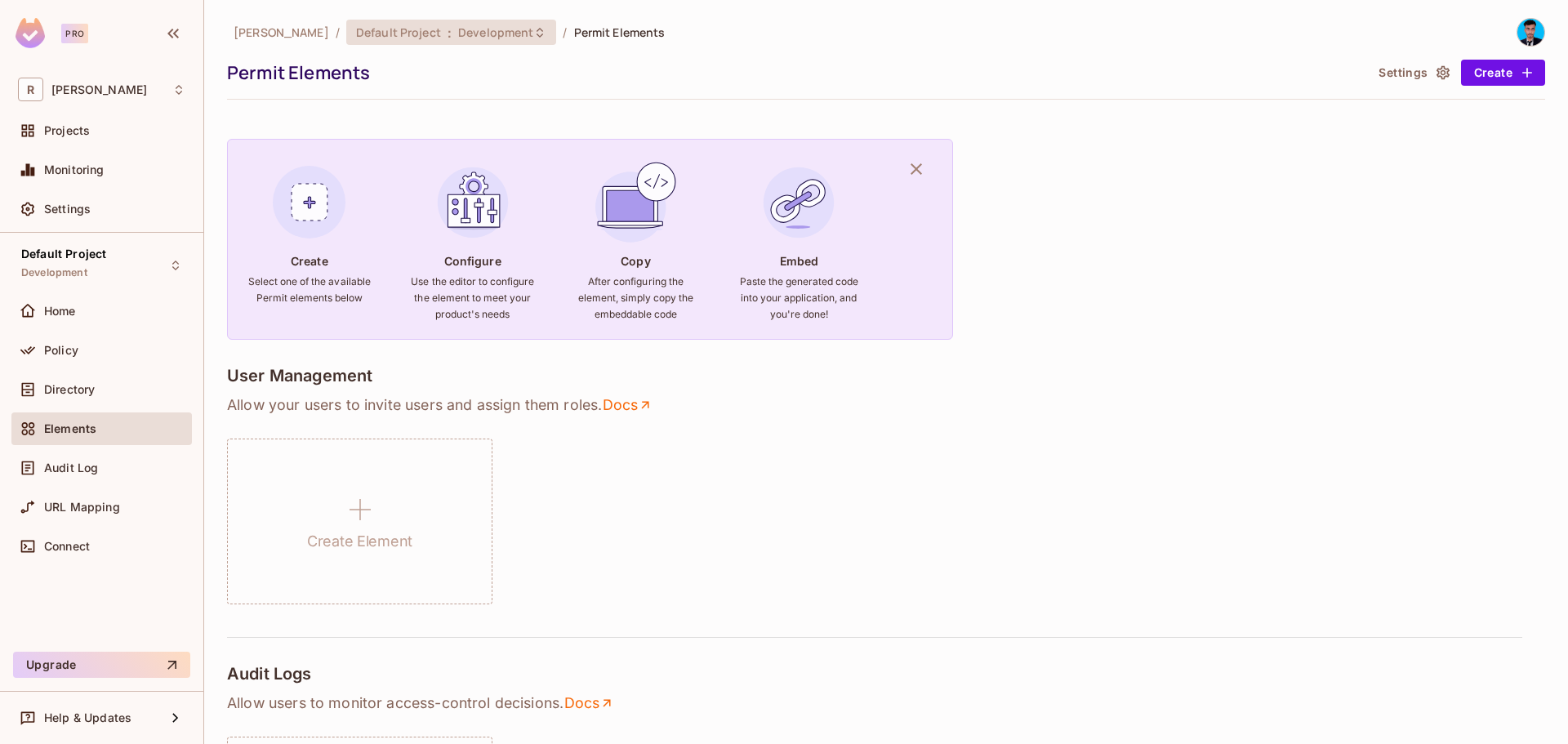
click at [458, 33] on span "Development" at bounding box center [496, 32] width 75 height 15
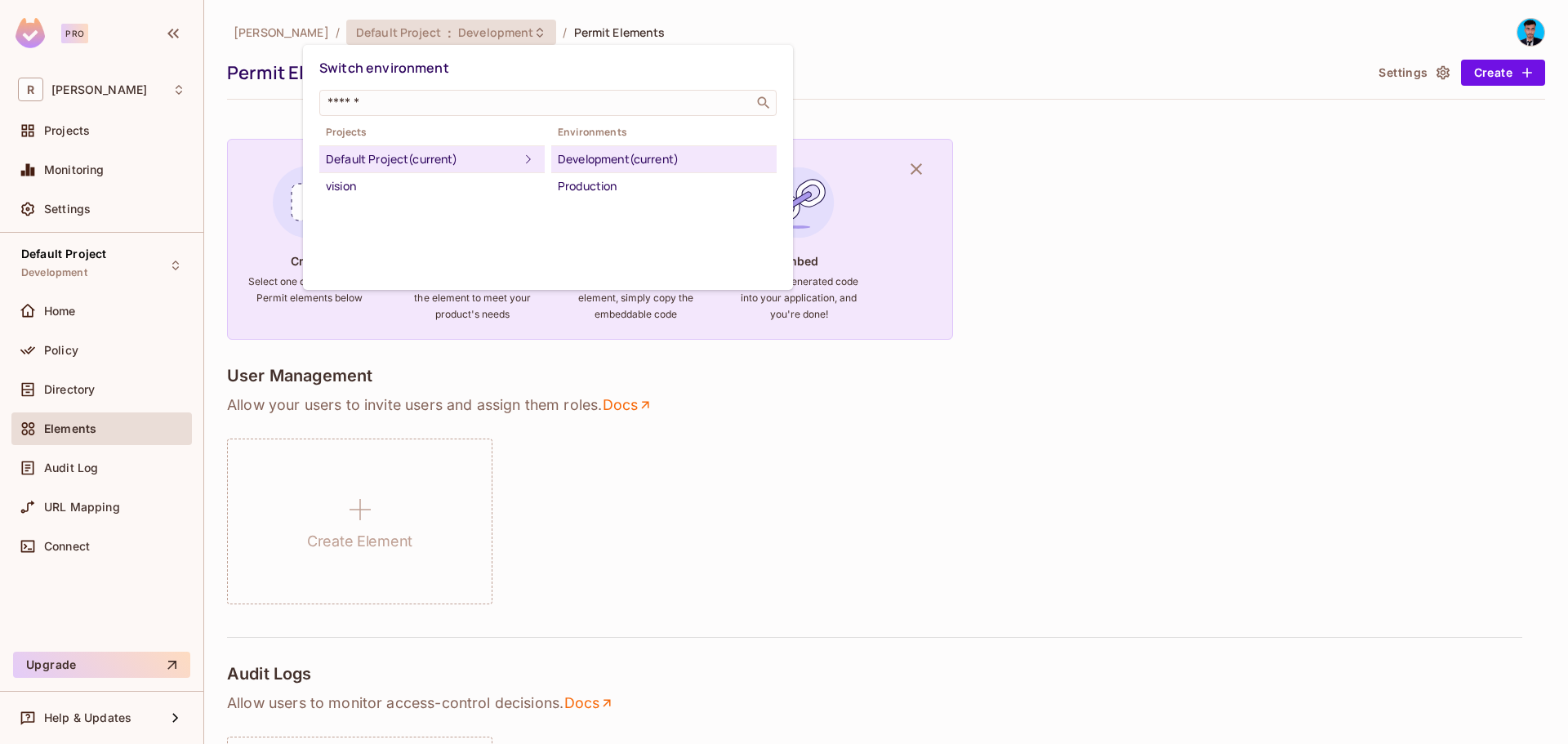
click at [610, 163] on div "Development (current)" at bounding box center [663, 159] width 213 height 19
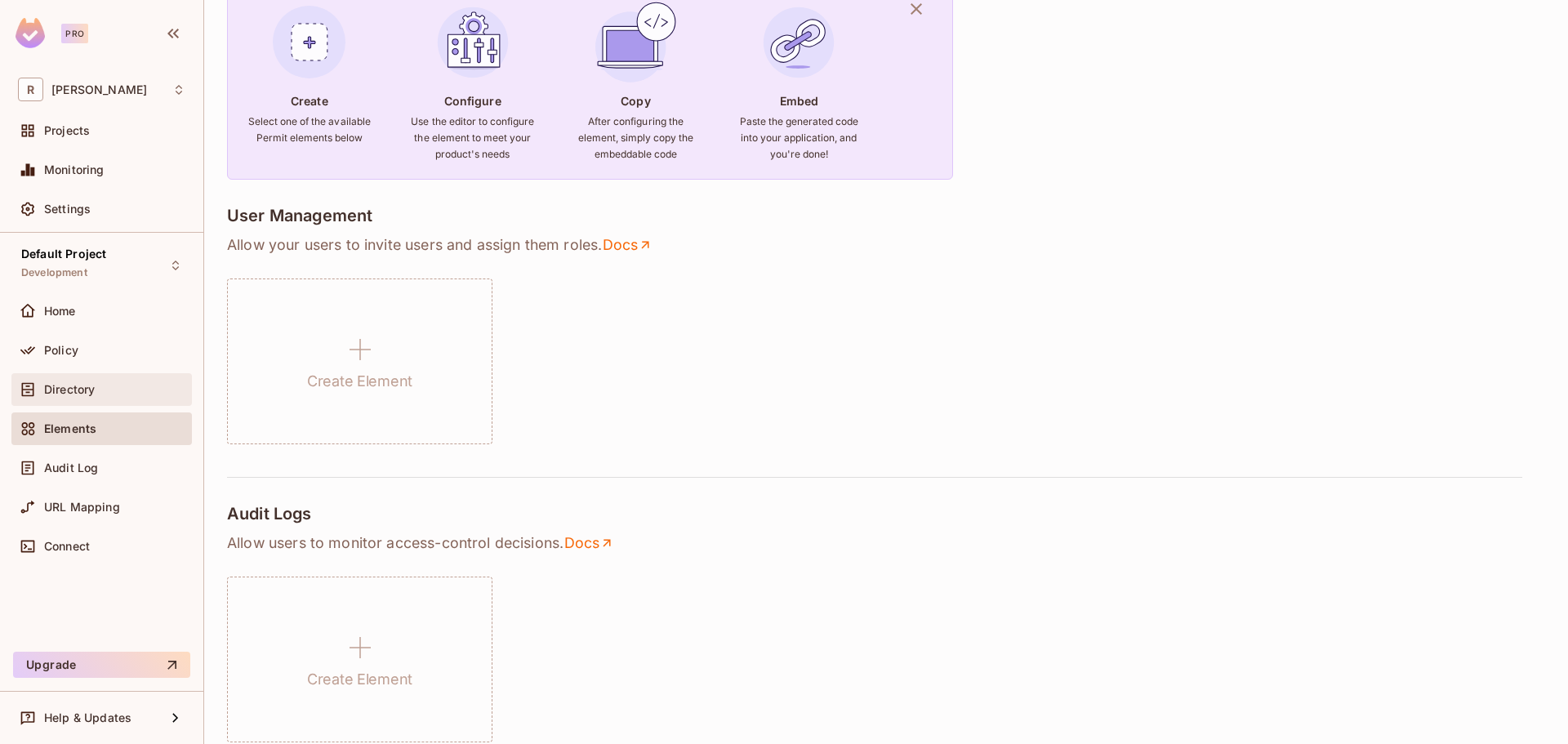
scroll to position [164, 0]
click at [46, 396] on div "Directory" at bounding box center [102, 389] width 167 height 19
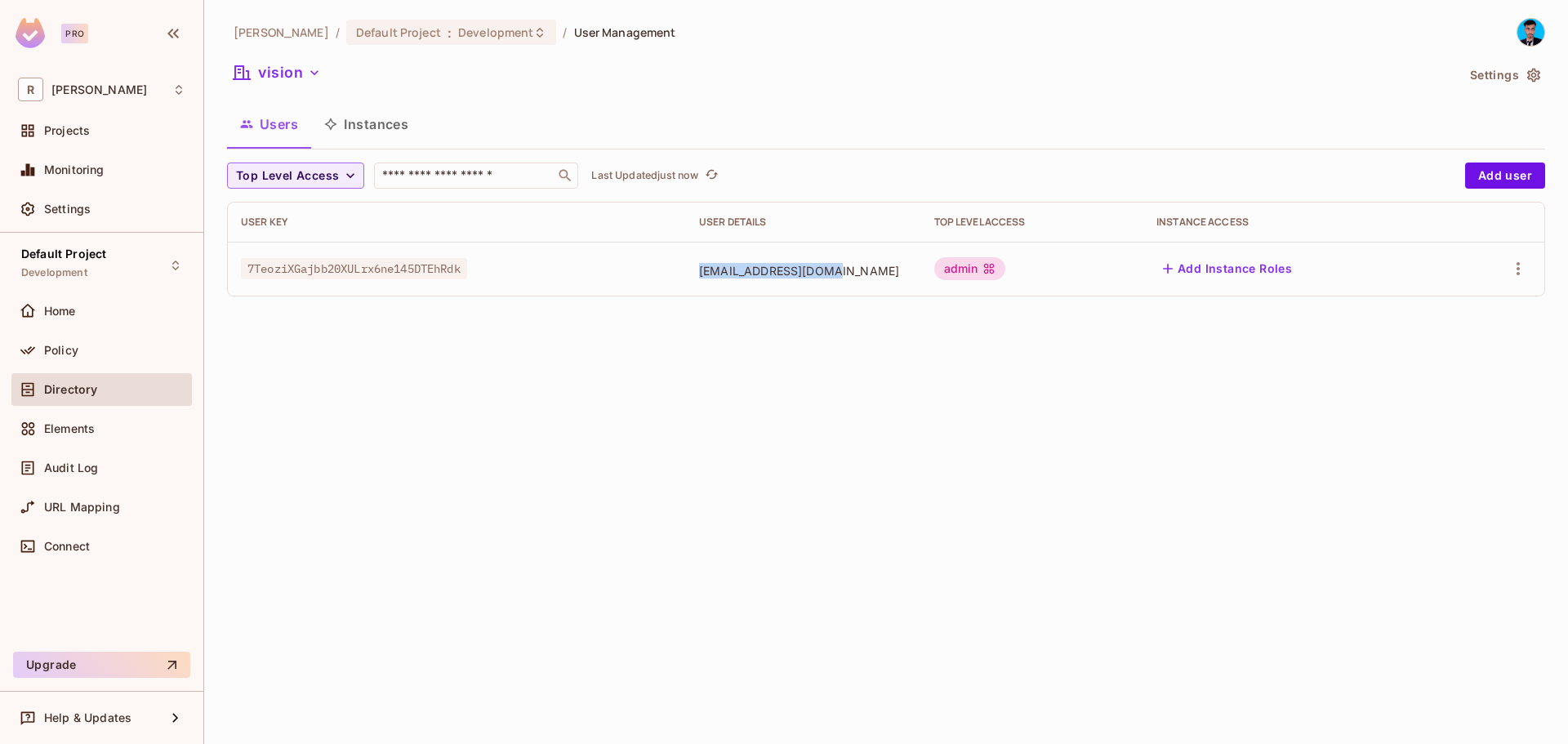
drag, startPoint x: 542, startPoint y: 284, endPoint x: 764, endPoint y: 280, distance: 222.0
click at [788, 280] on tr "7TeoziXGajbb20XULrx6ne145DTEhRdk [EMAIL_ADDRESS][DOMAIN_NAME] admin Add Instanc…" at bounding box center [886, 269] width 1316 height 54
click at [331, 172] on span "Top Level Access" at bounding box center [287, 175] width 103 height 20
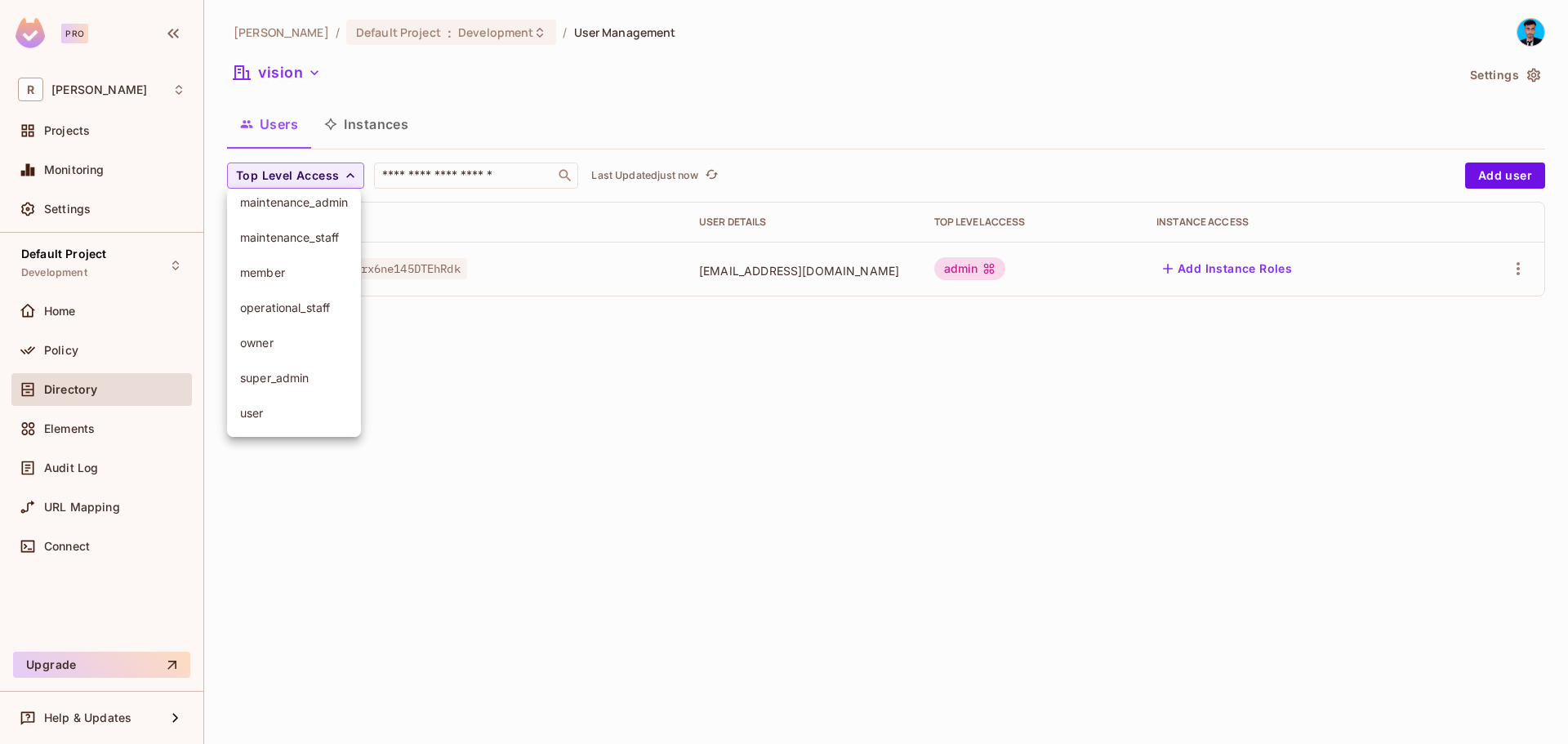
click at [457, 357] on div at bounding box center [784, 372] width 1568 height 744
click at [309, 70] on icon "button" at bounding box center [314, 72] width 16 height 16
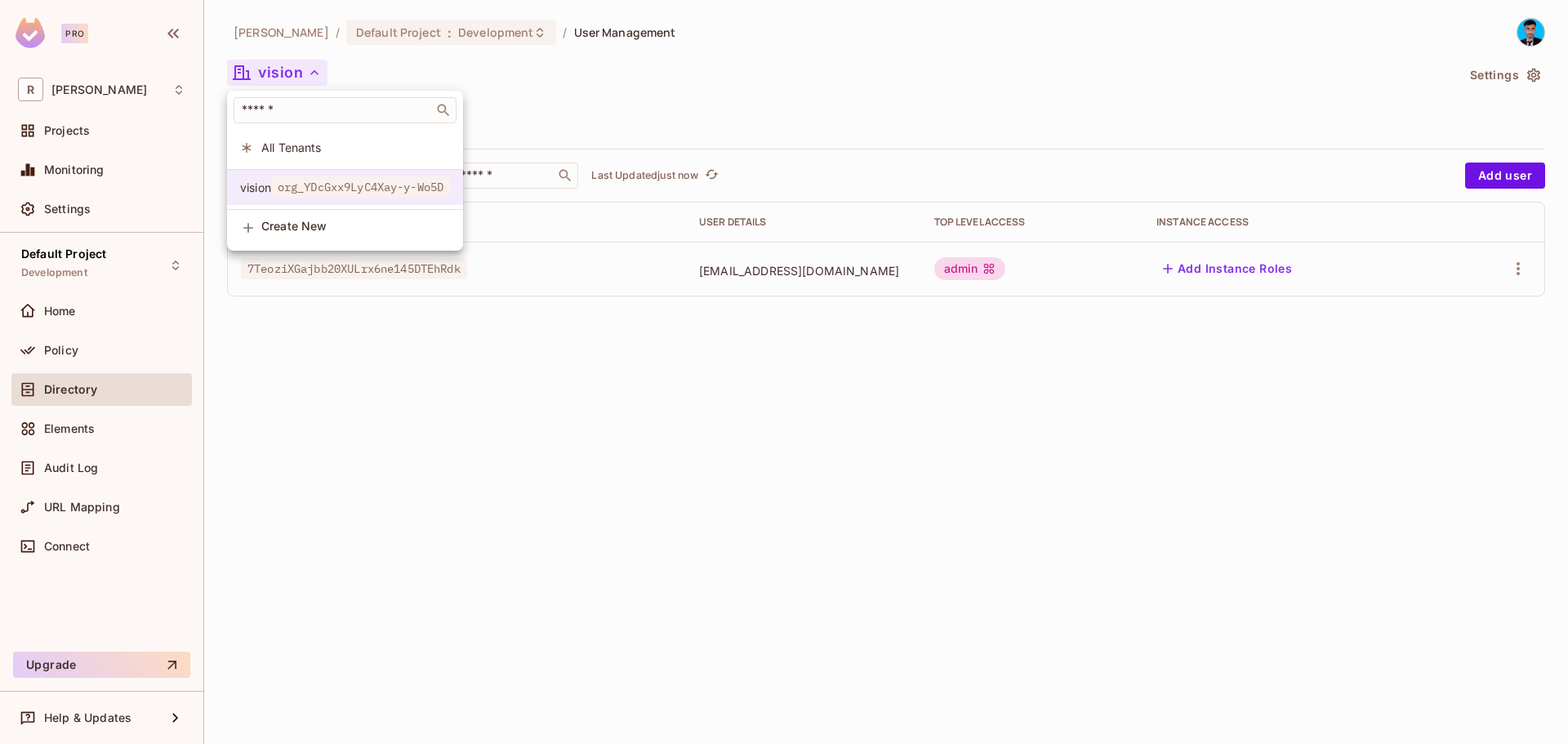
click at [332, 192] on span "org_YDcGxx9LyC4Xay-y-Wo5D" at bounding box center [361, 187] width 179 height 21
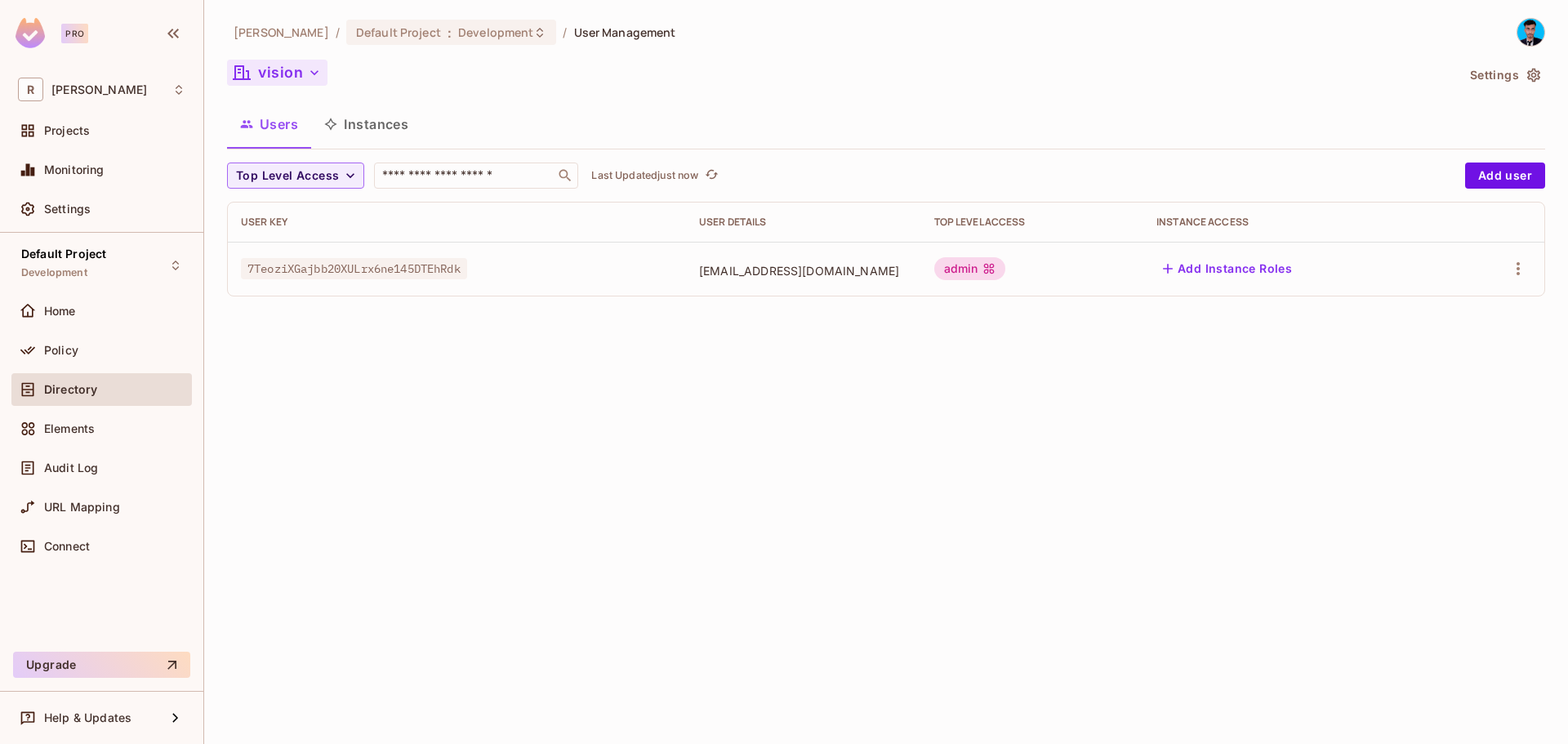
click at [290, 77] on button "vision" at bounding box center [277, 72] width 100 height 26
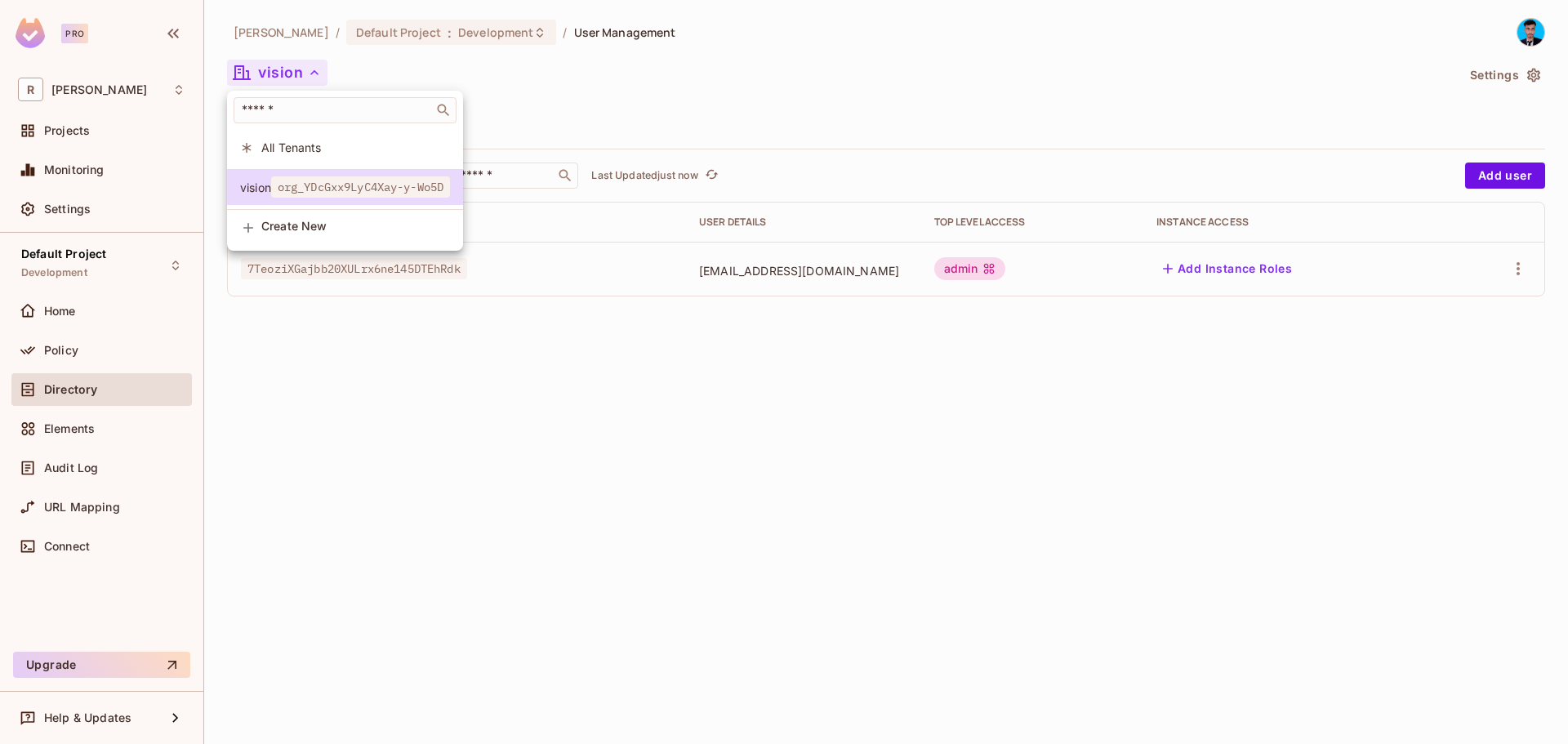
click at [851, 108] on div at bounding box center [784, 372] width 1568 height 744
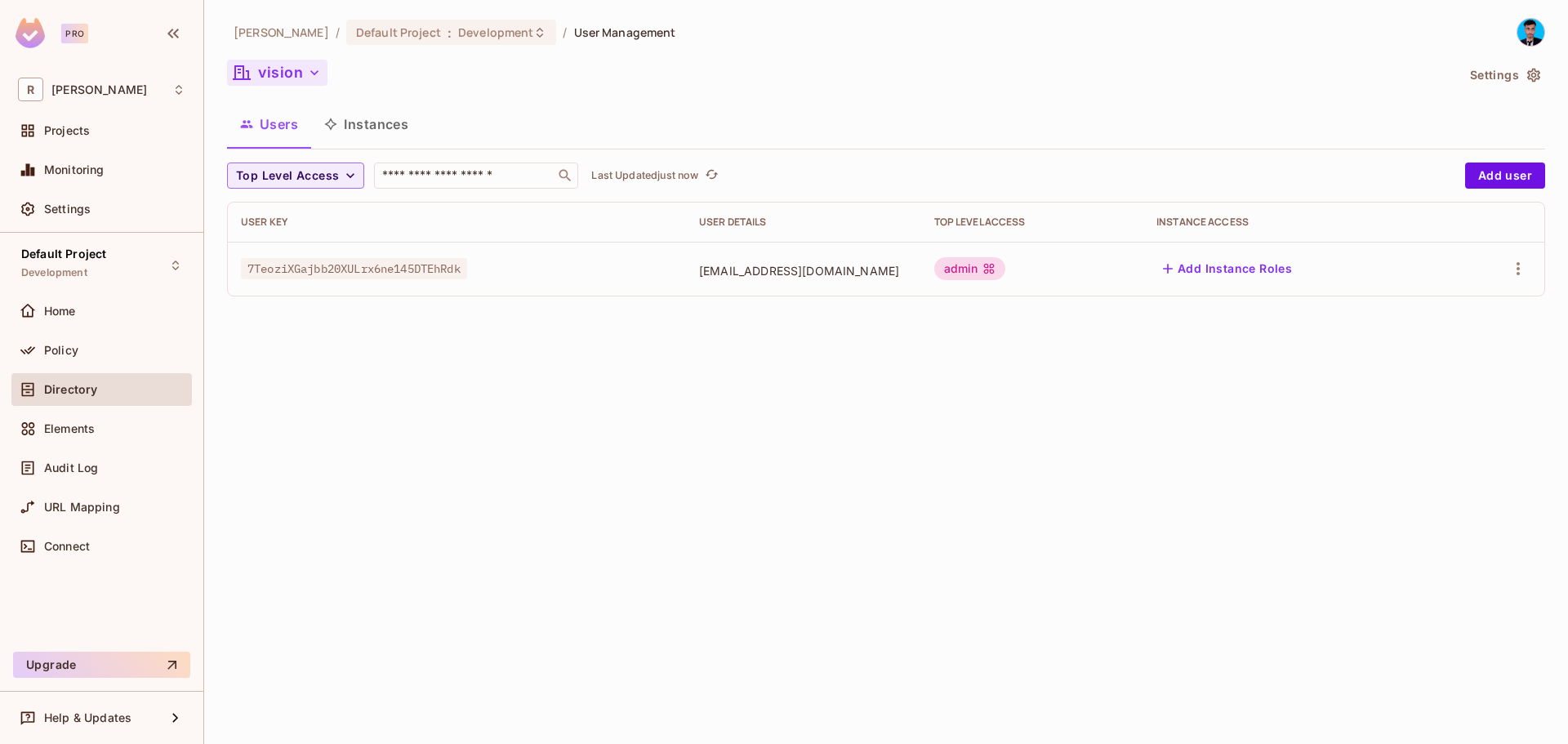
click at [304, 72] on button "vision" at bounding box center [277, 72] width 100 height 26
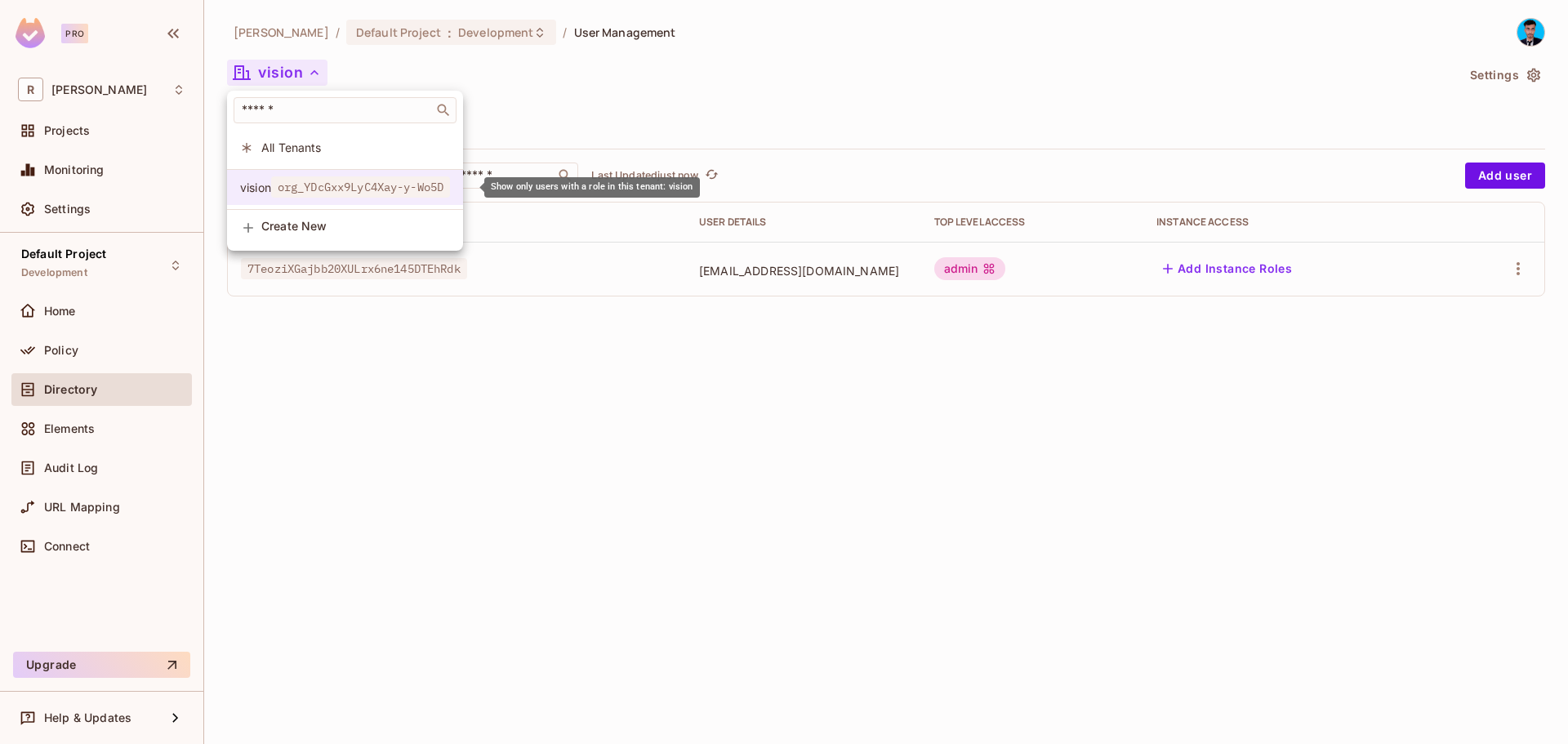
click at [322, 188] on span "org_YDcGxx9LyC4Xay-y-Wo5D" at bounding box center [361, 187] width 179 height 21
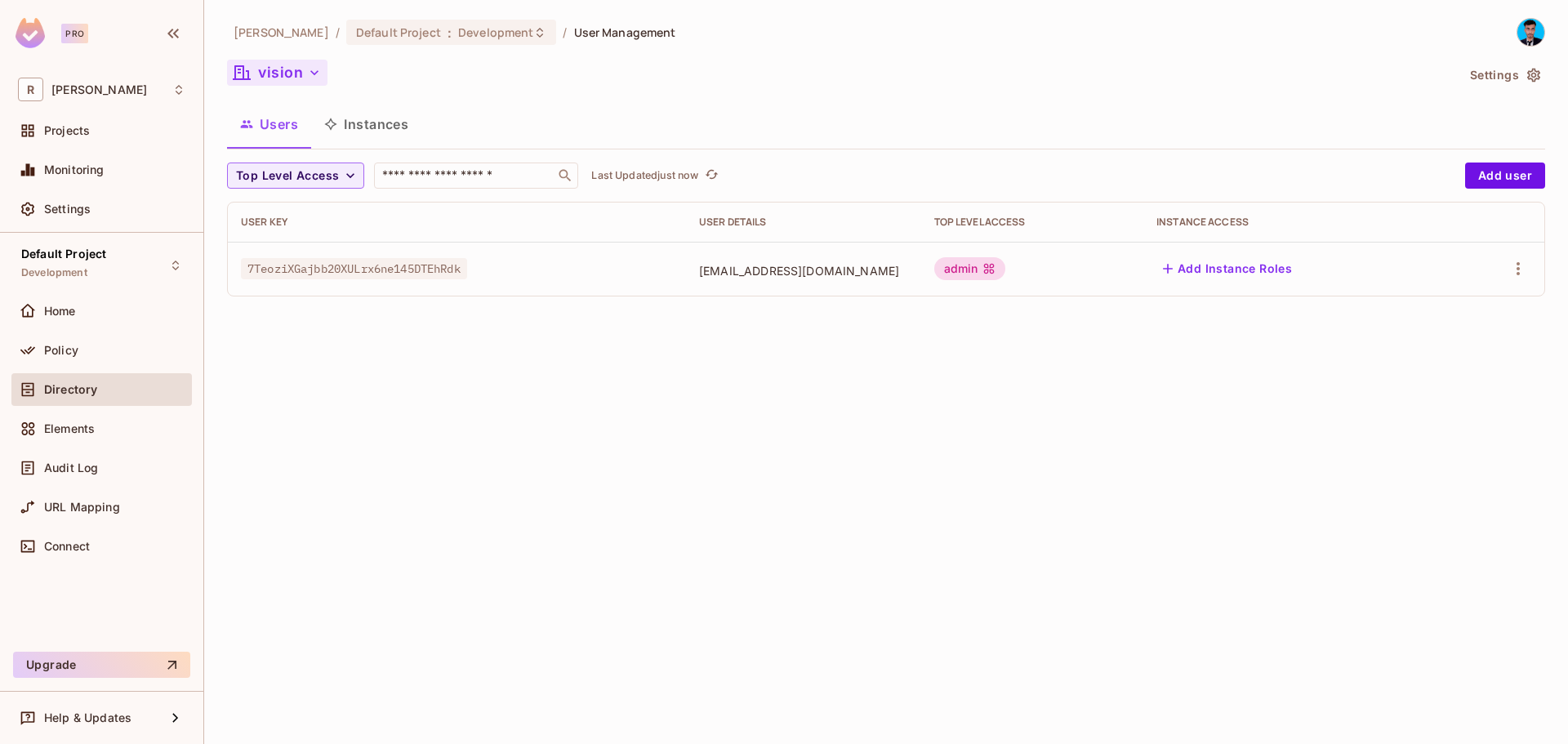
click at [301, 73] on button "vision" at bounding box center [277, 72] width 100 height 26
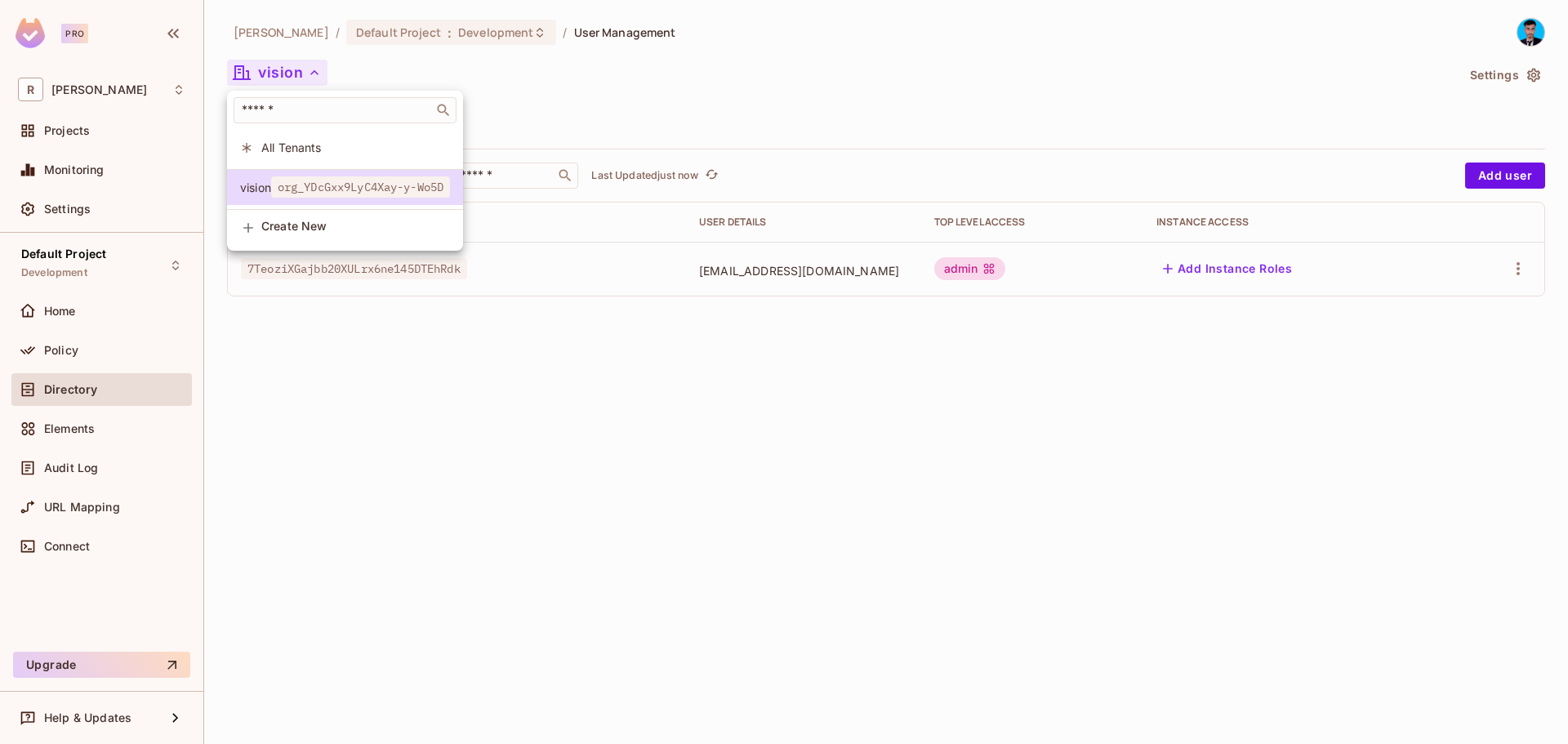
click at [1522, 76] on div at bounding box center [784, 372] width 1568 height 744
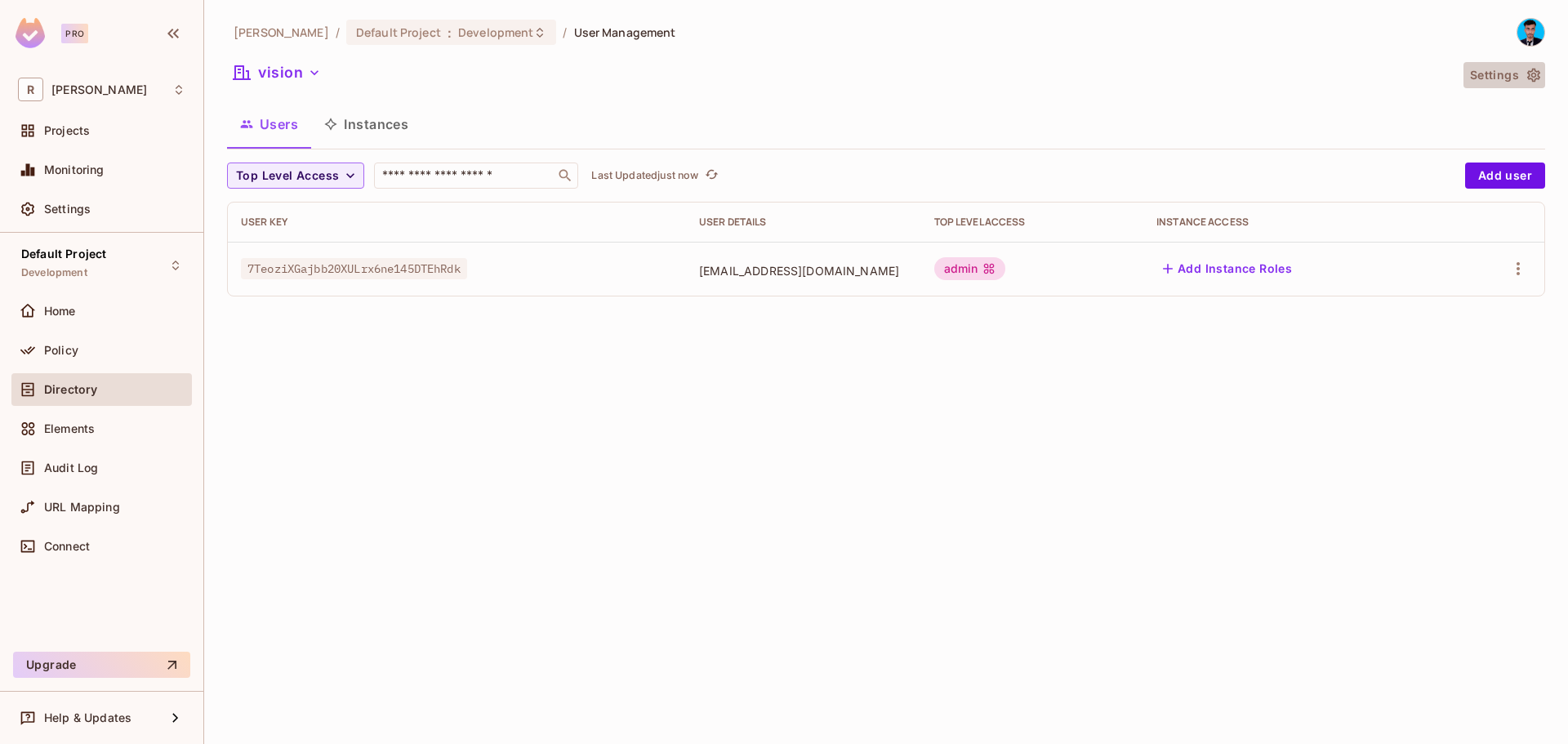
click at [1528, 76] on icon "button" at bounding box center [1533, 75] width 16 height 16
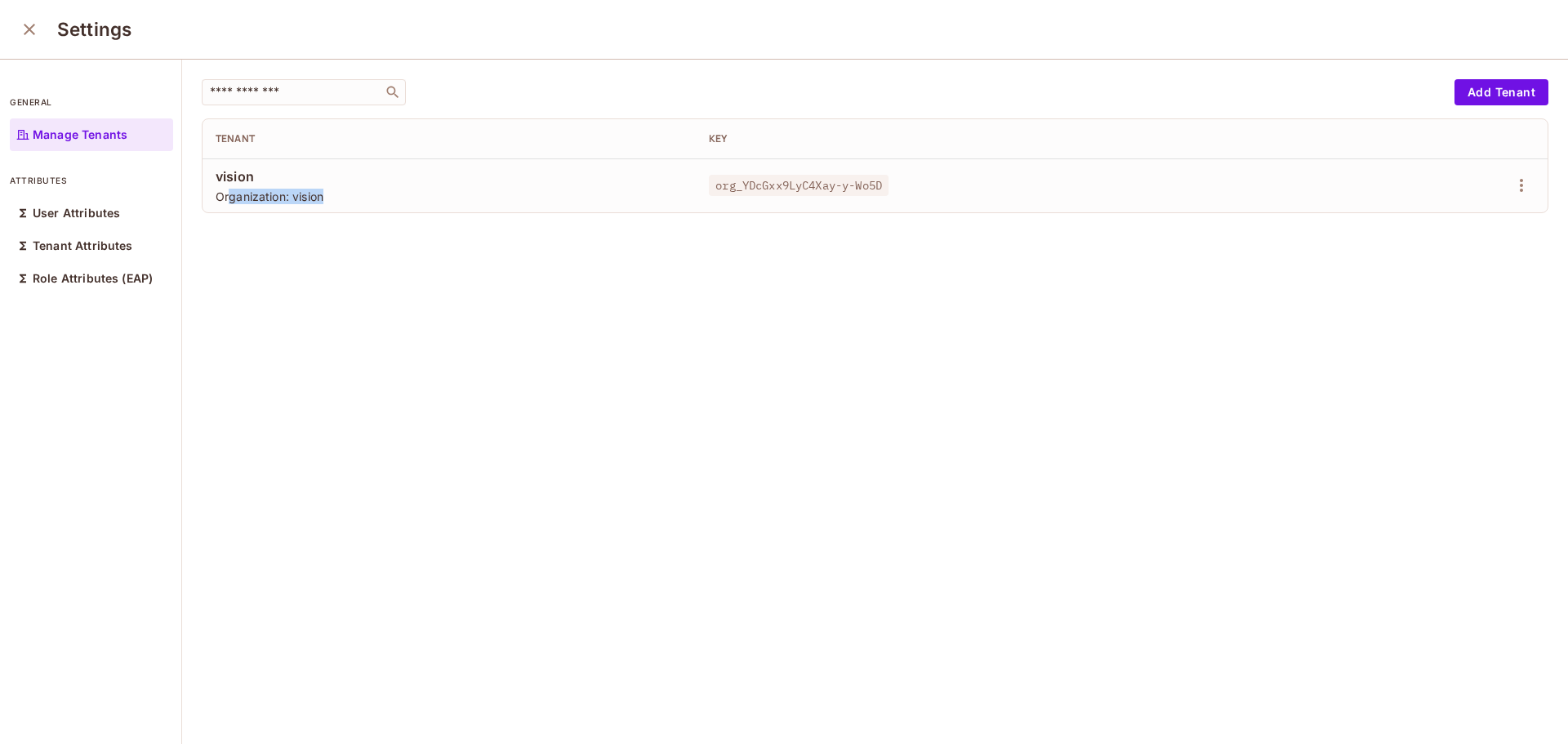
drag, startPoint x: 228, startPoint y: 196, endPoint x: 535, endPoint y: 192, distance: 307.0
click at [535, 192] on span "Organization: vision" at bounding box center [449, 196] width 467 height 15
click at [606, 257] on div "​ Add Tenant Tenant Key vision Organization: vision org_YDcGxx9LyC4Xay-y-Wo5D" at bounding box center [875, 402] width 1386 height 686
drag, startPoint x: 697, startPoint y: 185, endPoint x: 869, endPoint y: 193, distance: 172.2
click at [869, 193] on span "org_YDcGxx9LyC4Xay-y-Wo5D" at bounding box center [798, 186] width 180 height 21
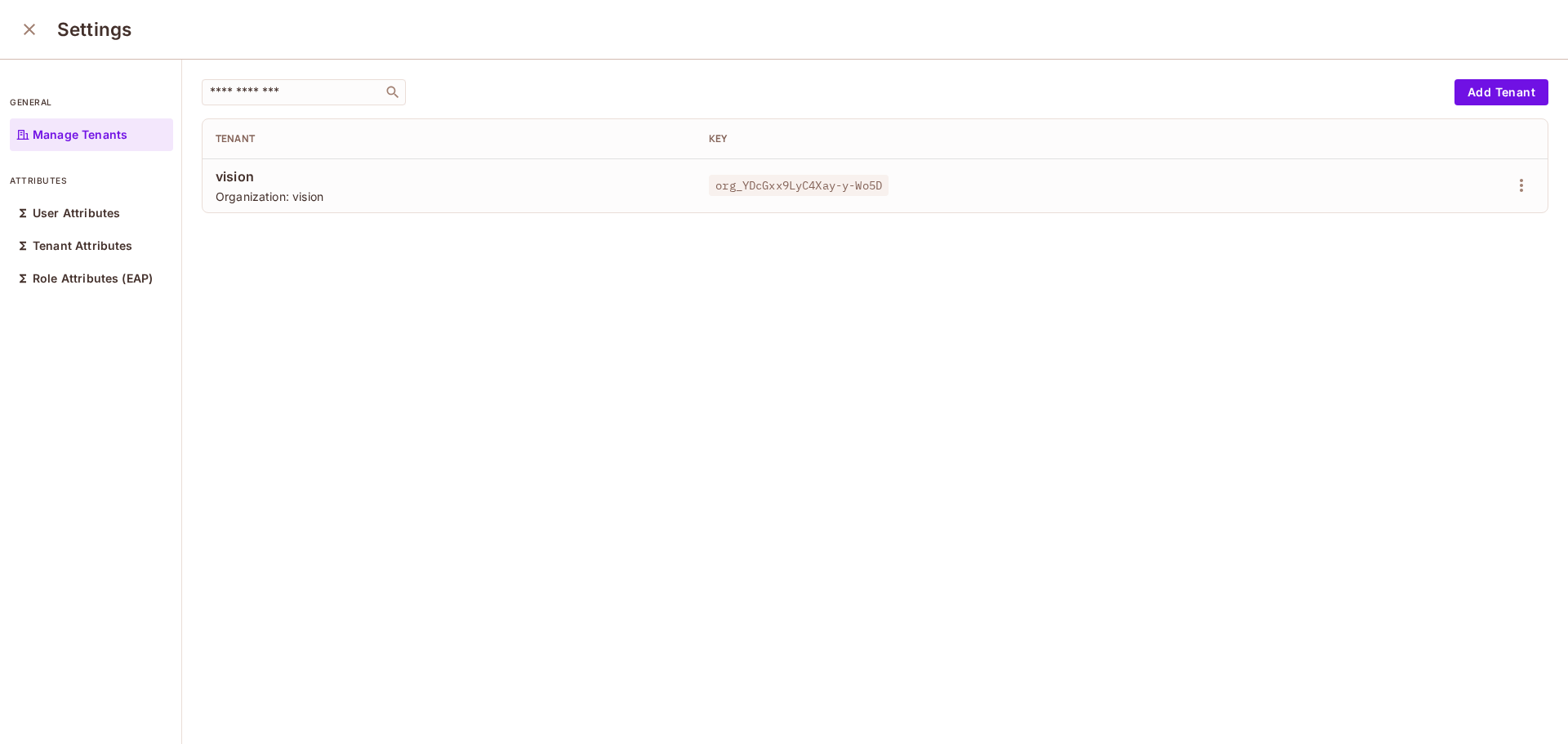
click at [362, 214] on div "​ Add Tenant Tenant Key vision Organization: vision org_YDcGxx9LyC4Xay-y-Wo5D" at bounding box center [875, 402] width 1386 height 686
click at [331, 207] on td "vision Organization: vision" at bounding box center [449, 186] width 493 height 54
click at [1511, 186] on icon "button" at bounding box center [1521, 185] width 19 height 19
click at [1426, 252] on div "Edit Attributes" at bounding box center [1440, 258] width 81 height 16
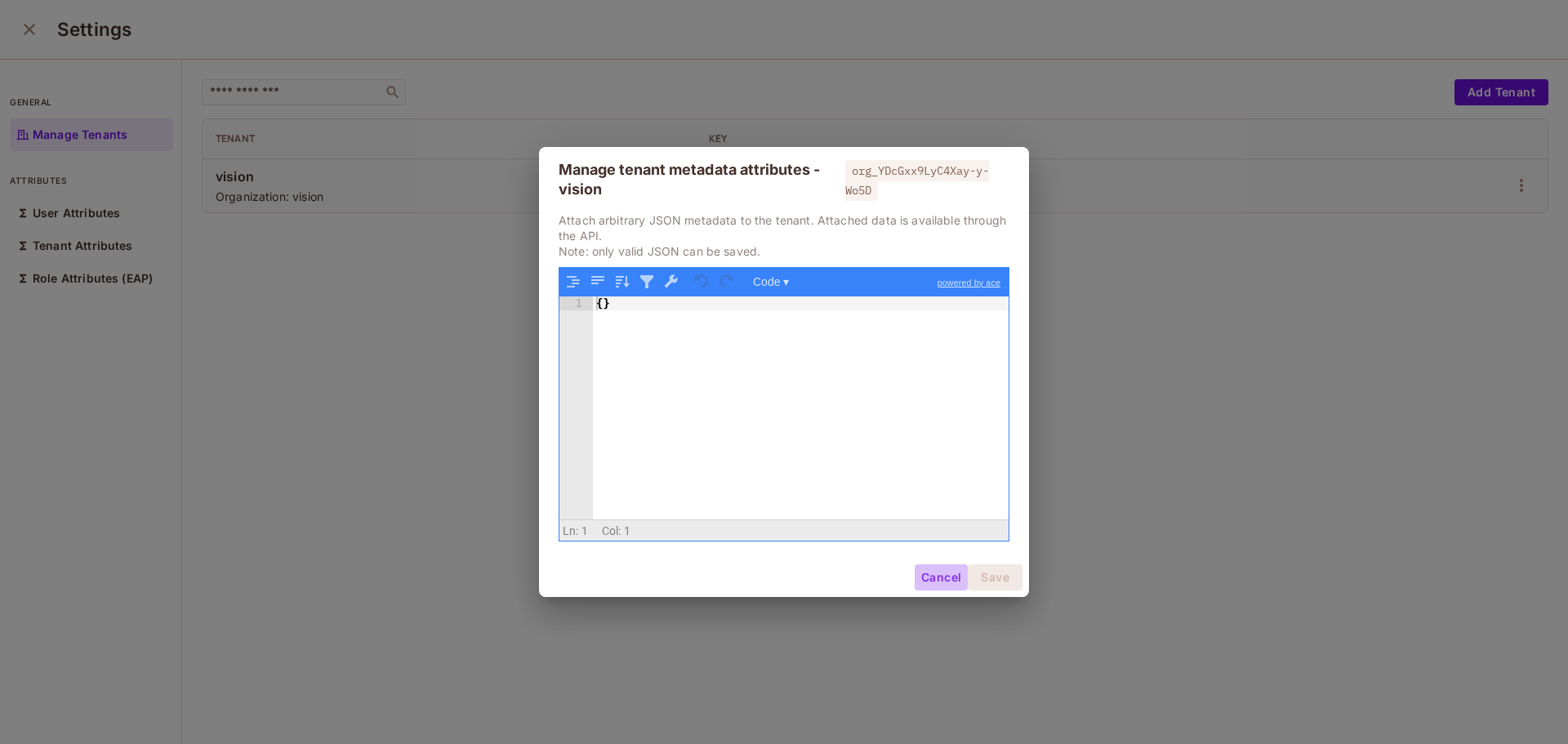
click at [928, 577] on button "Cancel" at bounding box center [940, 577] width 53 height 26
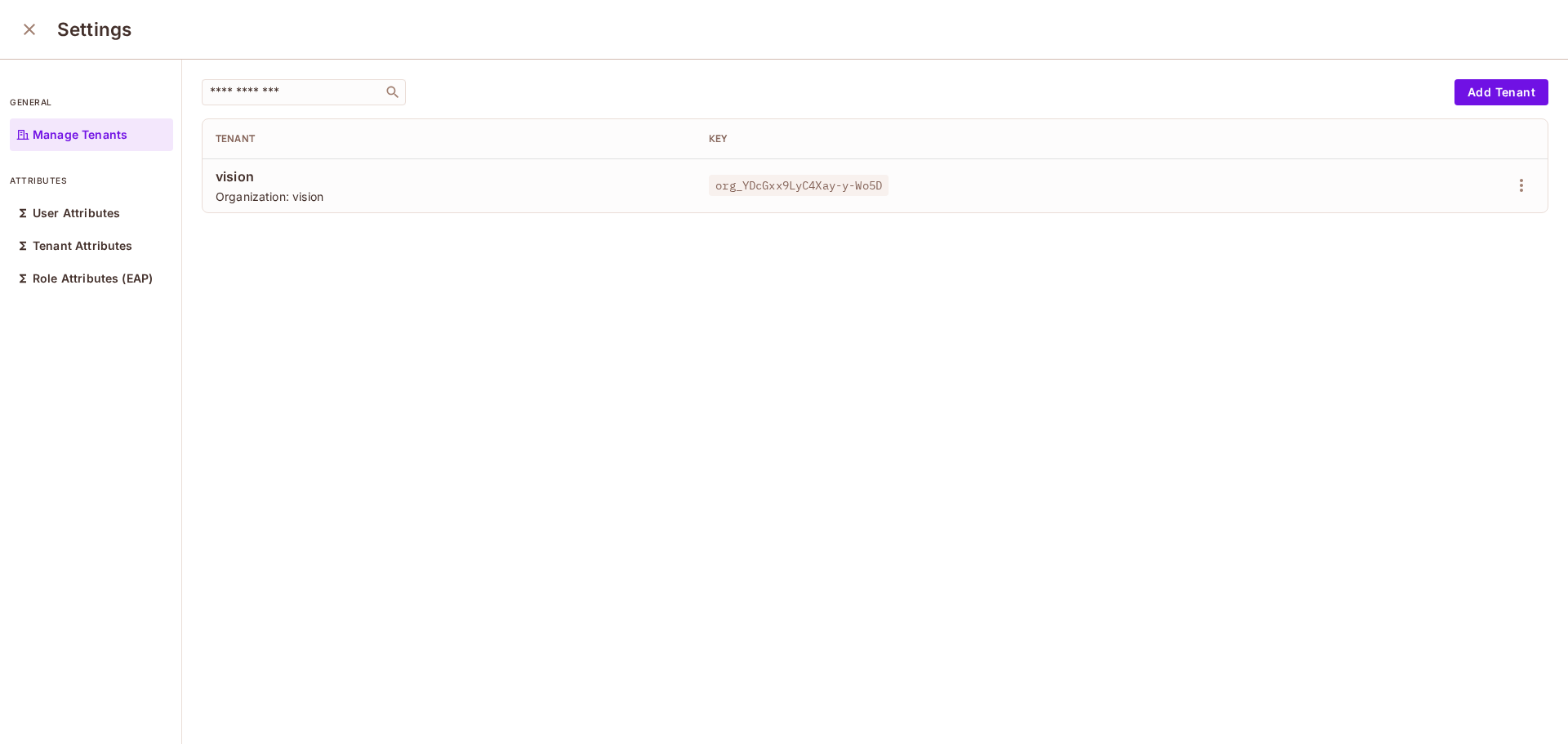
click at [307, 215] on div "​ Add Tenant Tenant Key vision Organization: vision org_YDcGxx9LyC4Xay-y-Wo5D" at bounding box center [875, 402] width 1386 height 686
drag, startPoint x: 312, startPoint y: 202, endPoint x: 212, endPoint y: 200, distance: 100.0
click at [212, 200] on td "vision Organization: vision" at bounding box center [449, 186] width 493 height 54
click at [376, 223] on div "​ Add Tenant Tenant Key vision Organization: vision org_YDcGxx9LyC4Xay-y-Wo5D" at bounding box center [875, 402] width 1386 height 686
drag, startPoint x: 896, startPoint y: 186, endPoint x: 700, endPoint y: 188, distance: 196.0
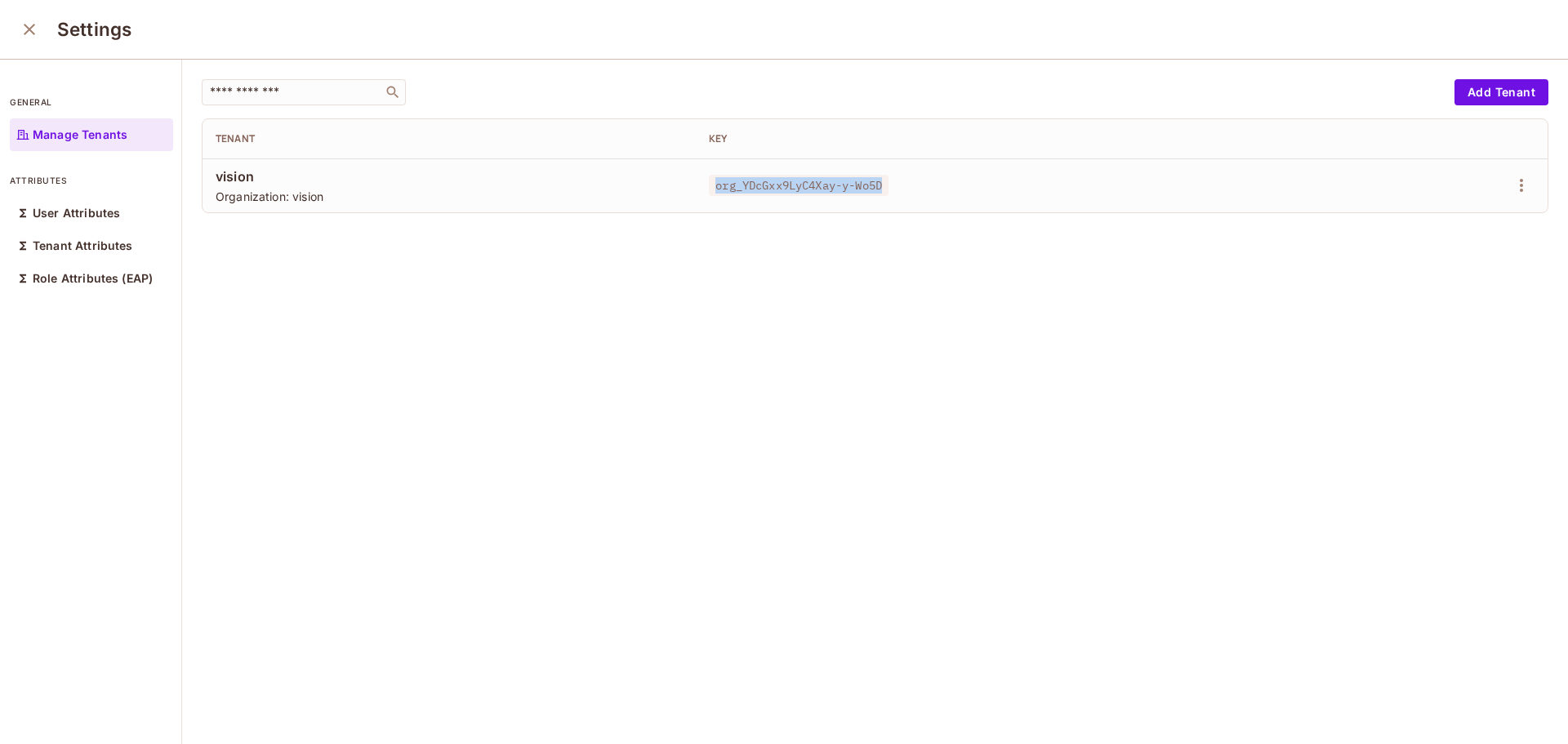
click at [708, 188] on div "org_YDcGxx9LyC4Xay-y-Wo5D" at bounding box center [1015, 185] width 615 height 16
click at [670, 240] on div "​ Add Tenant Tenant Key vision Organization: vision org_YDcGxx9LyC4Xay-y-Wo5D" at bounding box center [875, 402] width 1386 height 686
click at [316, 193] on span "Organization: vision" at bounding box center [449, 196] width 467 height 15
click at [806, 187] on span "org_YDcGxx9LyC4Xay-y-Wo5D" at bounding box center [798, 186] width 180 height 21
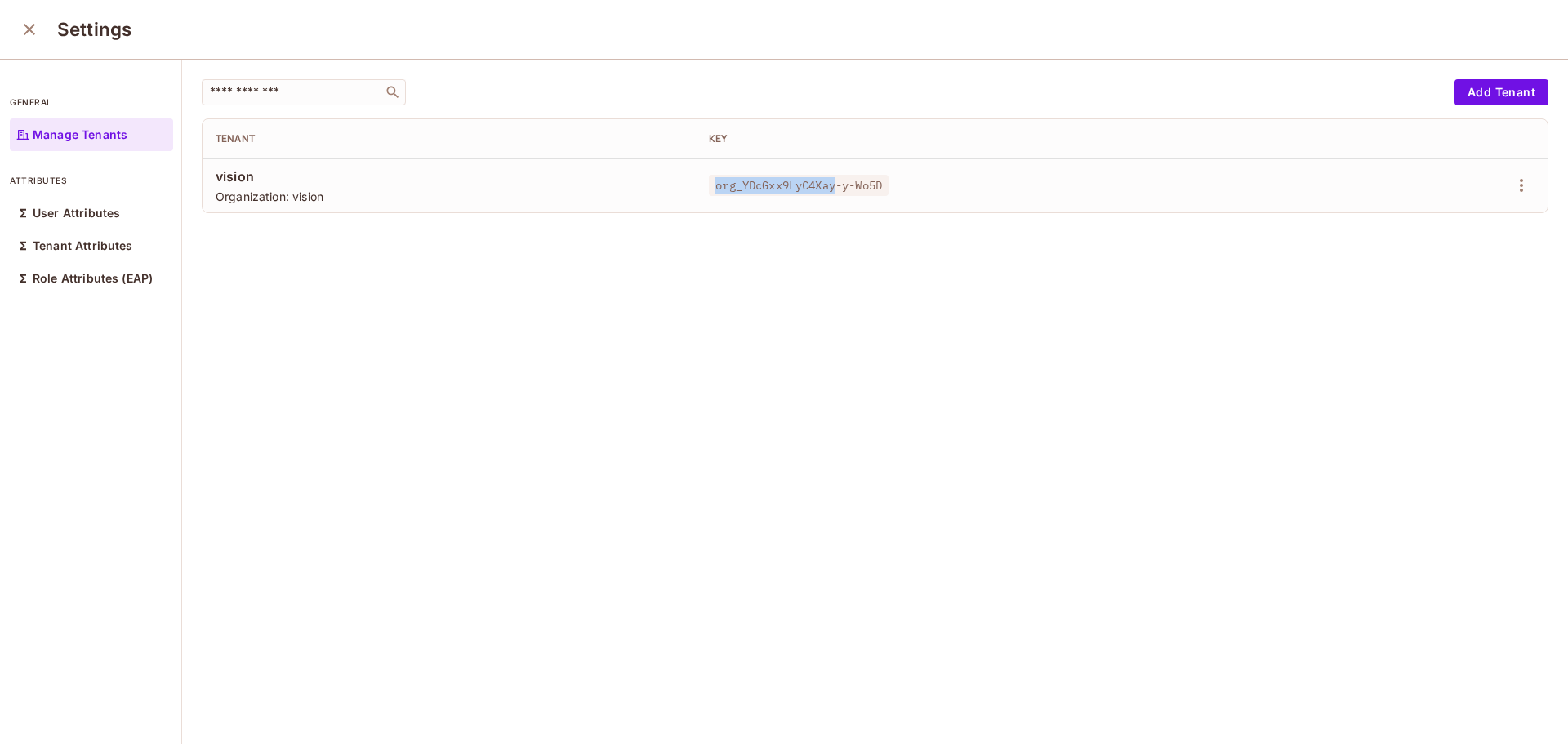
click at [806, 187] on span "org_YDcGxx9LyC4Xay-y-Wo5D" at bounding box center [798, 186] width 180 height 21
copy span "org_YDcGxx9LyC4Xay-y-Wo5D"
drag, startPoint x: 271, startPoint y: 311, endPoint x: 181, endPoint y: 262, distance: 102.5
click at [271, 310] on div "​ Add Tenant Tenant Key vision Organization: vision org_YDcGxx9LyC4Xay-y-Wo5D" at bounding box center [875, 402] width 1386 height 686
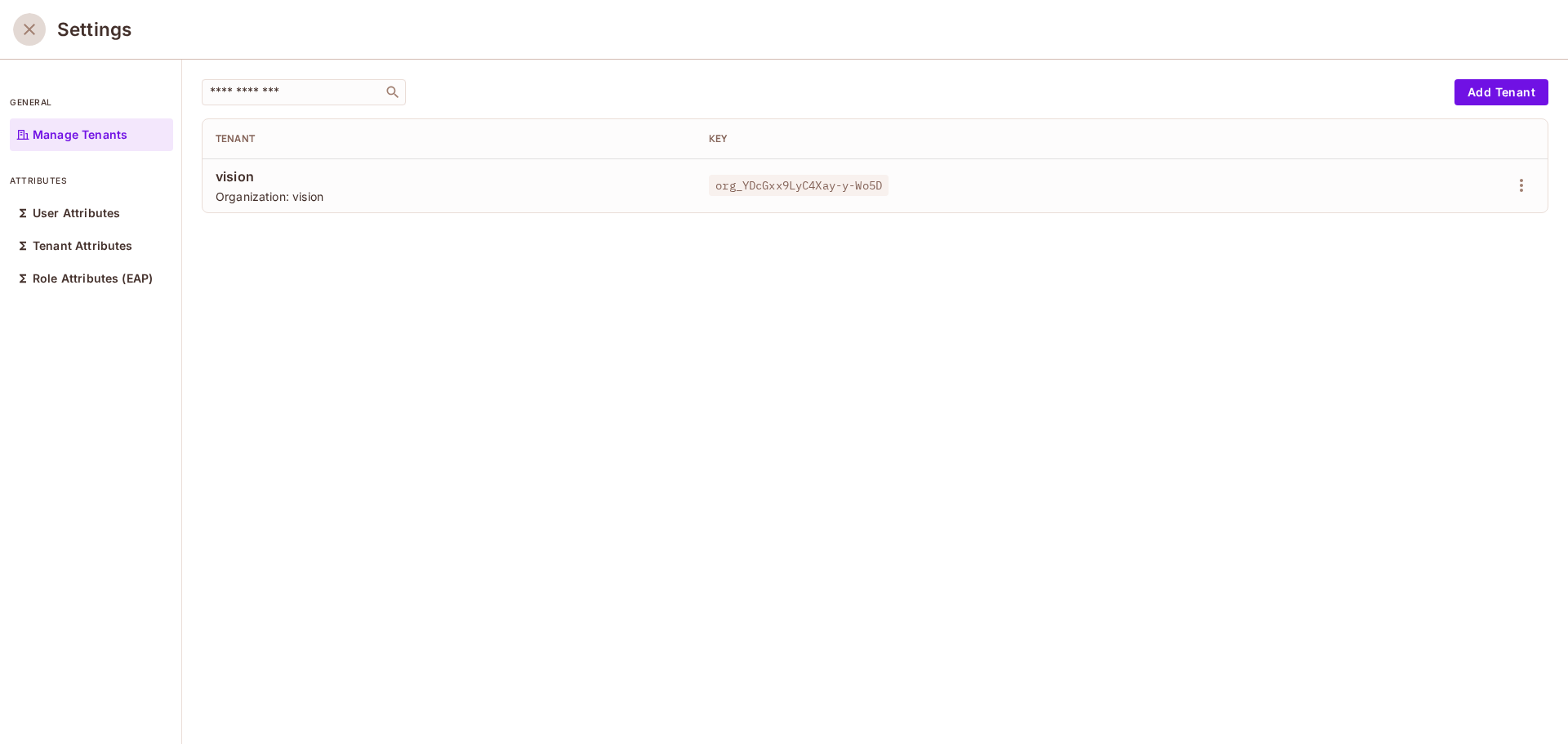
click at [36, 32] on icon "close" at bounding box center [29, 29] width 19 height 19
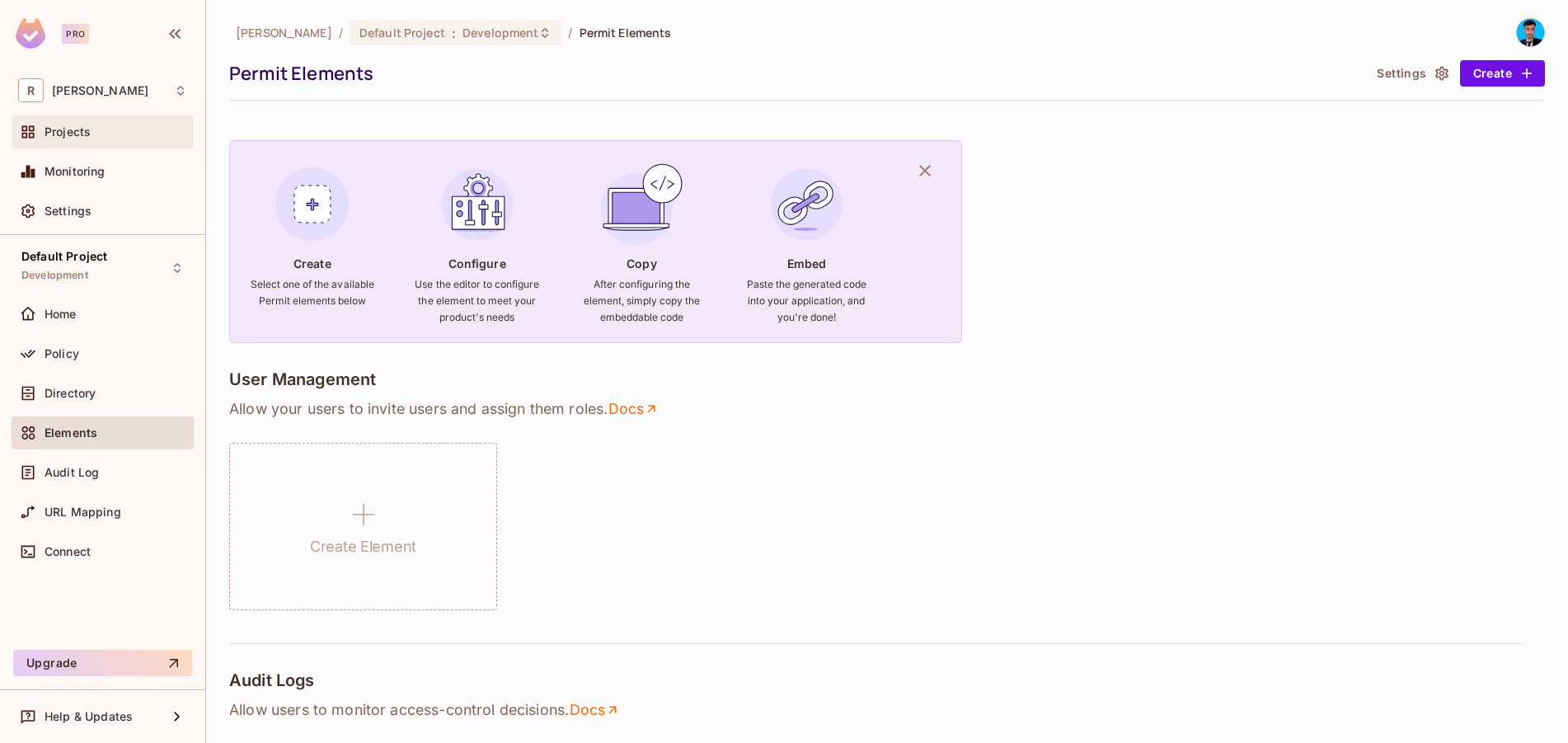
click at [73, 138] on span "Projects" at bounding box center [68, 132] width 47 height 14
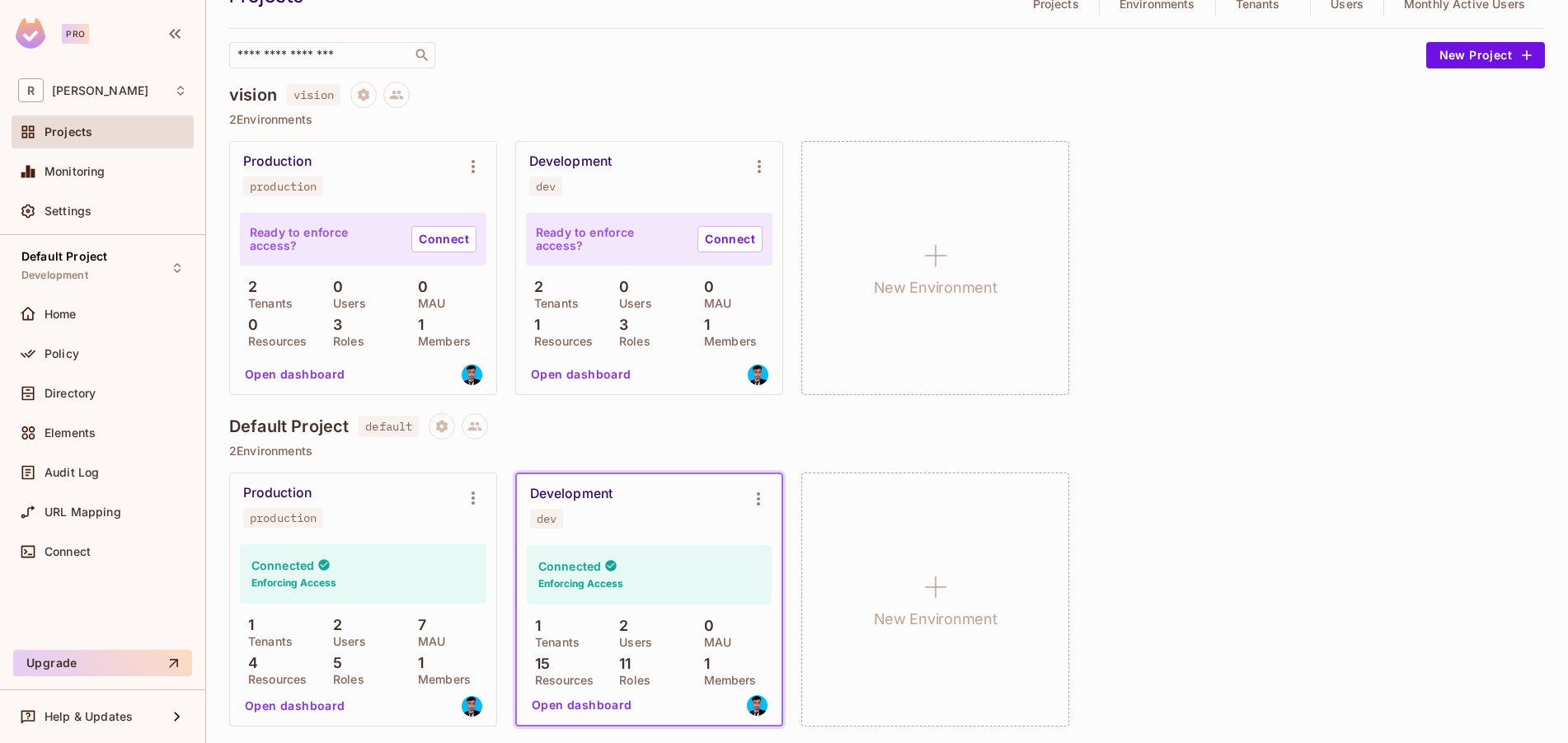
scroll to position [85, 0]
click at [763, 505] on icon "Environment settings" at bounding box center [758, 497] width 19 height 19
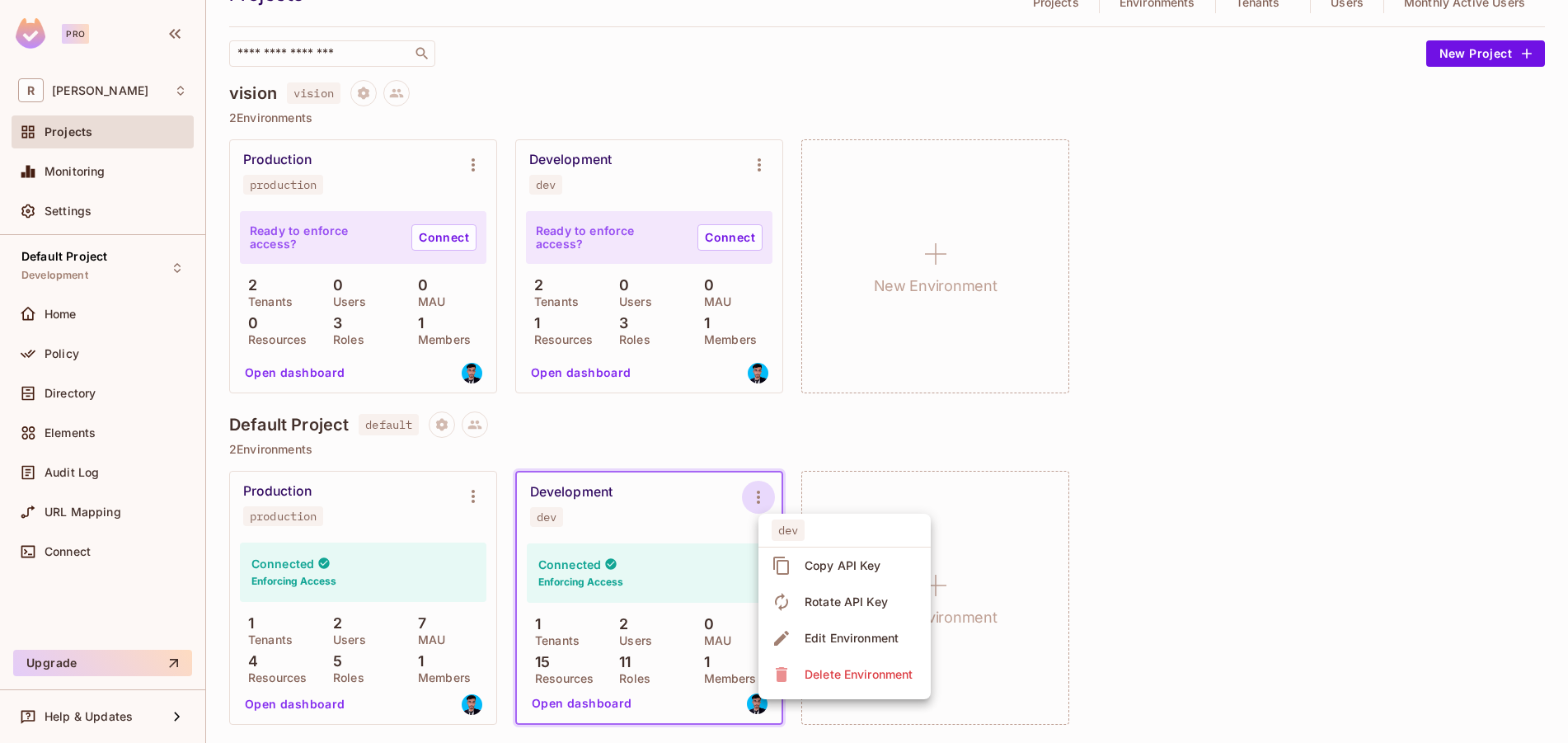
click at [65, 356] on div at bounding box center [784, 372] width 1568 height 743
click at [65, 356] on div "dev Copy API Key Rotate API Key Edit Environment Delete Environment" at bounding box center [784, 372] width 1568 height 743
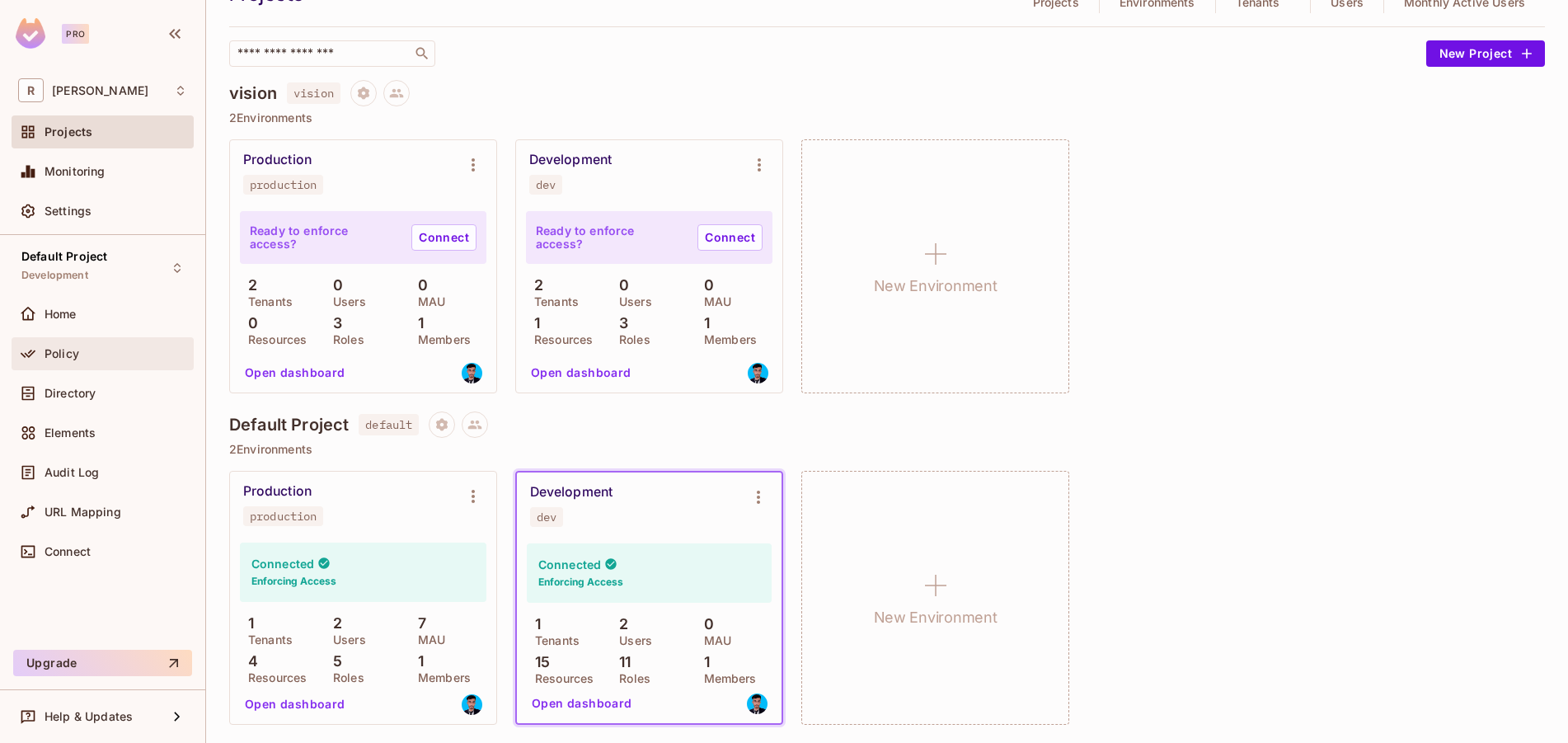
click at [62, 350] on span "Policy" at bounding box center [62, 354] width 35 height 14
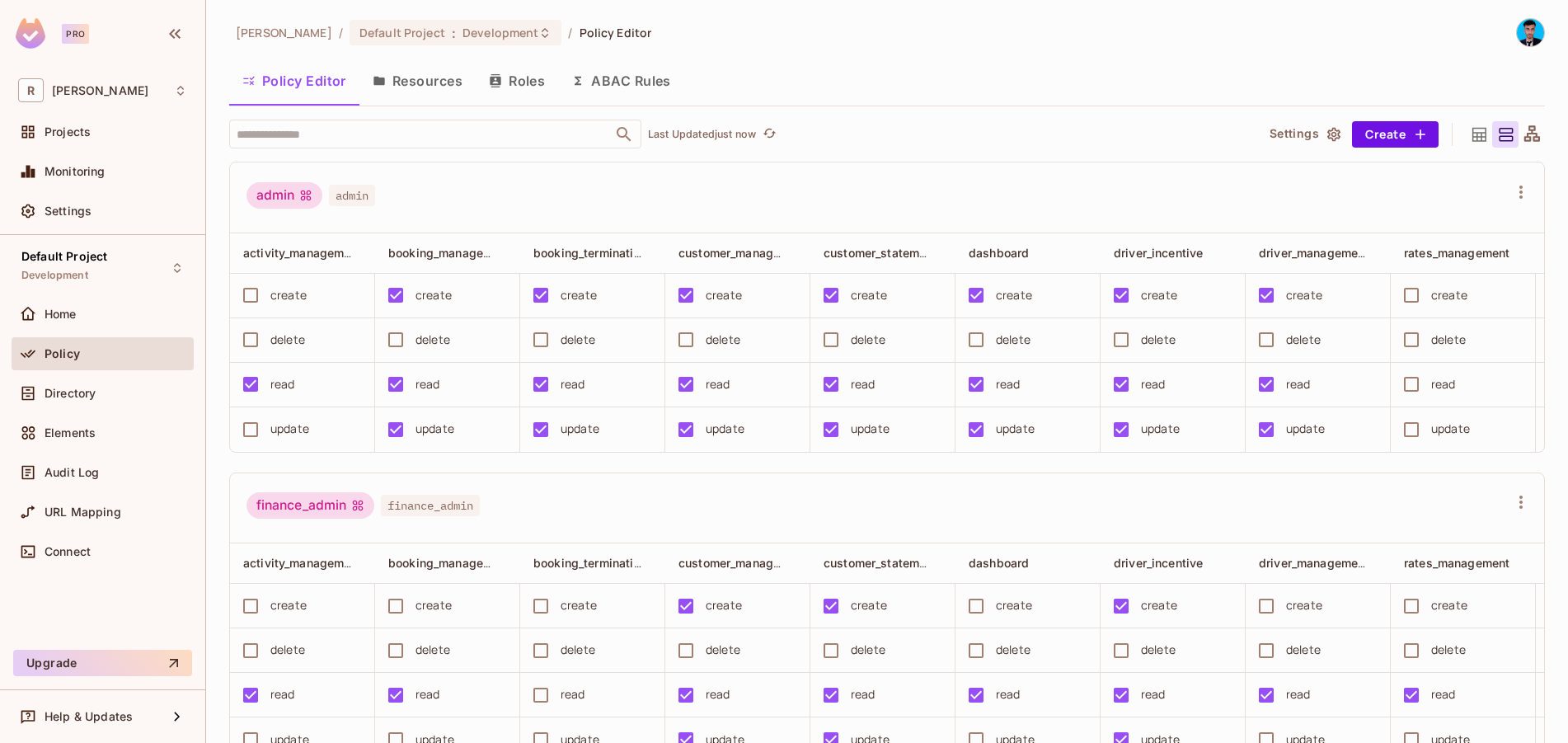
click at [444, 85] on button "Resources" at bounding box center [418, 81] width 117 height 41
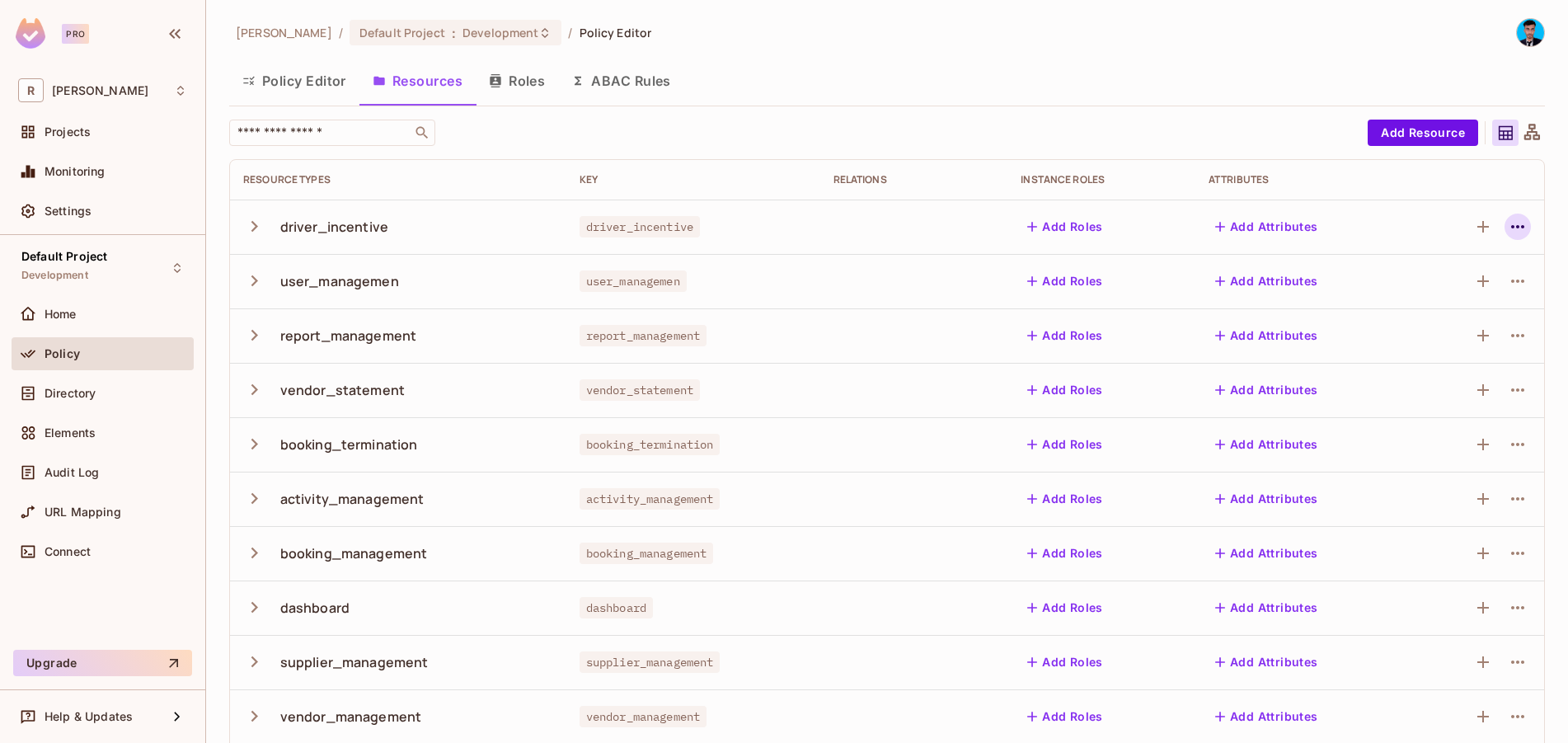
click at [1508, 220] on icon "button" at bounding box center [1517, 227] width 19 height 19
click at [1408, 285] on div "Edit Resource" at bounding box center [1434, 292] width 78 height 17
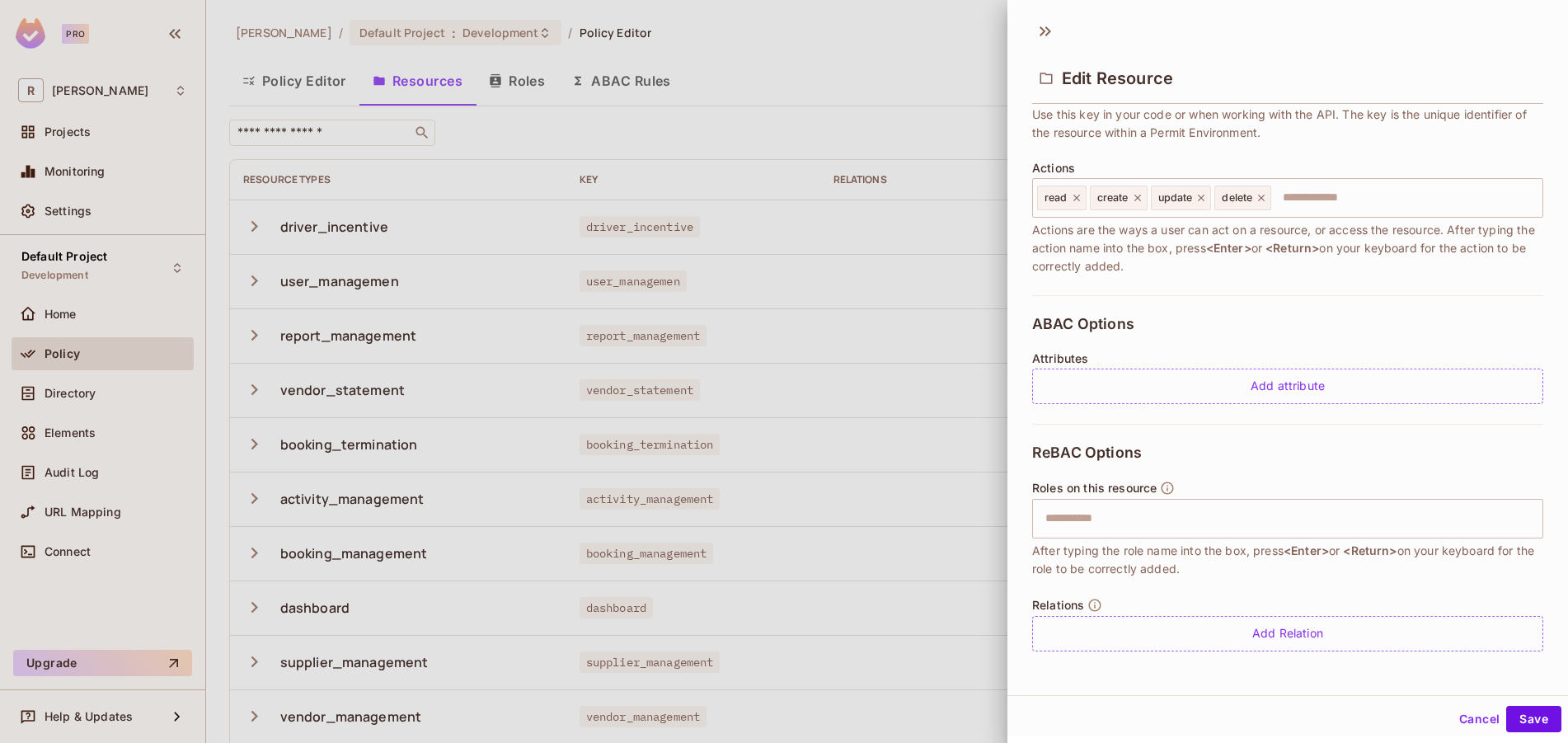
scroll to position [3, 0]
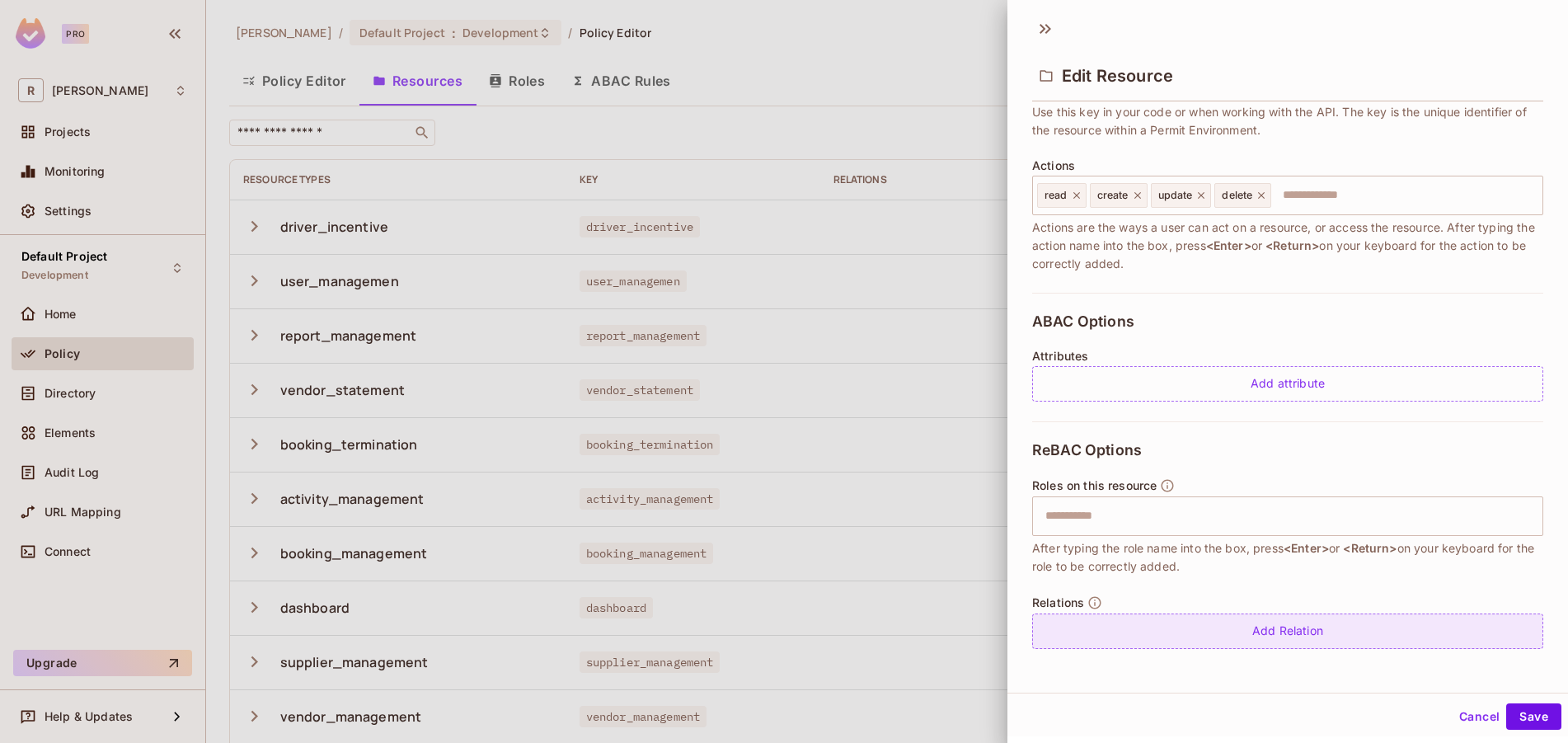
click at [1200, 630] on div "Add Relation" at bounding box center [1288, 631] width 511 height 35
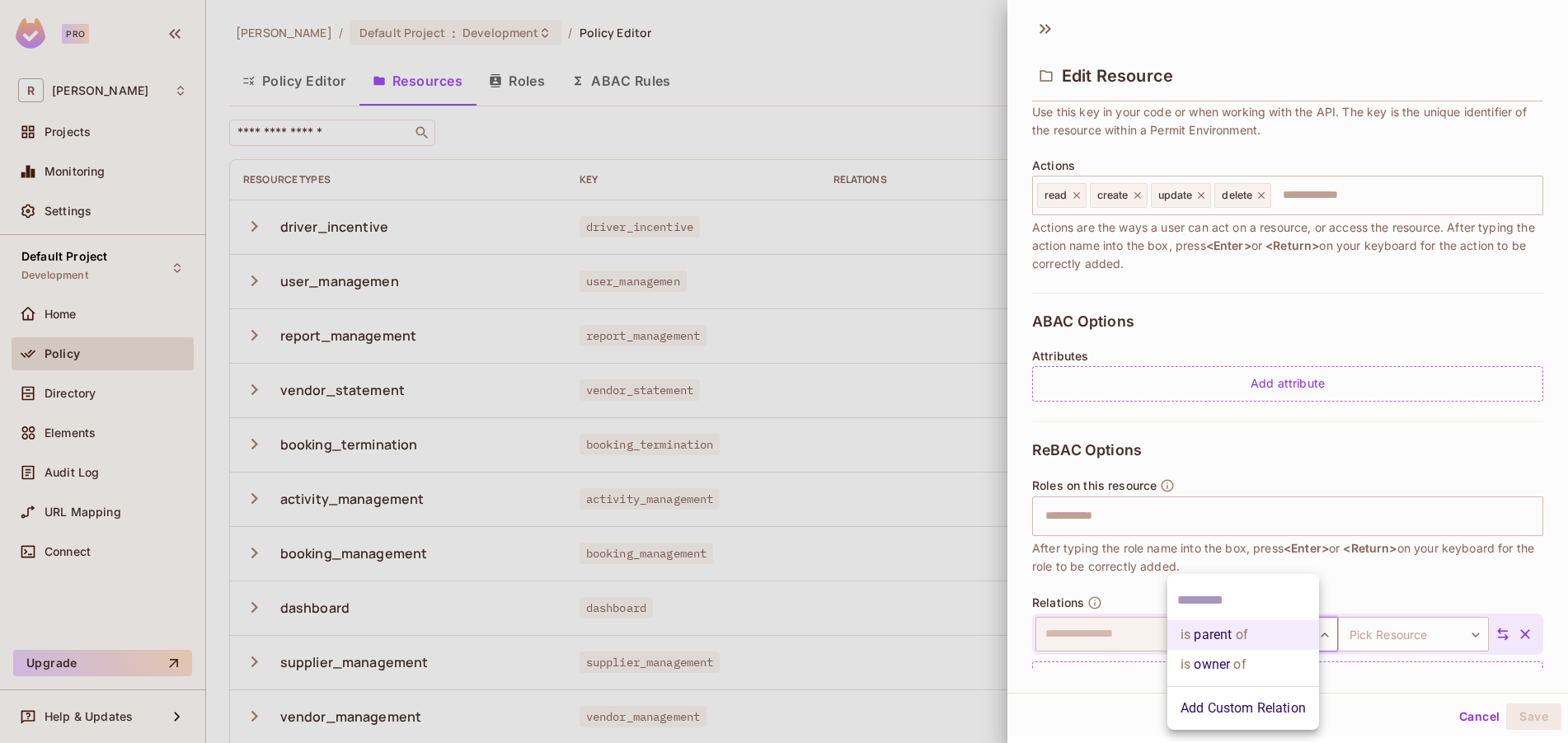
click at [1287, 635] on body "Pro R [PERSON_NAME] Projects Monitoring Settings Default Project Development Ho…" at bounding box center [784, 372] width 1568 height 743
click at [1449, 697] on div at bounding box center [784, 372] width 1568 height 743
click at [1517, 639] on icon "button" at bounding box center [1525, 634] width 17 height 17
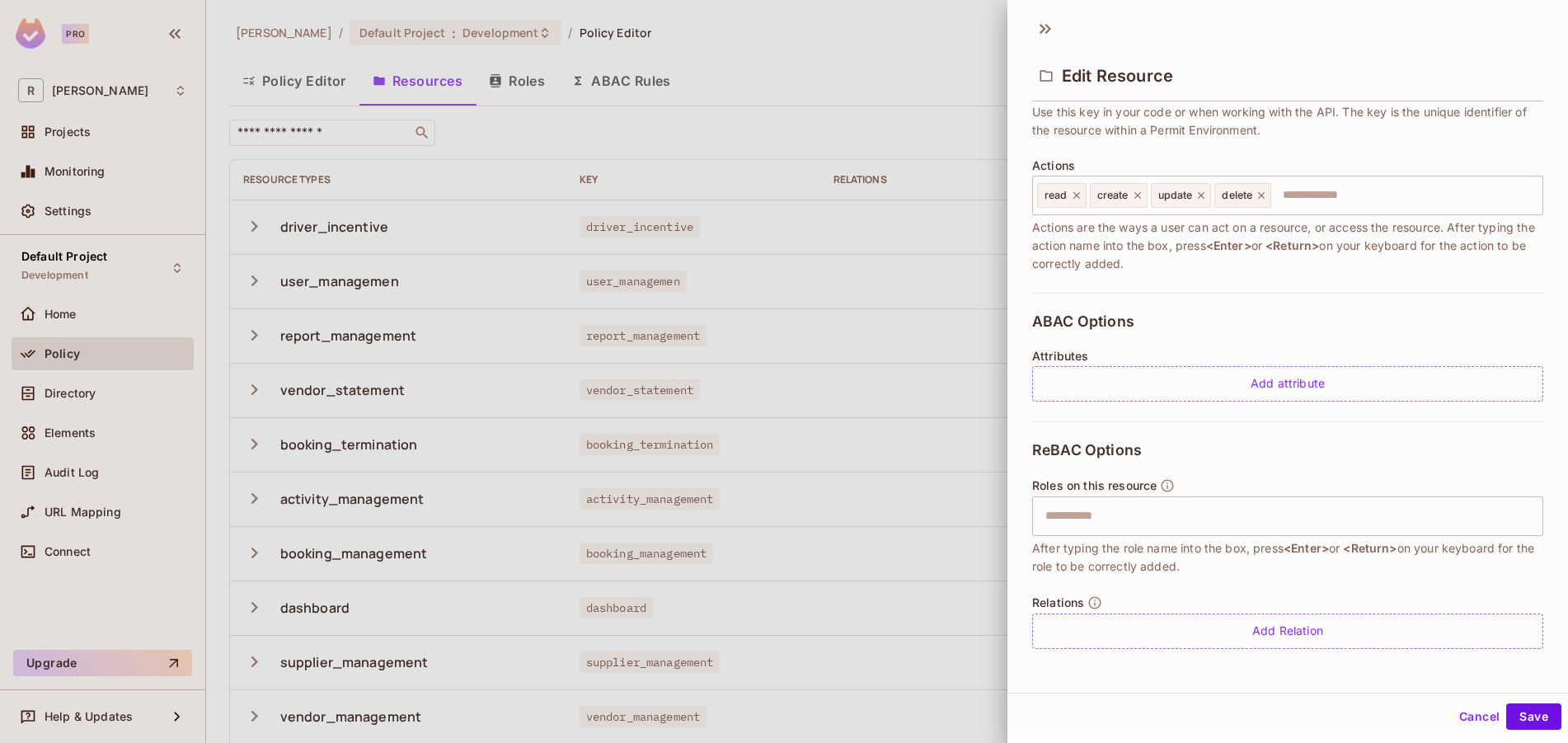
click at [856, 595] on div at bounding box center [784, 372] width 1568 height 743
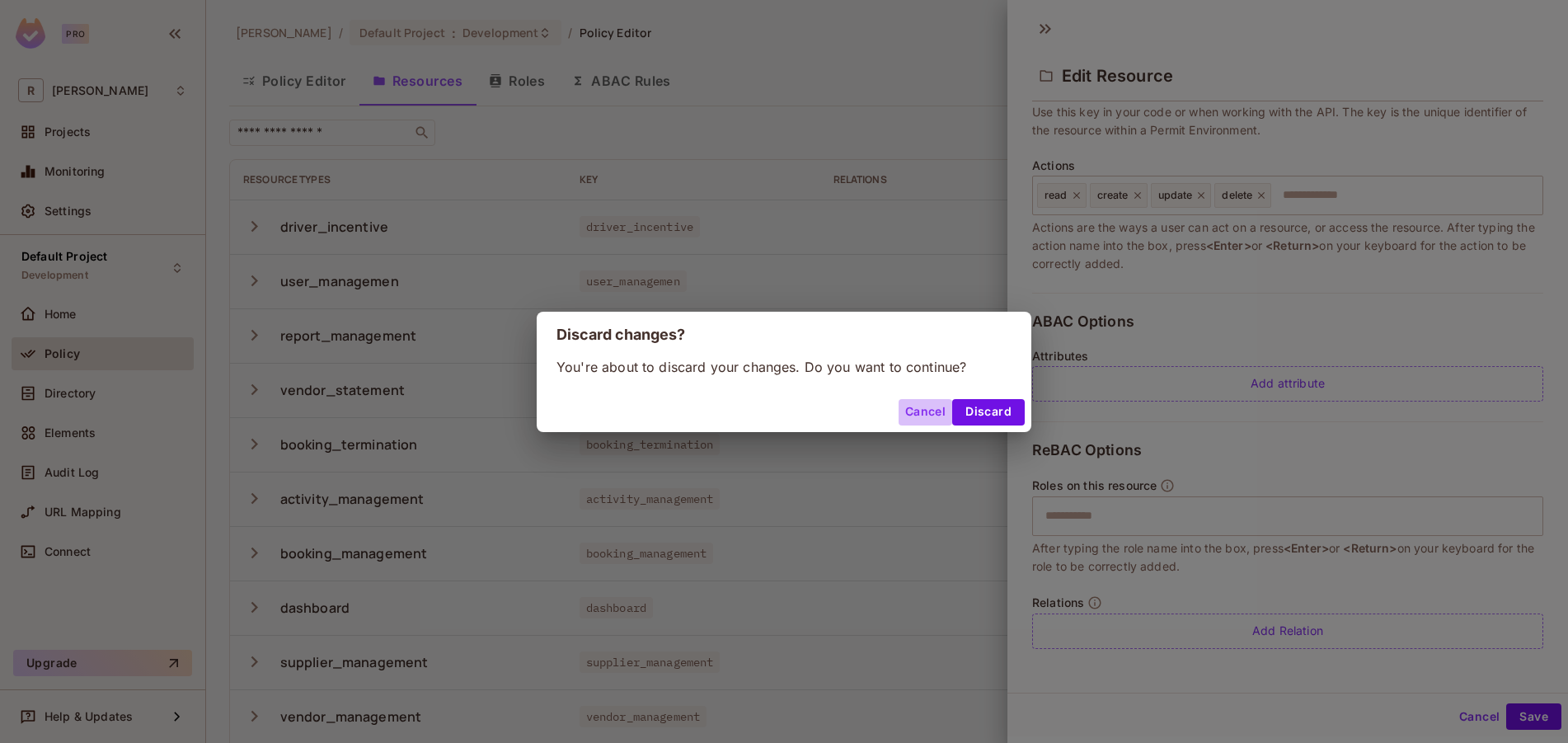
click at [943, 413] on button "Cancel" at bounding box center [925, 412] width 53 height 26
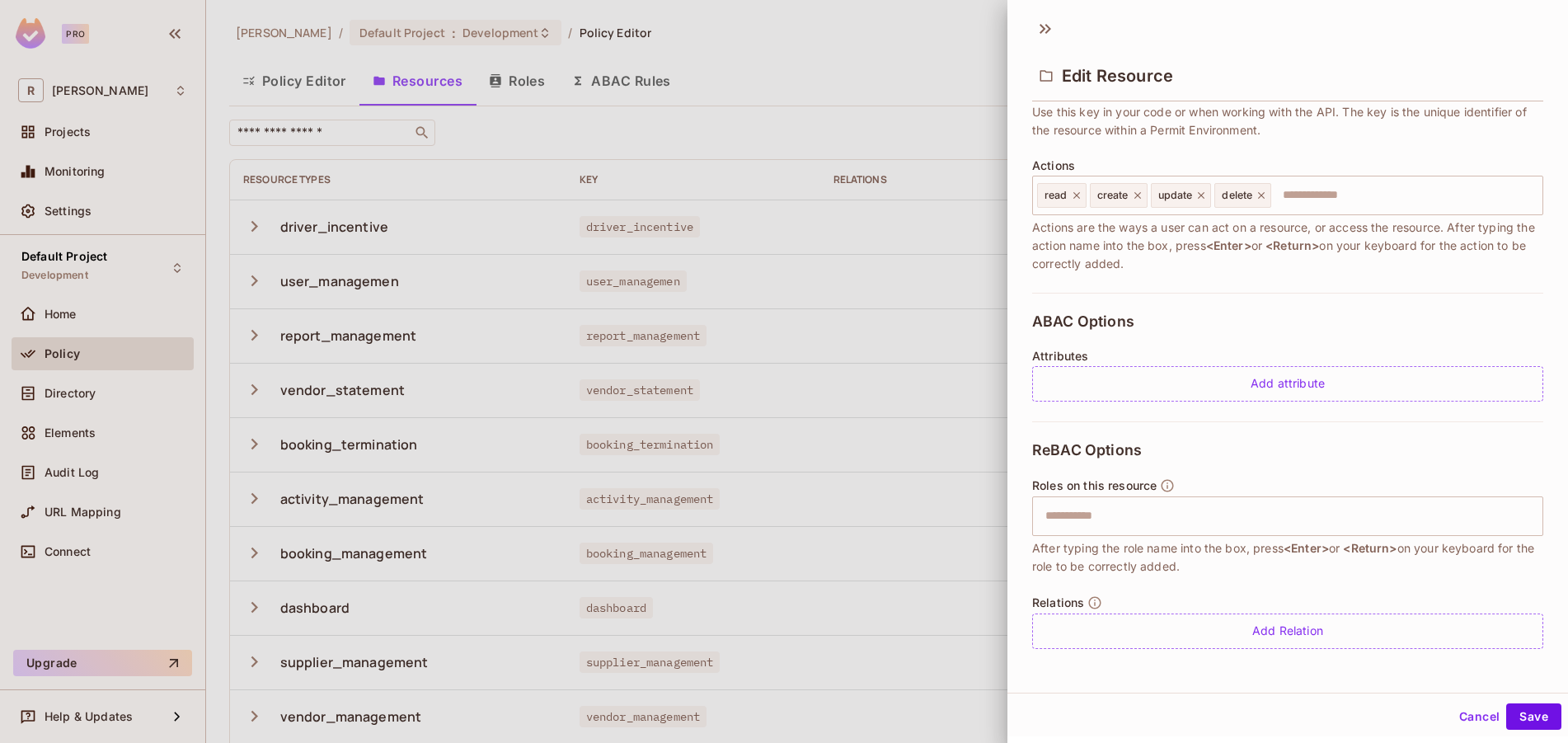
click at [1453, 717] on button "Cancel" at bounding box center [1480, 717] width 53 height 26
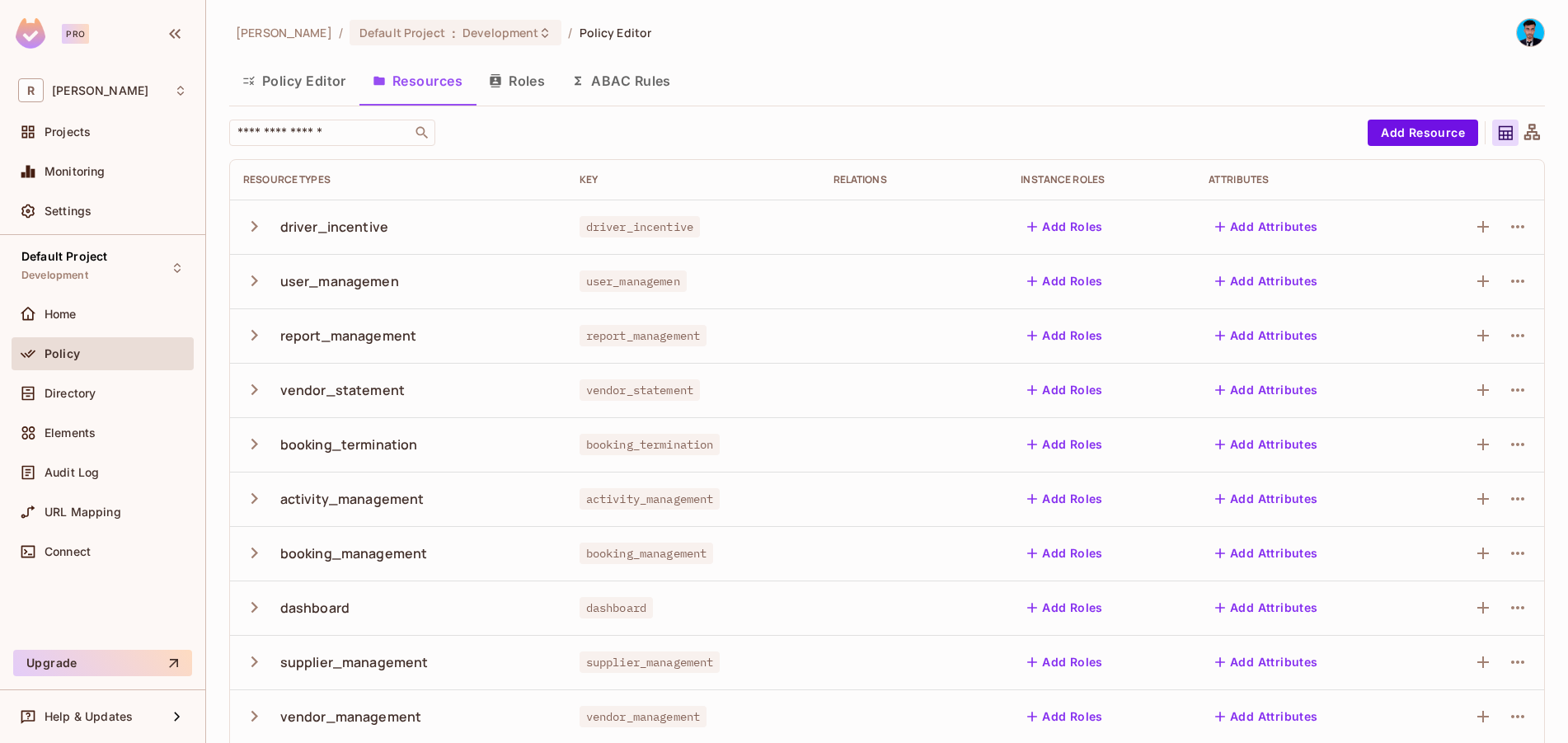
click at [649, 81] on button "ABAC Rules" at bounding box center [621, 81] width 126 height 41
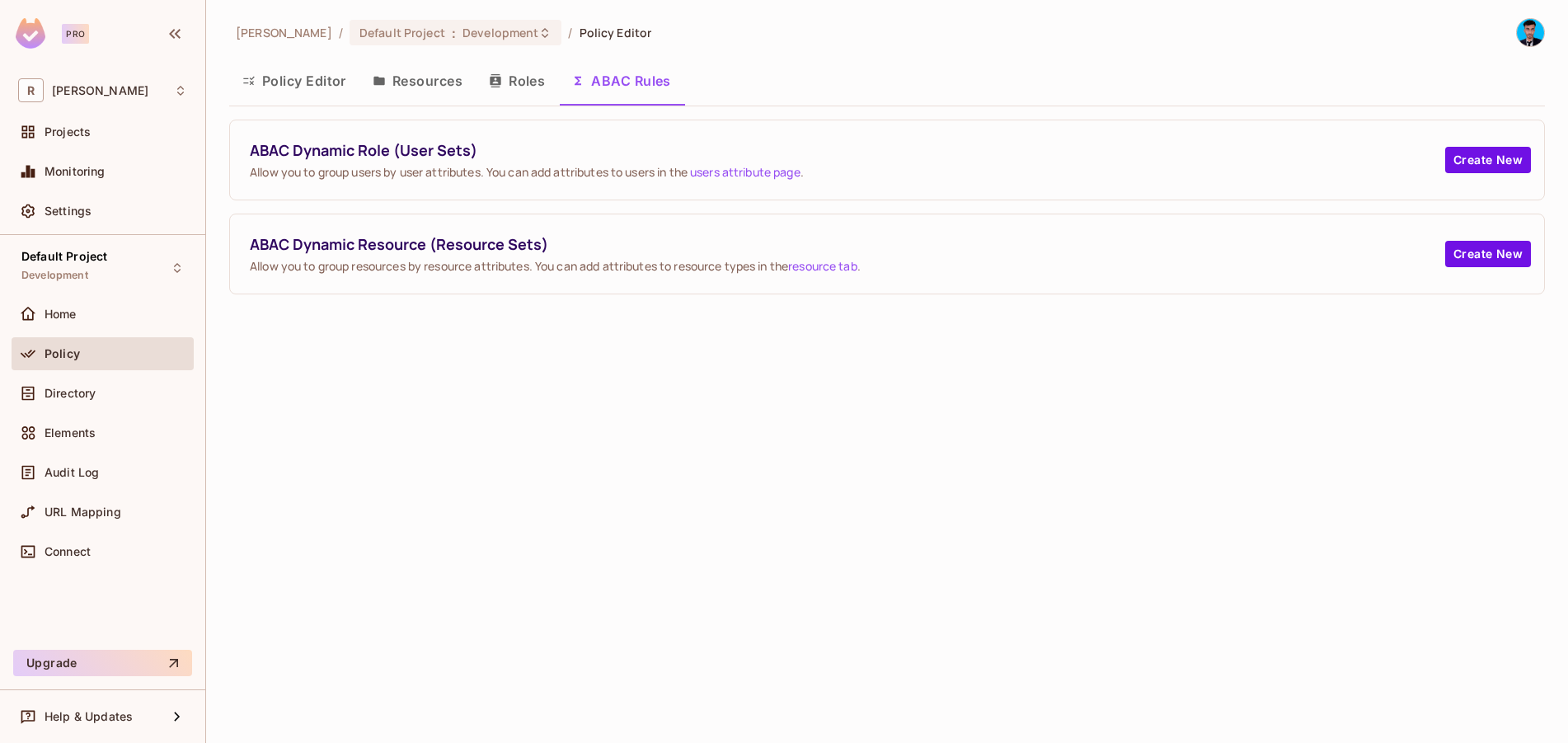
click at [520, 87] on button "Roles" at bounding box center [516, 81] width 83 height 41
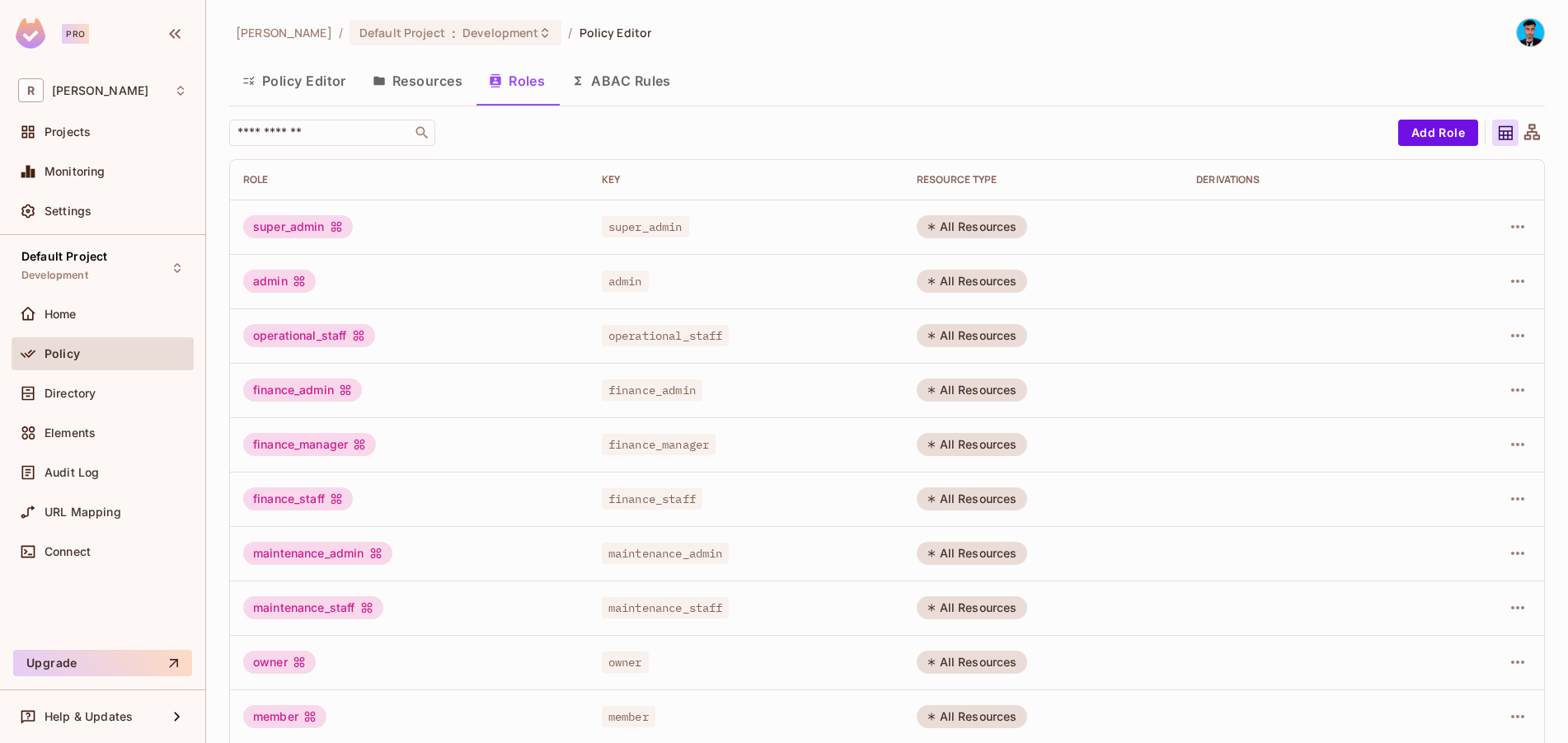
click at [339, 78] on button "Policy Editor" at bounding box center [295, 81] width 130 height 41
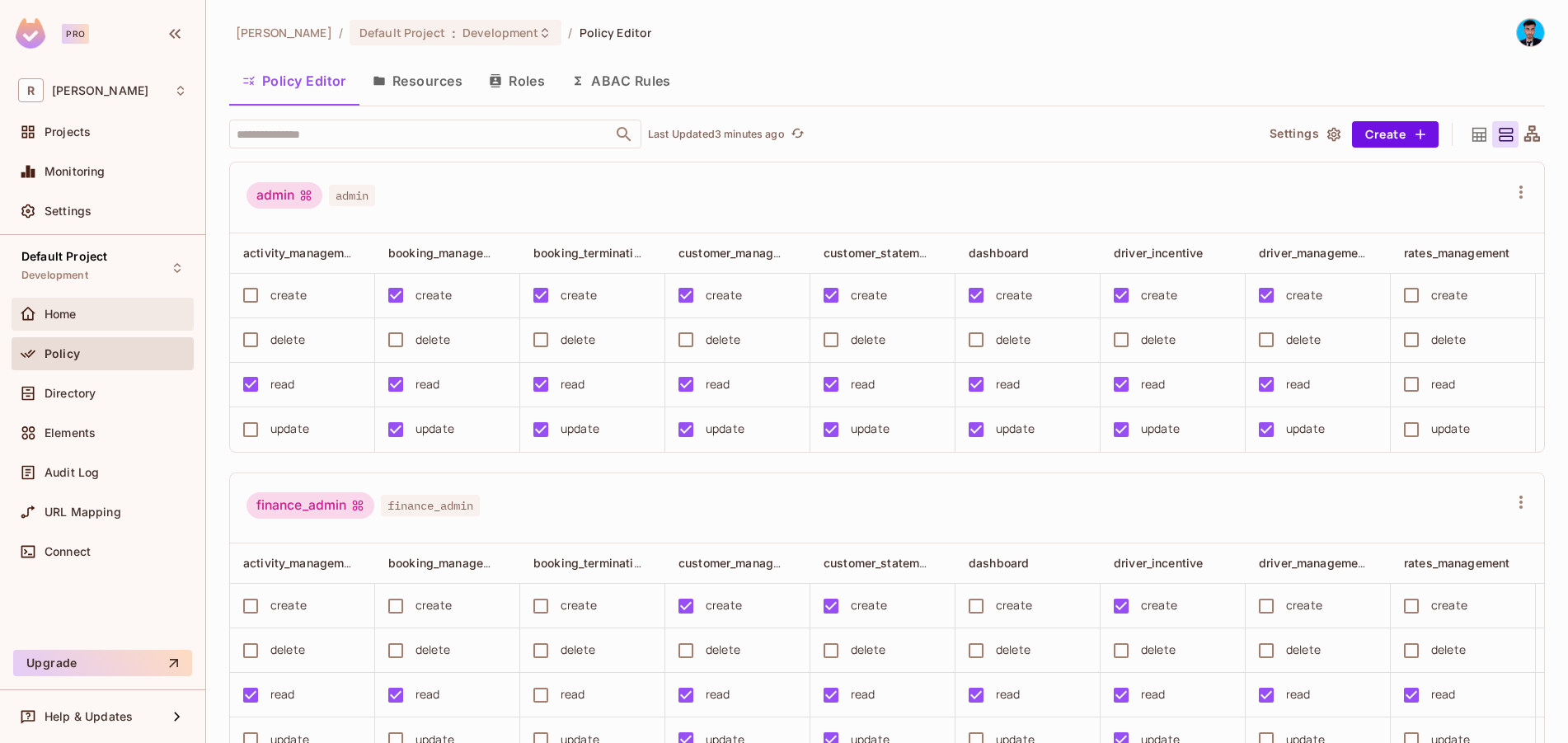
click at [65, 312] on span "Home" at bounding box center [60, 314] width 32 height 14
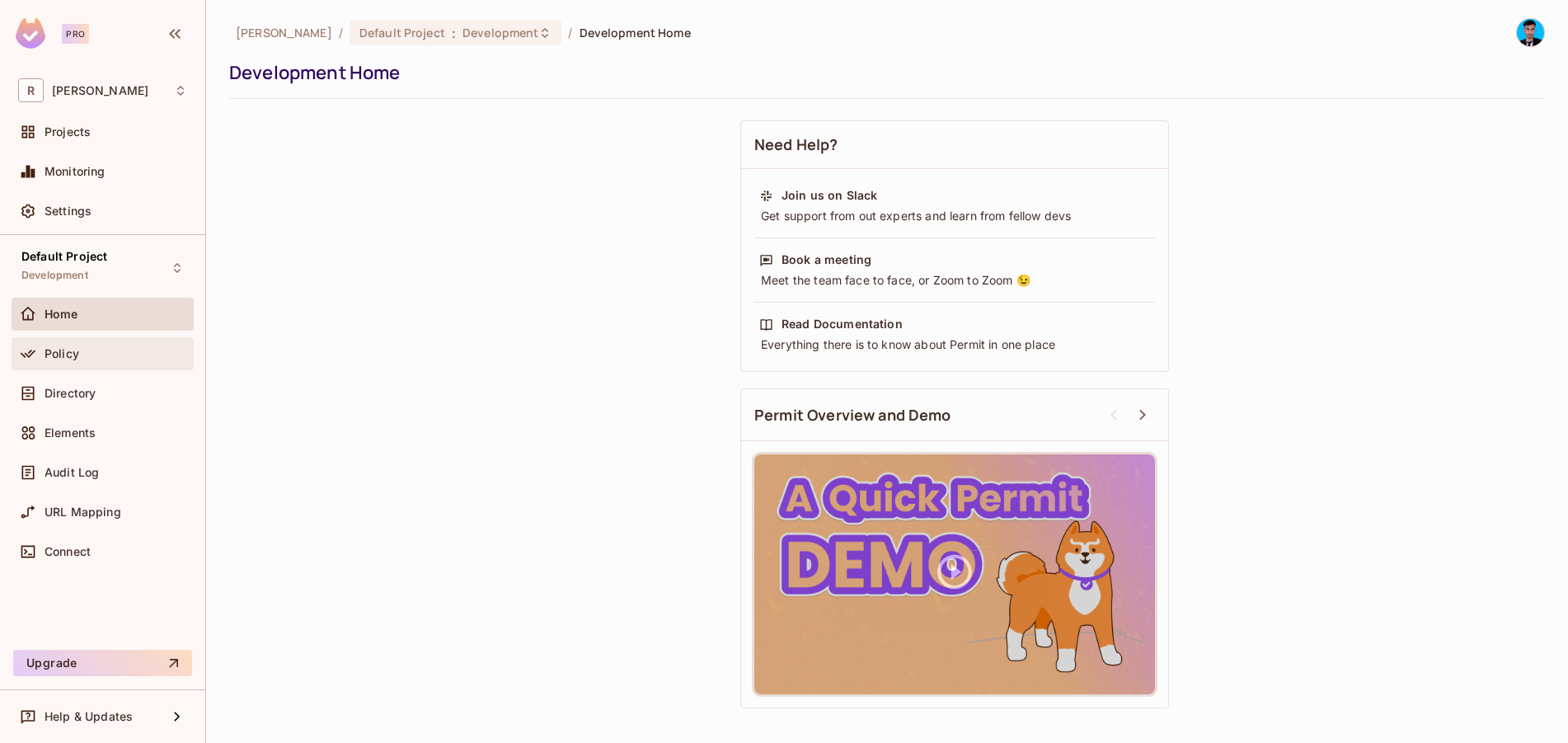
click at [65, 349] on span "Policy" at bounding box center [62, 354] width 35 height 14
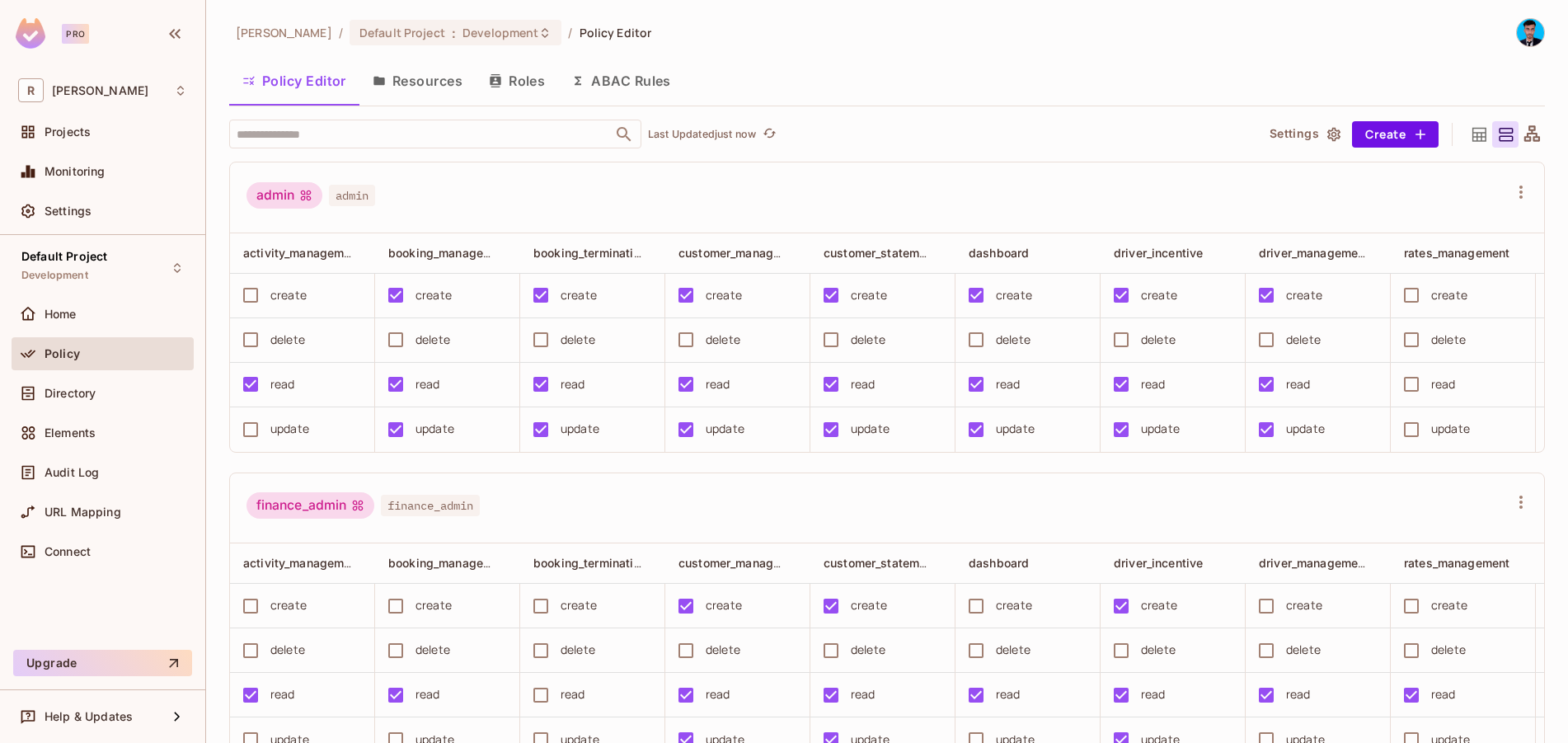
click at [344, 195] on span "admin" at bounding box center [352, 195] width 47 height 21
click at [548, 160] on div "​ Last Updated just now Settings Create admin admin activity_management booking…" at bounding box center [888, 432] width 1316 height 624
click at [56, 387] on span "Directory" at bounding box center [70, 394] width 52 height 14
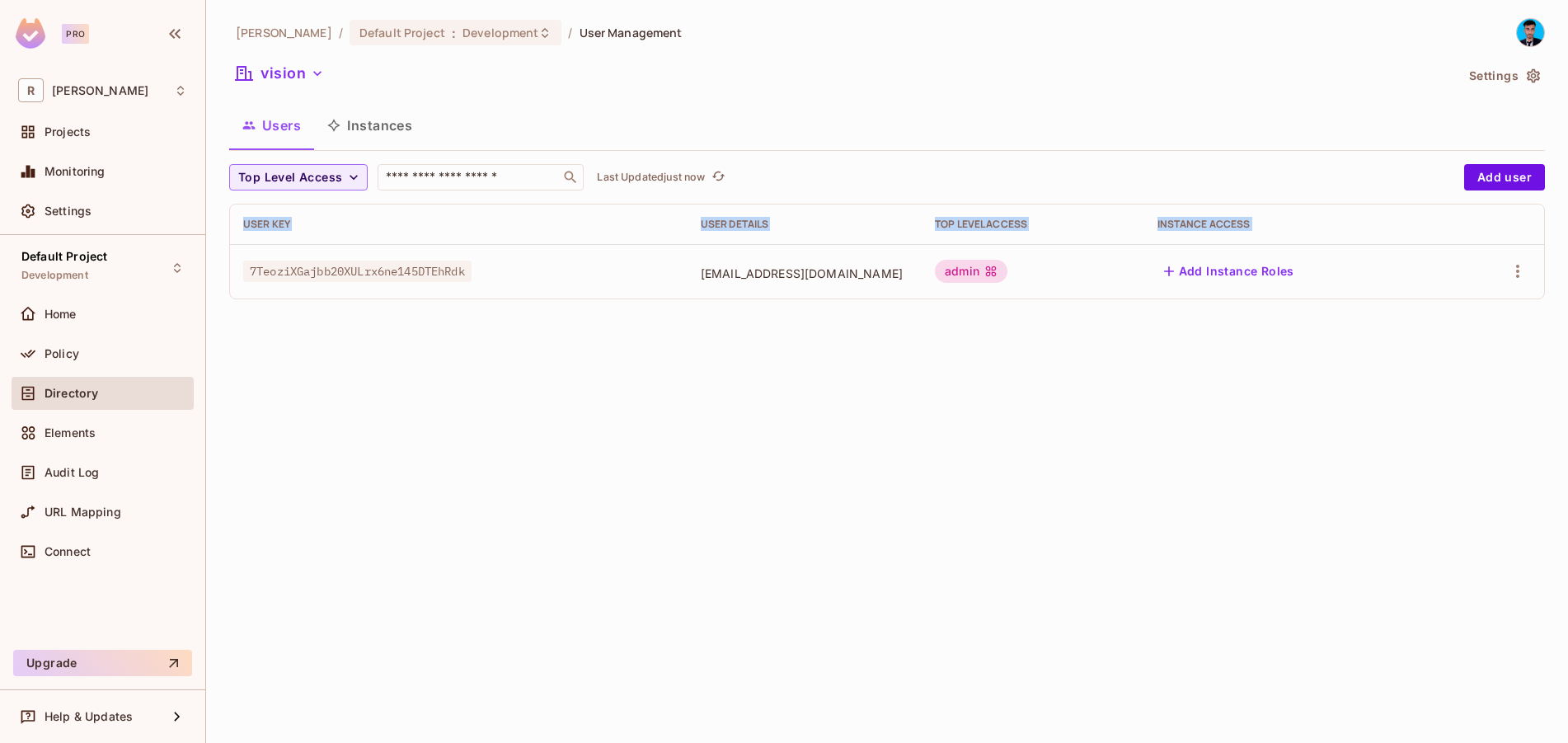
drag, startPoint x: 244, startPoint y: 264, endPoint x: 1504, endPoint y: 266, distance: 1260.0
click at [1504, 266] on tr "7TeoziXGajbb20XULrx6ne145DTEhRdk [EMAIL_ADDRESS][DOMAIN_NAME] admin Add Instanc…" at bounding box center [888, 271] width 1314 height 54
click at [1514, 269] on icon "button" at bounding box center [1517, 271] width 19 height 19
click at [1403, 382] on icon at bounding box center [1397, 382] width 19 height 19
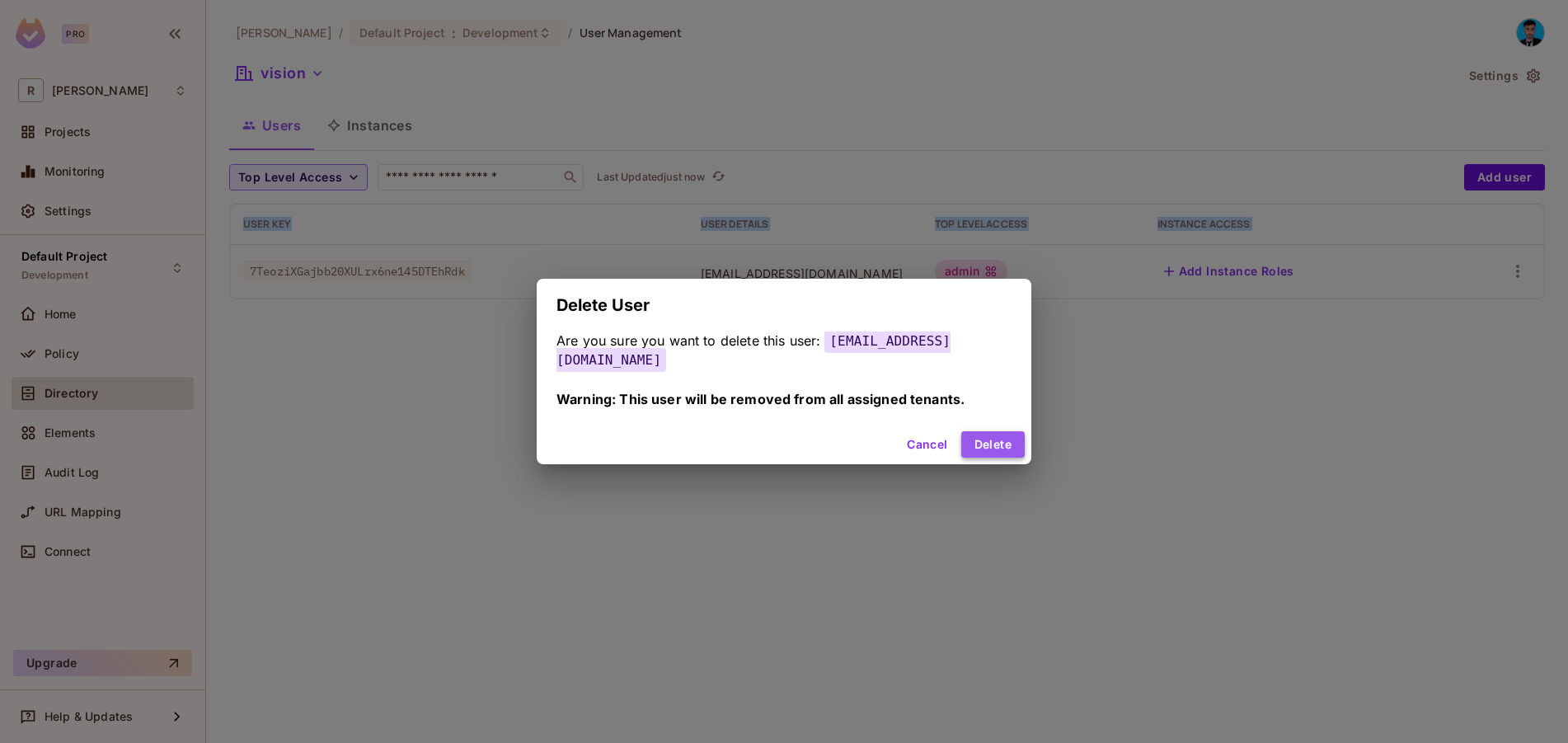
click at [1000, 442] on button "Delete" at bounding box center [993, 444] width 63 height 26
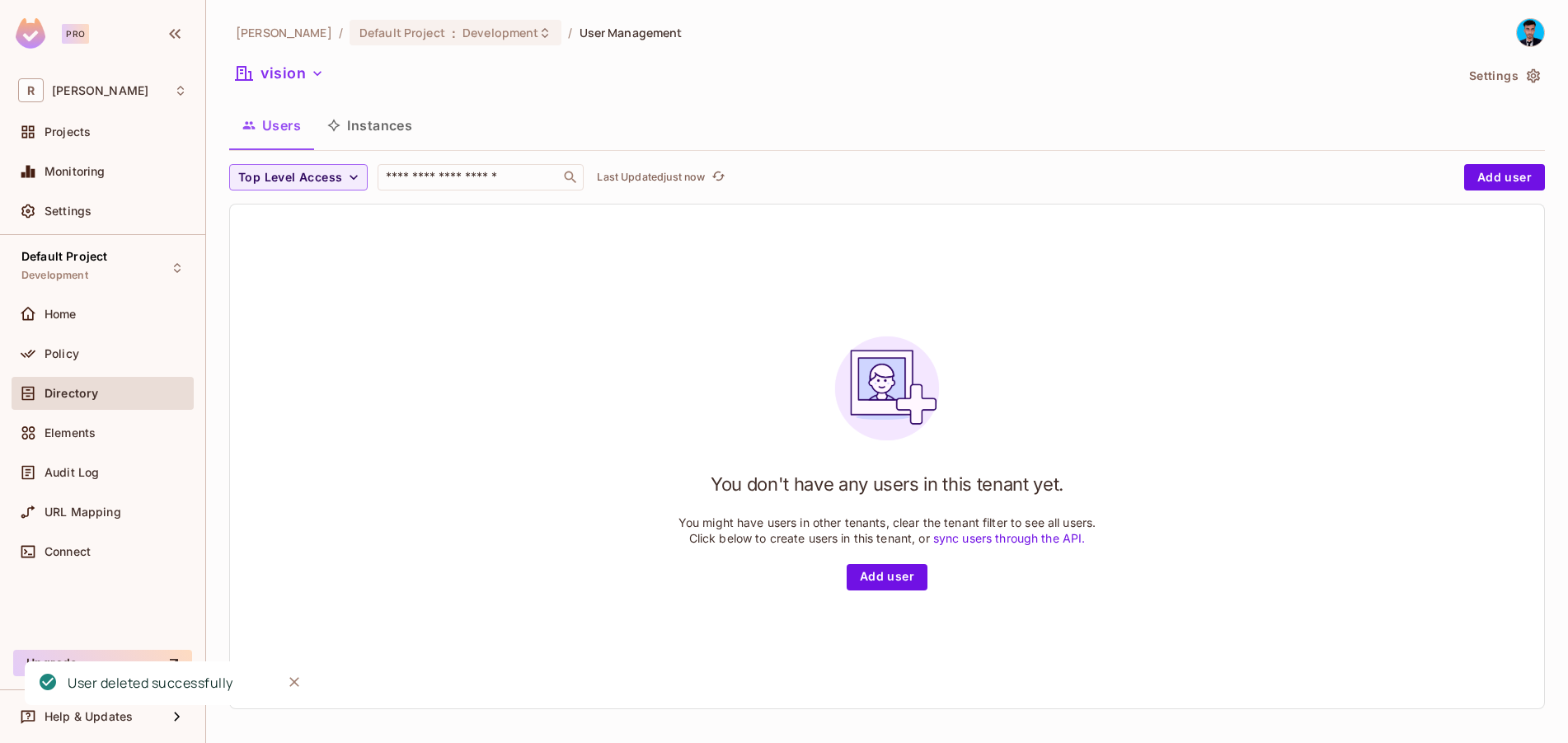
drag, startPoint x: 692, startPoint y: 89, endPoint x: 692, endPoint y: 73, distance: 16.0
click at [692, 88] on div "vision" at bounding box center [842, 76] width 1226 height 31
click at [296, 74] on button "vision" at bounding box center [280, 73] width 101 height 26
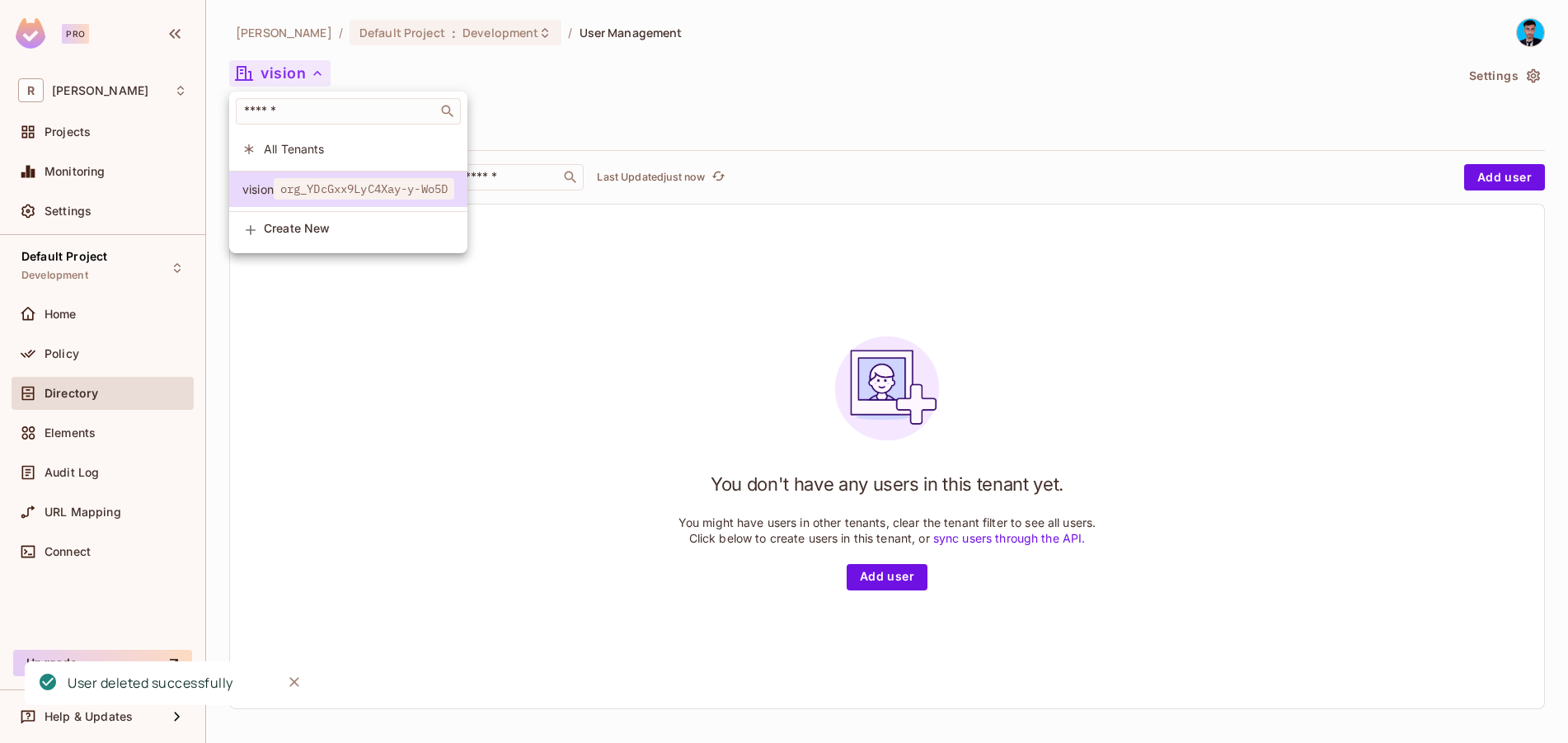
click at [296, 151] on span "All Tenants" at bounding box center [359, 149] width 191 height 16
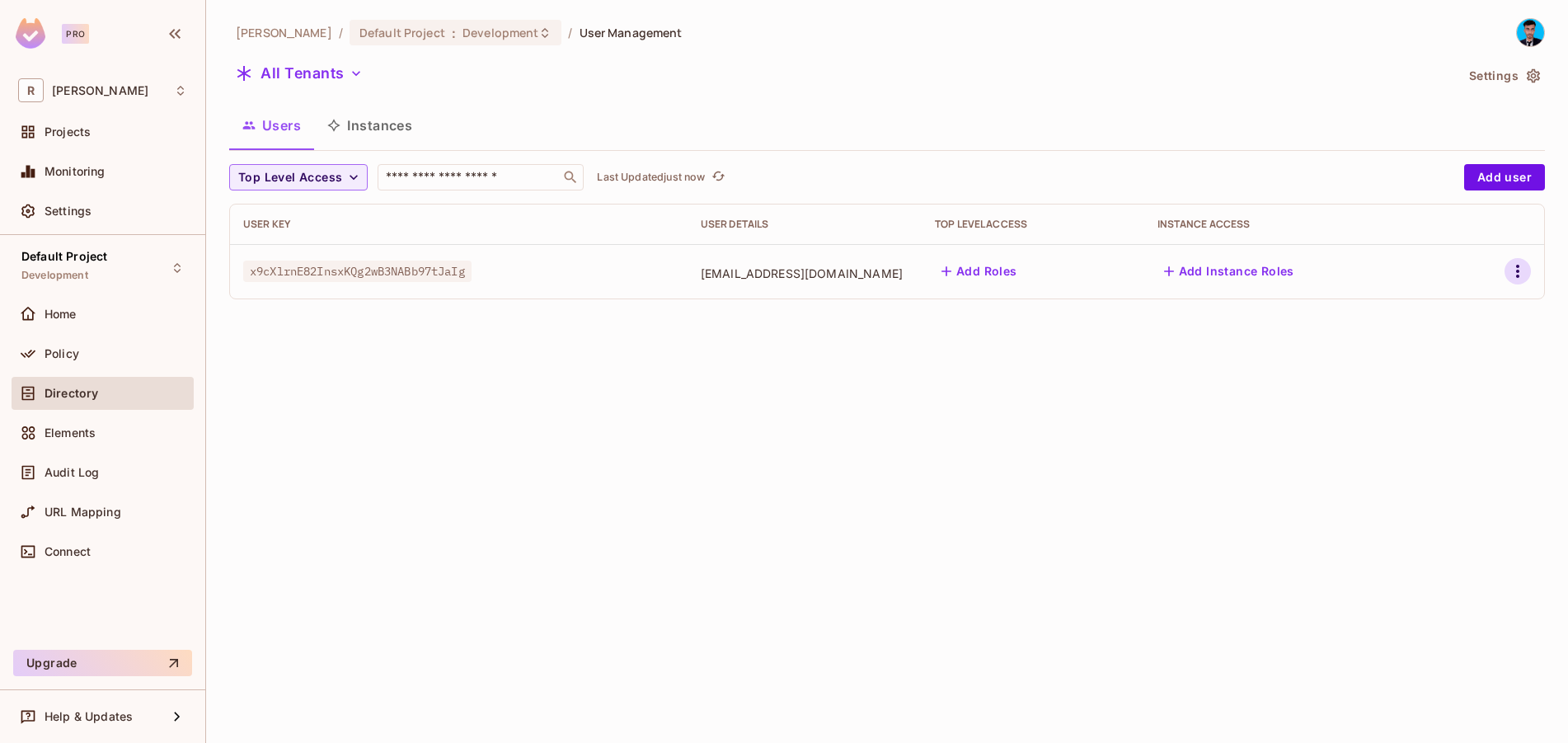
click at [1518, 268] on icon "button" at bounding box center [1517, 271] width 3 height 14
click at [1392, 410] on icon at bounding box center [1388, 418] width 19 height 19
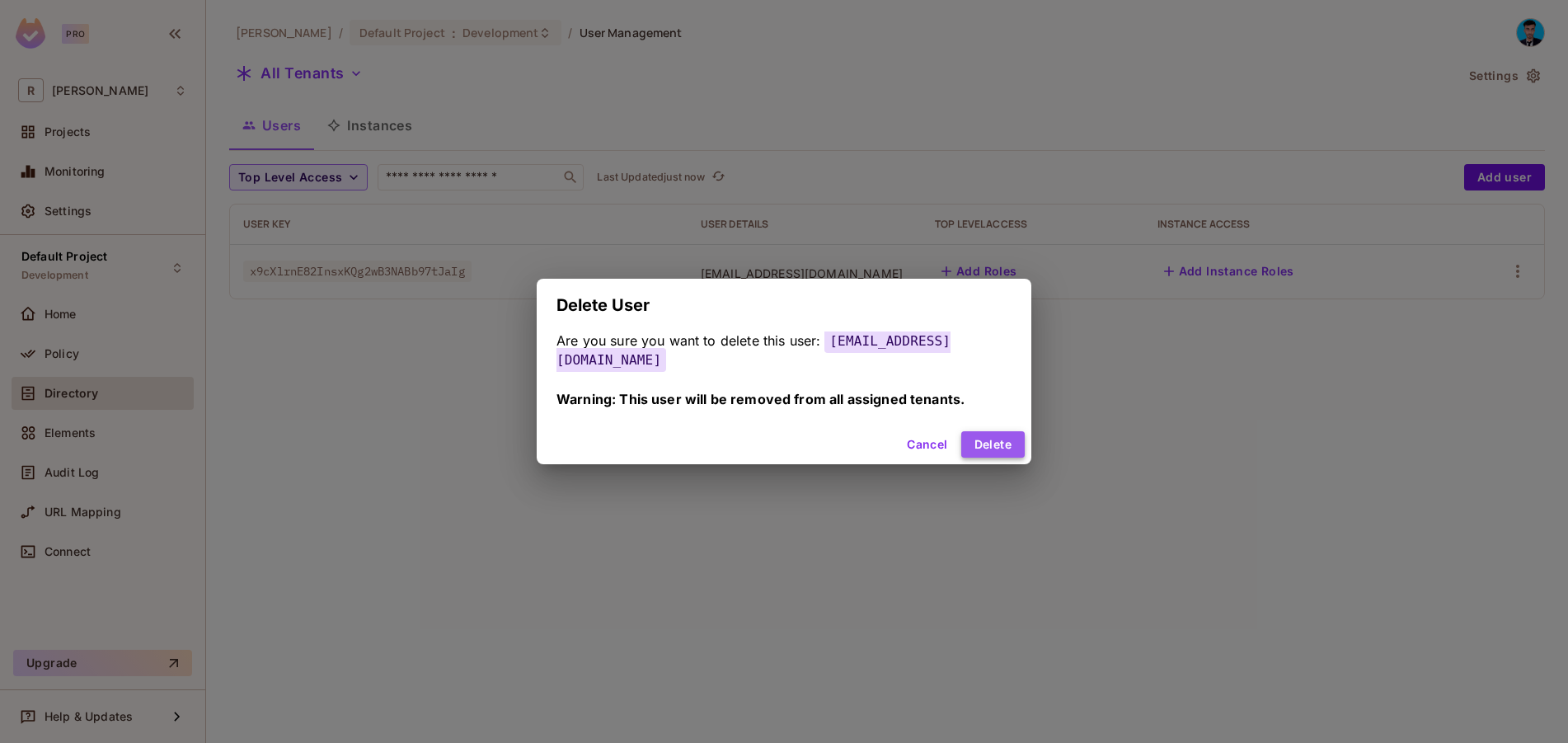
click at [997, 443] on button "Delete" at bounding box center [993, 444] width 63 height 26
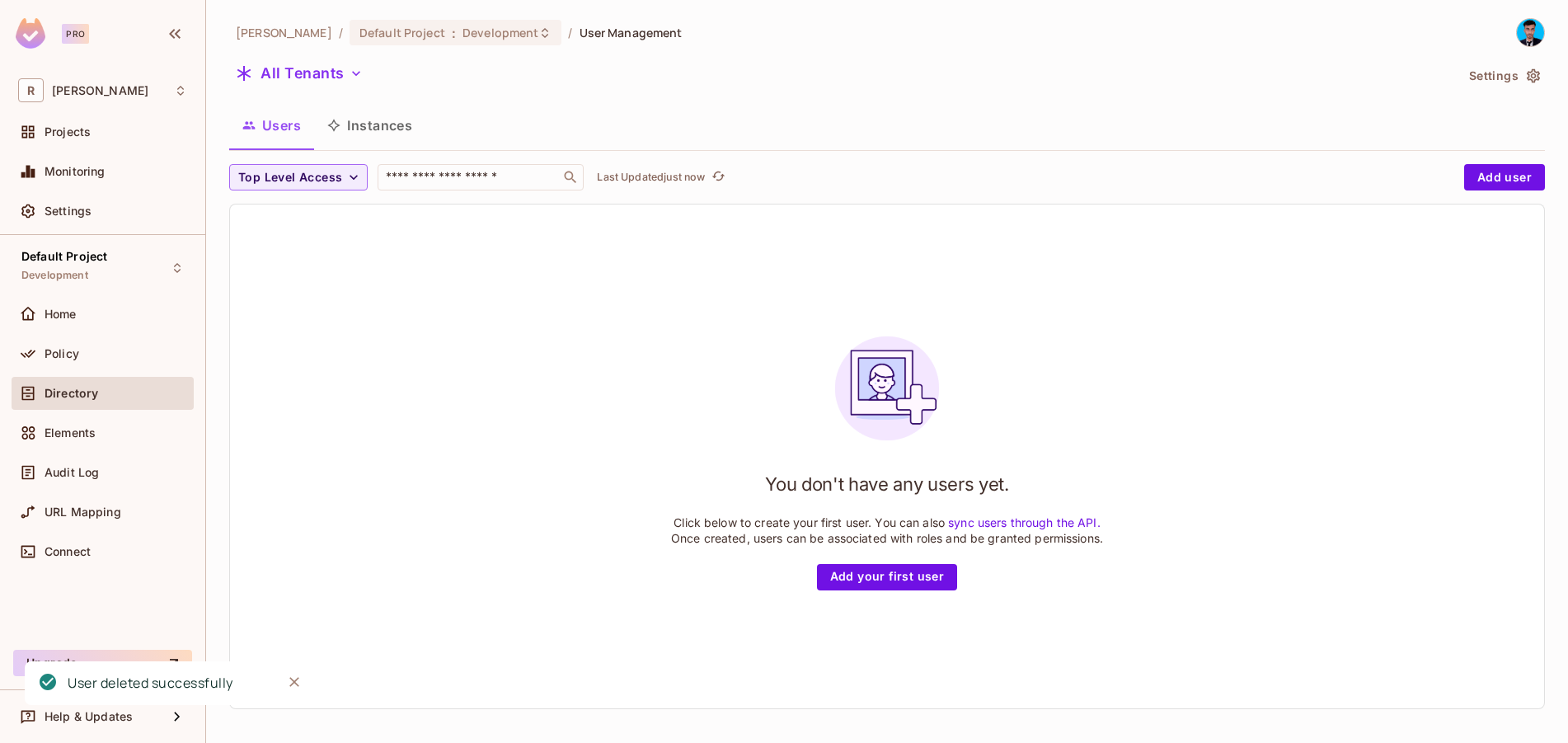
click at [671, 422] on div "You don't have any users yet. Click below to create your first user. You can al…" at bounding box center [887, 457] width 432 height 267
click at [1525, 74] on icon "button" at bounding box center [1533, 76] width 17 height 17
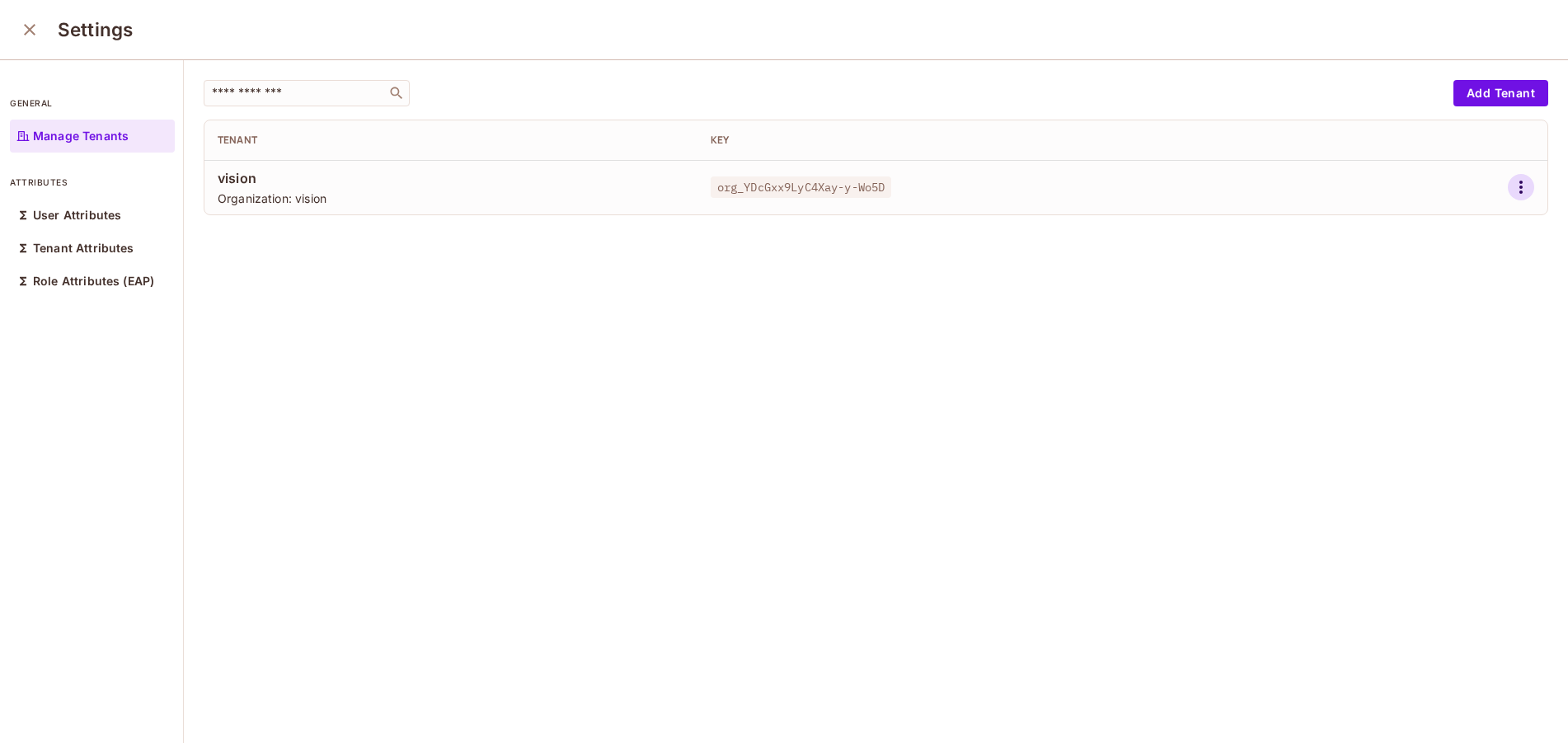
click at [1512, 182] on icon "button" at bounding box center [1521, 187] width 19 height 19
click at [1421, 301] on div "Delete Tenant" at bounding box center [1438, 298] width 78 height 17
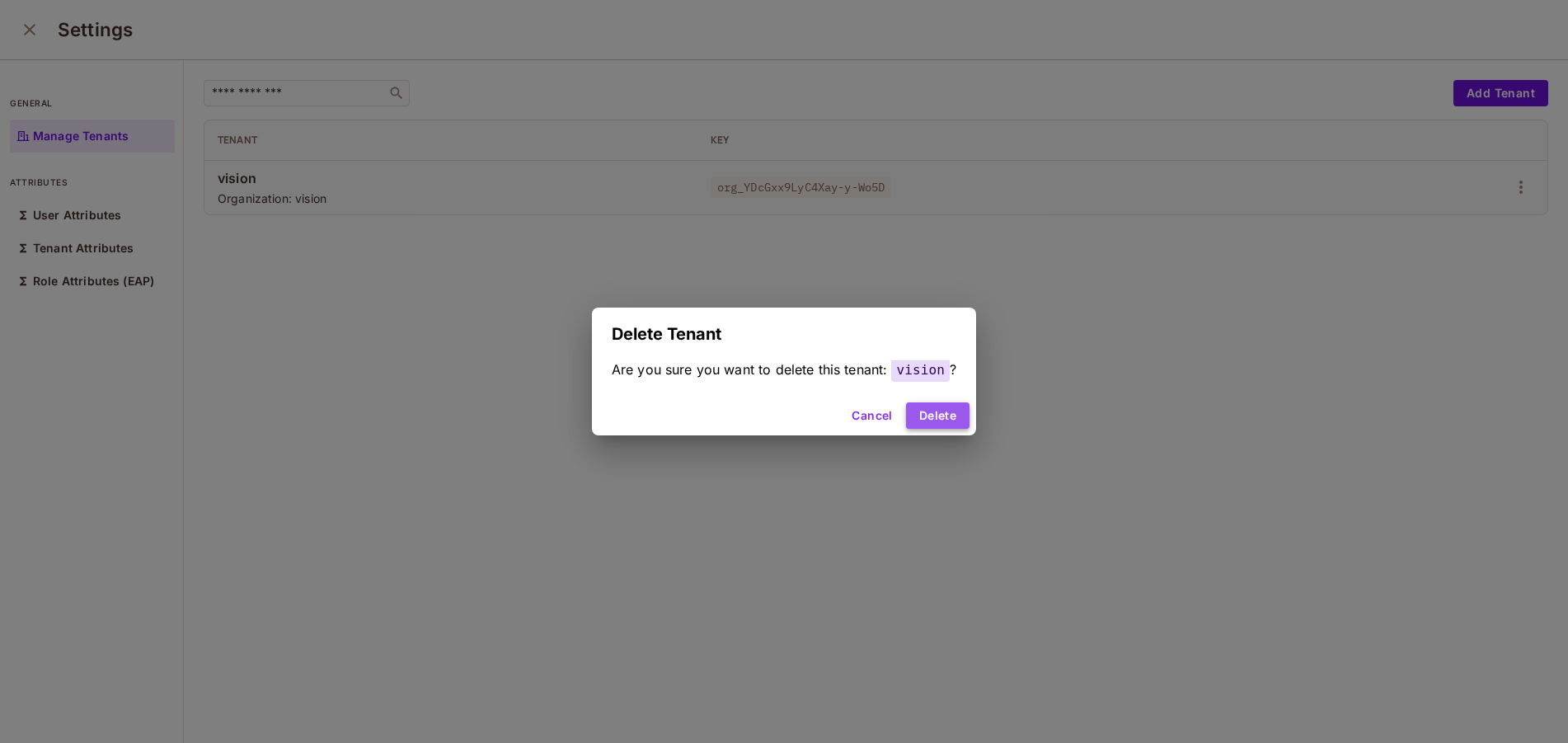
click at [943, 425] on button "Delete" at bounding box center [937, 415] width 63 height 26
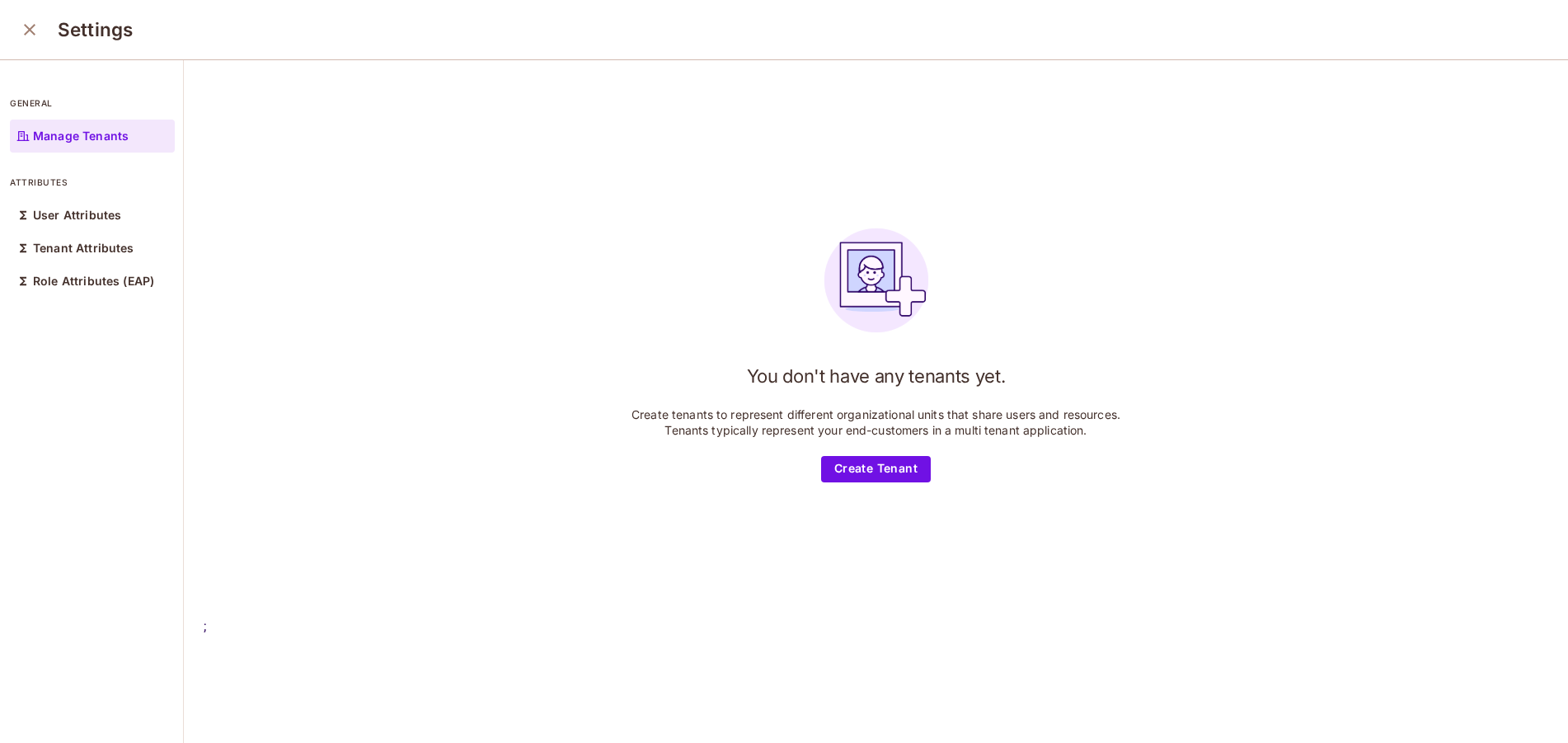
click at [31, 26] on icon "close" at bounding box center [29, 29] width 19 height 19
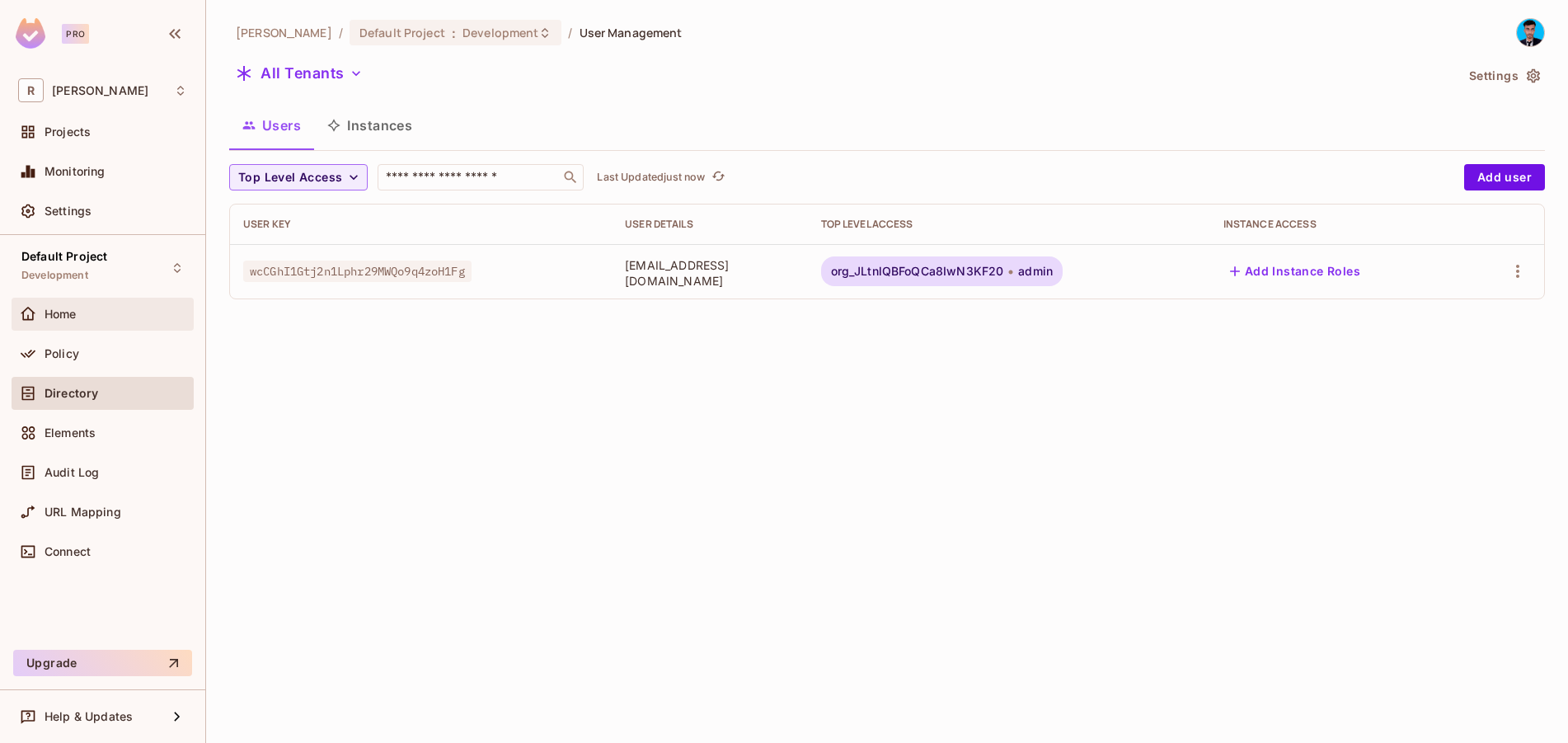
click at [73, 314] on span "Home" at bounding box center [60, 314] width 32 height 14
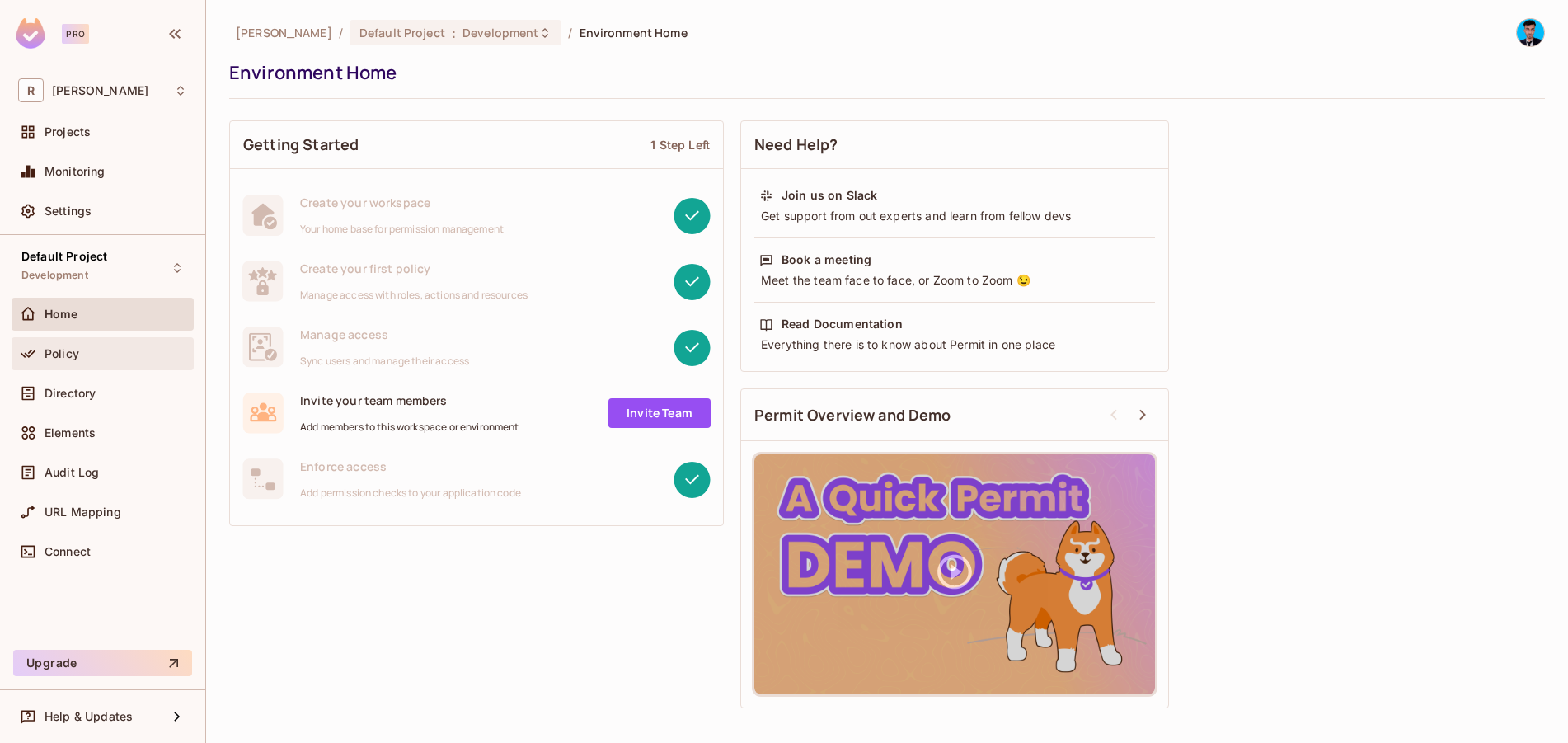
click at [49, 353] on span "Policy" at bounding box center [62, 354] width 35 height 14
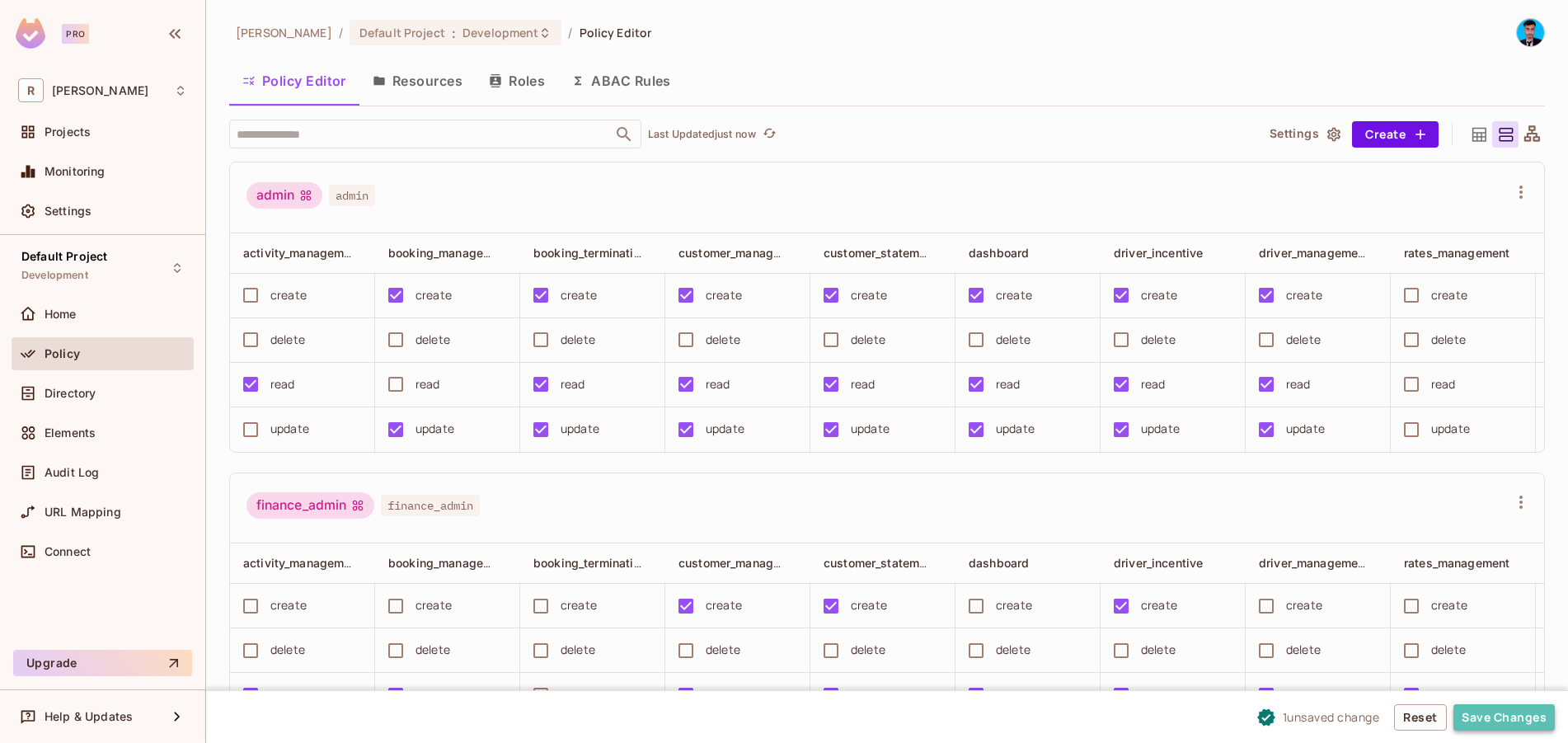
click at [1492, 722] on button "Save Changes" at bounding box center [1504, 717] width 101 height 26
click at [1493, 717] on button "Save Changes" at bounding box center [1504, 717] width 101 height 26
click at [1494, 721] on button "Save Changes" at bounding box center [1504, 717] width 101 height 26
click at [1511, 726] on button "Save Changes" at bounding box center [1504, 717] width 101 height 26
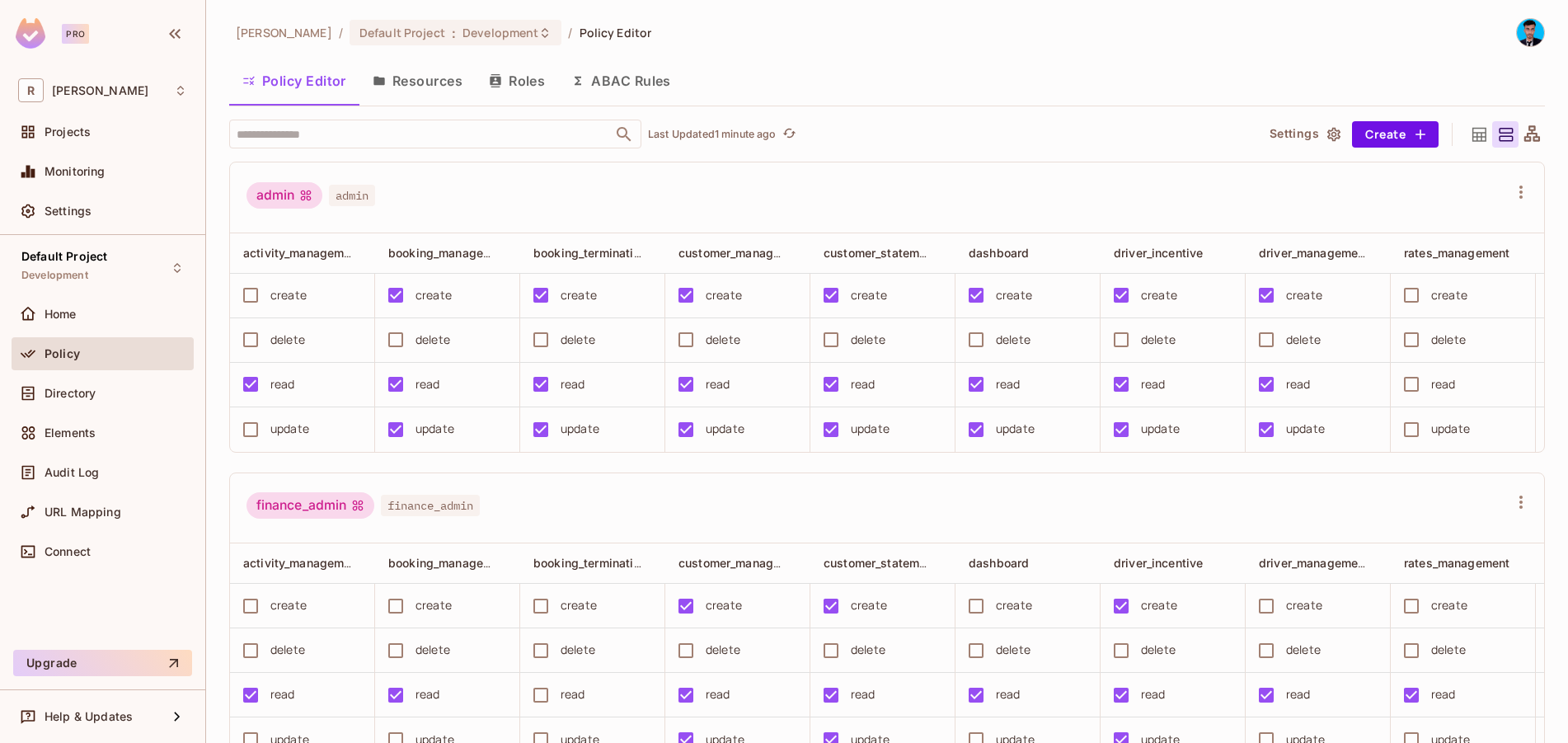
click at [355, 196] on span "admin" at bounding box center [352, 195] width 47 height 21
click at [439, 82] on button "Resources" at bounding box center [418, 81] width 117 height 41
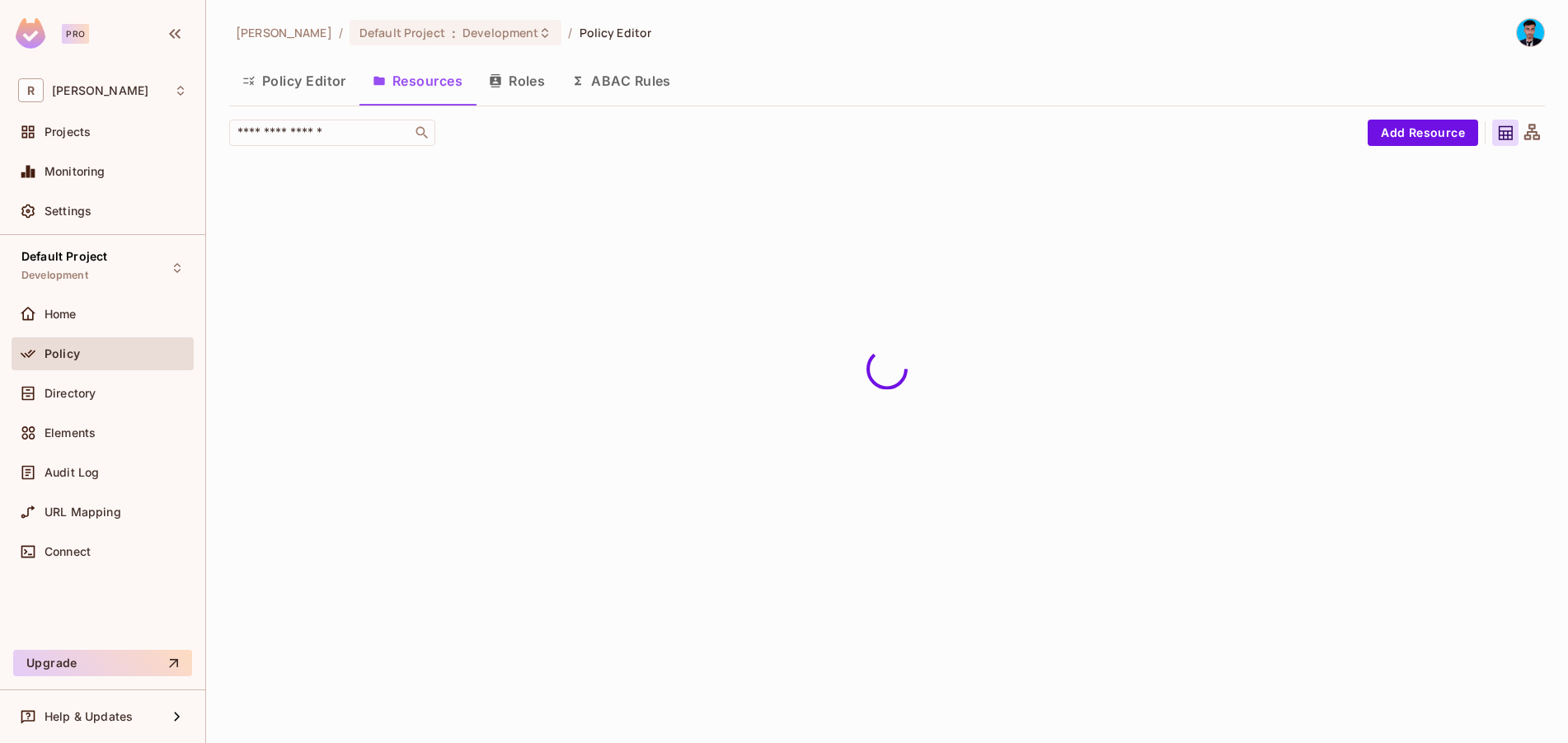
click at [627, 83] on button "ABAC Rules" at bounding box center [621, 81] width 126 height 41
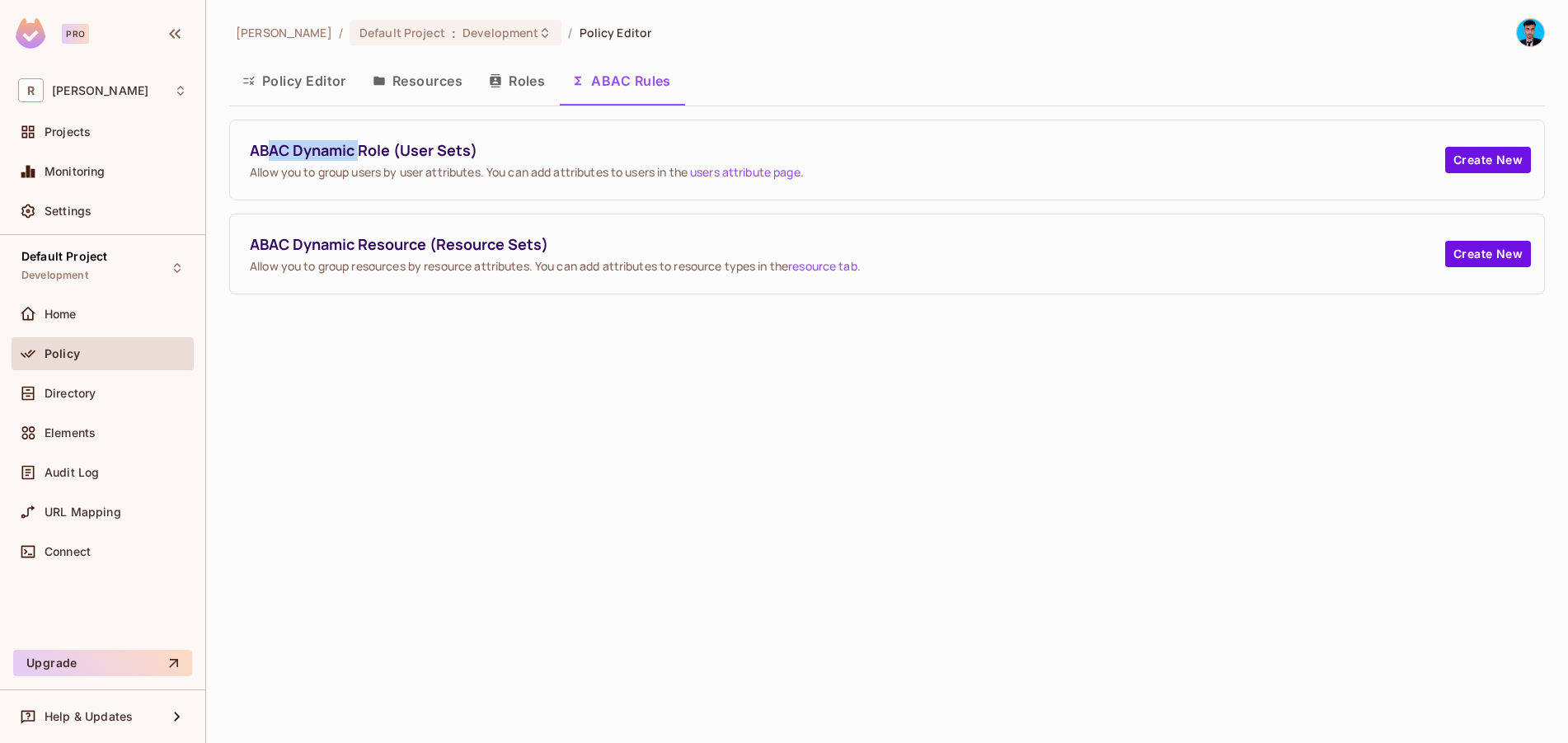
drag, startPoint x: 265, startPoint y: 155, endPoint x: 366, endPoint y: 155, distance: 101.0
click at [366, 155] on span "ABAC Dynamic Role (User Sets)" at bounding box center [848, 150] width 1196 height 20
click at [518, 188] on div "ABAC Dynamic Role (User Sets) Allow you to group users by user attributes. You …" at bounding box center [888, 159] width 1314 height 79
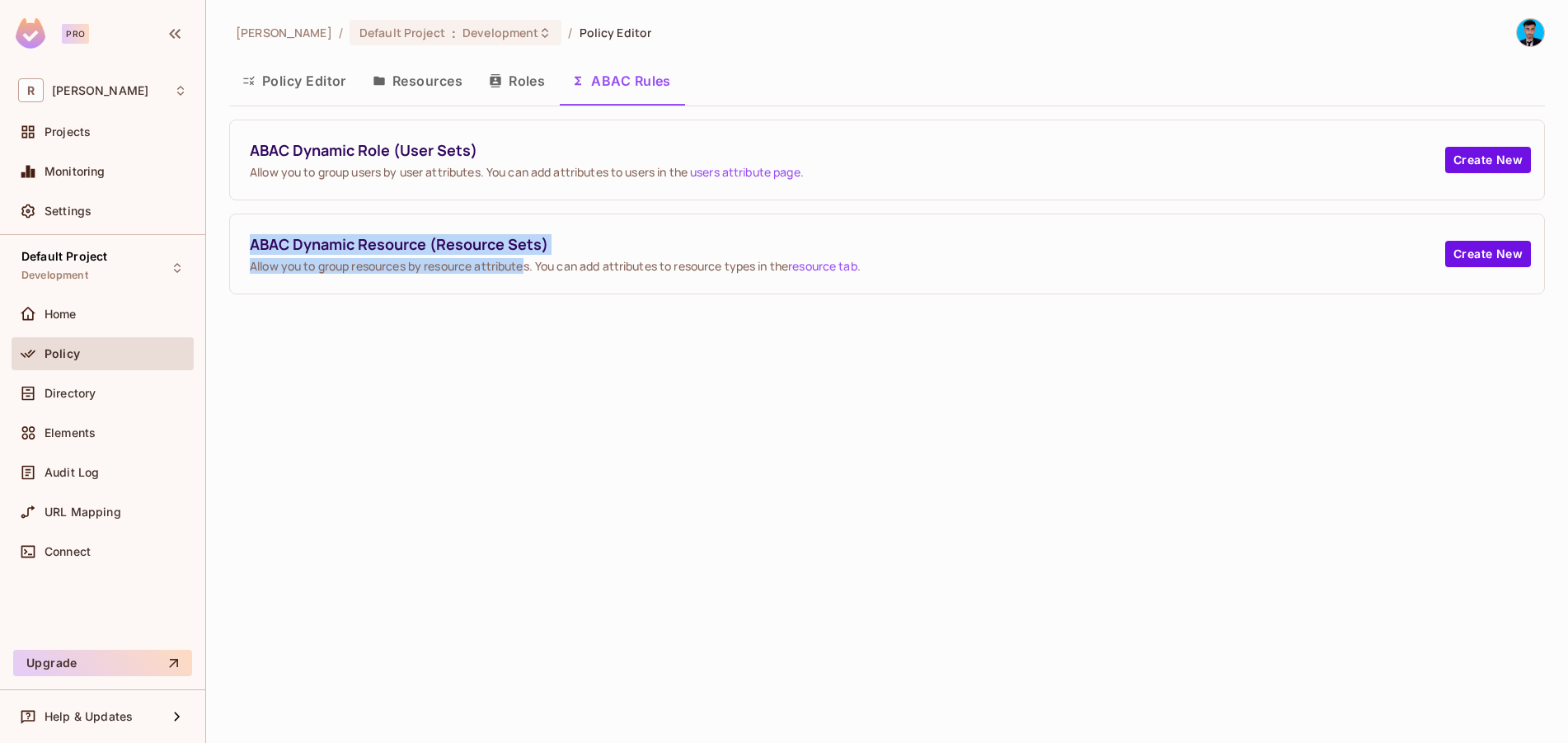
drag, startPoint x: 238, startPoint y: 234, endPoint x: 607, endPoint y: 360, distance: 389.9
click at [531, 274] on div "ABAC Dynamic Resource (Resource Sets) Allow you to group resources by resource …" at bounding box center [888, 254] width 1314 height 79
click at [609, 361] on div "[PERSON_NAME] / Default Project : Development / Policy Editor Policy Editor Res…" at bounding box center [887, 372] width 1362 height 743
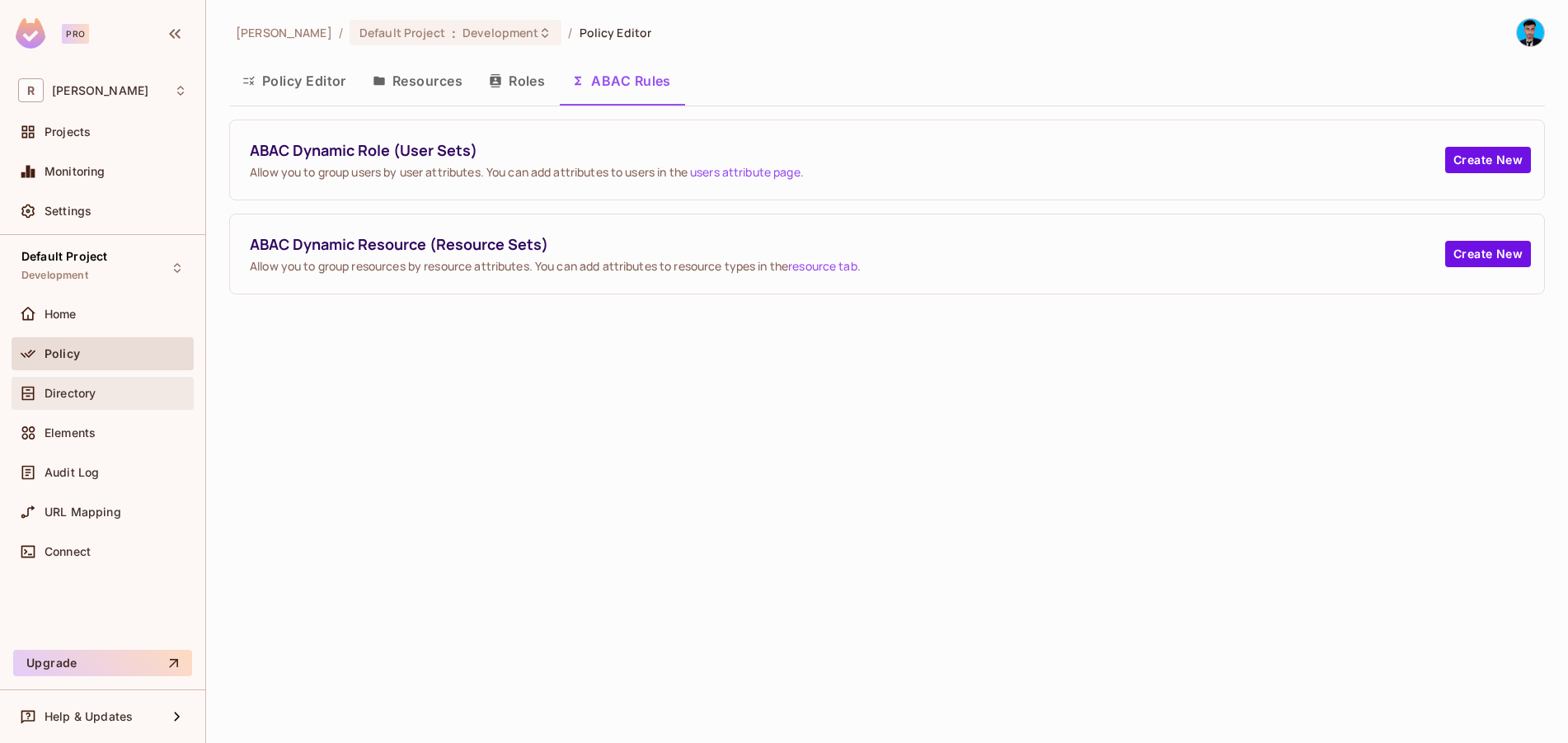
click at [53, 401] on div "Directory" at bounding box center [103, 393] width 169 height 19
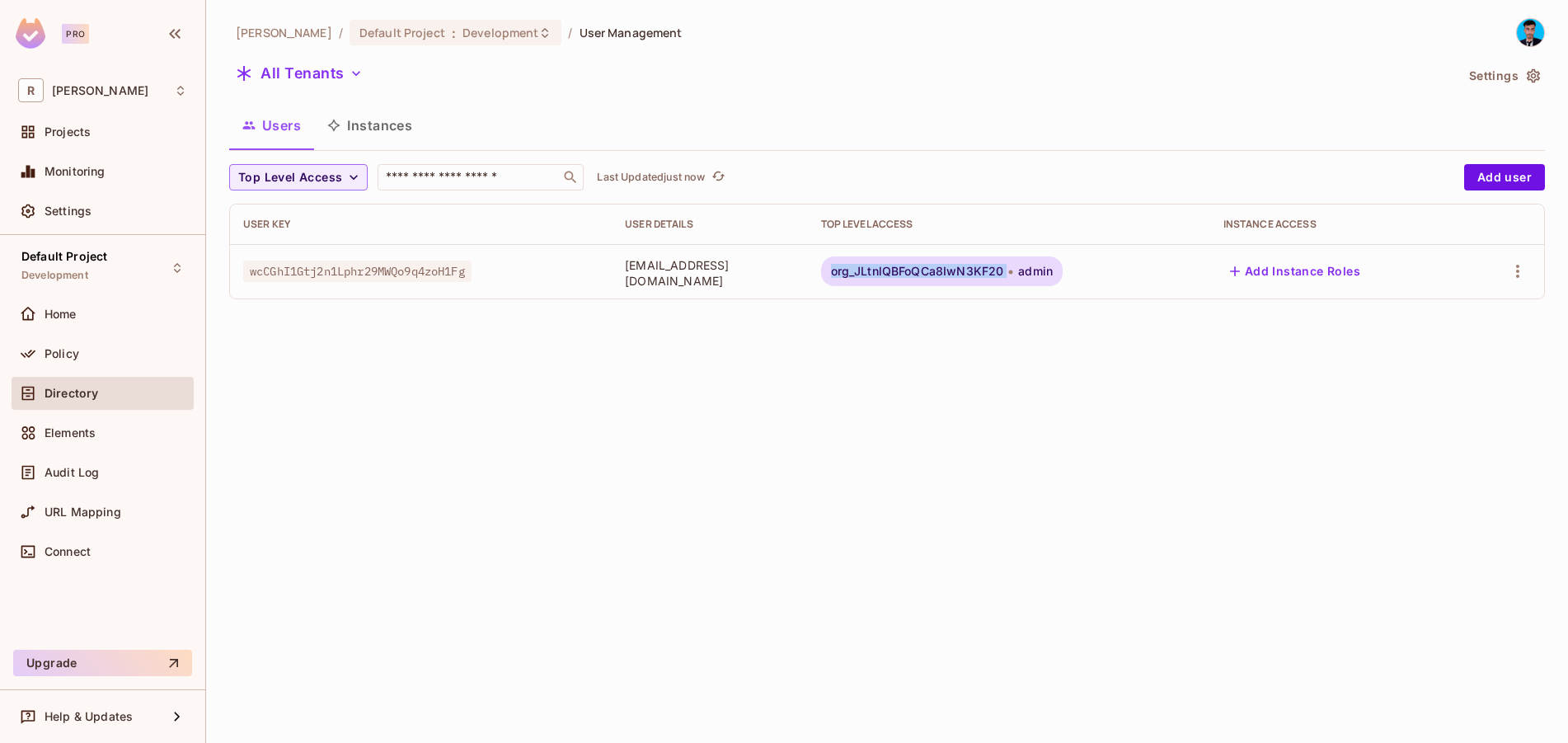
drag, startPoint x: 886, startPoint y: 265, endPoint x: 1068, endPoint y: 274, distance: 182.2
click at [1063, 274] on div "org_JLtnlQBFoQCa8IwN3KF20 admin" at bounding box center [942, 271] width 242 height 30
click at [1074, 288] on td "org_JLtnlQBFoQCa8IwN3KF20 admin" at bounding box center [1009, 271] width 402 height 54
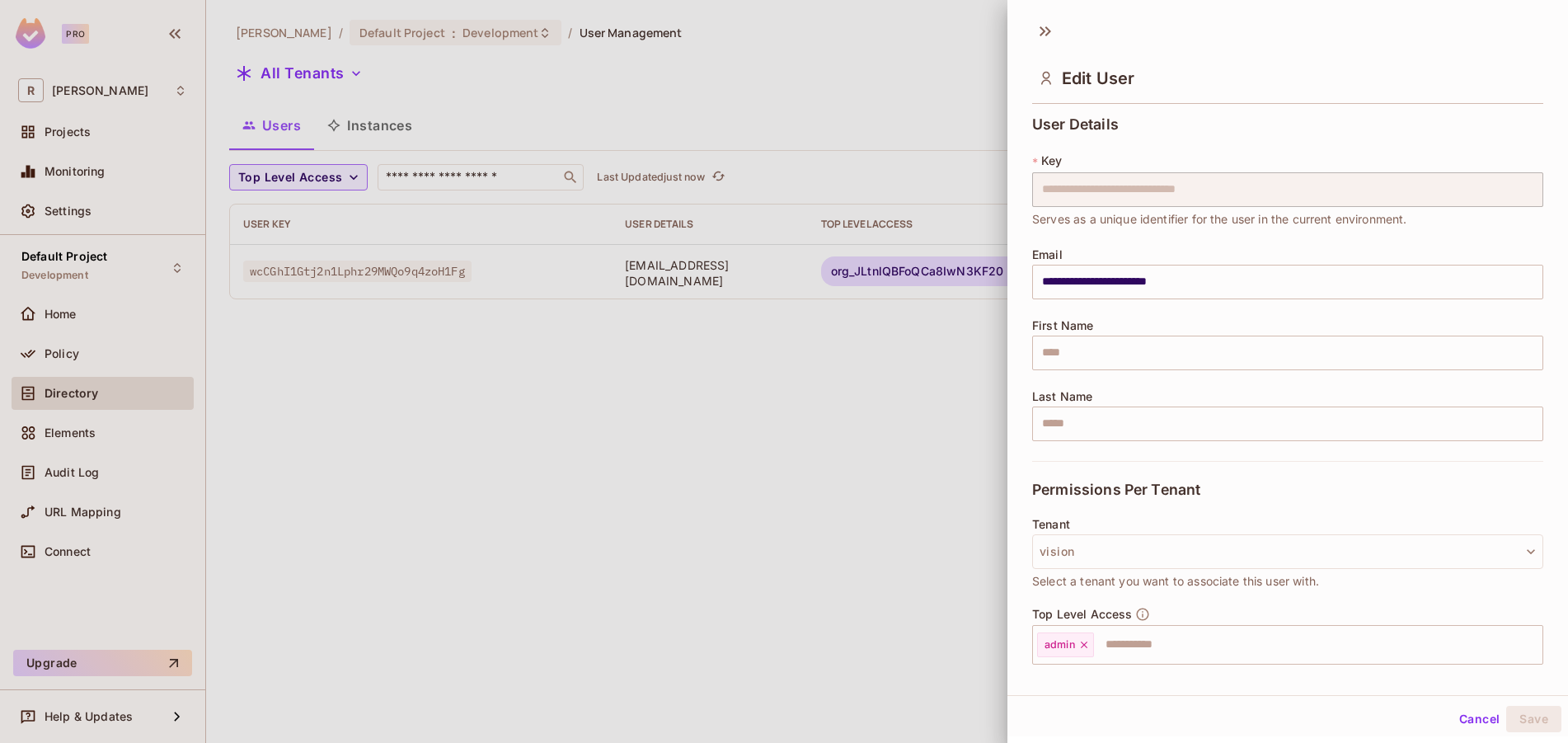
click at [916, 256] on div at bounding box center [784, 372] width 1568 height 743
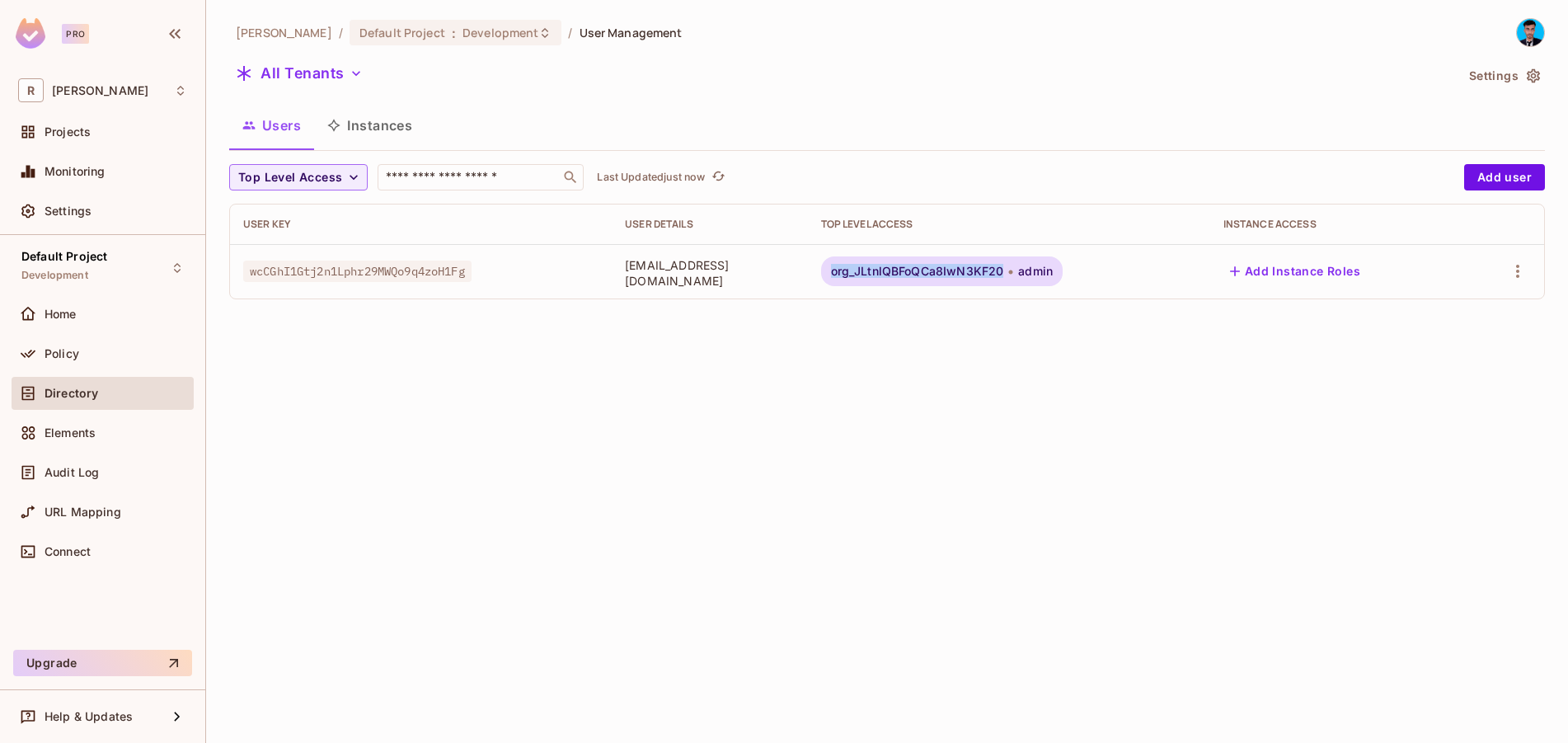
drag, startPoint x: 1060, startPoint y: 274, endPoint x: 889, endPoint y: 283, distance: 171.2
click at [889, 283] on div "org_JLtnlQBFoQCa8IwN3KF20 admin" at bounding box center [942, 271] width 242 height 30
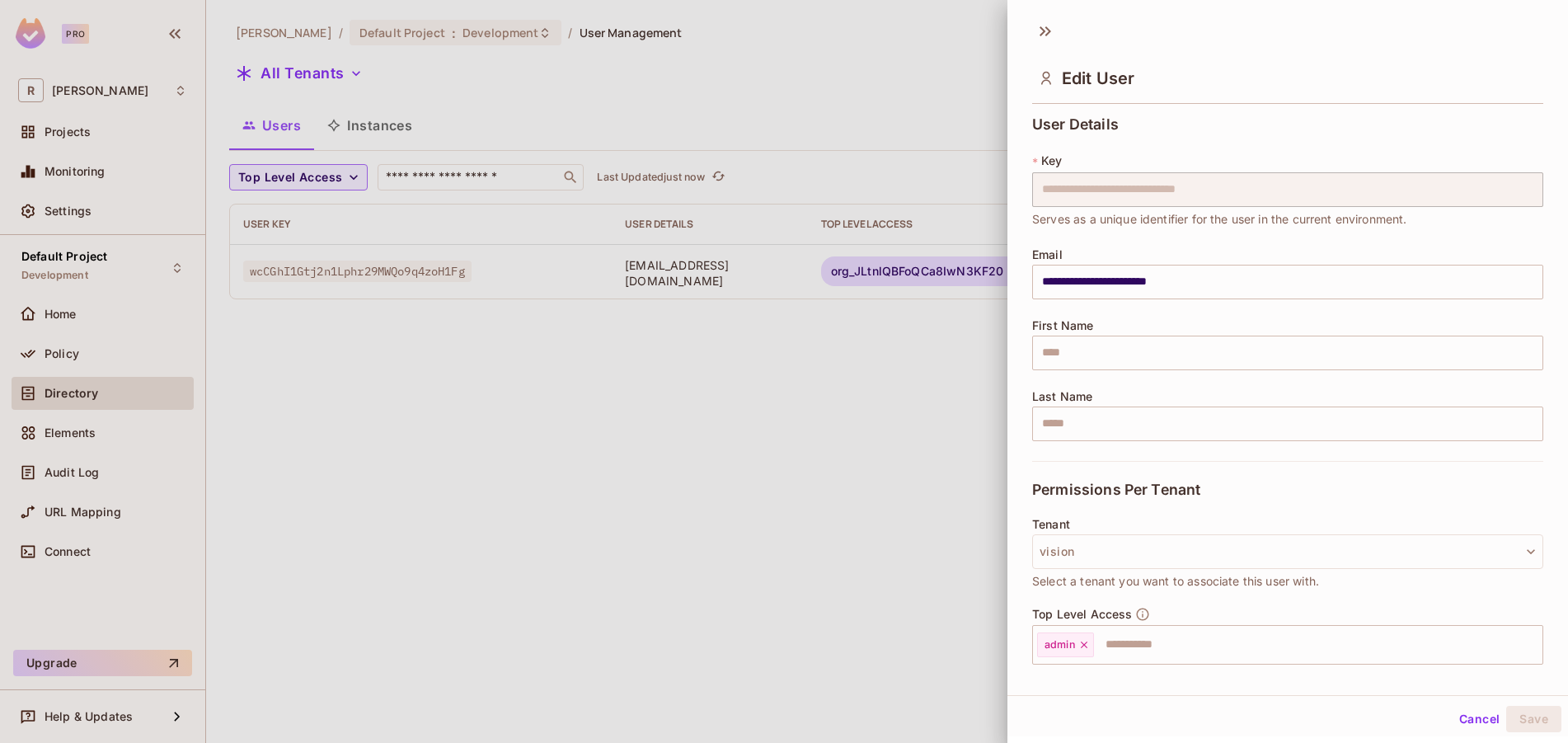
click at [929, 387] on div at bounding box center [784, 372] width 1568 height 743
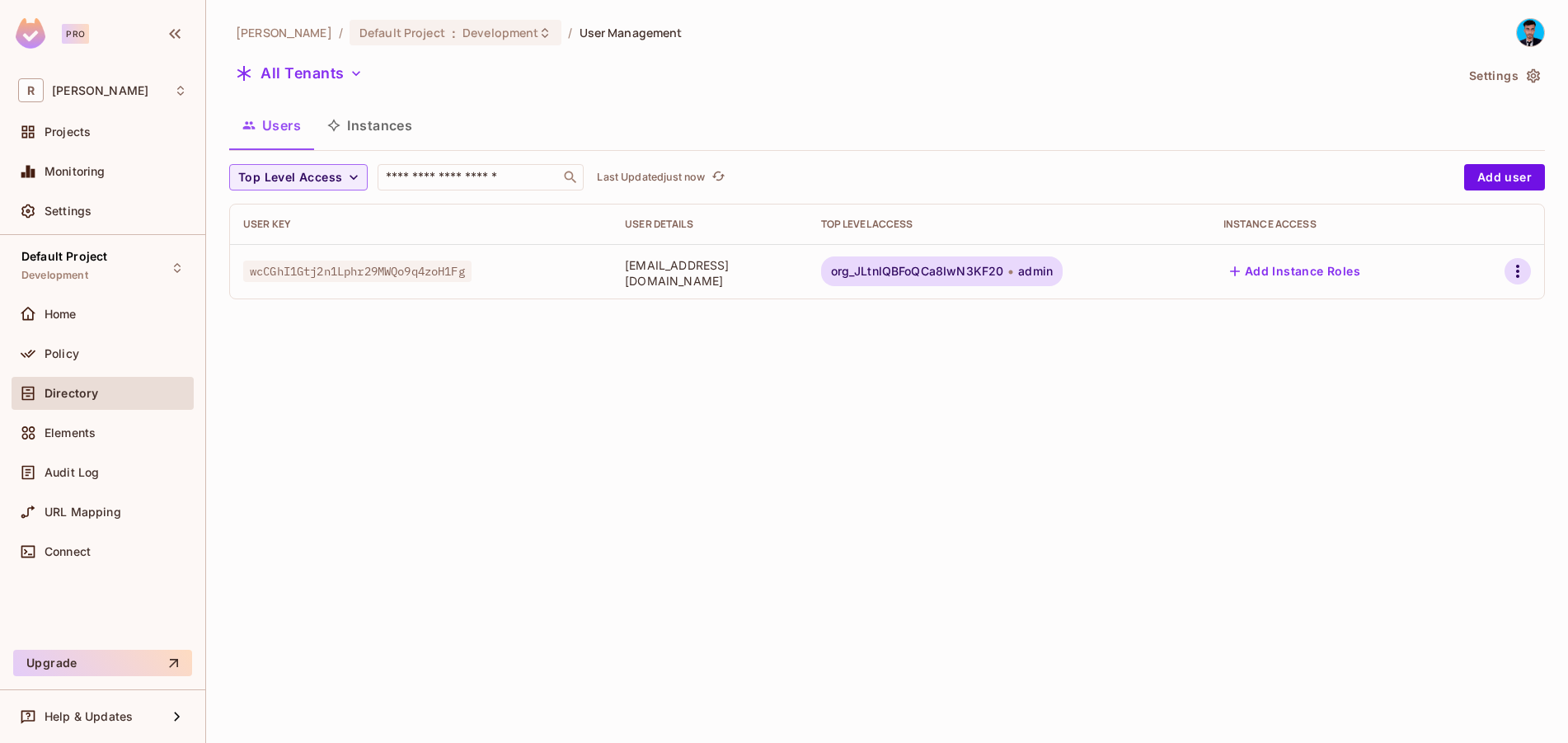
click at [1527, 265] on icon "button" at bounding box center [1517, 271] width 19 height 19
click at [326, 505] on div at bounding box center [784, 372] width 1568 height 743
click at [89, 522] on div "URL Mapping" at bounding box center [102, 513] width 182 height 33
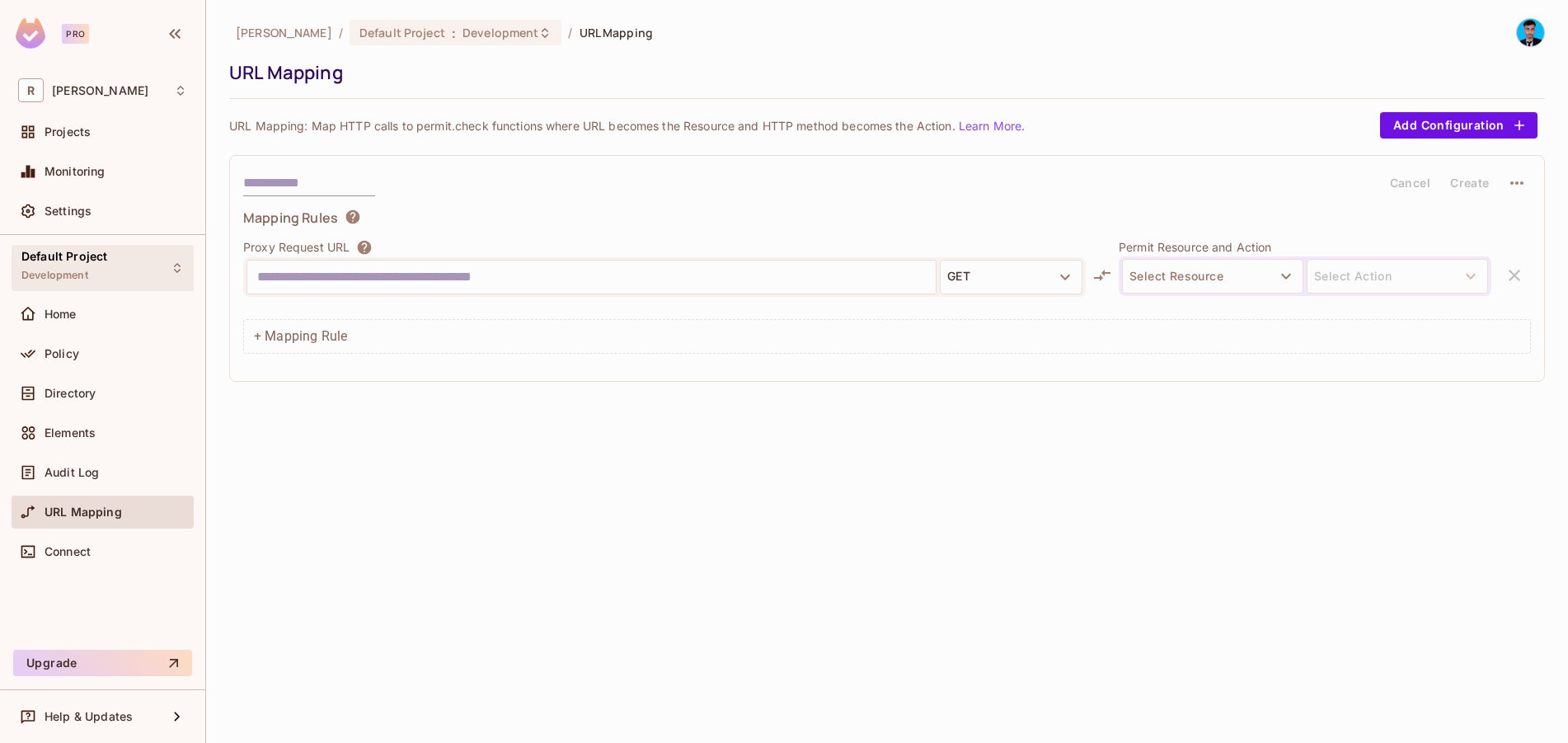
click at [142, 265] on div "Default Project Development" at bounding box center [102, 267] width 182 height 46
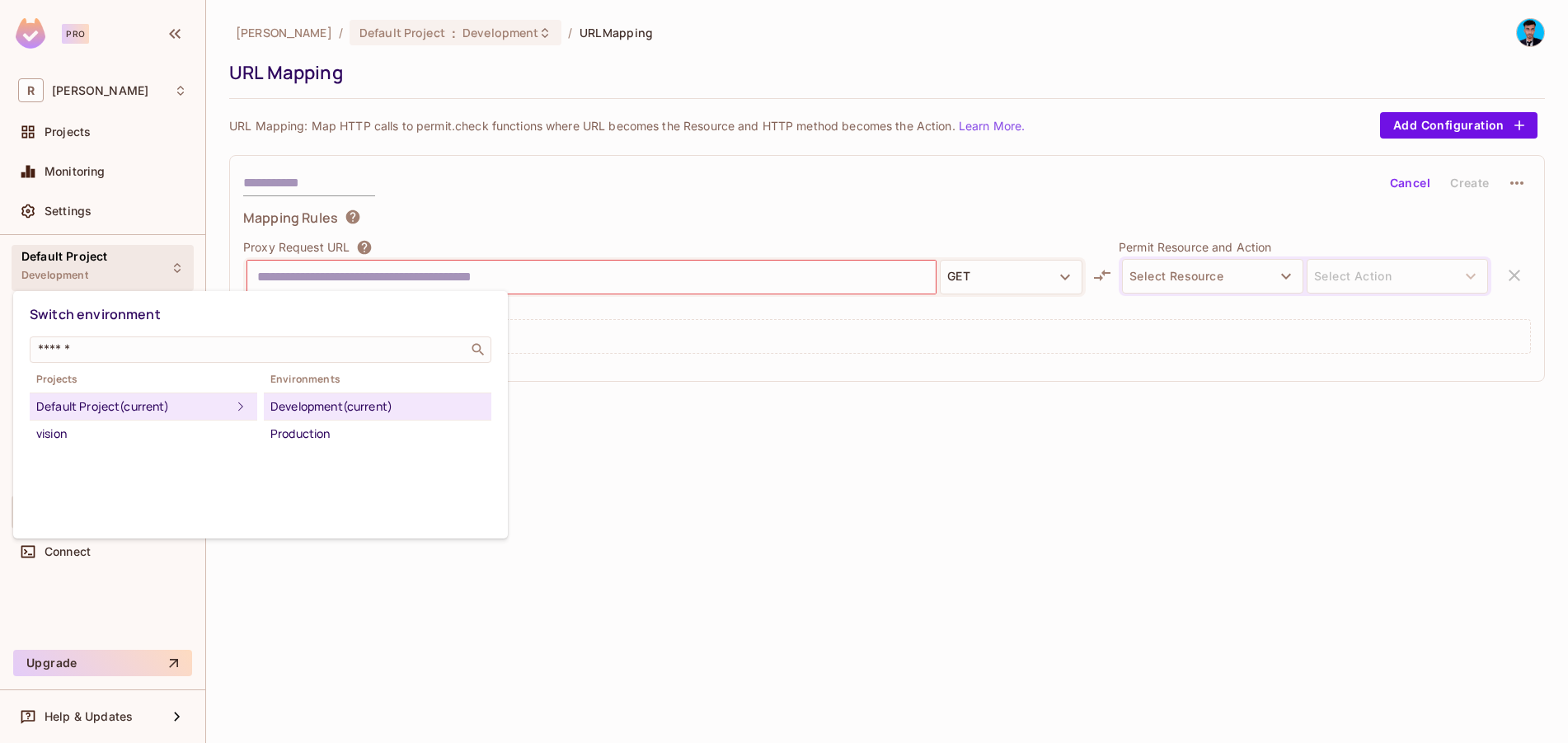
click at [797, 404] on div at bounding box center [784, 372] width 1568 height 743
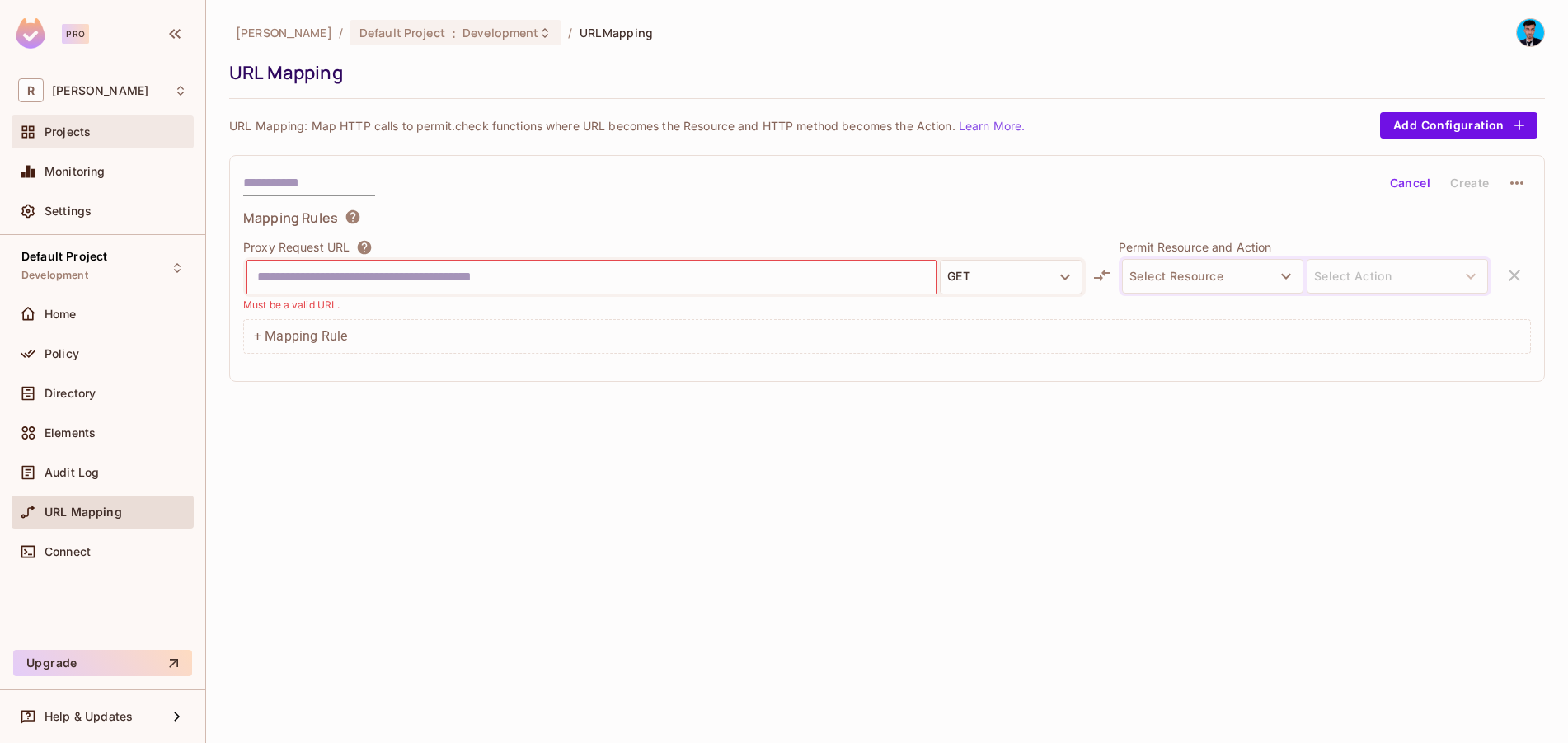
click at [96, 120] on div "Projects" at bounding box center [102, 132] width 182 height 33
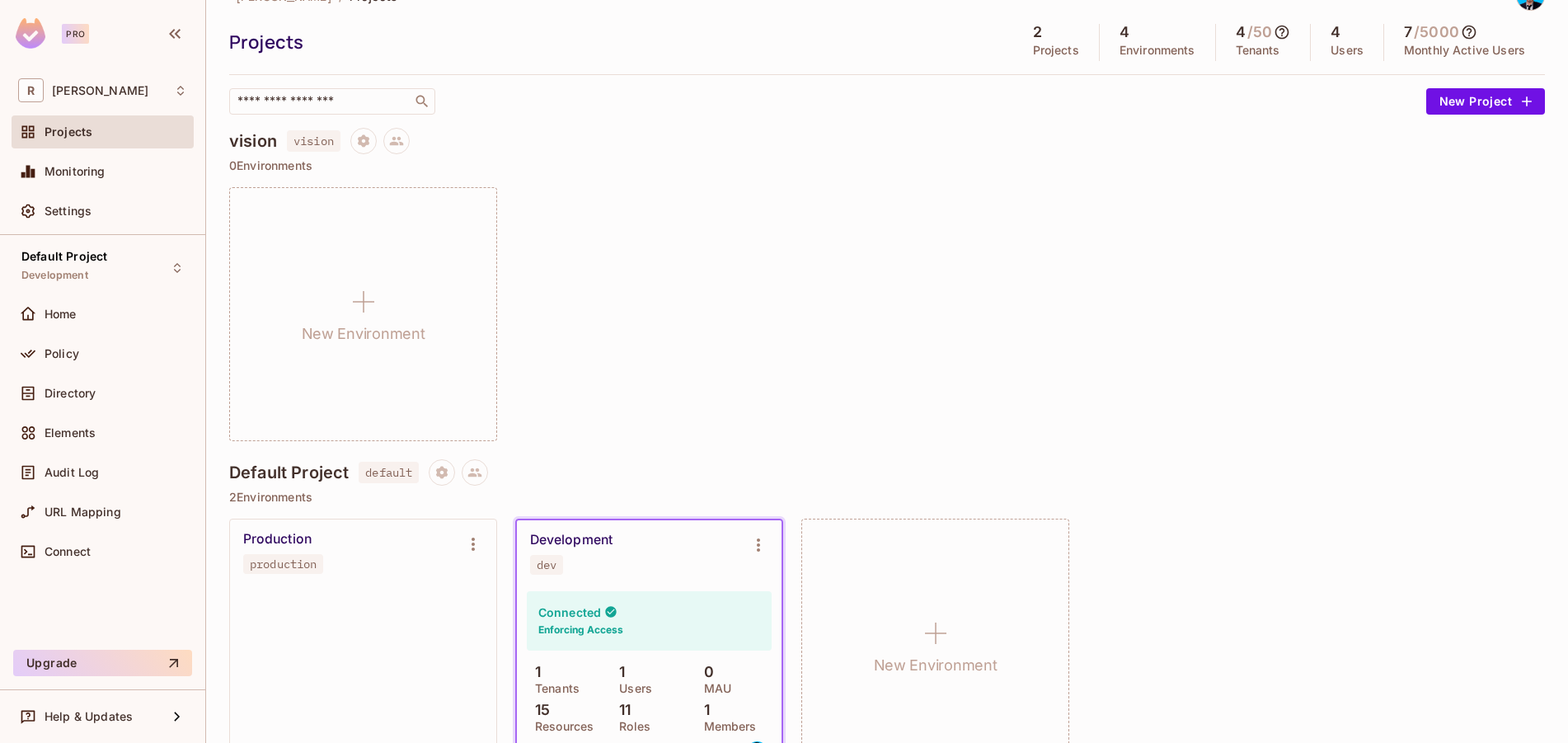
scroll to position [85, 0]
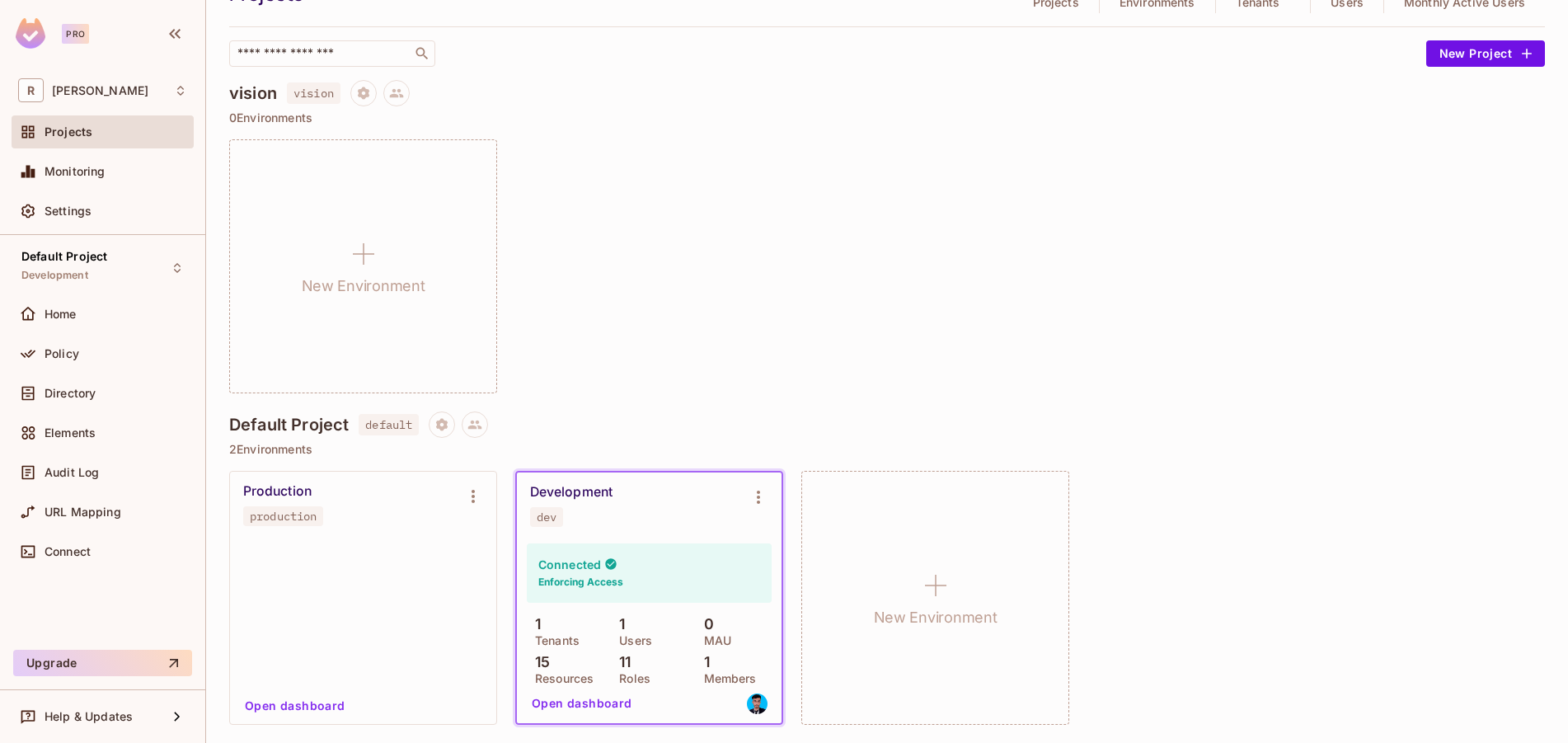
click at [603, 575] on h6 "Enforcing Access" at bounding box center [580, 582] width 85 height 15
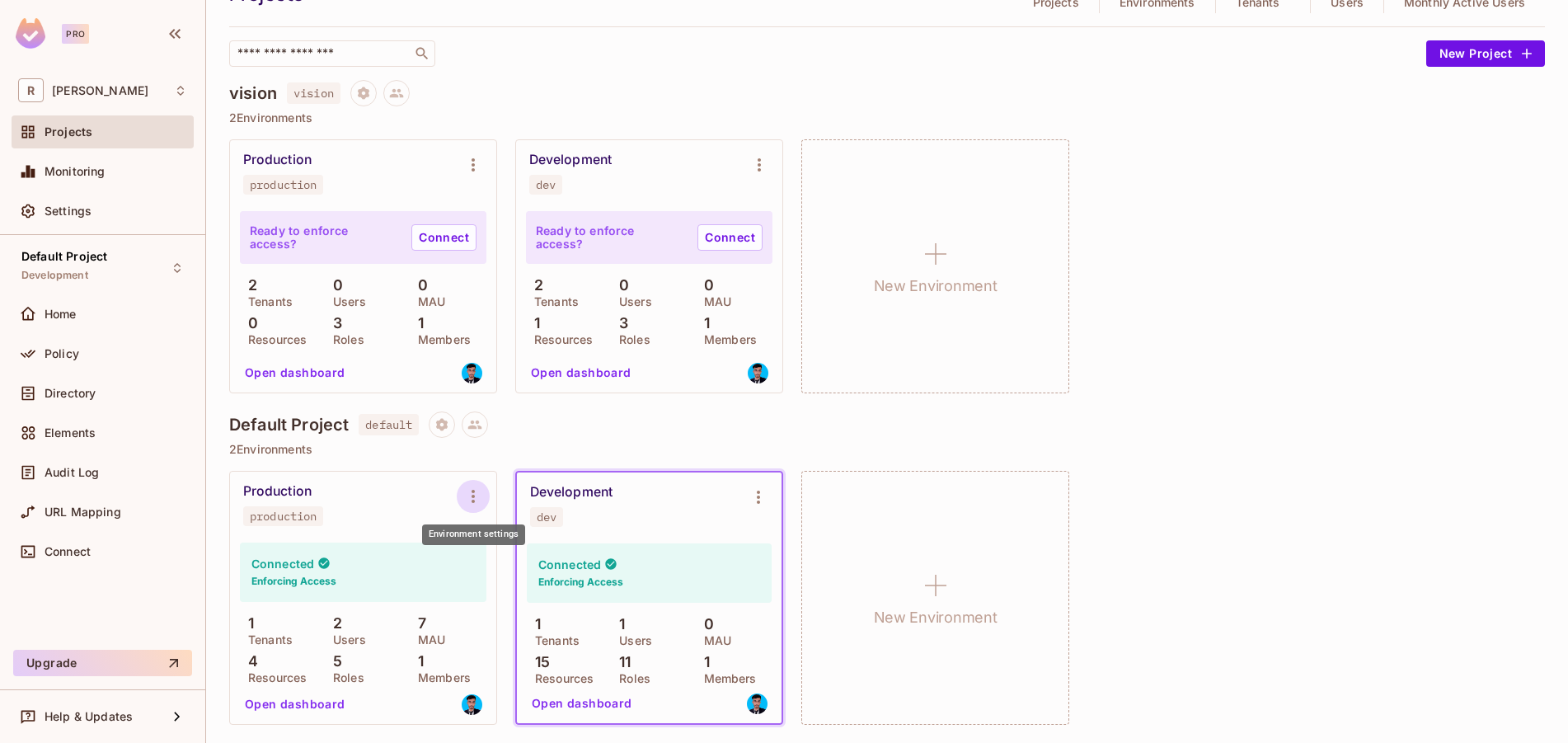
click at [470, 504] on icon "Environment settings" at bounding box center [473, 496] width 19 height 19
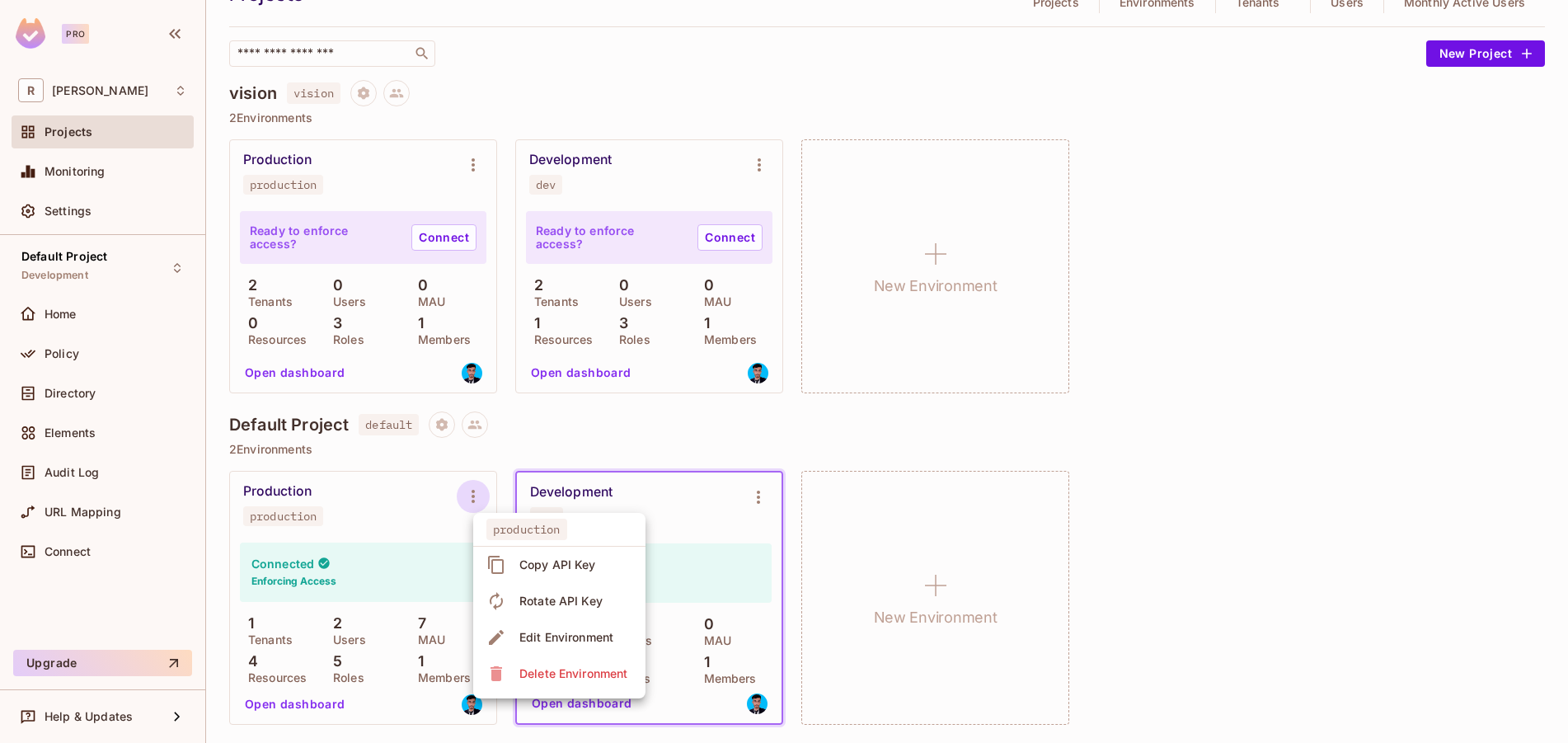
click at [313, 595] on div at bounding box center [784, 372] width 1568 height 743
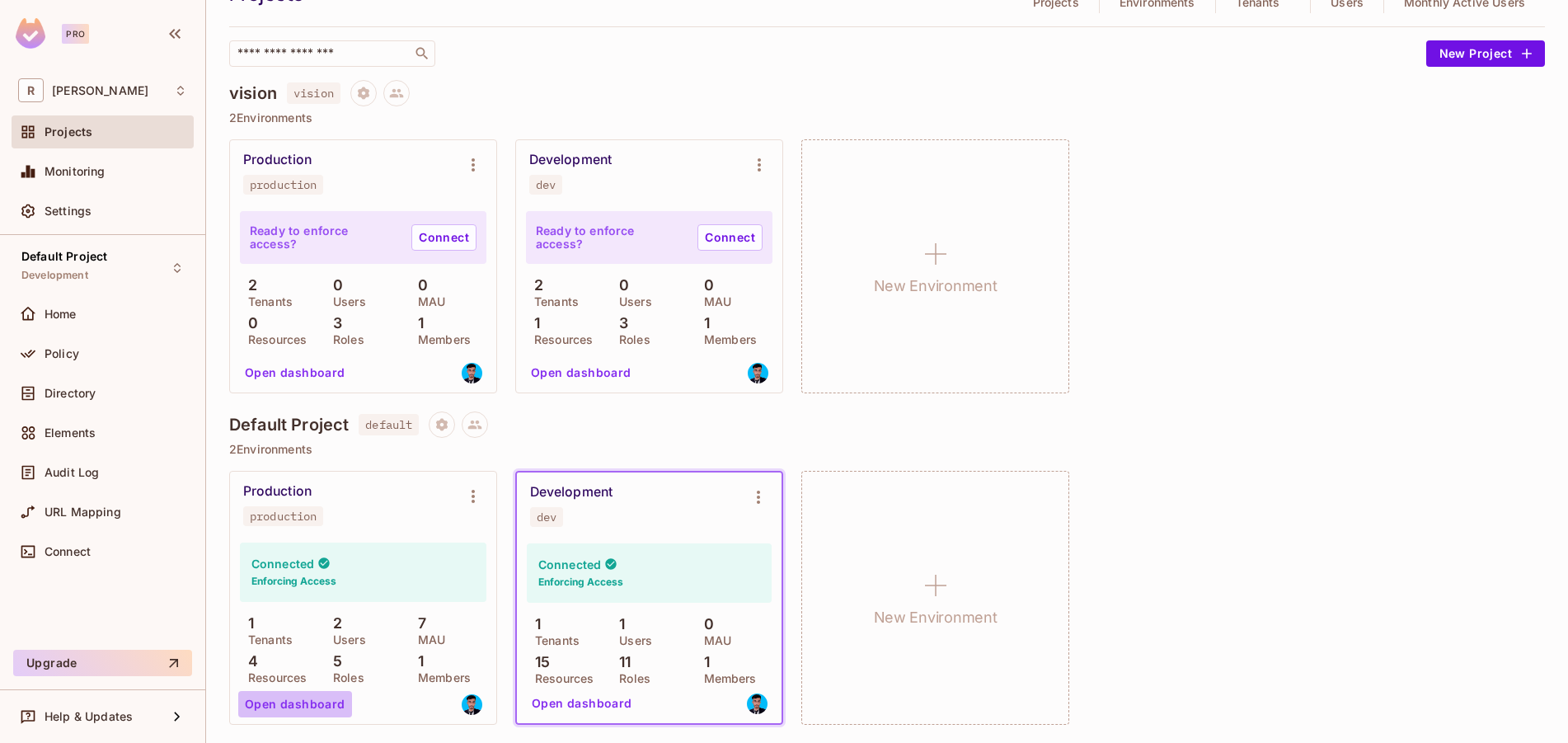
click at [297, 712] on button "Open dashboard" at bounding box center [295, 704] width 114 height 26
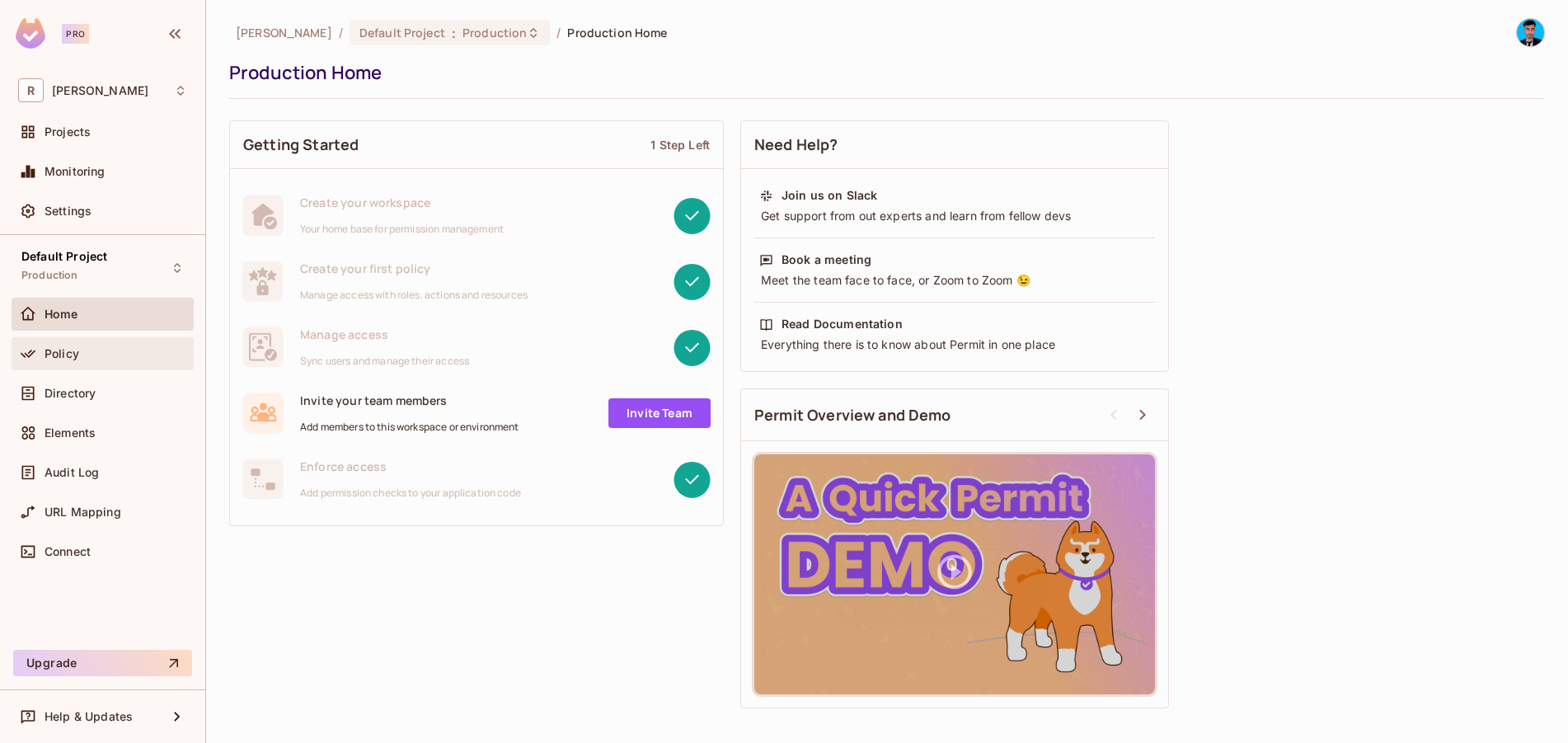
click at [102, 356] on div "Policy" at bounding box center [116, 354] width 143 height 14
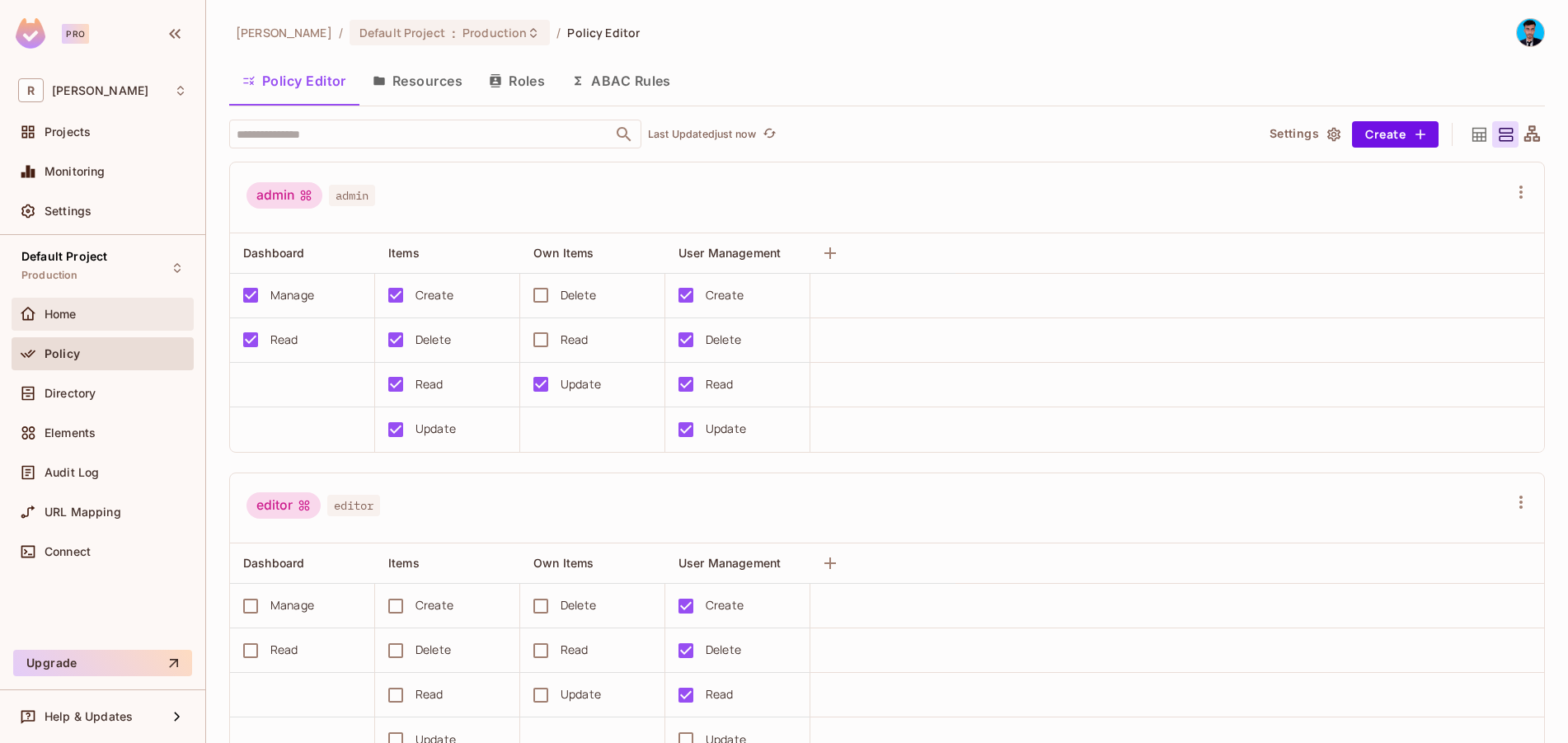
click at [36, 318] on span at bounding box center [28, 314] width 19 height 19
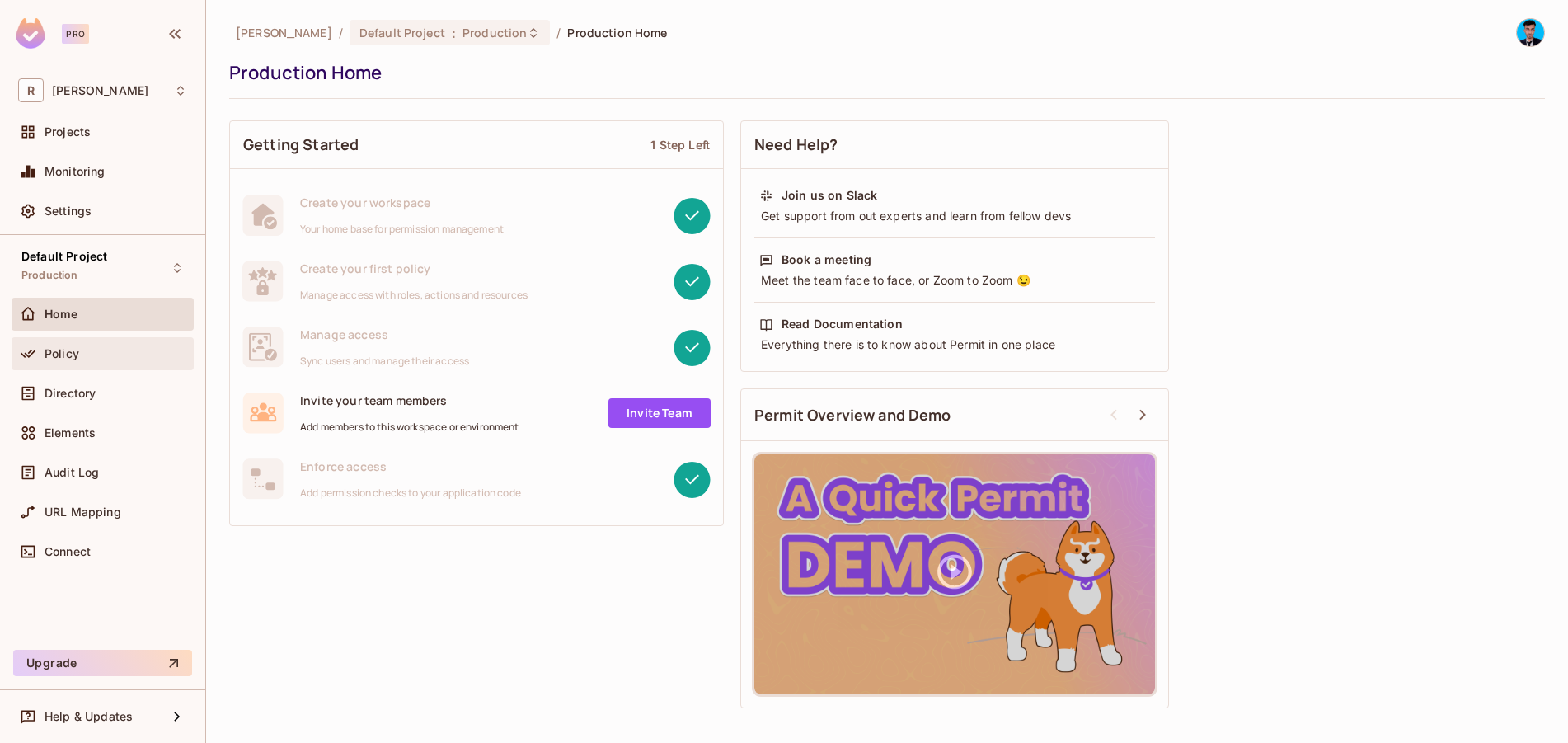
click at [69, 362] on div "Policy" at bounding box center [103, 354] width 169 height 19
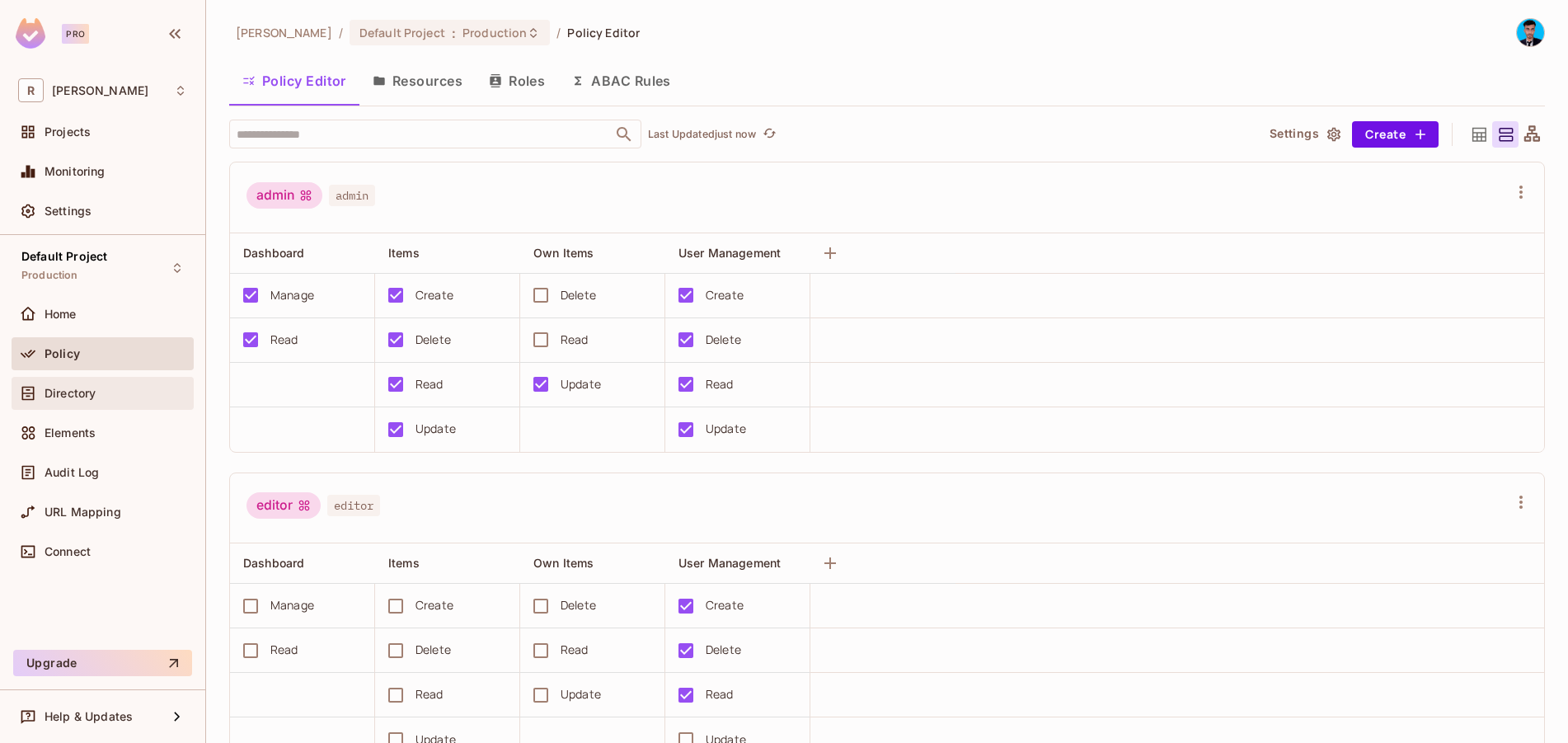
click at [71, 383] on div "Directory" at bounding box center [103, 393] width 169 height 19
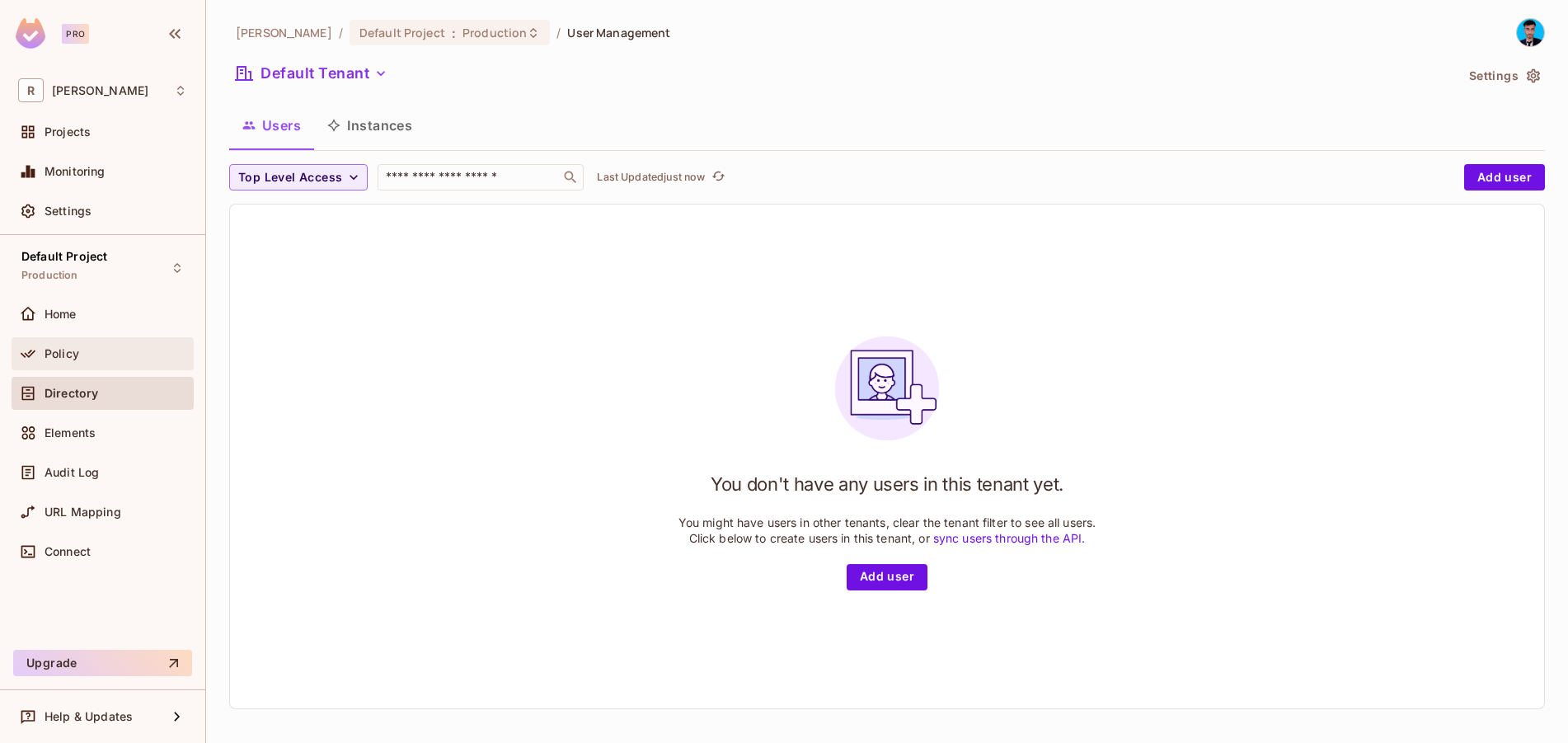
click at [85, 337] on div "Policy" at bounding box center [102, 354] width 182 height 33
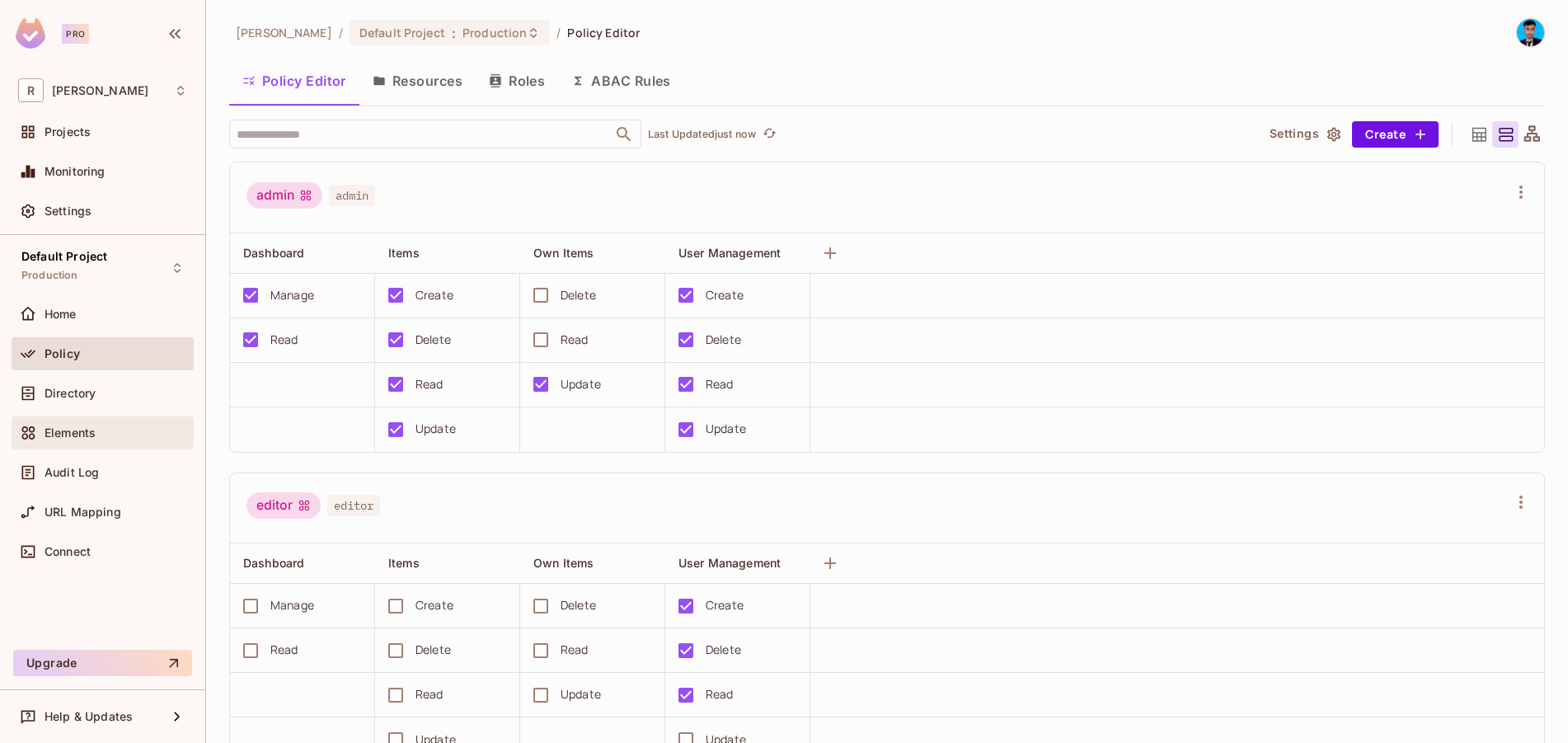
click at [79, 424] on div "Elements" at bounding box center [103, 433] width 169 height 19
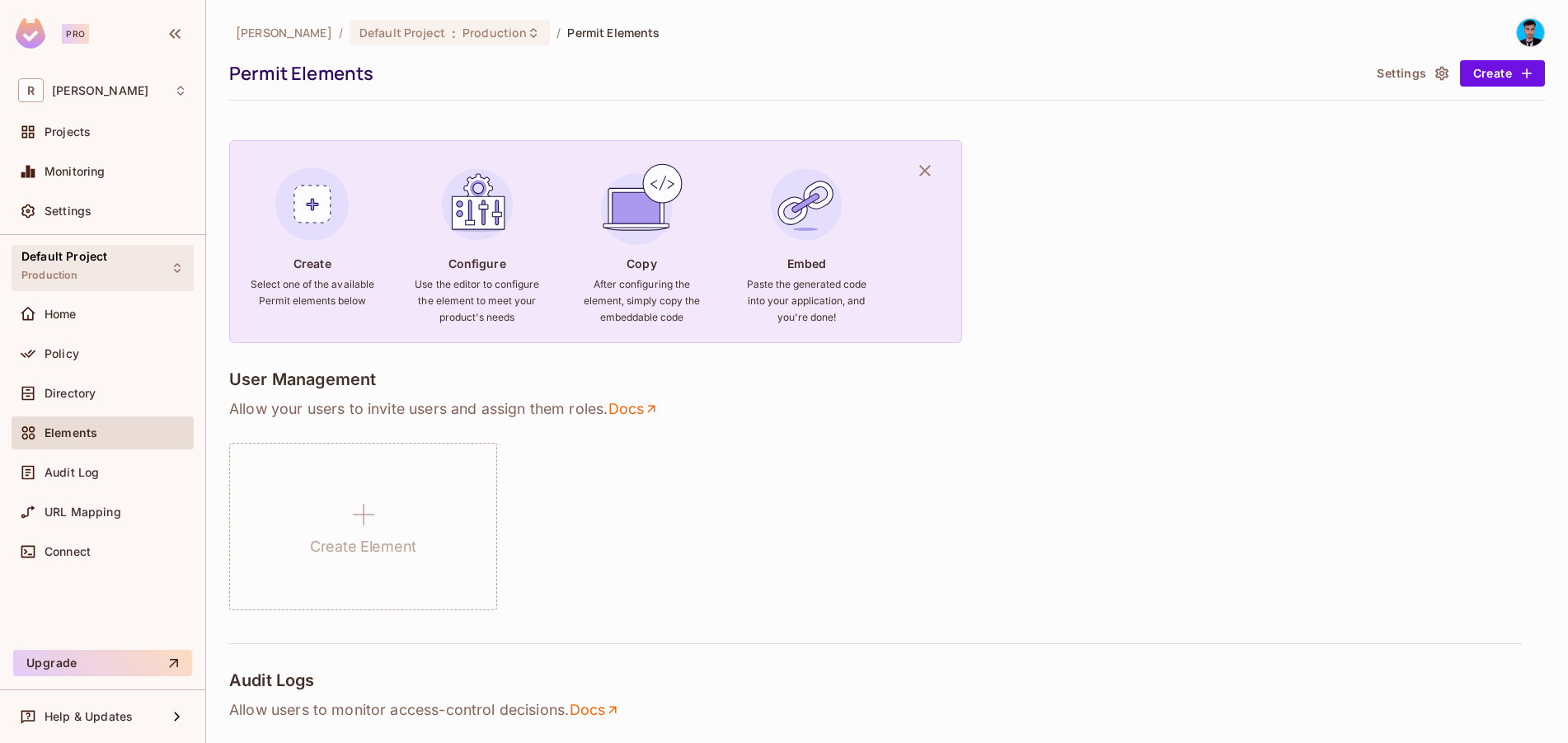
click at [143, 270] on div "Default Project Production" at bounding box center [102, 267] width 182 height 46
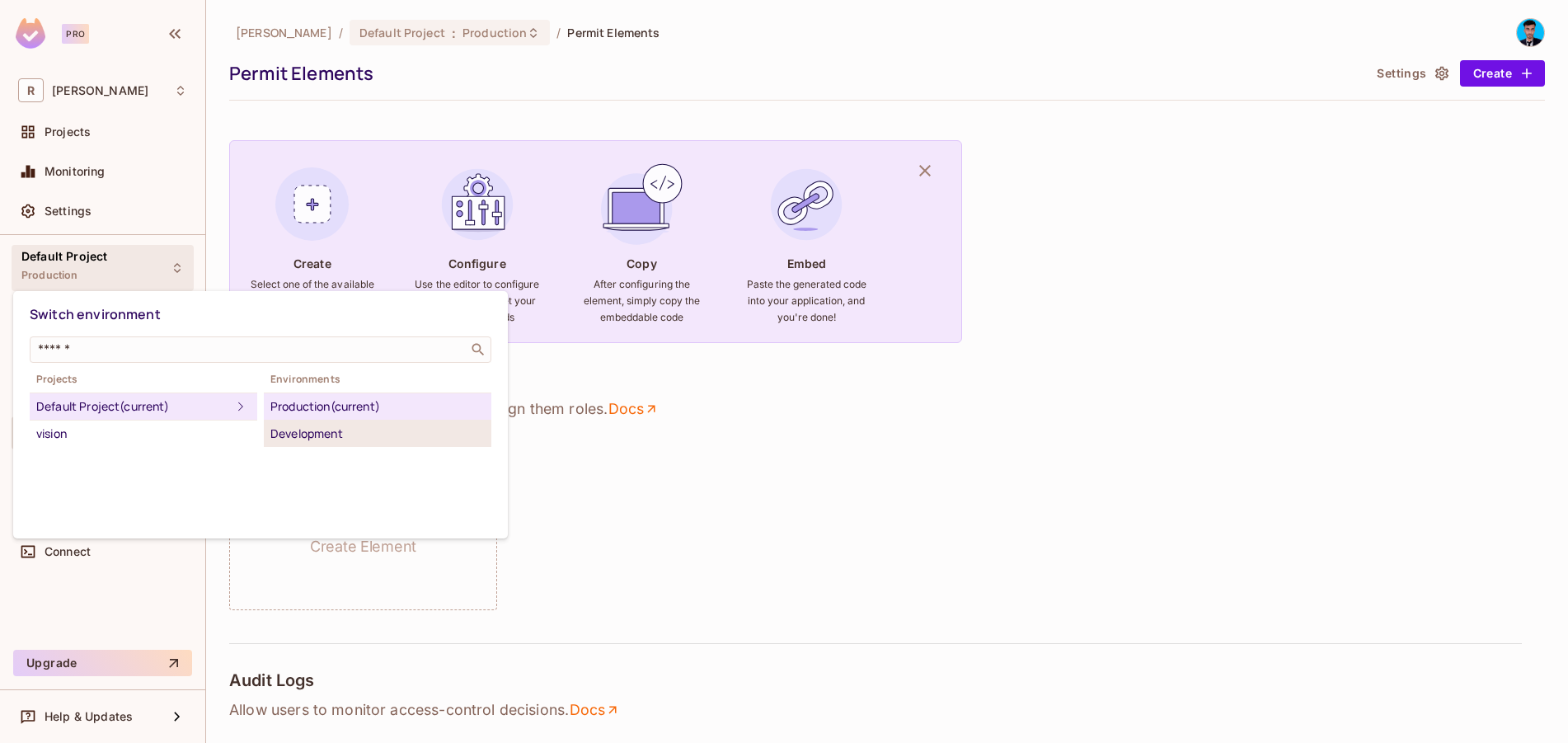
click at [318, 434] on div "Development" at bounding box center [377, 434] width 215 height 19
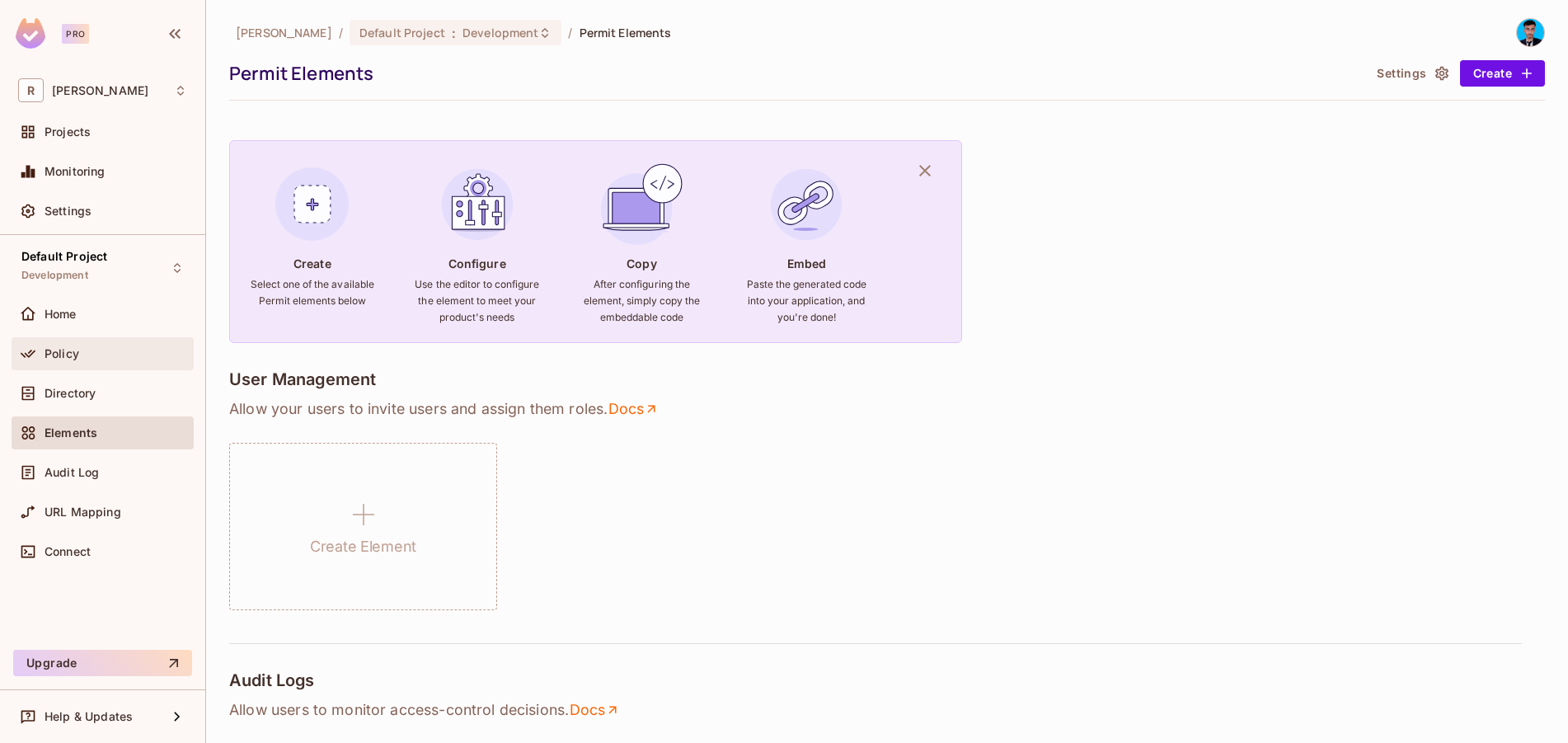
click at [78, 355] on span "Policy" at bounding box center [62, 354] width 35 height 14
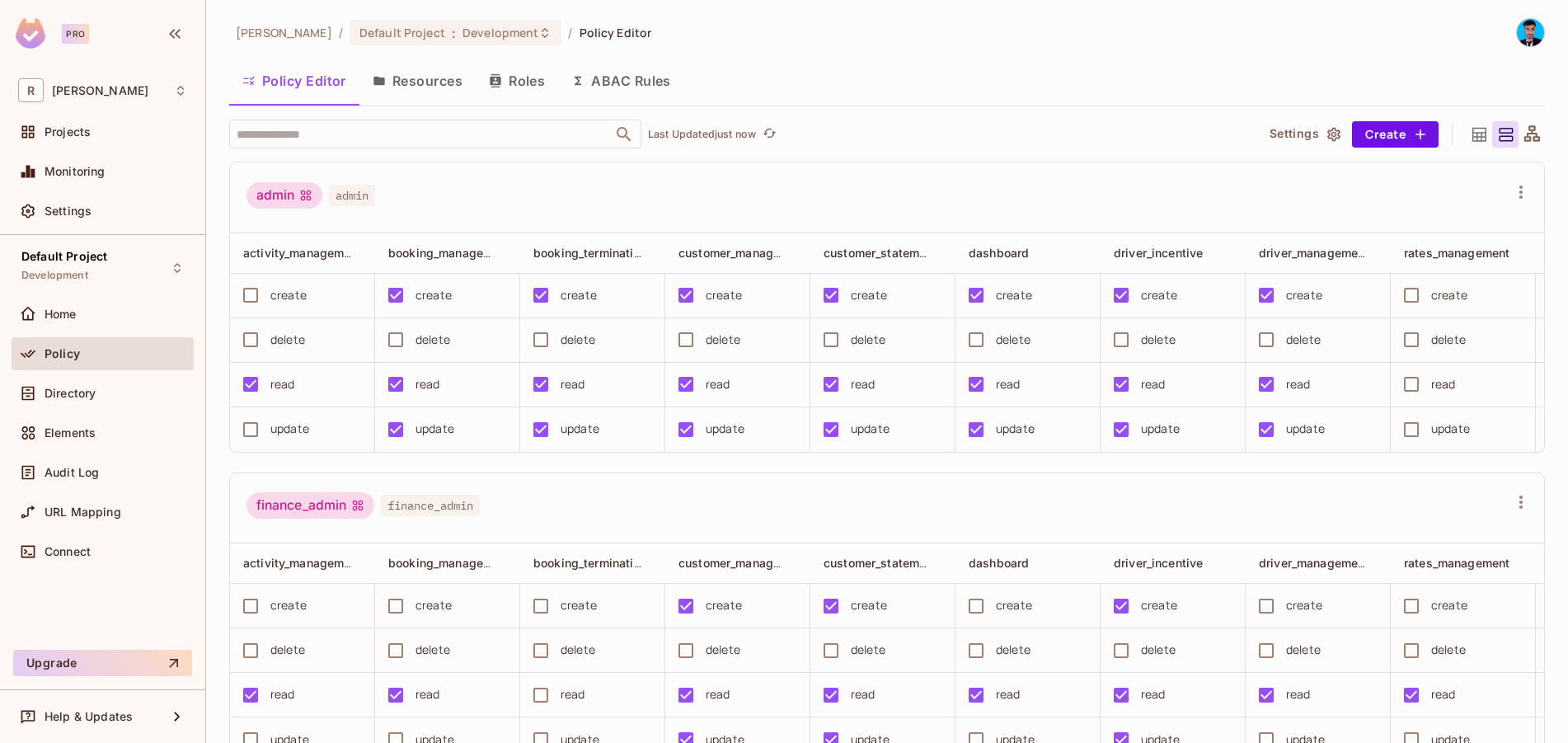
scroll to position [0, 1045]
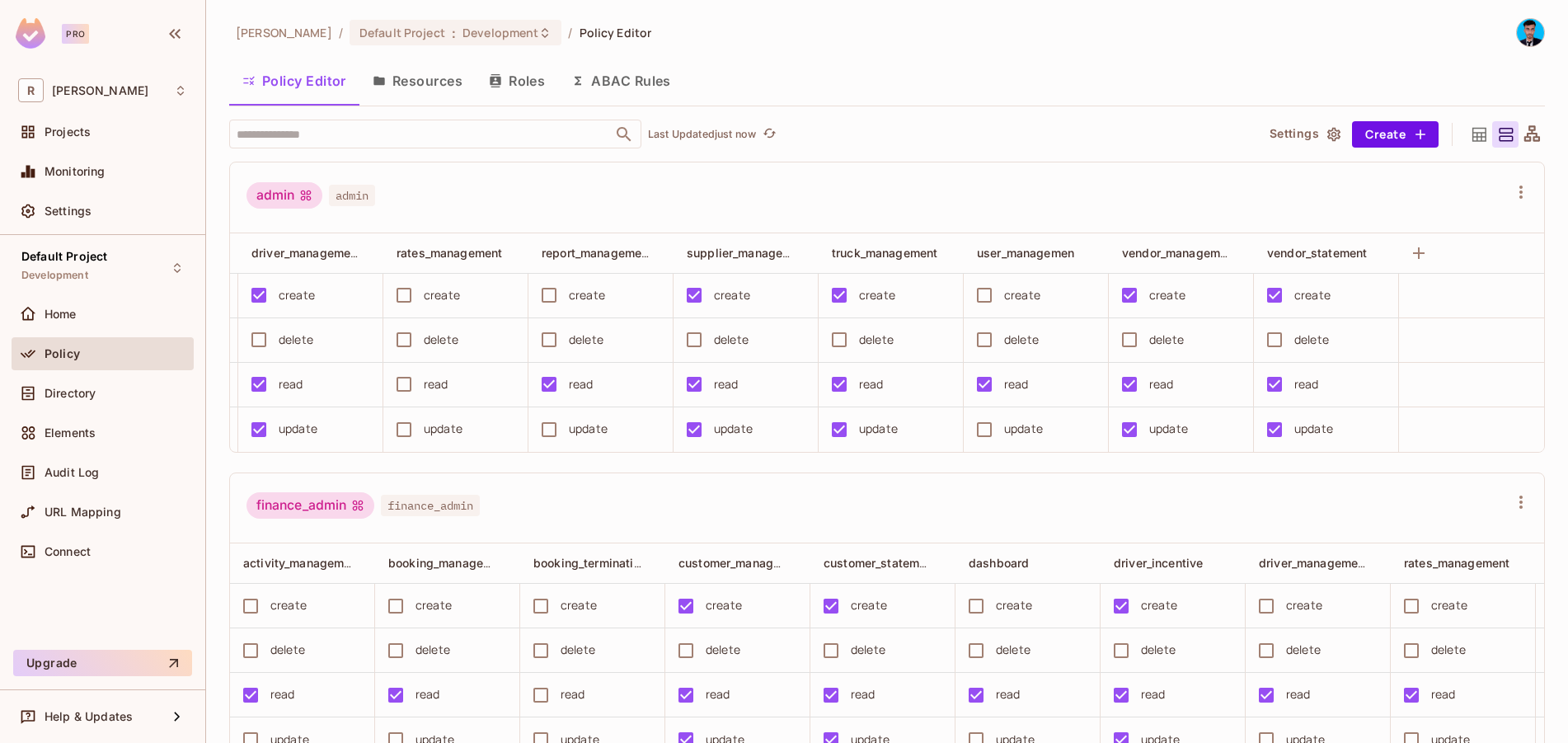
click at [412, 84] on button "Resources" at bounding box center [418, 81] width 117 height 41
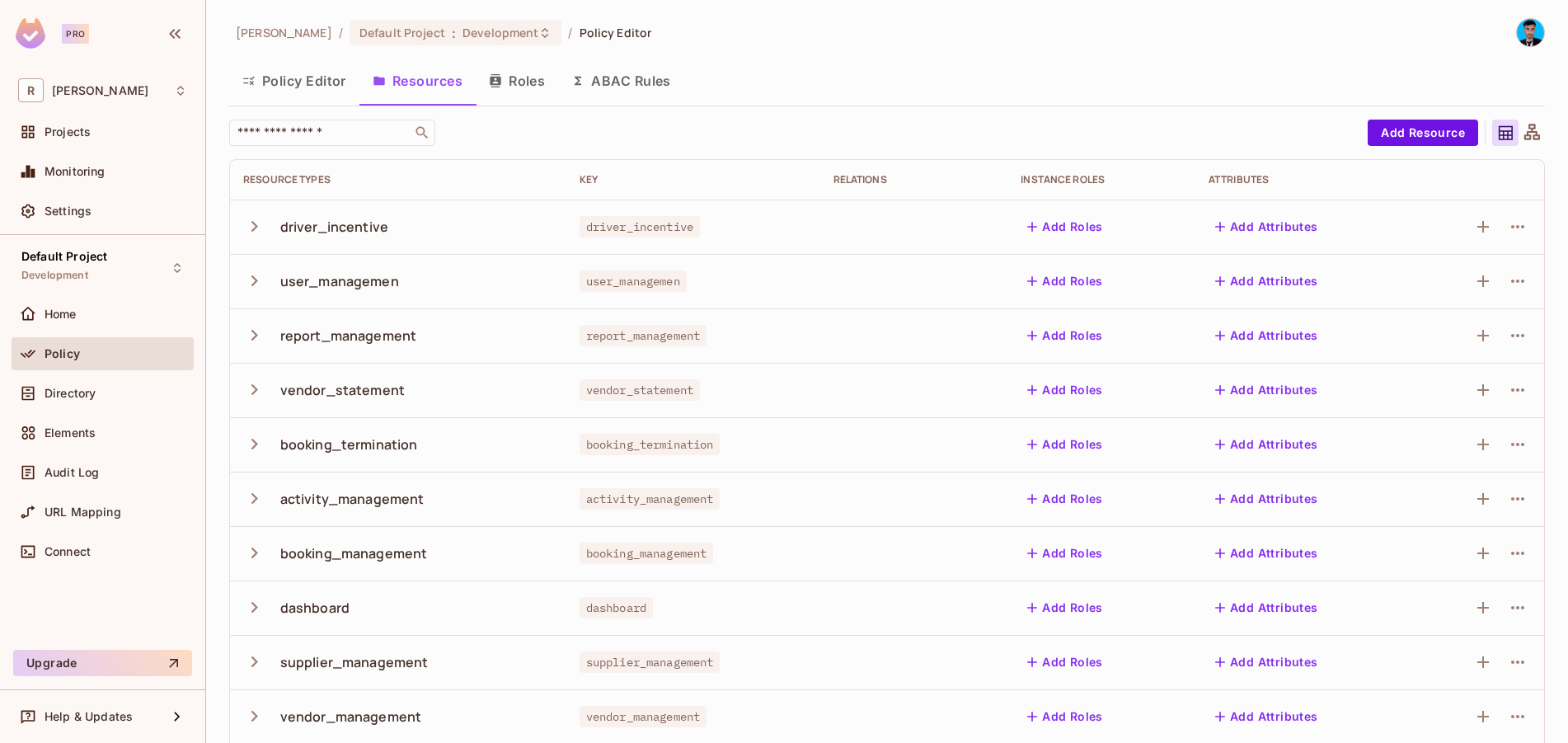
click at [524, 88] on button "Roles" at bounding box center [516, 81] width 83 height 41
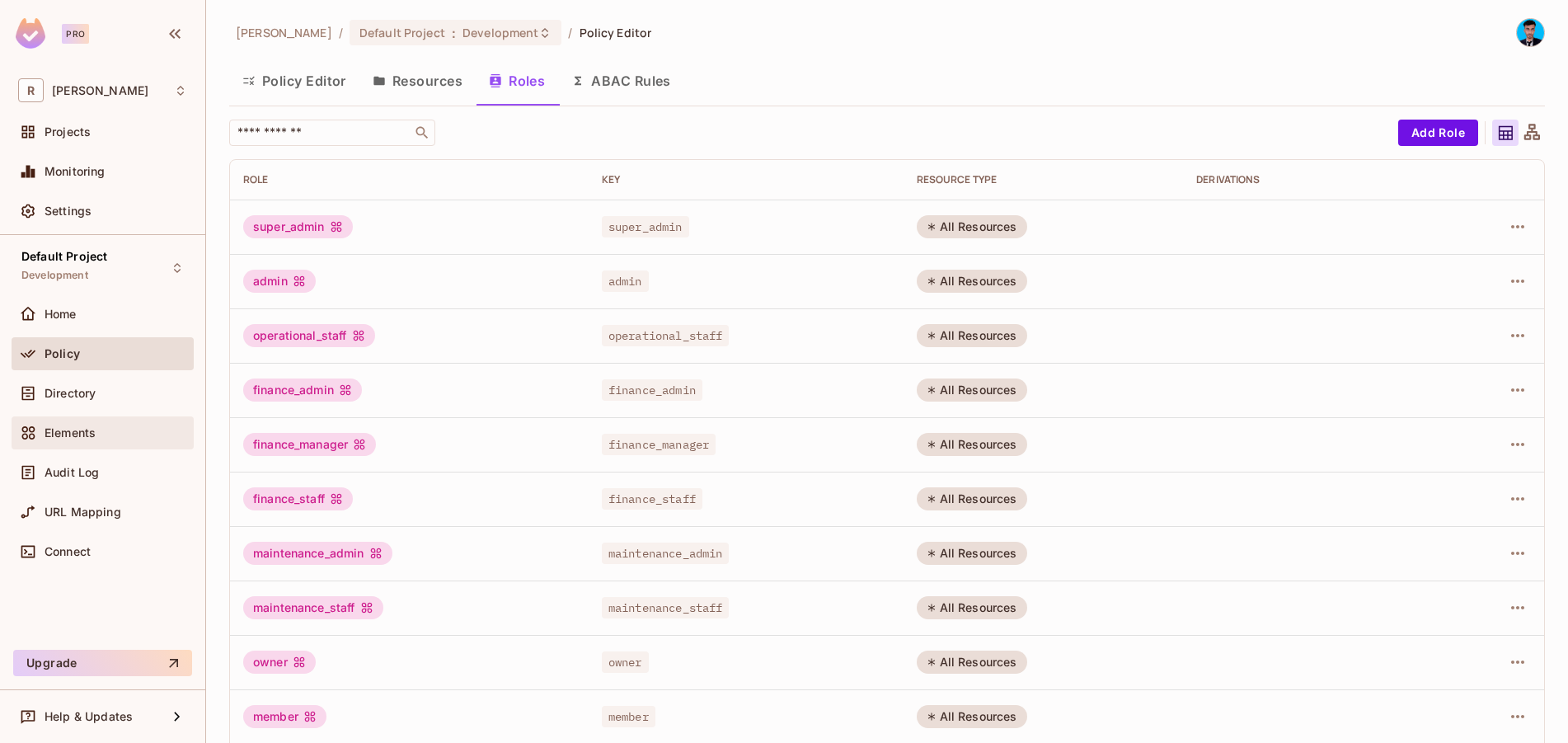
click at [83, 419] on div "Elements" at bounding box center [102, 433] width 182 height 33
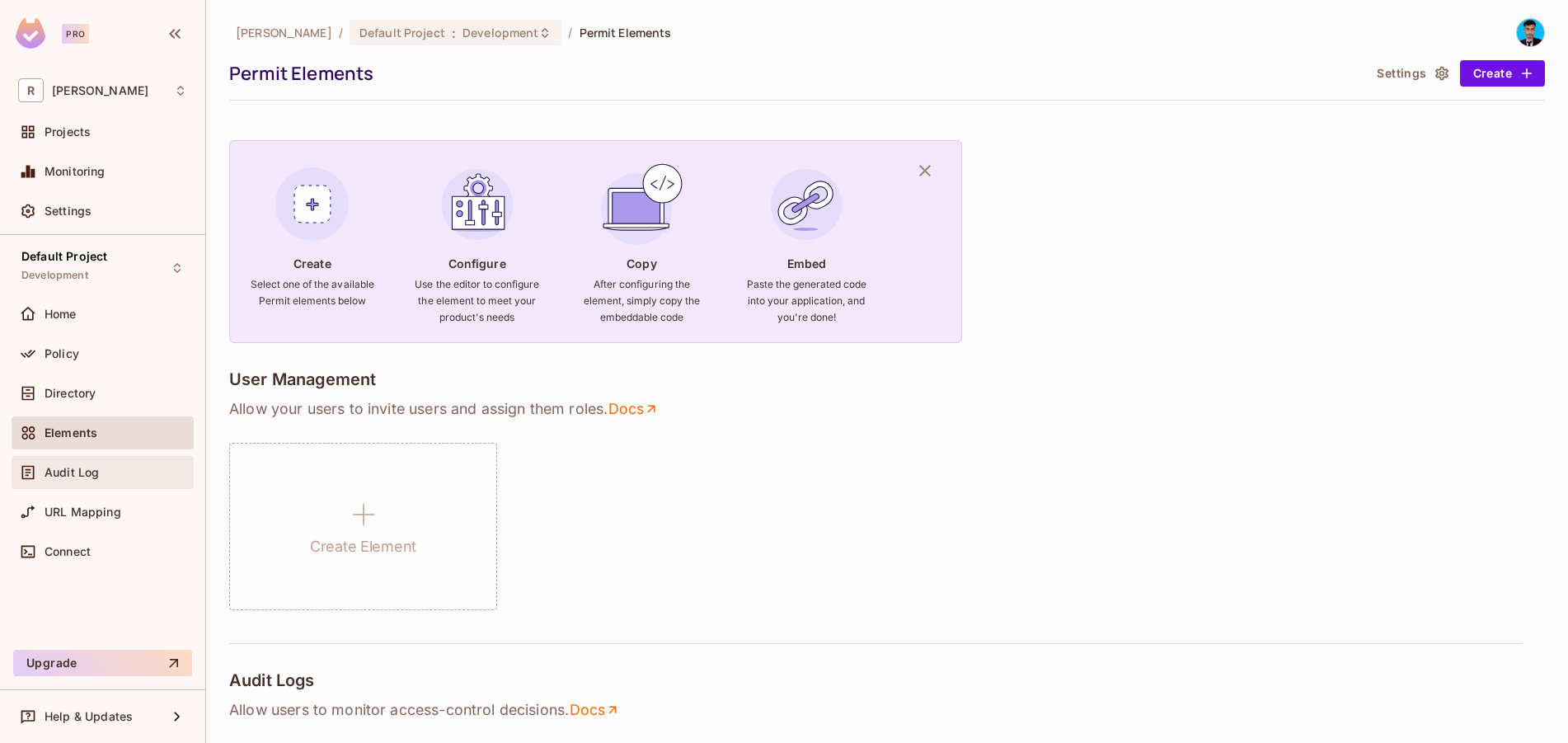
click at [76, 466] on span "Audit Log" at bounding box center [72, 473] width 54 height 14
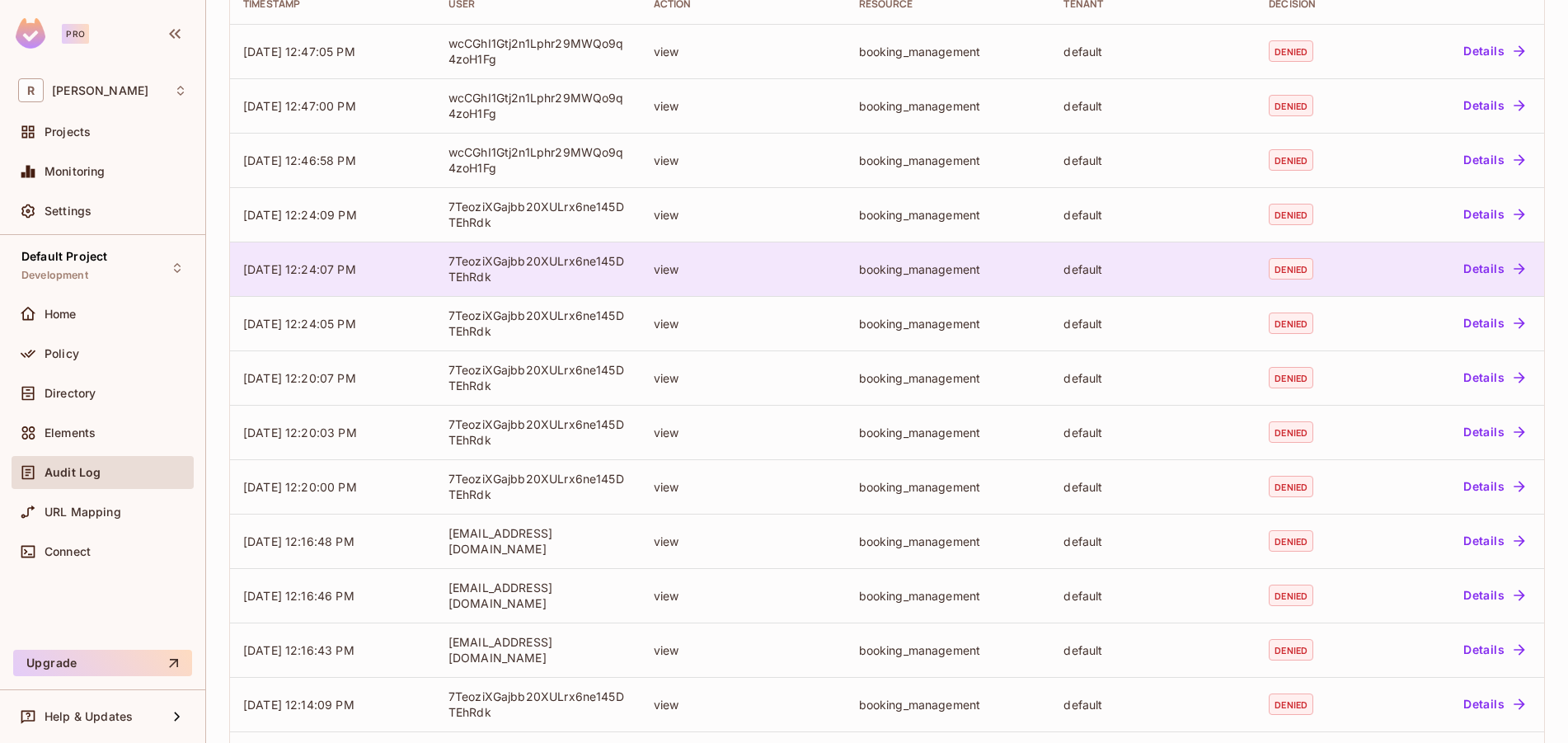
scroll to position [344, 0]
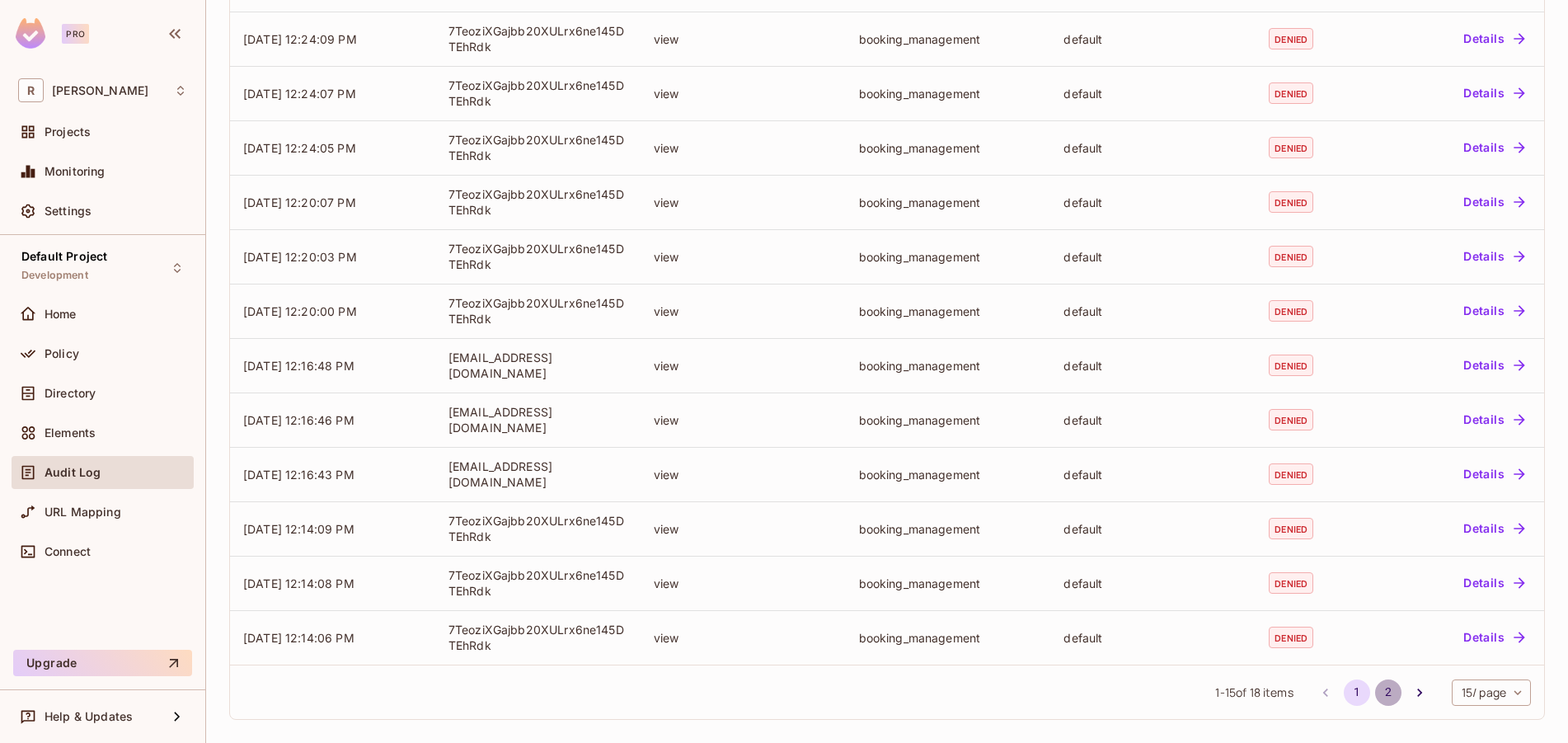
click at [1376, 690] on button "2" at bounding box center [1388, 692] width 26 height 26
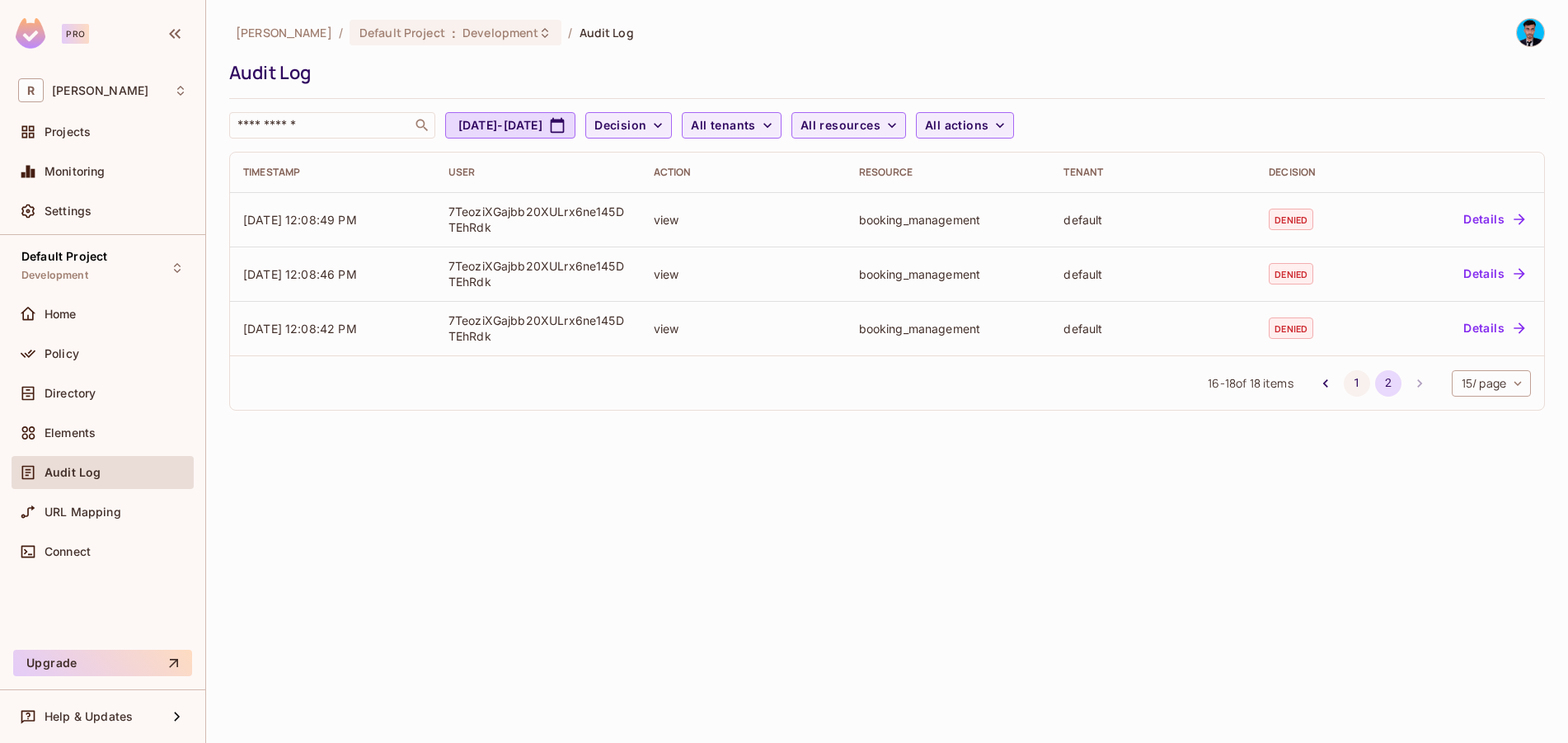
click at [1344, 381] on button "1" at bounding box center [1357, 383] width 26 height 26
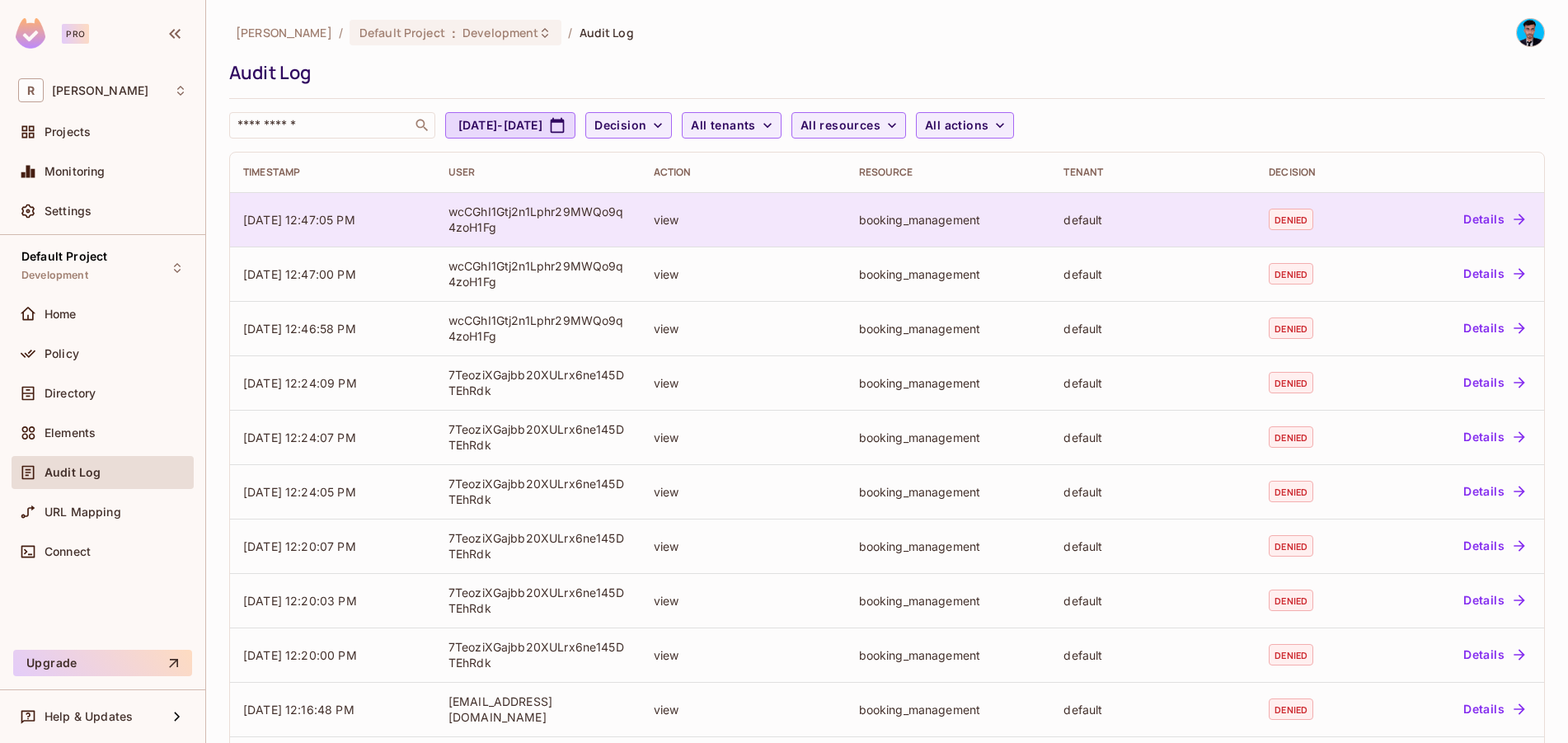
drag, startPoint x: 437, startPoint y: 198, endPoint x: 1219, endPoint y: 202, distance: 782.0
click at [1219, 202] on tr "[DATE] 12:47:05 PM wcCGhI1Gtj2n1Lphr29MWQo9q4zoH1Fg view booking_management def…" at bounding box center [888, 220] width 1314 height 54
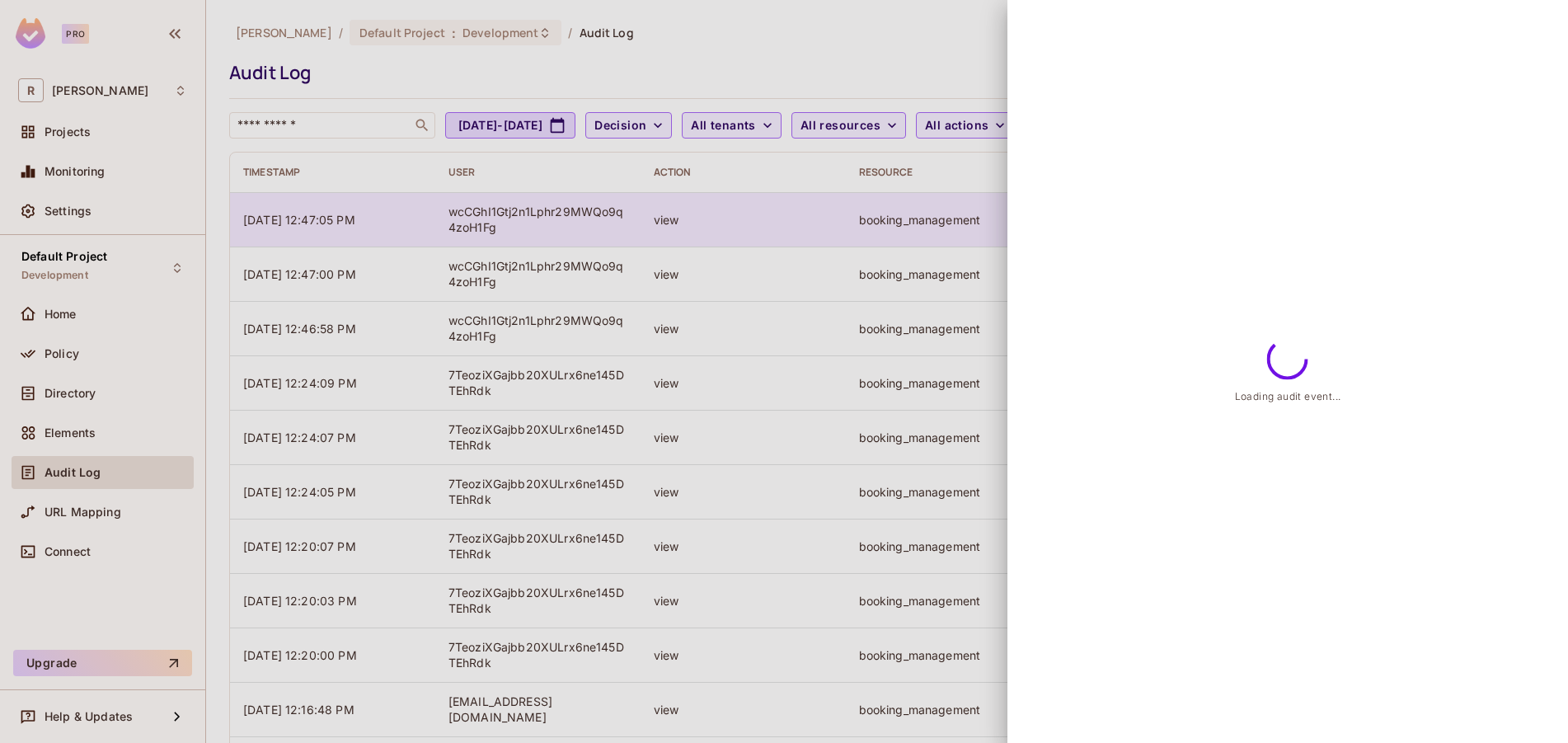
click at [1158, 204] on div "Loading audit event..." at bounding box center [1288, 372] width 561 height 743
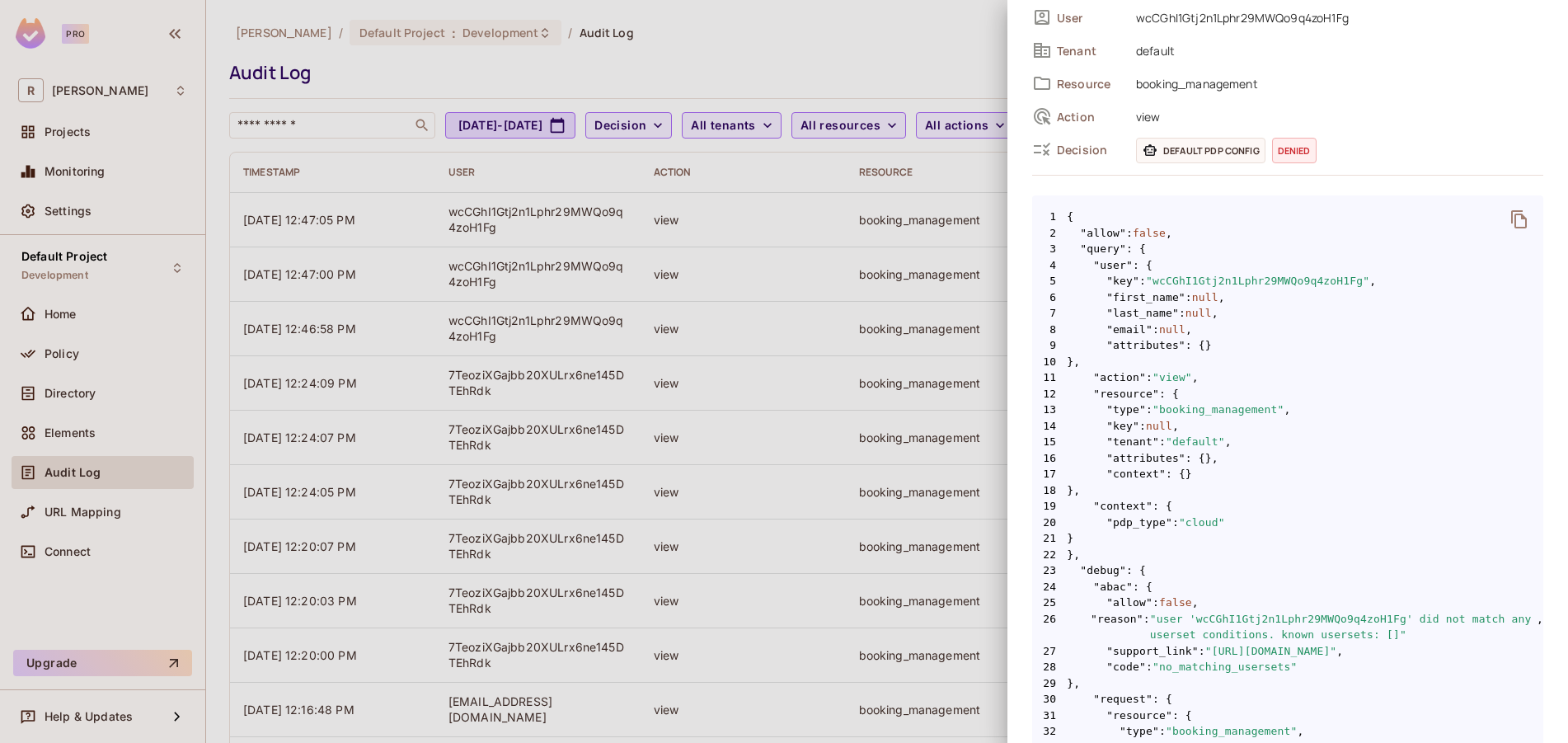
scroll to position [83, 0]
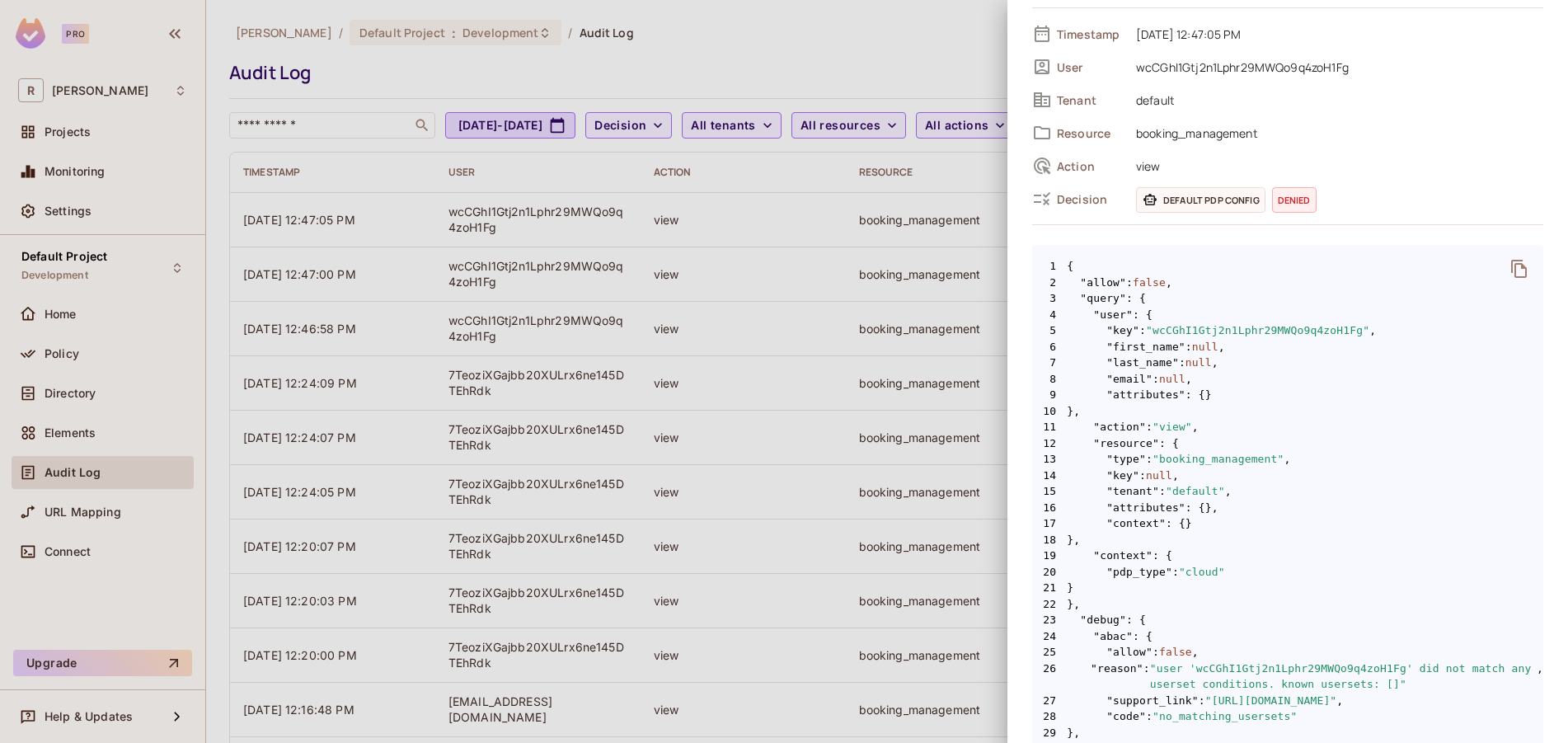
click at [910, 470] on div at bounding box center [784, 372] width 1568 height 743
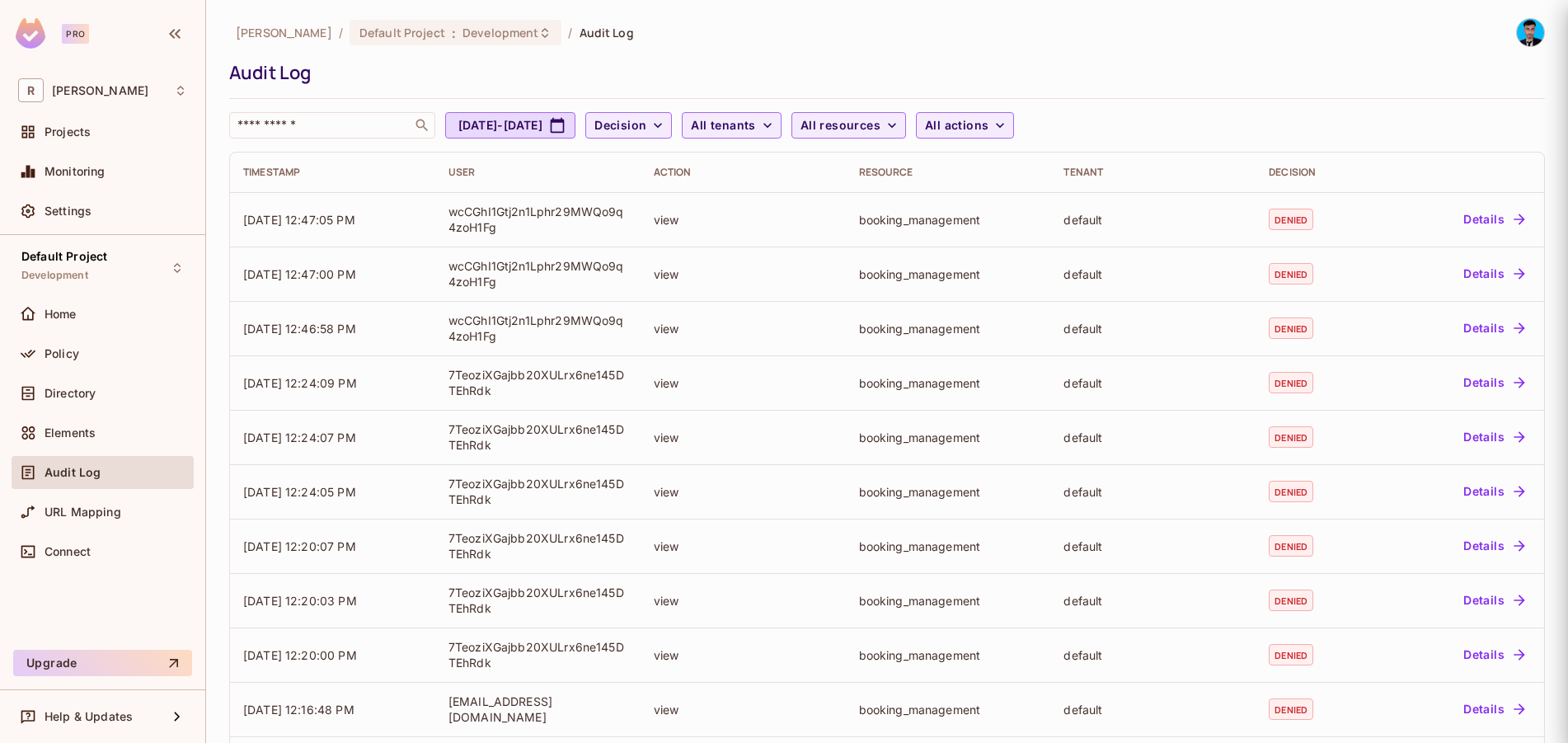
scroll to position [0, 0]
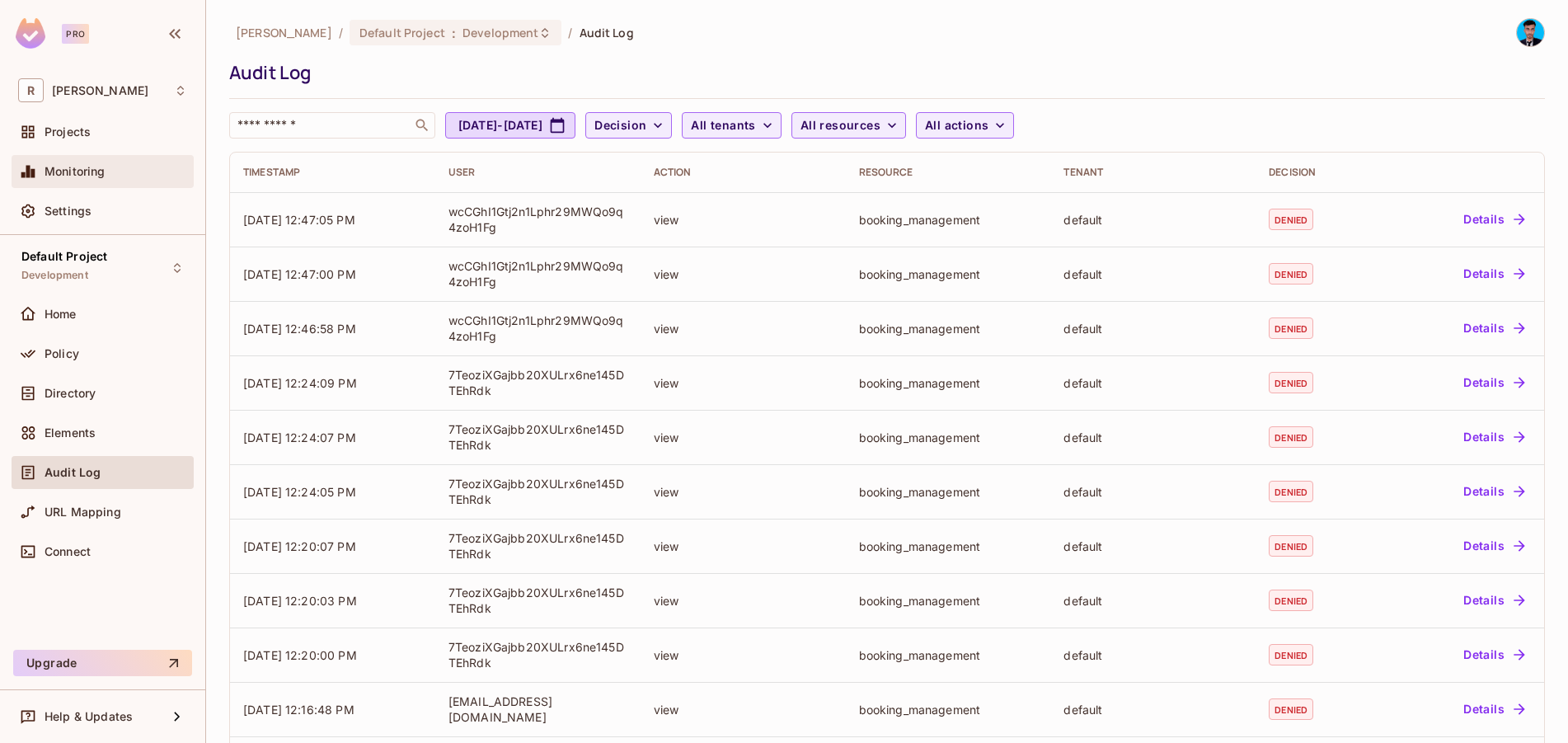
click at [78, 177] on span "Monitoring" at bounding box center [75, 172] width 61 height 14
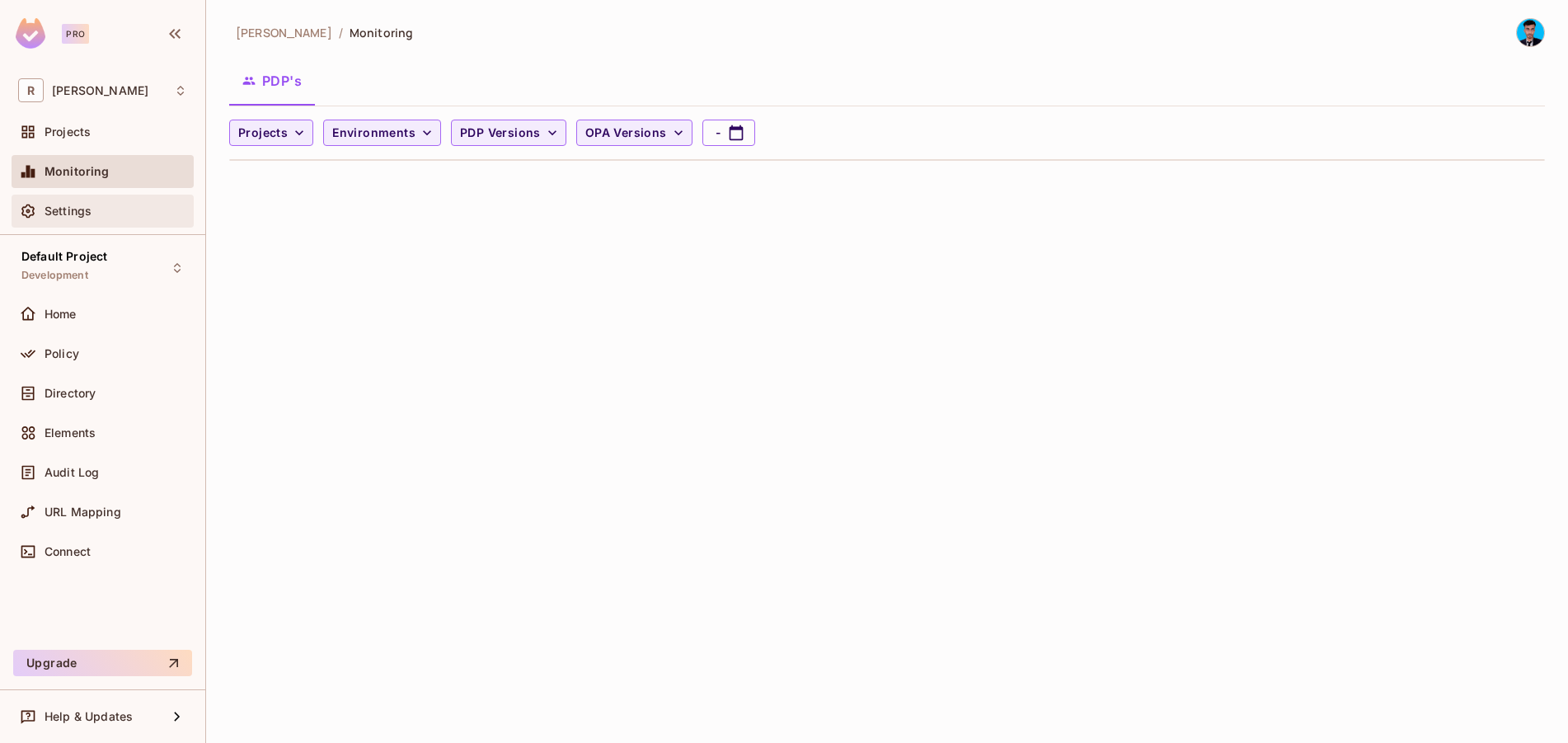
click at [76, 218] on span "Settings" at bounding box center [68, 211] width 47 height 14
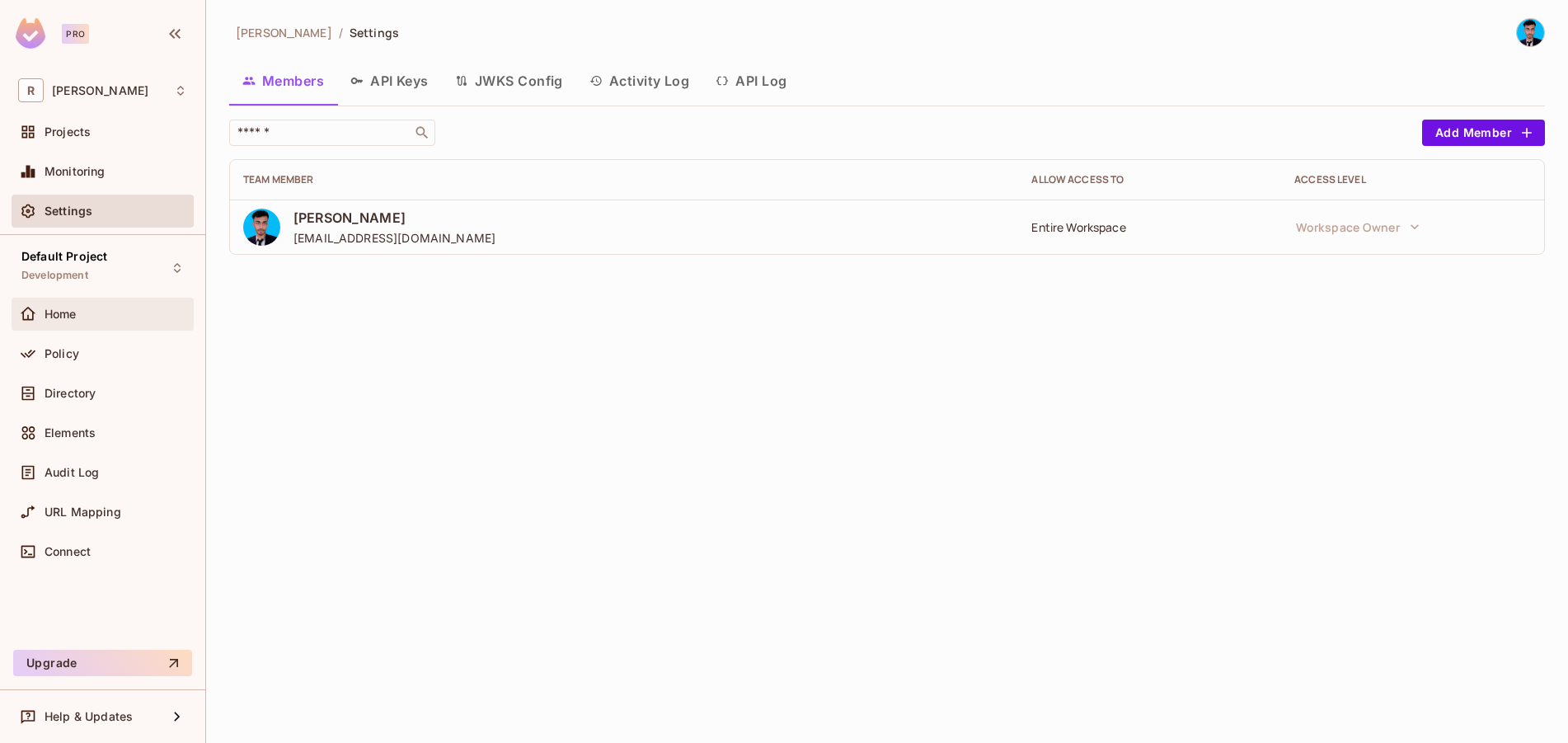
click at [97, 305] on div "Home" at bounding box center [103, 314] width 169 height 19
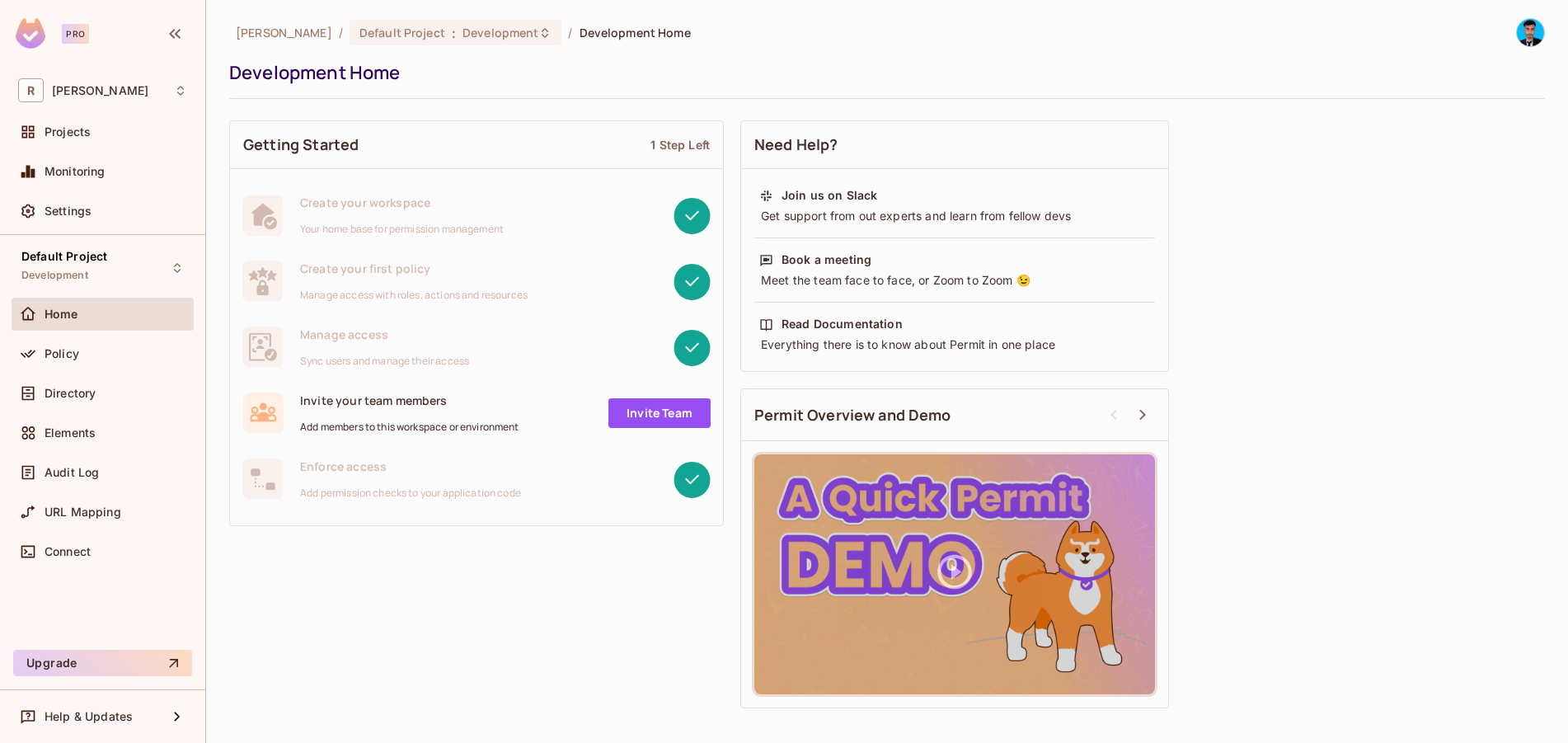
click at [89, 372] on div "Policy" at bounding box center [102, 357] width 182 height 40
click at [89, 407] on div "Directory" at bounding box center [102, 394] width 182 height 33
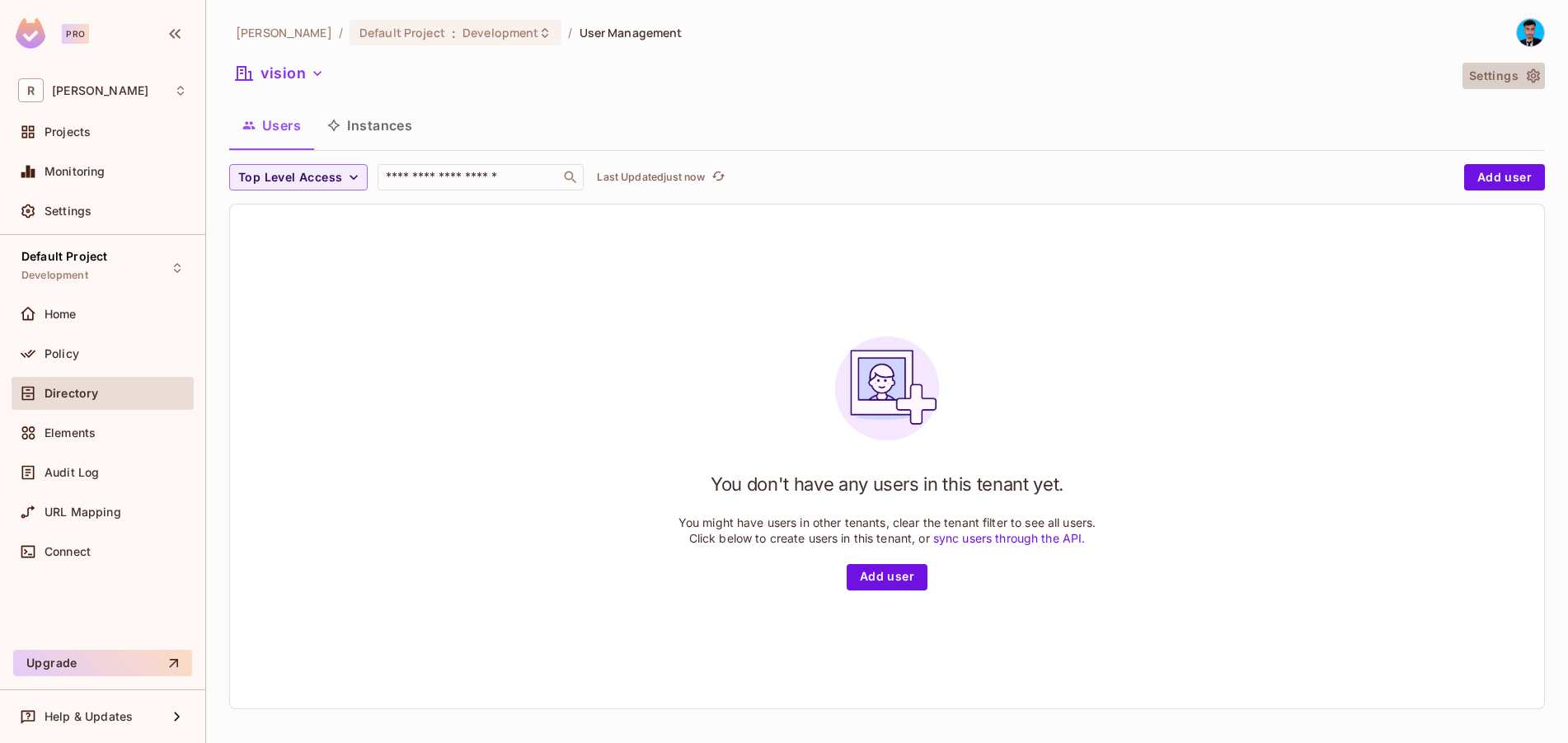
click at [1528, 68] on icon "button" at bounding box center [1533, 76] width 17 height 17
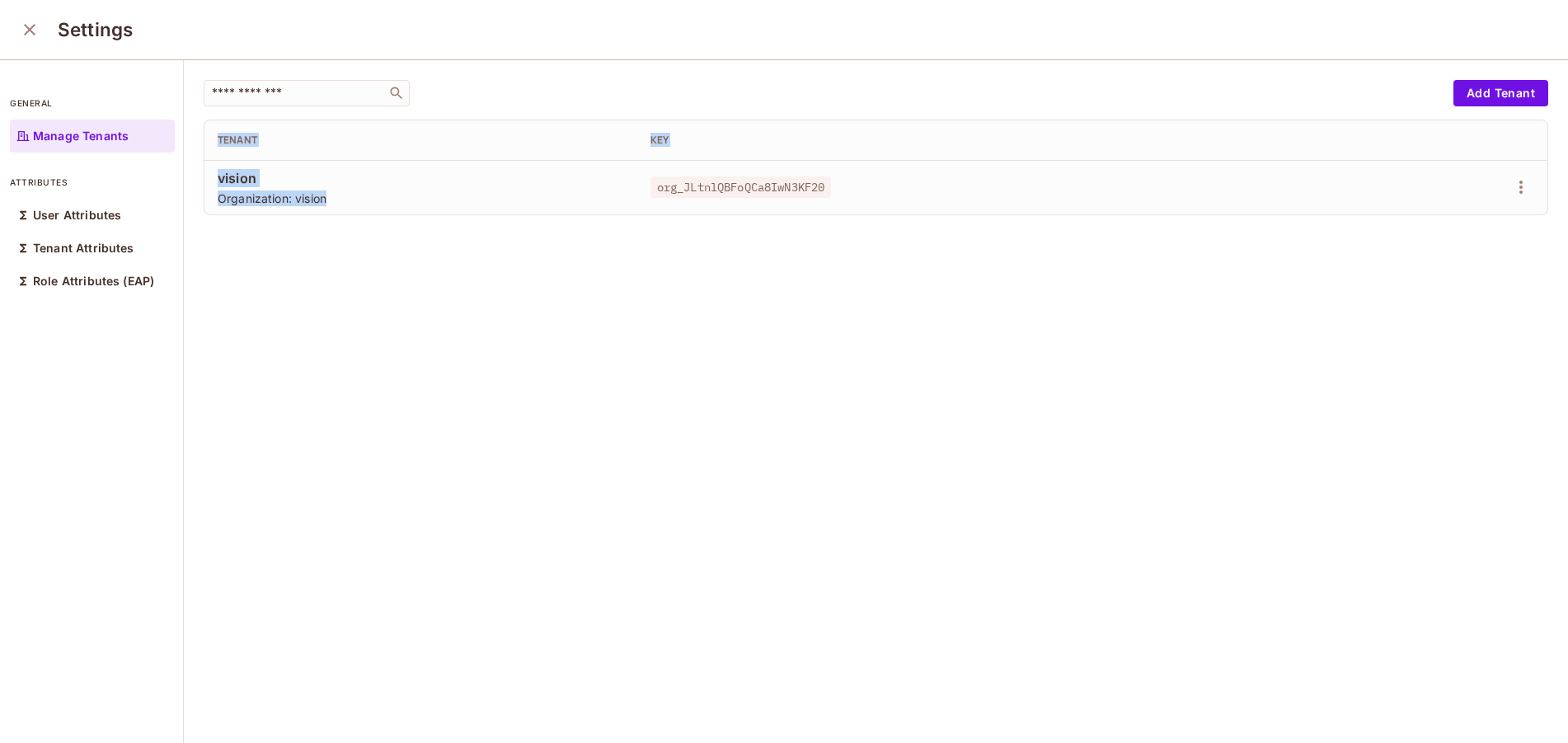
drag, startPoint x: 351, startPoint y: 203, endPoint x: 894, endPoint y: 273, distance: 547.5
click at [894, 273] on div "​ Add Tenant Tenant Key vision Organization: vision org_JLtnlQBFoQCa8IwN3KF20" at bounding box center [876, 403] width 1384 height 685
click at [1008, 318] on div "​ Add Tenant Tenant Key vision Organization: vision org_JLtnlQBFoQCa8IwN3KF20" at bounding box center [876, 403] width 1384 height 685
